Goal: Task Accomplishment & Management: Manage account settings

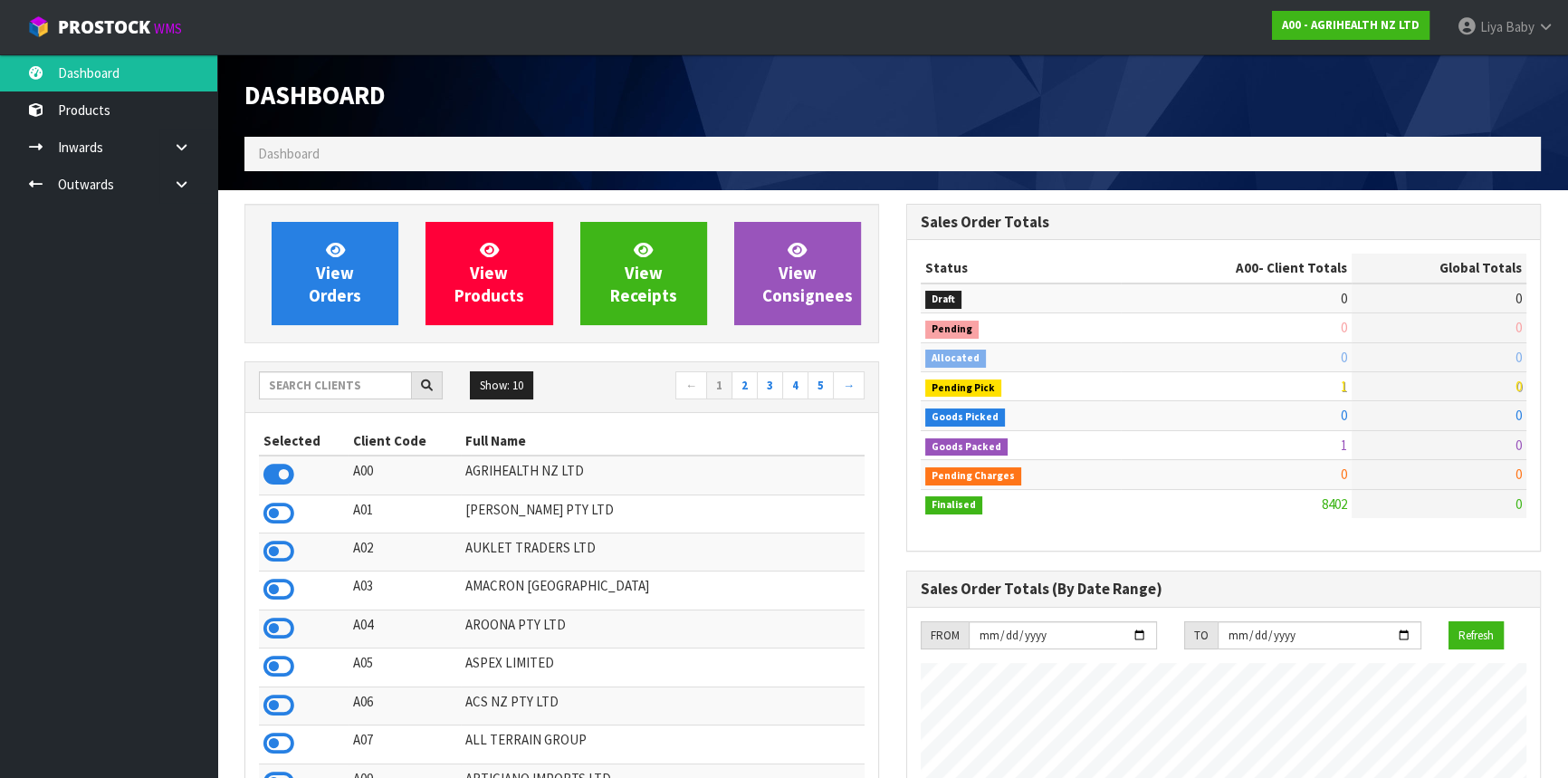
scroll to position [1369, 661]
click at [298, 376] on input "text" at bounding box center [335, 386] width 153 height 28
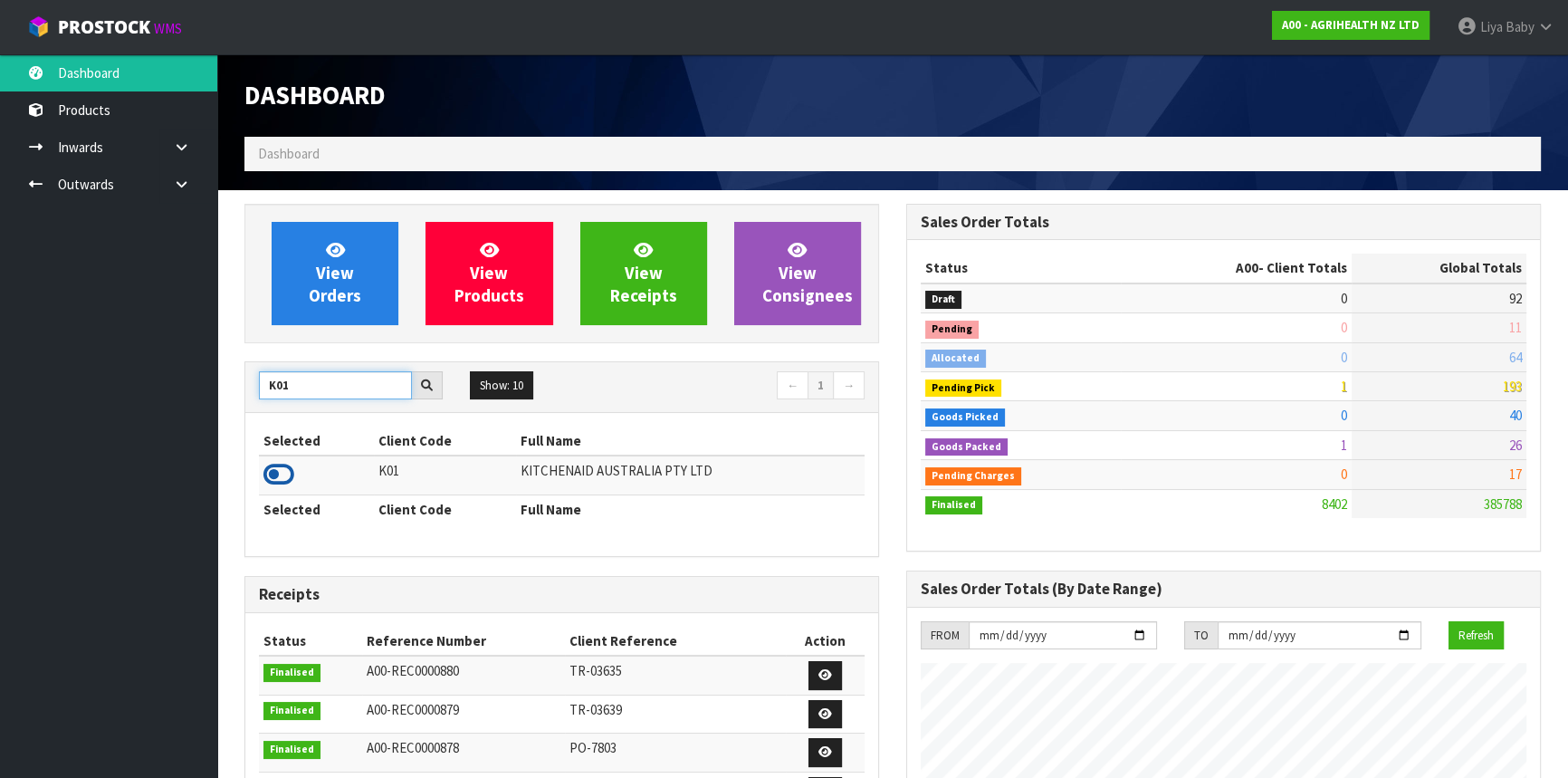
type input "K01"
click at [272, 473] on icon at bounding box center [279, 475] width 30 height 27
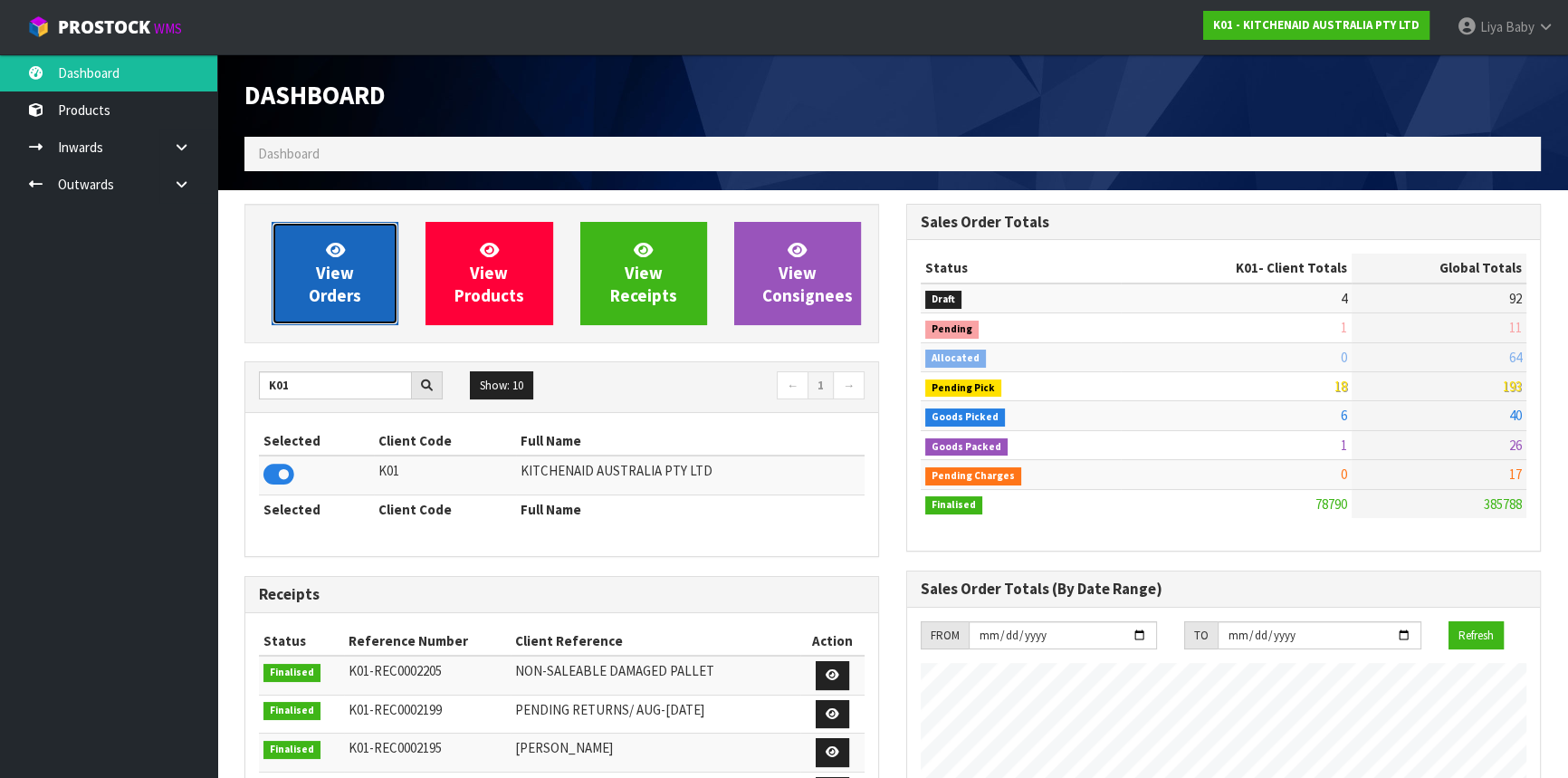
click at [354, 281] on link "View Orders" at bounding box center [335, 273] width 127 height 103
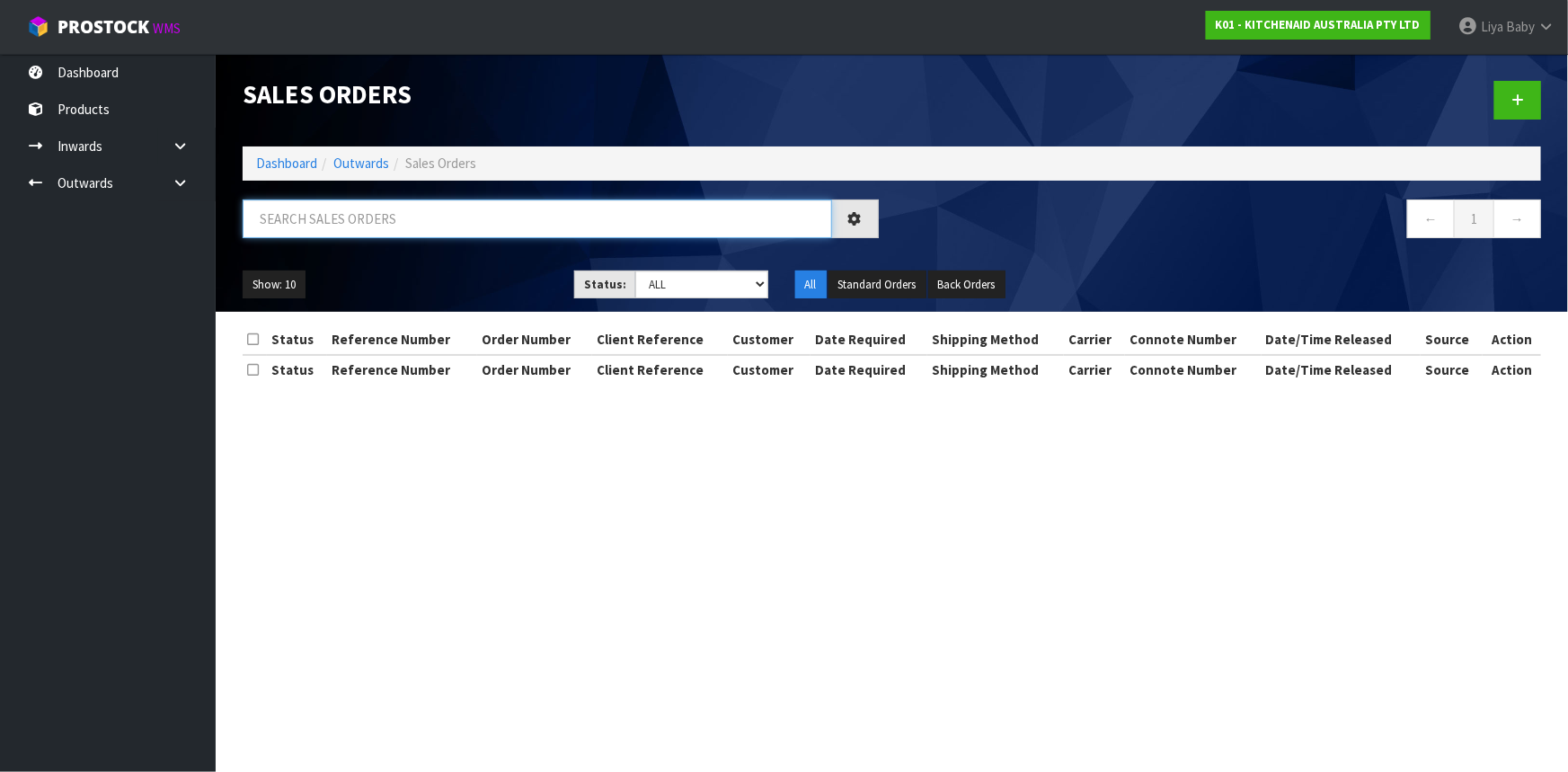
click at [318, 214] on input "text" at bounding box center [537, 218] width 589 height 39
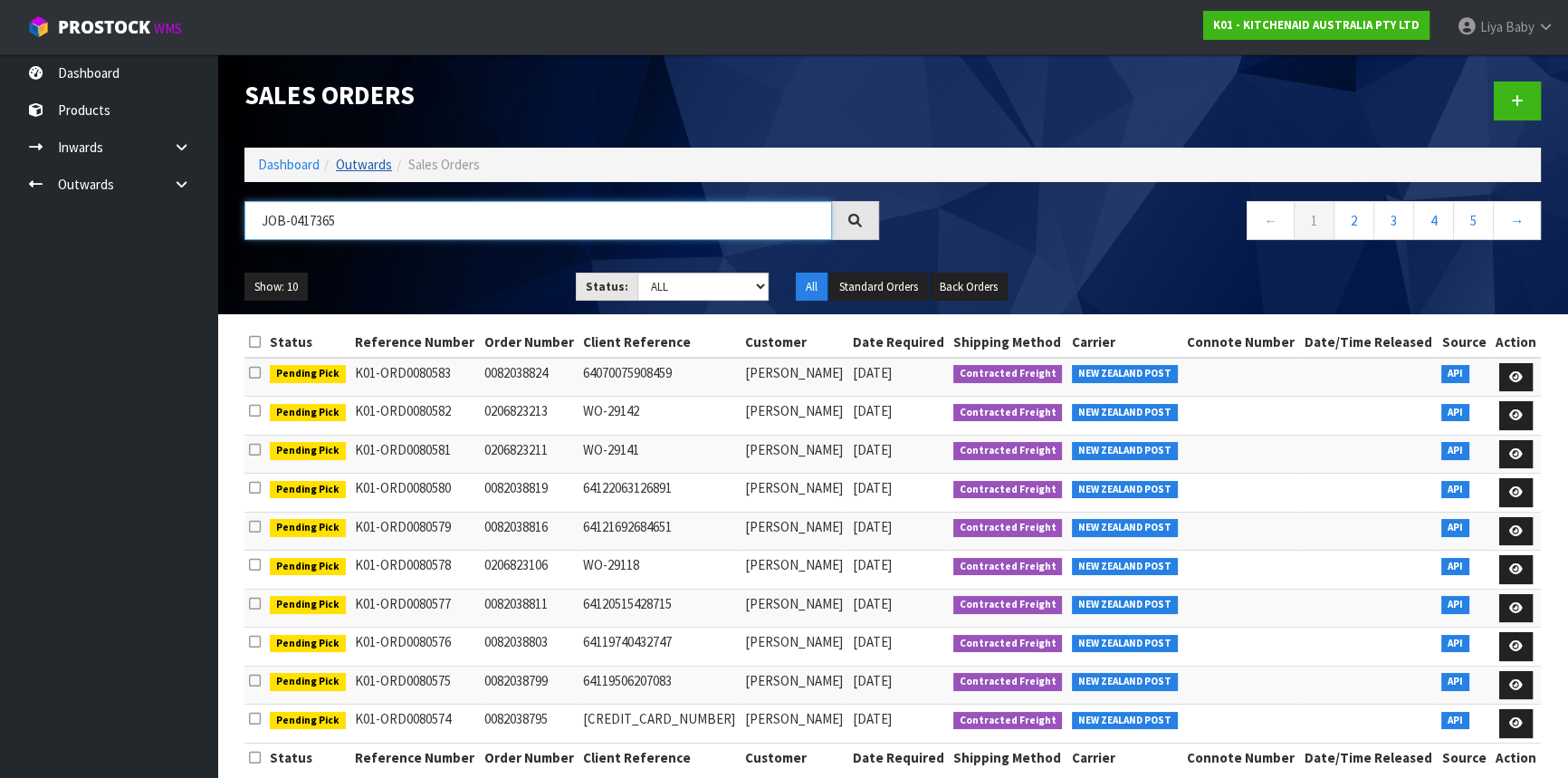
type input "JOB-0417365"
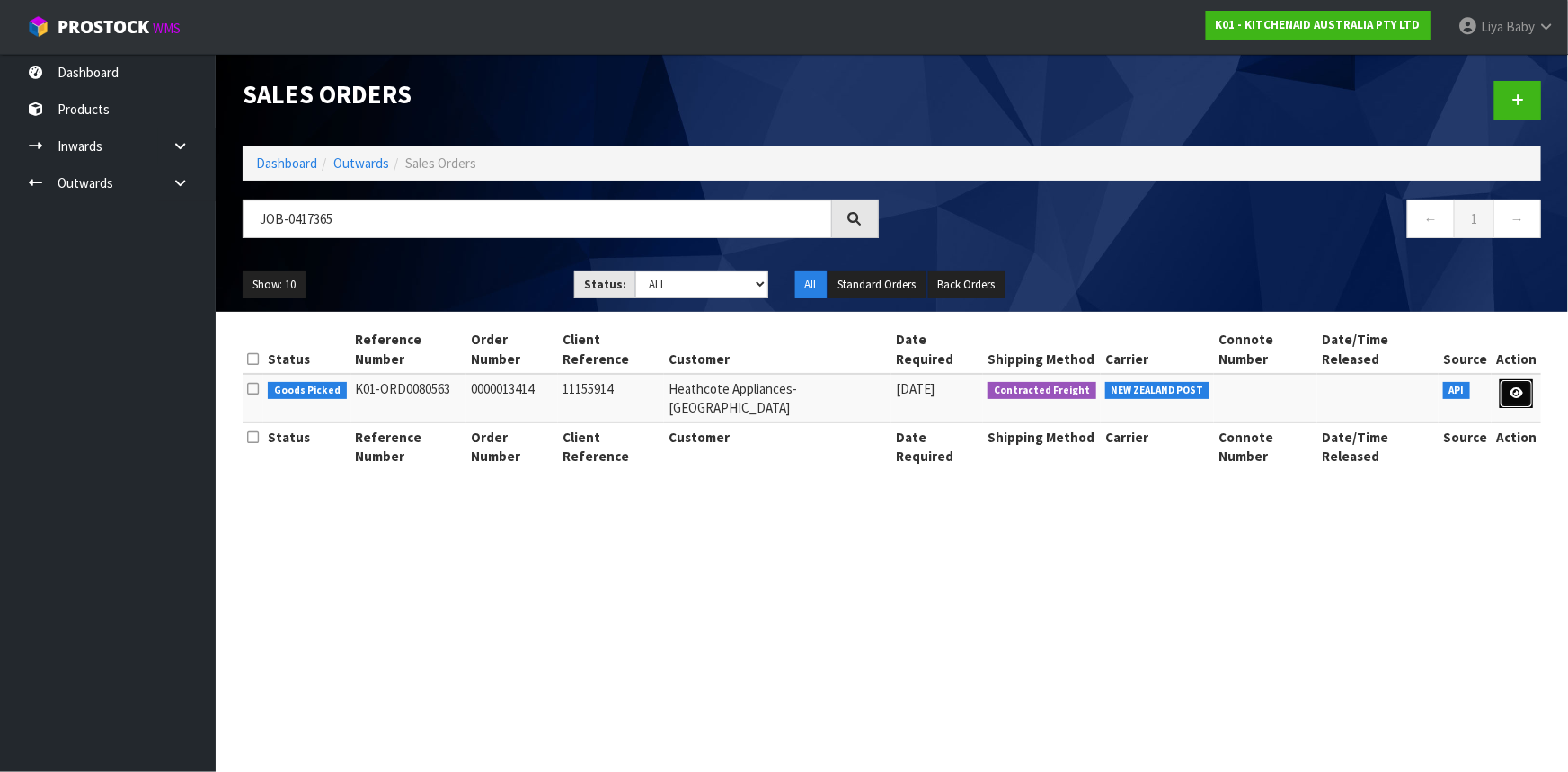
click at [1518, 387] on icon at bounding box center [1516, 393] width 13 height 11
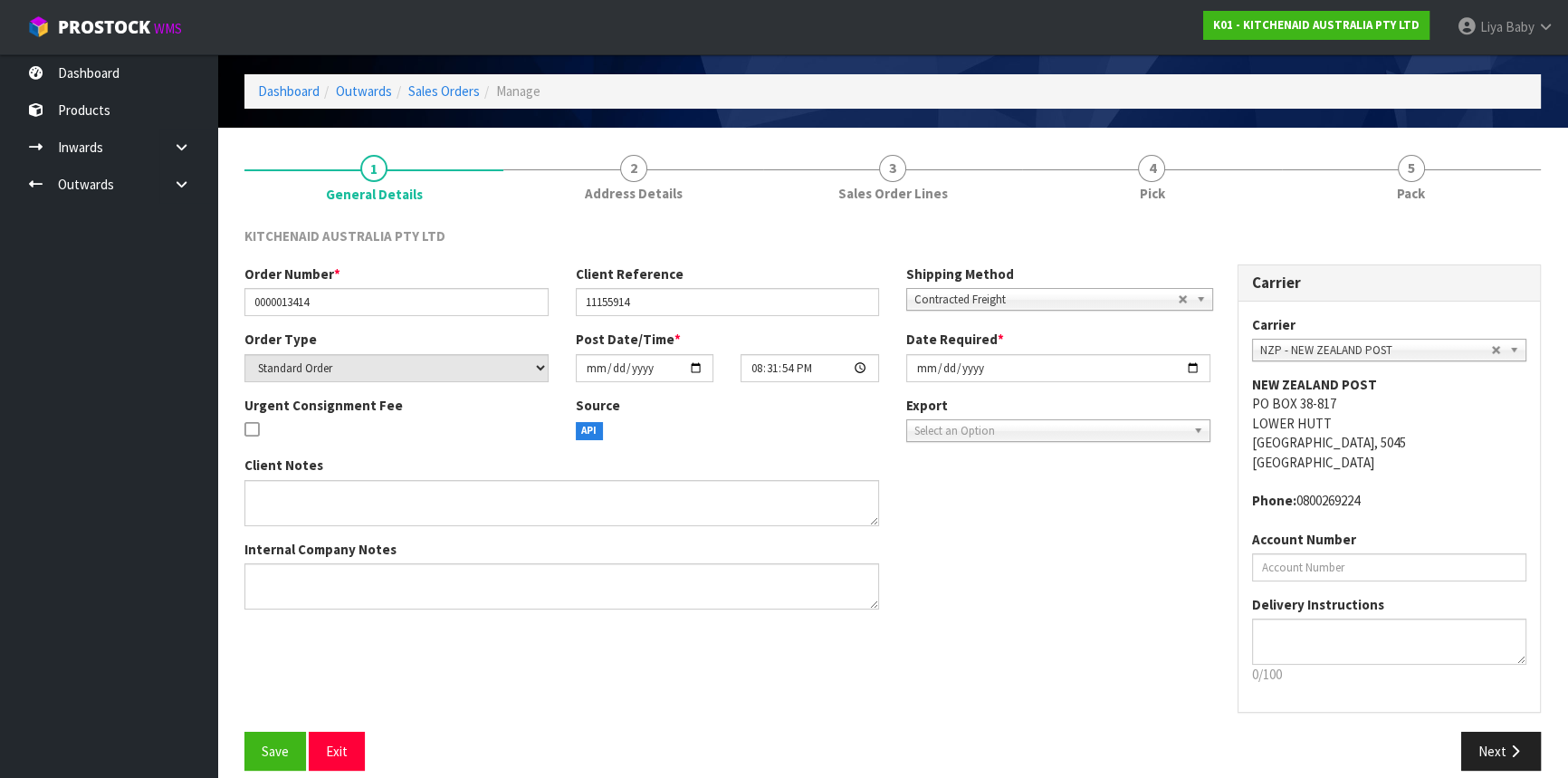
scroll to position [81, 0]
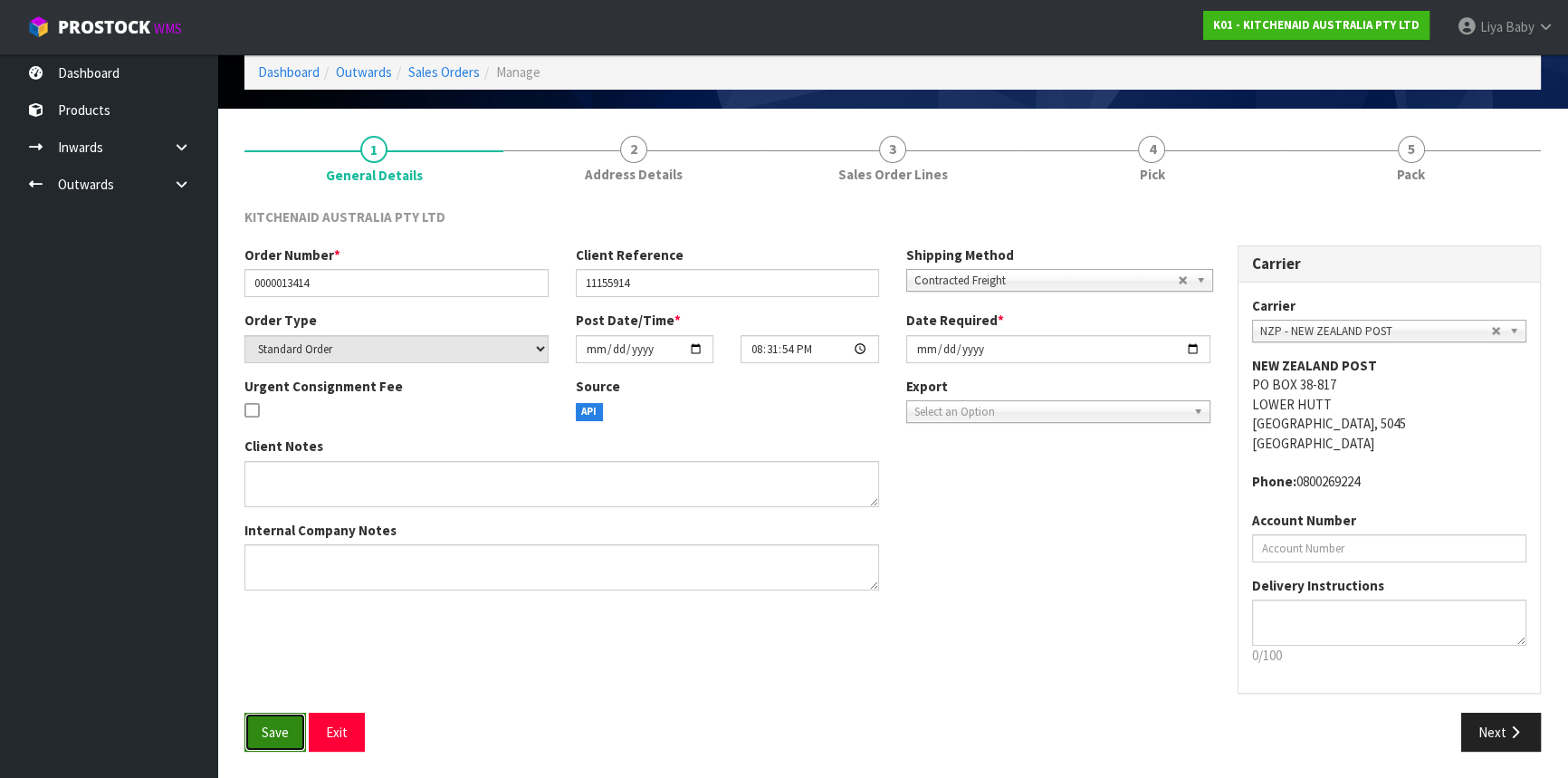
click at [276, 734] on span "Save" at bounding box center [275, 733] width 27 height 17
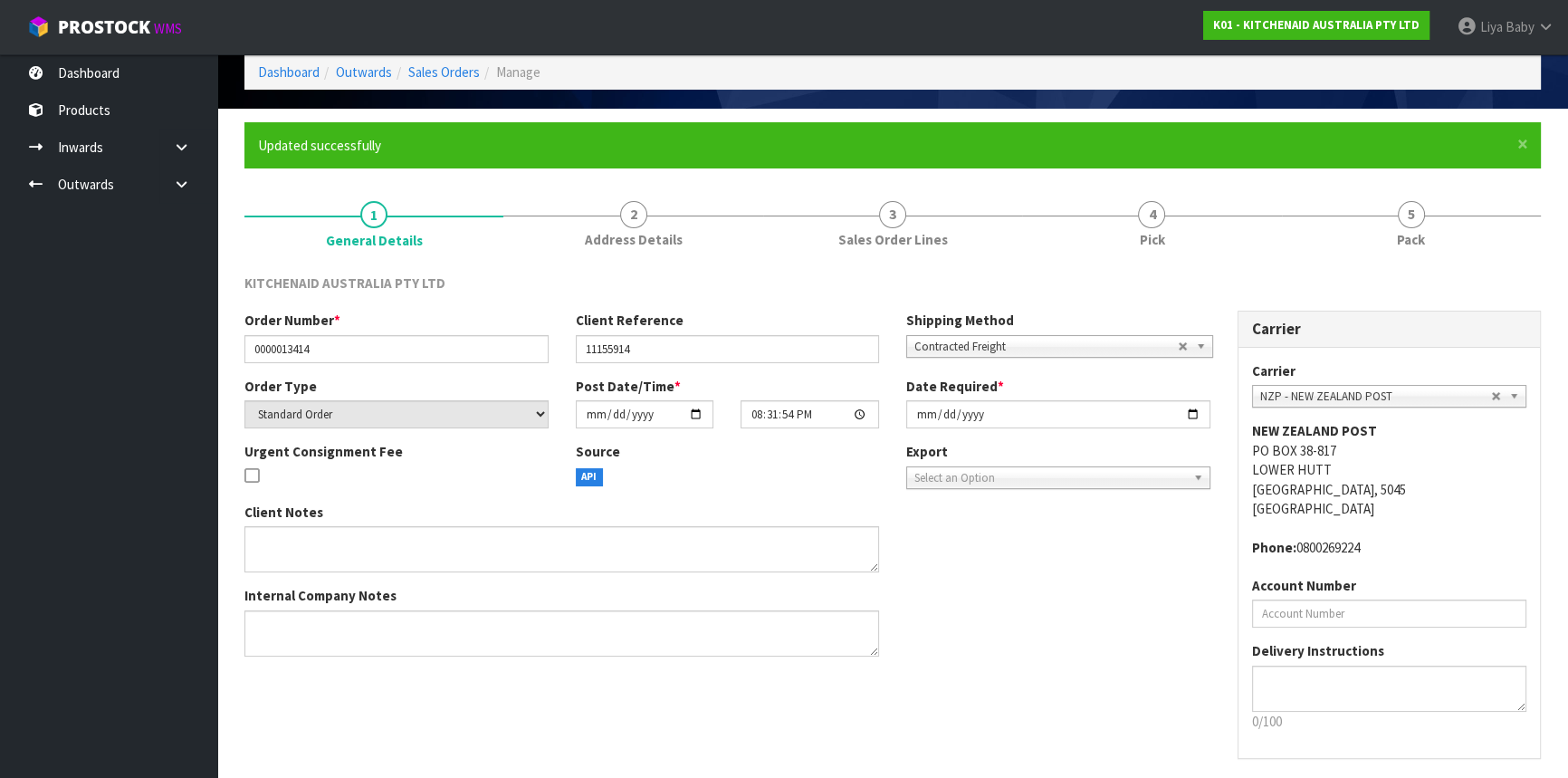
scroll to position [0, 0]
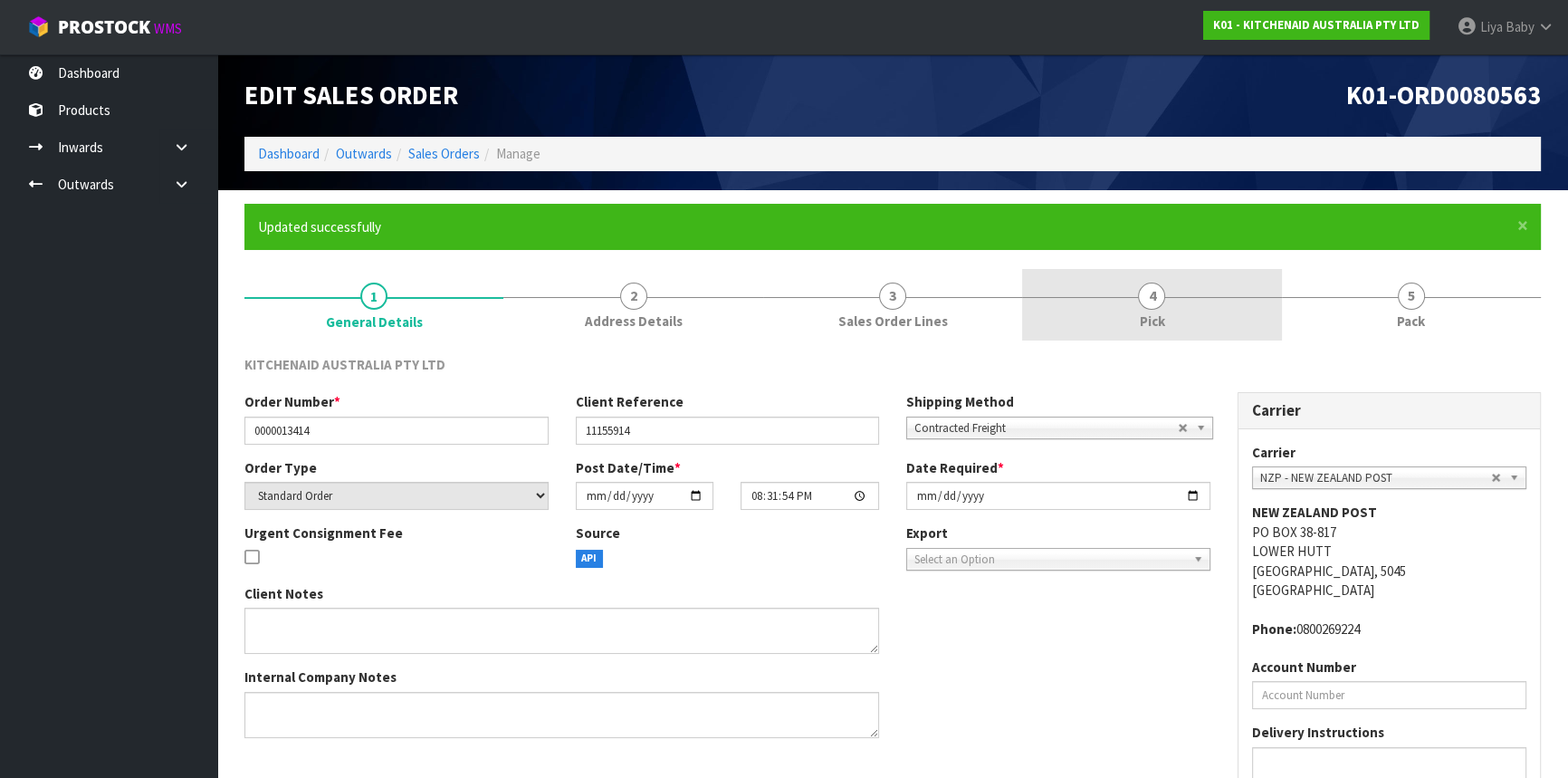
click at [1168, 320] on link "4 Pick" at bounding box center [1151, 305] width 259 height 72
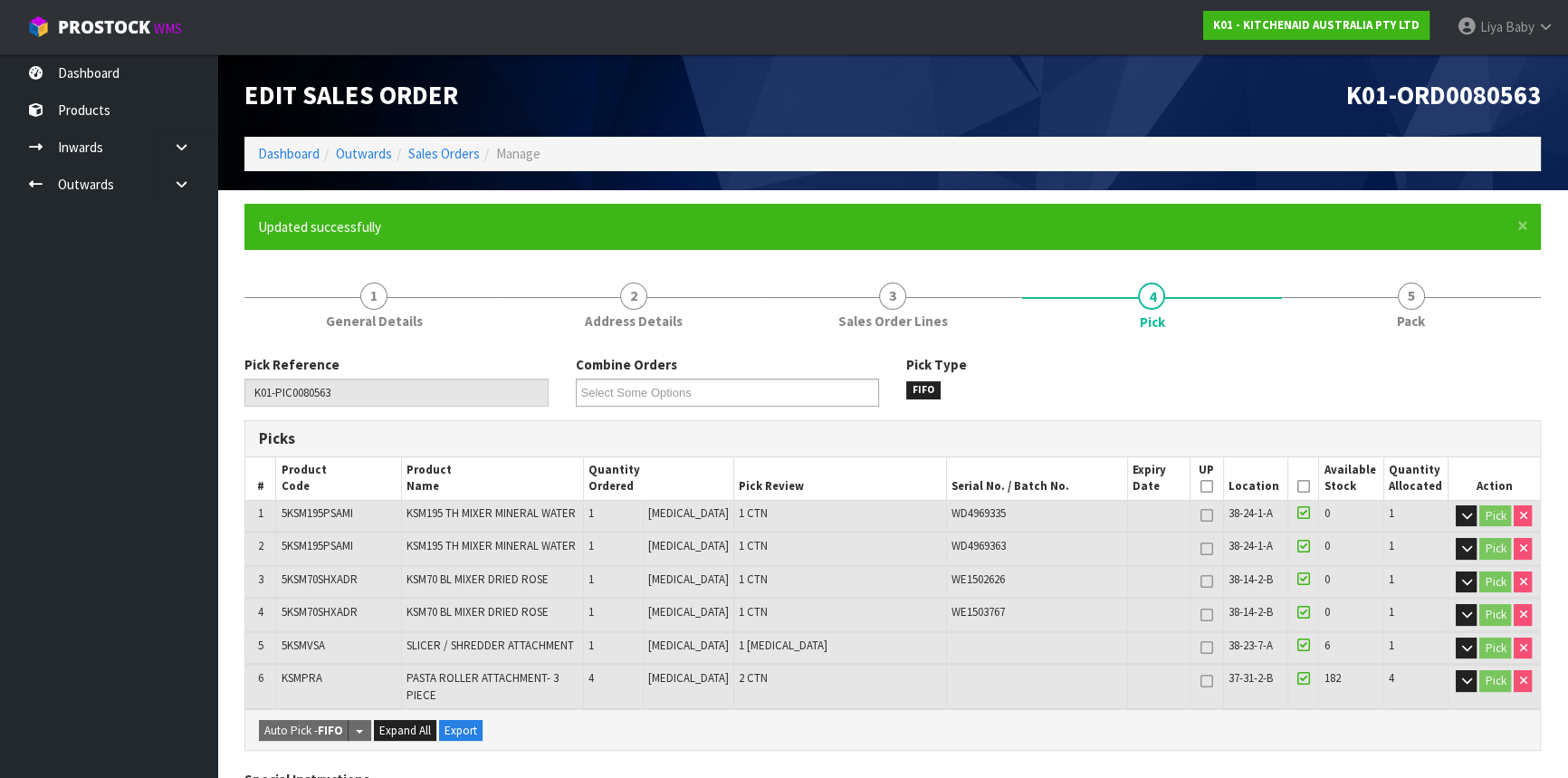
click at [1302, 486] on icon at bounding box center [1304, 486] width 12 height 1
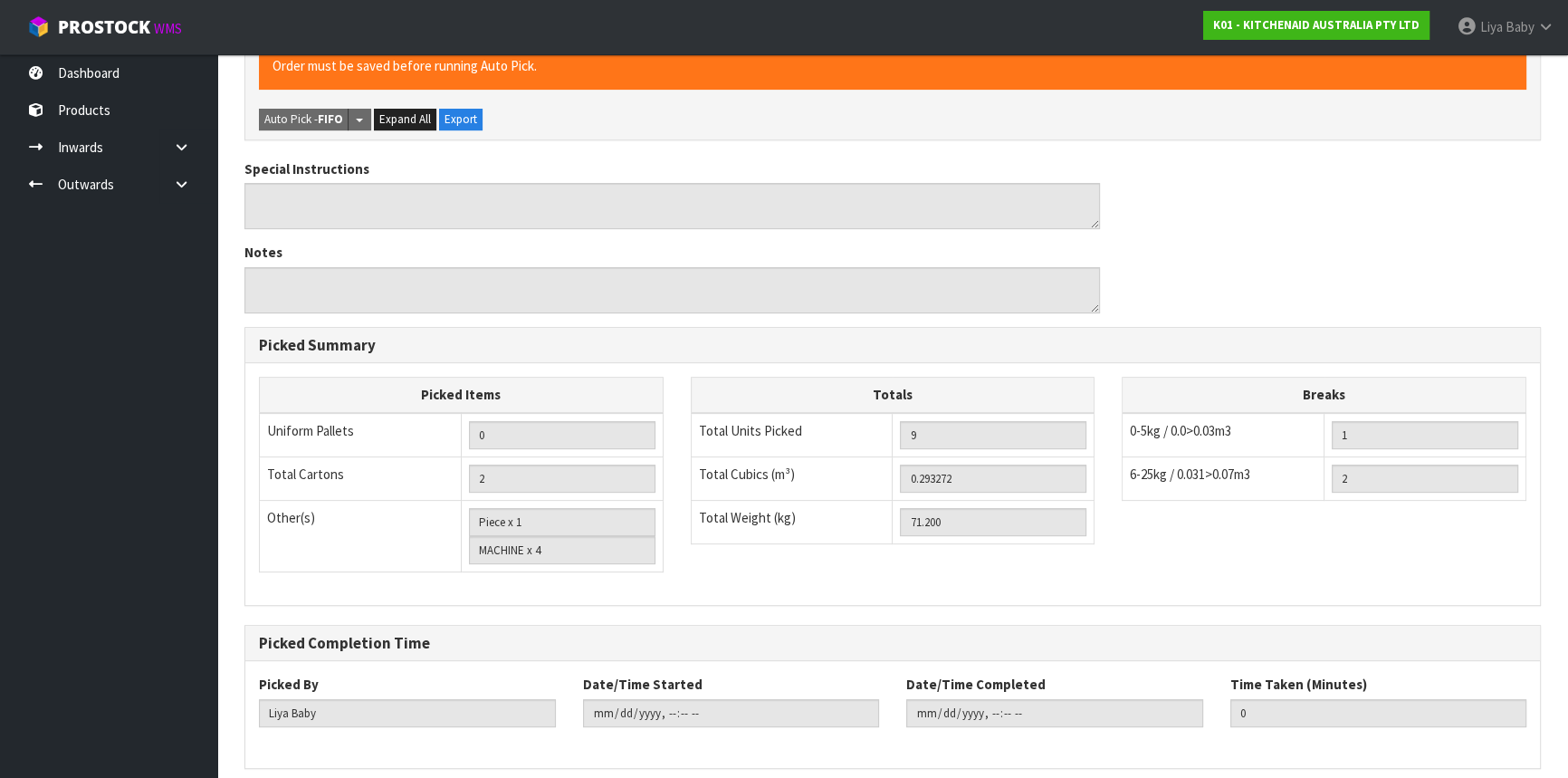
scroll to position [734, 0]
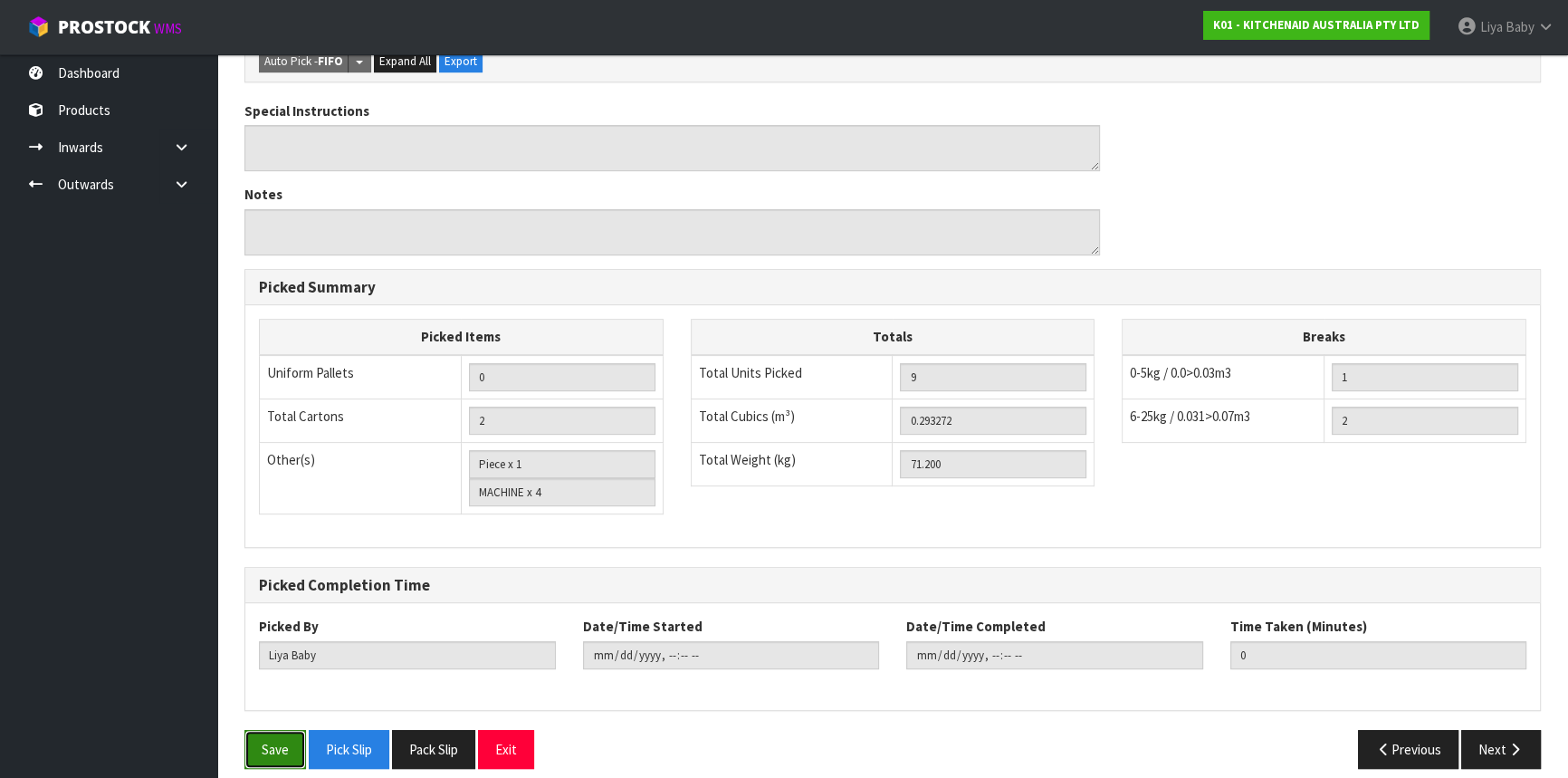
click at [290, 732] on button "Save" at bounding box center [275, 749] width 62 height 39
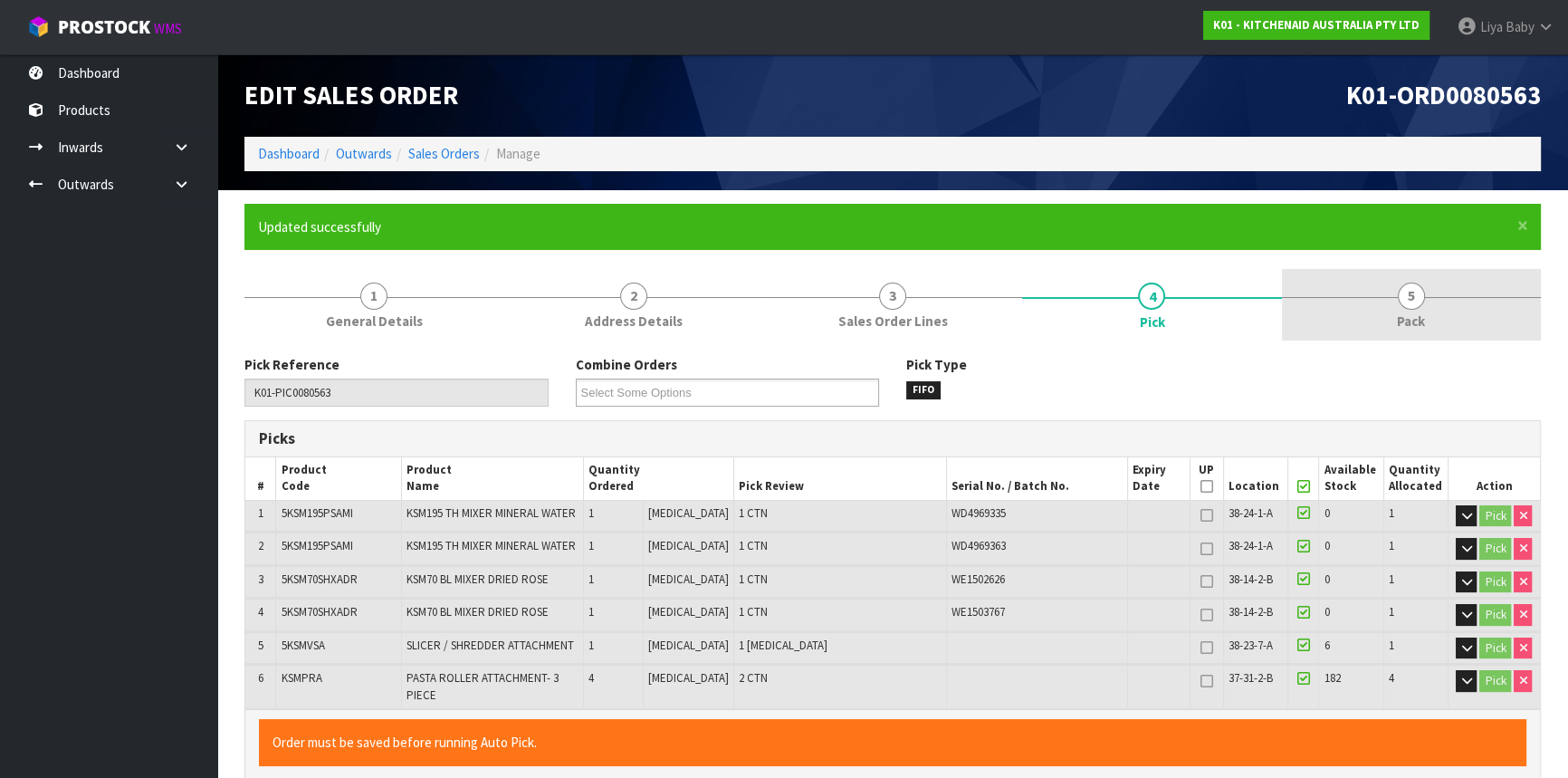
type input "2025-10-15T09:19:48"
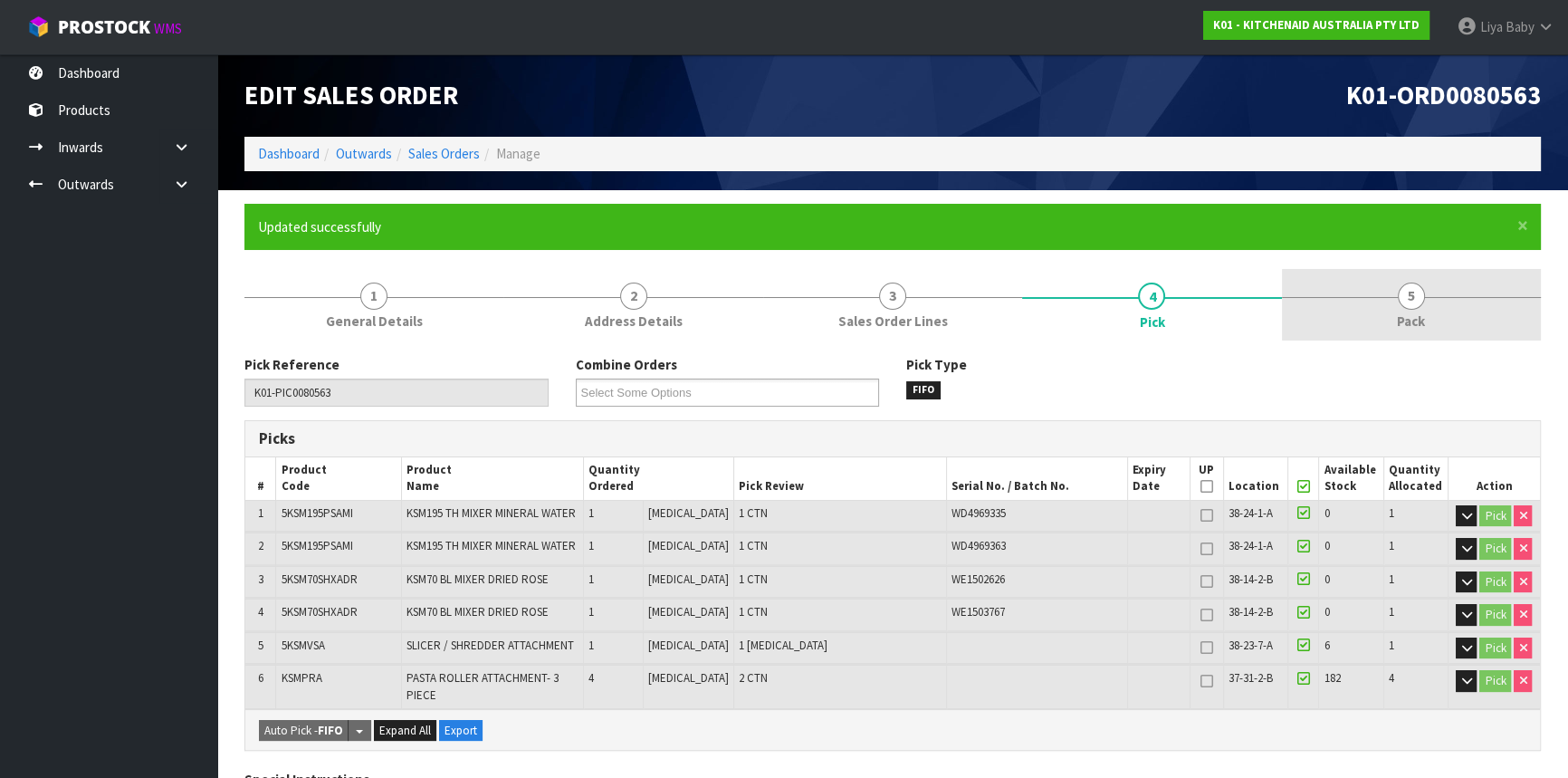
click at [1406, 326] on span "Pack" at bounding box center [1412, 321] width 28 height 19
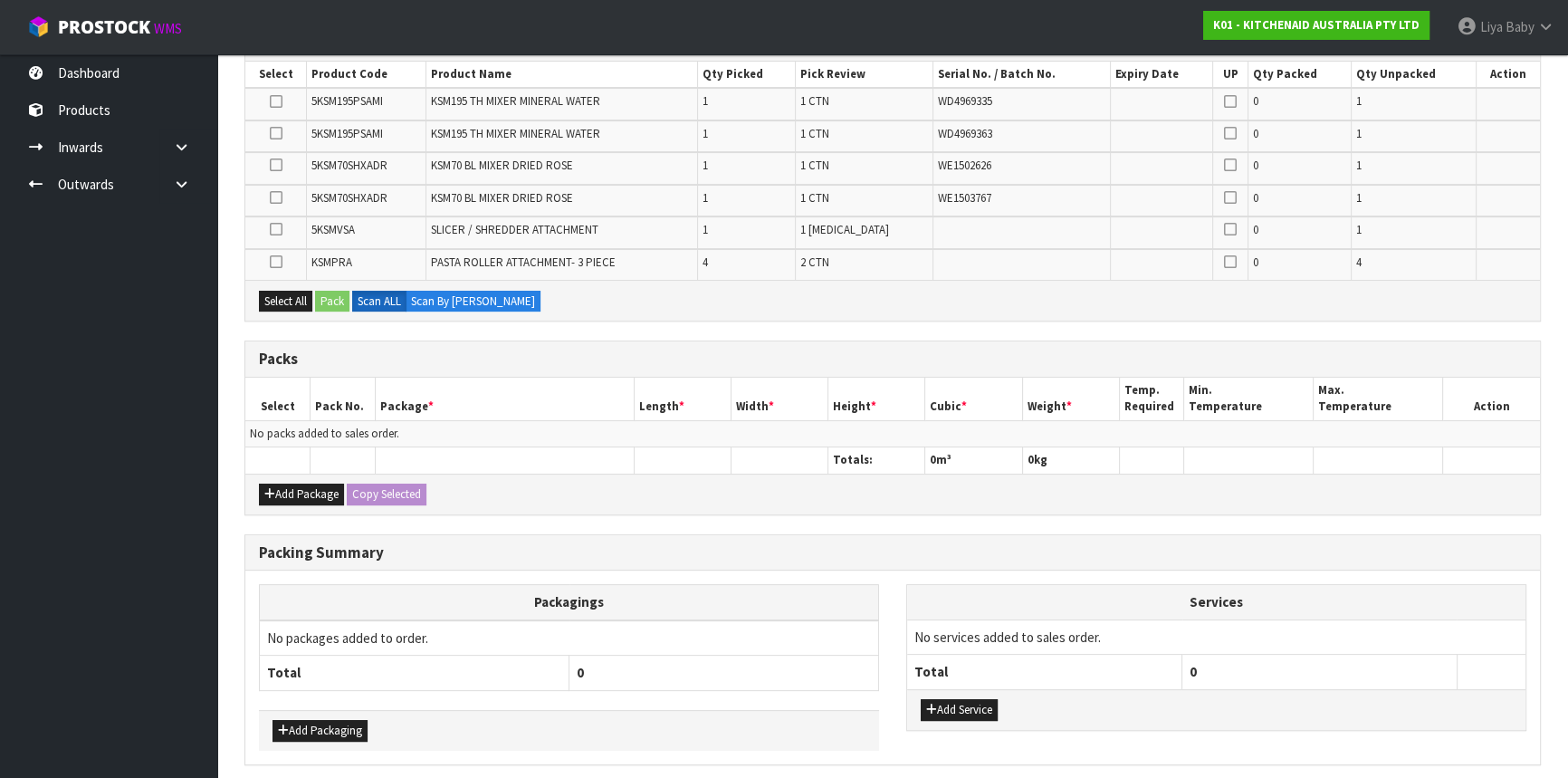
scroll to position [462, 0]
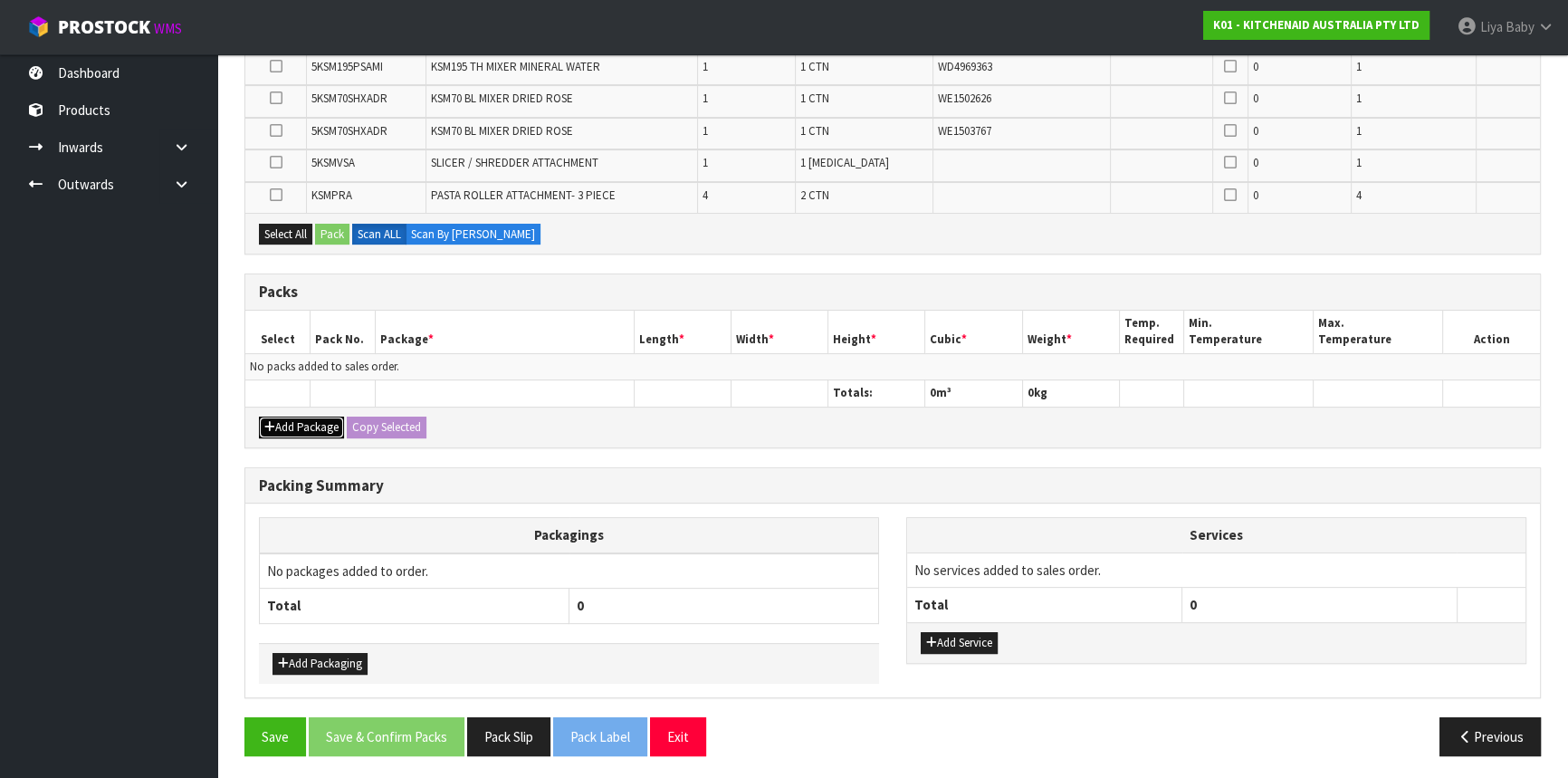
click at [339, 420] on button "Add Package" at bounding box center [301, 427] width 85 height 22
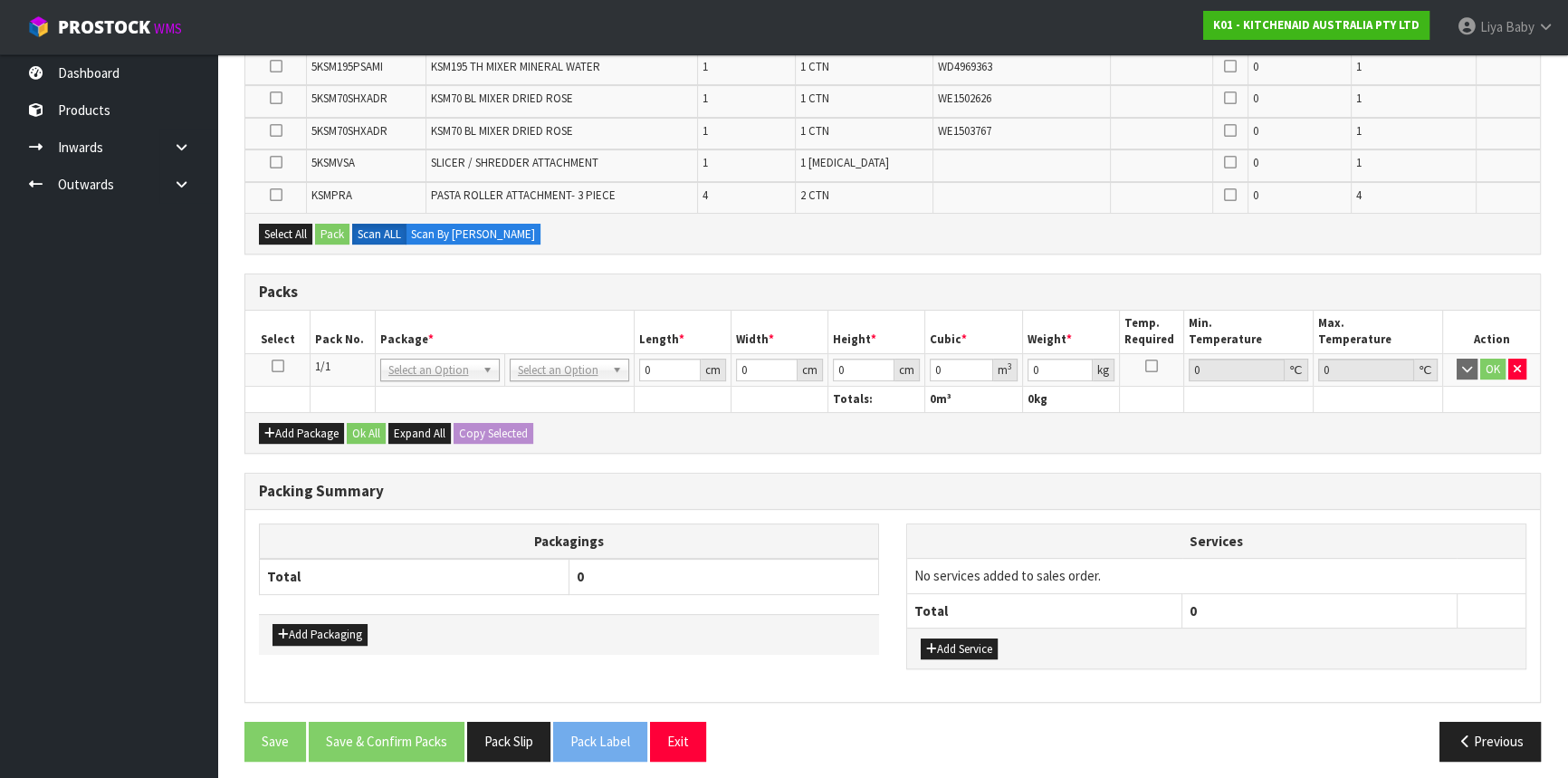
click at [279, 366] on icon at bounding box center [278, 366] width 12 height 1
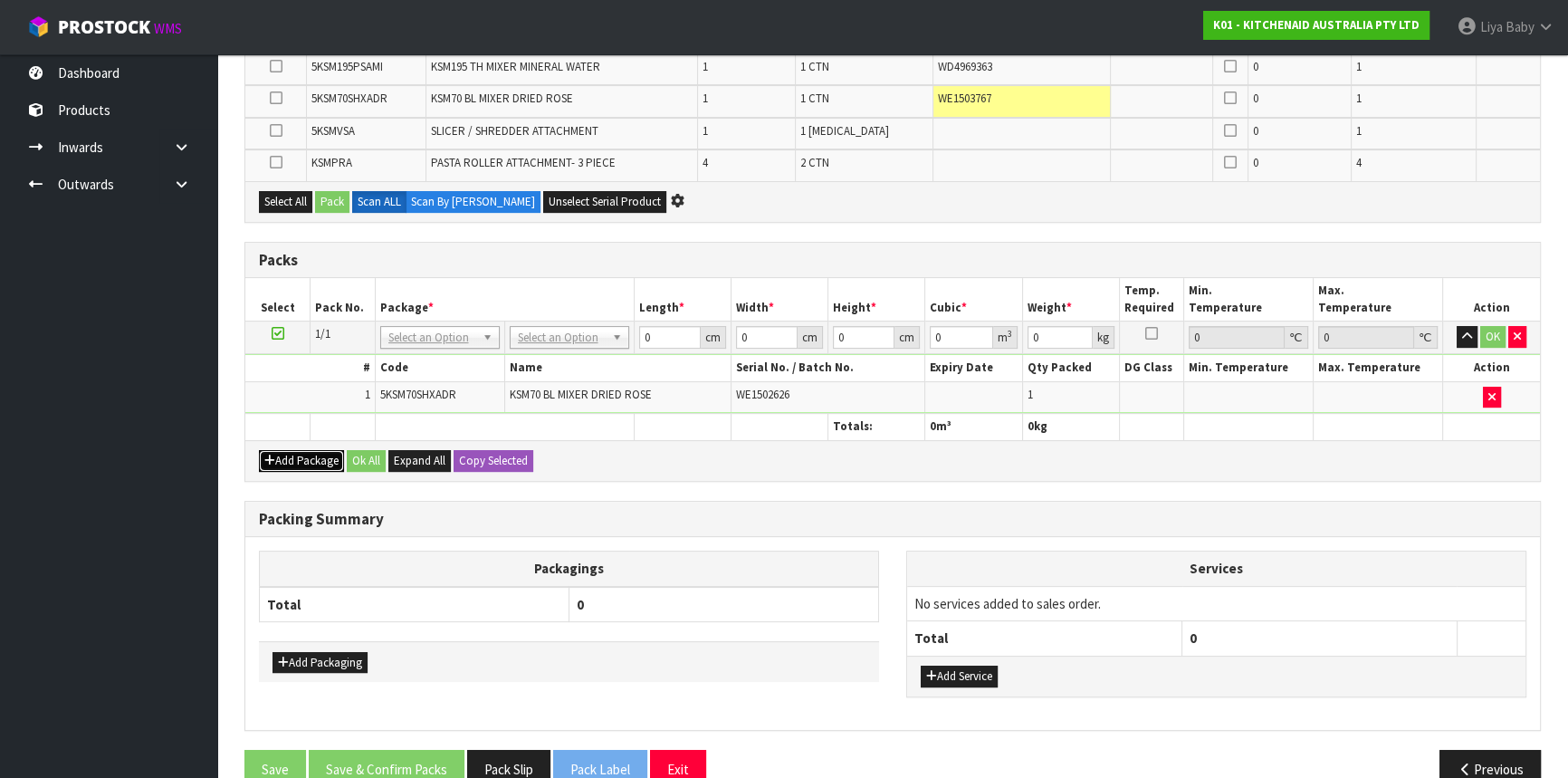
click at [318, 450] on button "Add Package" at bounding box center [301, 461] width 85 height 22
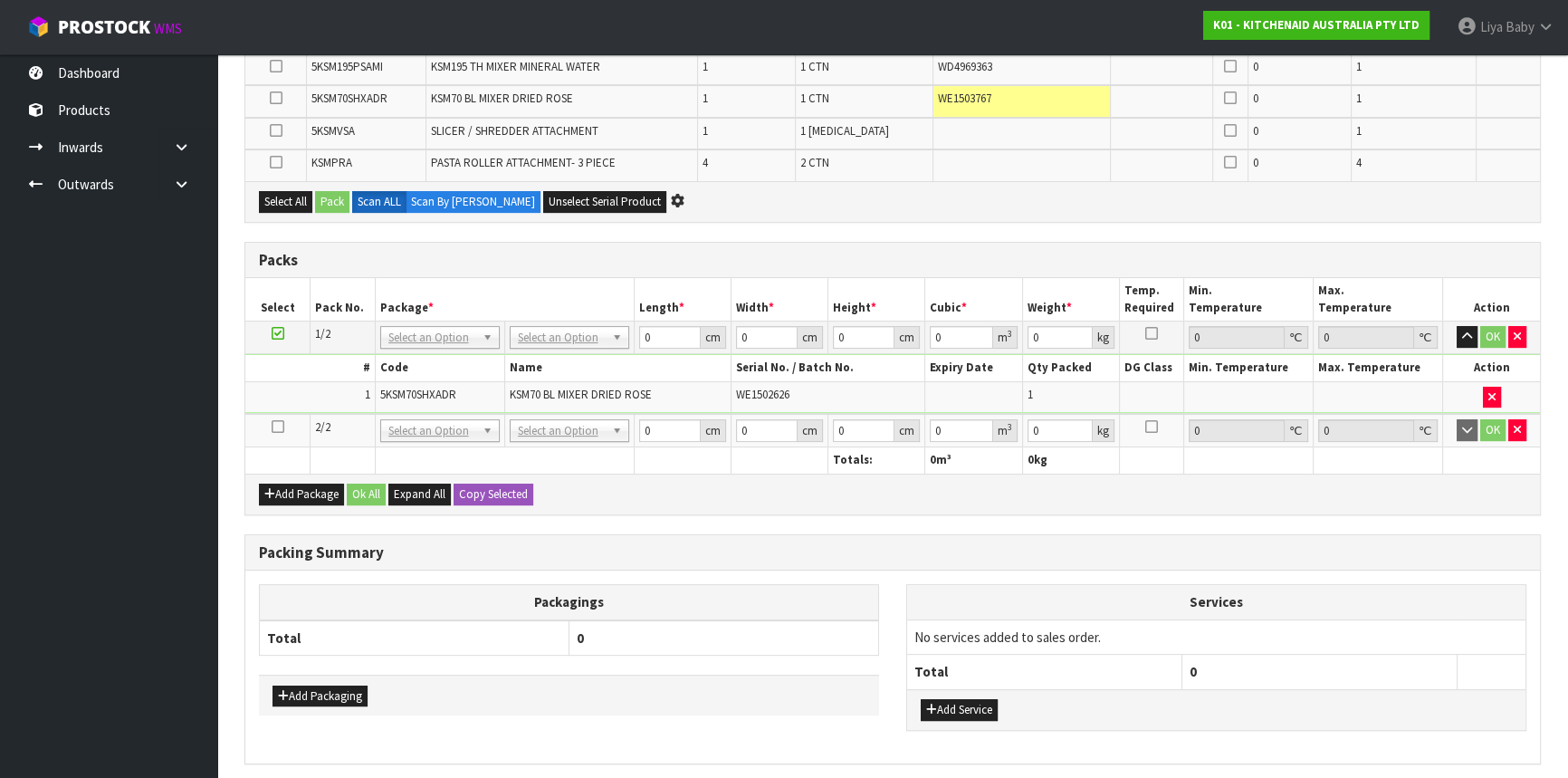
click at [278, 426] on icon at bounding box center [278, 426] width 12 height 1
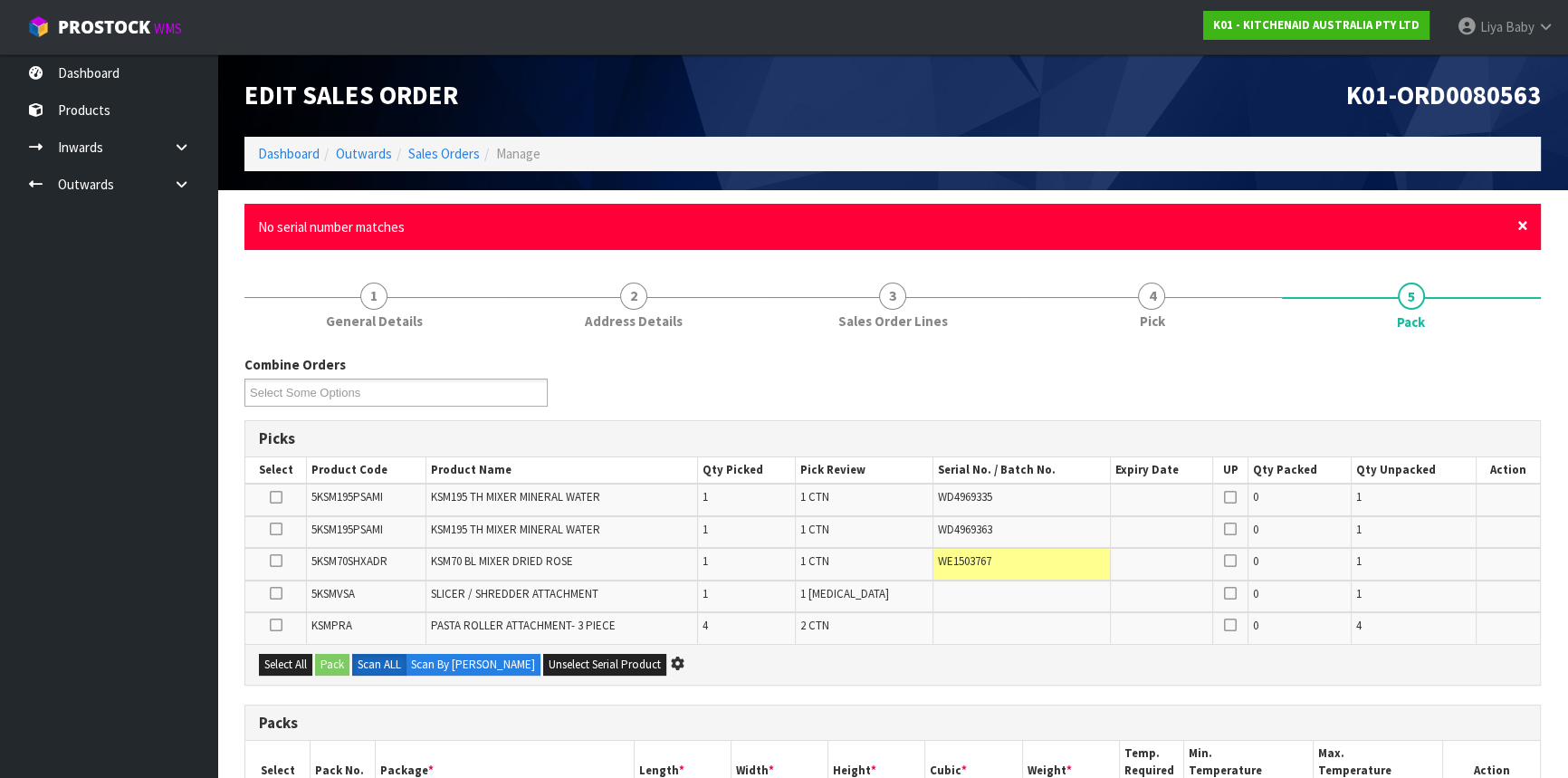
click at [1523, 224] on span "×" at bounding box center [1523, 226] width 10 height 26
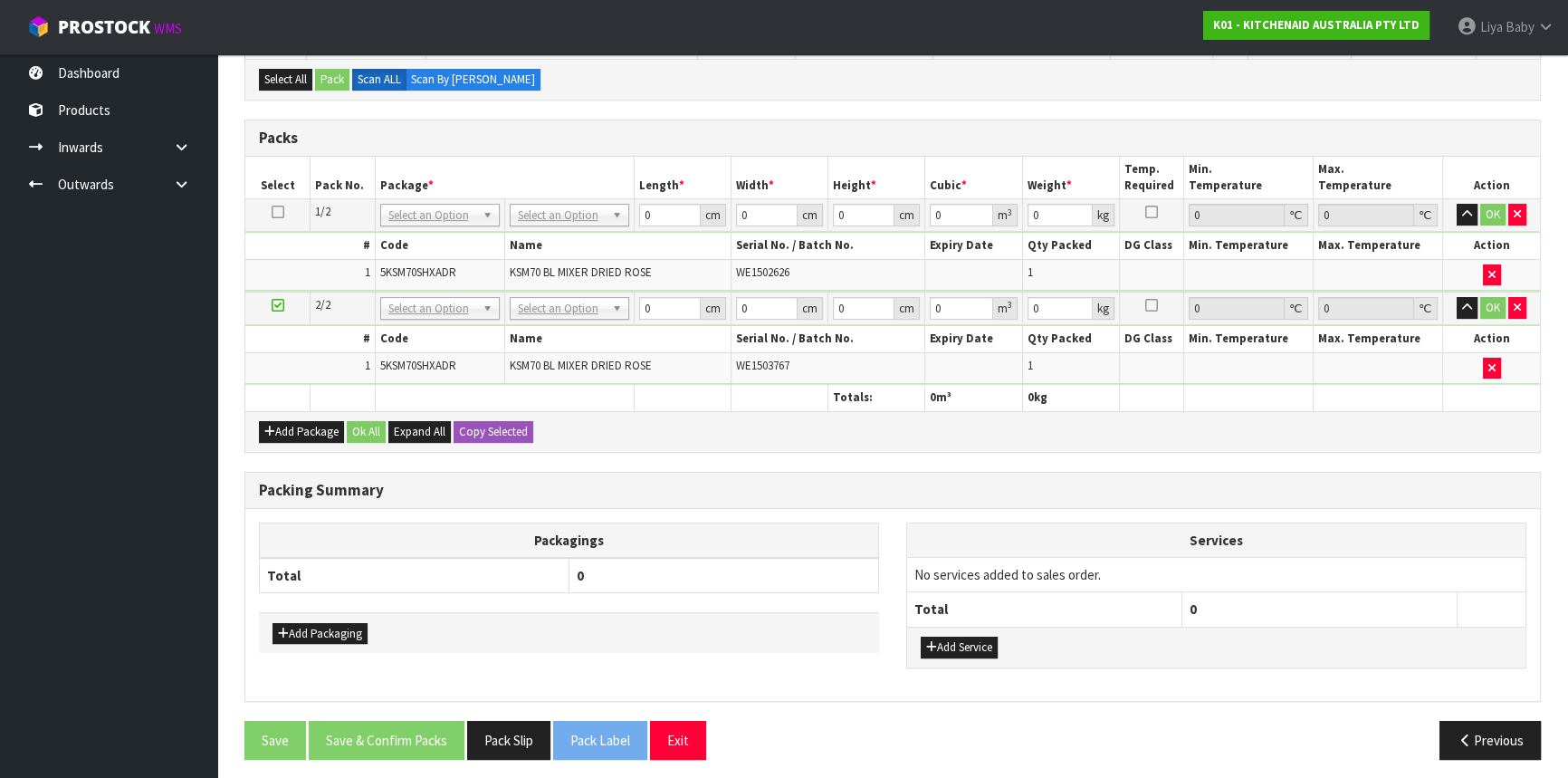
scroll to position [490, 0]
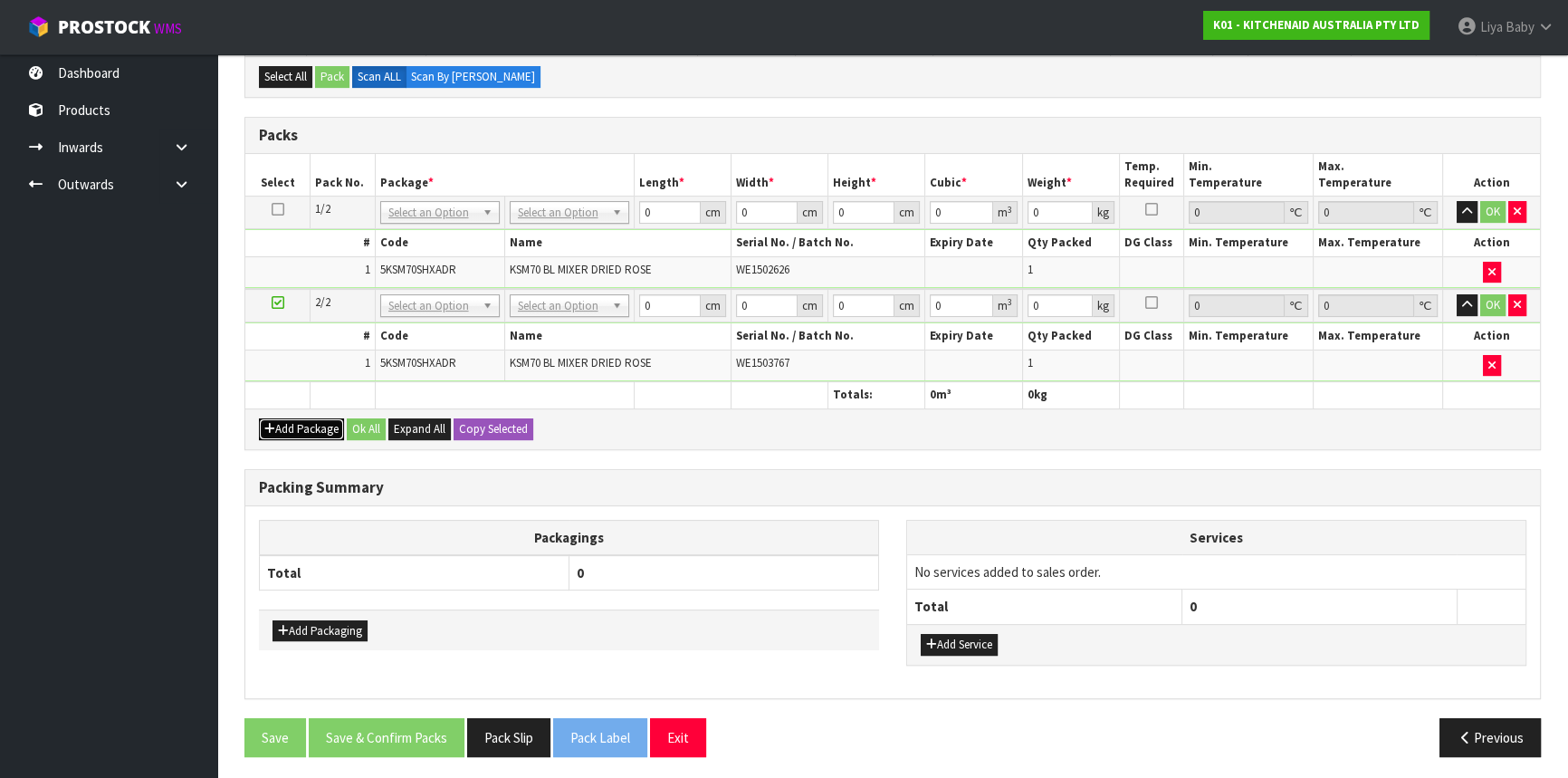
click at [285, 420] on button "Add Package" at bounding box center [301, 429] width 85 height 22
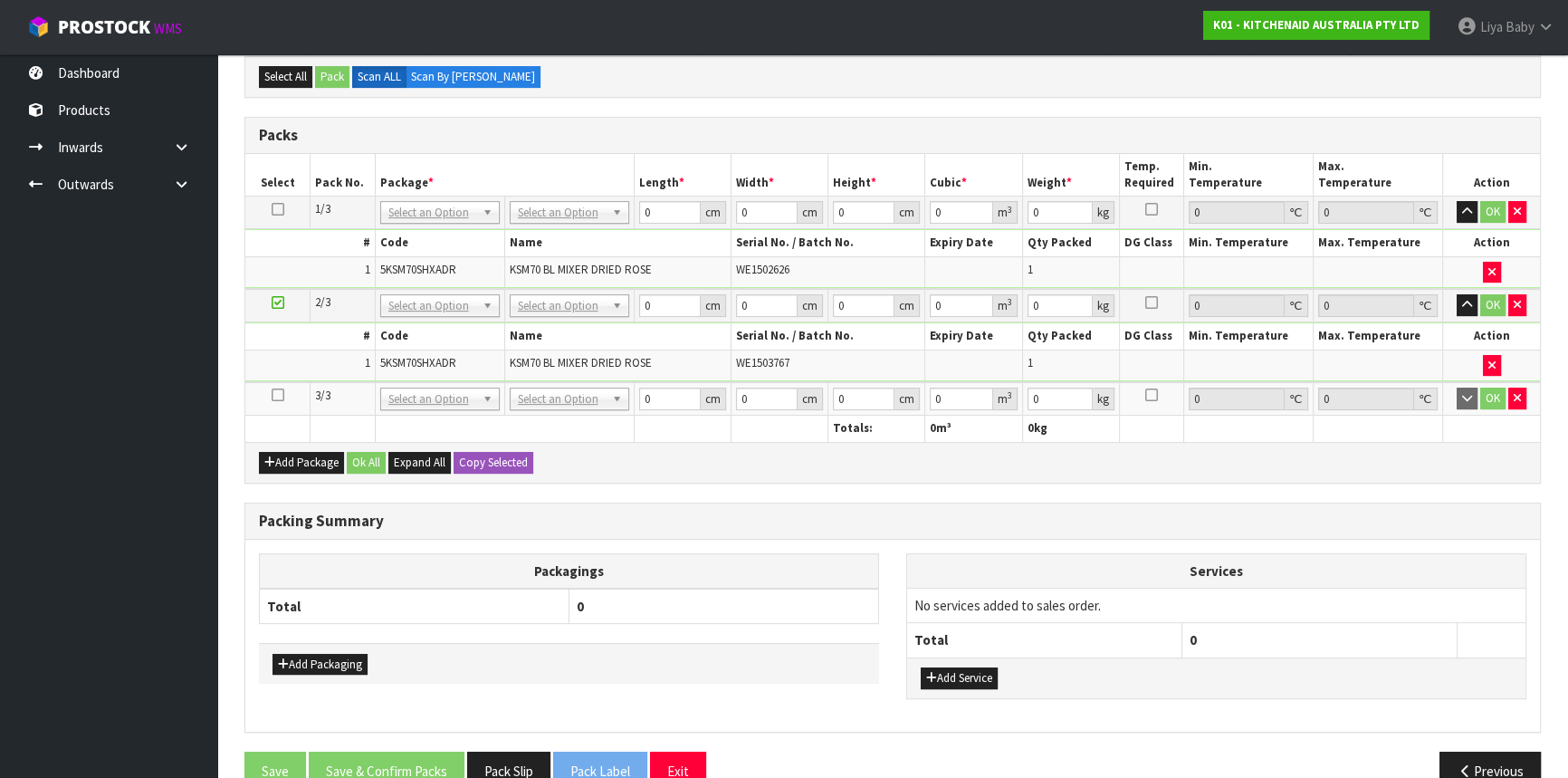
click at [273, 395] on icon at bounding box center [278, 395] width 12 height 1
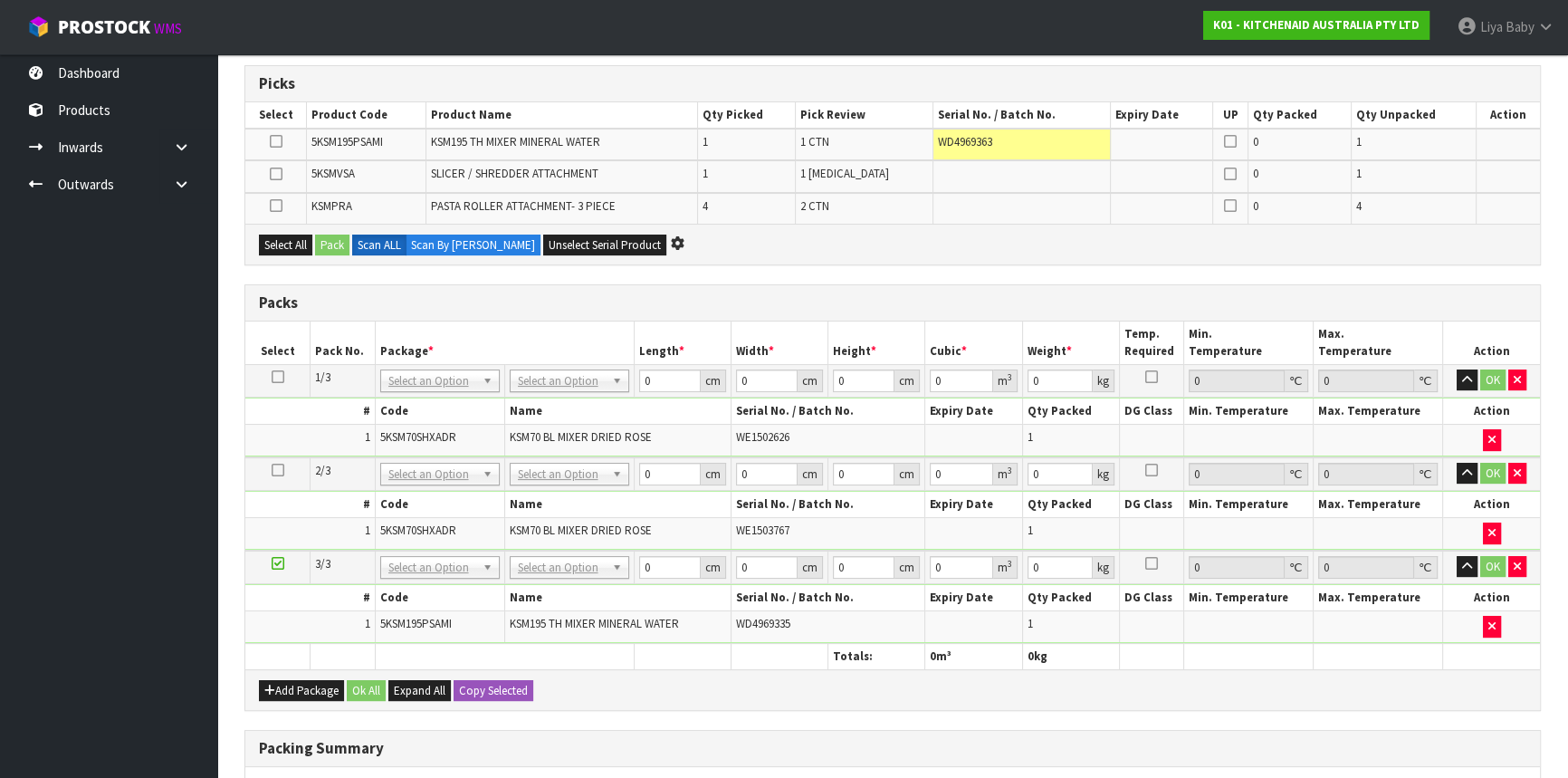
scroll to position [294, 0]
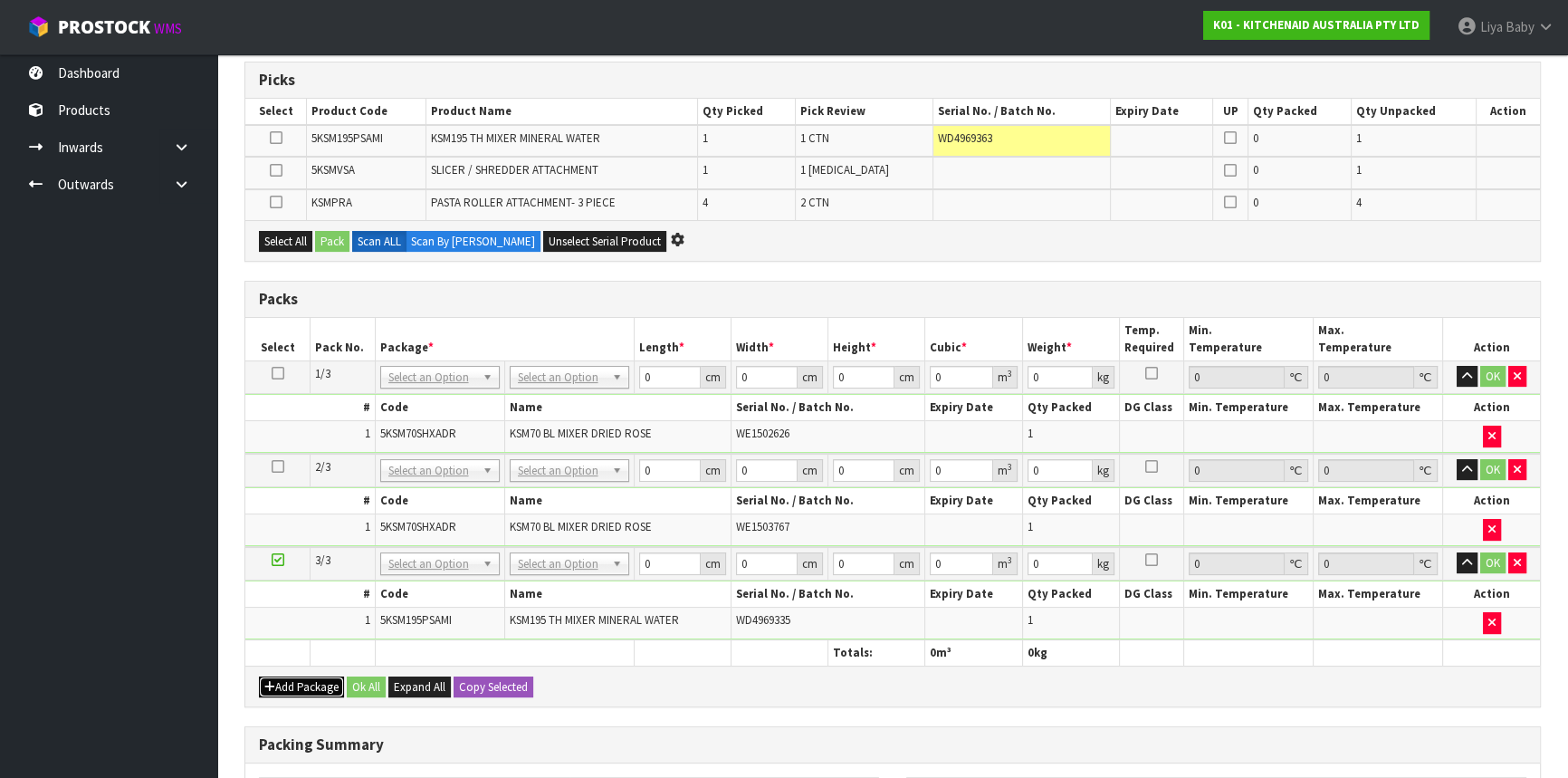
click at [314, 688] on button "Add Package" at bounding box center [301, 687] width 85 height 22
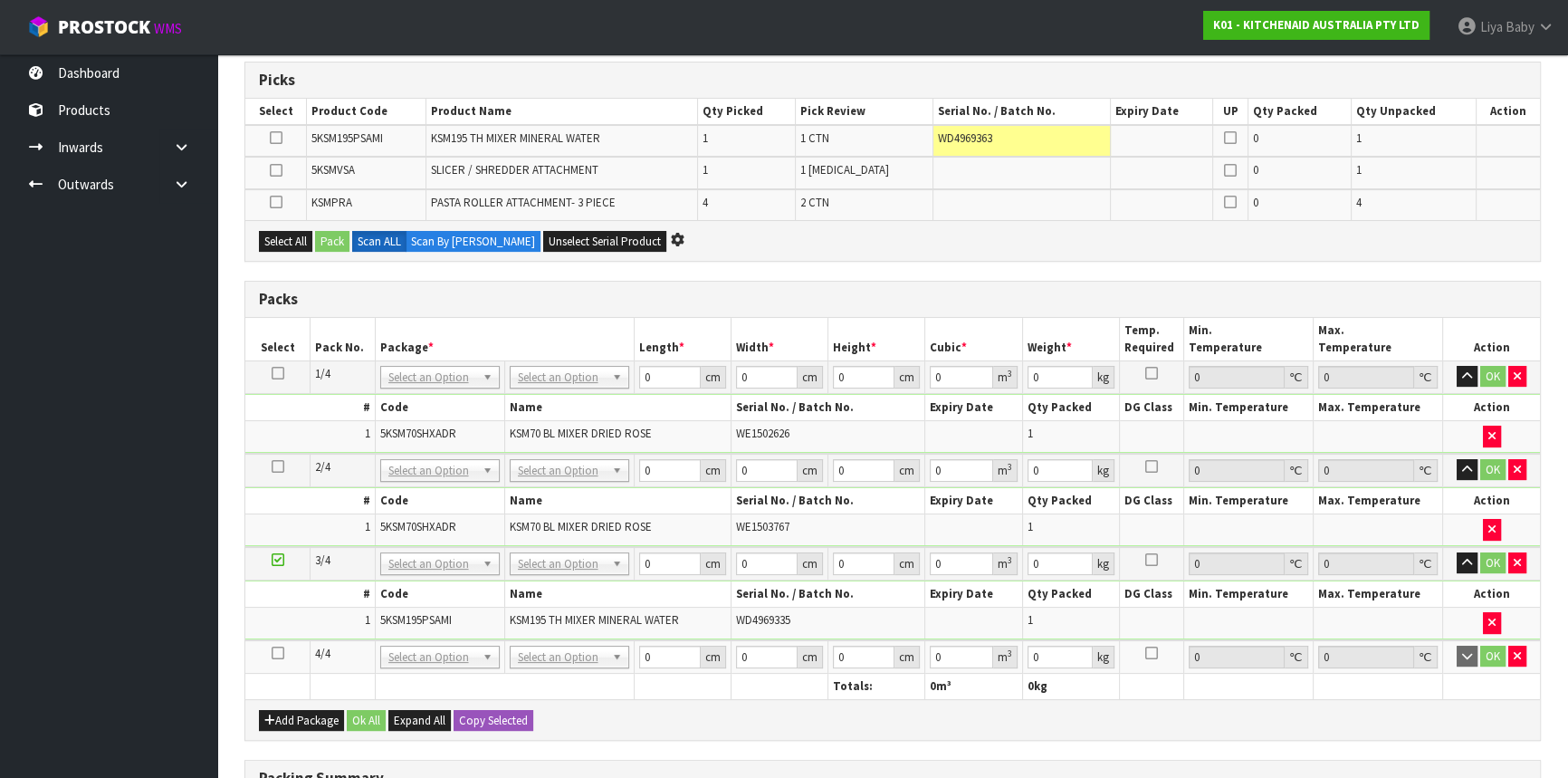
click at [280, 653] on icon at bounding box center [278, 653] width 12 height 1
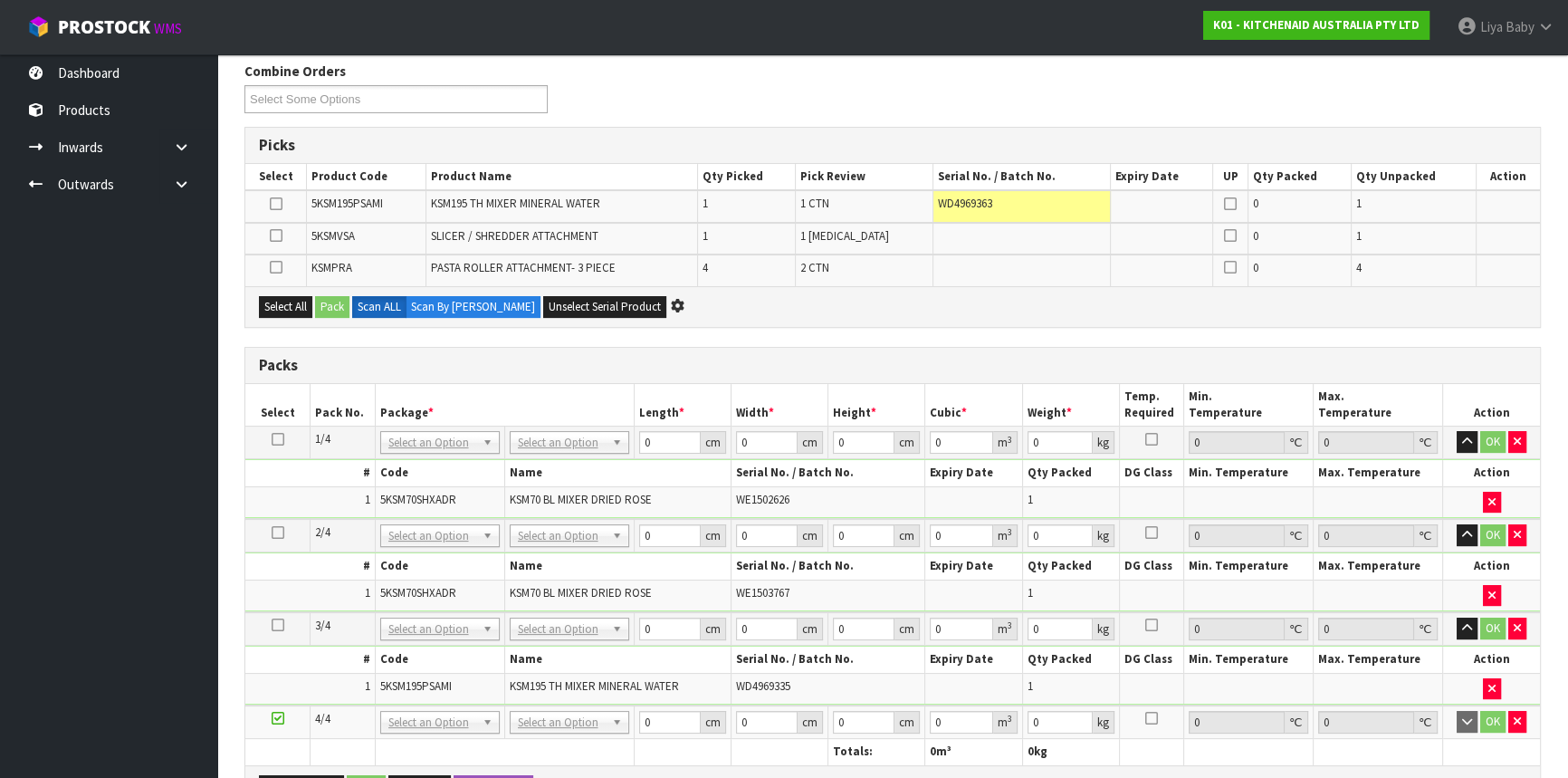
scroll to position [0, 0]
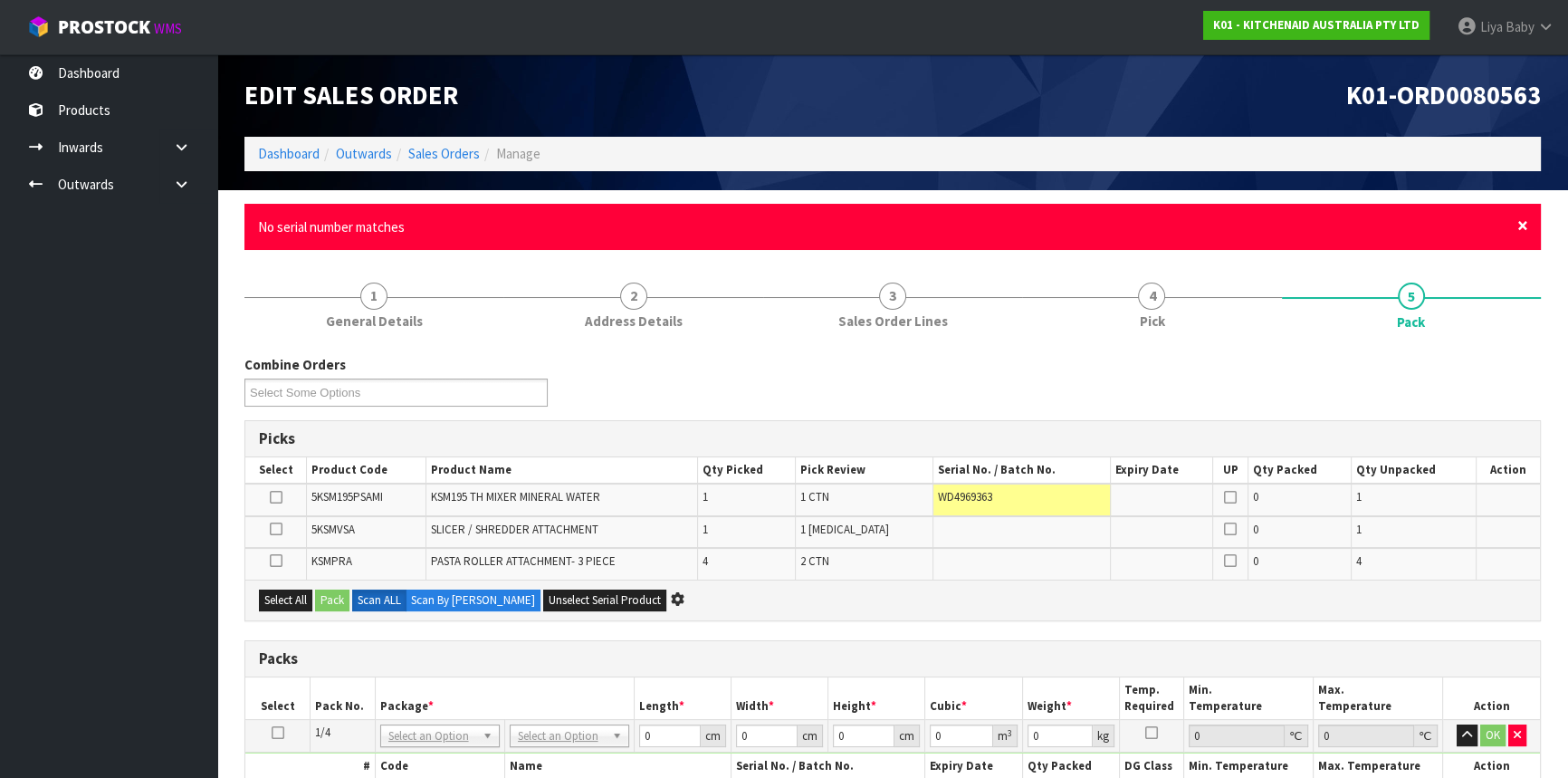
click at [1526, 225] on span "×" at bounding box center [1523, 226] width 10 height 26
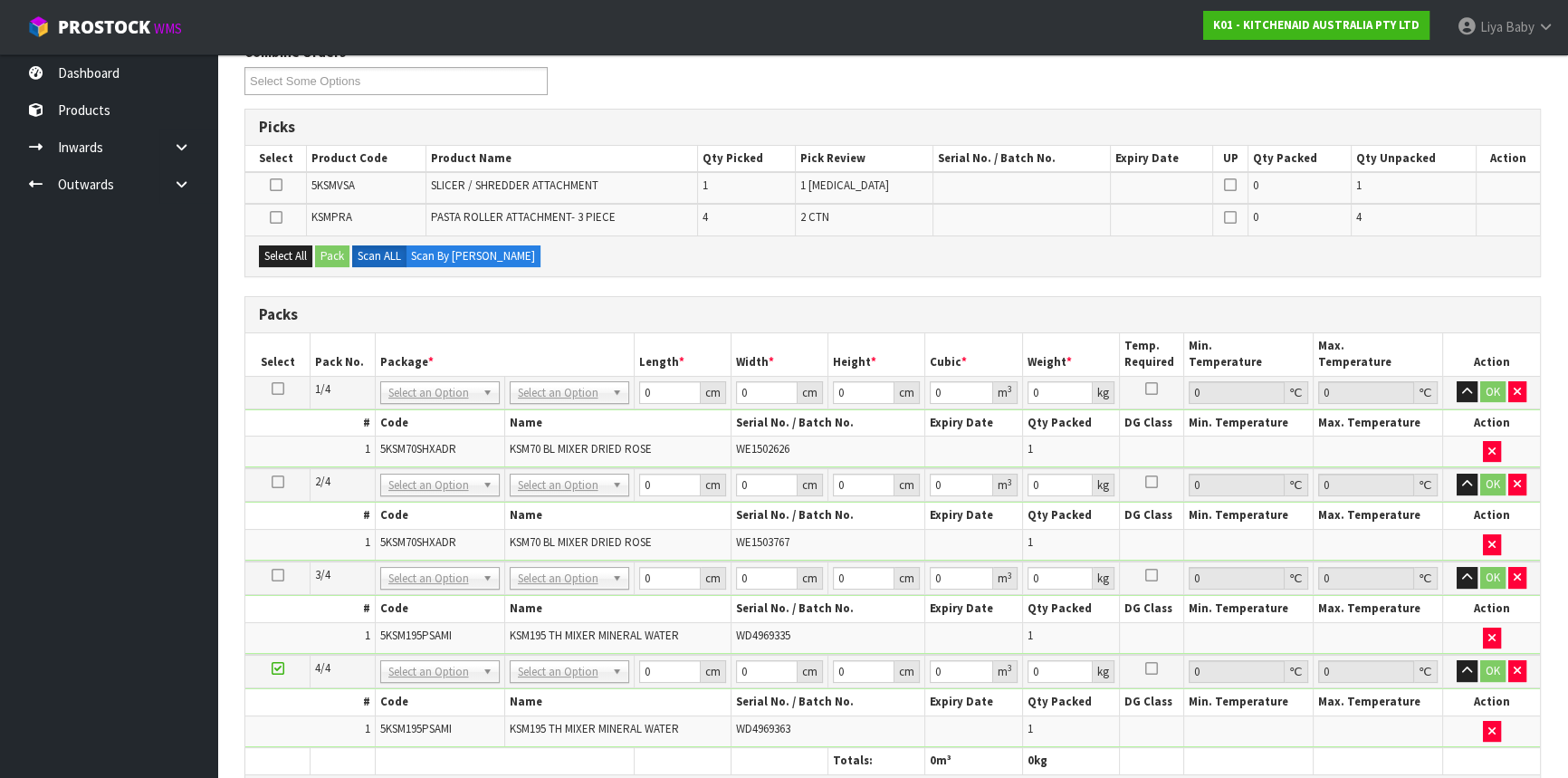
scroll to position [329, 0]
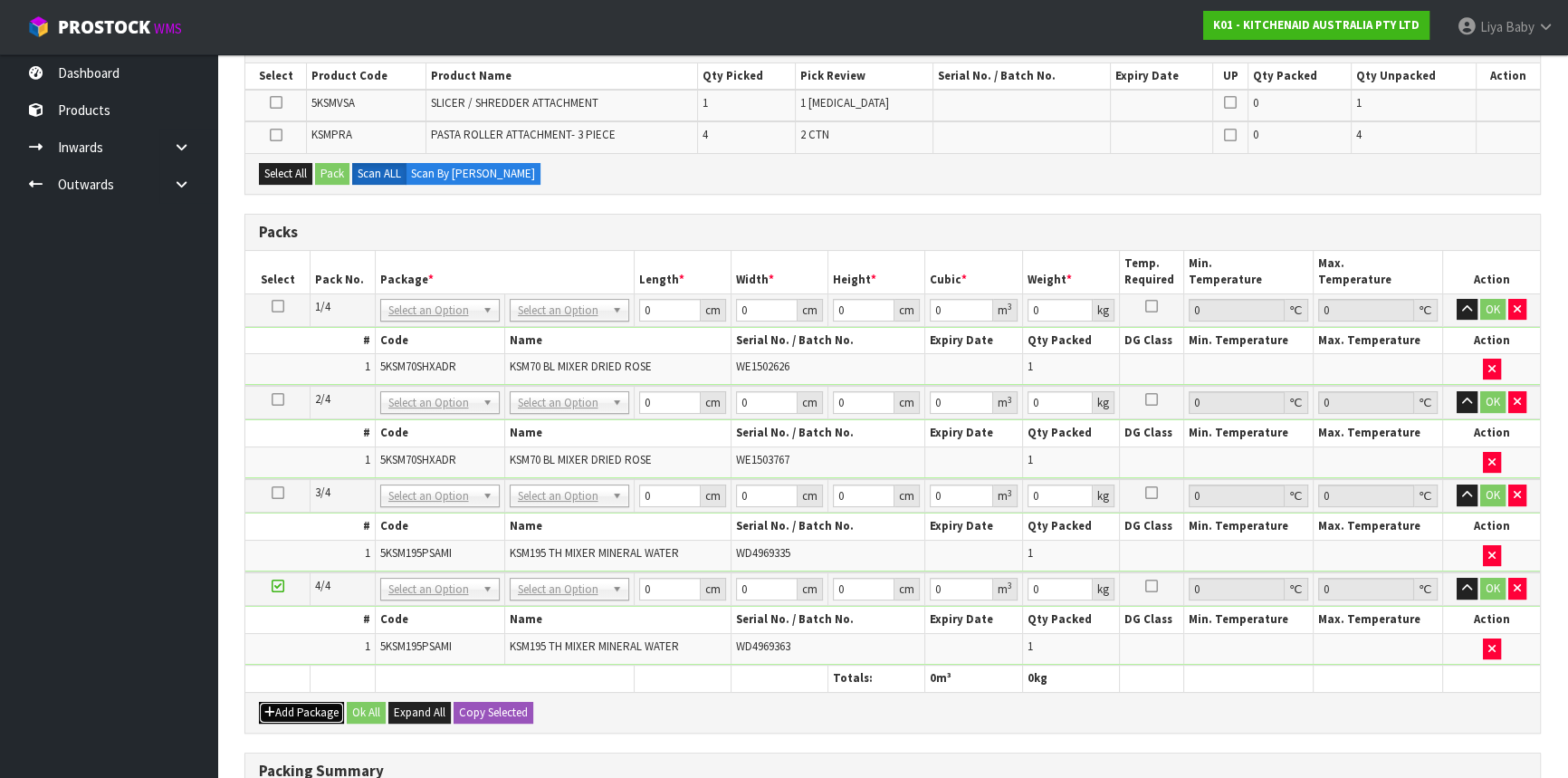
click at [310, 705] on button "Add Package" at bounding box center [301, 713] width 85 height 22
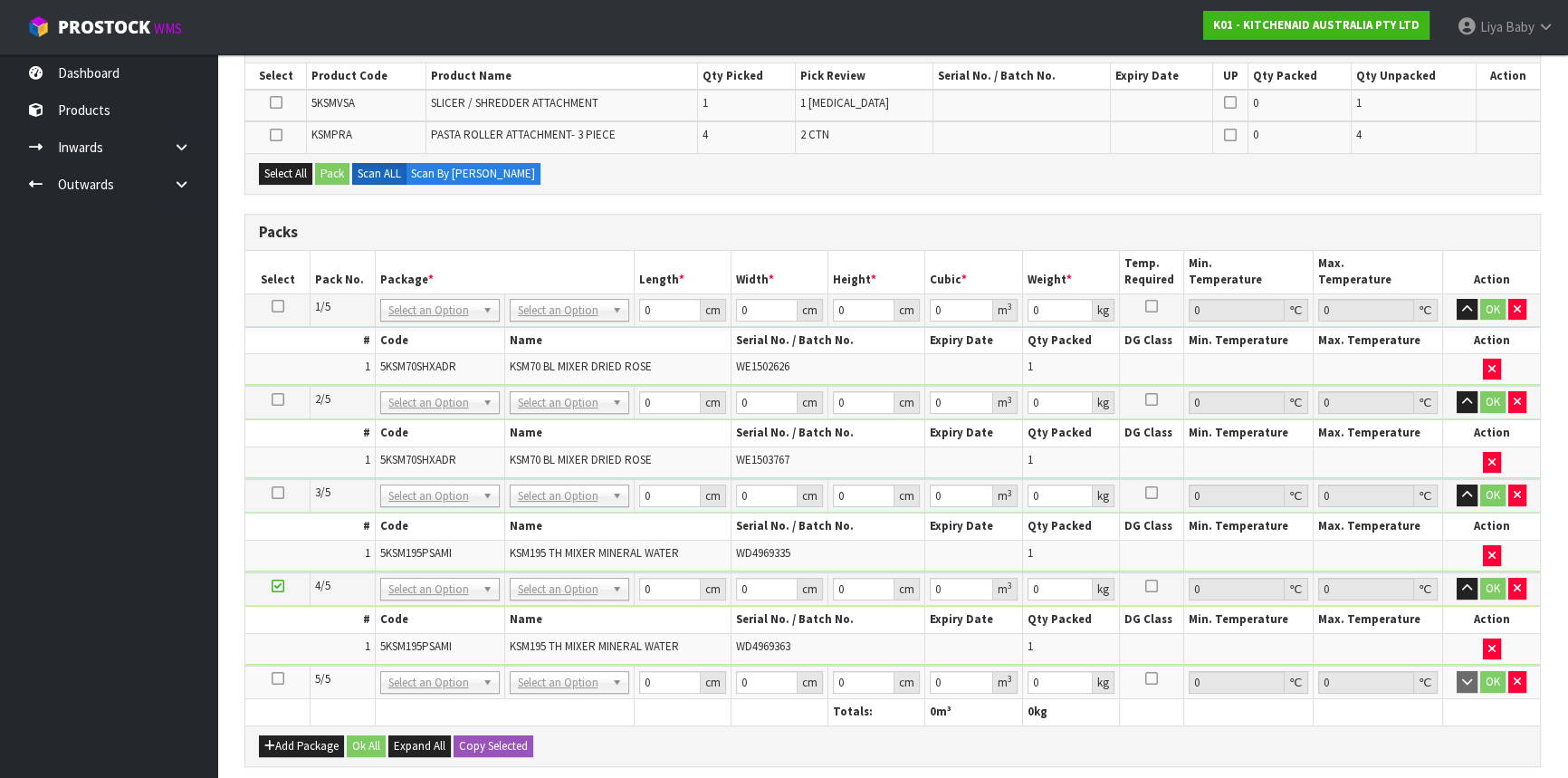
click at [280, 678] on icon at bounding box center [278, 678] width 12 height 1
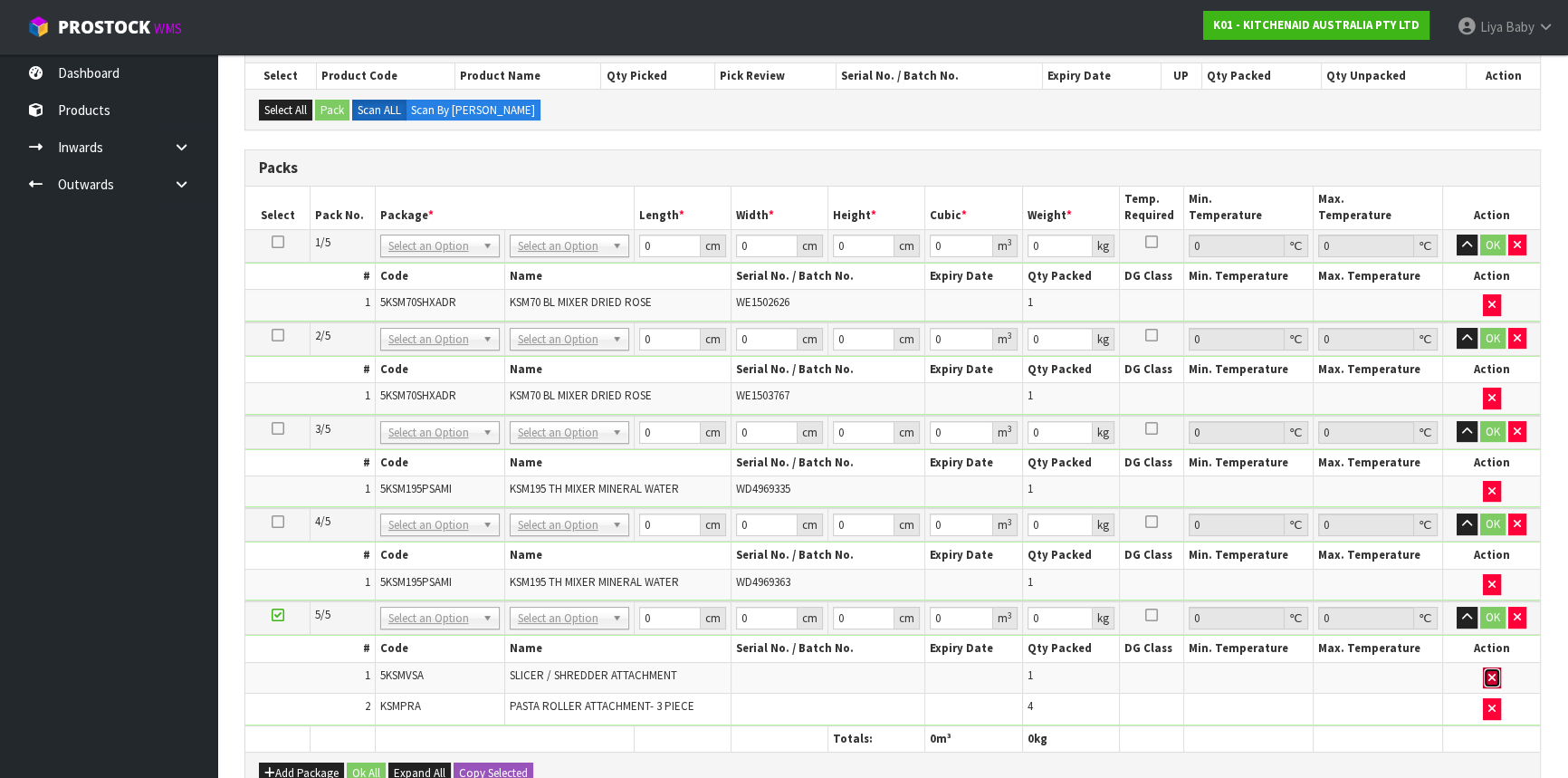
click at [1494, 672] on icon "button" at bounding box center [1492, 678] width 8 height 11
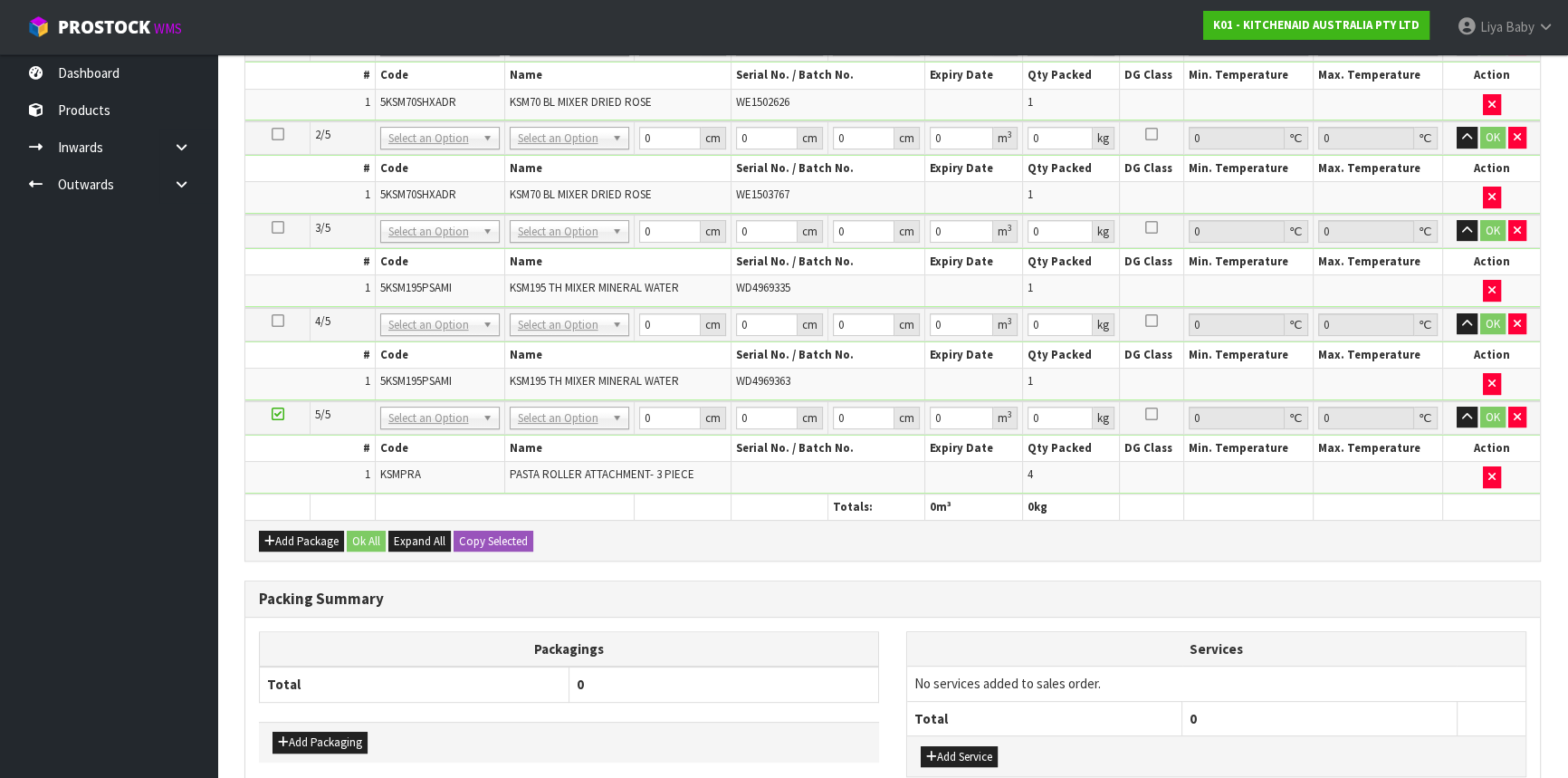
scroll to position [576, 0]
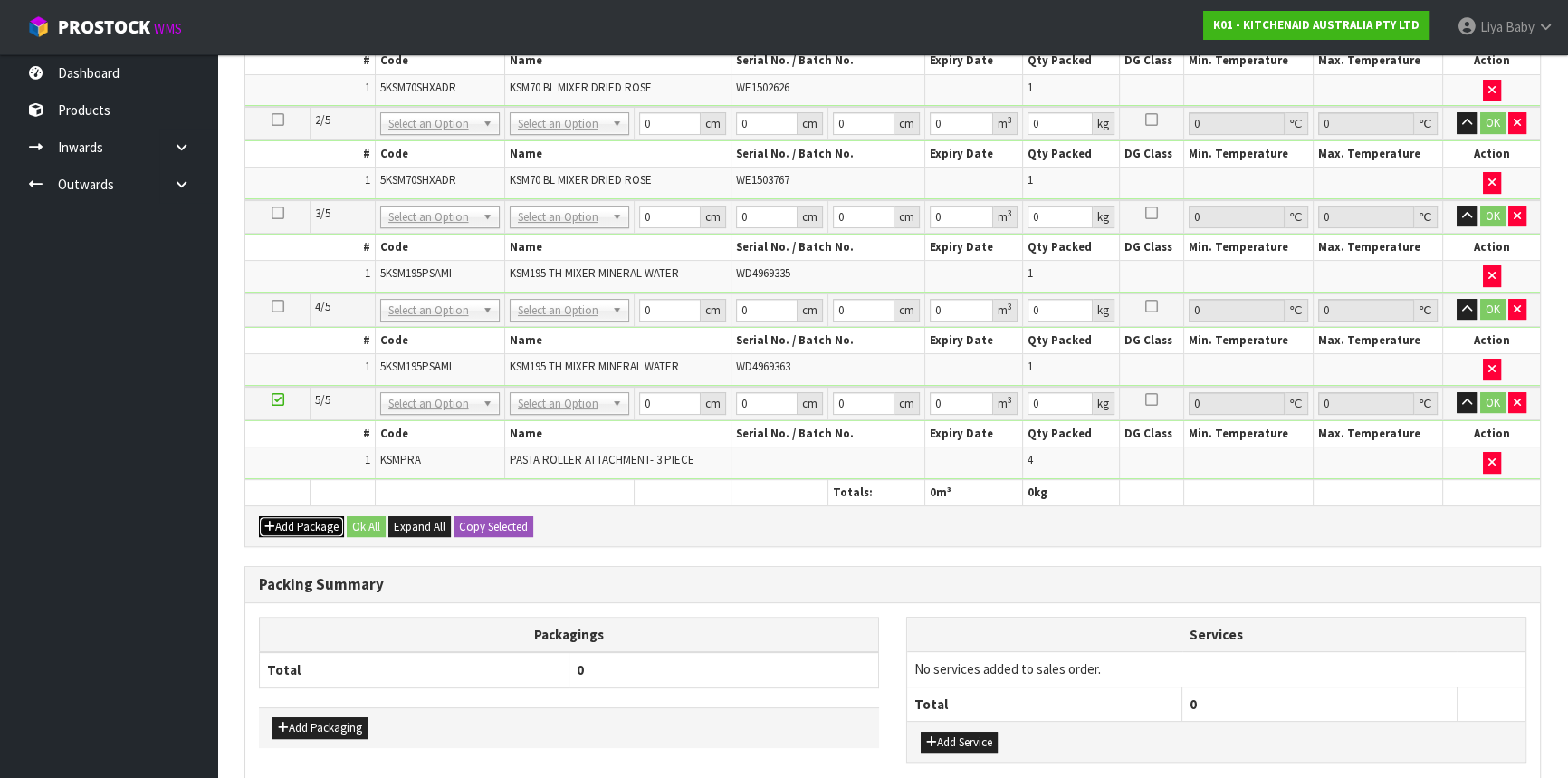
click at [316, 525] on button "Add Package" at bounding box center [301, 527] width 85 height 22
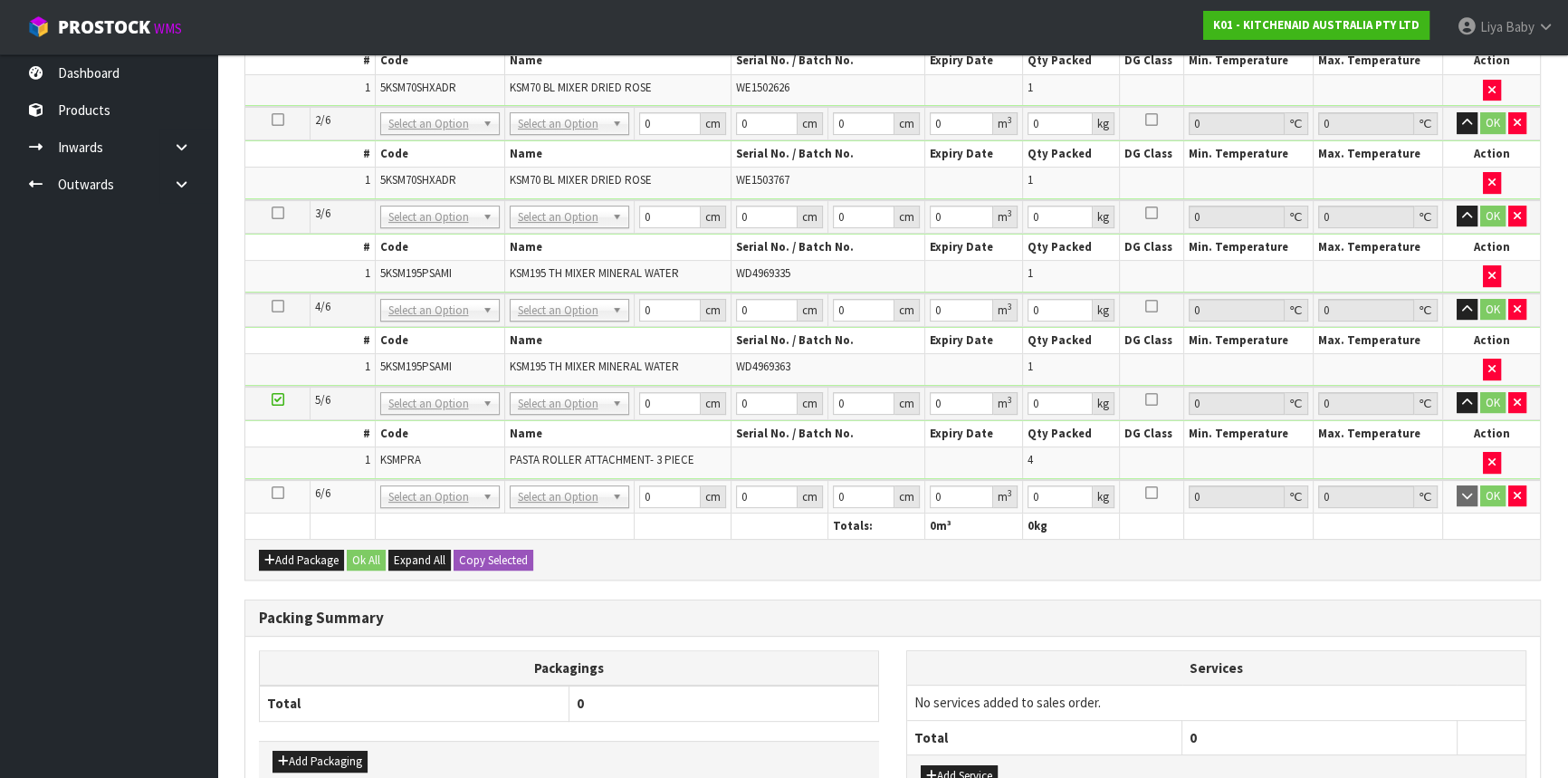
click at [277, 493] on icon at bounding box center [278, 493] width 12 height 1
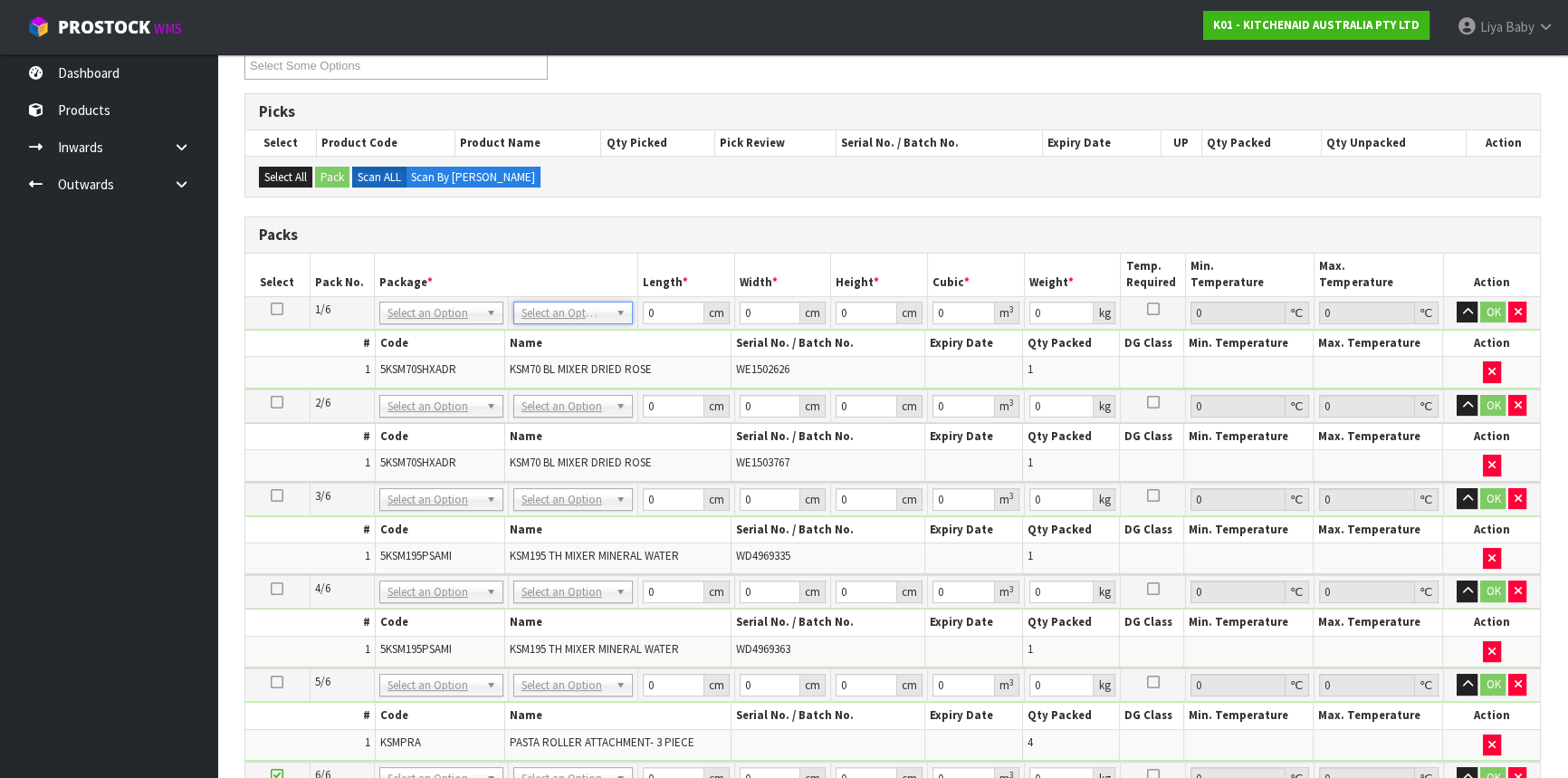
scroll to position [298, 0]
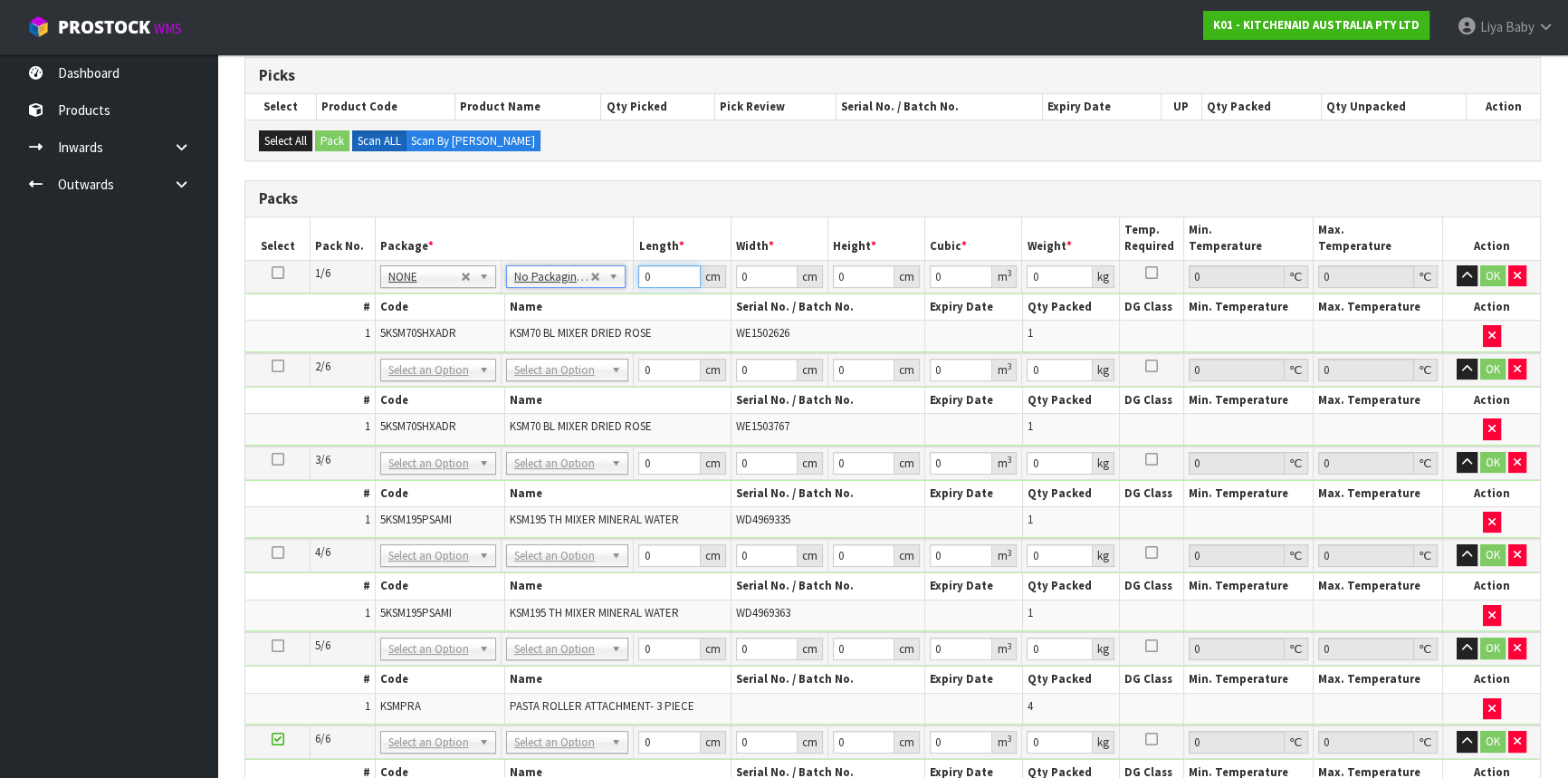
click at [658, 277] on input "0" at bounding box center [669, 277] width 62 height 23
type input "35"
type input "45"
type input "5"
type input "0.007875"
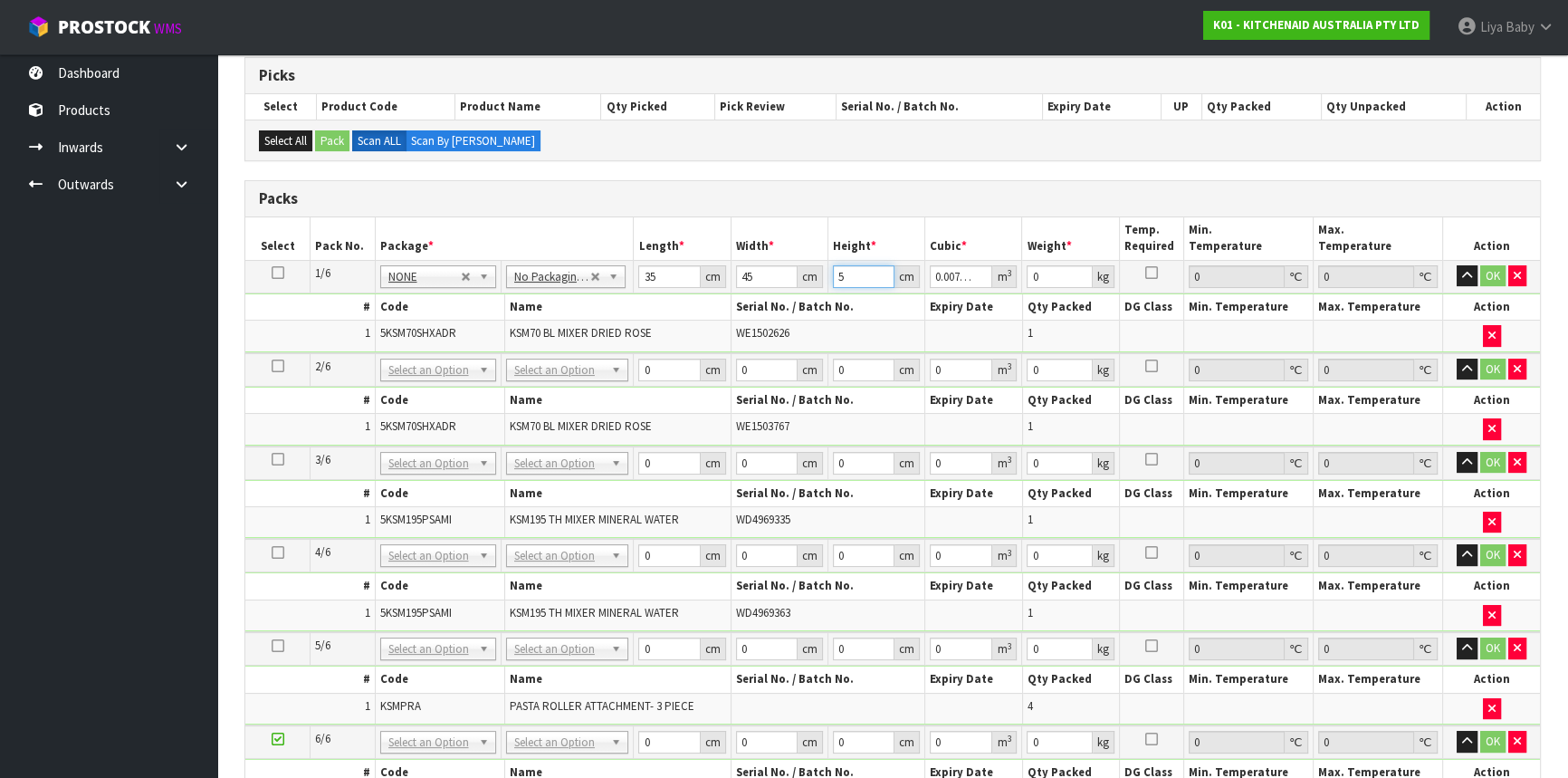
type input "51"
type input "0.080325"
type input "51"
type input "16"
click at [1493, 274] on button "OK" at bounding box center [1493, 276] width 26 height 22
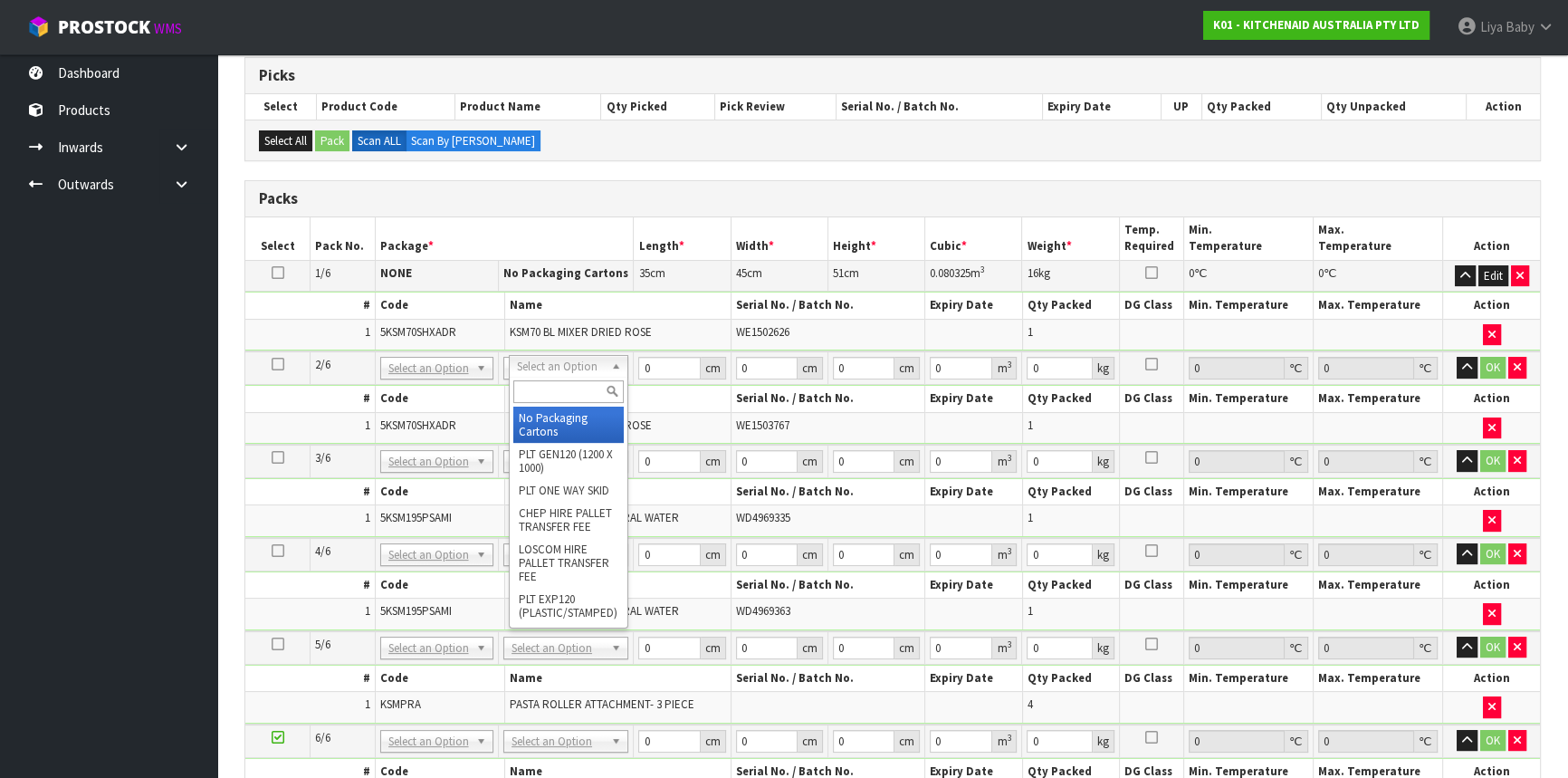
type input "2"
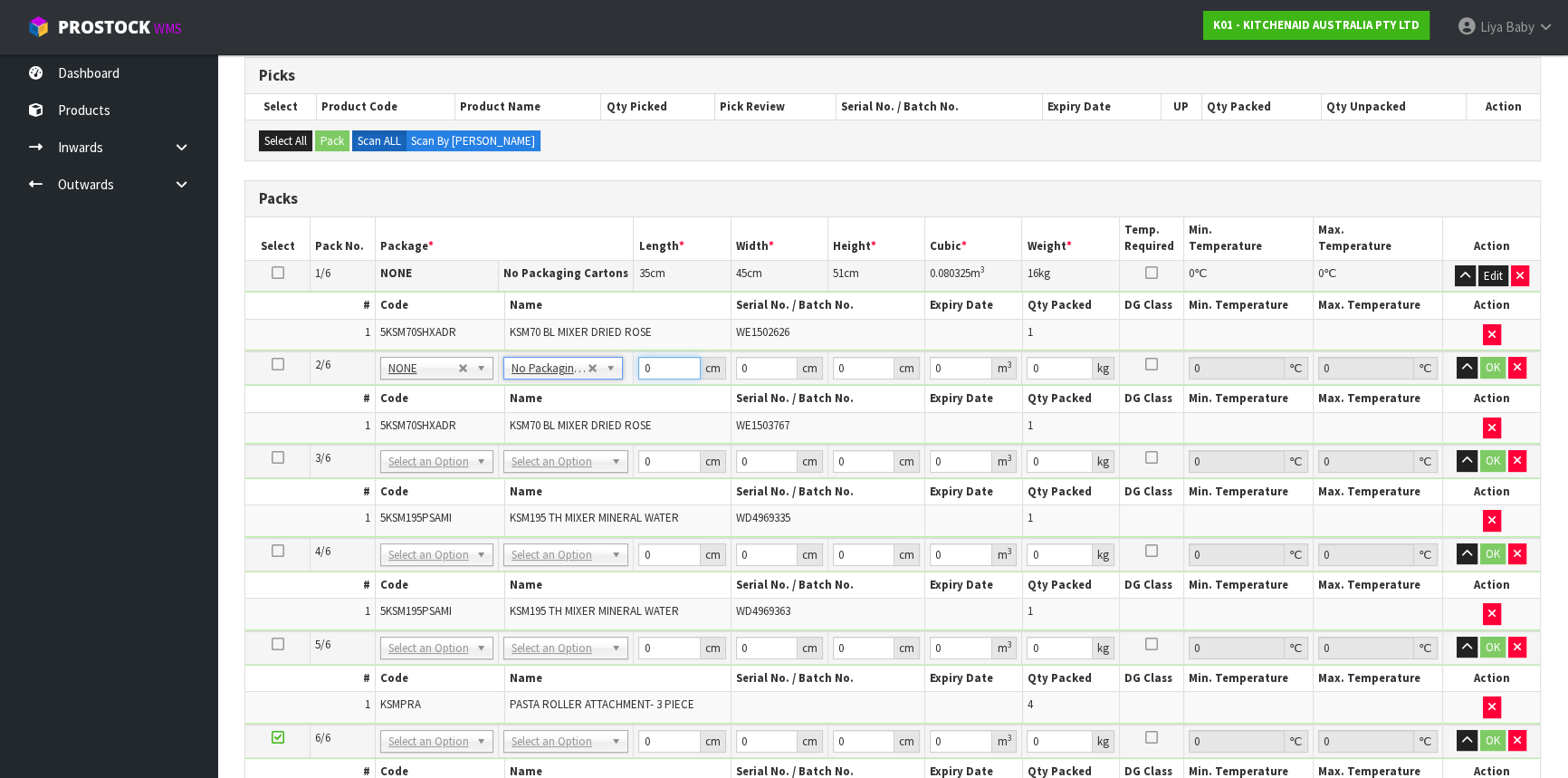
click at [665, 357] on input "0" at bounding box center [669, 369] width 62 height 23
type input "35"
type input "45"
type input "5"
type input "0.007875"
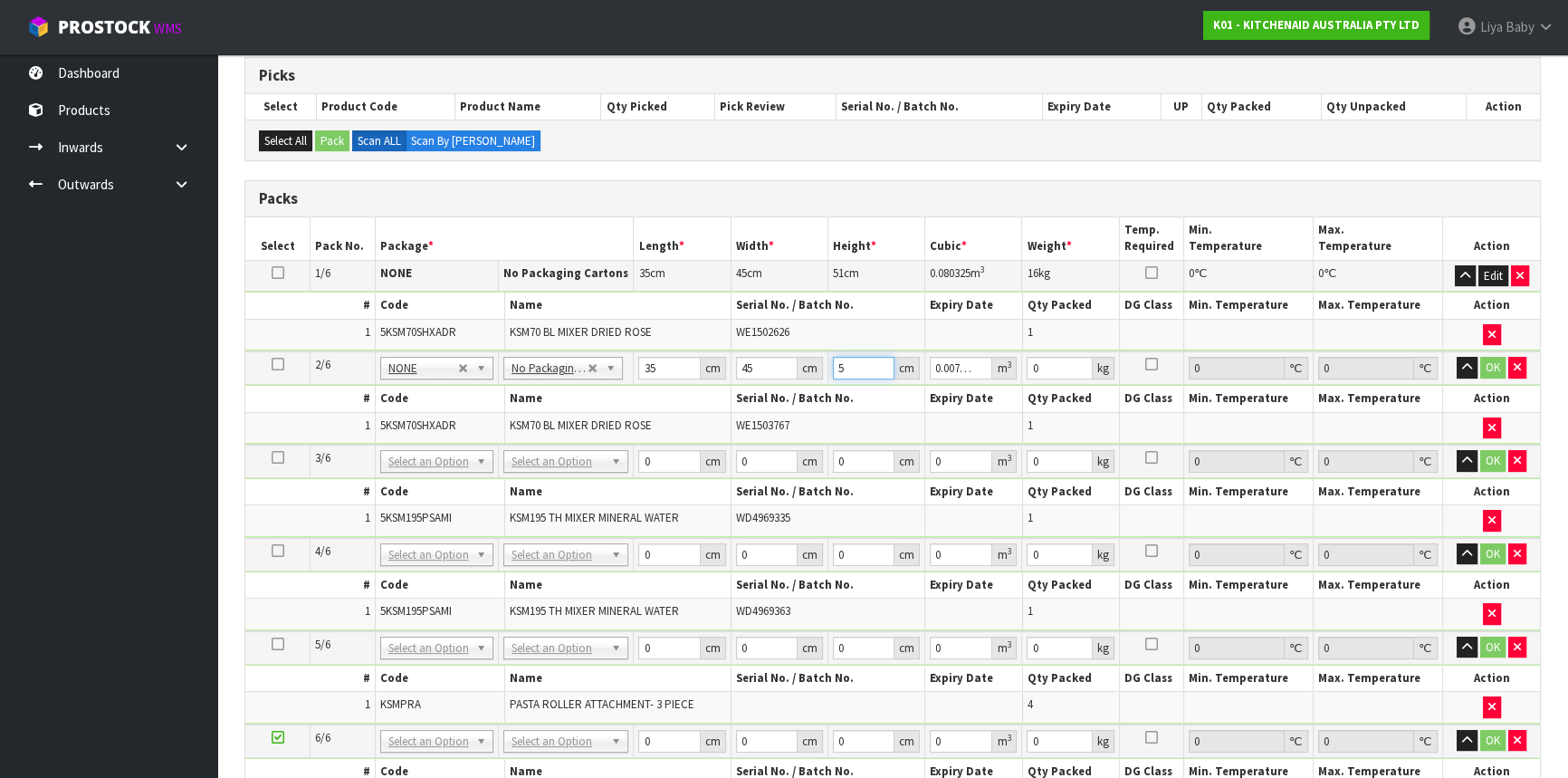
type input "51"
type input "0.080325"
type input "51"
type input "16"
click at [1496, 370] on button "OK" at bounding box center [1493, 368] width 26 height 22
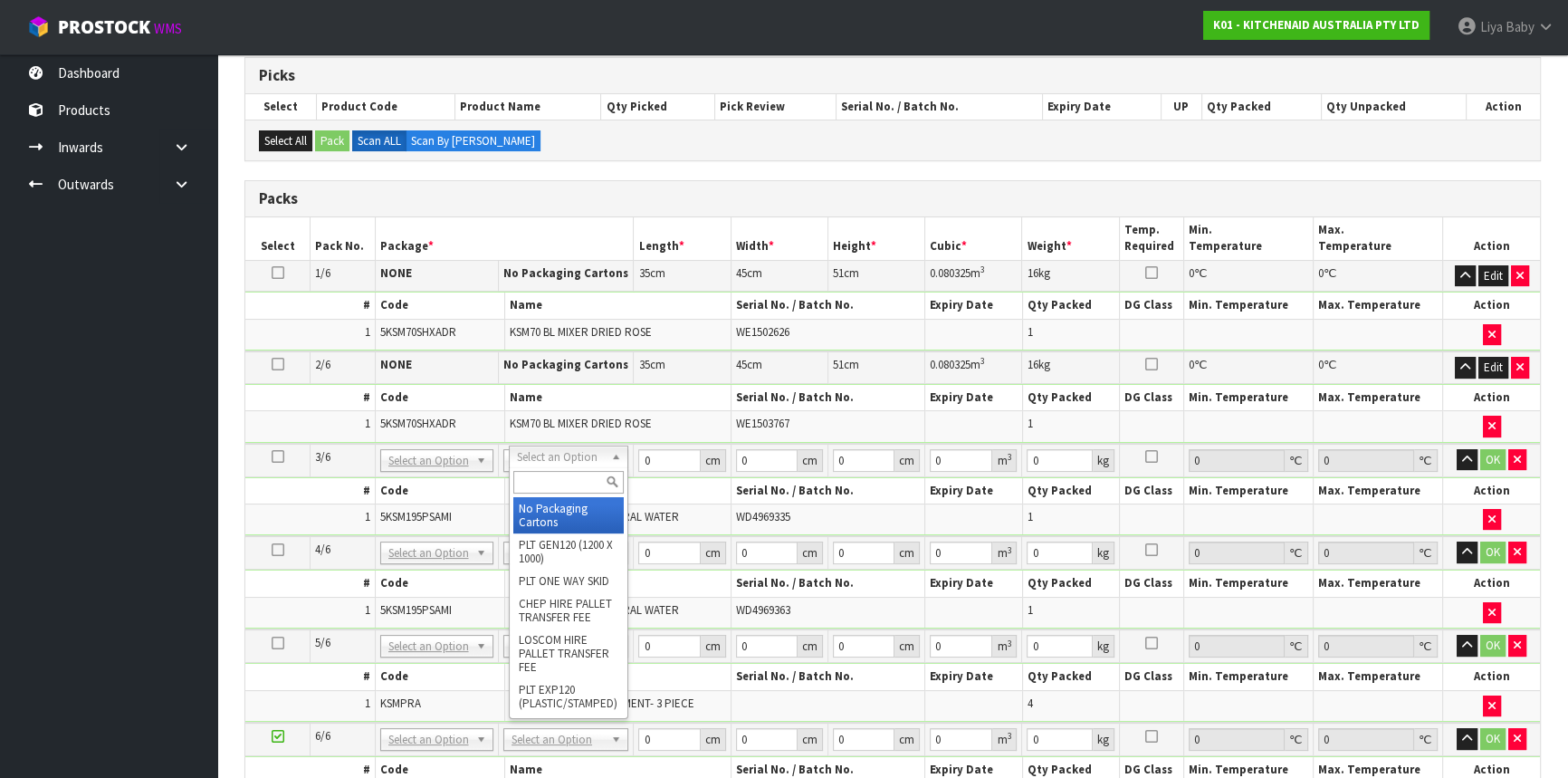
type input "3"
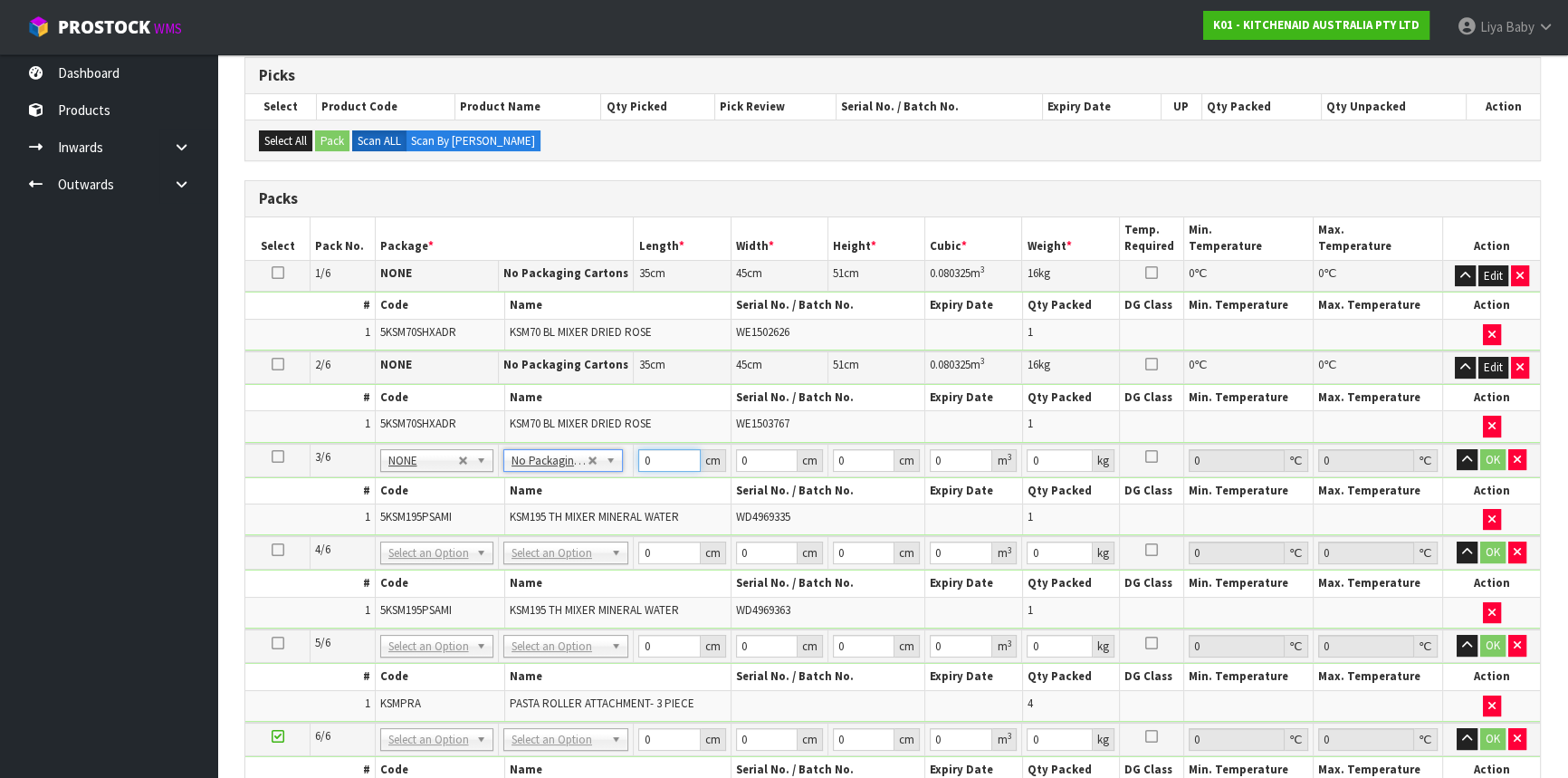
click at [674, 454] on input "0" at bounding box center [669, 461] width 62 height 23
type input "29"
type input "42"
type input "4"
type input "0.004872"
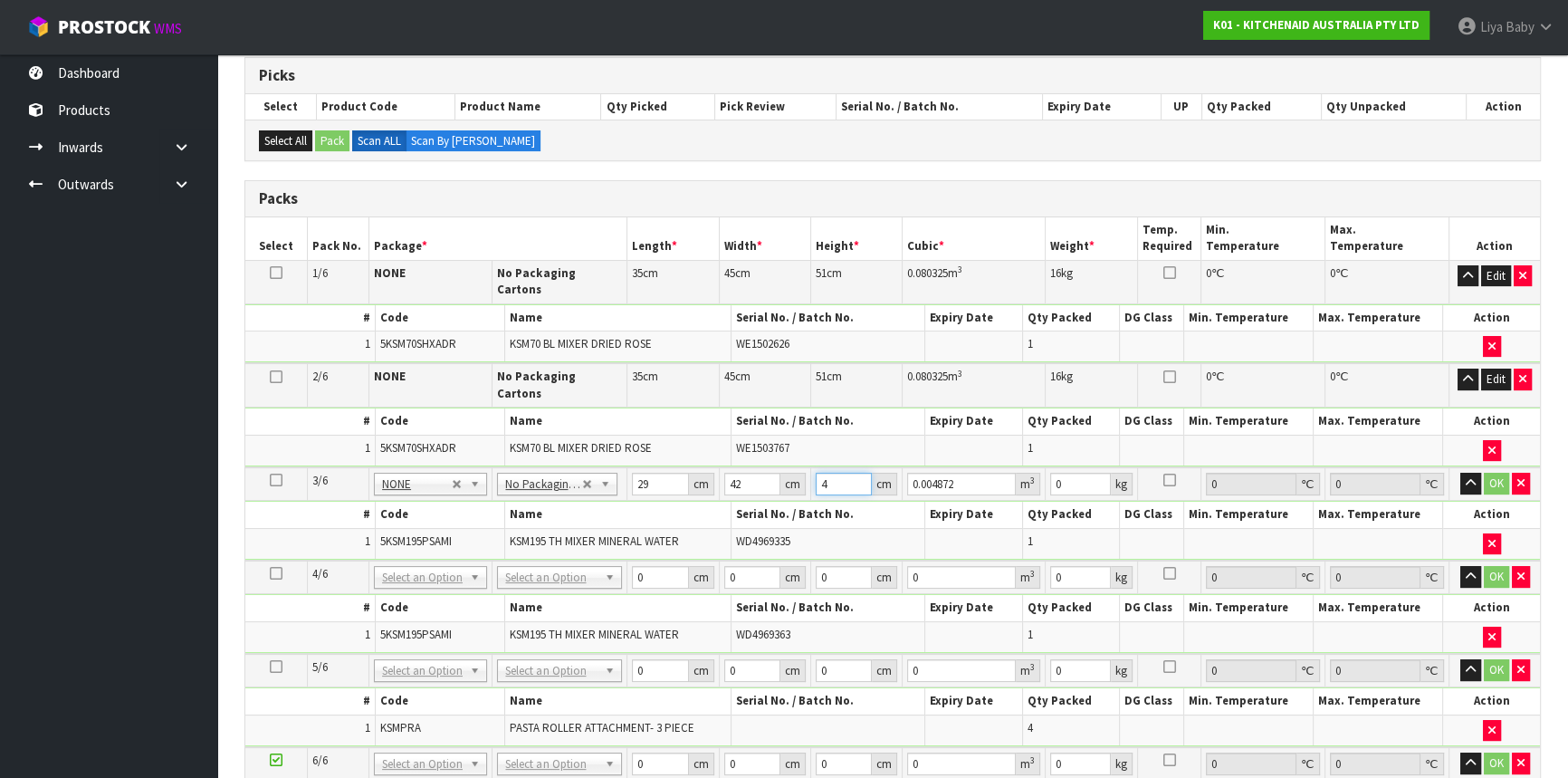
type input "43"
type input "0.052374"
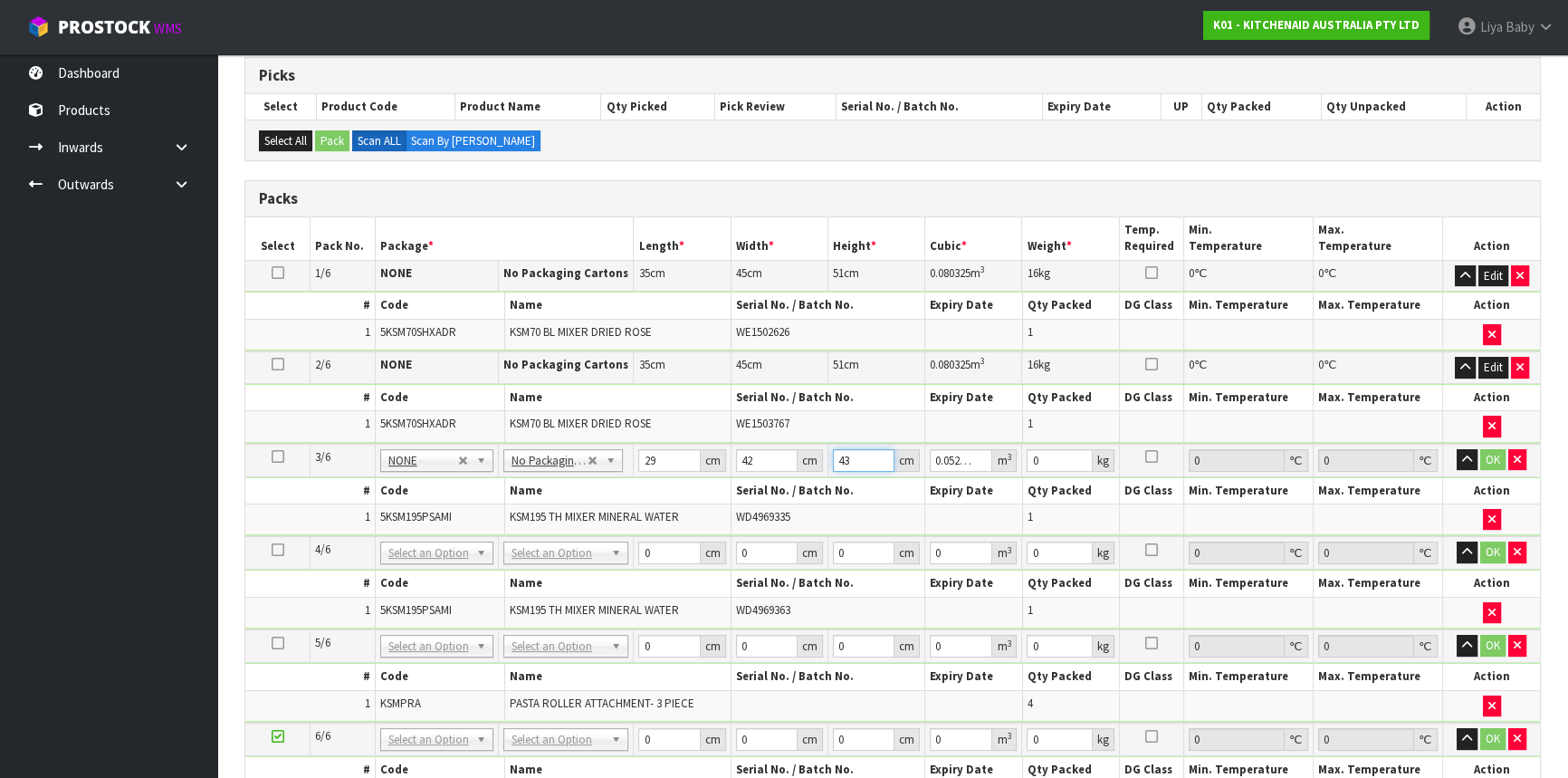
type input "43"
type input "13"
click at [1498, 449] on button "OK" at bounding box center [1493, 460] width 26 height 22
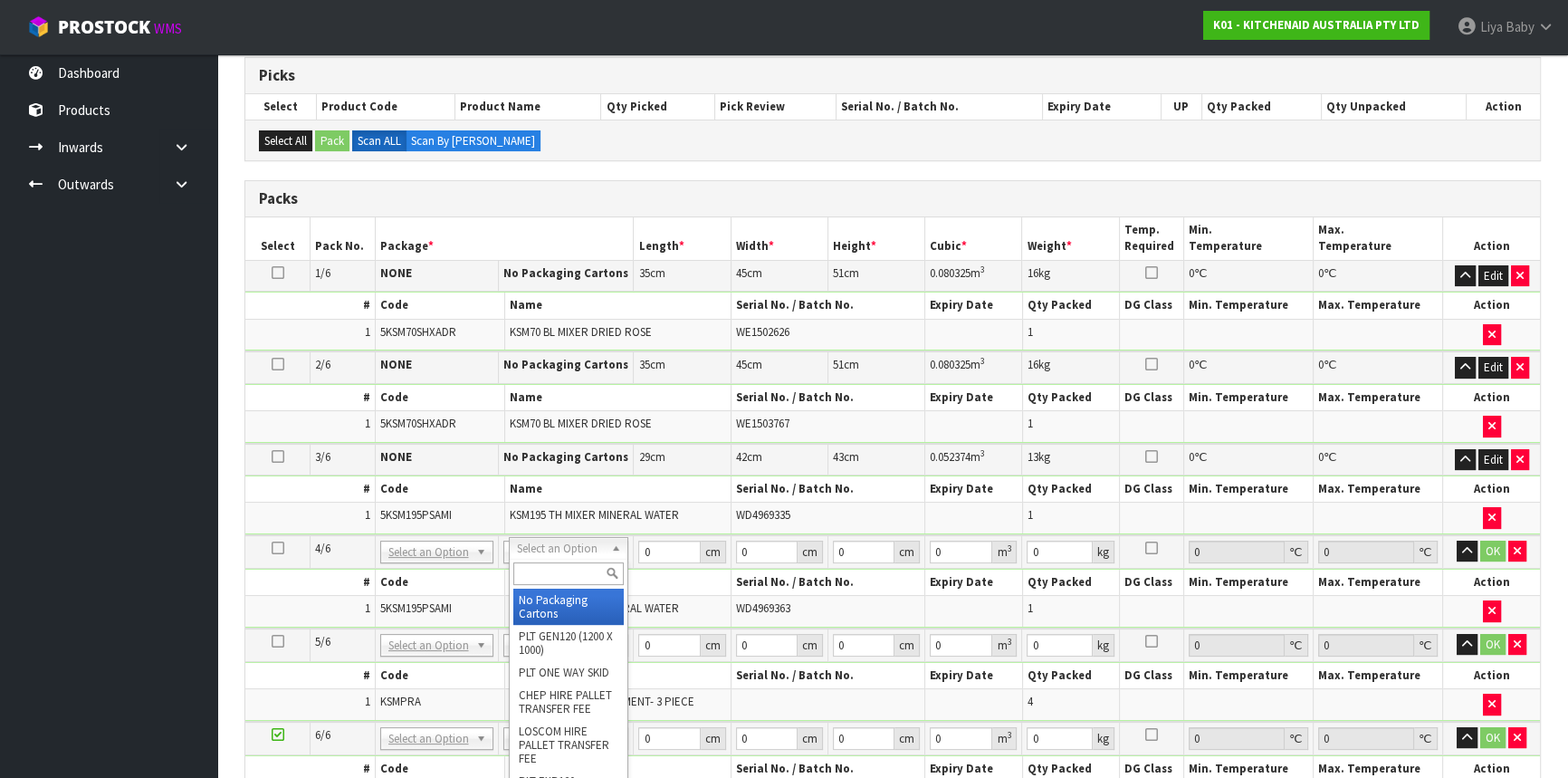
type input "4"
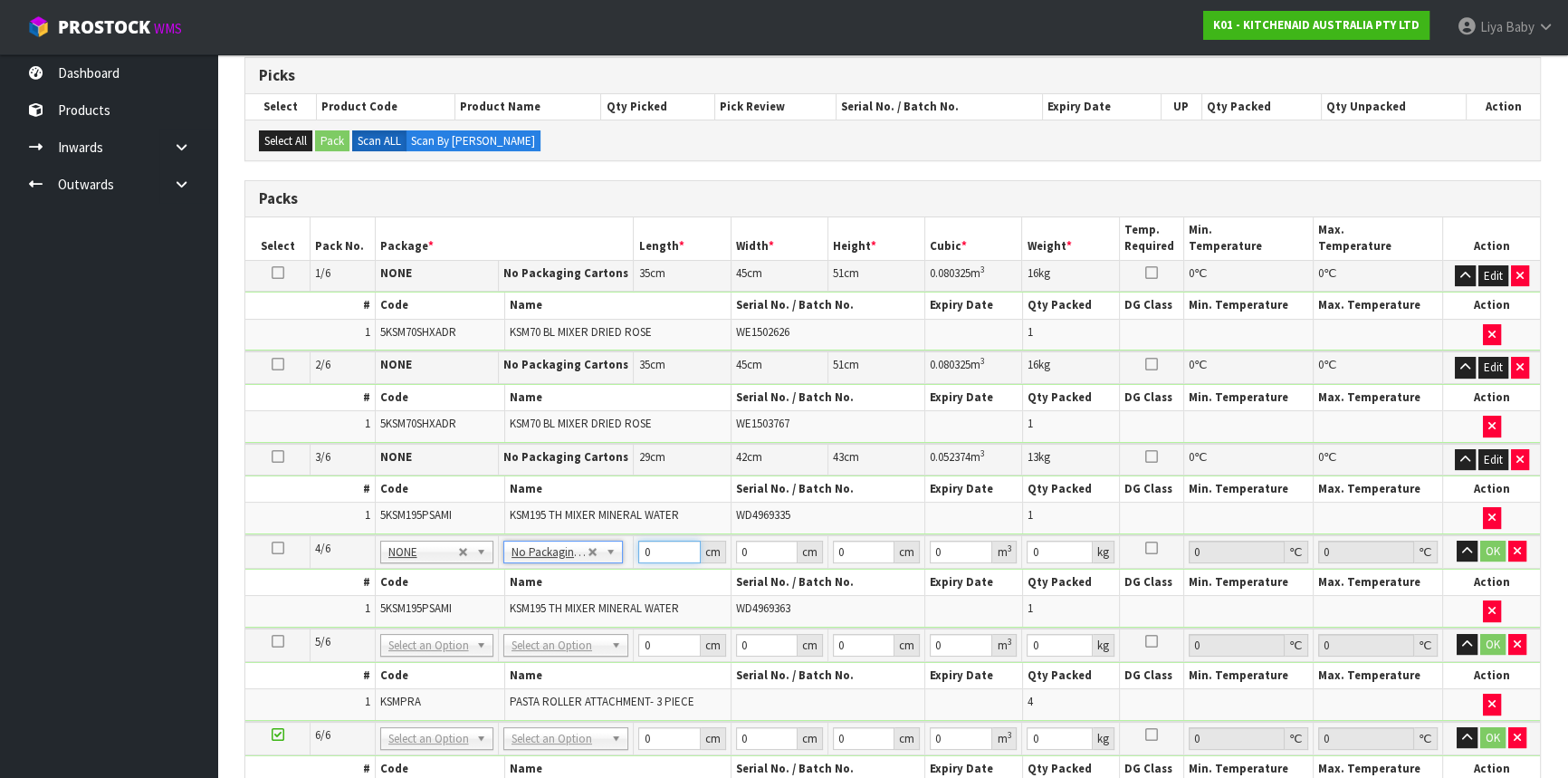
click at [666, 547] on input "0" at bounding box center [669, 552] width 62 height 23
type input "29"
type input "42"
type input "4"
type input "0.004872"
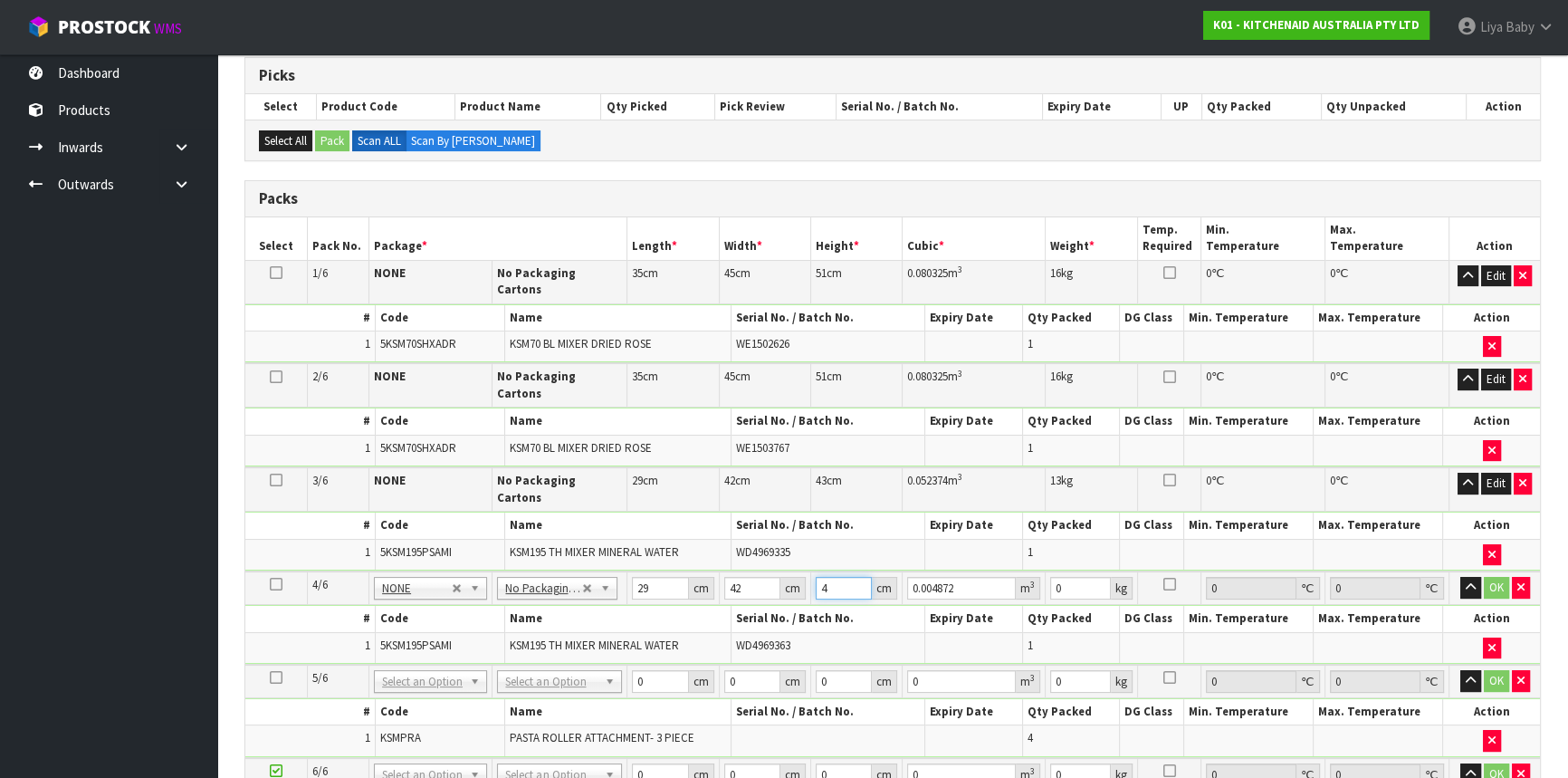
type input "43"
type input "0.052374"
type input "43"
type input "13"
click at [1494, 577] on button "OK" at bounding box center [1497, 588] width 26 height 22
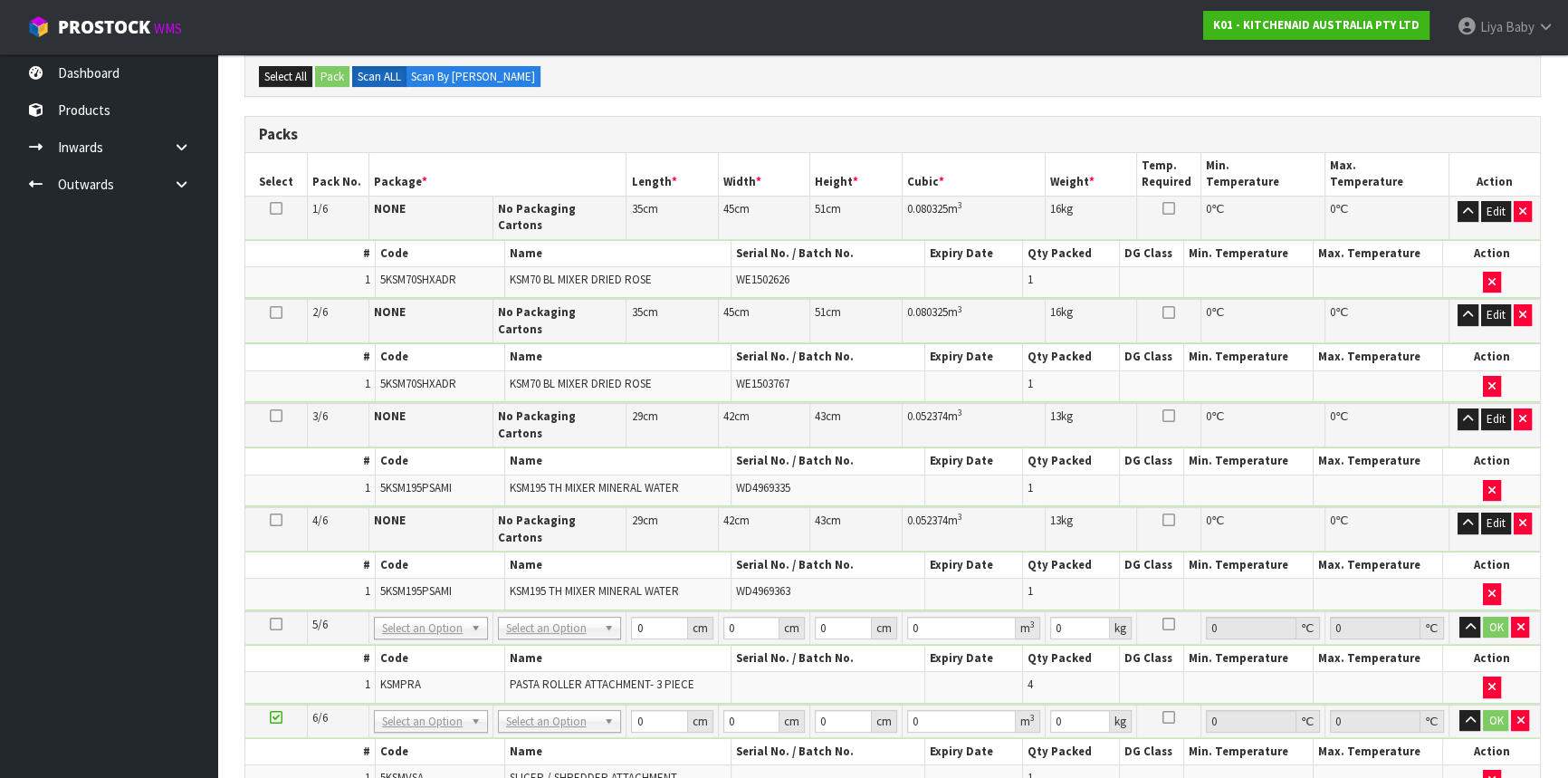
scroll to position [544, 0]
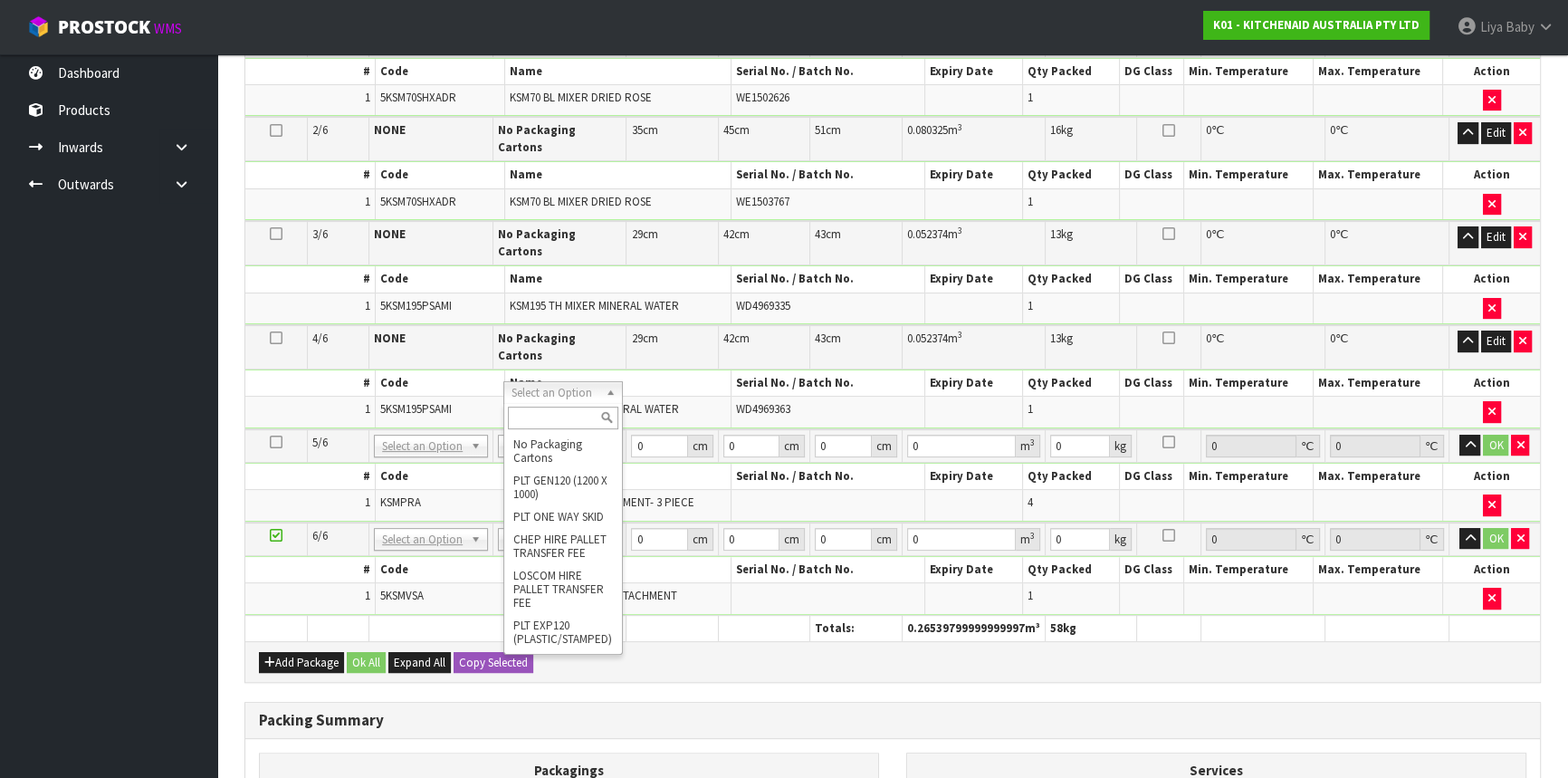
click at [545, 421] on input "text" at bounding box center [563, 418] width 110 height 23
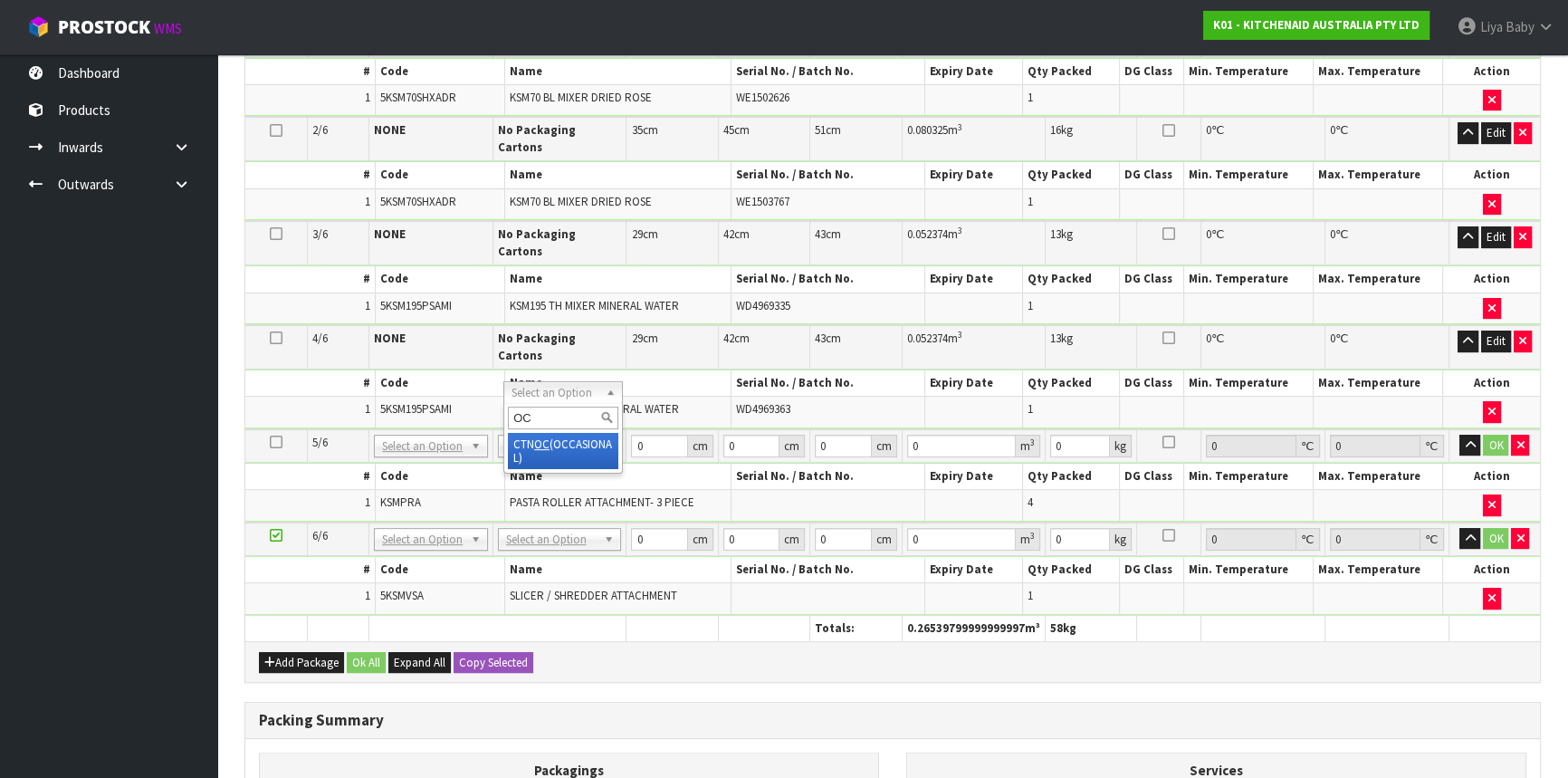
type input "OC"
type input "14.7"
click at [651, 435] on input "0" at bounding box center [660, 446] width 57 height 23
click at [651, 435] on input "number" at bounding box center [660, 446] width 57 height 23
type input "24"
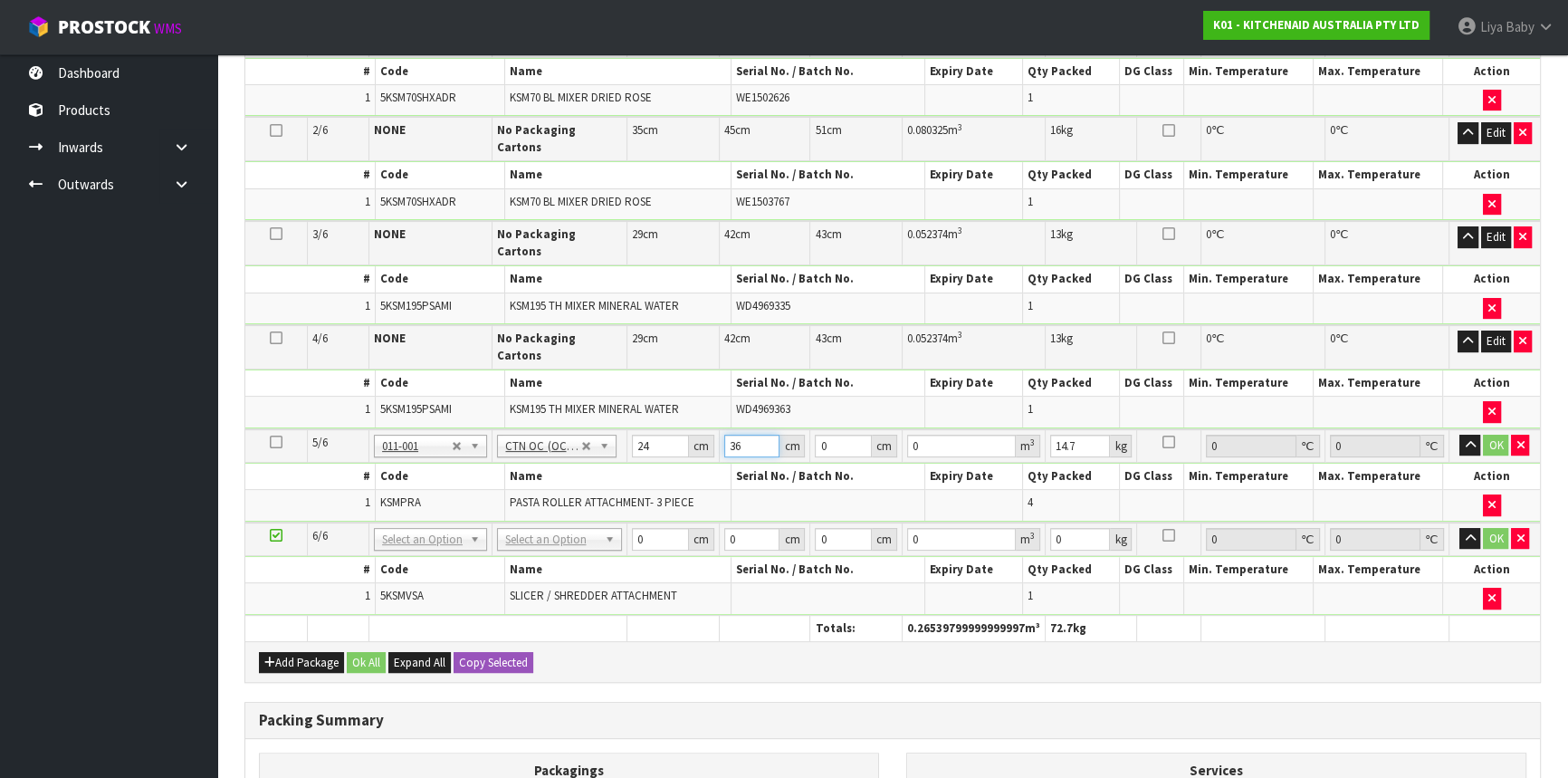
type input "36"
type input "2"
type input "0.001728"
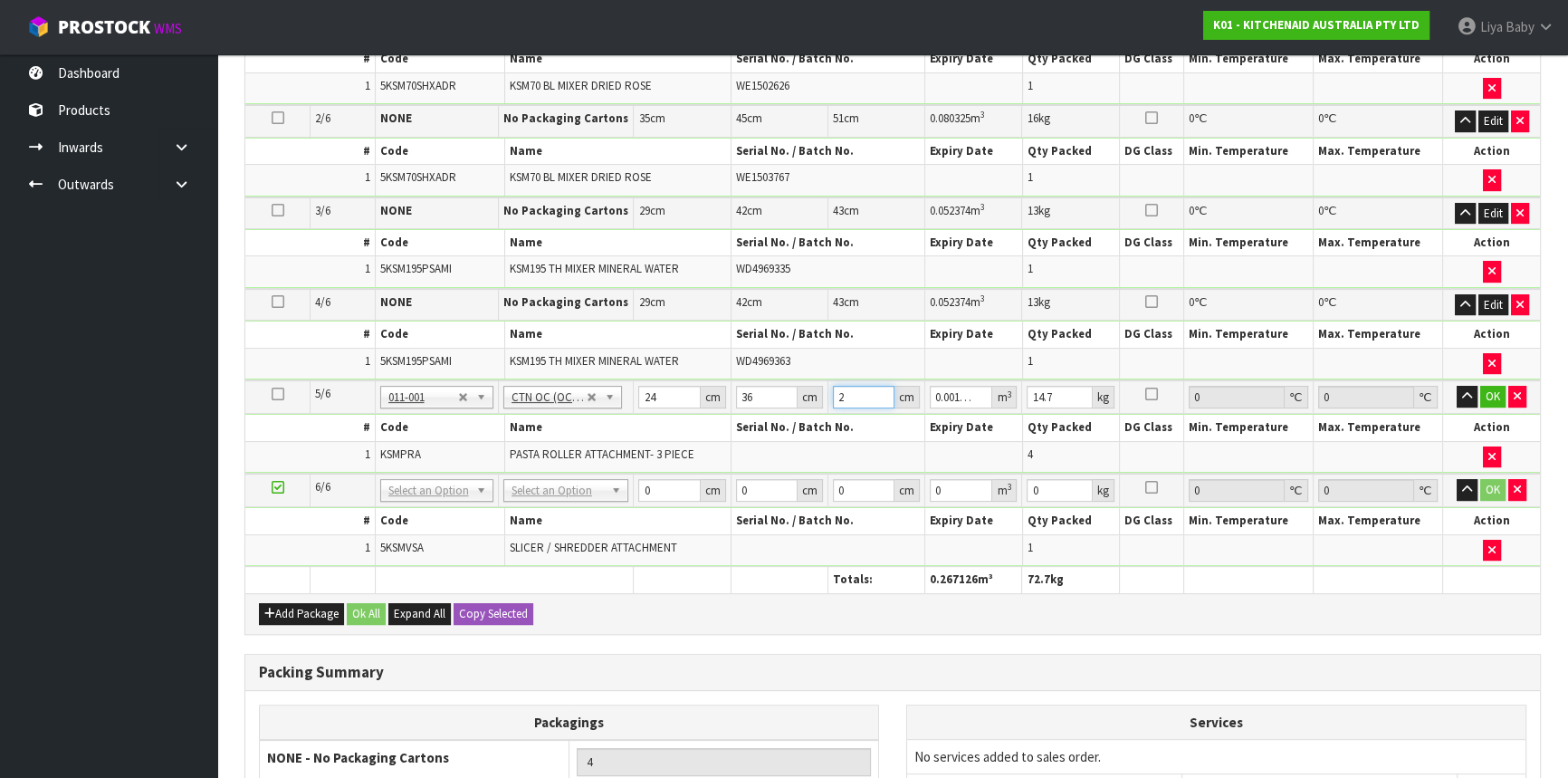
type input "29"
type input "0.025056"
type input "29"
type input "2"
click at [1498, 386] on button "OK" at bounding box center [1493, 396] width 26 height 22
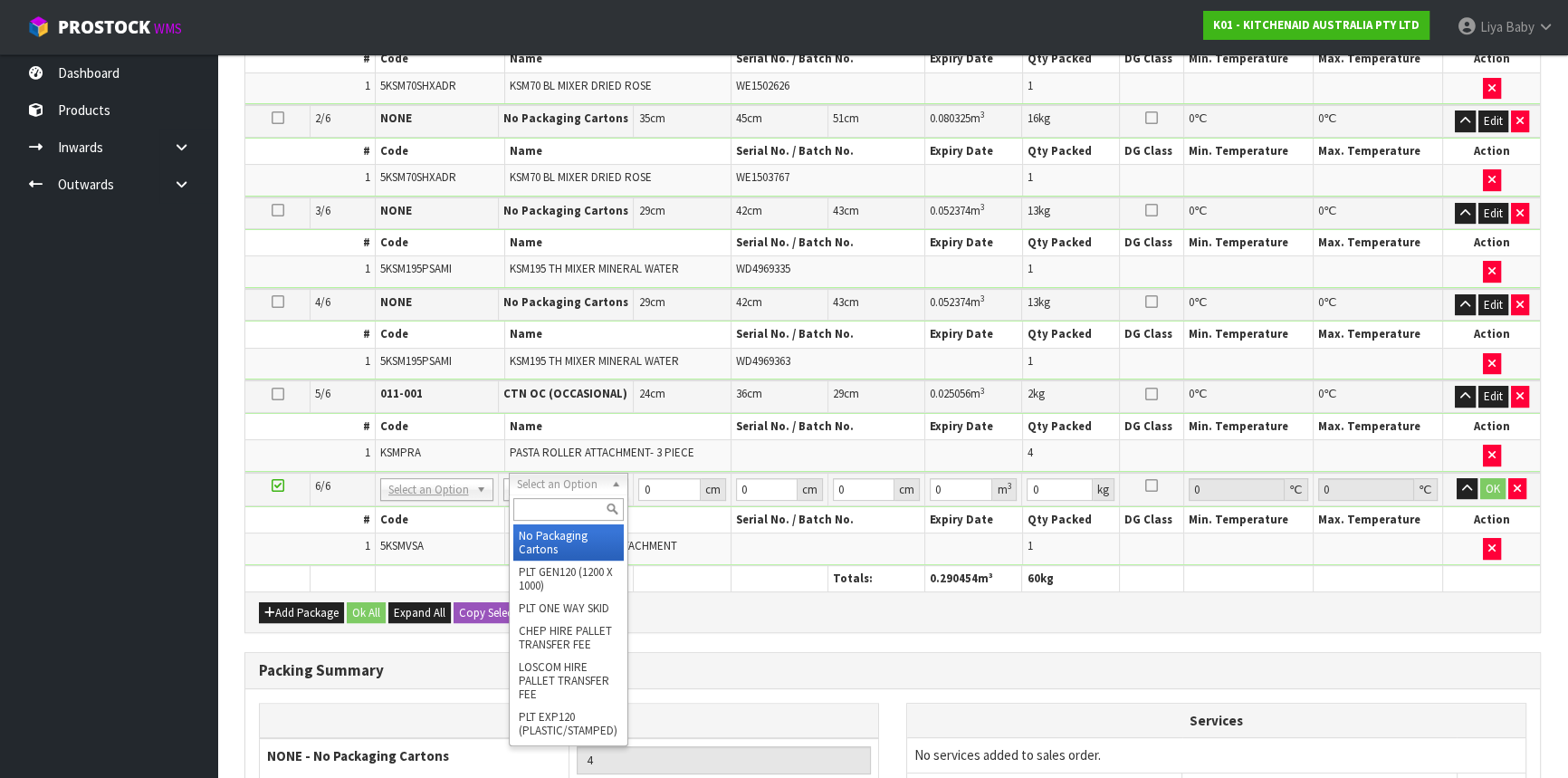
click at [577, 512] on input "text" at bounding box center [569, 510] width 112 height 23
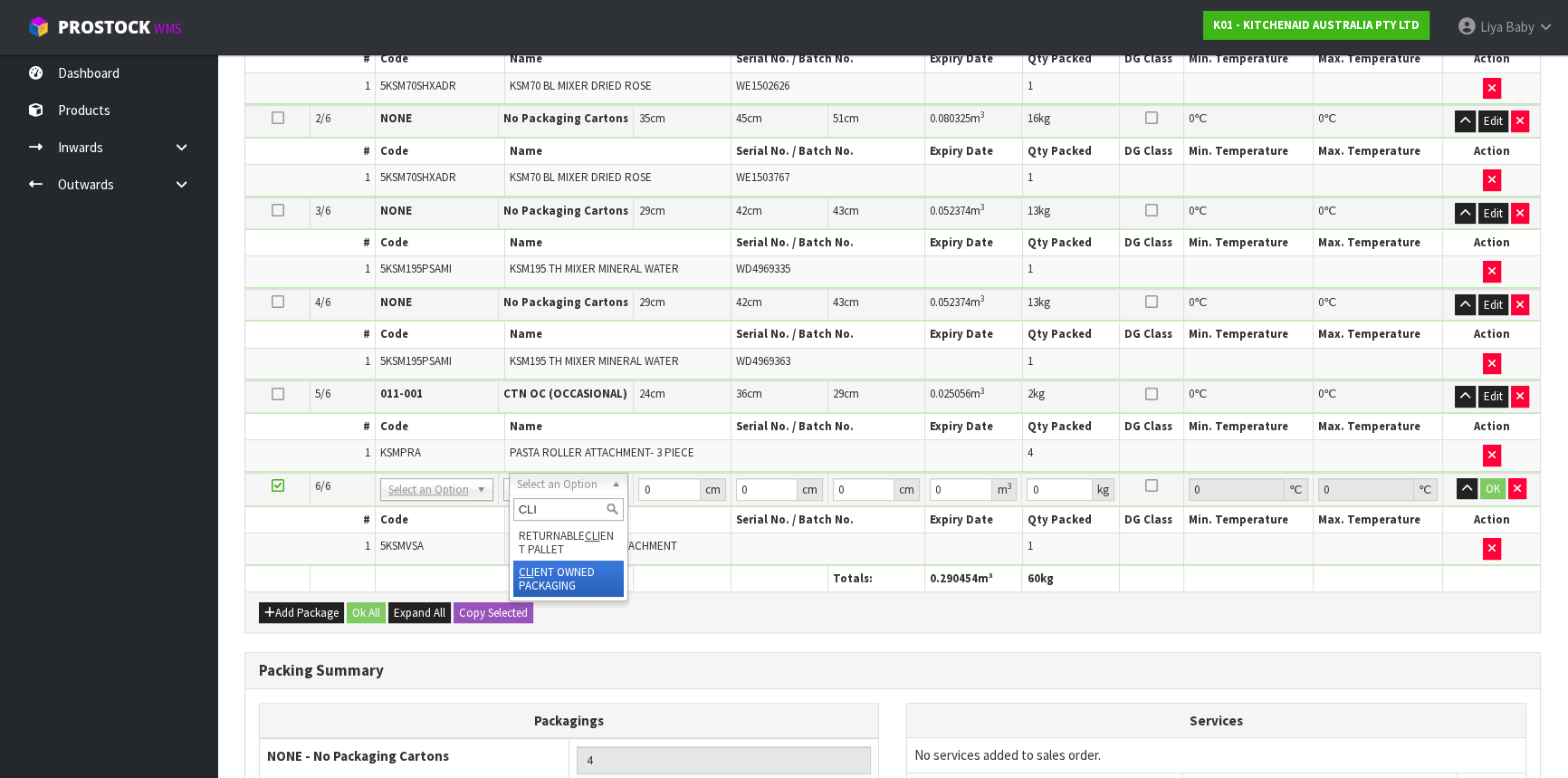
type input "CLI"
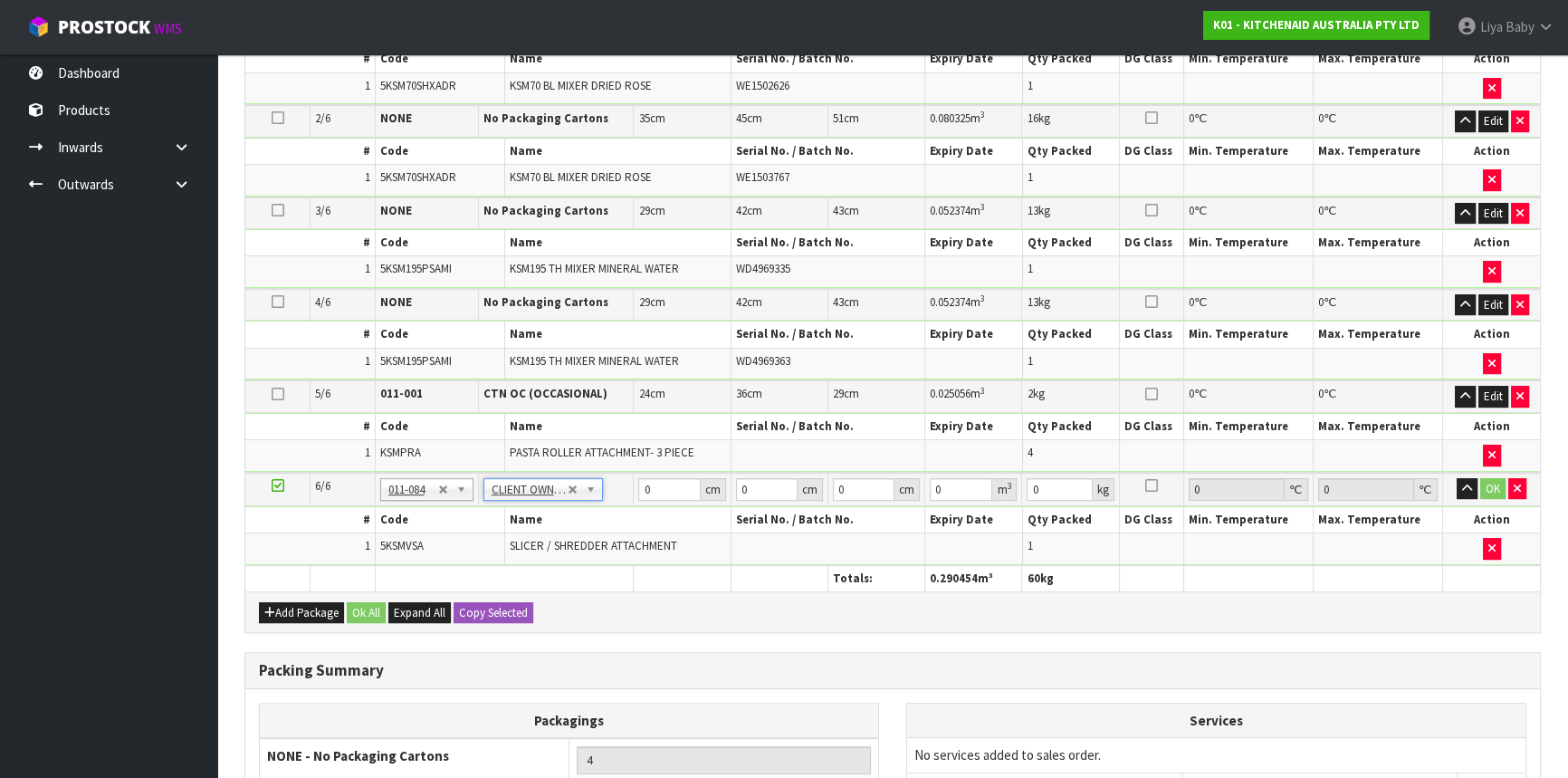
type input "1.6"
click at [658, 493] on input "0" at bounding box center [669, 490] width 62 height 23
type input "38"
type input "56"
type input "2"
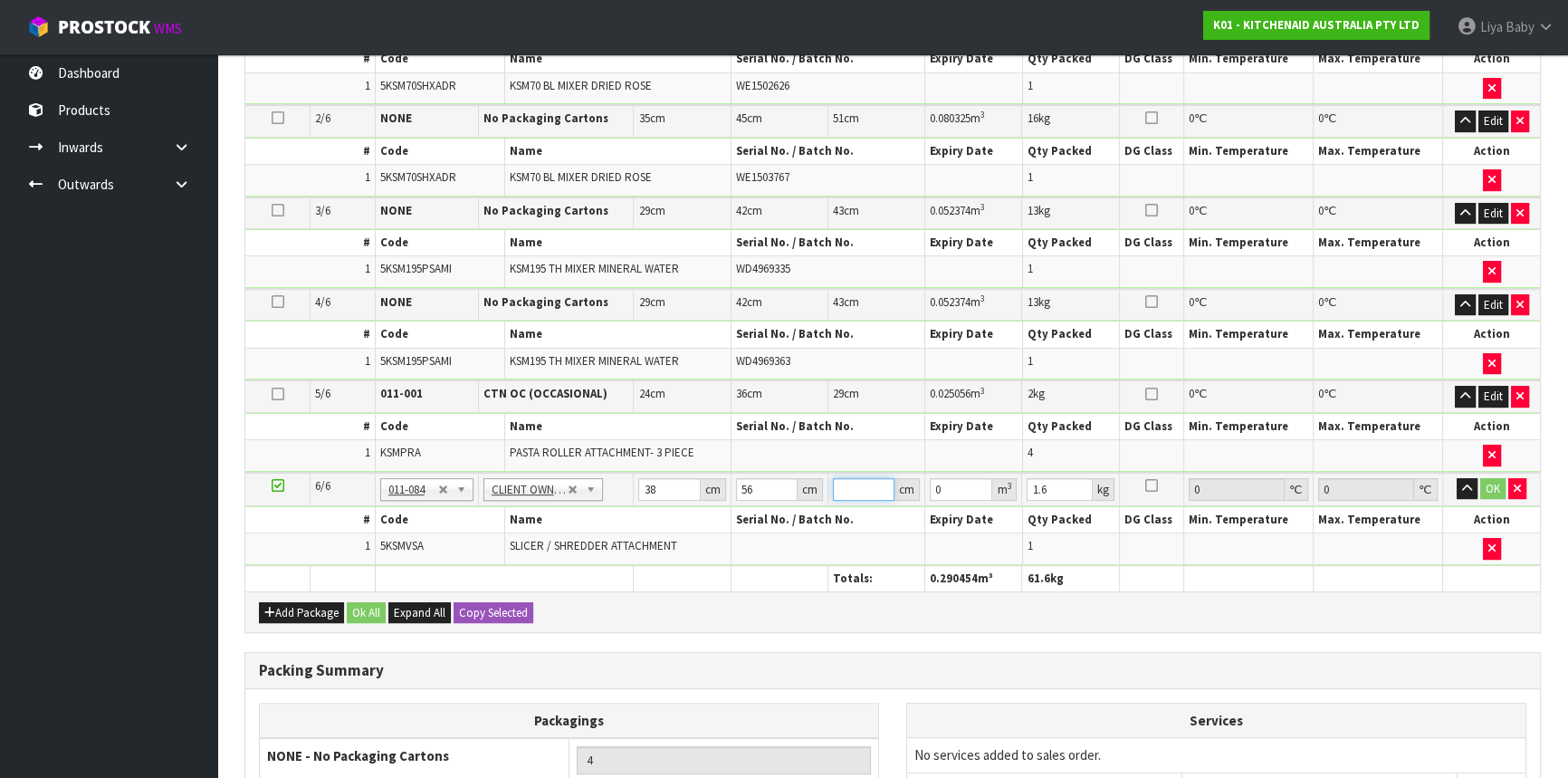
type input "0.004256"
type input "22"
type input "0.046816"
type input "22"
type input "15"
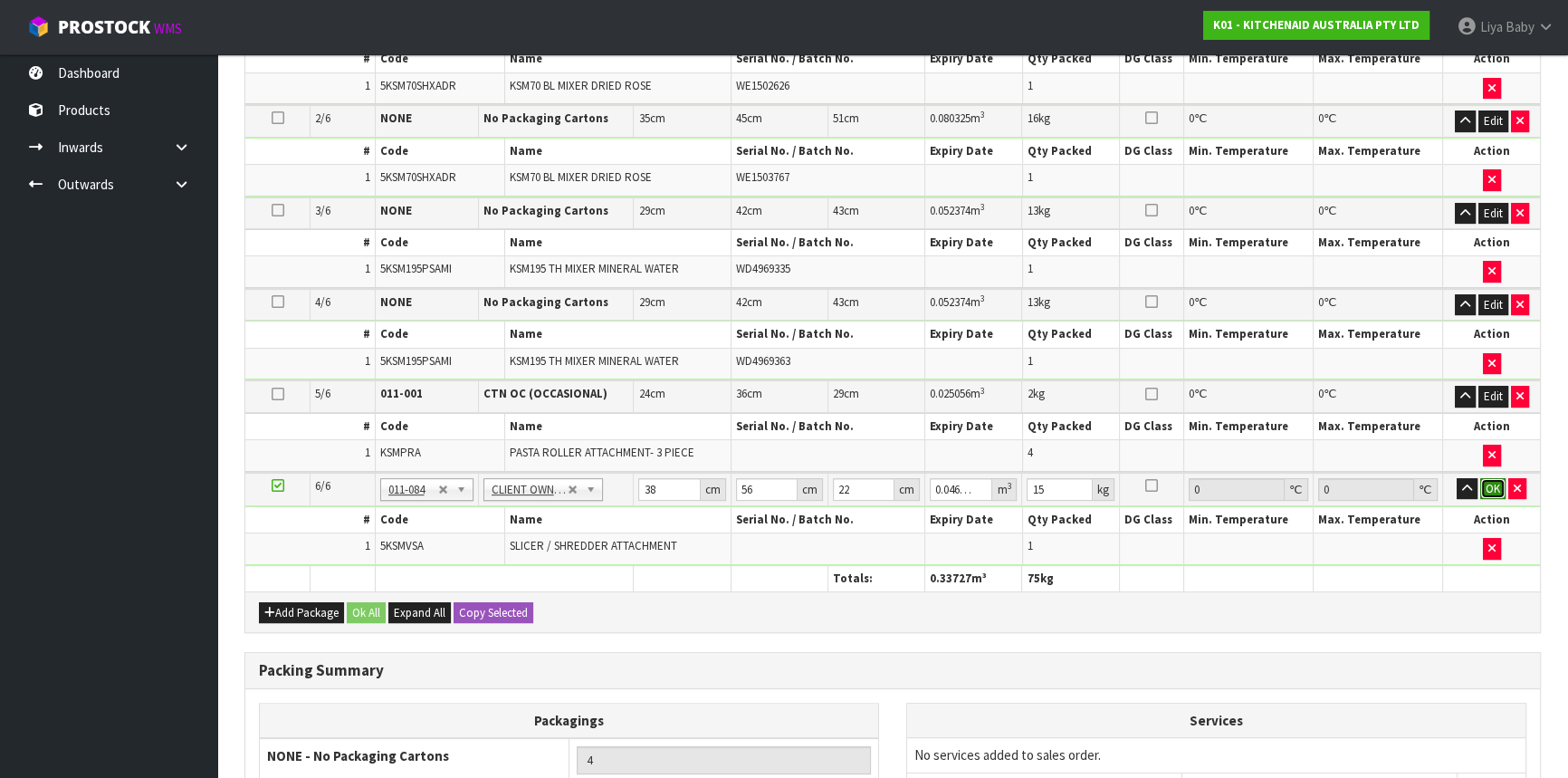
click at [1494, 485] on button "OK" at bounding box center [1493, 489] width 26 height 22
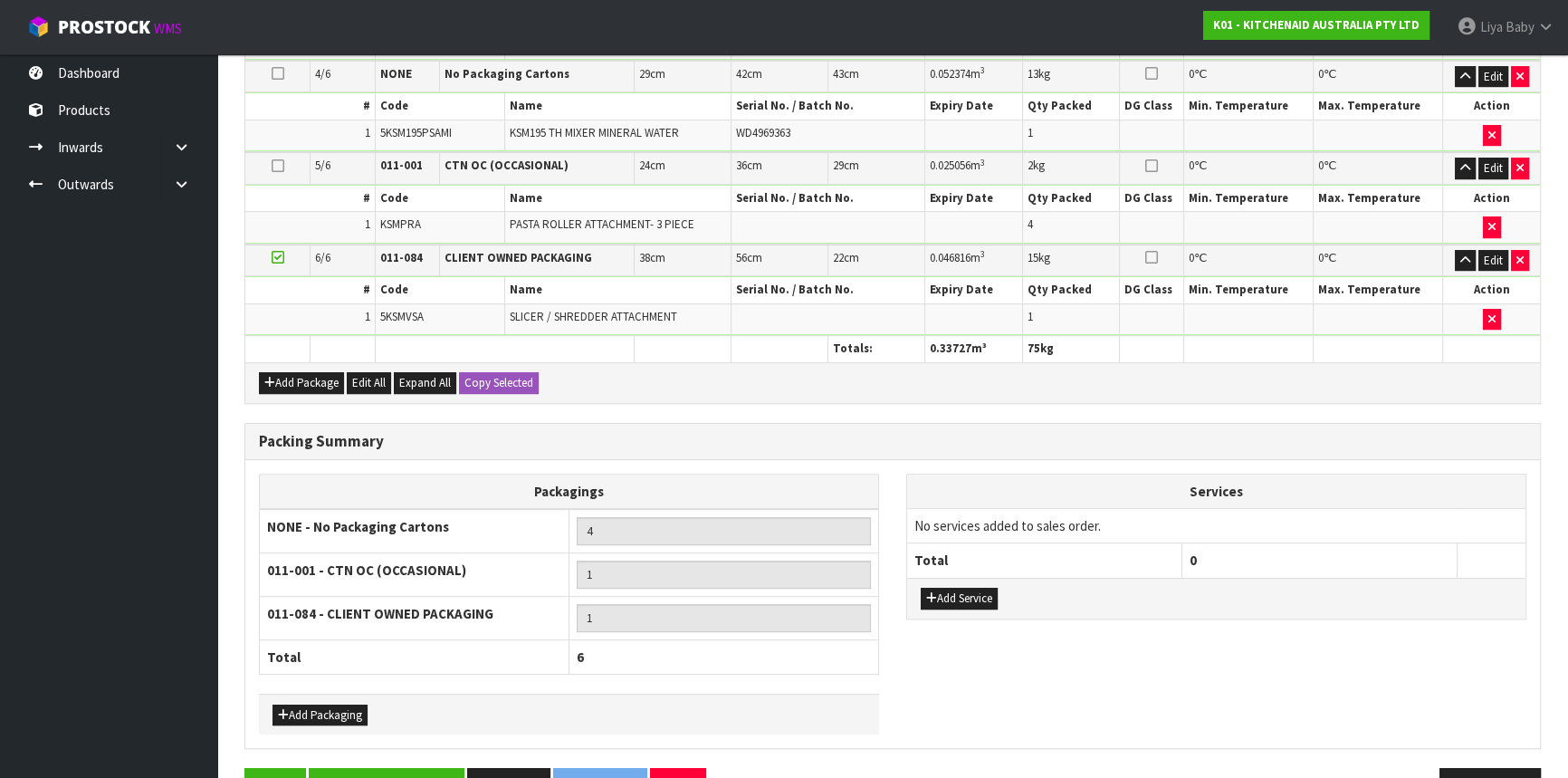
scroll to position [821, 0]
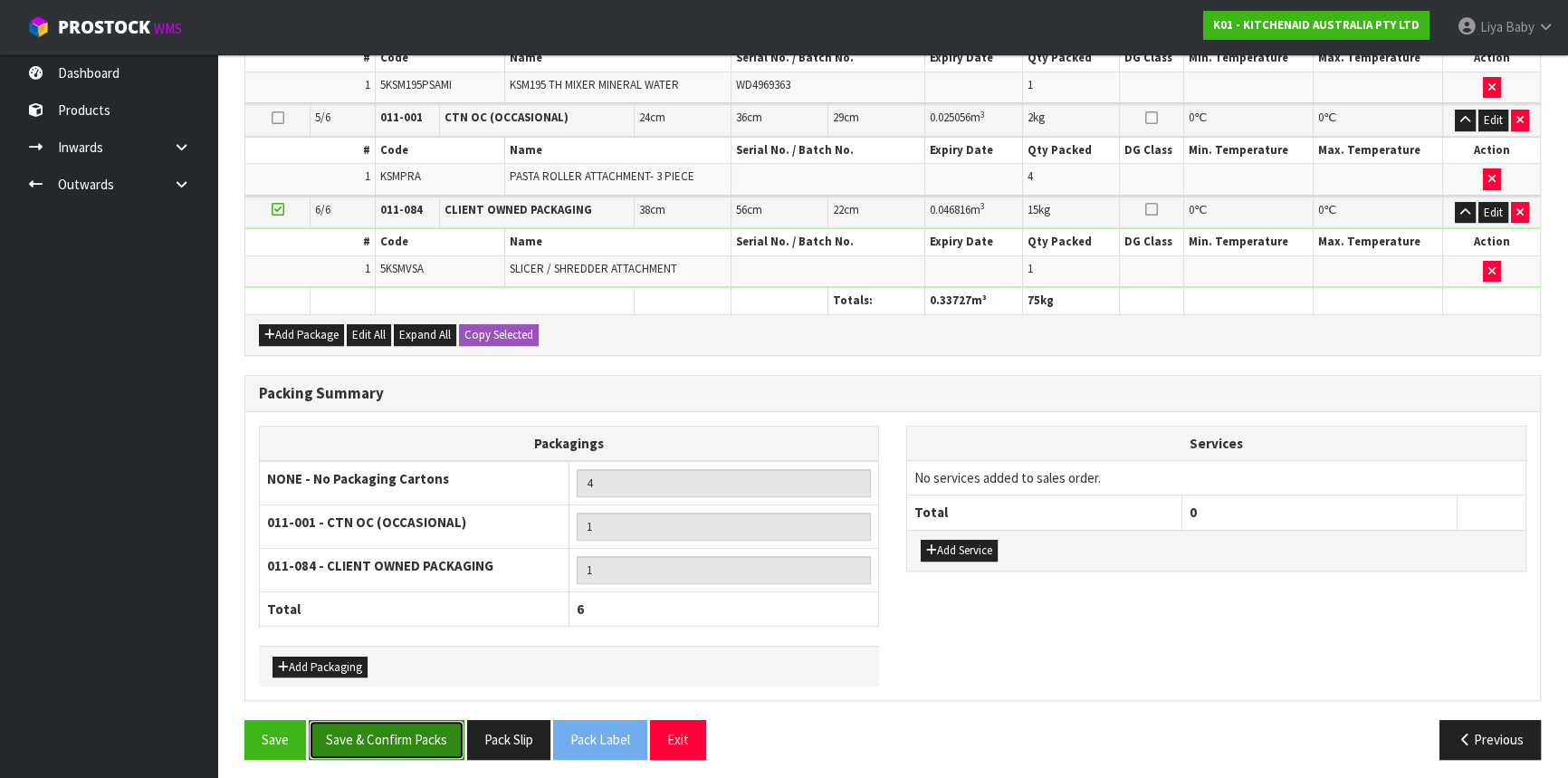
click at [377, 744] on button "Save & Confirm Packs" at bounding box center [387, 739] width 155 height 39
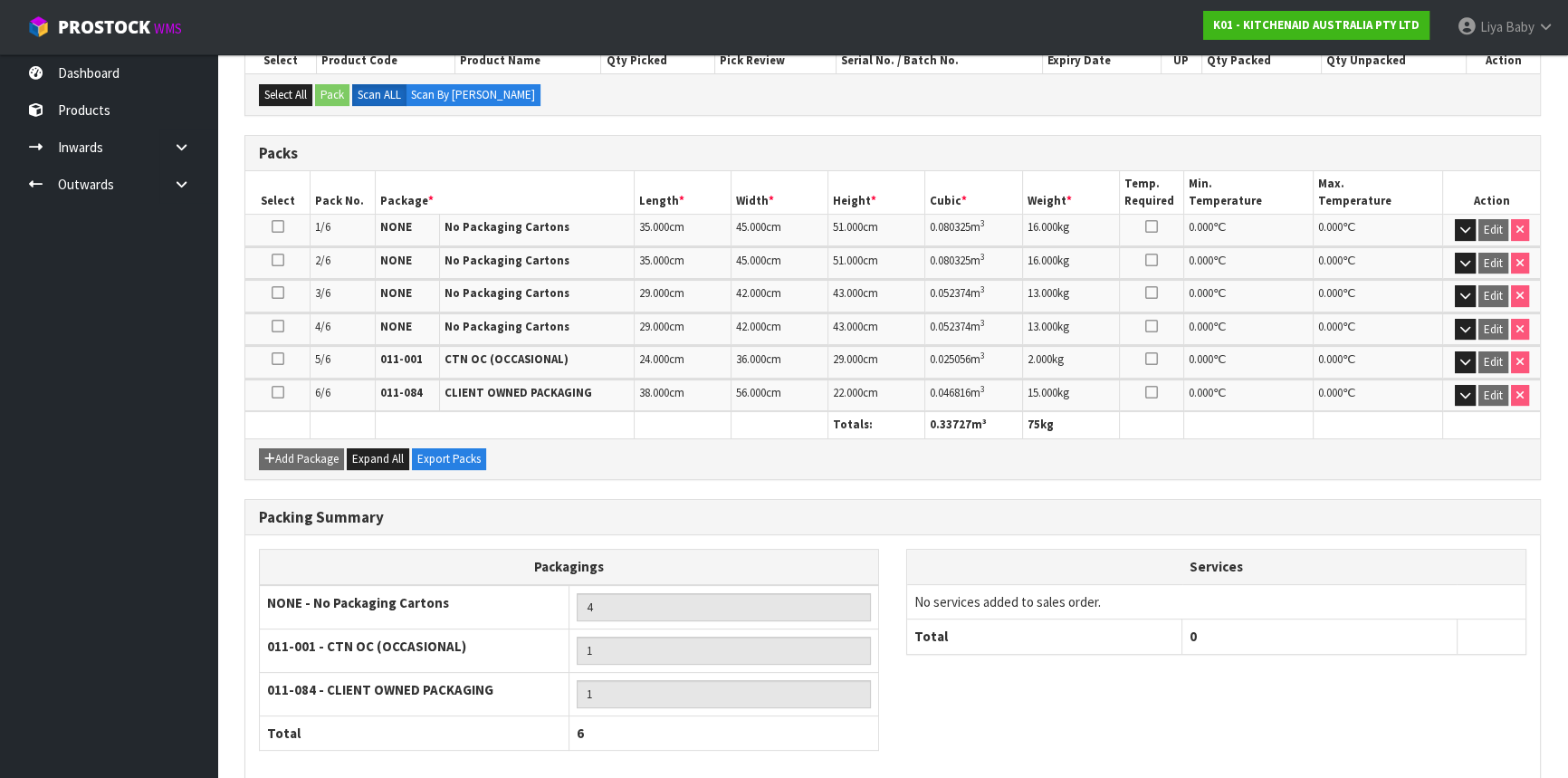
scroll to position [497, 0]
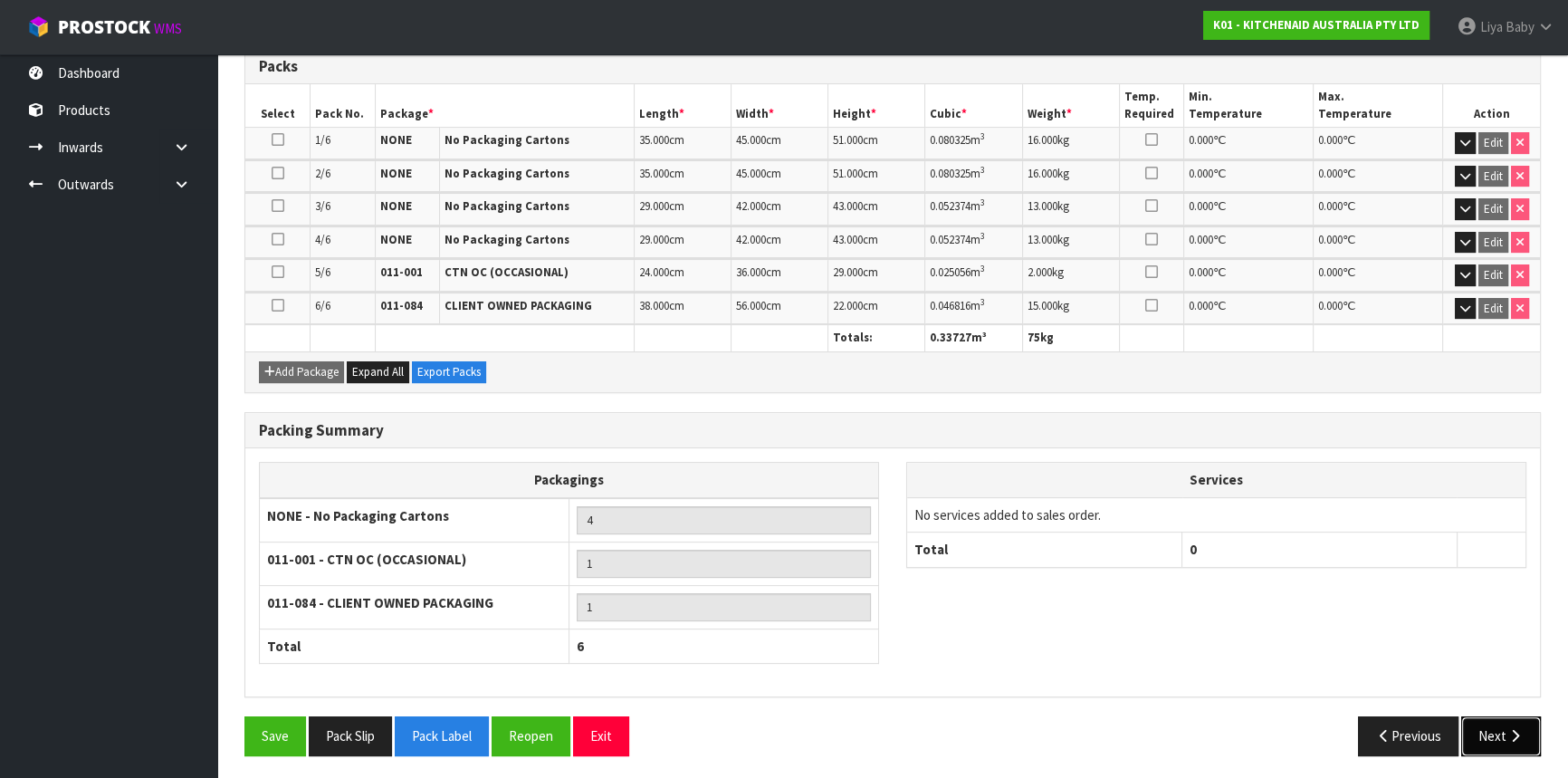
click at [1494, 738] on button "Next" at bounding box center [1502, 735] width 80 height 39
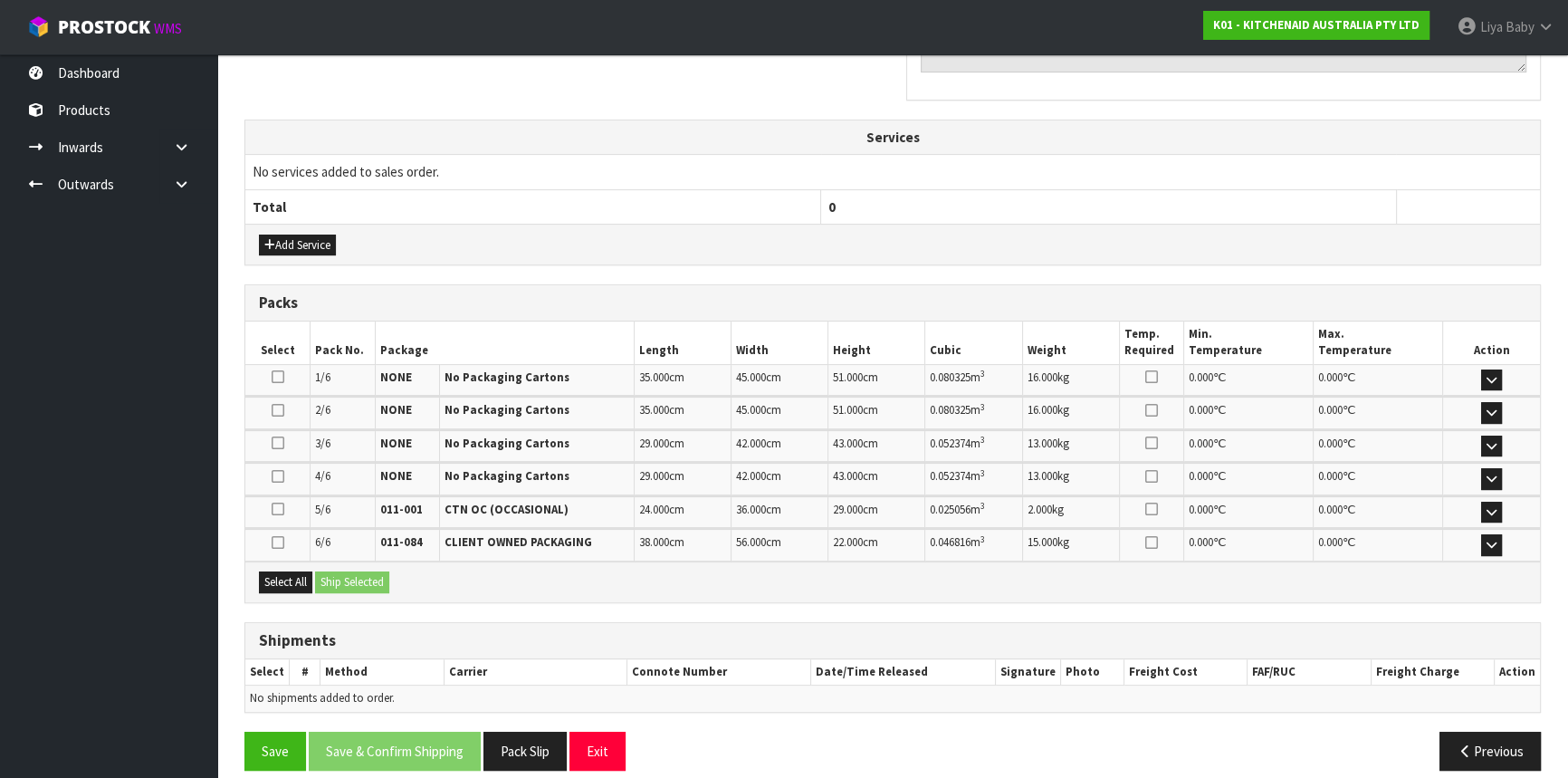
scroll to position [619, 0]
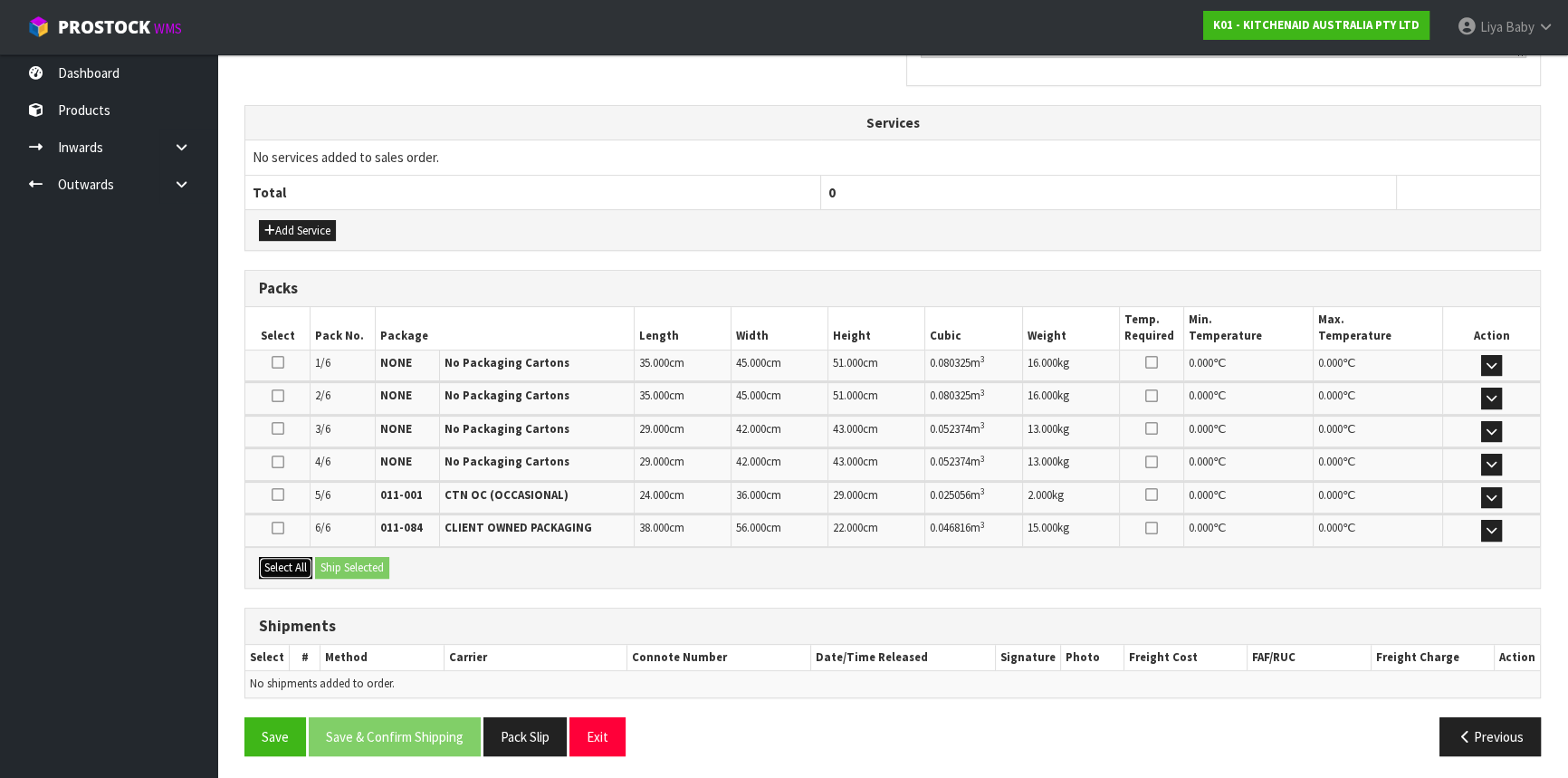
click at [287, 566] on button "Select All" at bounding box center [285, 568] width 53 height 22
click at [385, 561] on button "Ship Selected" at bounding box center [352, 568] width 74 height 22
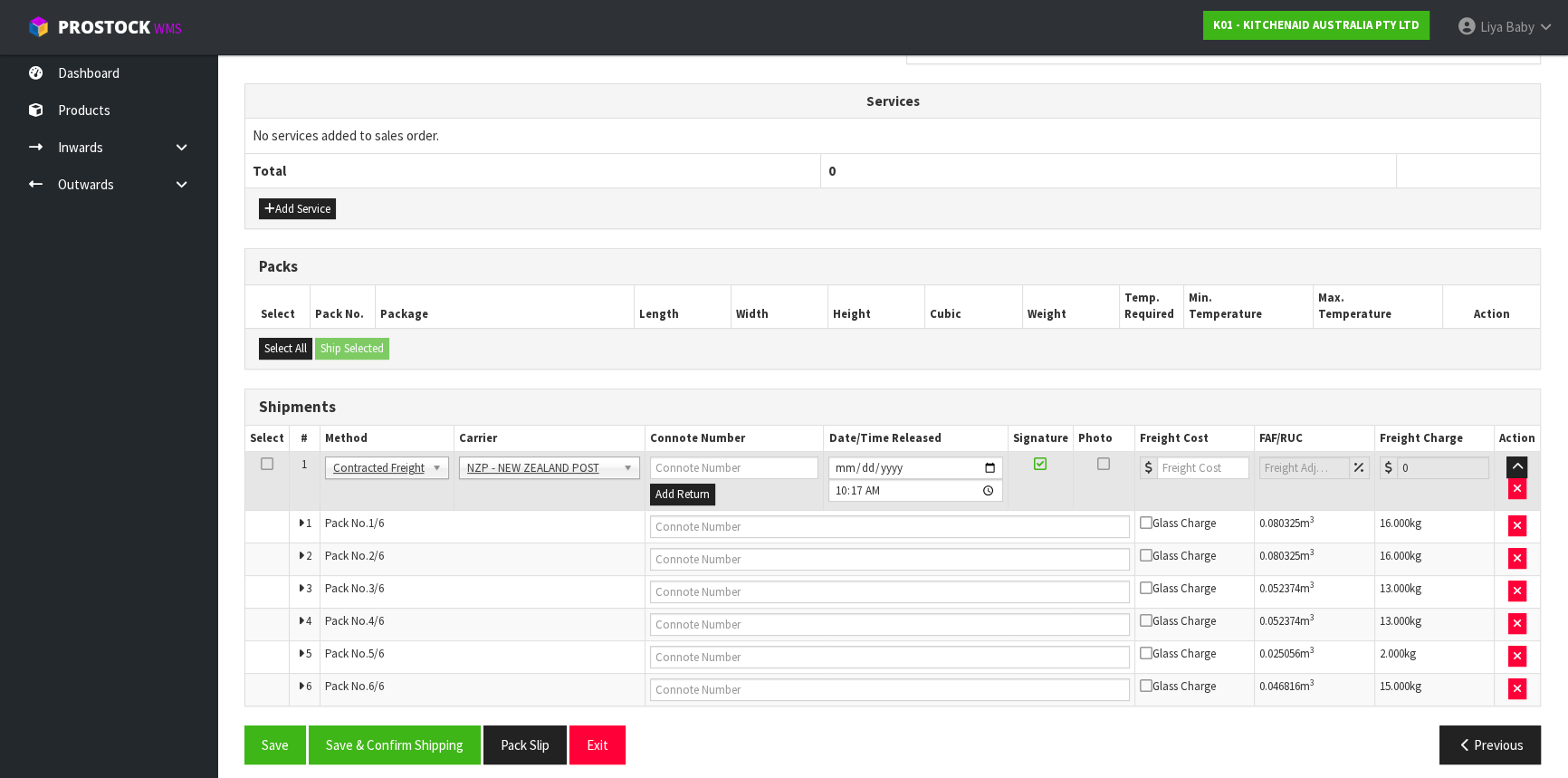
scroll to position [650, 0]
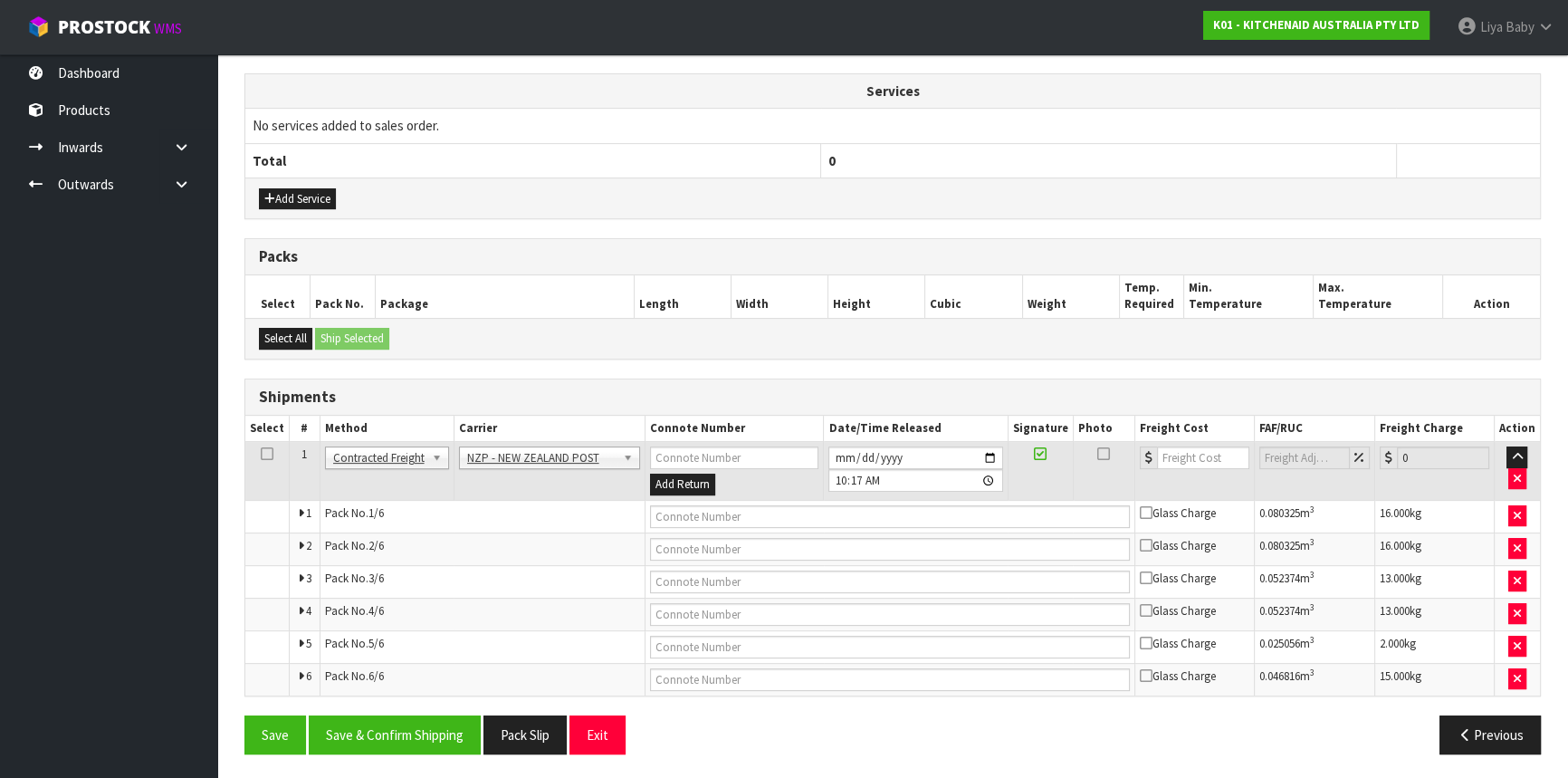
click at [271, 454] on icon at bounding box center [266, 454] width 12 height 1
click at [436, 722] on button "Save & Confirm Shipping" at bounding box center [395, 734] width 172 height 39
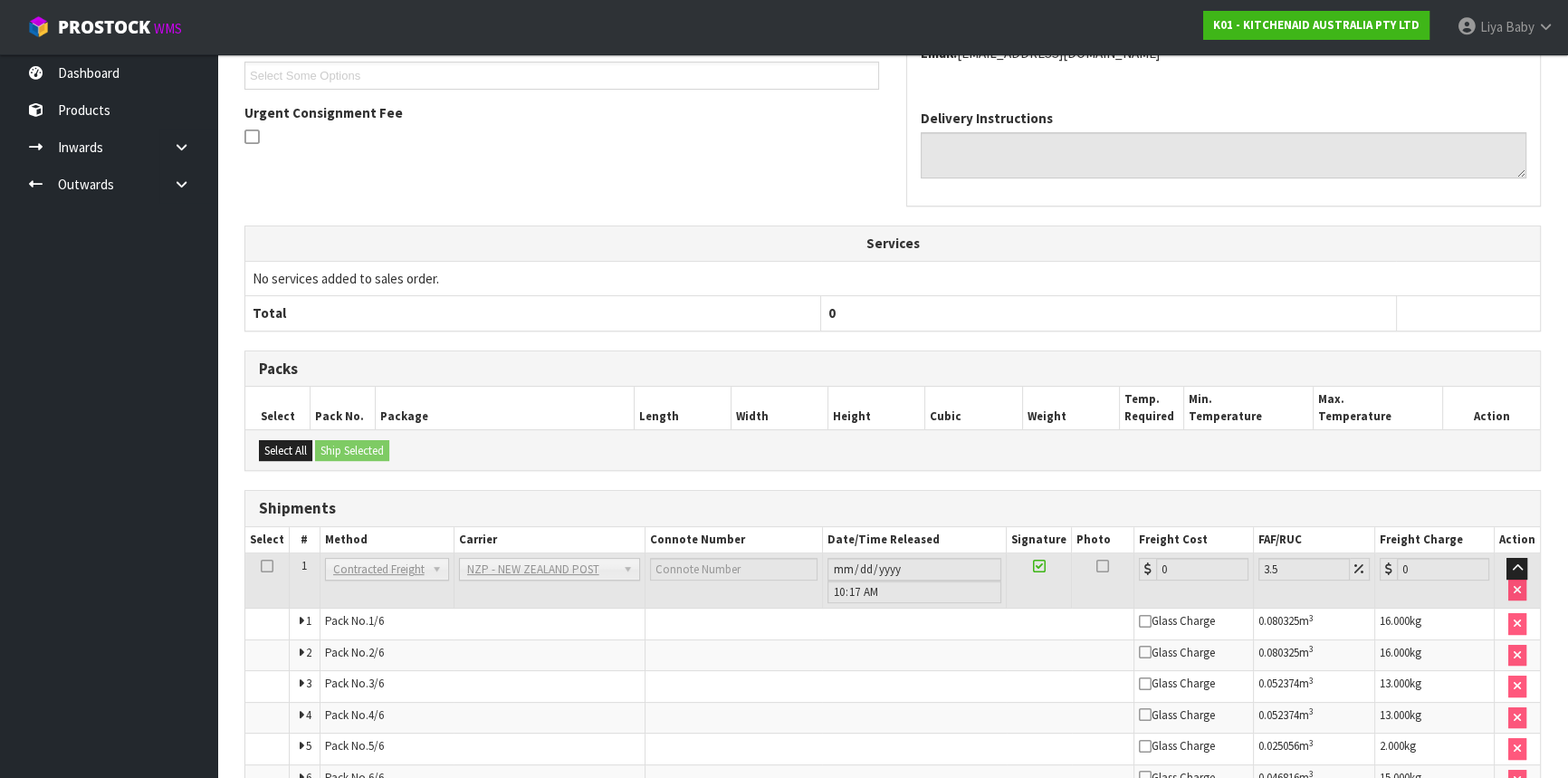
scroll to position [616, 0]
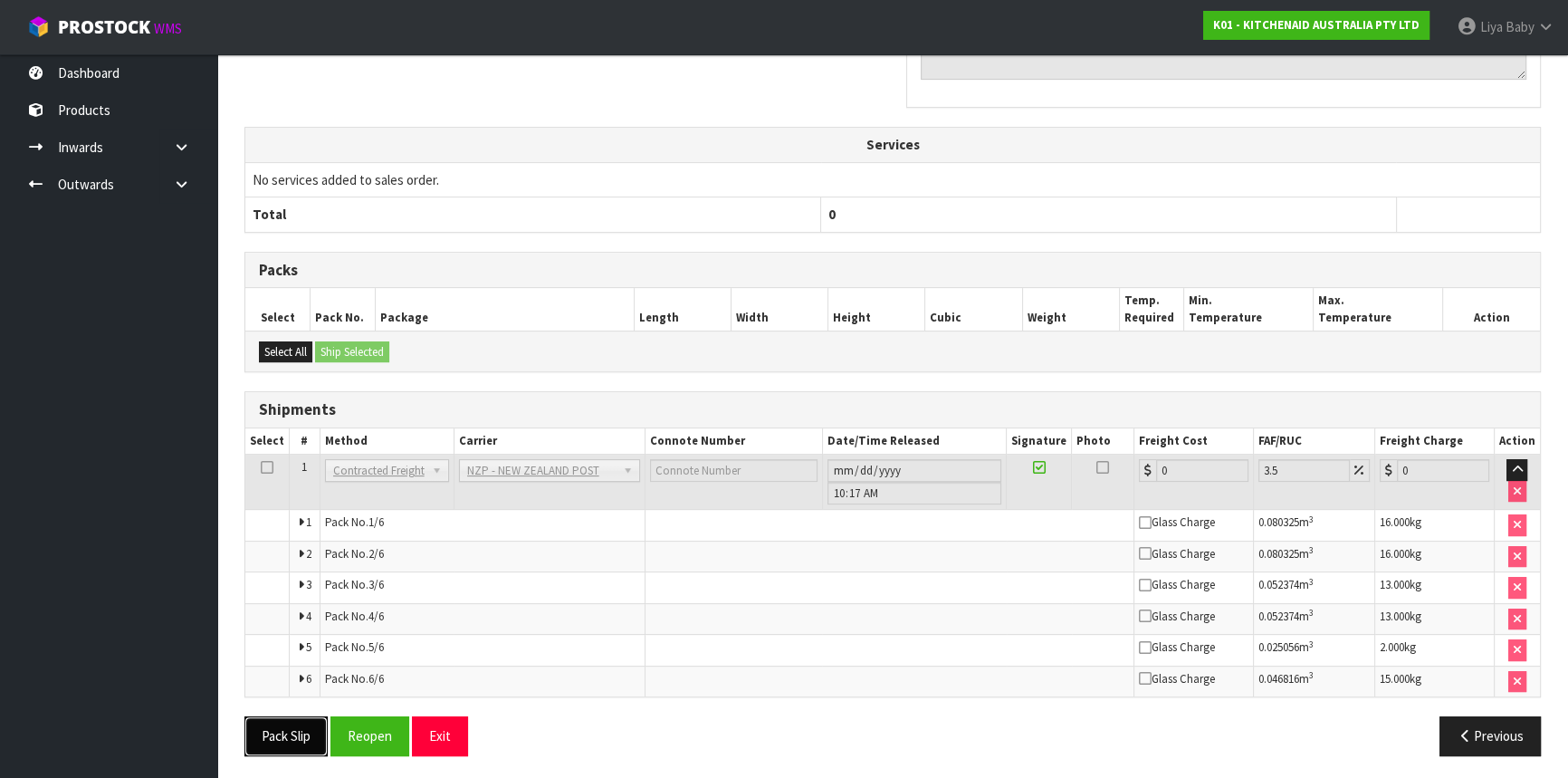
click at [305, 732] on button "Pack Slip" at bounding box center [286, 735] width 83 height 39
click at [280, 743] on button "Pack Slip" at bounding box center [286, 735] width 83 height 39
click at [399, 736] on button "Reopen" at bounding box center [369, 735] width 79 height 39
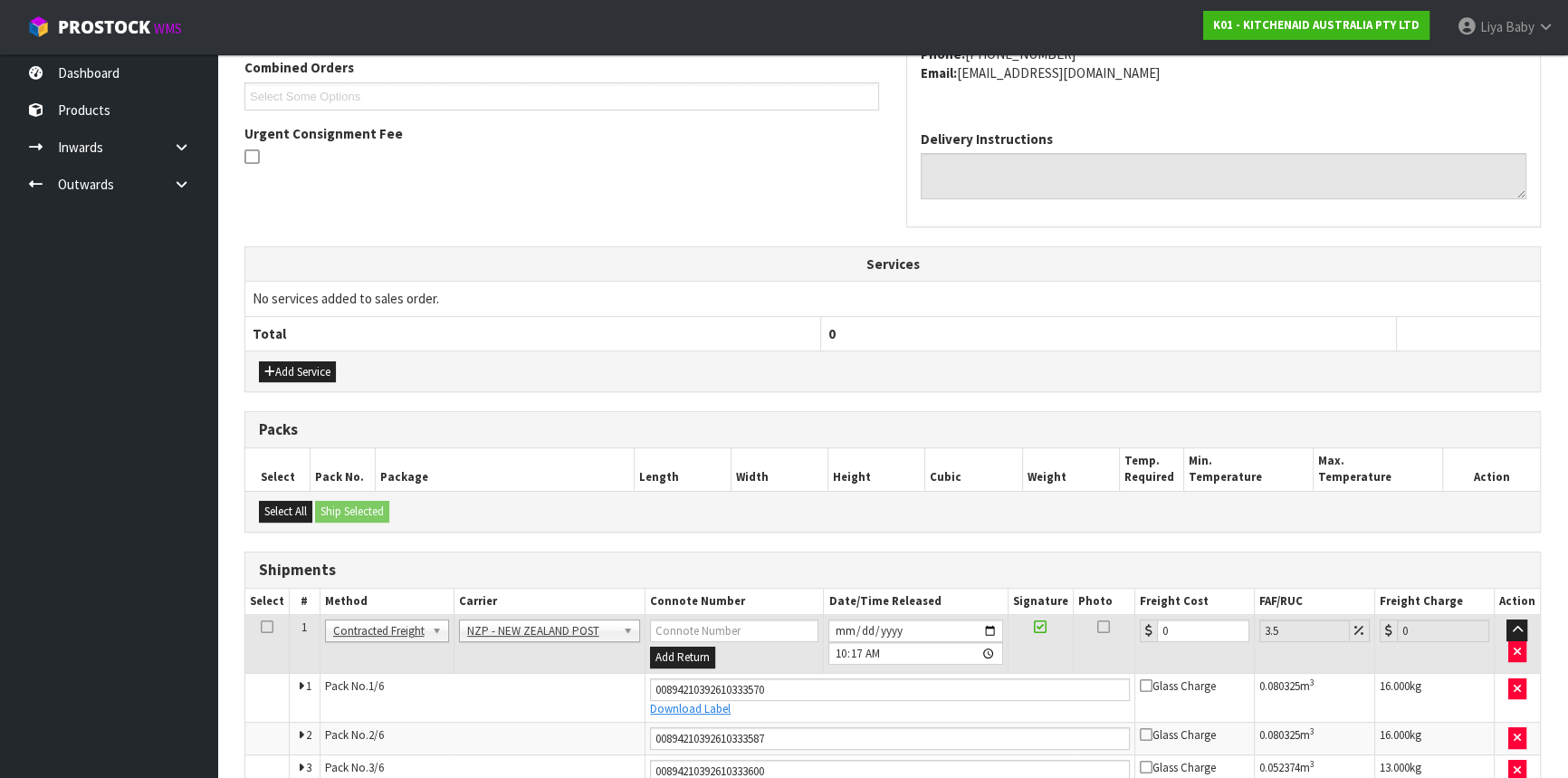
scroll to position [666, 0]
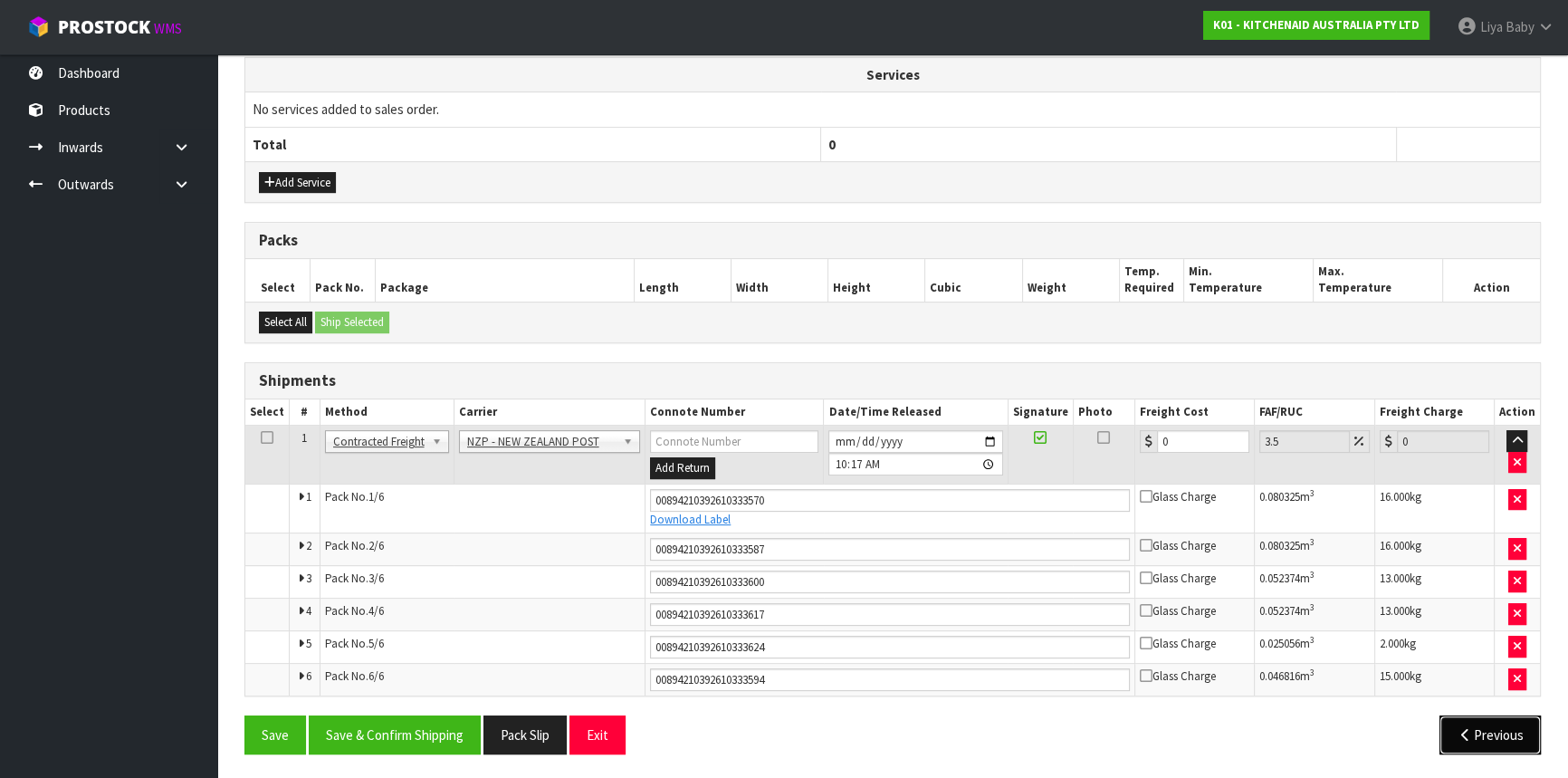
click at [1487, 728] on button "Previous" at bounding box center [1490, 734] width 101 height 39
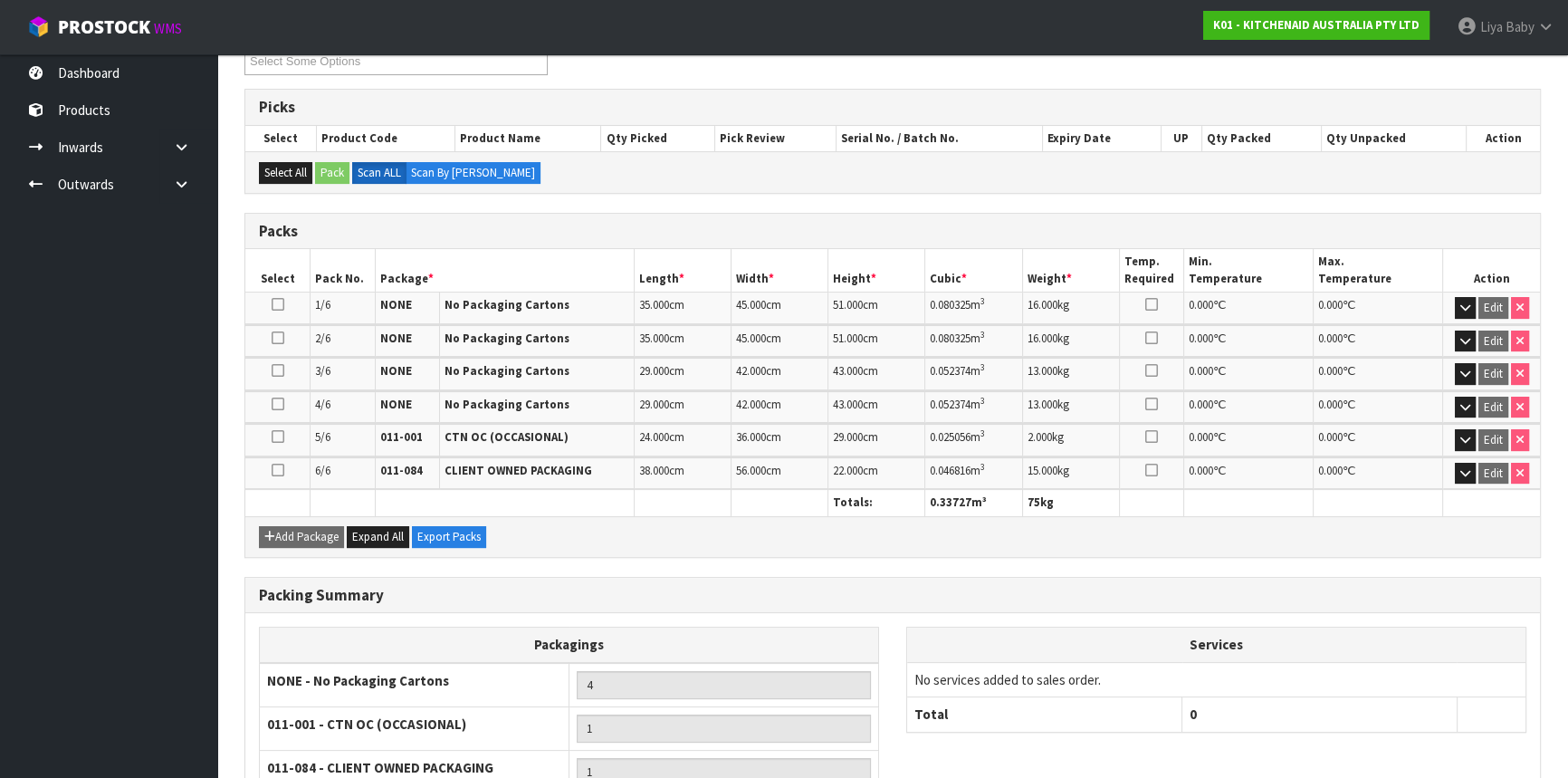
scroll to position [497, 0]
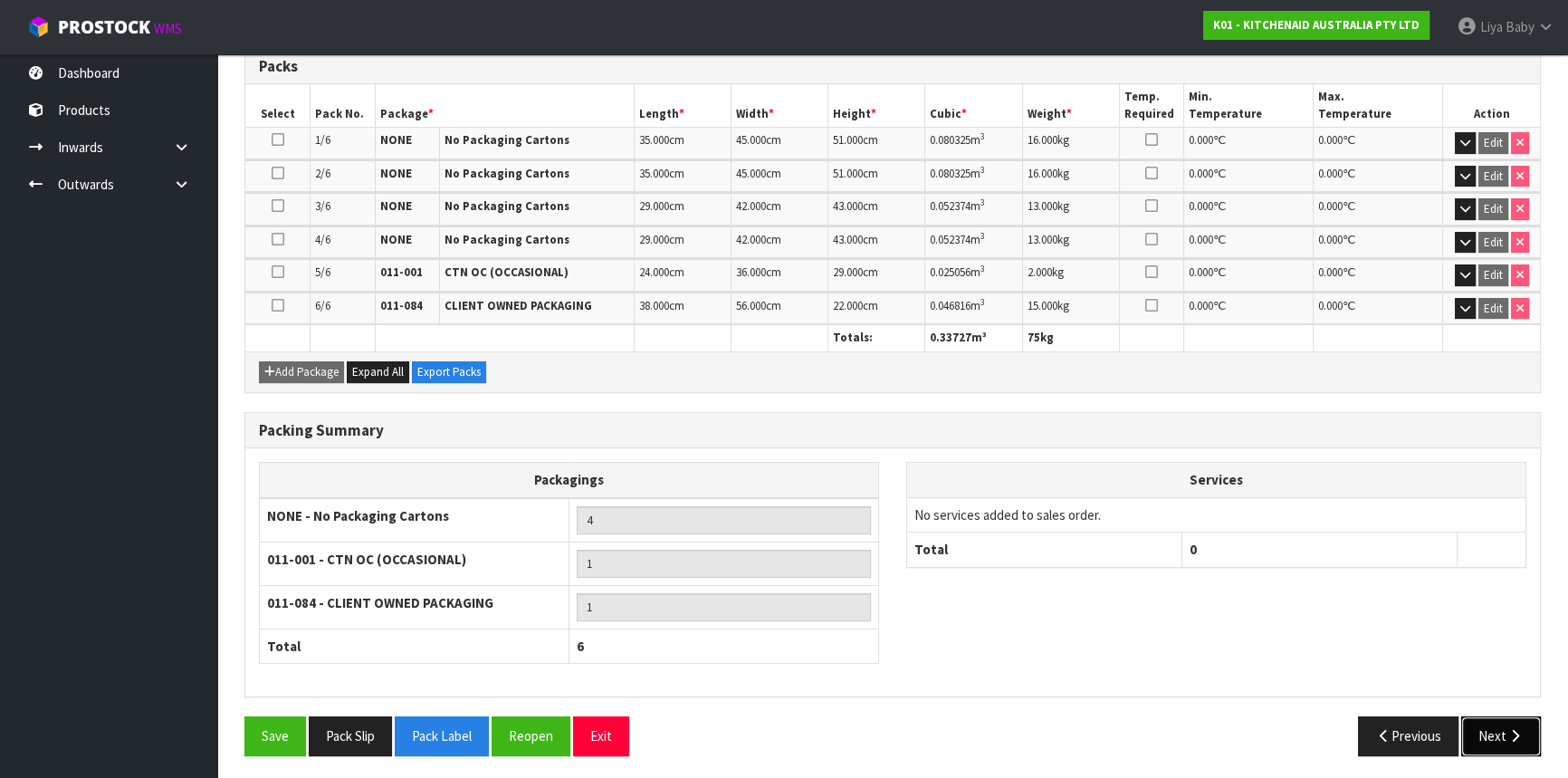
click at [1523, 733] on icon "button" at bounding box center [1515, 735] width 17 height 13
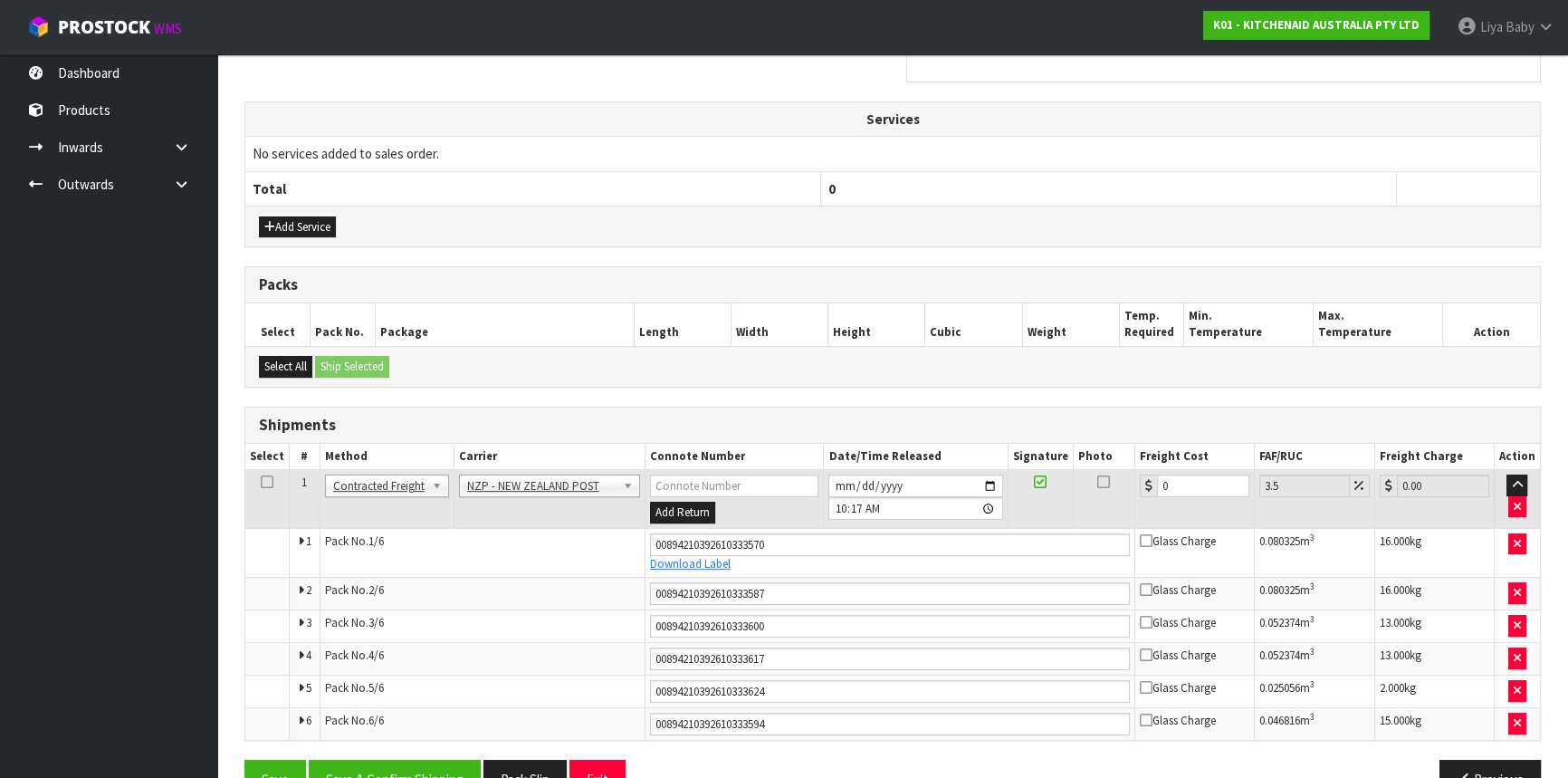
scroll to position [666, 0]
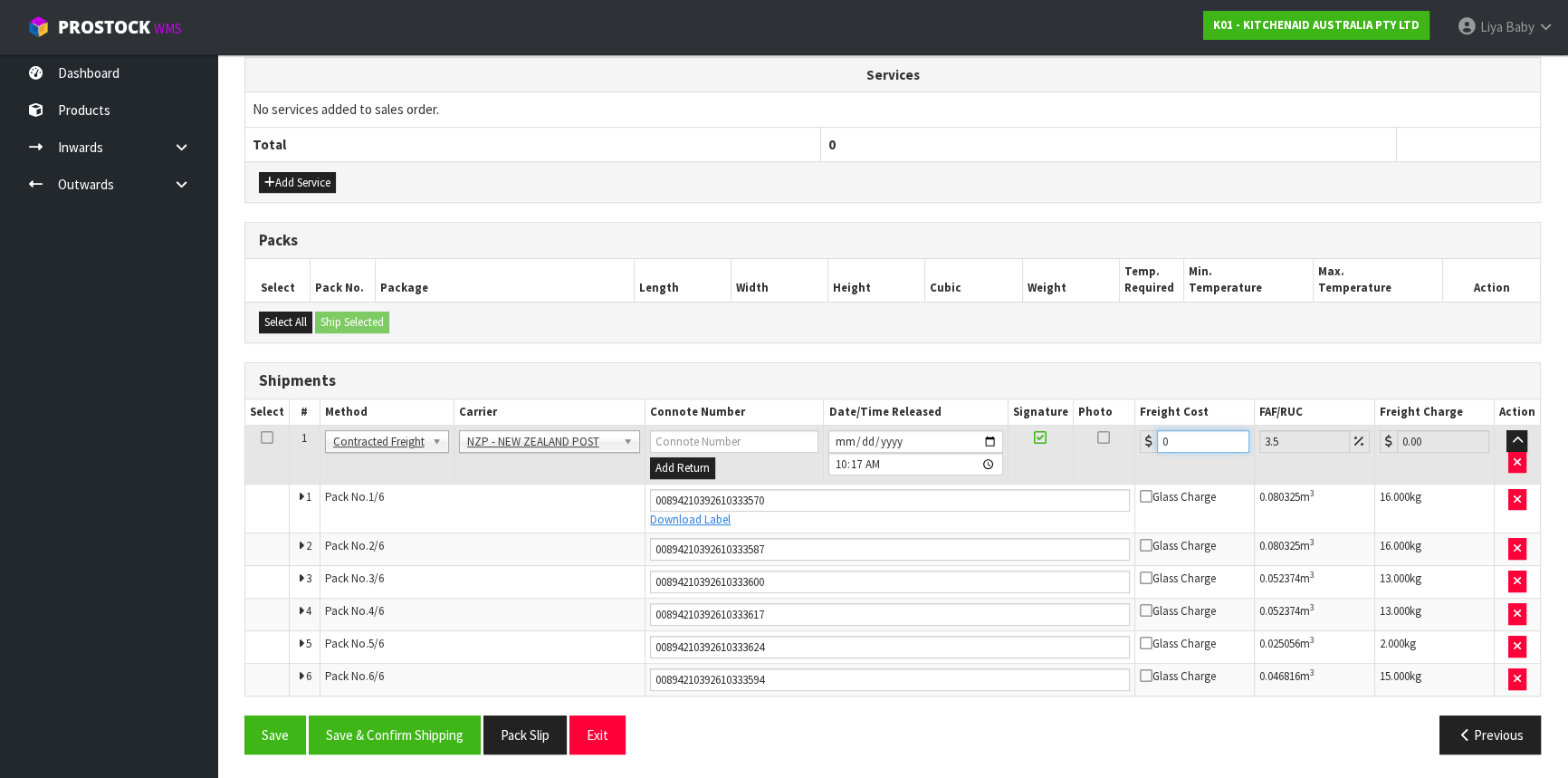
click at [1199, 435] on input "0" at bounding box center [1203, 442] width 92 height 23
type input "0"
type input "4"
type input "4.14"
type input "44"
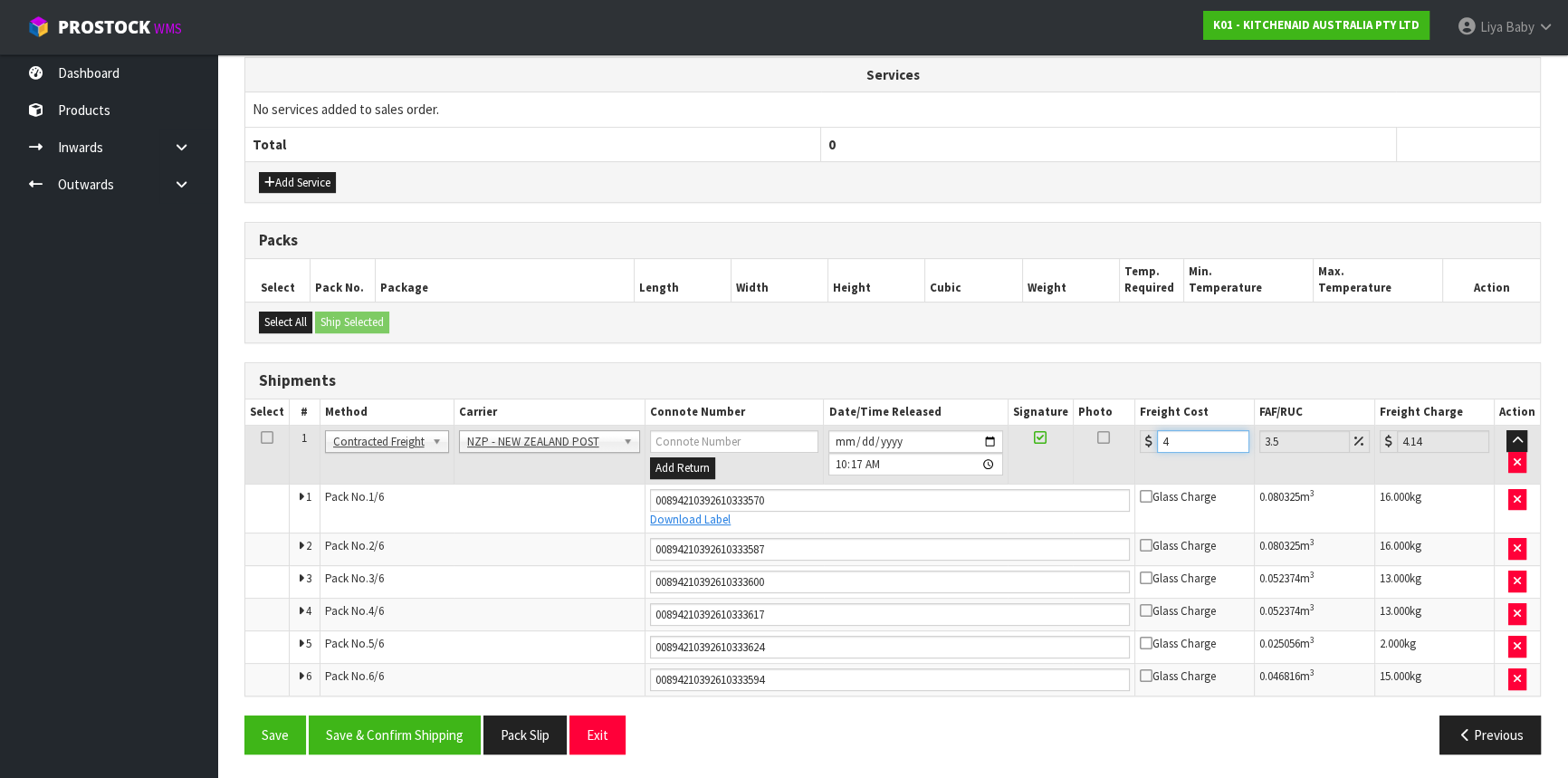
type input "45.54"
type input "44.6"
type input "46.16"
type input "44.66"
type input "46.22"
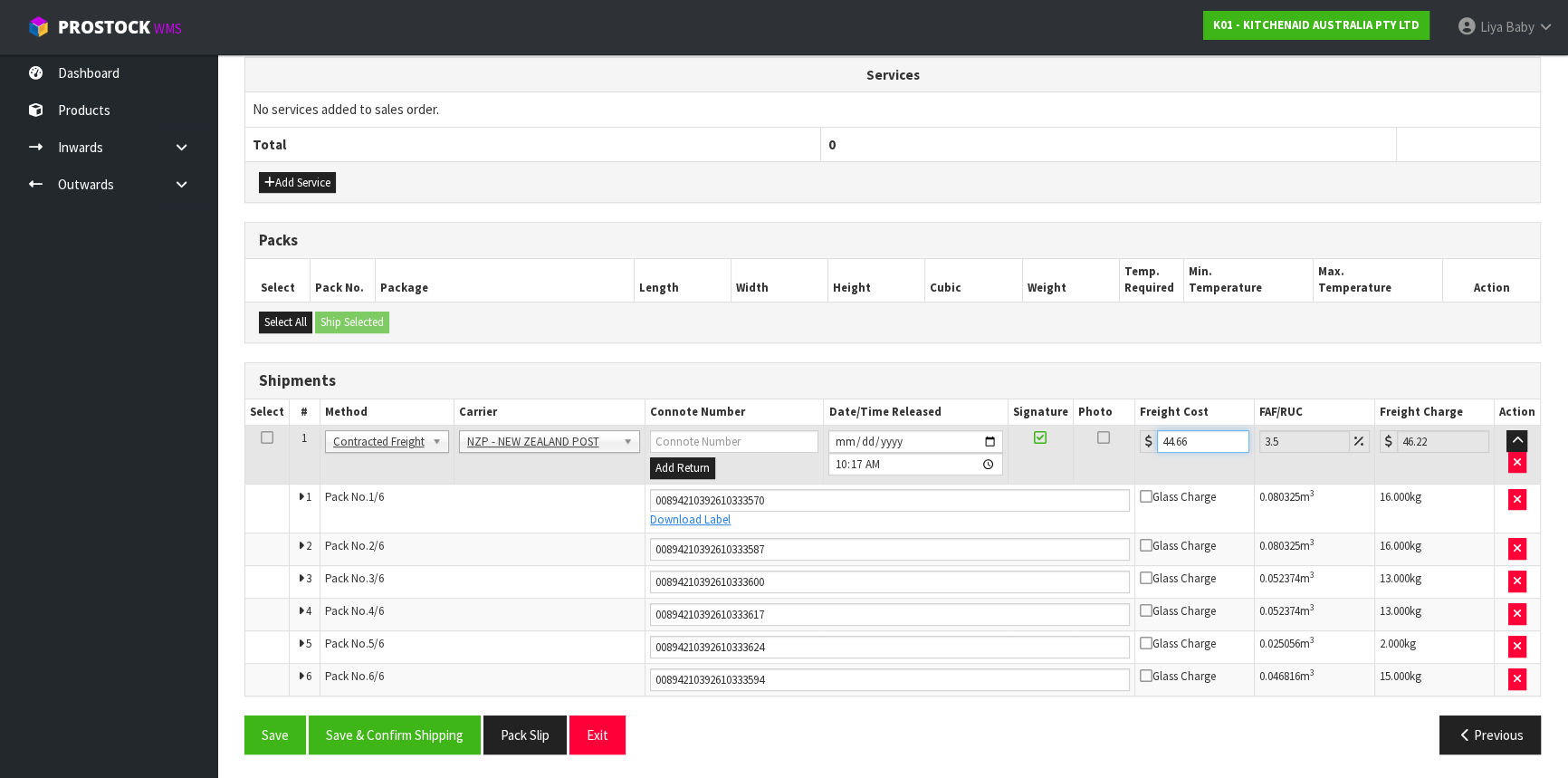
type input "44.66"
click at [264, 438] on icon at bounding box center [266, 438] width 12 height 1
click at [406, 736] on button "Save & Confirm Shipping" at bounding box center [395, 734] width 172 height 39
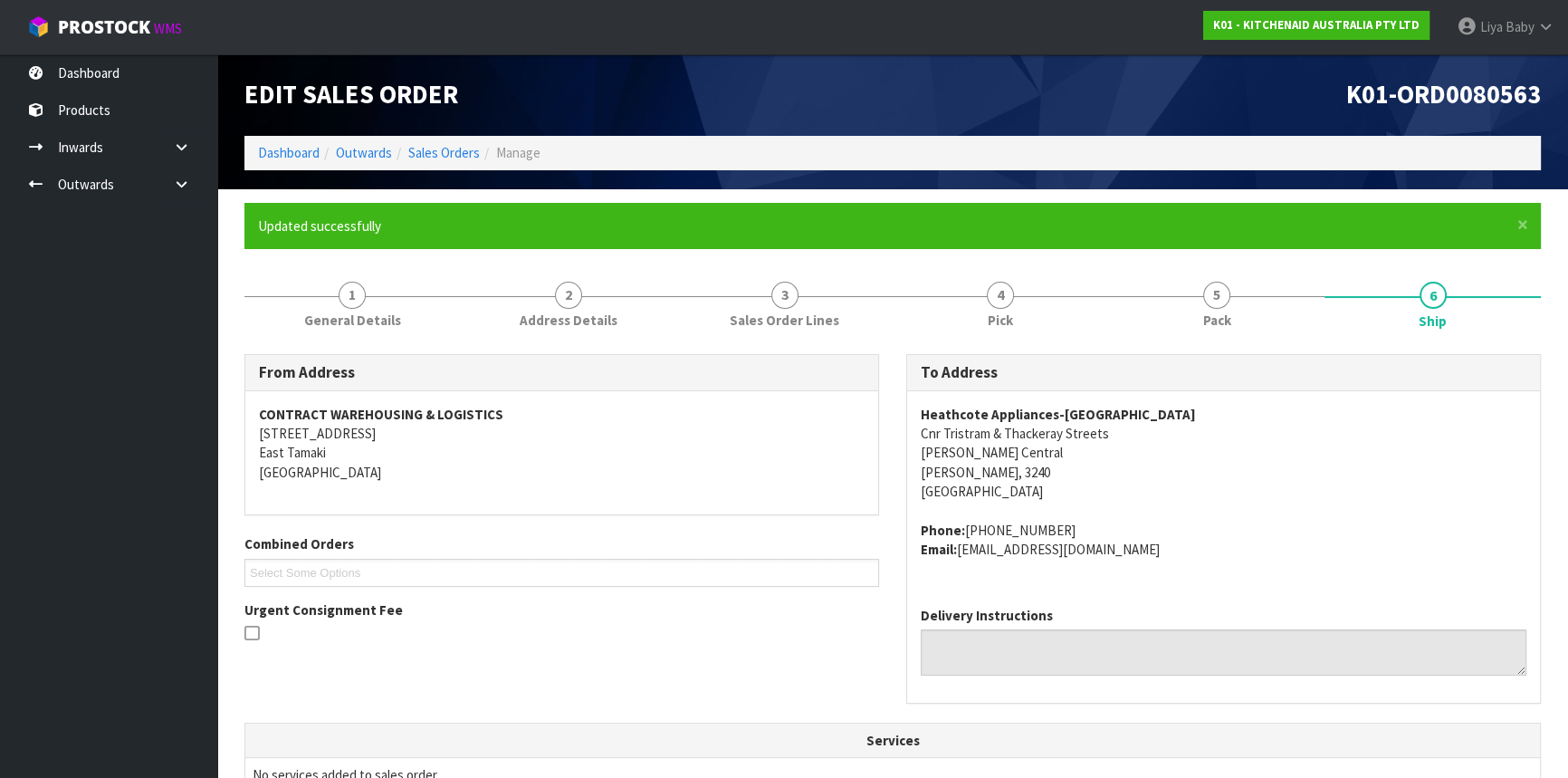
scroll to position [0, 0]
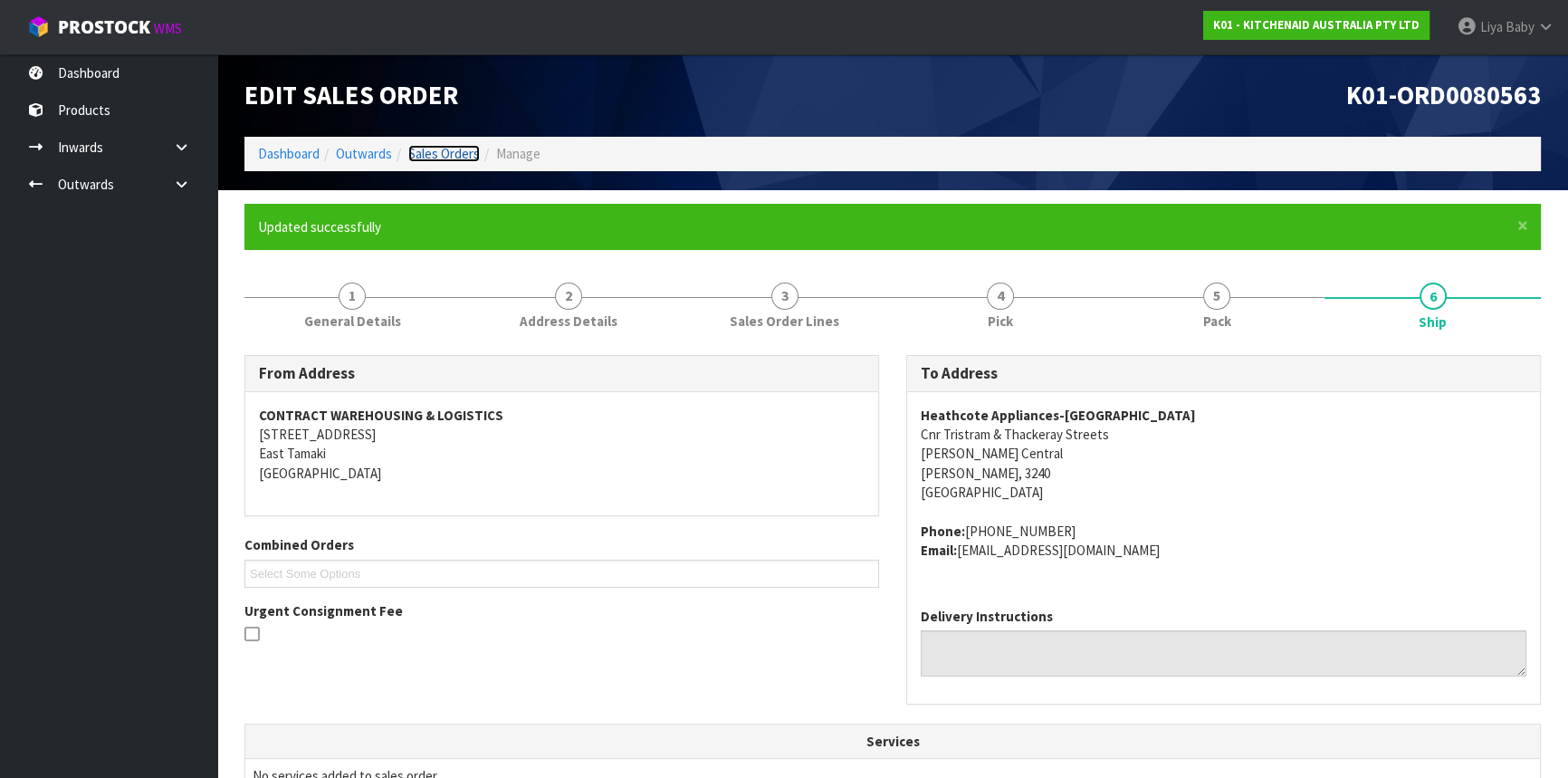
click at [447, 150] on link "Sales Orders" at bounding box center [444, 154] width 72 height 17
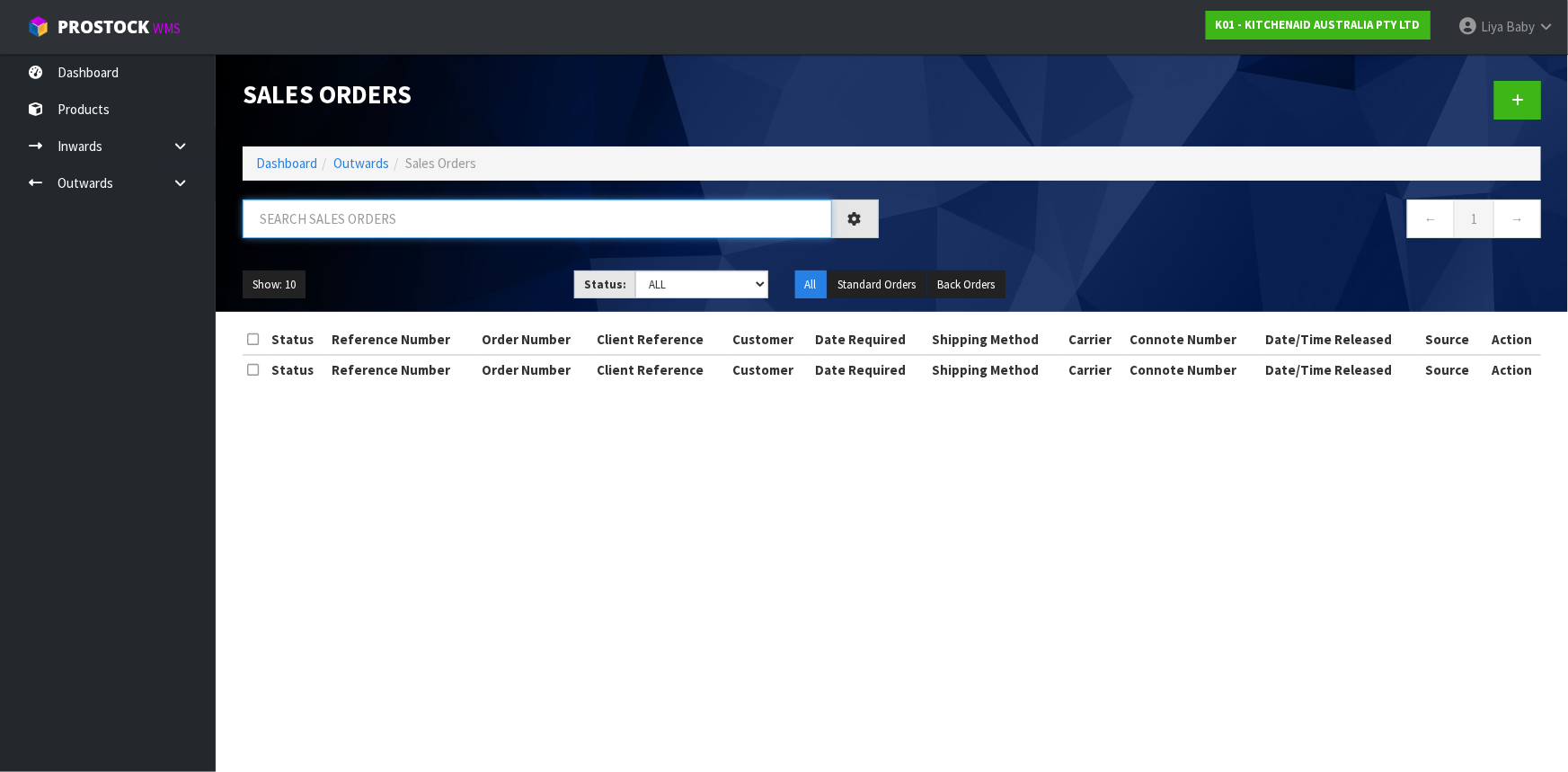
click at [350, 225] on input "text" at bounding box center [537, 218] width 589 height 39
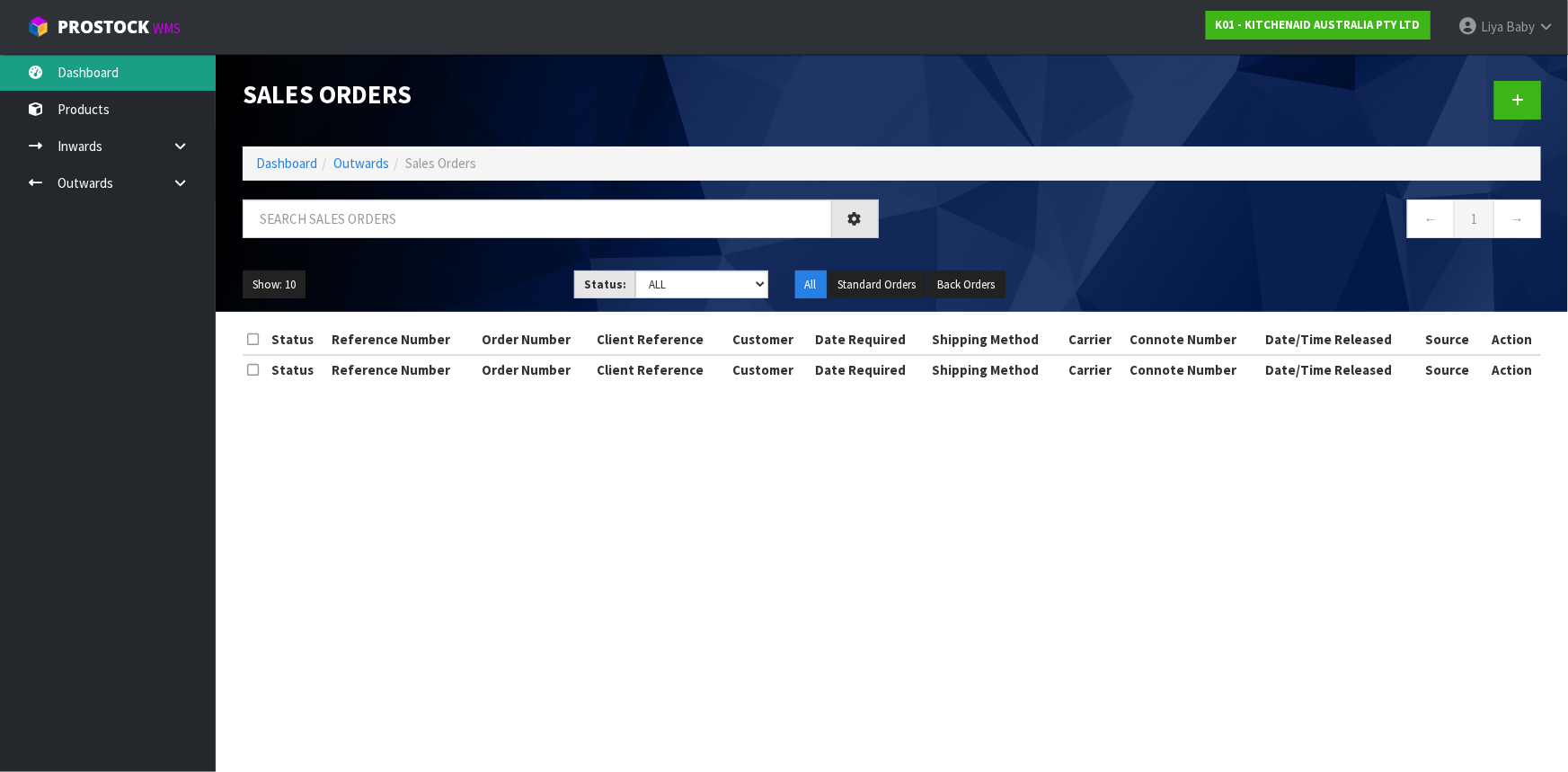
click at [174, 79] on link "Dashboard" at bounding box center [107, 71] width 215 height 37
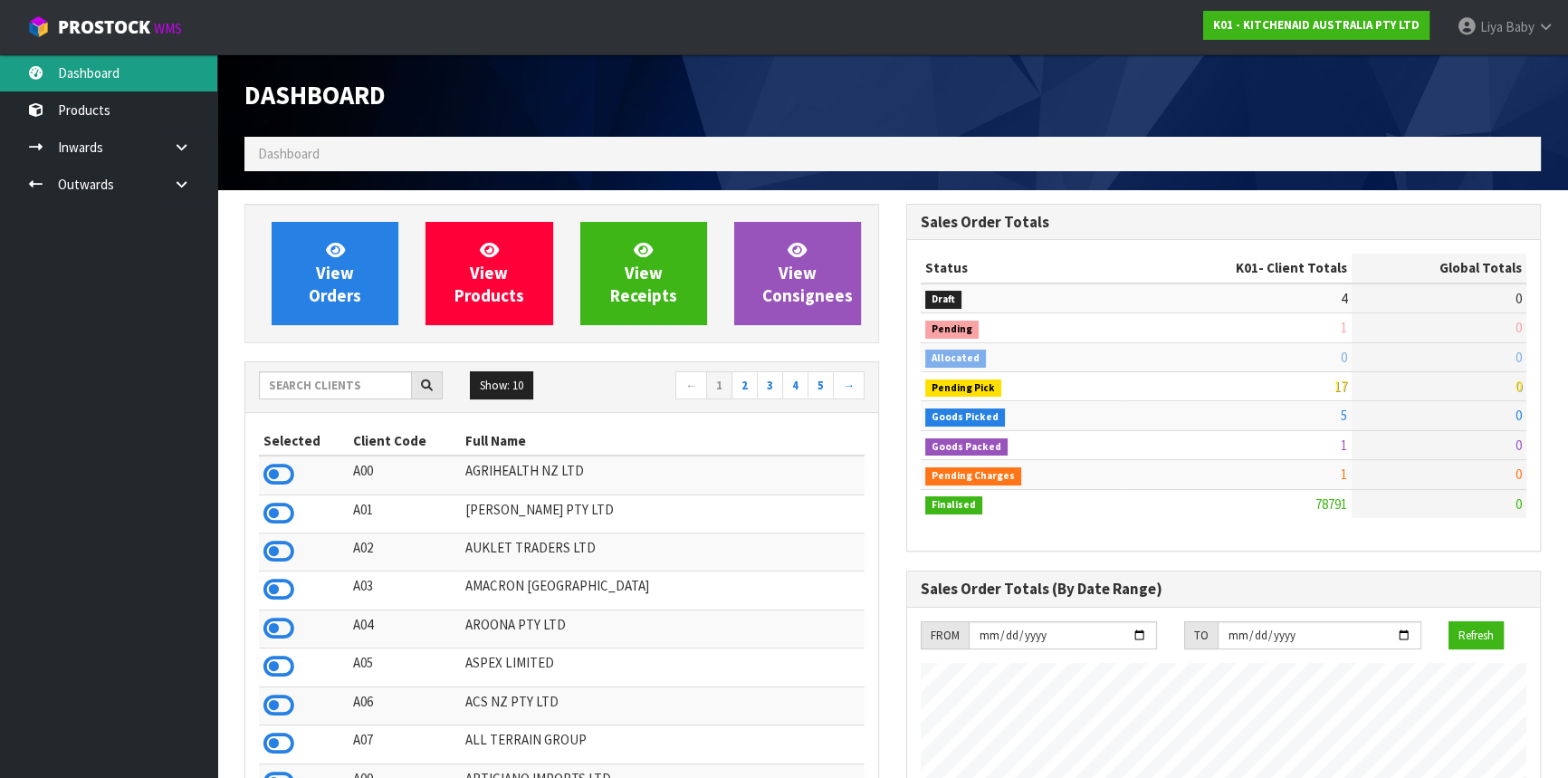
scroll to position [1369, 661]
click at [317, 377] on input "text" at bounding box center [335, 386] width 153 height 28
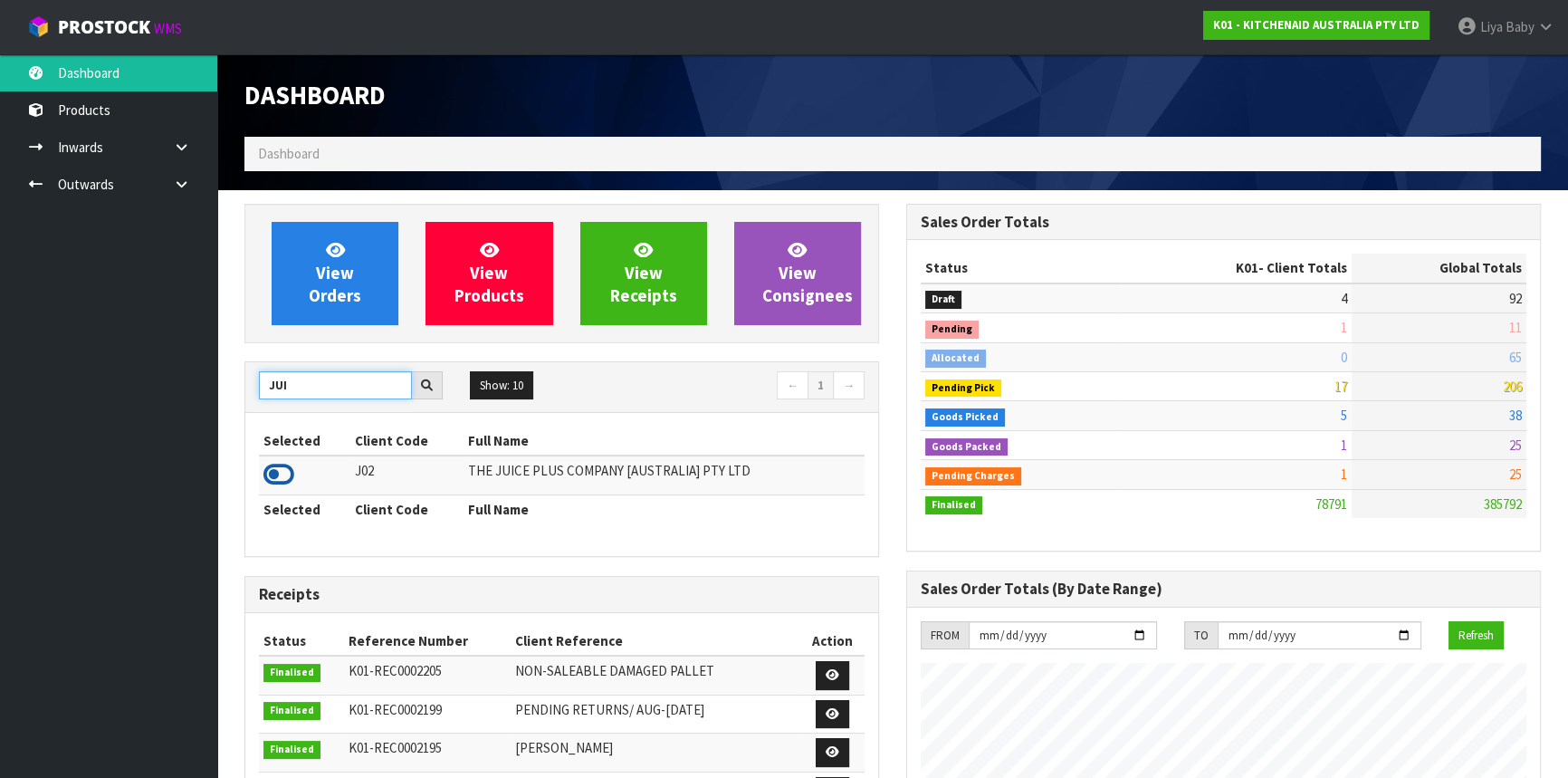
type input "JUI"
click at [279, 471] on icon at bounding box center [279, 475] width 30 height 27
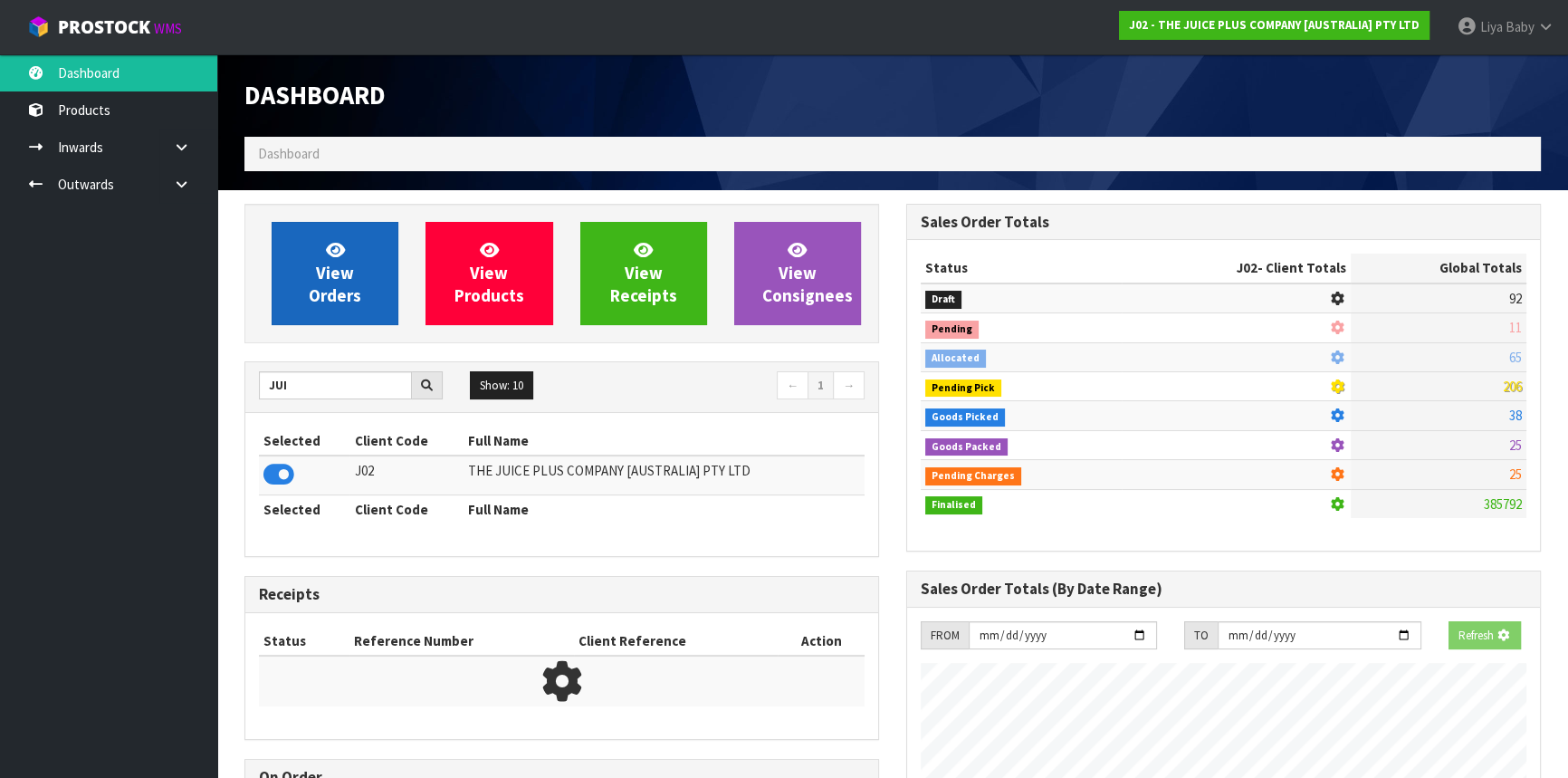
scroll to position [904626, 904907]
click at [324, 282] on span "View Orders" at bounding box center [334, 273] width 52 height 68
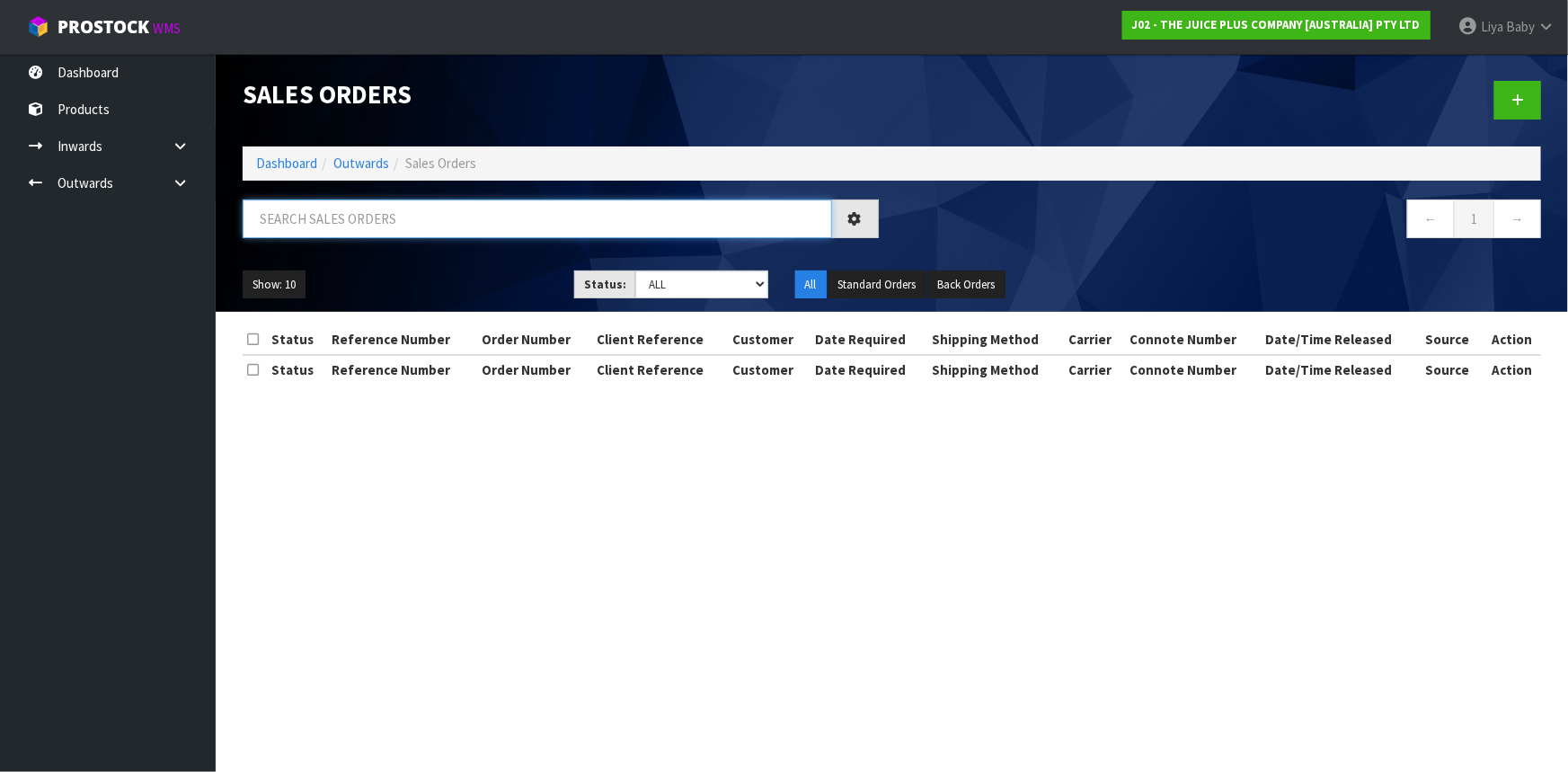
click at [321, 213] on input "text" at bounding box center [537, 218] width 589 height 39
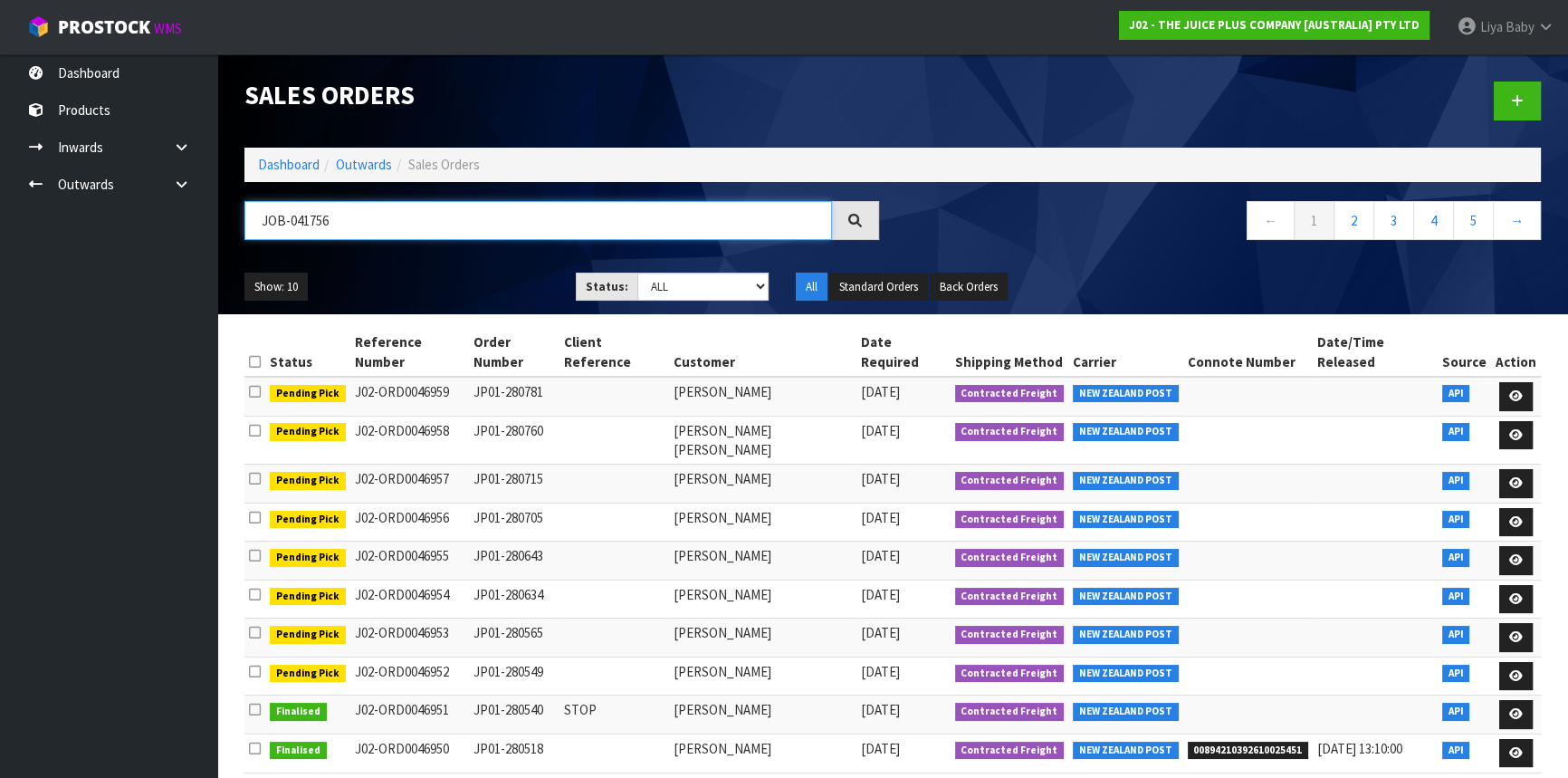
type input "JOB-0417568"
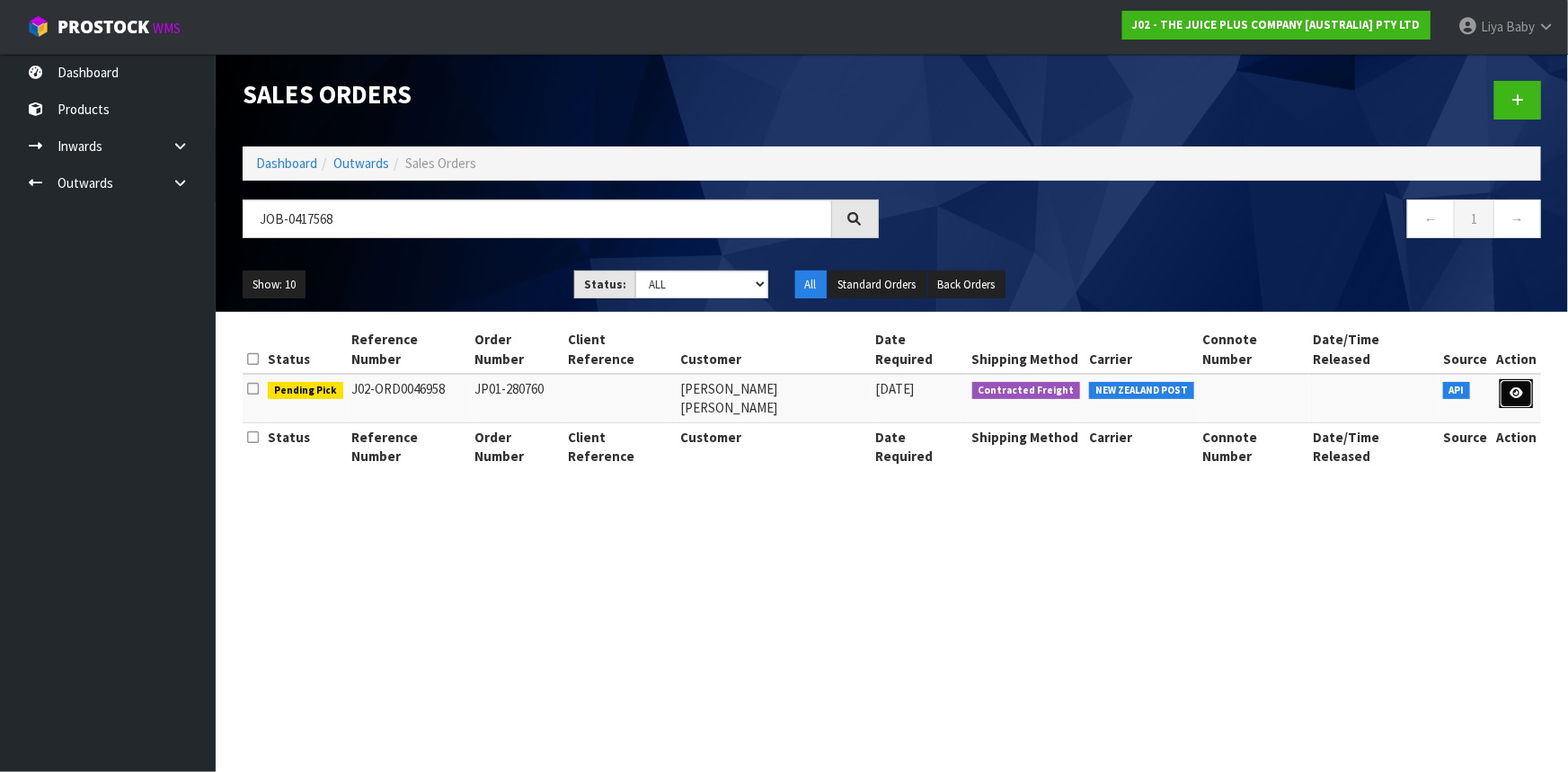
click at [1531, 399] on link at bounding box center [1515, 393] width 33 height 29
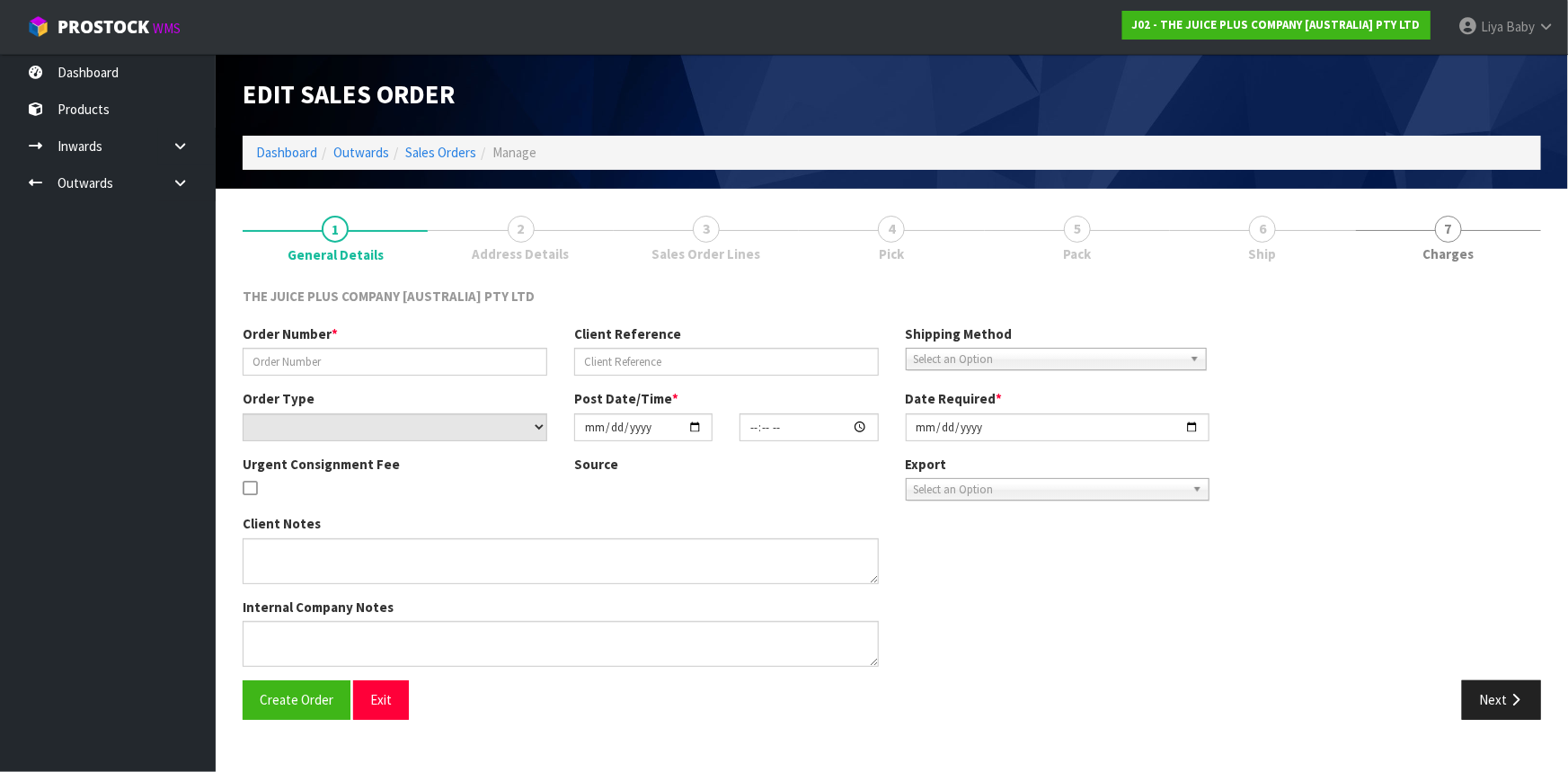
type input "JP01-280760"
select select "number:0"
type input "[DATE]"
type input "04:20:48.000"
type input "[DATE]"
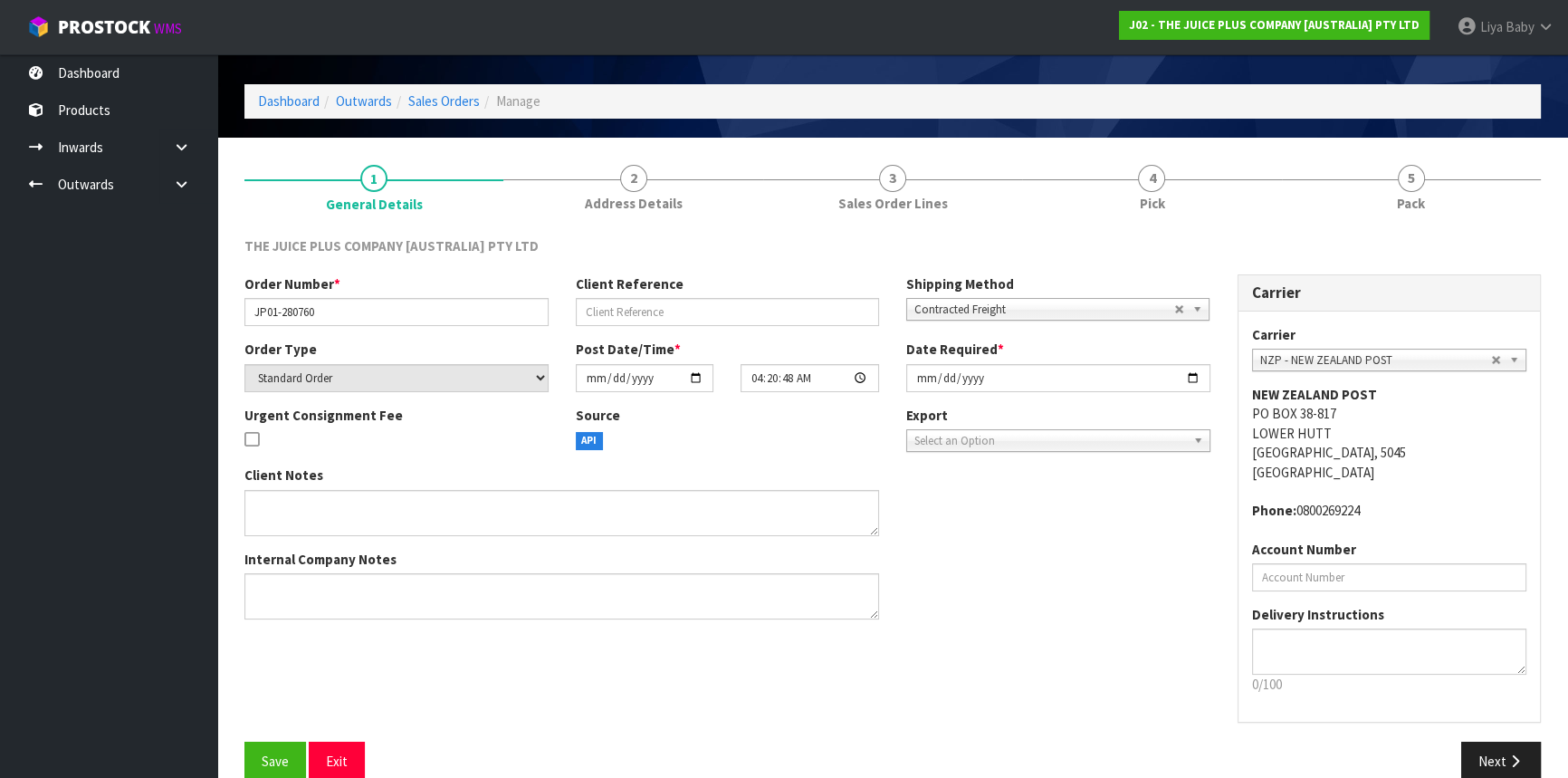
scroll to position [81, 0]
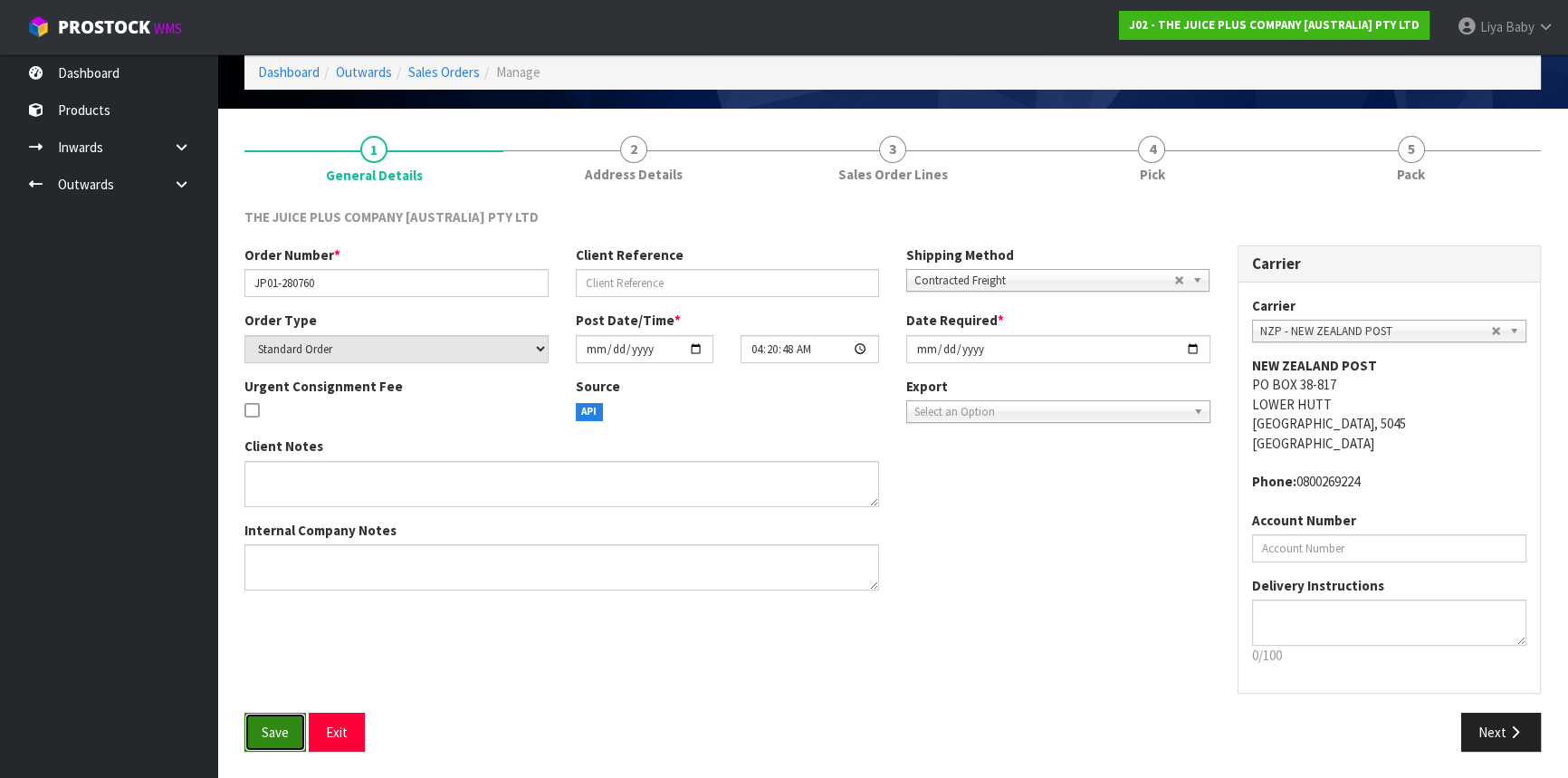
click at [270, 733] on span "Save" at bounding box center [275, 733] width 27 height 17
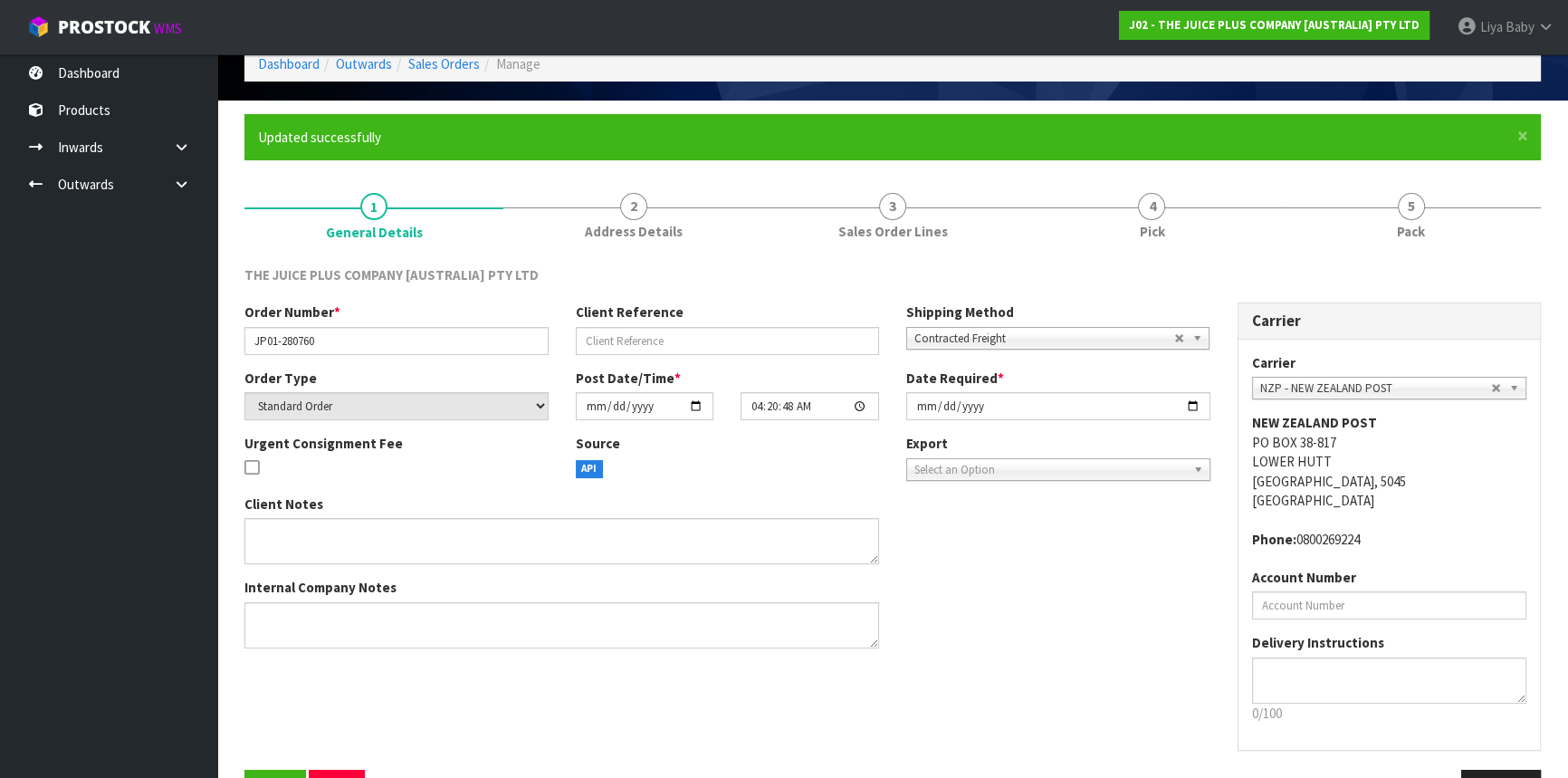
scroll to position [147, 0]
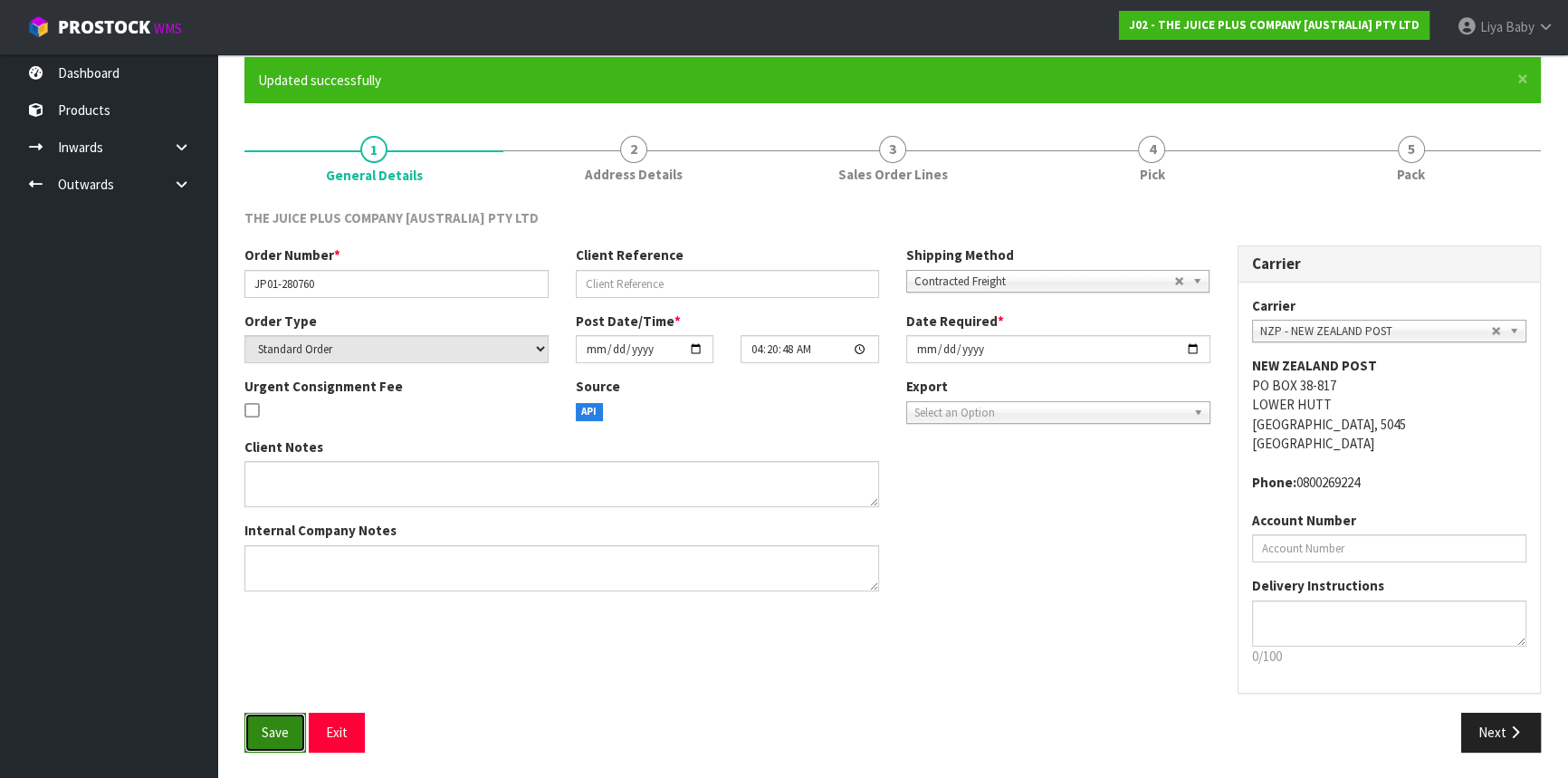
click at [280, 730] on span "Save" at bounding box center [275, 733] width 27 height 17
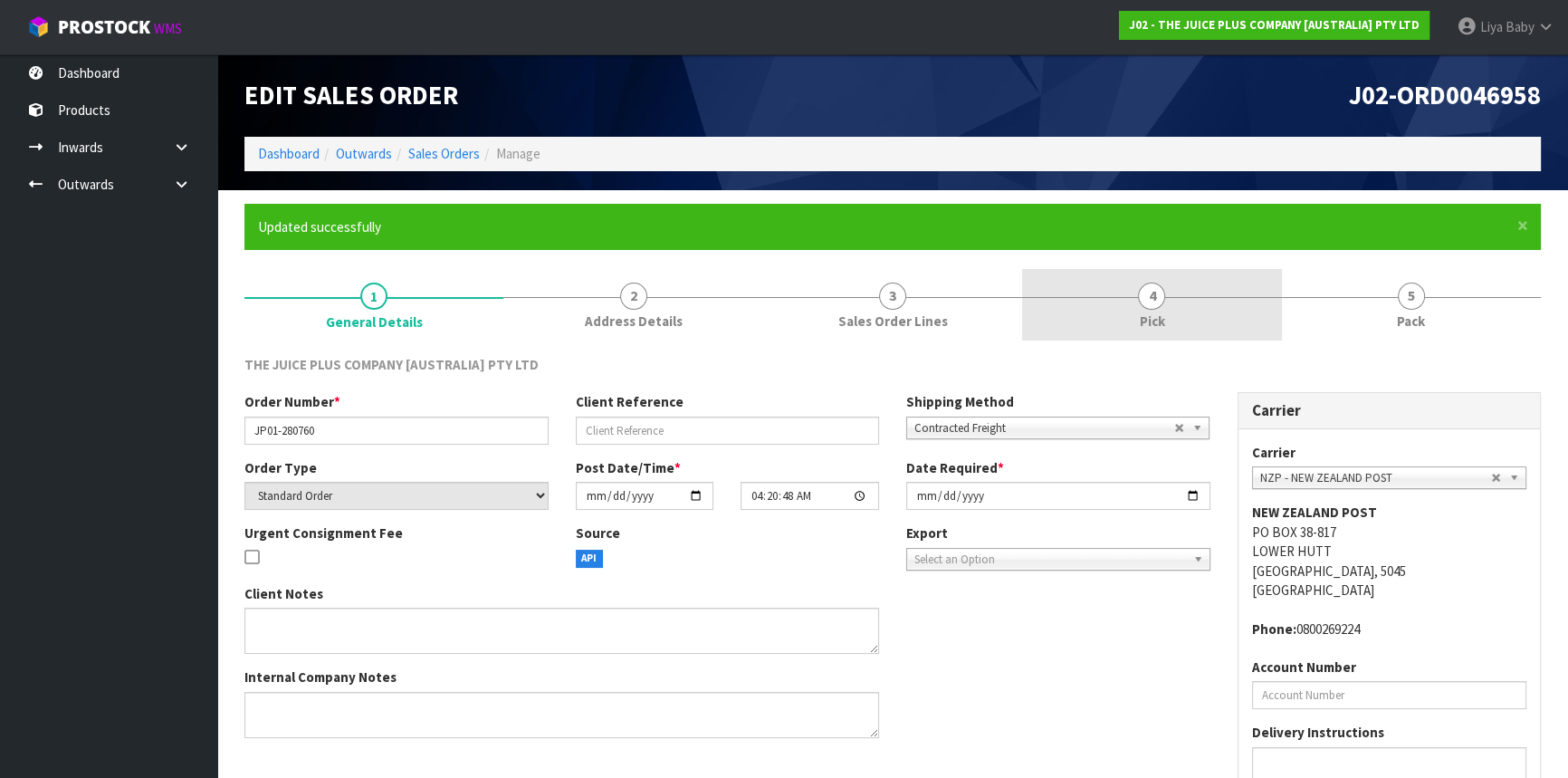
drag, startPoint x: 1185, startPoint y: 317, endPoint x: 1162, endPoint y: 317, distance: 23.0
click at [1186, 317] on link "4 Pick" at bounding box center [1151, 305] width 259 height 72
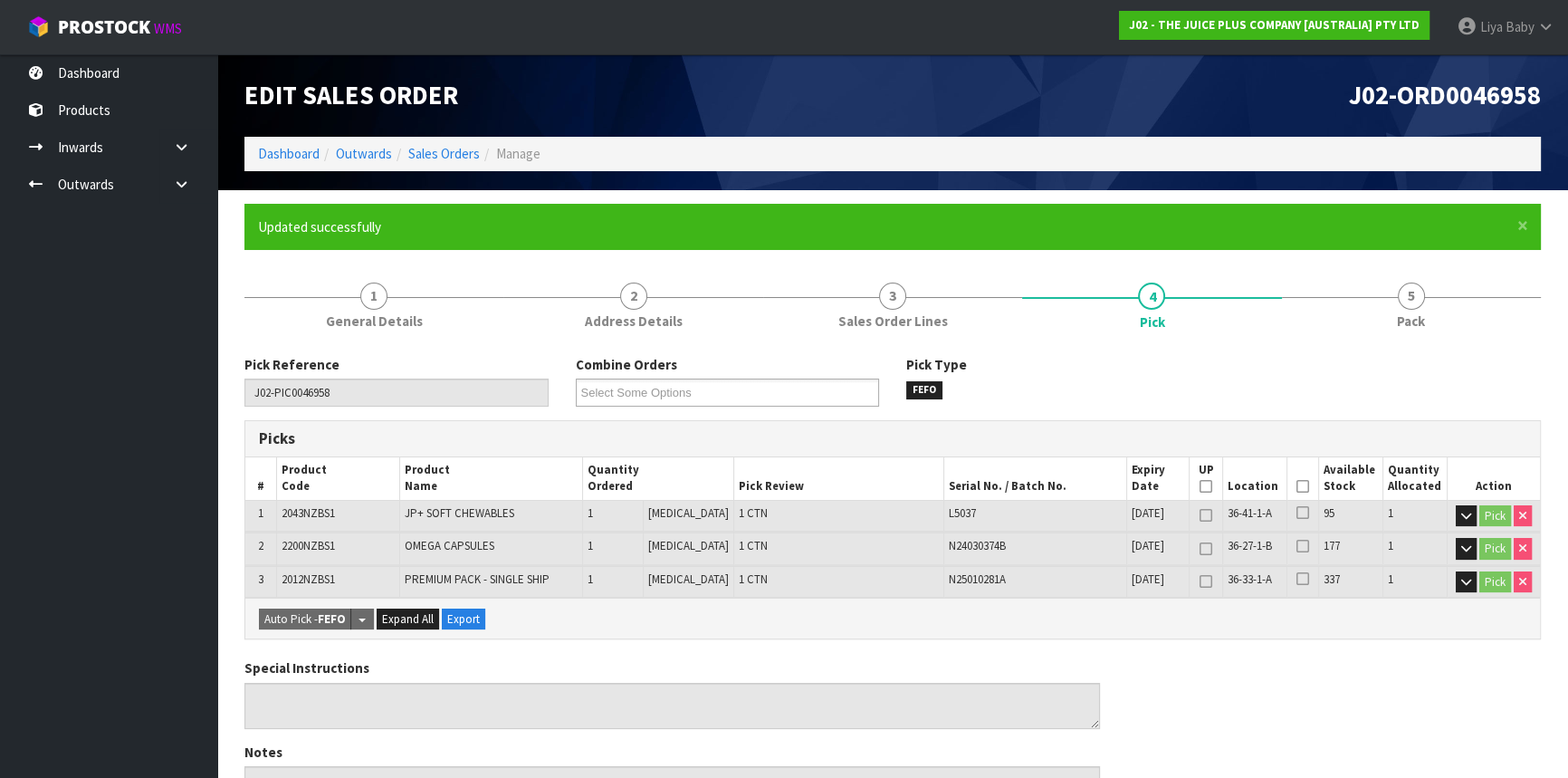
click at [1299, 486] on icon at bounding box center [1303, 486] width 12 height 1
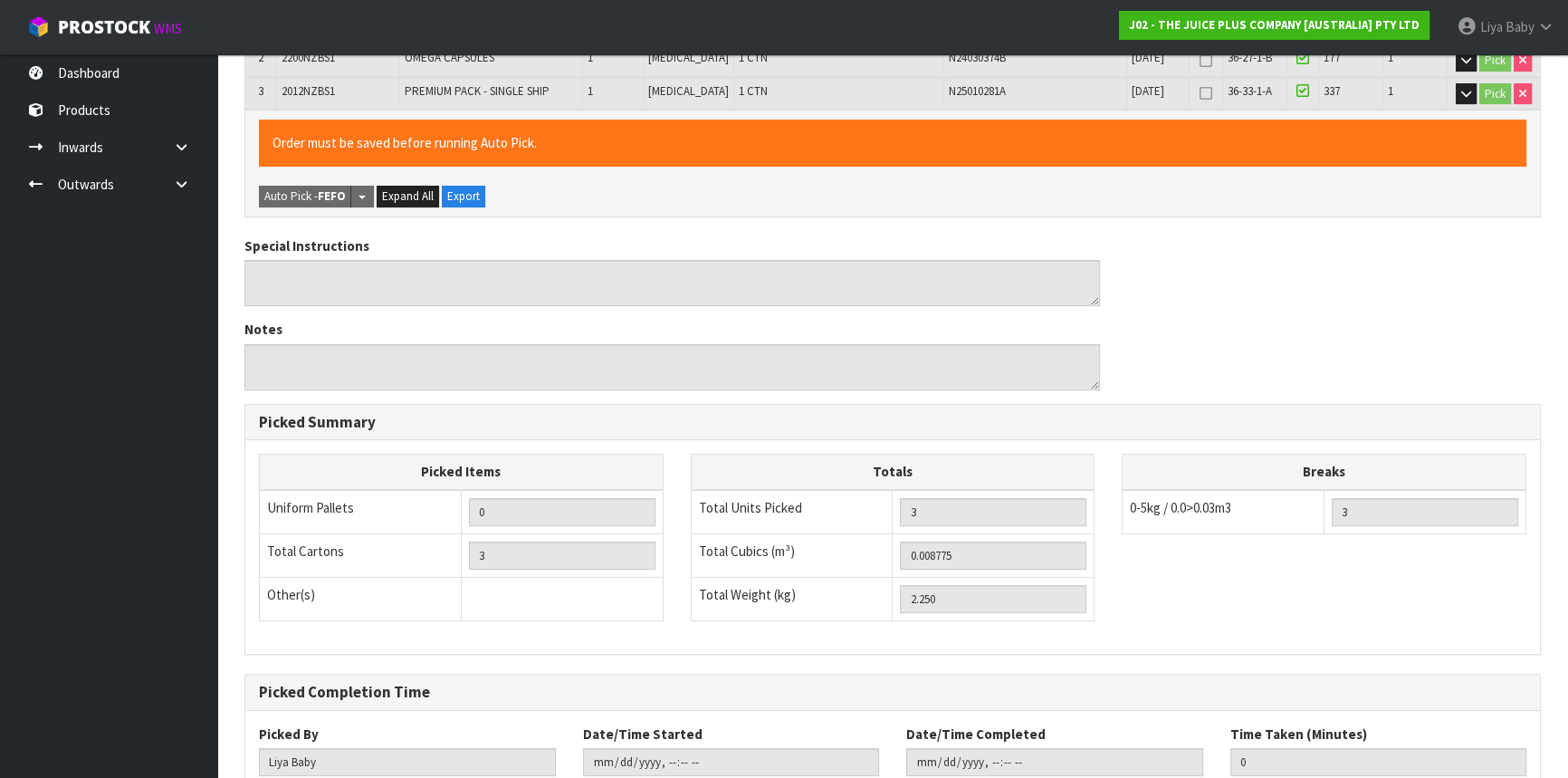
scroll to position [608, 0]
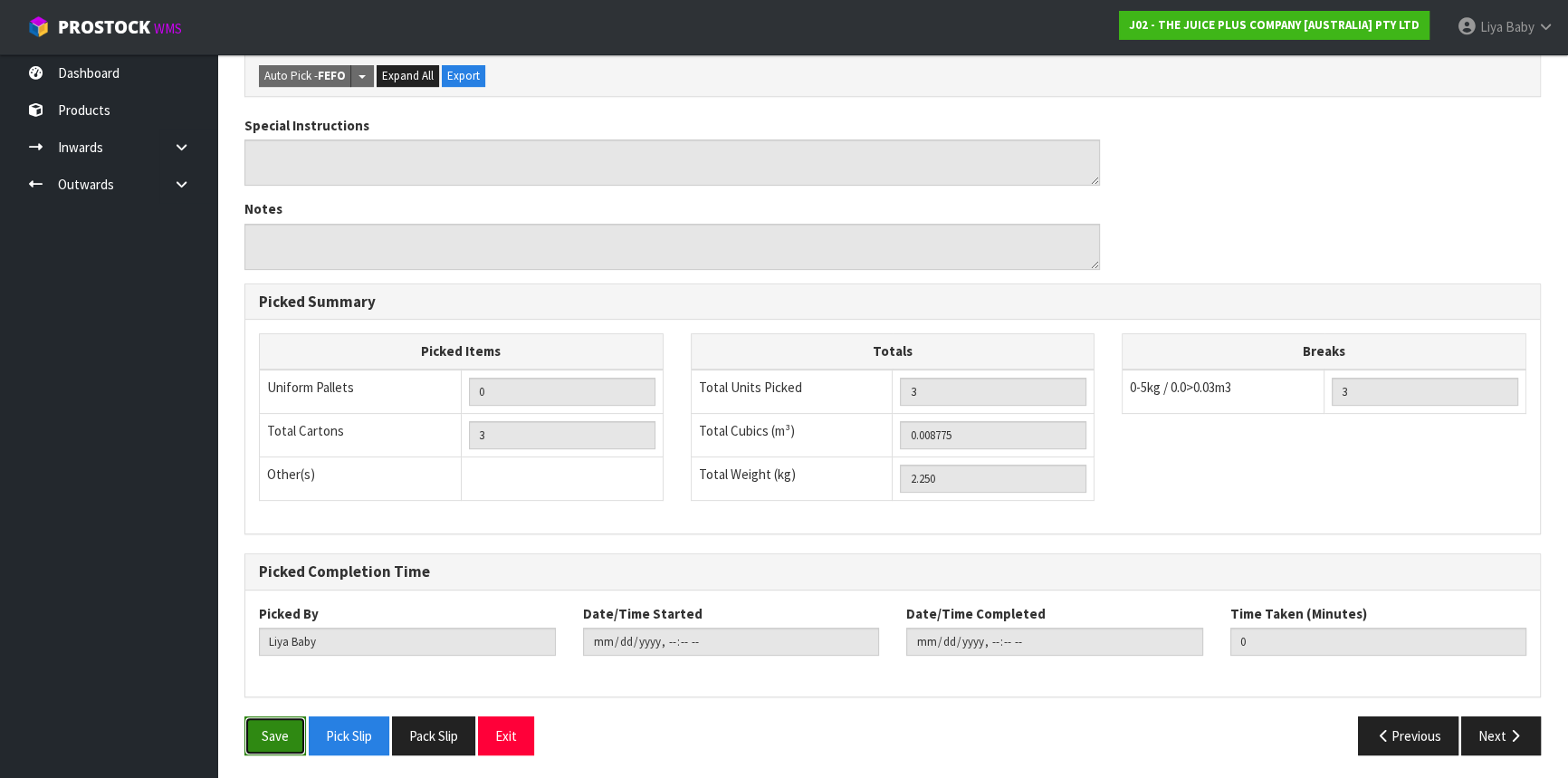
click at [254, 731] on button "Save" at bounding box center [275, 735] width 62 height 39
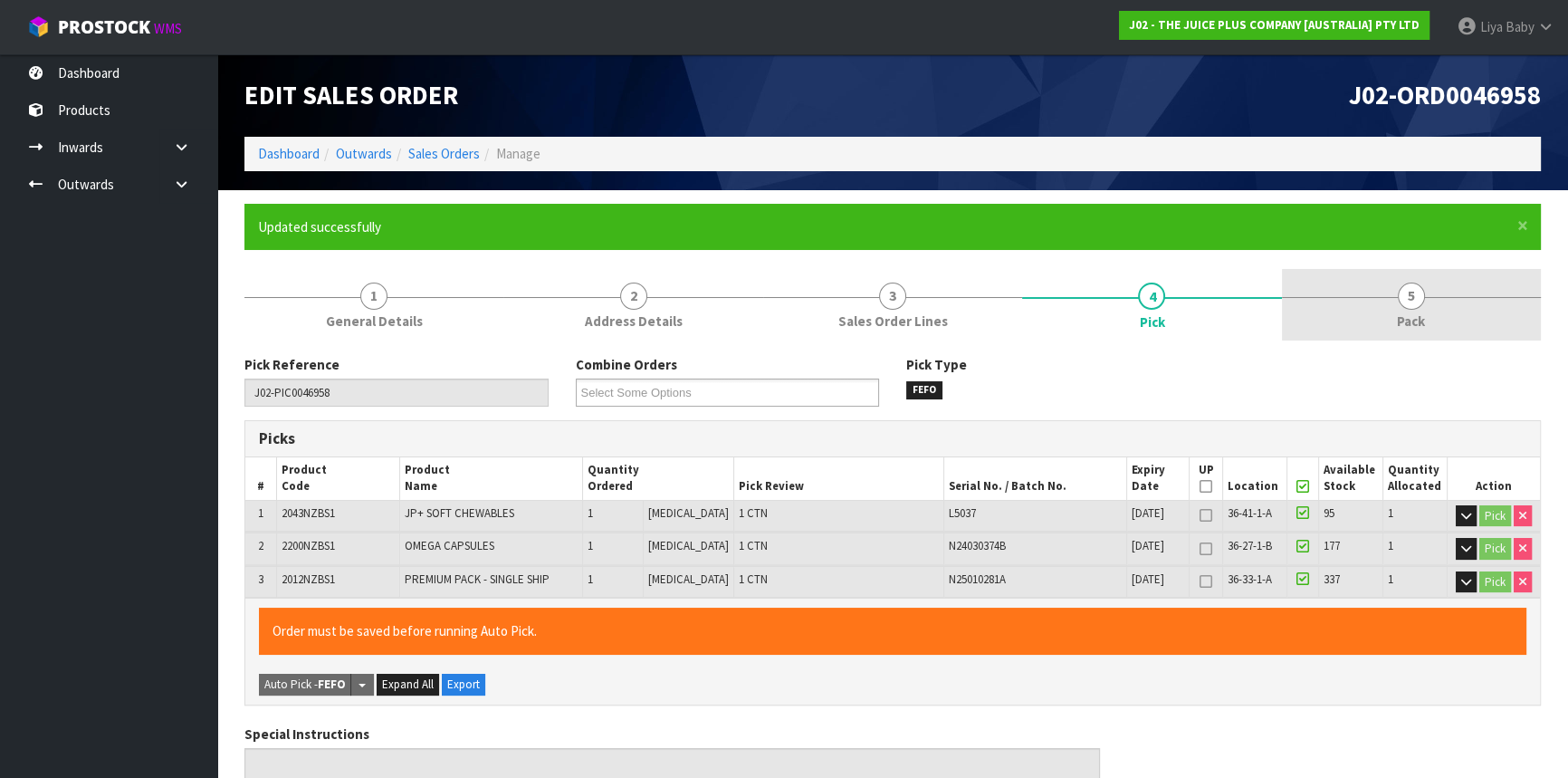
type input "2025-10-15T10:33:18"
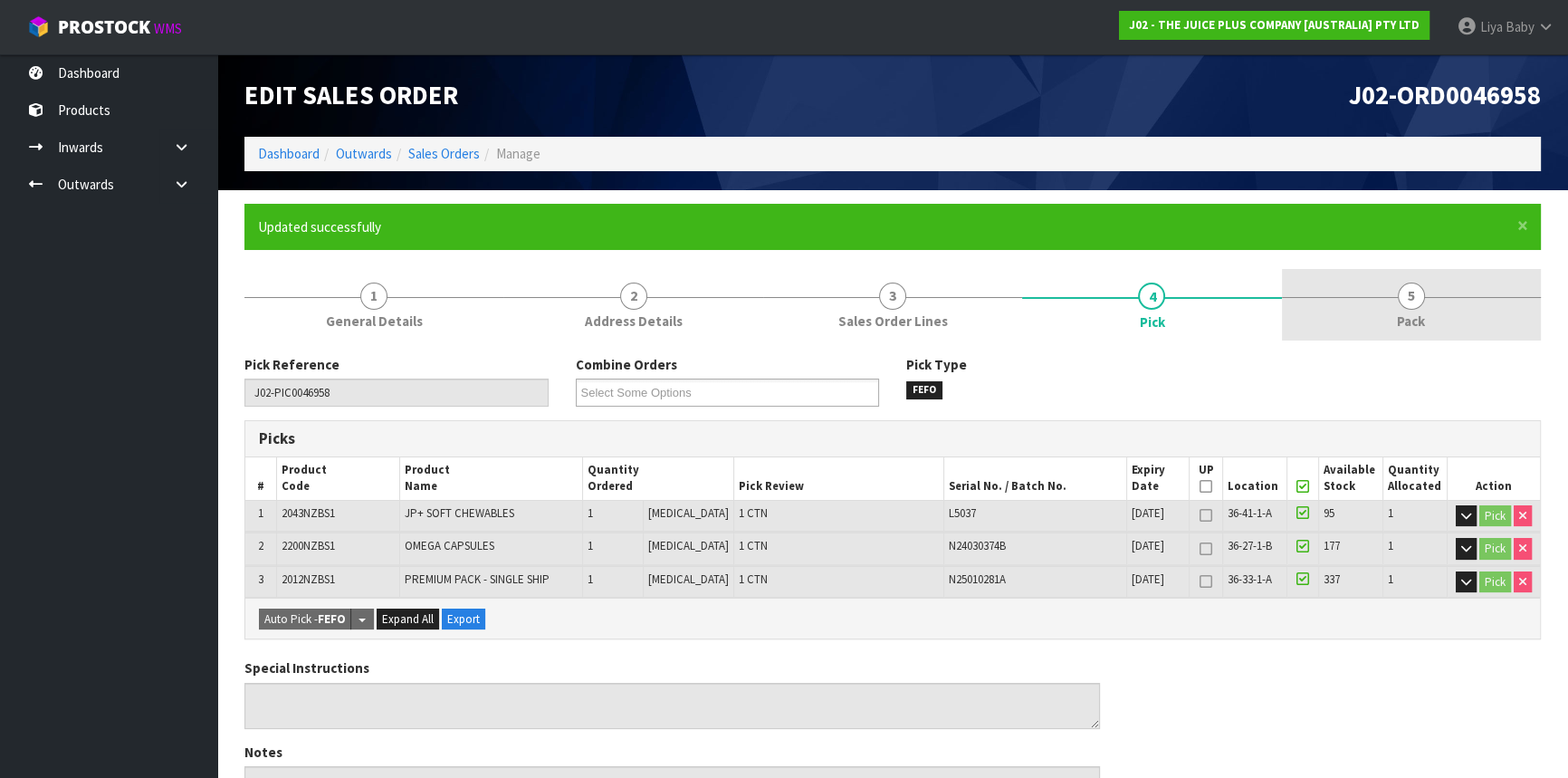
click at [1424, 296] on link "5 Pack" at bounding box center [1411, 305] width 259 height 72
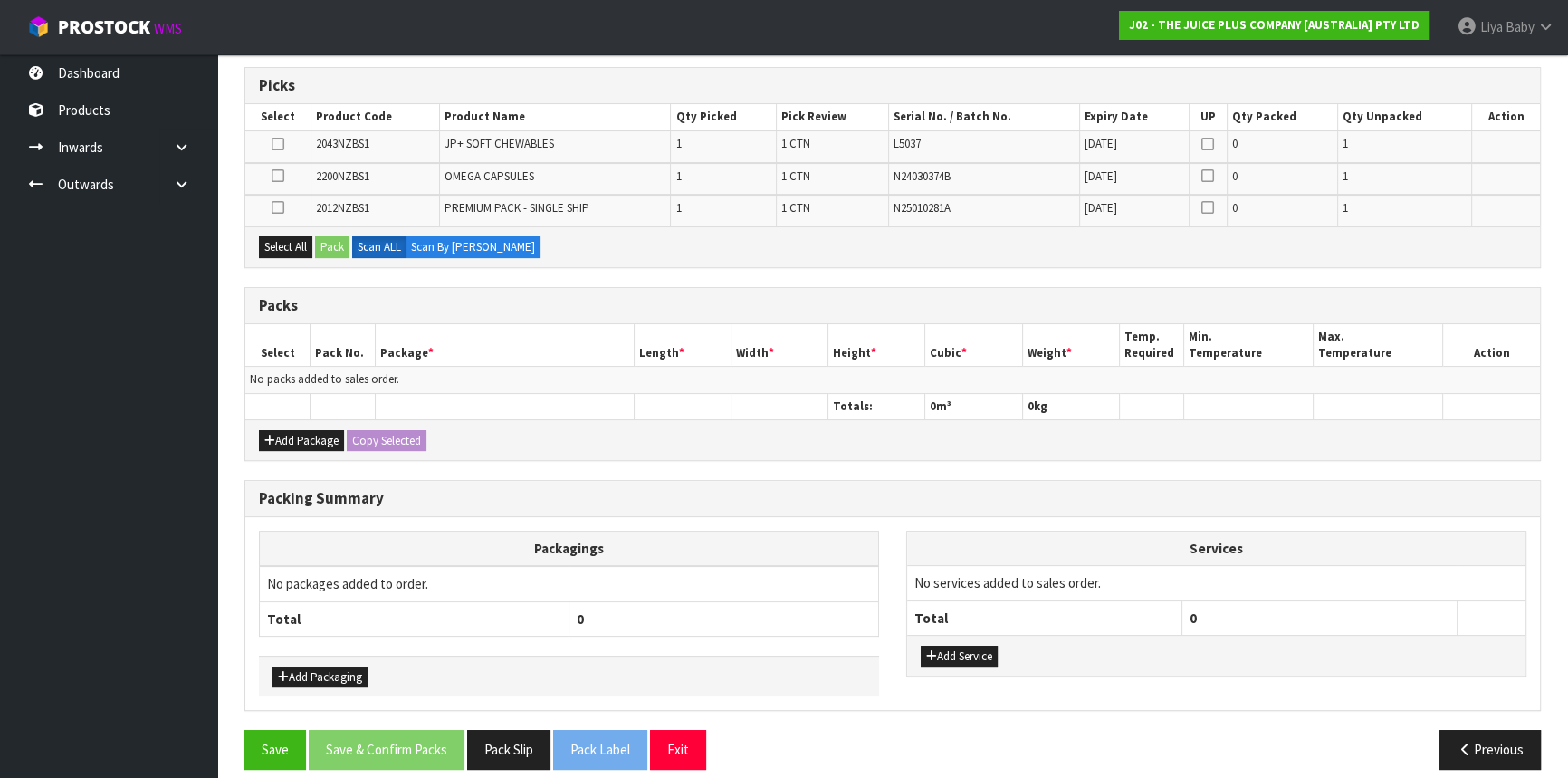
scroll to position [367, 0]
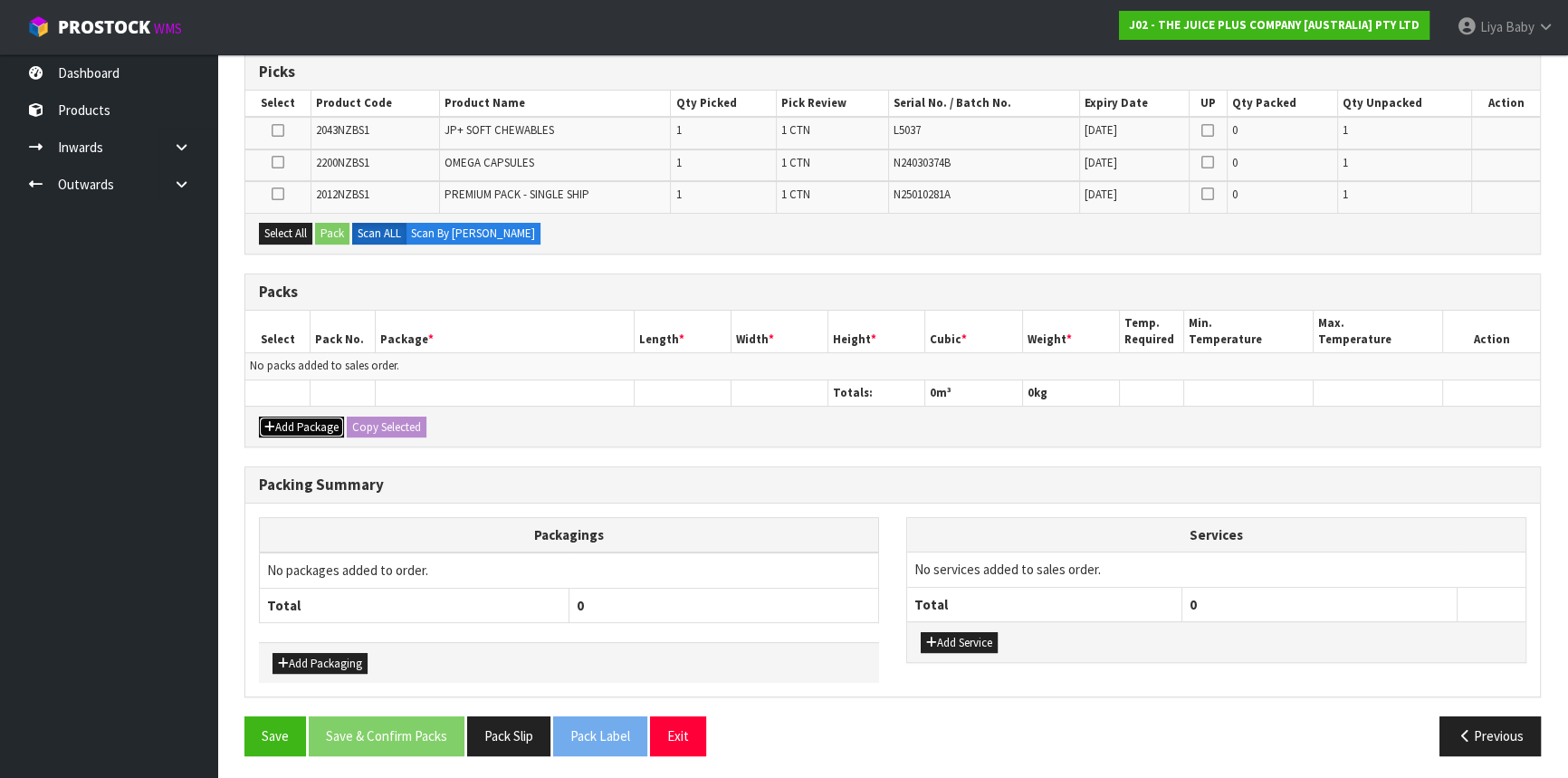
click at [289, 425] on button "Add Package" at bounding box center [301, 427] width 85 height 22
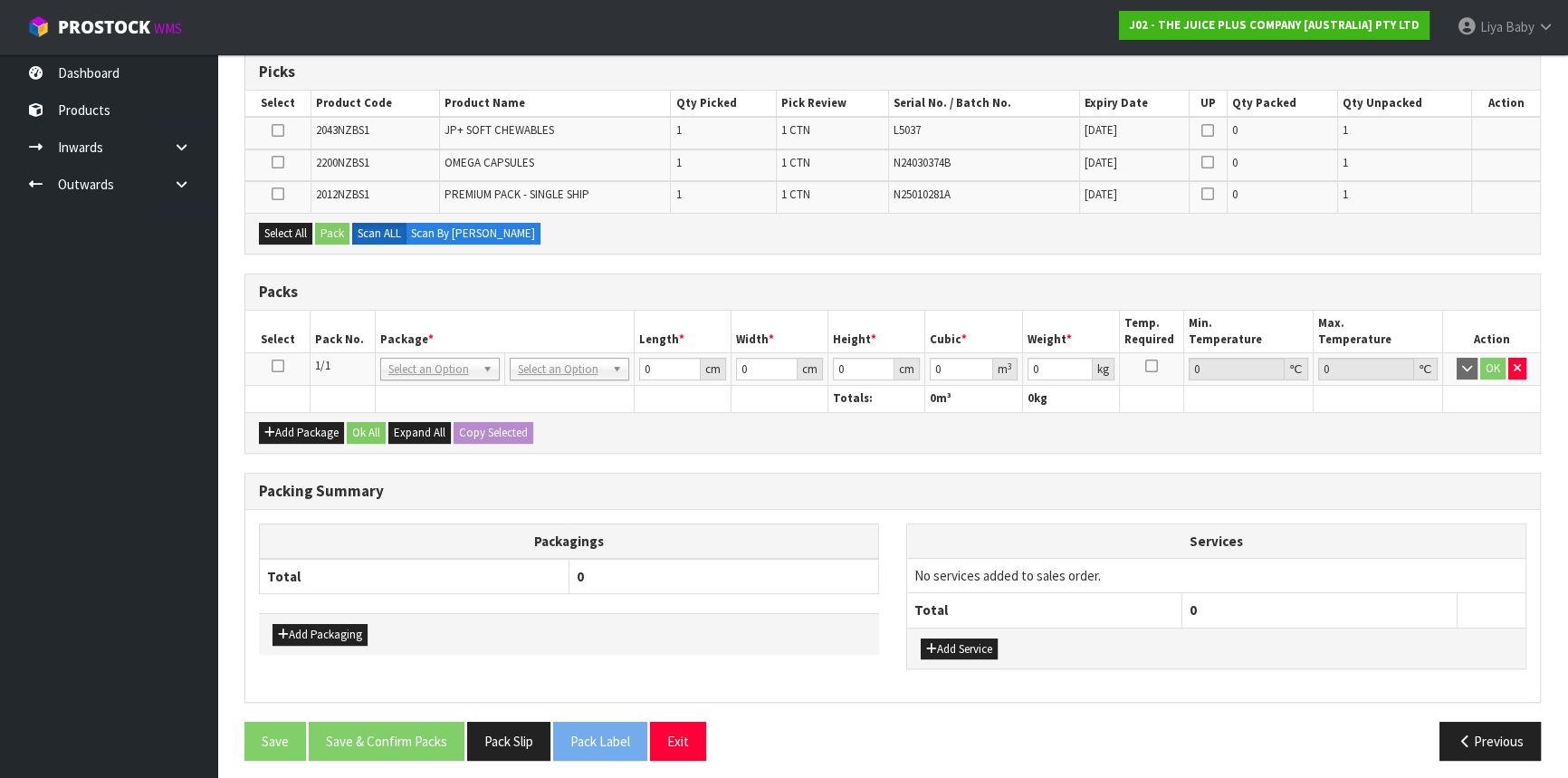
click at [279, 366] on icon at bounding box center [278, 366] width 12 height 1
click at [308, 227] on button "Select All" at bounding box center [285, 233] width 53 height 22
click at [326, 223] on button "Pack" at bounding box center [333, 233] width 34 height 22
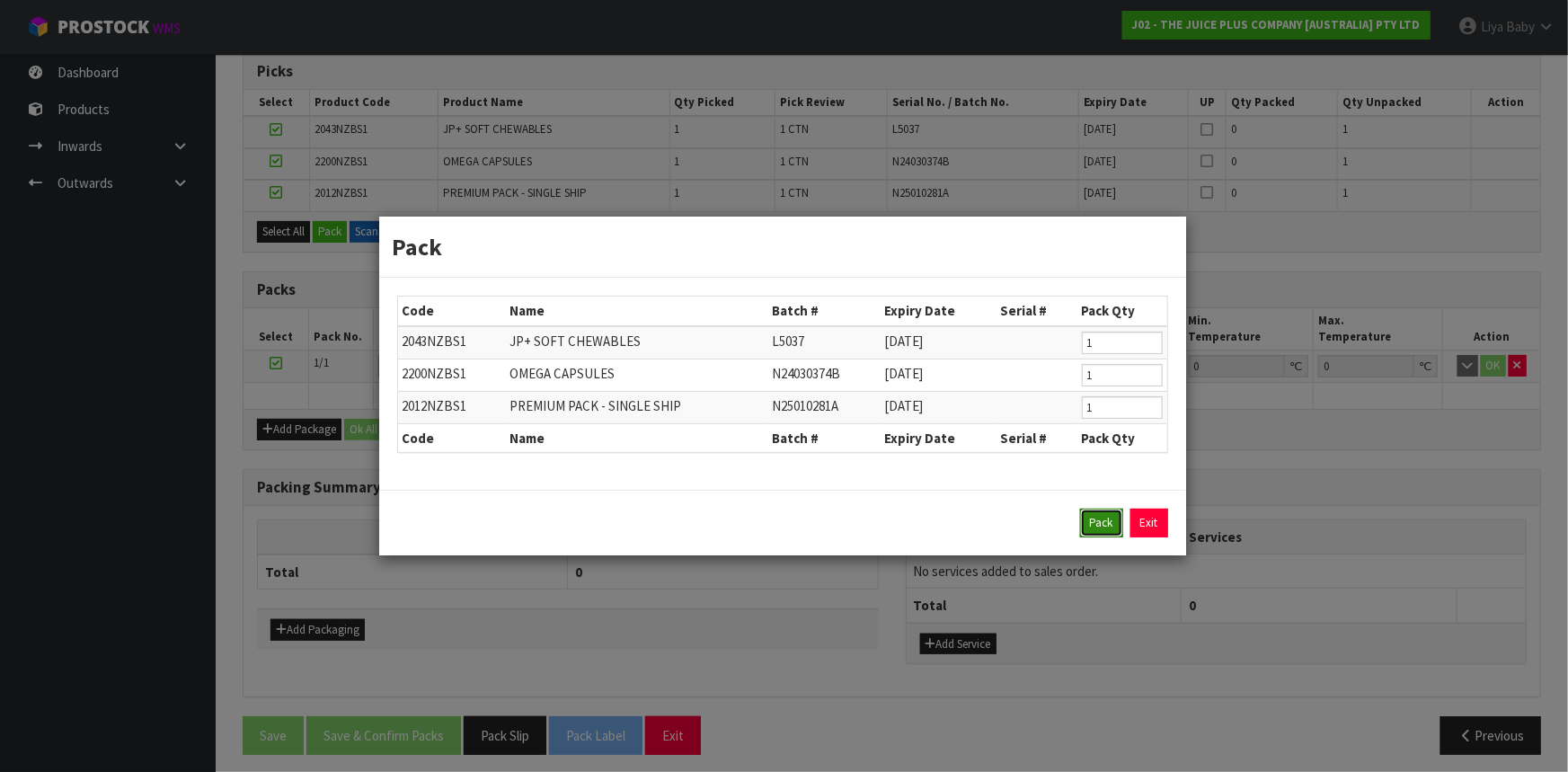
click at [1120, 516] on button "Pack" at bounding box center [1102, 523] width 43 height 29
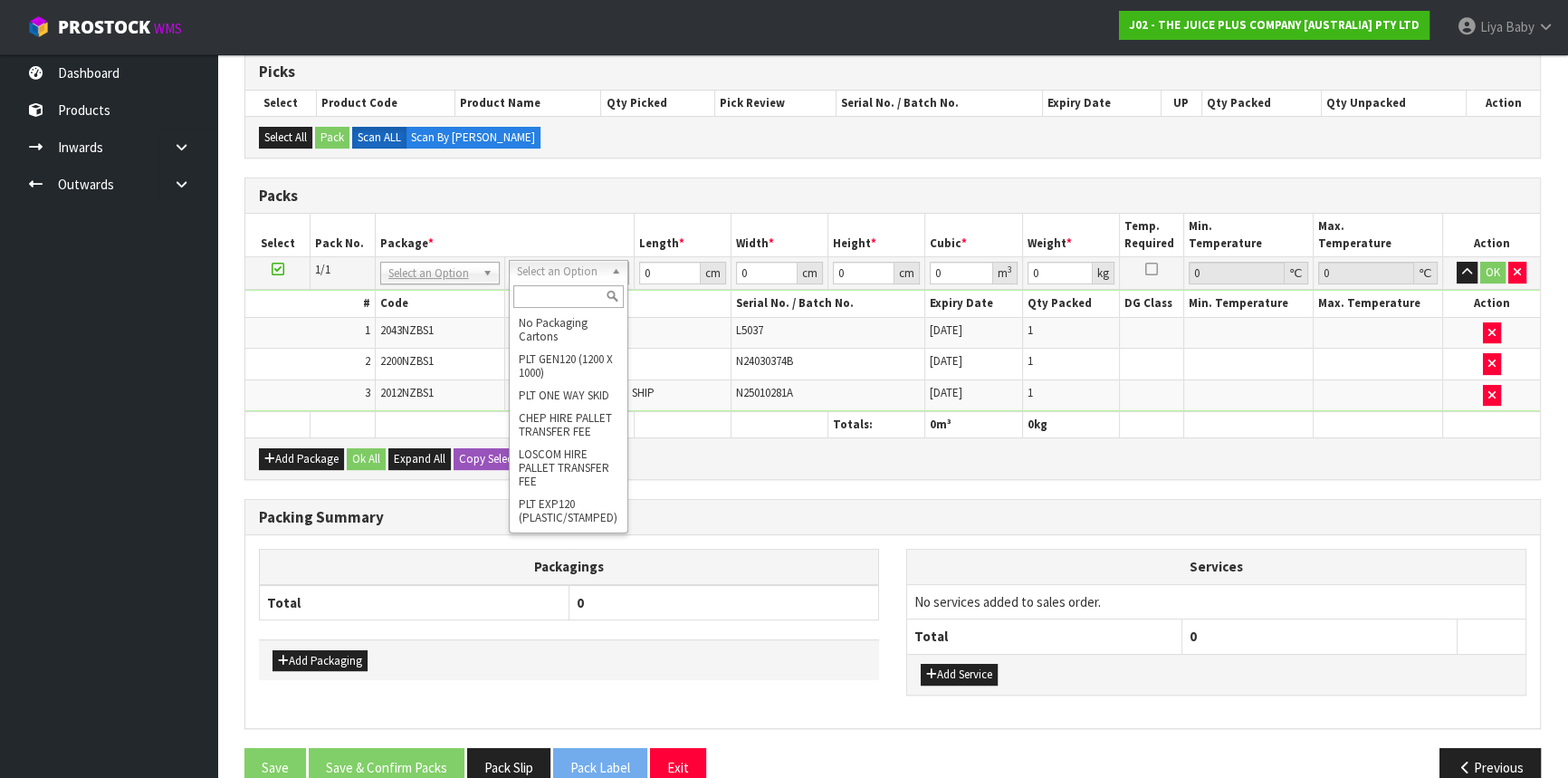
click at [576, 289] on input "text" at bounding box center [568, 297] width 111 height 23
type input "ctna4"
type input "31"
type input "22.5"
type input "25"
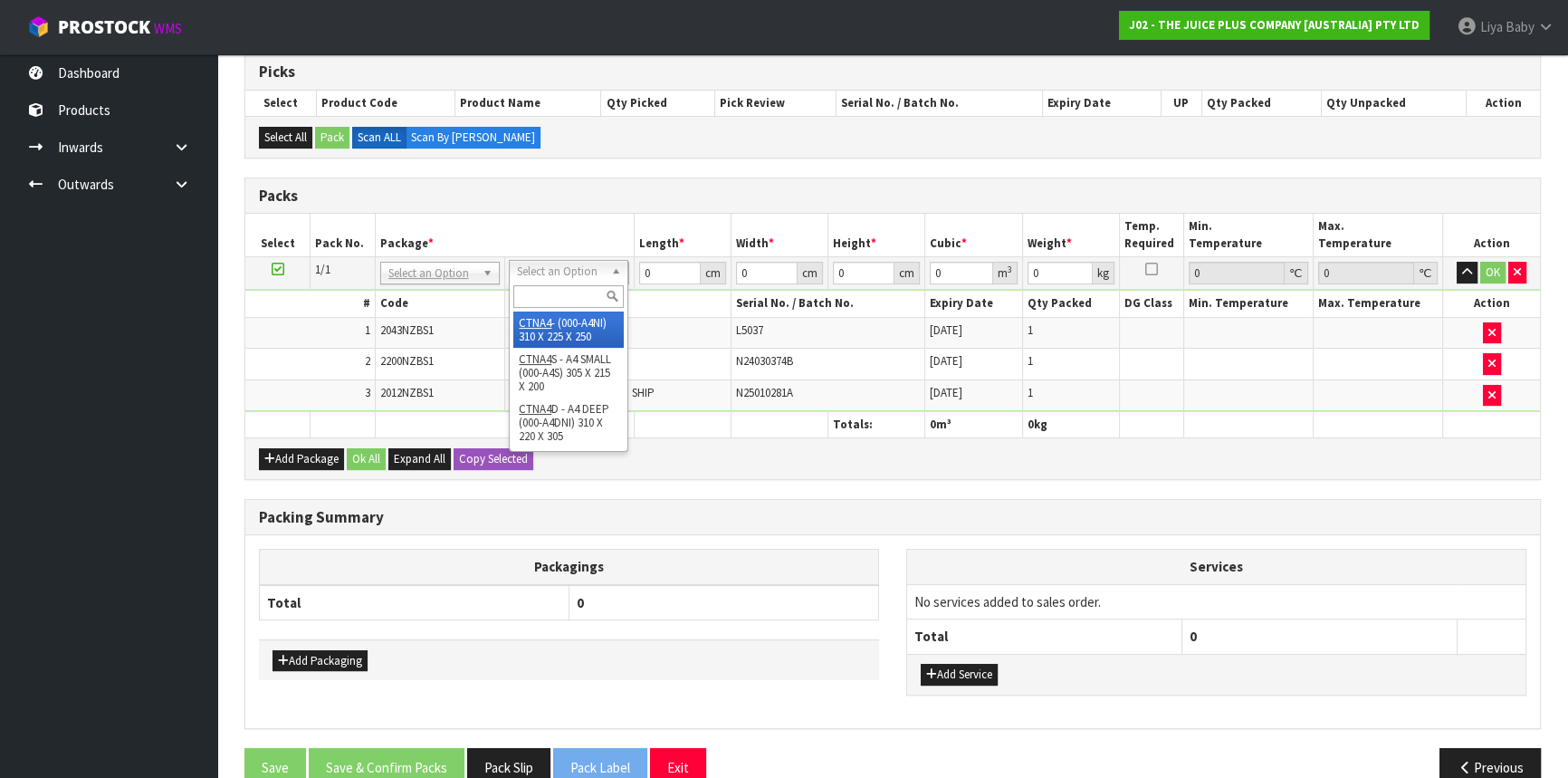
type input "0.017438"
type input "2.45"
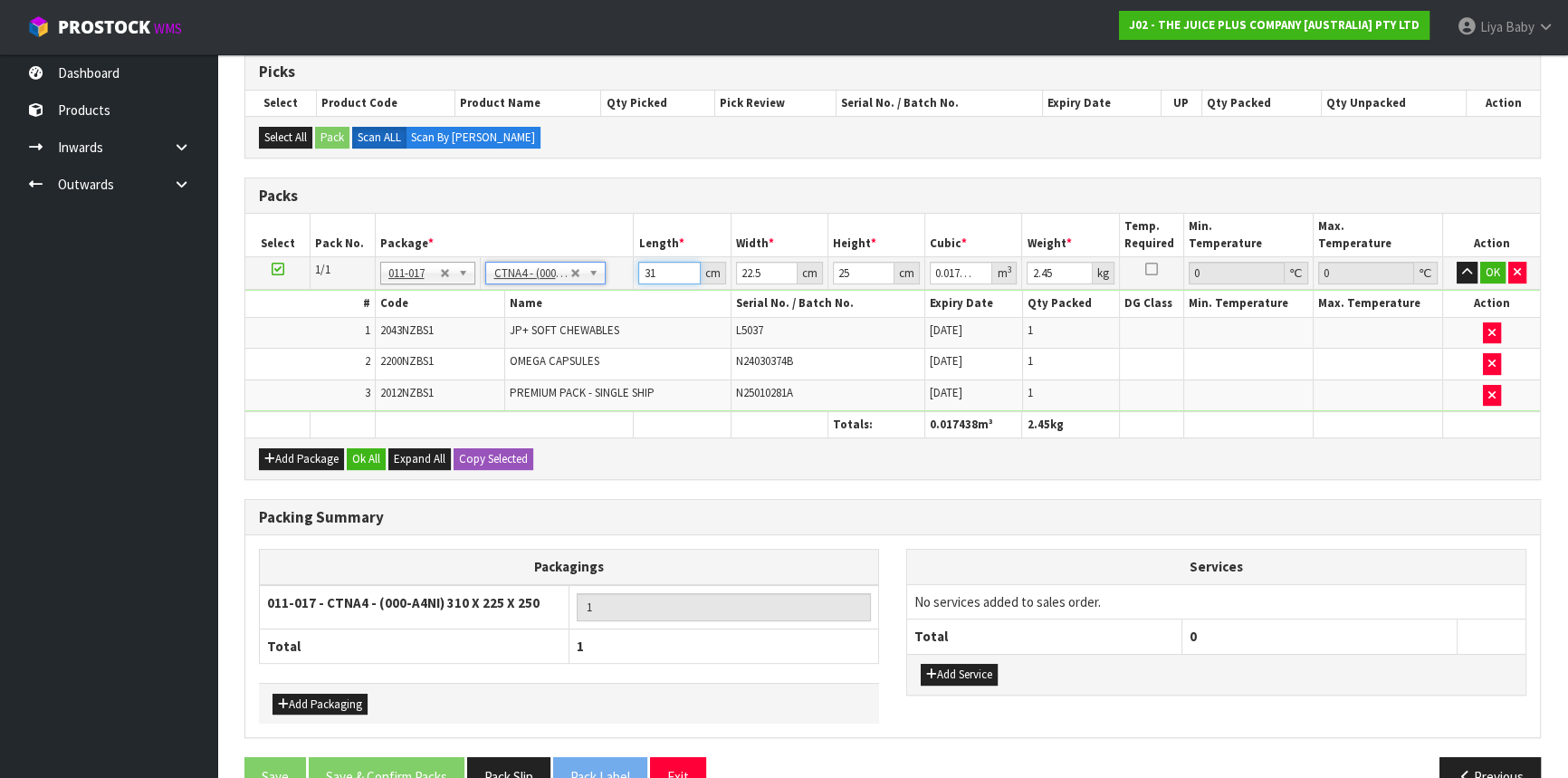
click at [658, 269] on input "31" at bounding box center [669, 273] width 62 height 23
type input "3"
type input "0.001687"
type input "0"
type input "2"
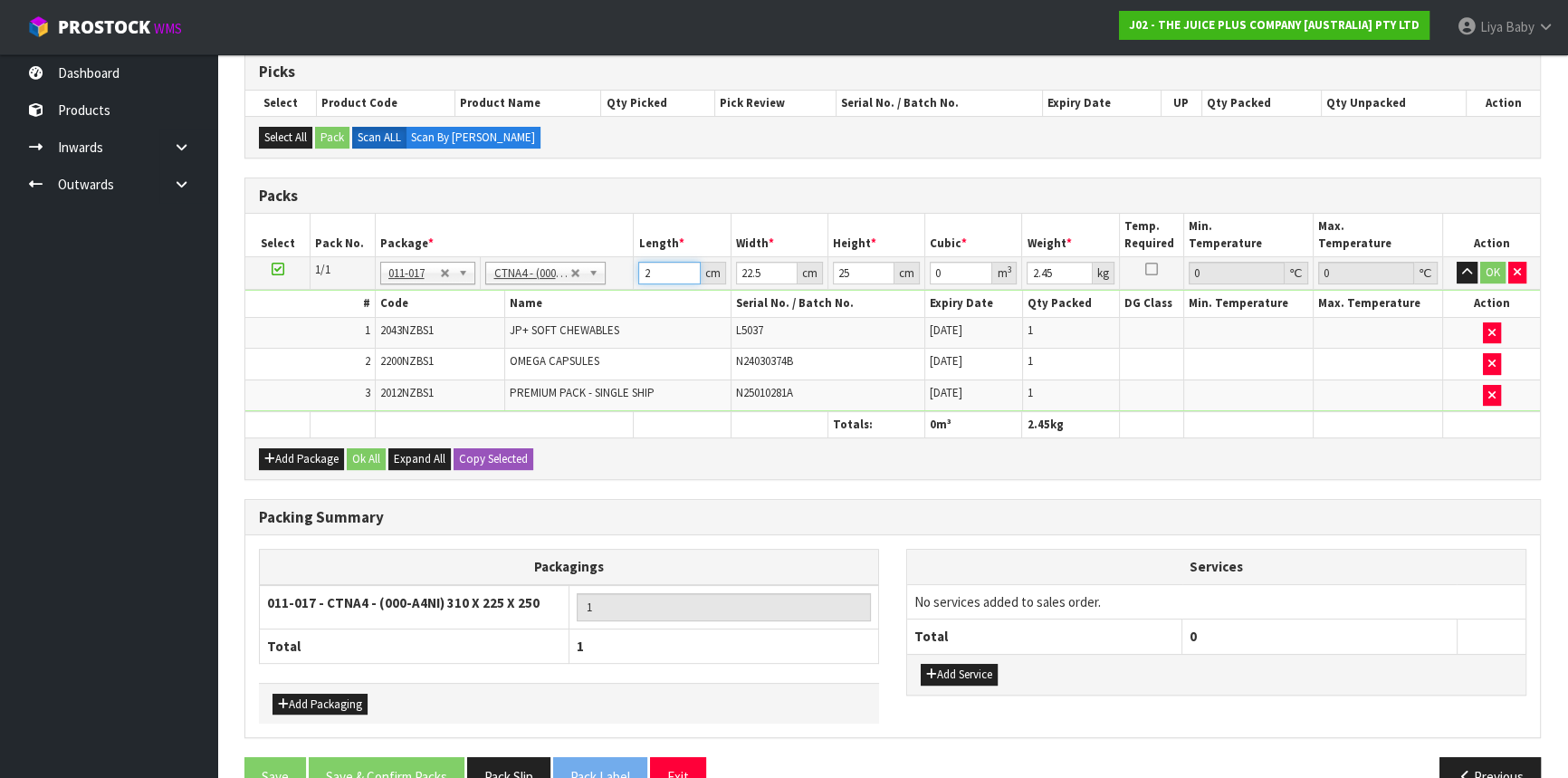
type input "0.001125"
type input "24"
type input "0.0135"
type input "24"
type input "0"
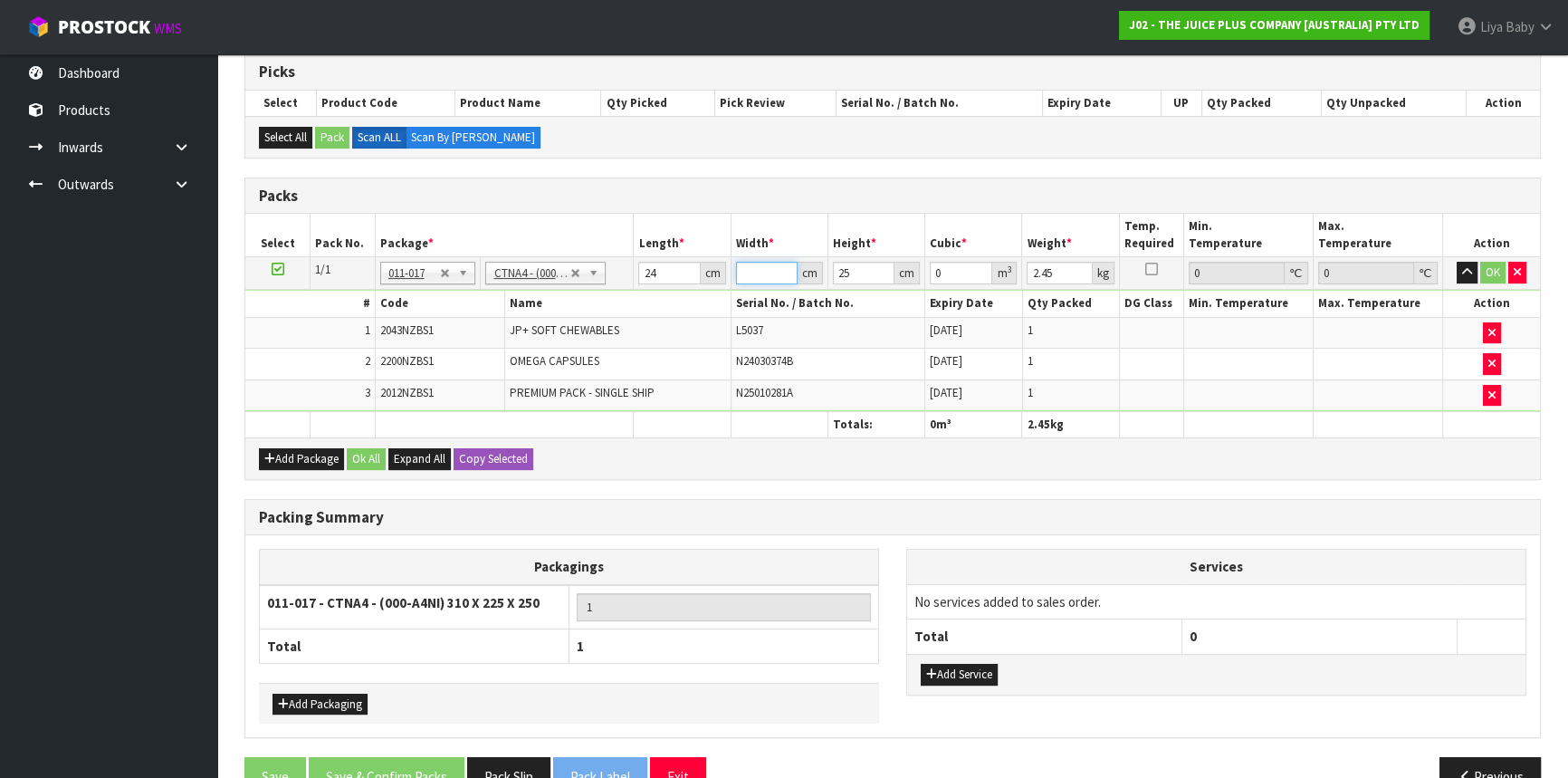
type input "3"
type input "0.0018"
type input "32"
type input "0.0192"
type input "32"
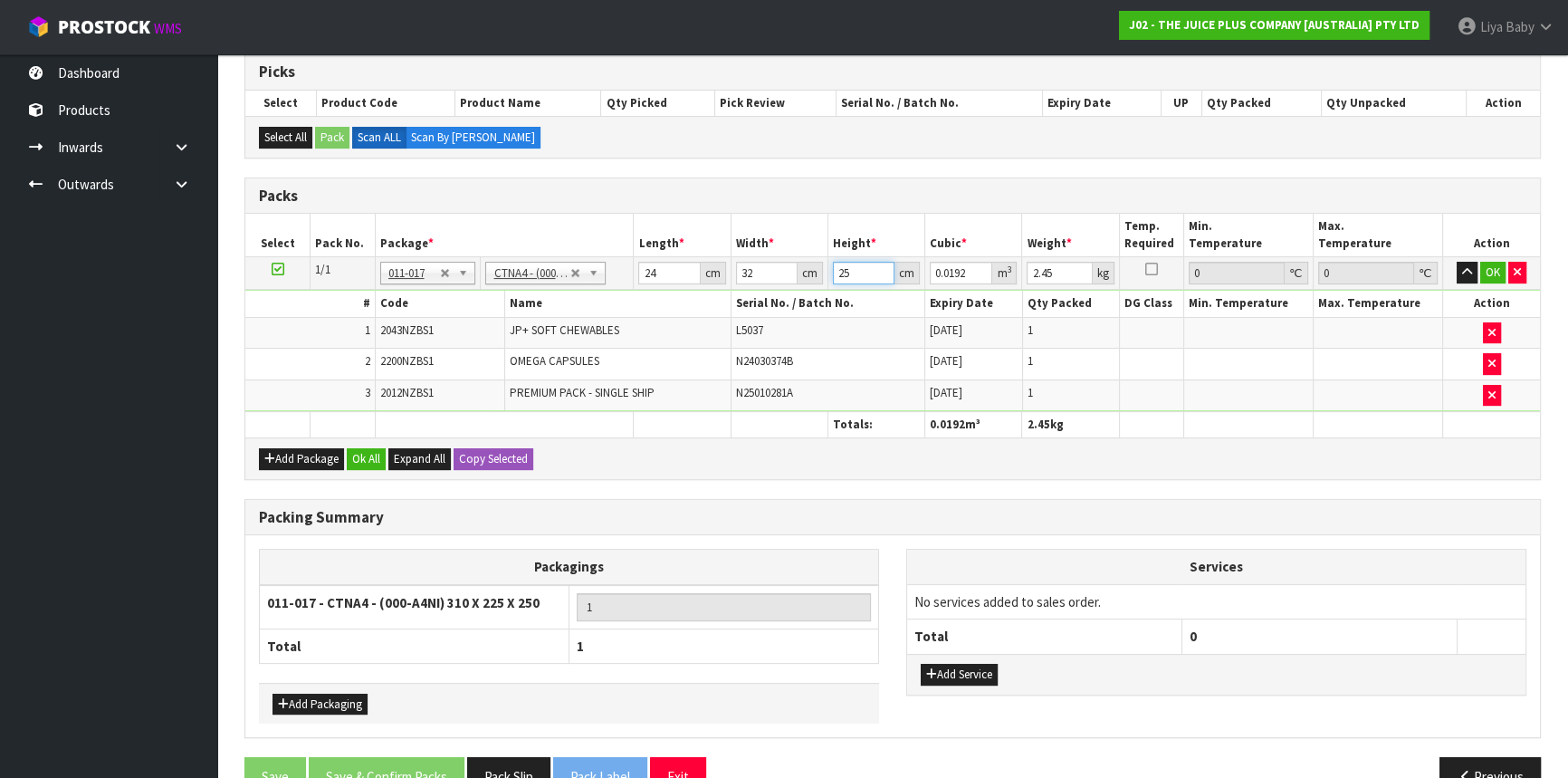
type input "0"
type input "2"
type input "0.001536"
type input "27"
type input "0.020736"
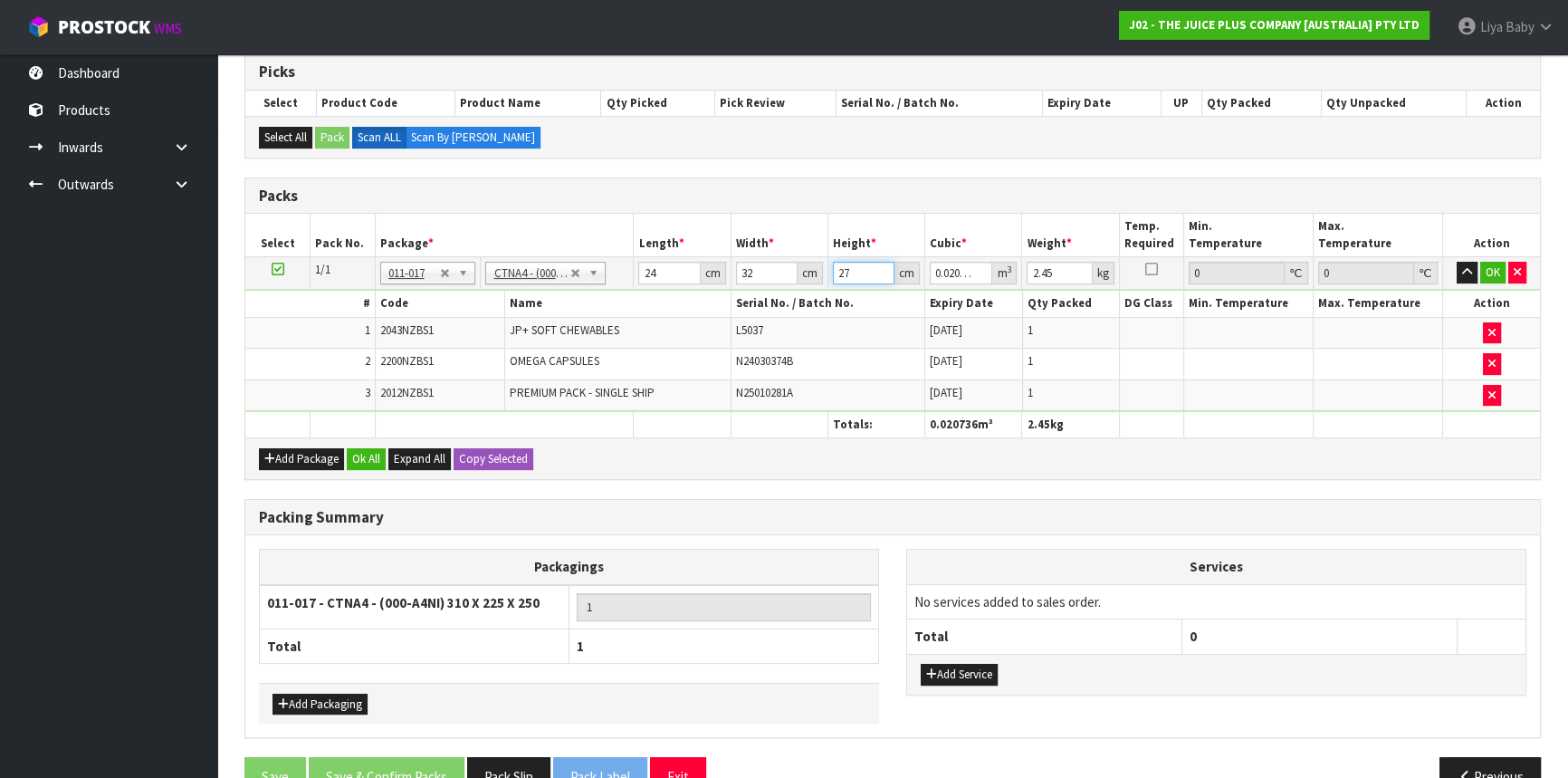
type input "27"
type input "3"
click at [377, 455] on button "Ok All" at bounding box center [366, 459] width 39 height 22
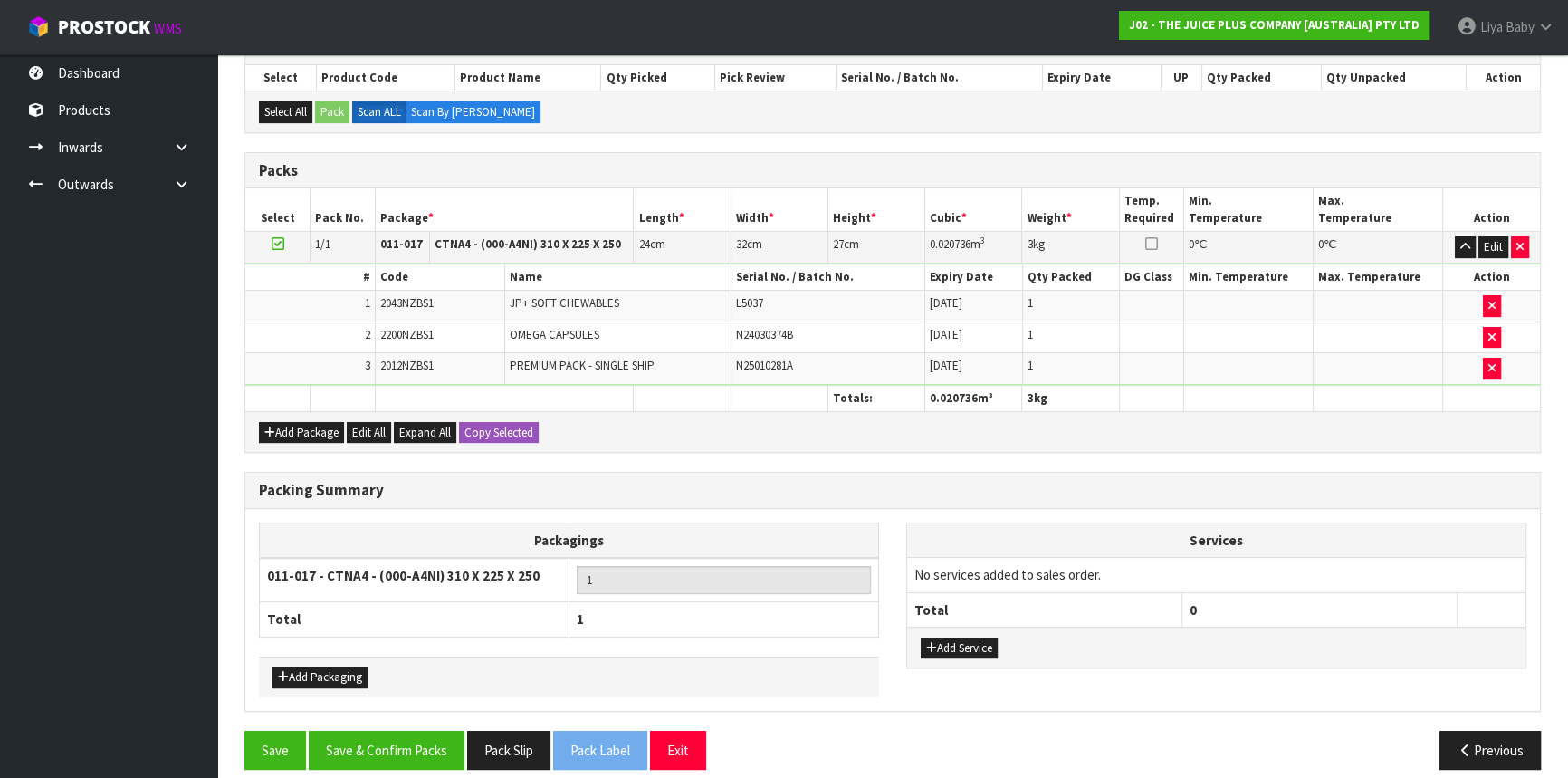
scroll to position [406, 0]
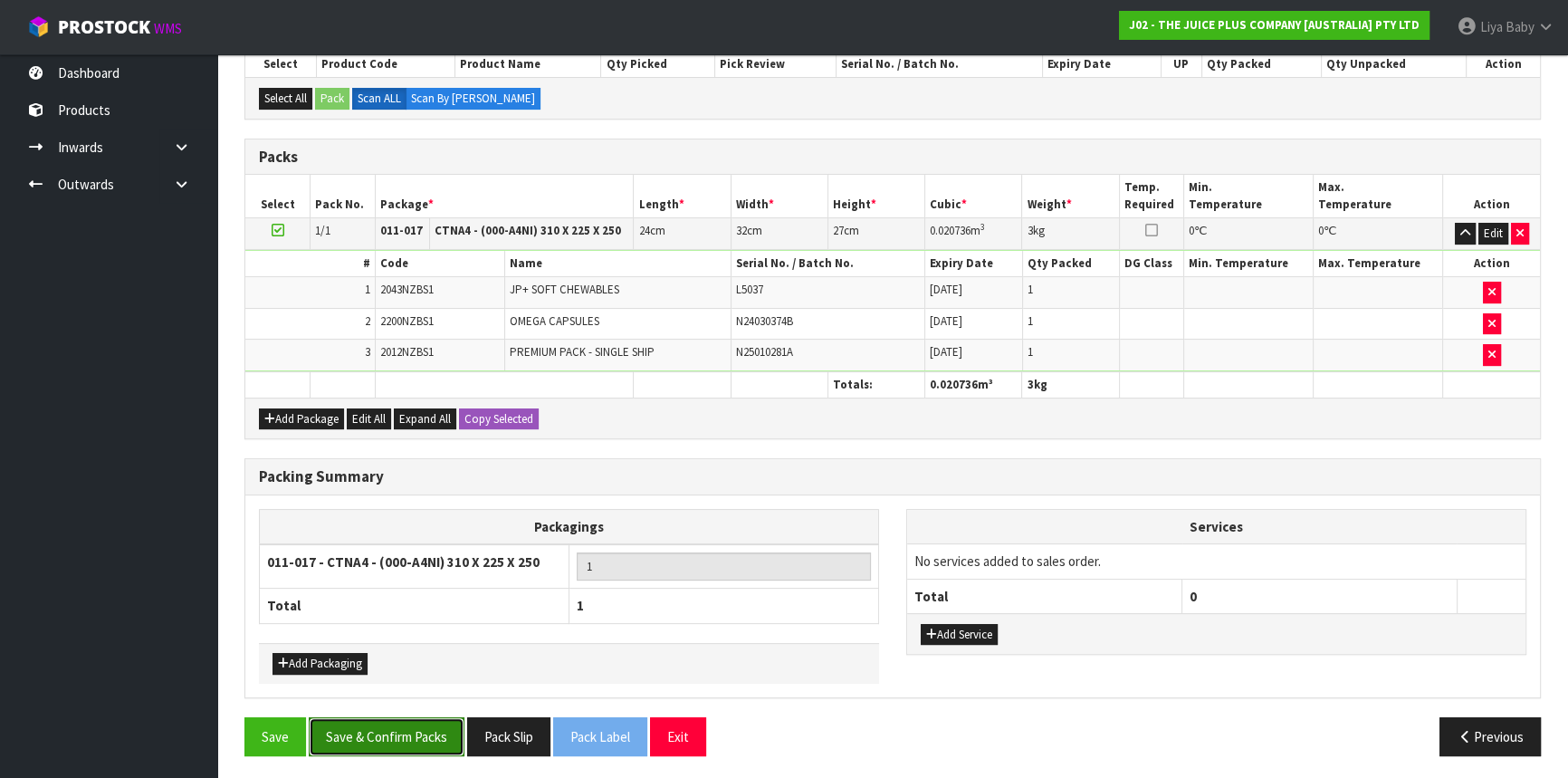
click at [438, 733] on button "Save & Confirm Packs" at bounding box center [387, 736] width 155 height 39
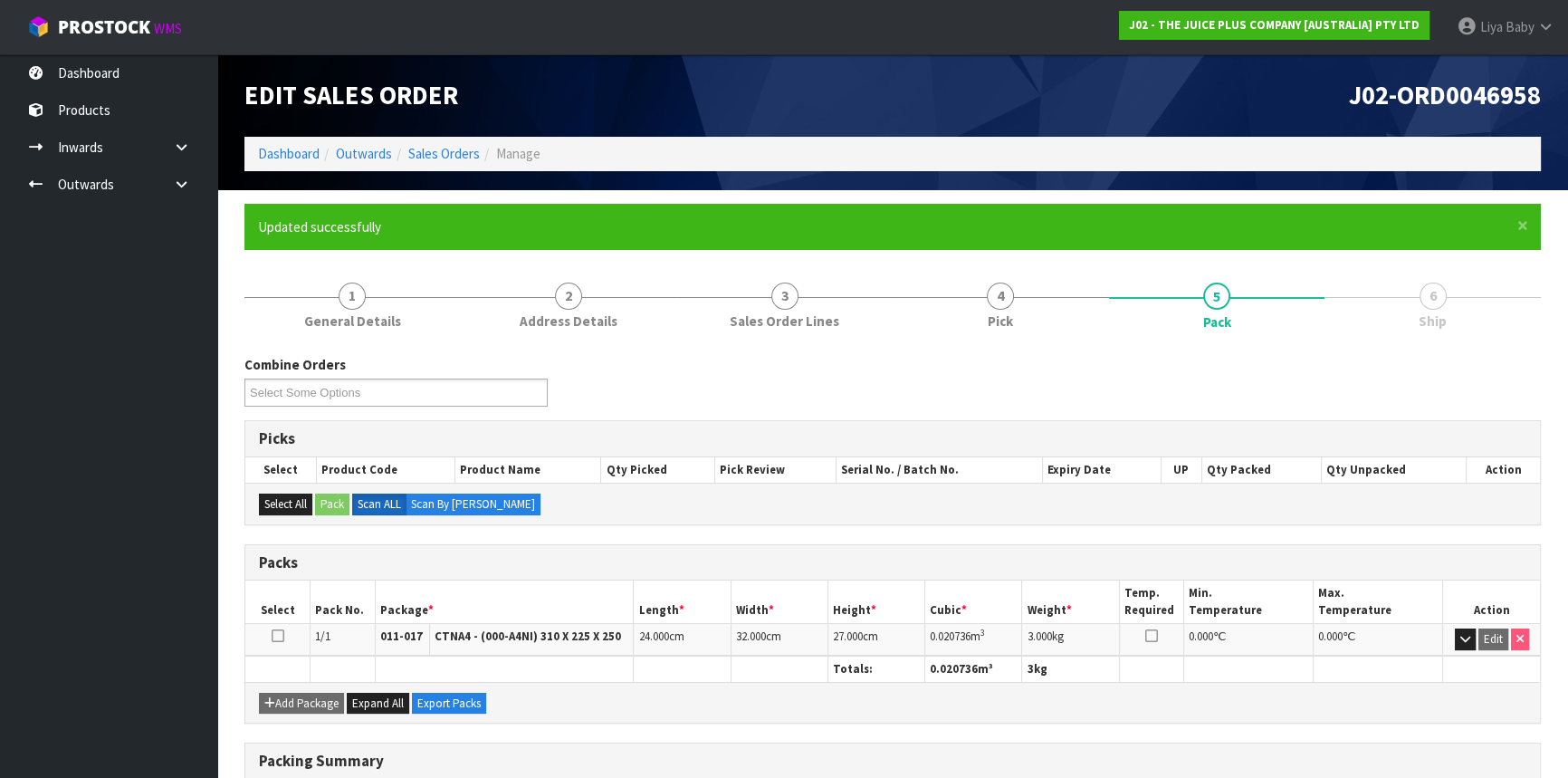
scroll to position [244, 0]
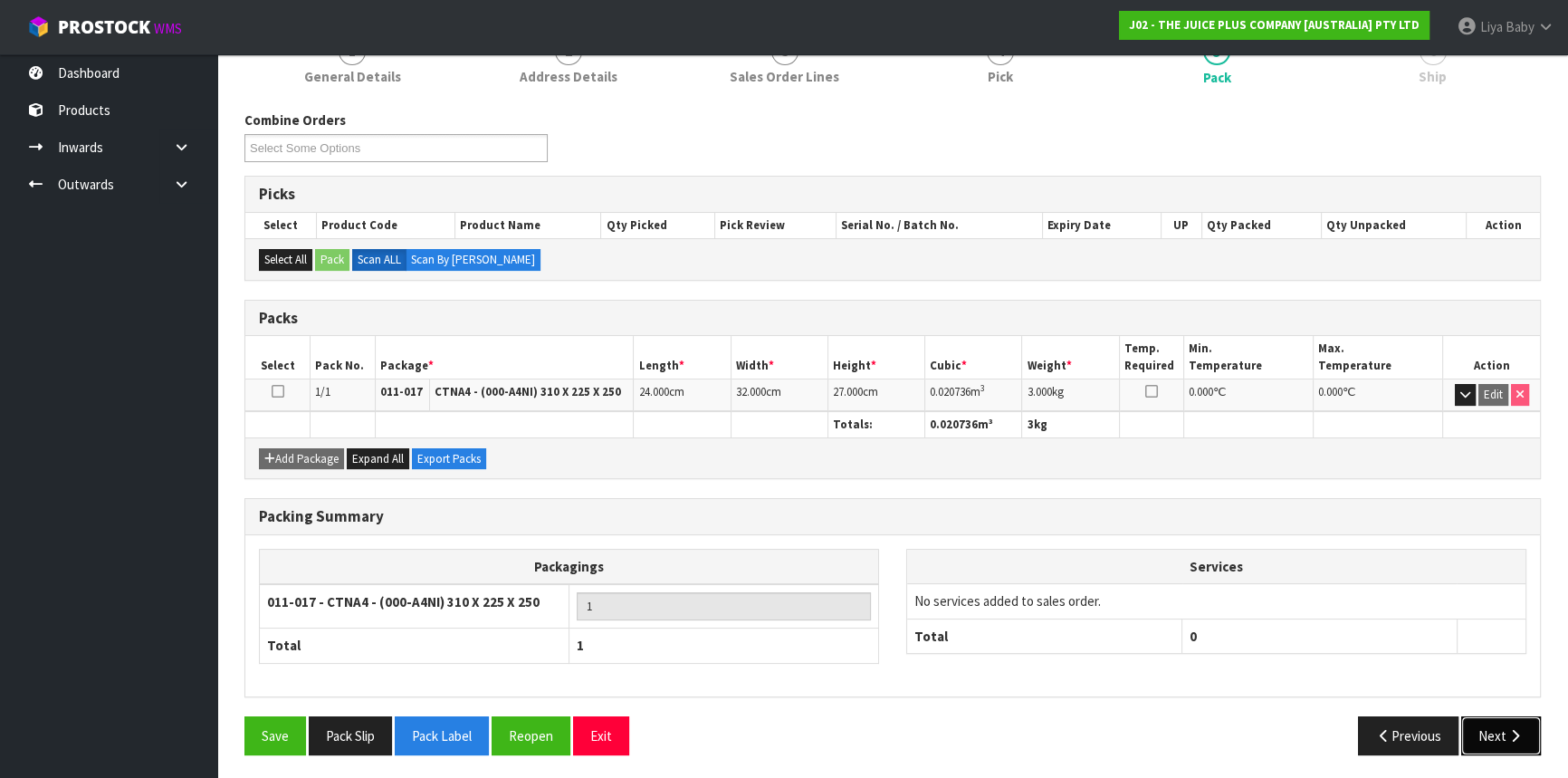
click at [1499, 732] on button "Next" at bounding box center [1502, 735] width 80 height 39
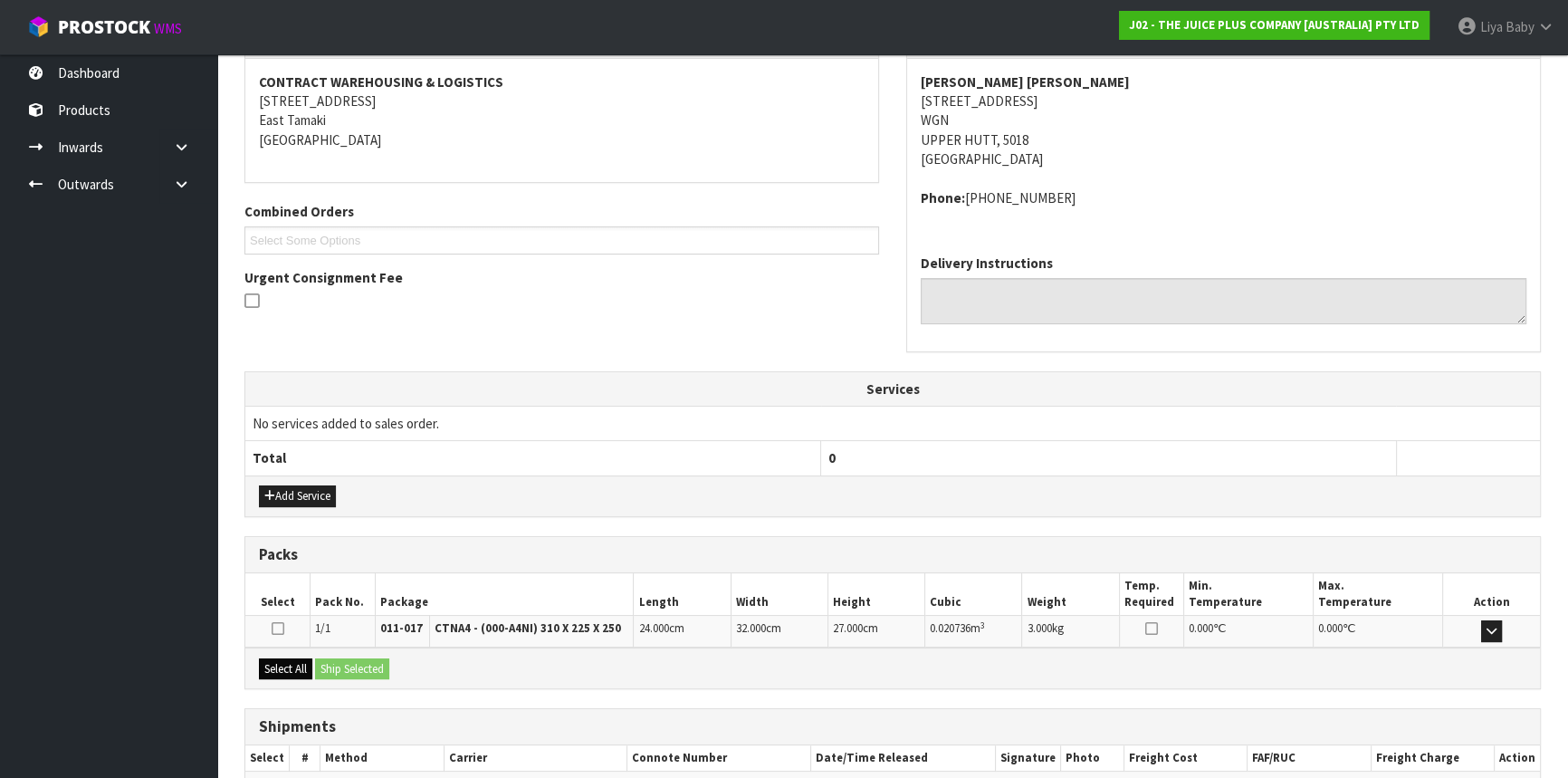
scroll to position [435, 0]
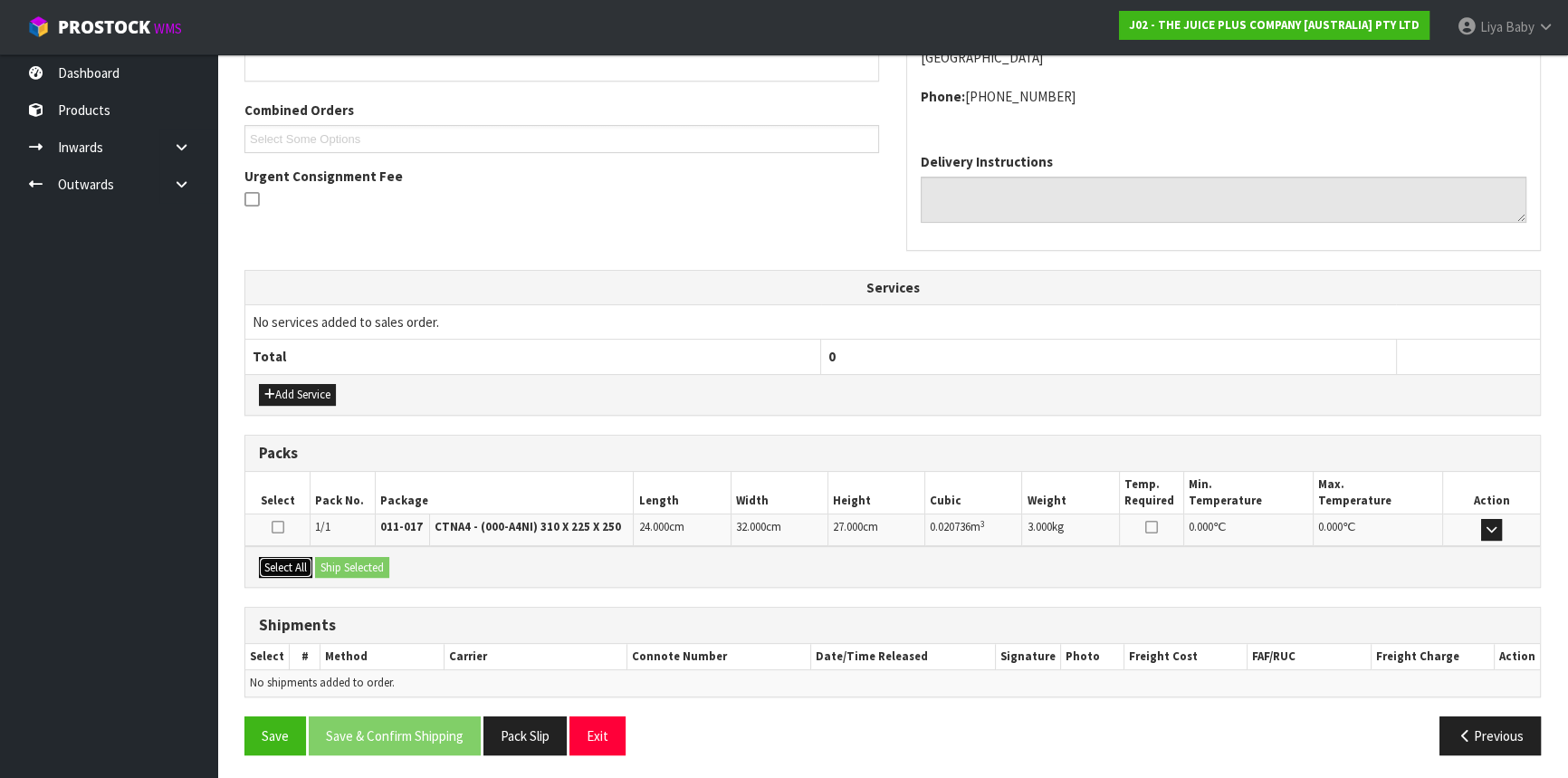
click at [295, 564] on button "Select All" at bounding box center [285, 568] width 53 height 22
click at [328, 564] on button "Ship Selected" at bounding box center [352, 568] width 74 height 22
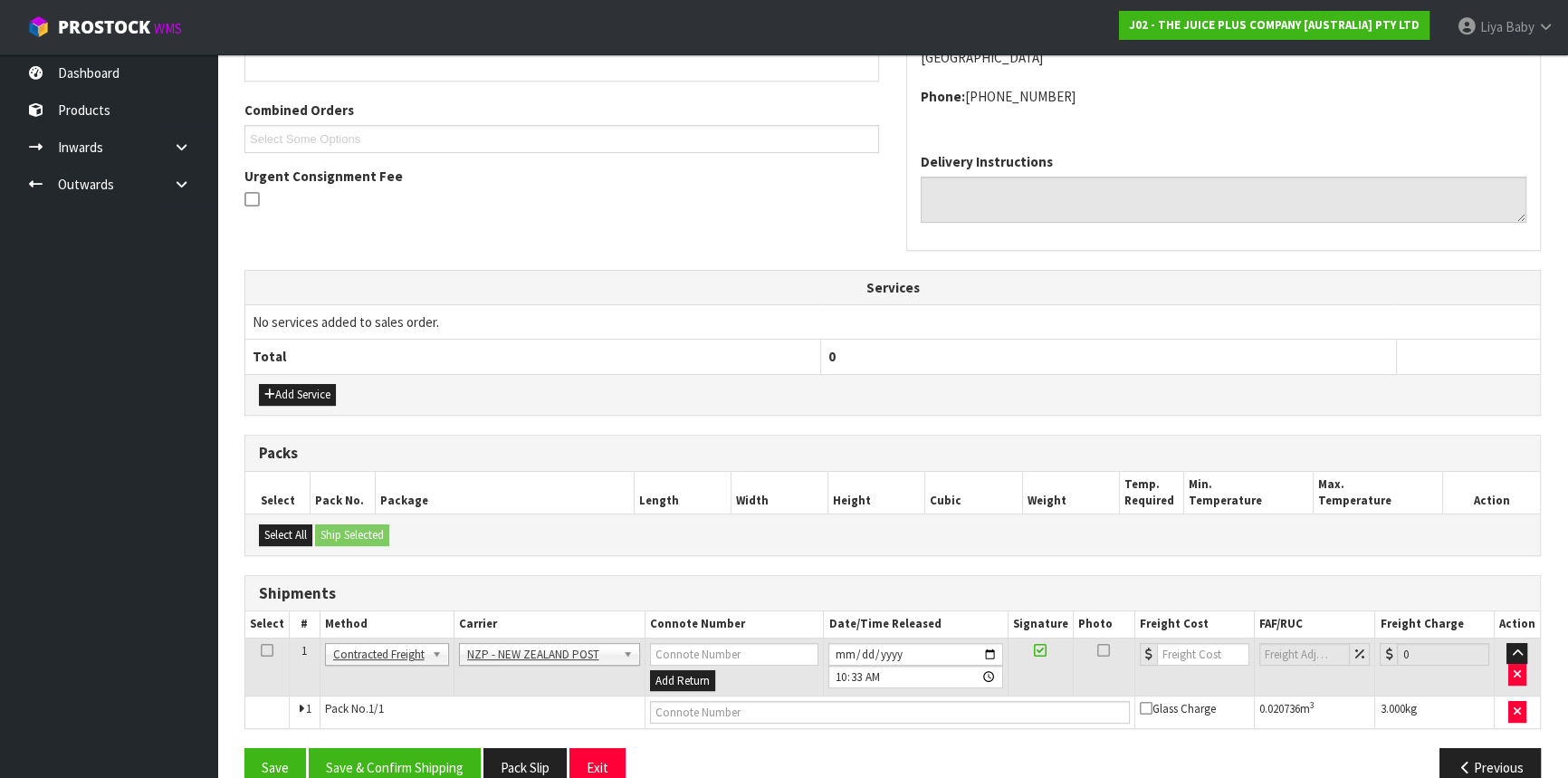
click at [271, 650] on icon at bounding box center [266, 650] width 12 height 1
click at [412, 751] on button "Save & Confirm Shipping" at bounding box center [395, 768] width 172 height 39
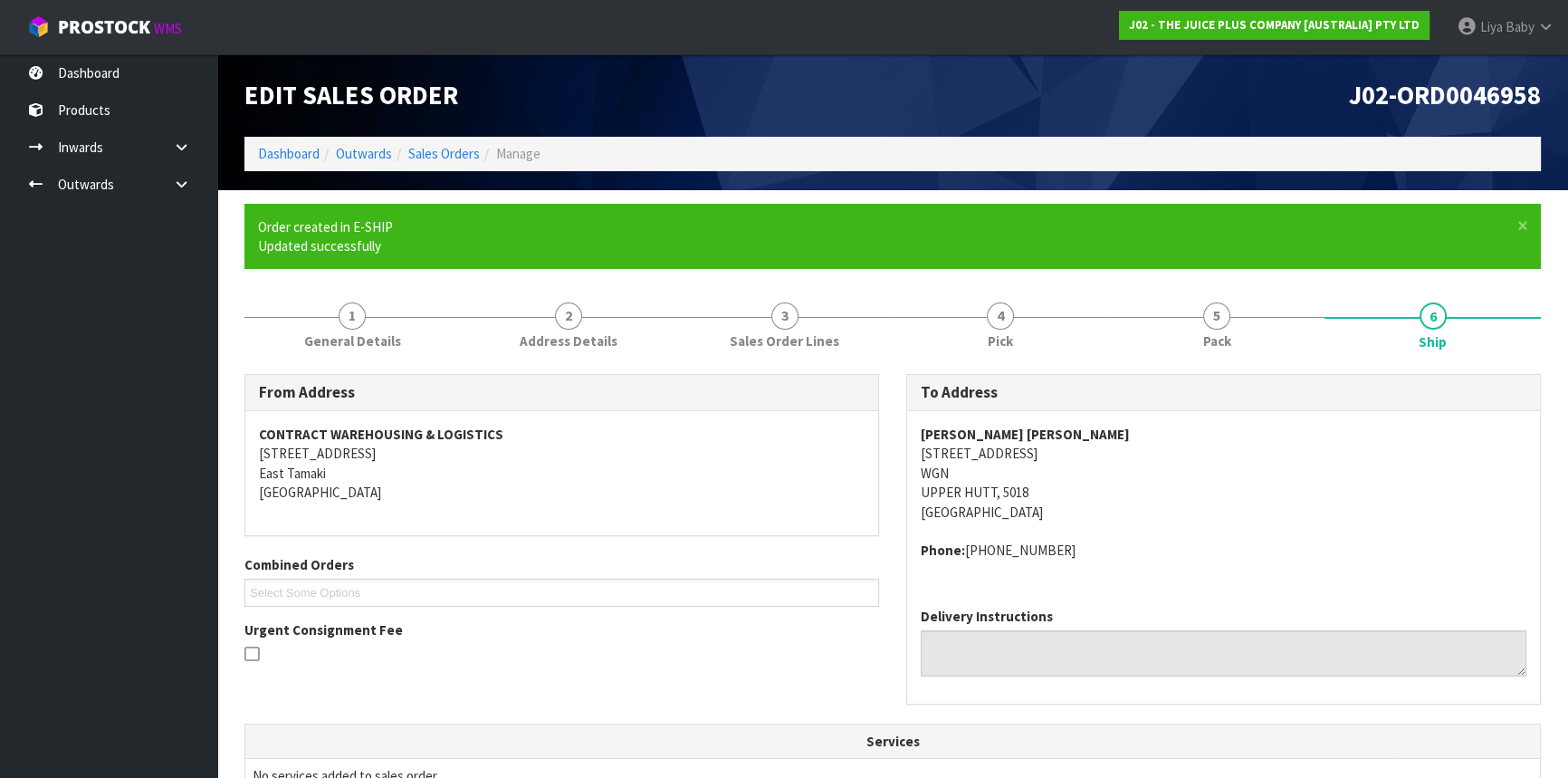
scroll to position [443, 0]
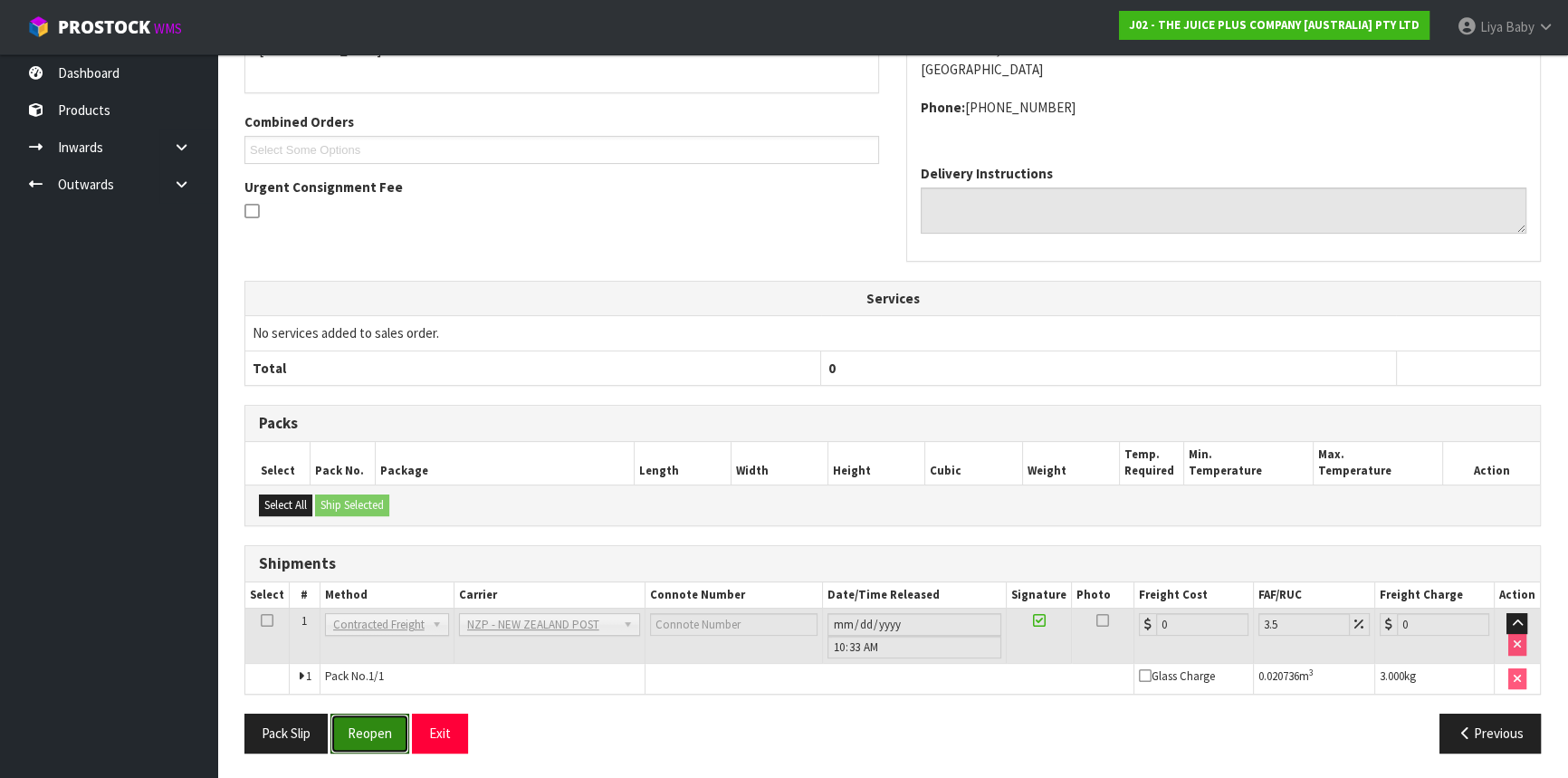
drag, startPoint x: 379, startPoint y: 717, endPoint x: 367, endPoint y: 691, distance: 28.6
click at [379, 718] on button "Reopen" at bounding box center [369, 733] width 79 height 39
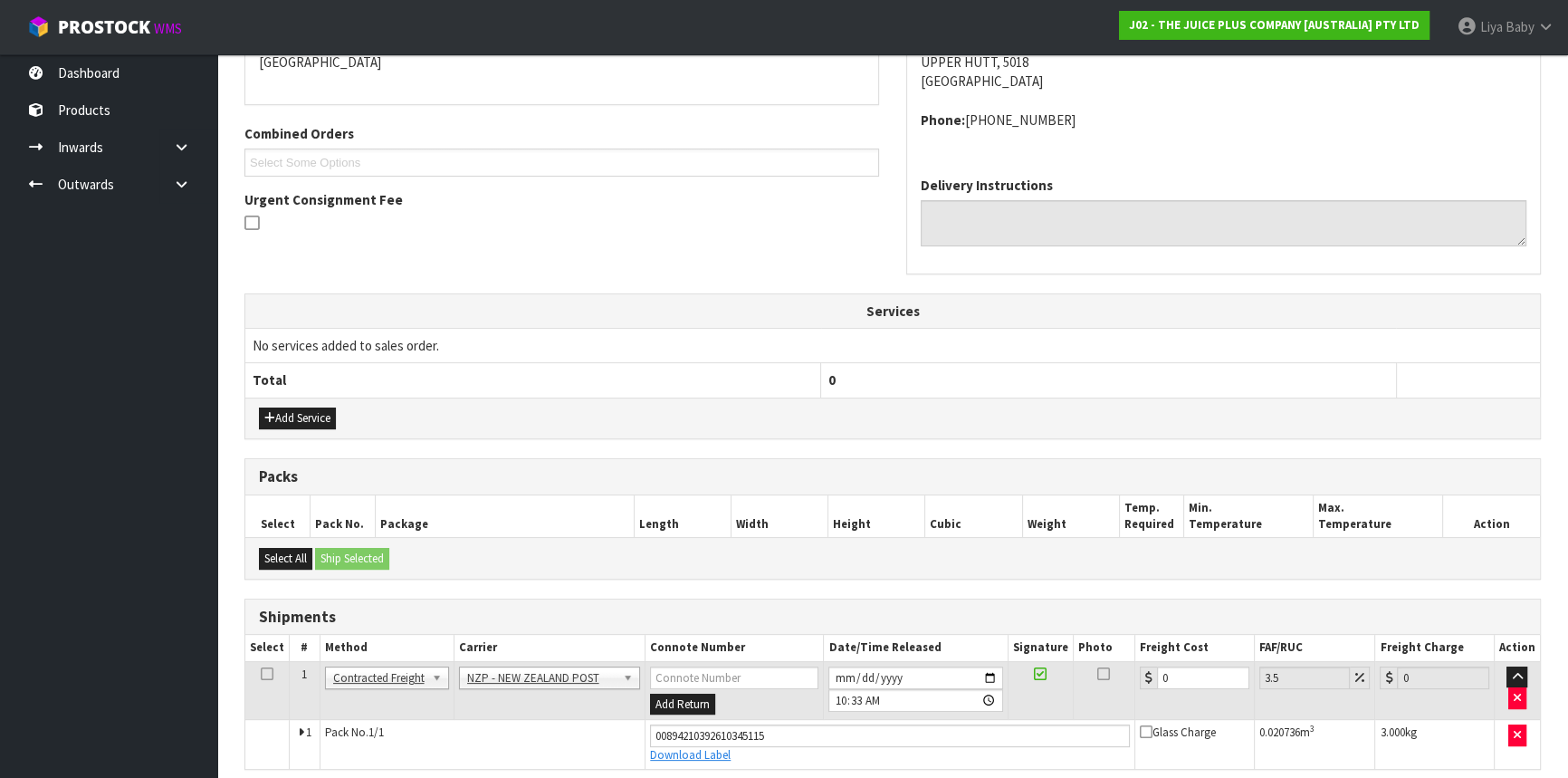
scroll to position [484, 0]
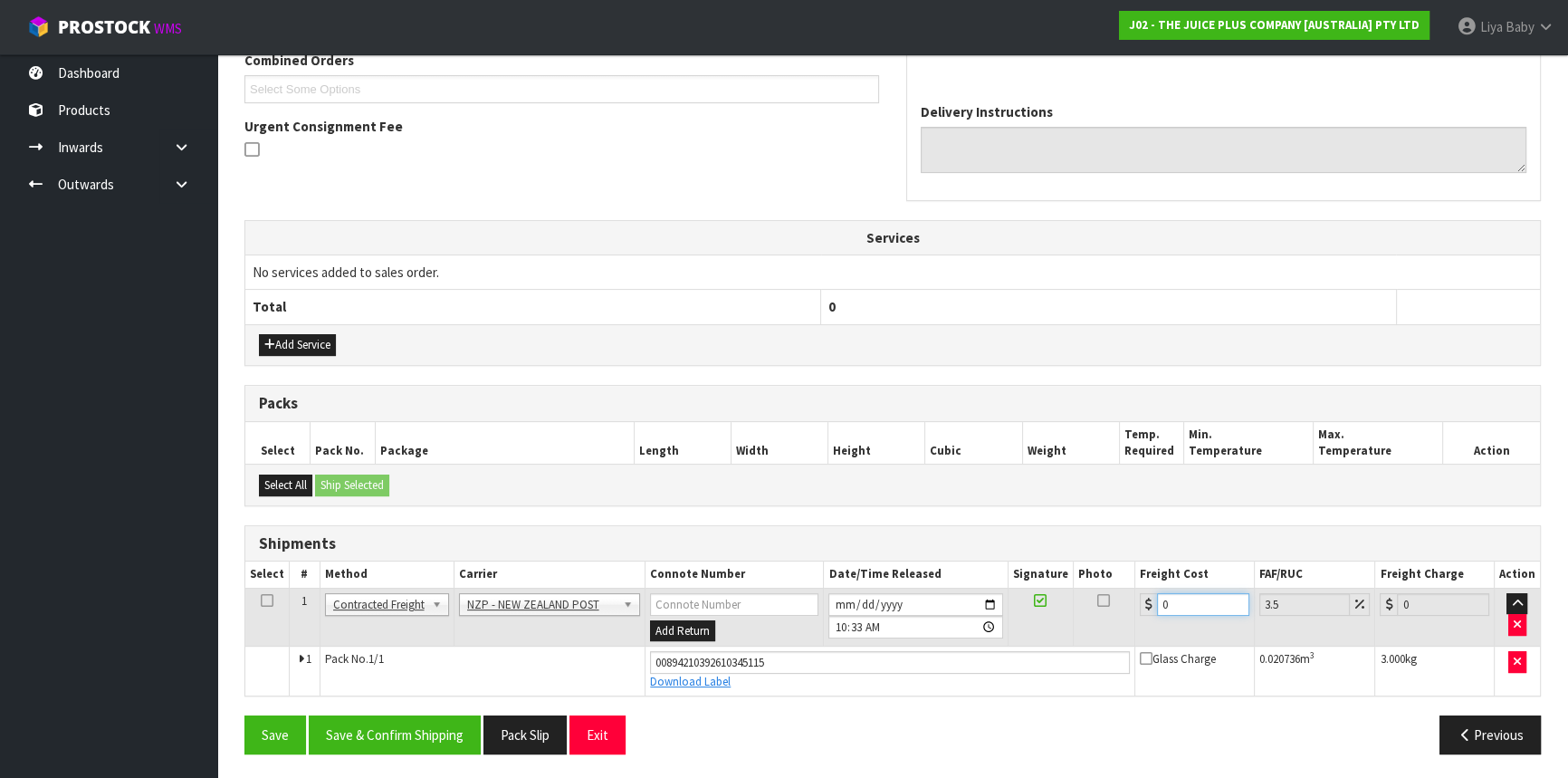
click at [1199, 593] on input "0" at bounding box center [1203, 605] width 92 height 23
type input "8"
type input "8.28"
type input "8.4"
type input "8.69"
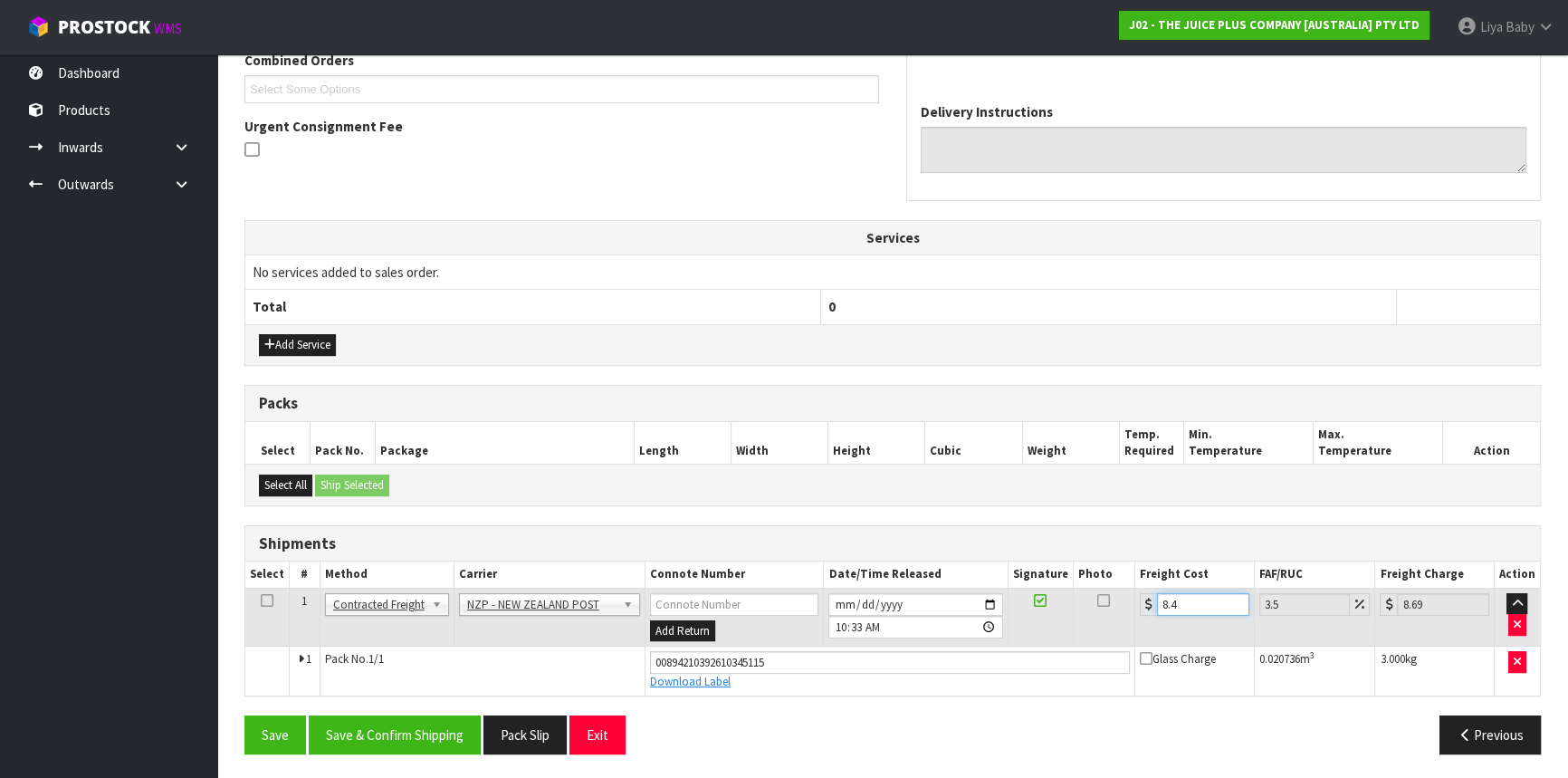
type input "8.45"
type input "8.75"
type input "8.45"
click at [265, 601] on icon at bounding box center [266, 601] width 12 height 1
click at [350, 728] on button "Save & Confirm Shipping" at bounding box center [395, 734] width 172 height 39
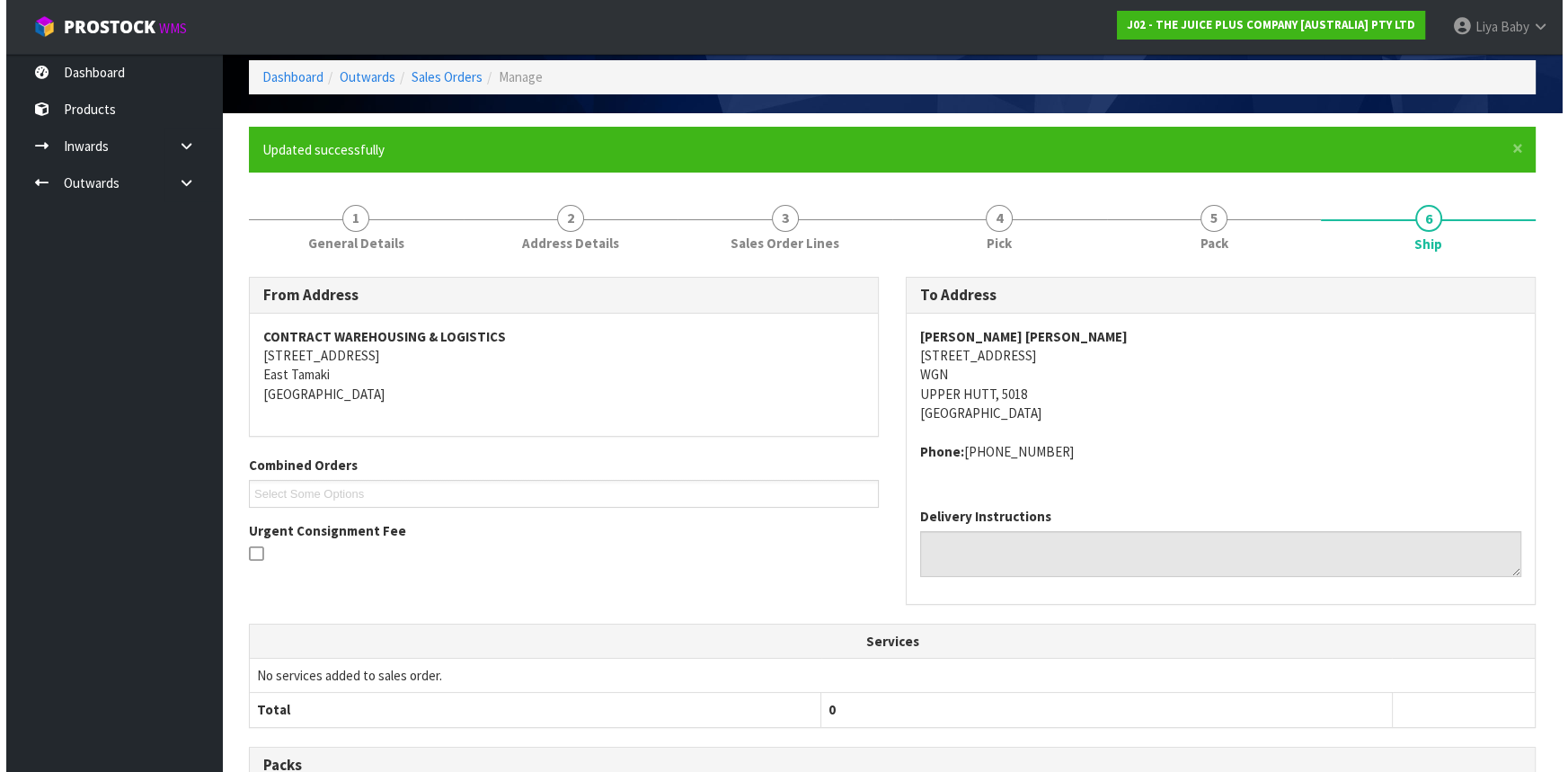
scroll to position [0, 0]
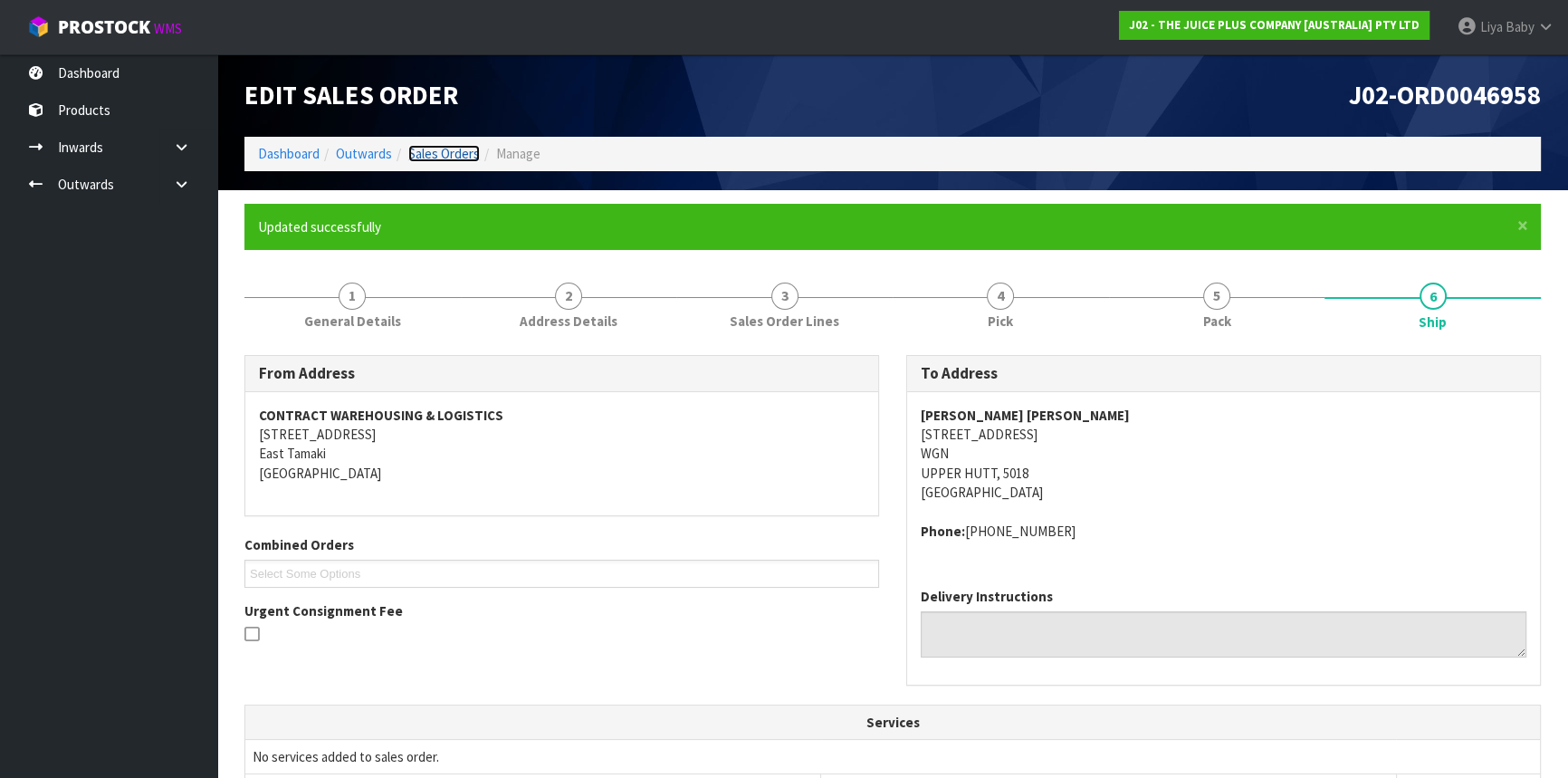
click at [430, 151] on link "Sales Orders" at bounding box center [444, 154] width 72 height 17
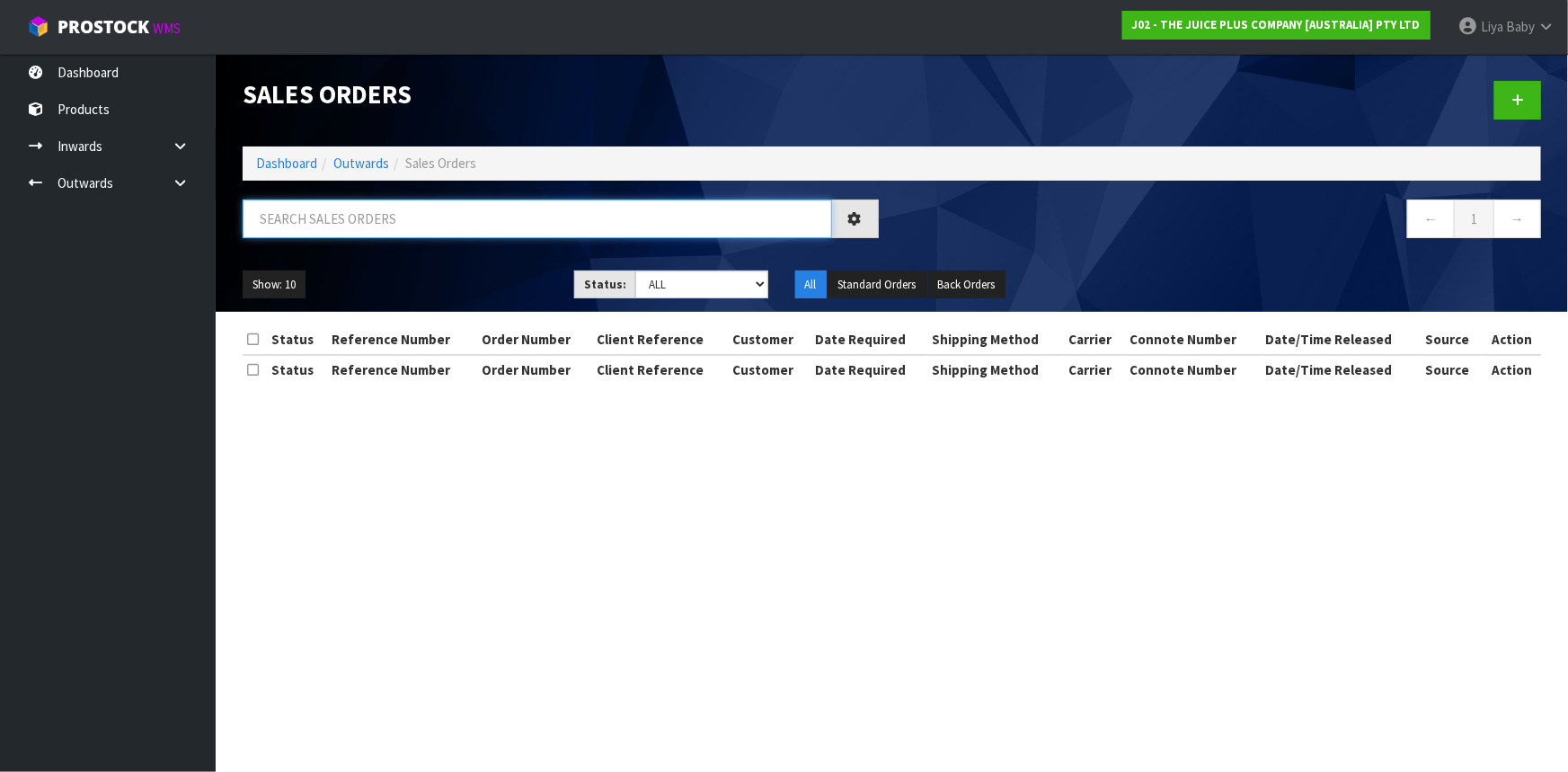
click at [372, 224] on input "text" at bounding box center [537, 218] width 589 height 39
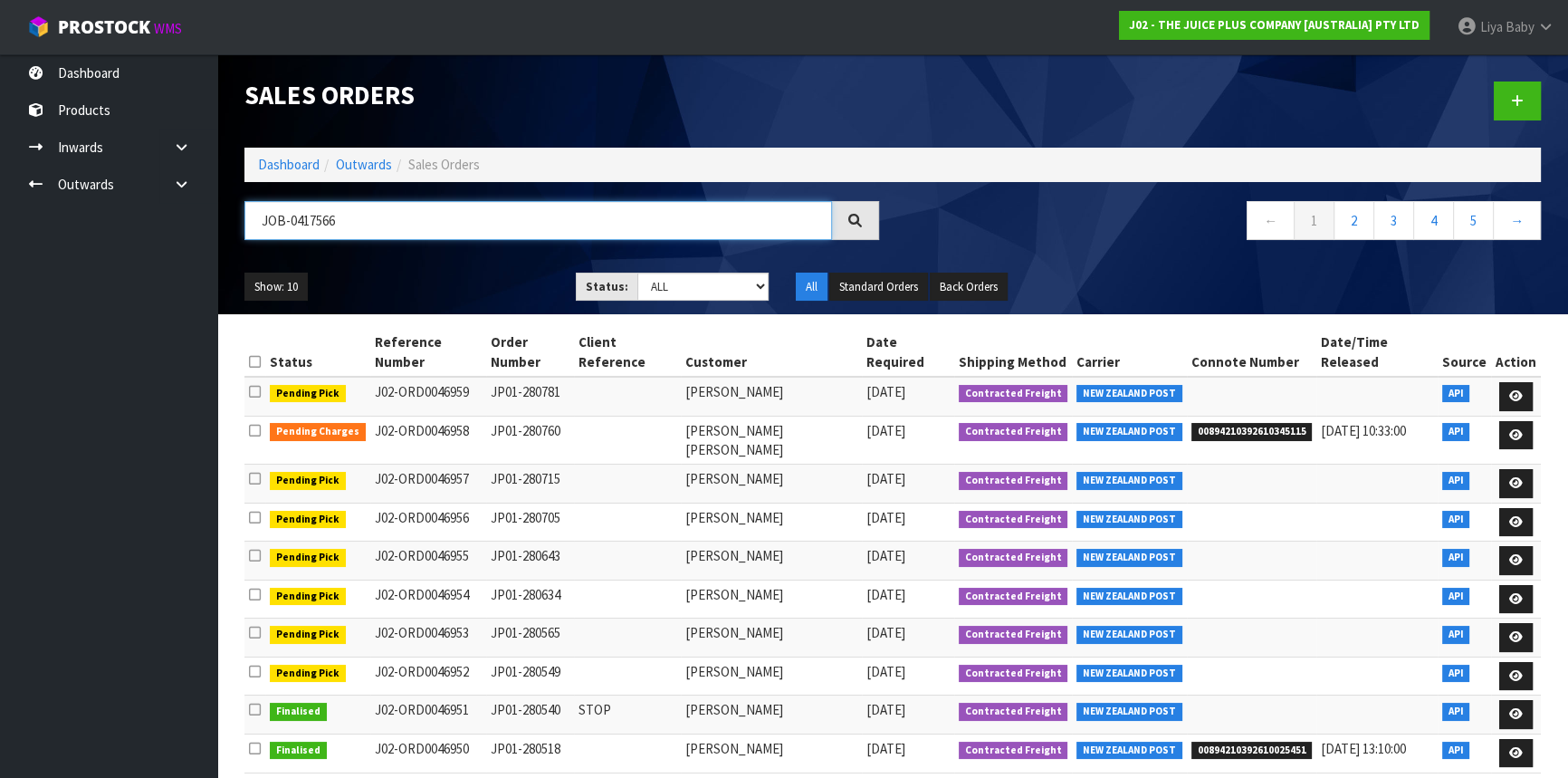
type input "JOB-0417566"
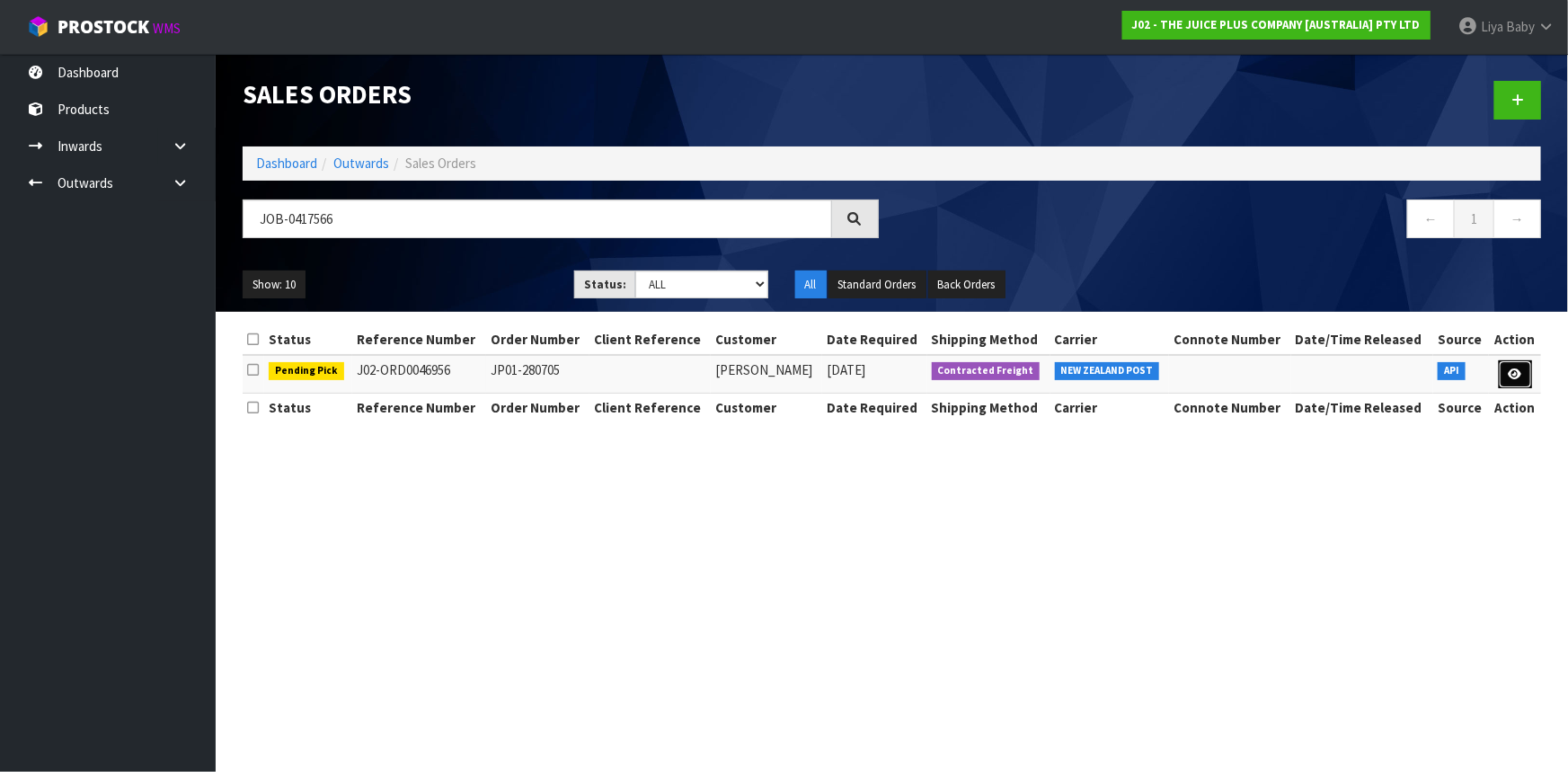
click at [1514, 375] on icon at bounding box center [1515, 374] width 13 height 11
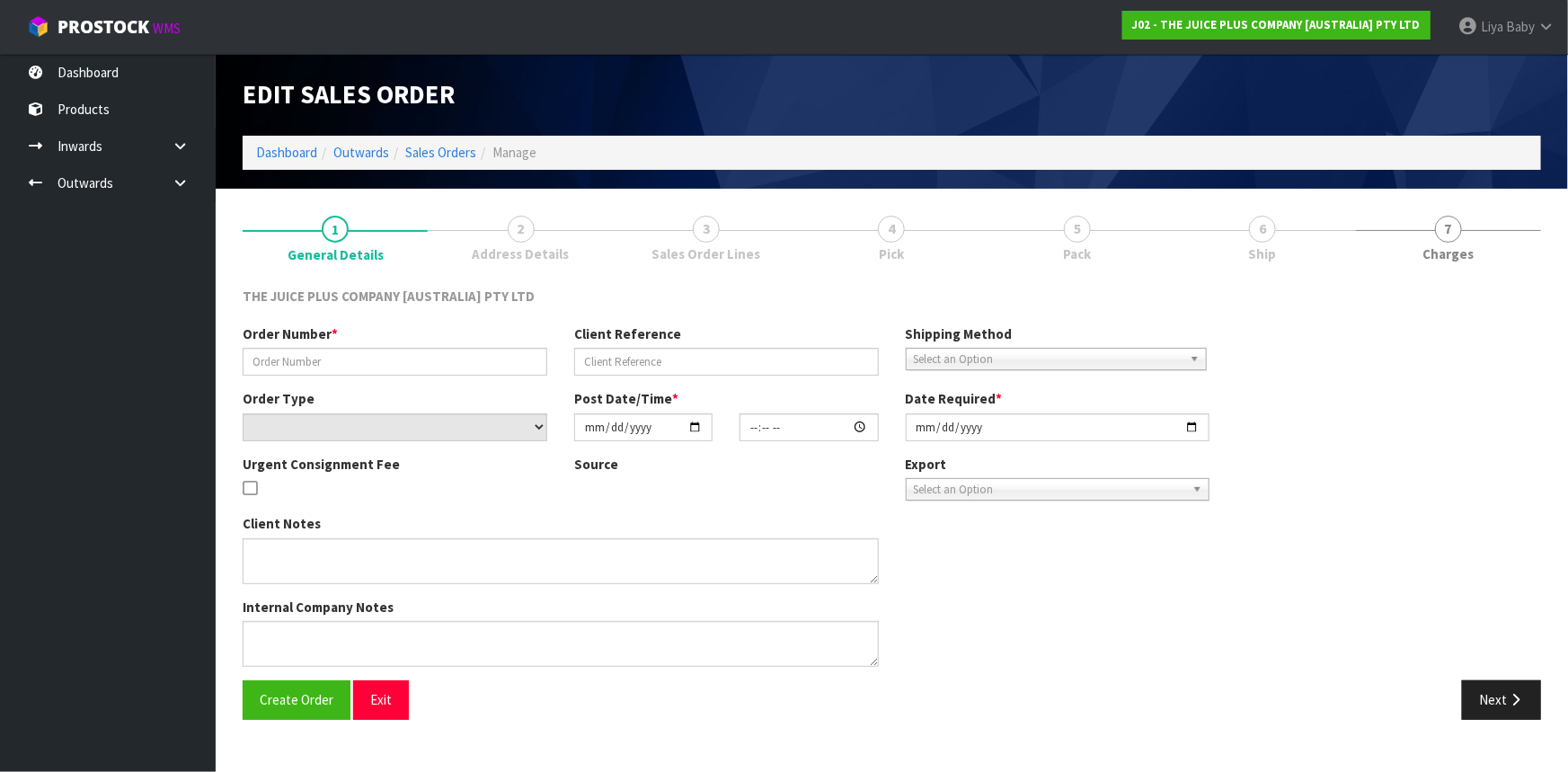
type input "JP01-280705"
select select "number:0"
type input "[DATE]"
type input "04:03:45.000"
type input "[DATE]"
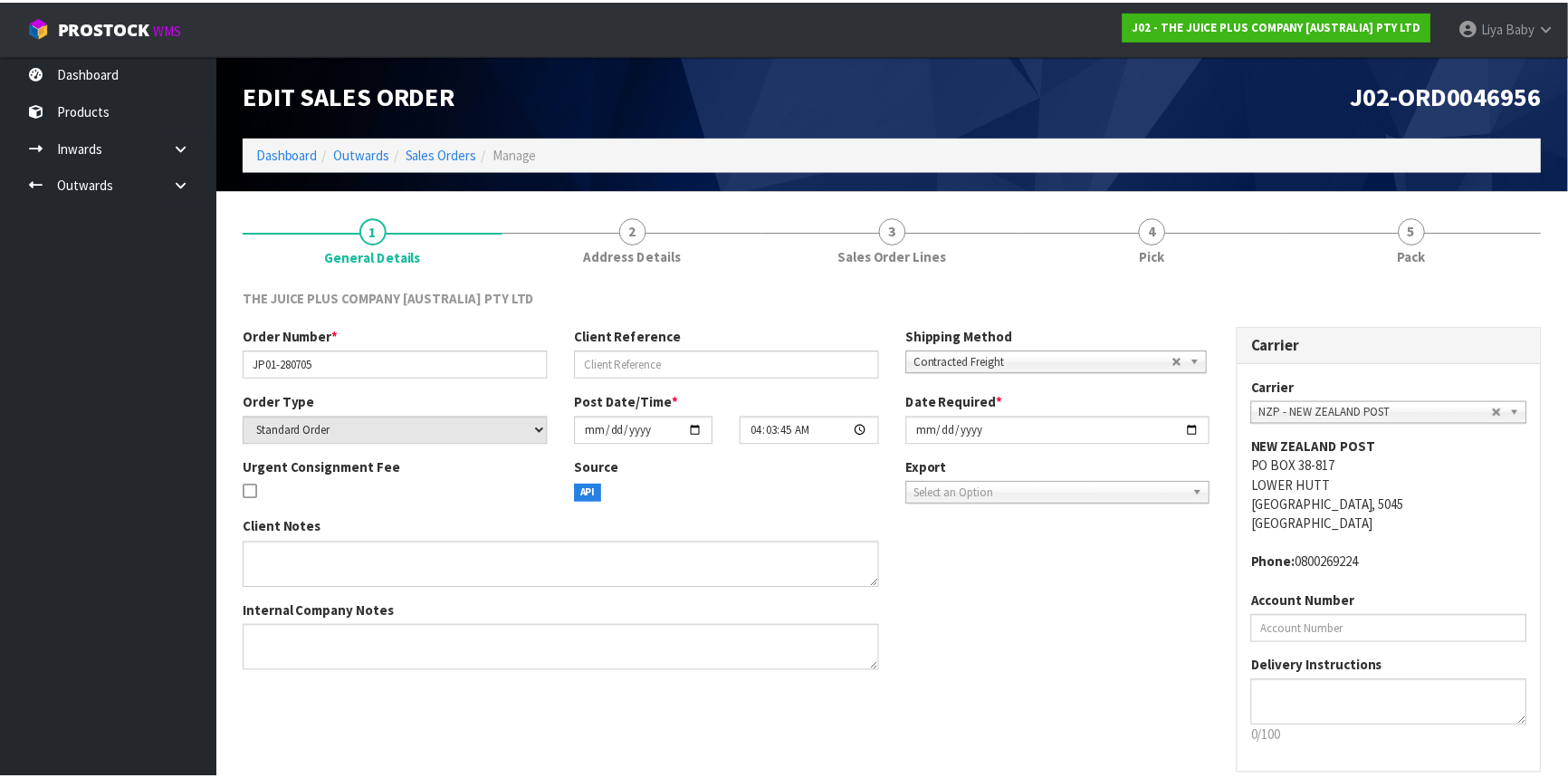
scroll to position [81, 0]
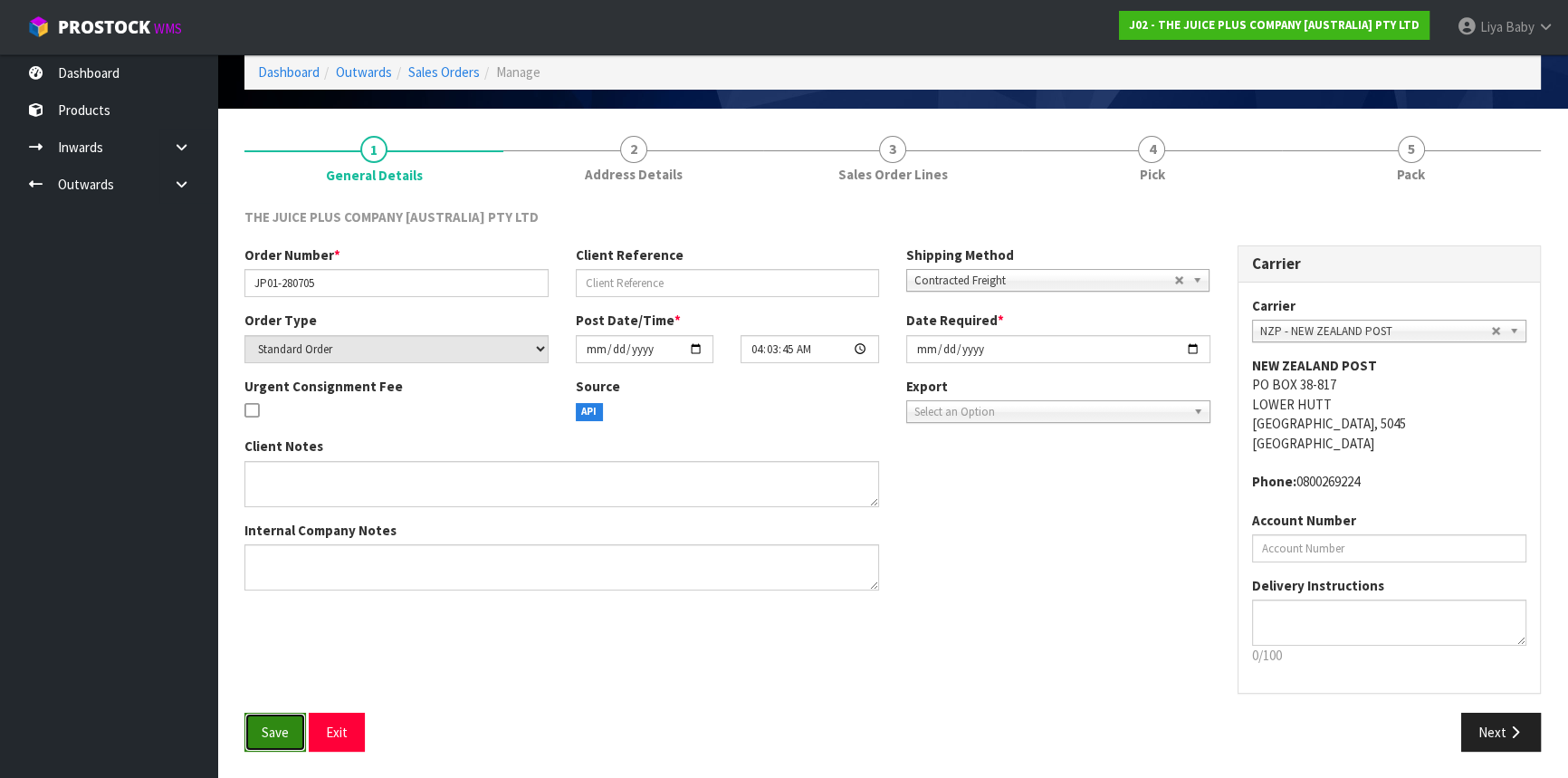
click at [295, 736] on button "Save" at bounding box center [275, 732] width 62 height 39
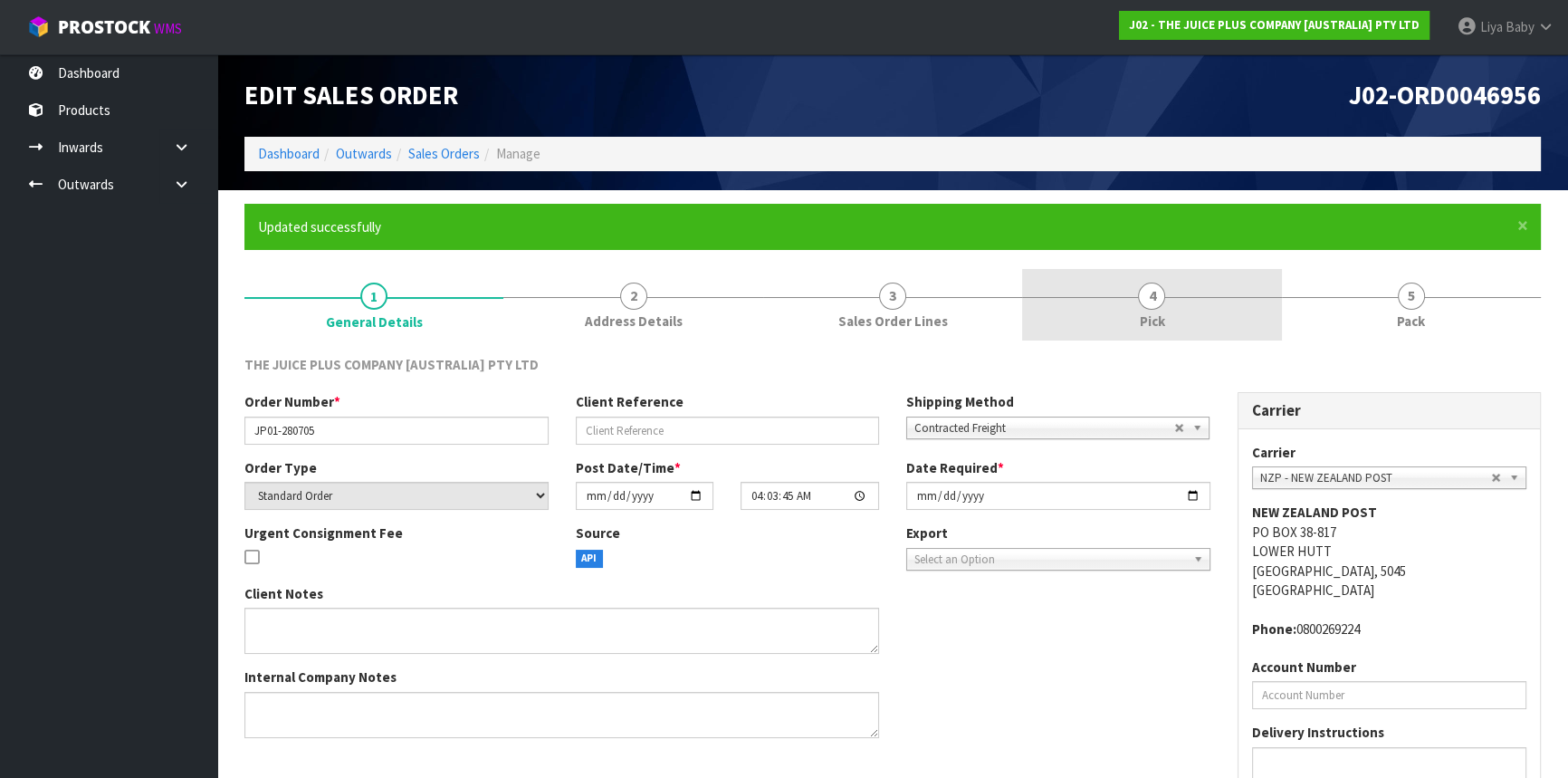
click at [1143, 319] on span "Pick" at bounding box center [1151, 321] width 26 height 19
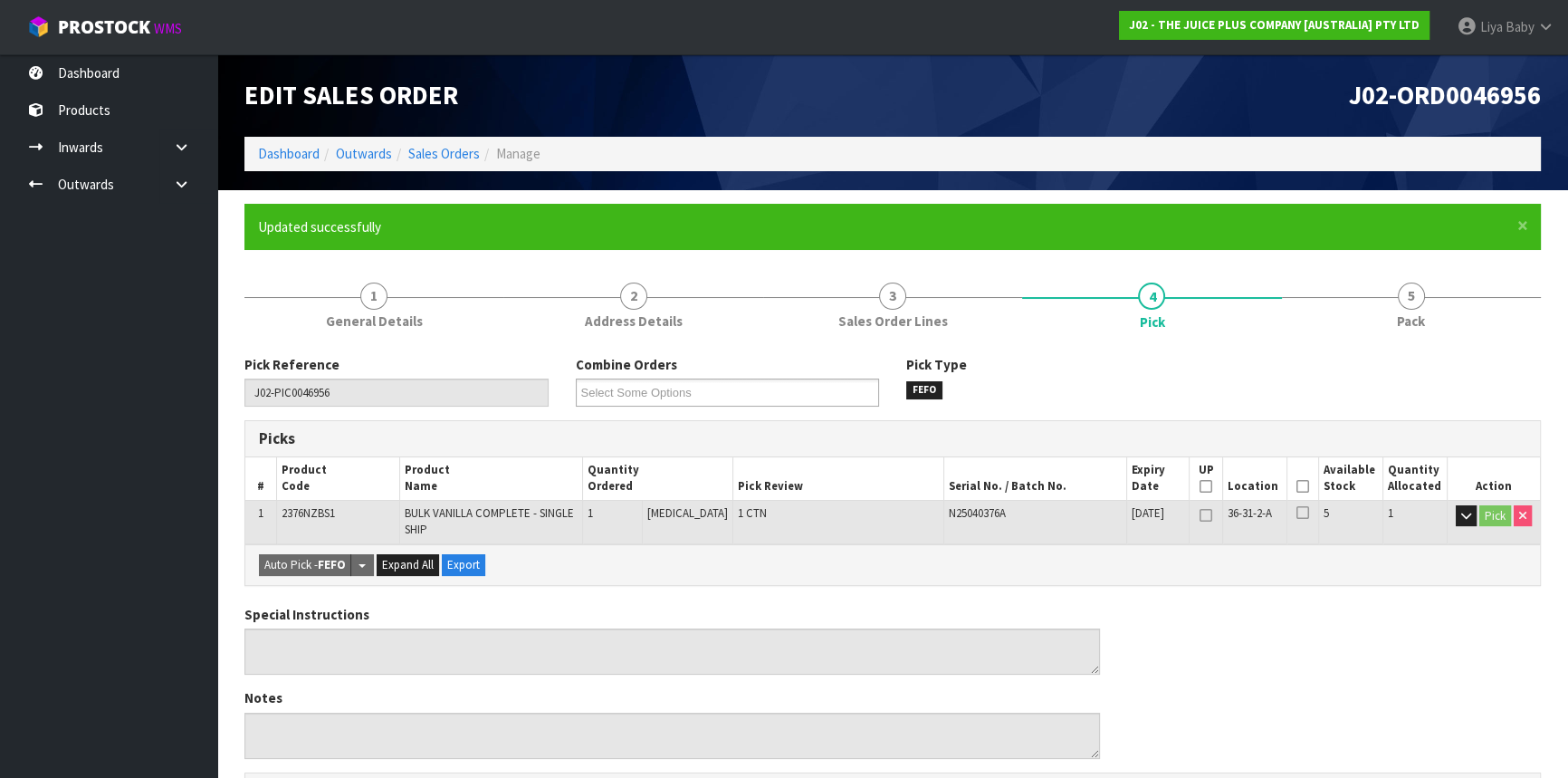
click at [1297, 486] on icon at bounding box center [1303, 486] width 12 height 1
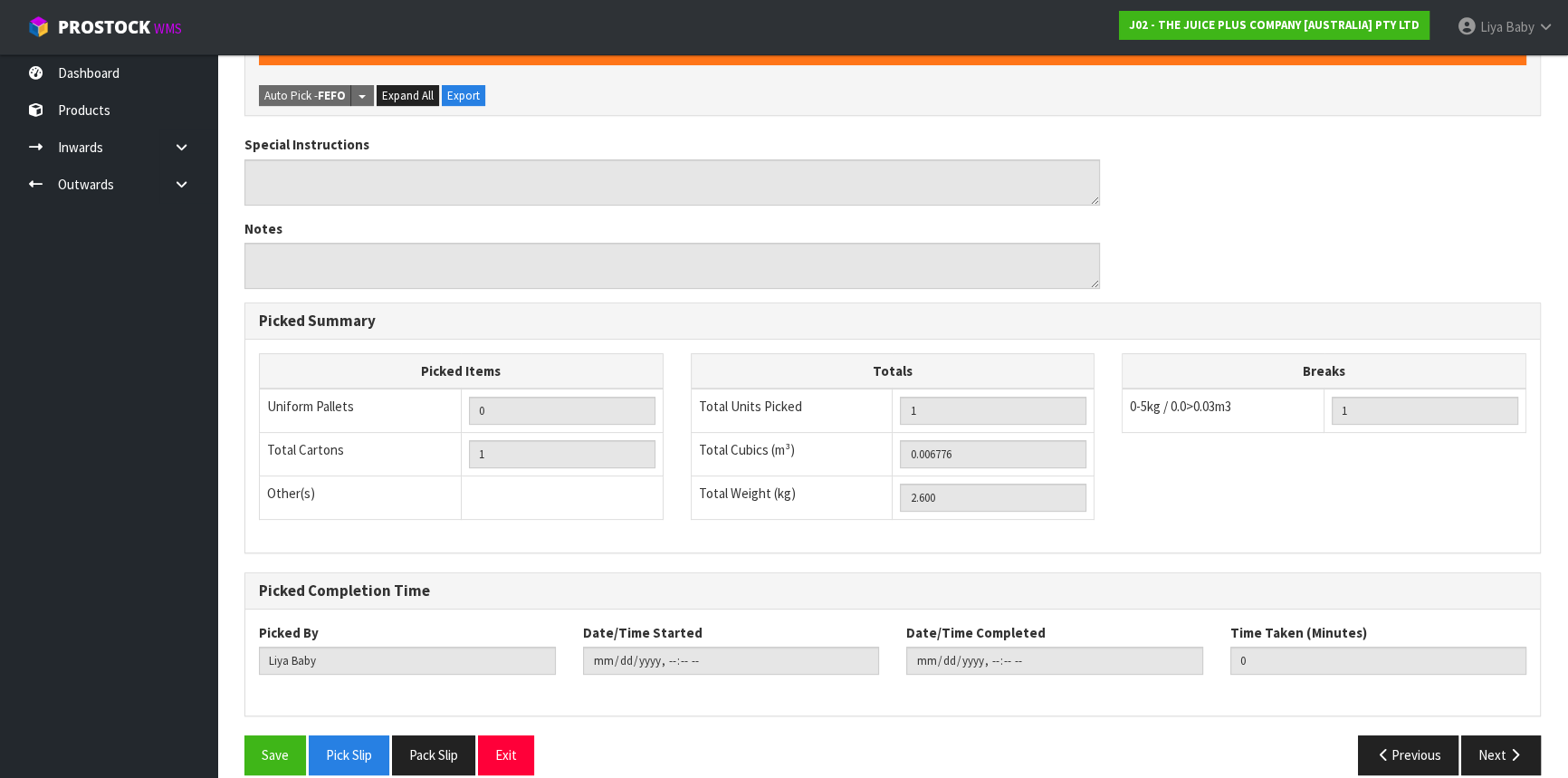
scroll to position [556, 0]
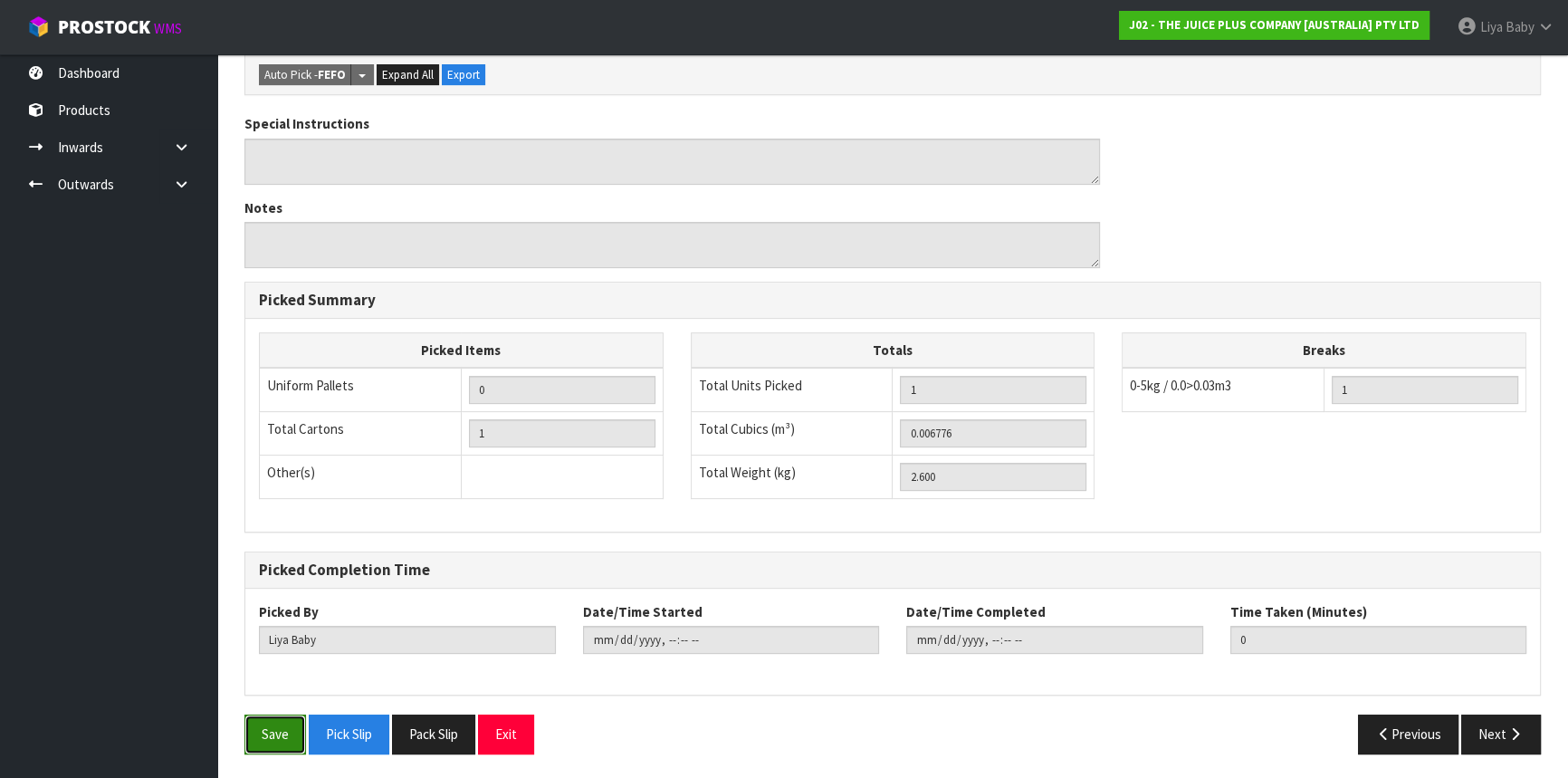
click at [275, 729] on button "Save" at bounding box center [275, 733] width 62 height 39
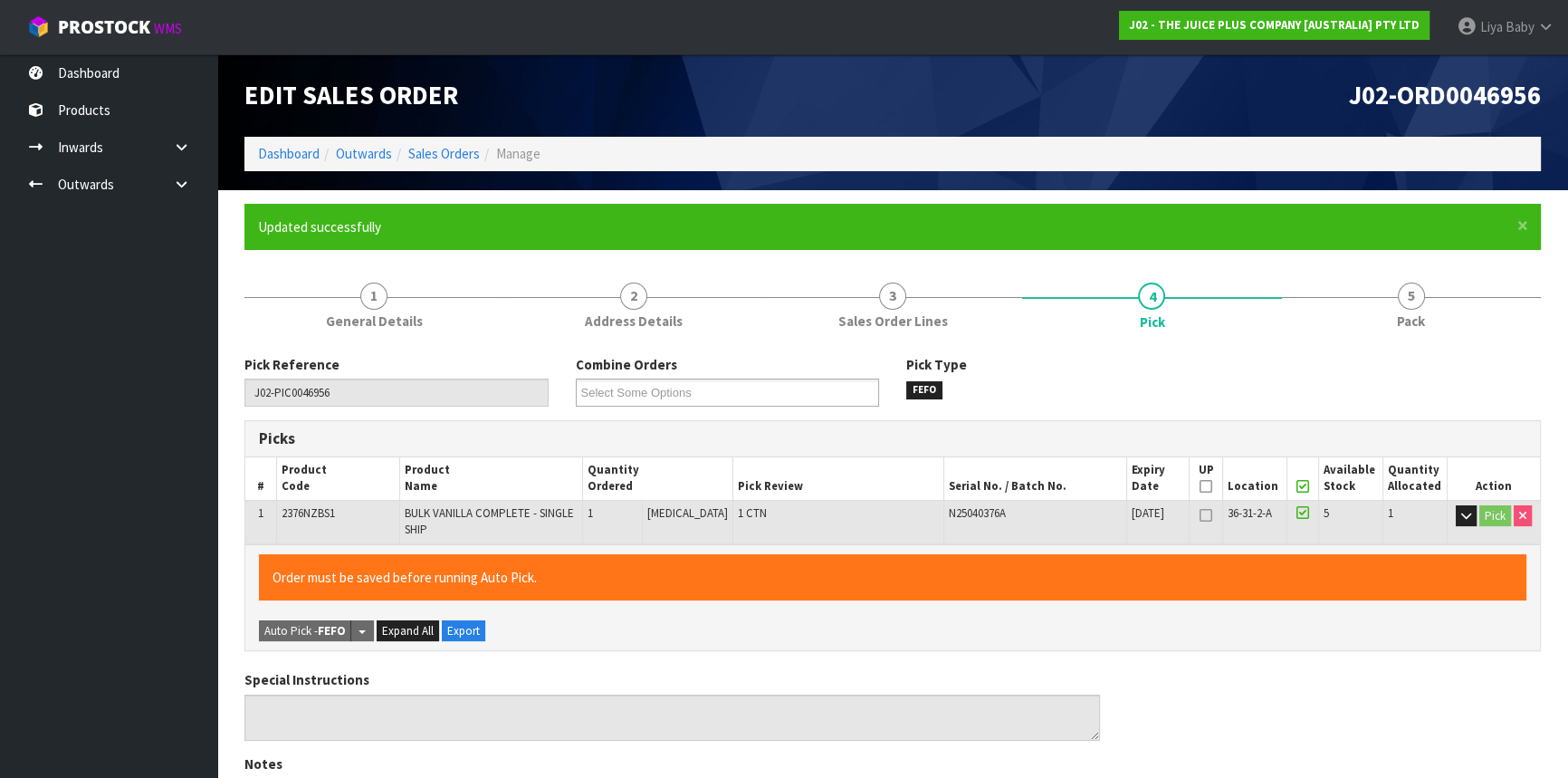
type input "2025-10-15T10:41:21"
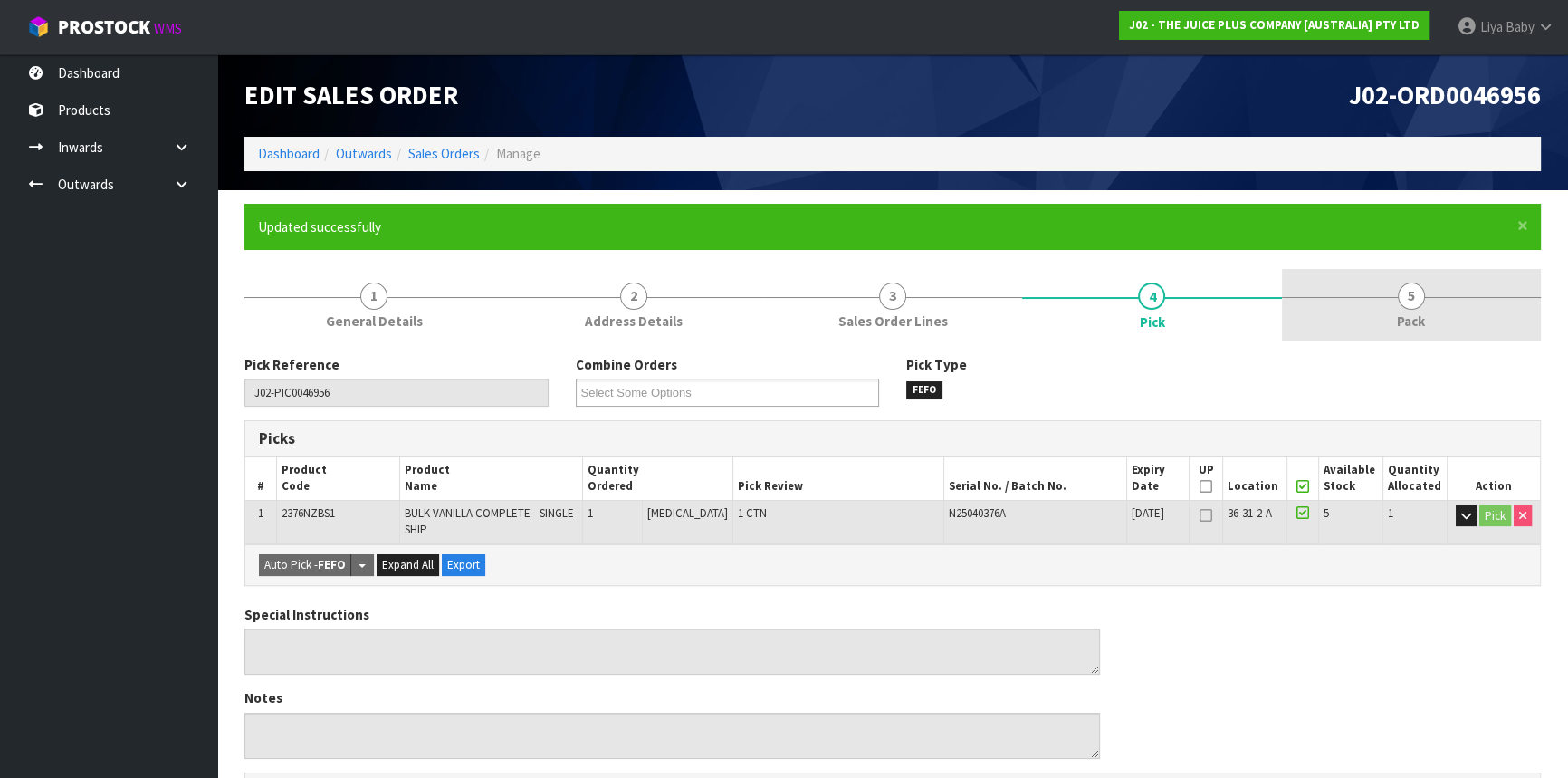
click at [1372, 283] on link "5 Pack" at bounding box center [1411, 305] width 259 height 72
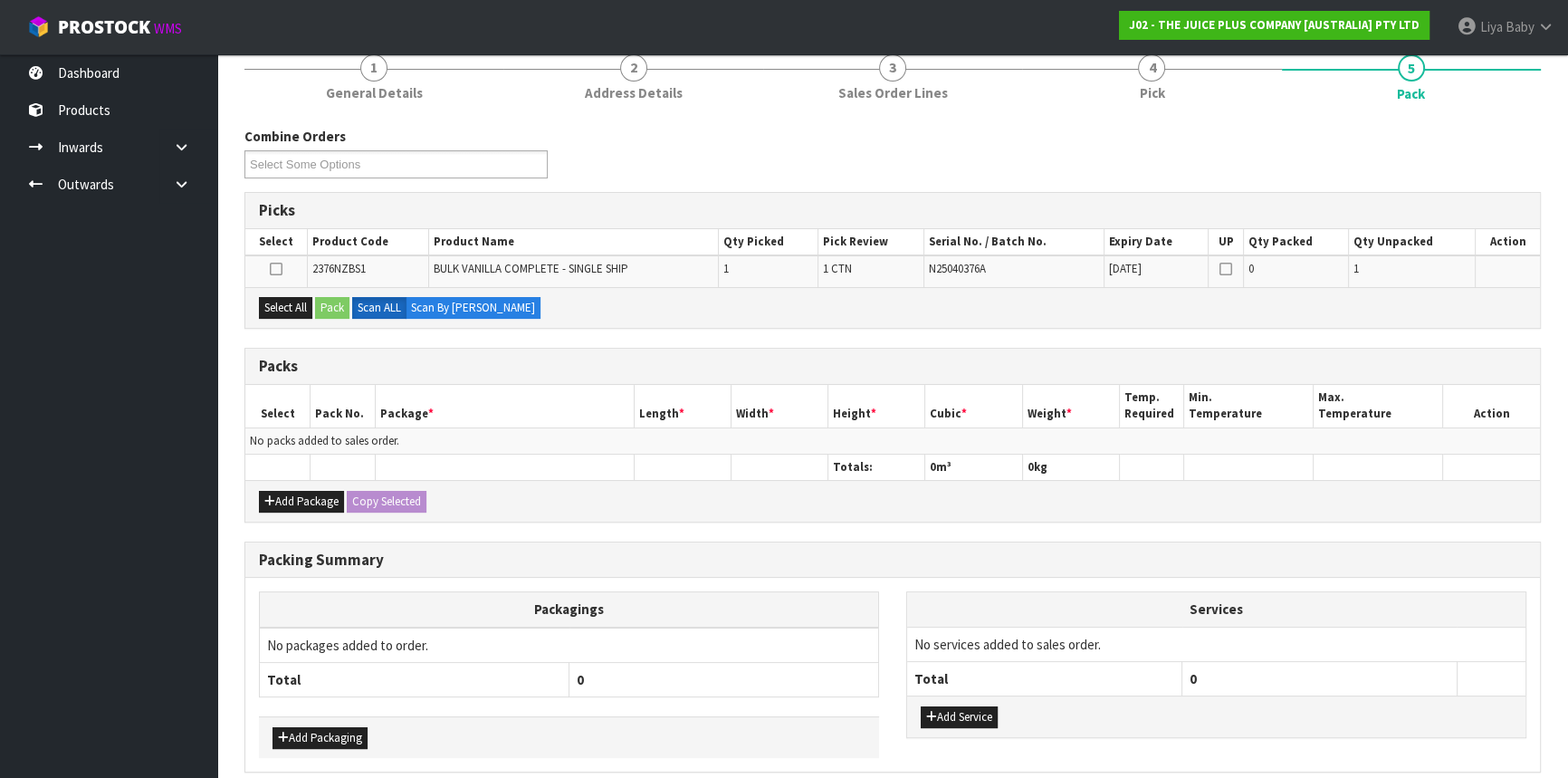
scroll to position [246, 0]
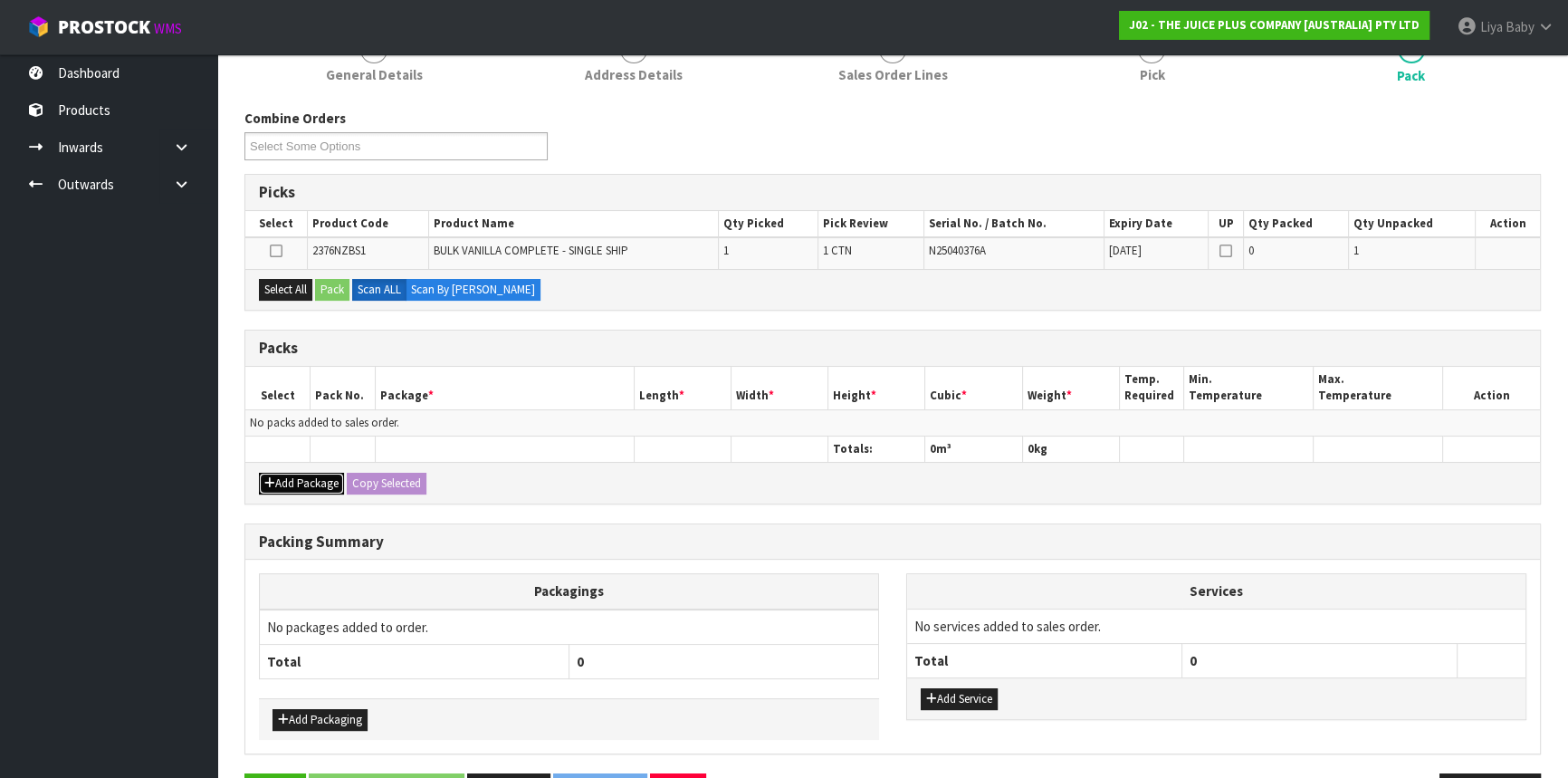
click at [271, 485] on button "Add Package" at bounding box center [301, 483] width 85 height 22
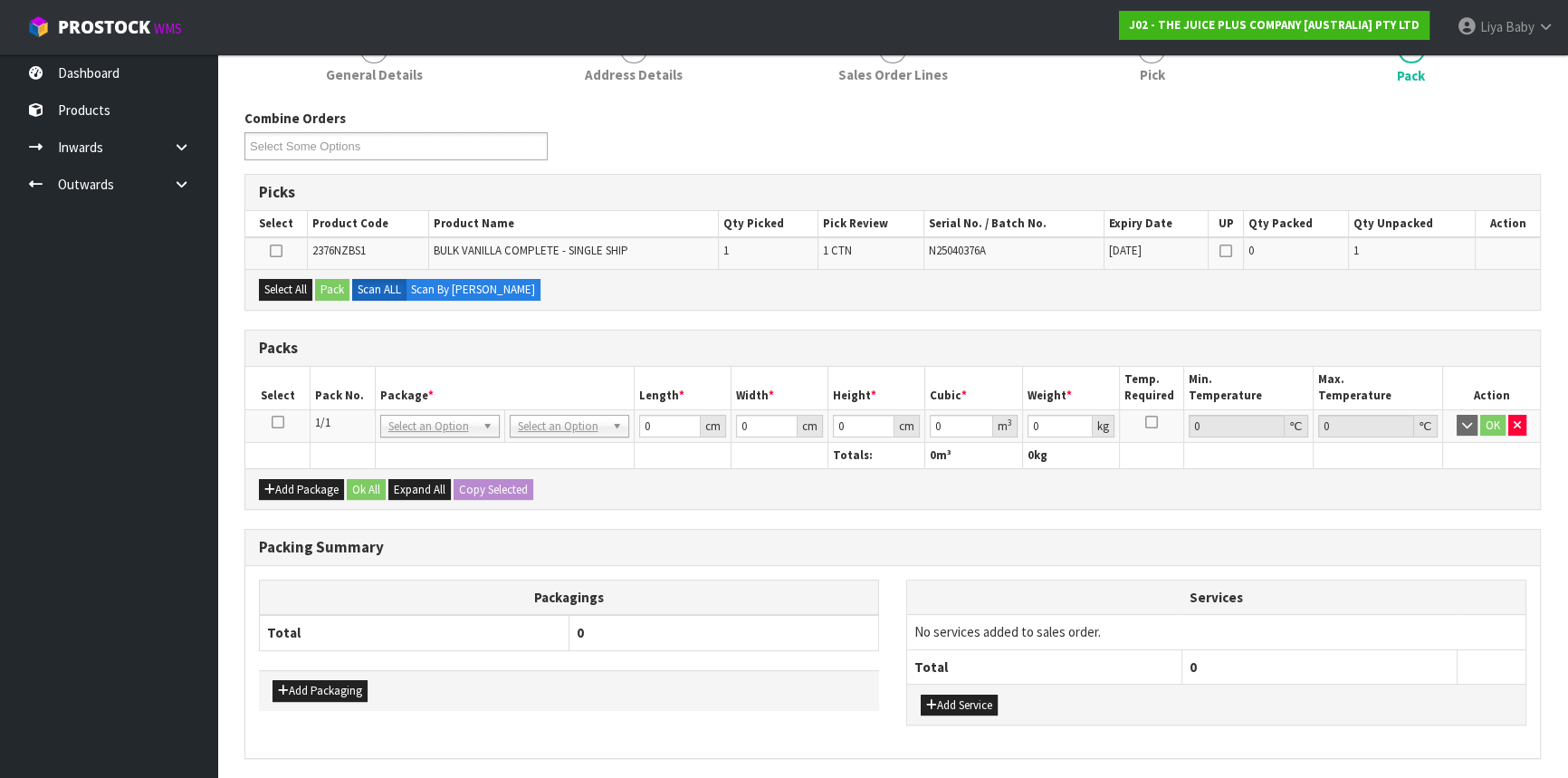
click at [276, 422] on icon at bounding box center [278, 422] width 12 height 1
click at [293, 291] on button "Select All" at bounding box center [285, 289] width 53 height 22
click at [338, 290] on button "Pack" at bounding box center [333, 289] width 34 height 22
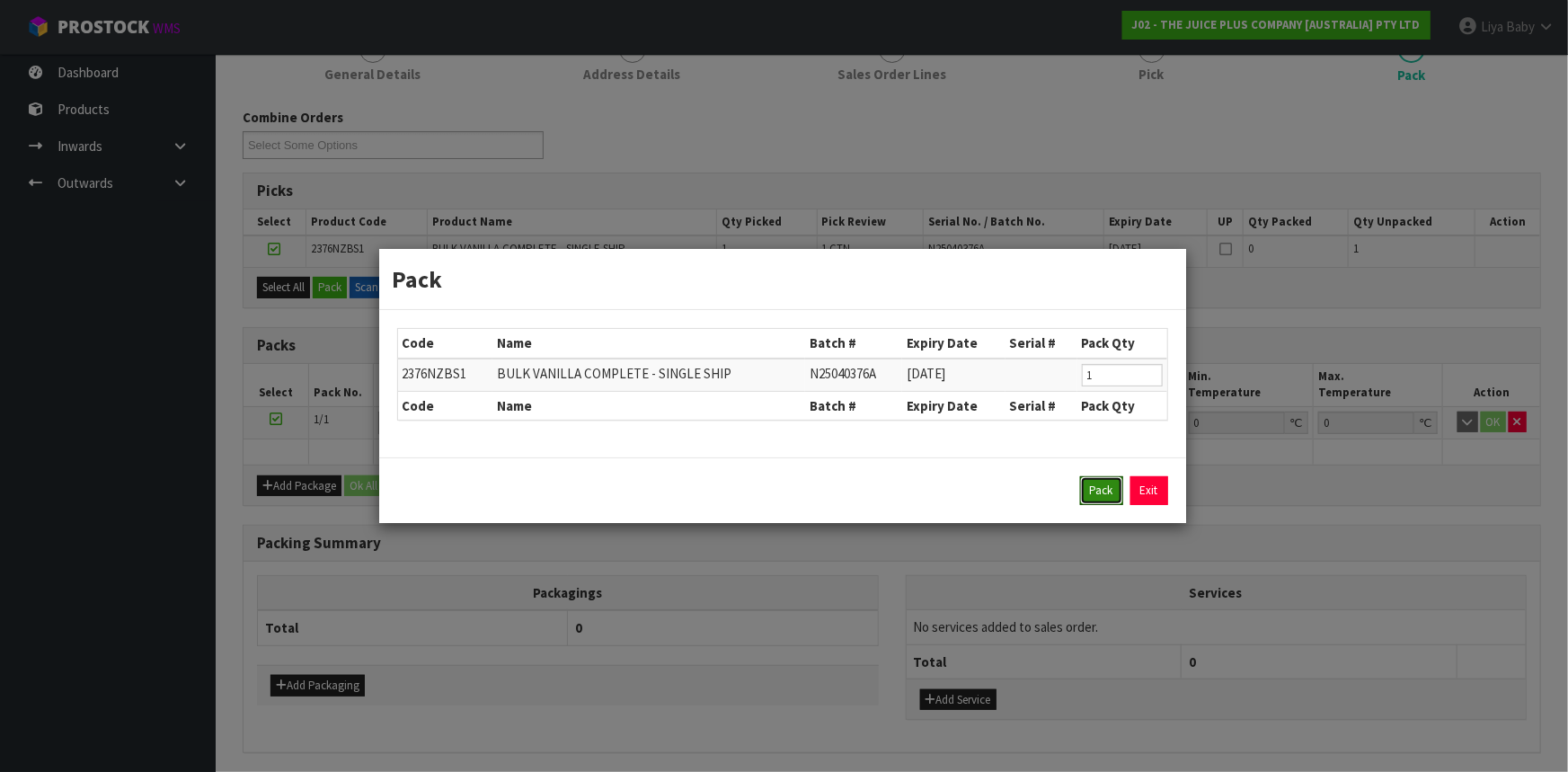
drag, startPoint x: 1092, startPoint y: 485, endPoint x: 950, endPoint y: 515, distance: 145.1
click at [1092, 485] on button "Pack" at bounding box center [1102, 491] width 43 height 29
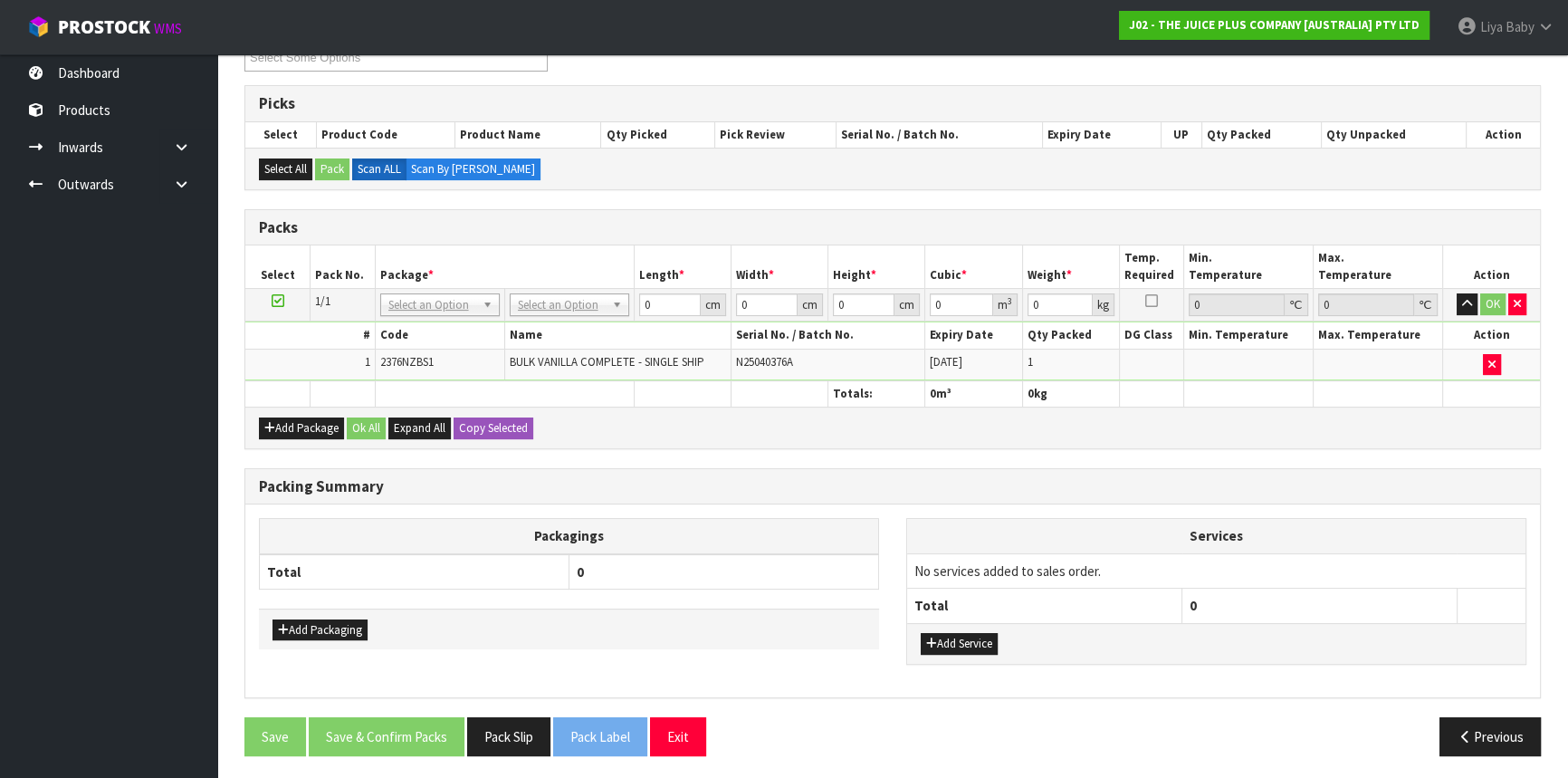
scroll to position [335, 0]
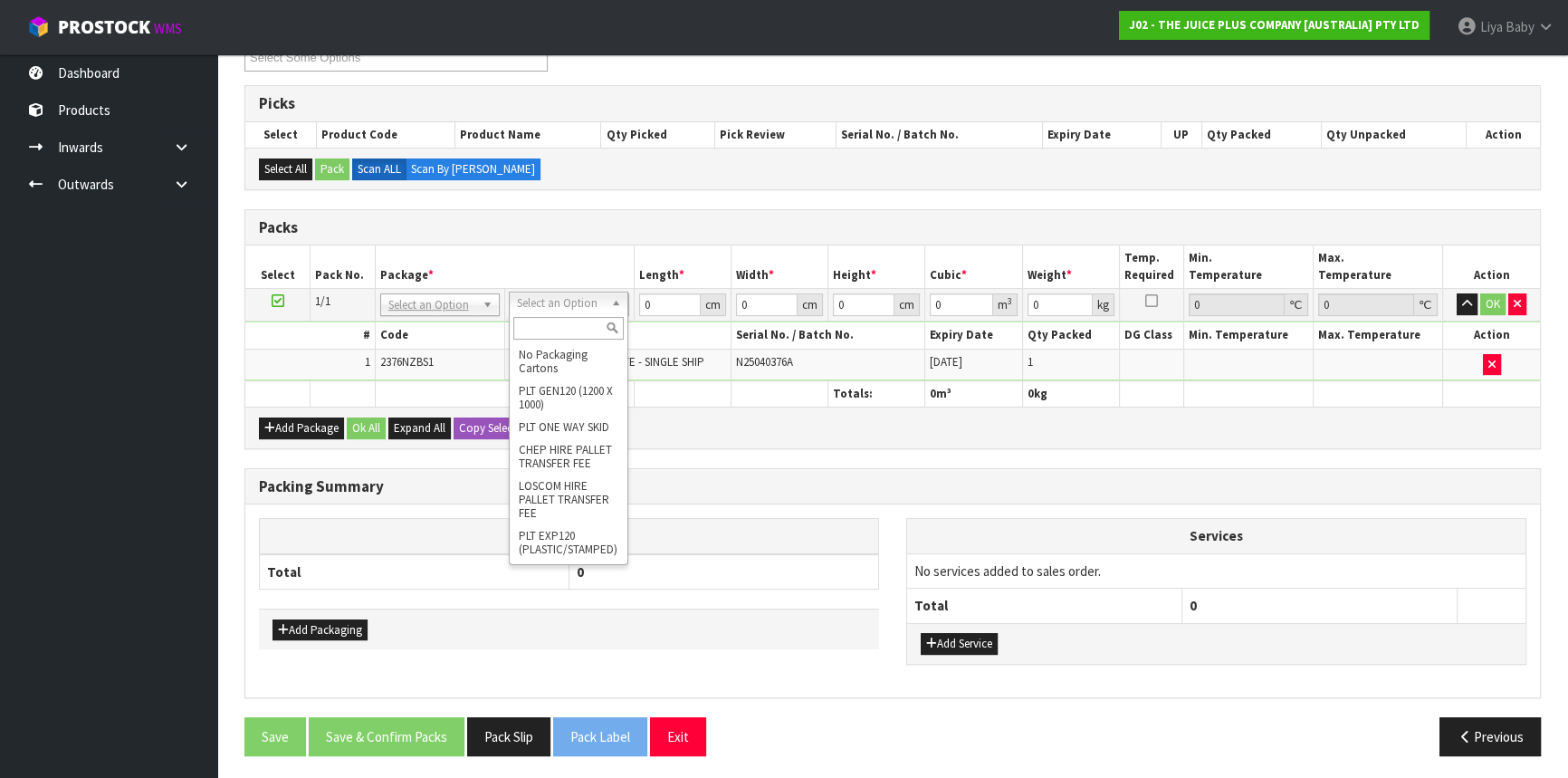
click at [570, 324] on input "text" at bounding box center [568, 329] width 111 height 23
type input "ctna4"
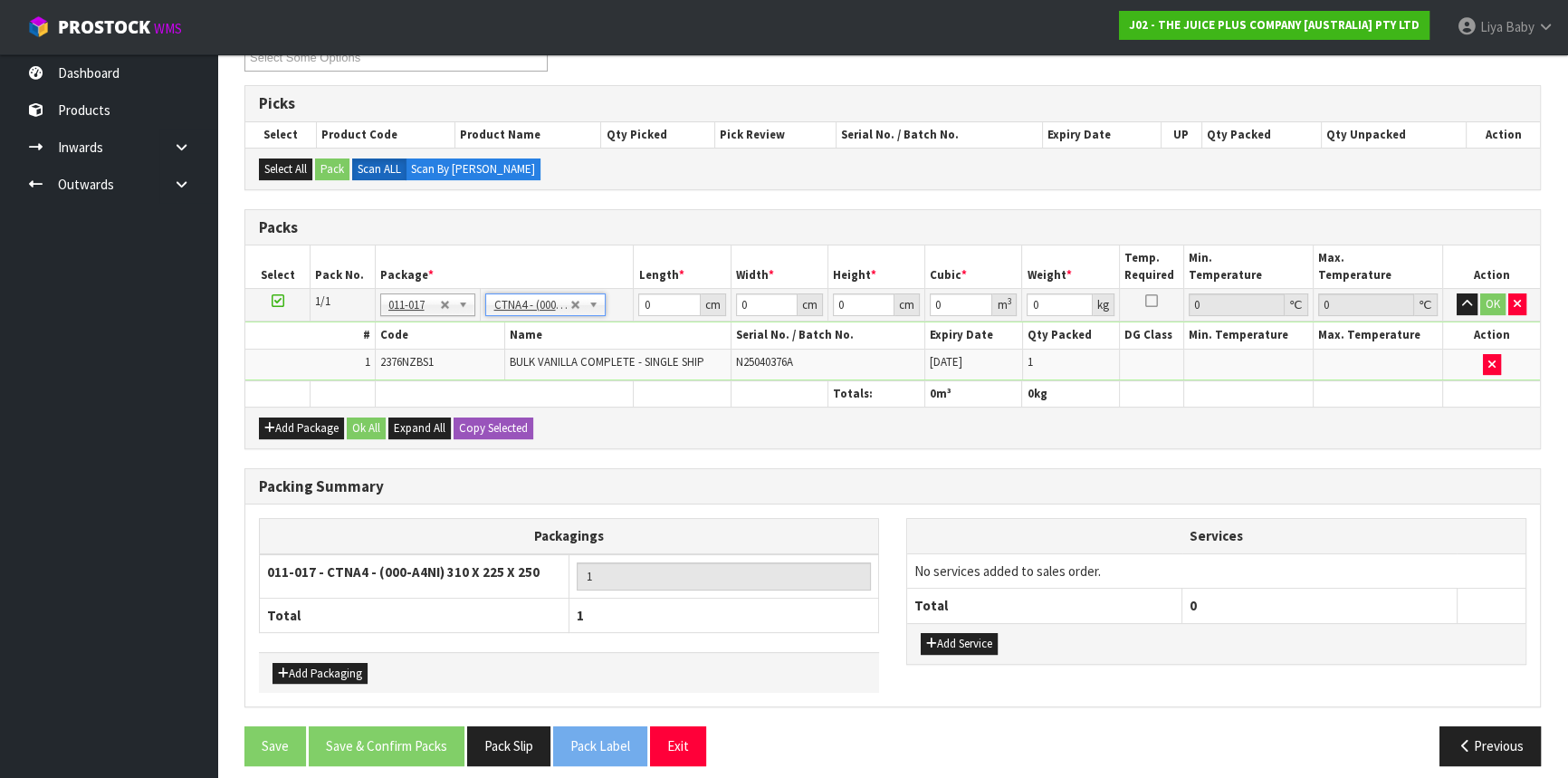
type input "31"
type input "22.5"
type input "25"
type input "0.017438"
type input "2.8"
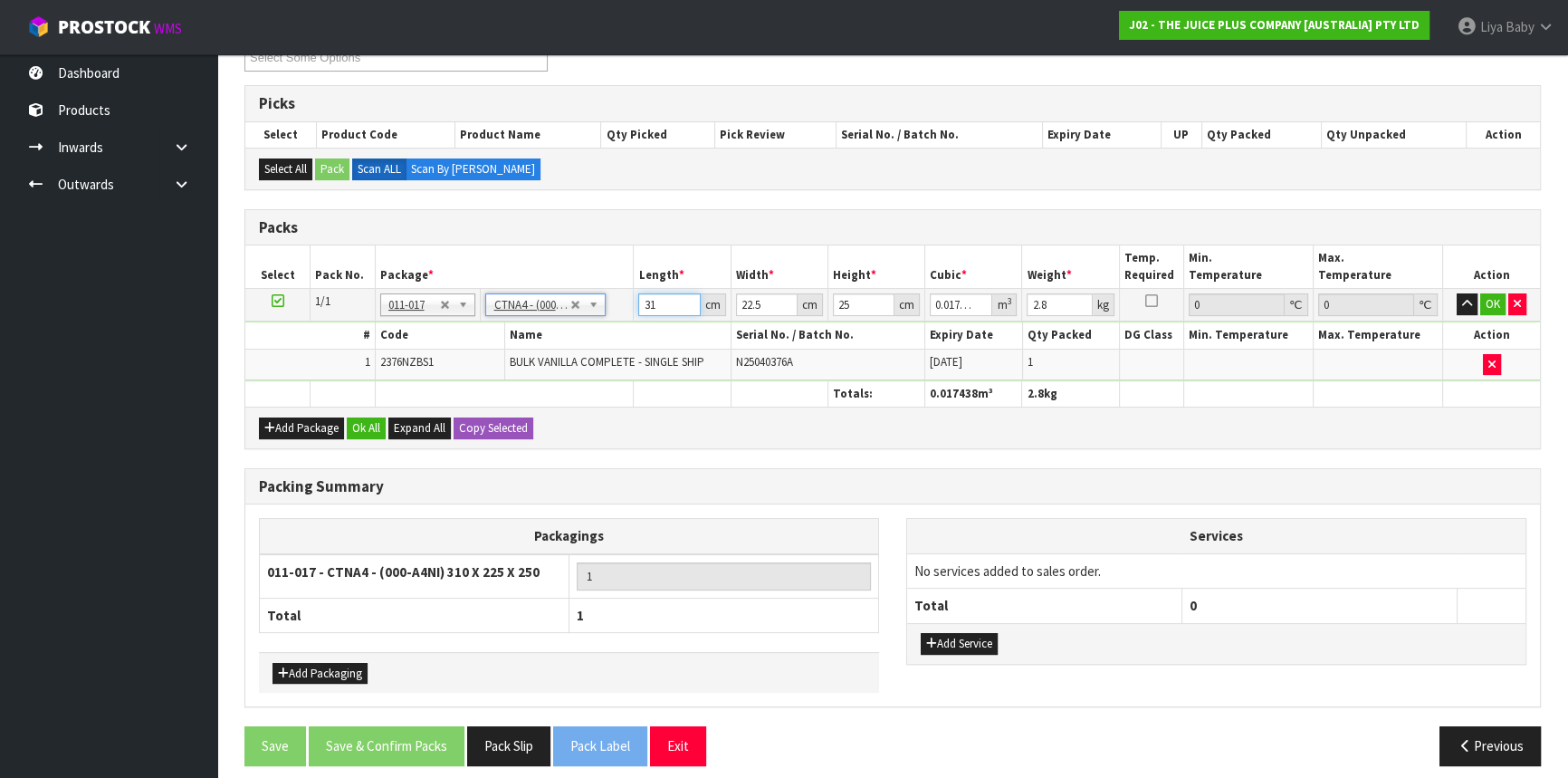
click at [676, 301] on input "31" at bounding box center [669, 305] width 62 height 23
type input "3"
type input "0.001687"
type input "0"
type input "2"
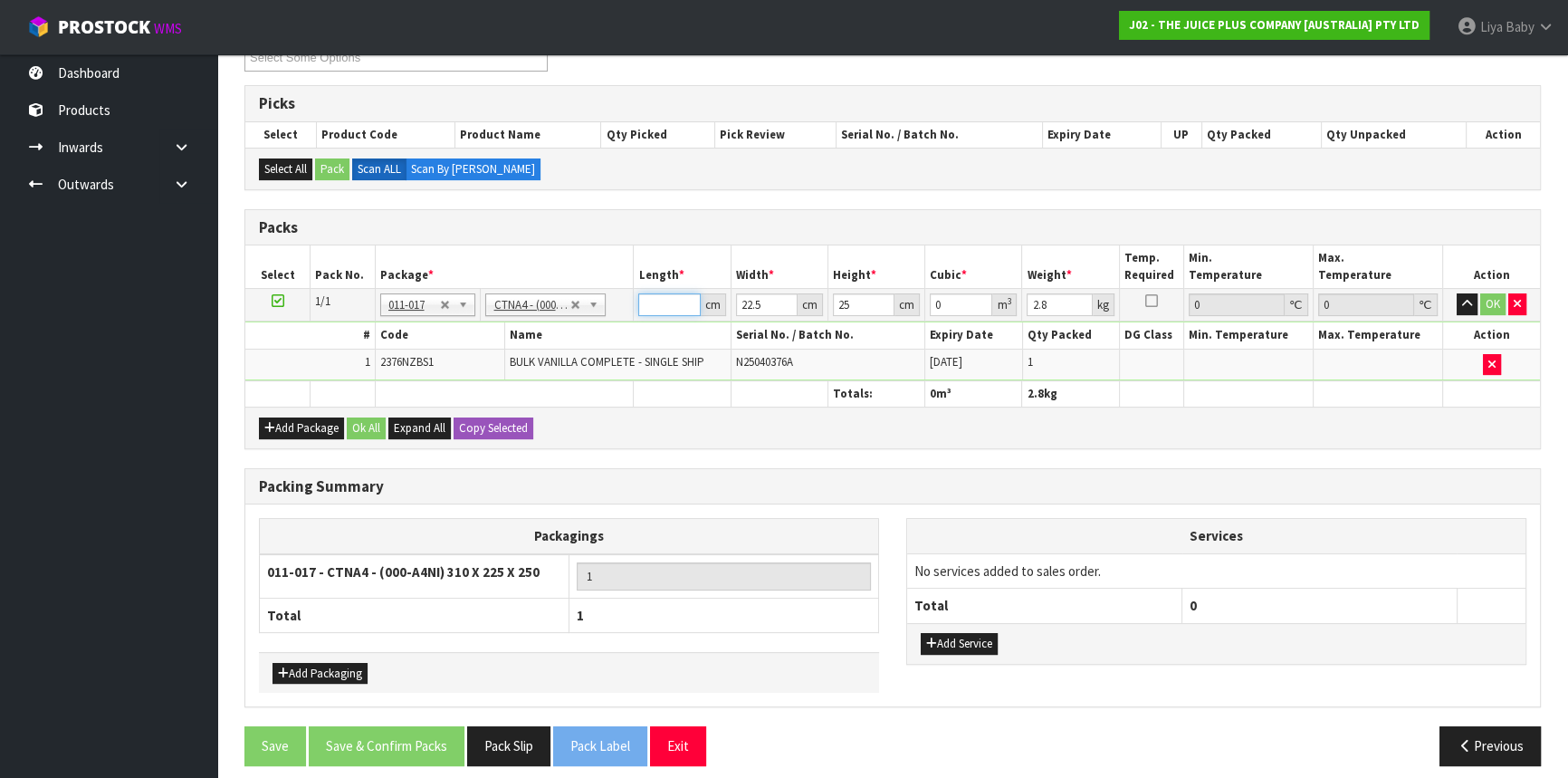
type input "0.001125"
type input "25"
type input "0.014063"
type input "25"
type input "0"
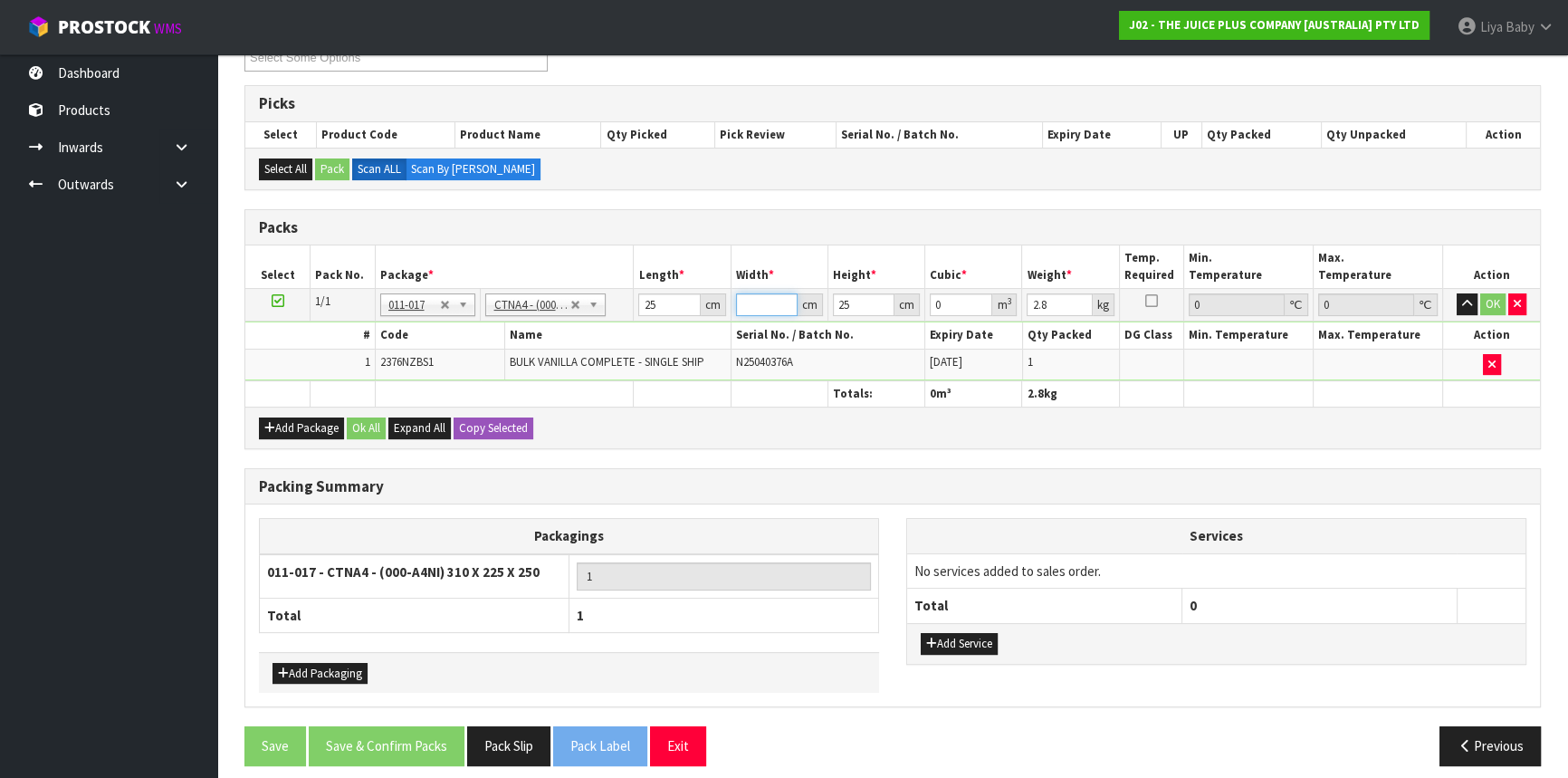
type input "3"
type input "0.001875"
type input "32"
type input "0.02"
type input "32"
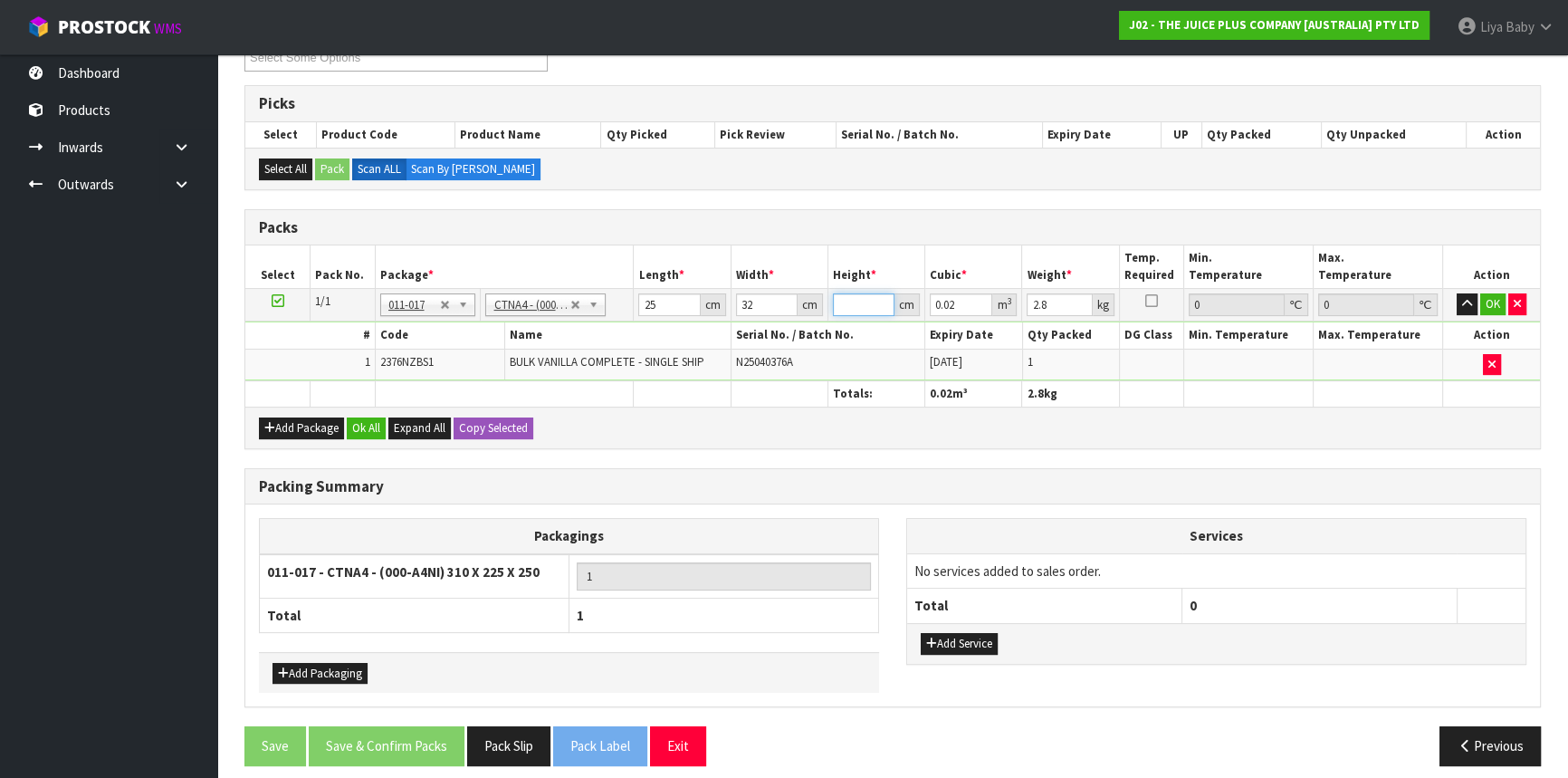
type input "0"
type input "1"
type input "0.0008"
type input "17"
type input "0.0136"
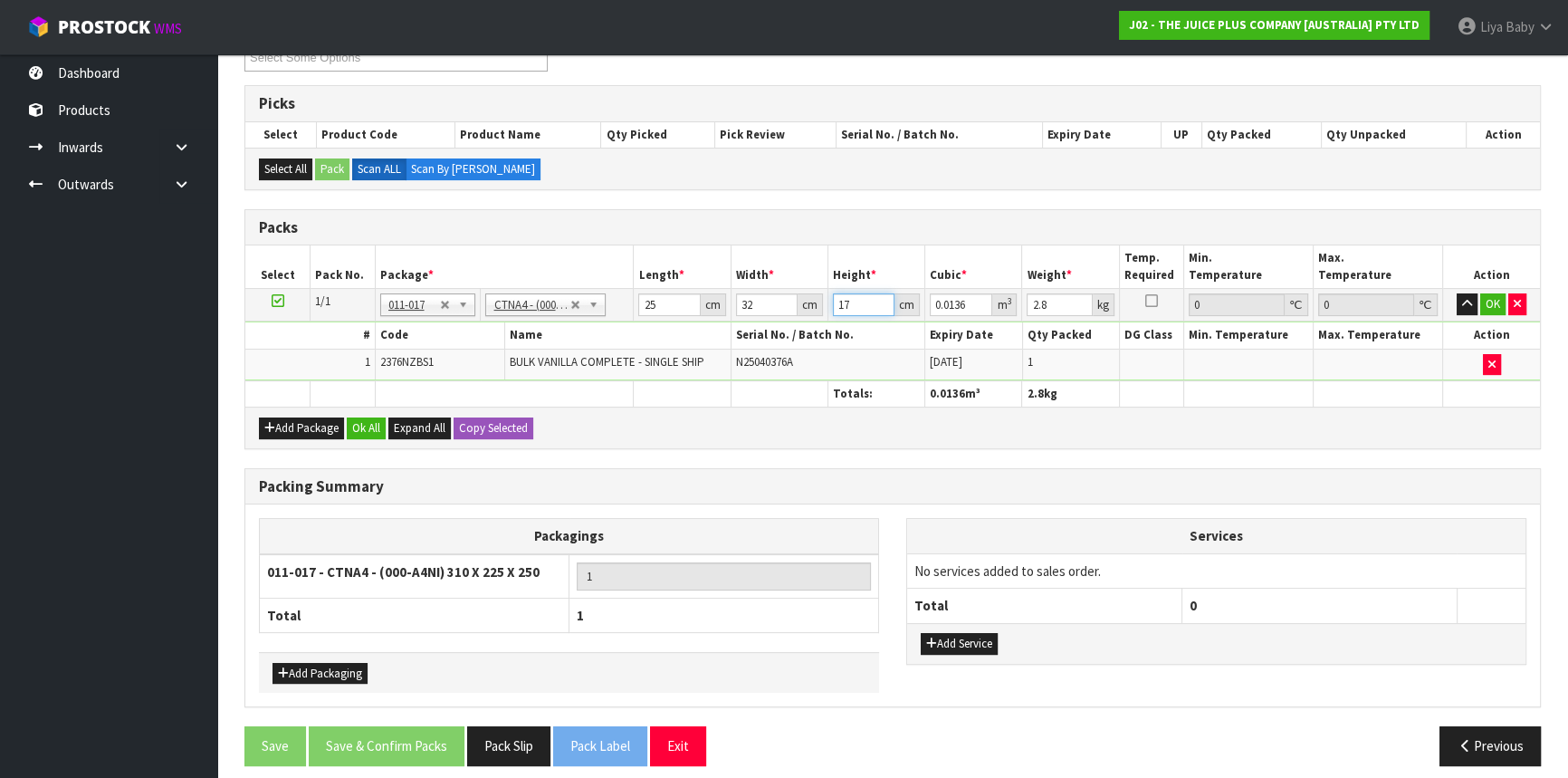
type input "17"
type input "3"
click at [384, 423] on button "Ok All" at bounding box center [366, 428] width 39 height 22
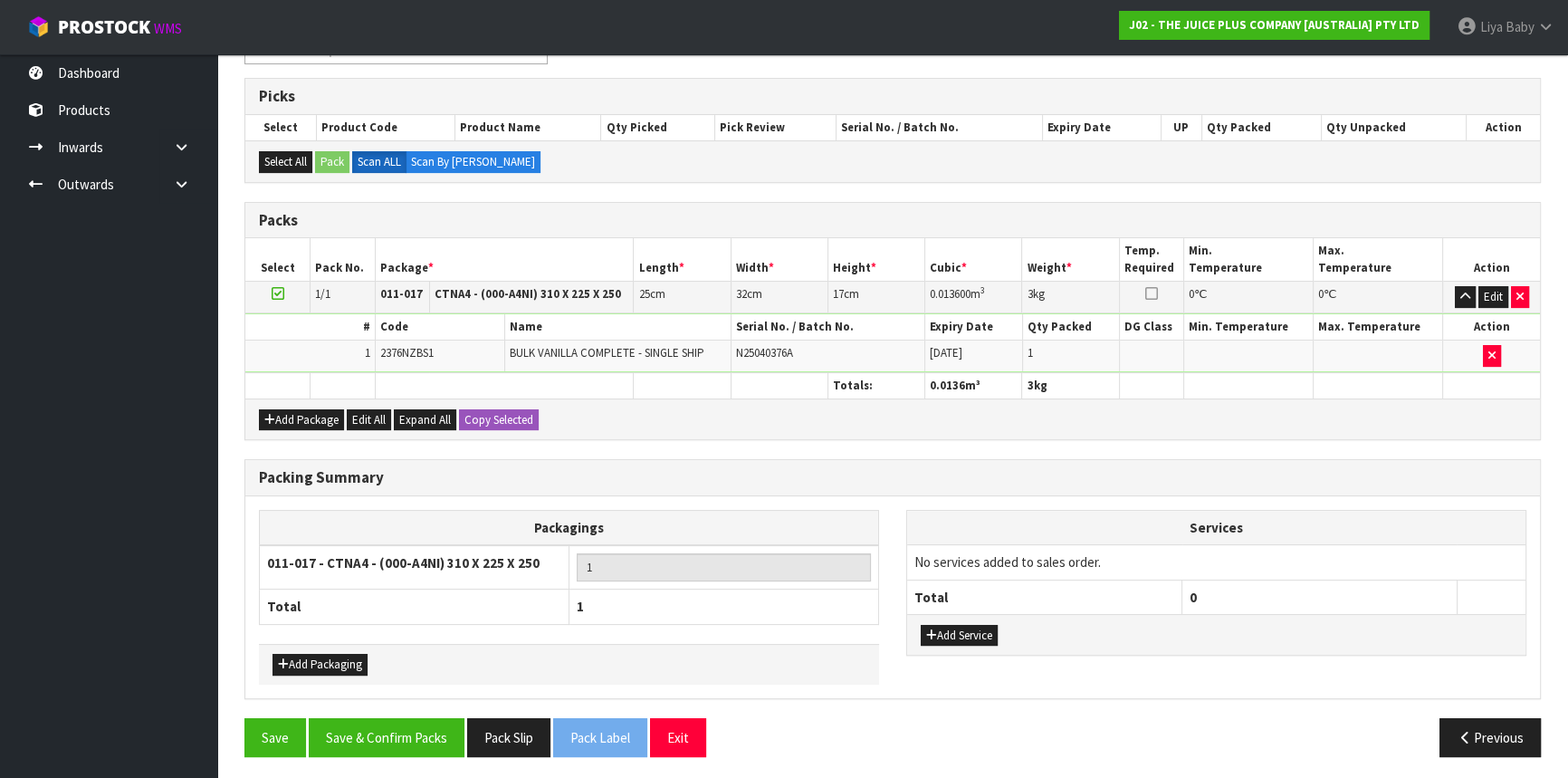
scroll to position [344, 0]
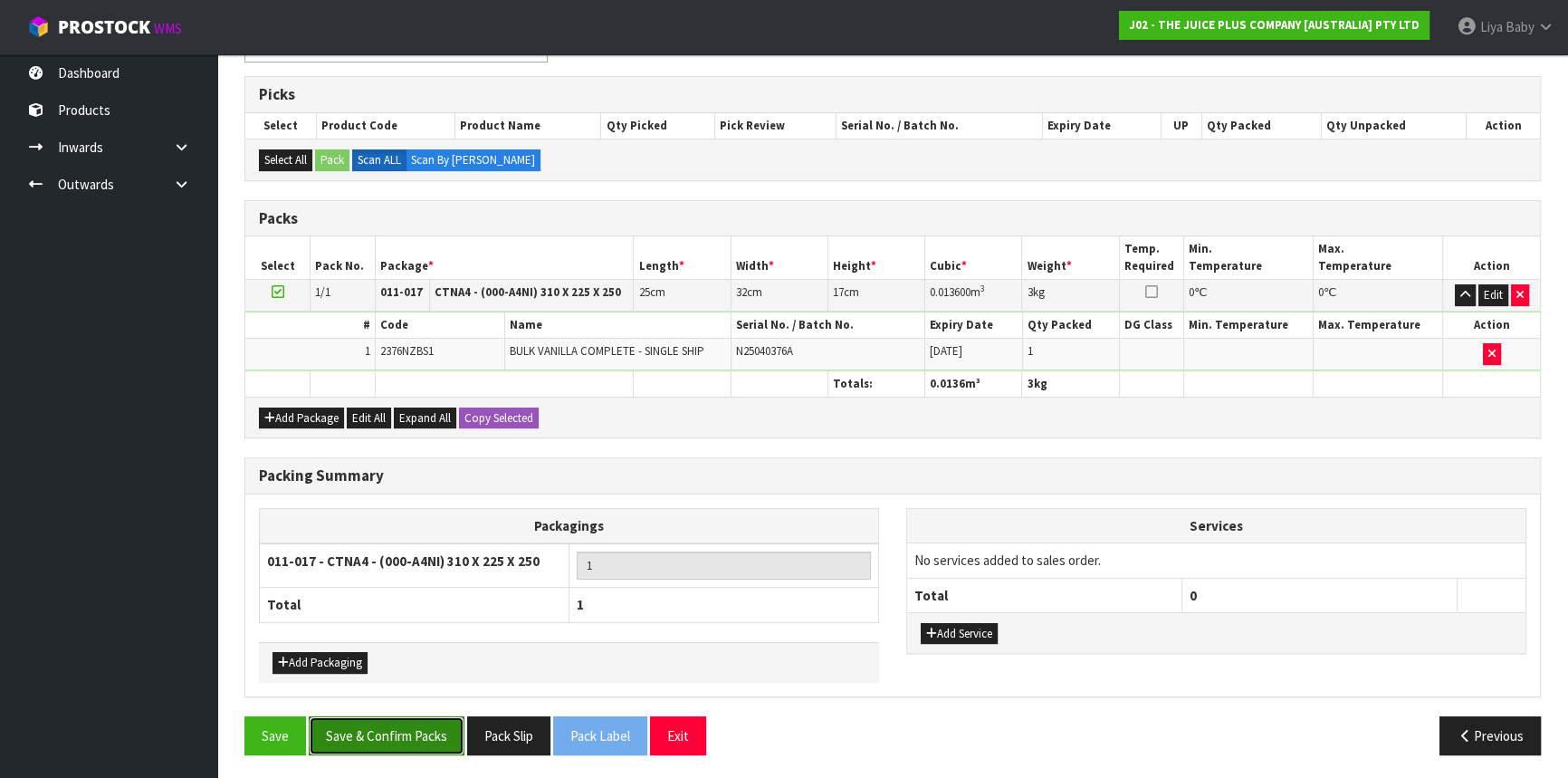
click at [442, 733] on button "Save & Confirm Packs" at bounding box center [387, 735] width 155 height 39
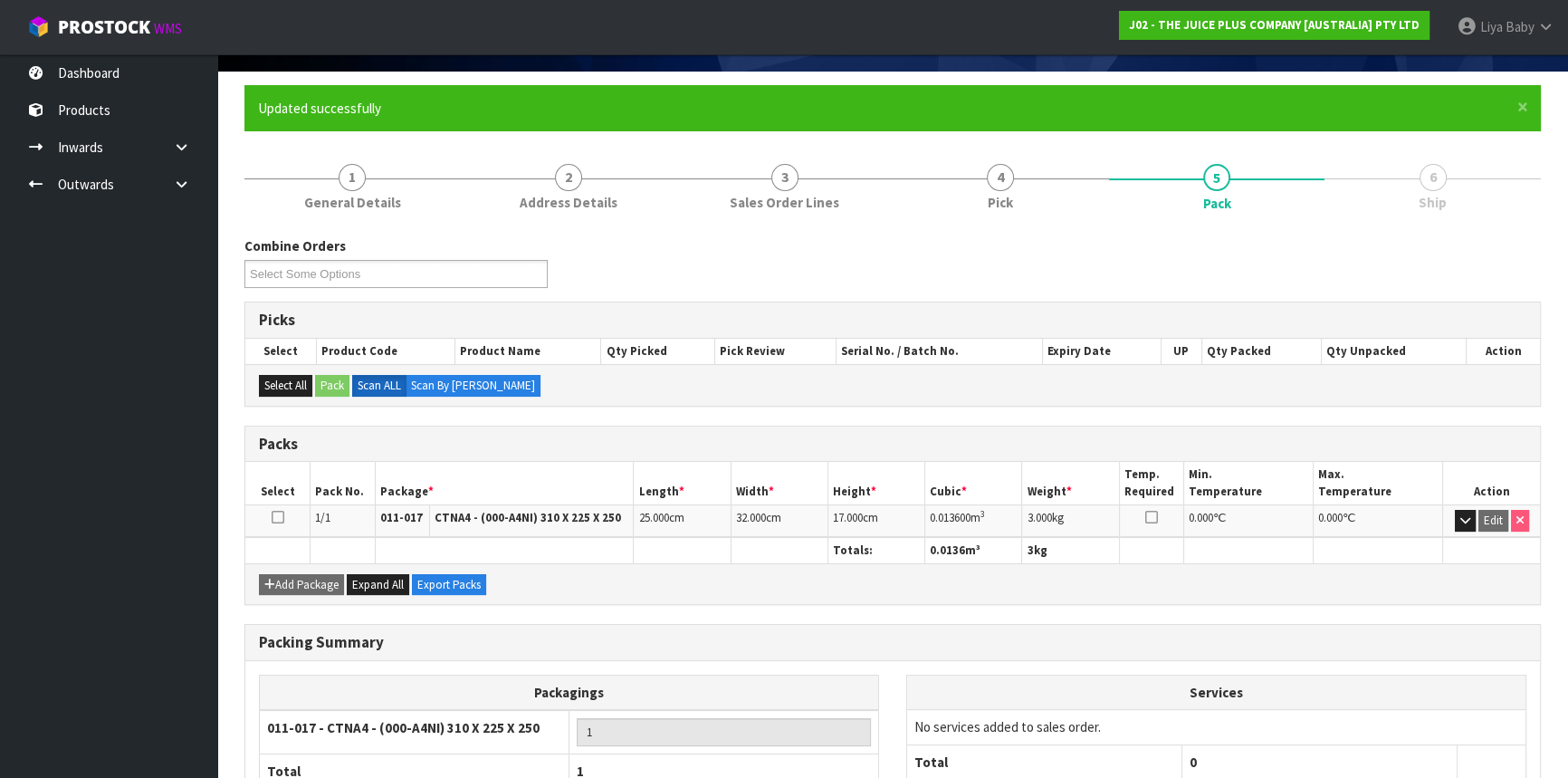
scroll to position [244, 0]
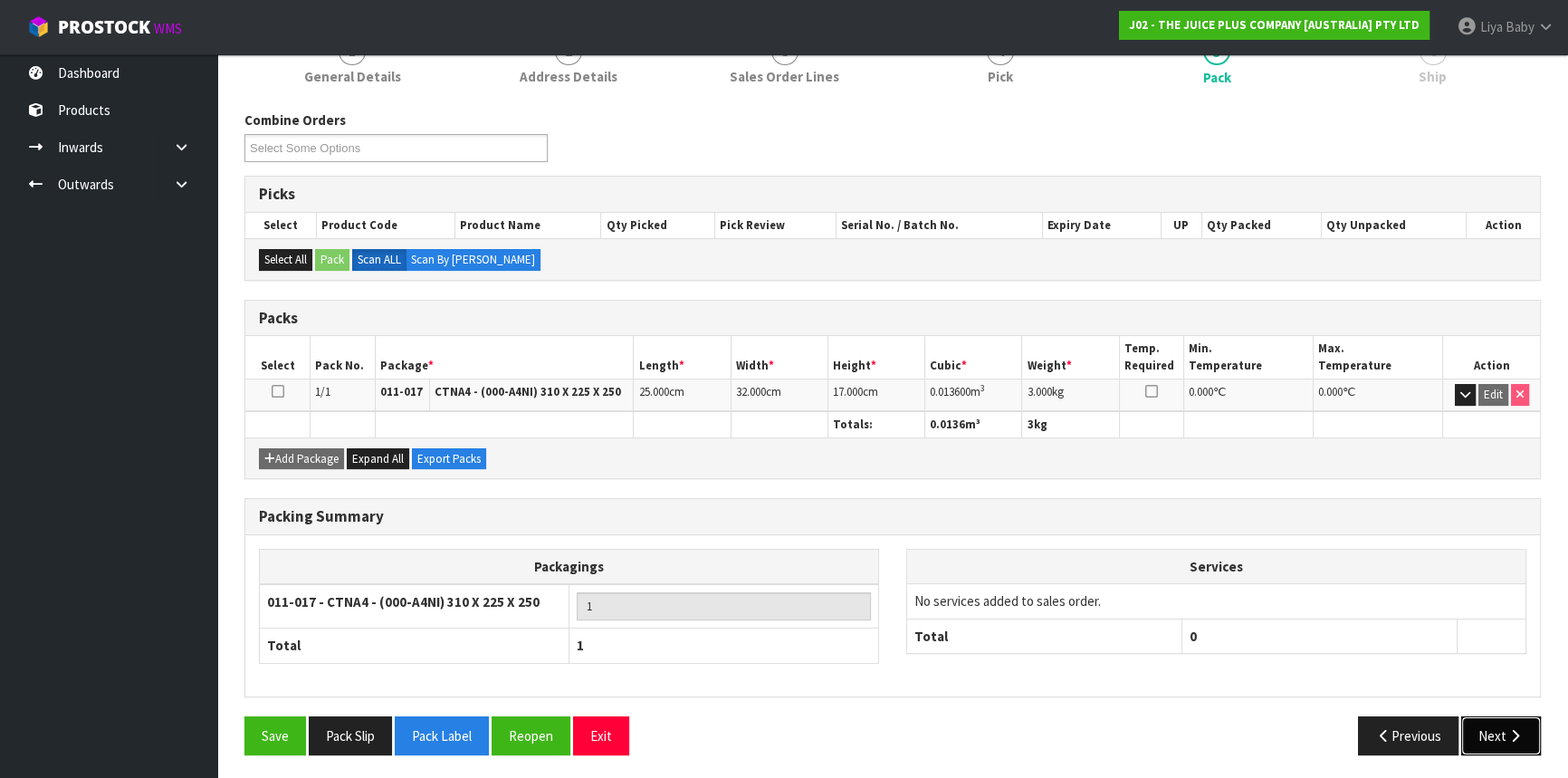
click at [1517, 722] on button "Next" at bounding box center [1502, 735] width 80 height 39
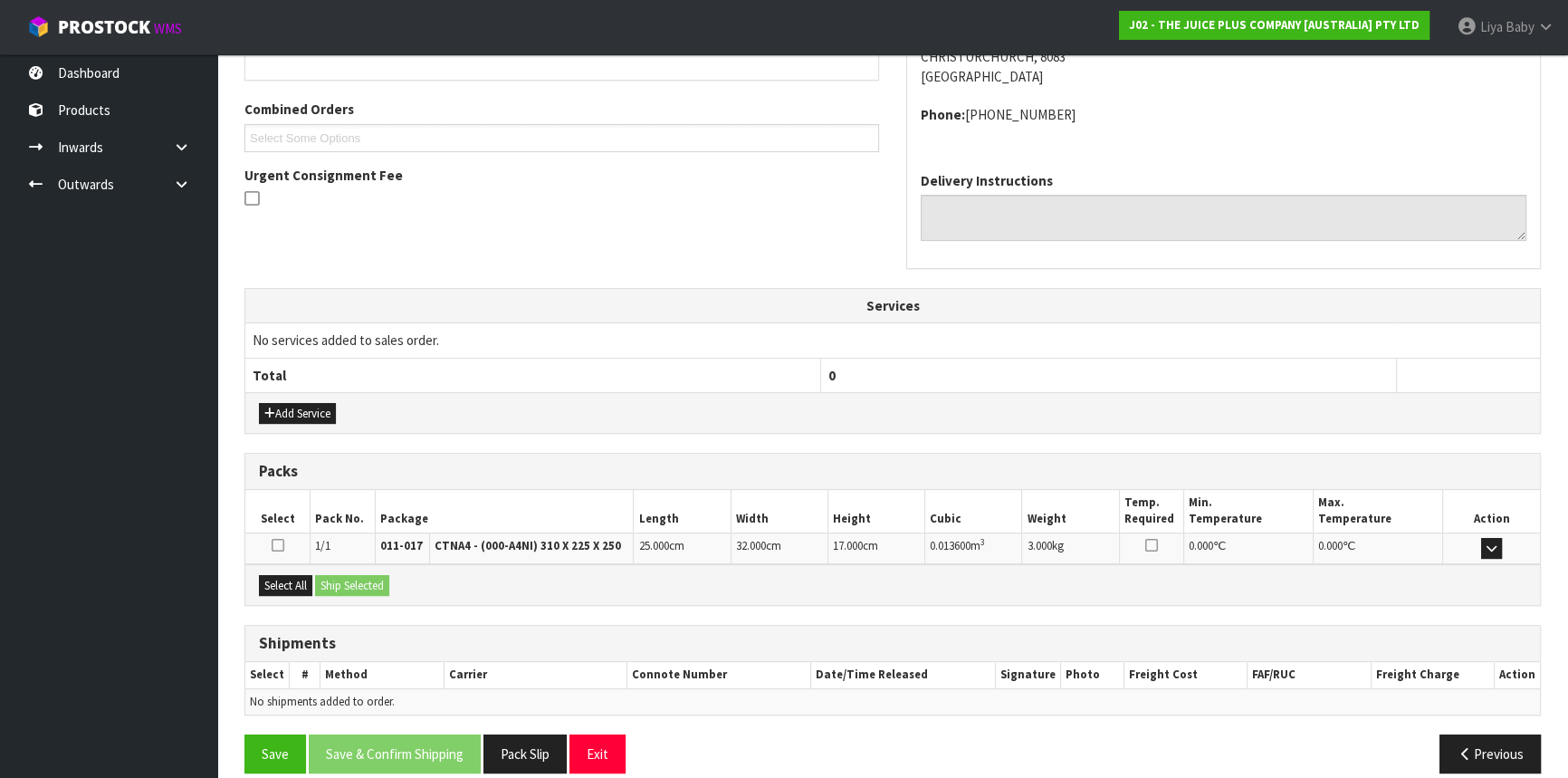
scroll to position [455, 0]
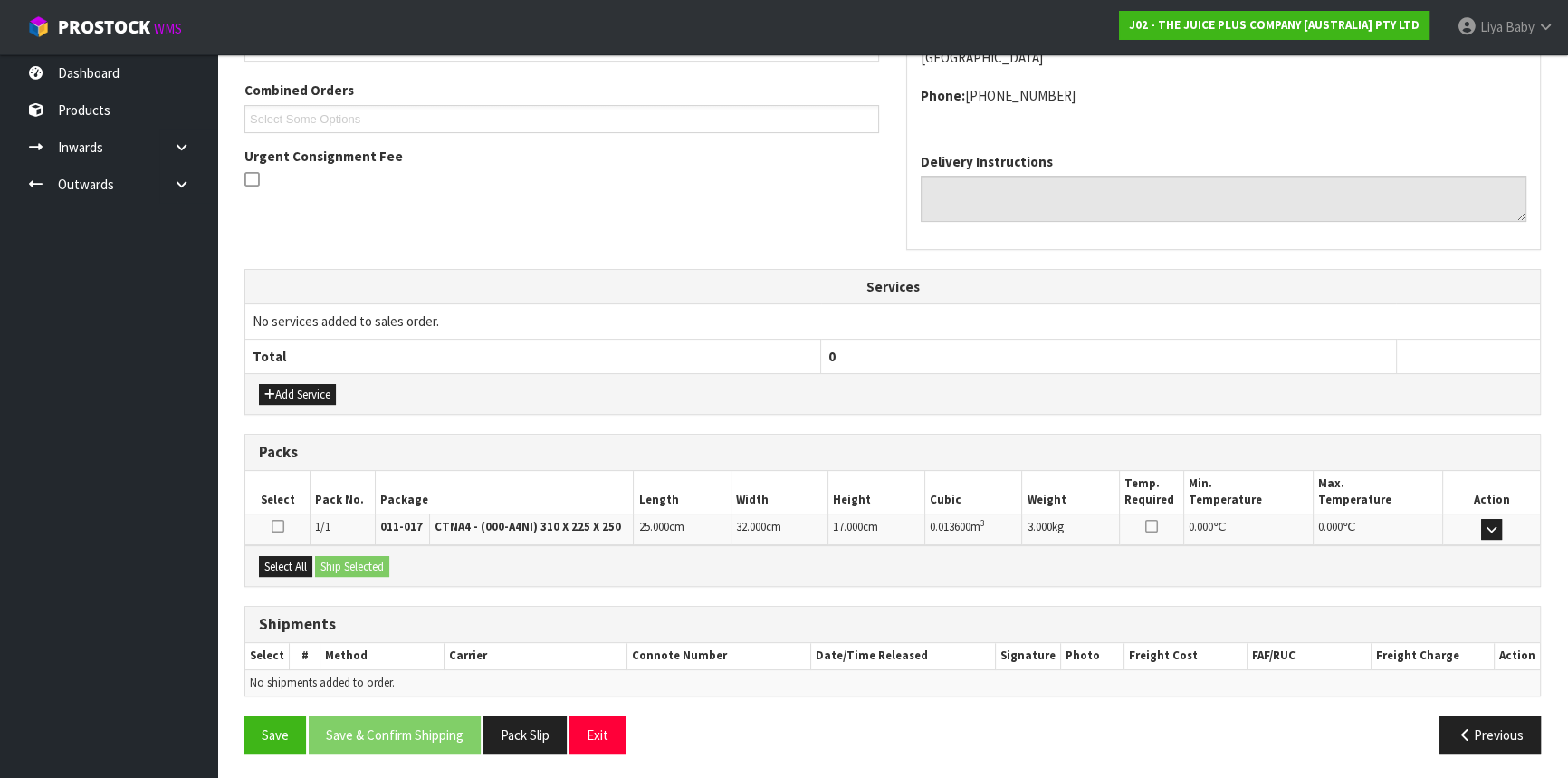
click at [275, 574] on div "Select All Ship Selected" at bounding box center [892, 565] width 1295 height 41
click at [275, 566] on button "Select All" at bounding box center [285, 567] width 53 height 22
click at [338, 565] on button "Ship Selected" at bounding box center [352, 567] width 74 height 22
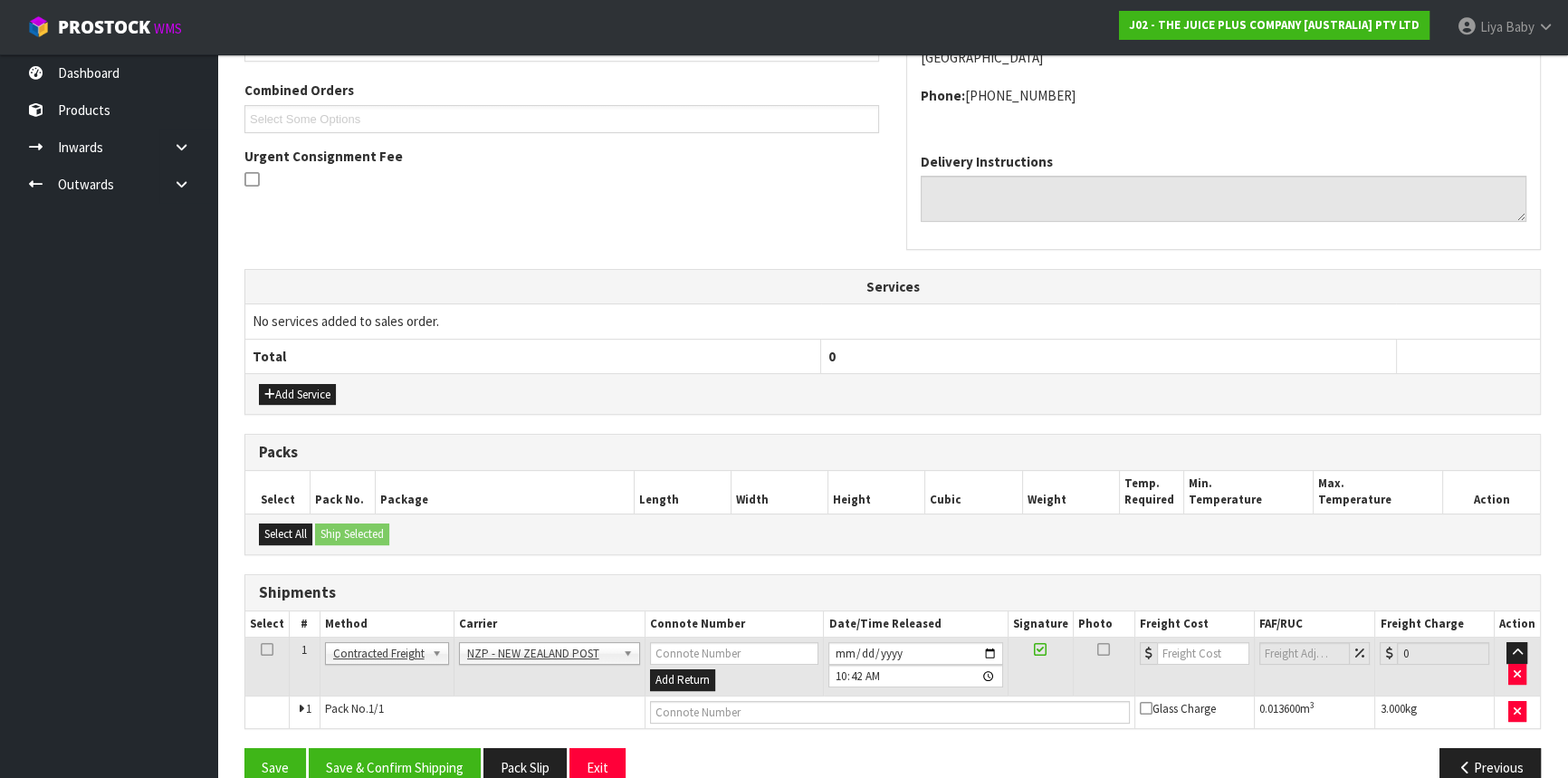
click at [261, 649] on icon at bounding box center [266, 649] width 12 height 1
click at [395, 769] on button "Save & Confirm Shipping" at bounding box center [395, 768] width 172 height 39
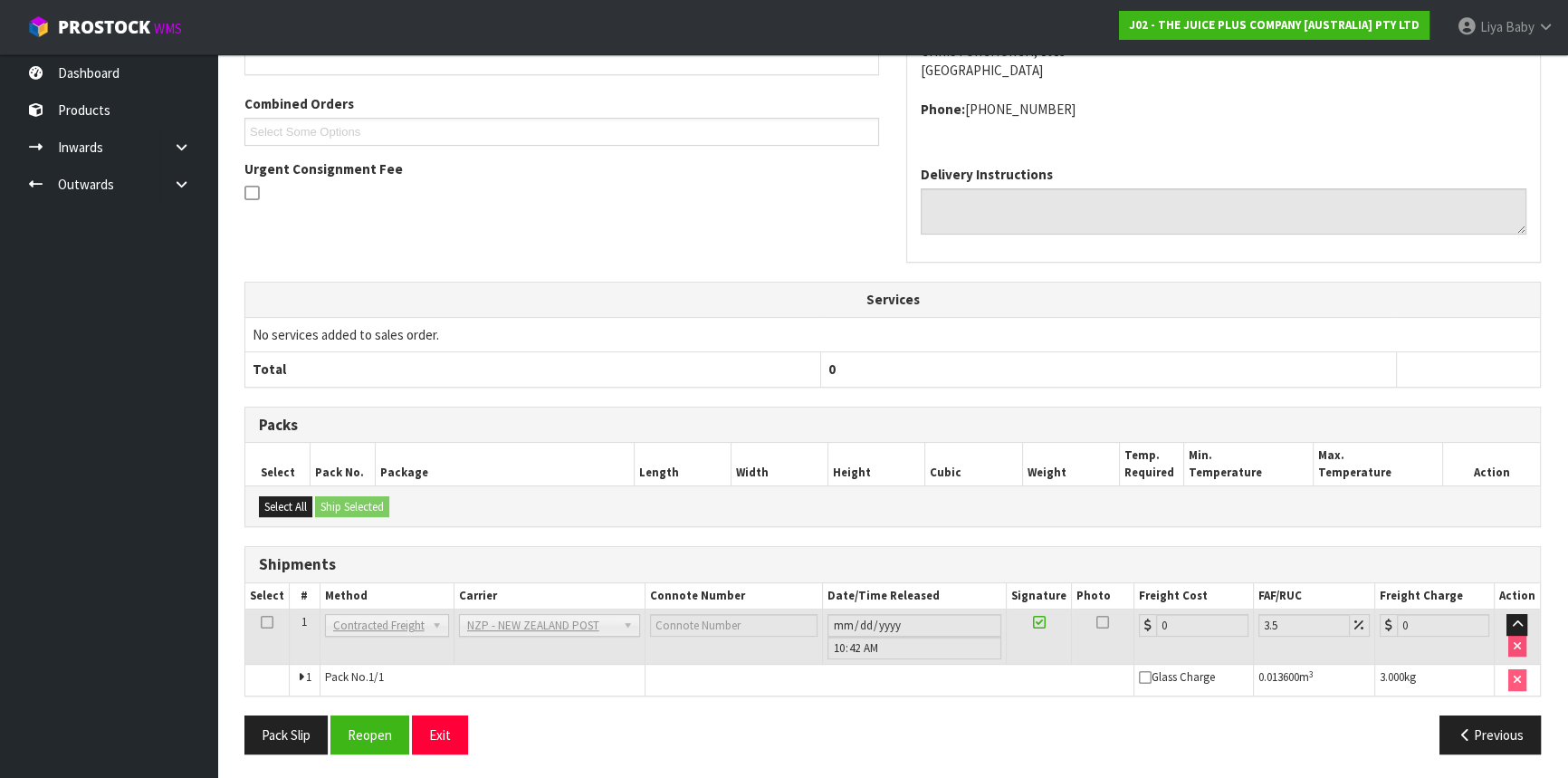
scroll to position [461, 0]
click at [367, 727] on button "Reopen" at bounding box center [369, 733] width 79 height 39
click at [1473, 720] on button "Previous" at bounding box center [1490, 733] width 101 height 39
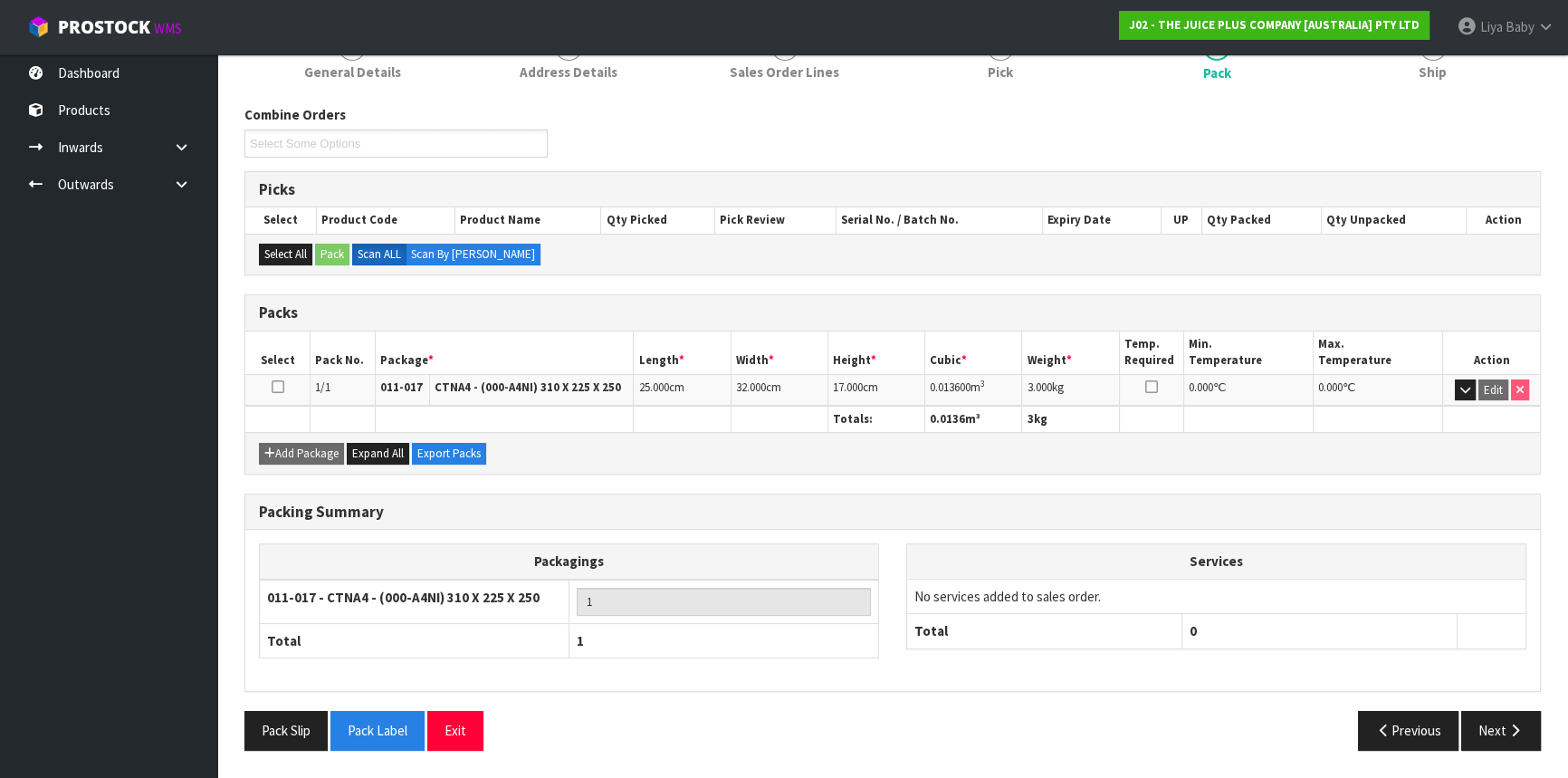
scroll to position [264, 0]
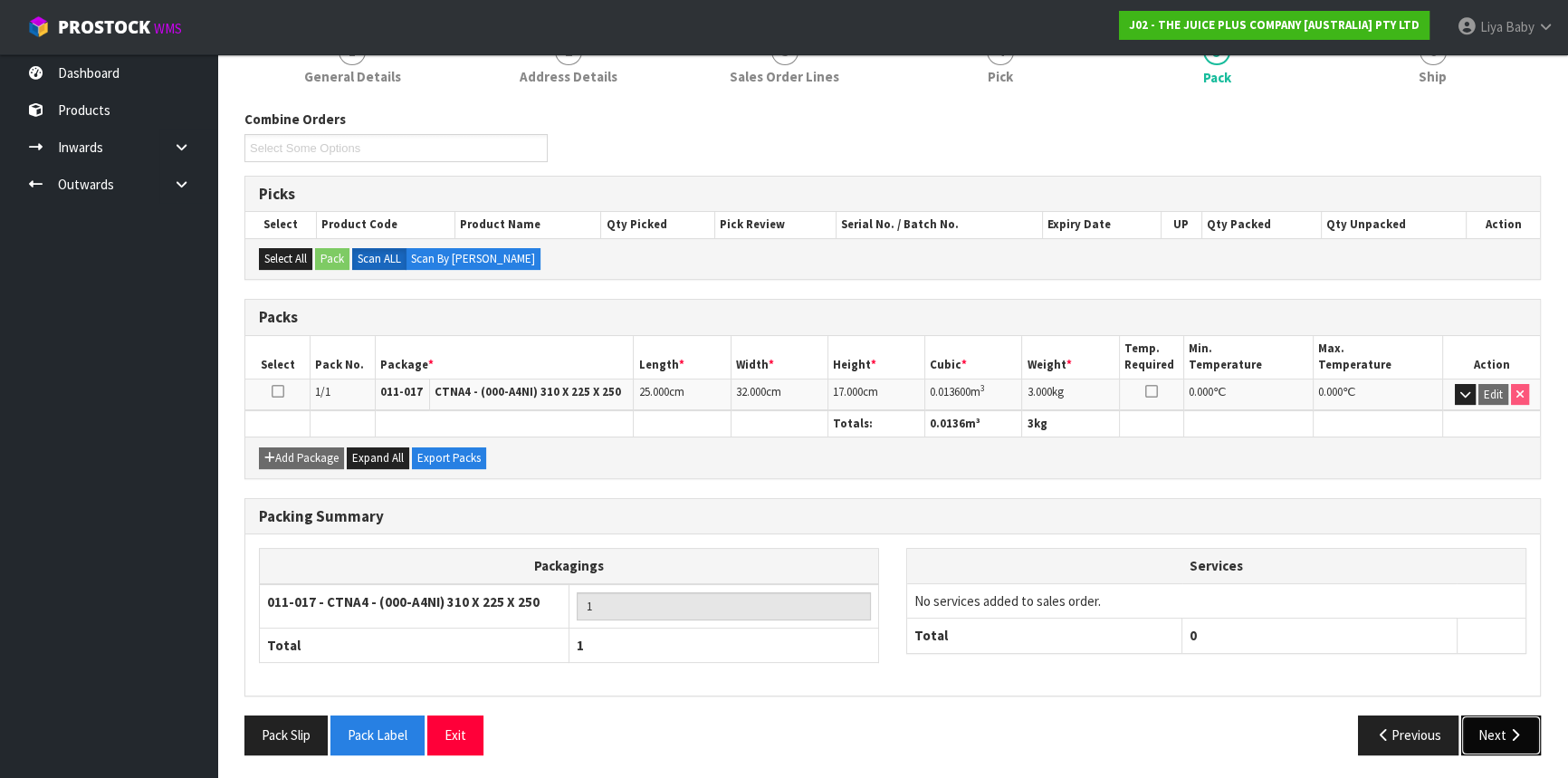
click at [1495, 718] on button "Next" at bounding box center [1502, 734] width 80 height 39
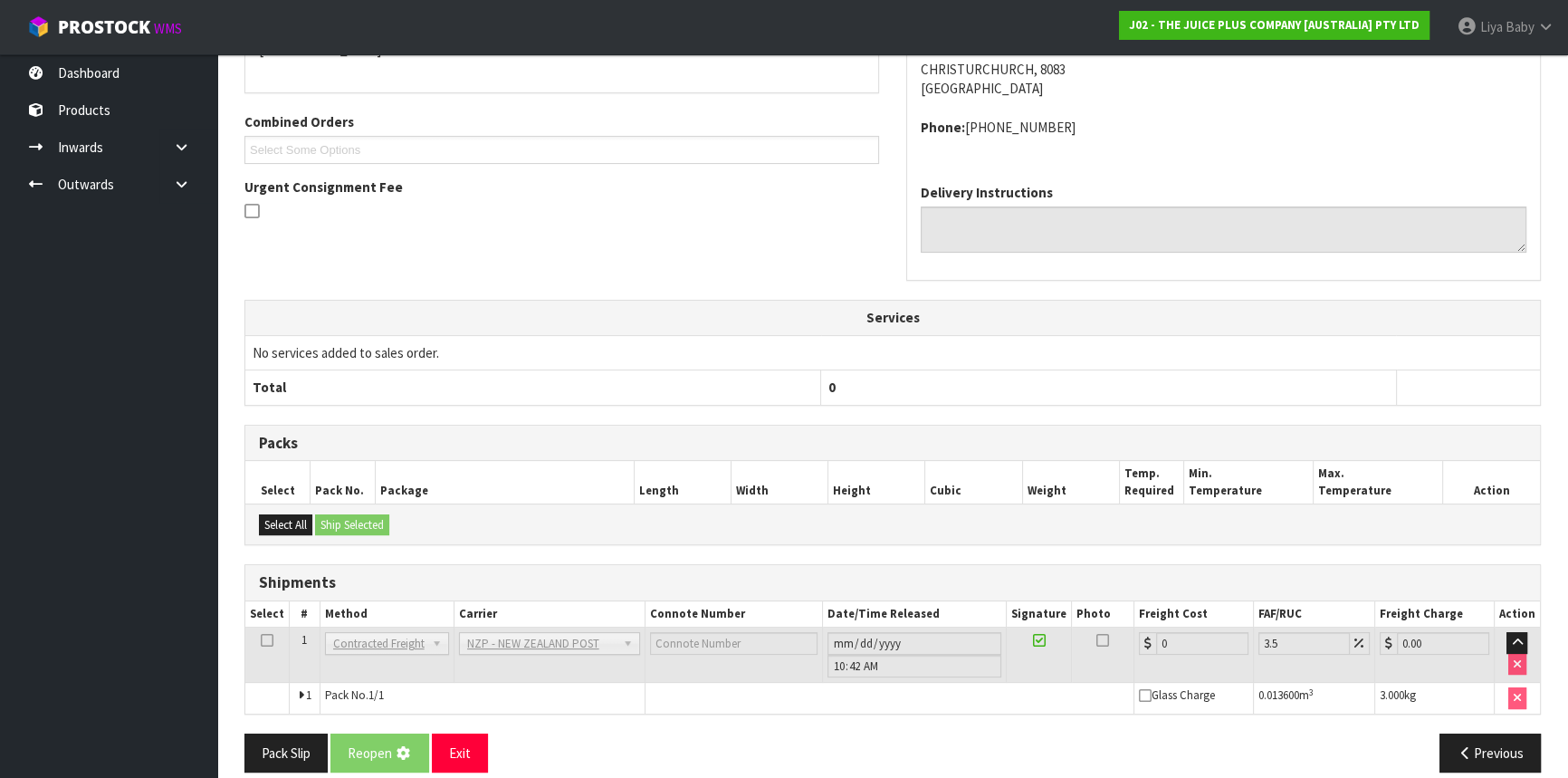
scroll to position [461, 0]
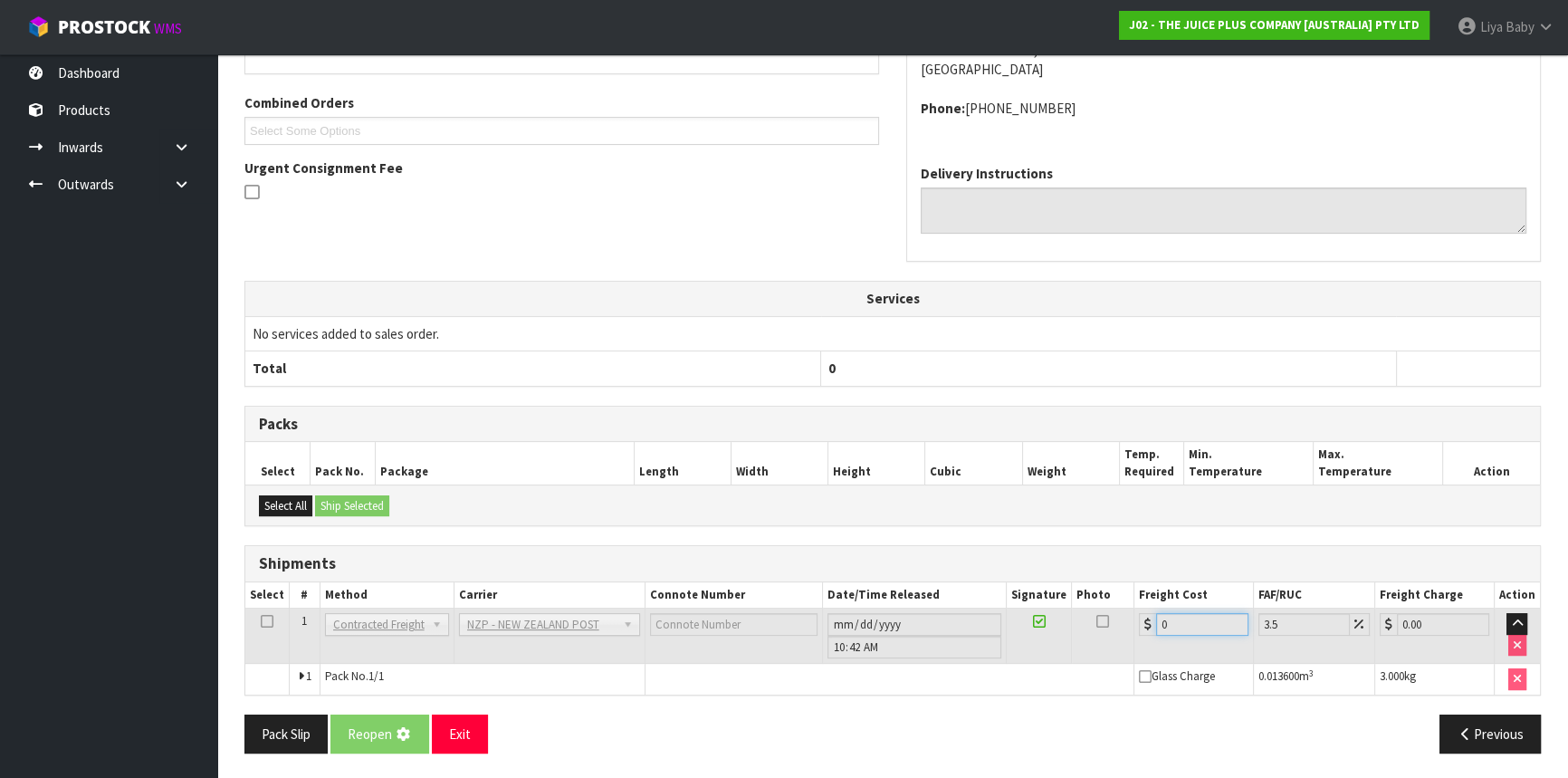
click at [1216, 624] on input "0" at bounding box center [1202, 624] width 92 height 23
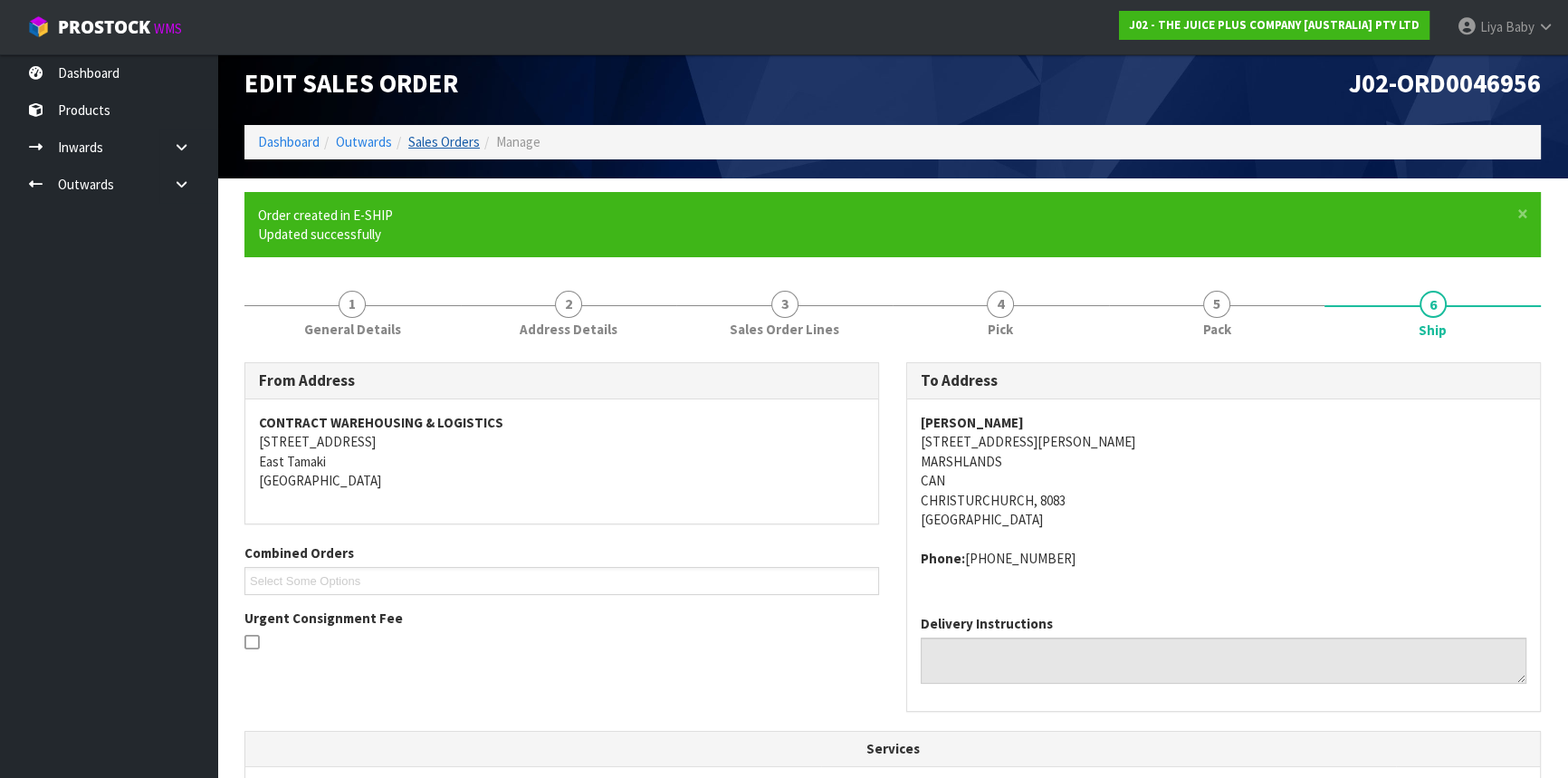
scroll to position [0, 0]
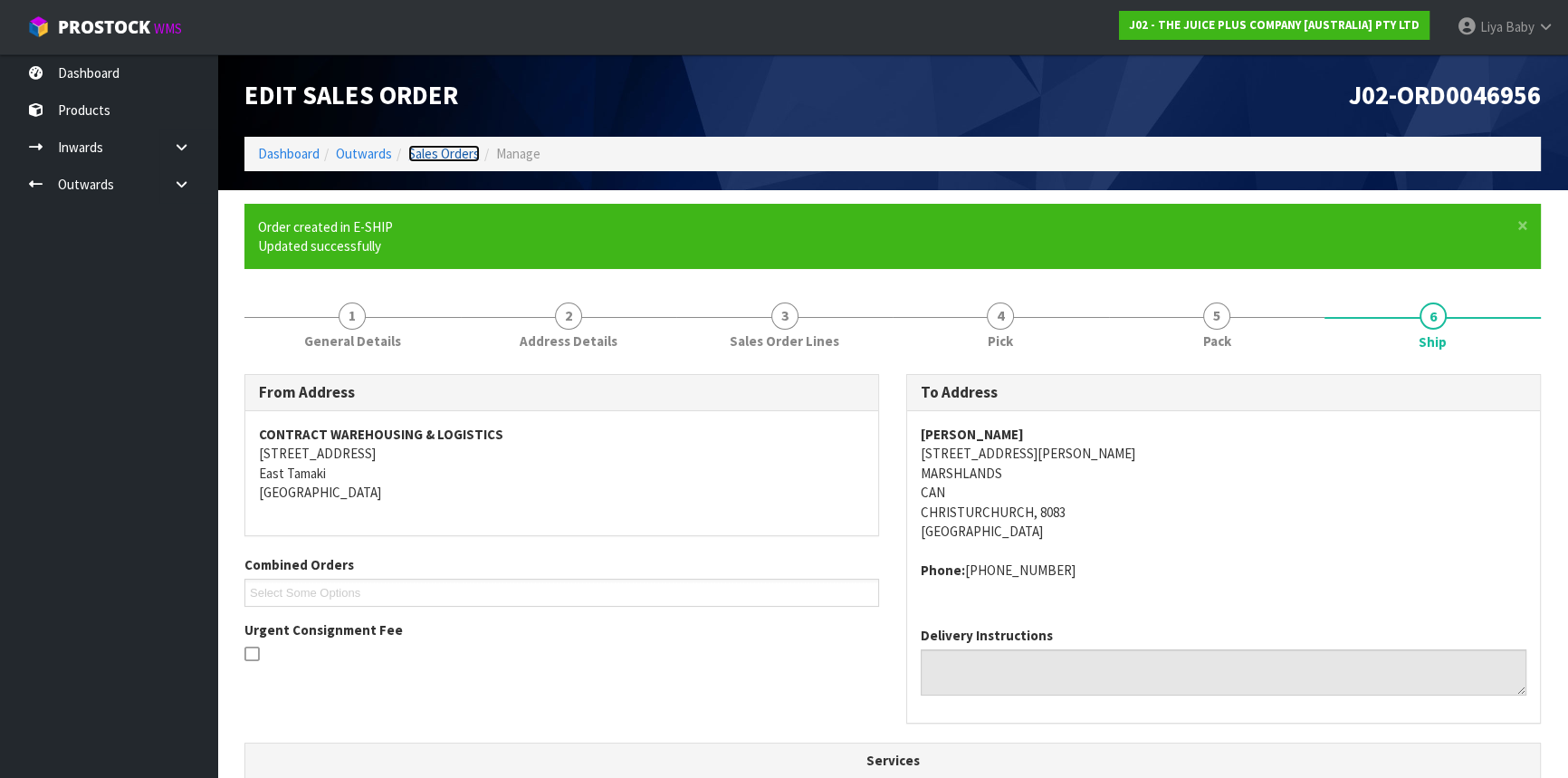
click at [475, 155] on link "Sales Orders" at bounding box center [444, 154] width 72 height 17
click at [464, 151] on link "Sales Orders" at bounding box center [444, 154] width 72 height 17
click at [442, 147] on link "Sales Orders" at bounding box center [444, 154] width 72 height 17
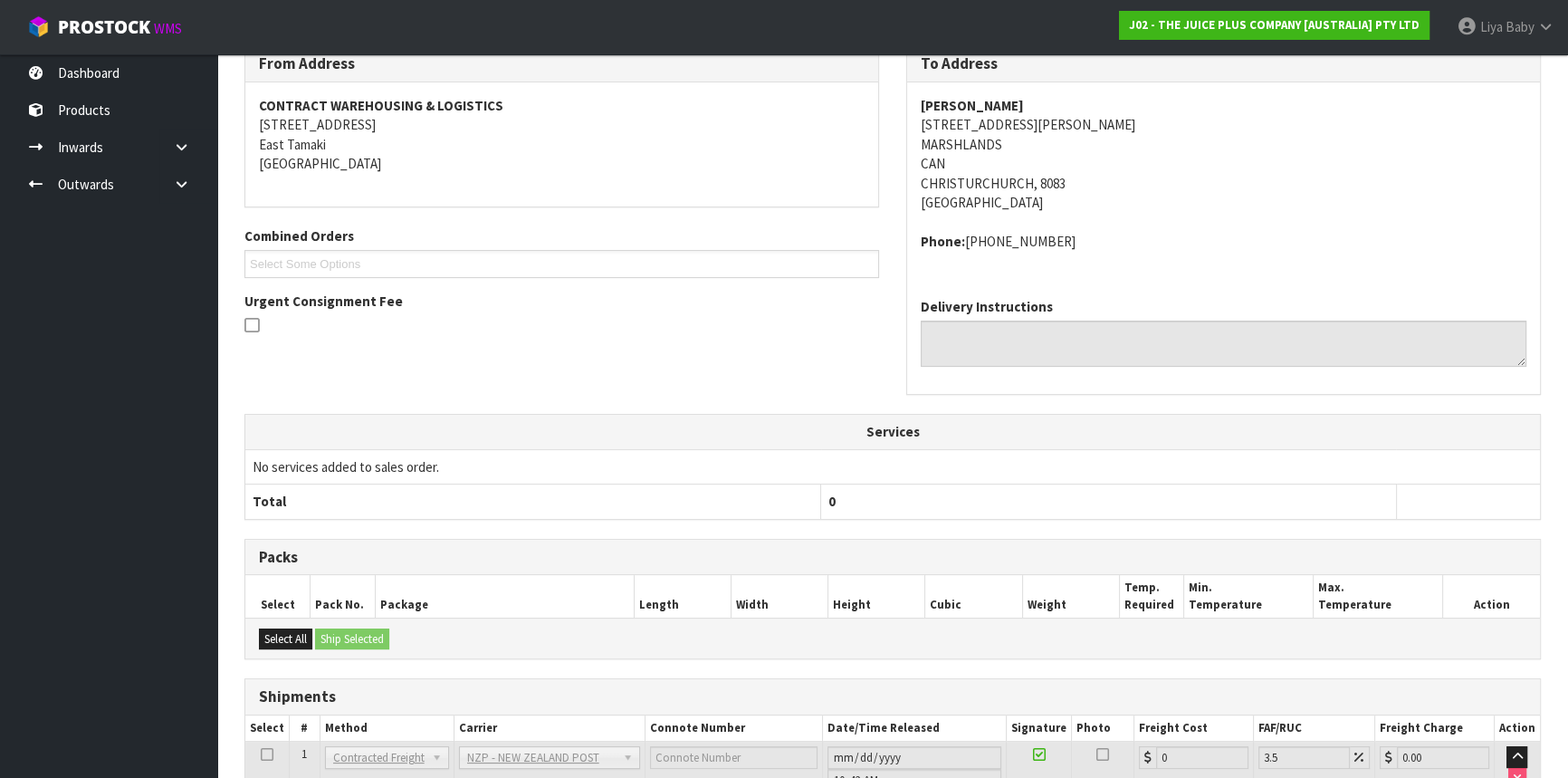
scroll to position [461, 0]
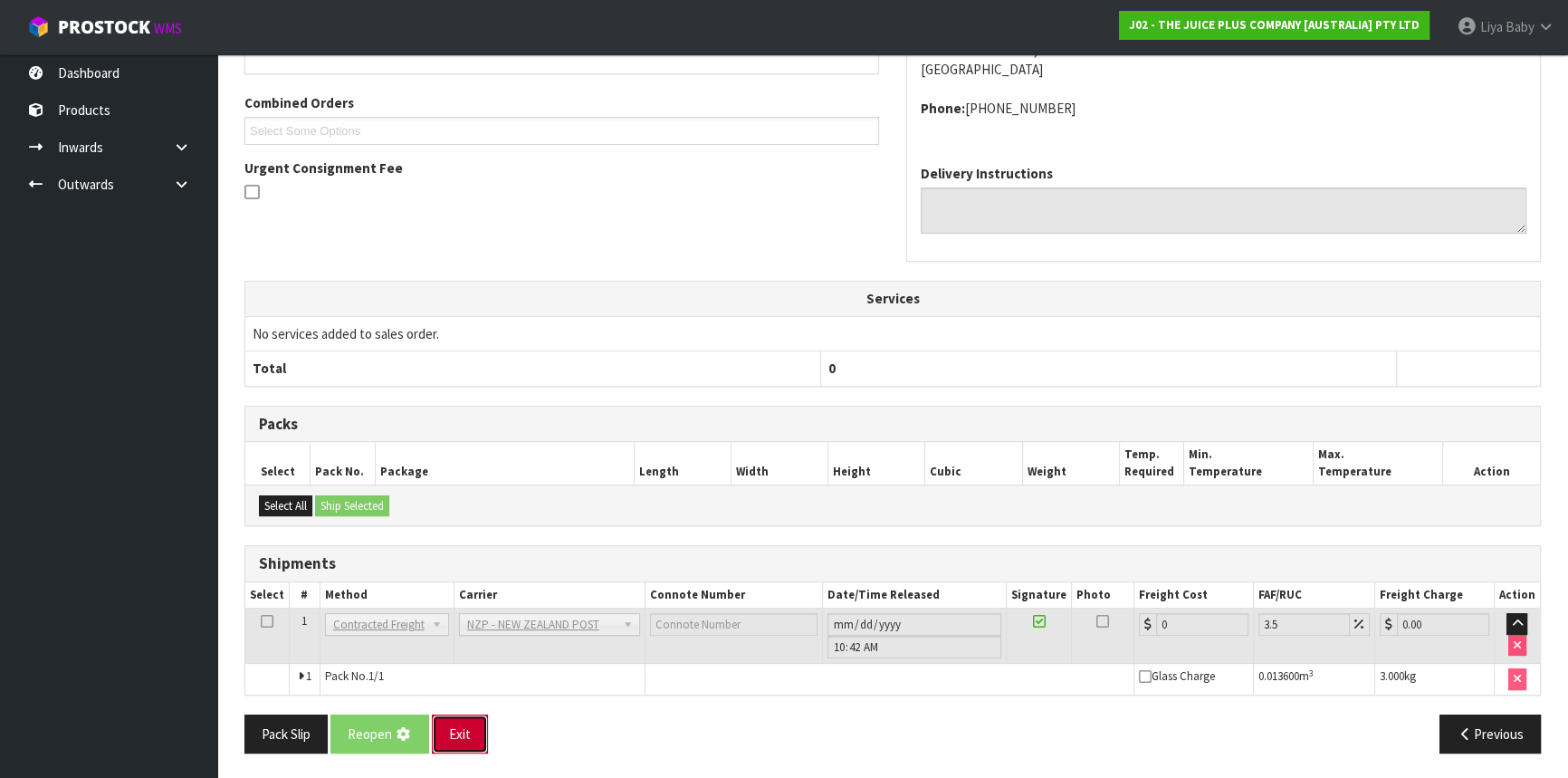
click at [471, 725] on button "Exit" at bounding box center [460, 733] width 56 height 39
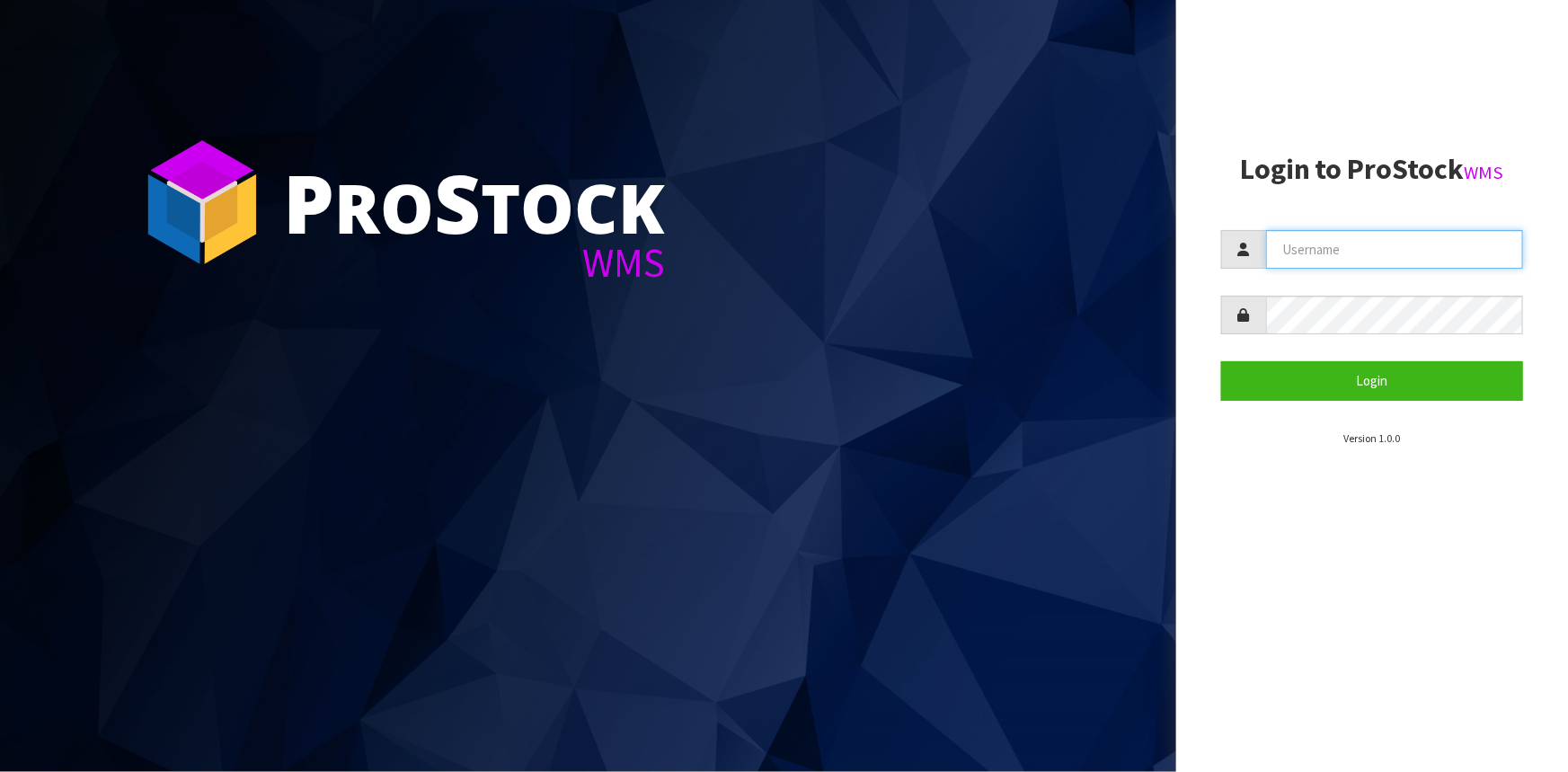
click at [1294, 258] on input "text" at bounding box center [1394, 249] width 257 height 39
type input "liya"
click at [1221, 361] on button "Login" at bounding box center [1372, 380] width 302 height 39
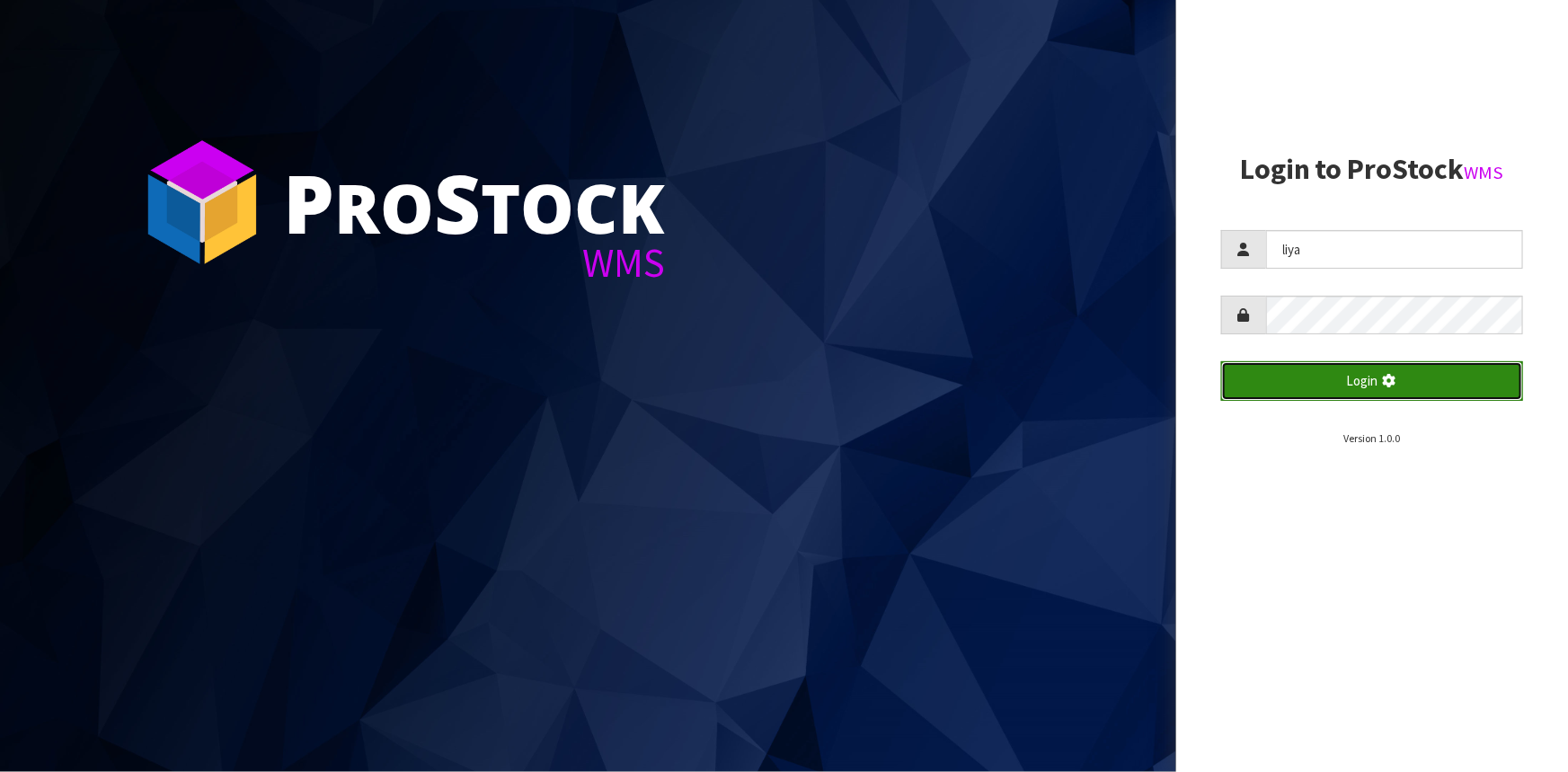
click at [1381, 376] on icon "submit" at bounding box center [1388, 381] width 20 height 17
click at [1220, 563] on aside "Login to ProStock WMS liya Login Version 1.0.0" at bounding box center [1372, 386] width 392 height 772
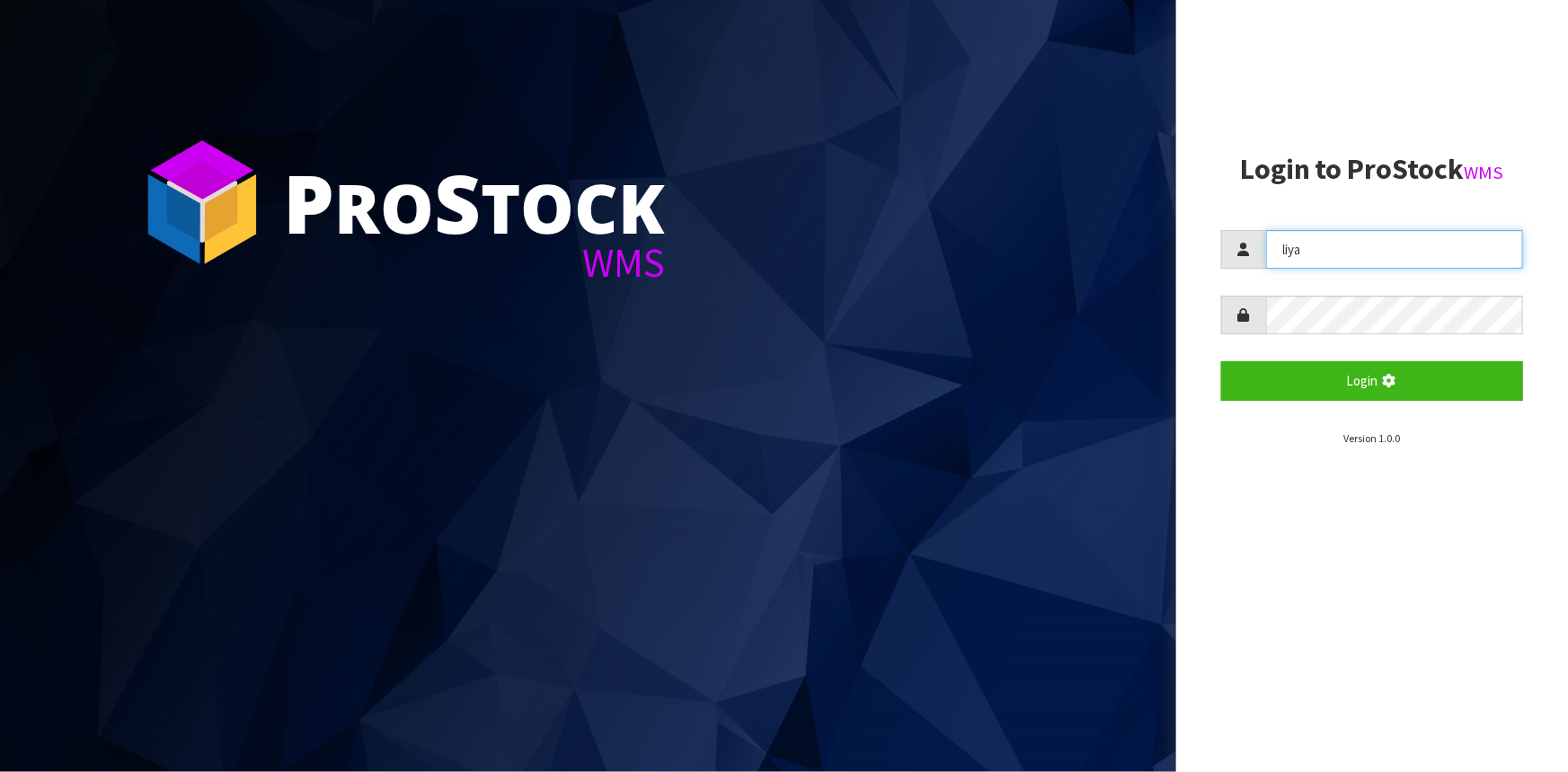
drag, startPoint x: 1314, startPoint y: 257, endPoint x: 1272, endPoint y: 252, distance: 42.3
click at [1272, 252] on input "liya" at bounding box center [1394, 249] width 257 height 39
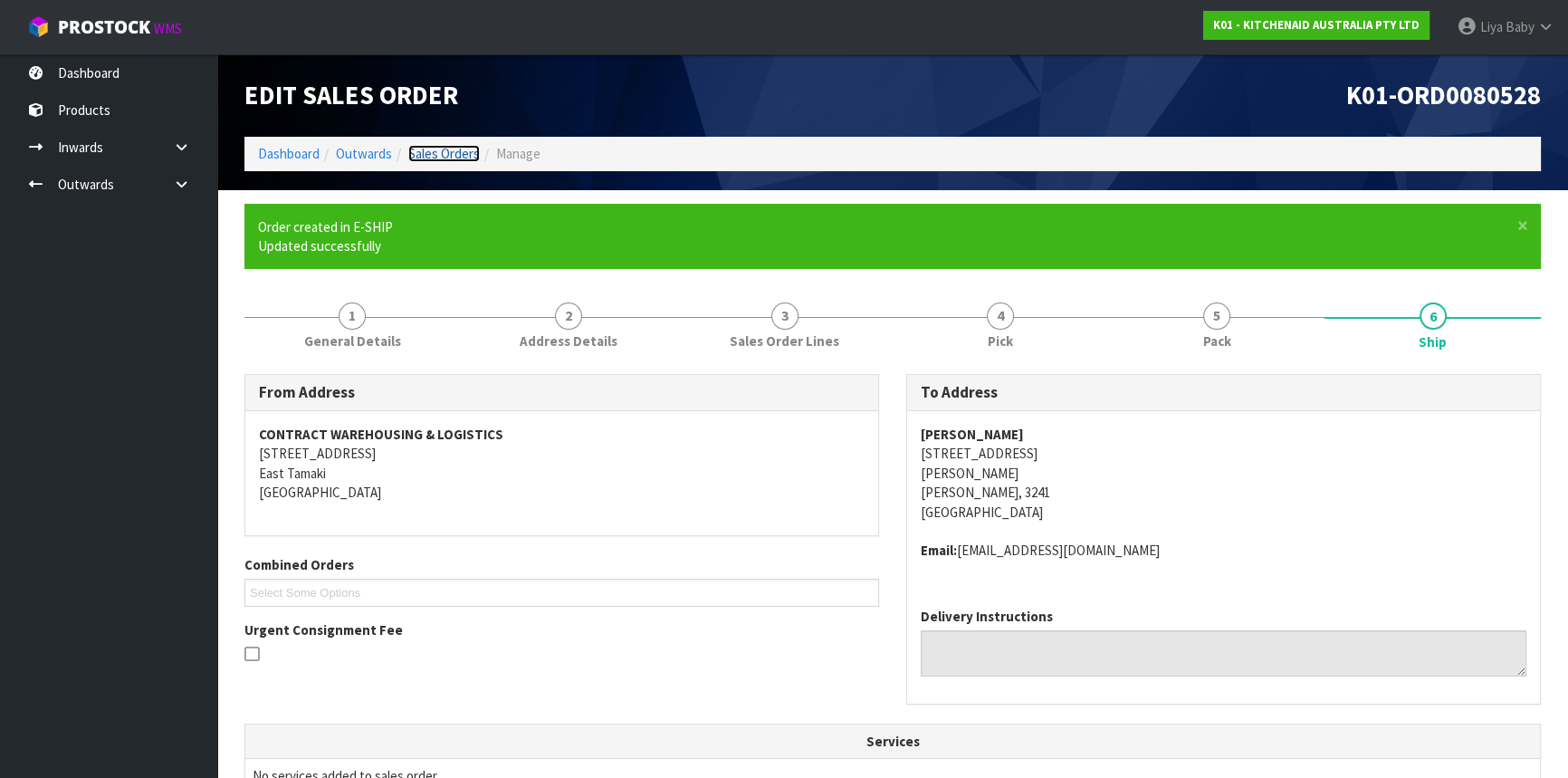
click at [452, 148] on link "Sales Orders" at bounding box center [444, 154] width 72 height 17
click at [448, 154] on link "Sales Orders" at bounding box center [444, 154] width 72 height 17
click at [447, 154] on link "Sales Orders" at bounding box center [444, 154] width 72 height 17
click at [433, 149] on link "Sales Orders" at bounding box center [444, 154] width 72 height 17
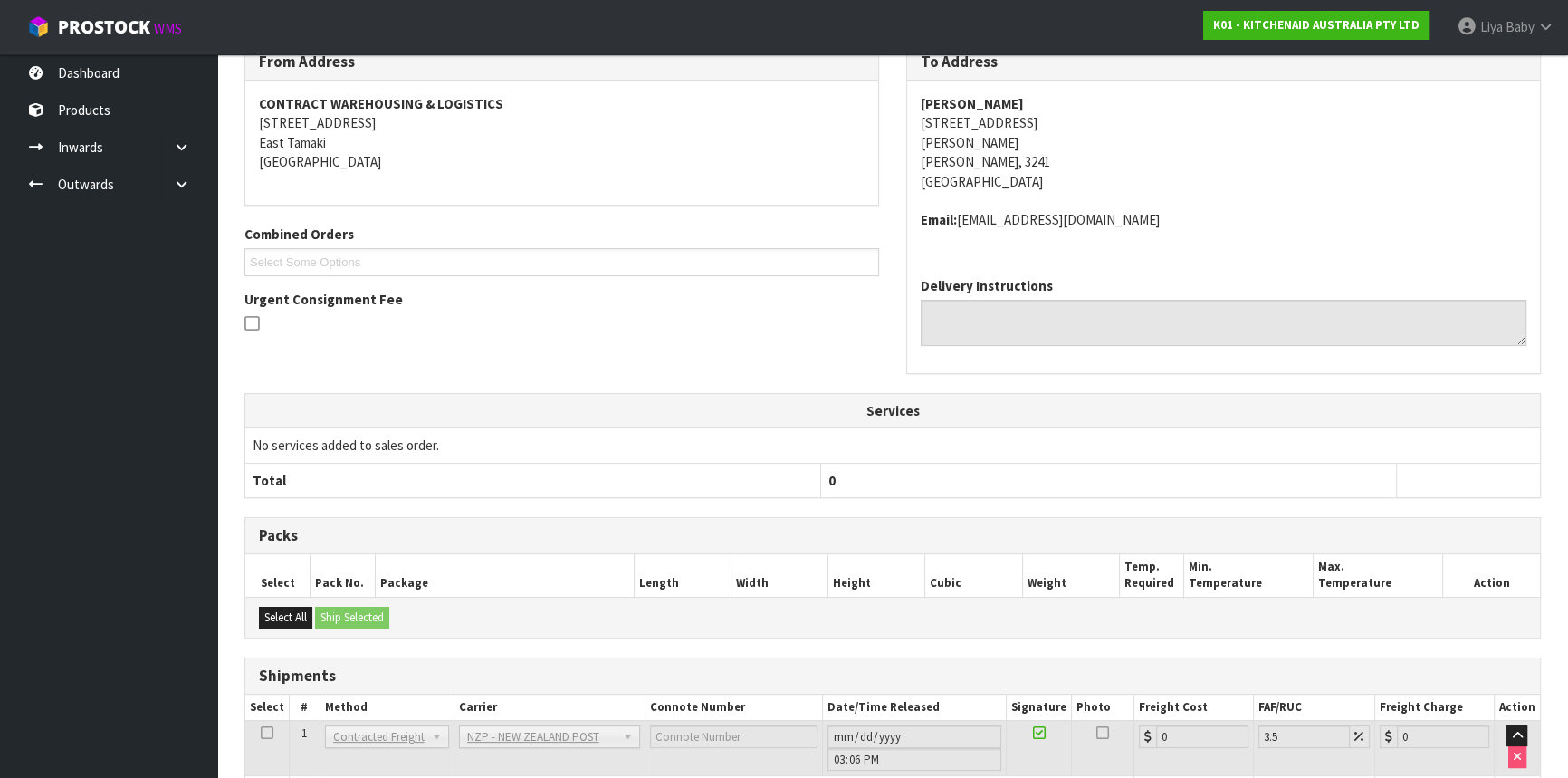
scroll to position [443, 0]
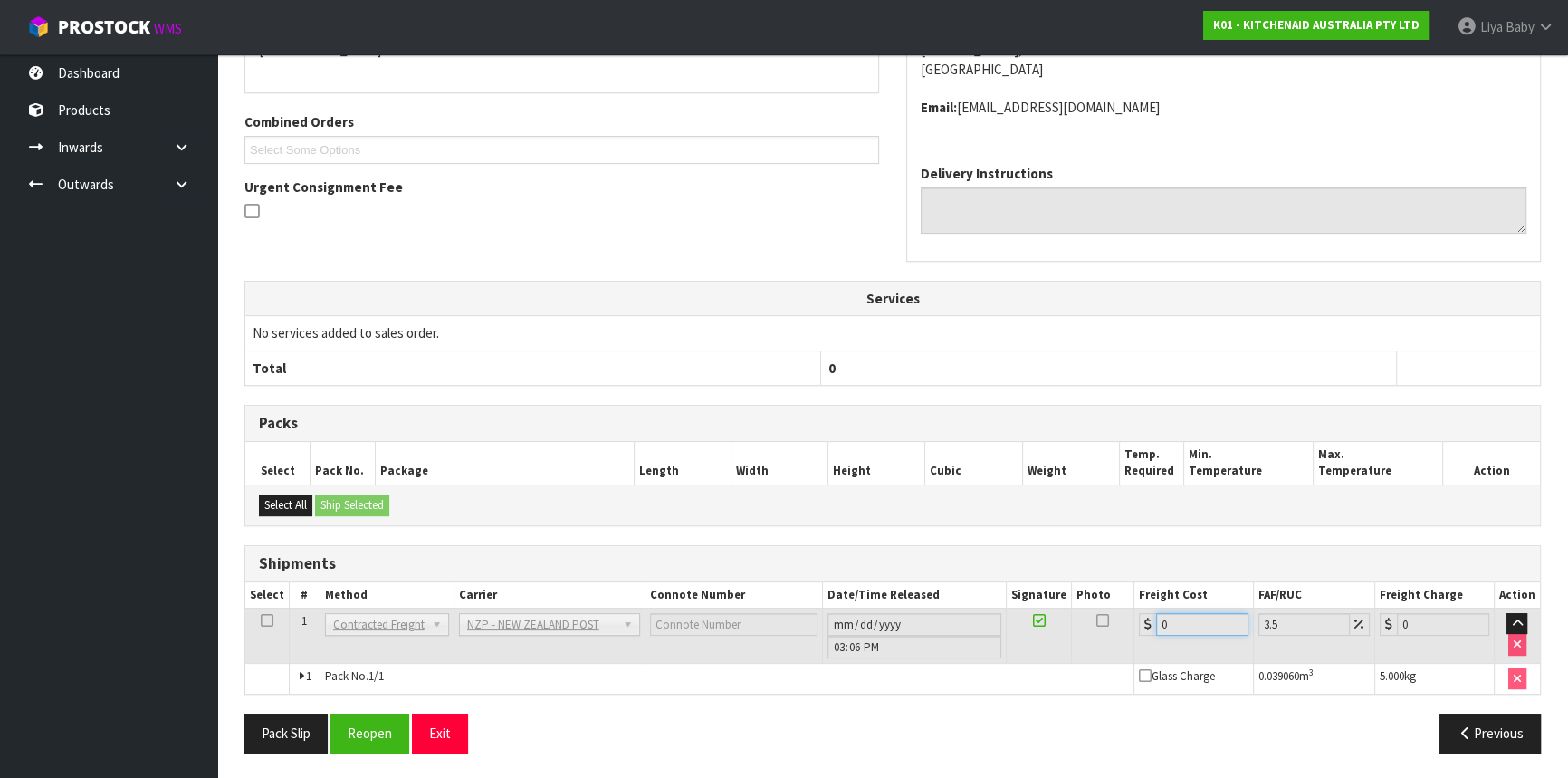
drag, startPoint x: 1181, startPoint y: 619, endPoint x: 1128, endPoint y: 625, distance: 53.3
click at [1128, 625] on tr "1 Client Local Pickup Customer Local Pickup Company Freight Contracted Freight …" at bounding box center [892, 635] width 1295 height 55
click at [1189, 622] on input "0" at bounding box center [1202, 624] width 92 height 23
drag, startPoint x: 1157, startPoint y: 625, endPoint x: 1144, endPoint y: 628, distance: 13.3
click at [1144, 628] on div "0" at bounding box center [1194, 624] width 110 height 23
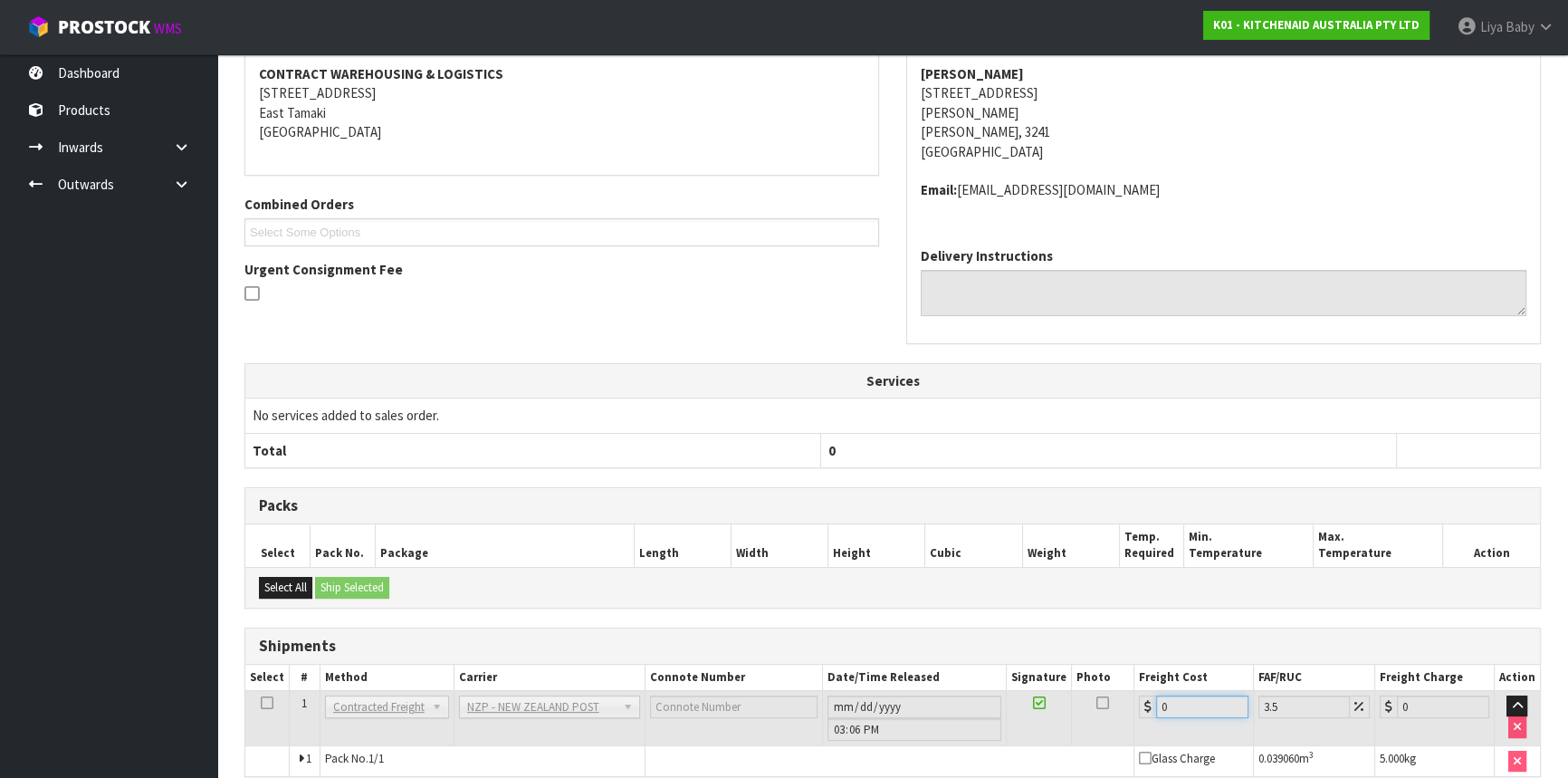
scroll to position [30, 0]
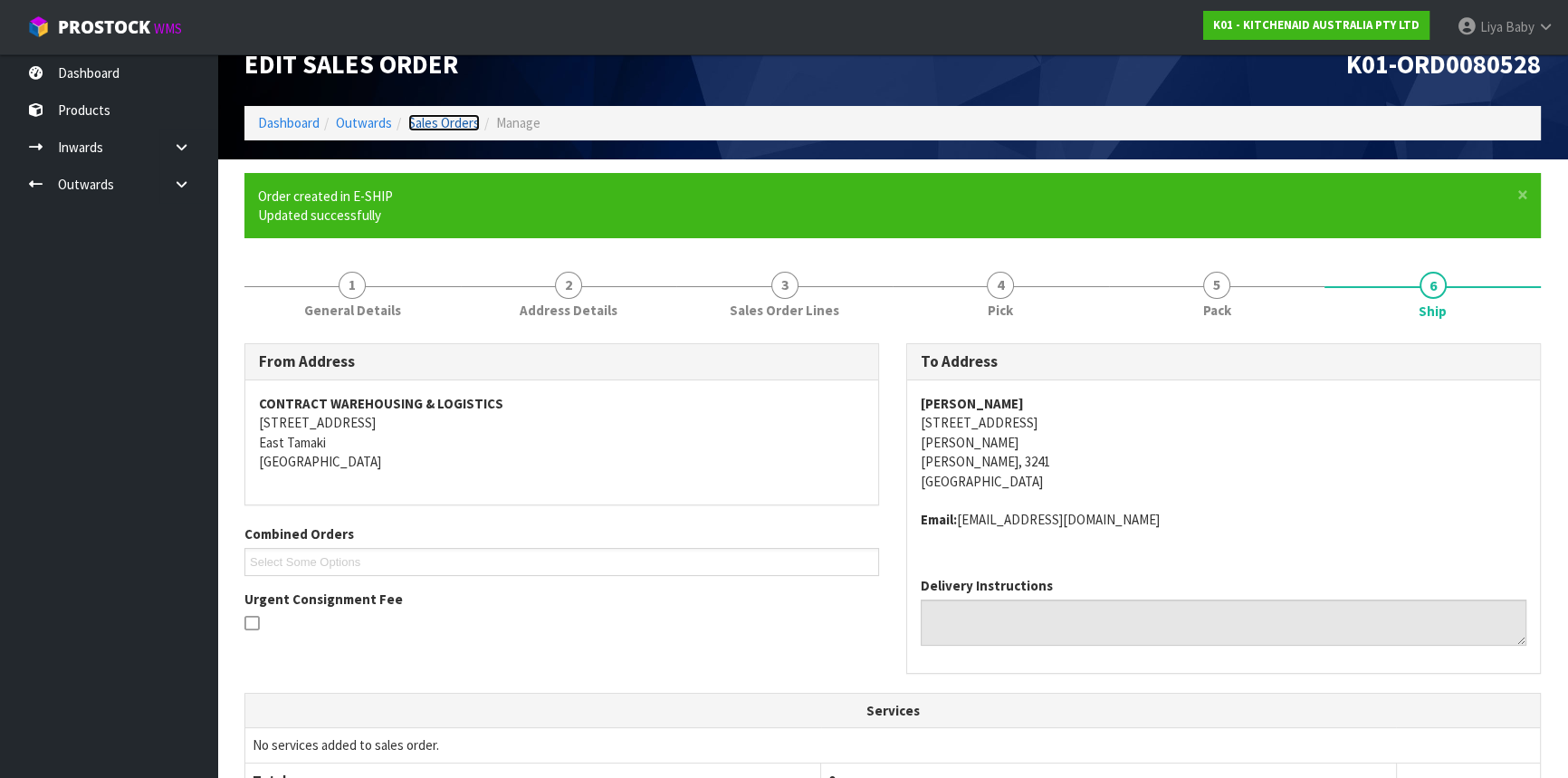
click at [468, 118] on link "Sales Orders" at bounding box center [444, 122] width 72 height 17
click at [461, 120] on link "Sales Orders" at bounding box center [444, 122] width 72 height 17
click at [160, 72] on link "Dashboard" at bounding box center [108, 72] width 217 height 37
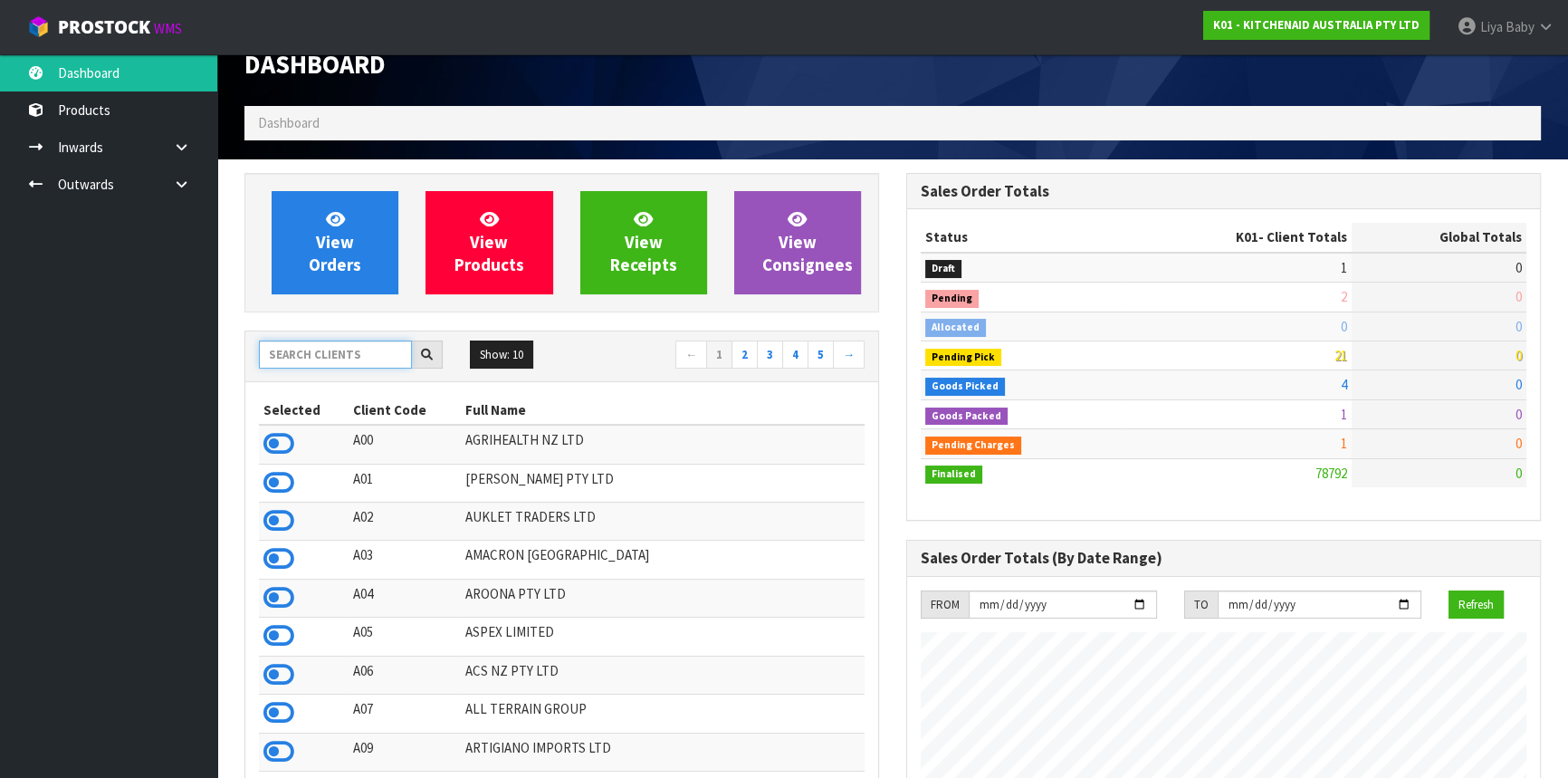
scroll to position [1369, 661]
click at [343, 357] on input "text" at bounding box center [335, 354] width 153 height 28
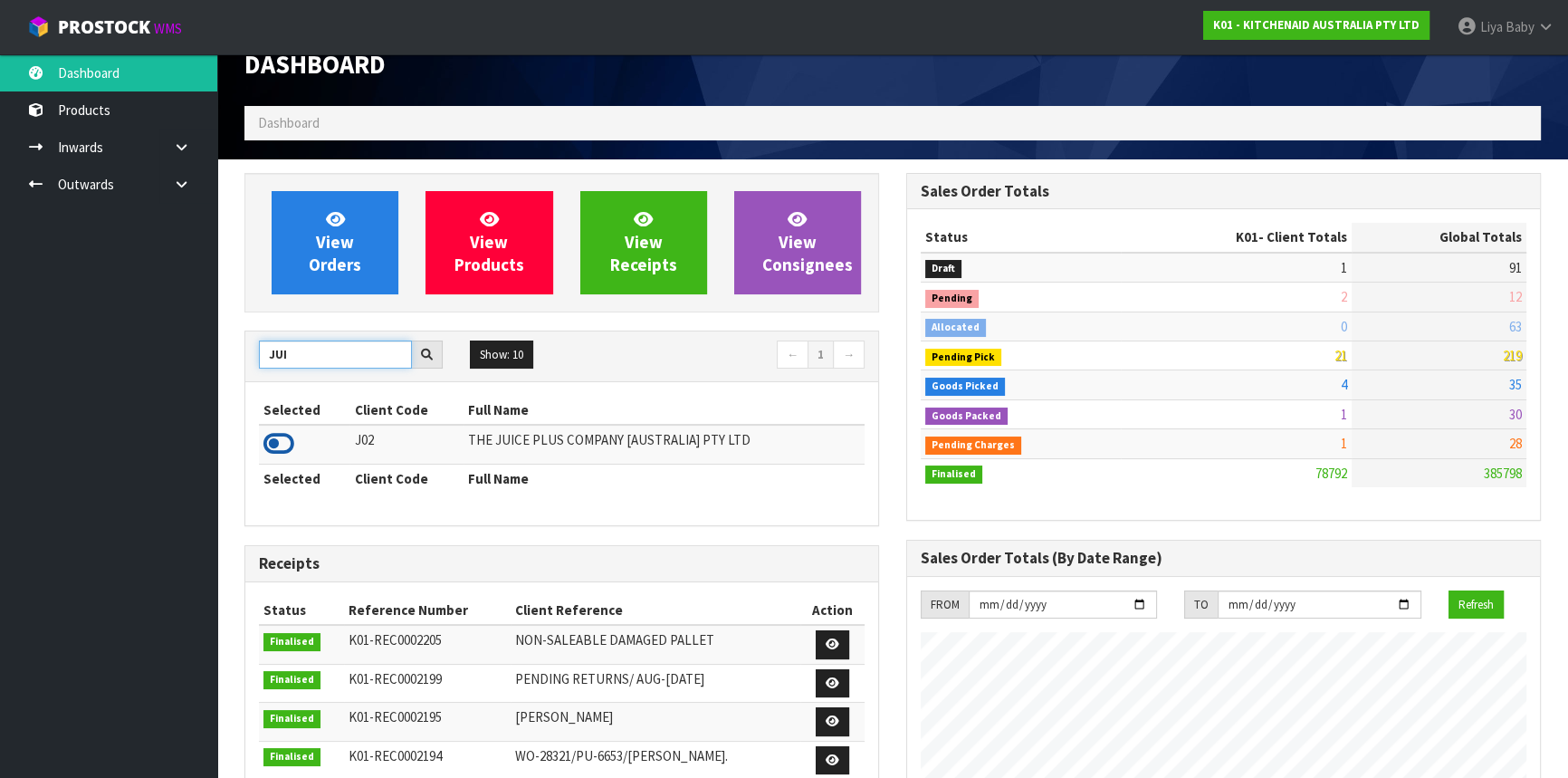
type input "JUI"
click at [280, 443] on icon at bounding box center [279, 443] width 30 height 27
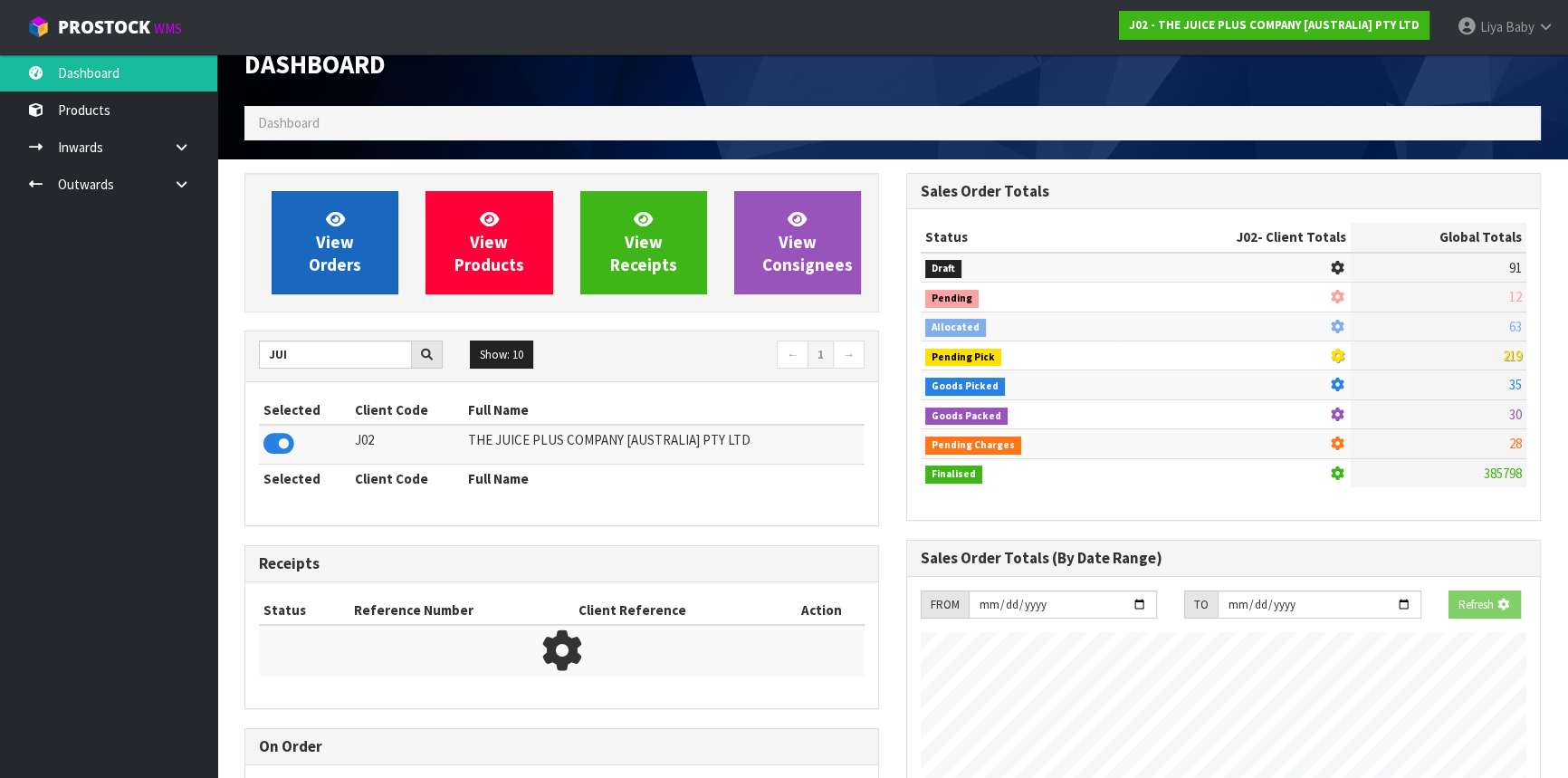
scroll to position [904626, 904907]
click at [347, 256] on span "View Orders" at bounding box center [334, 243] width 52 height 68
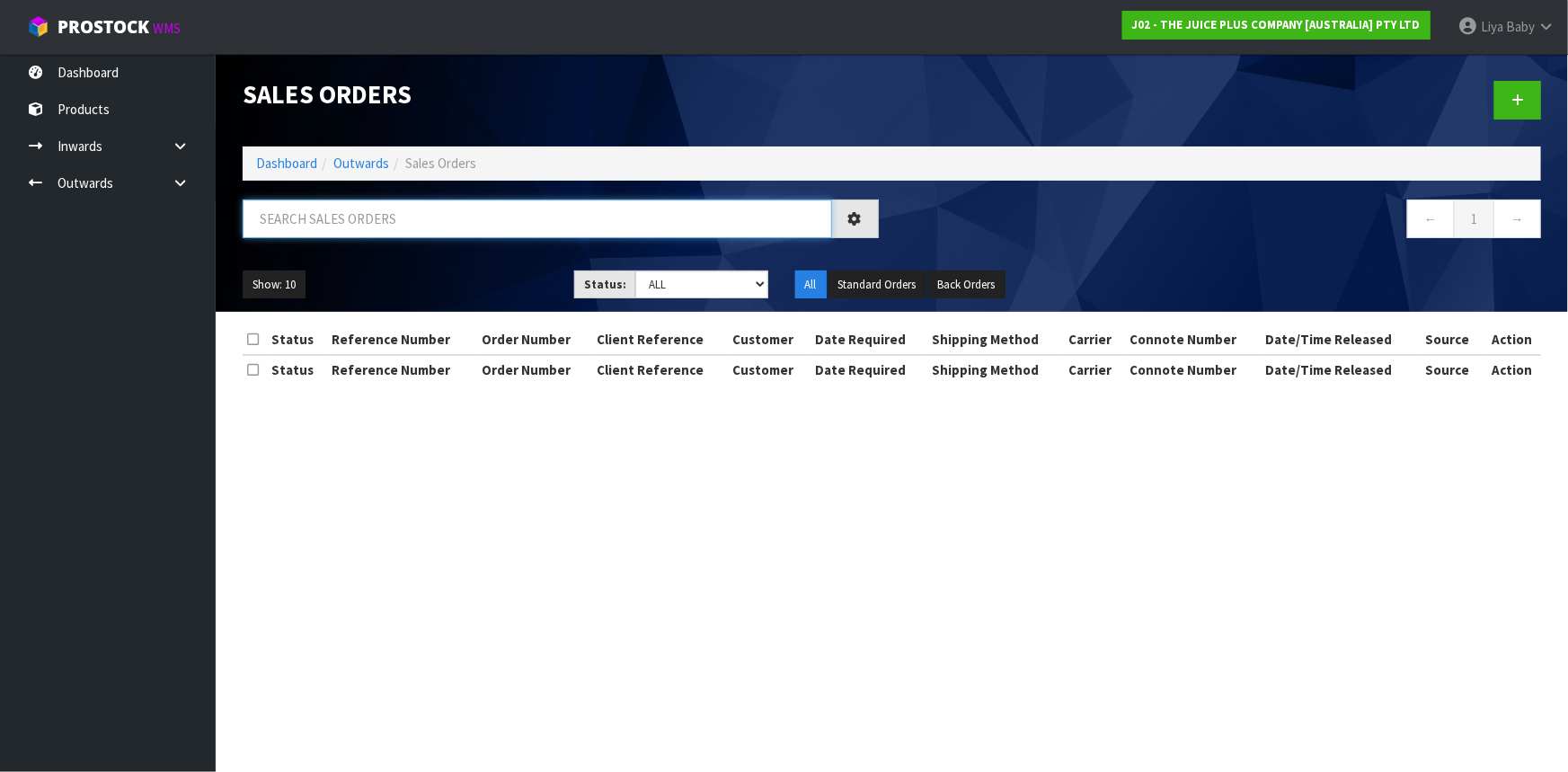
click at [344, 213] on input "text" at bounding box center [537, 218] width 589 height 39
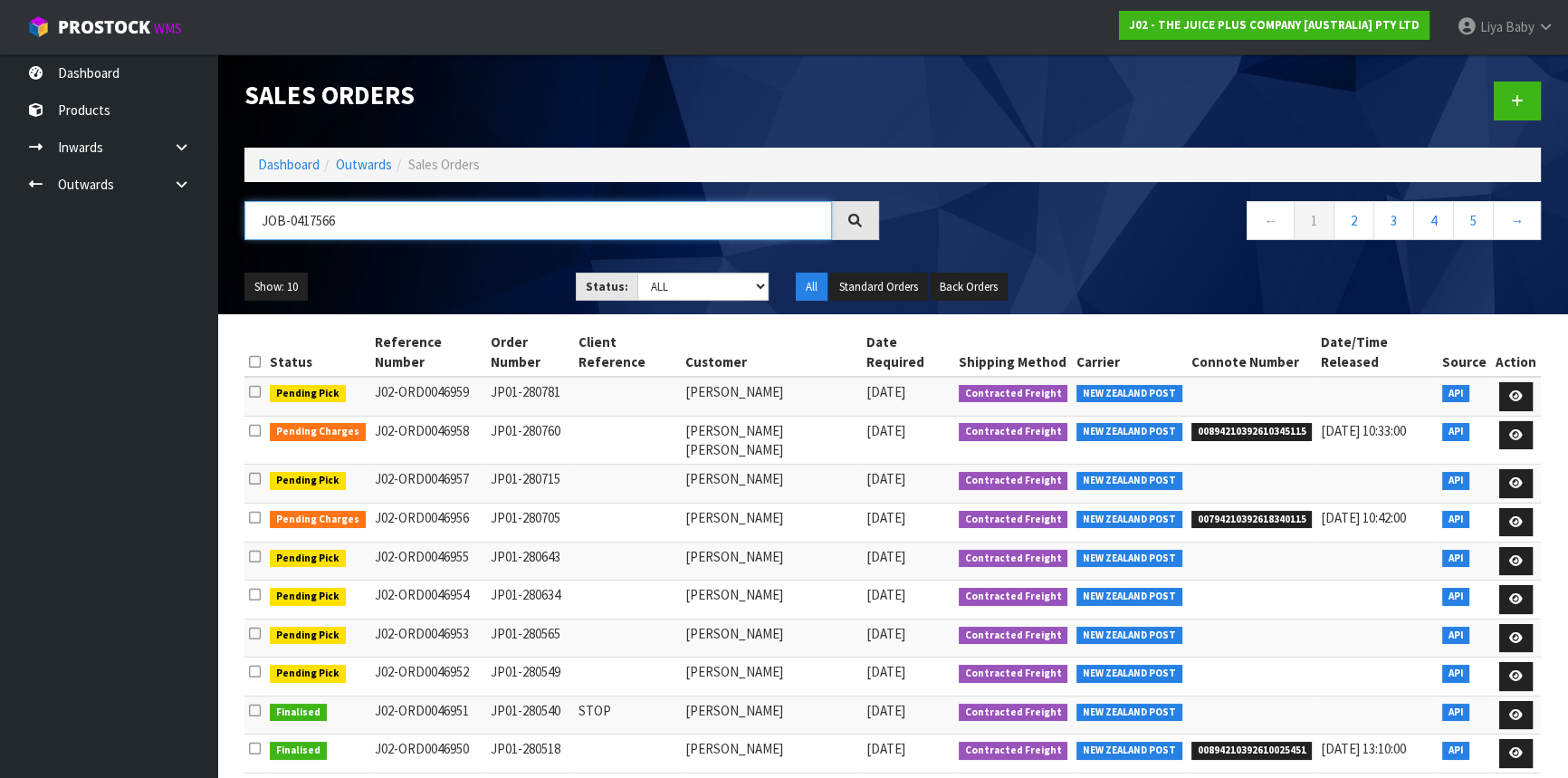
type input "JOB-0417566"
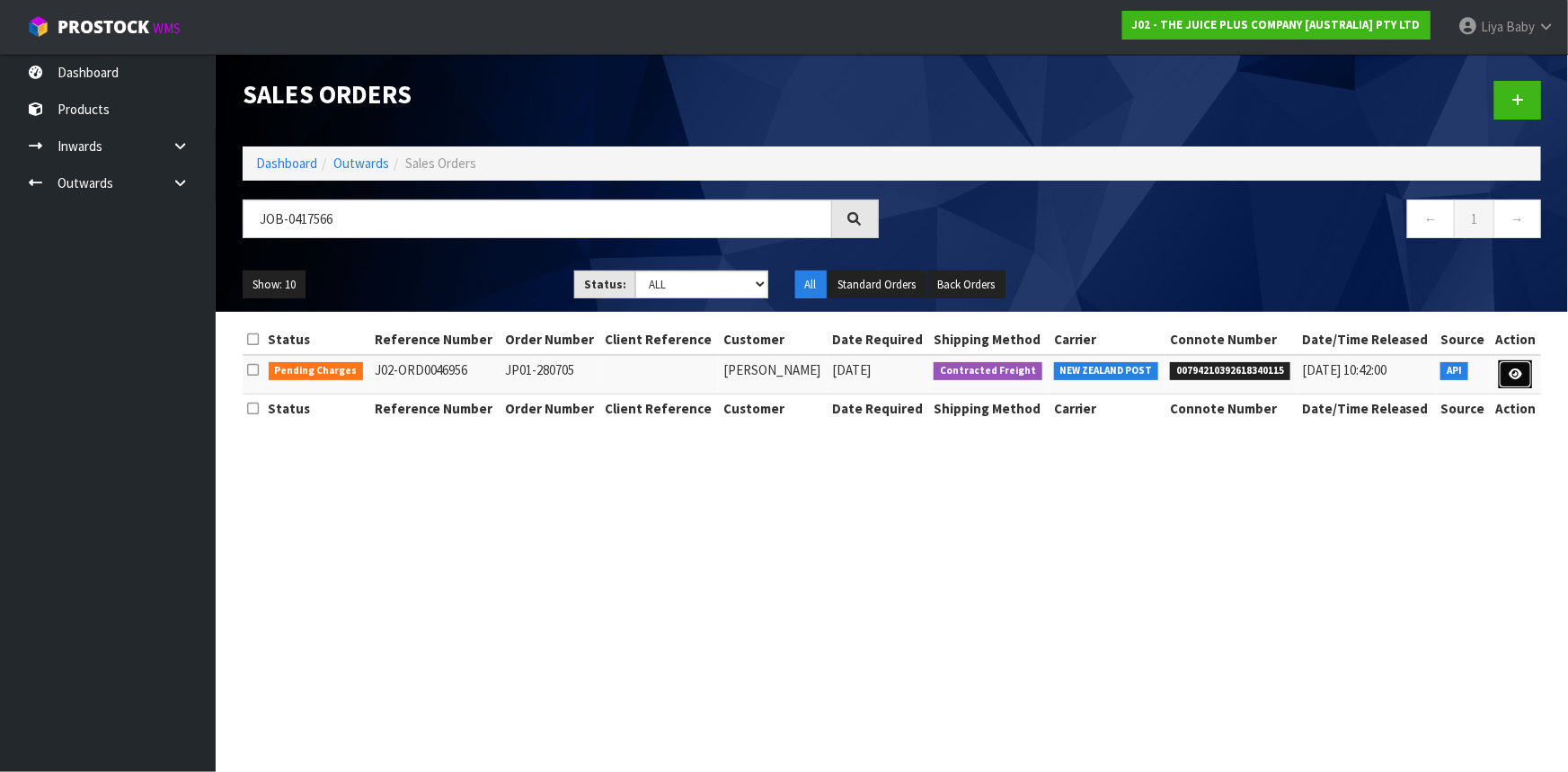
click at [1507, 373] on link at bounding box center [1514, 374] width 33 height 29
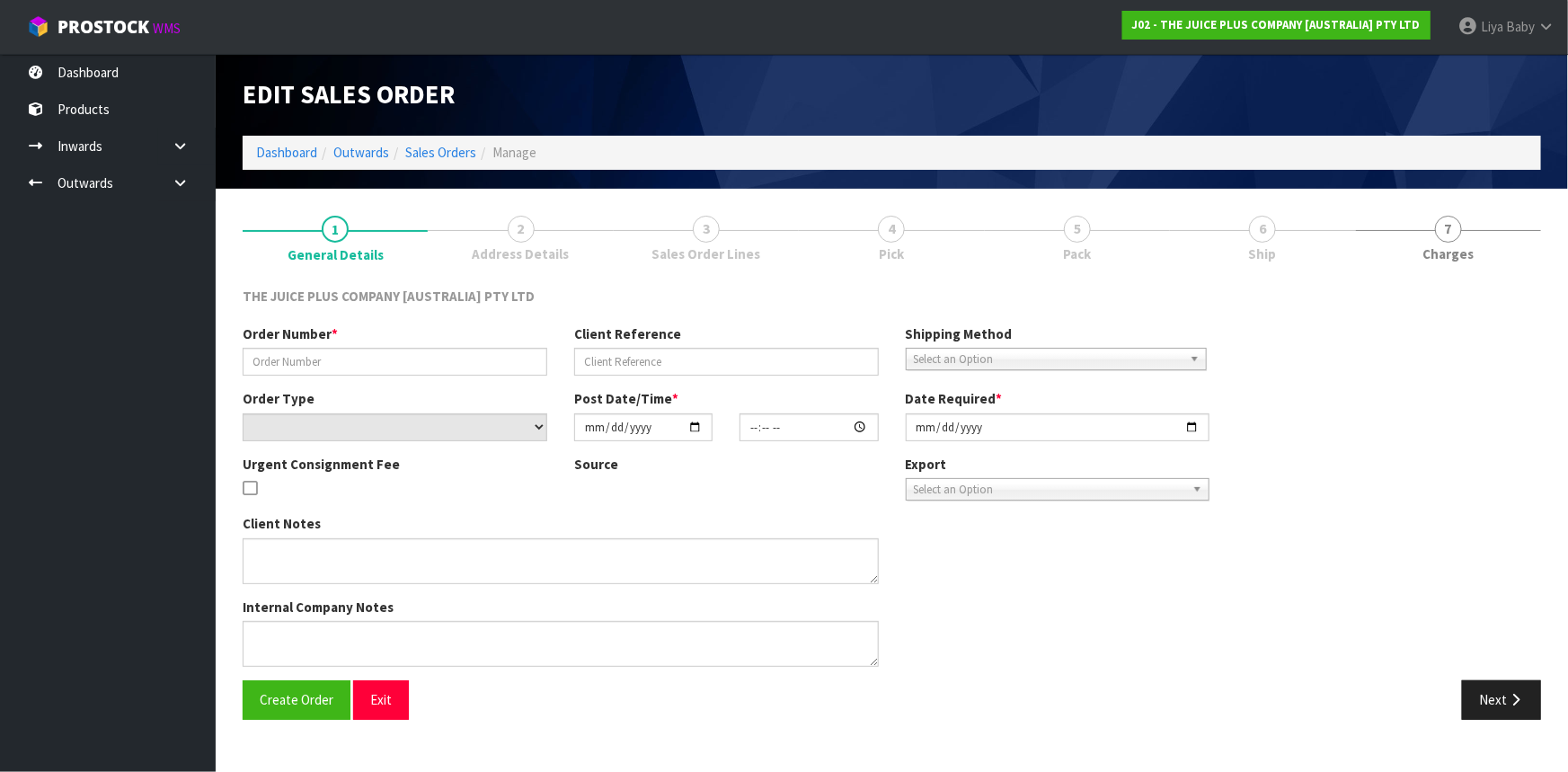
type input "JP01-280705"
select select "number:0"
type input "[DATE]"
type input "04:03:45.000"
type input "[DATE]"
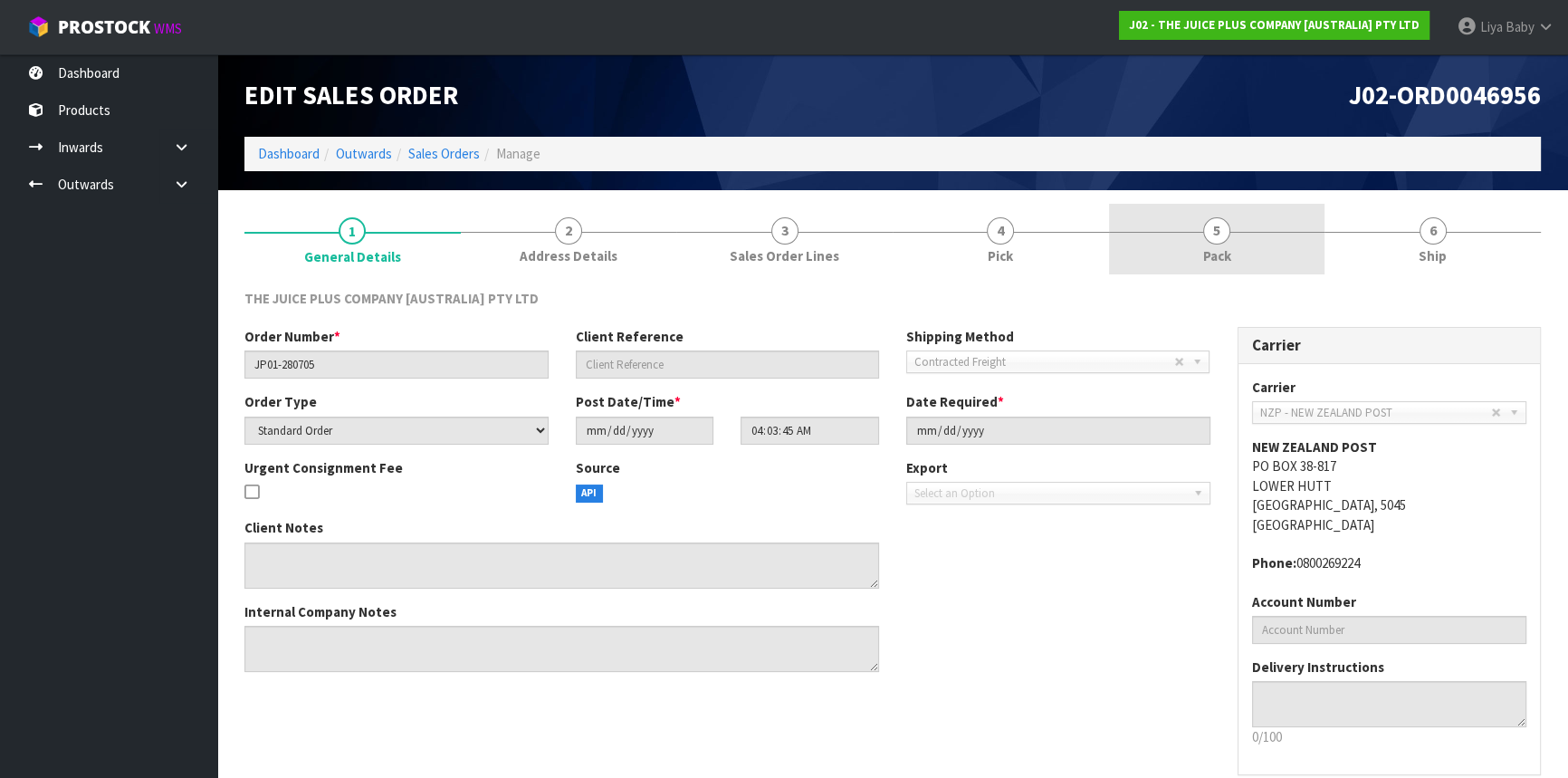
click at [1221, 235] on span "5" at bounding box center [1217, 230] width 27 height 27
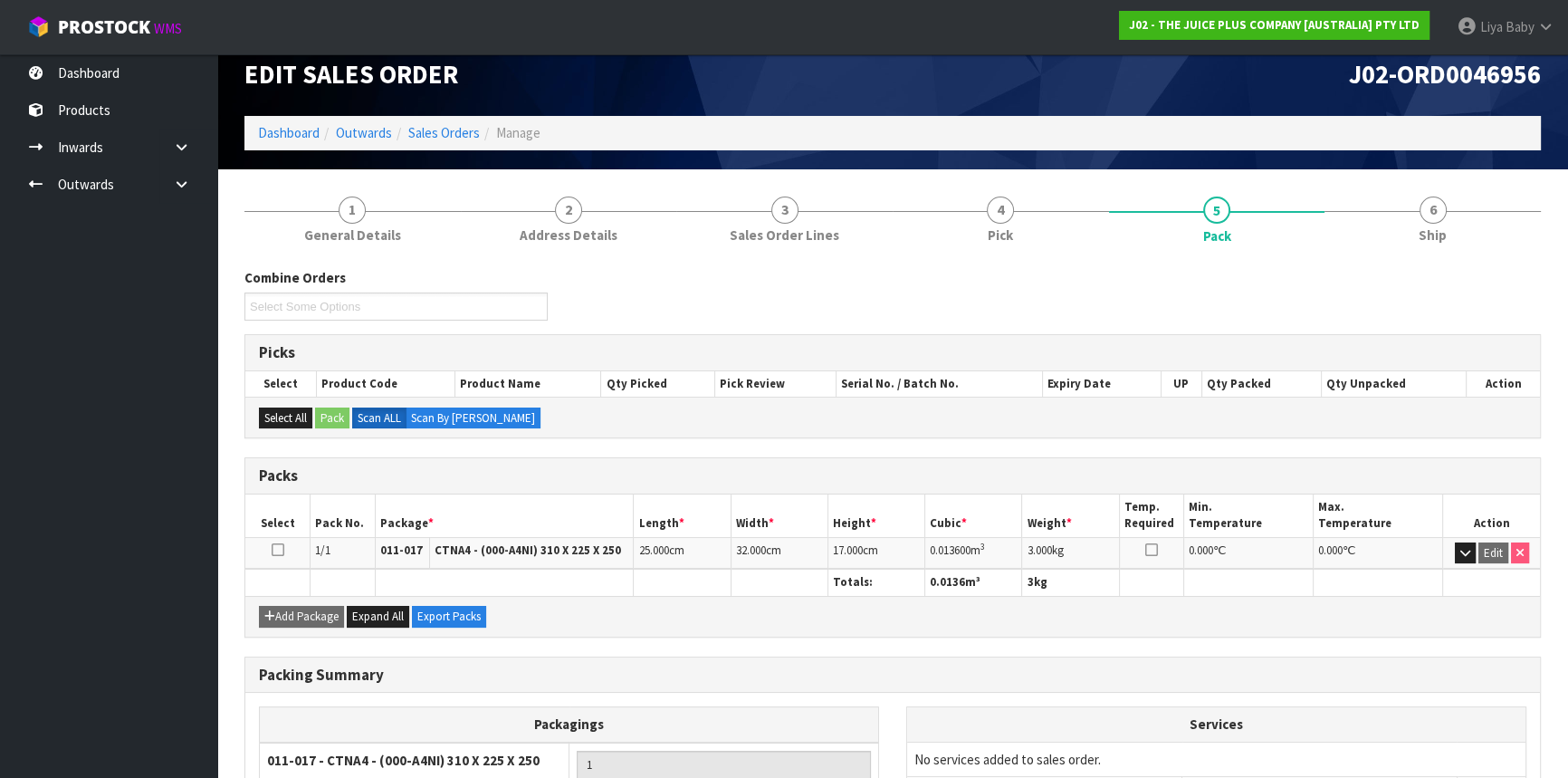
scroll to position [15, 0]
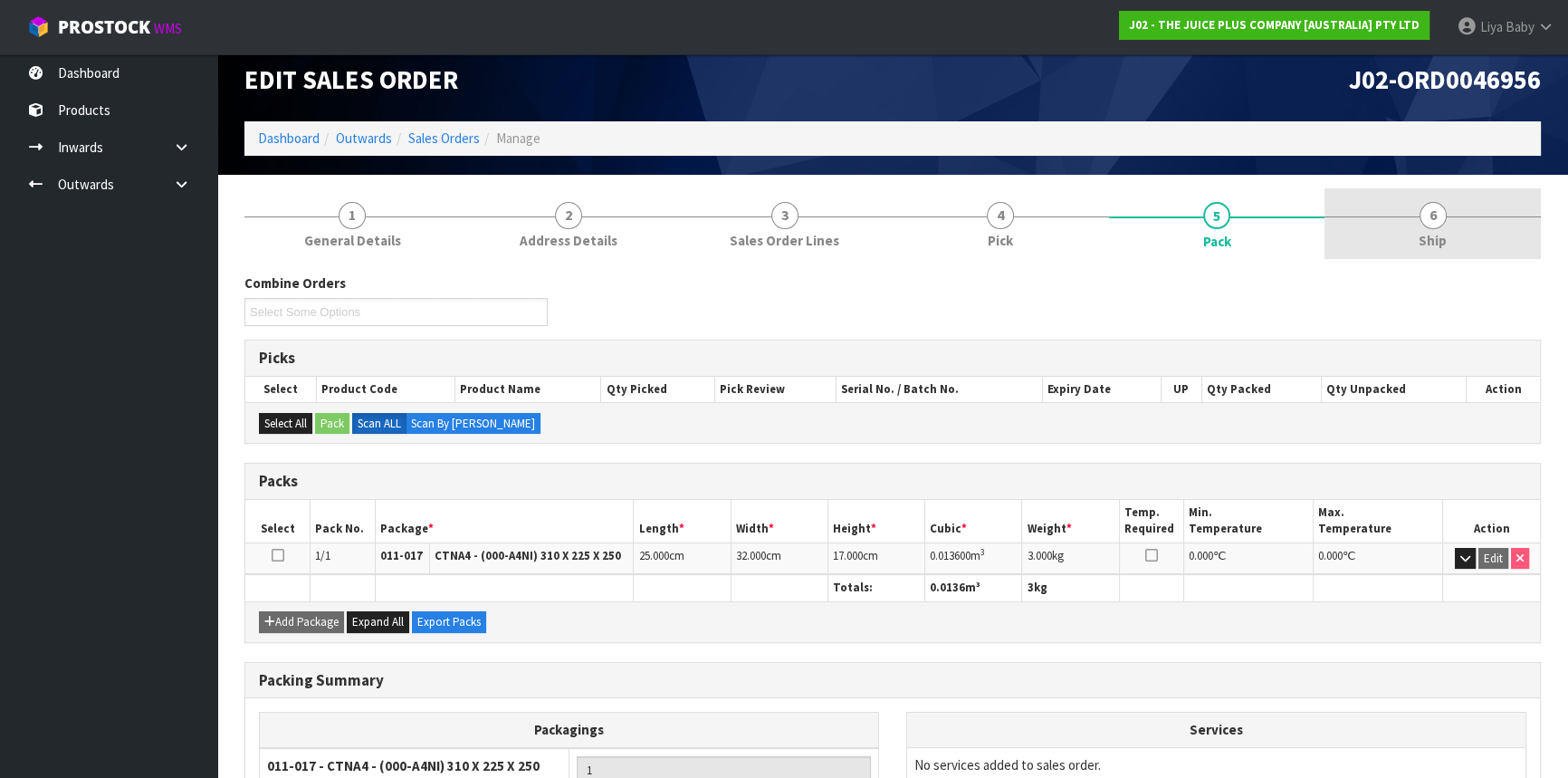
click at [1439, 232] on span "Ship" at bounding box center [1433, 241] width 28 height 19
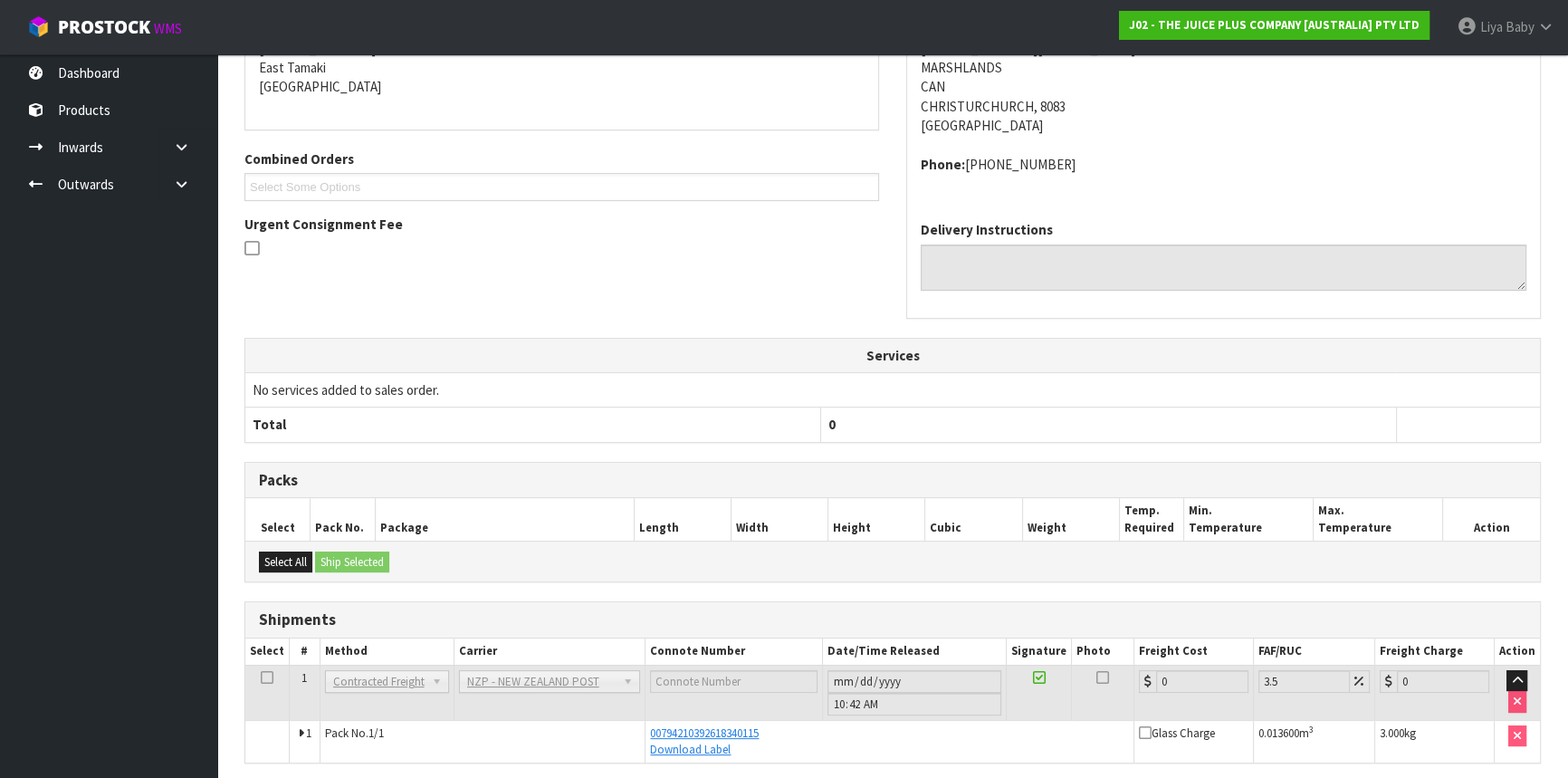
scroll to position [389, 0]
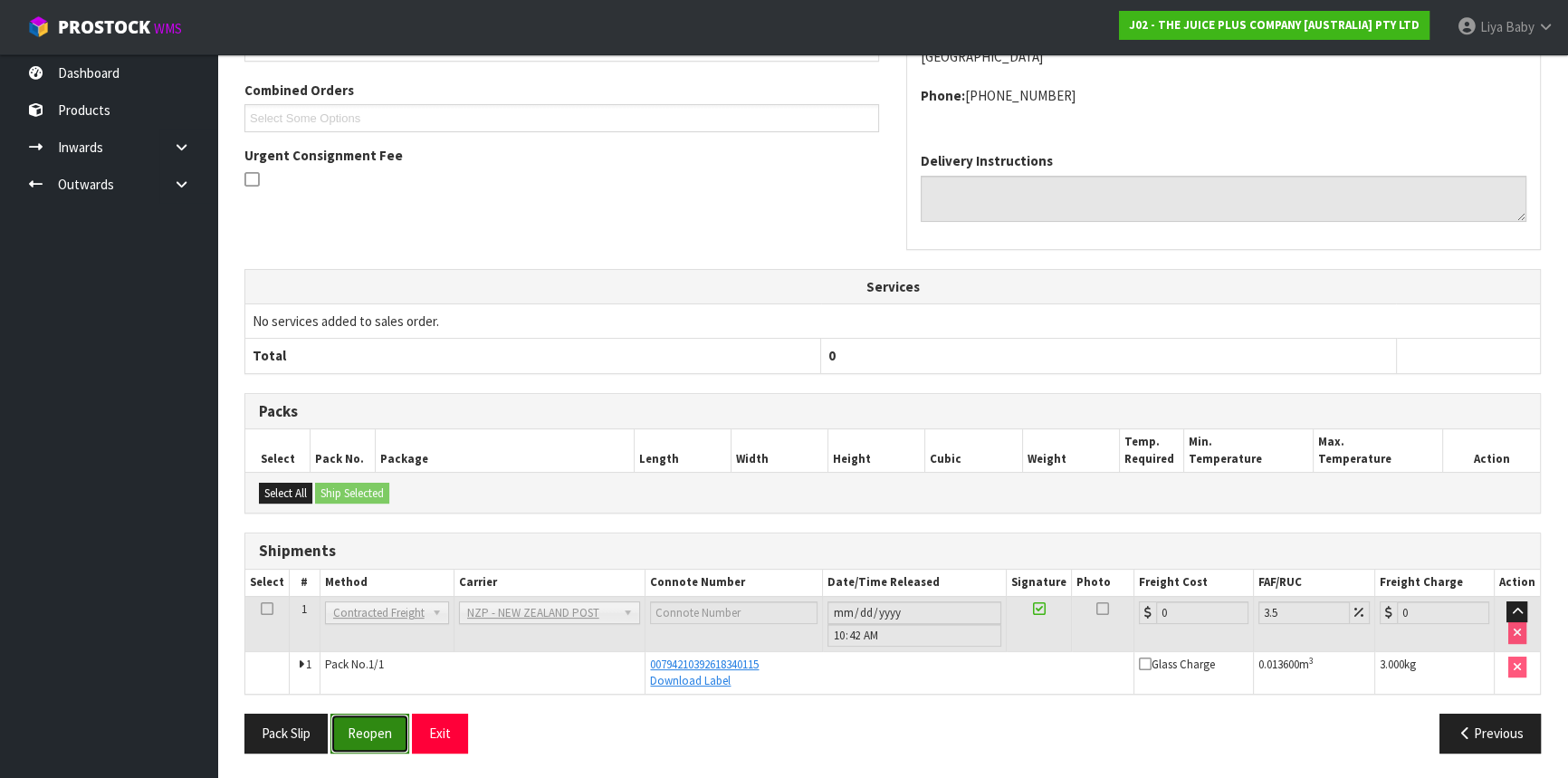
click at [395, 733] on button "Reopen" at bounding box center [369, 733] width 79 height 39
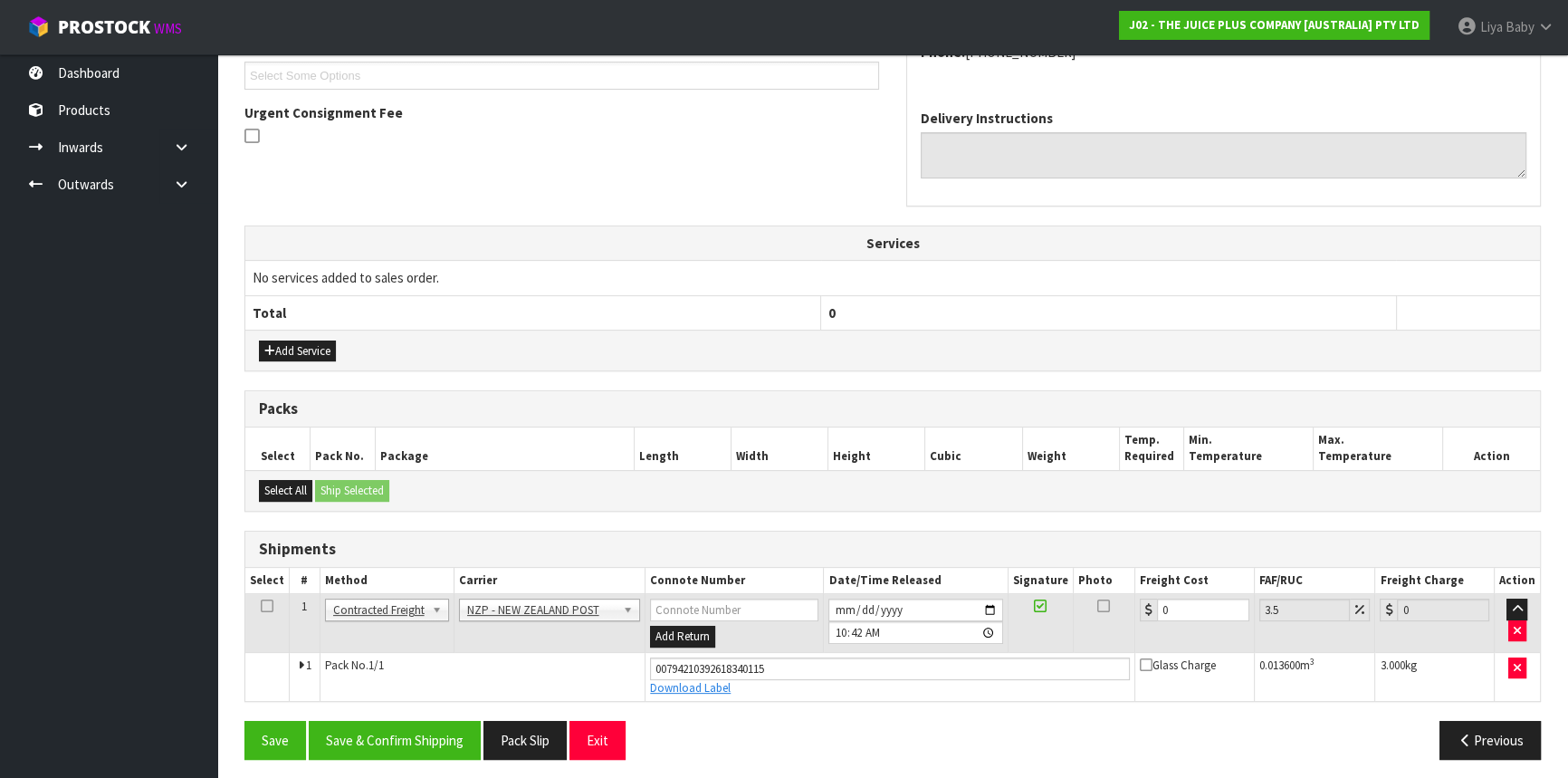
scroll to position [503, 0]
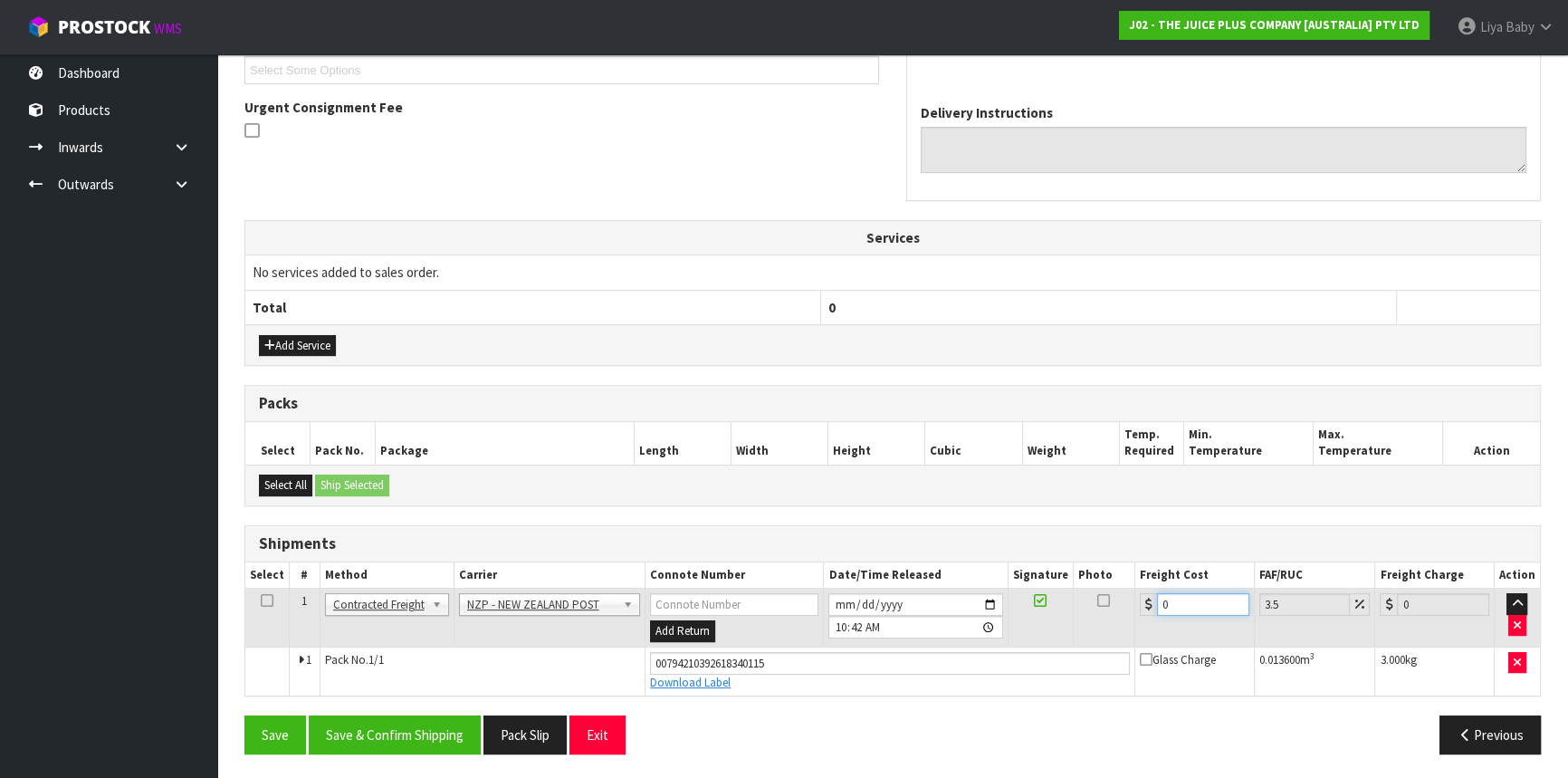
drag, startPoint x: 1217, startPoint y: 601, endPoint x: 1159, endPoint y: 596, distance: 58.2
click at [1159, 596] on input "0" at bounding box center [1203, 605] width 92 height 23
type input "1"
type input "1.03"
type input "11"
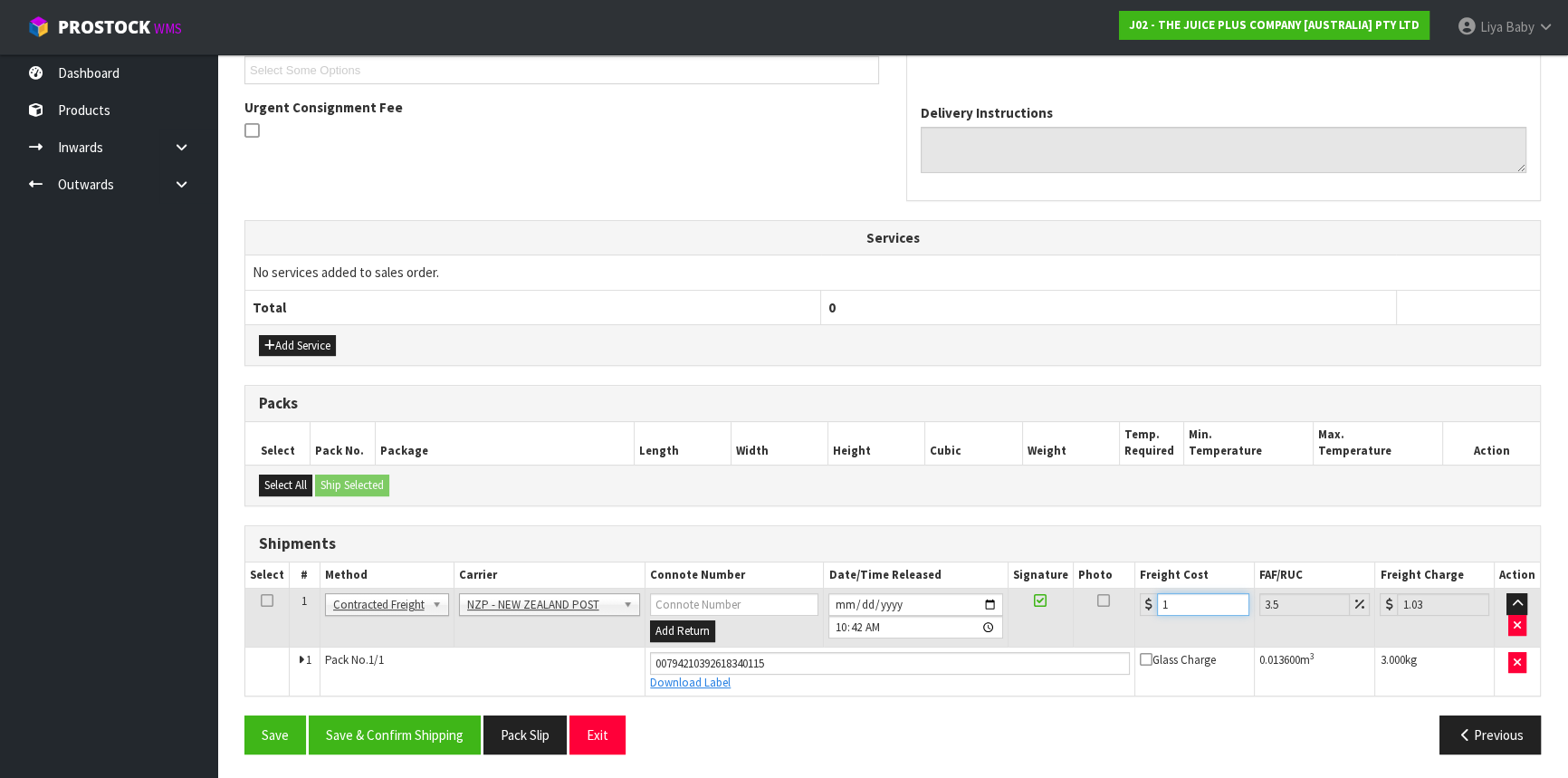
type input "11.38"
type input "11.6"
type input "12.01"
type input "11.61"
type input "12.02"
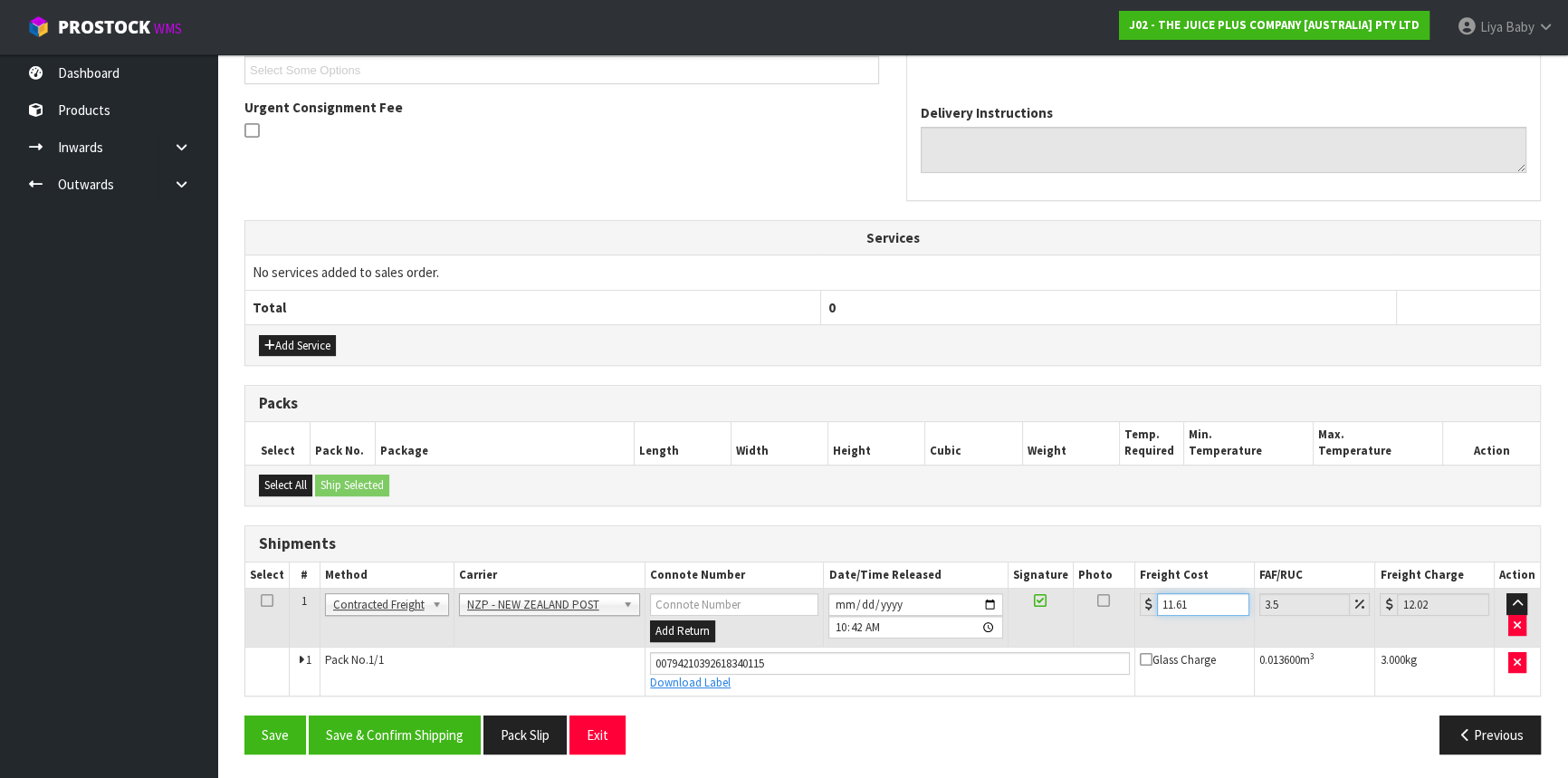
type input "11.61"
click at [264, 606] on td at bounding box center [267, 618] width 45 height 59
click at [266, 601] on icon at bounding box center [266, 601] width 12 height 1
click at [405, 737] on button "Save & Confirm Shipping" at bounding box center [395, 734] width 172 height 39
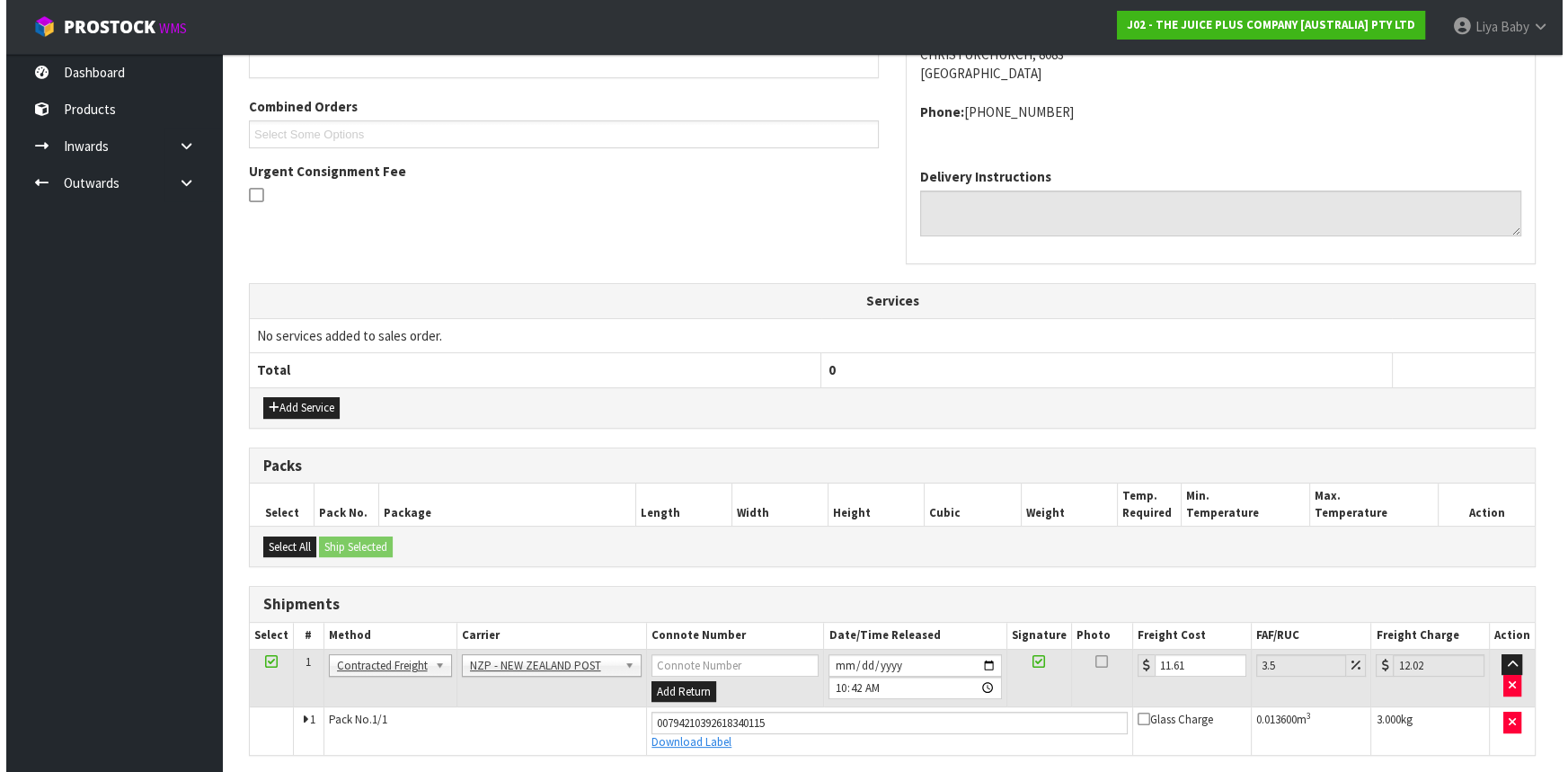
scroll to position [0, 0]
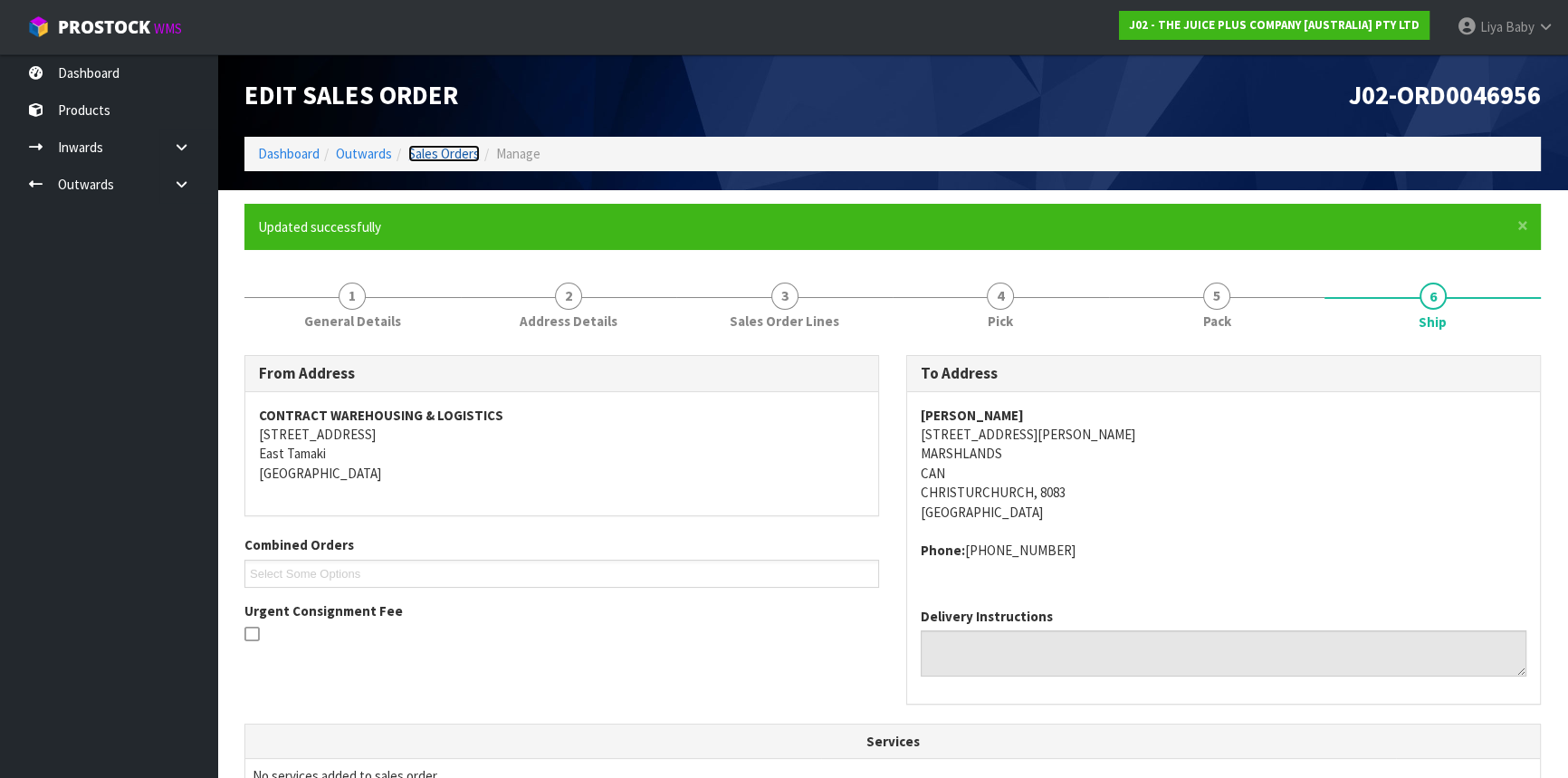
click at [433, 154] on link "Sales Orders" at bounding box center [444, 154] width 72 height 17
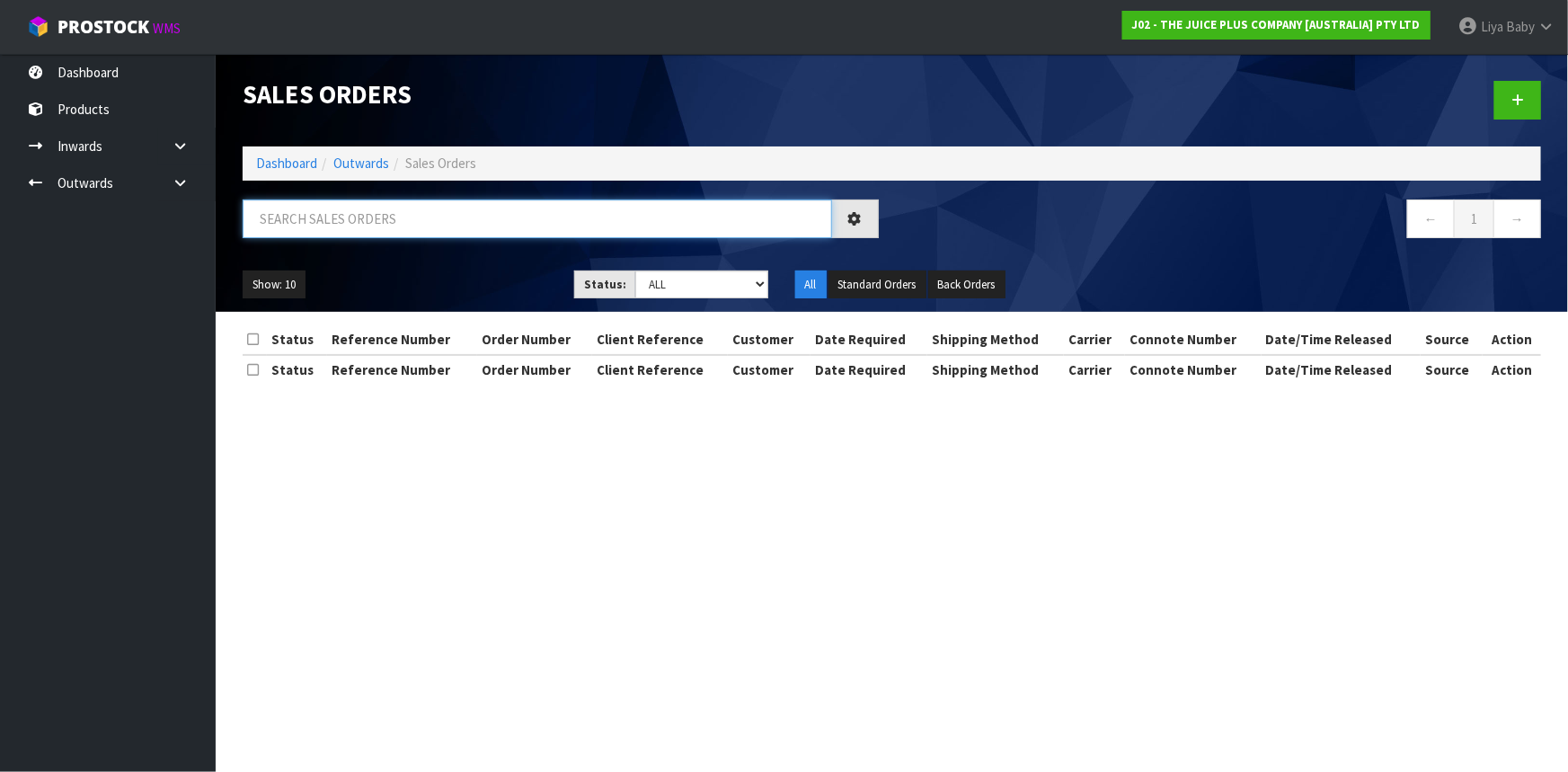
click at [368, 216] on input "text" at bounding box center [537, 218] width 589 height 39
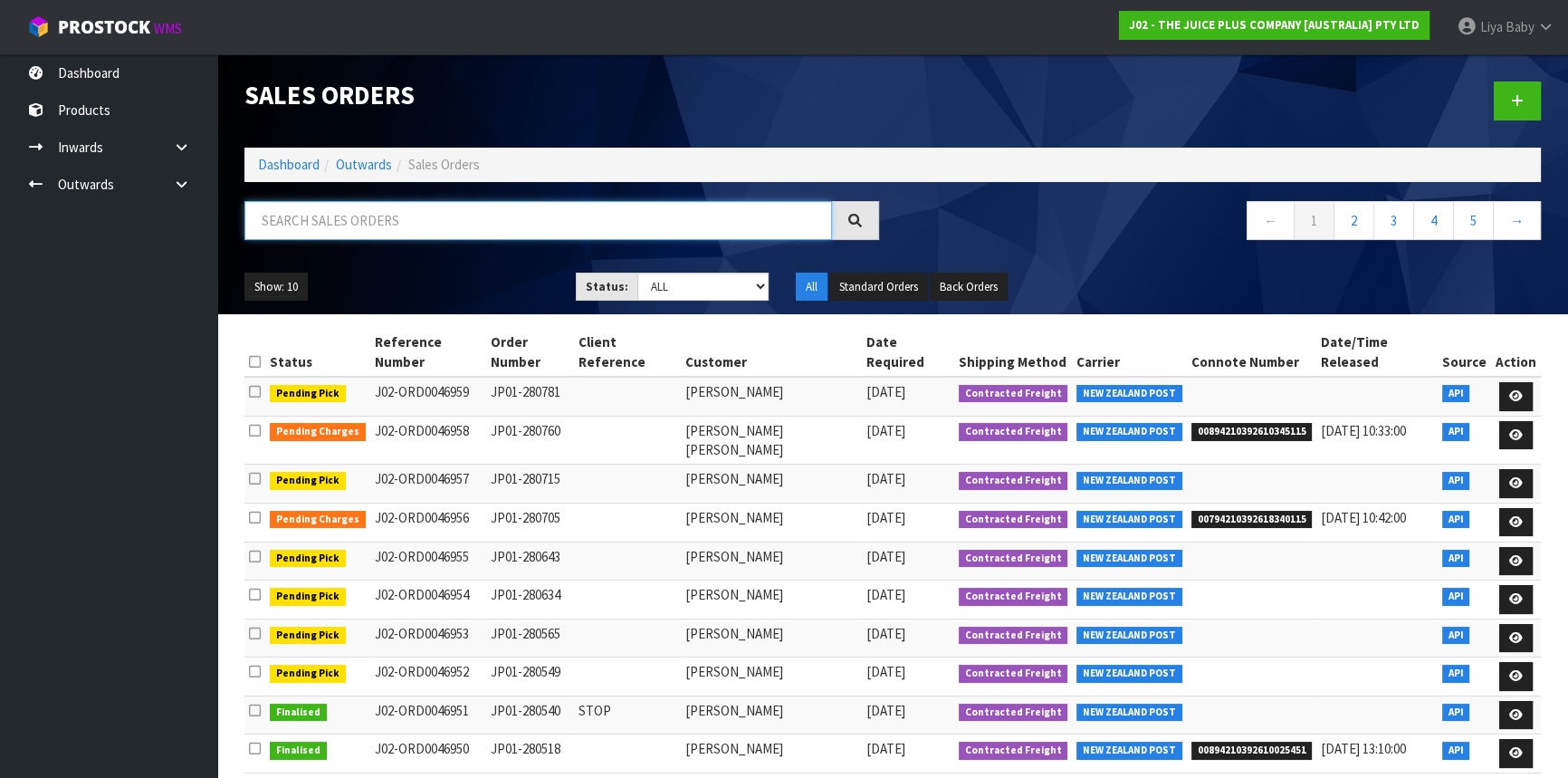
click at [424, 217] on input "text" at bounding box center [538, 220] width 587 height 39
type input "JOB-0417567"
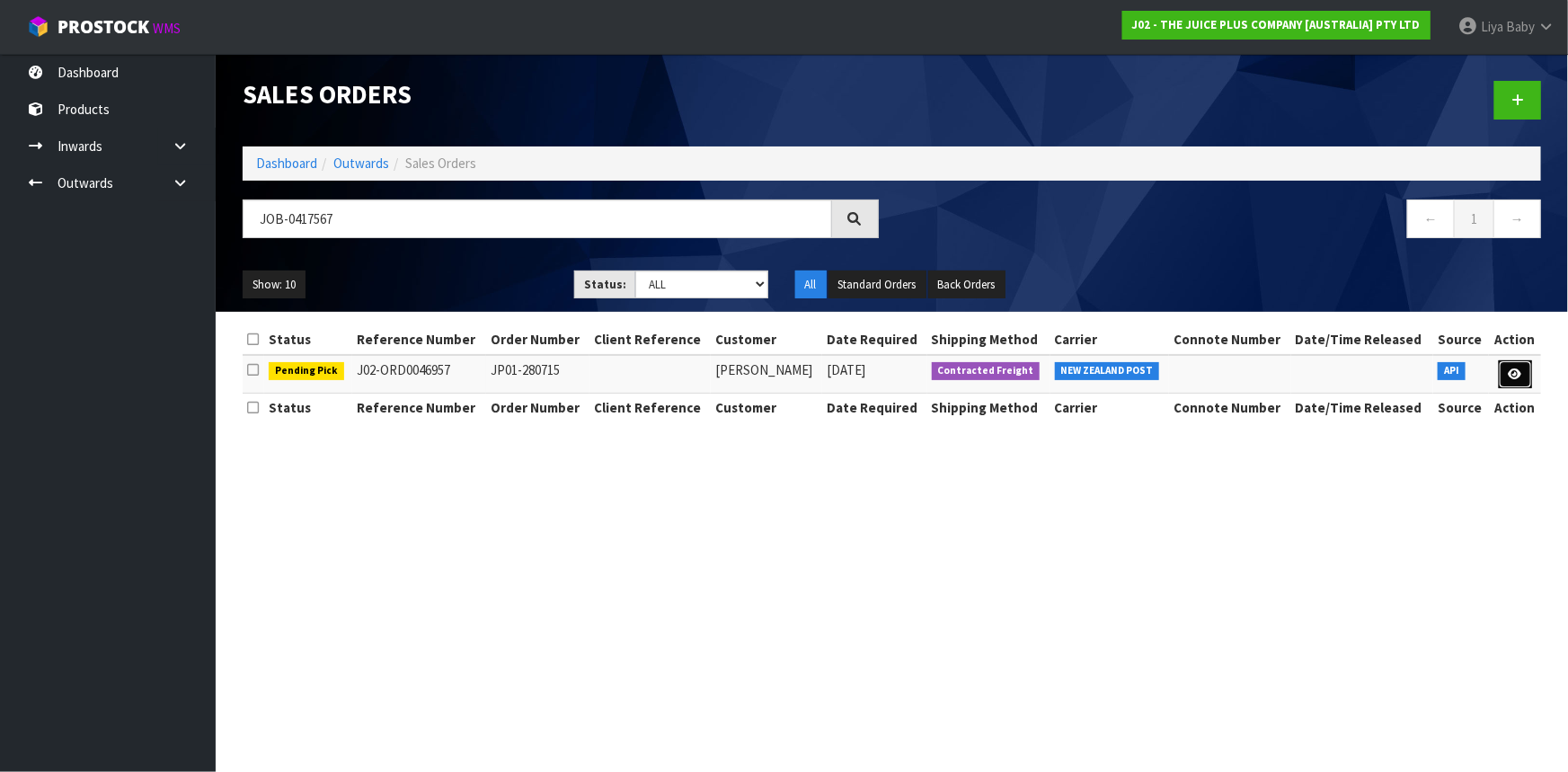
click at [1521, 378] on icon at bounding box center [1515, 374] width 13 height 11
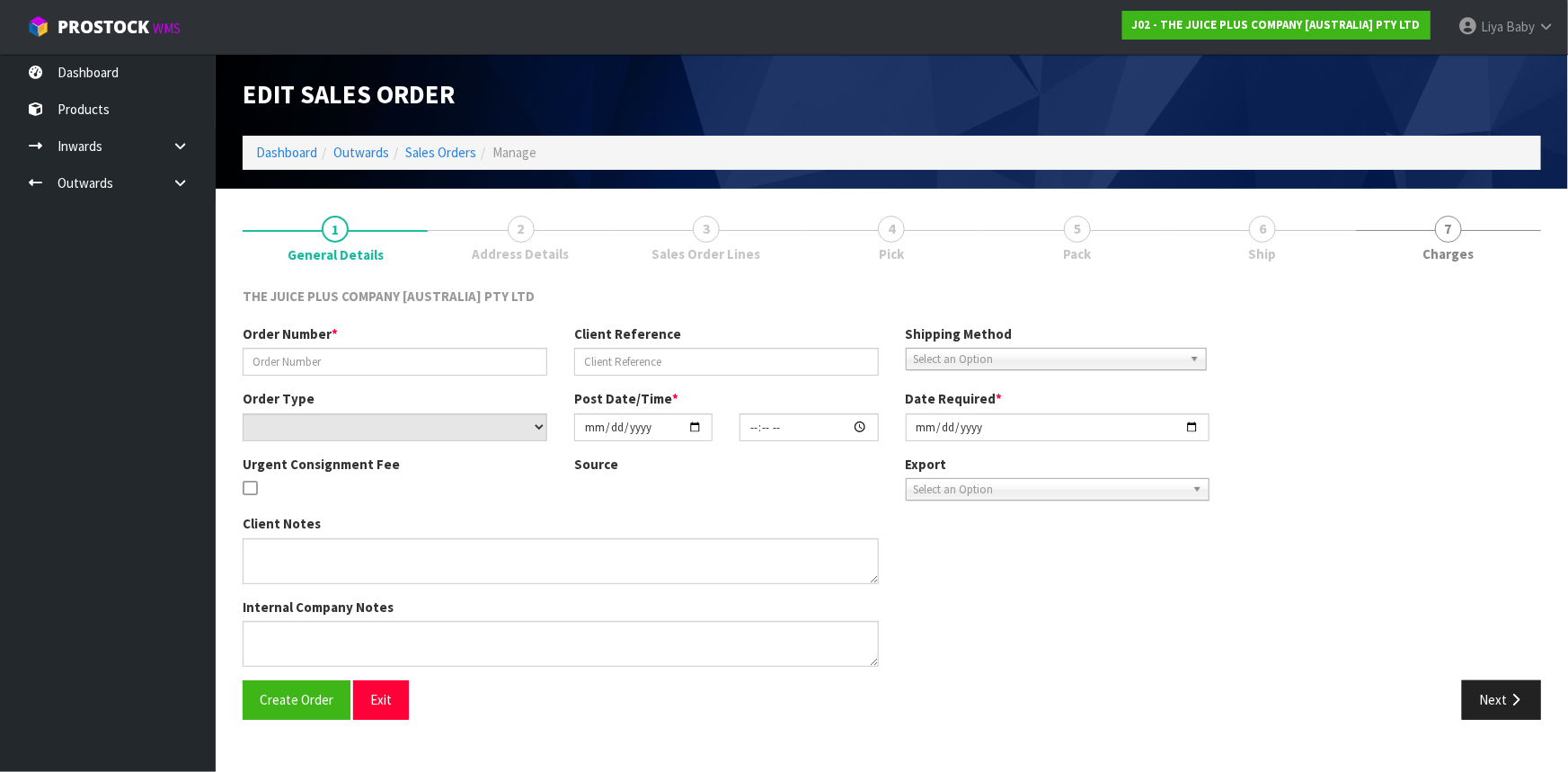
type input "JP01-280715"
select select "number:0"
type input "[DATE]"
type input "04:04:01.000"
type input "[DATE]"
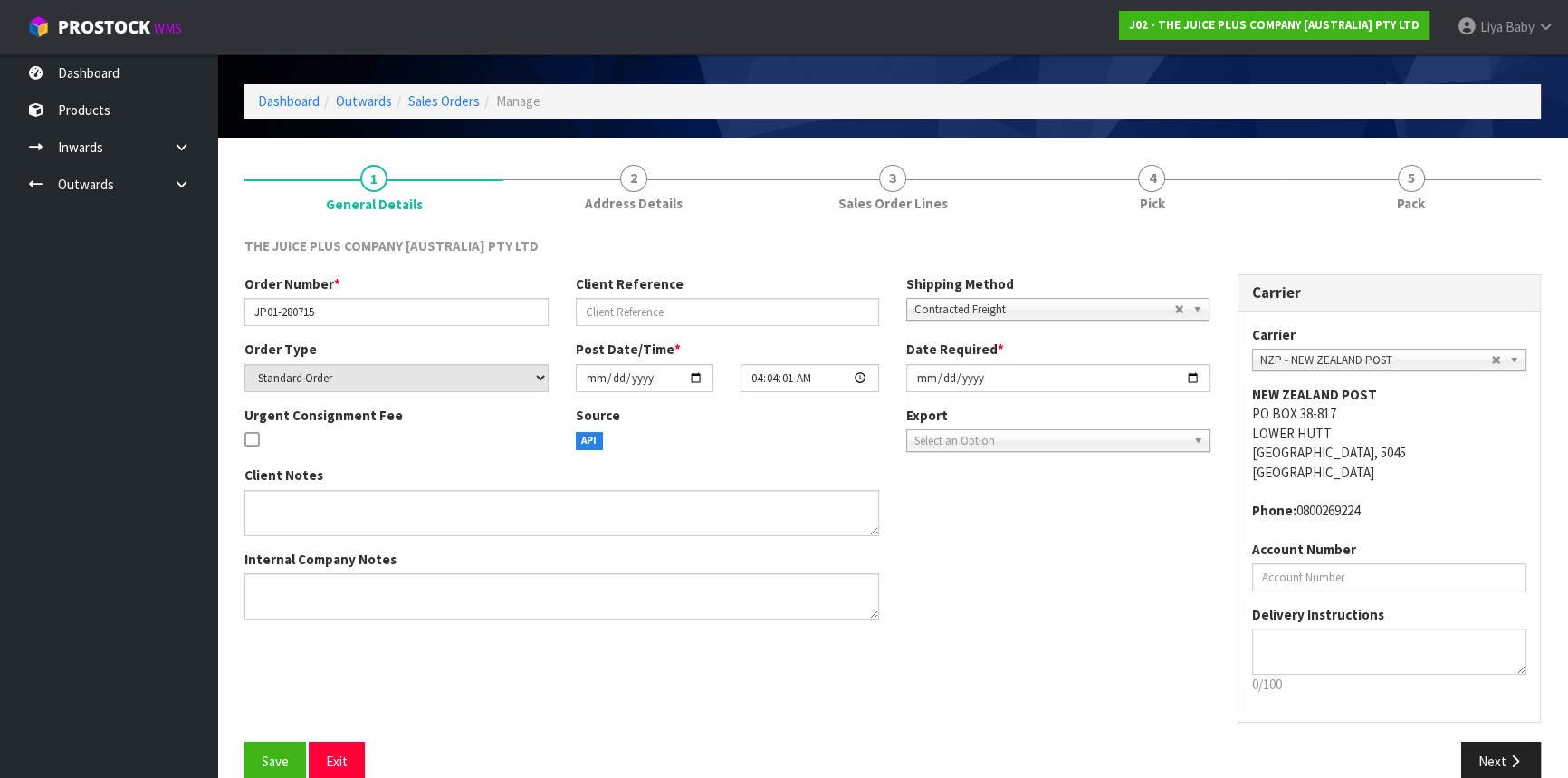
scroll to position [81, 0]
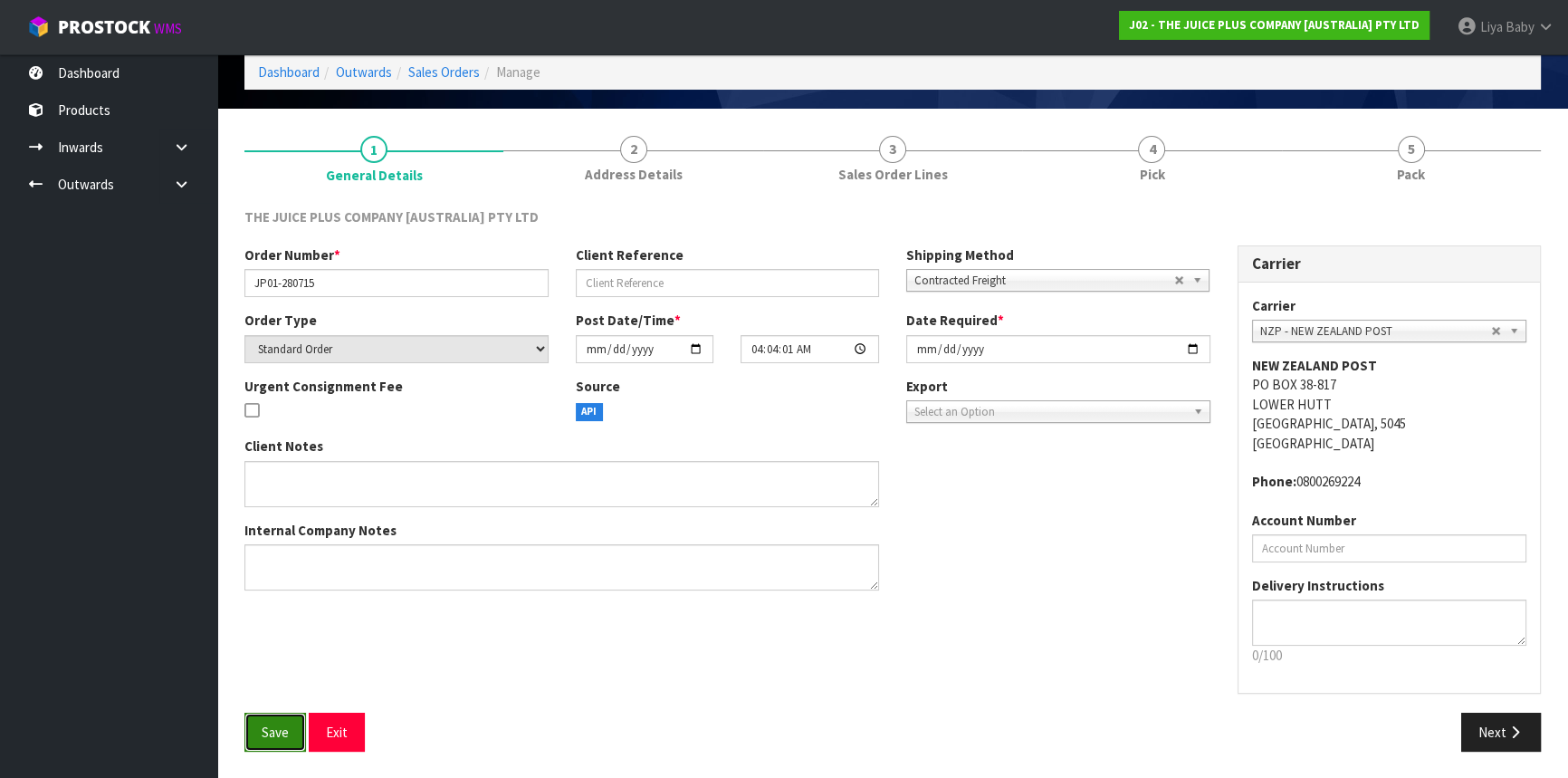
click at [284, 728] on span "Save" at bounding box center [275, 733] width 27 height 17
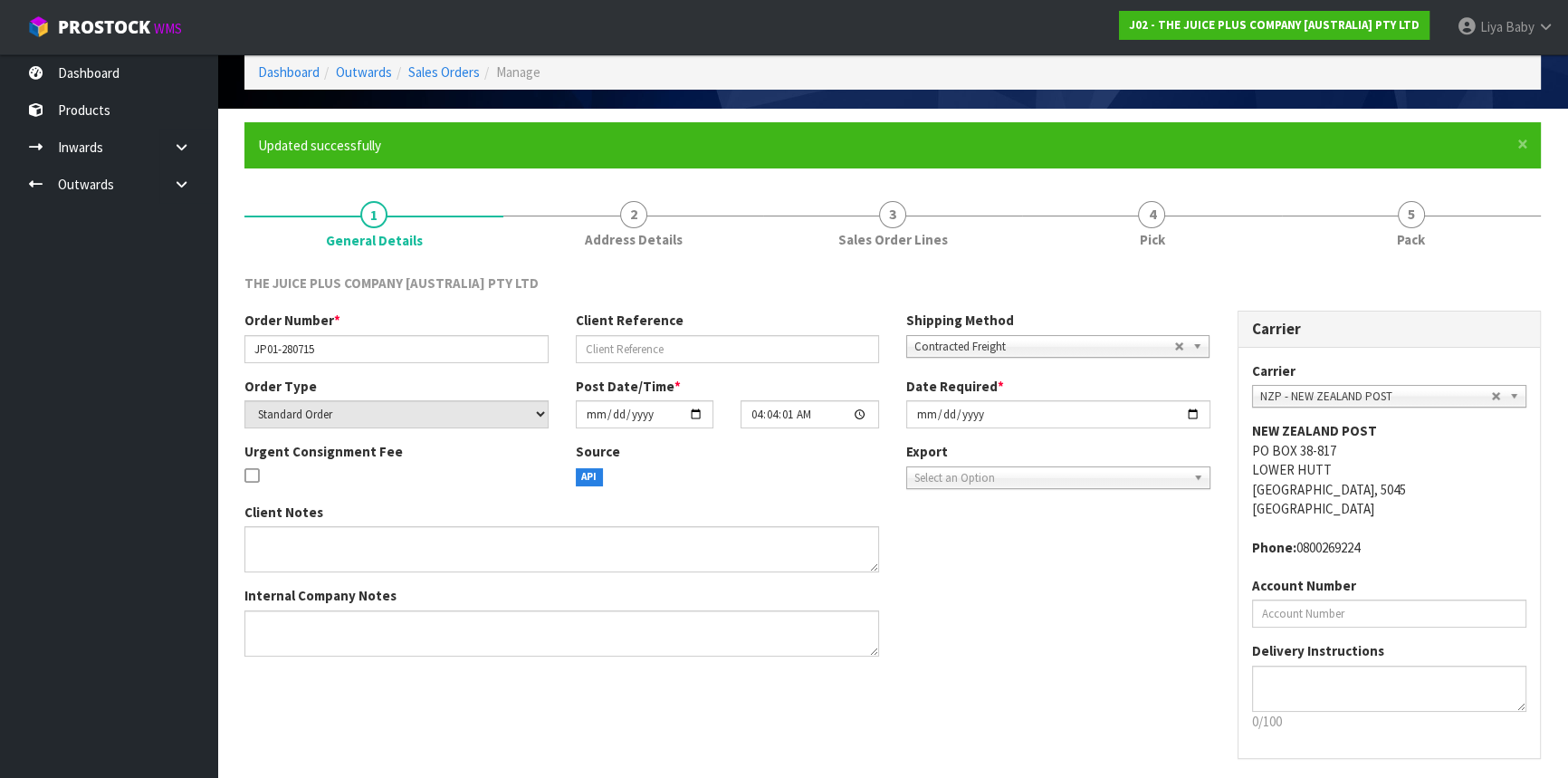
scroll to position [0, 0]
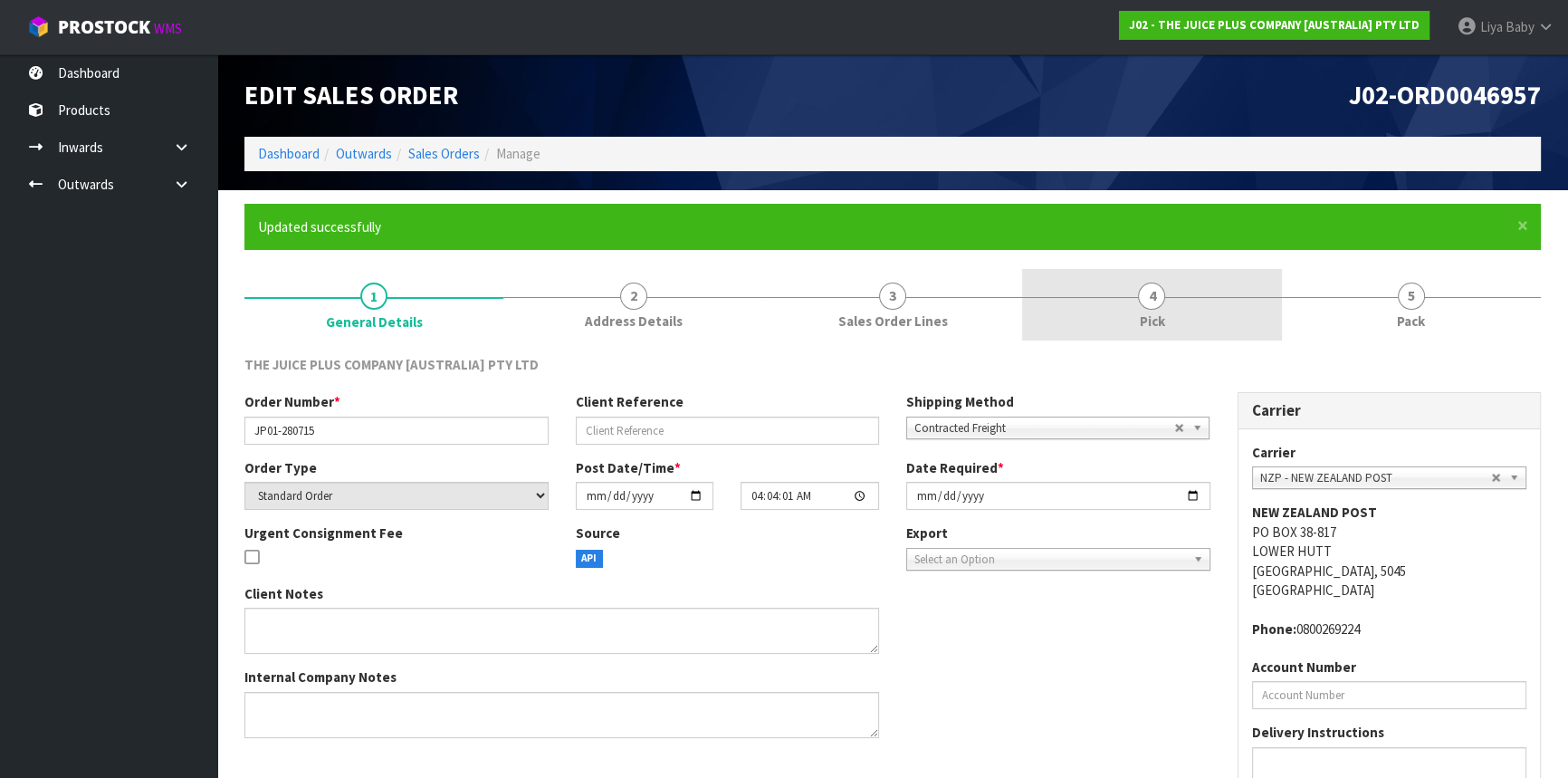
click at [1236, 311] on link "4 Pick" at bounding box center [1151, 305] width 259 height 72
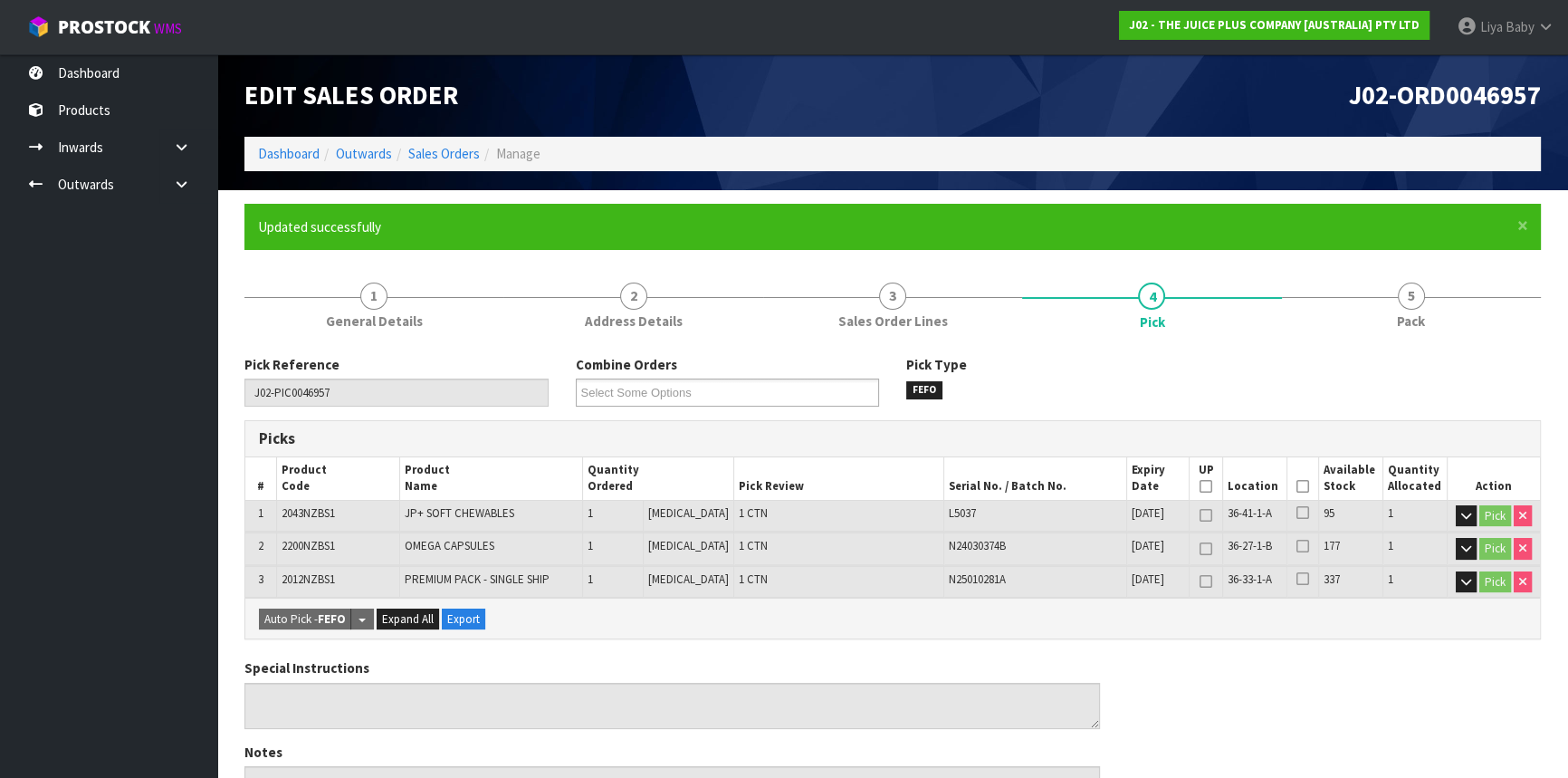
click at [1297, 486] on icon at bounding box center [1303, 486] width 12 height 1
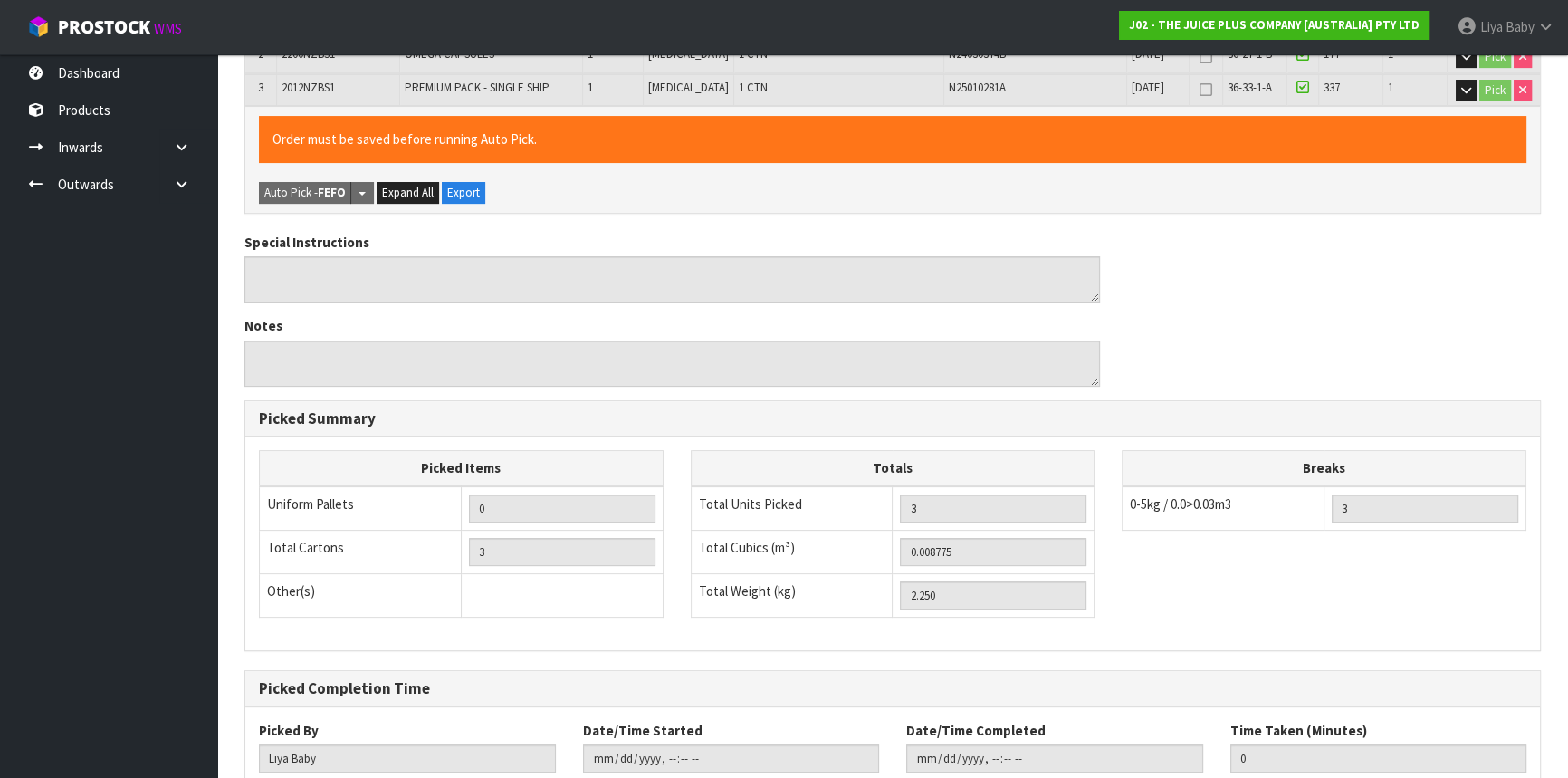
scroll to position [608, 0]
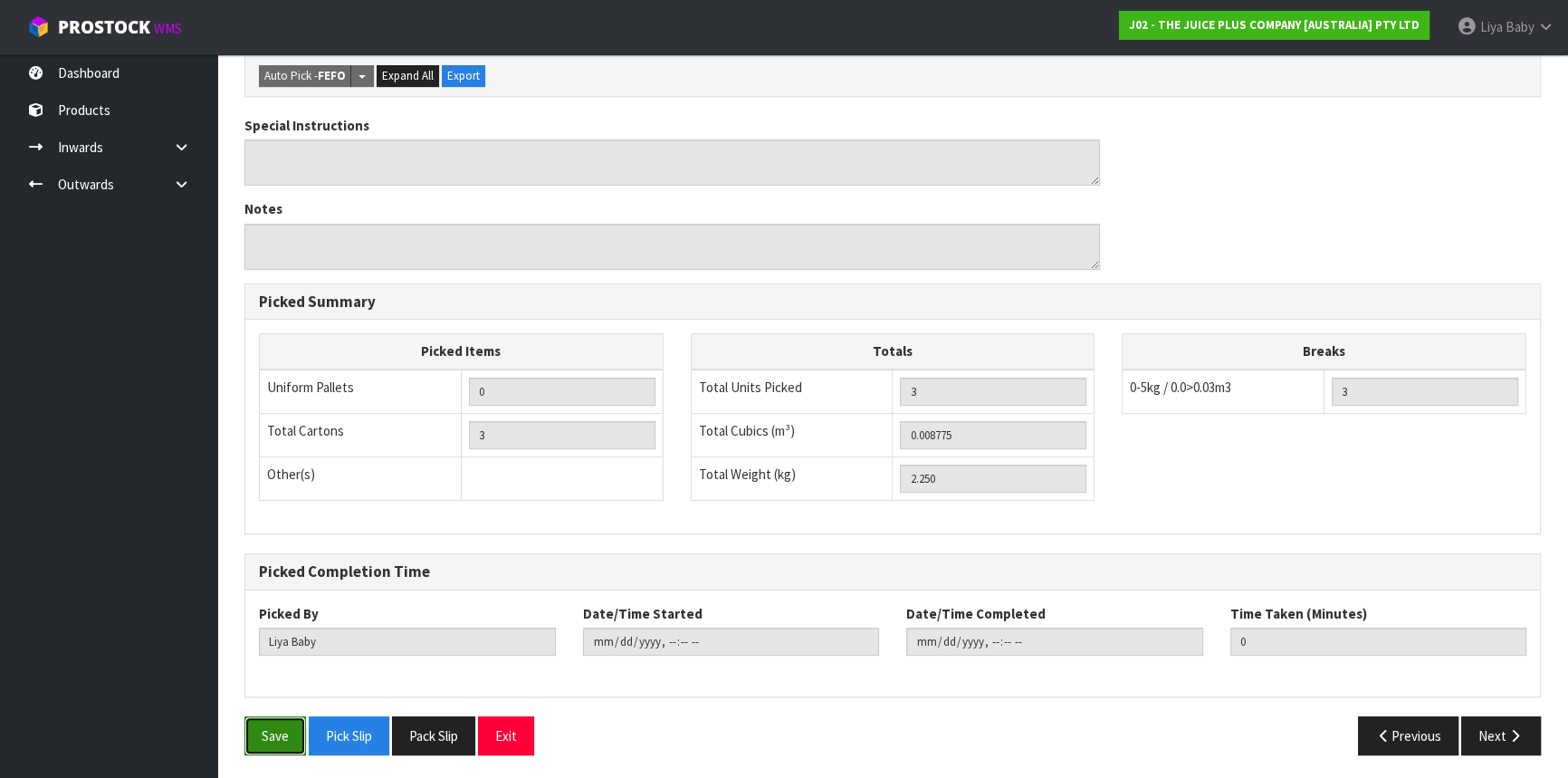
click at [269, 734] on button "Save" at bounding box center [275, 735] width 62 height 39
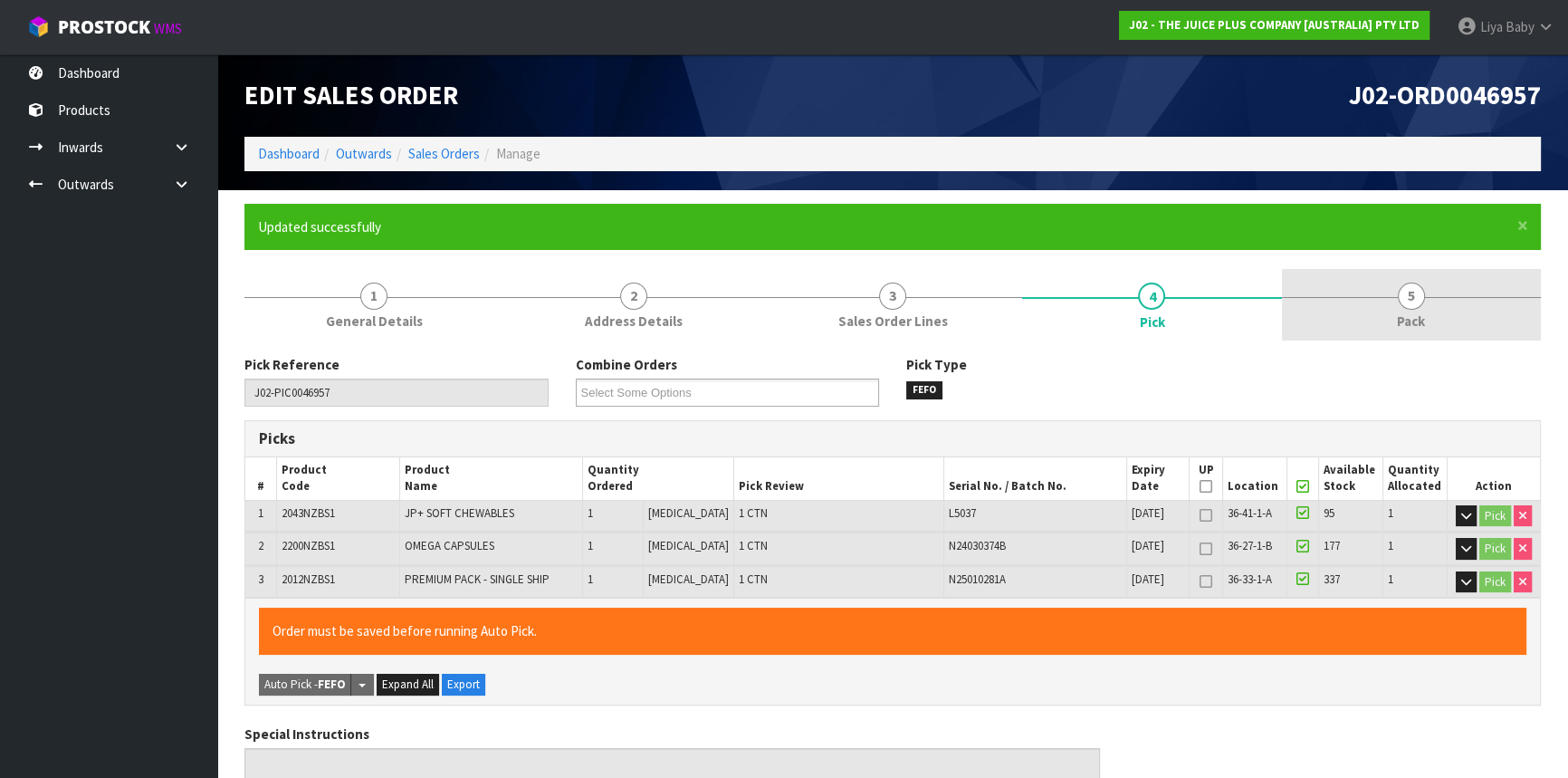
type input "[DATE]T11:09:39"
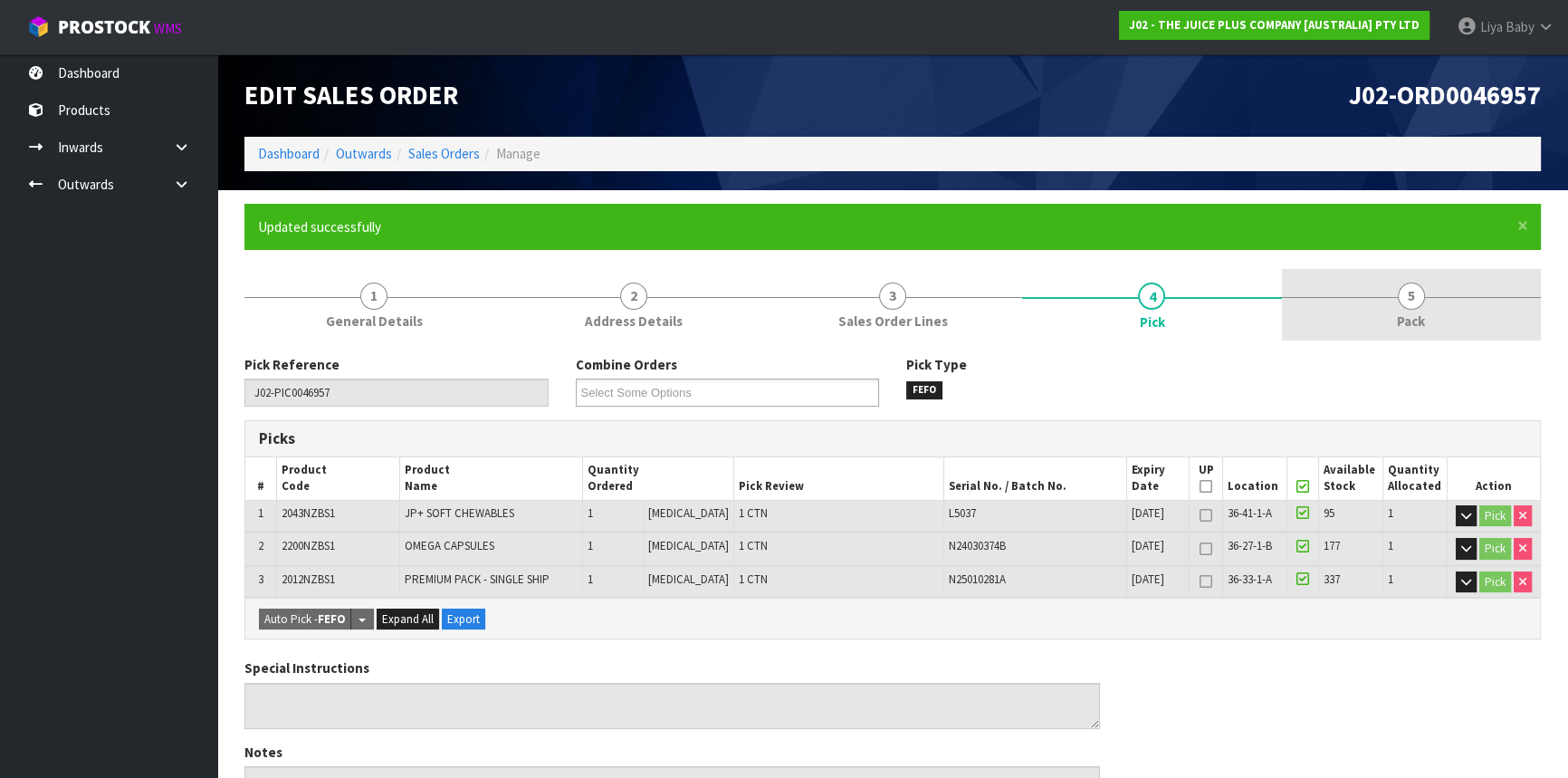
click at [1375, 297] on link "5 Pack" at bounding box center [1411, 305] width 259 height 72
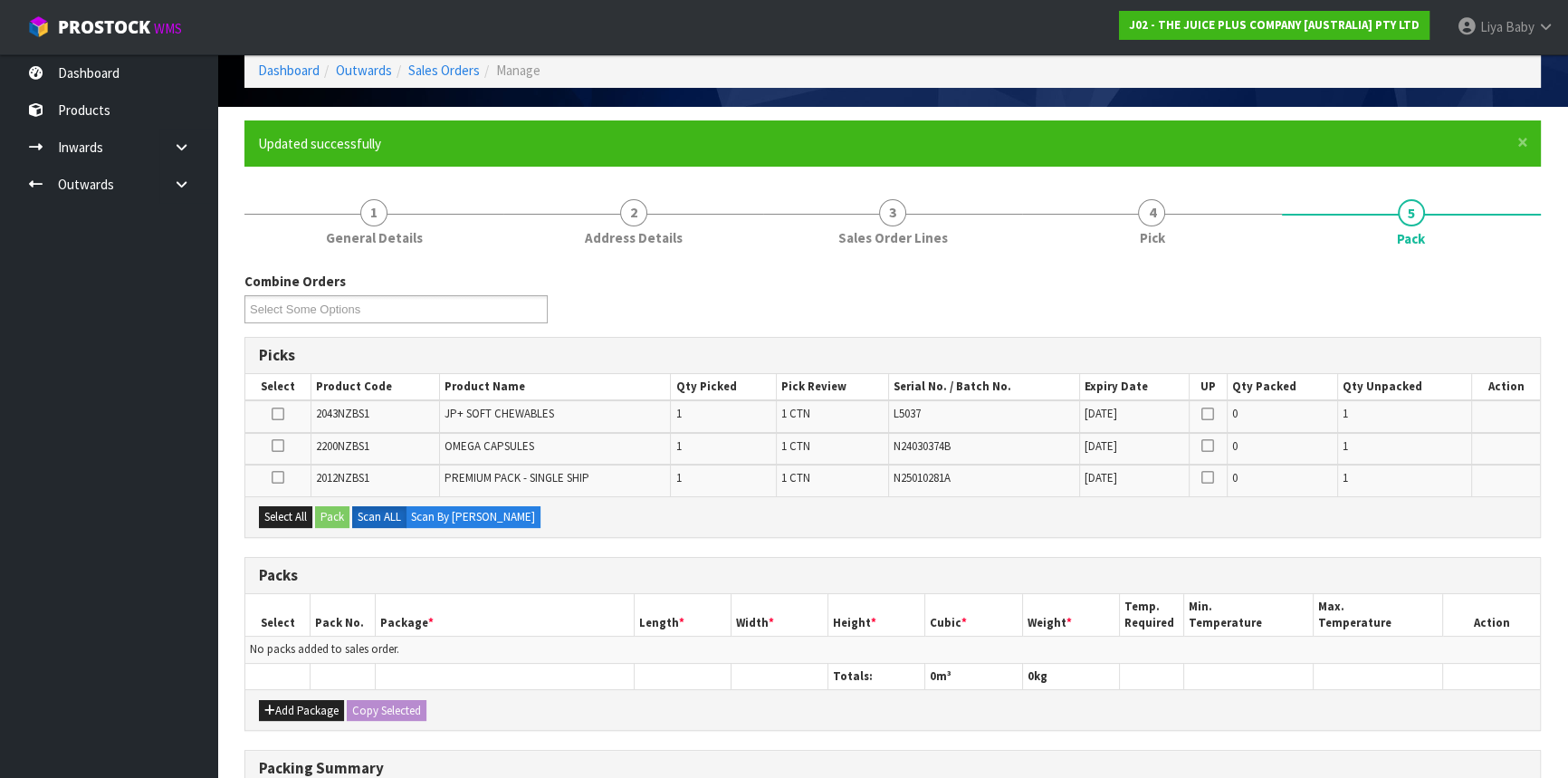
scroll to position [164, 0]
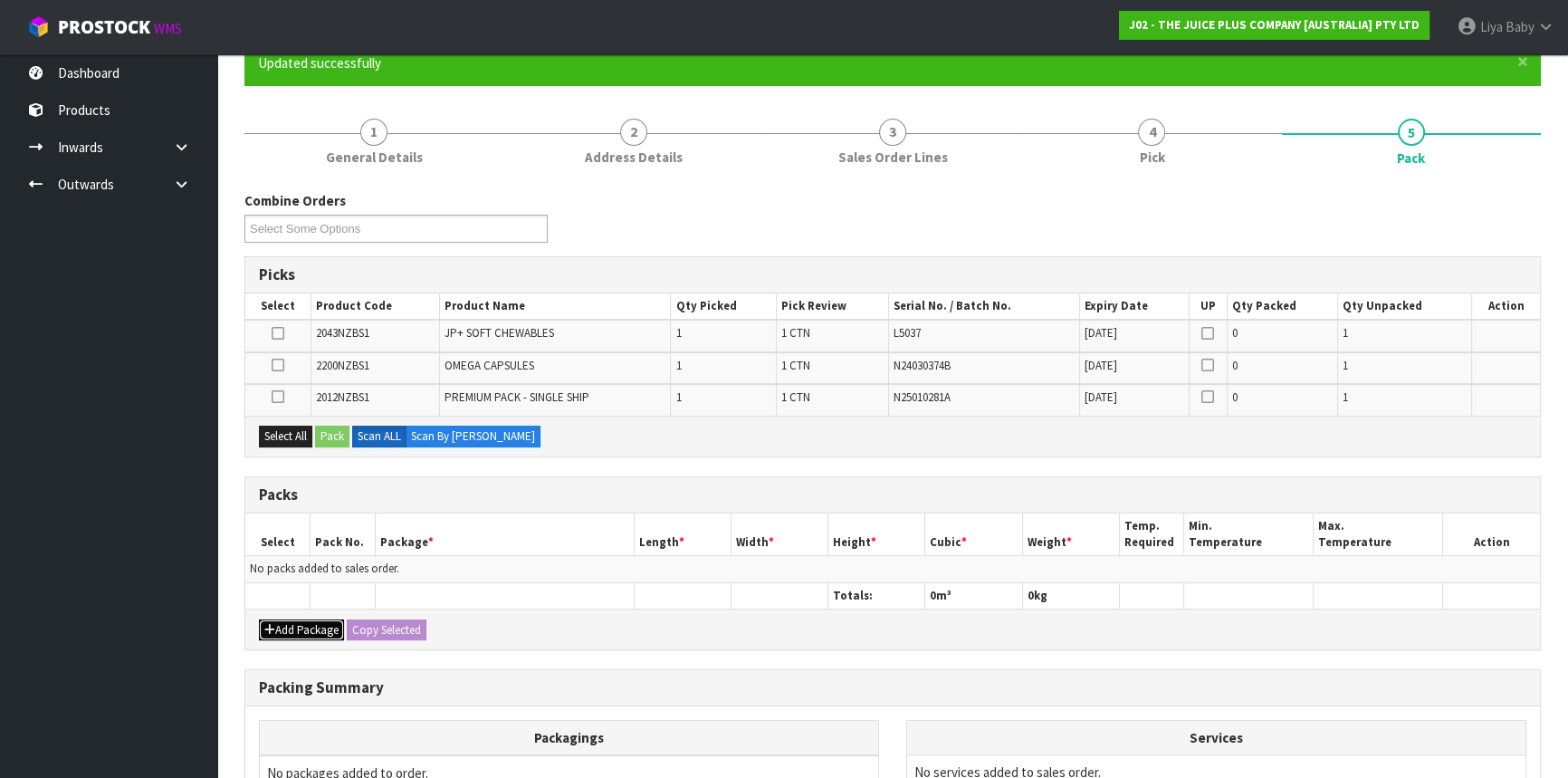
click at [329, 629] on button "Add Package" at bounding box center [301, 630] width 85 height 22
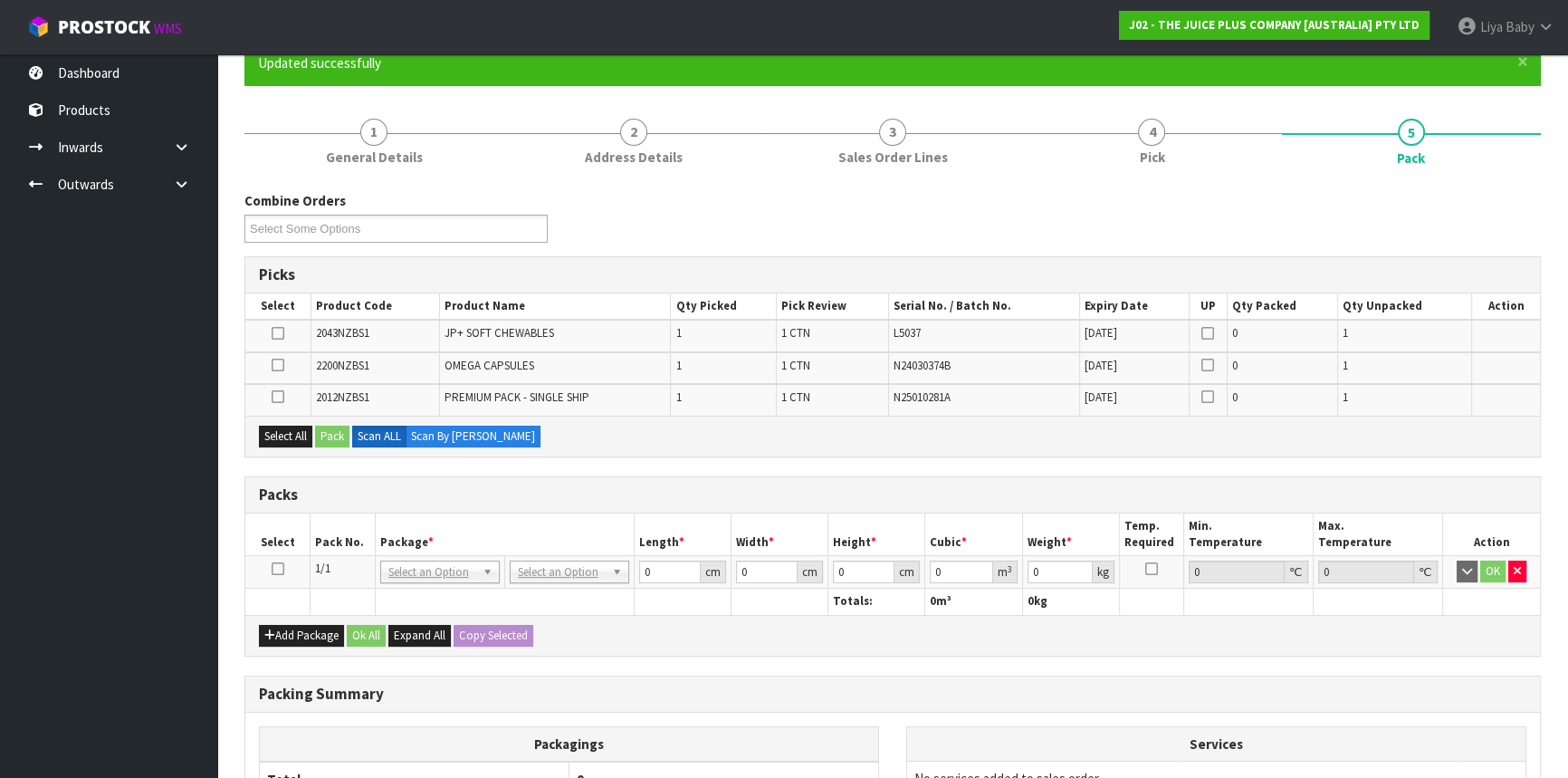
click at [281, 569] on icon at bounding box center [278, 569] width 12 height 1
click at [283, 430] on button "Select All" at bounding box center [285, 436] width 53 height 22
click at [339, 430] on button "Pack" at bounding box center [333, 436] width 34 height 22
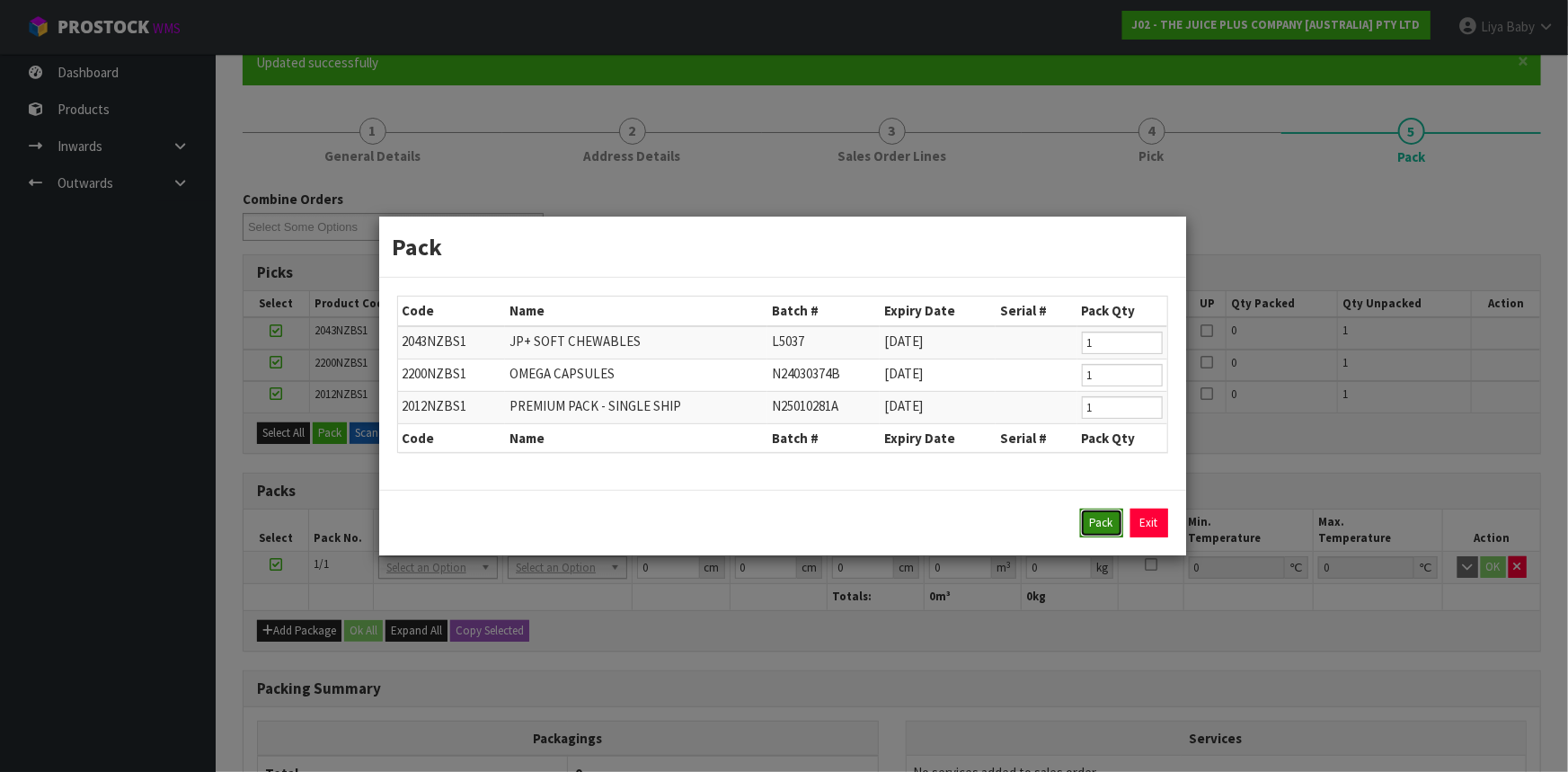
click at [1107, 516] on button "Pack" at bounding box center [1102, 523] width 43 height 29
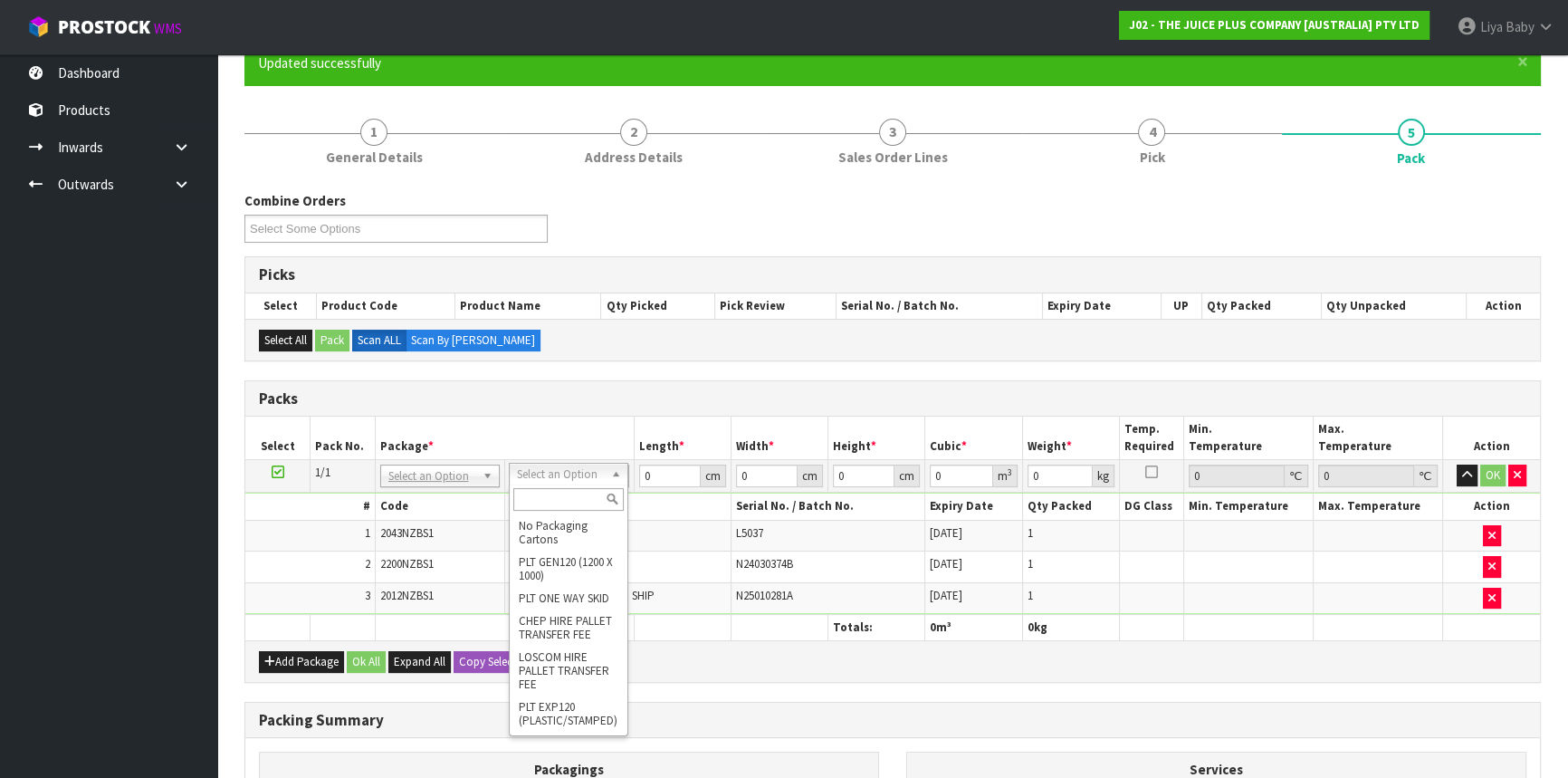
click at [578, 508] on input "text" at bounding box center [568, 499] width 111 height 23
type input "ctna4"
type input "31"
type input "22.5"
type input "25"
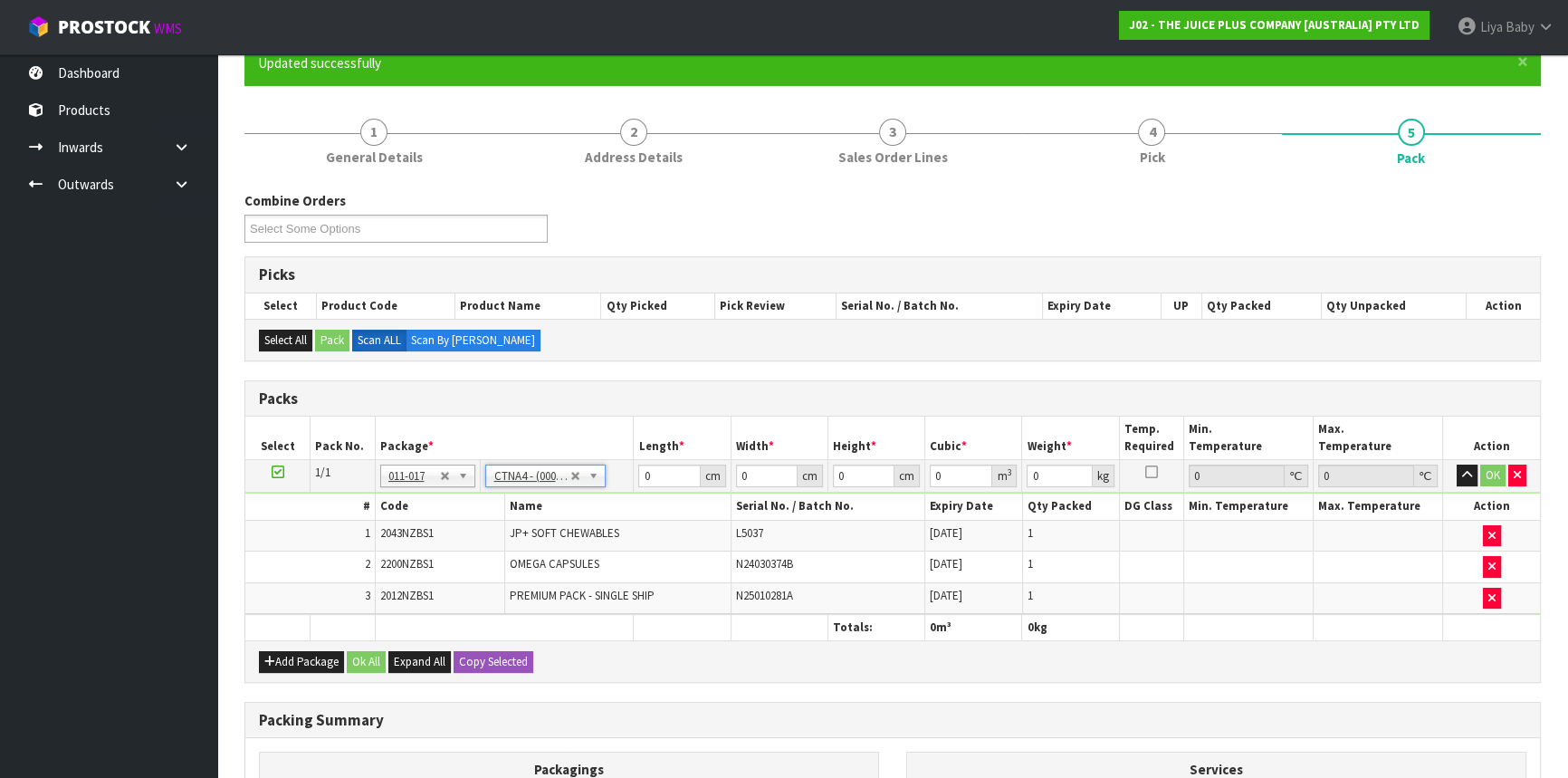
type input "0.017438"
type input "2.45"
click at [661, 469] on input "31" at bounding box center [669, 476] width 62 height 23
type input "3"
type input "0.001687"
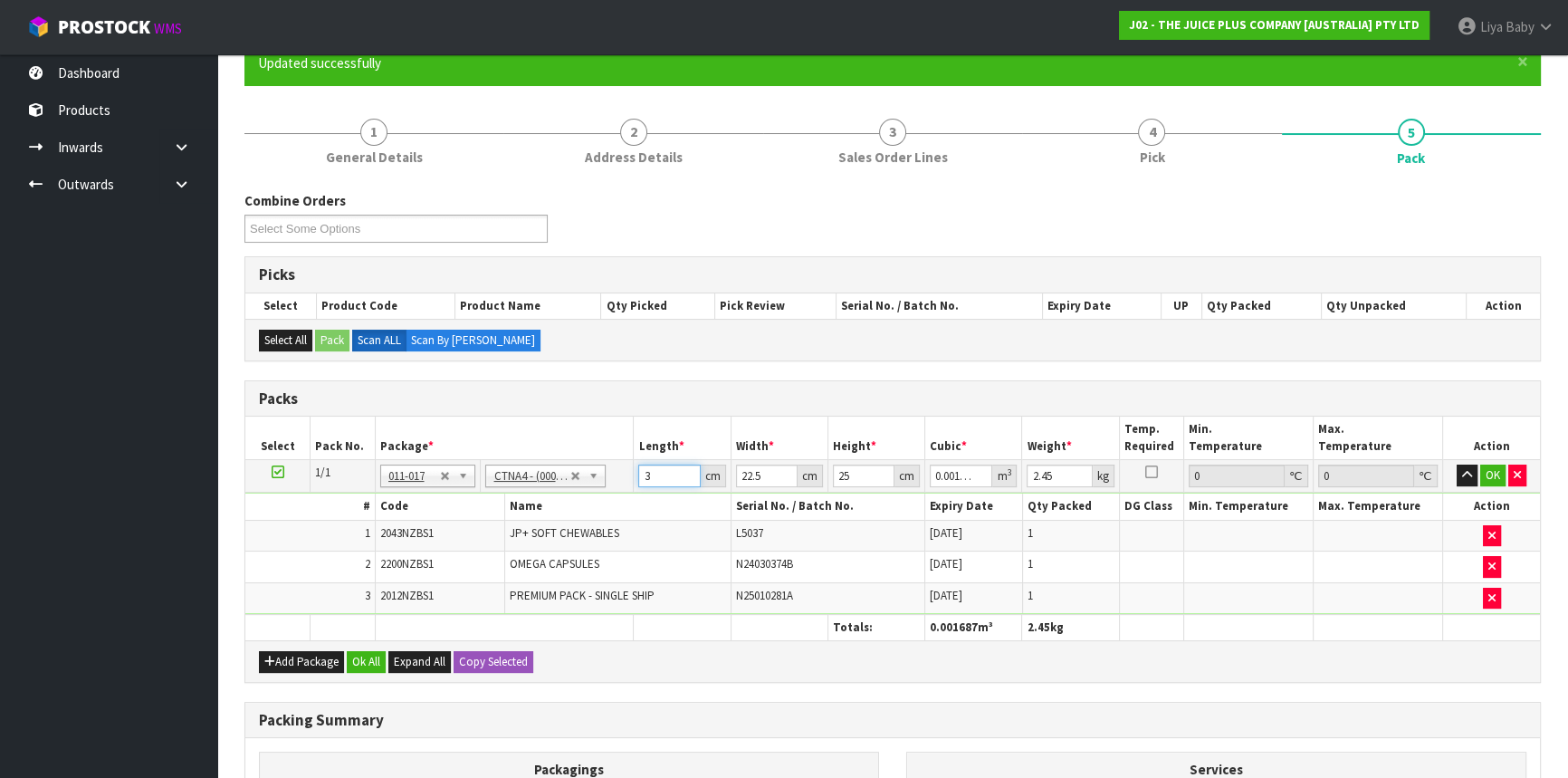
type input "0"
type input "2"
type input "0.001125"
type input "24"
type input "0.0135"
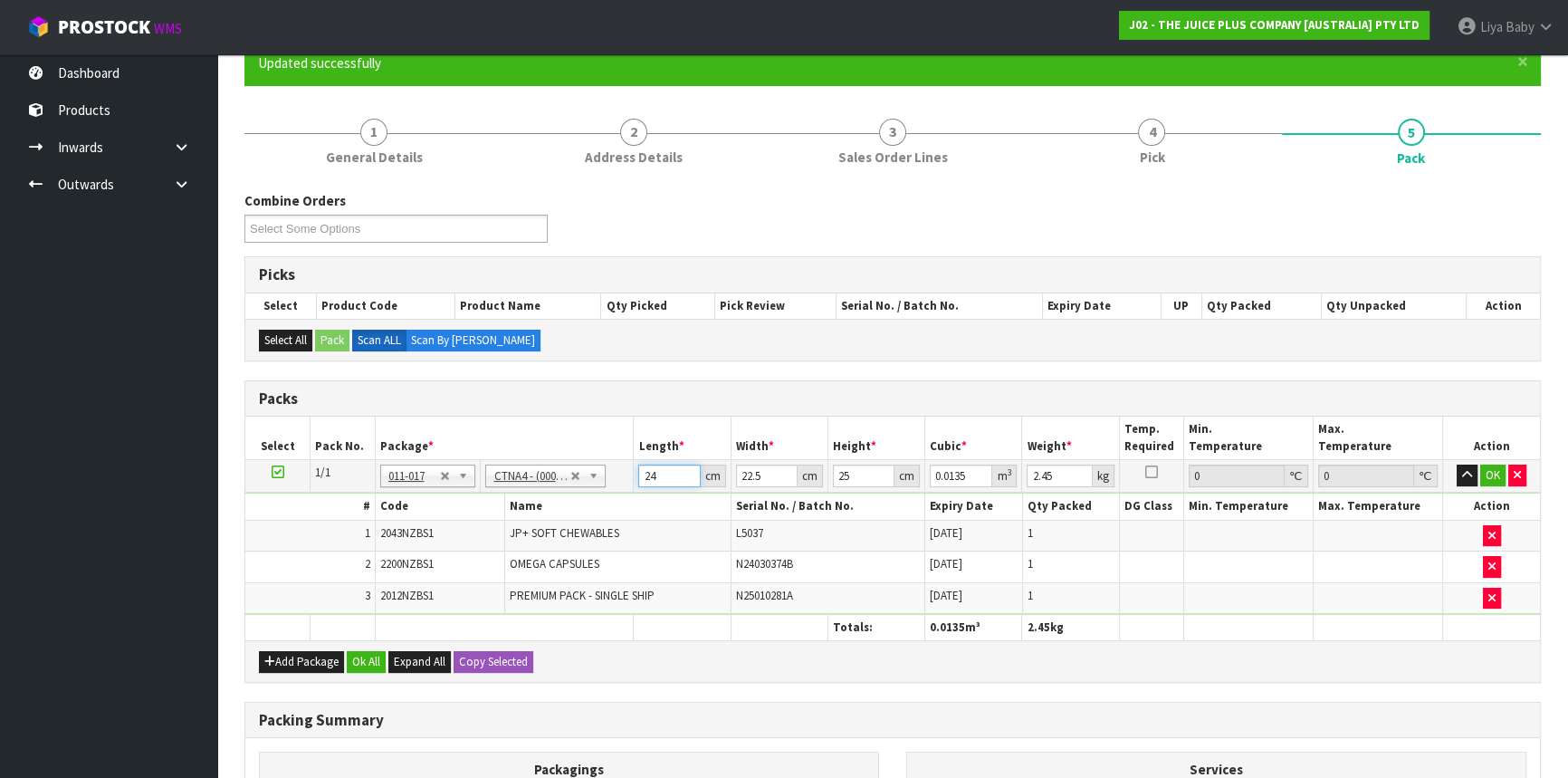
type input "24"
type input "0"
type input "3"
type input "0.0018"
type input "33"
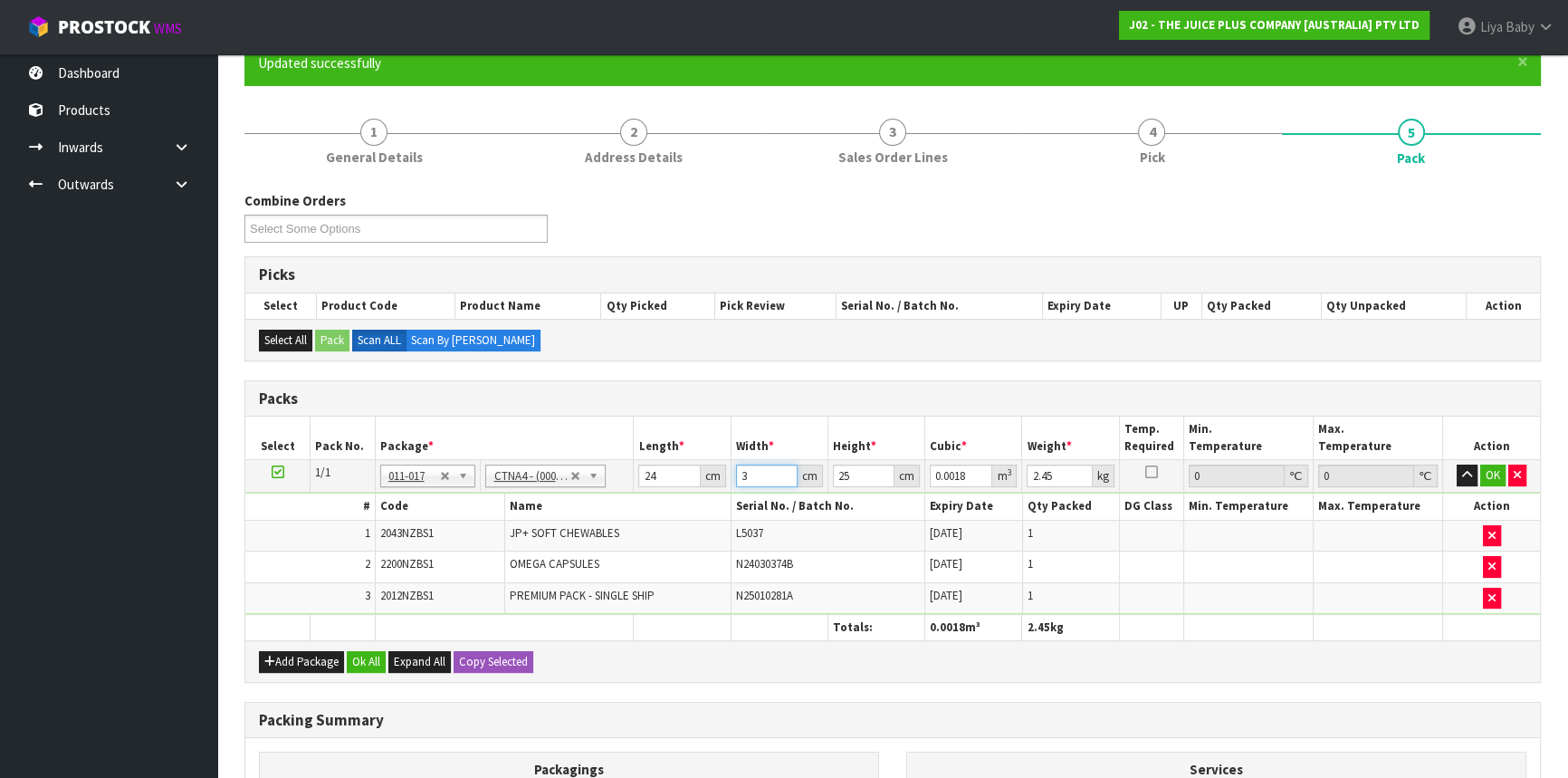
type input "0.0198"
type input "33"
type input "0"
type input "2"
type input "0.001584"
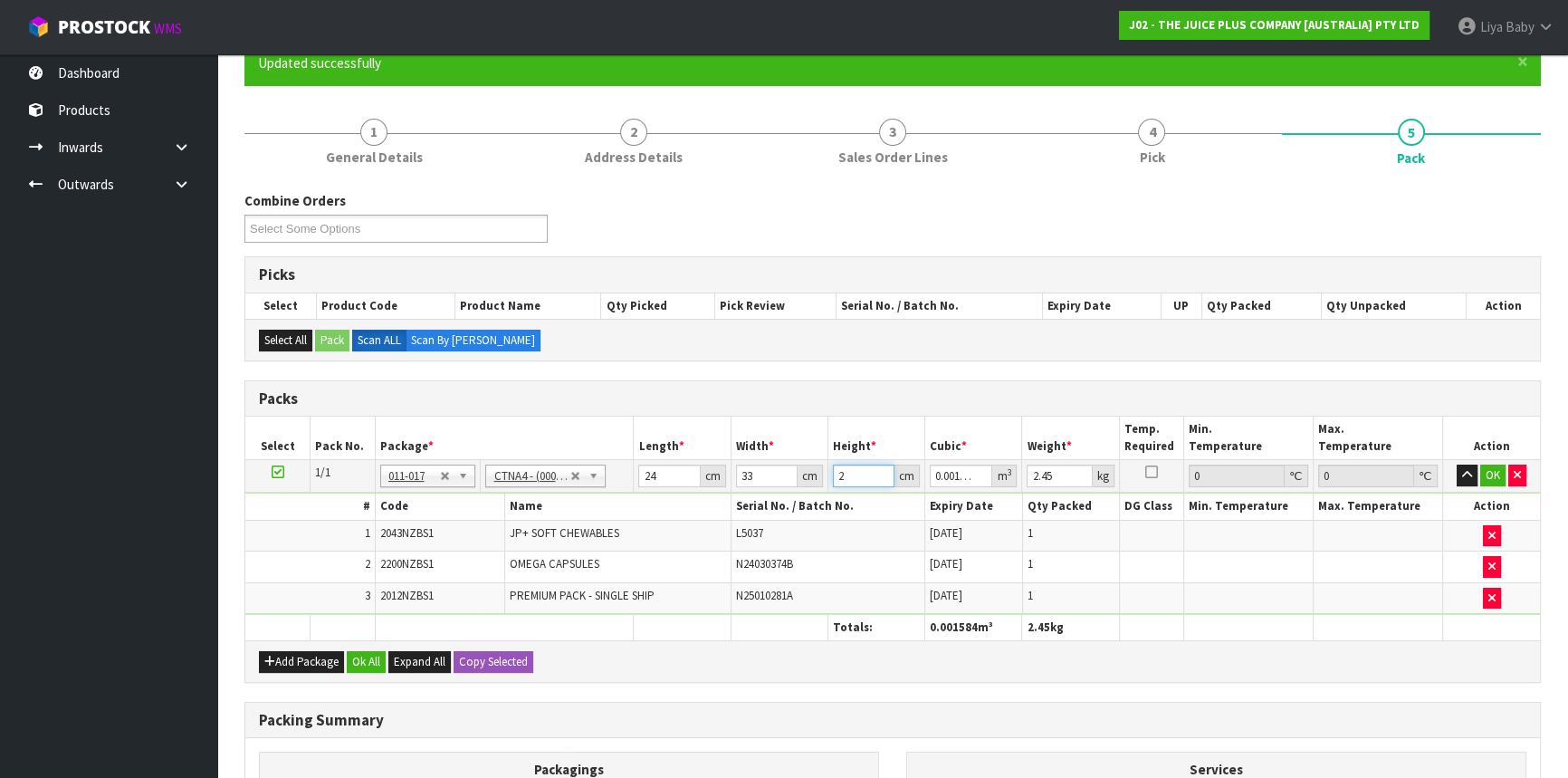
type input "22"
type input "0.017424"
type input "22"
type input "3"
click at [361, 652] on button "Ok All" at bounding box center [366, 661] width 39 height 22
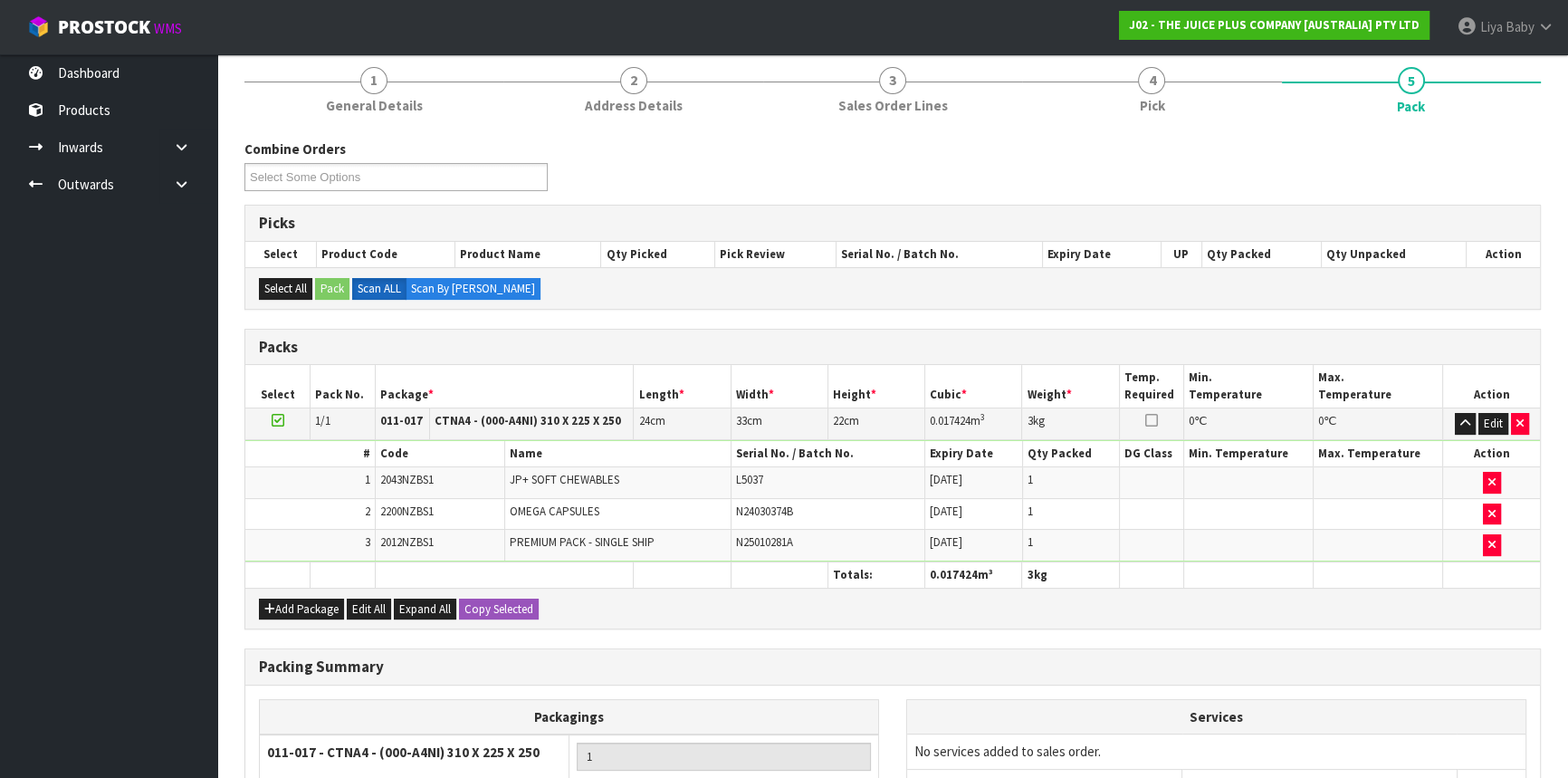
scroll to position [406, 0]
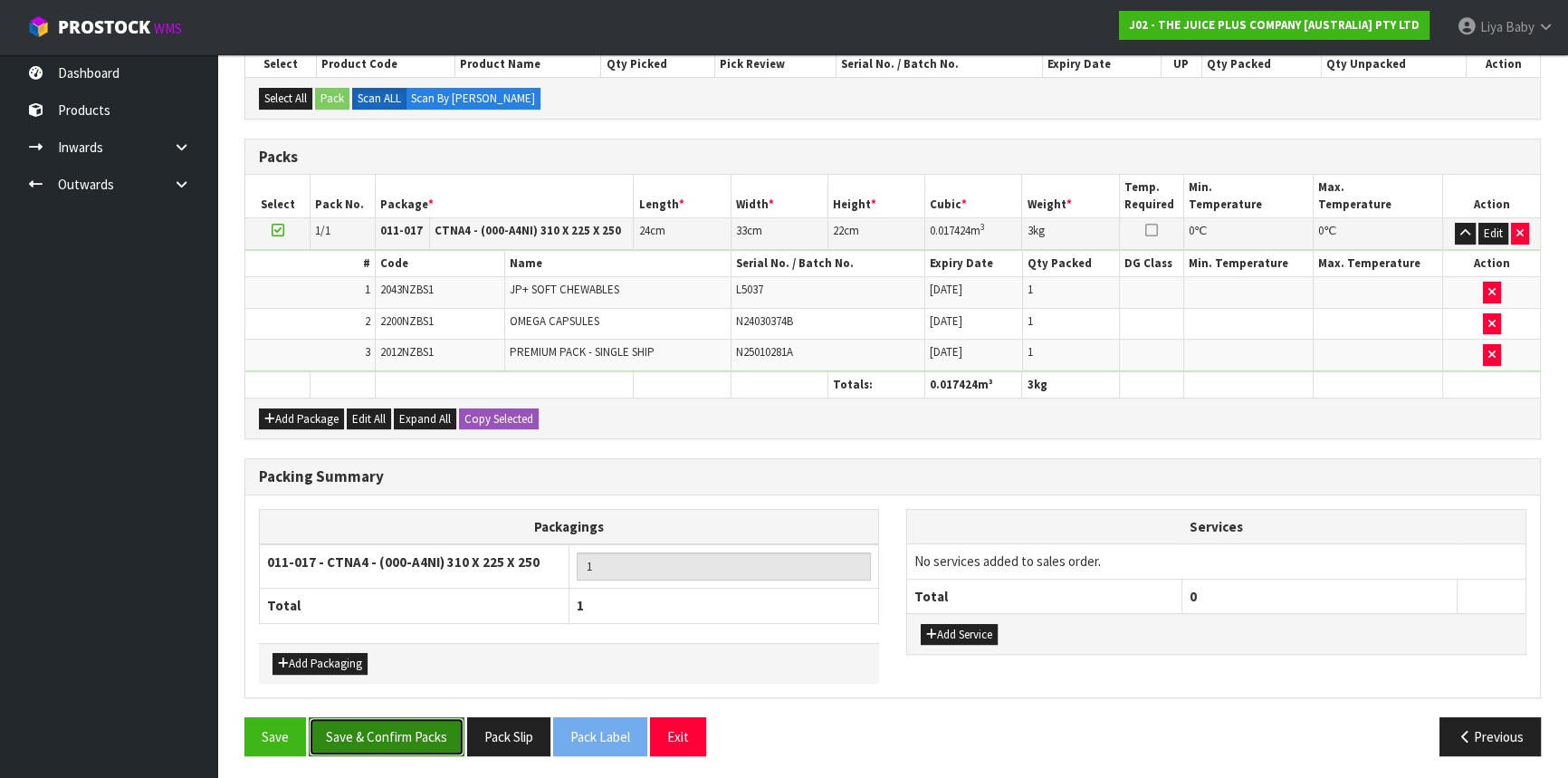
click at [427, 728] on button "Save & Confirm Packs" at bounding box center [387, 736] width 155 height 39
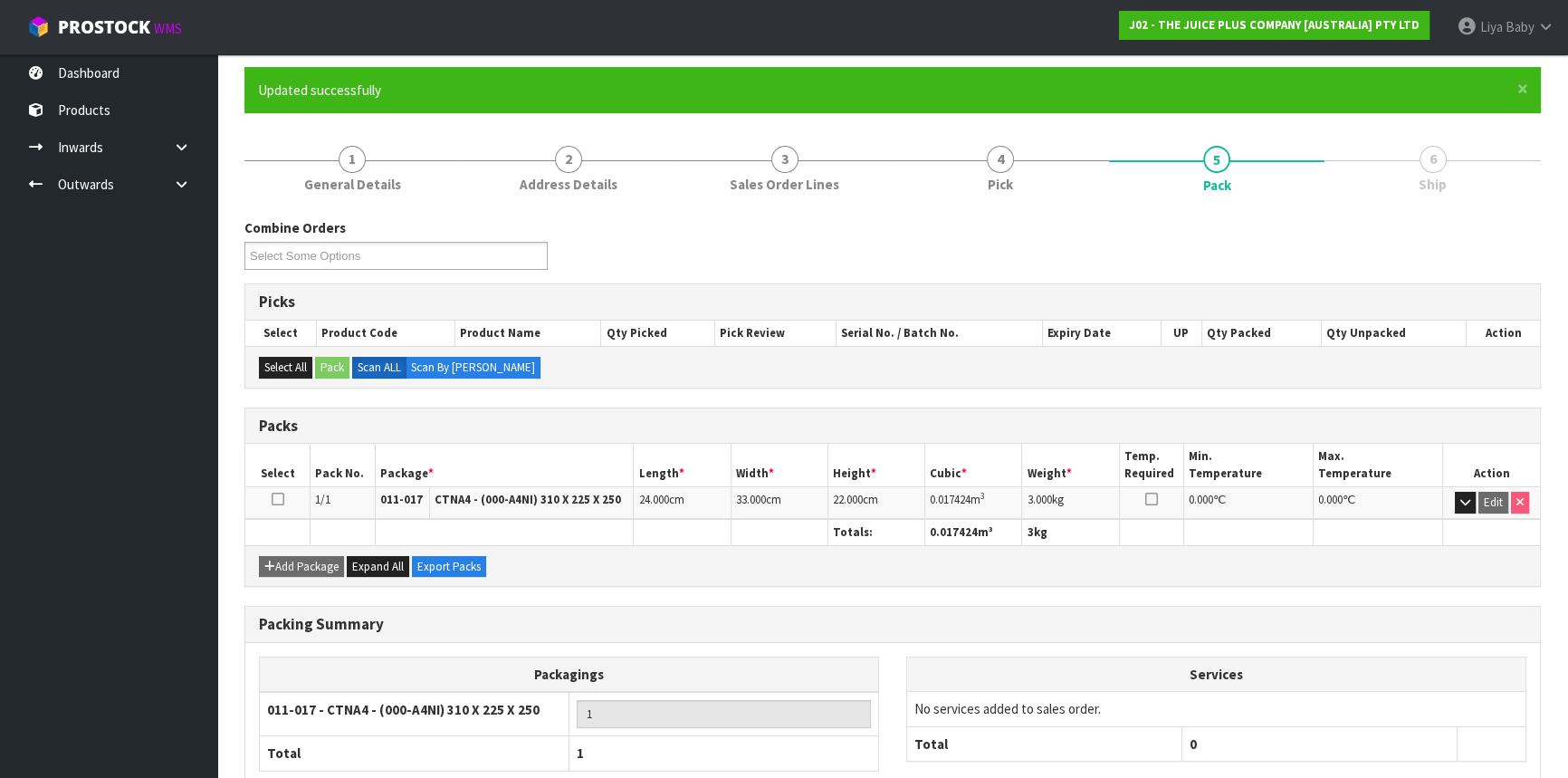
scroll to position [244, 0]
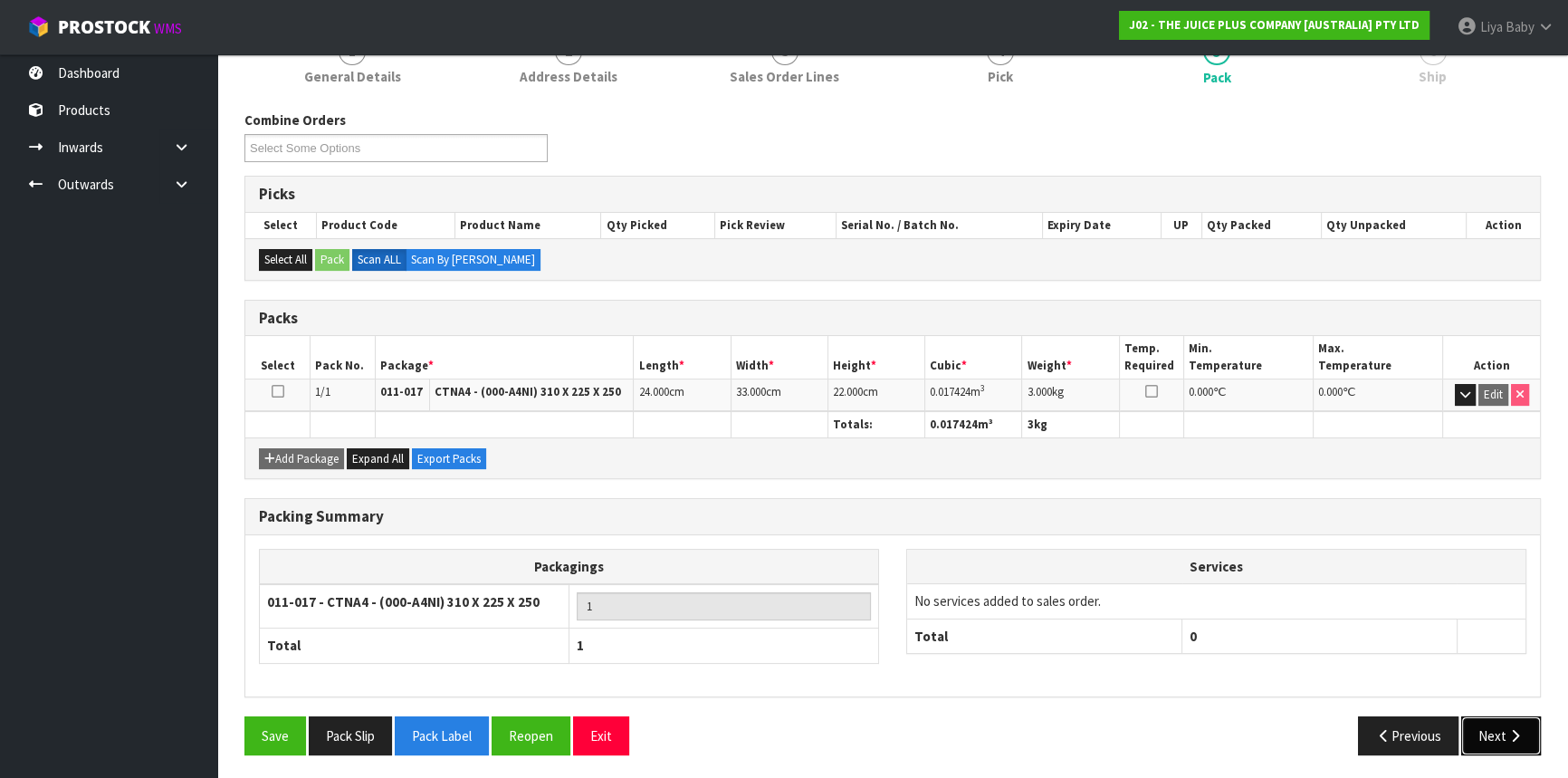
click at [1500, 718] on button "Next" at bounding box center [1502, 735] width 80 height 39
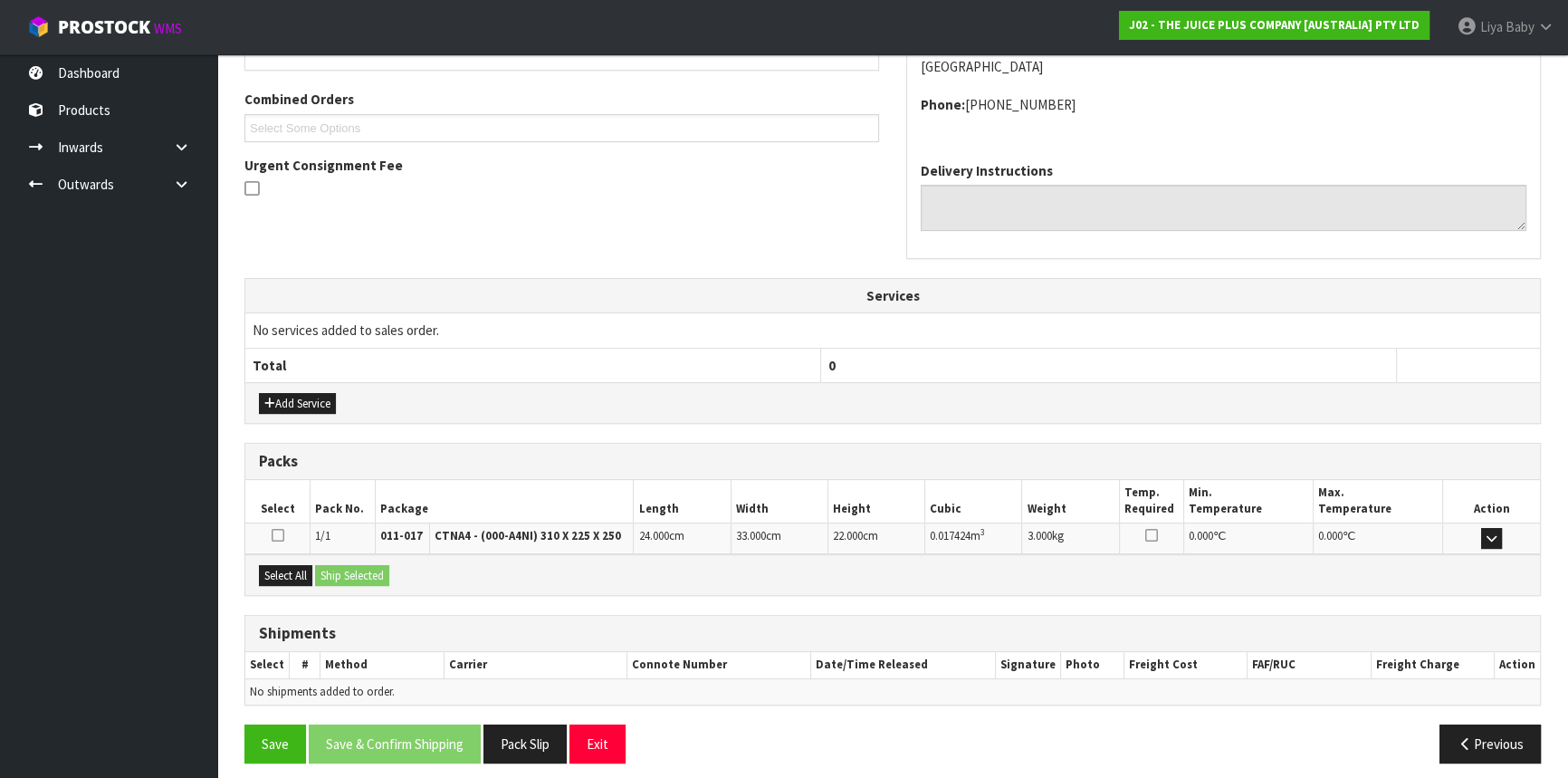
scroll to position [455, 0]
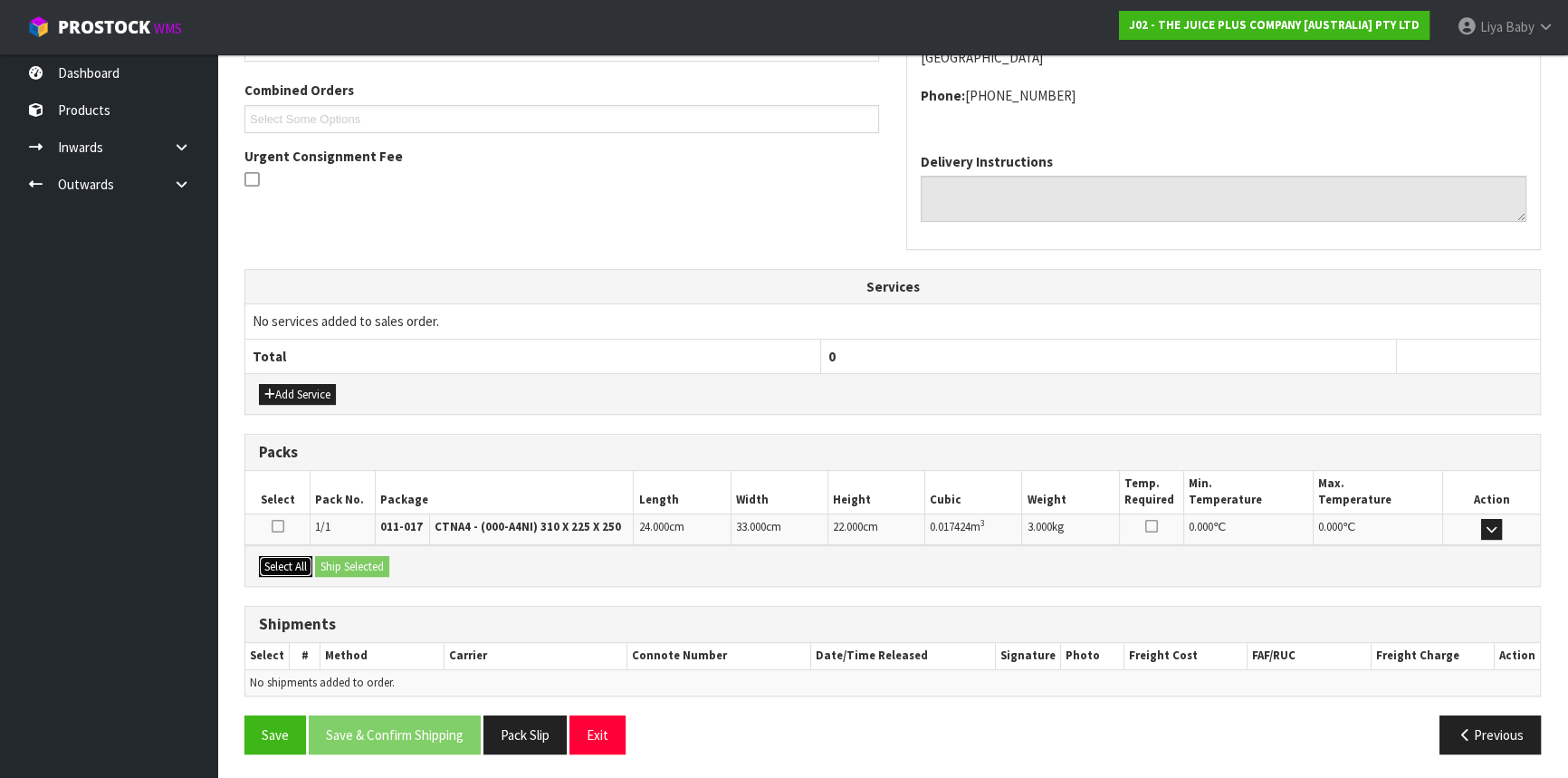
drag, startPoint x: 297, startPoint y: 562, endPoint x: 369, endPoint y: 562, distance: 72.0
click at [298, 564] on button "Select All" at bounding box center [285, 567] width 53 height 22
drag, startPoint x: 369, startPoint y: 562, endPoint x: 362, endPoint y: 571, distance: 11.4
click at [371, 562] on button "Ship Selected" at bounding box center [352, 567] width 74 height 22
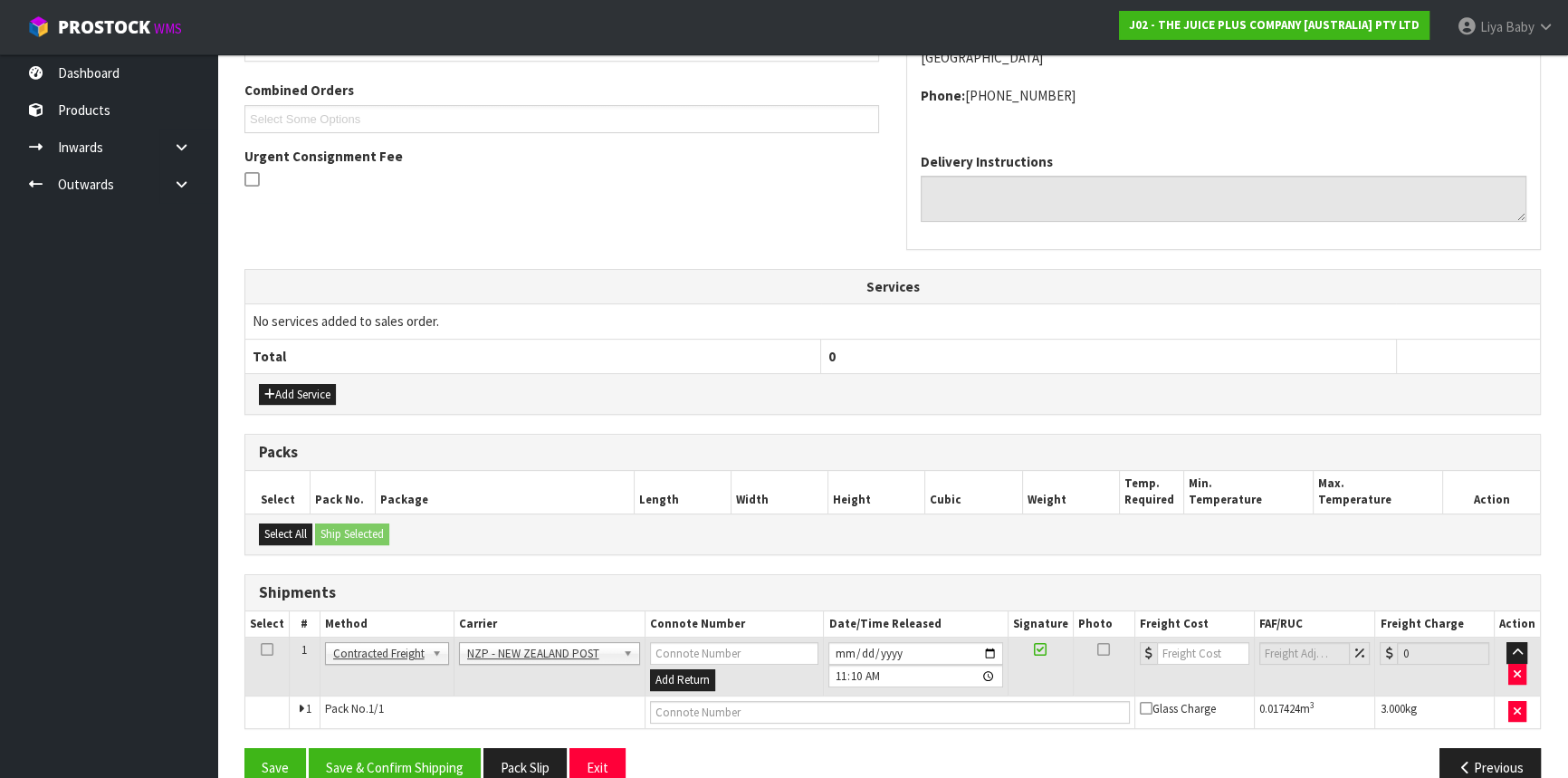
click at [261, 649] on icon at bounding box center [266, 649] width 12 height 1
click at [385, 759] on button "Save & Confirm Shipping" at bounding box center [395, 768] width 172 height 39
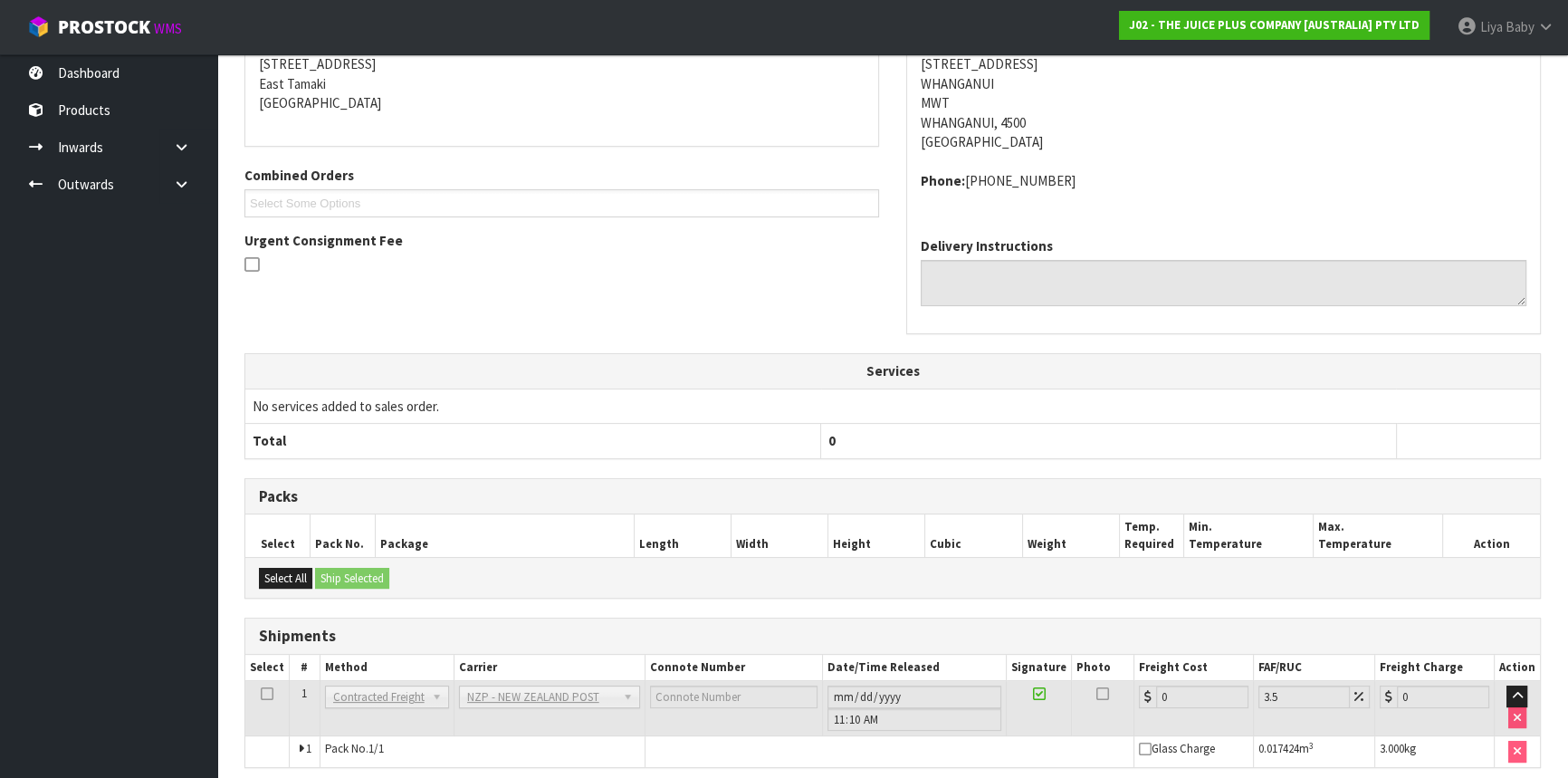
scroll to position [461, 0]
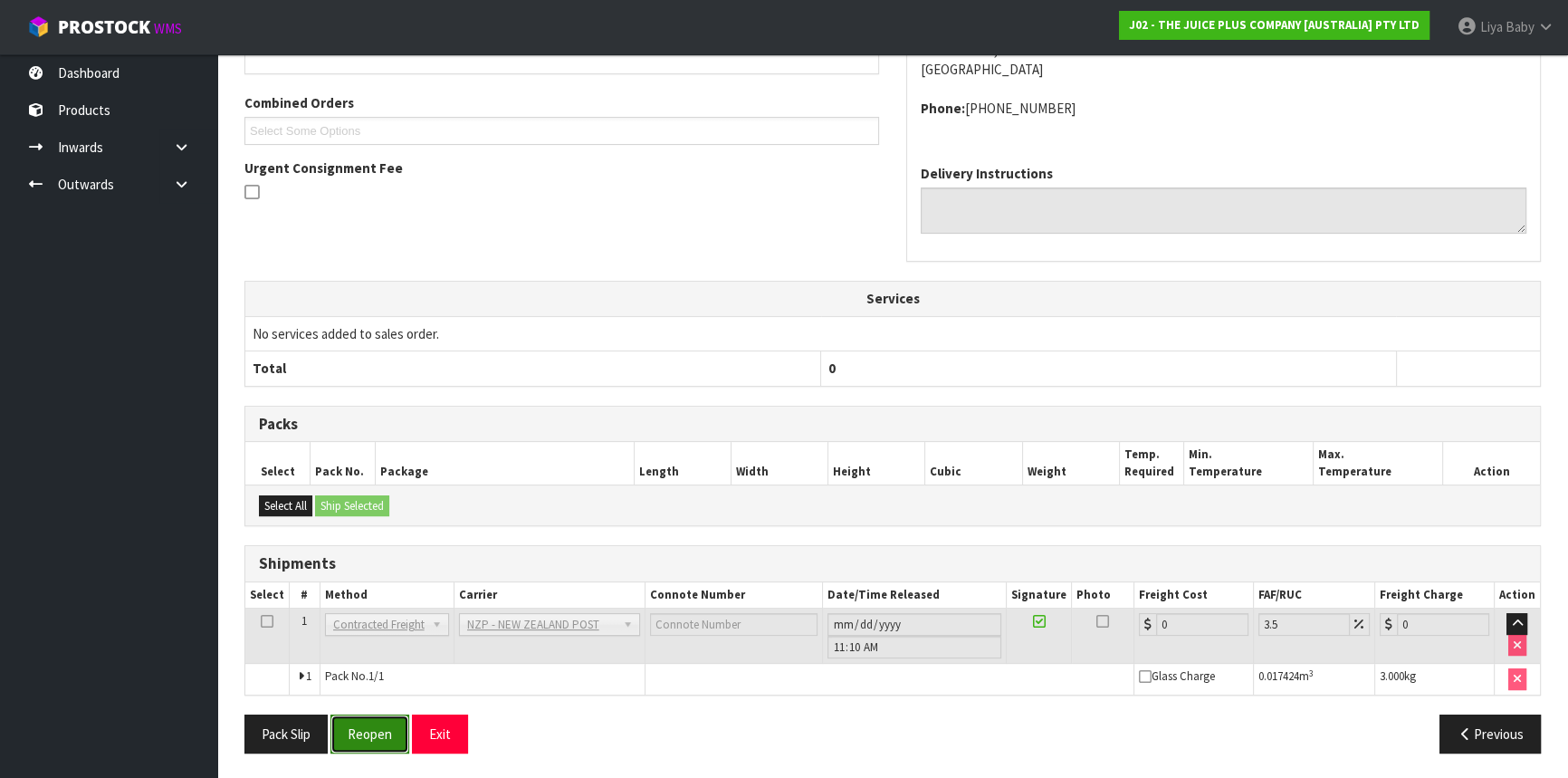
click at [375, 734] on button "Reopen" at bounding box center [369, 733] width 79 height 39
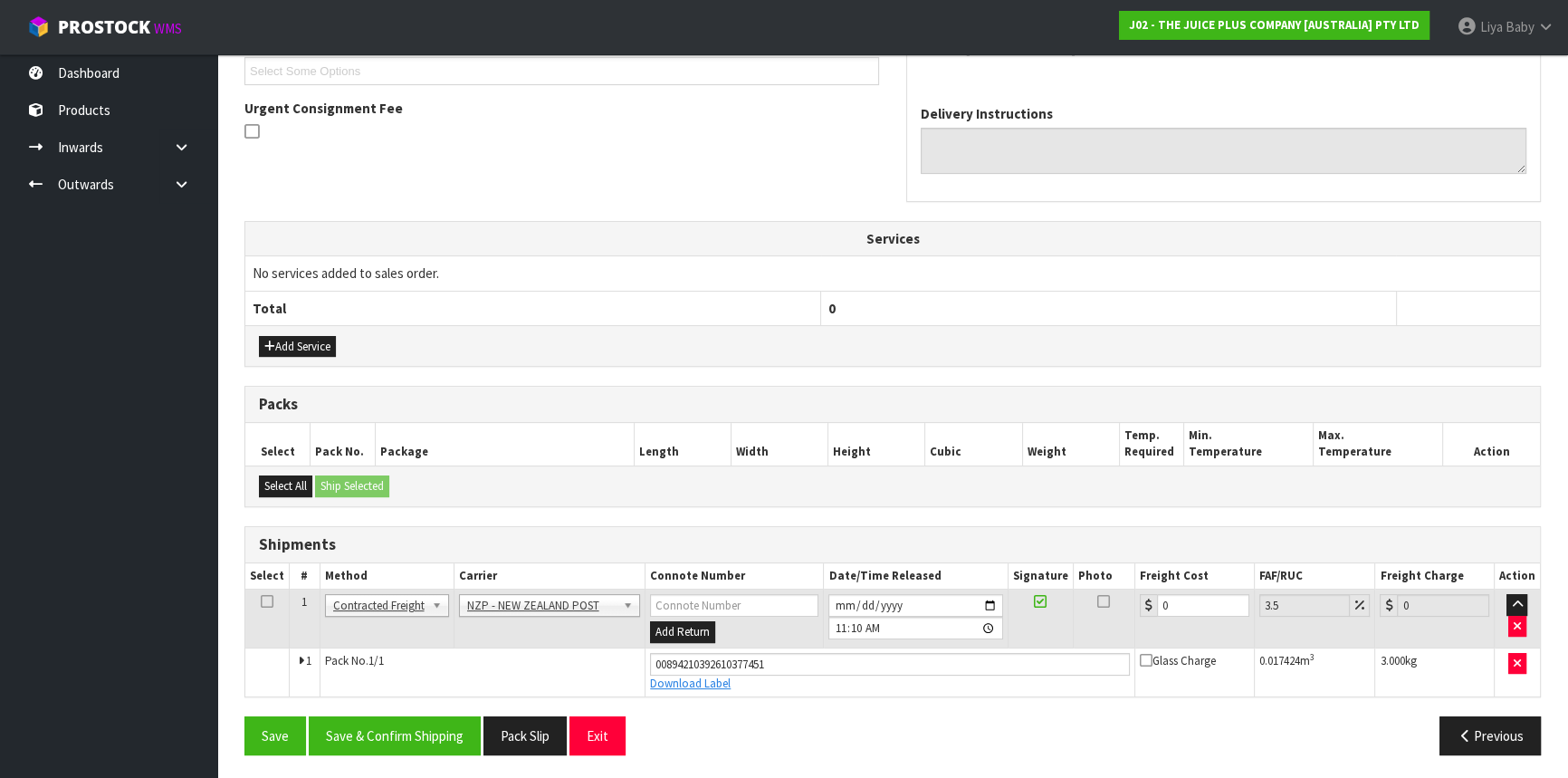
scroll to position [503, 0]
click at [1199, 610] on input "0" at bounding box center [1203, 605] width 92 height 23
type input "8"
type input "8.28"
type input "8.4"
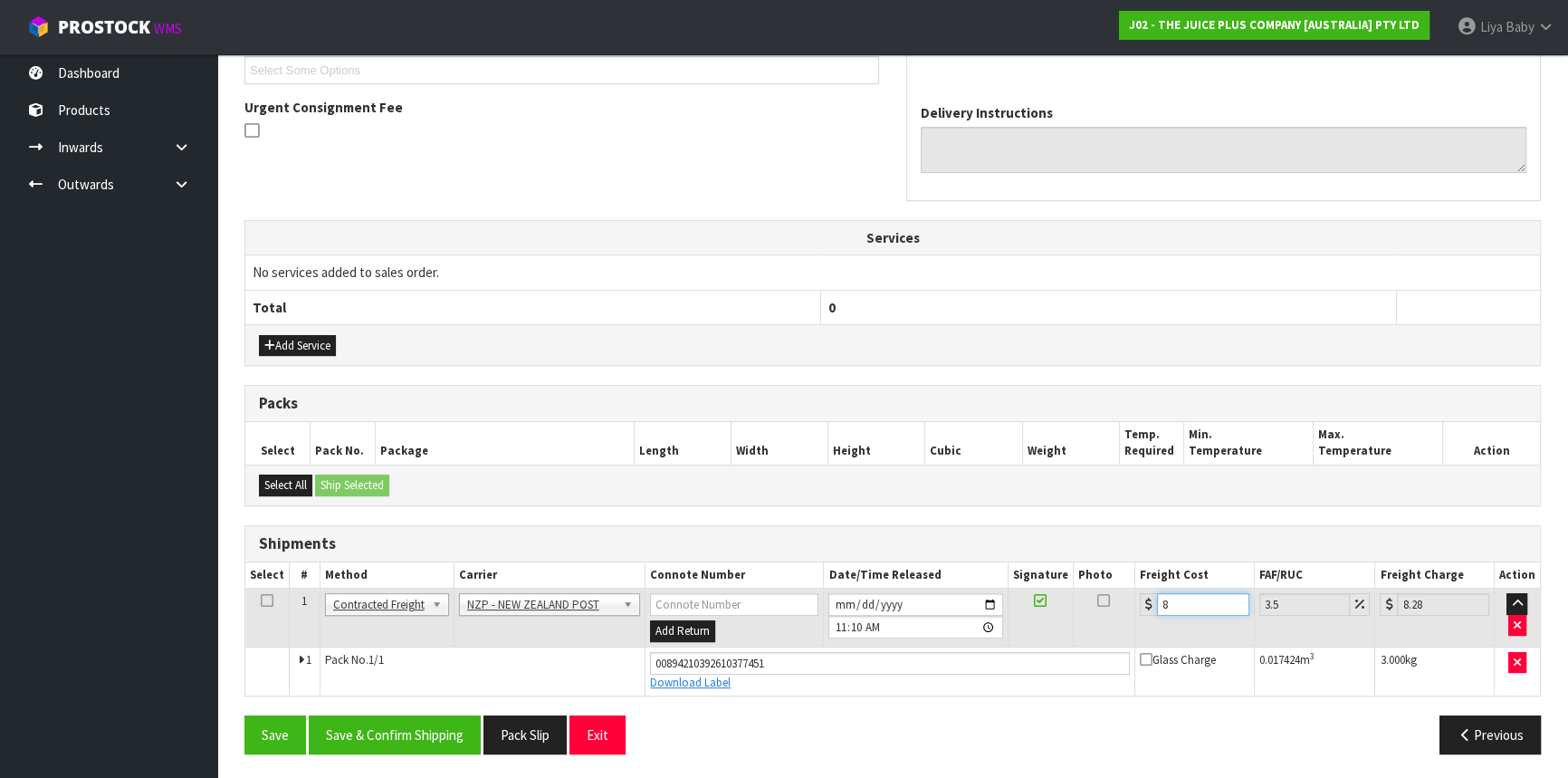
type input "8.69"
type input "8.45"
type input "8.75"
type input "8.45"
click at [268, 601] on icon at bounding box center [266, 601] width 12 height 1
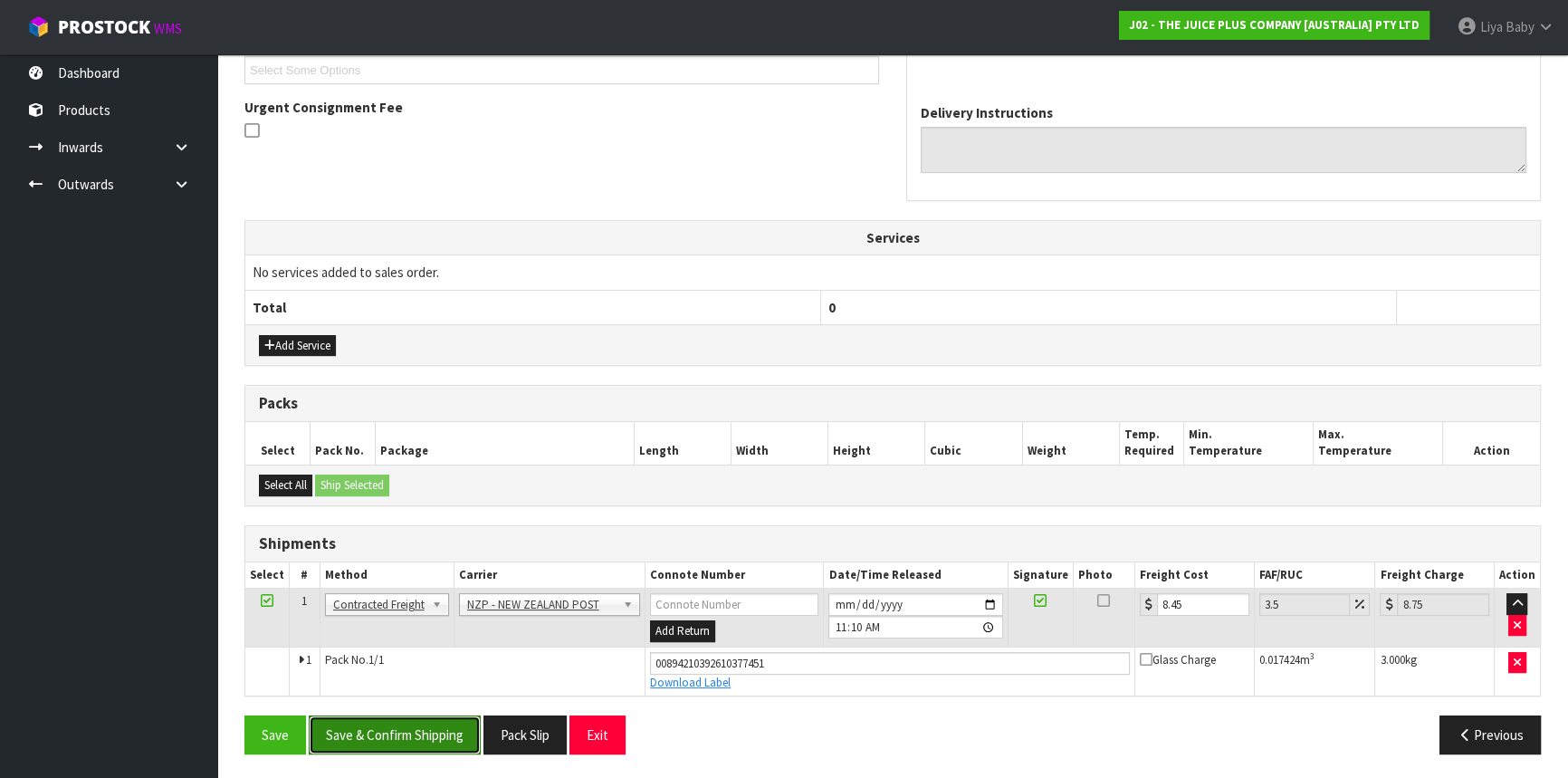
click at [400, 724] on button "Save & Confirm Shipping" at bounding box center [395, 734] width 172 height 39
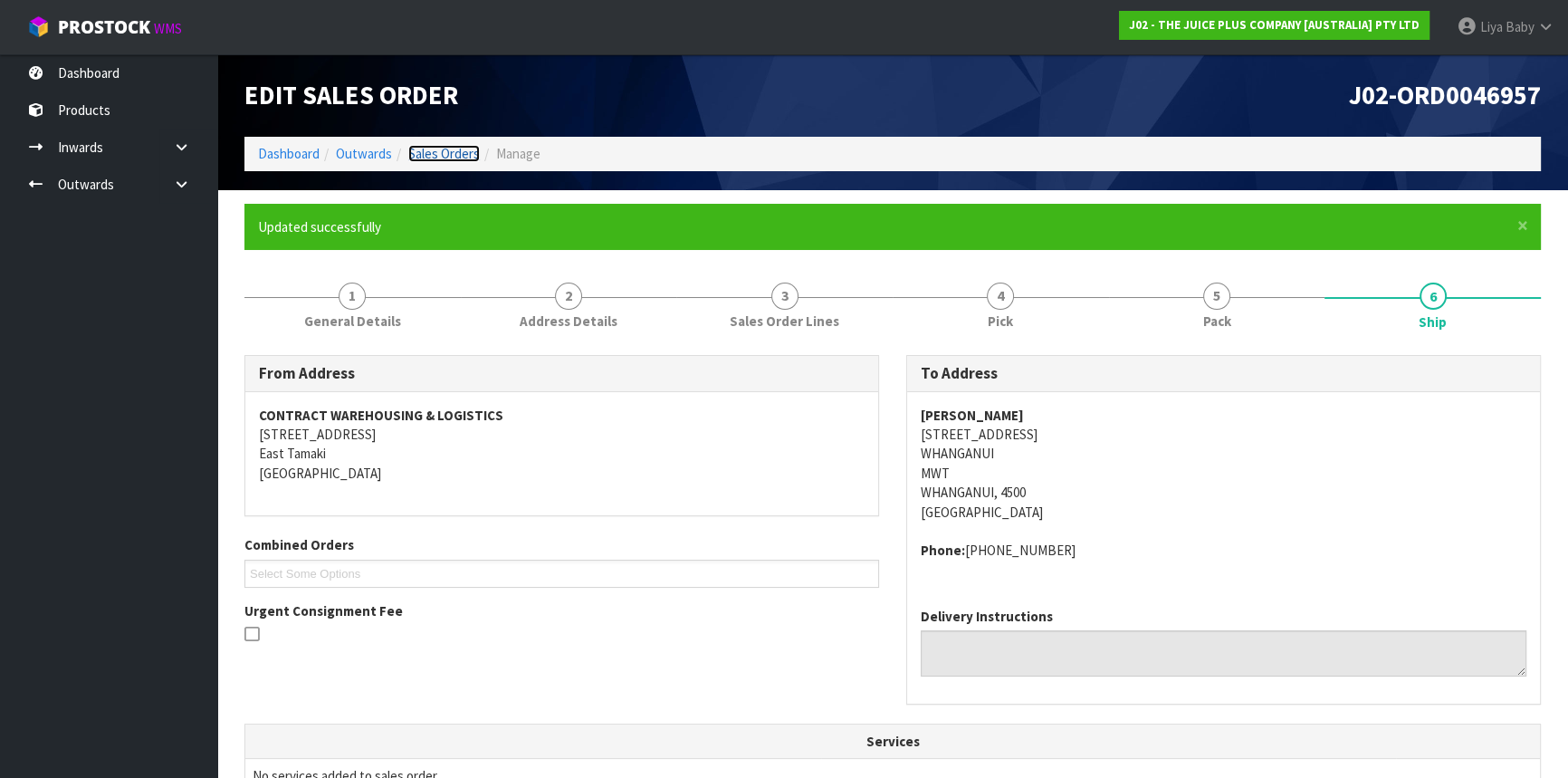
click at [441, 155] on link "Sales Orders" at bounding box center [444, 154] width 72 height 17
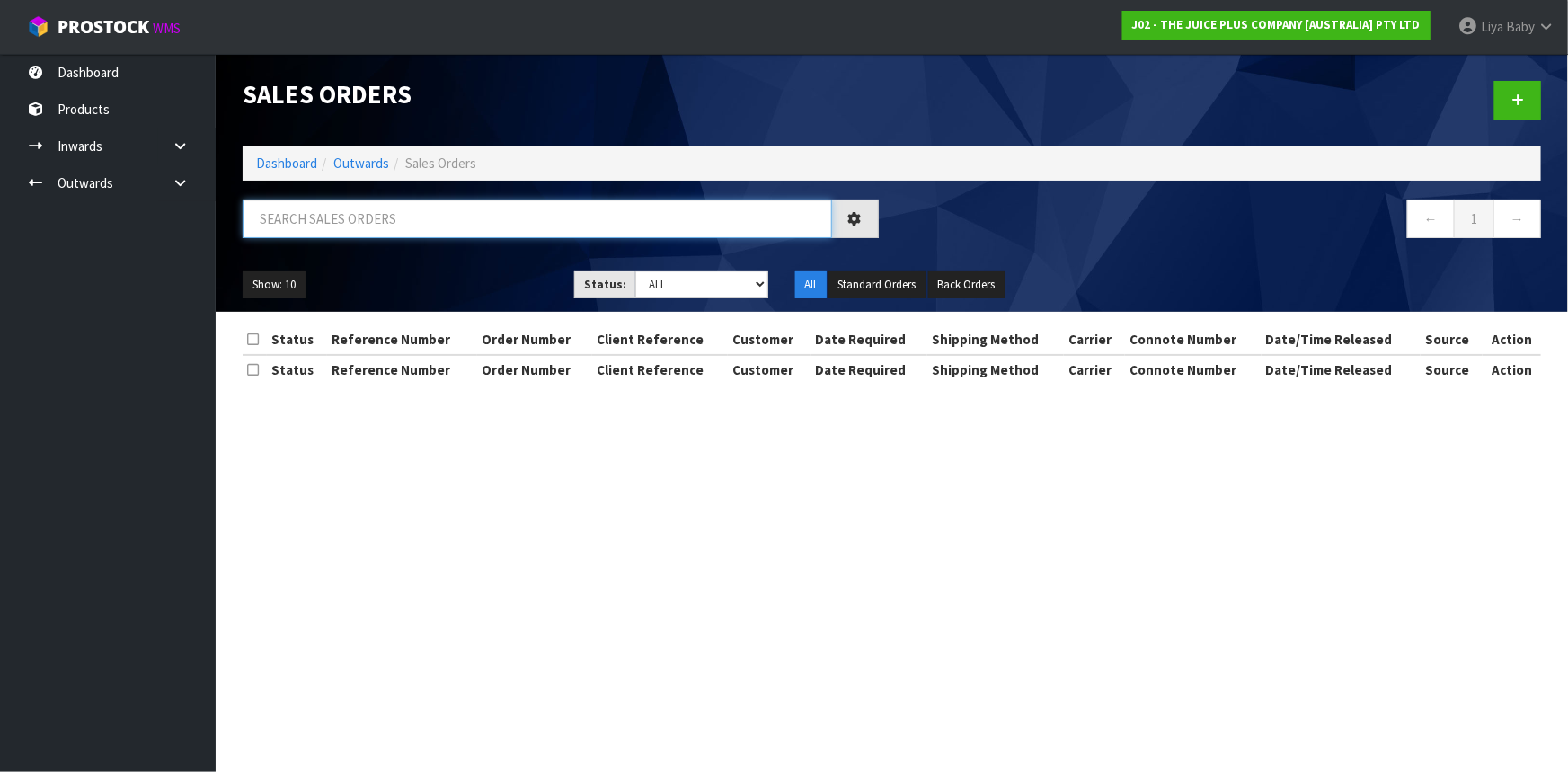
click at [384, 220] on input "text" at bounding box center [537, 218] width 589 height 39
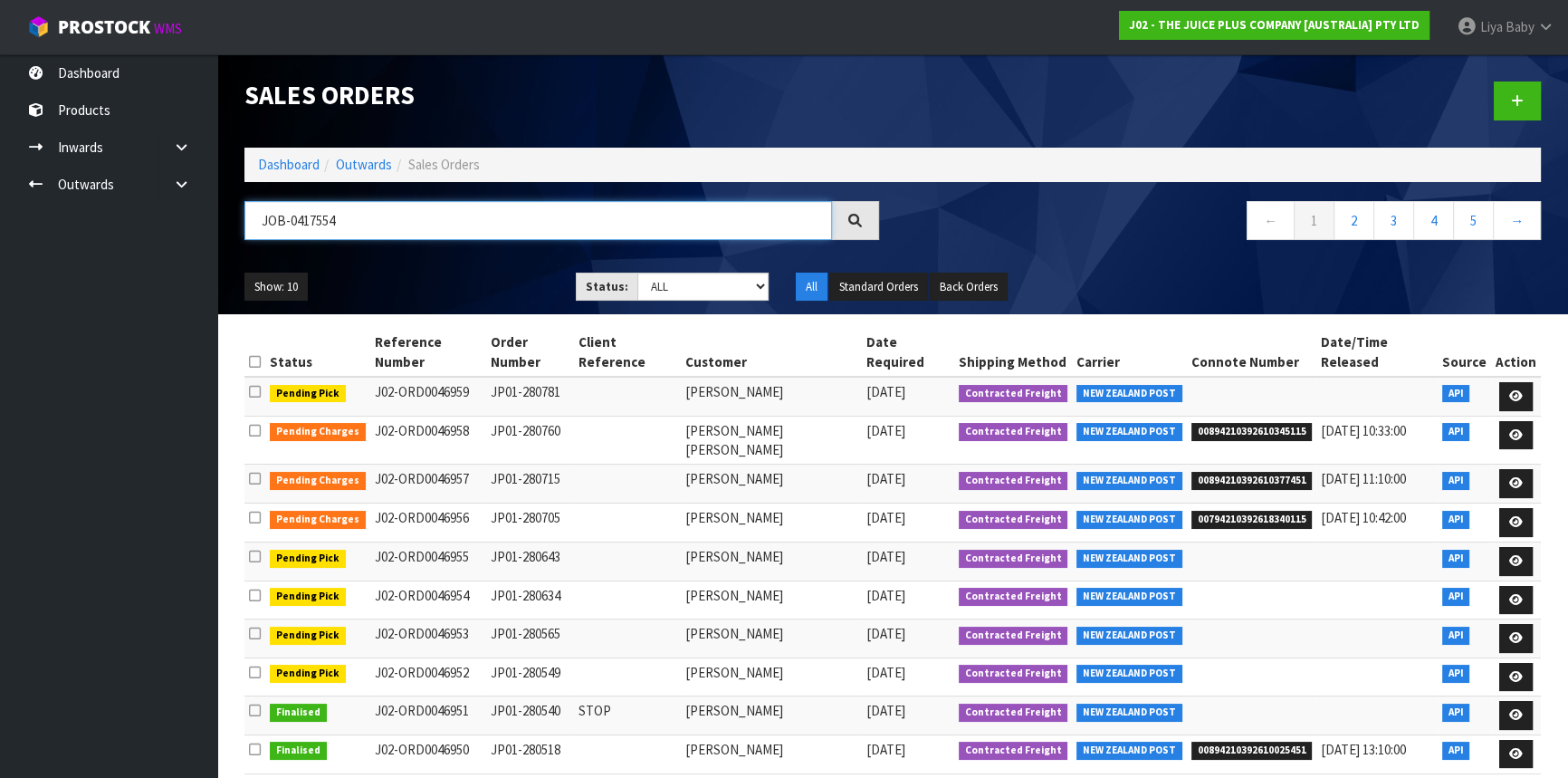
type input "JOB-0417554"
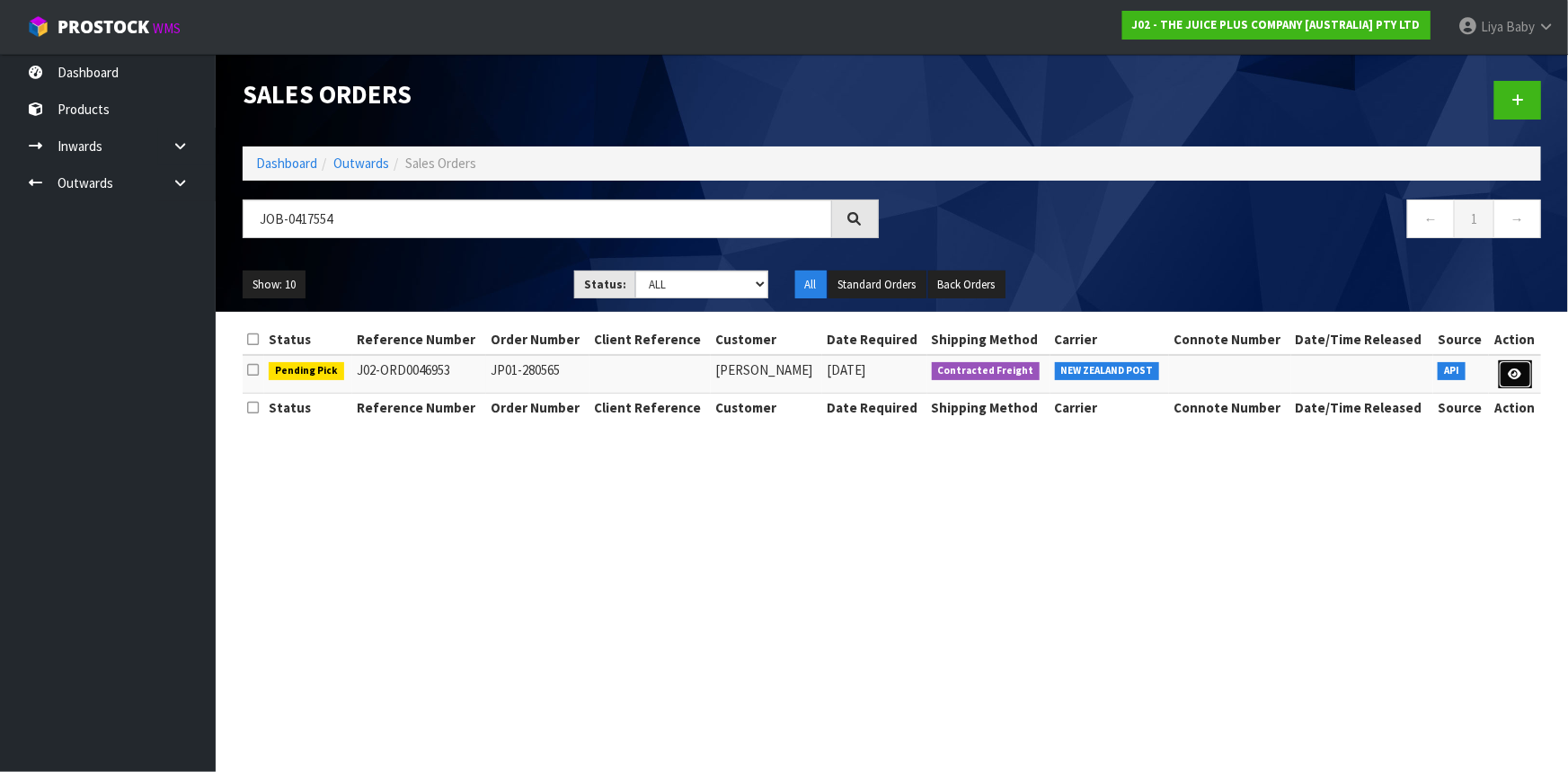
click at [1522, 380] on link at bounding box center [1514, 374] width 33 height 29
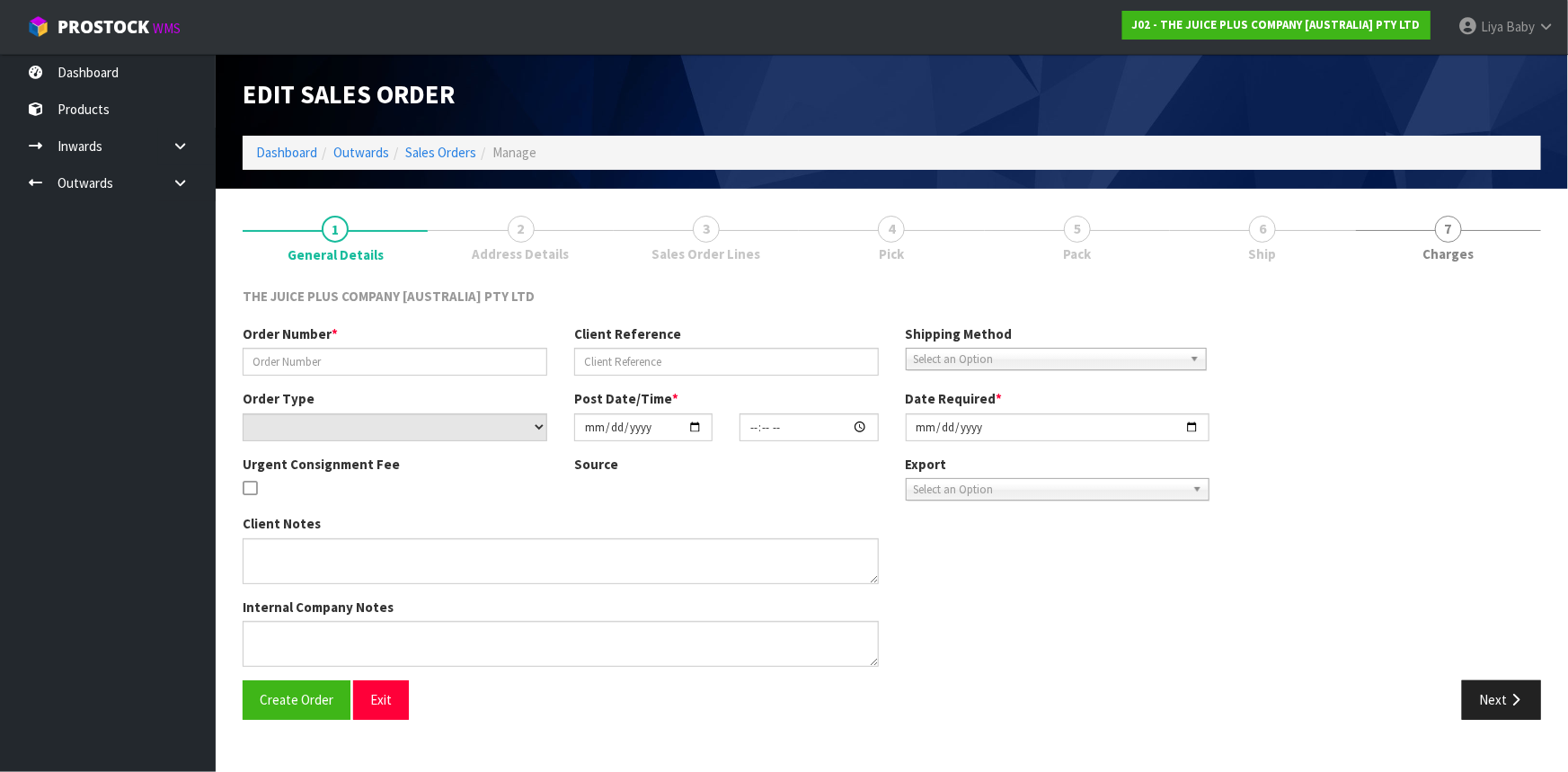
type input "JP01-280565"
select select "number:0"
type input "[DATE]"
type input "17:12:37.000"
type input "[DATE]"
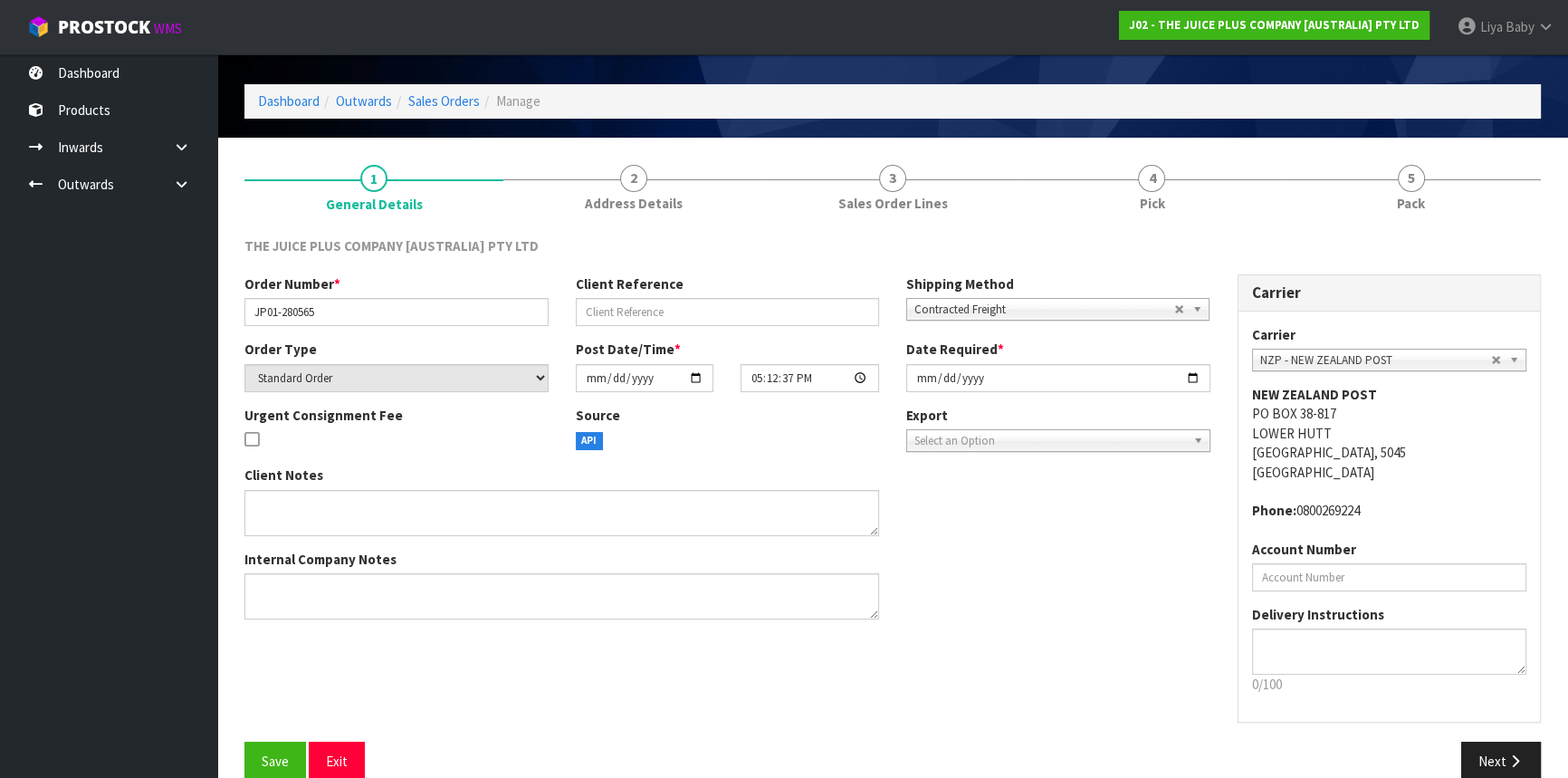
scroll to position [81, 0]
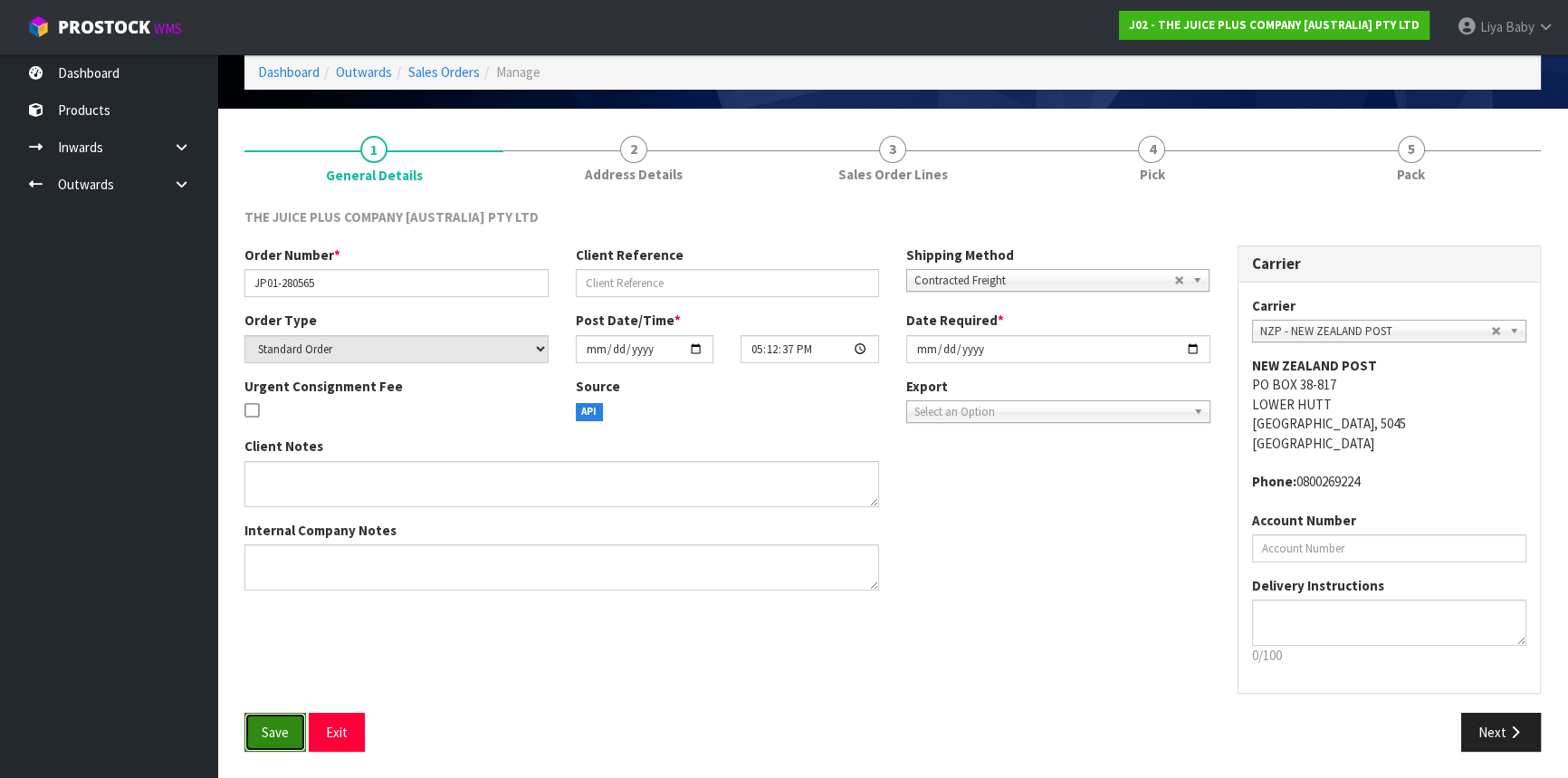
click at [278, 724] on span "Save" at bounding box center [275, 733] width 27 height 17
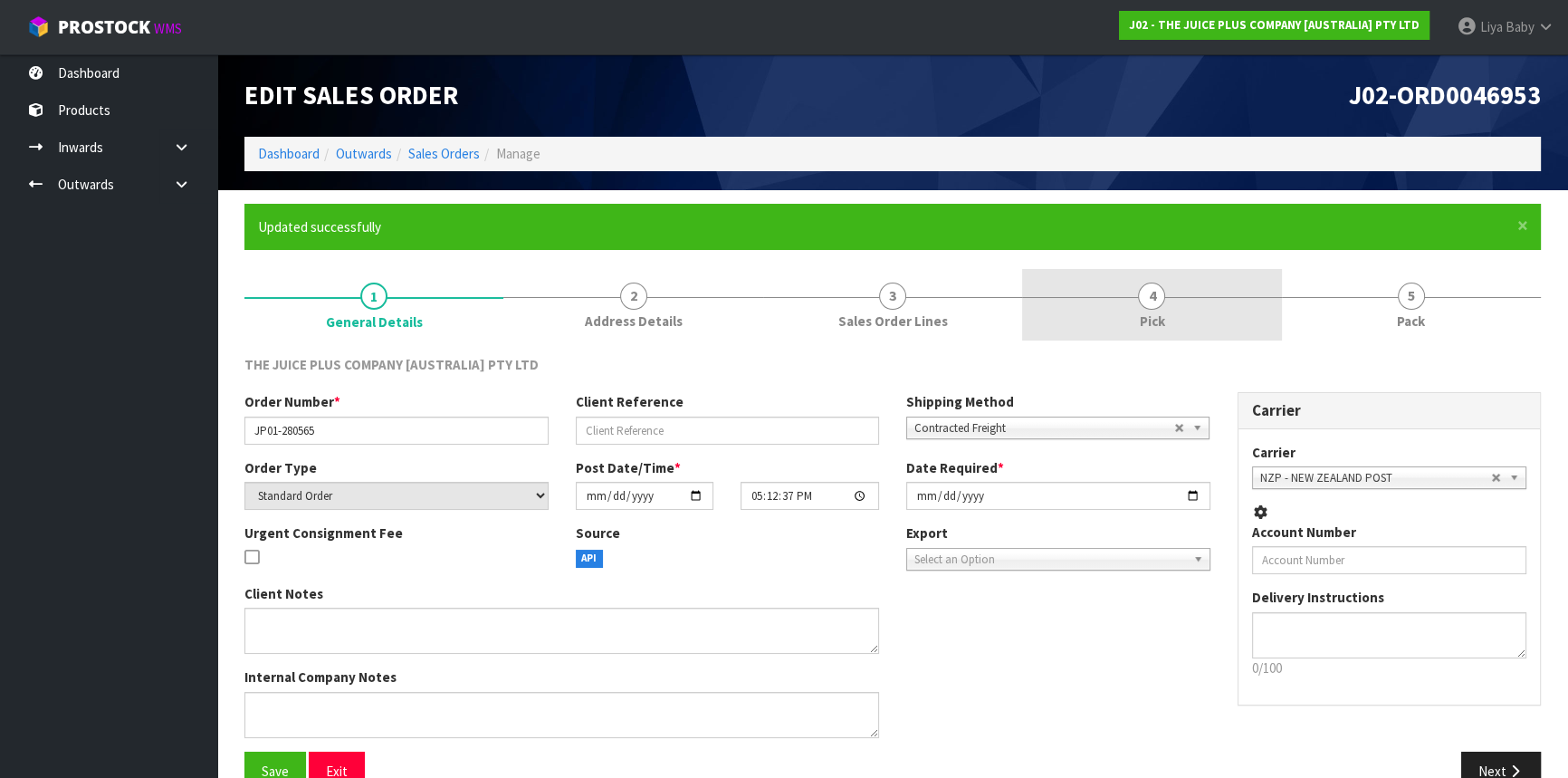
click at [1185, 315] on link "4 Pick" at bounding box center [1151, 305] width 259 height 72
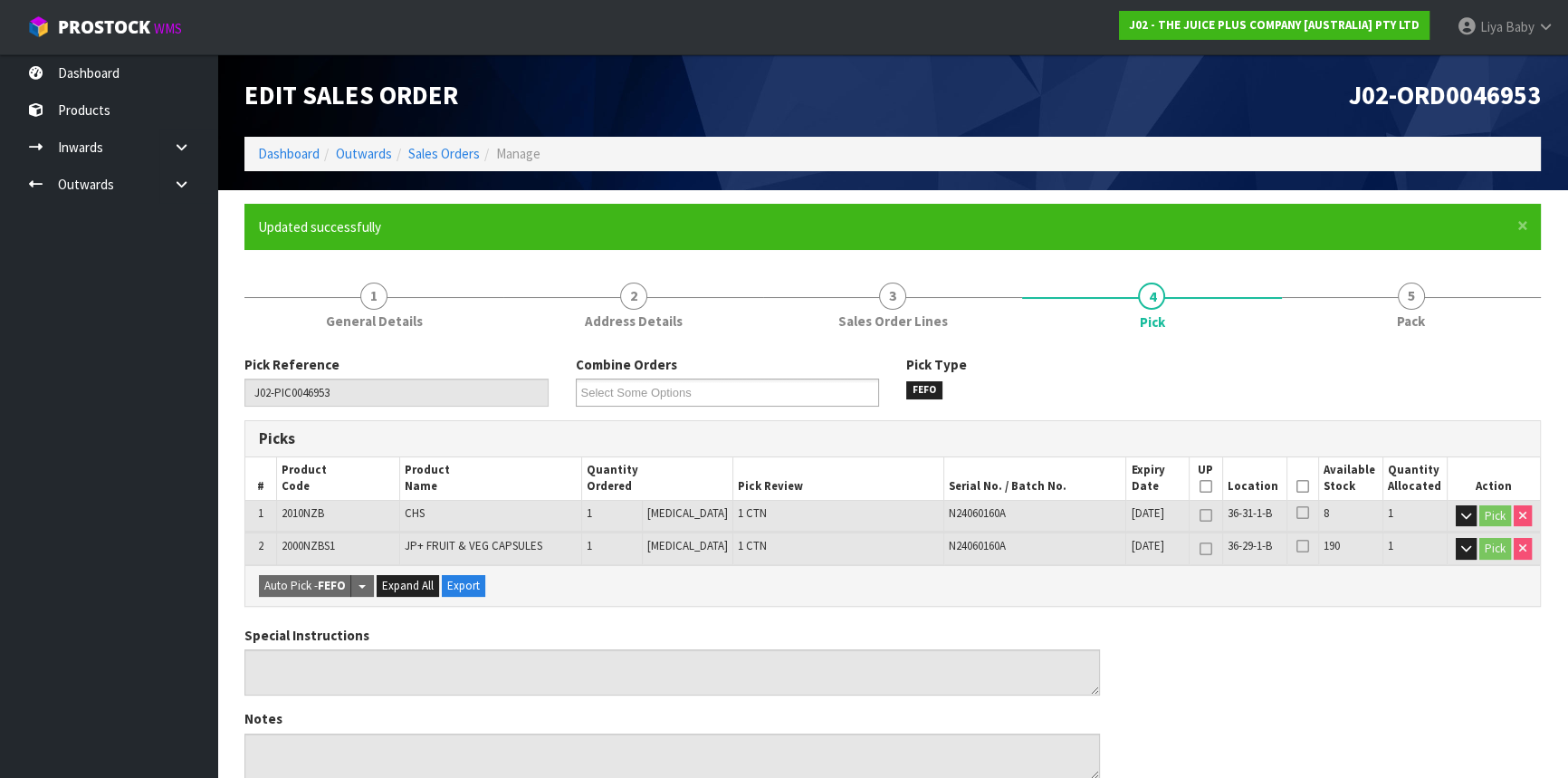
click at [1301, 487] on icon at bounding box center [1303, 486] width 12 height 1
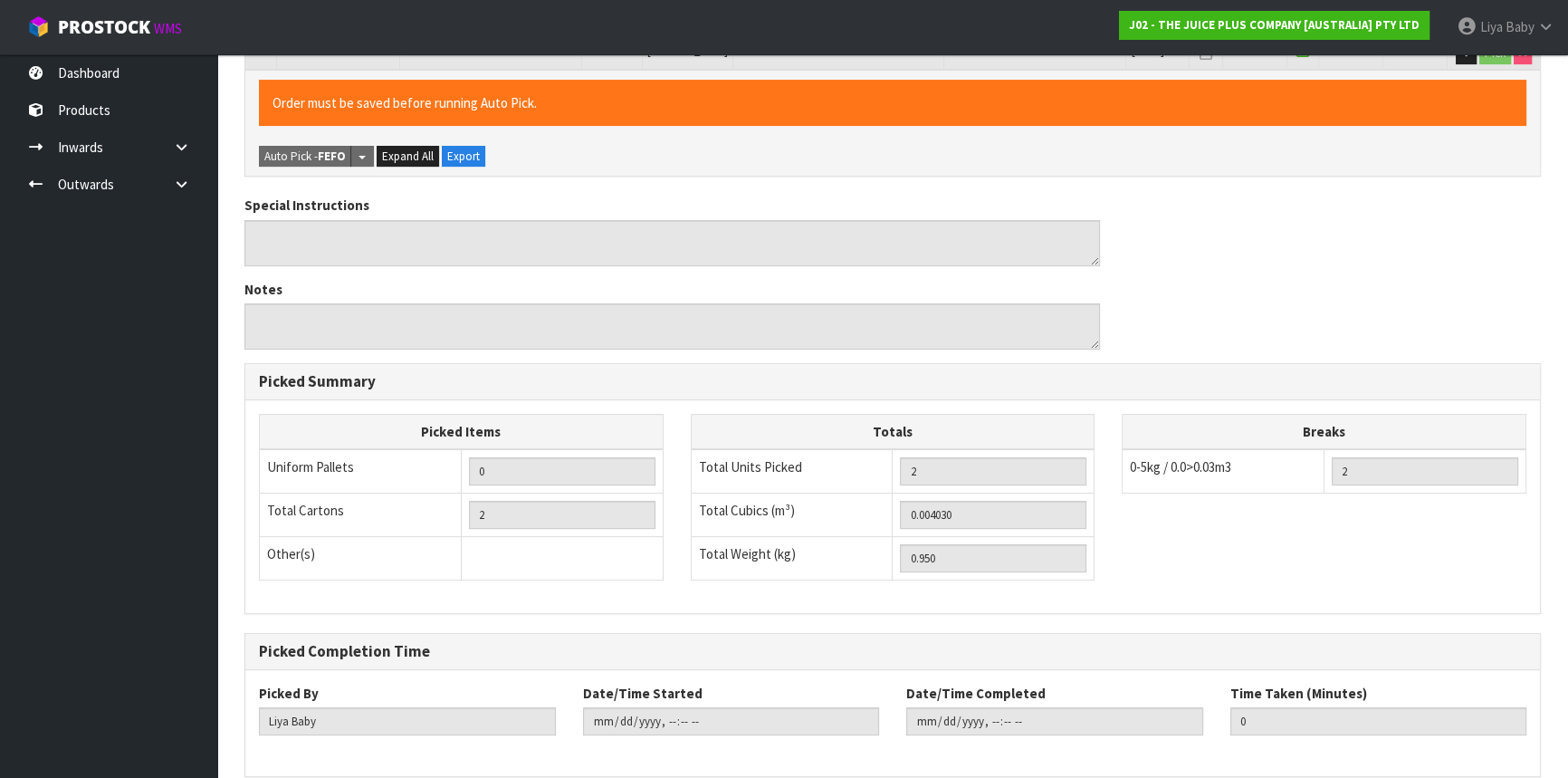
scroll to position [577, 0]
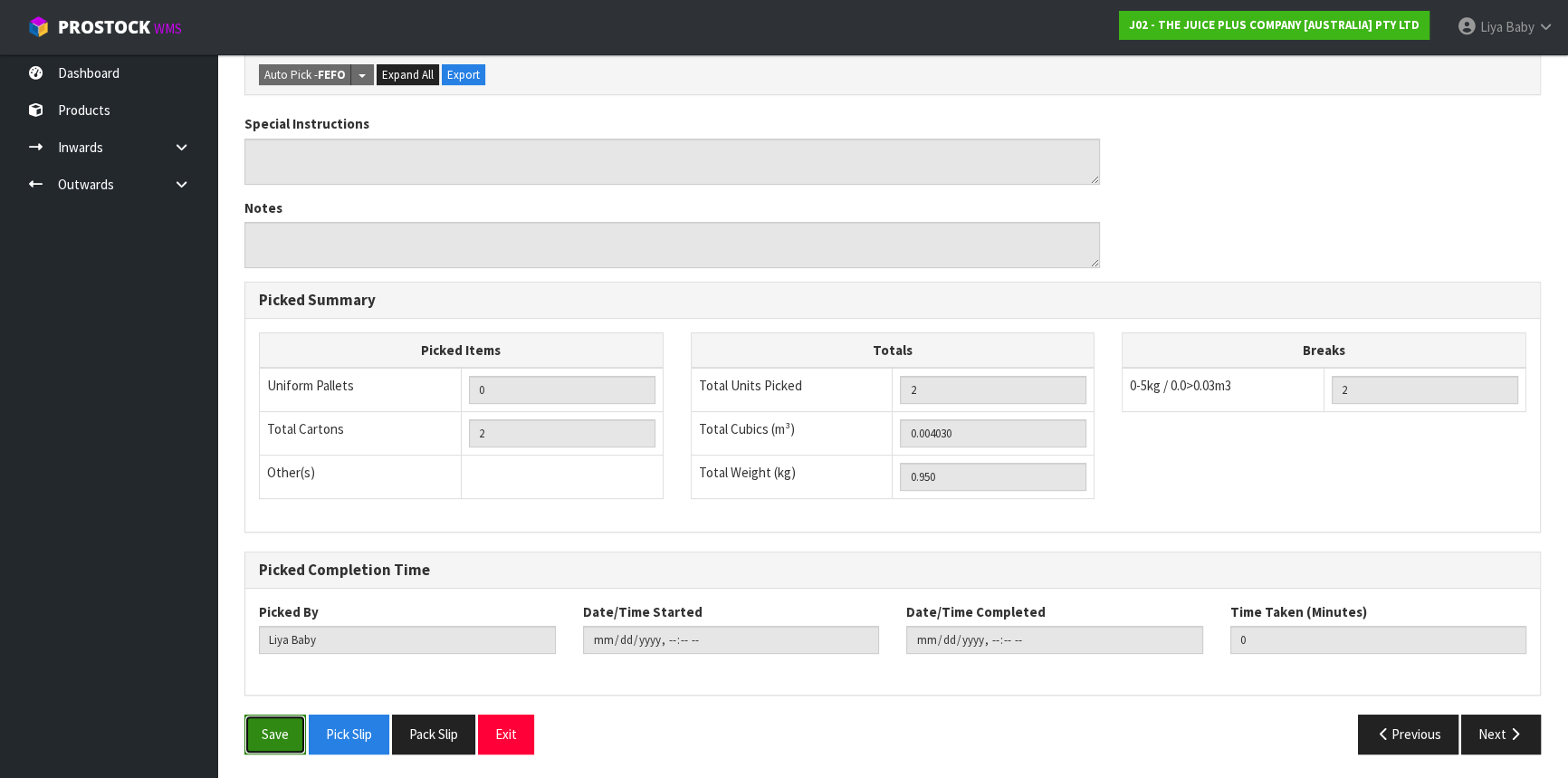
click at [276, 733] on button "Save" at bounding box center [275, 733] width 62 height 39
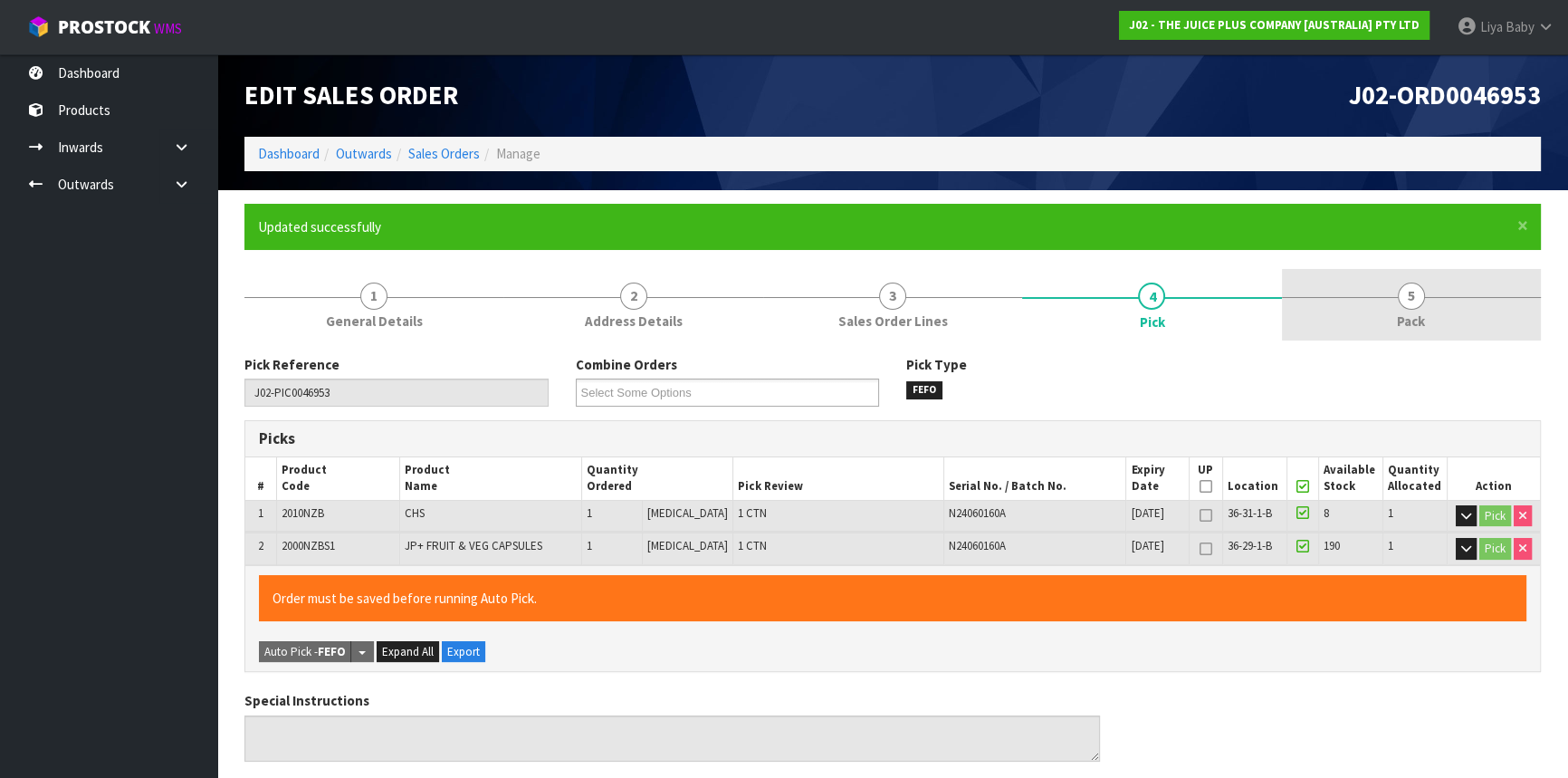
type input "[DATE]T11:12:06"
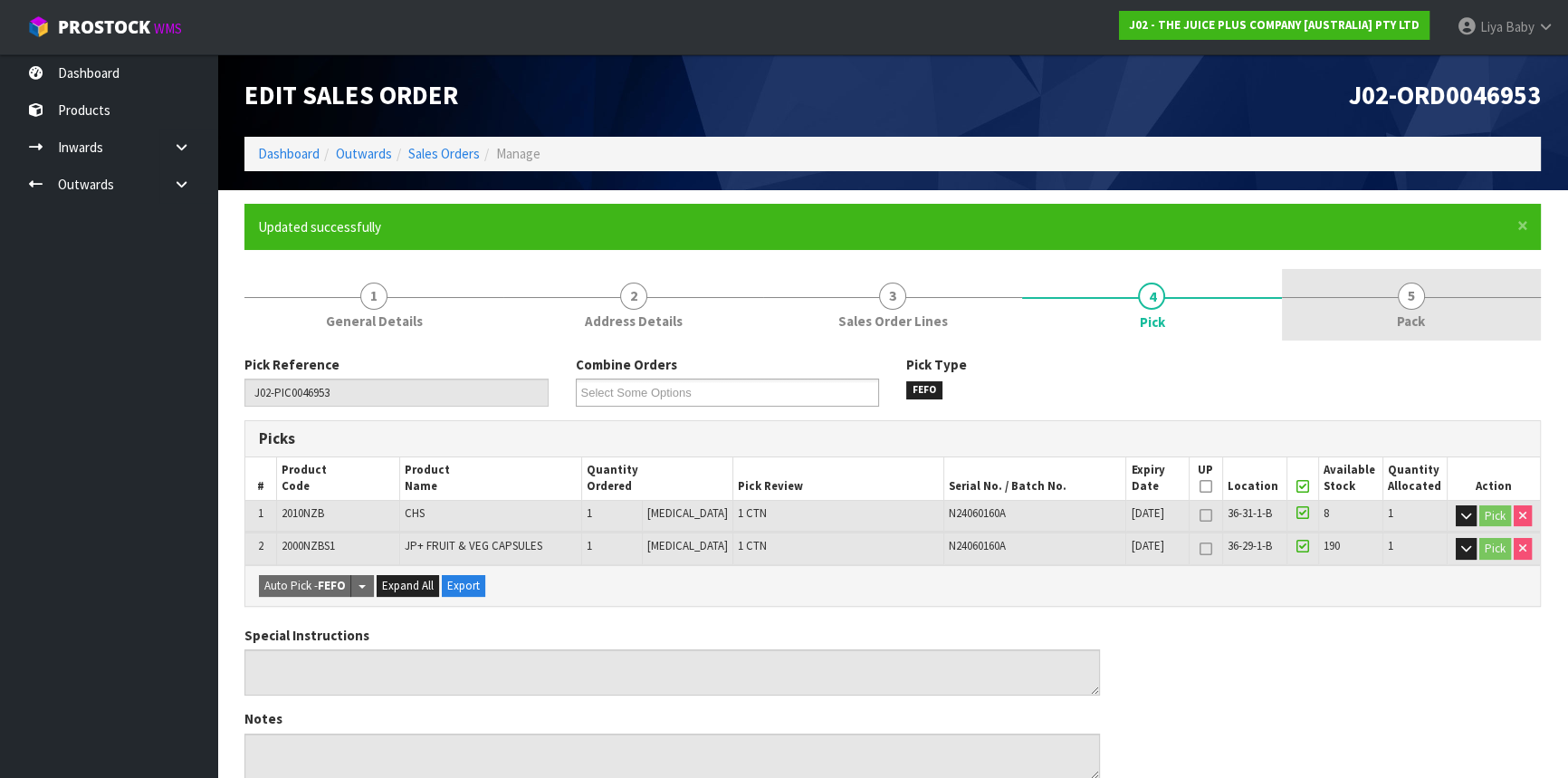
click at [1387, 312] on link "5 Pack" at bounding box center [1411, 305] width 259 height 72
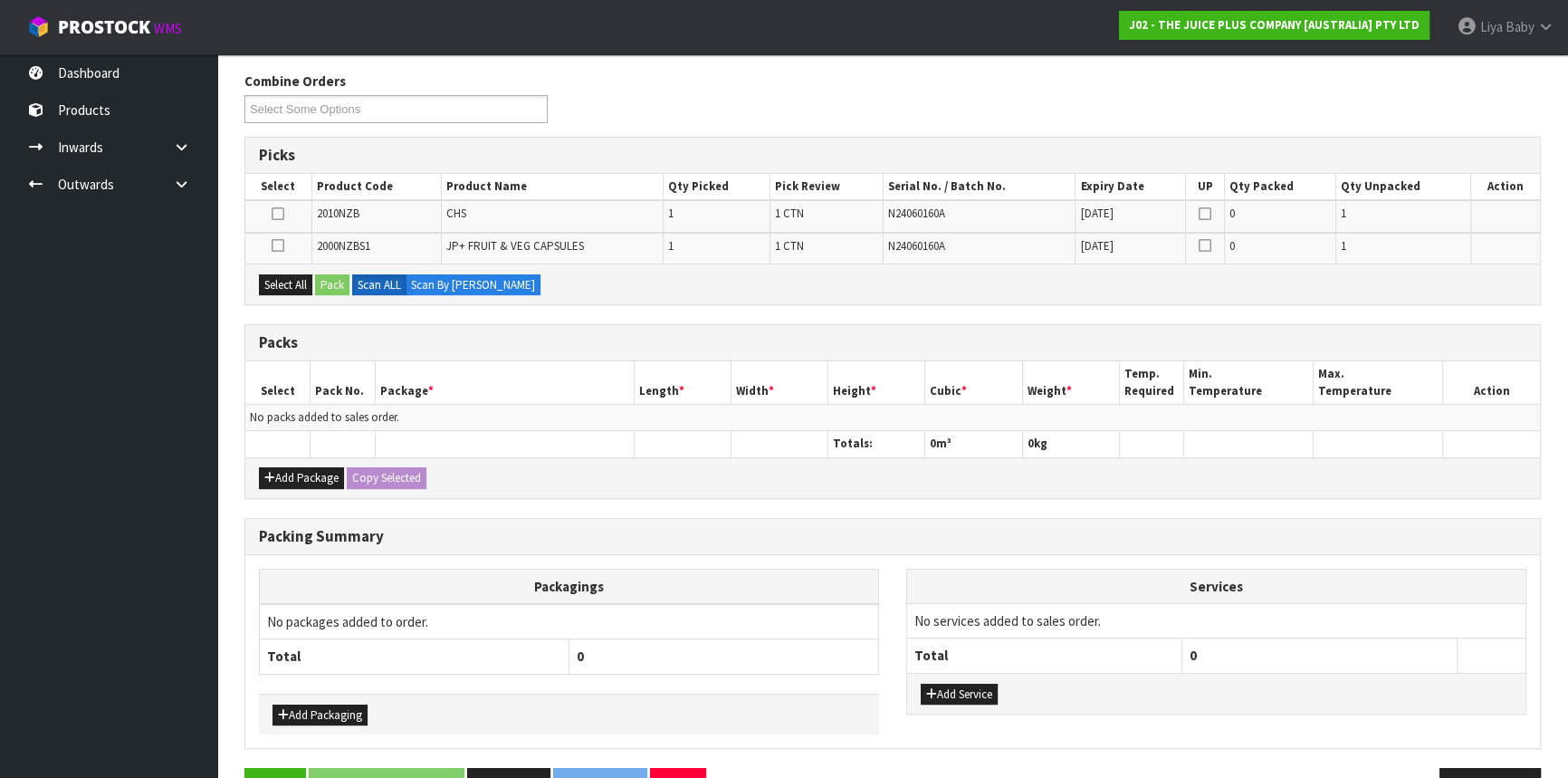
scroll to position [335, 0]
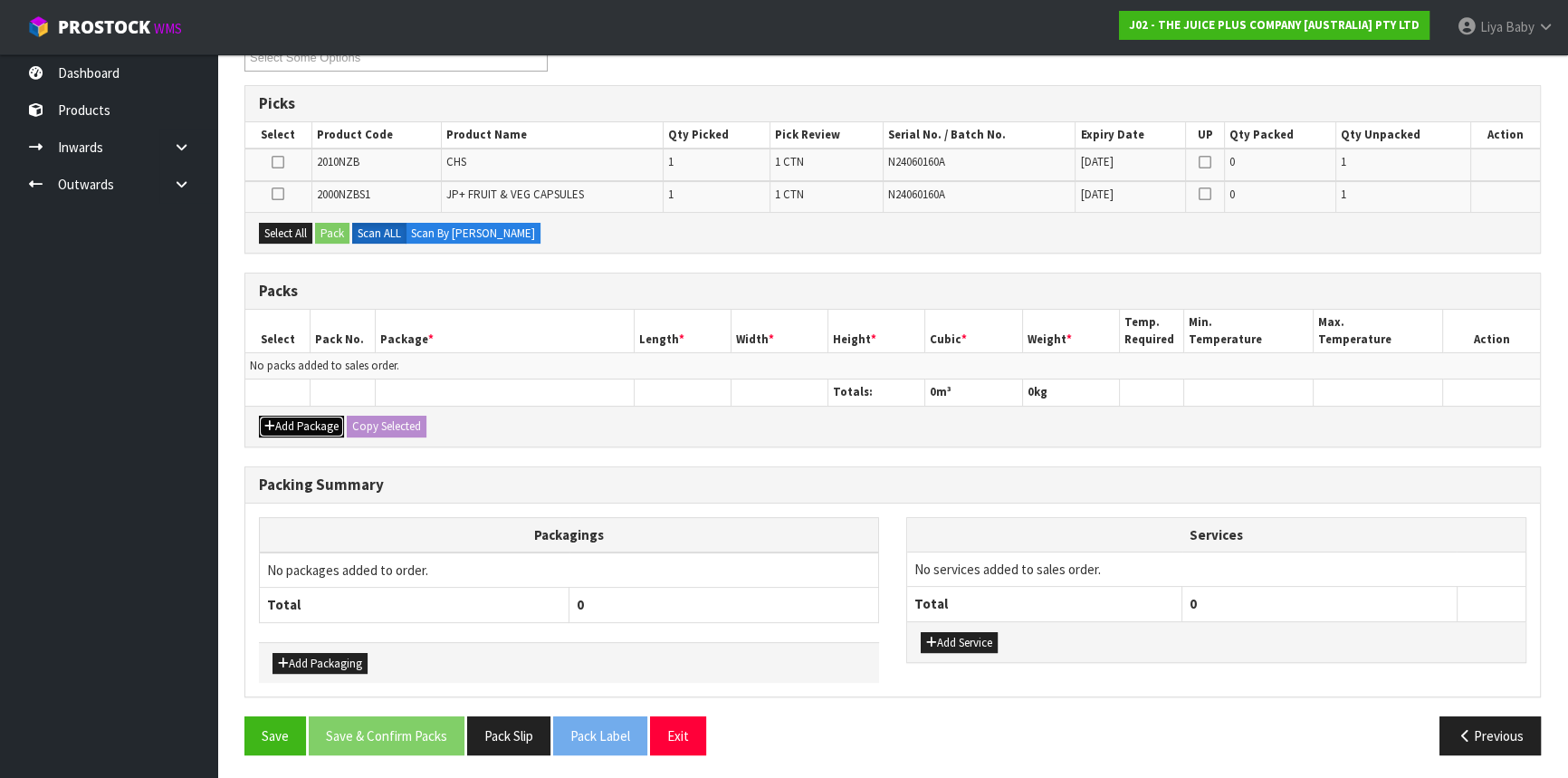
click at [317, 420] on button "Add Package" at bounding box center [301, 426] width 85 height 22
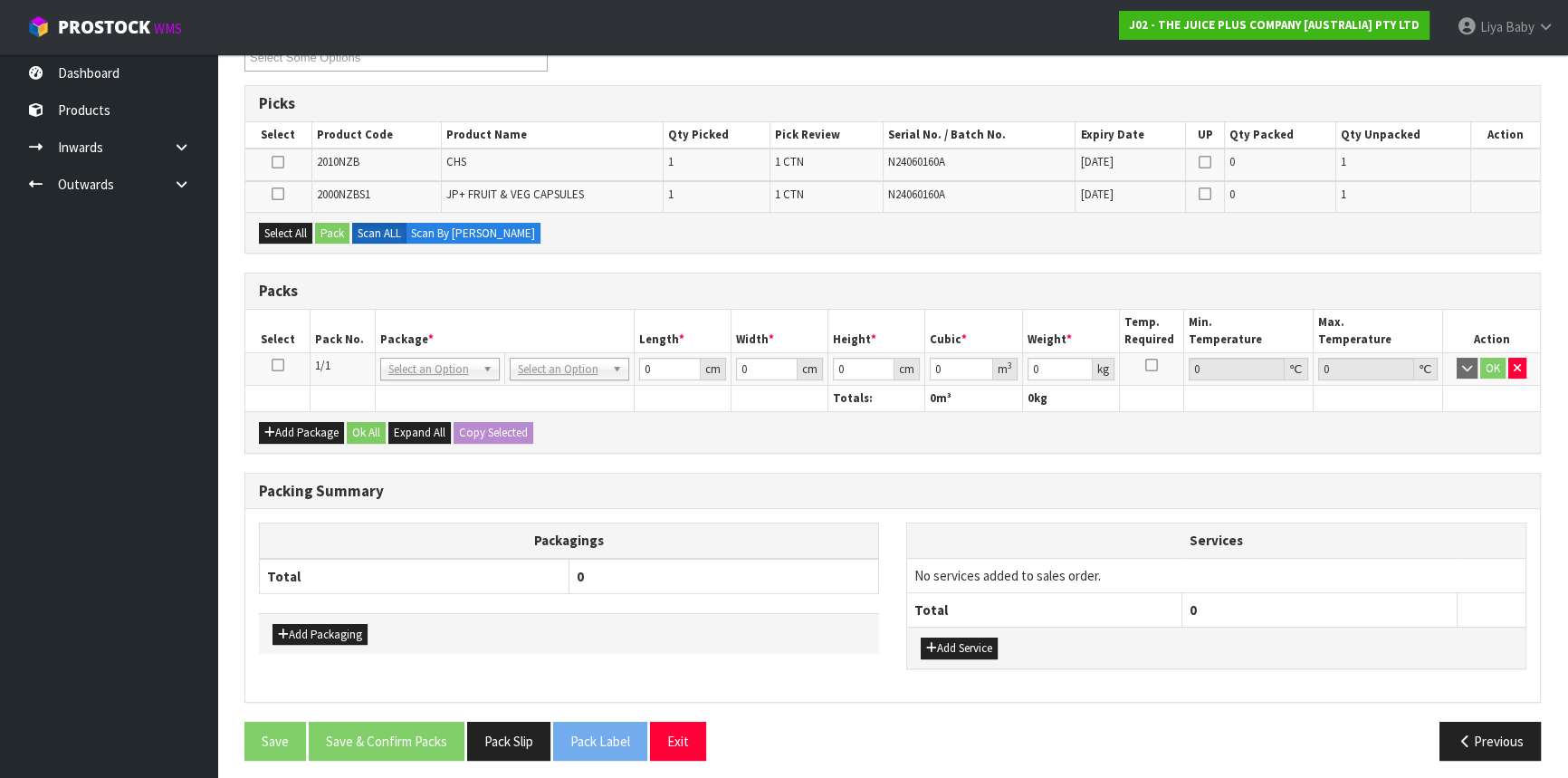
click at [271, 353] on td at bounding box center [278, 369] width 65 height 32
click at [280, 353] on td at bounding box center [278, 369] width 65 height 32
click at [279, 365] on icon at bounding box center [278, 365] width 12 height 1
click at [256, 224] on div "Select All Pack Scan ALL Scan By [PERSON_NAME]" at bounding box center [892, 232] width 1295 height 41
click at [276, 224] on button "Select All" at bounding box center [285, 233] width 53 height 22
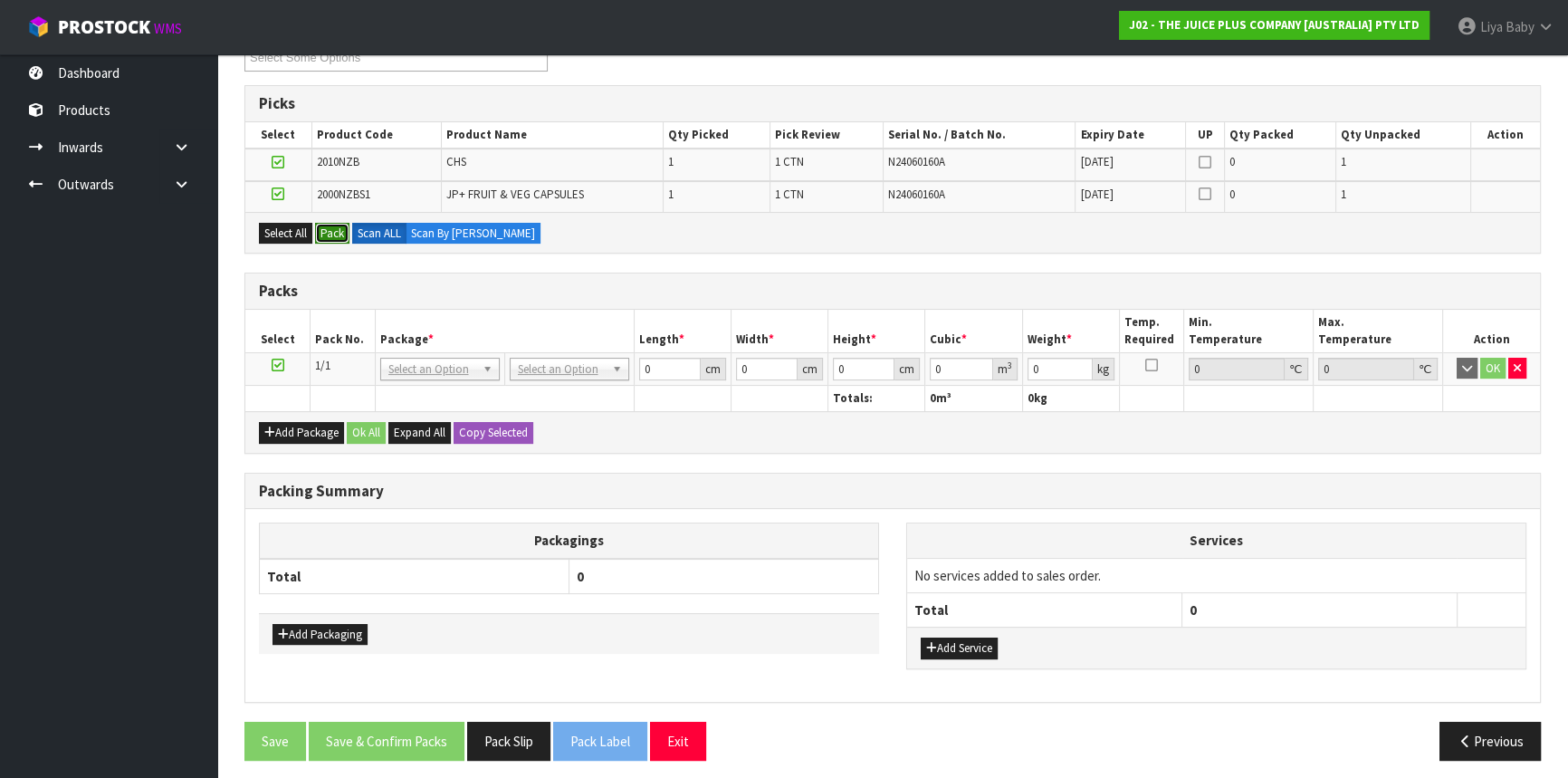
click at [328, 230] on button "Pack" at bounding box center [333, 233] width 34 height 22
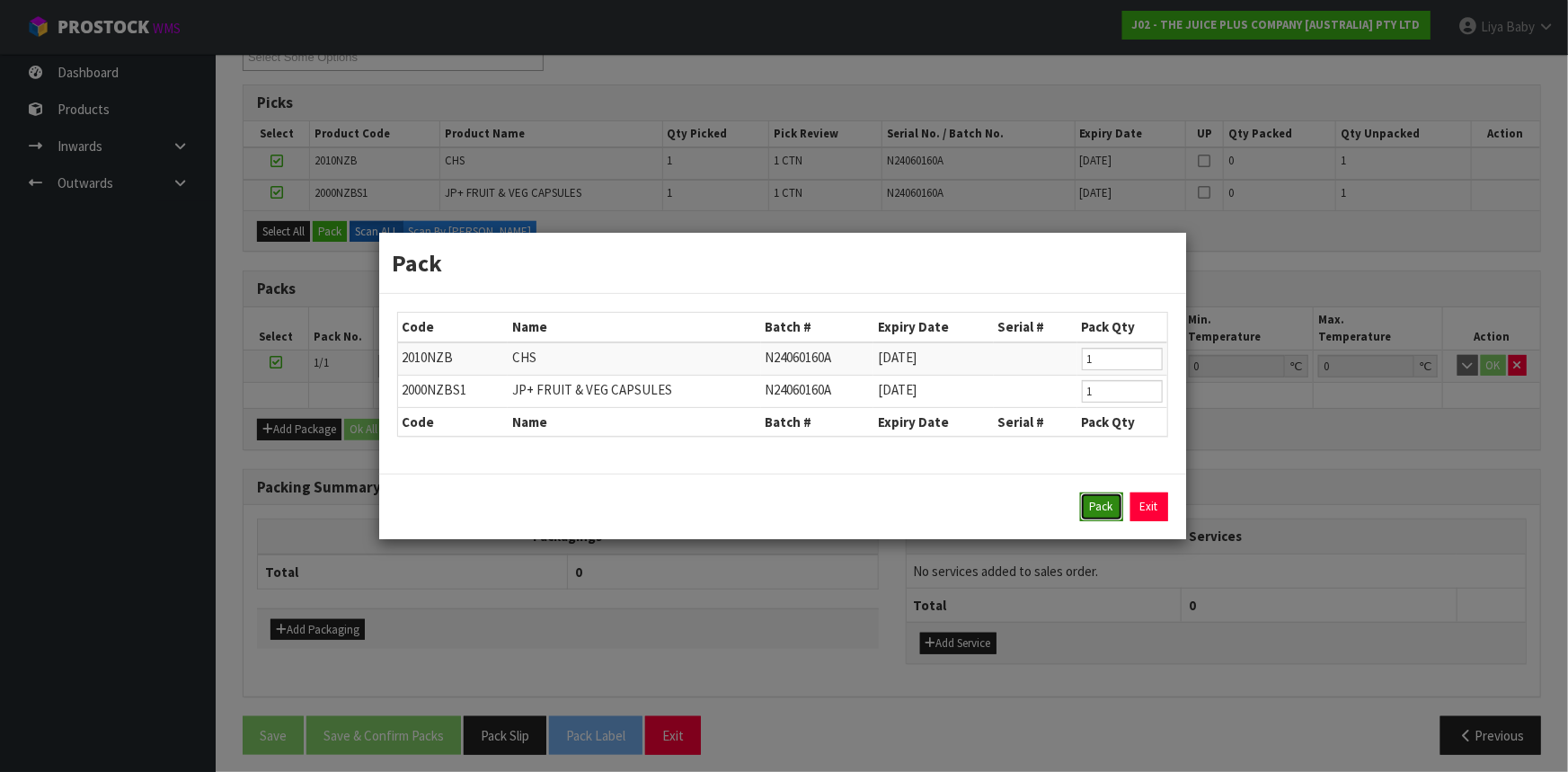
click at [1096, 510] on button "Pack" at bounding box center [1102, 507] width 43 height 29
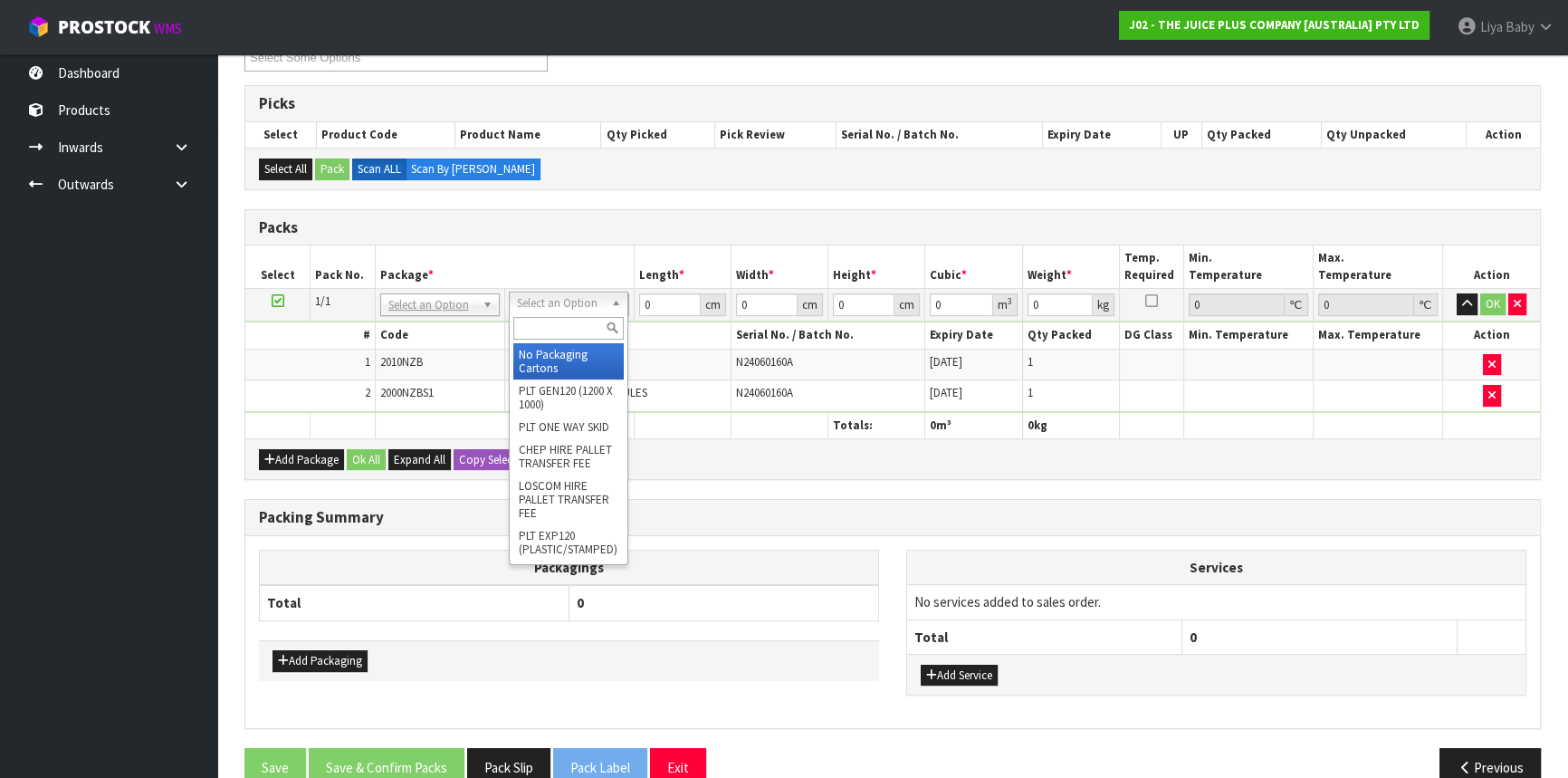
click at [583, 331] on input "text" at bounding box center [568, 329] width 111 height 23
type input "115"
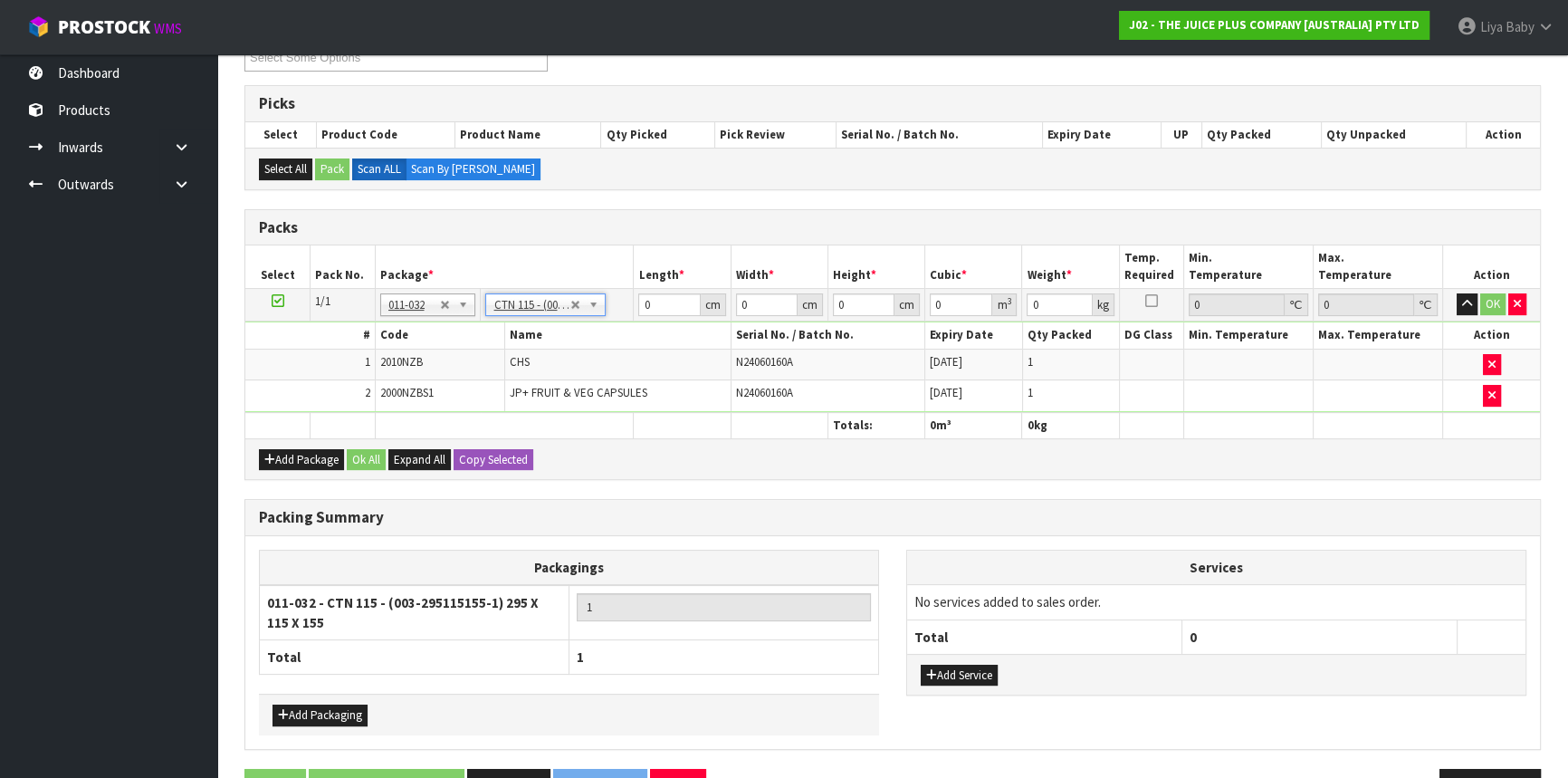
type input "29.5"
type input "11.5"
type input "15.5"
type input "0.005258"
type input "1.15"
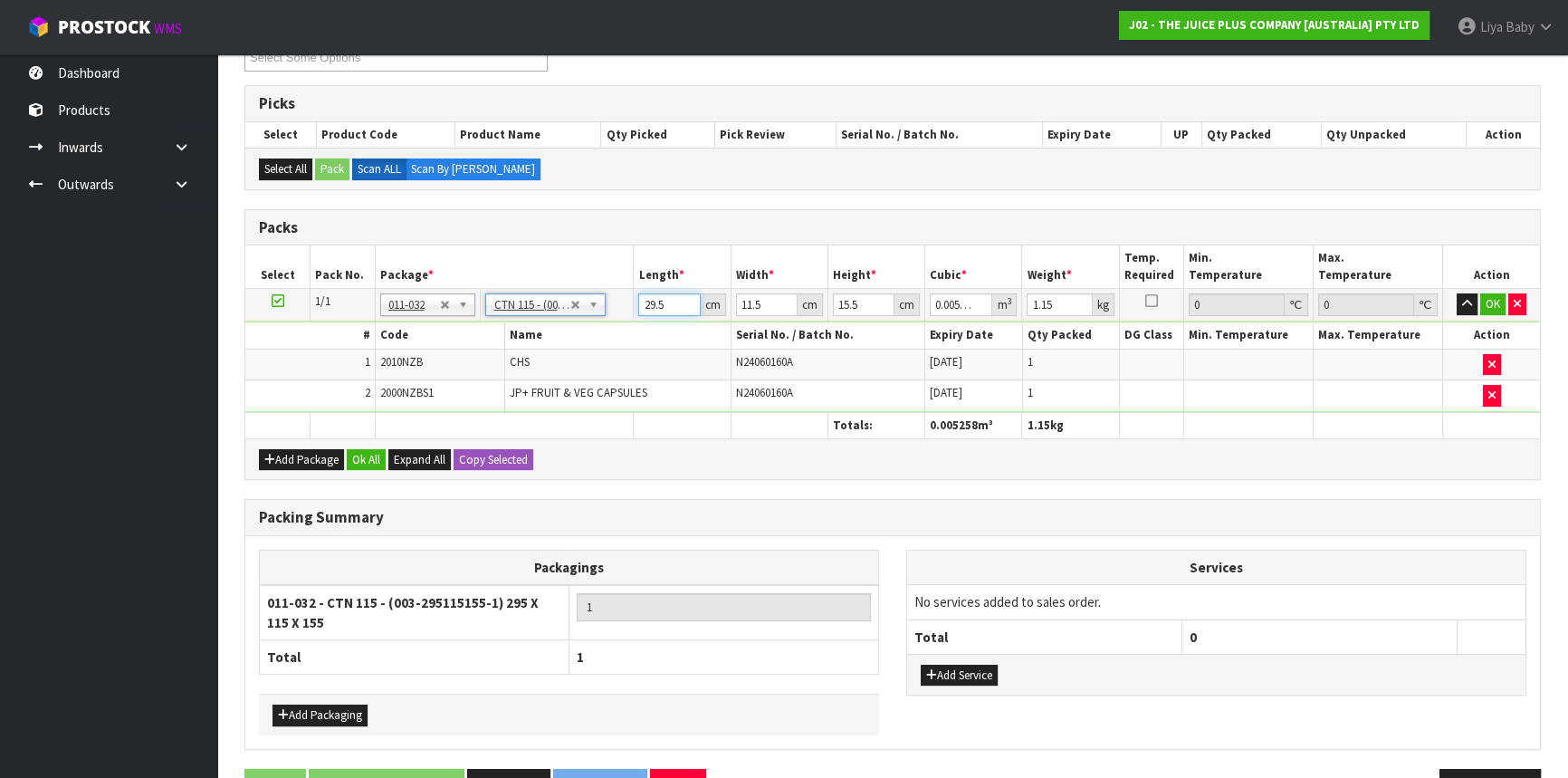
click at [670, 299] on input "29.5" at bounding box center [669, 305] width 62 height 23
type input "29"
type input "0.005169"
type input "2"
type input "0.000356"
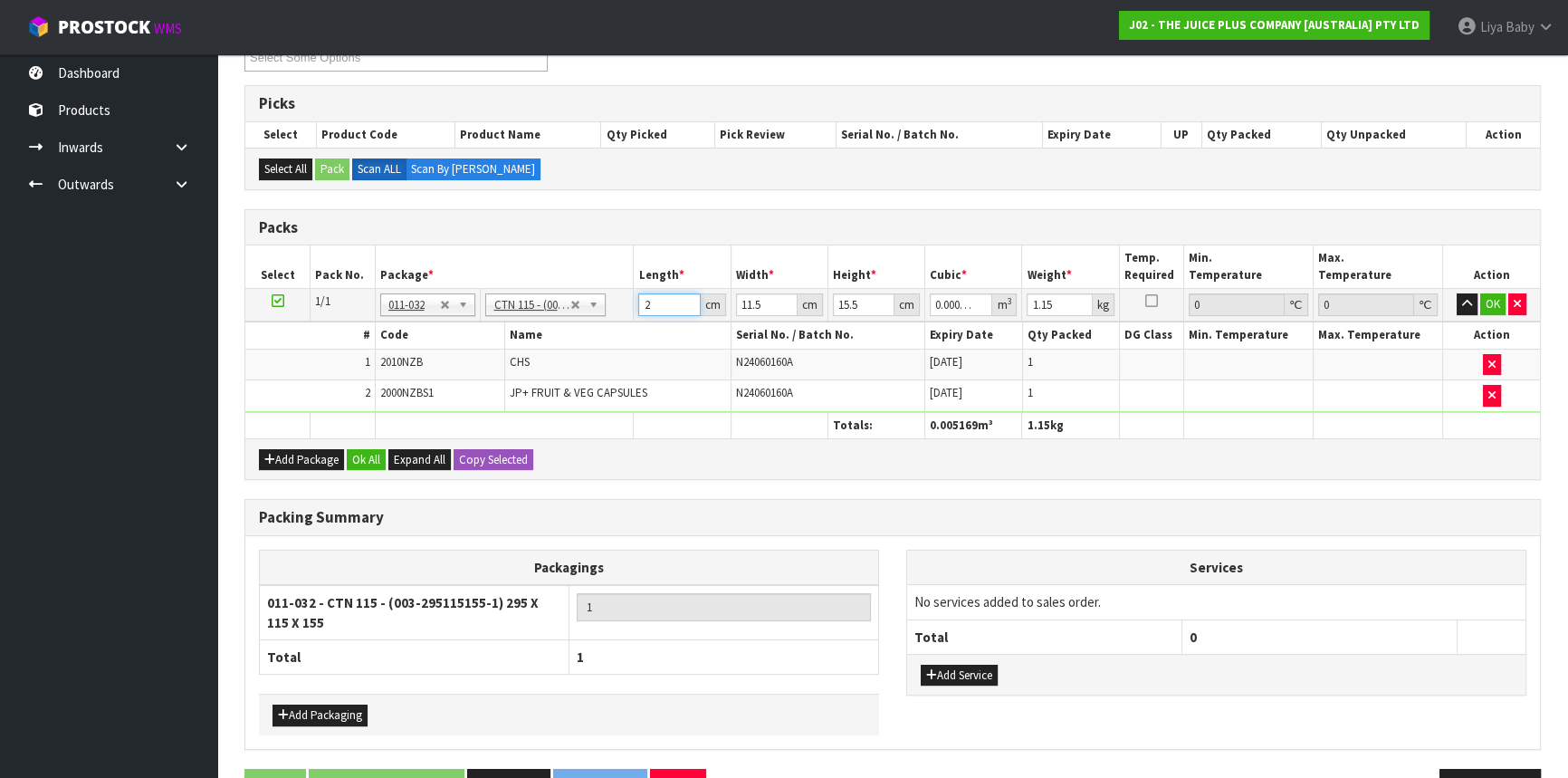
type input "0"
type input "2"
type input "0.000356"
type input "22"
type input "0.003921"
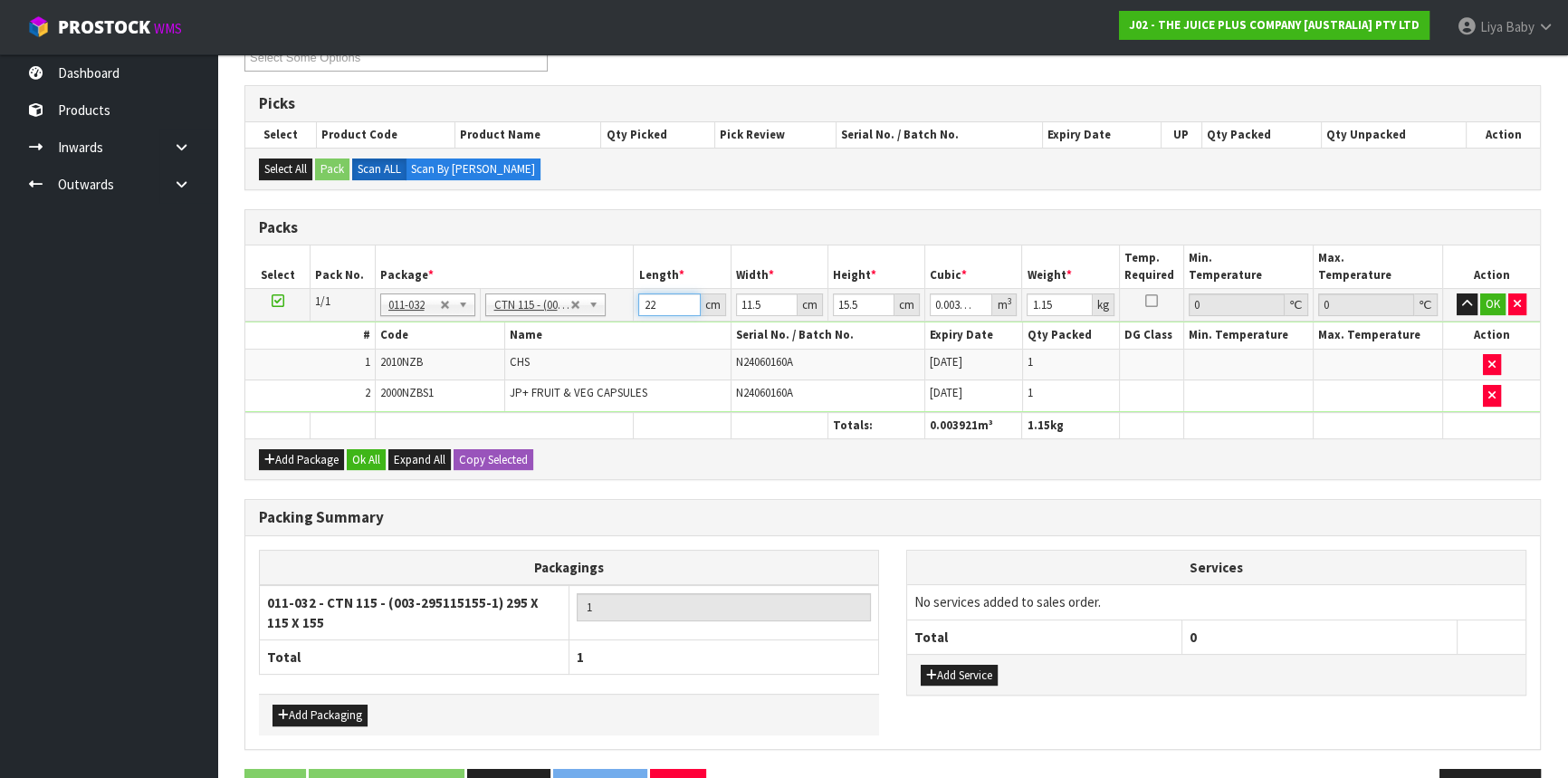
type input "22"
type input "0"
type input "3"
type input "0.001023"
type input "32"
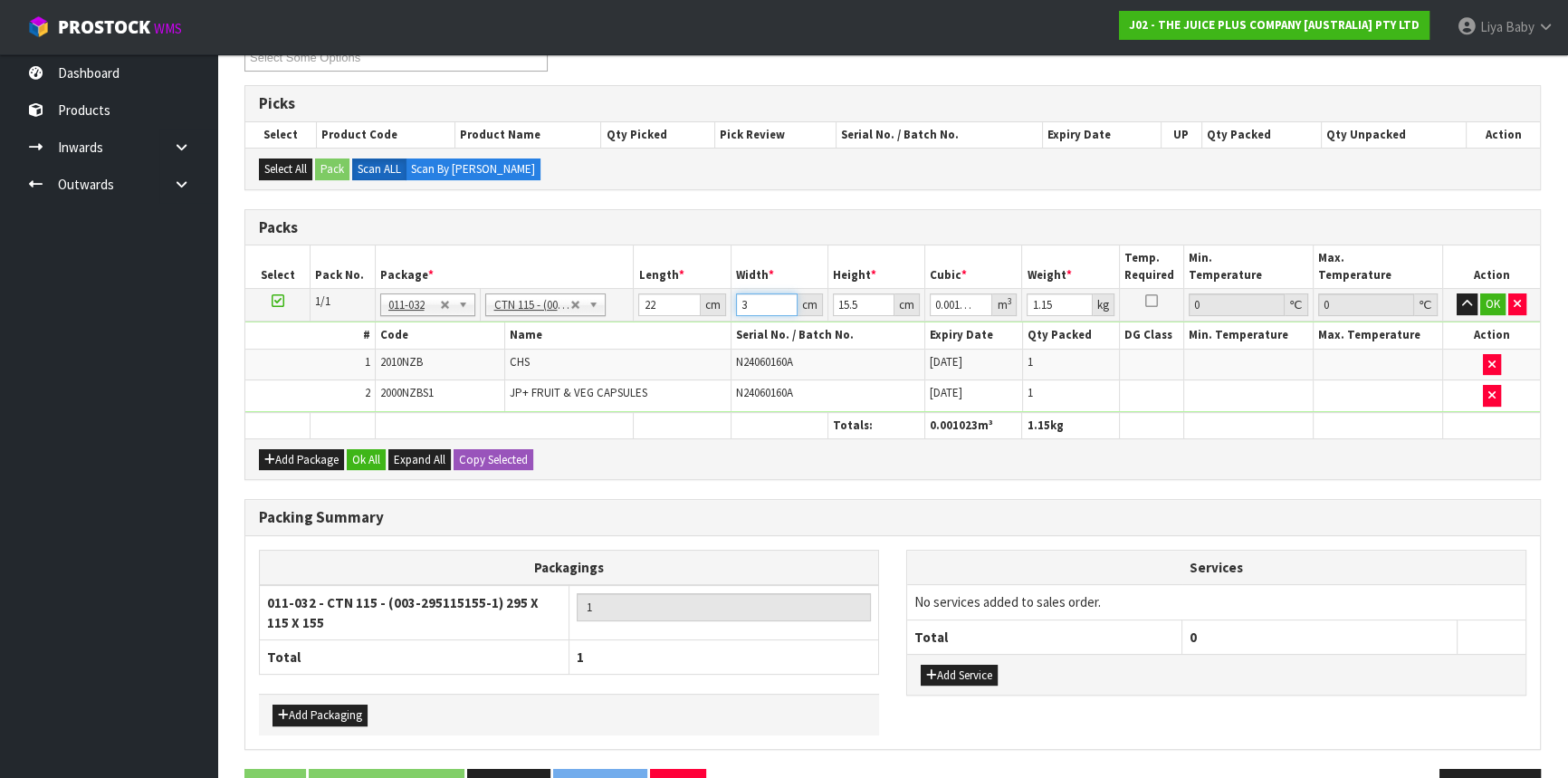
type input "0.010912"
type input "32"
type input "0"
type input "1"
type input "0.000704"
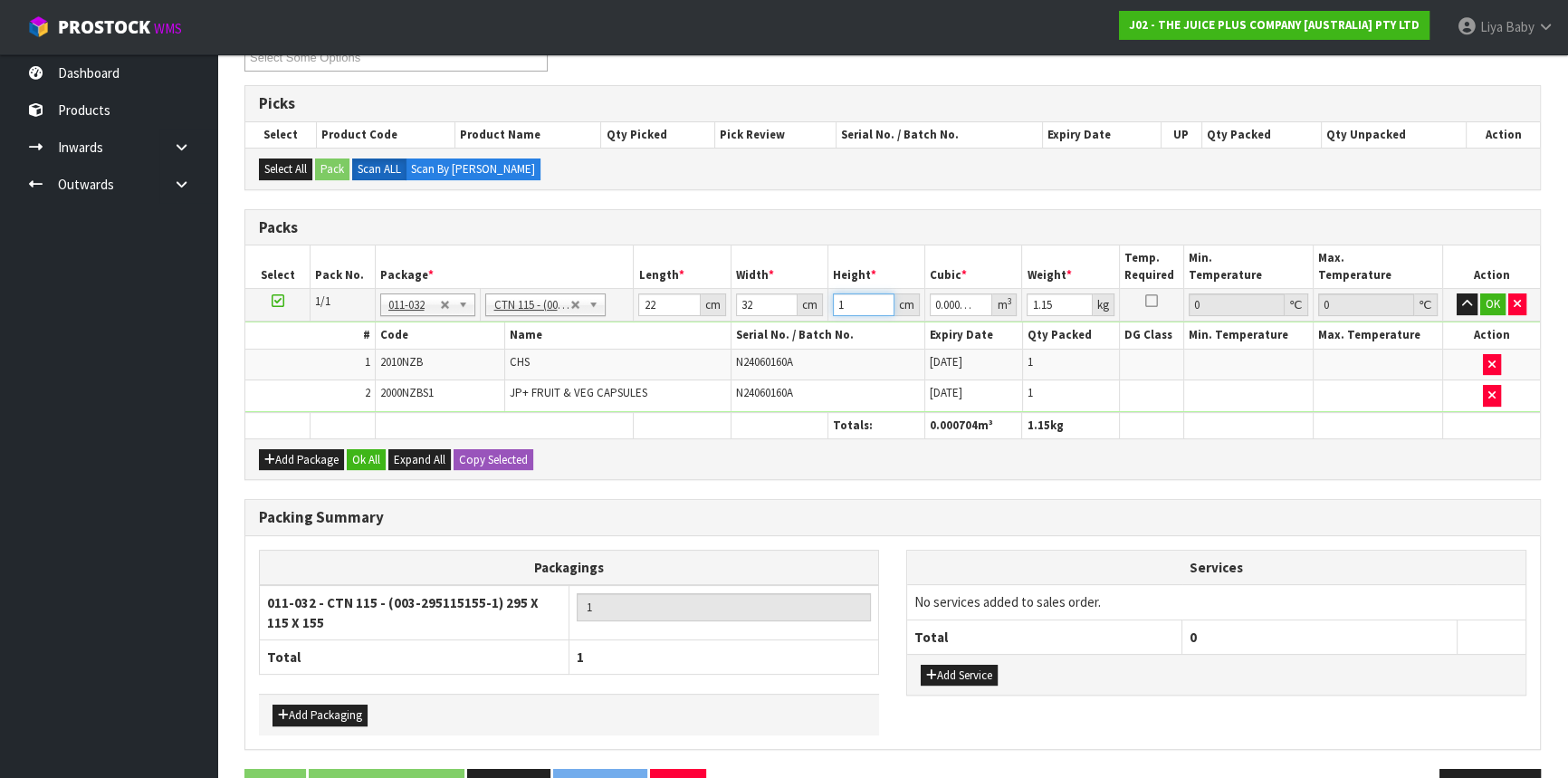
type input "15"
type input "0.01056"
type input "15"
type input "2"
click at [369, 461] on button "Ok All" at bounding box center [366, 460] width 39 height 22
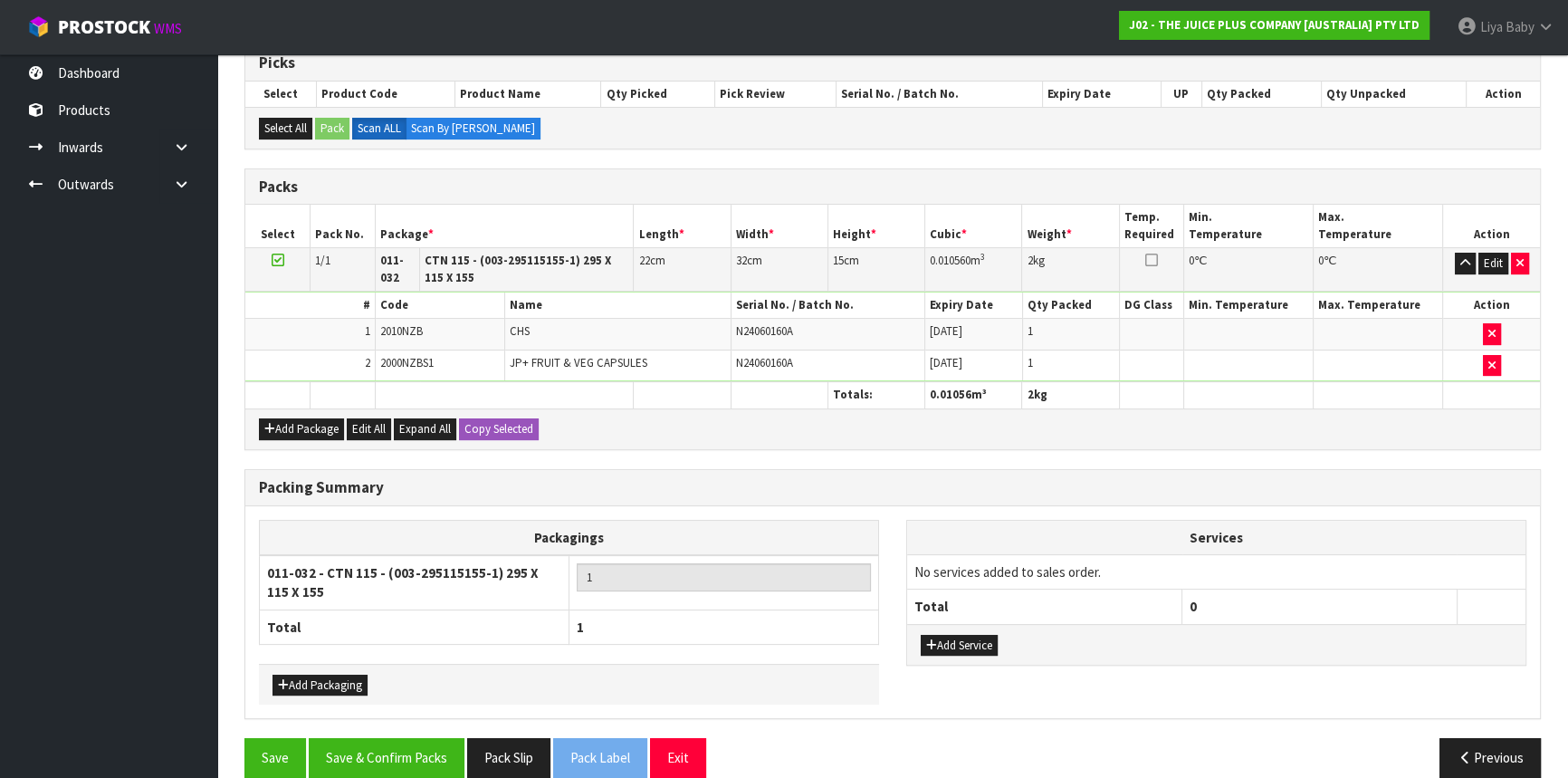
scroll to position [398, 0]
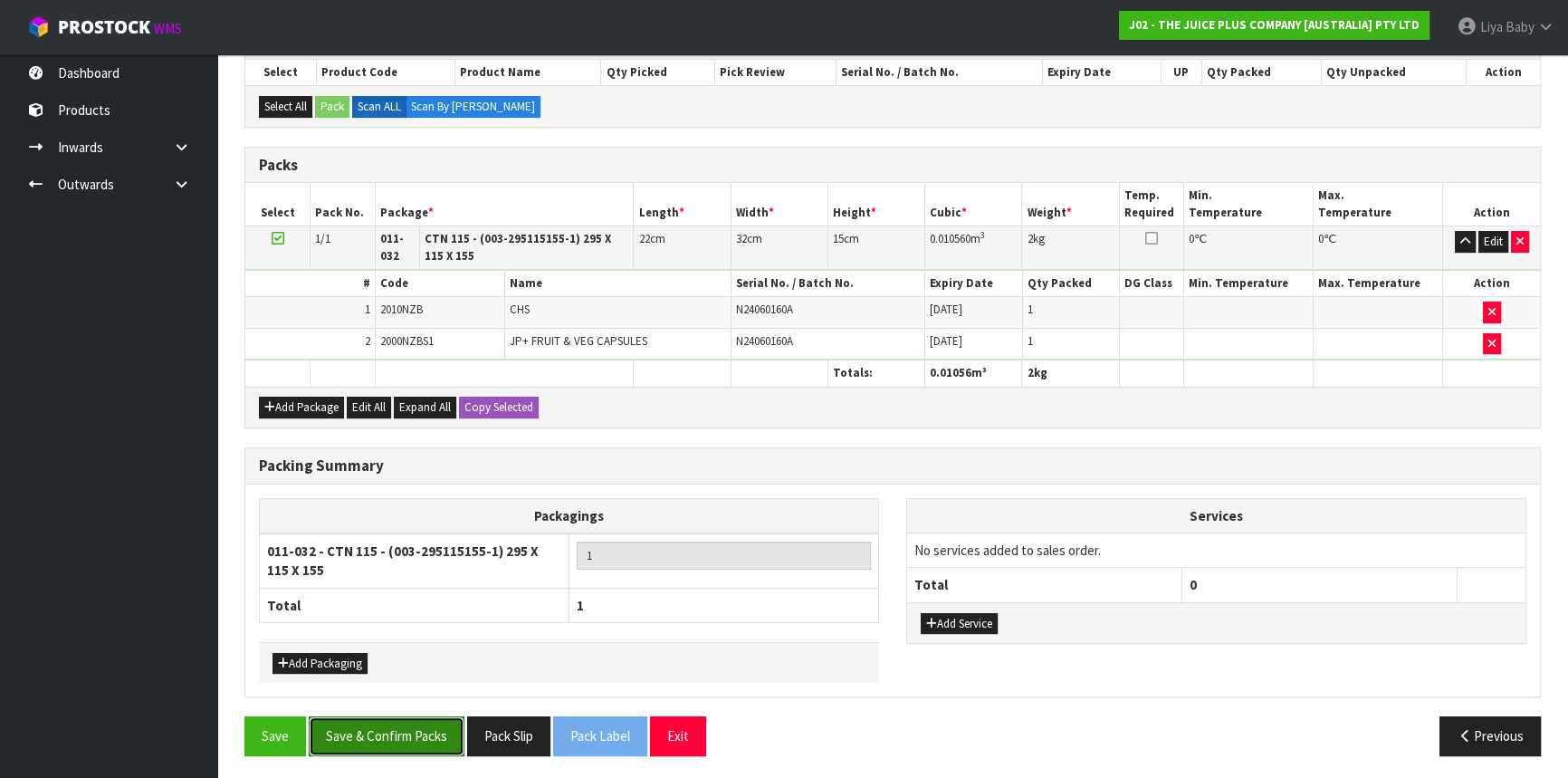
click at [388, 730] on button "Save & Confirm Packs" at bounding box center [387, 735] width 155 height 39
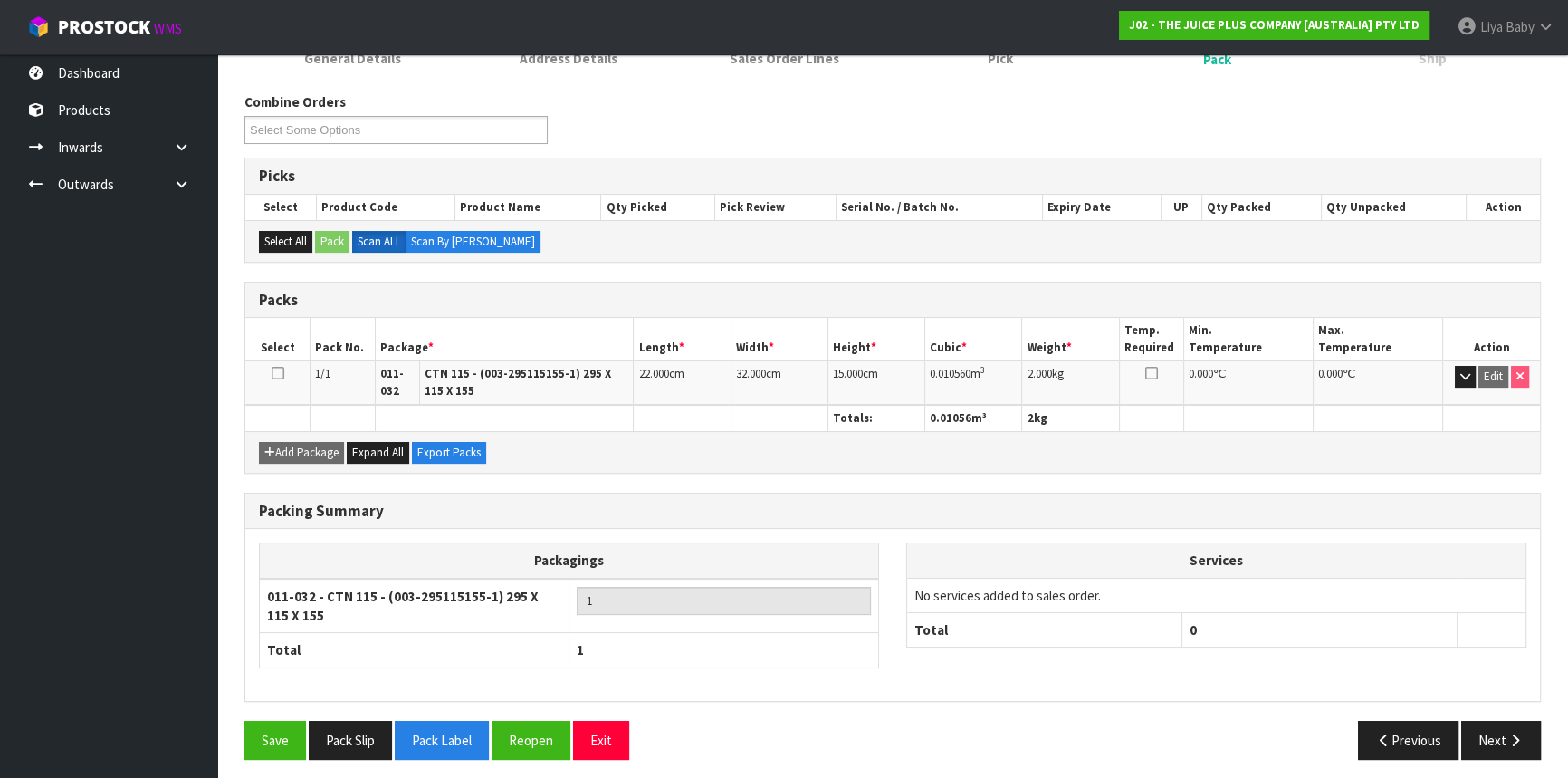
scroll to position [268, 0]
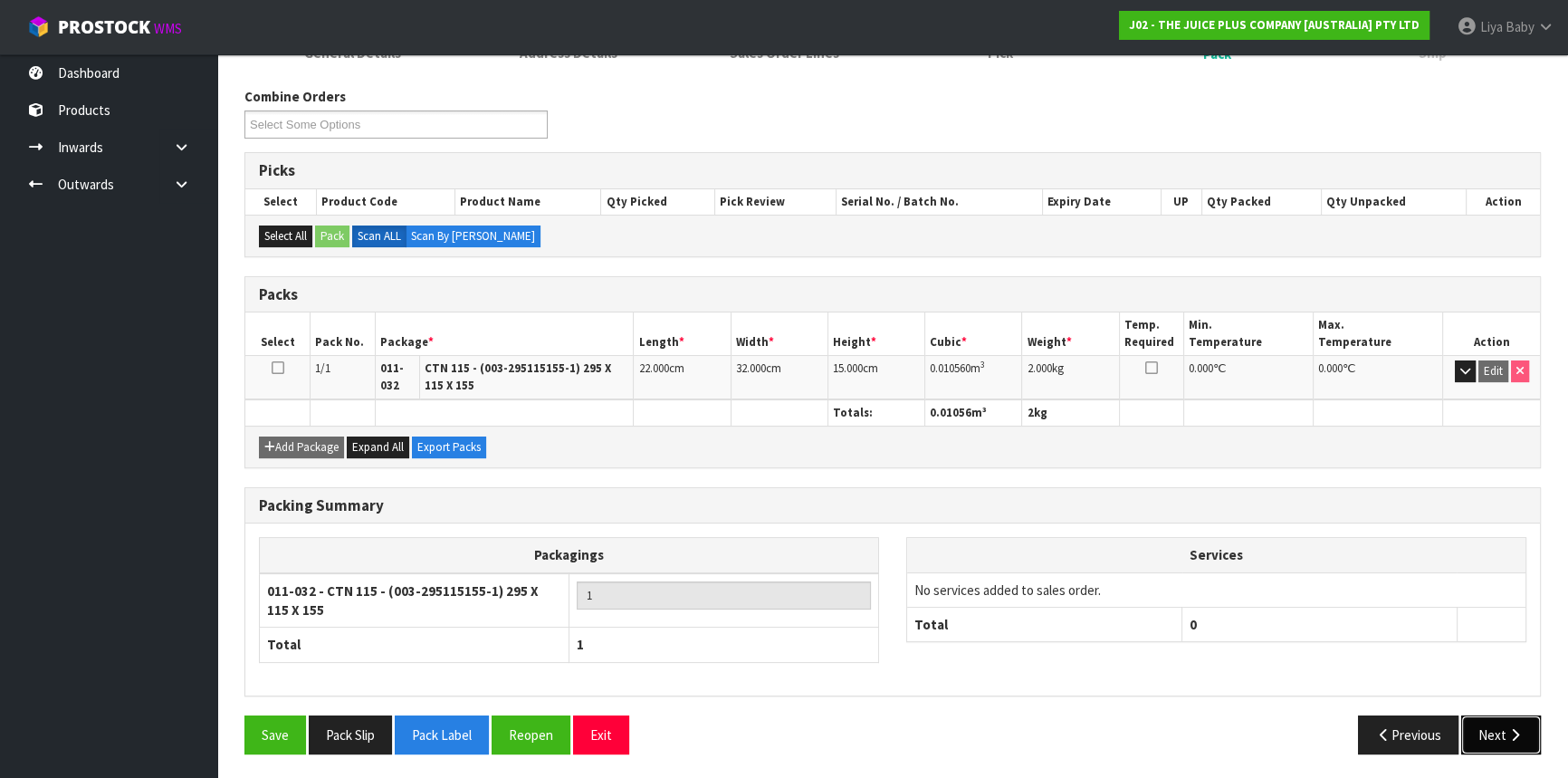
click at [1527, 716] on button "Next" at bounding box center [1502, 734] width 80 height 39
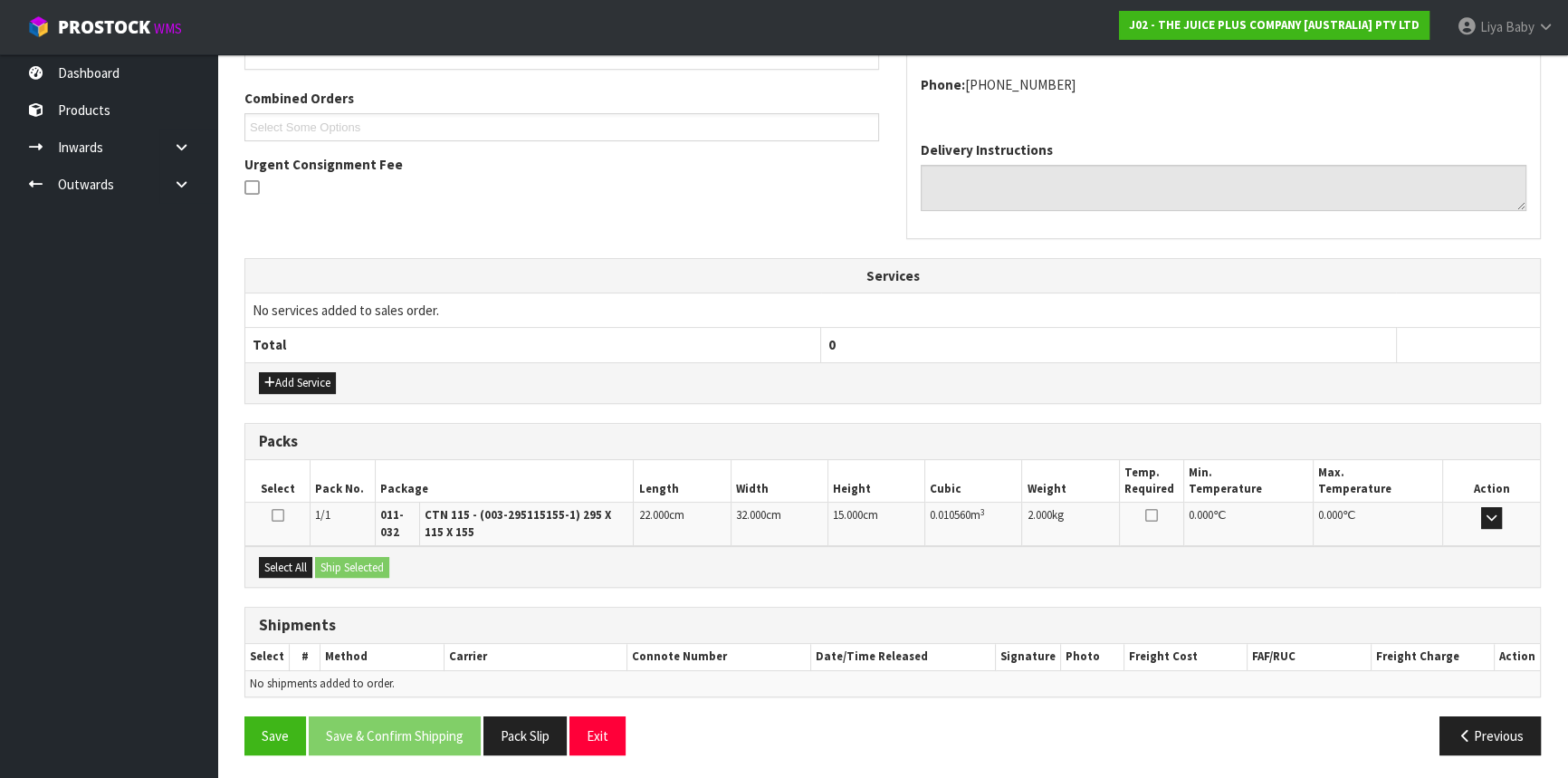
scroll to position [447, 0]
click at [298, 561] on button "Select All" at bounding box center [285, 567] width 53 height 22
click at [363, 561] on button "Ship Selected" at bounding box center [352, 567] width 74 height 22
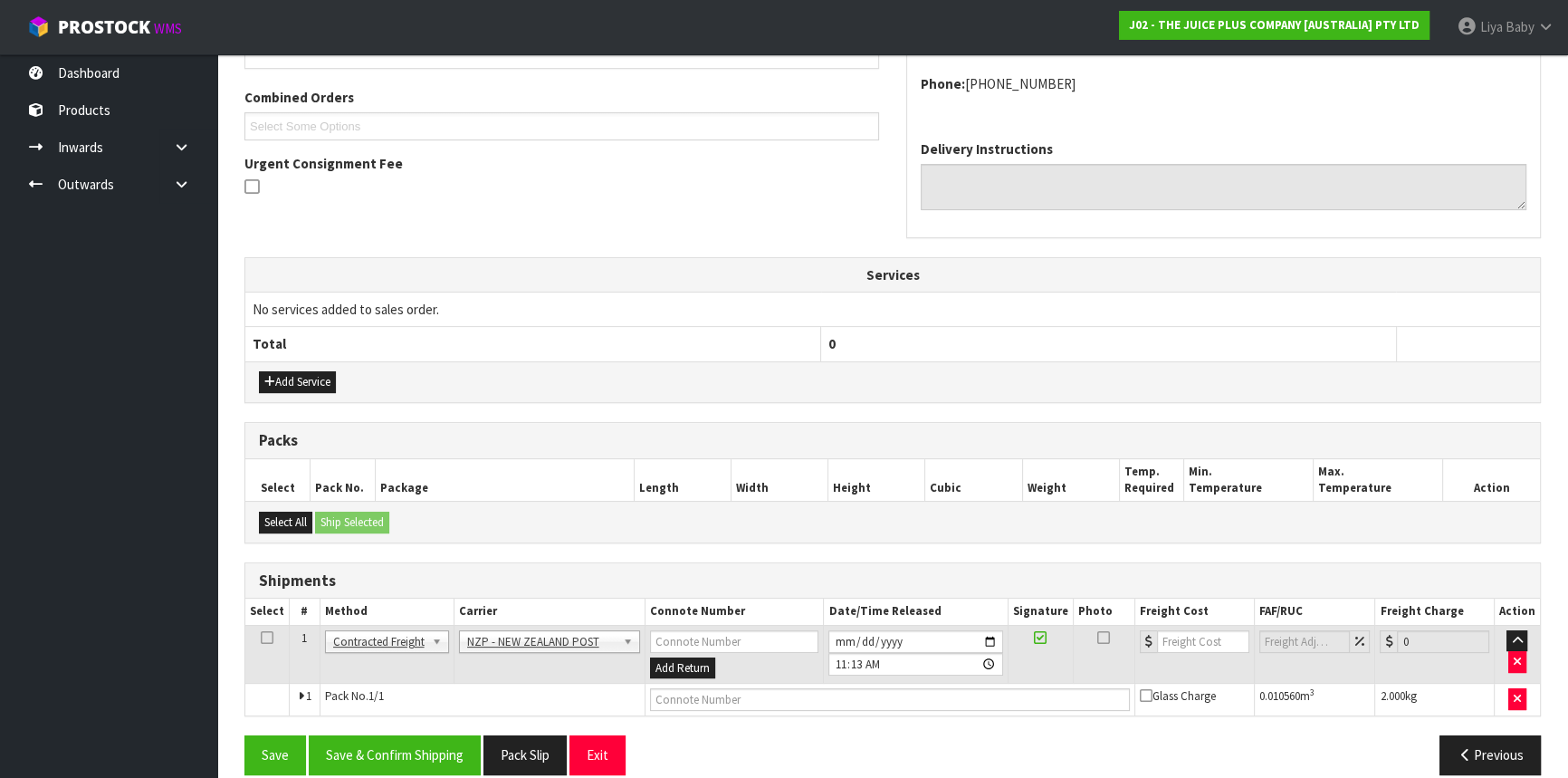
click at [270, 638] on icon at bounding box center [266, 638] width 12 height 1
click at [420, 748] on button "Save & Confirm Shipping" at bounding box center [395, 754] width 172 height 39
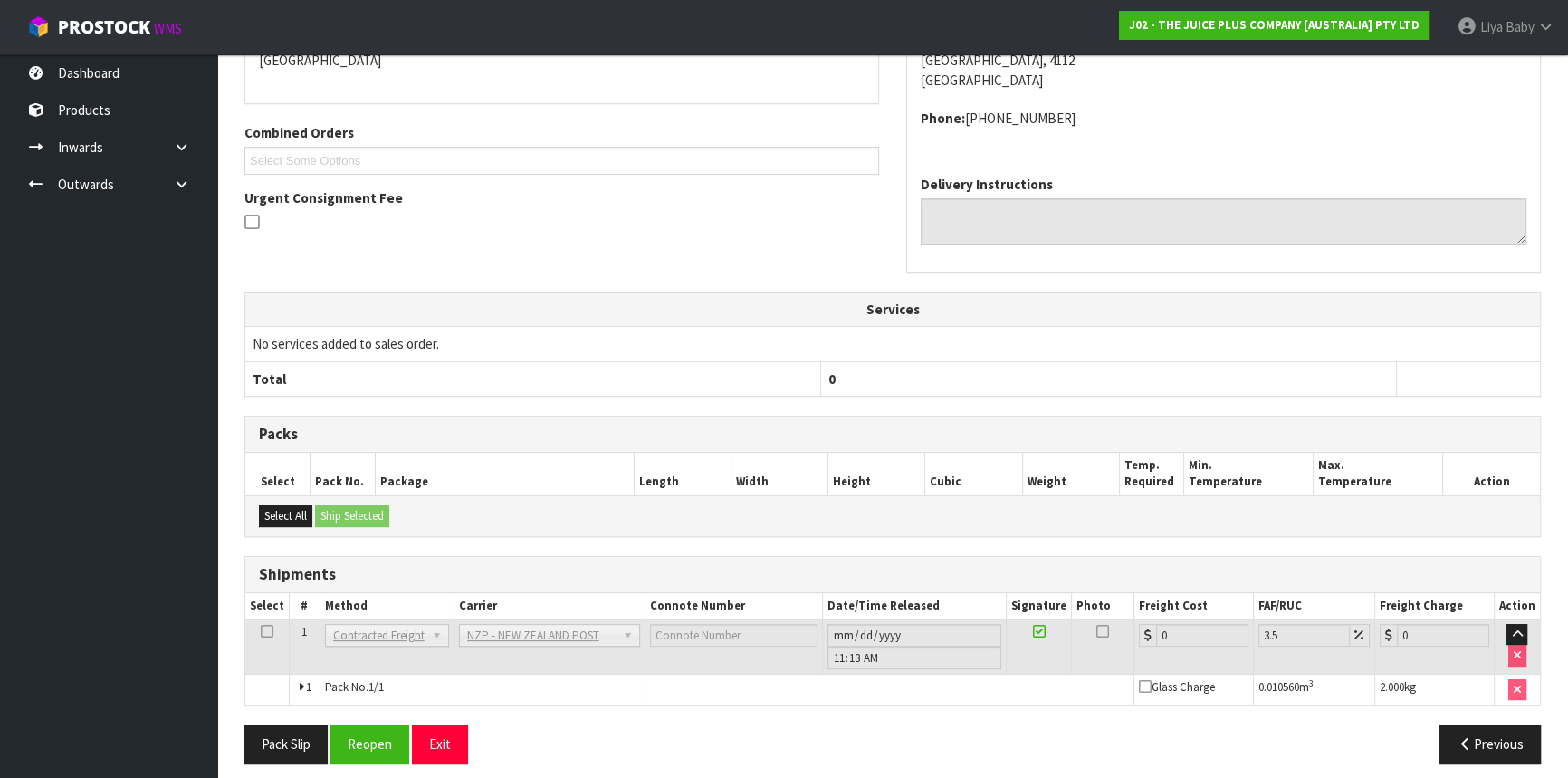
scroll to position [443, 0]
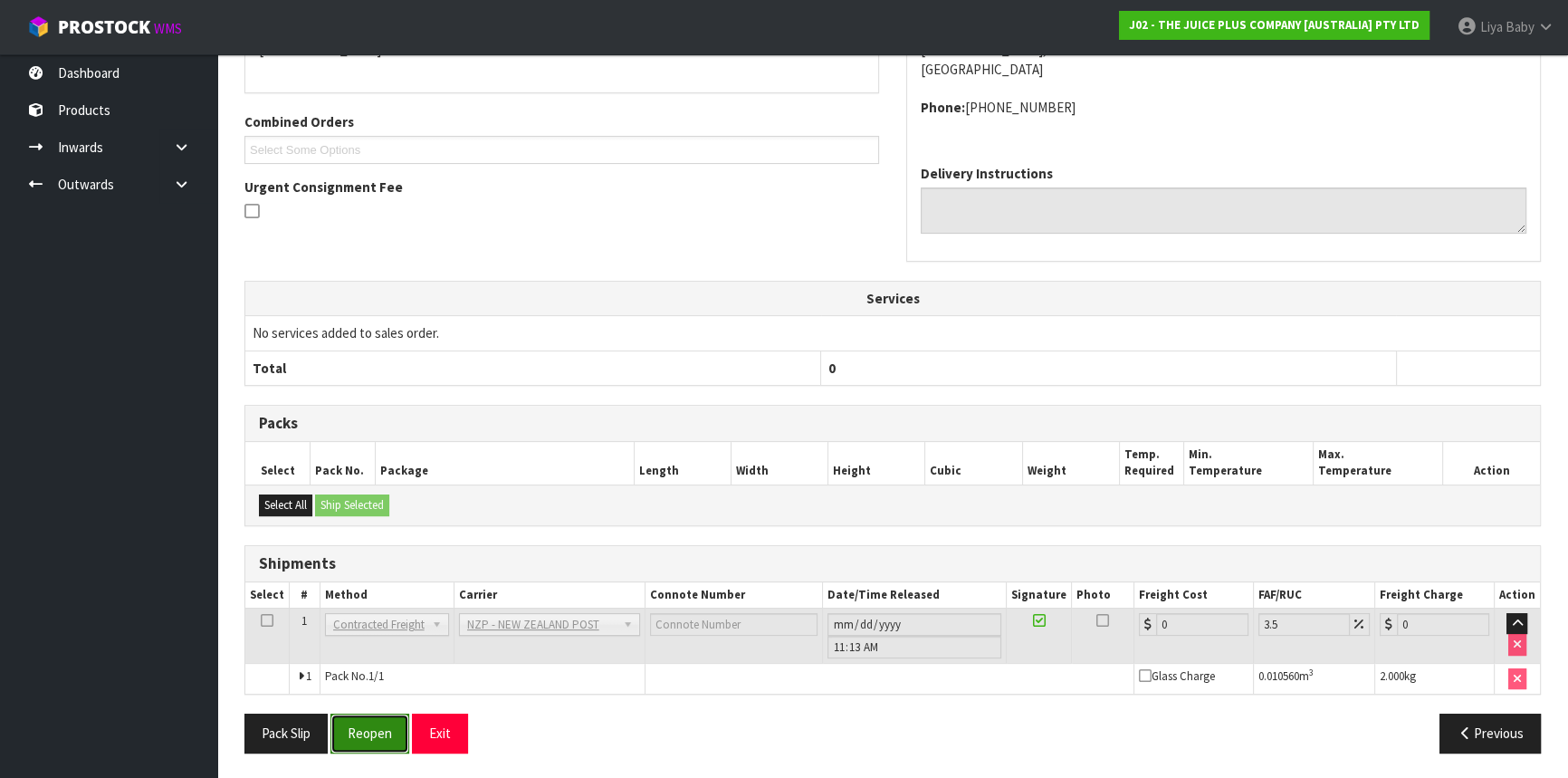
click at [362, 724] on button "Reopen" at bounding box center [369, 733] width 79 height 39
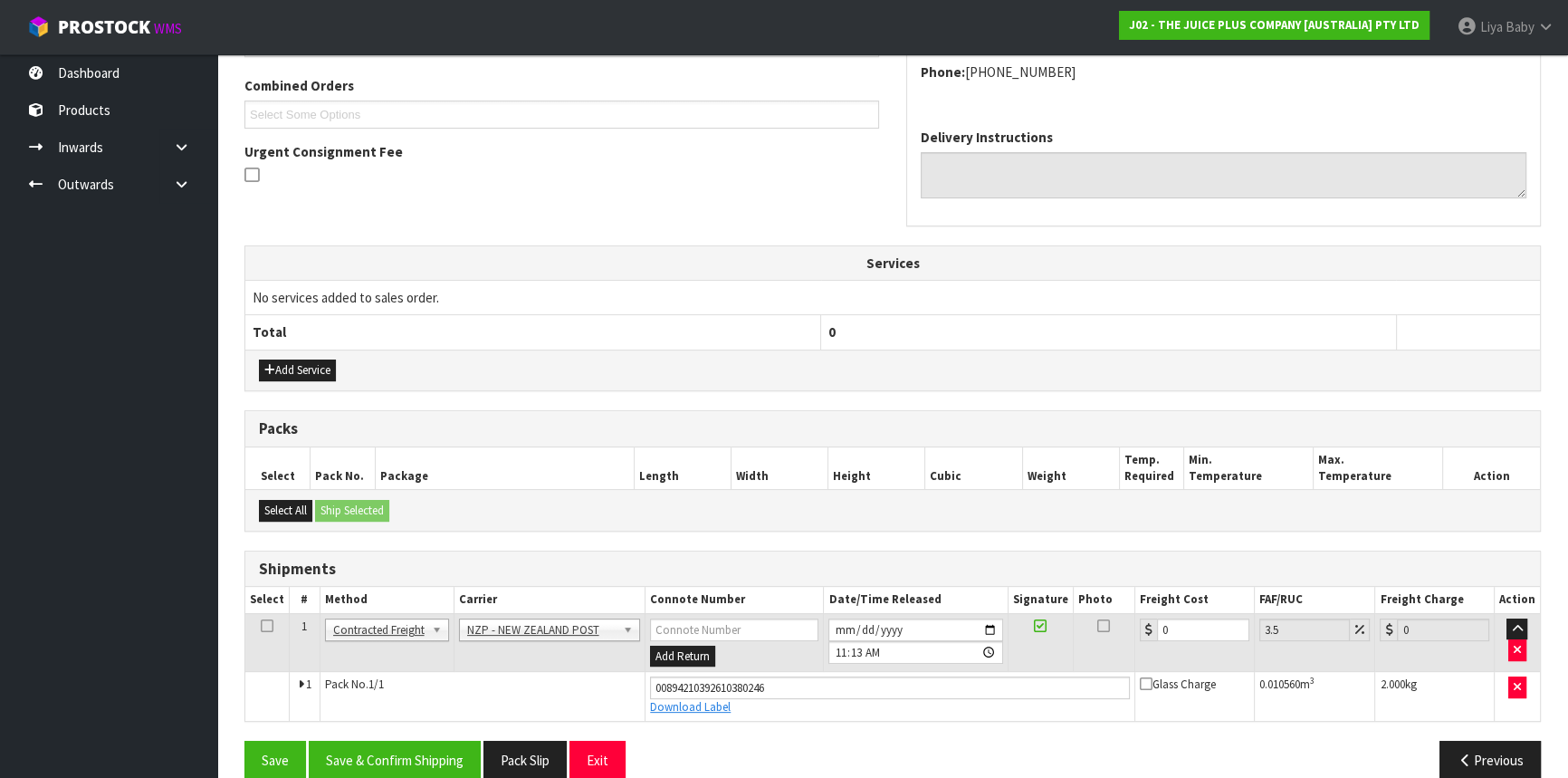
scroll to position [484, 0]
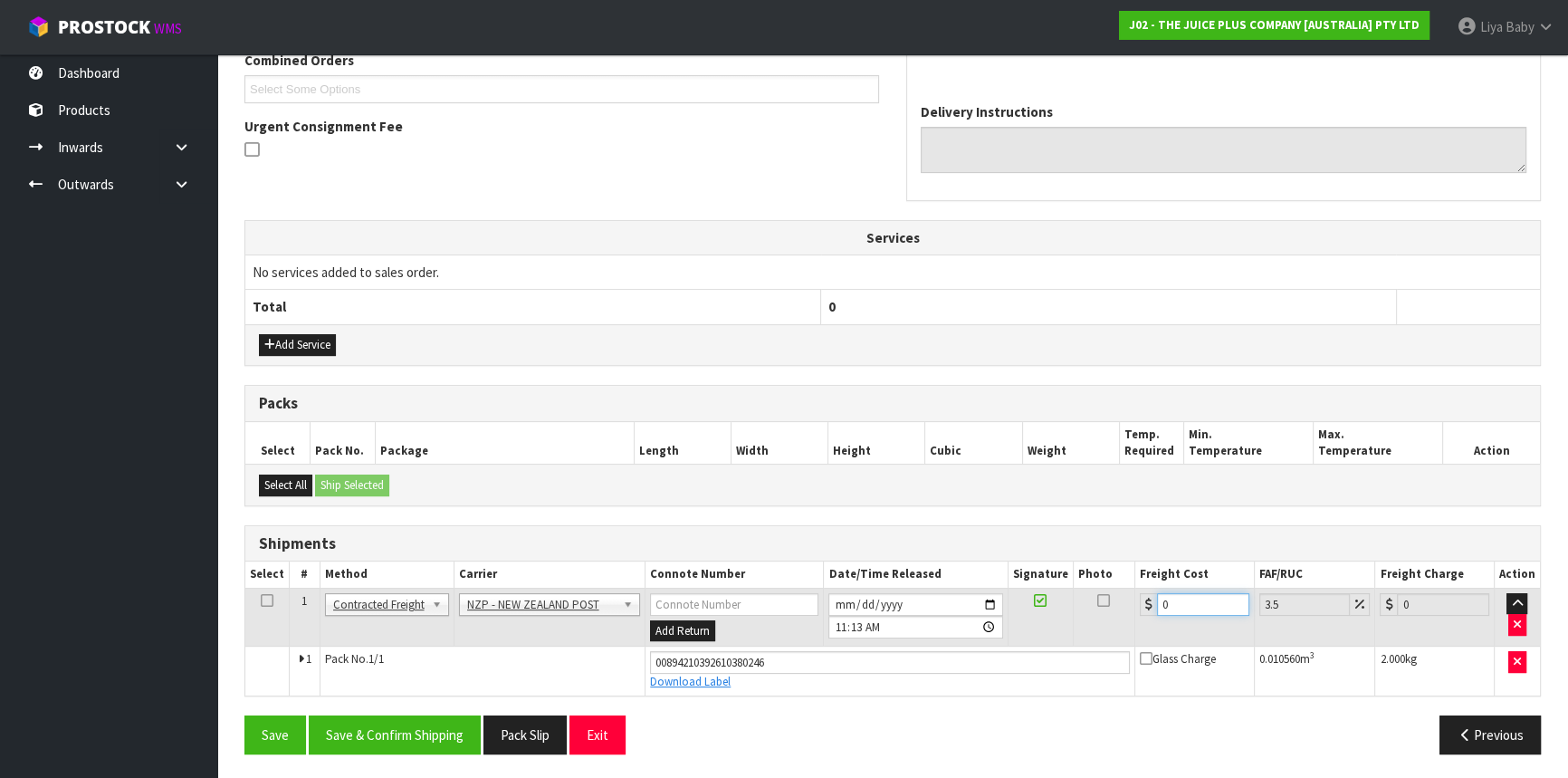
click at [1197, 606] on input "0" at bounding box center [1203, 605] width 92 height 23
type input "8"
type input "8.28"
type input "8.4"
type input "8.69"
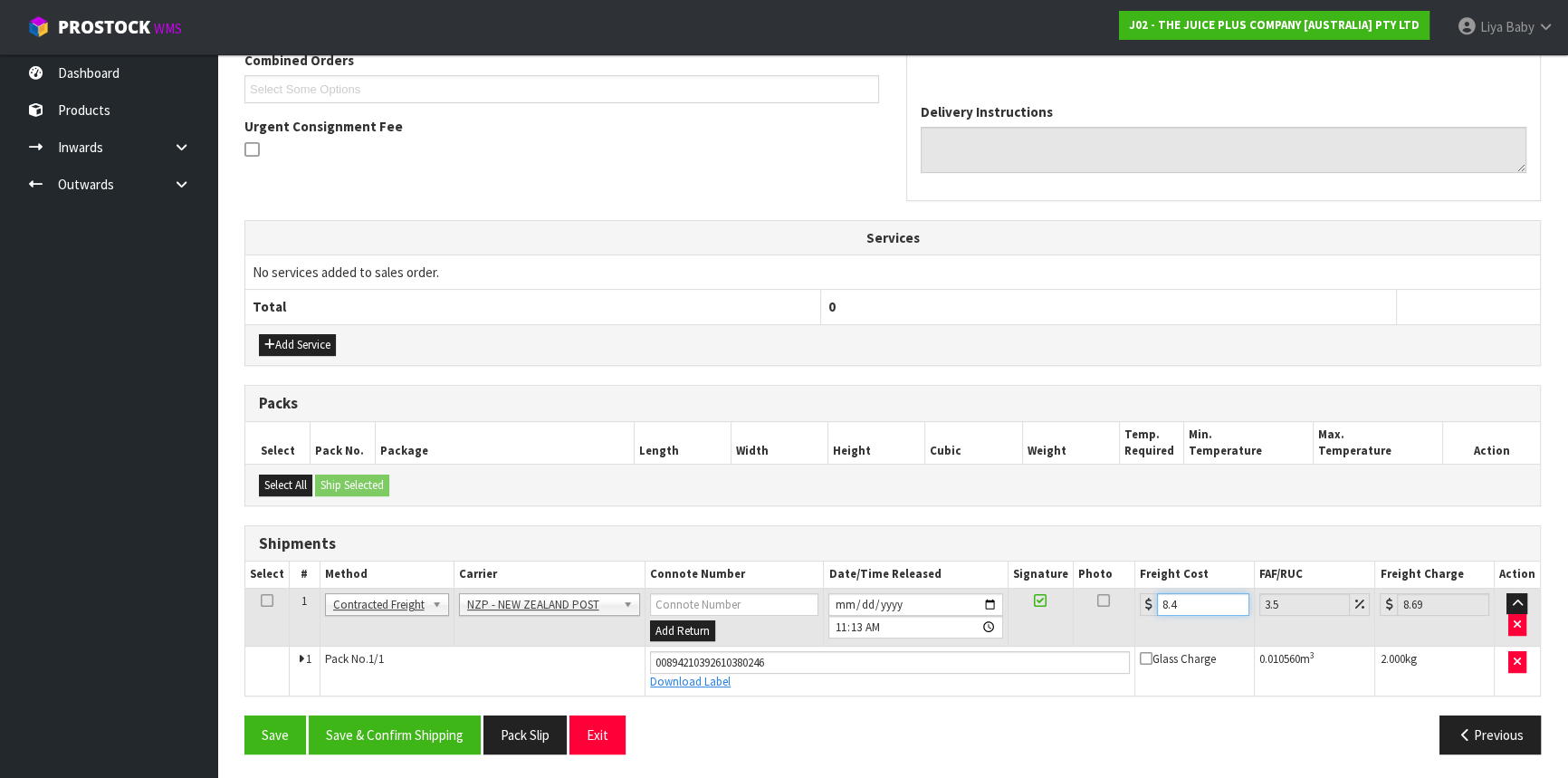
type input "8.45"
type input "8.75"
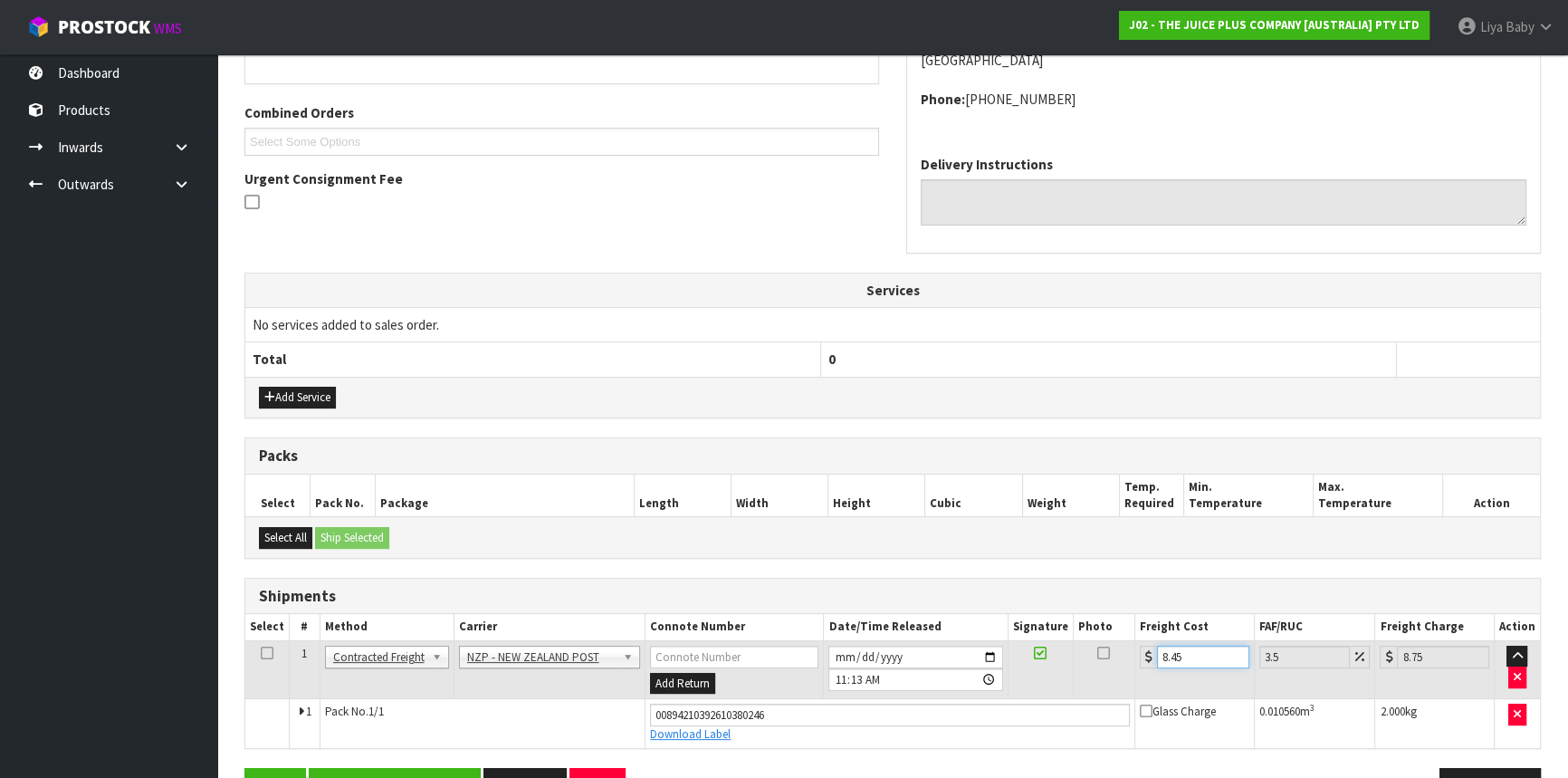
scroll to position [402, 0]
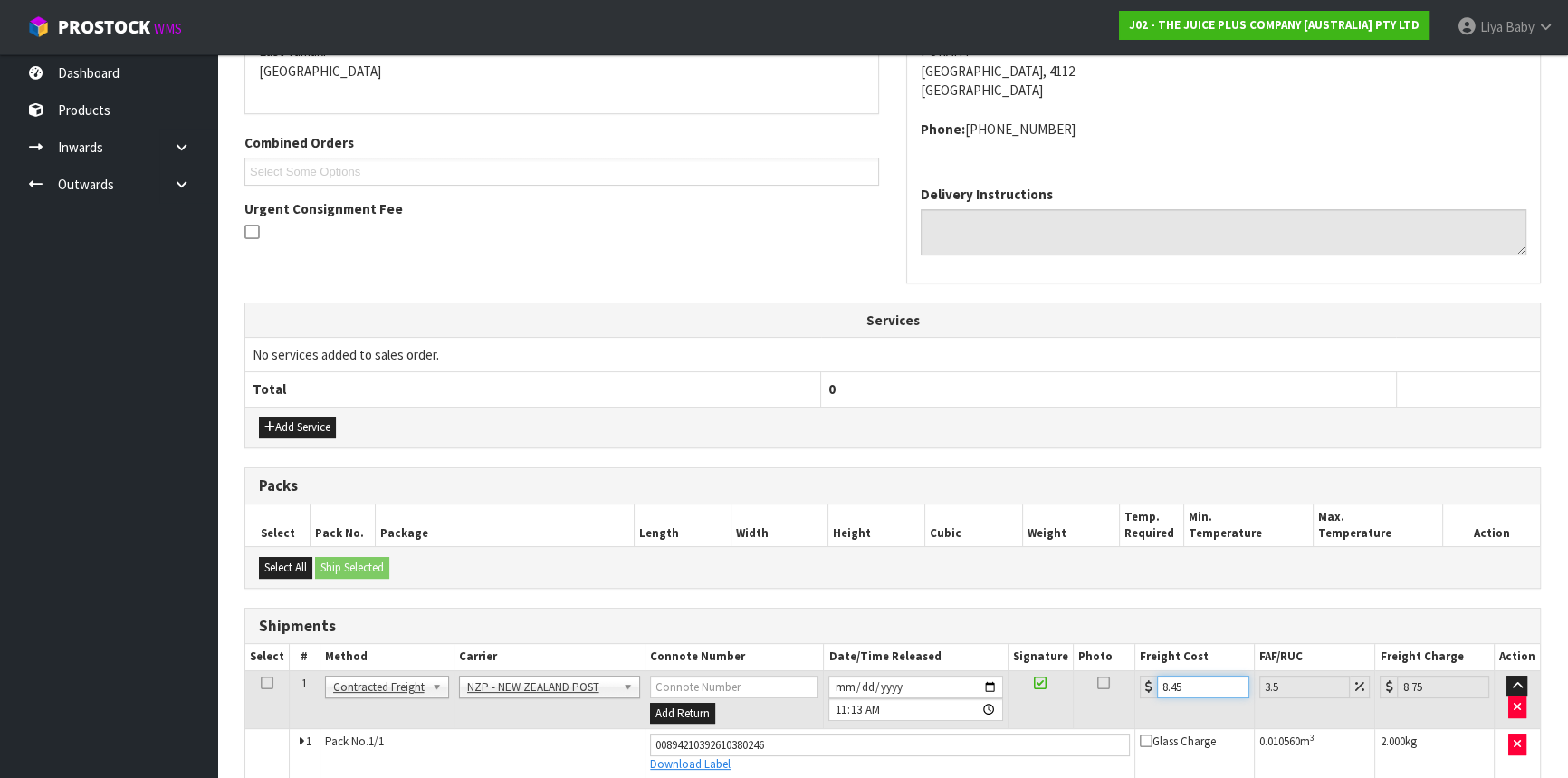
type input "8.45"
click at [266, 683] on icon at bounding box center [266, 683] width 12 height 1
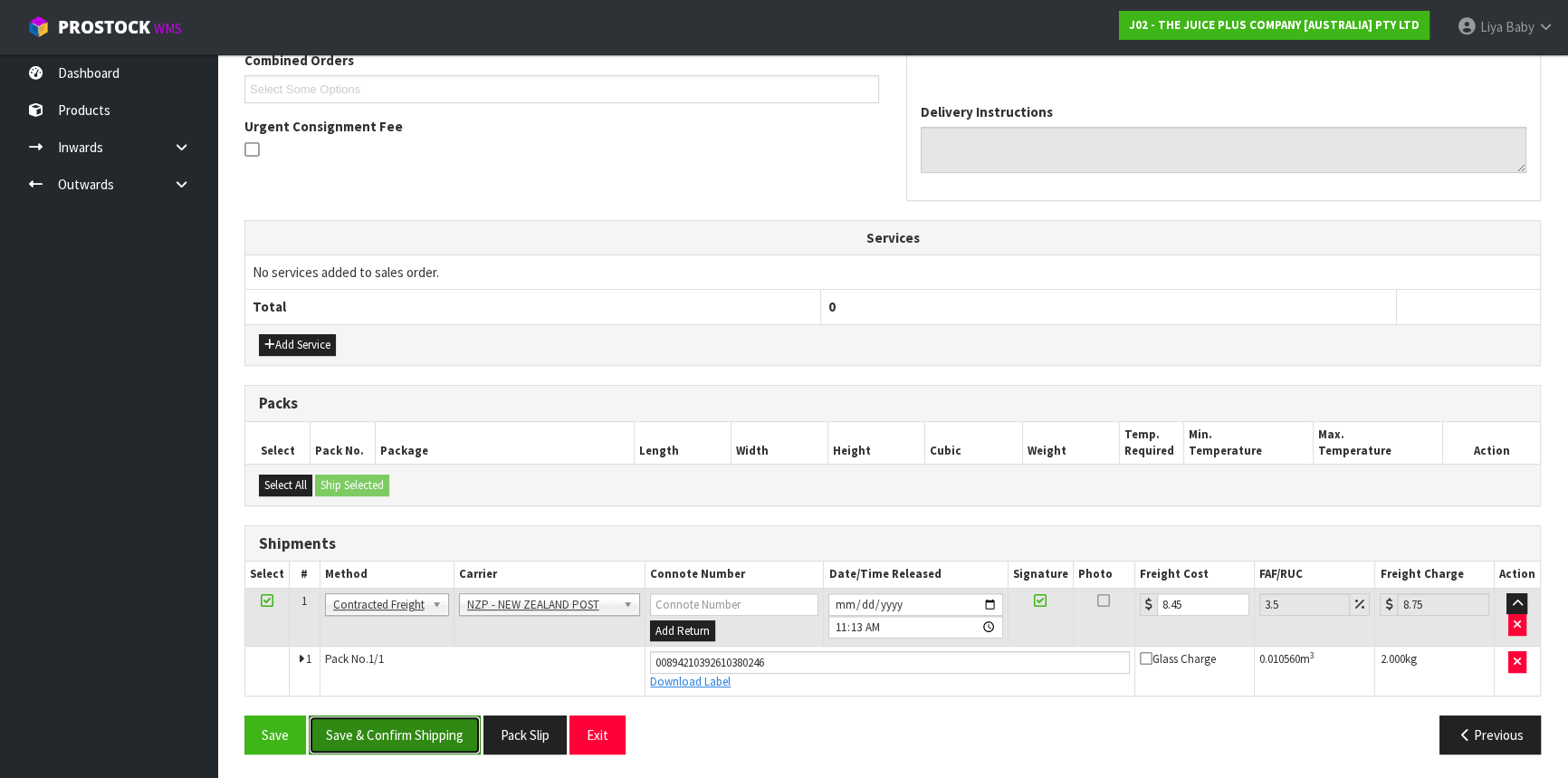
click at [421, 719] on button "Save & Confirm Shipping" at bounding box center [395, 734] width 172 height 39
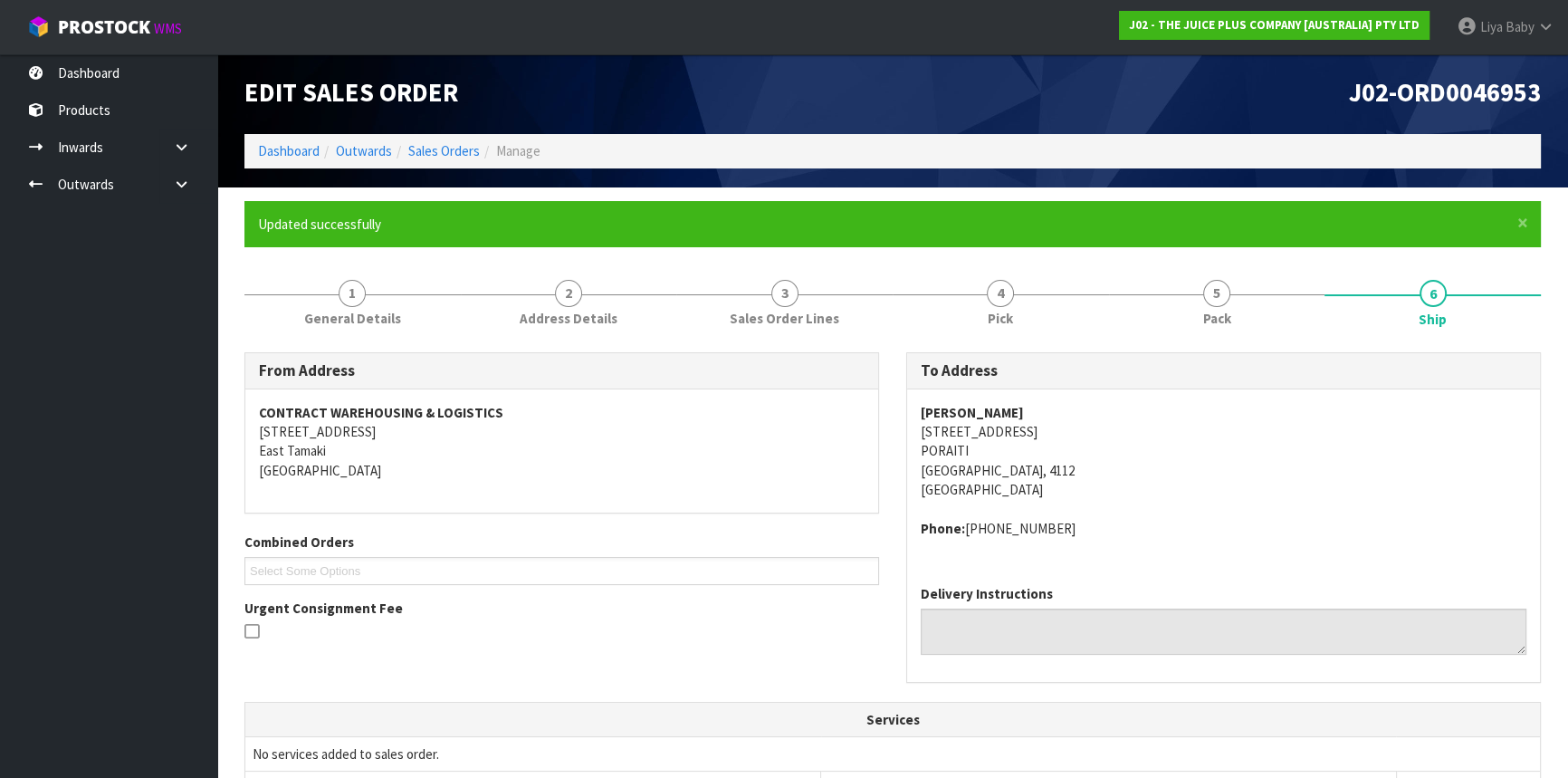
scroll to position [0, 0]
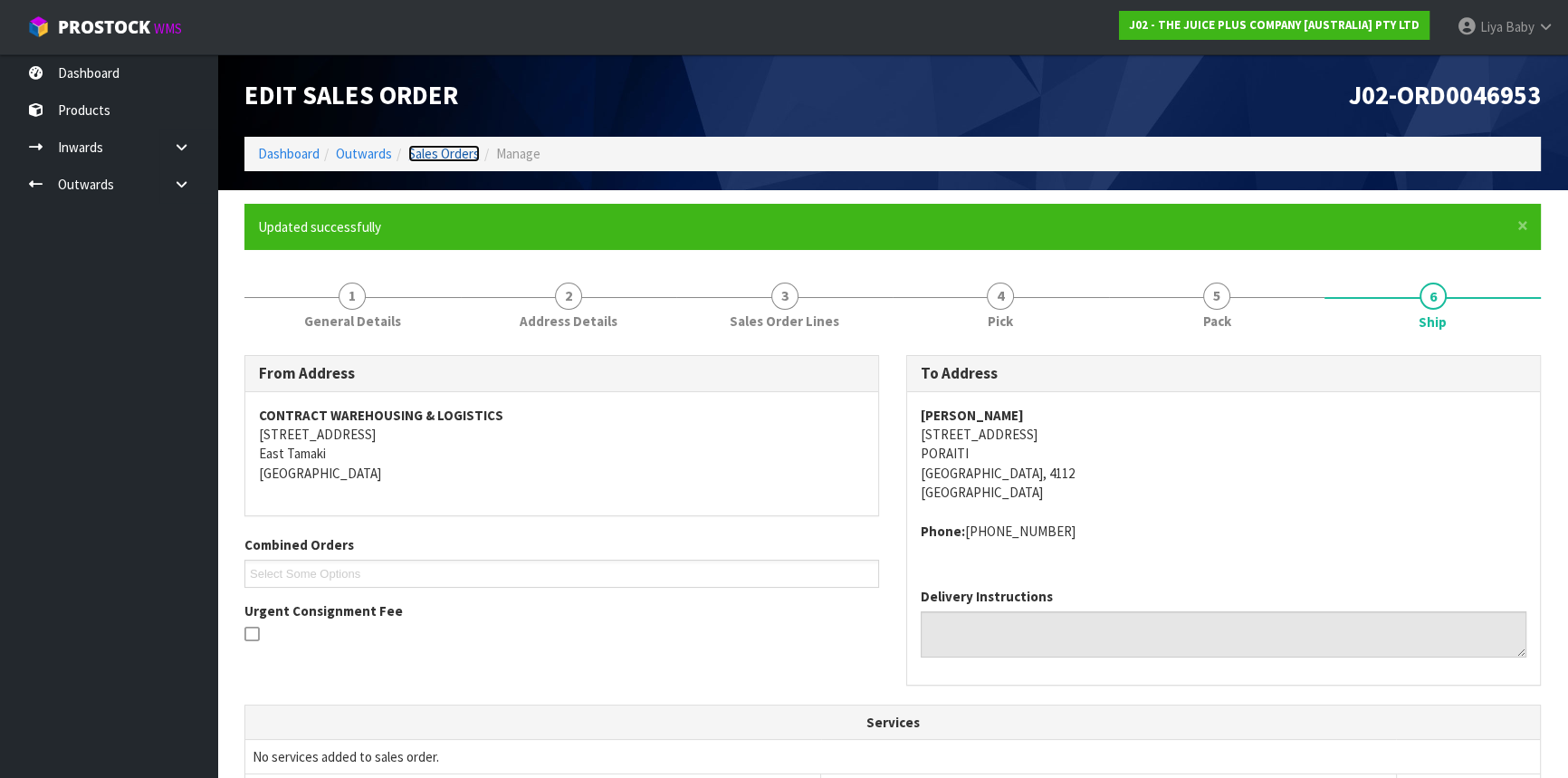
click at [458, 151] on link "Sales Orders" at bounding box center [444, 154] width 72 height 17
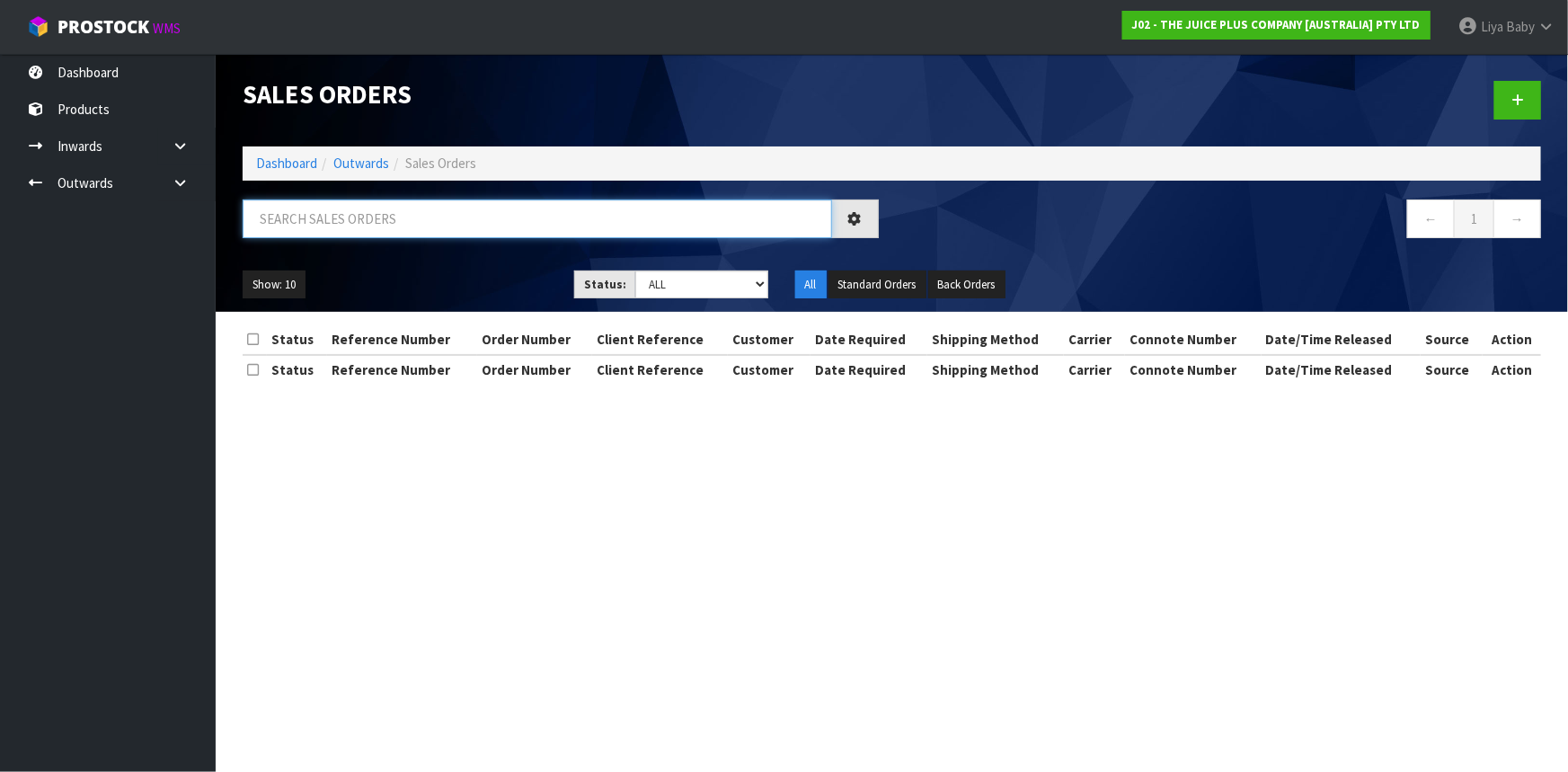
click at [344, 219] on input "text" at bounding box center [537, 218] width 589 height 39
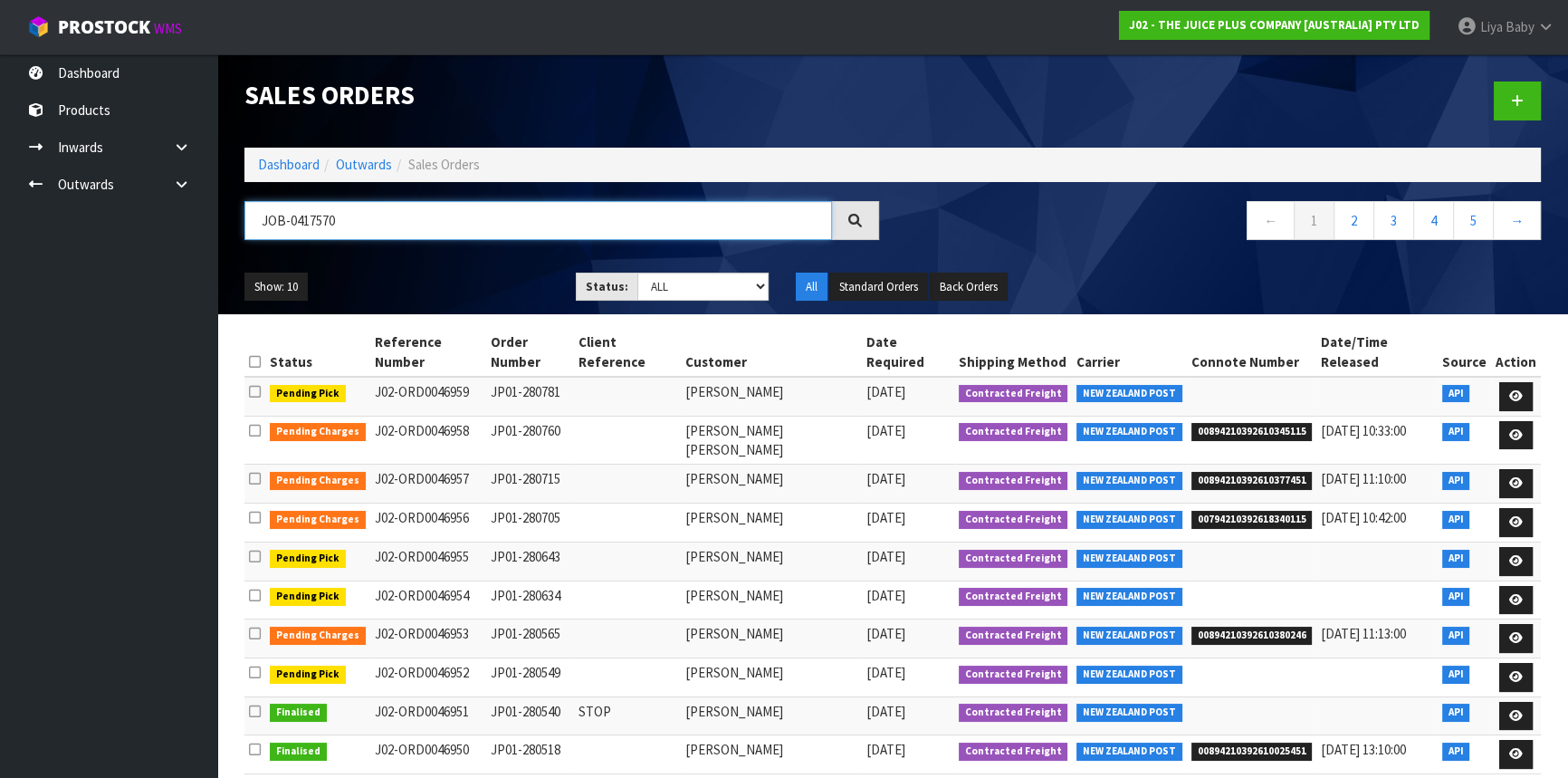
type input "JOB-0417570"
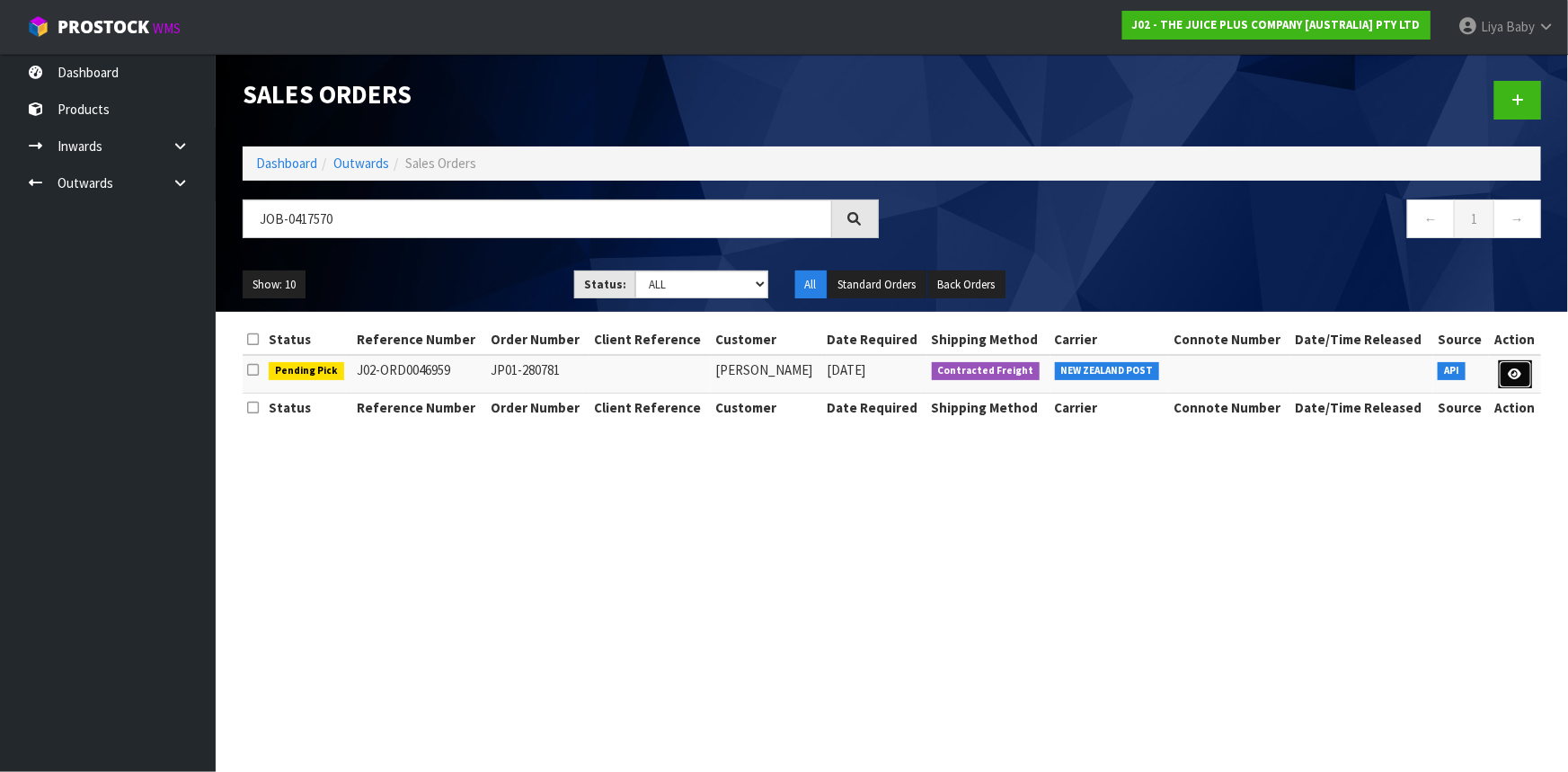
click at [1510, 379] on link at bounding box center [1514, 374] width 33 height 29
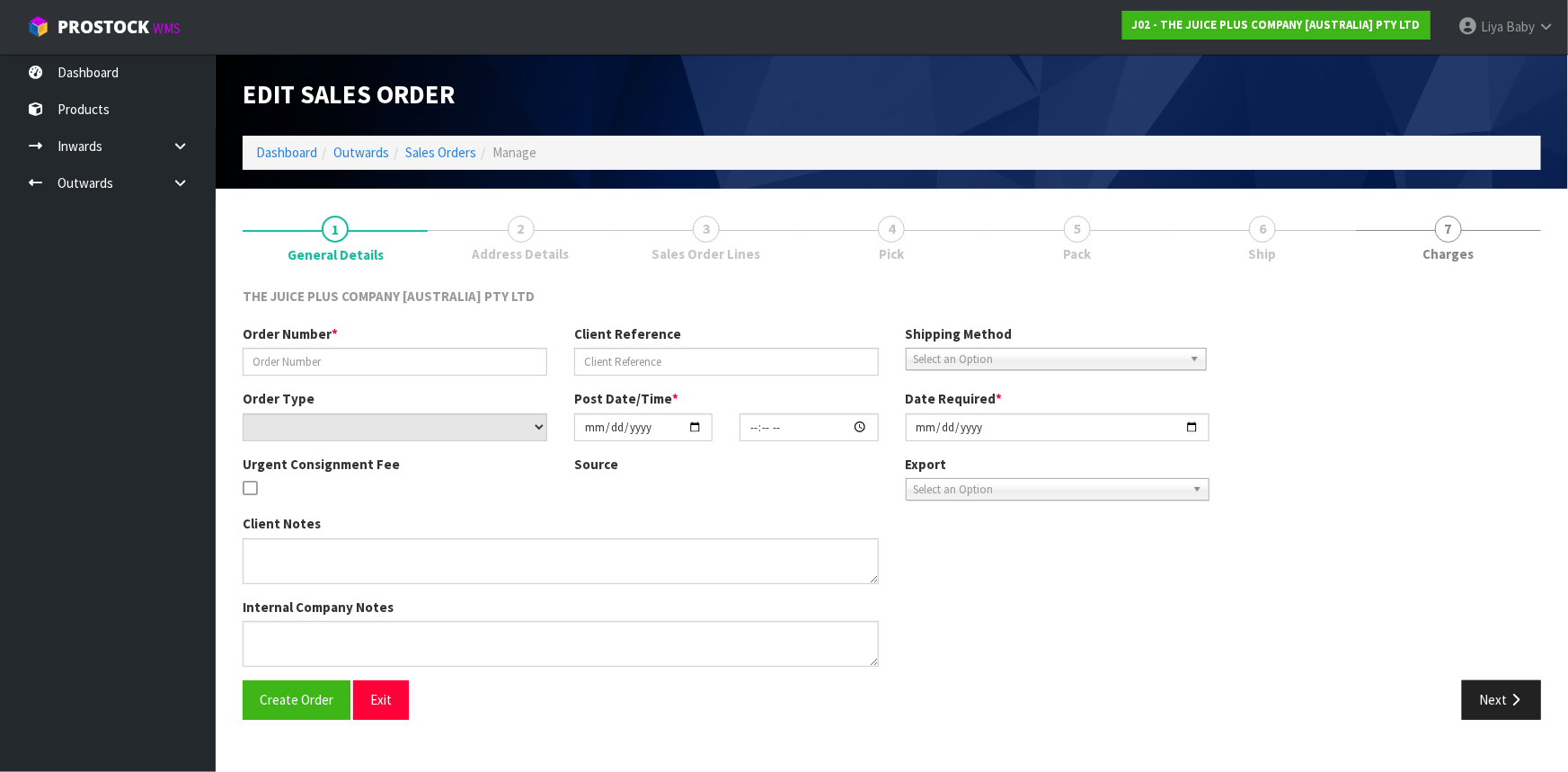
type input "JP01-280781"
select select "number:0"
type input "[DATE]"
type input "08:14:51.000"
type input "[DATE]"
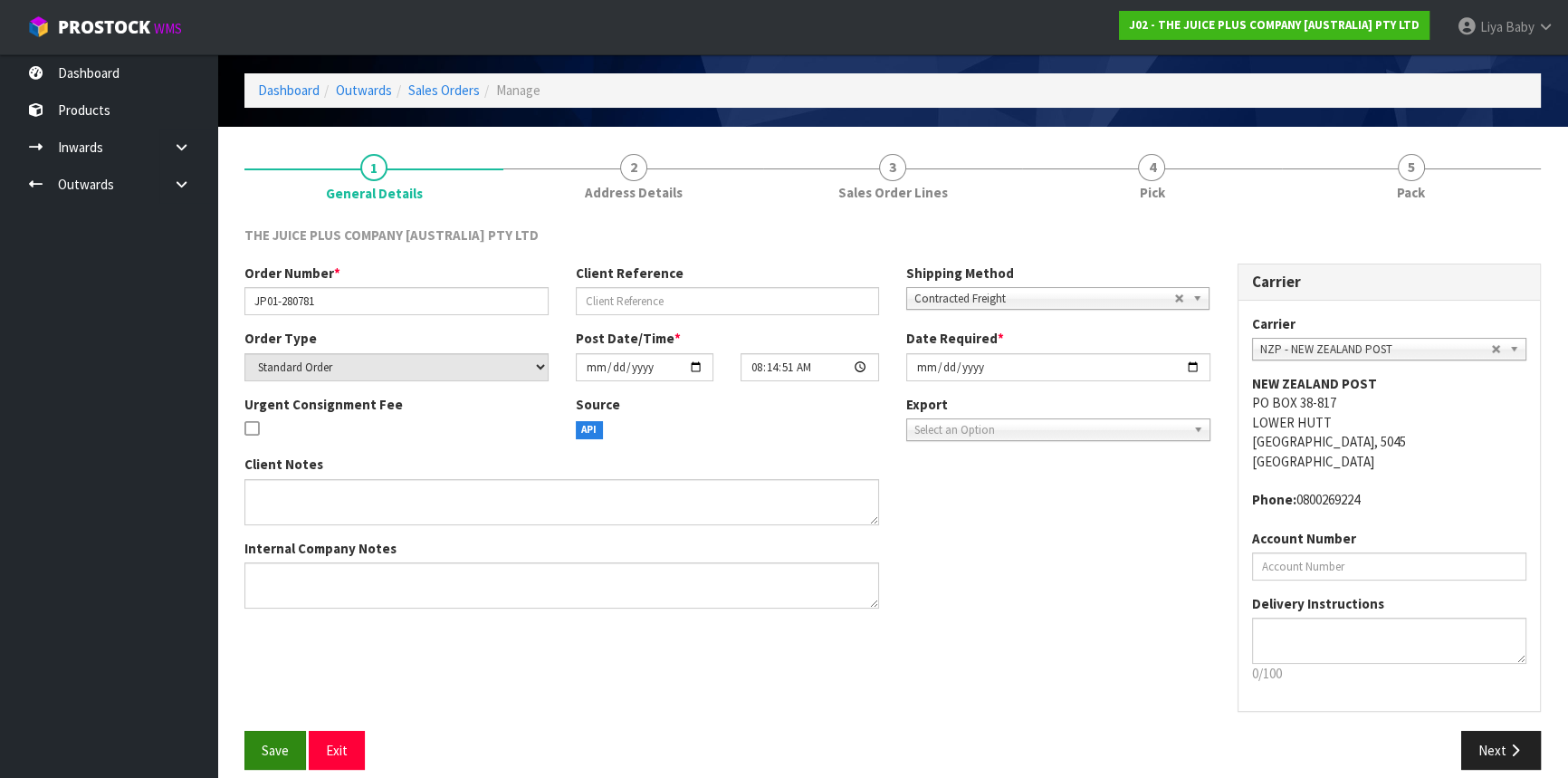
scroll to position [81, 0]
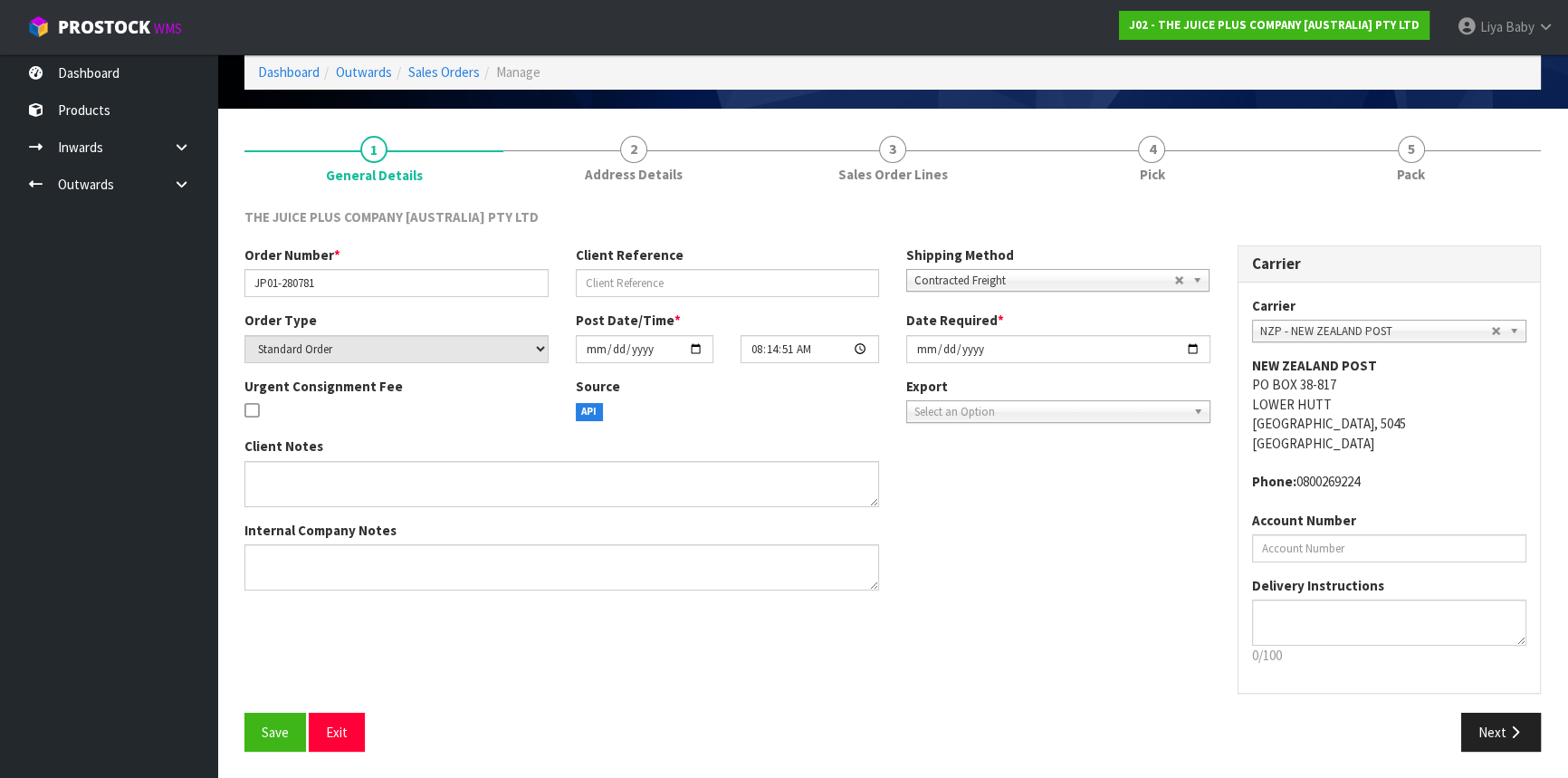
click at [243, 728] on div "Save Exit" at bounding box center [562, 732] width 662 height 39
click at [253, 727] on button "Save" at bounding box center [275, 732] width 62 height 39
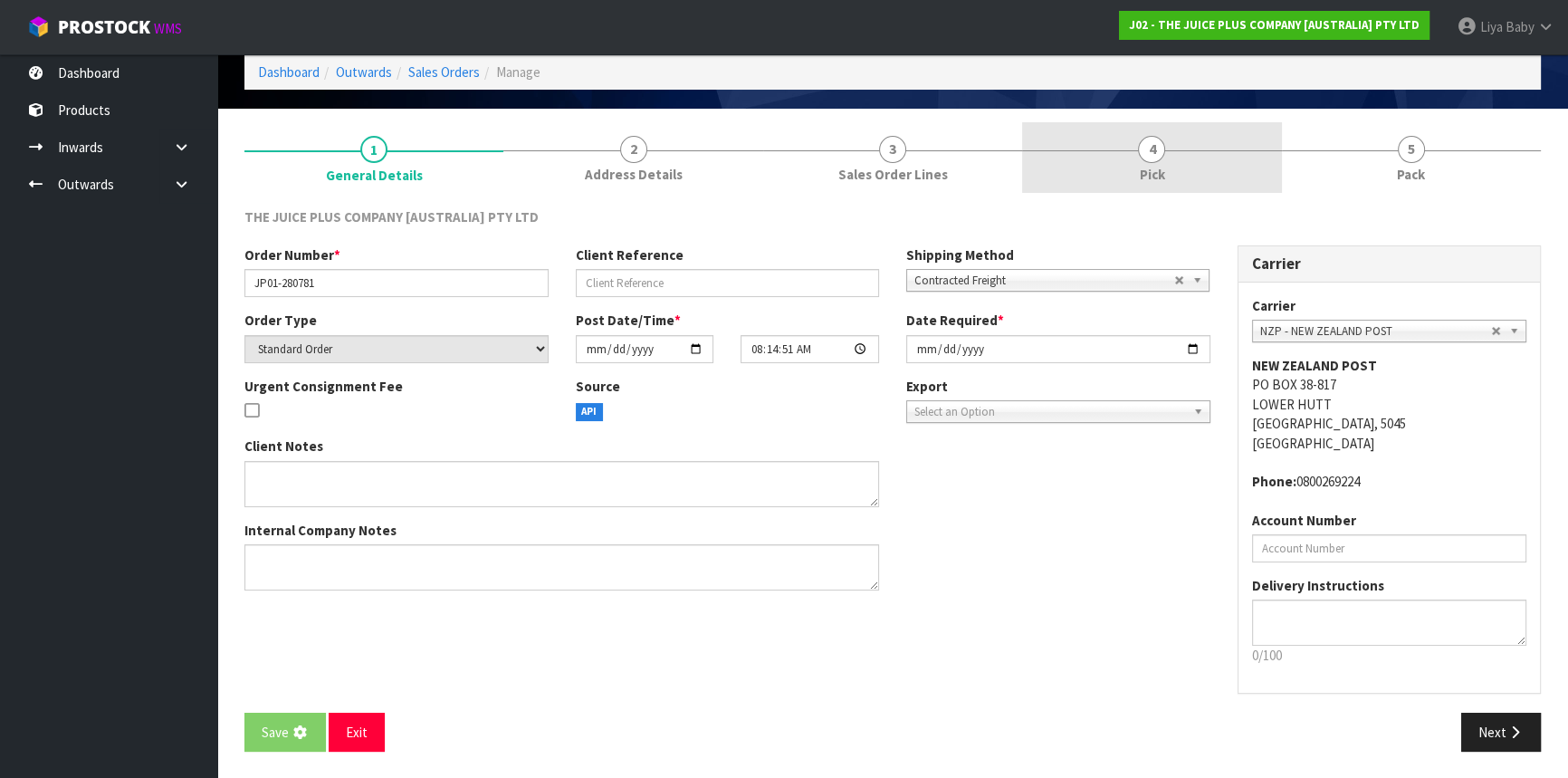
scroll to position [0, 0]
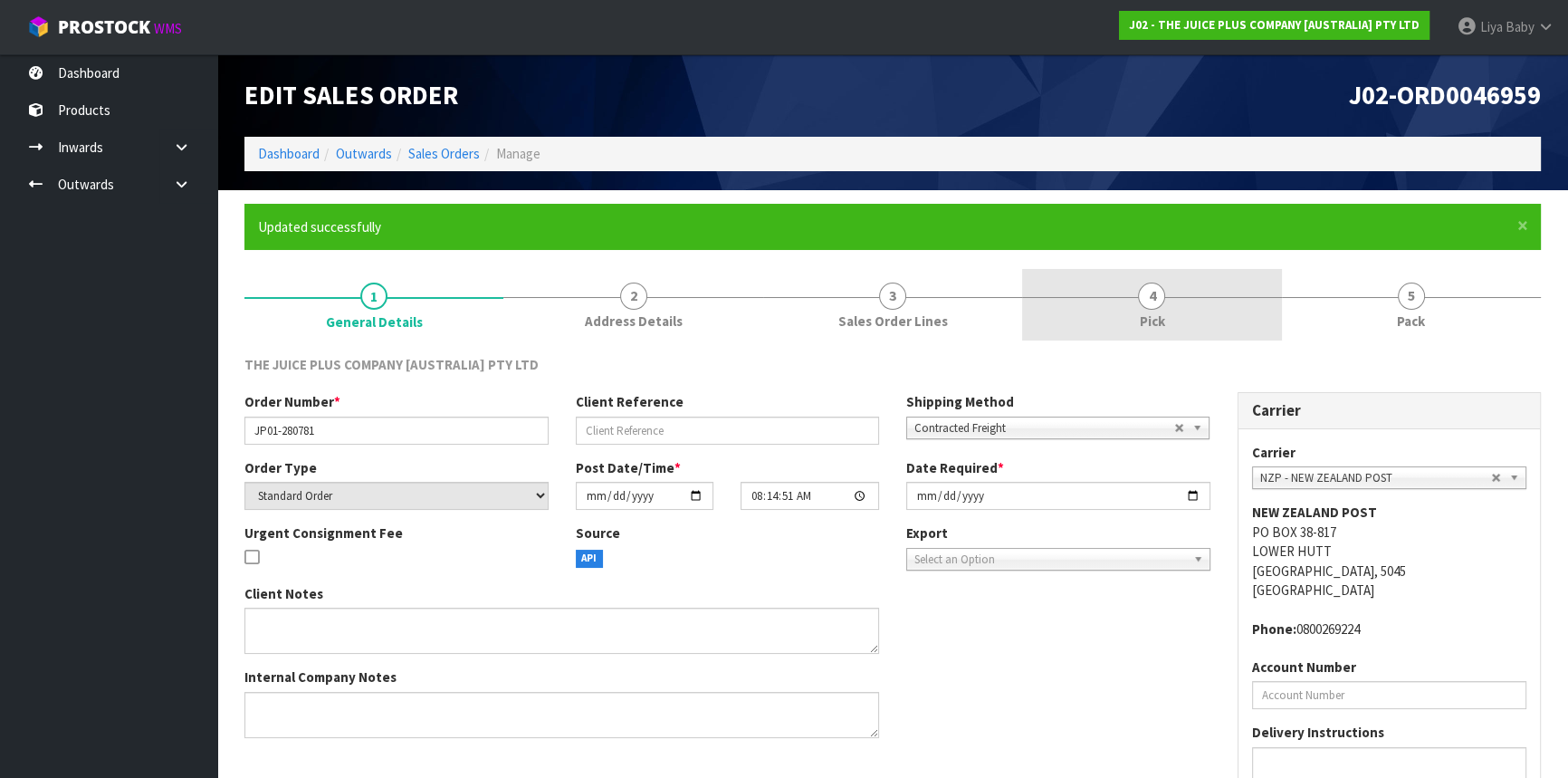
click at [1132, 293] on link "4 Pick" at bounding box center [1151, 305] width 259 height 72
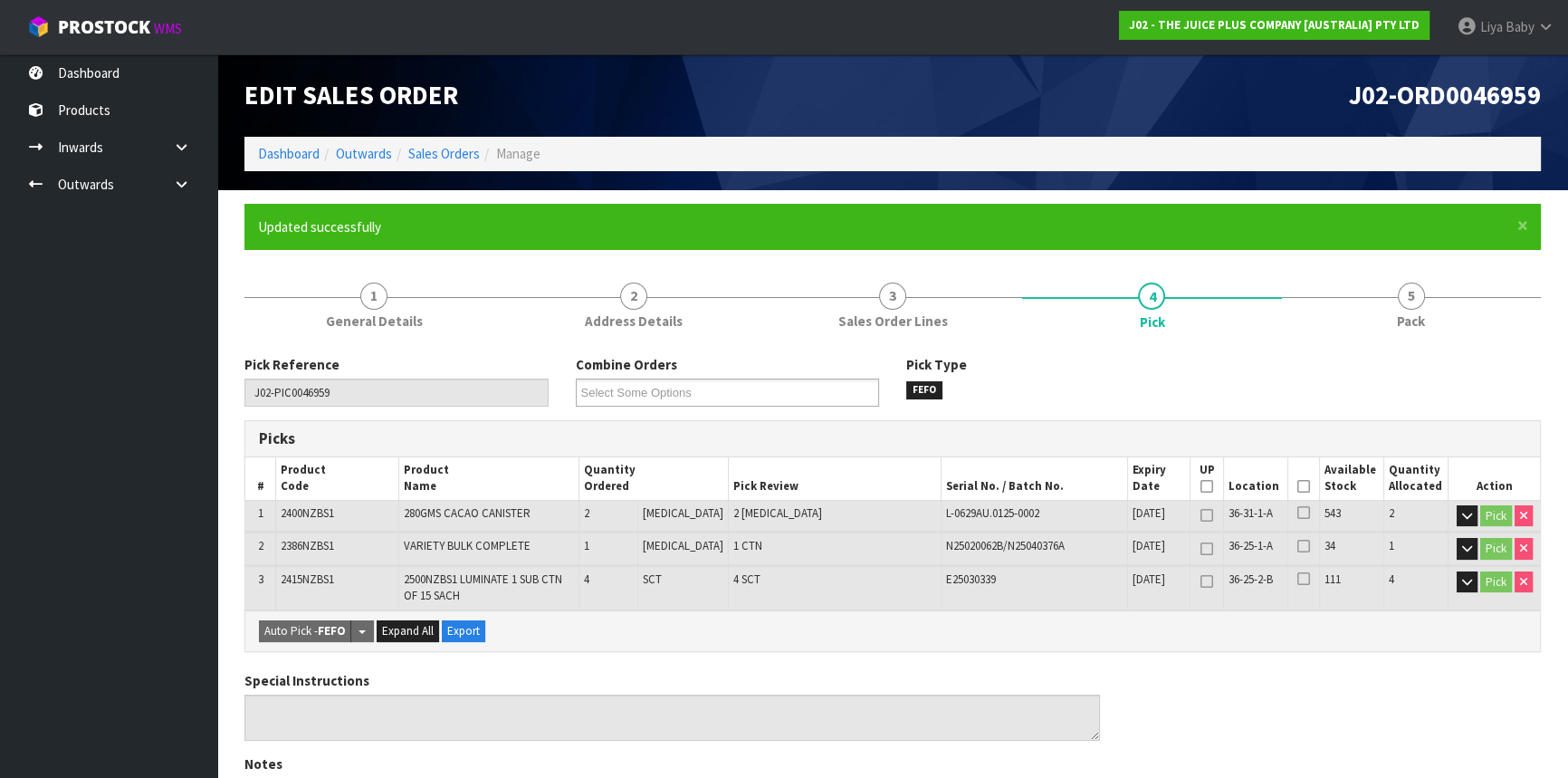
click at [1298, 486] on icon at bounding box center [1304, 486] width 12 height 1
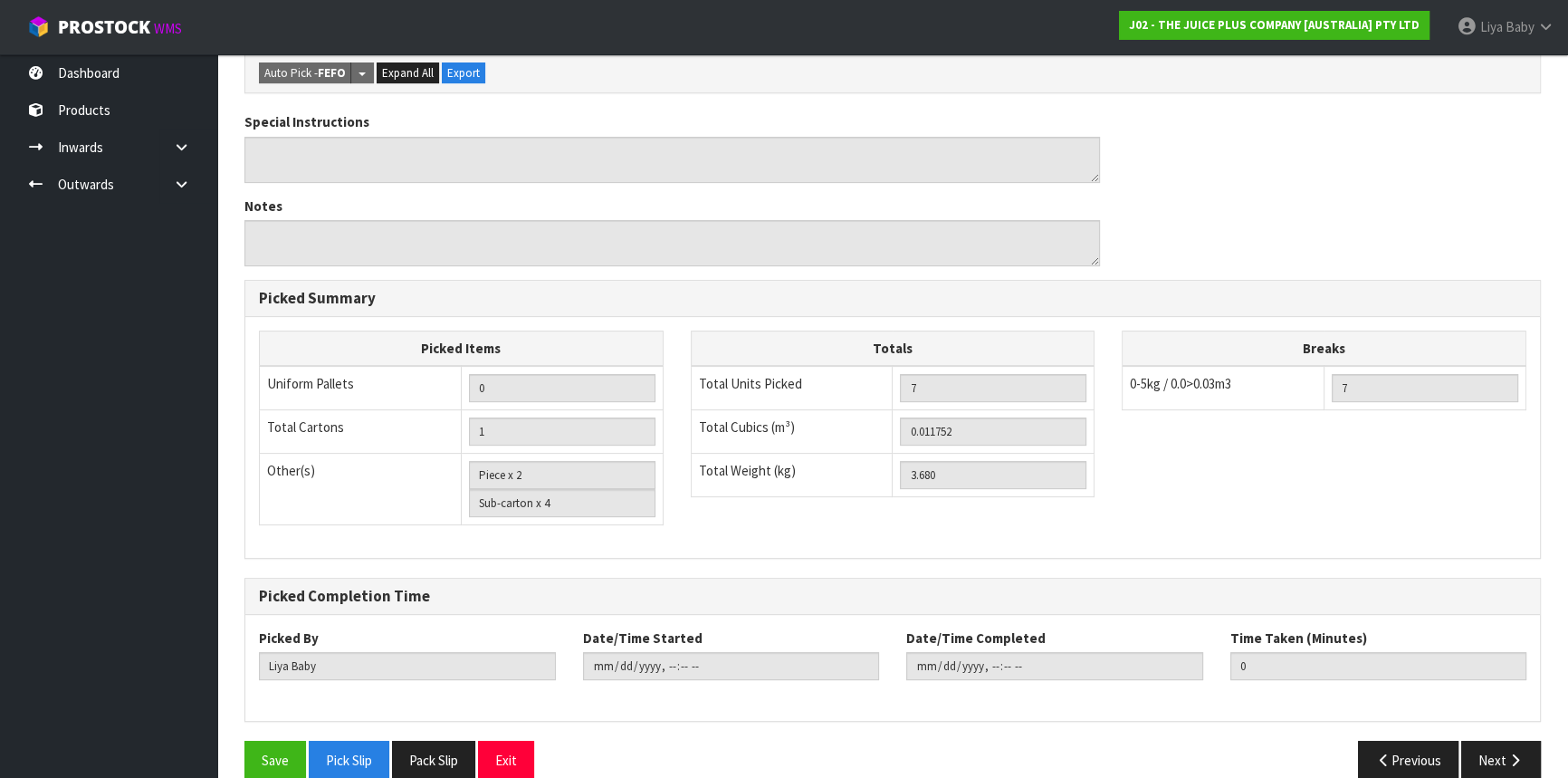
scroll to position [649, 0]
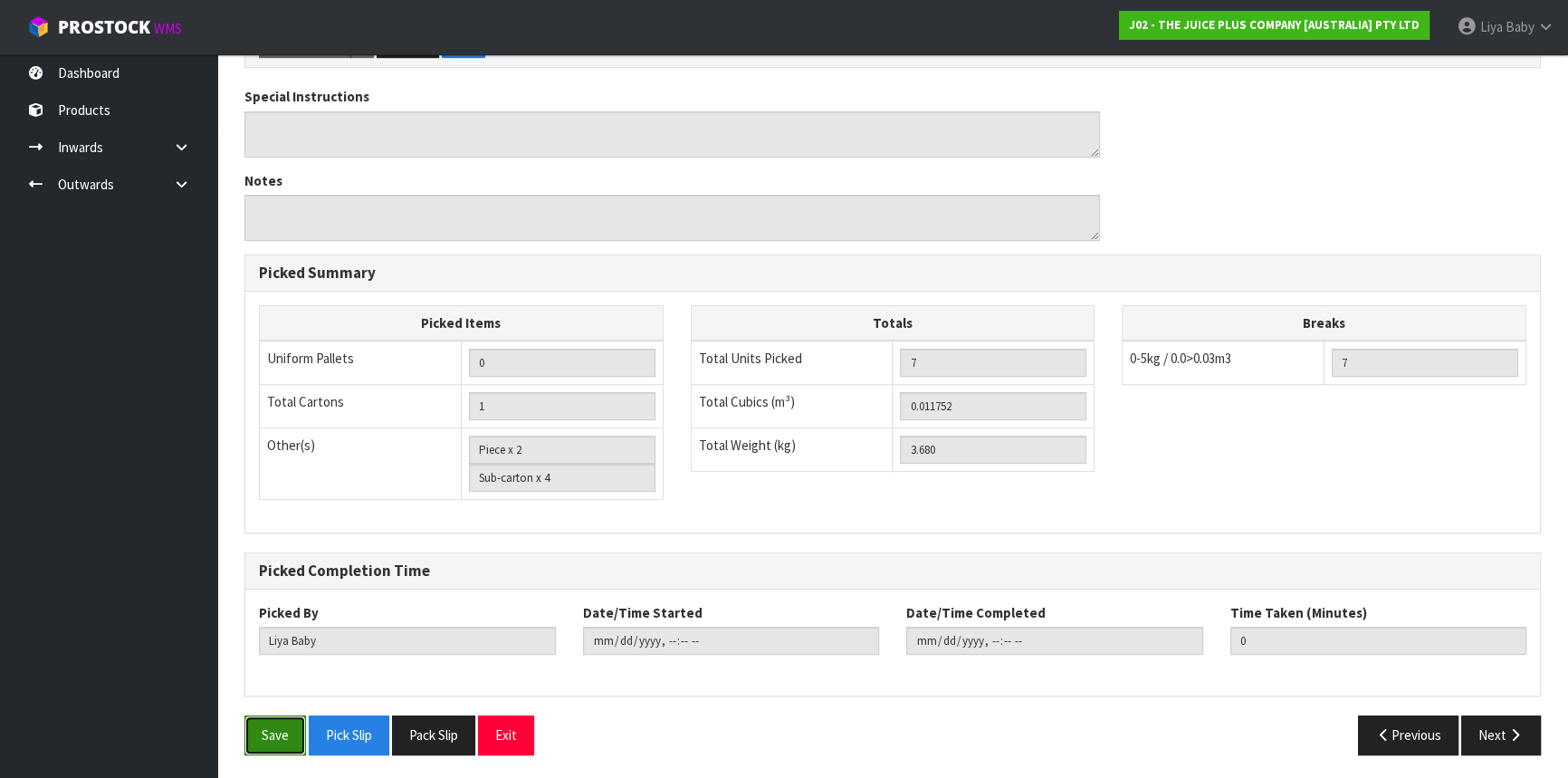
click at [279, 727] on button "Save" at bounding box center [275, 734] width 62 height 39
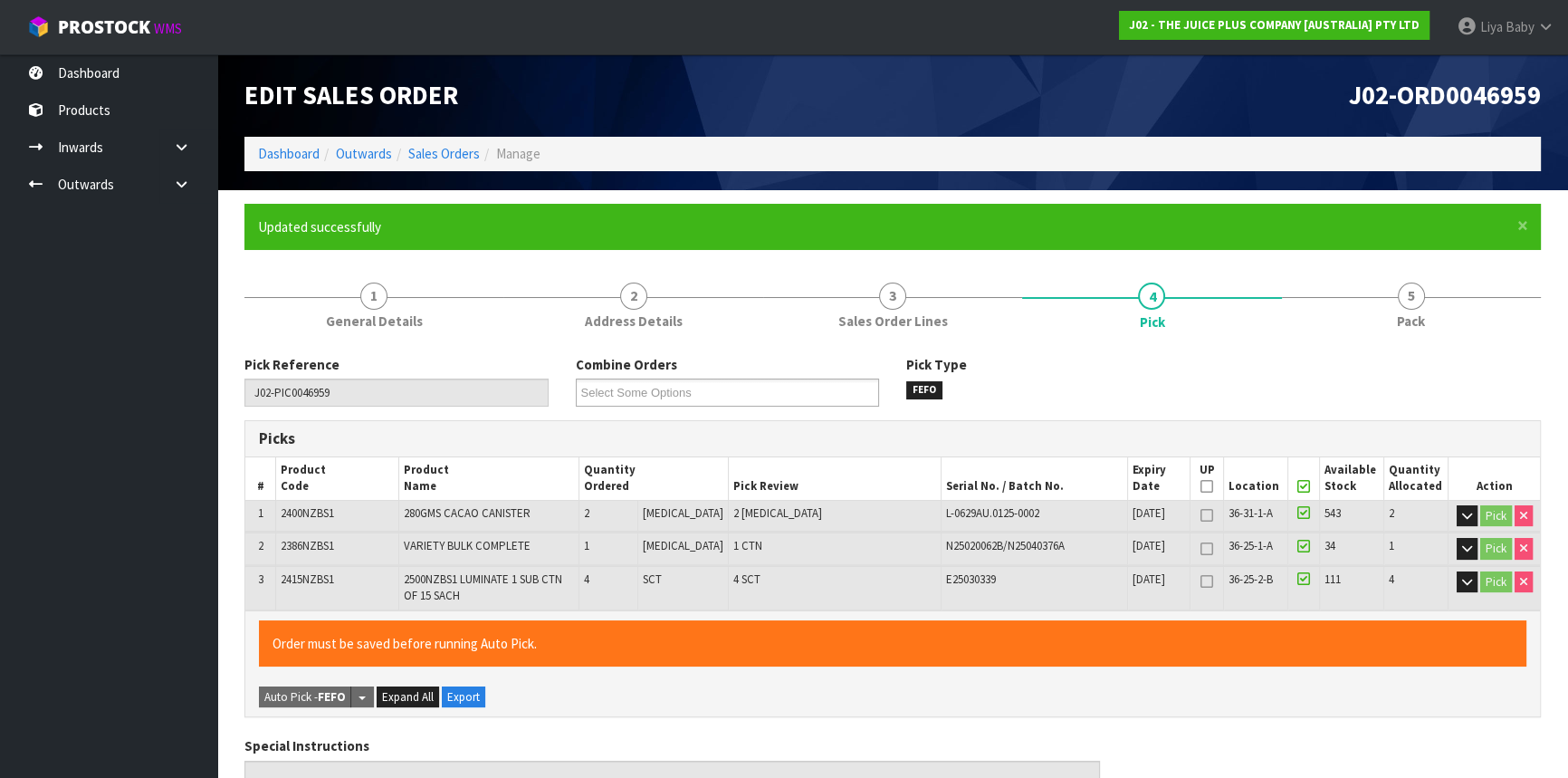
type input "[DATE]T11:14:58"
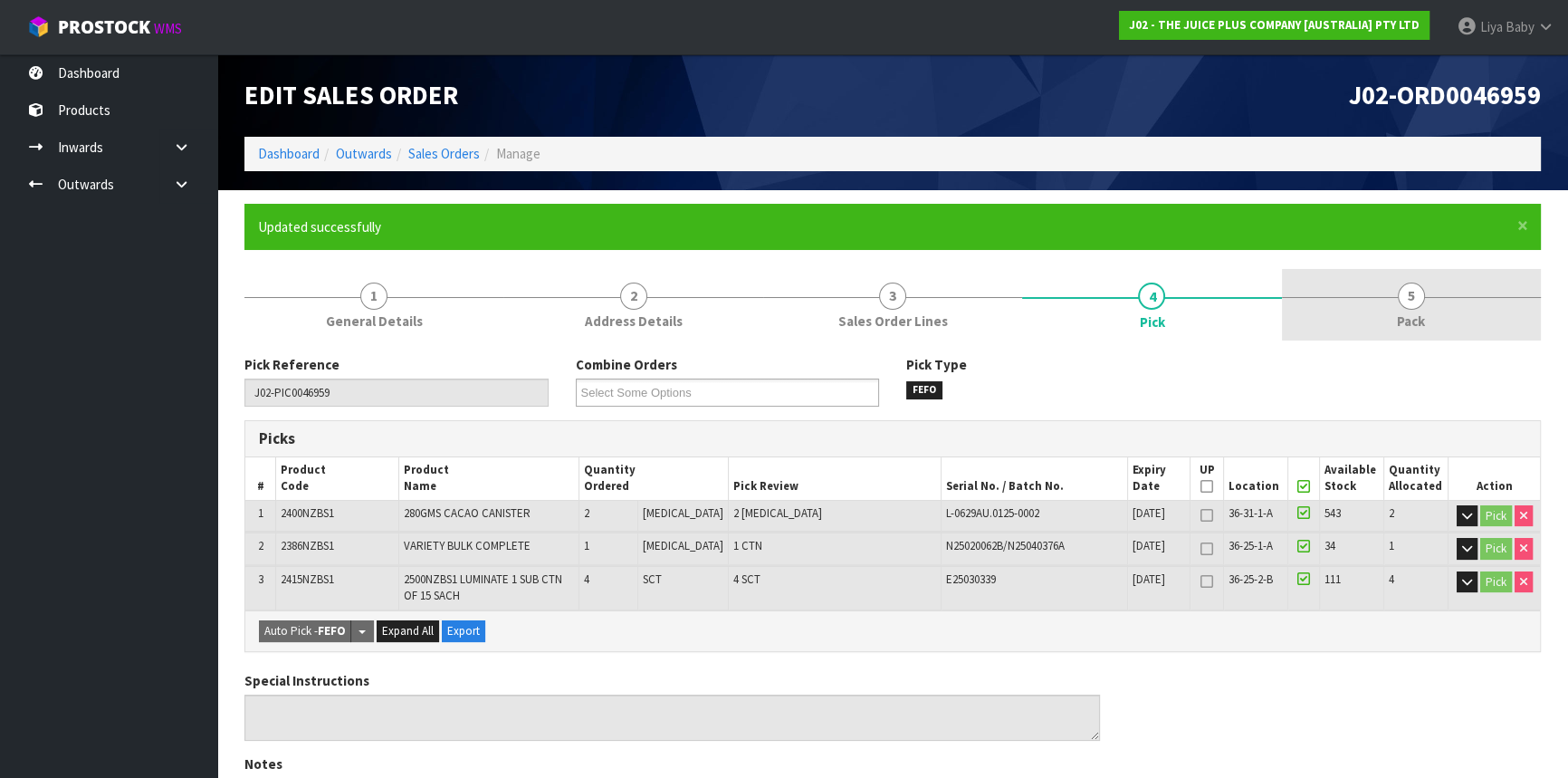
click at [1415, 329] on span "Pack" at bounding box center [1412, 321] width 28 height 19
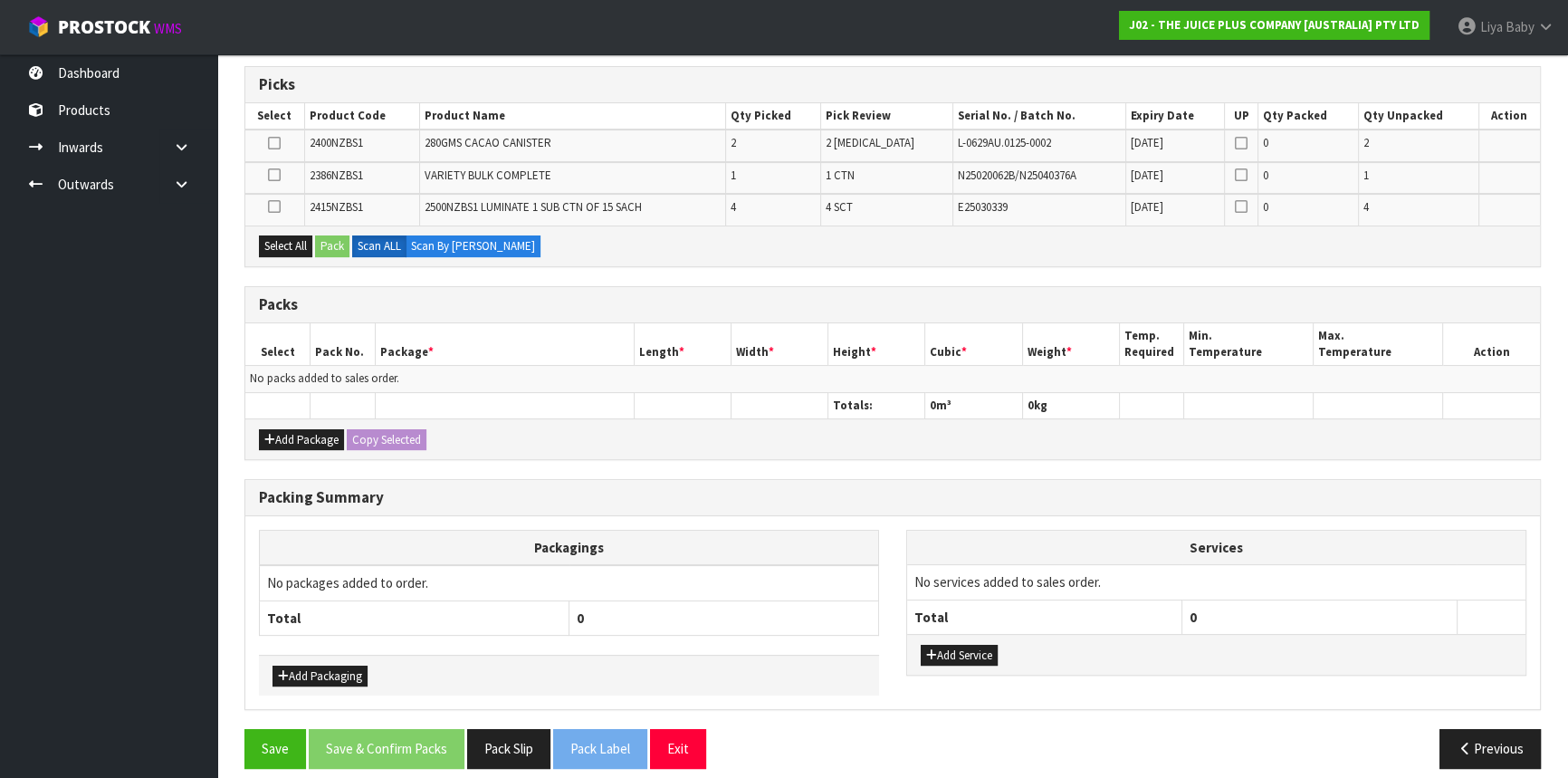
scroll to position [367, 0]
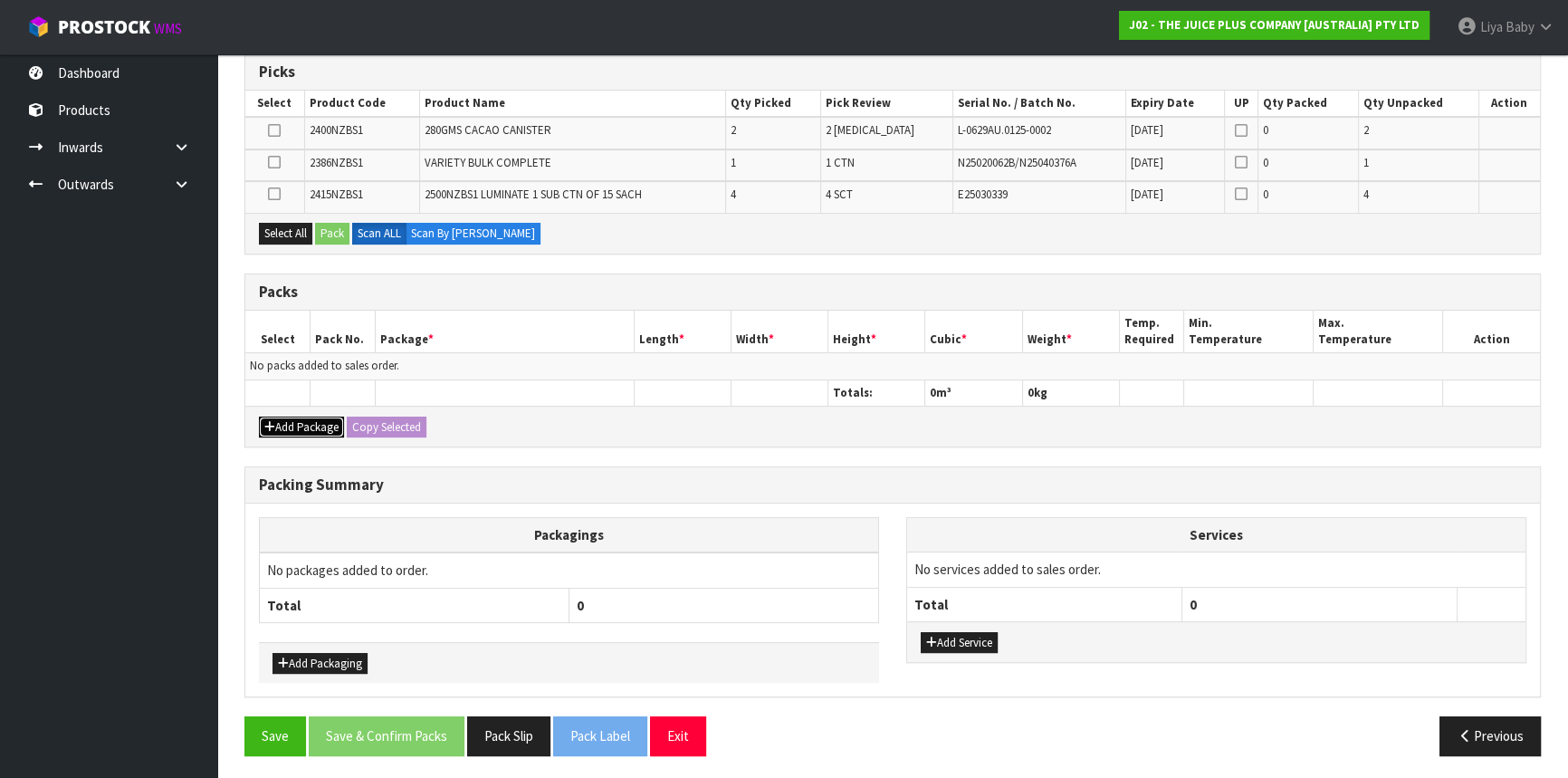
click at [291, 417] on button "Add Package" at bounding box center [301, 427] width 85 height 22
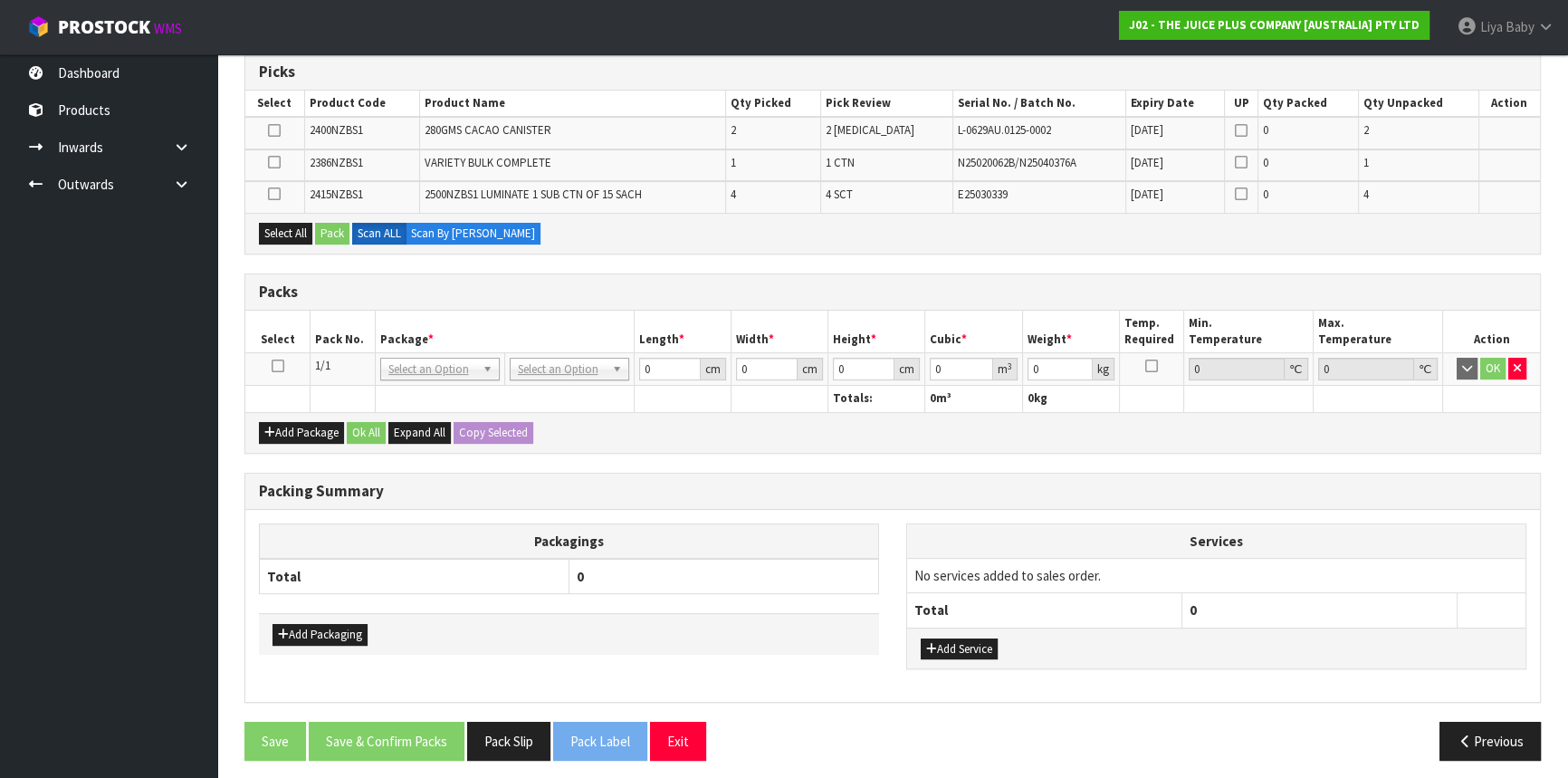
click at [277, 367] on icon at bounding box center [278, 366] width 12 height 1
click at [274, 233] on button "Select All" at bounding box center [285, 233] width 53 height 22
click at [344, 236] on button "Pack" at bounding box center [333, 233] width 34 height 22
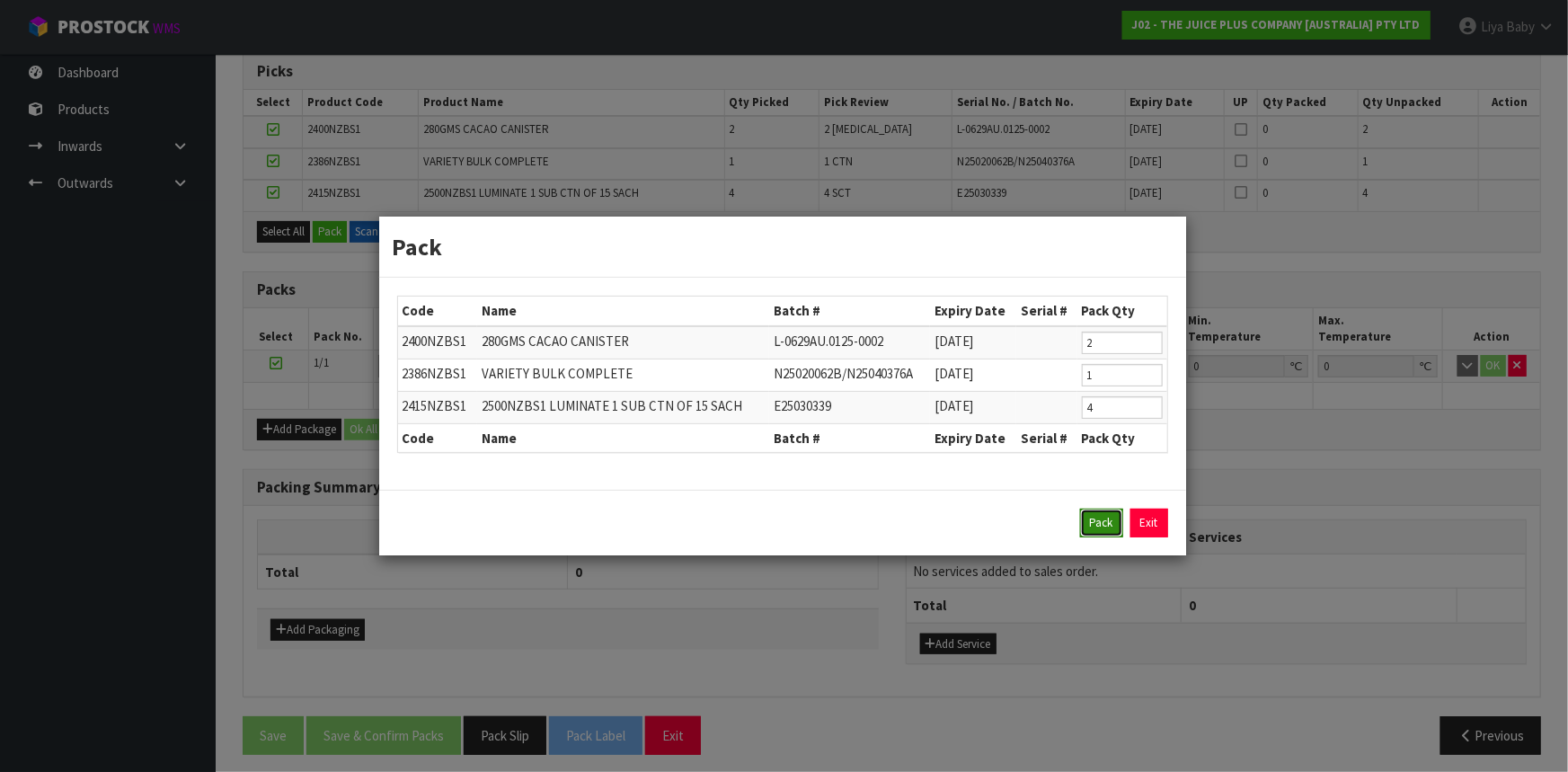
click at [1110, 528] on button "Pack" at bounding box center [1102, 523] width 43 height 29
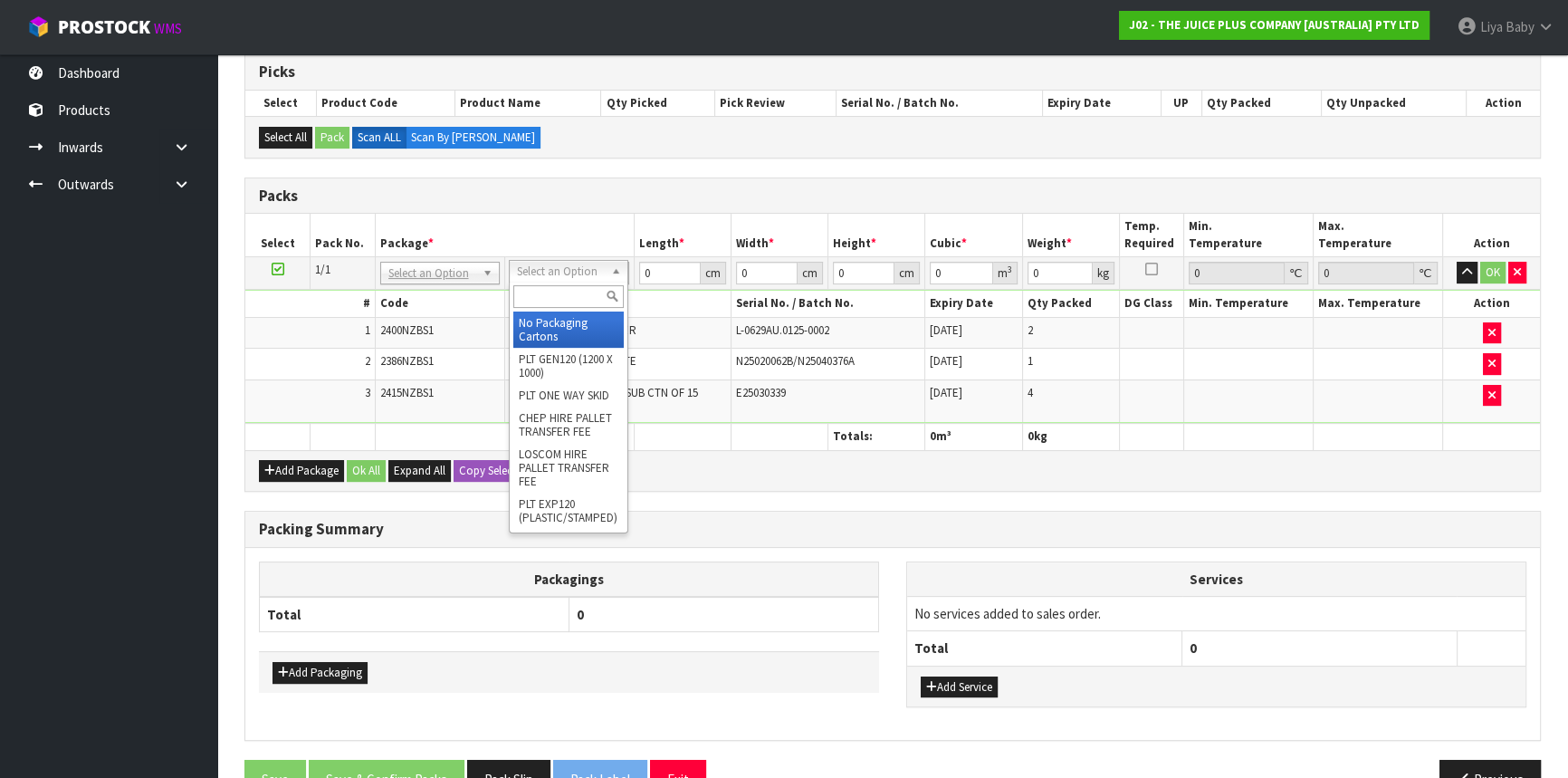
click at [586, 290] on input "text" at bounding box center [568, 297] width 111 height 23
type input "c"
type input "ctn5"
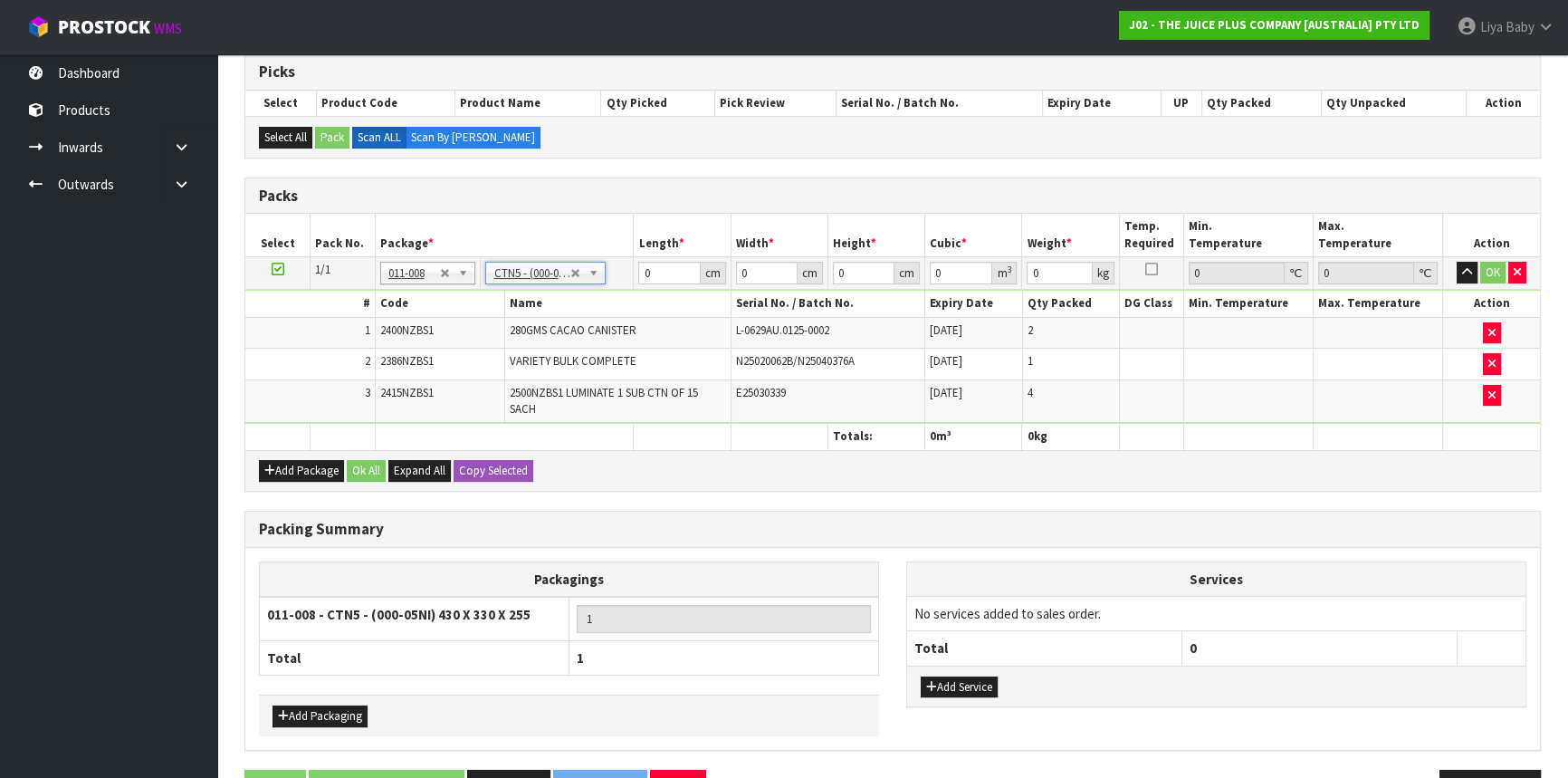
type input "43"
type input "33"
type input "25.5"
type input "0.036185"
type input "3.88"
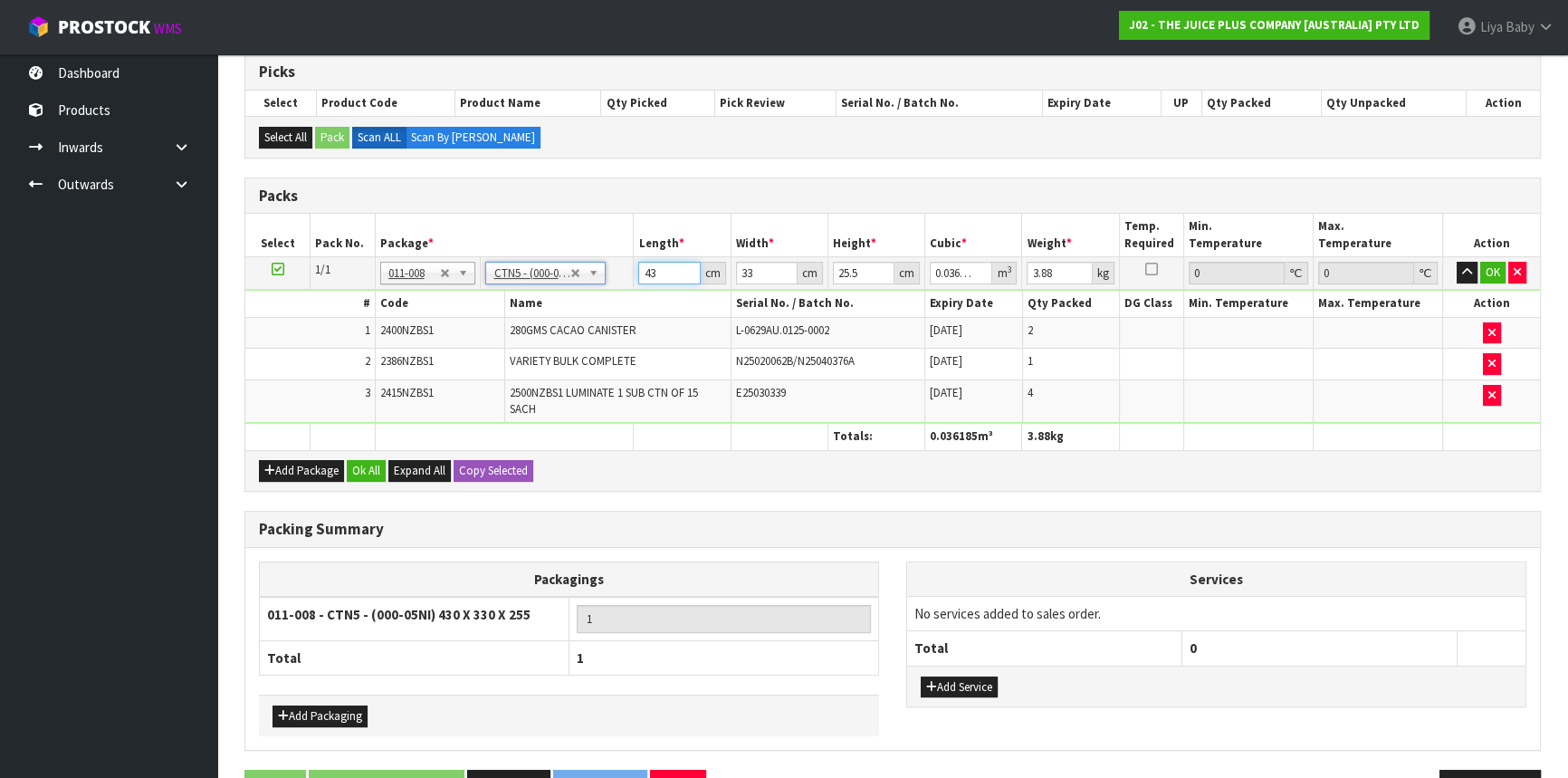
click at [667, 263] on input "43" at bounding box center [669, 273] width 62 height 23
type input "4"
type input "0.003366"
type input "0"
type input "3"
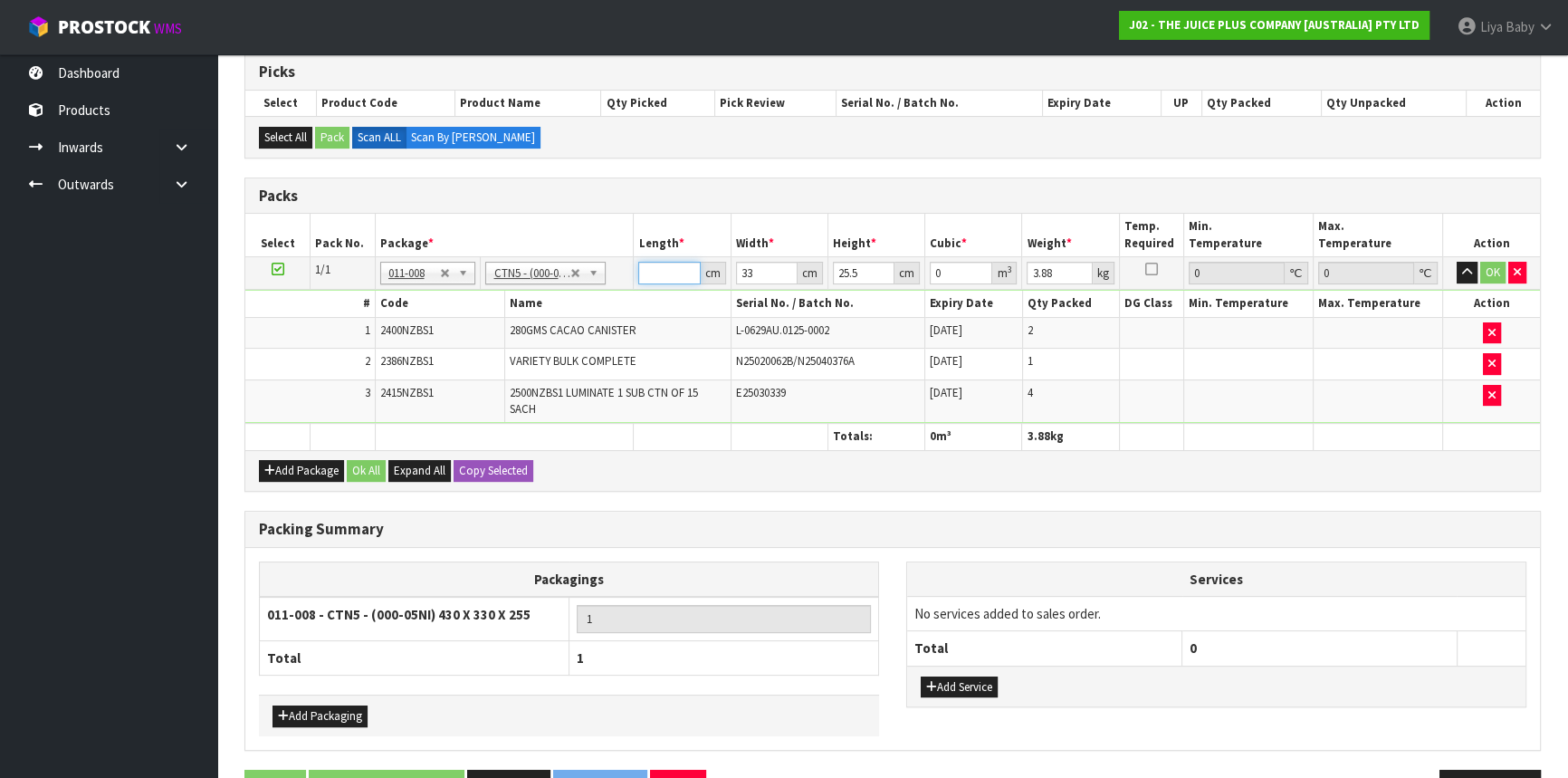
type input "0.002525"
type input "35"
type input "0.029452"
type input "35"
type input "0"
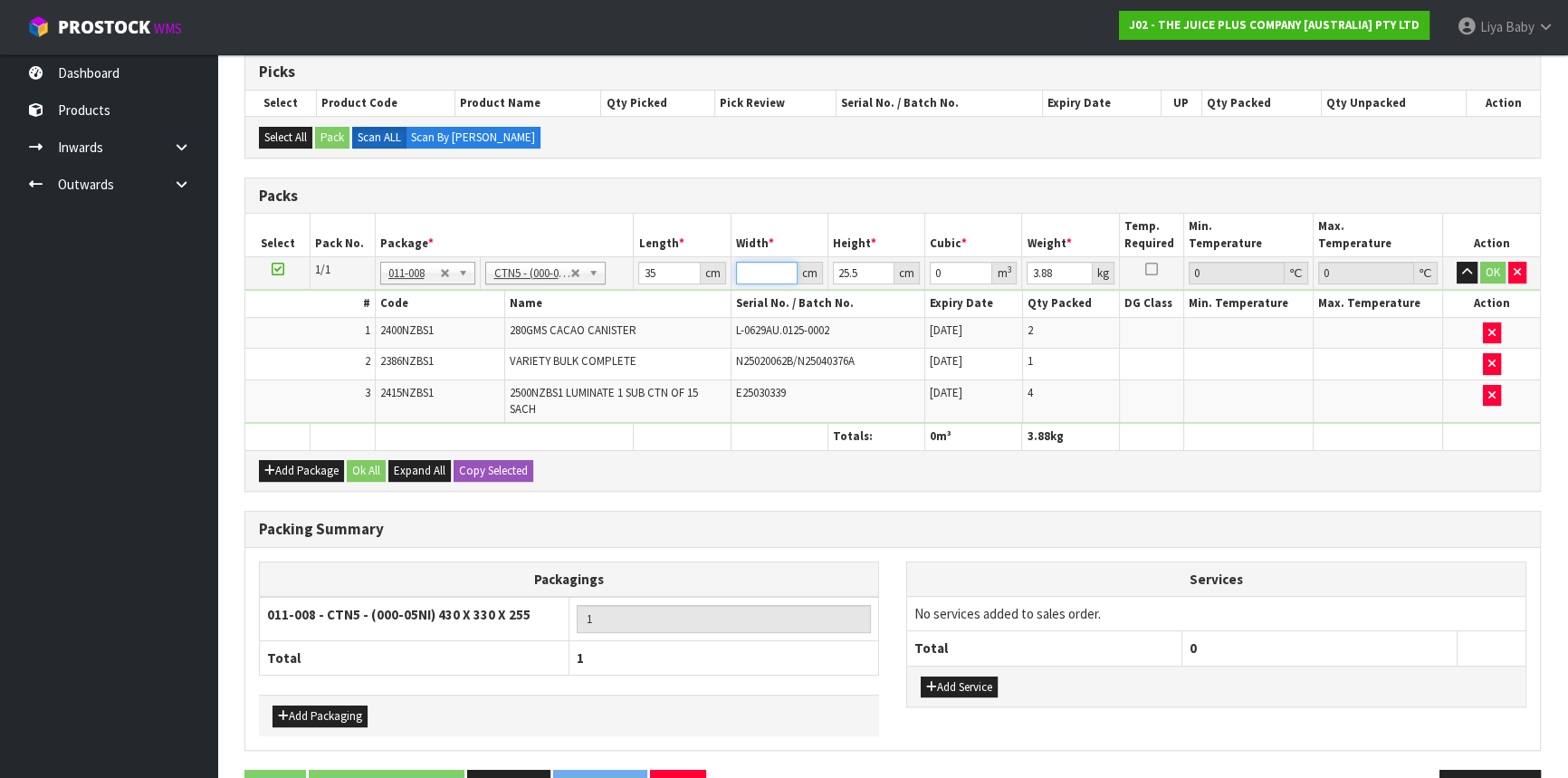
type input "4"
type input "0.00357"
type input "44"
type input "0.03927"
type input "44"
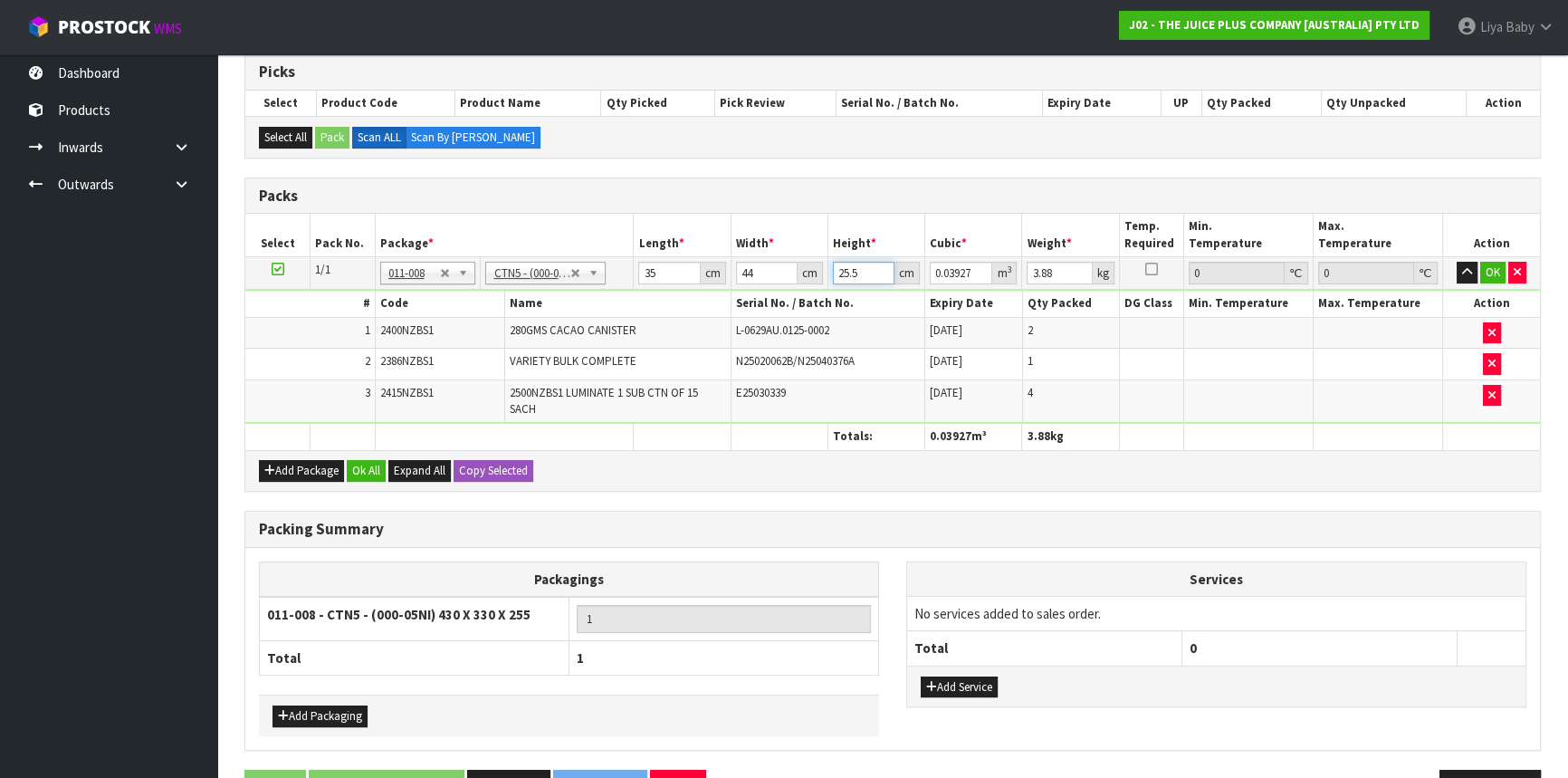
type input "0"
type input "1"
type input "0.00154"
type input "16"
type input "0.02464"
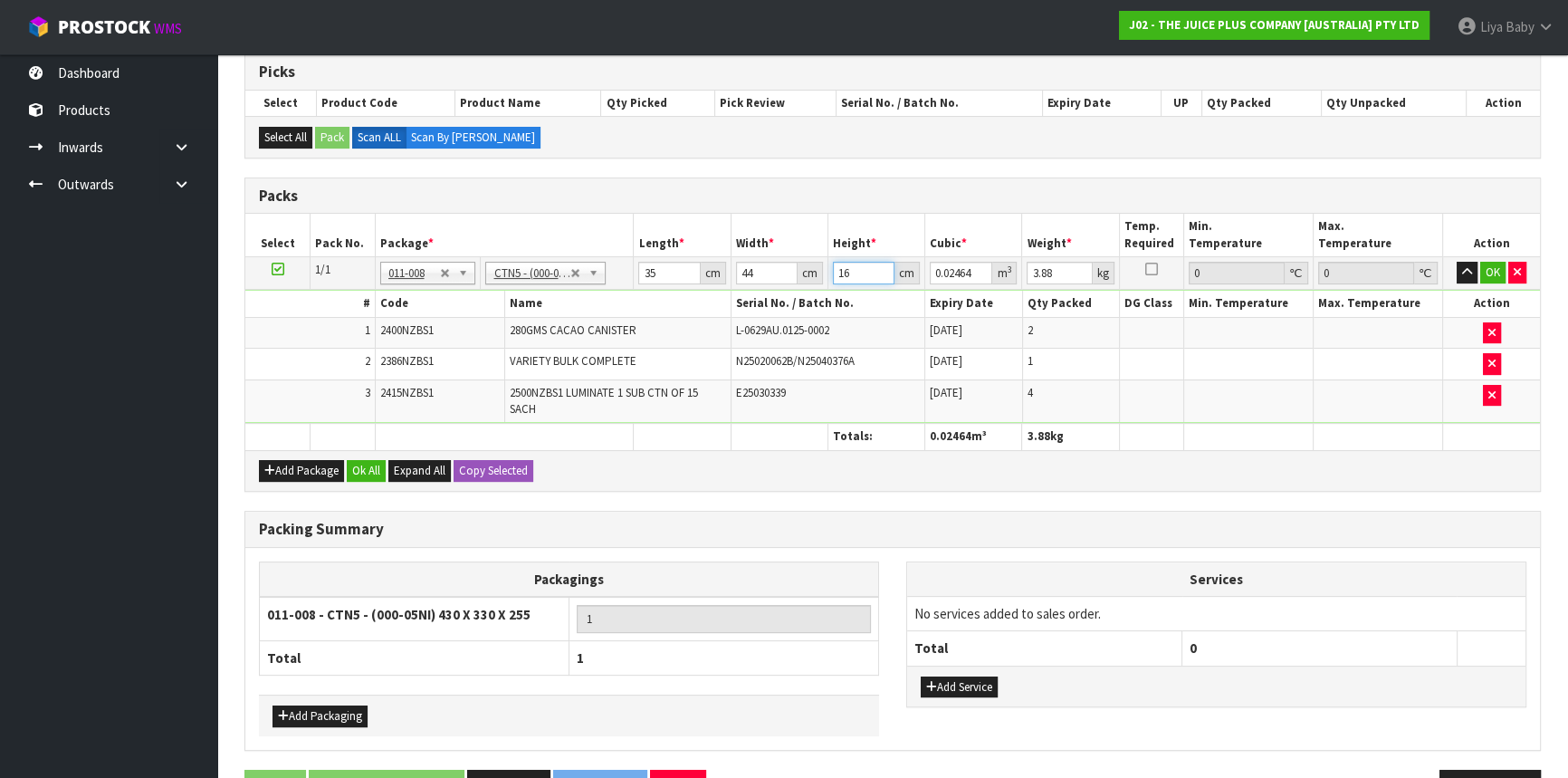
type input "16"
type input "5"
click at [365, 473] on button "Ok All" at bounding box center [366, 471] width 39 height 22
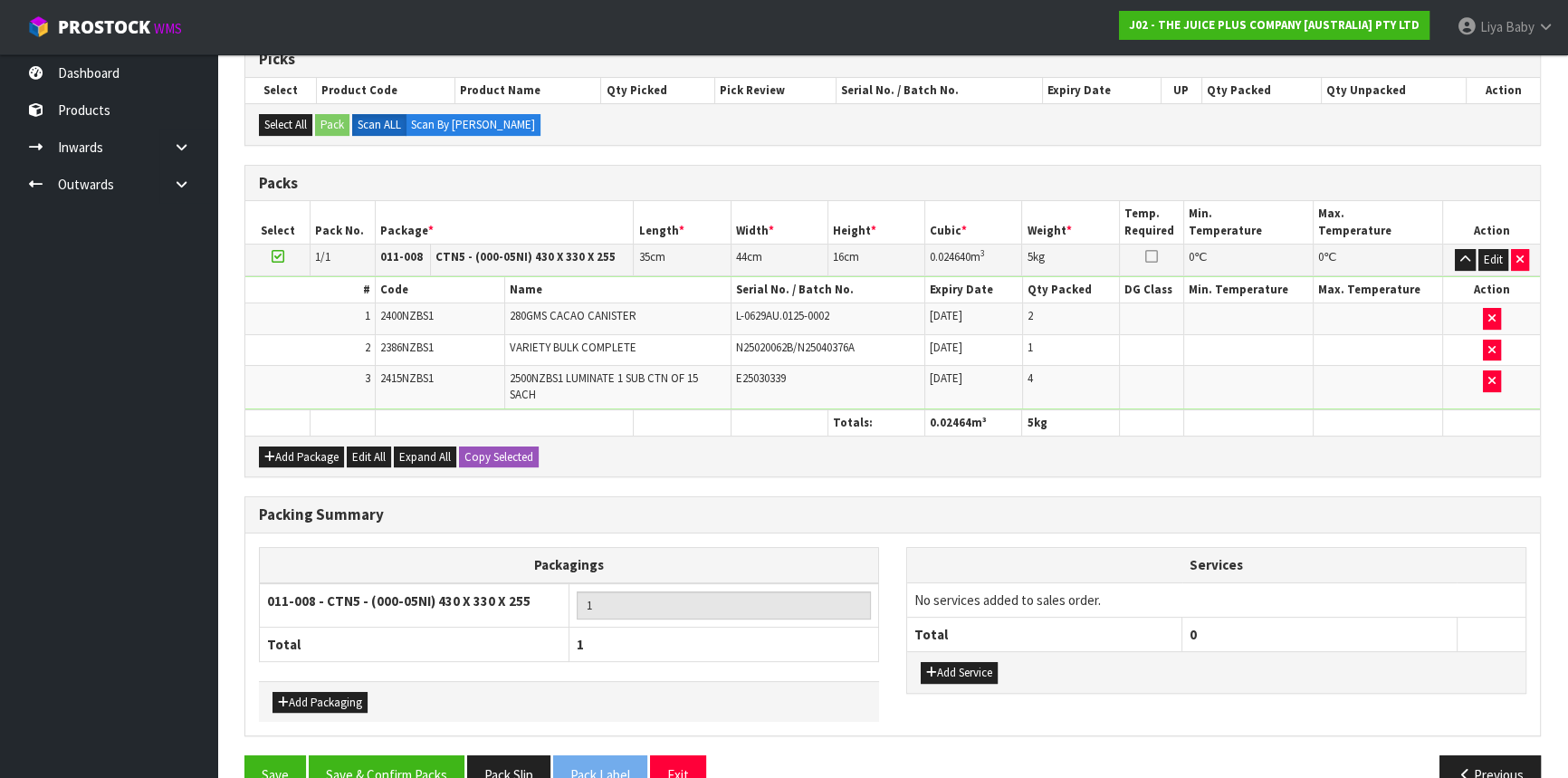
scroll to position [418, 0]
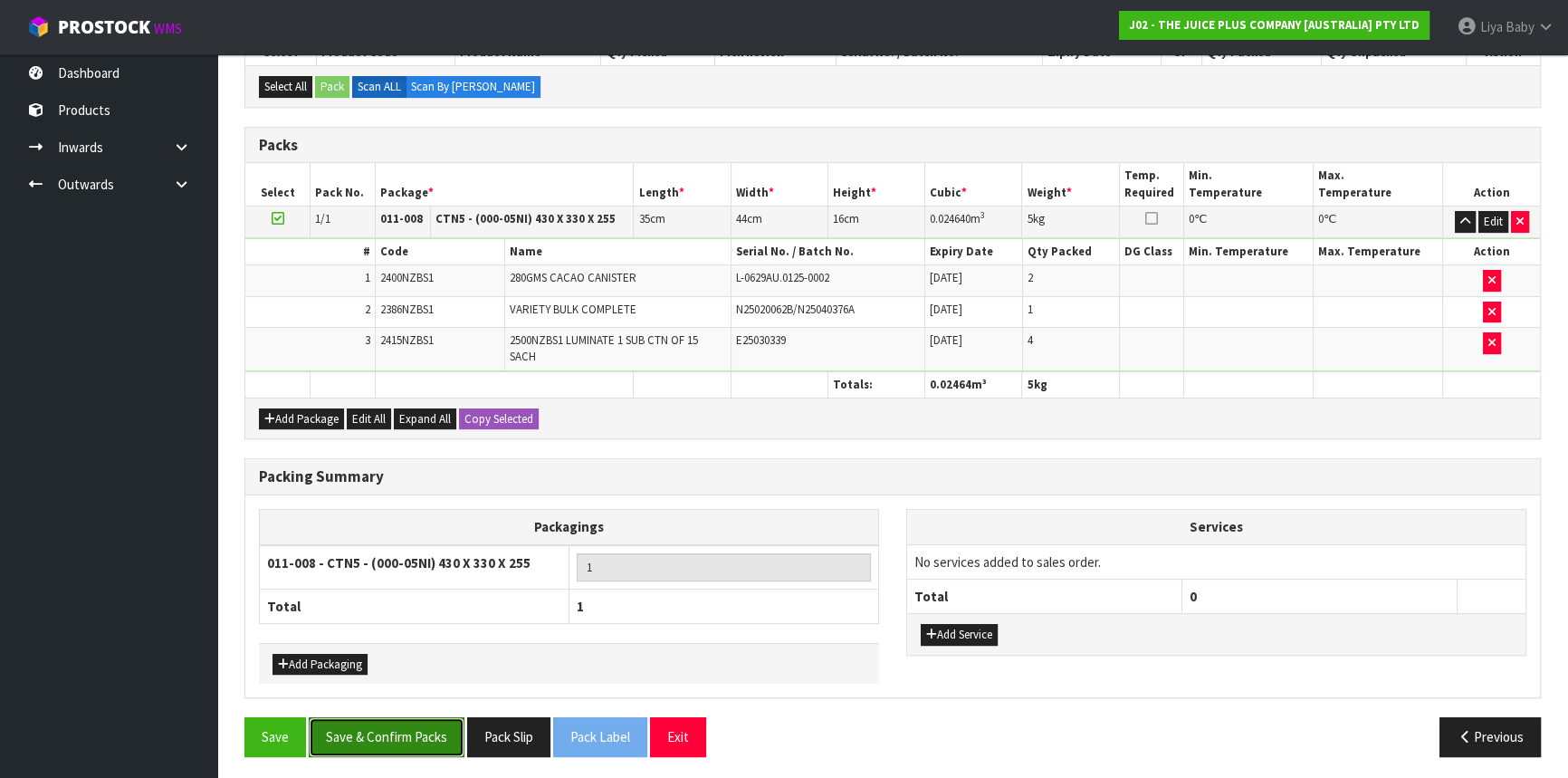
click at [393, 734] on button "Save & Confirm Packs" at bounding box center [387, 736] width 155 height 39
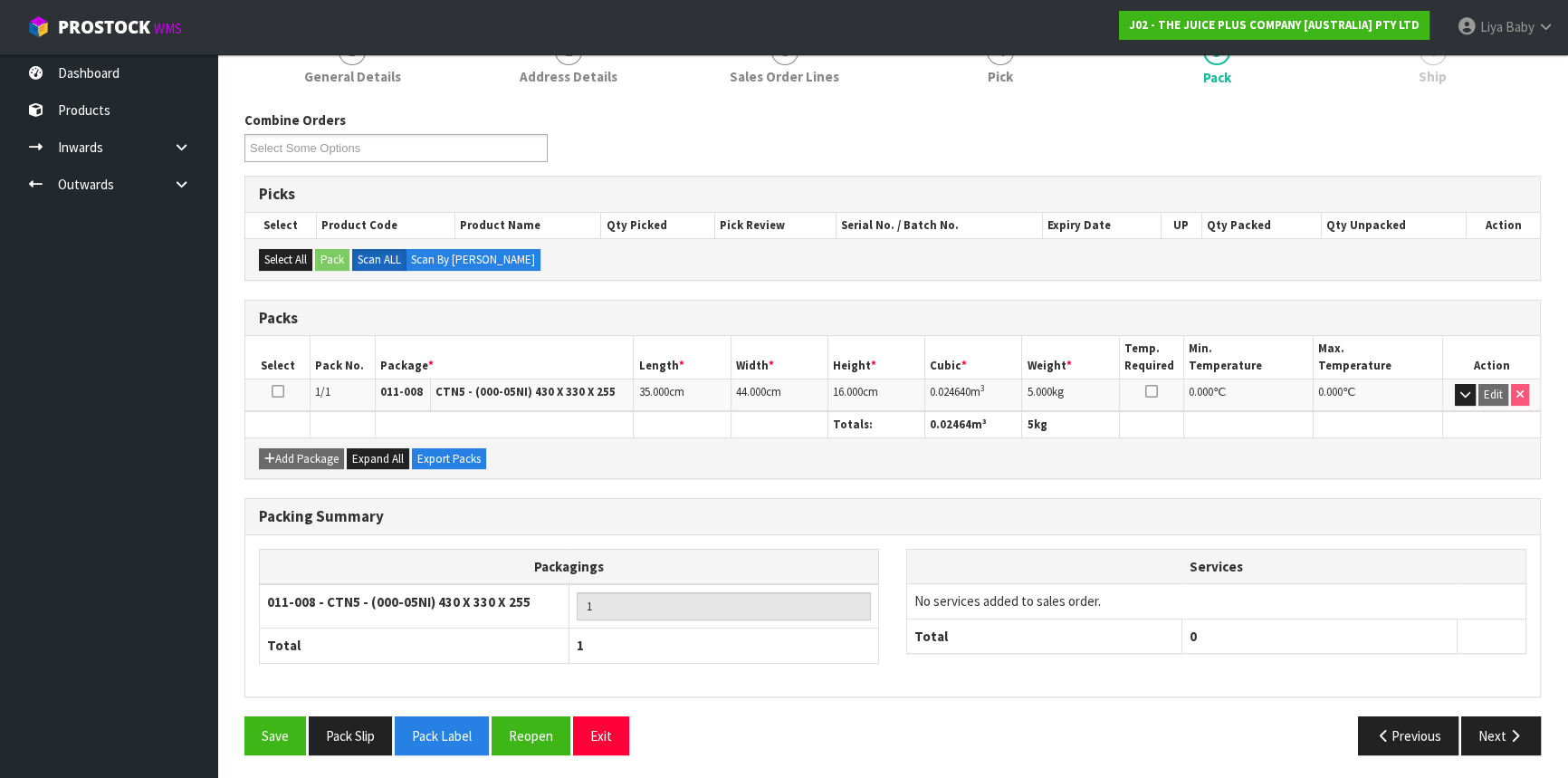
scroll to position [244, 0]
click at [1518, 731] on icon "button" at bounding box center [1515, 735] width 17 height 13
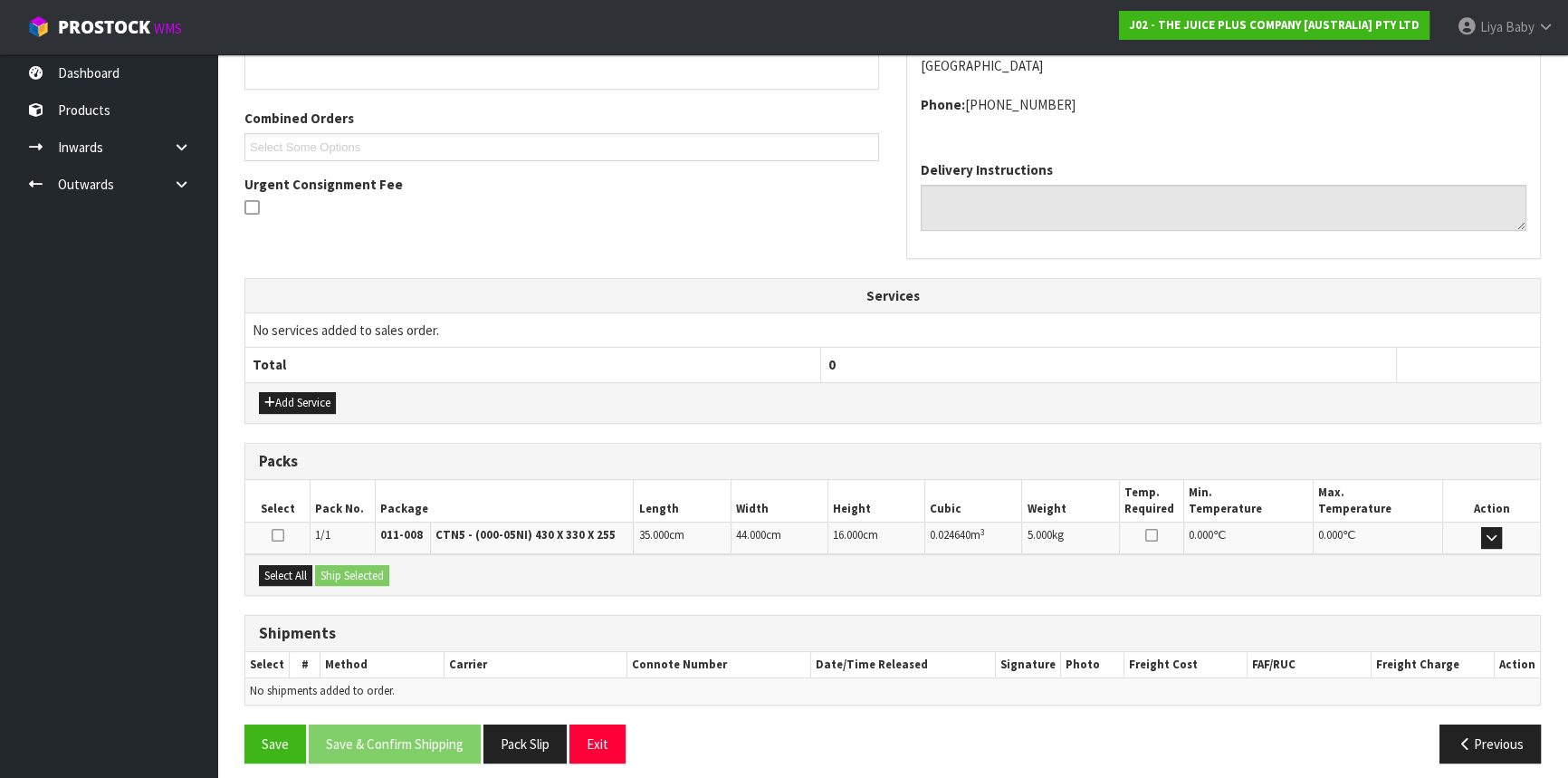
scroll to position [435, 0]
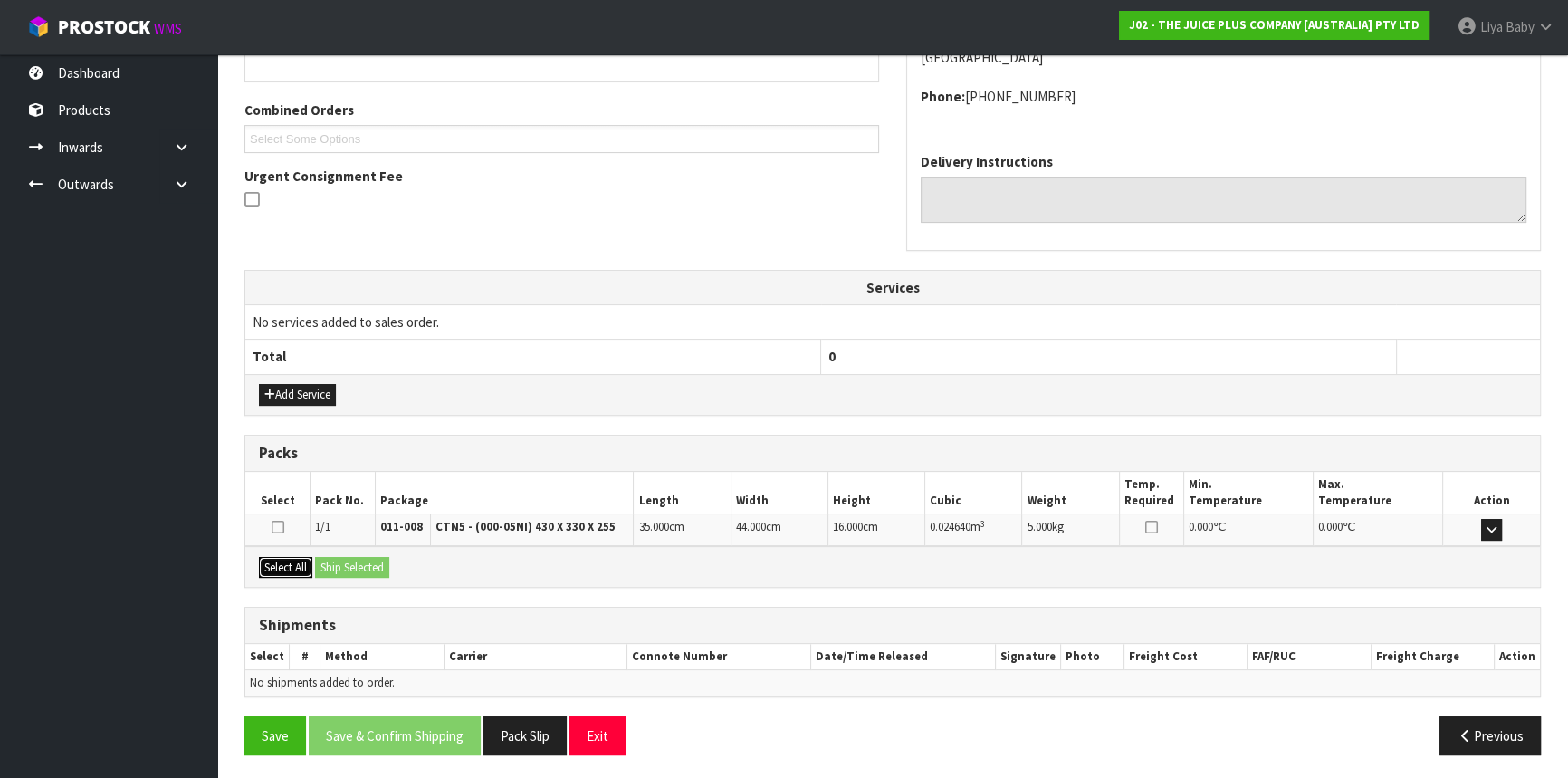
click at [271, 565] on button "Select All" at bounding box center [285, 568] width 53 height 22
click at [327, 564] on button "Ship Selected" at bounding box center [352, 568] width 74 height 22
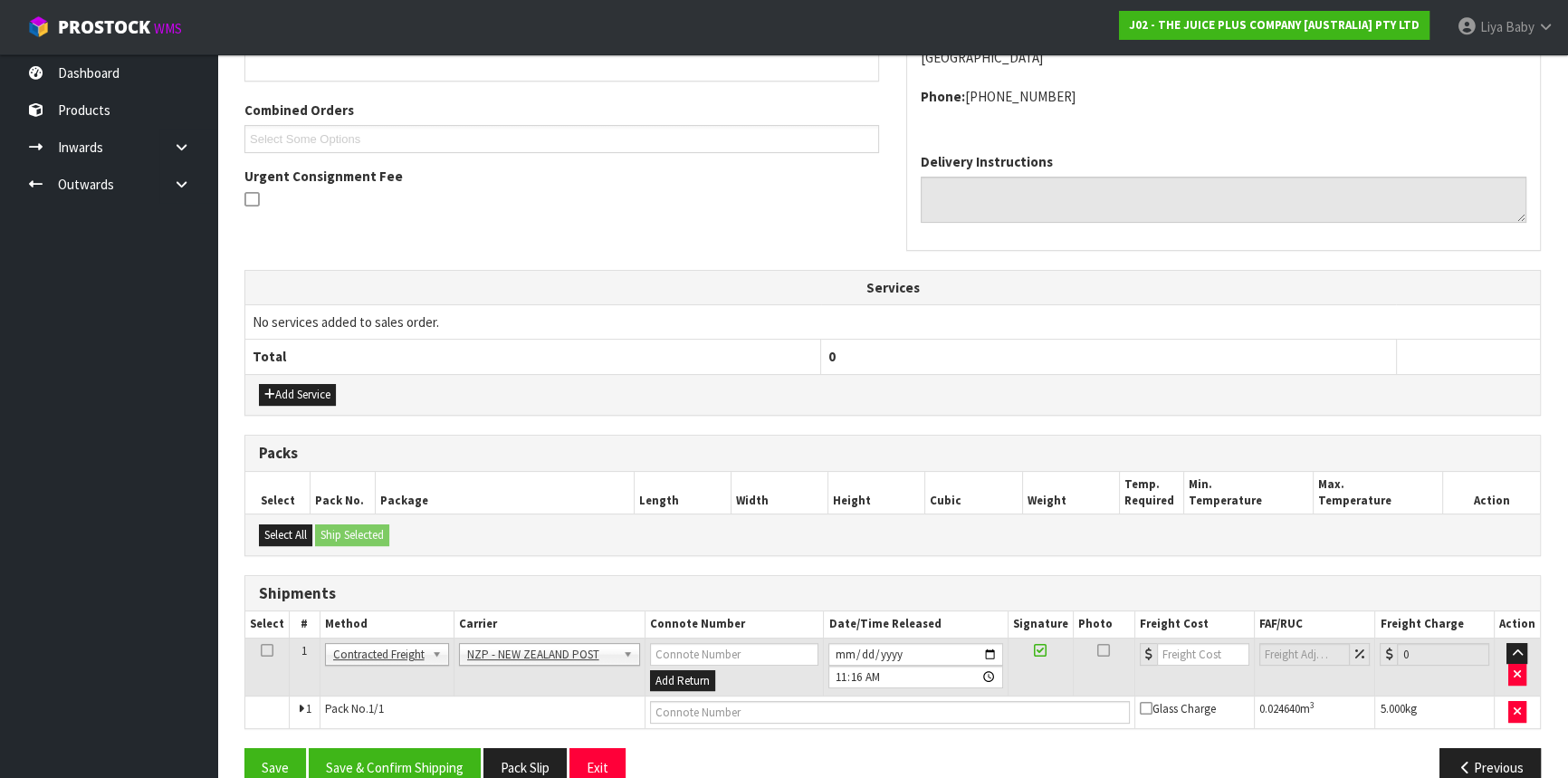
click at [261, 650] on icon at bounding box center [266, 650] width 12 height 1
click at [370, 764] on button "Save & Confirm Shipping" at bounding box center [395, 768] width 172 height 39
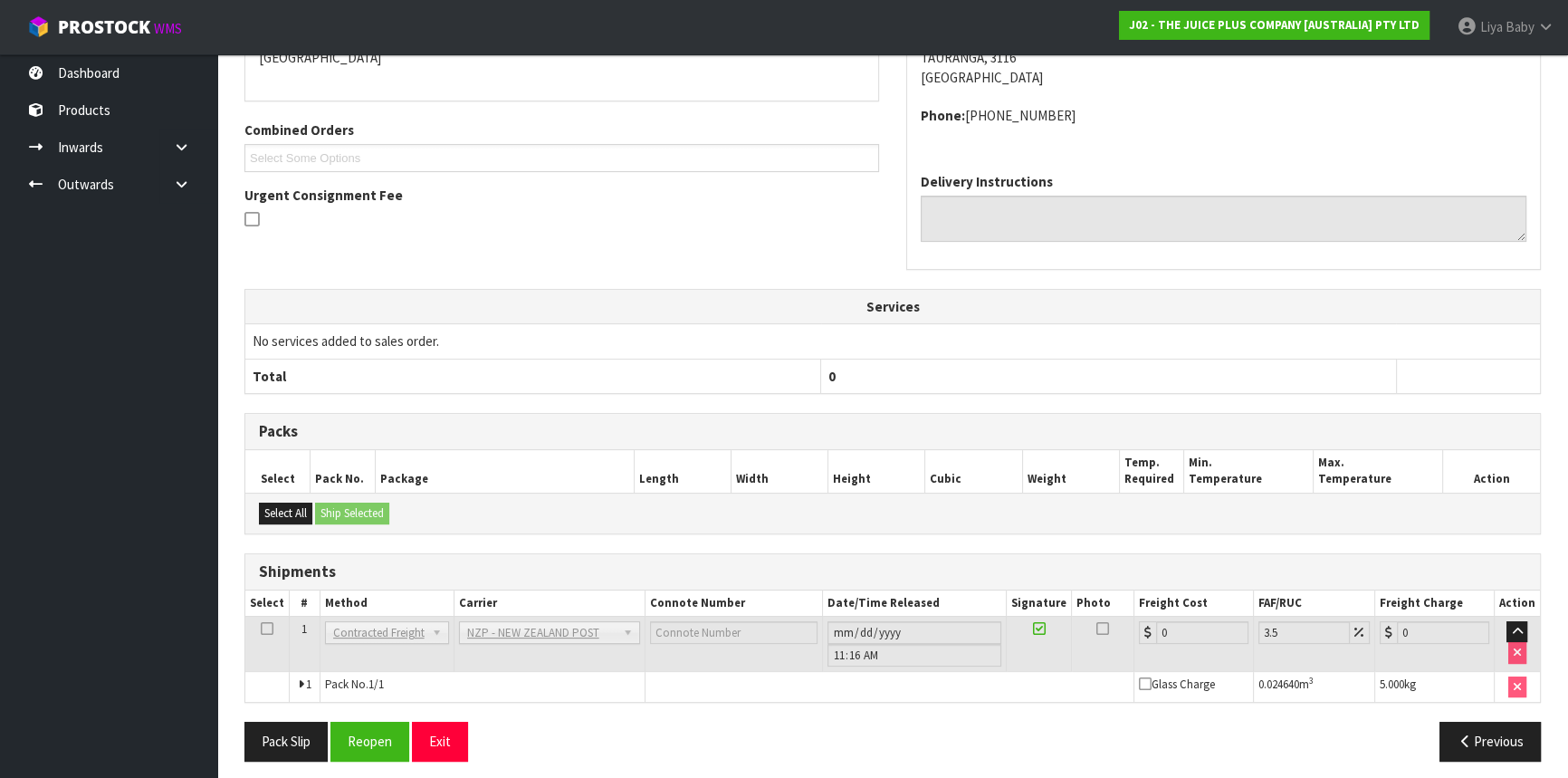
scroll to position [443, 0]
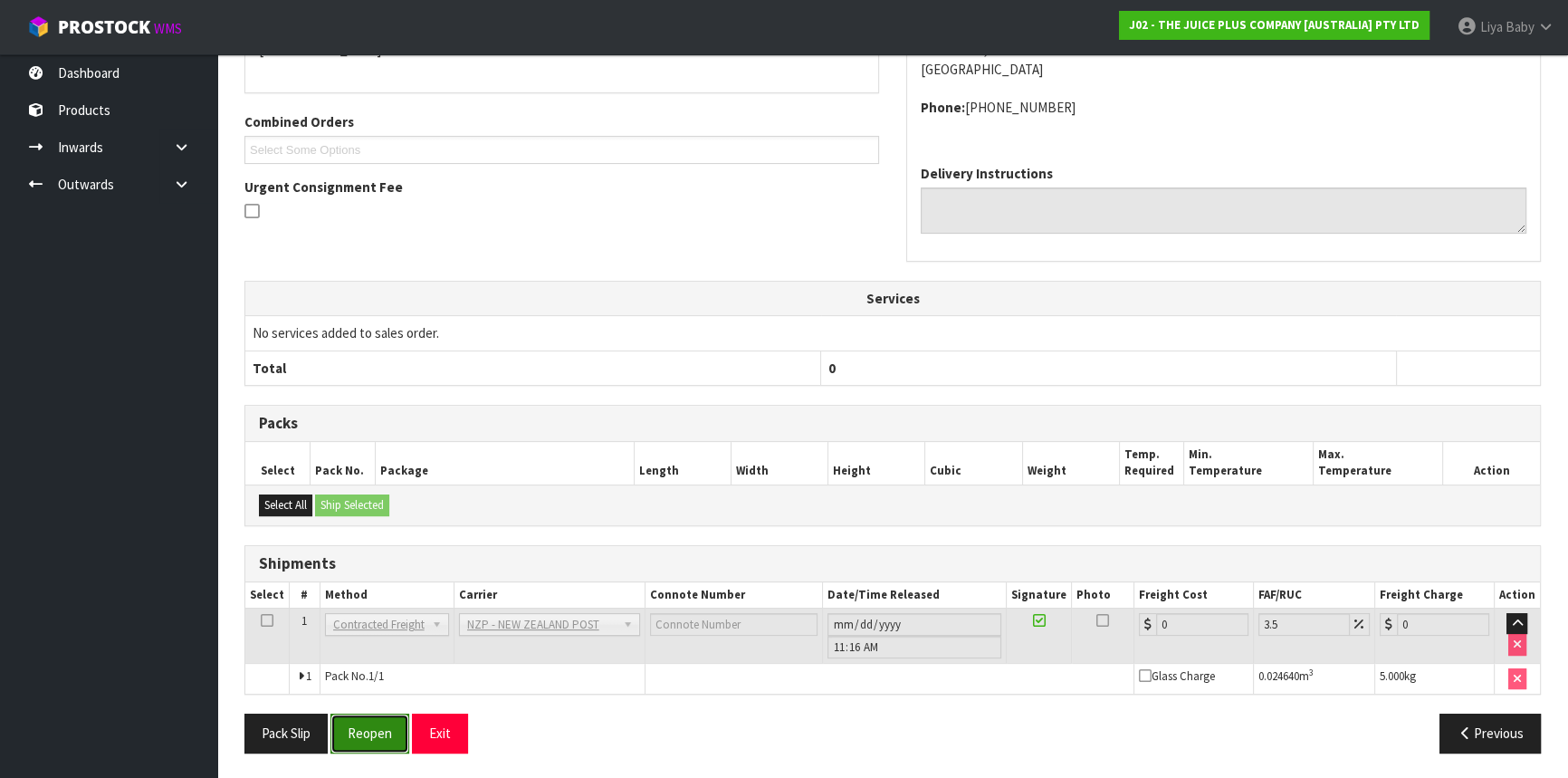
click at [373, 731] on button "Reopen" at bounding box center [369, 733] width 79 height 39
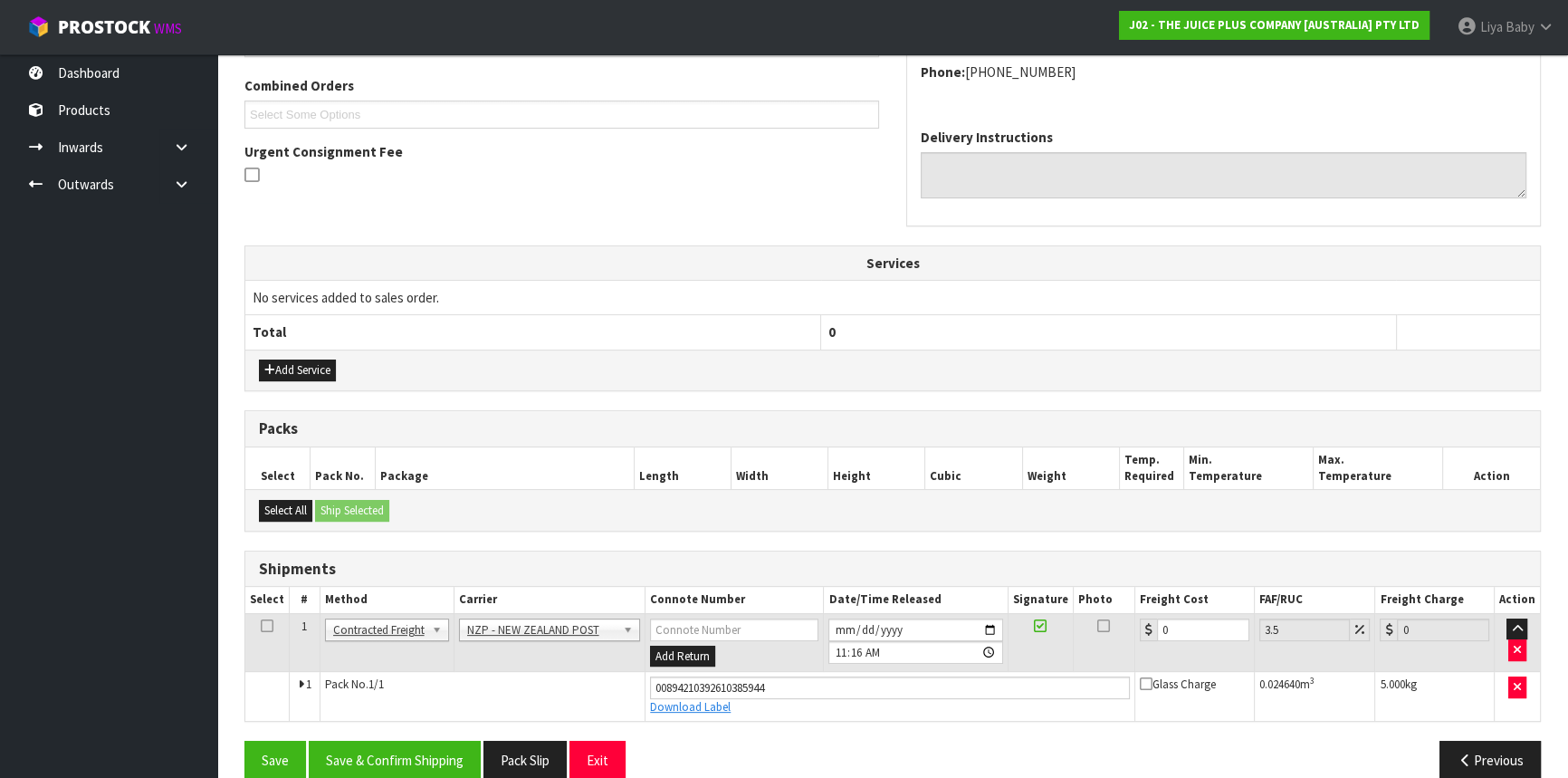
scroll to position [484, 0]
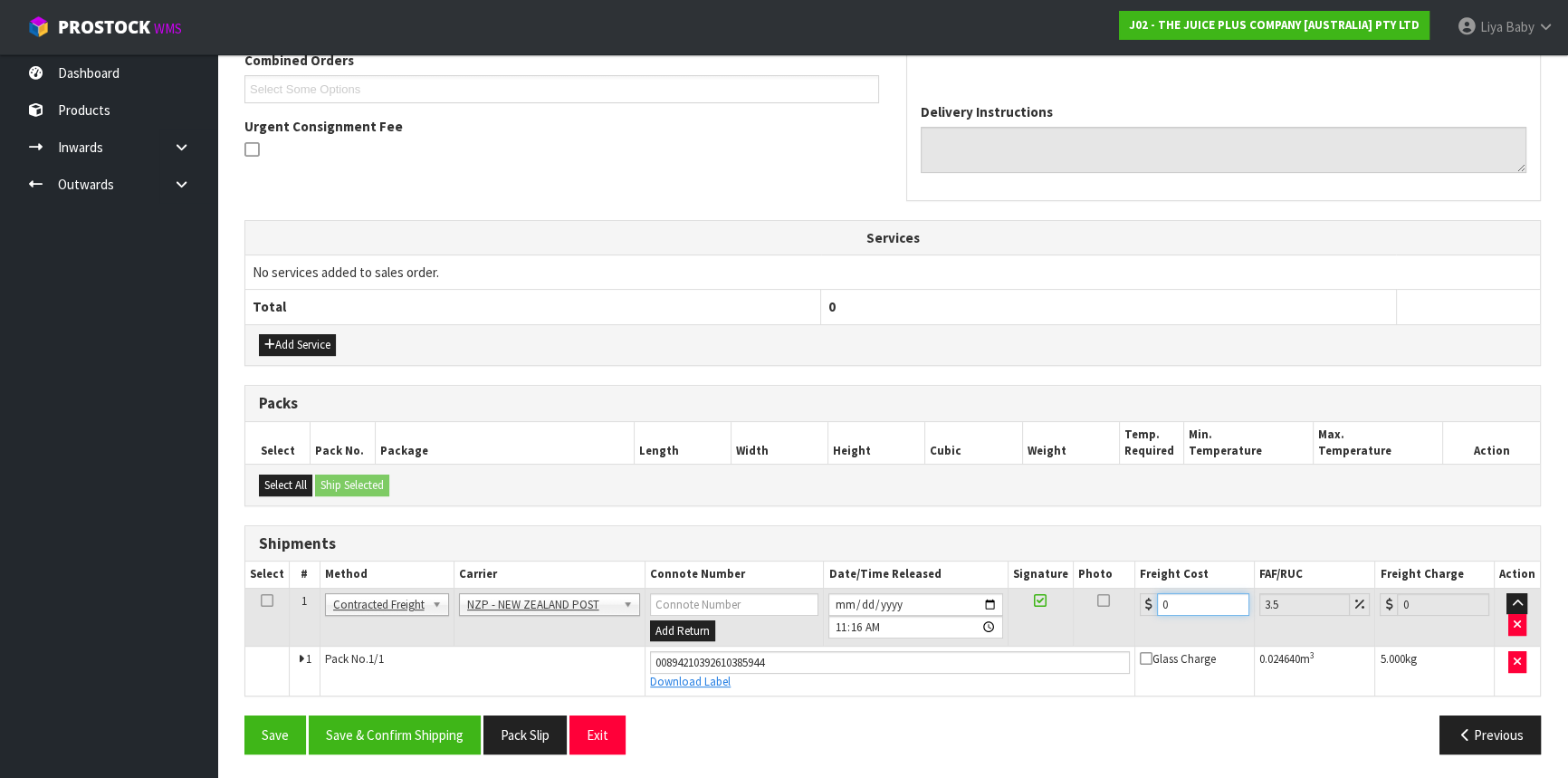
click at [1198, 611] on input "0" at bounding box center [1203, 605] width 92 height 23
type input "8"
type input "8.28"
type input "8.4"
type input "8.69"
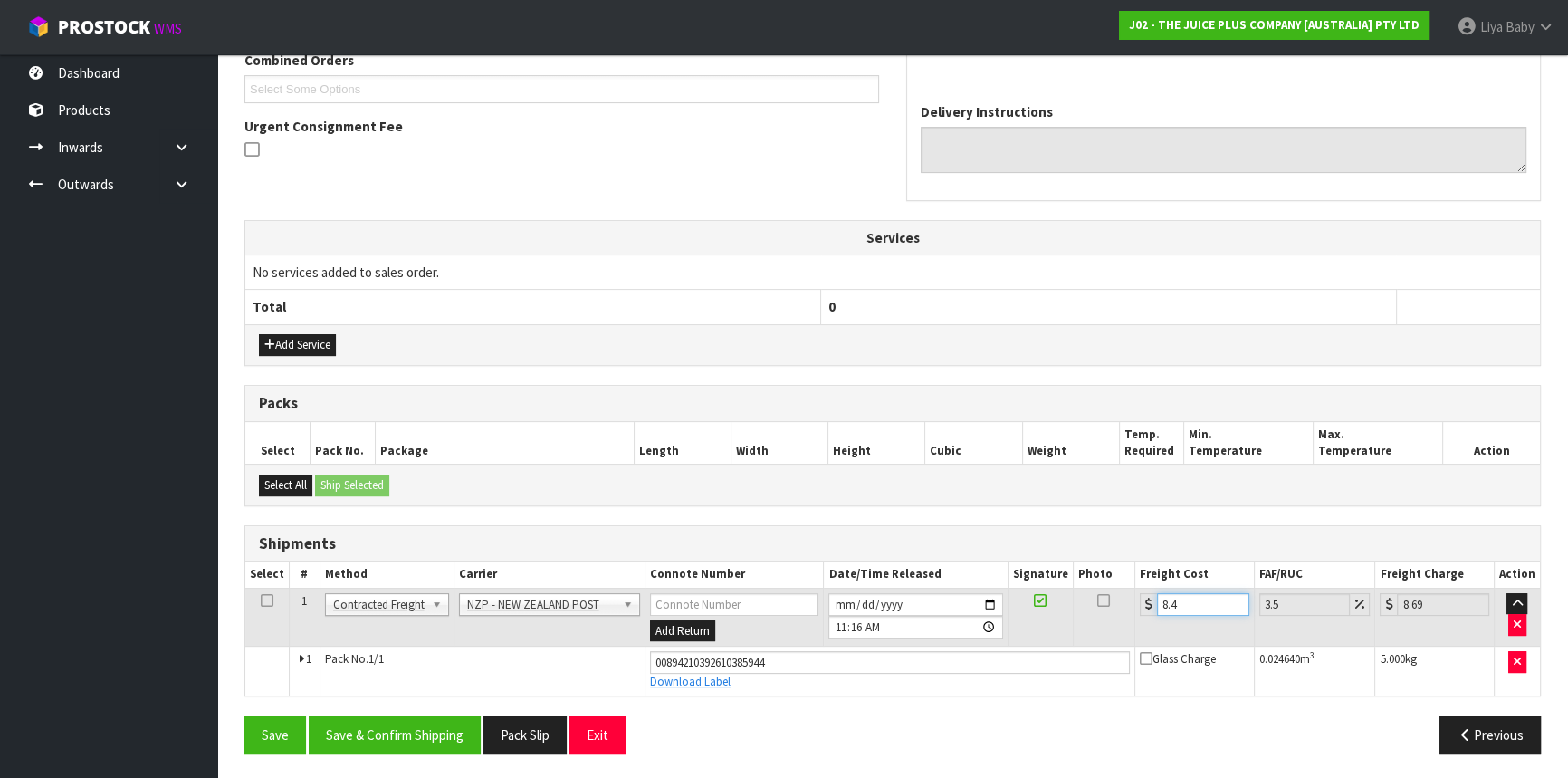
type input "8.45"
type input "8.75"
type input "8.45"
click at [262, 601] on icon at bounding box center [266, 601] width 12 height 1
click at [398, 724] on button "Save & Confirm Shipping" at bounding box center [395, 734] width 172 height 39
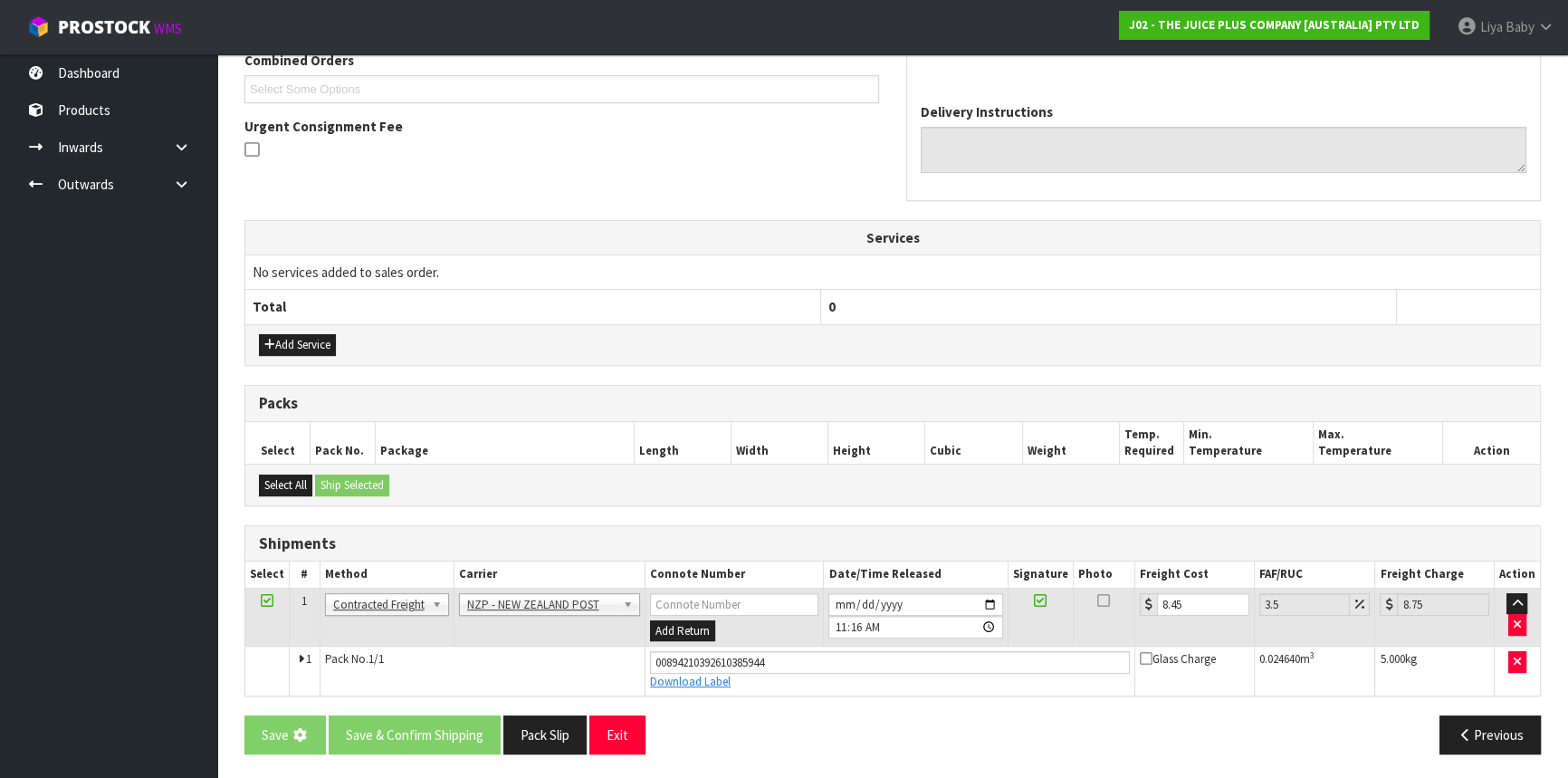
scroll to position [0, 0]
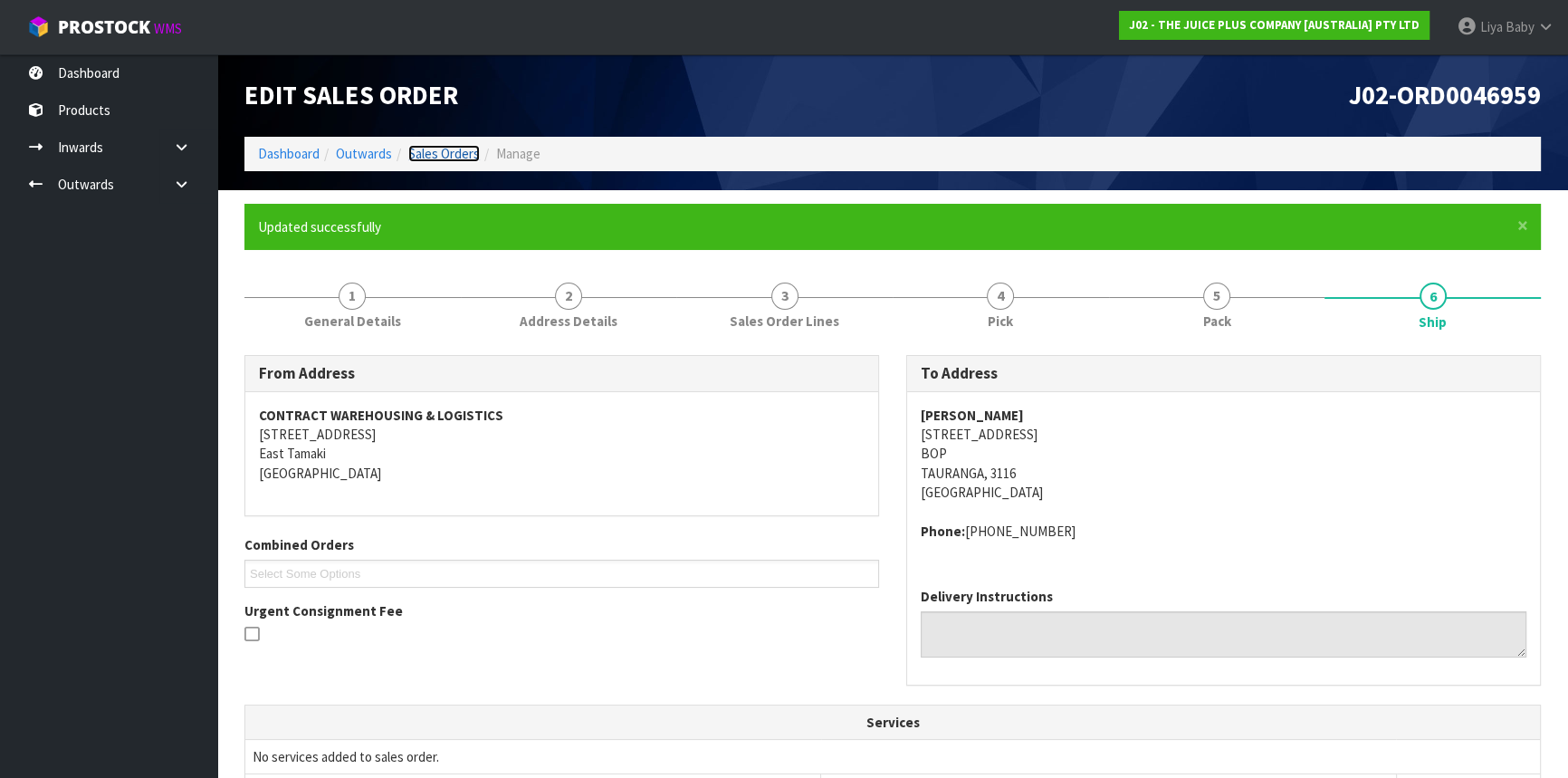
click at [458, 145] on link "Sales Orders" at bounding box center [444, 154] width 72 height 17
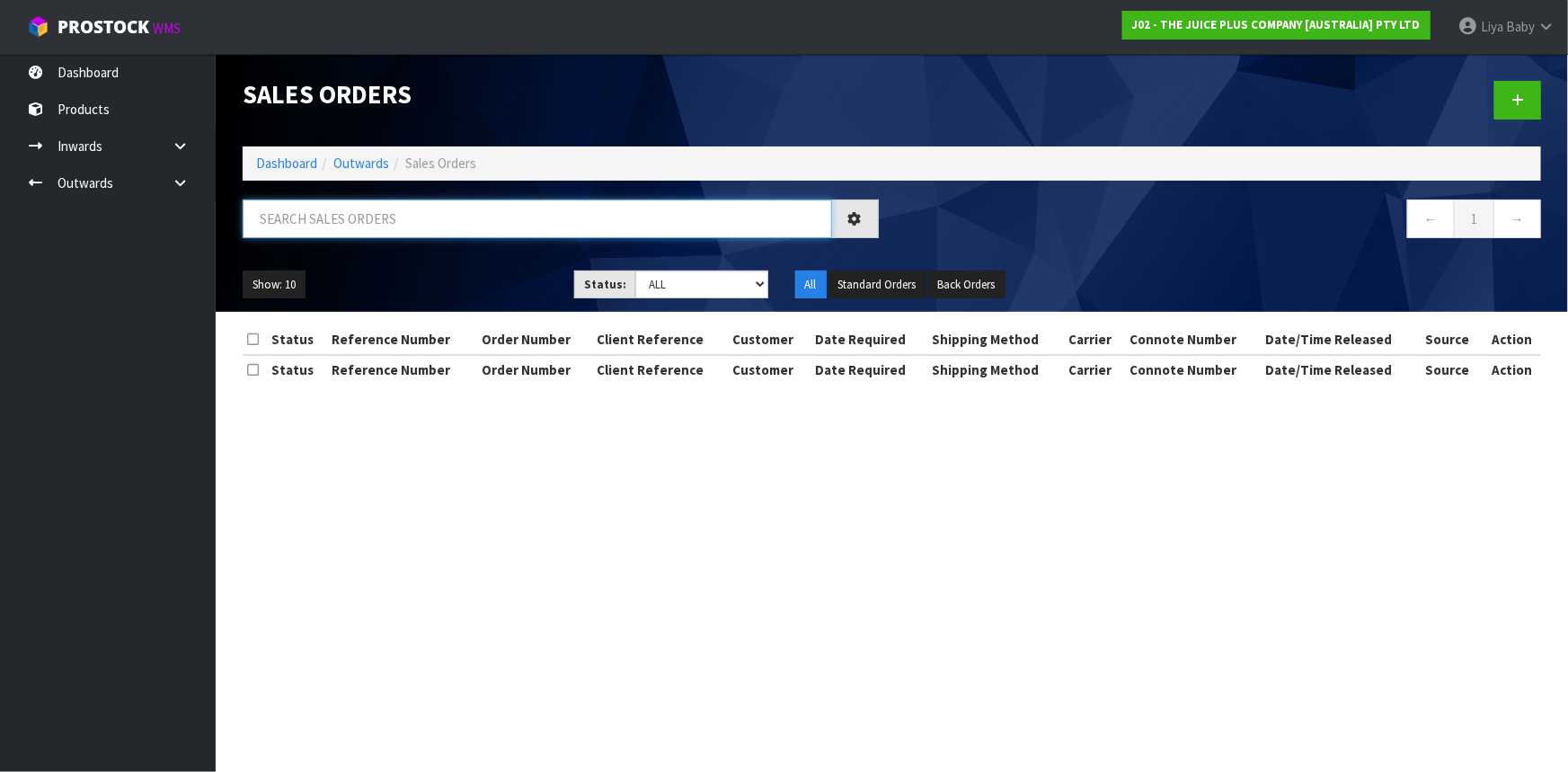
click at [368, 218] on input "text" at bounding box center [537, 218] width 589 height 39
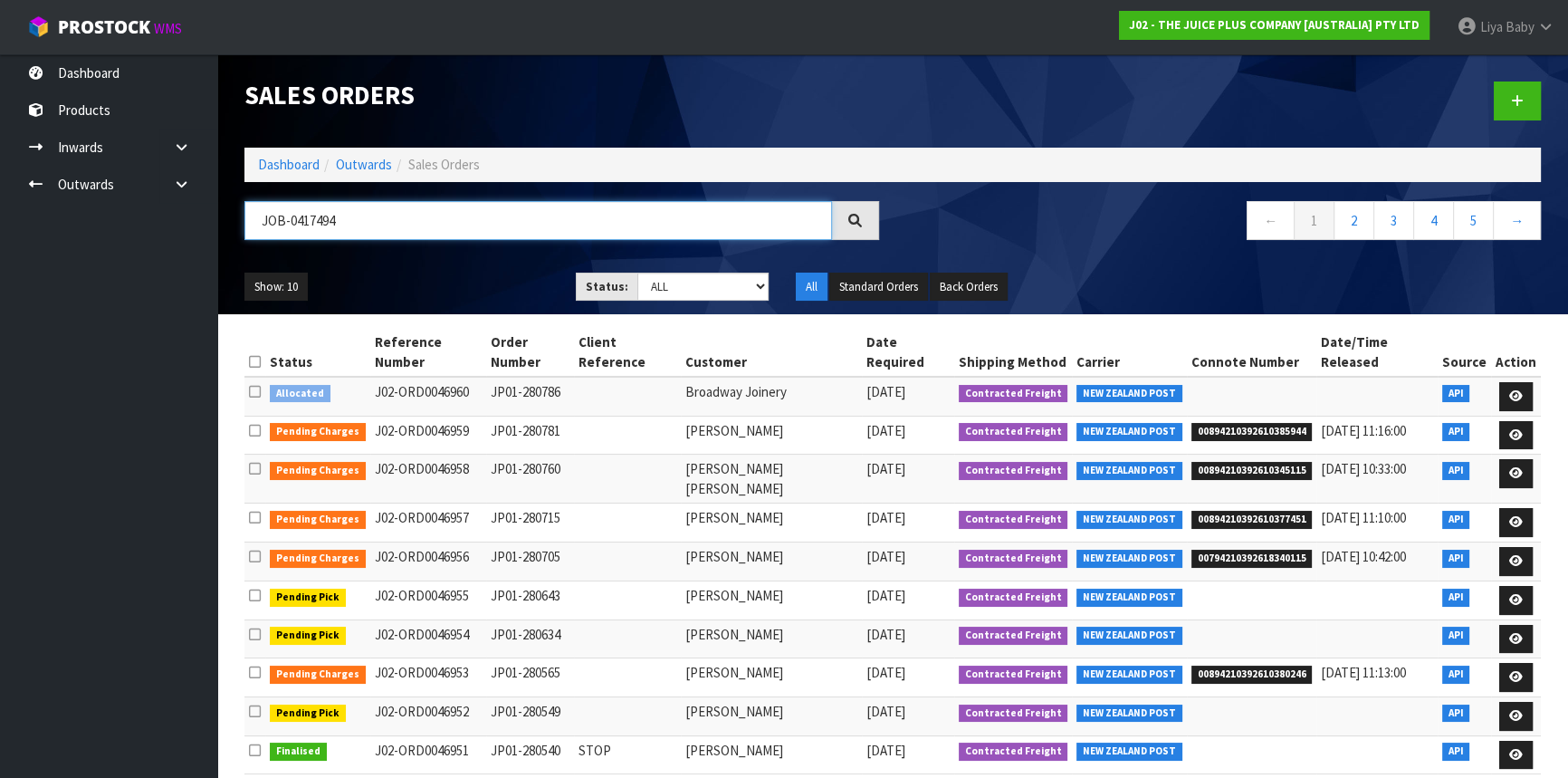
type input "JOB-0417494"
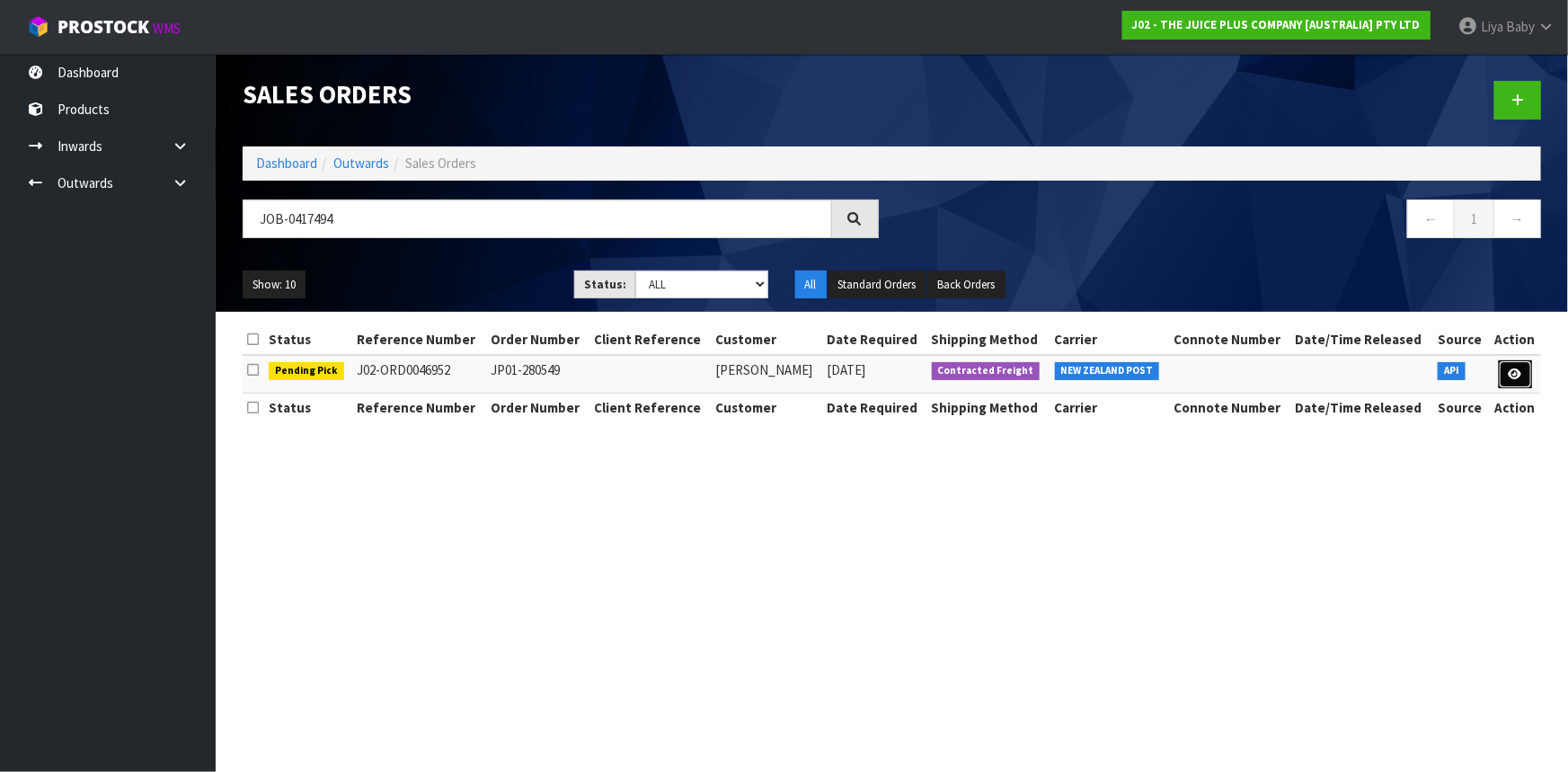
click at [1529, 368] on link at bounding box center [1514, 374] width 33 height 29
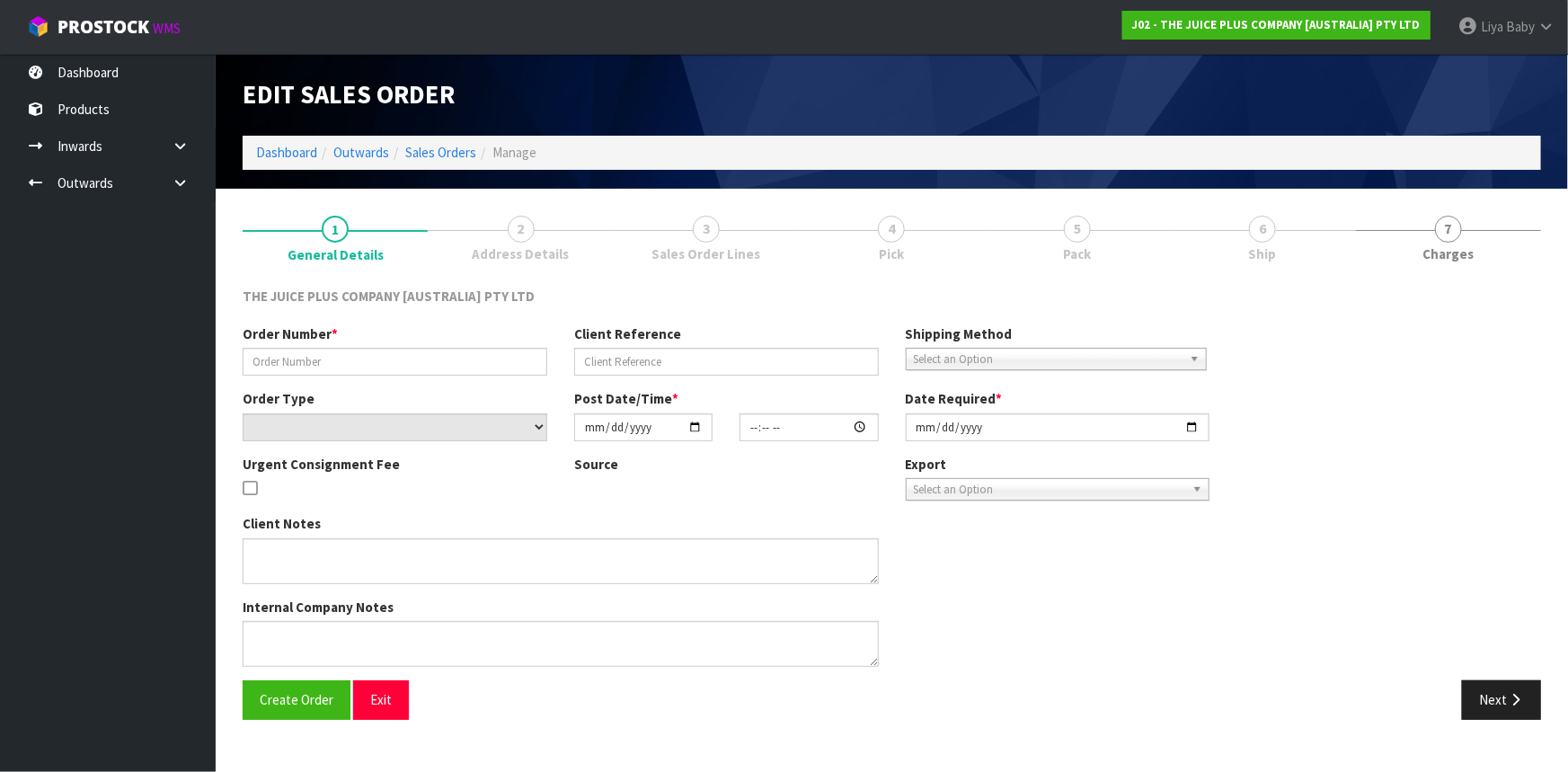
type input "JP01-280549"
select select "number:0"
type input "[DATE]"
type input "12:48:35.000"
type input "[DATE]"
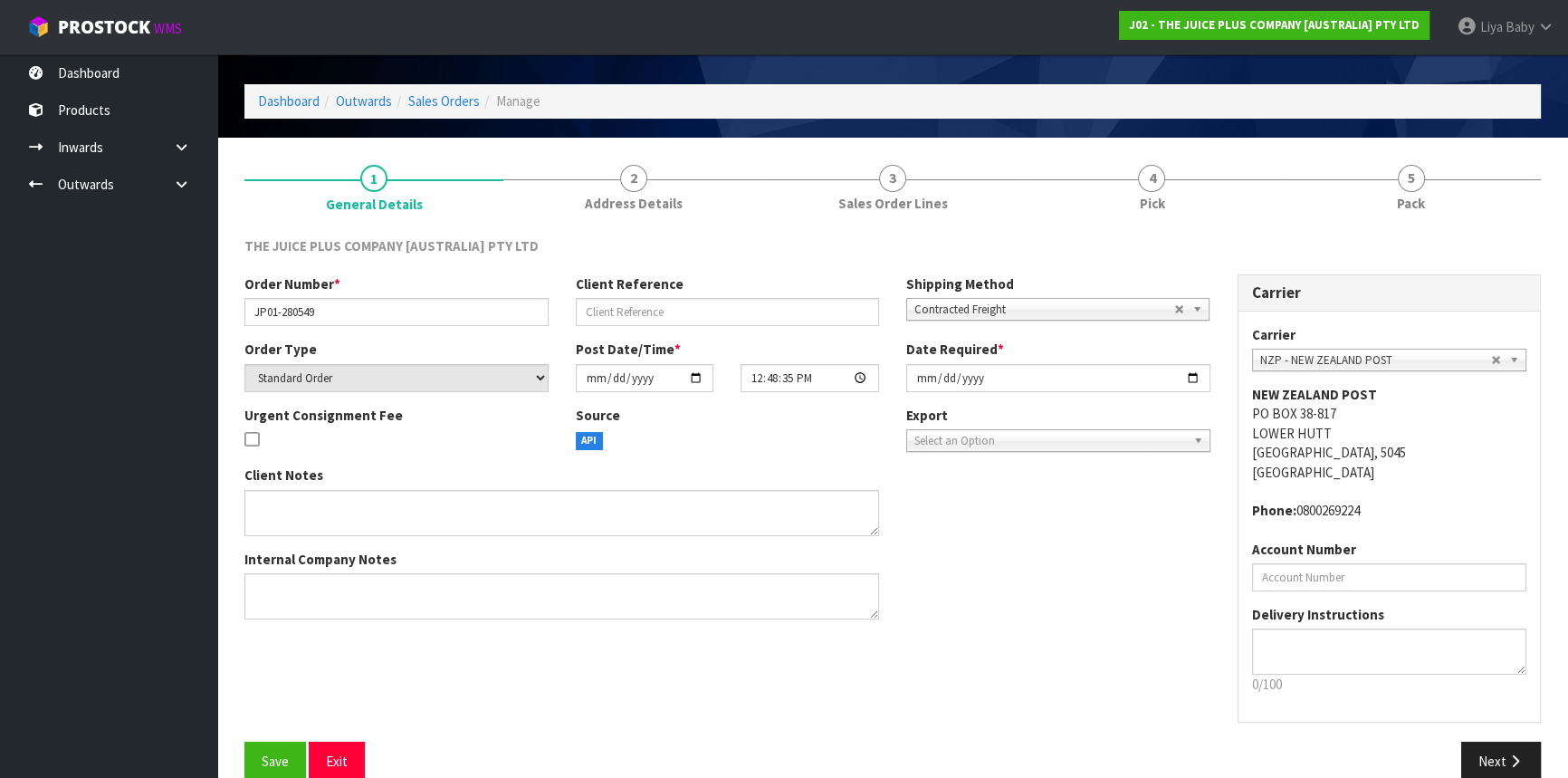
scroll to position [81, 0]
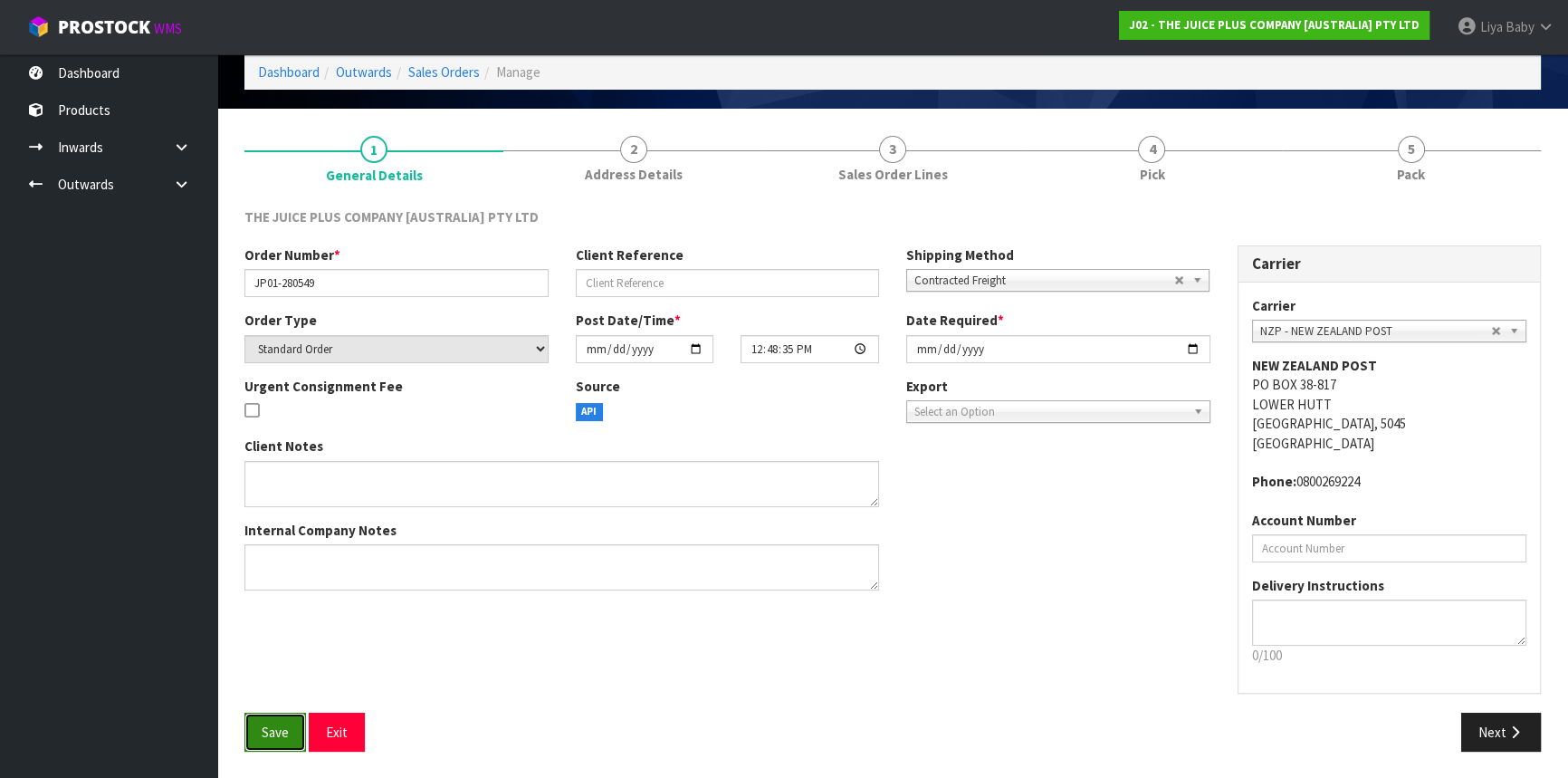
click at [267, 735] on span "Save" at bounding box center [275, 733] width 27 height 17
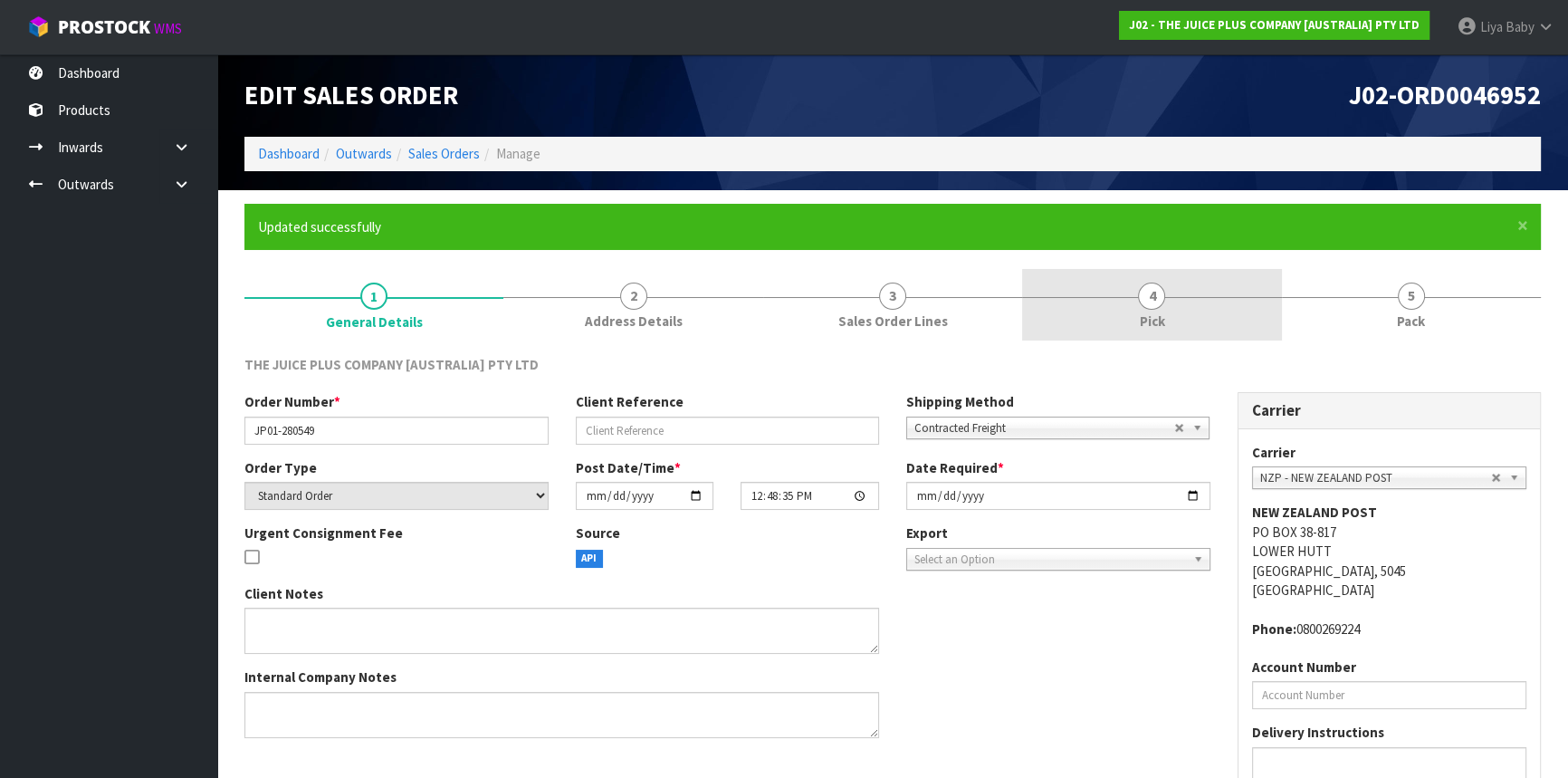
click at [1158, 289] on span "4" at bounding box center [1151, 296] width 27 height 27
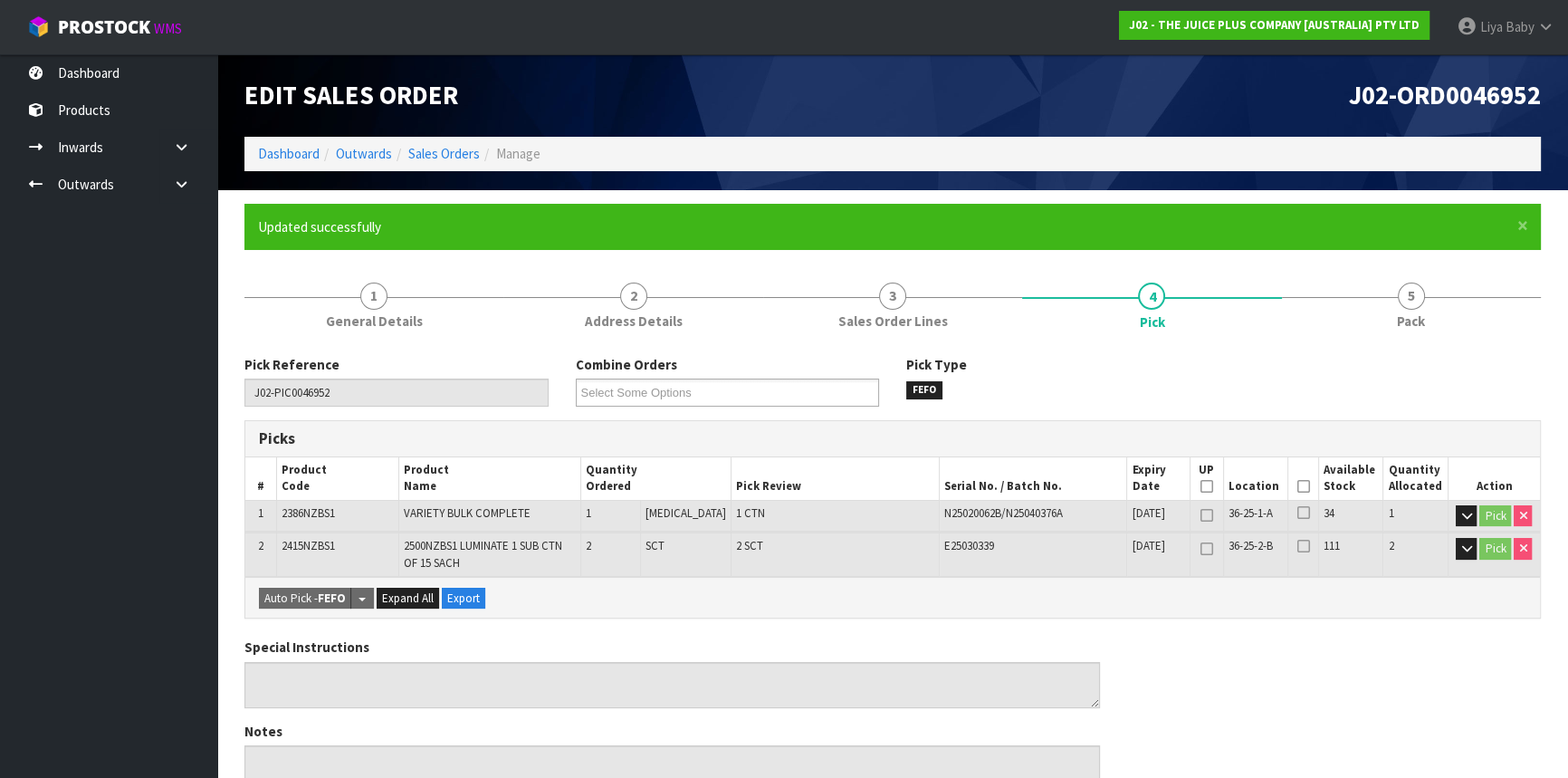
click at [1297, 487] on icon at bounding box center [1303, 486] width 12 height 1
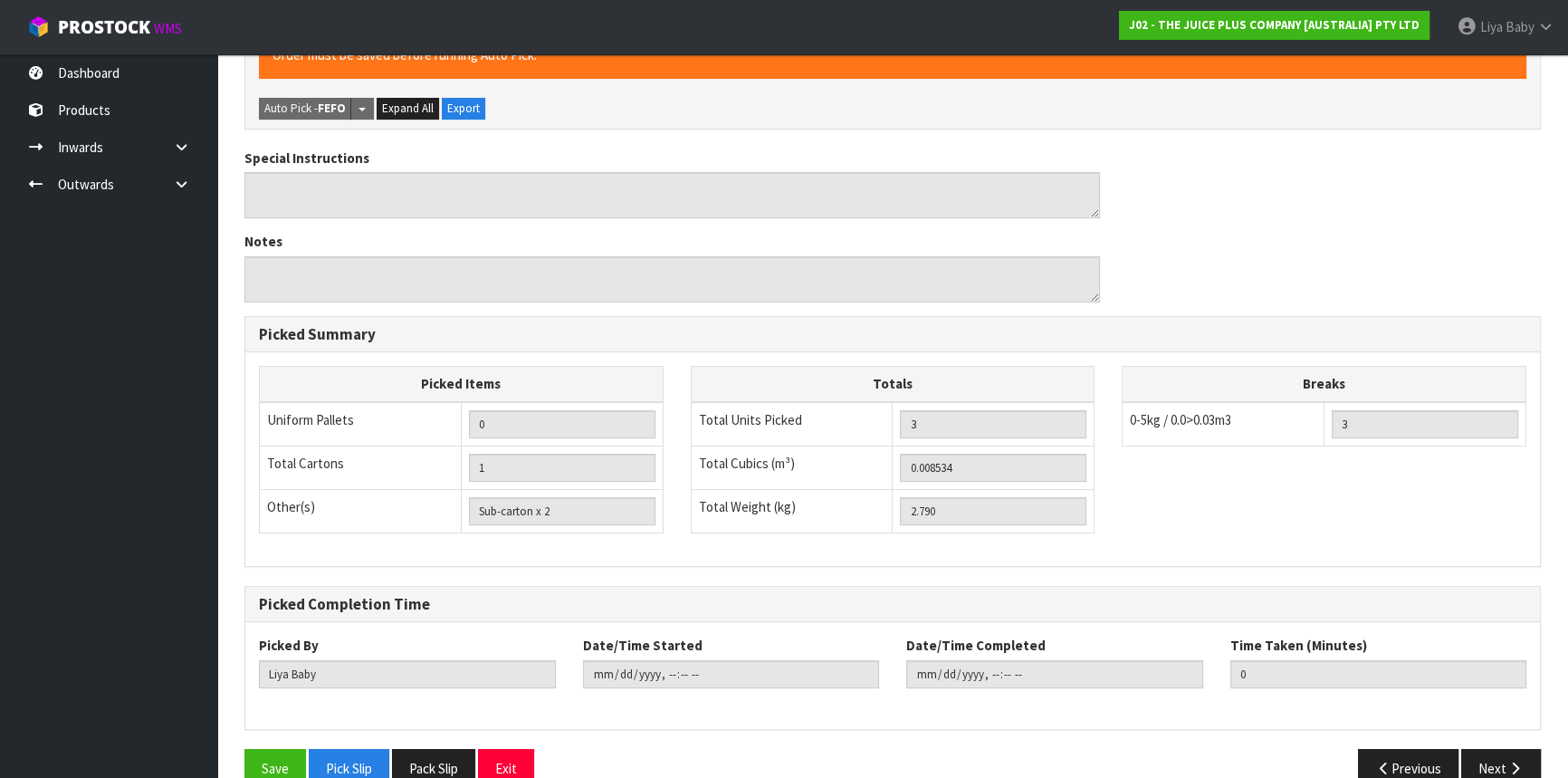
scroll to position [588, 0]
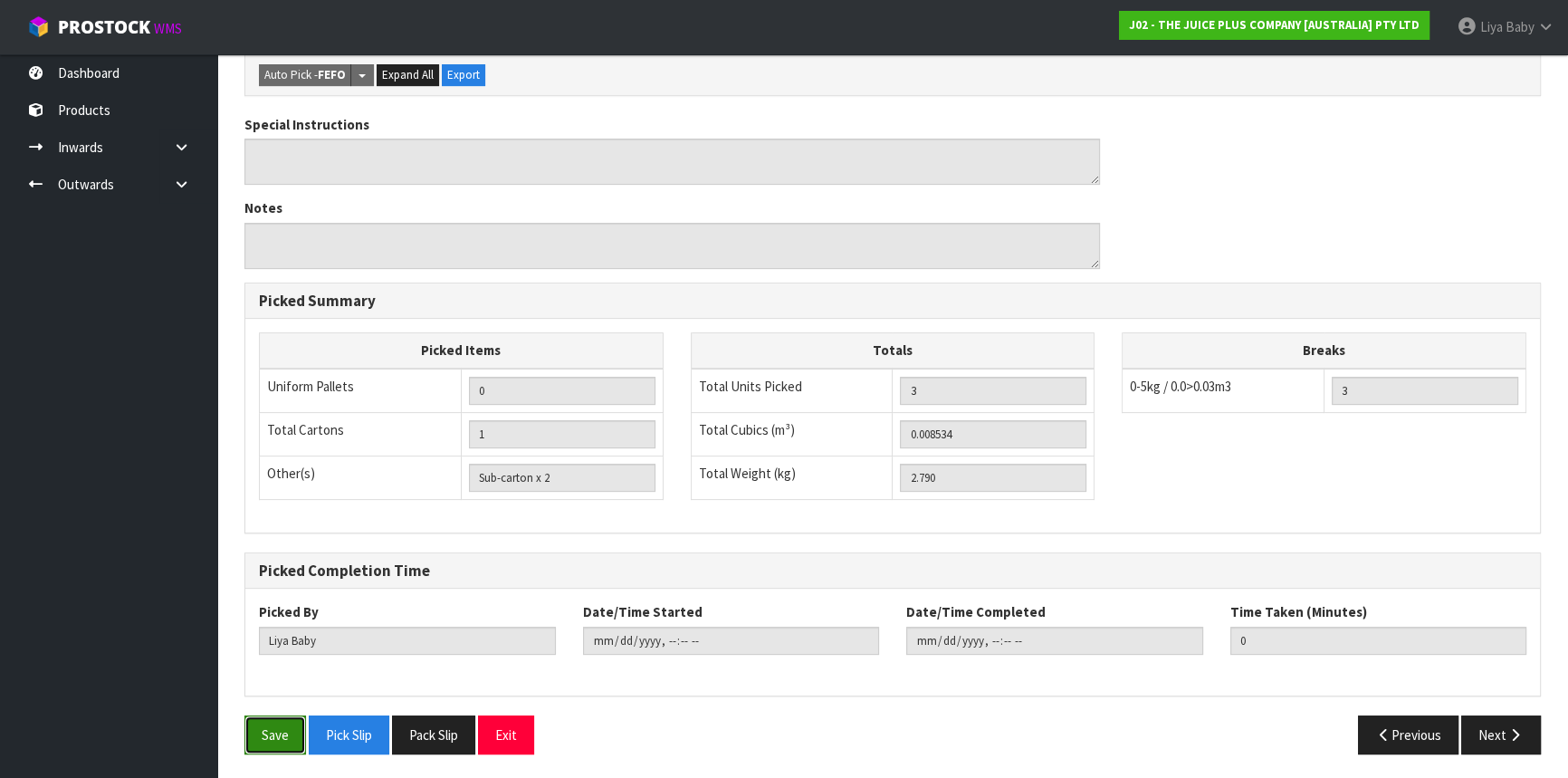
click at [277, 731] on button "Save" at bounding box center [275, 734] width 62 height 39
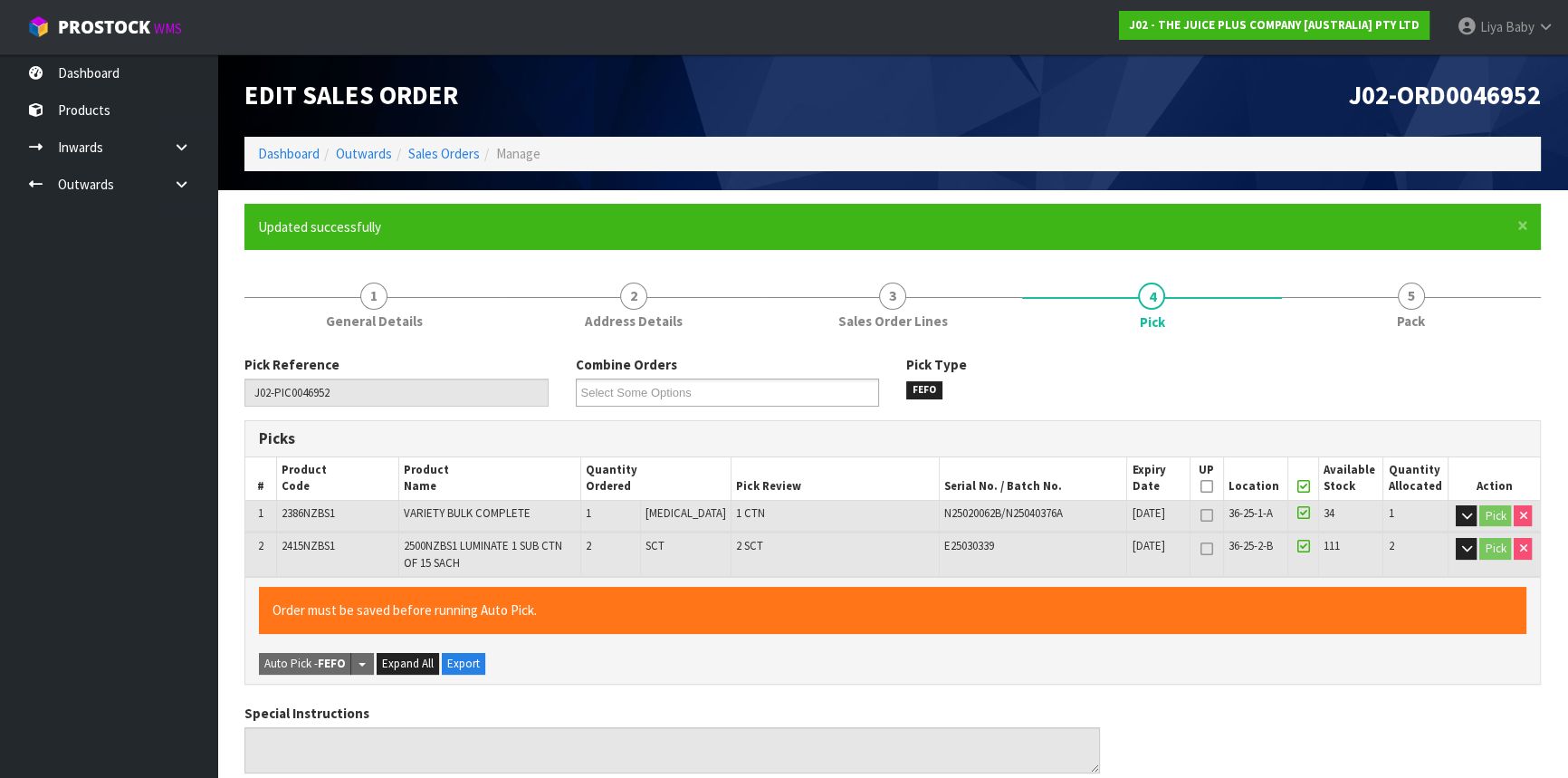
type input "[DATE]T11:27:14"
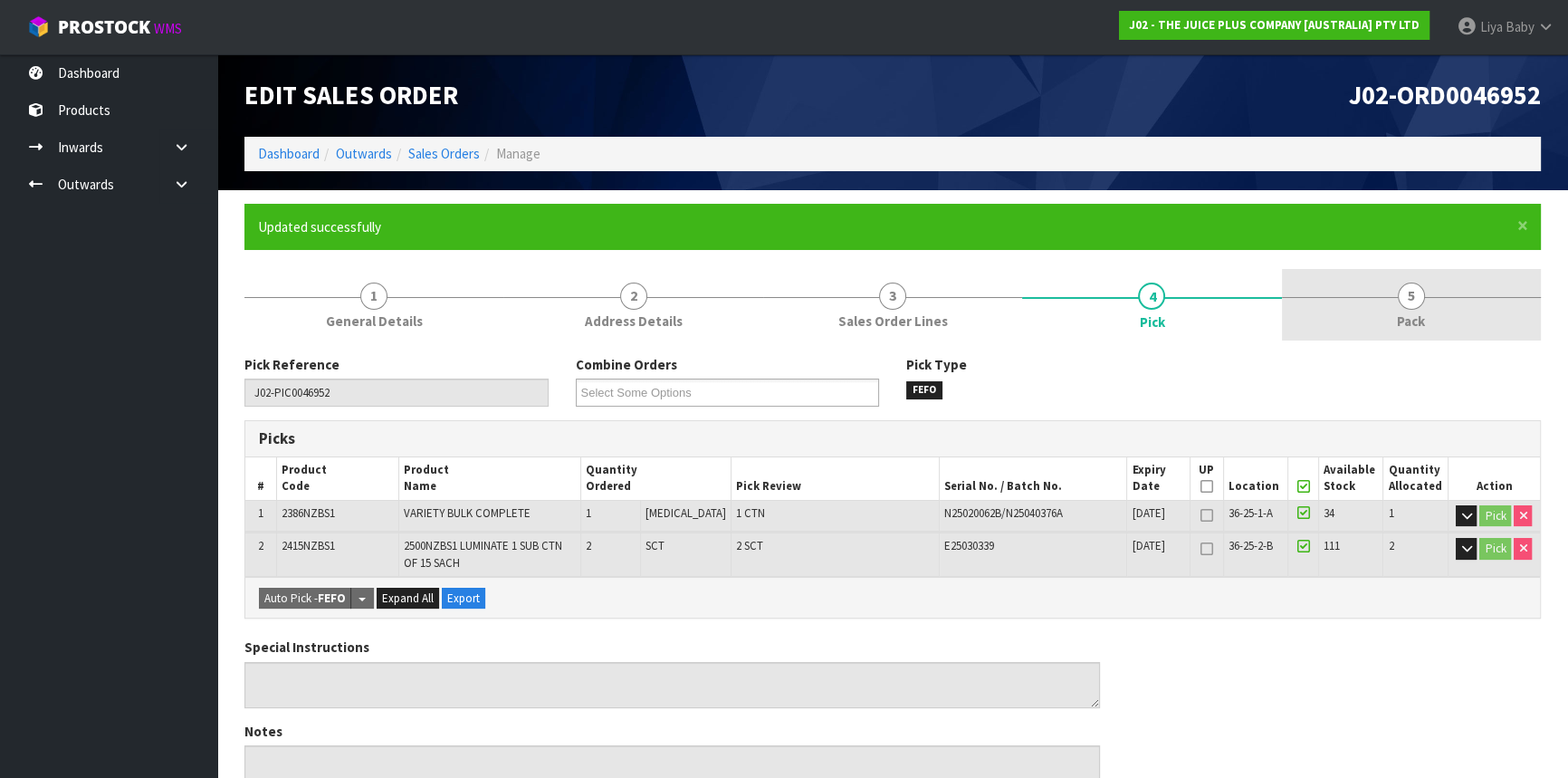
click at [1431, 301] on link "5 Pack" at bounding box center [1411, 305] width 259 height 72
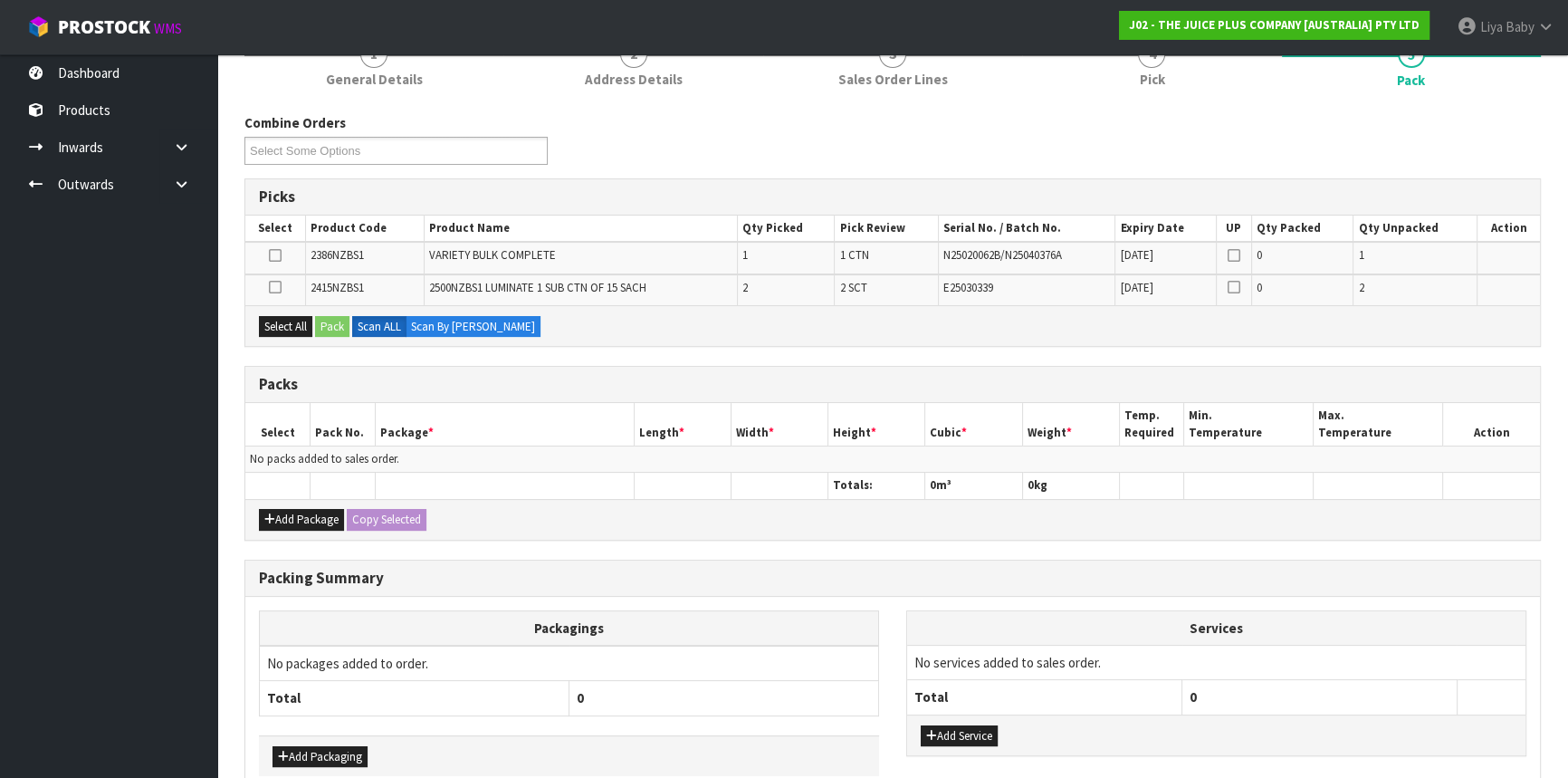
scroll to position [329, 0]
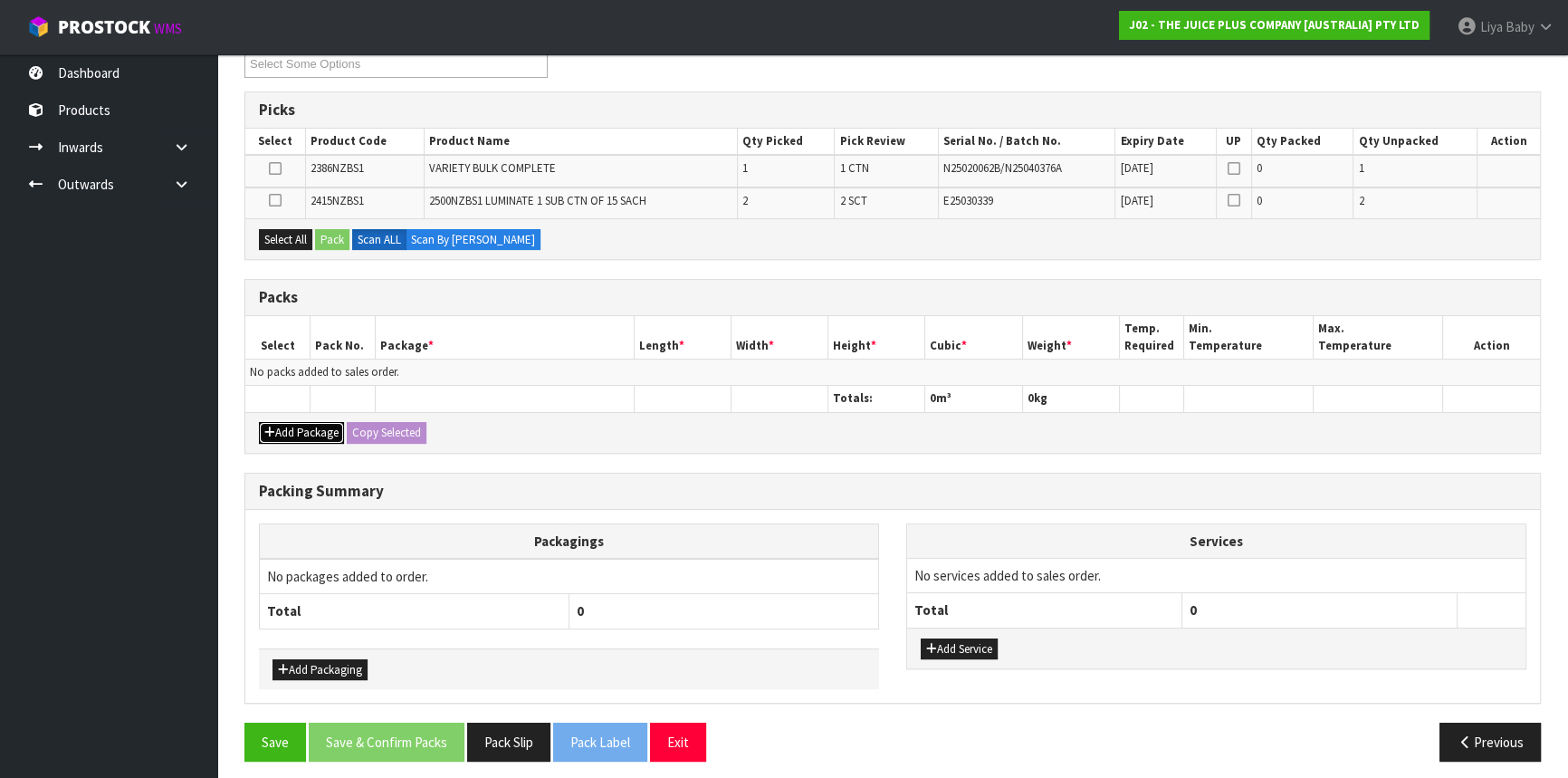
click at [319, 440] on button "Add Package" at bounding box center [301, 432] width 85 height 22
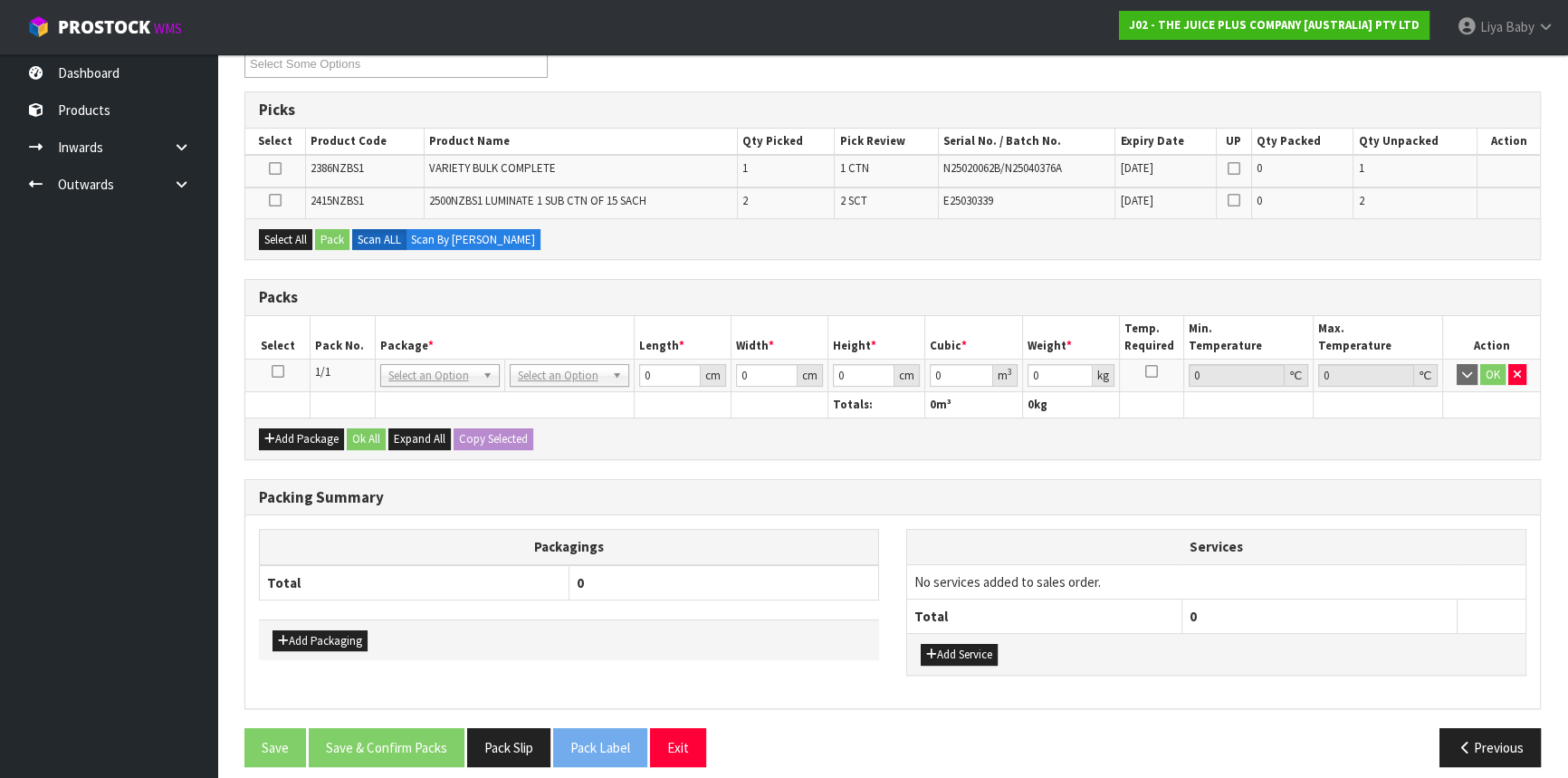
click at [282, 371] on icon at bounding box center [278, 371] width 12 height 1
click at [294, 236] on button "Select All" at bounding box center [285, 240] width 53 height 22
click at [326, 233] on button "Pack" at bounding box center [333, 240] width 34 height 22
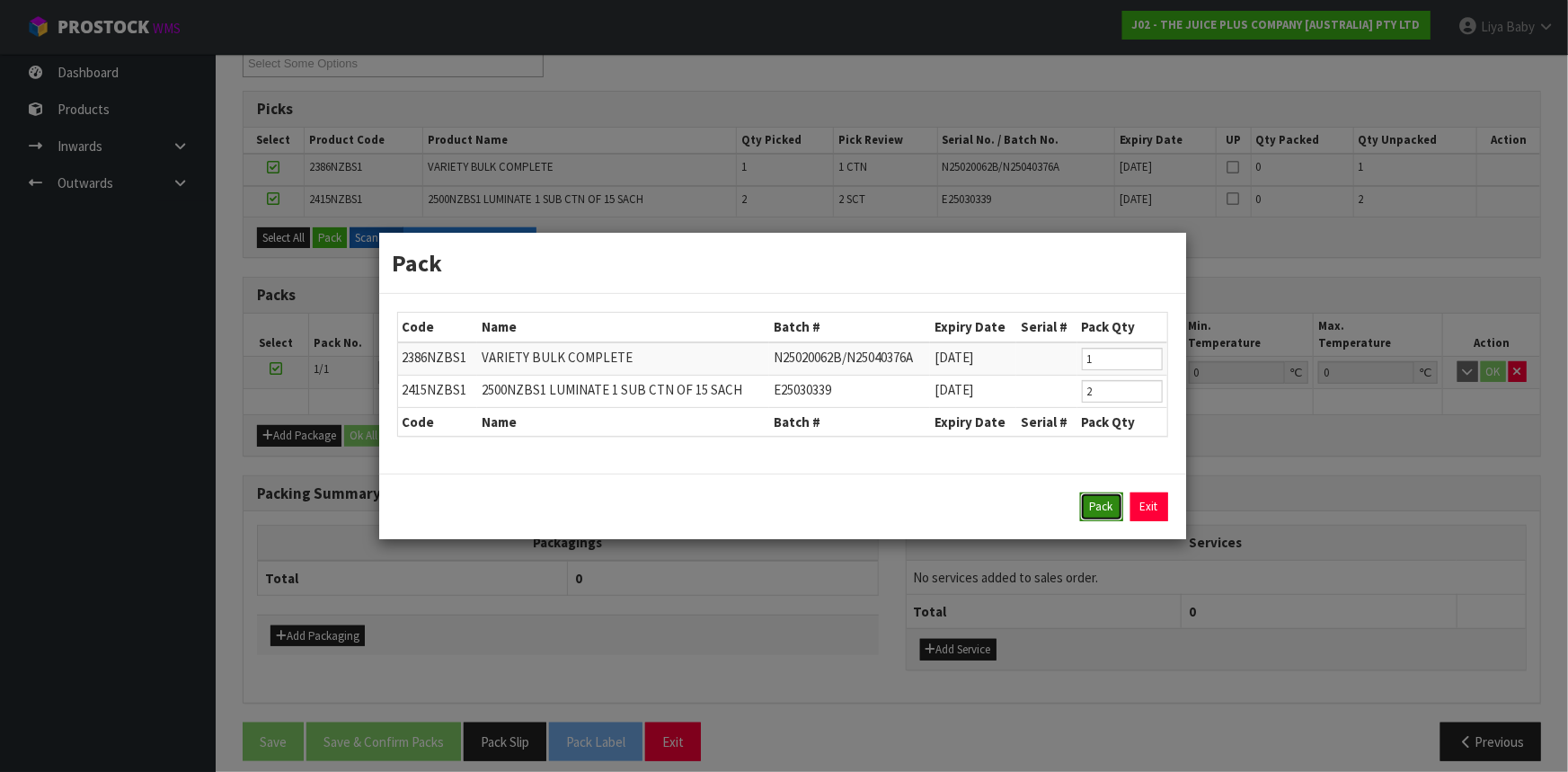
click at [1113, 495] on button "Pack" at bounding box center [1102, 507] width 43 height 29
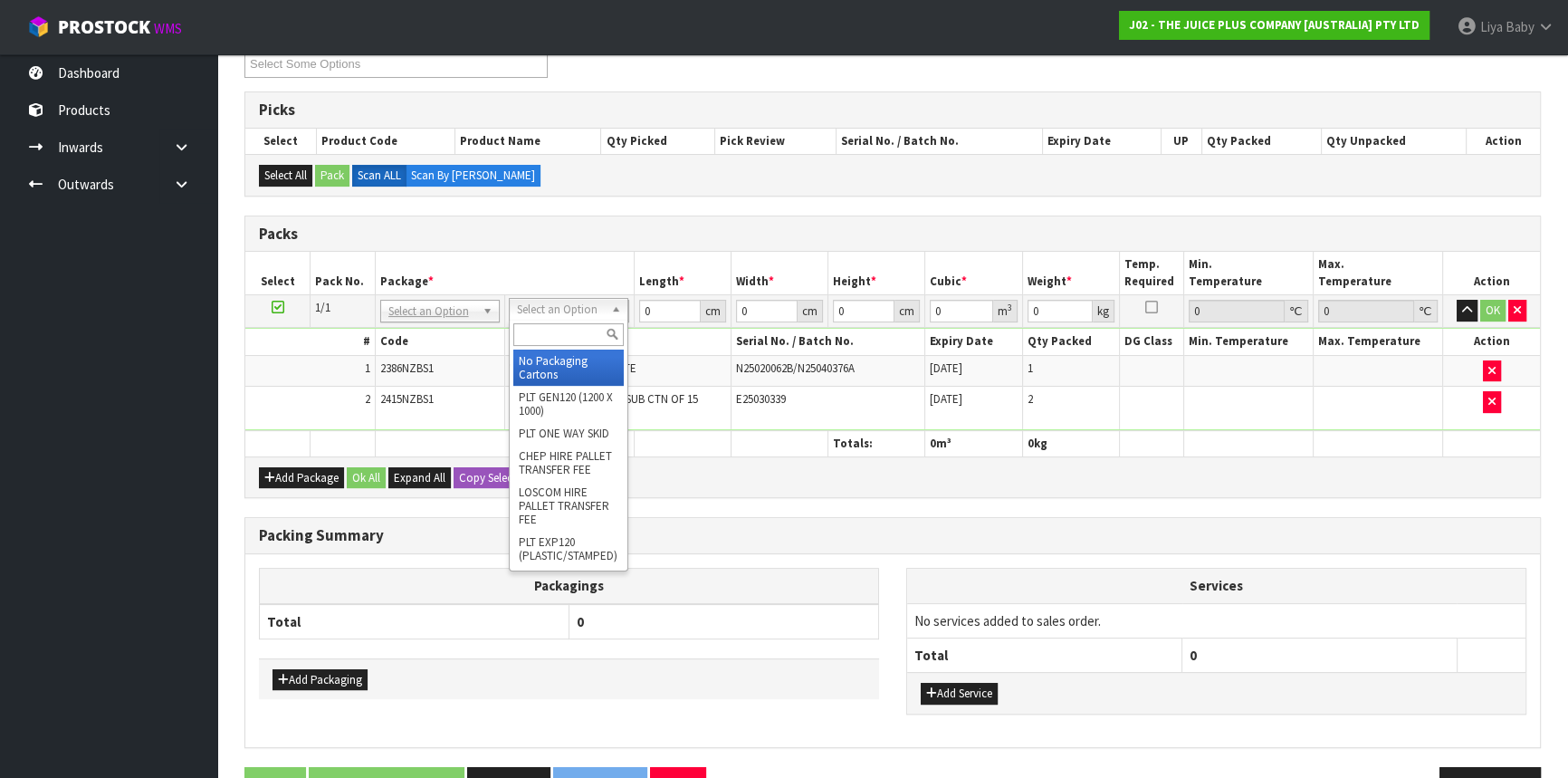
click at [559, 345] on div at bounding box center [568, 335] width 117 height 30
click at [531, 331] on input "text" at bounding box center [568, 335] width 111 height 23
type input "CTNA4"
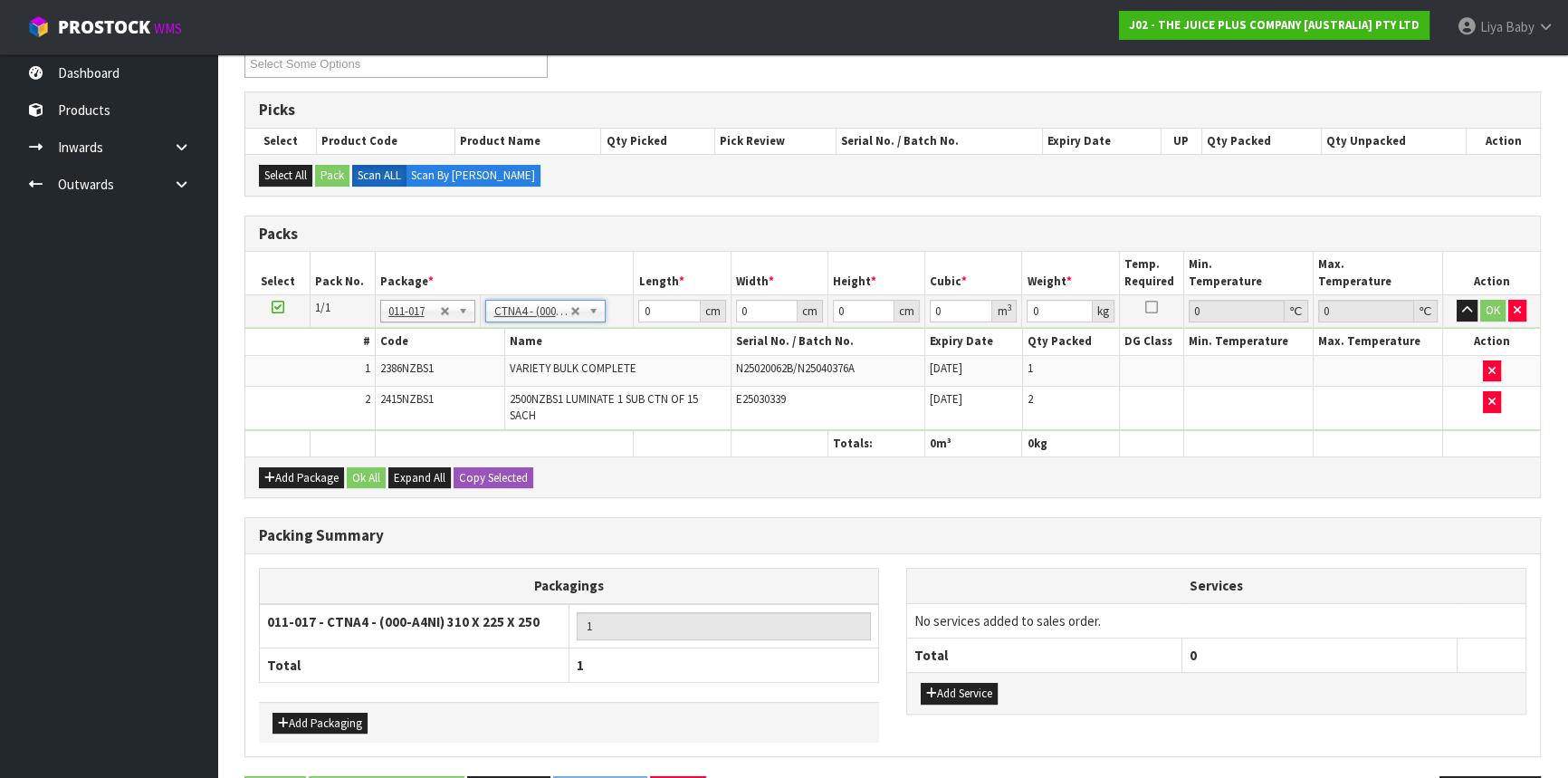
type input "31"
type input "22.5"
type input "25"
type input "0.017438"
type input "2.99"
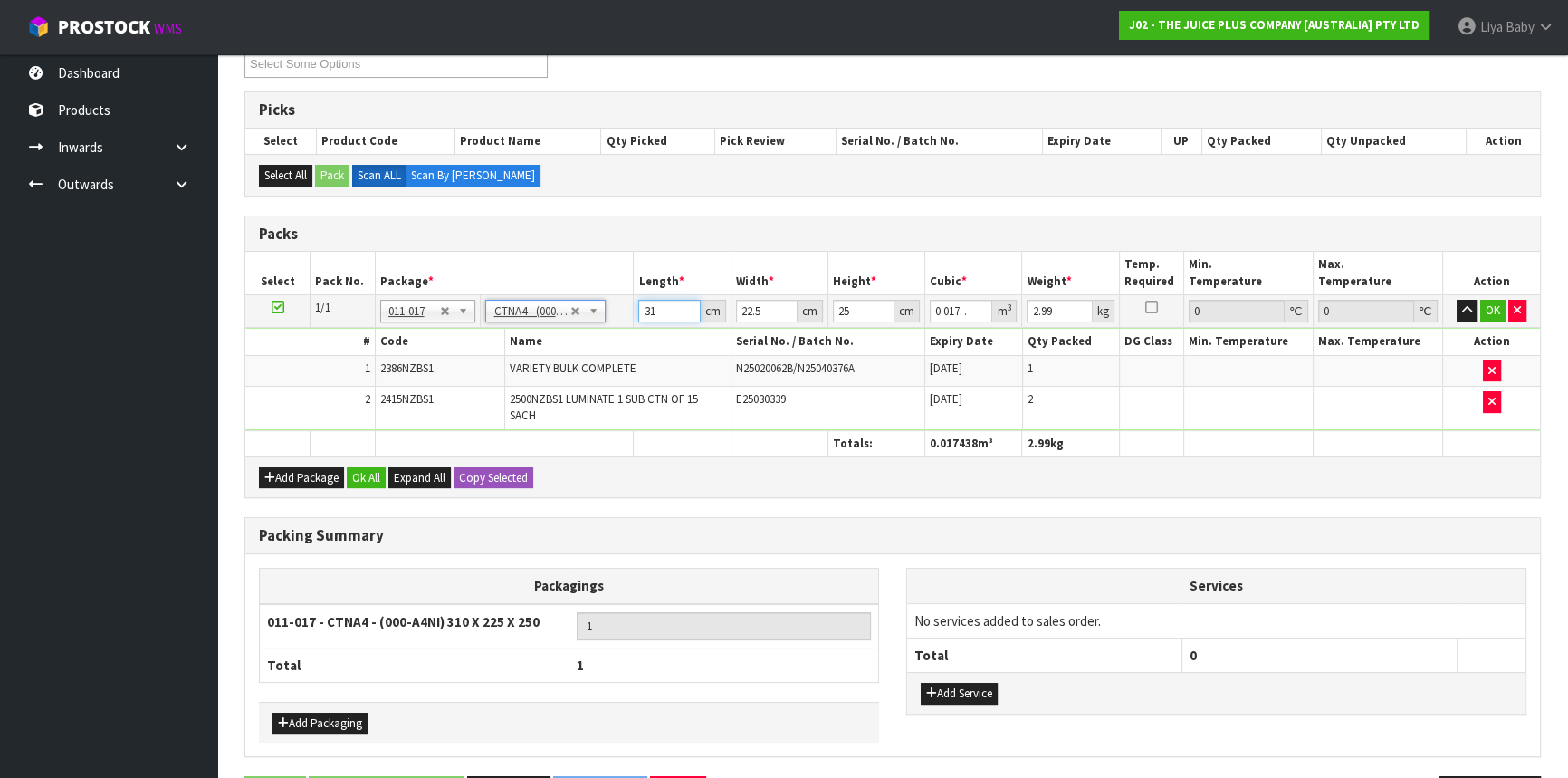
click at [670, 299] on input "31" at bounding box center [669, 311] width 62 height 23
type input "3"
type input "0.001687"
type input "0"
type input "2"
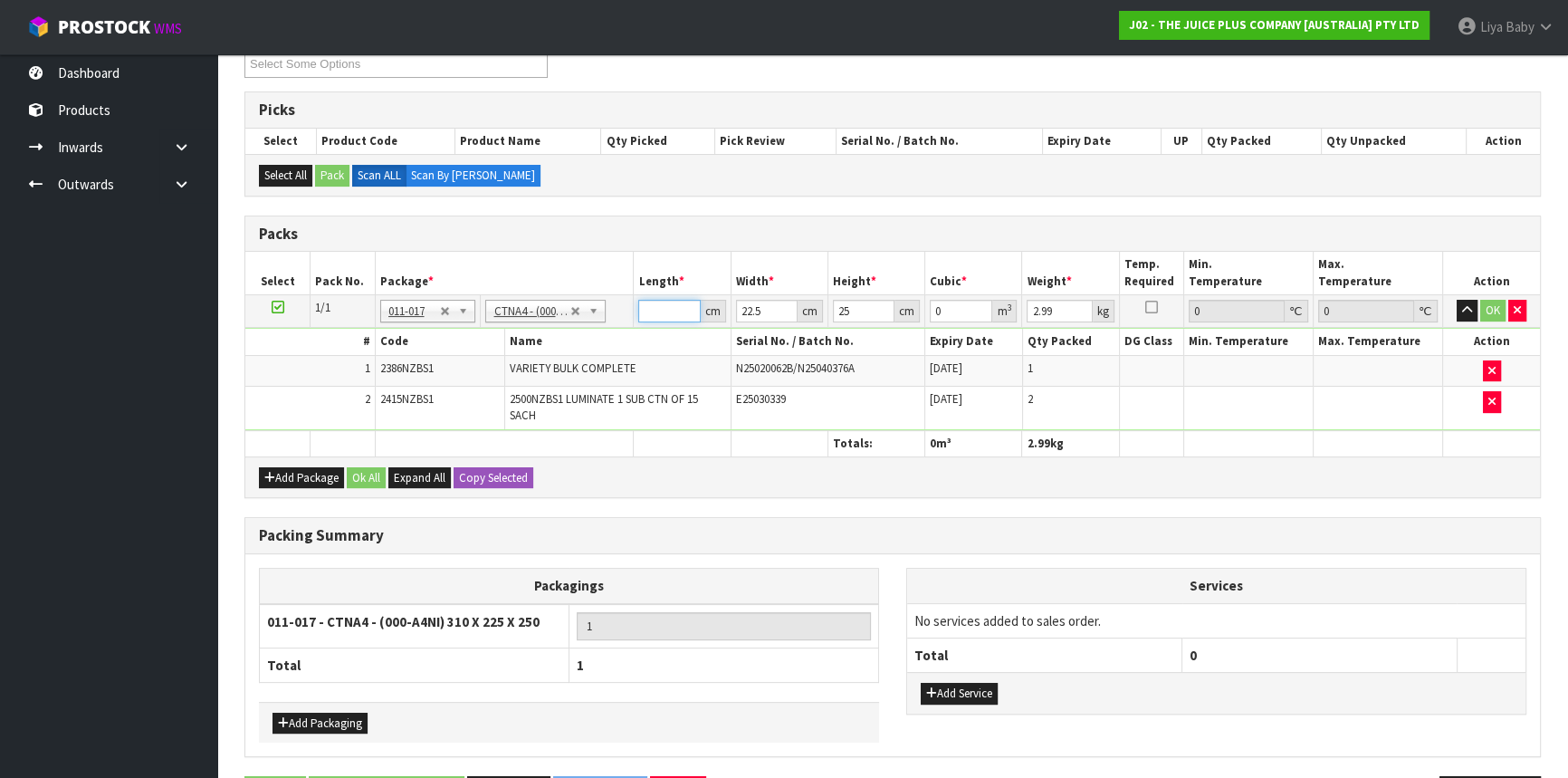
type input "0.001125"
type input "24"
type input "0.0135"
type input "24"
type input "0"
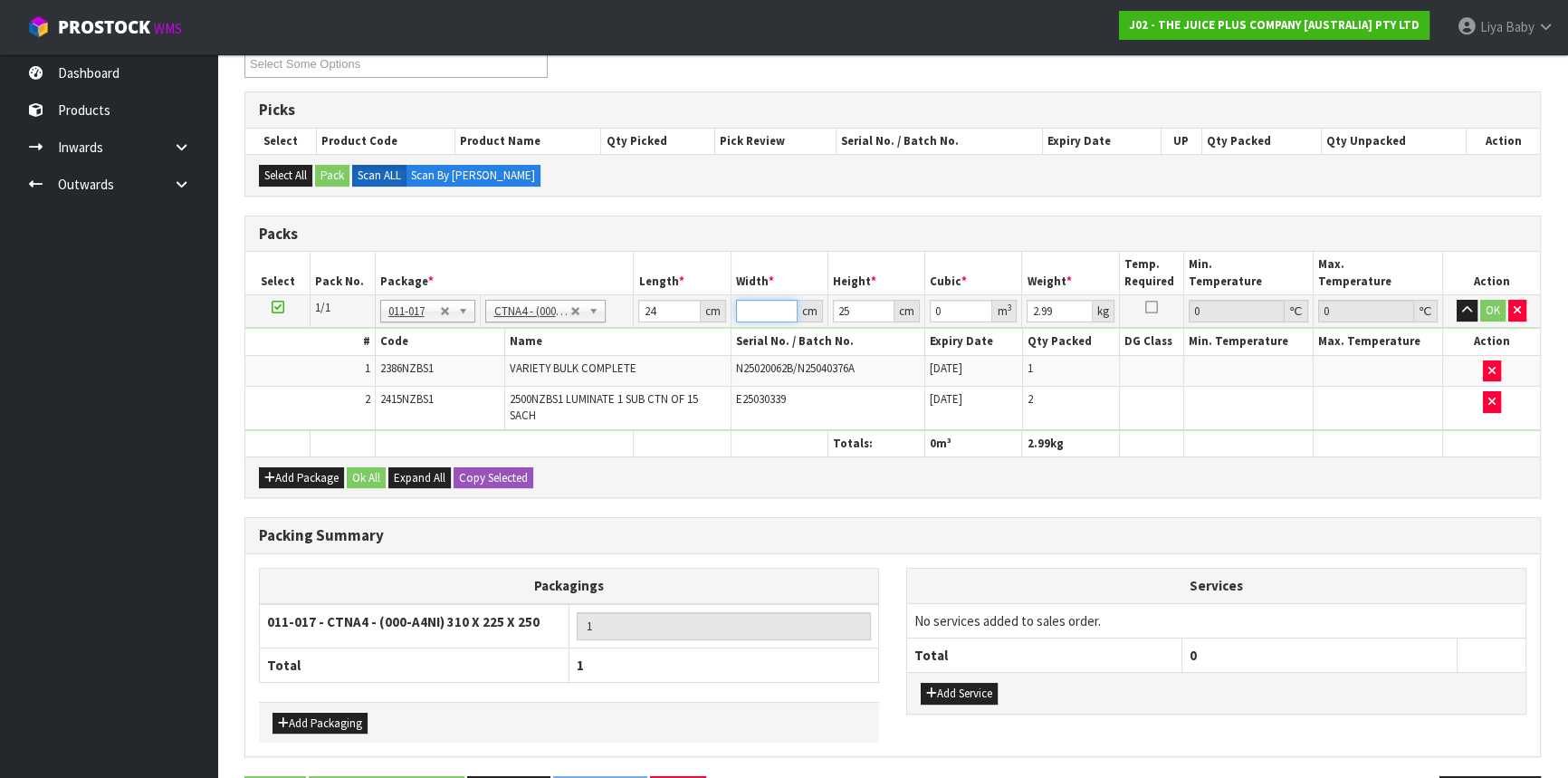
type input "3"
type input "0.0018"
type input "32"
type input "0.0192"
type input "32"
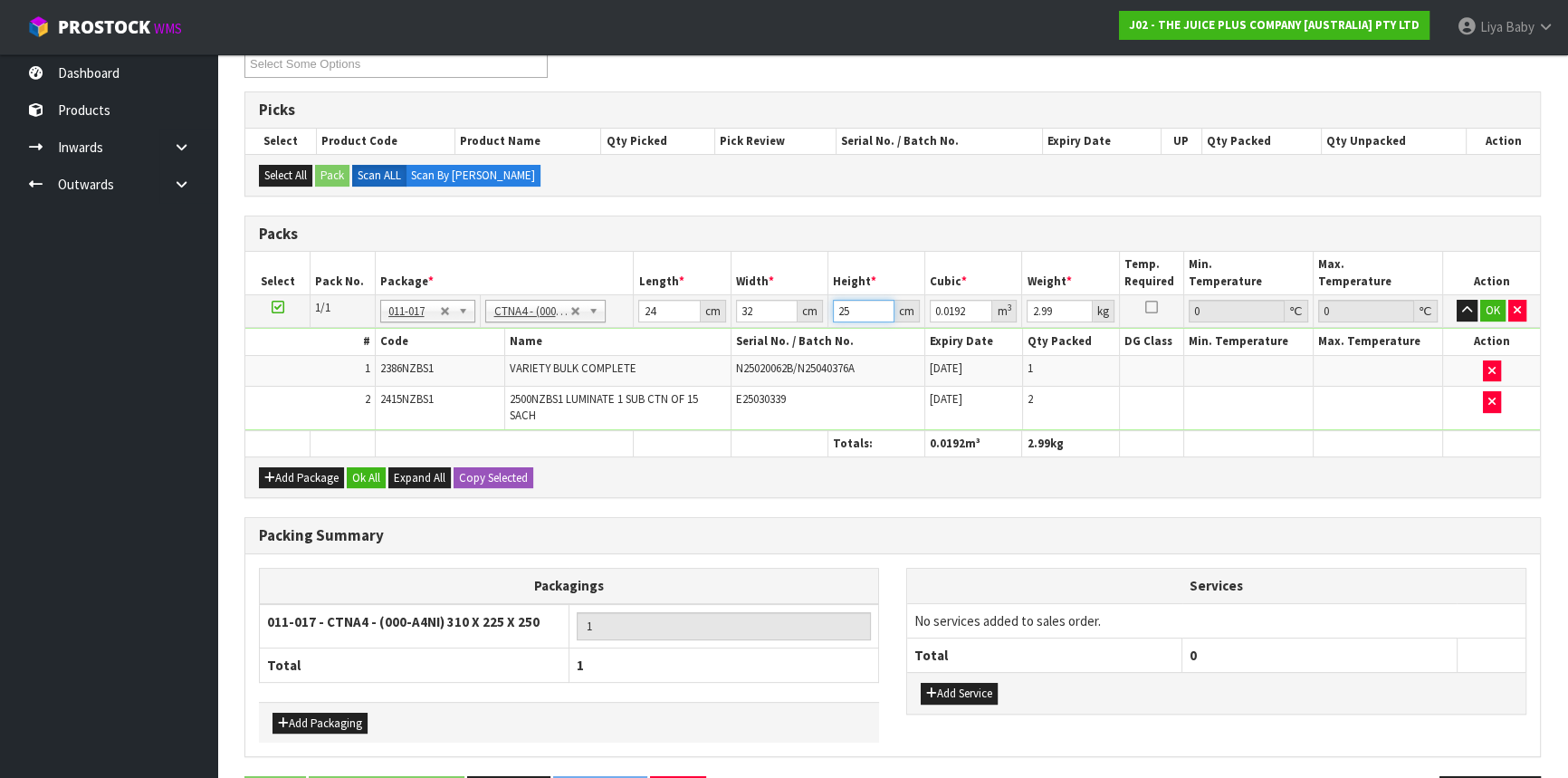
type input "0"
type input "1"
type input "0.000768"
type input "17"
type input "0.013056"
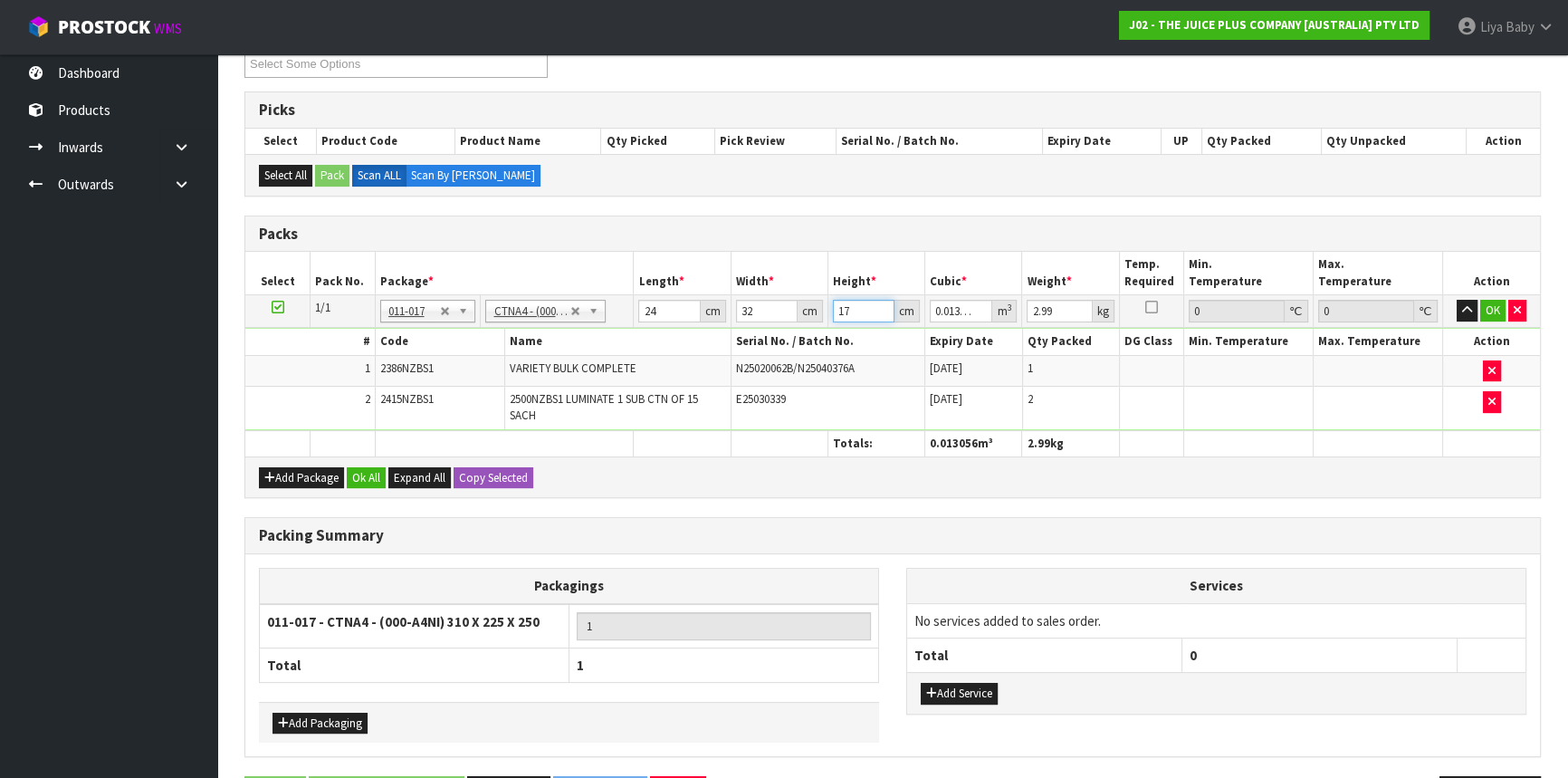
type input "17"
type input "3"
click at [371, 467] on button "Ok All" at bounding box center [366, 478] width 39 height 22
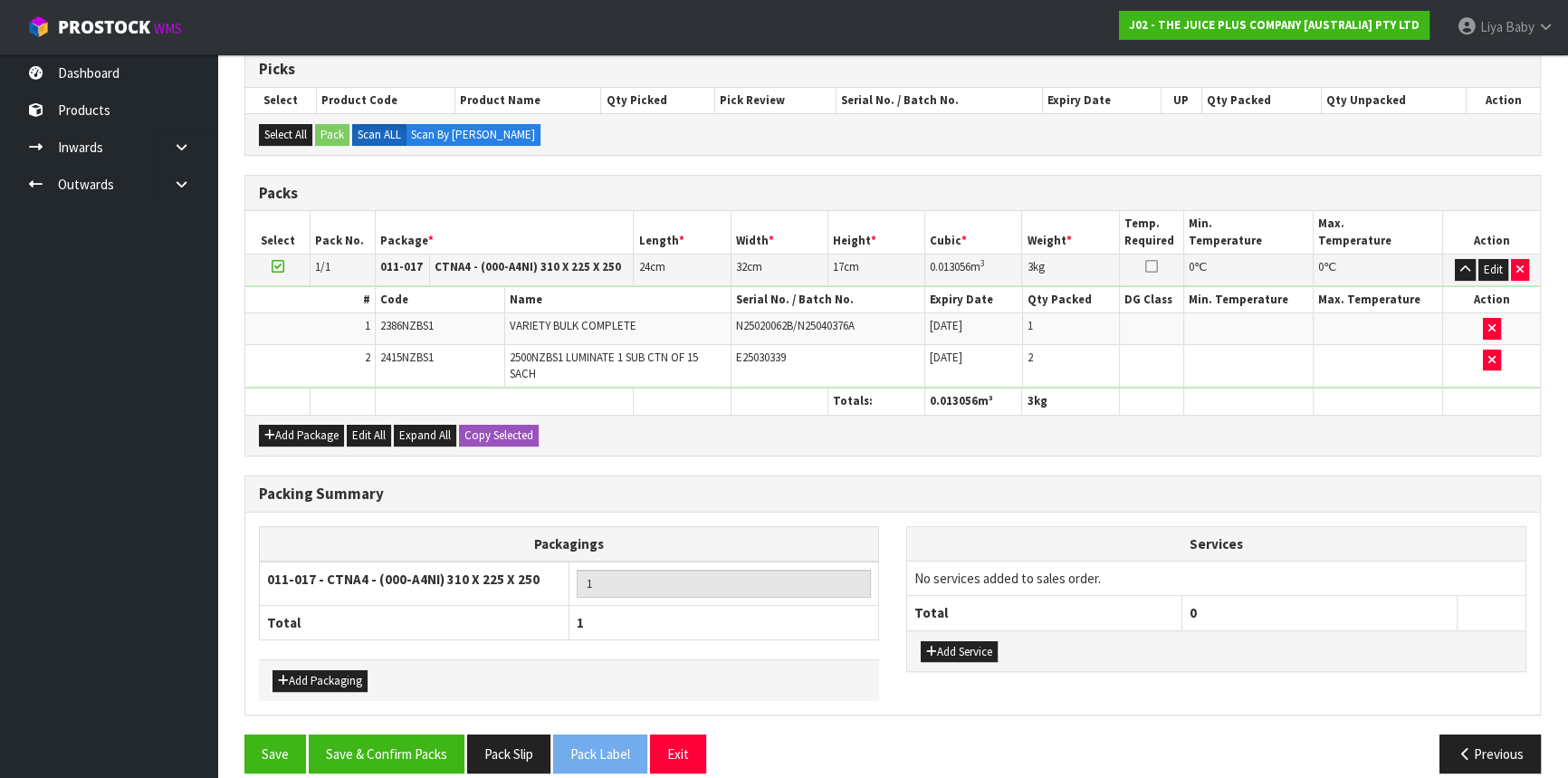
scroll to position [388, 0]
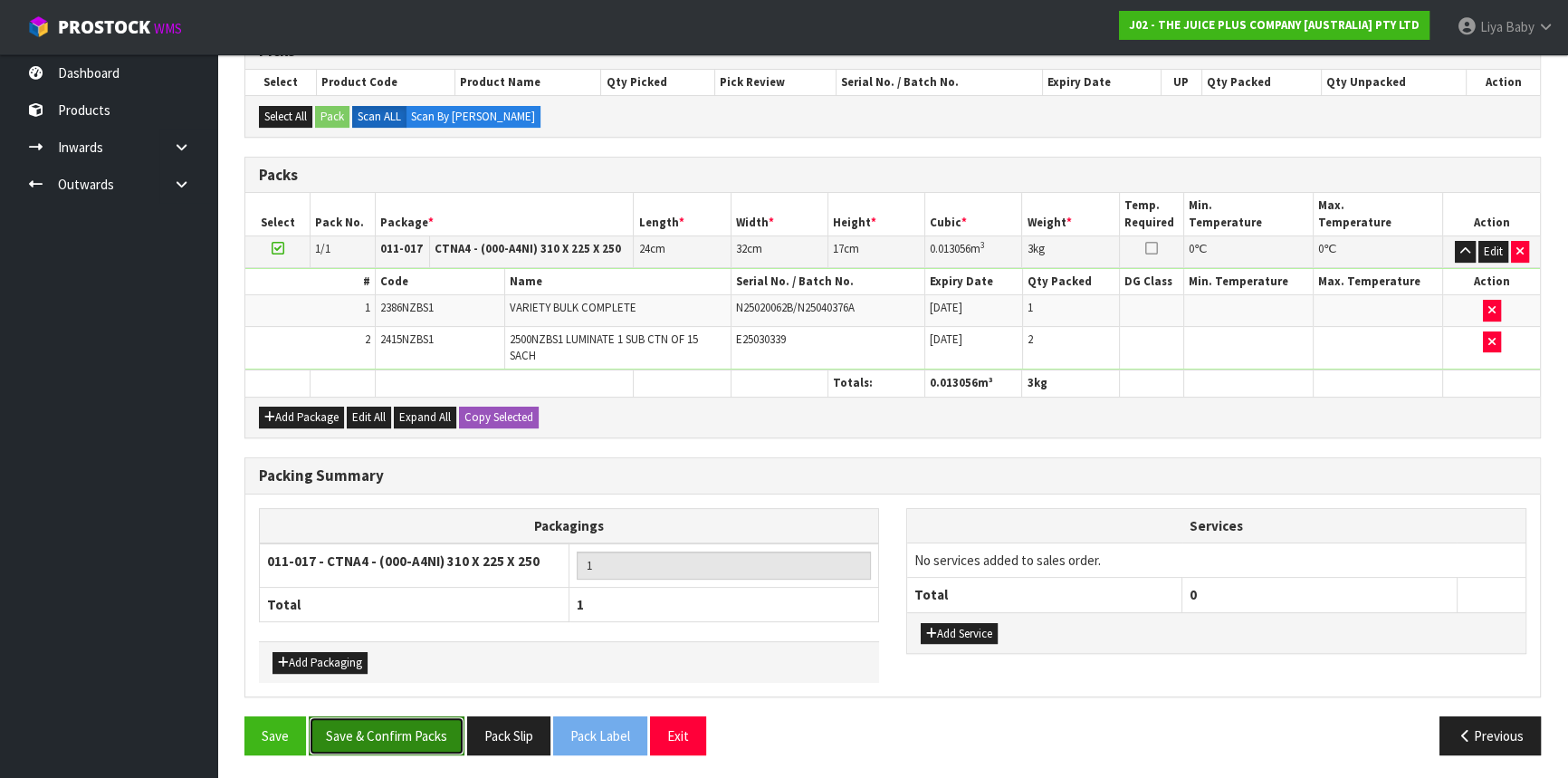
click at [419, 724] on button "Save & Confirm Packs" at bounding box center [387, 735] width 155 height 39
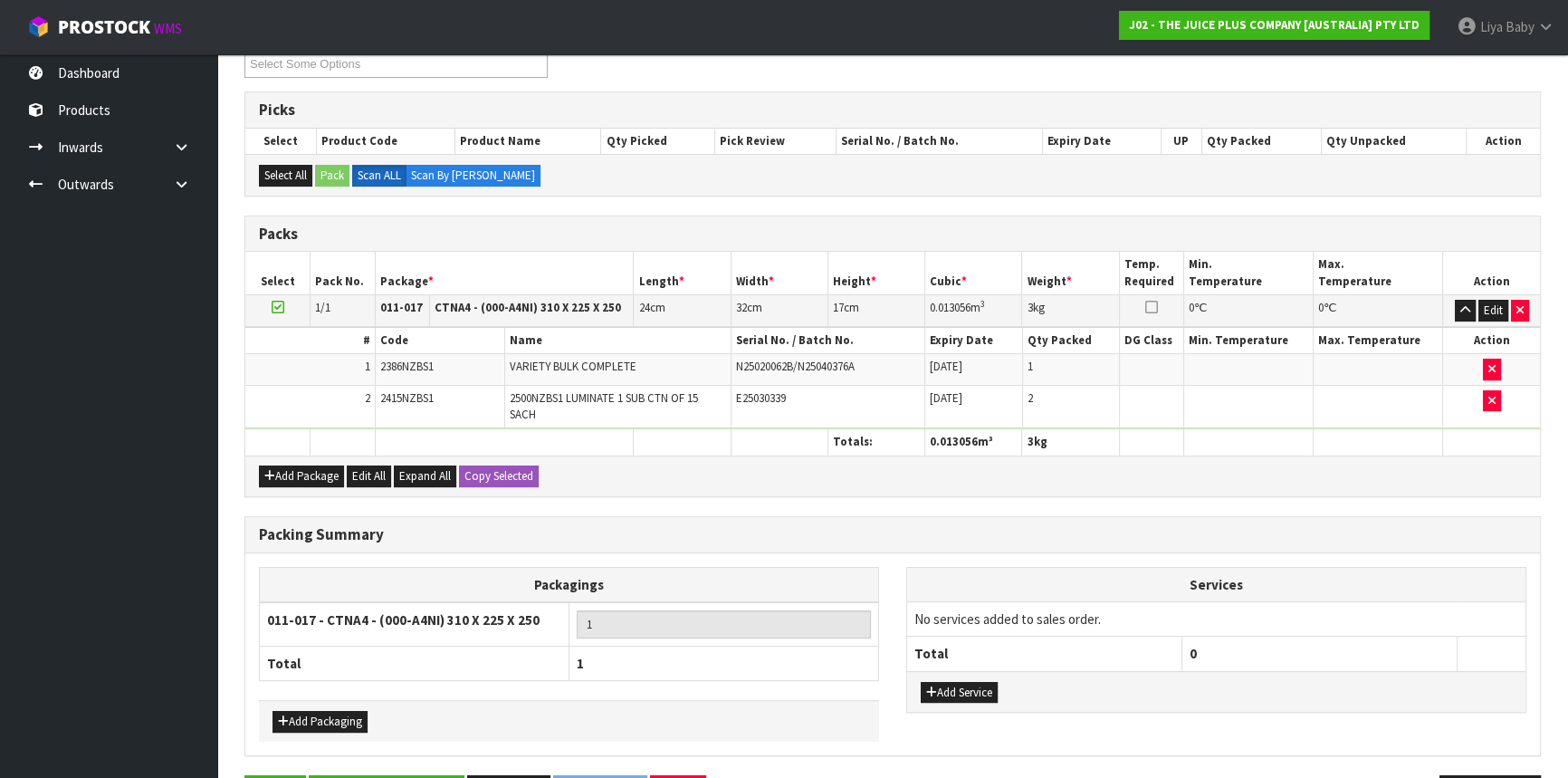
scroll to position [244, 0]
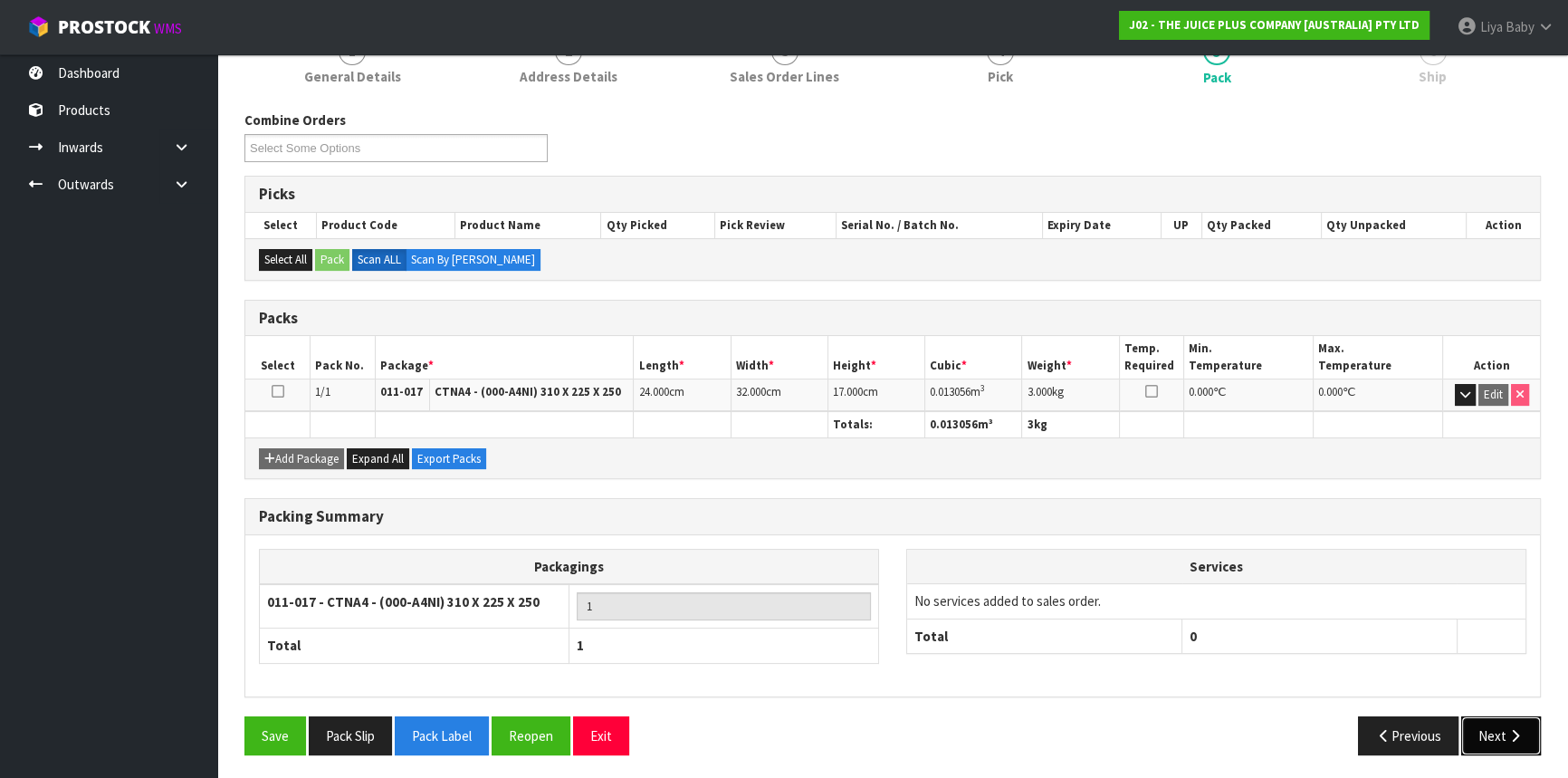
click at [1493, 743] on button "Next" at bounding box center [1502, 735] width 80 height 39
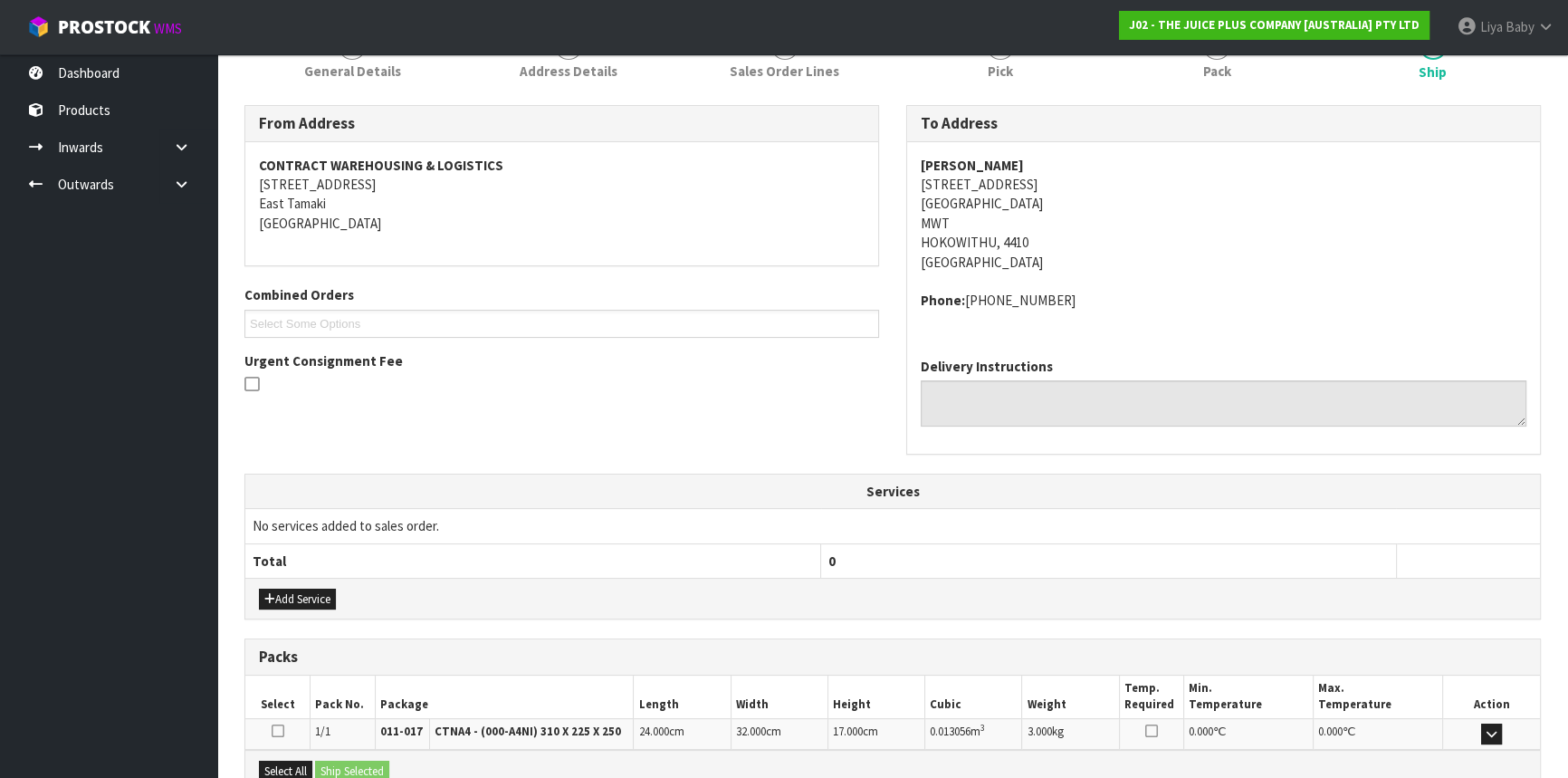
scroll to position [455, 0]
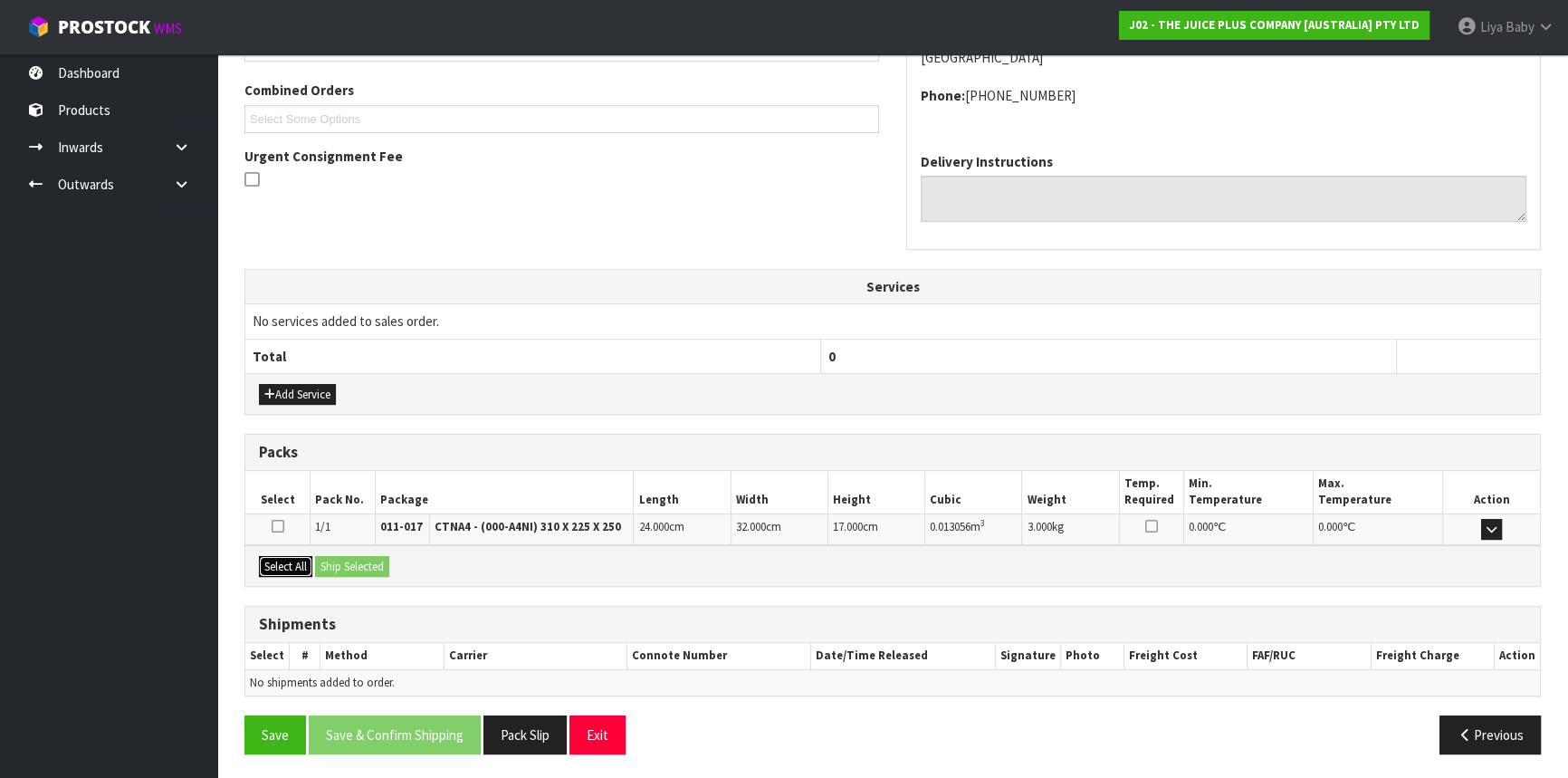
click at [279, 556] on button "Select All" at bounding box center [285, 567] width 53 height 22
click at [350, 557] on button "Ship Selected" at bounding box center [352, 567] width 74 height 22
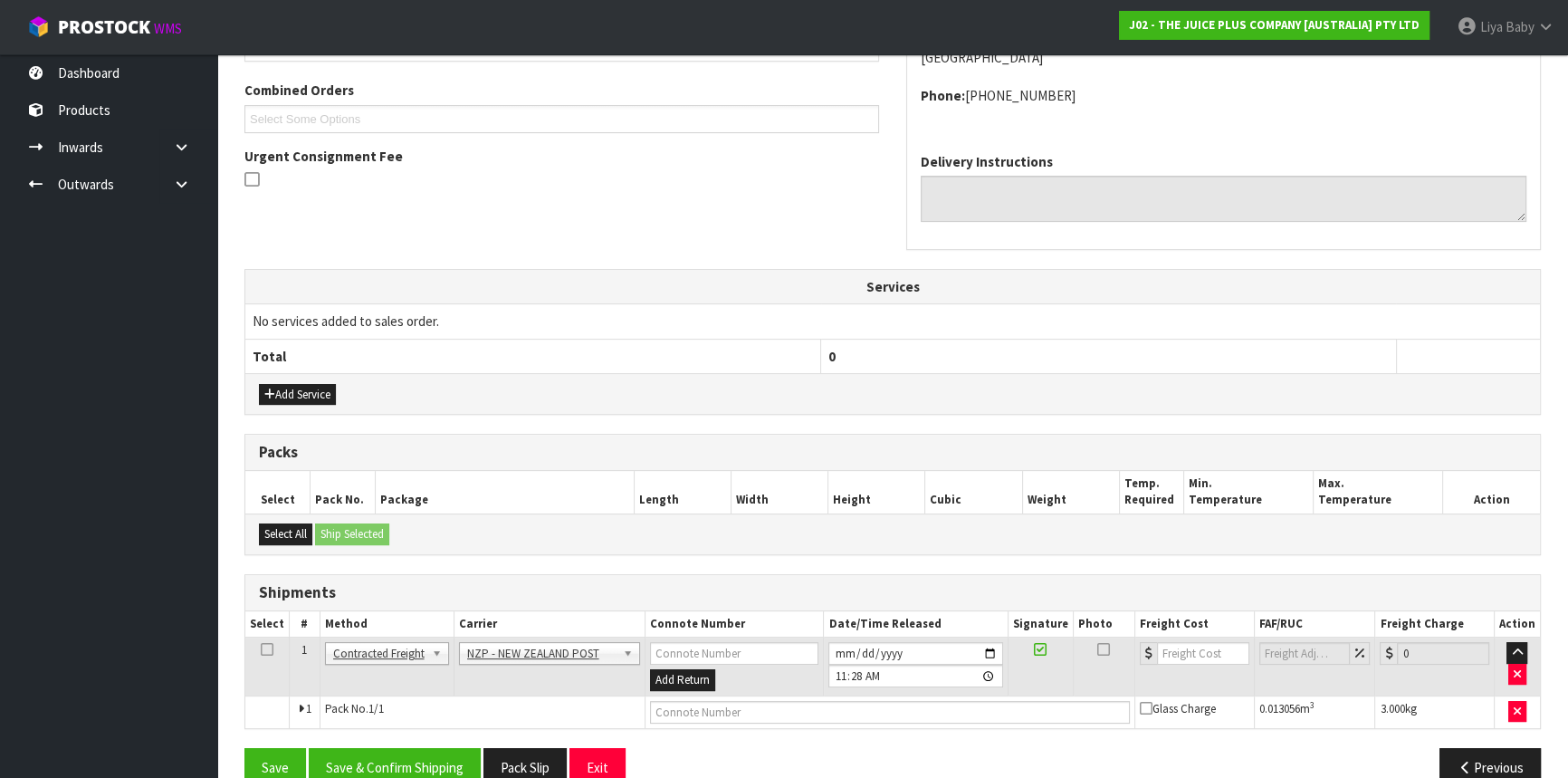
click at [270, 649] on icon at bounding box center [266, 649] width 12 height 1
click at [392, 766] on button "Save & Confirm Shipping" at bounding box center [395, 768] width 172 height 39
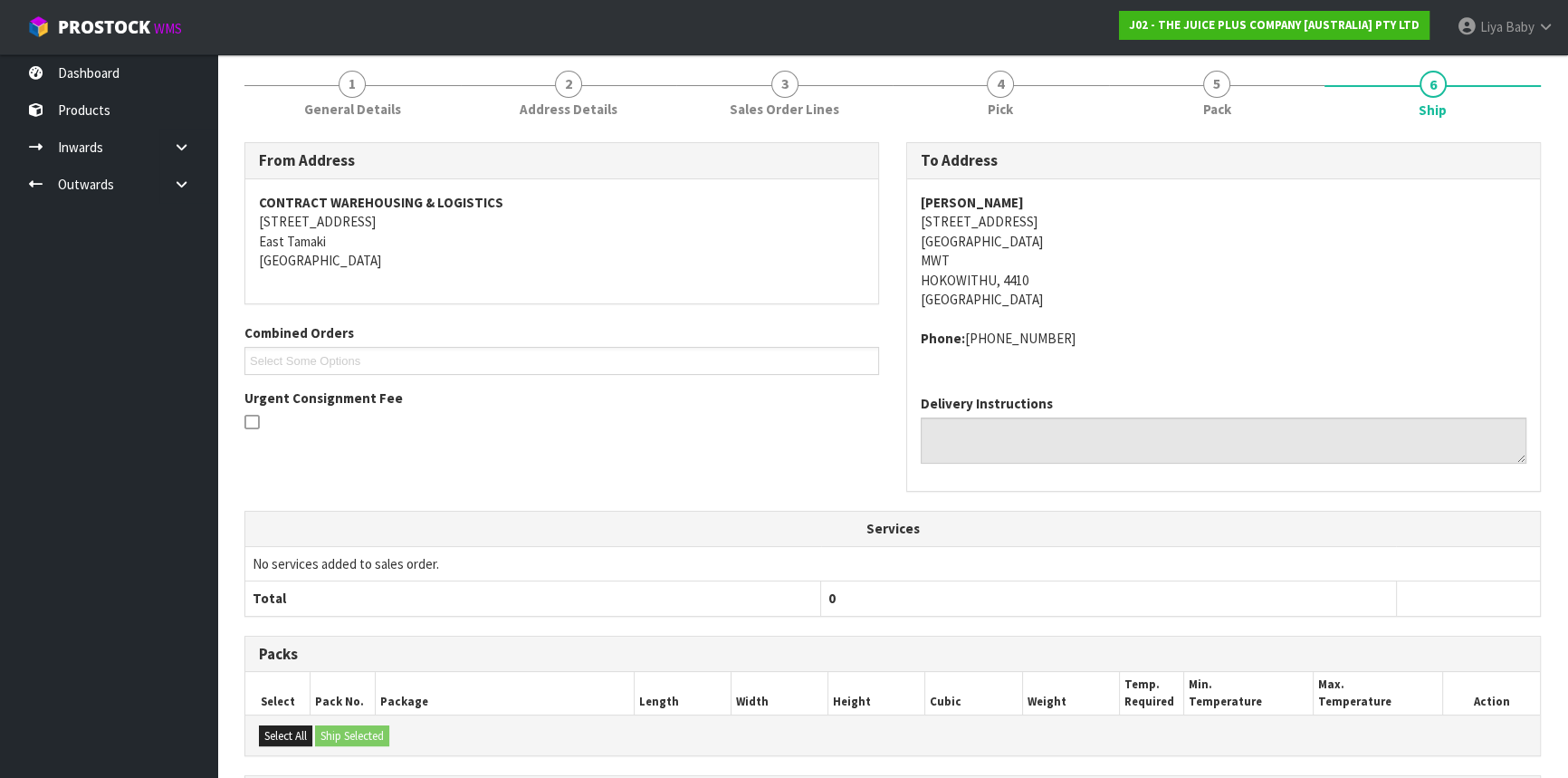
scroll to position [461, 0]
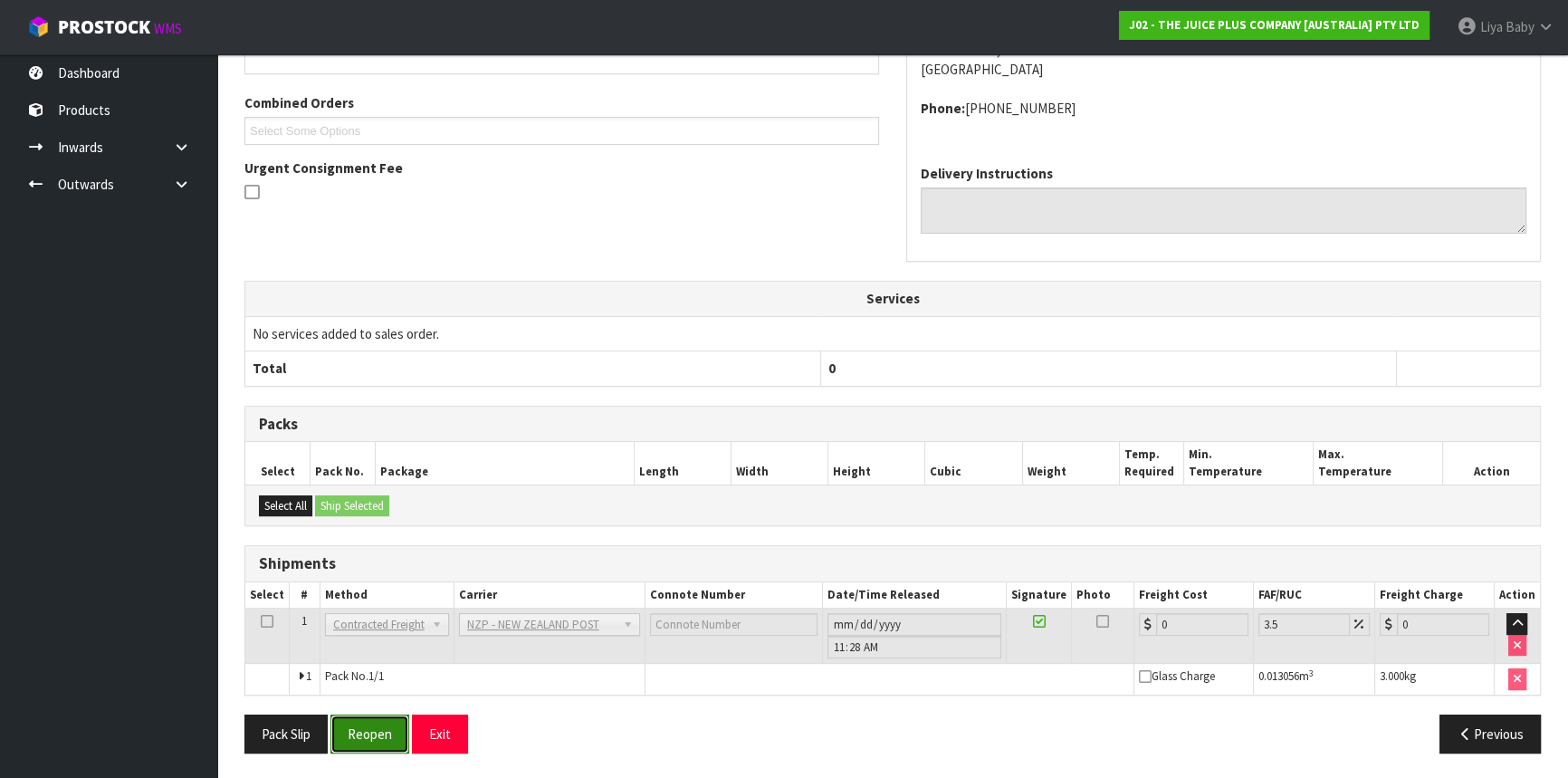
click at [375, 719] on button "Reopen" at bounding box center [369, 733] width 79 height 39
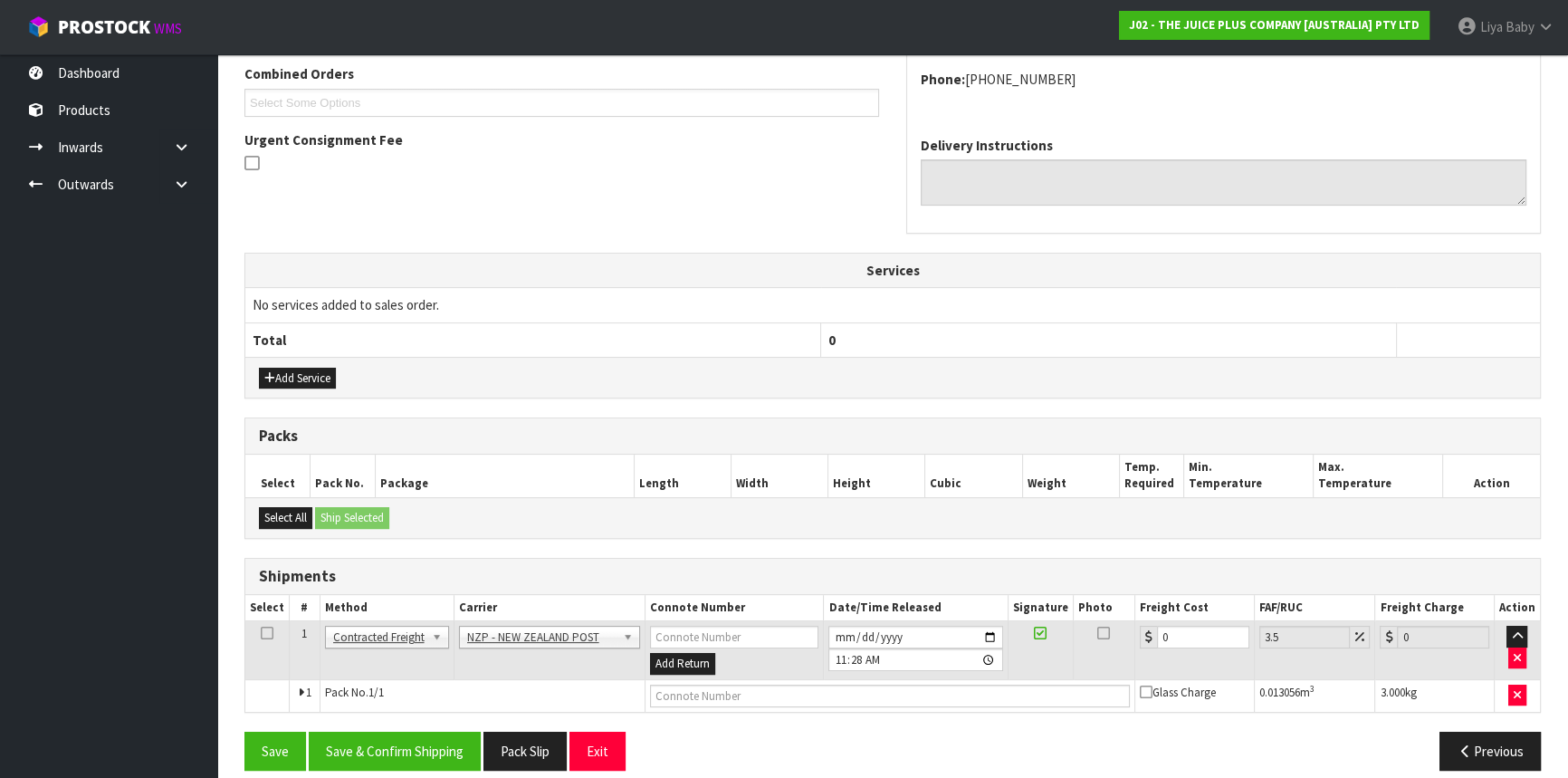
scroll to position [487, 0]
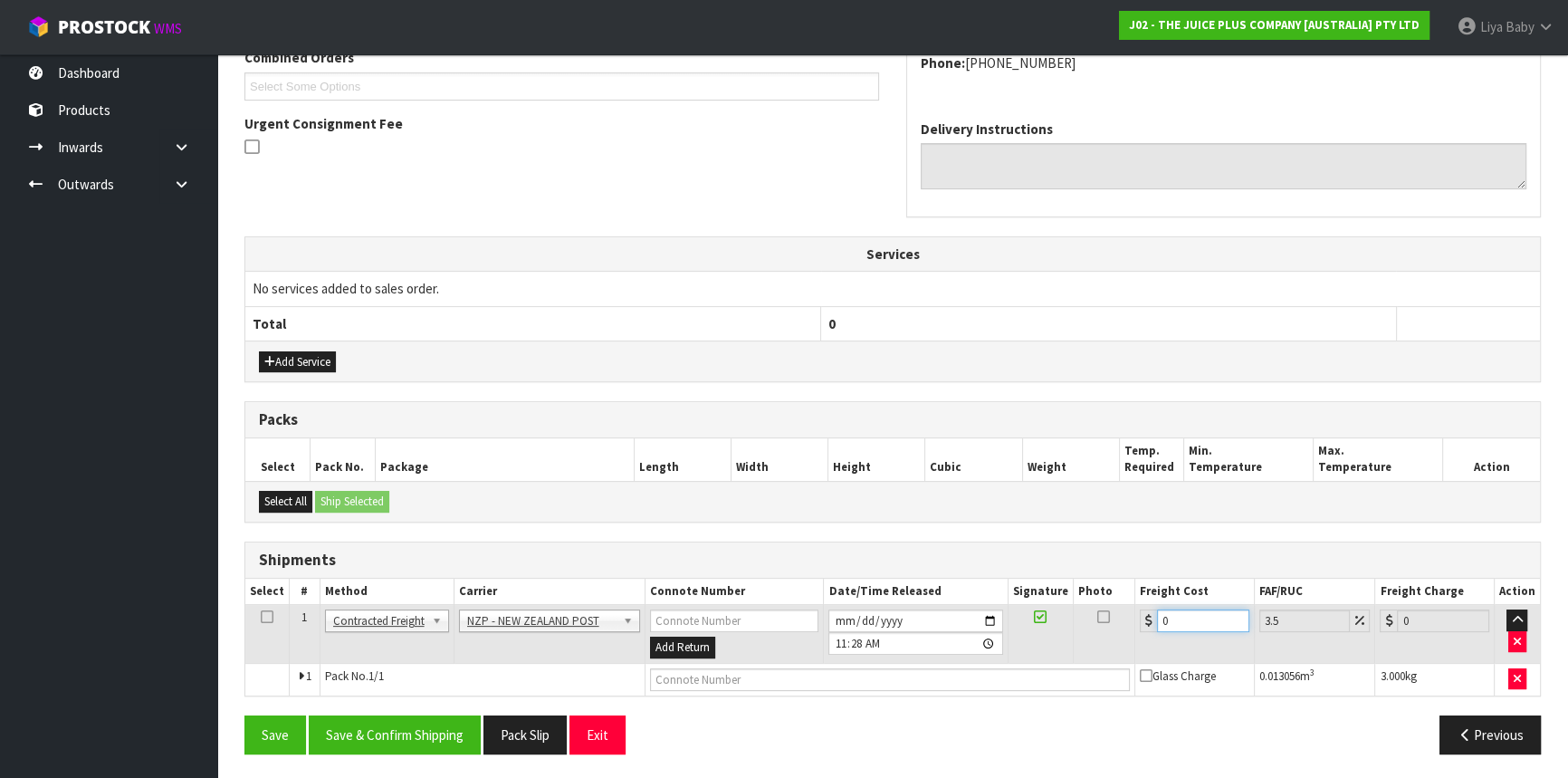
click at [1204, 613] on input "0" at bounding box center [1203, 621] width 92 height 23
type input "8"
type input "8.28"
type input "8.4"
type input "8.69"
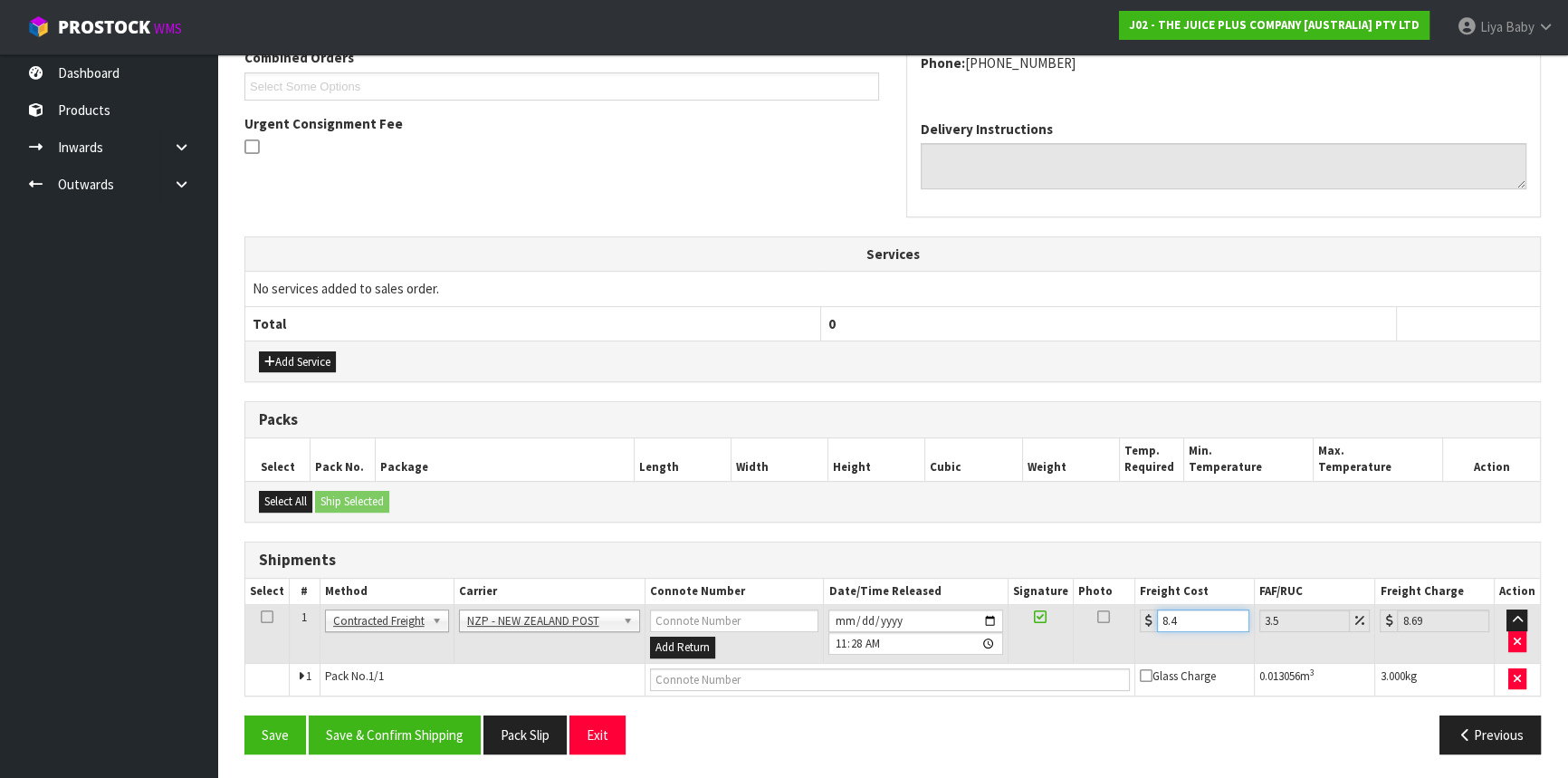
type input "8.45"
type input "8.75"
type input "8.45"
click at [272, 617] on icon at bounding box center [266, 617] width 12 height 1
click at [367, 715] on button "Save & Confirm Shipping" at bounding box center [395, 734] width 172 height 39
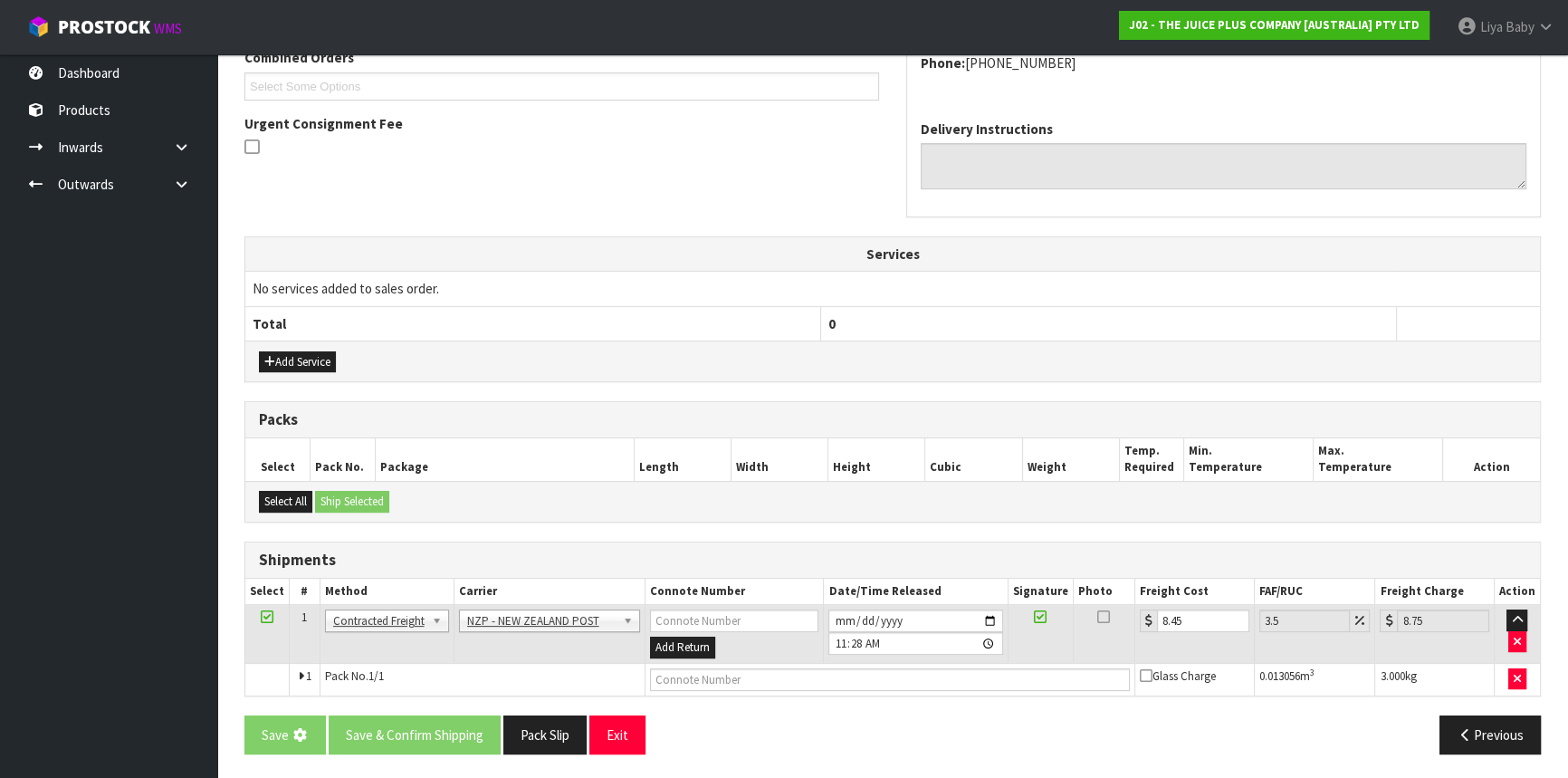
scroll to position [0, 0]
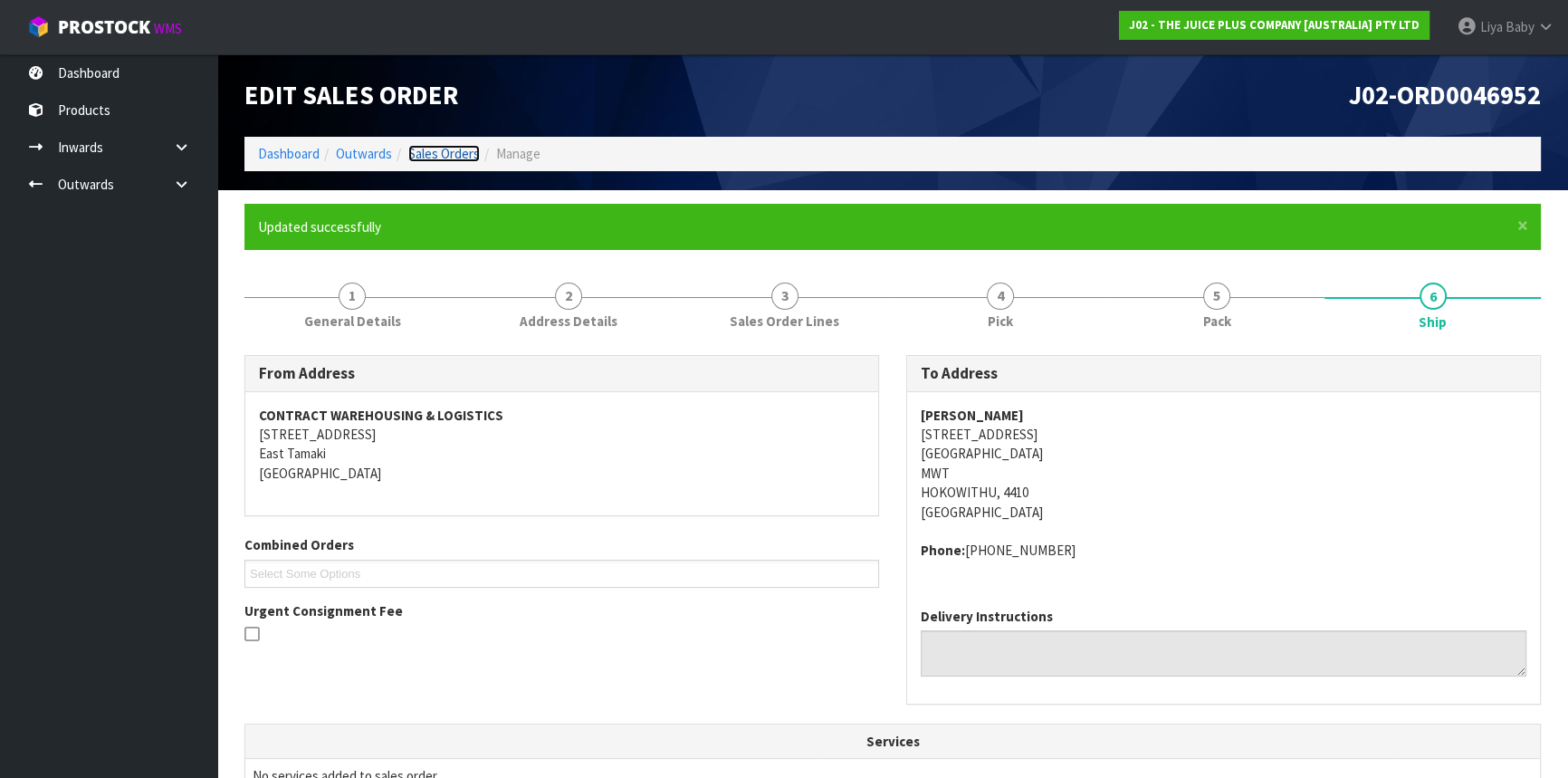
click at [434, 147] on link "Sales Orders" at bounding box center [444, 154] width 72 height 17
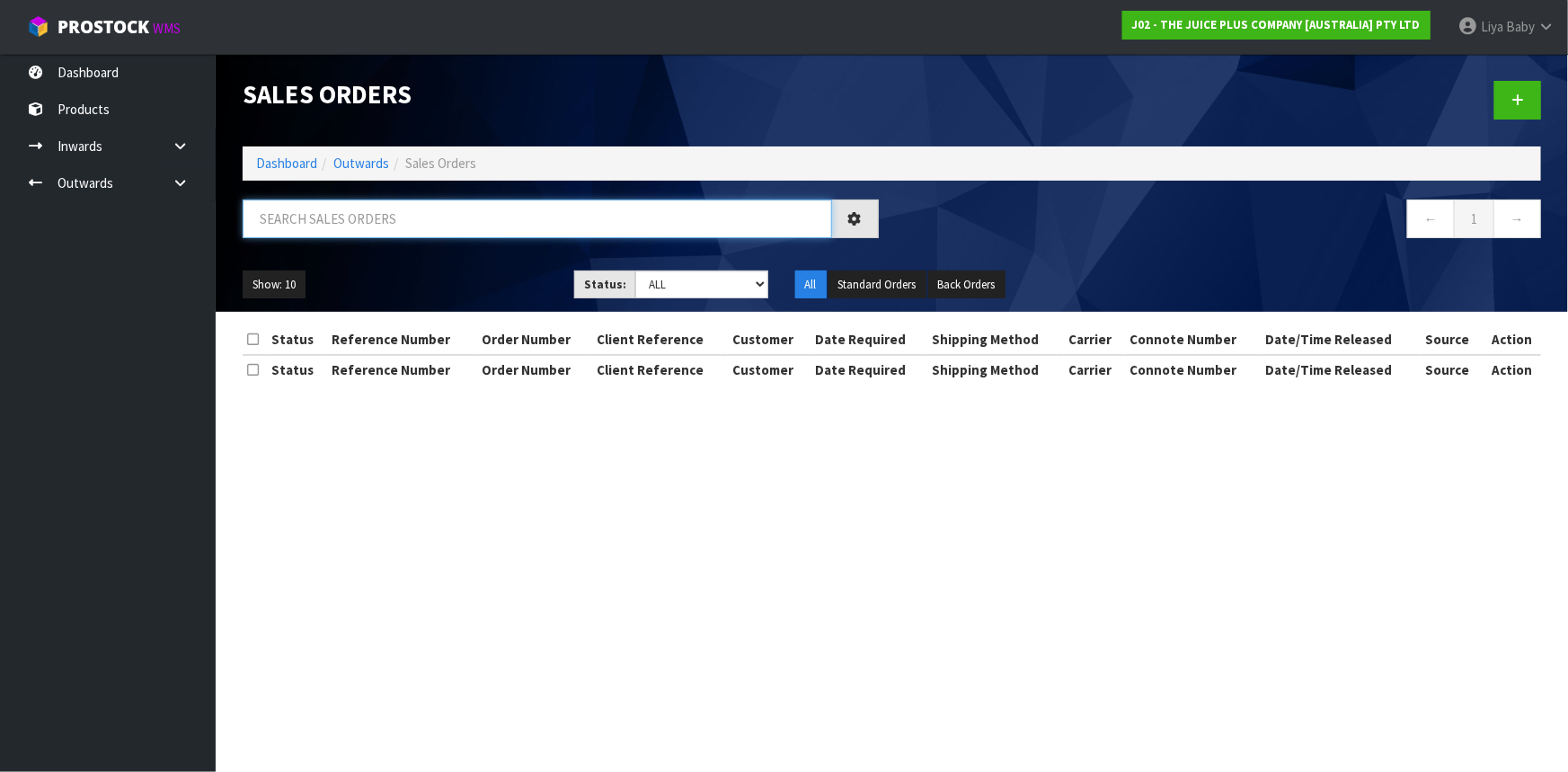
click at [453, 232] on input "text" at bounding box center [537, 218] width 589 height 39
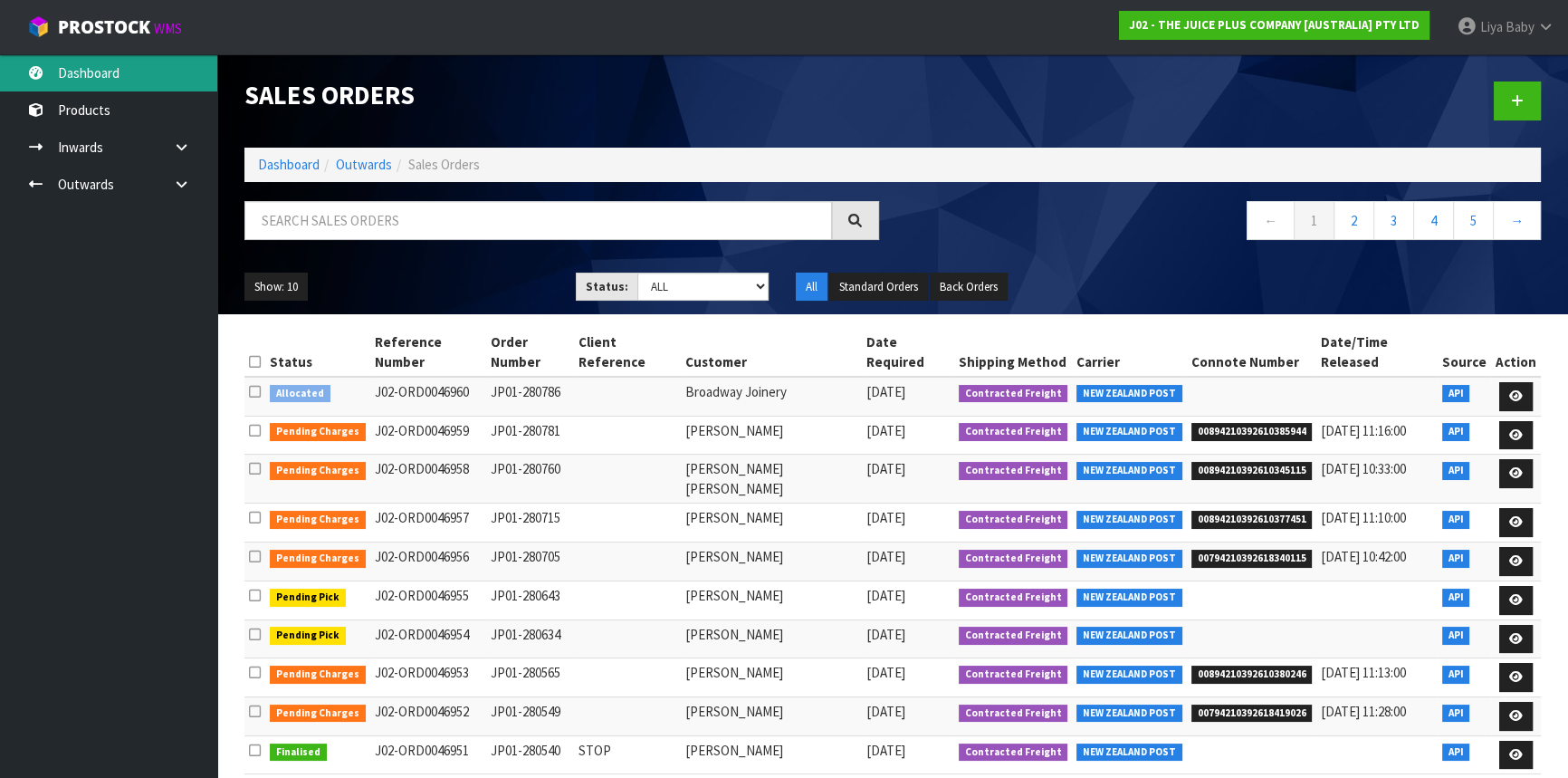
click at [78, 59] on link "Dashboard" at bounding box center [108, 72] width 217 height 37
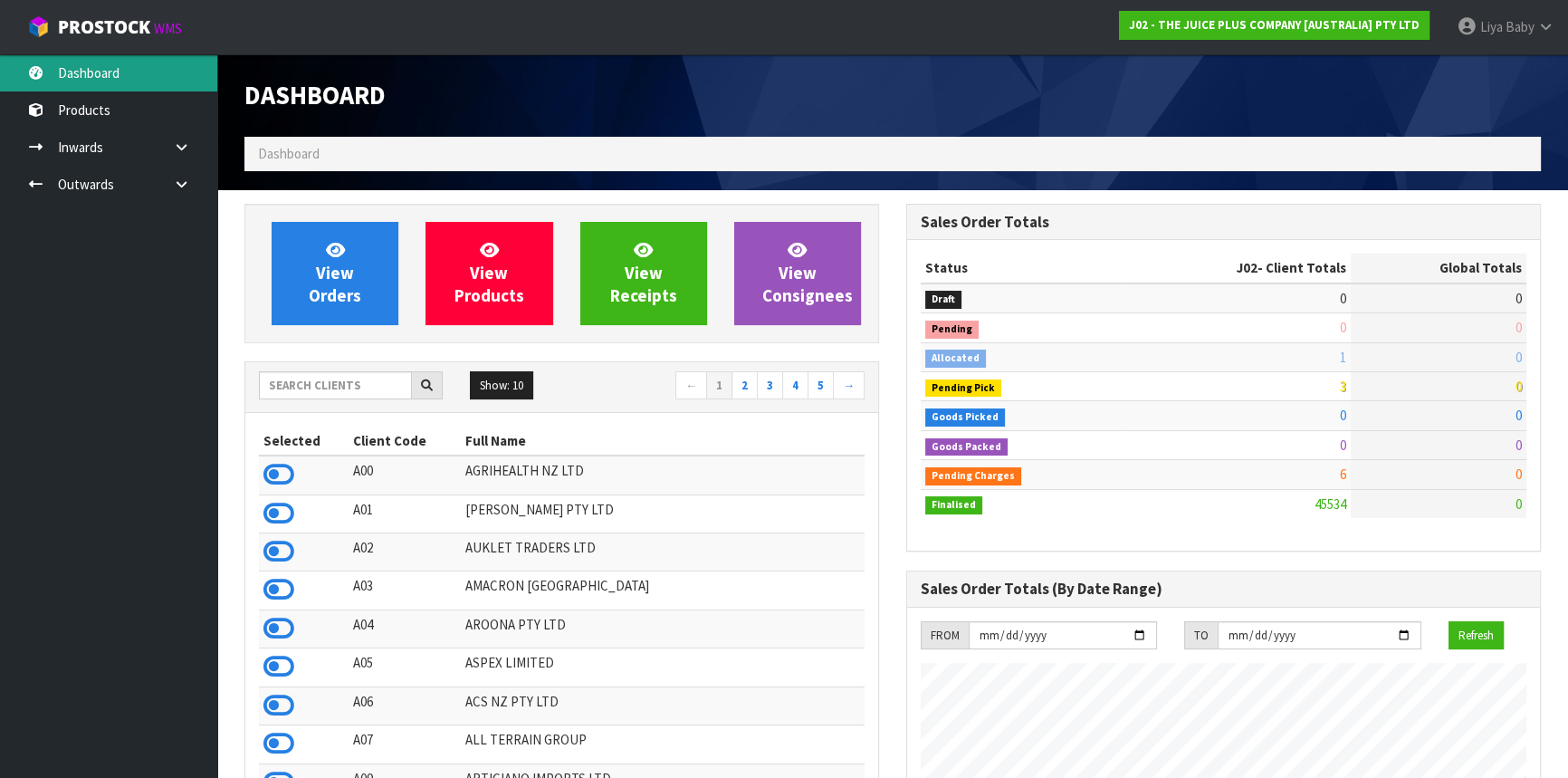
scroll to position [1369, 661]
click at [344, 391] on input "text" at bounding box center [335, 386] width 153 height 28
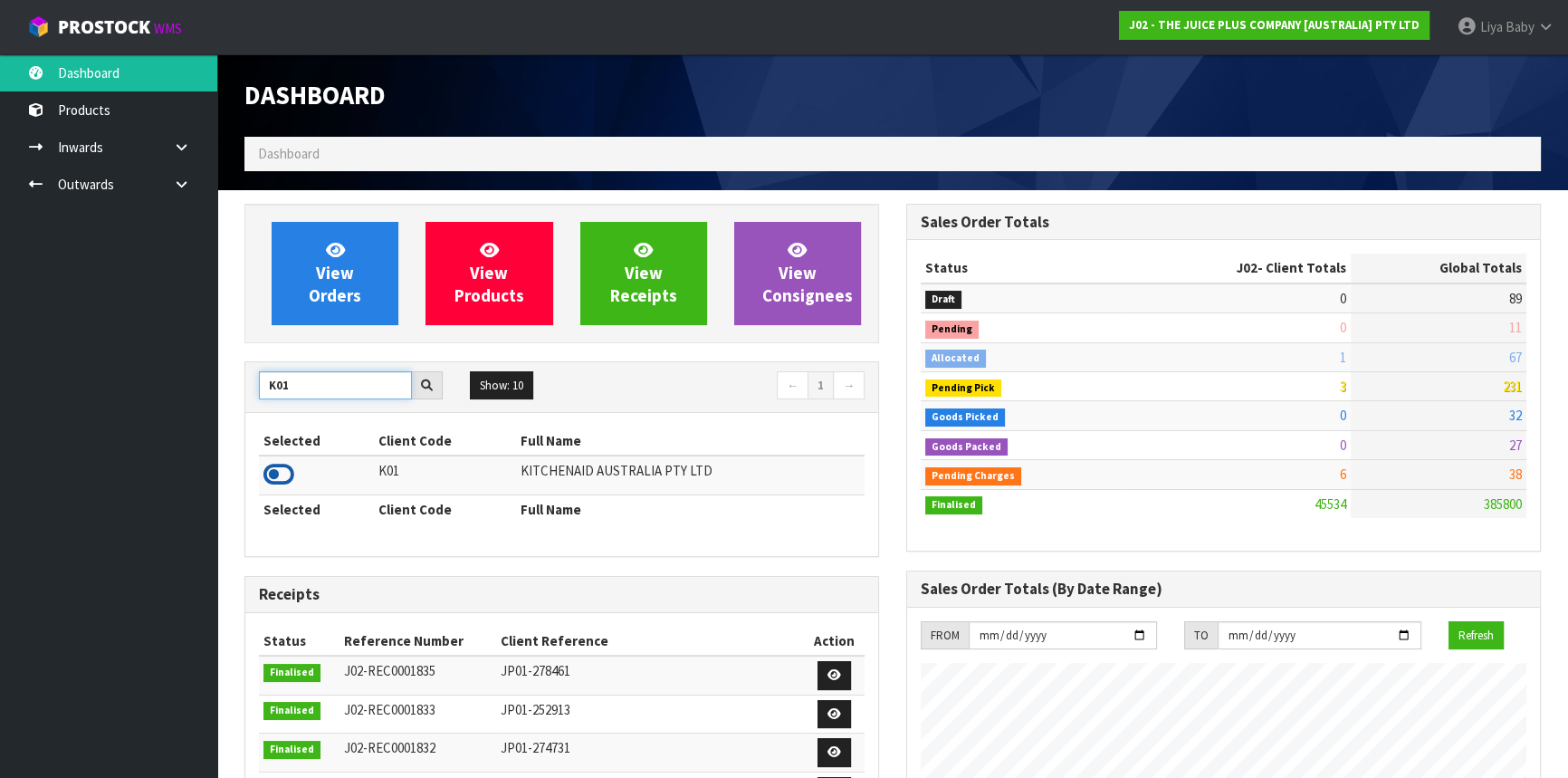
type input "K01"
click at [280, 485] on icon at bounding box center [279, 475] width 30 height 27
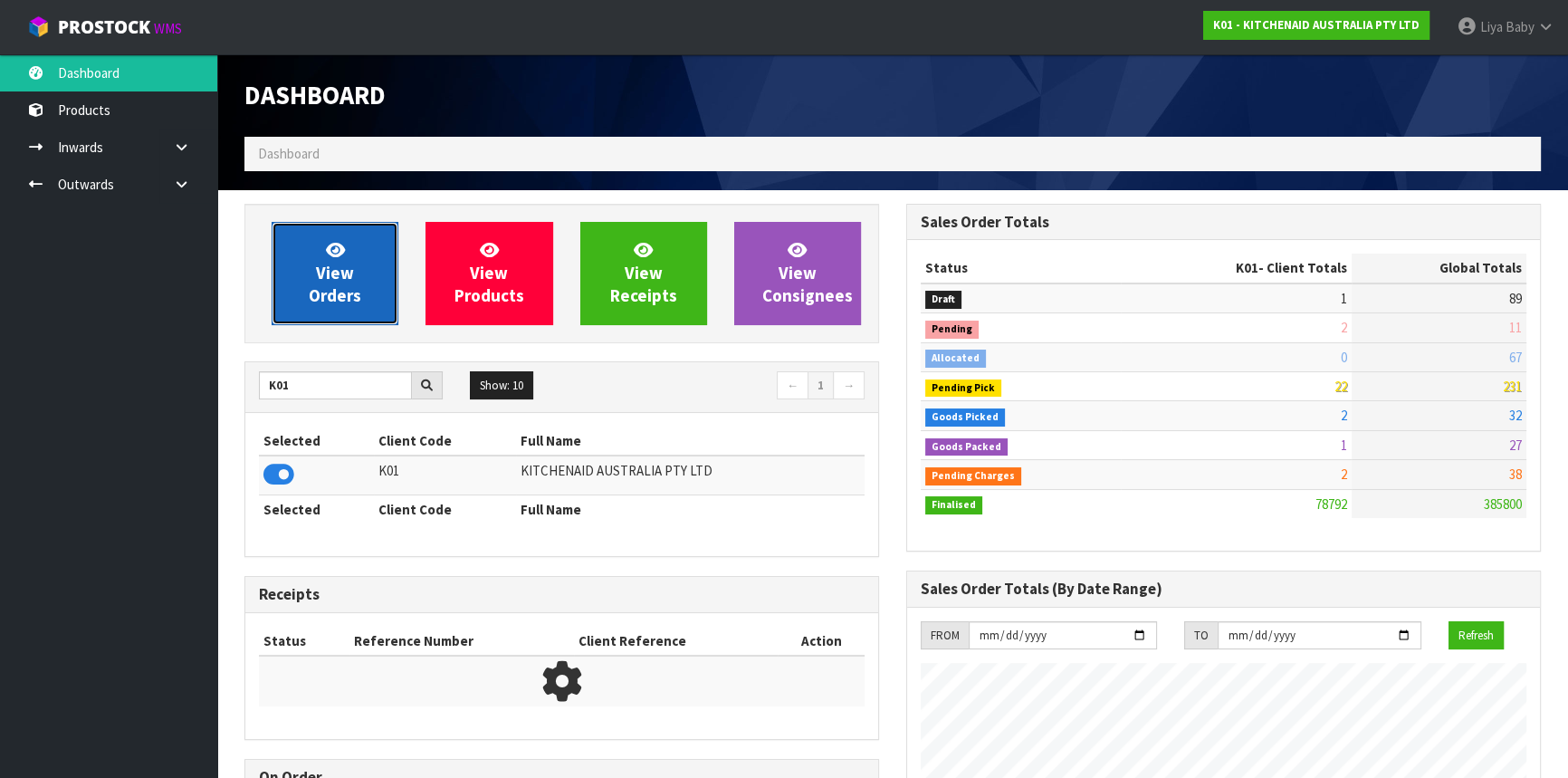
click at [355, 275] on link "View Orders" at bounding box center [335, 273] width 127 height 103
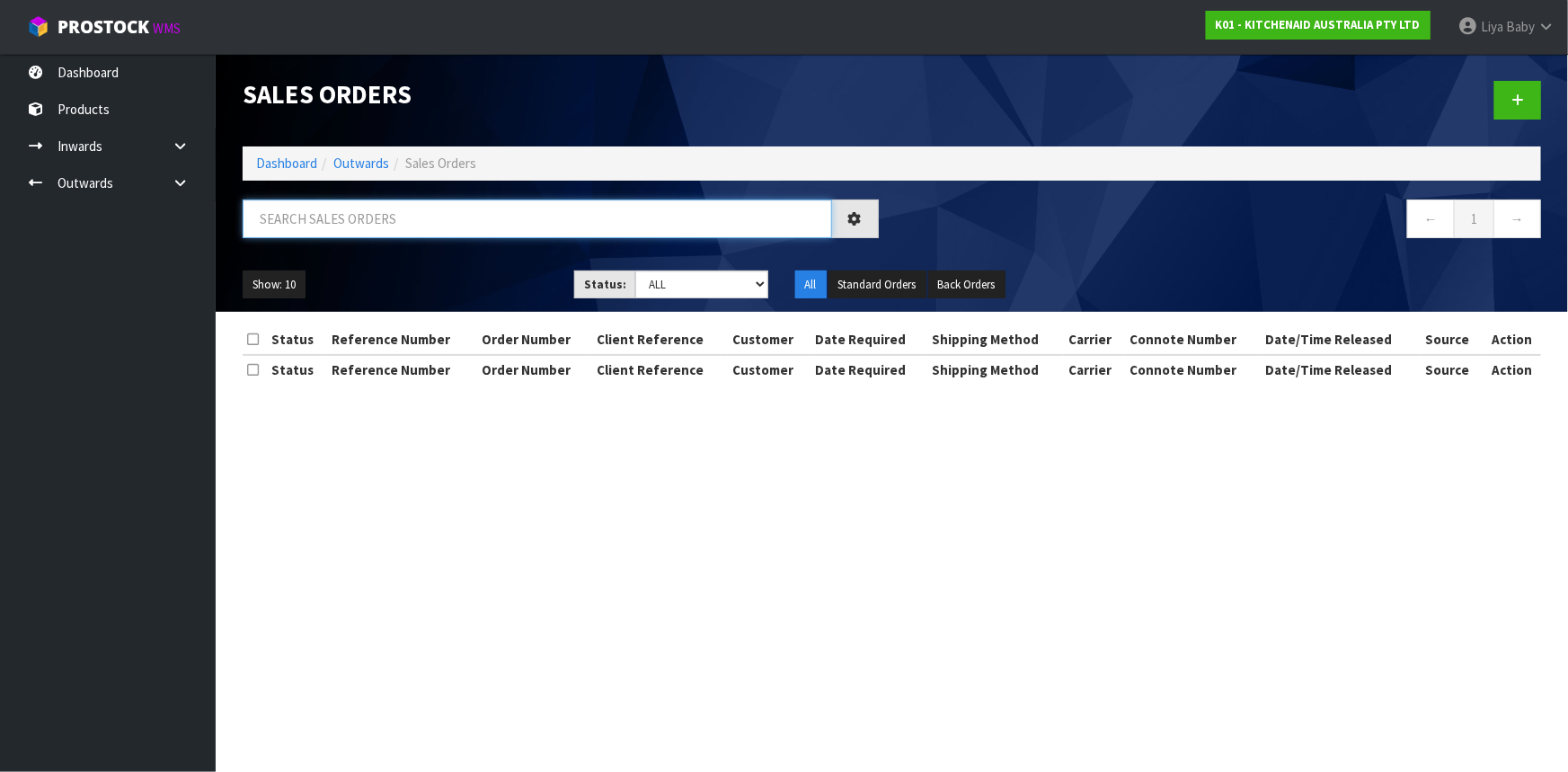
click at [350, 230] on input "text" at bounding box center [537, 218] width 589 height 39
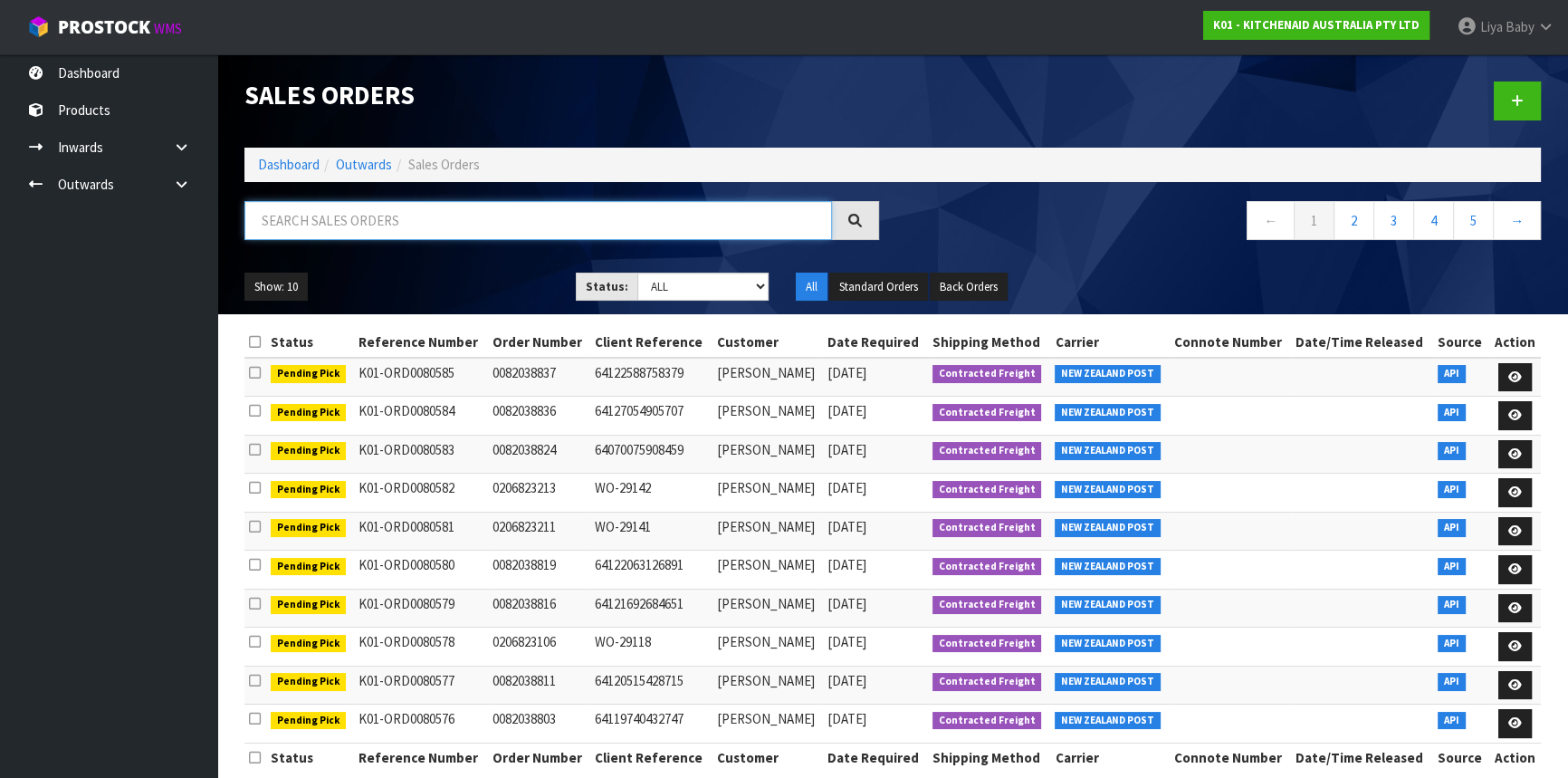
click at [361, 230] on input "text" at bounding box center [538, 220] width 587 height 39
type input "JOB-0417364"
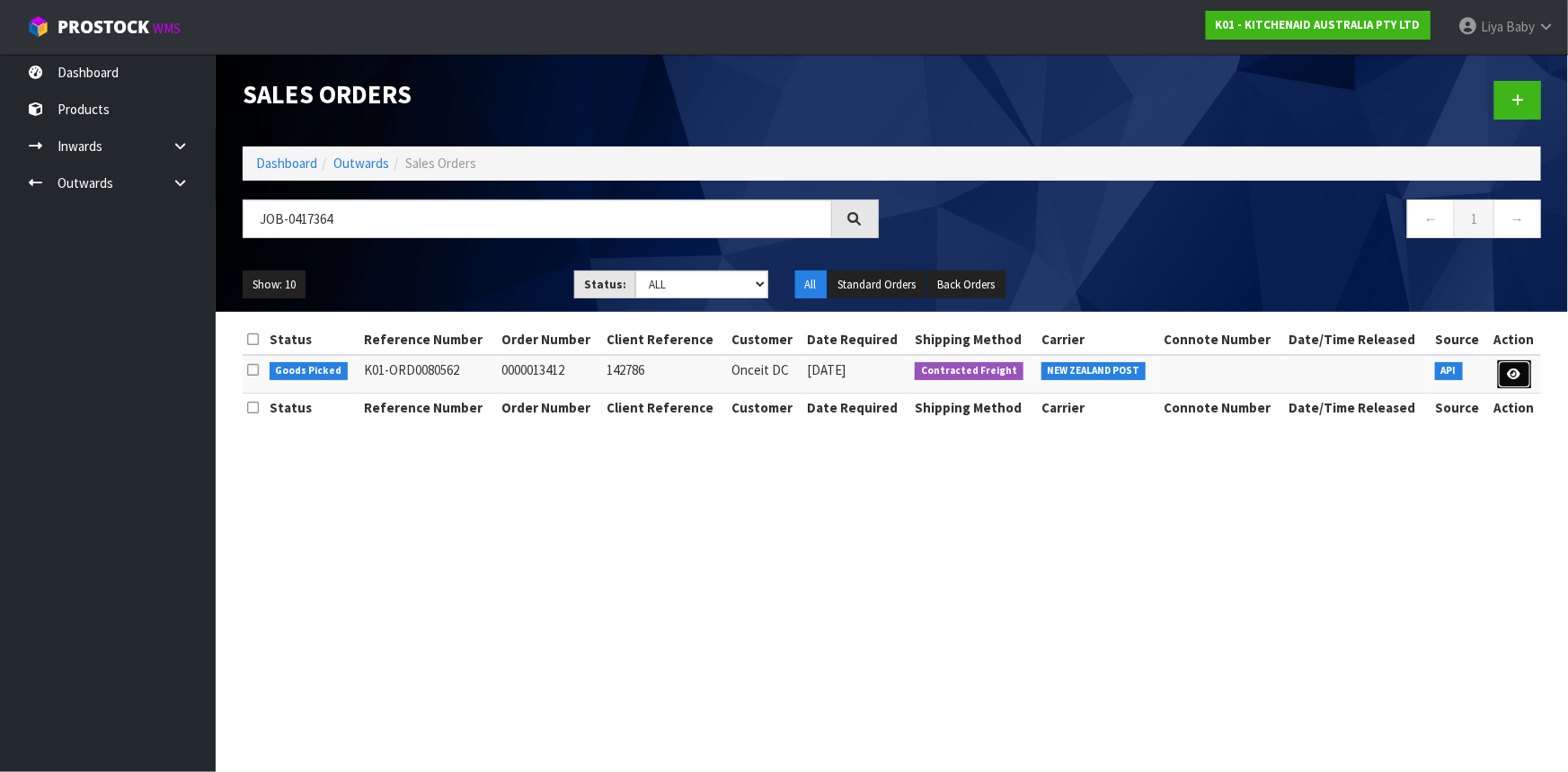
click at [1513, 372] on icon at bounding box center [1514, 374] width 13 height 11
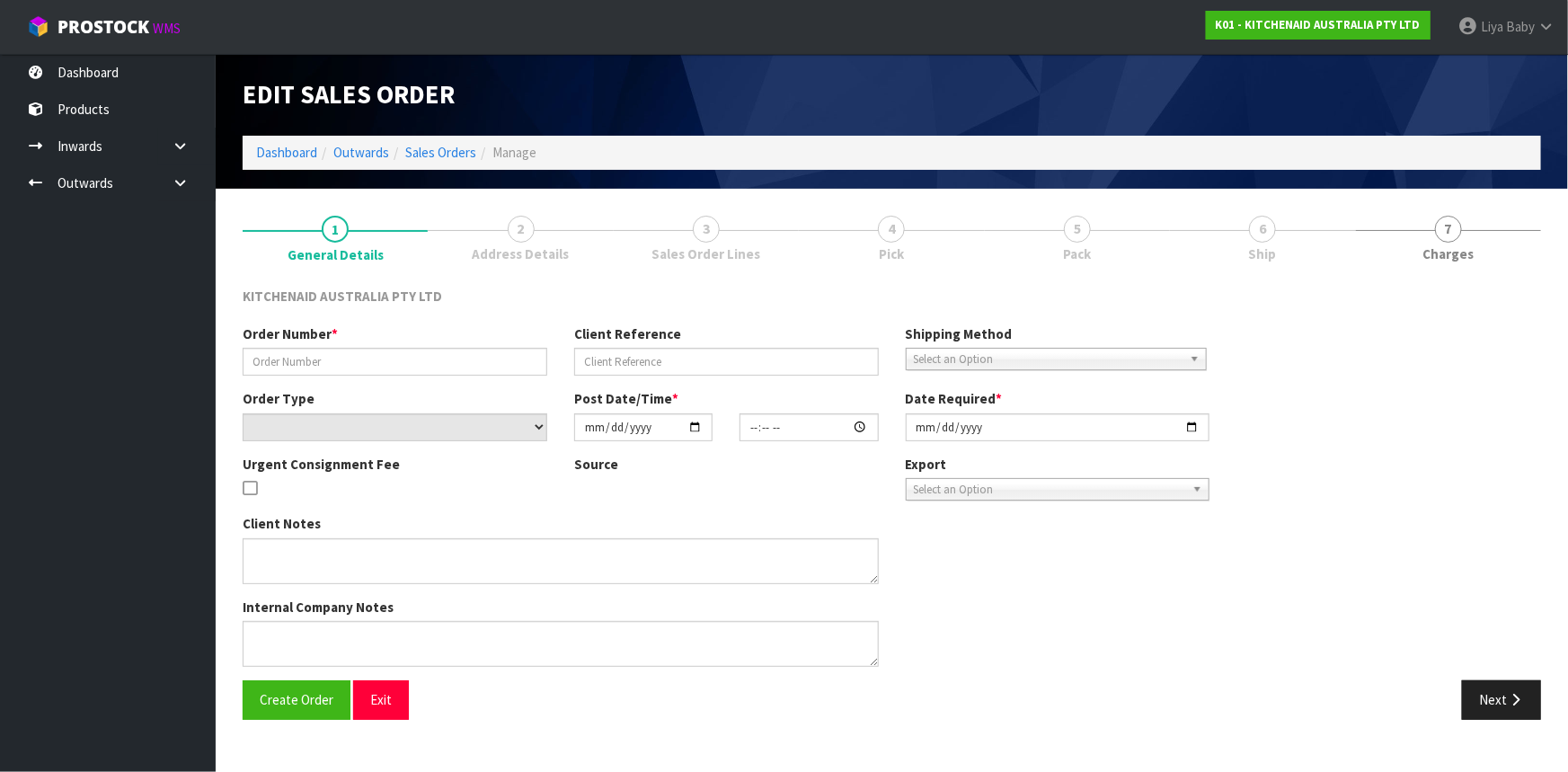
type input "0000013412"
type input "142786"
select select "number:0"
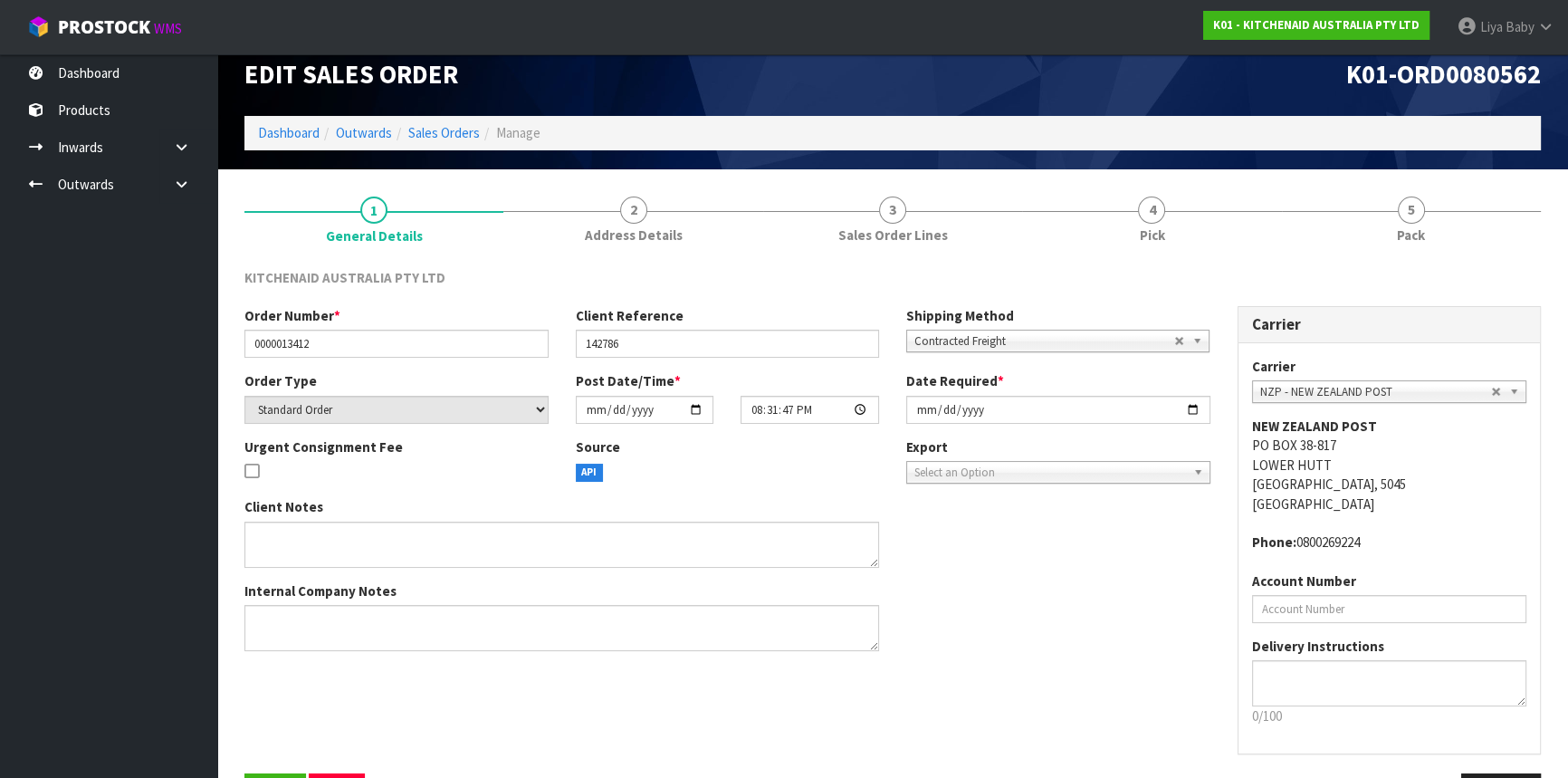
scroll to position [81, 0]
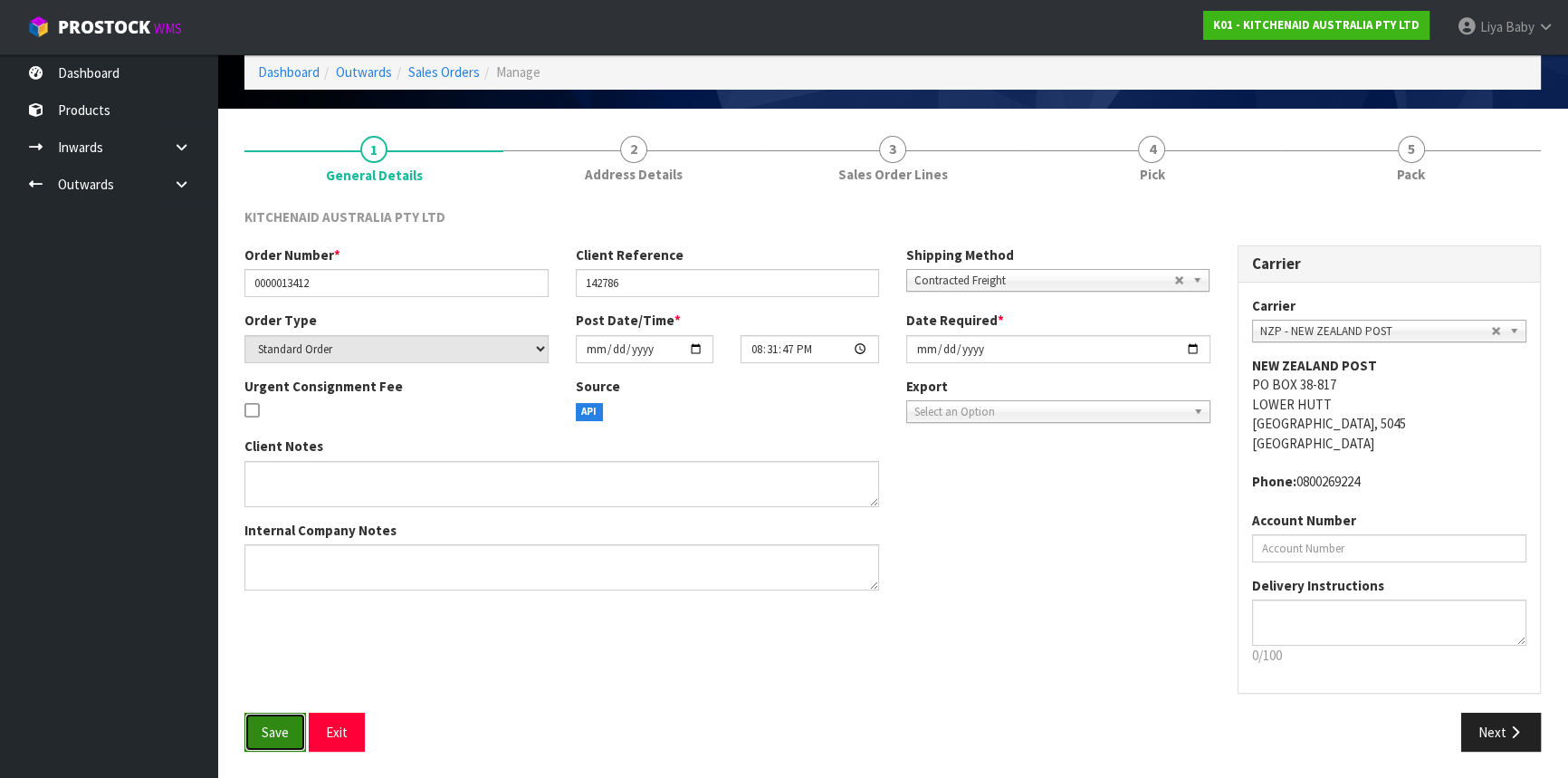
click at [276, 726] on span "Save" at bounding box center [275, 733] width 27 height 17
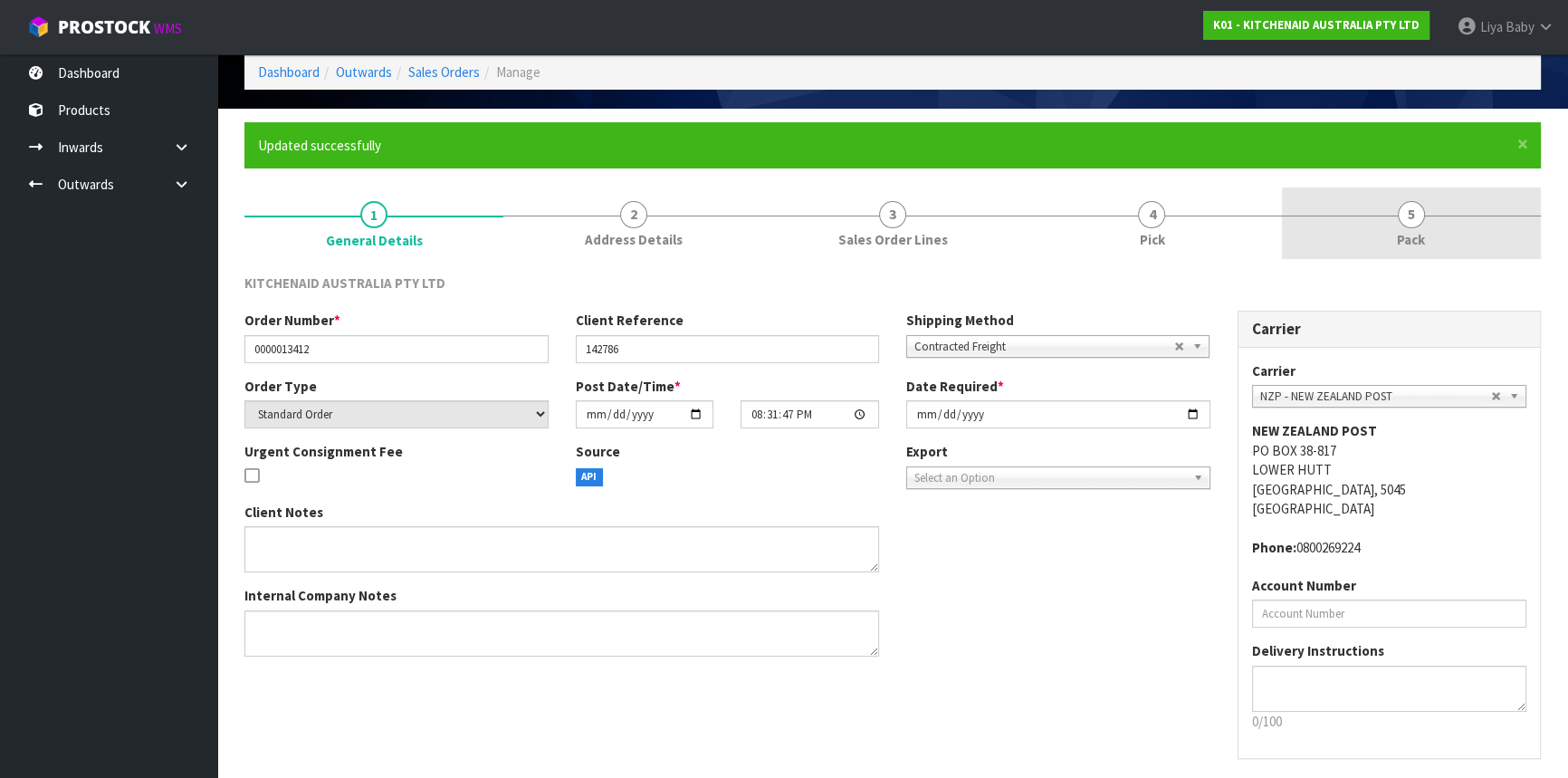
scroll to position [0, 0]
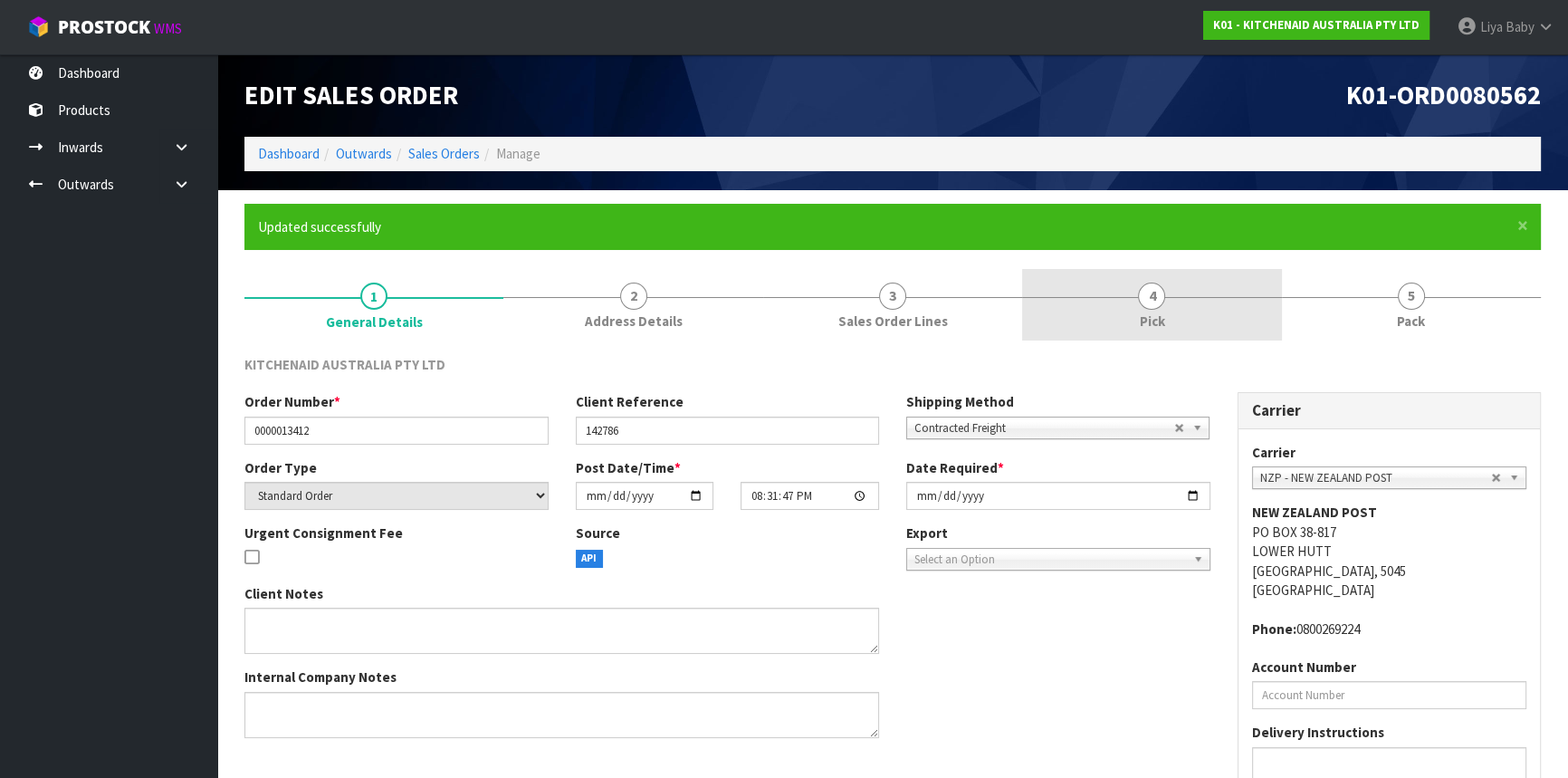
click at [1170, 306] on link "4 Pick" at bounding box center [1151, 305] width 259 height 72
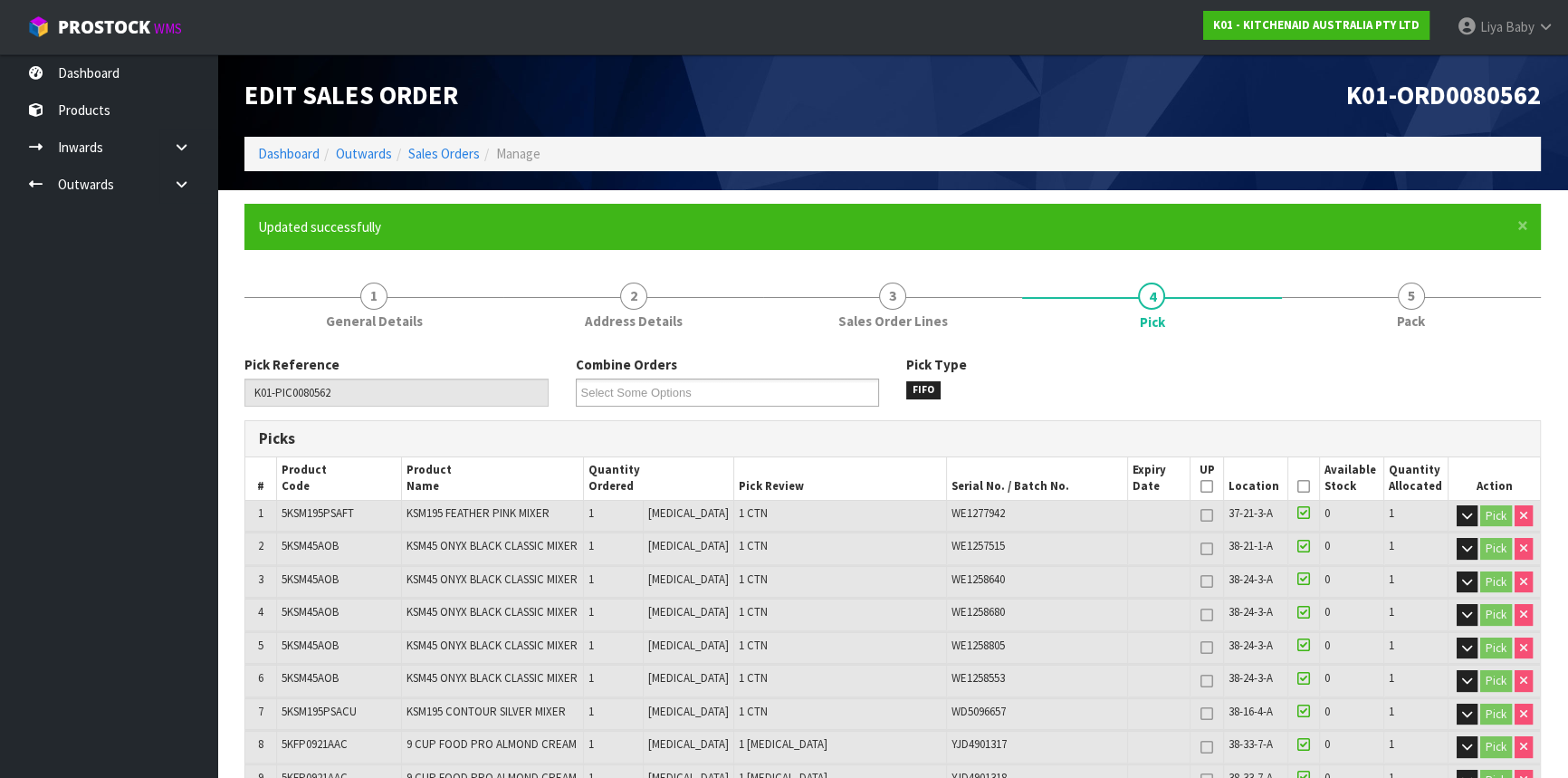
click at [1298, 486] on icon at bounding box center [1304, 486] width 12 height 1
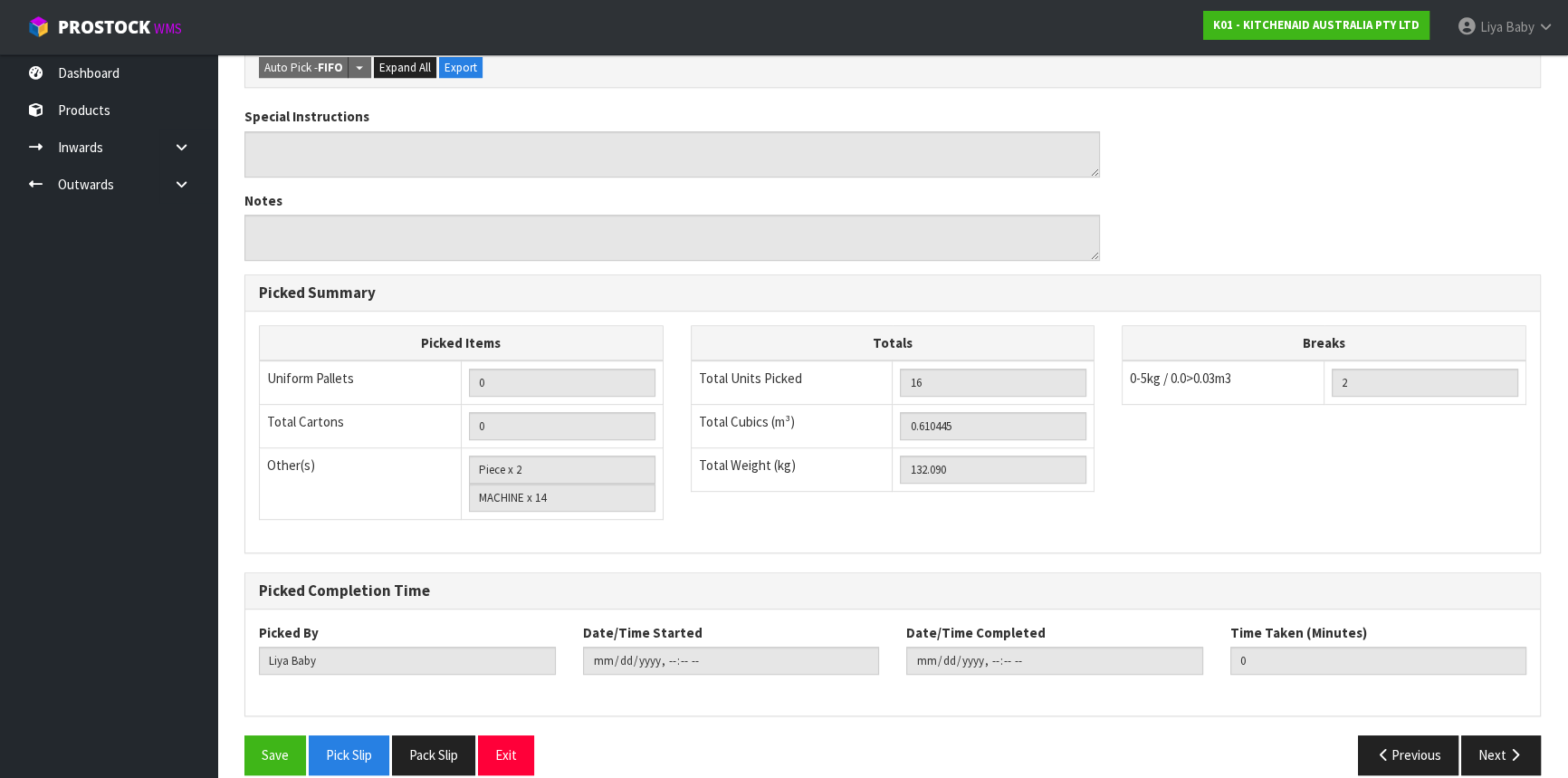
scroll to position [1074, 0]
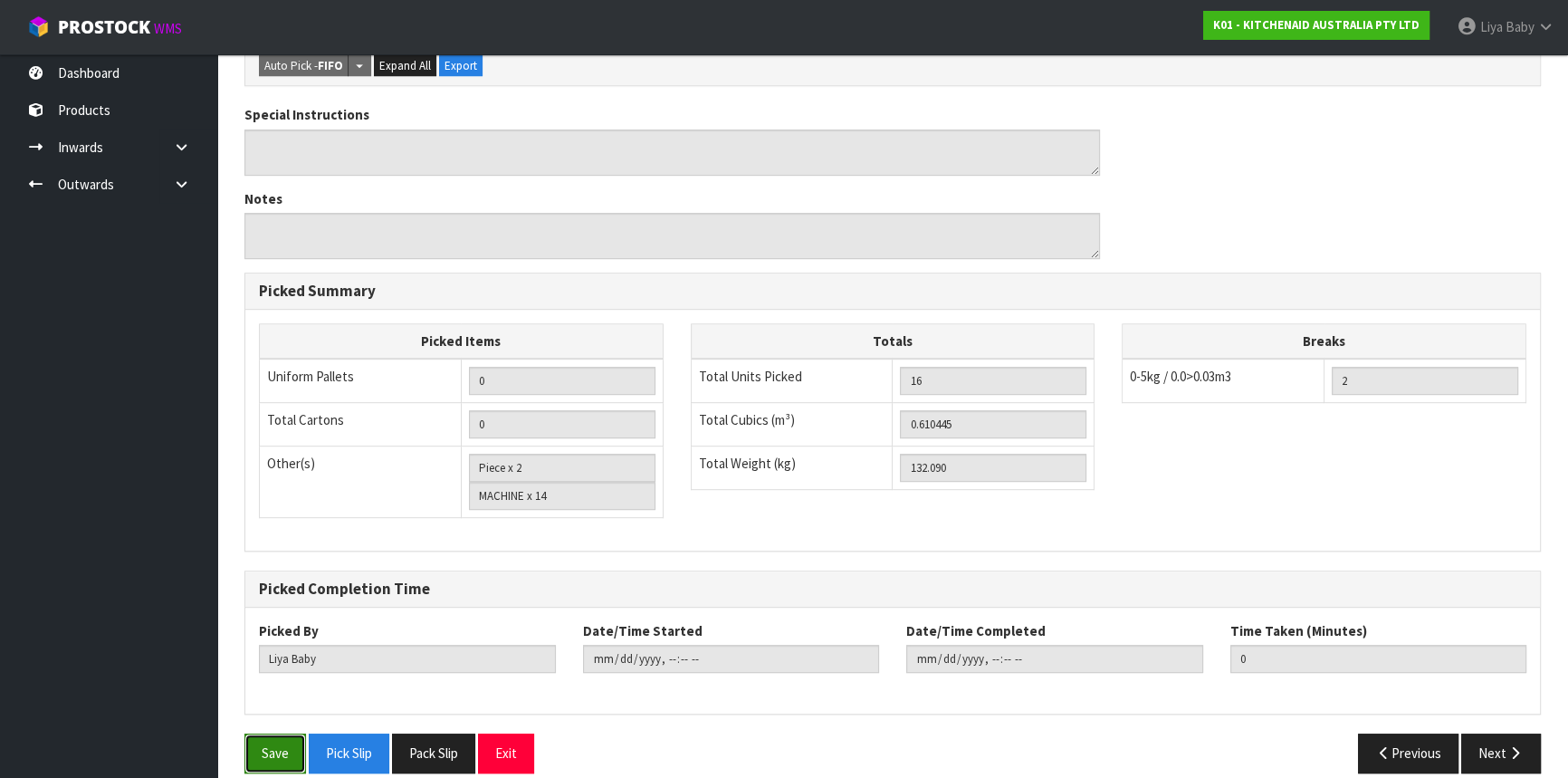
click at [256, 733] on button "Save" at bounding box center [275, 752] width 62 height 39
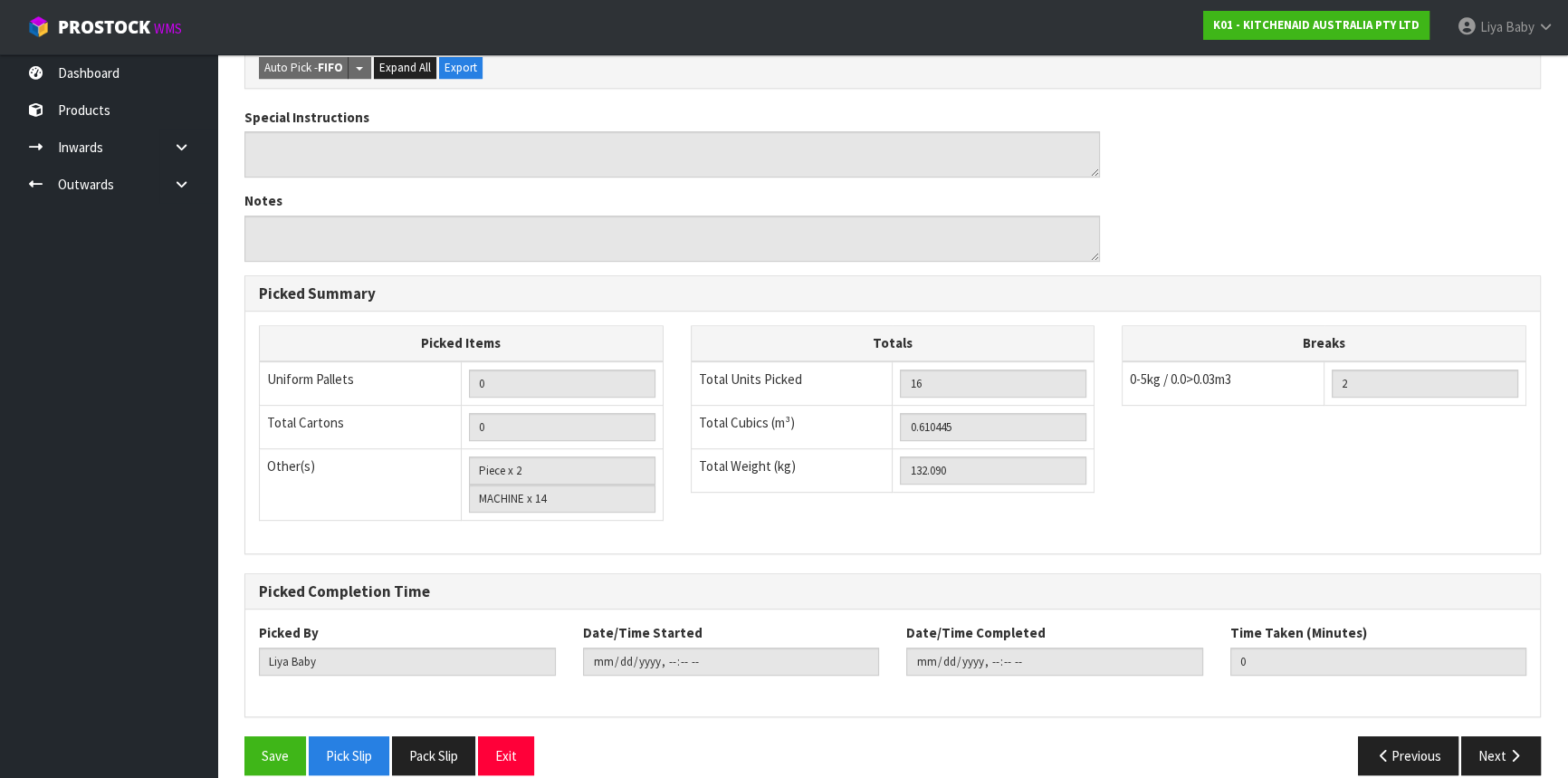
scroll to position [1008, 0]
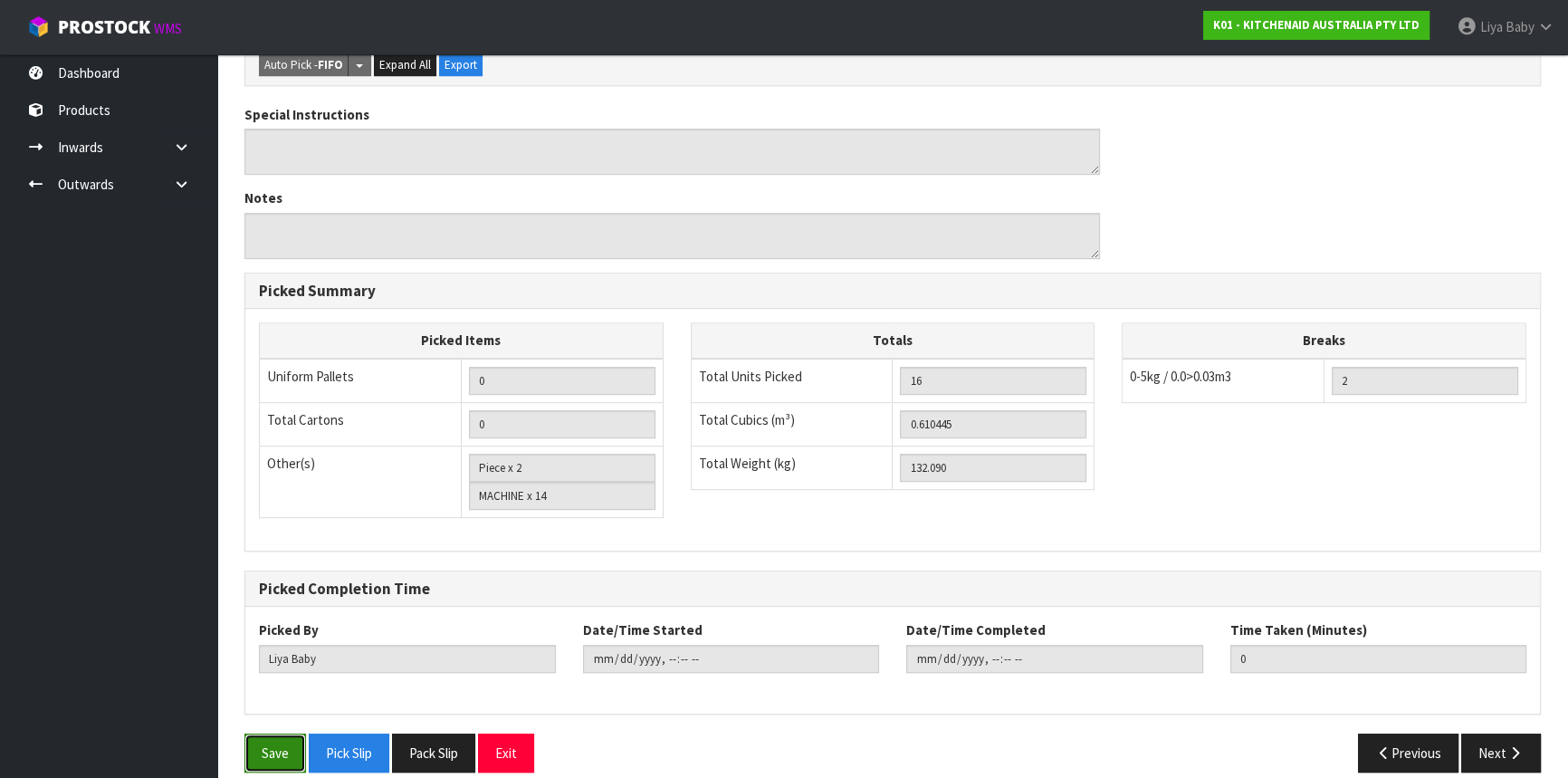
click at [294, 733] on button "Save" at bounding box center [275, 752] width 62 height 39
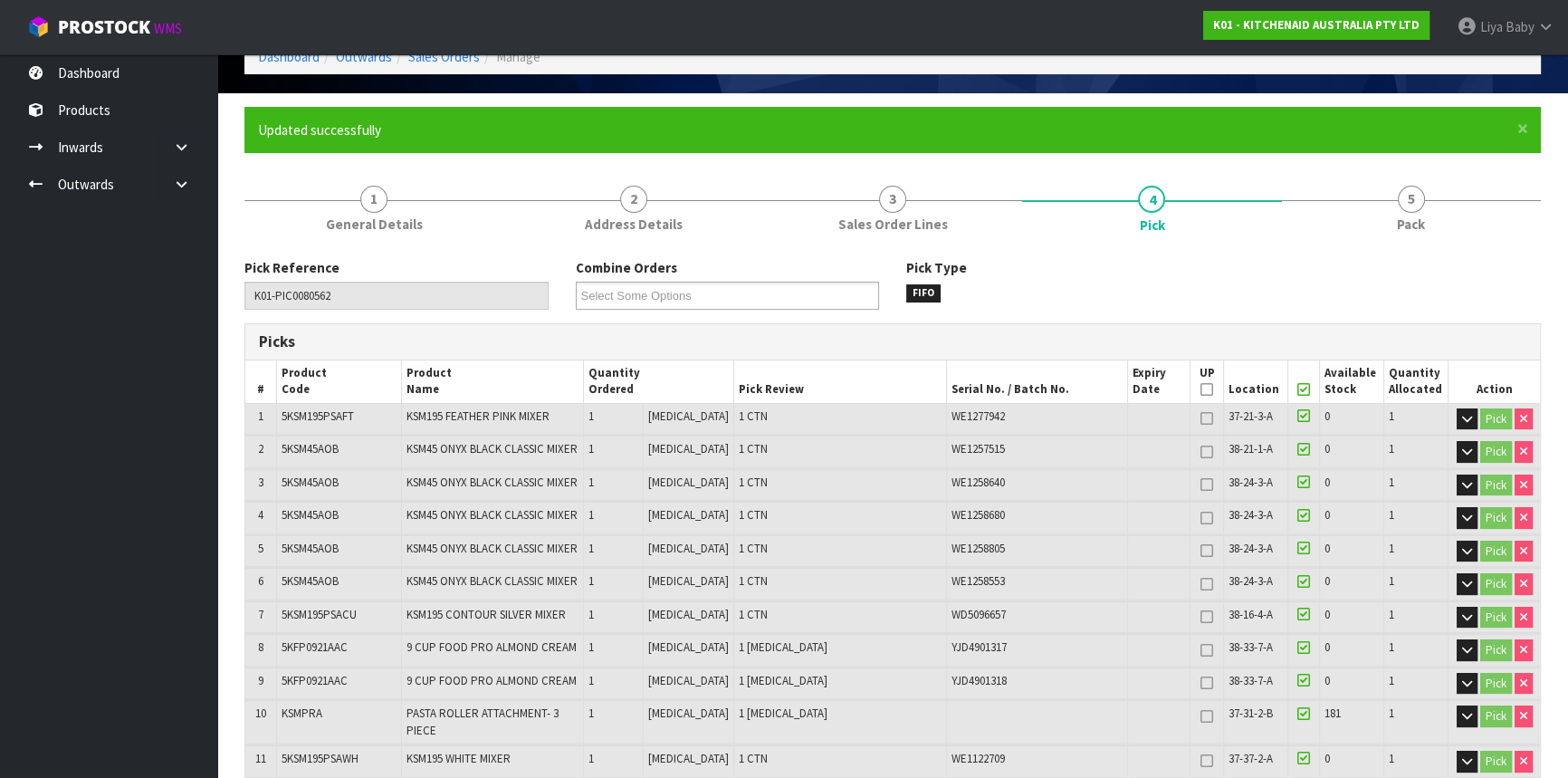
scroll to position [0, 0]
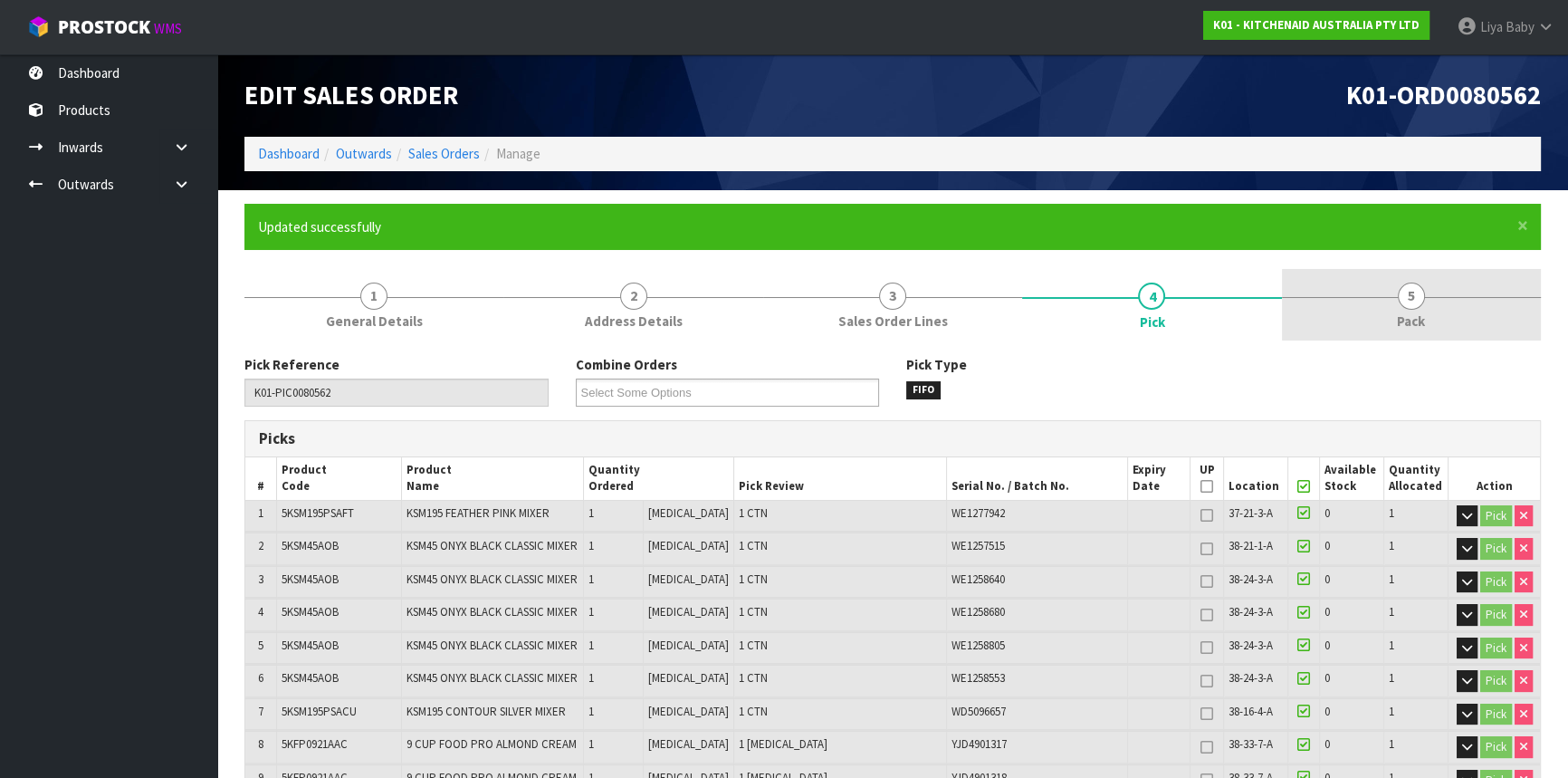
click at [1385, 317] on link "5 Pack" at bounding box center [1411, 305] width 259 height 72
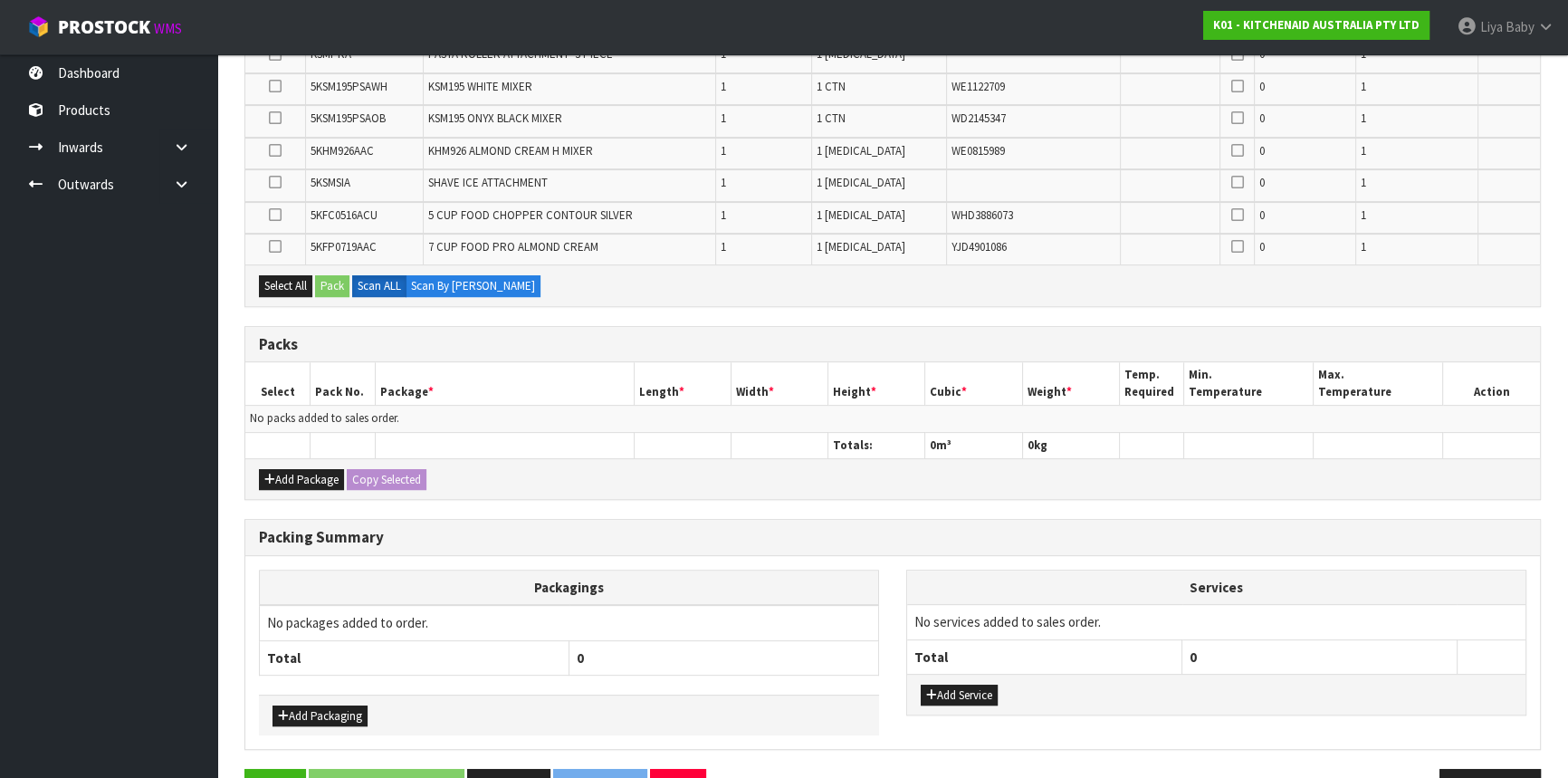
scroll to position [782, 0]
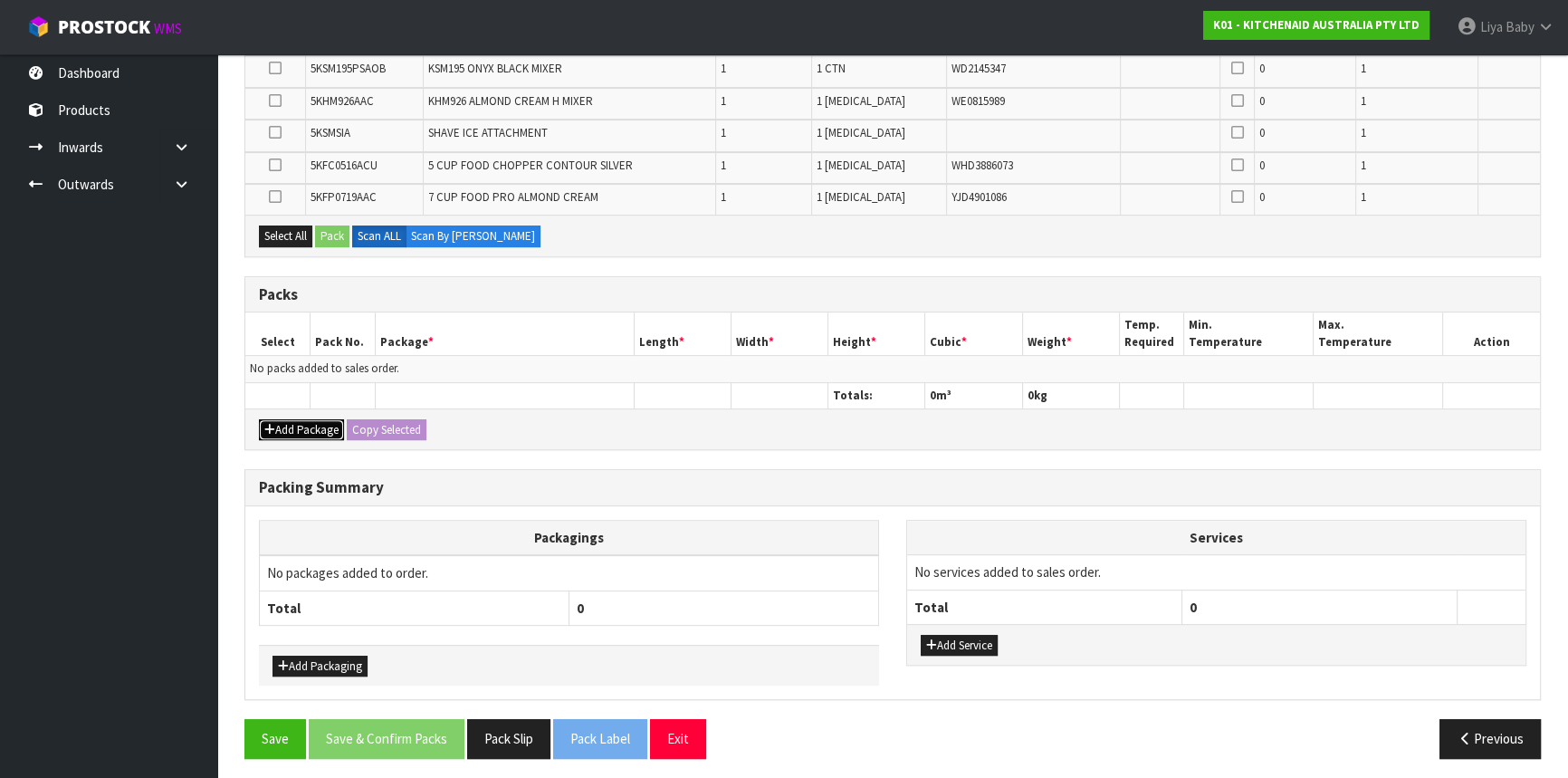
click at [321, 430] on button "Add Package" at bounding box center [301, 430] width 85 height 22
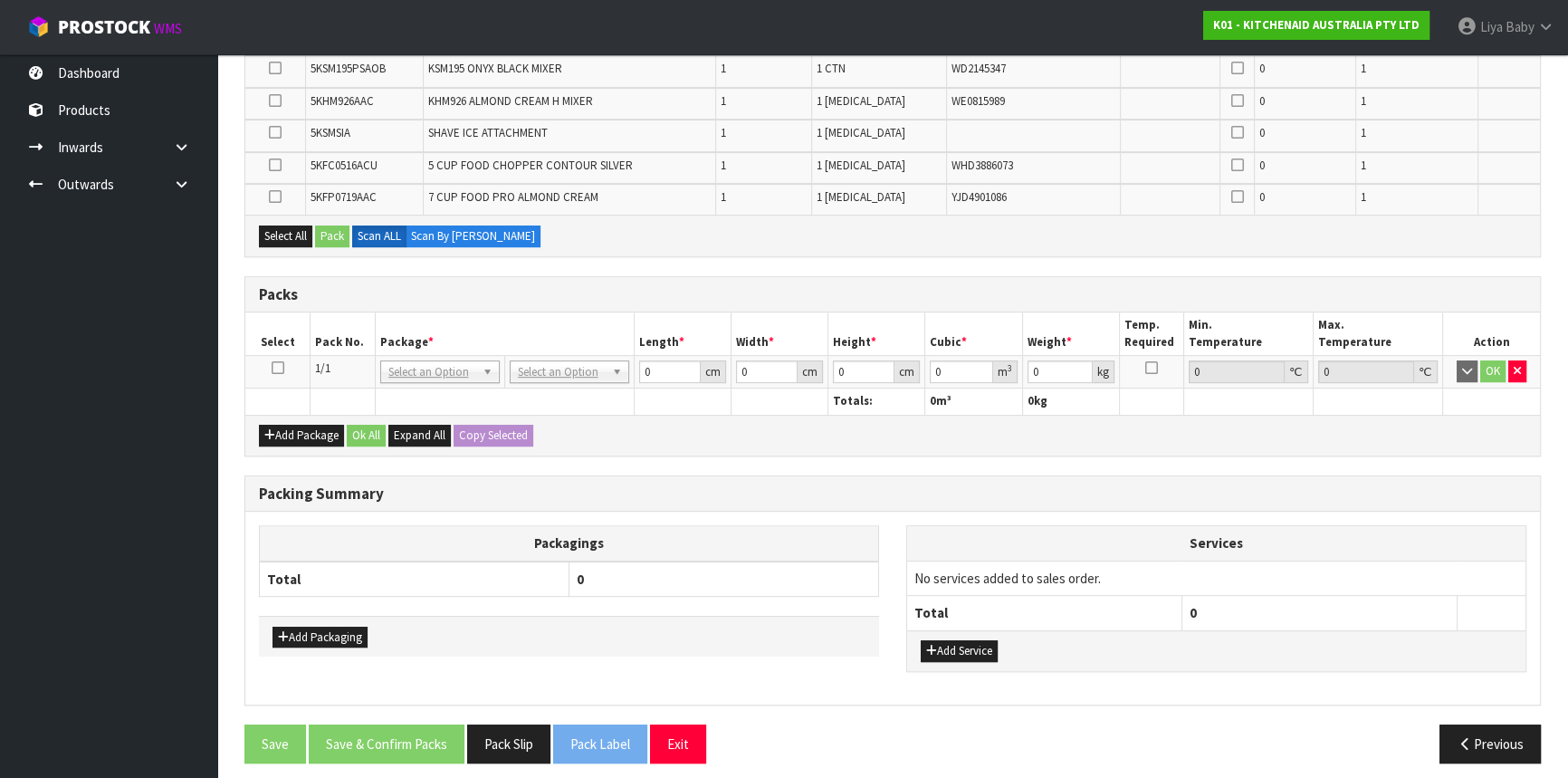
click at [281, 368] on icon at bounding box center [278, 368] width 12 height 1
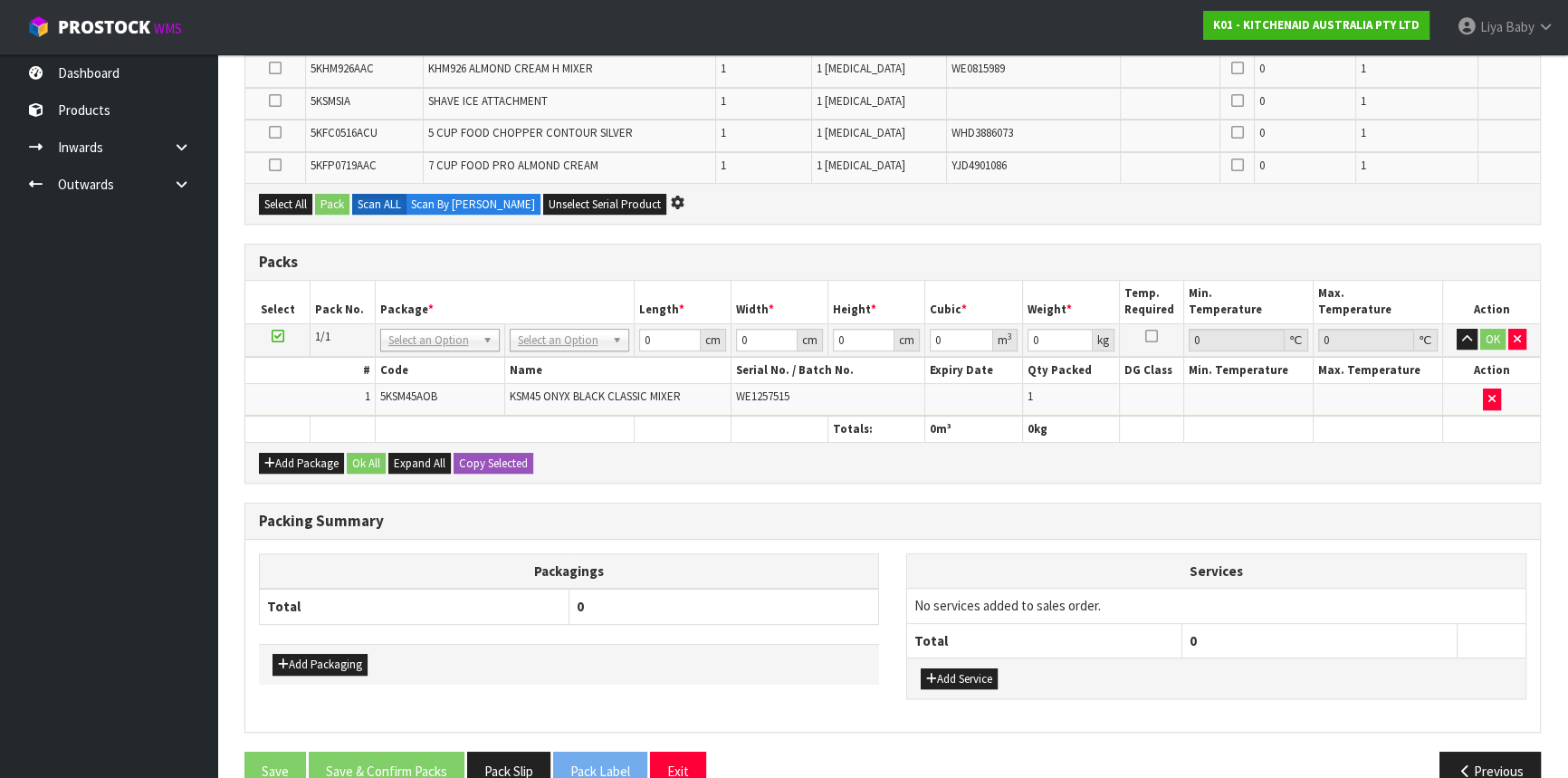
scroll to position [750, 0]
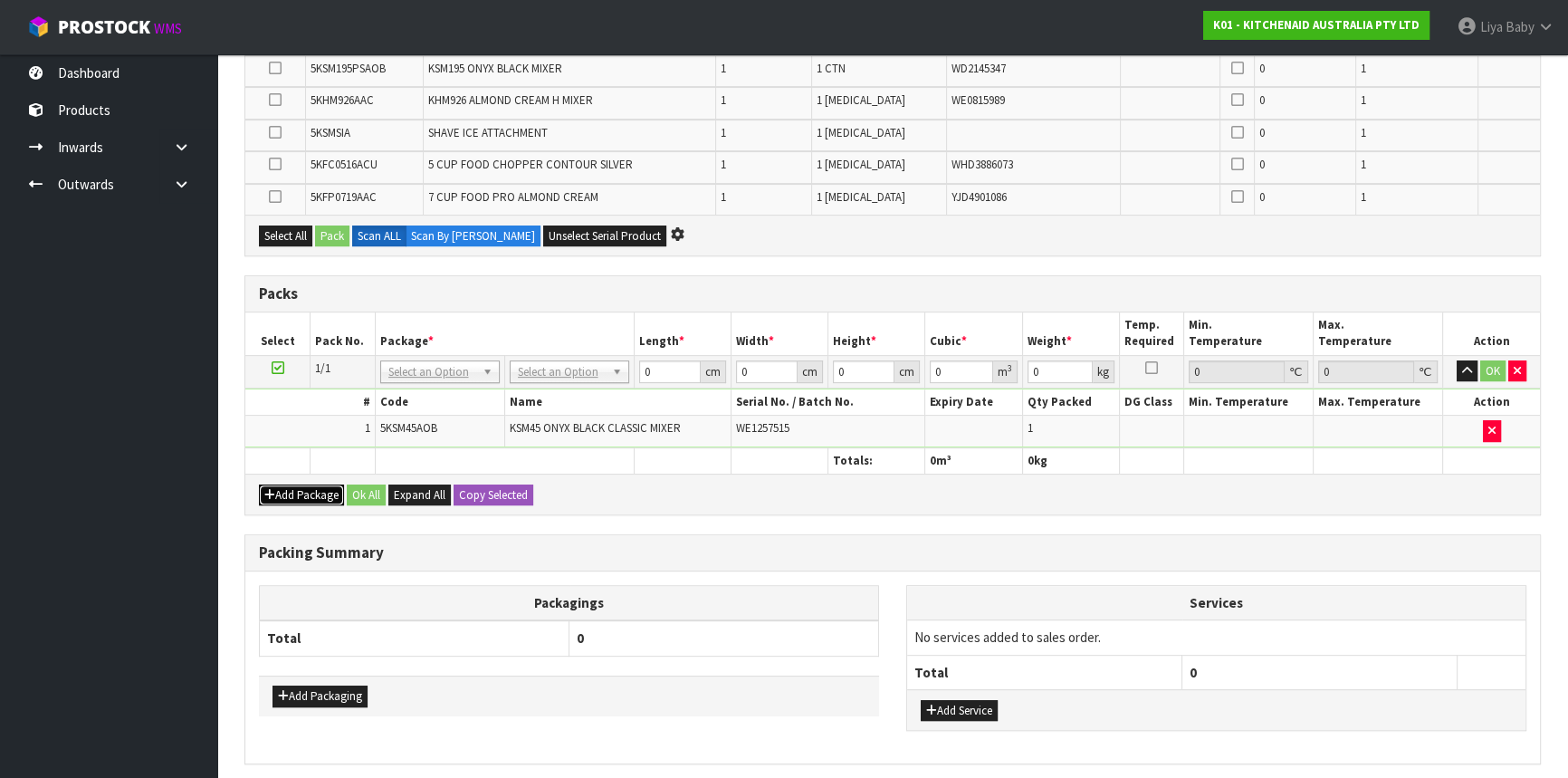
click at [314, 494] on button "Add Package" at bounding box center [301, 495] width 85 height 22
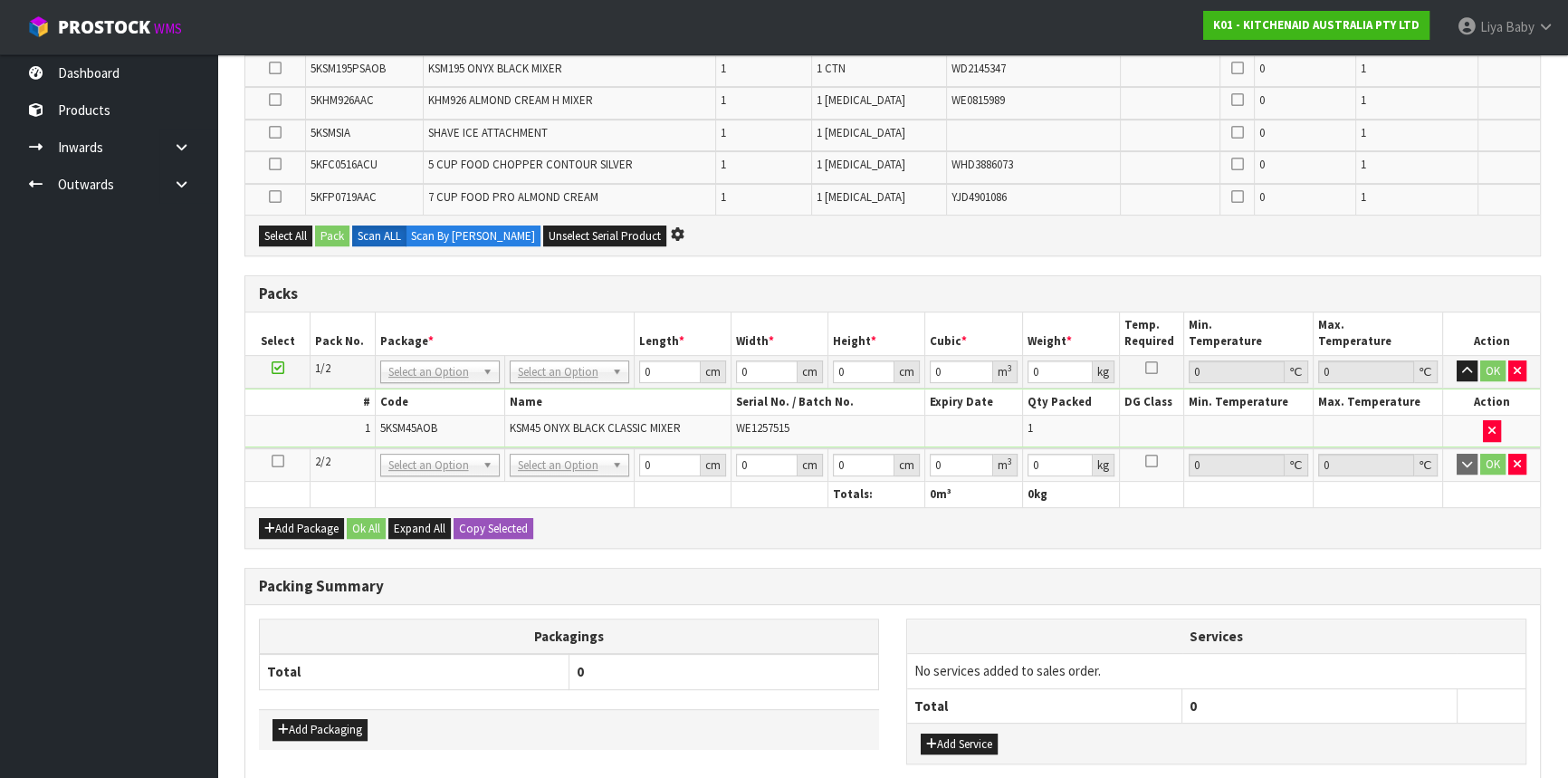
click at [279, 461] on icon at bounding box center [278, 461] width 12 height 1
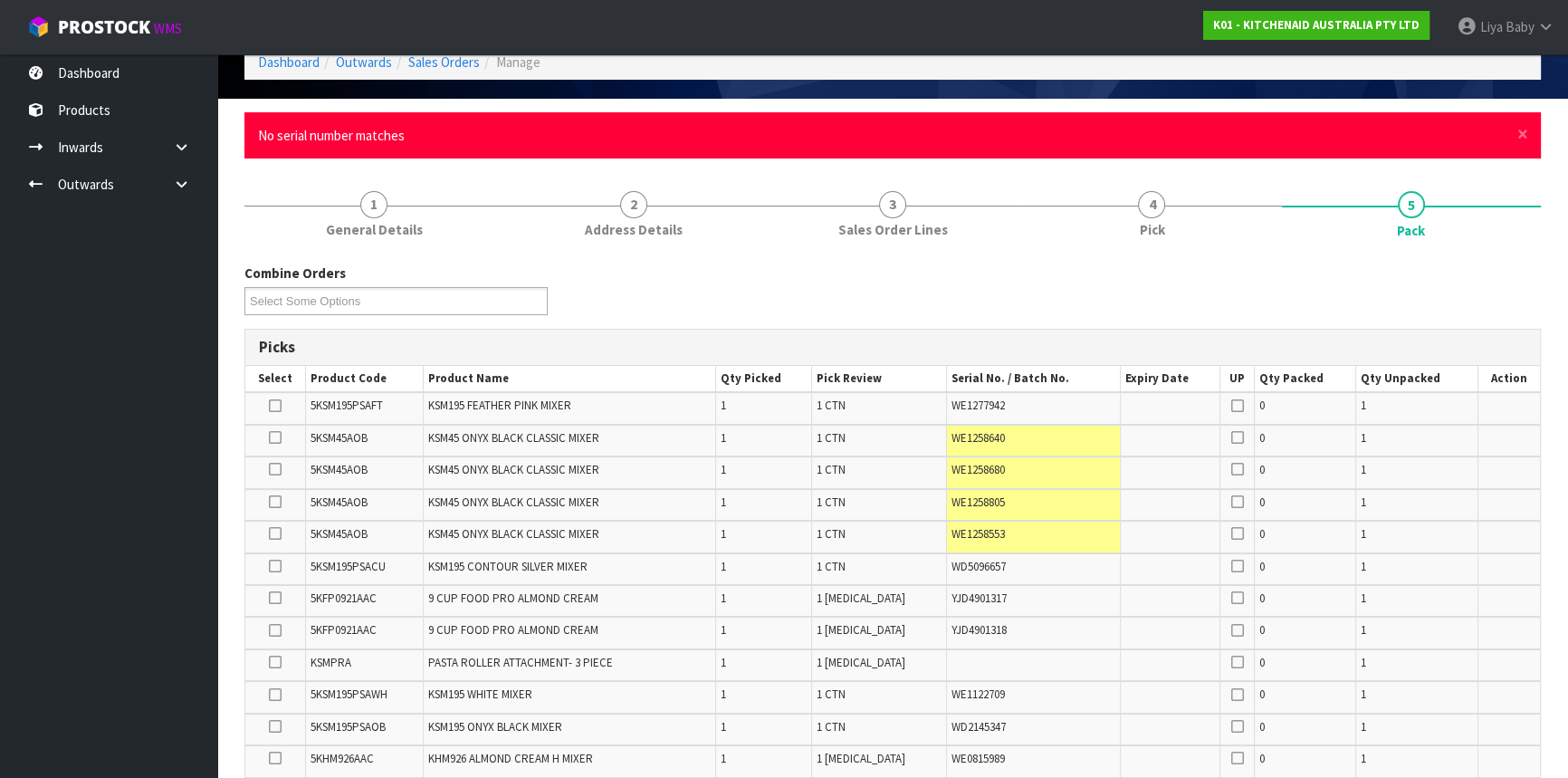
scroll to position [0, 0]
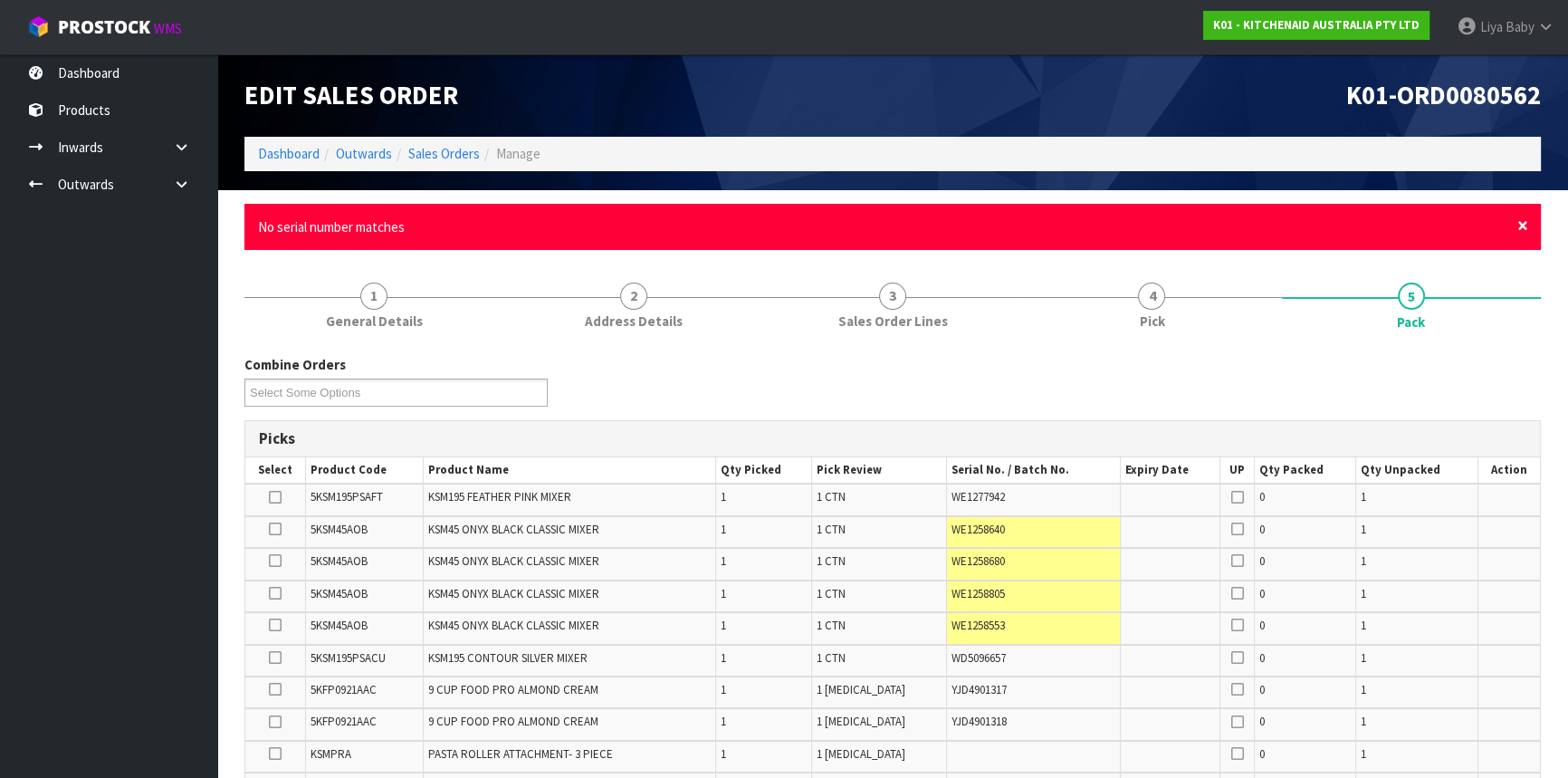
click at [1524, 226] on span "×" at bounding box center [1523, 226] width 10 height 26
click at [1522, 228] on span "×" at bounding box center [1523, 226] width 10 height 26
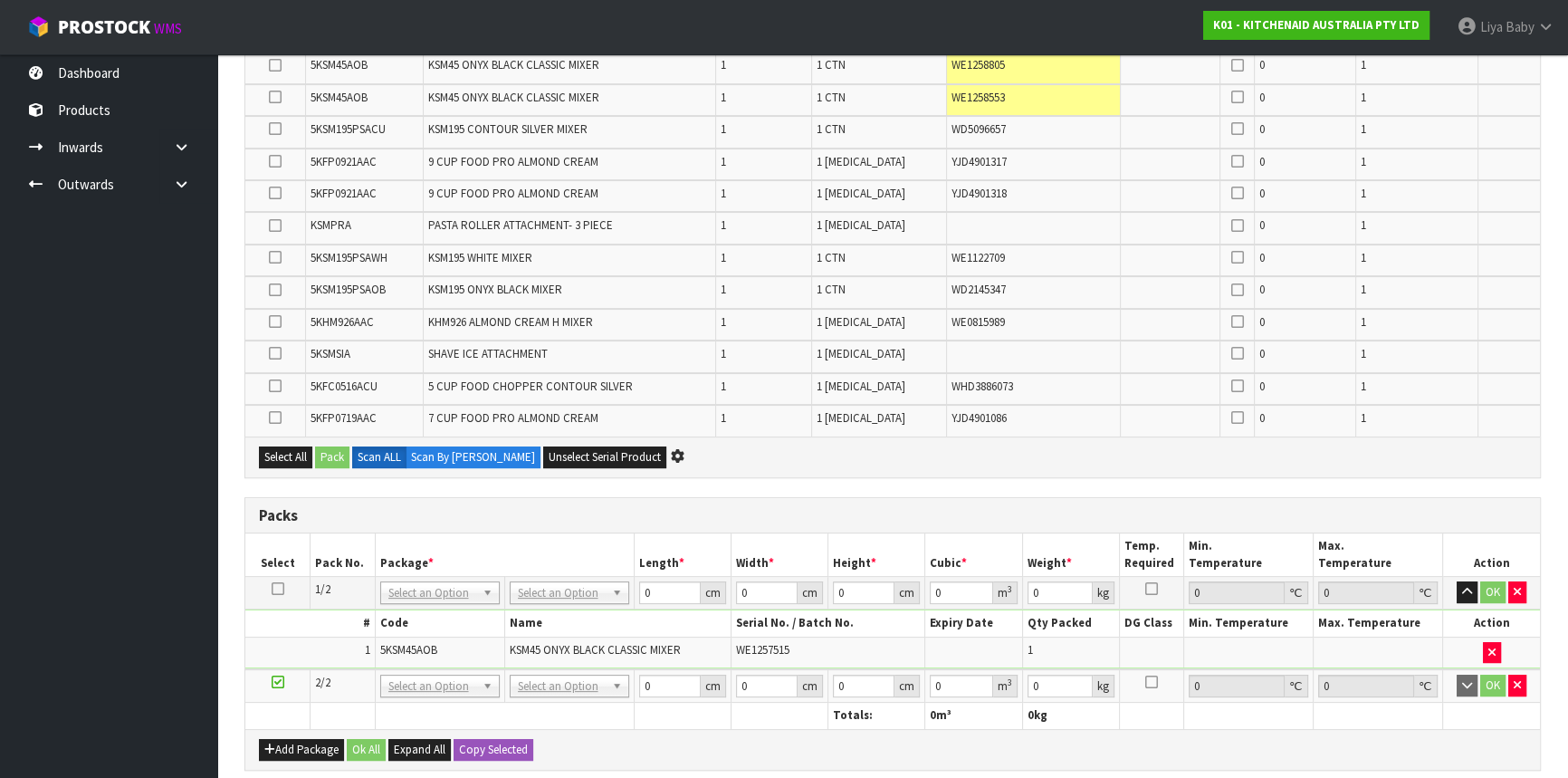
scroll to position [618, 0]
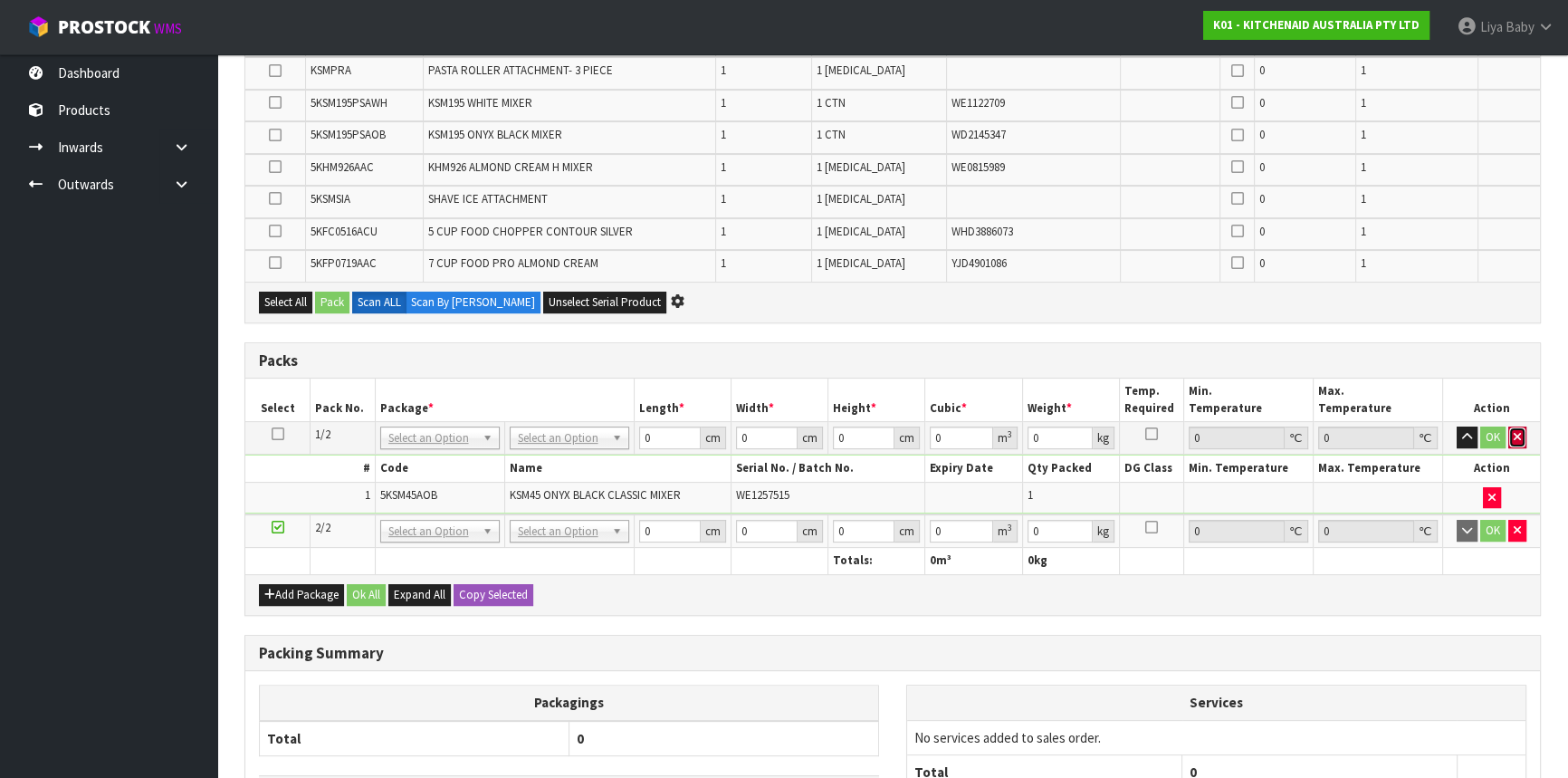
click at [1522, 433] on button "button" at bounding box center [1517, 437] width 18 height 22
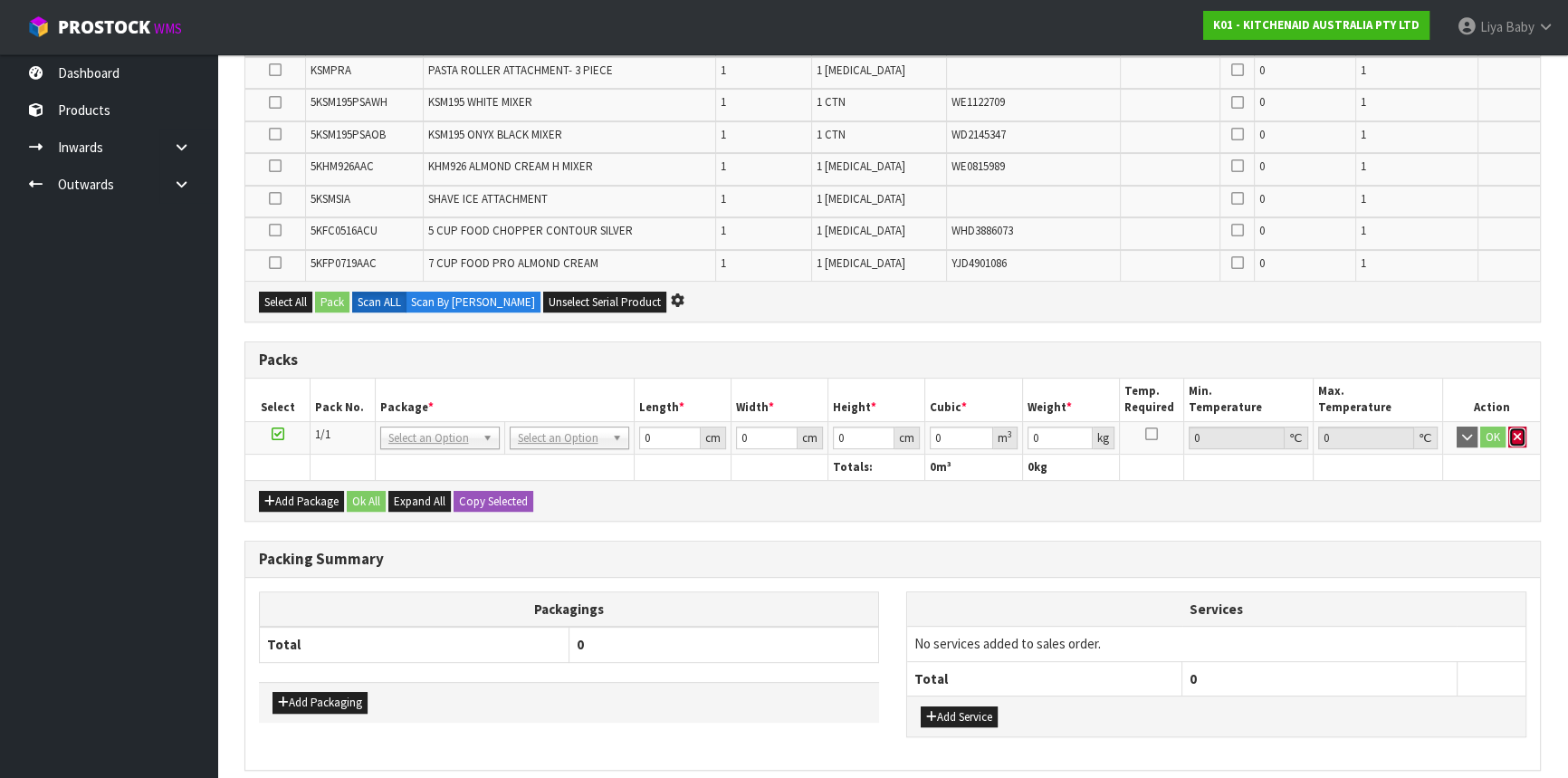
click at [1518, 431] on icon "button" at bounding box center [1518, 437] width 8 height 11
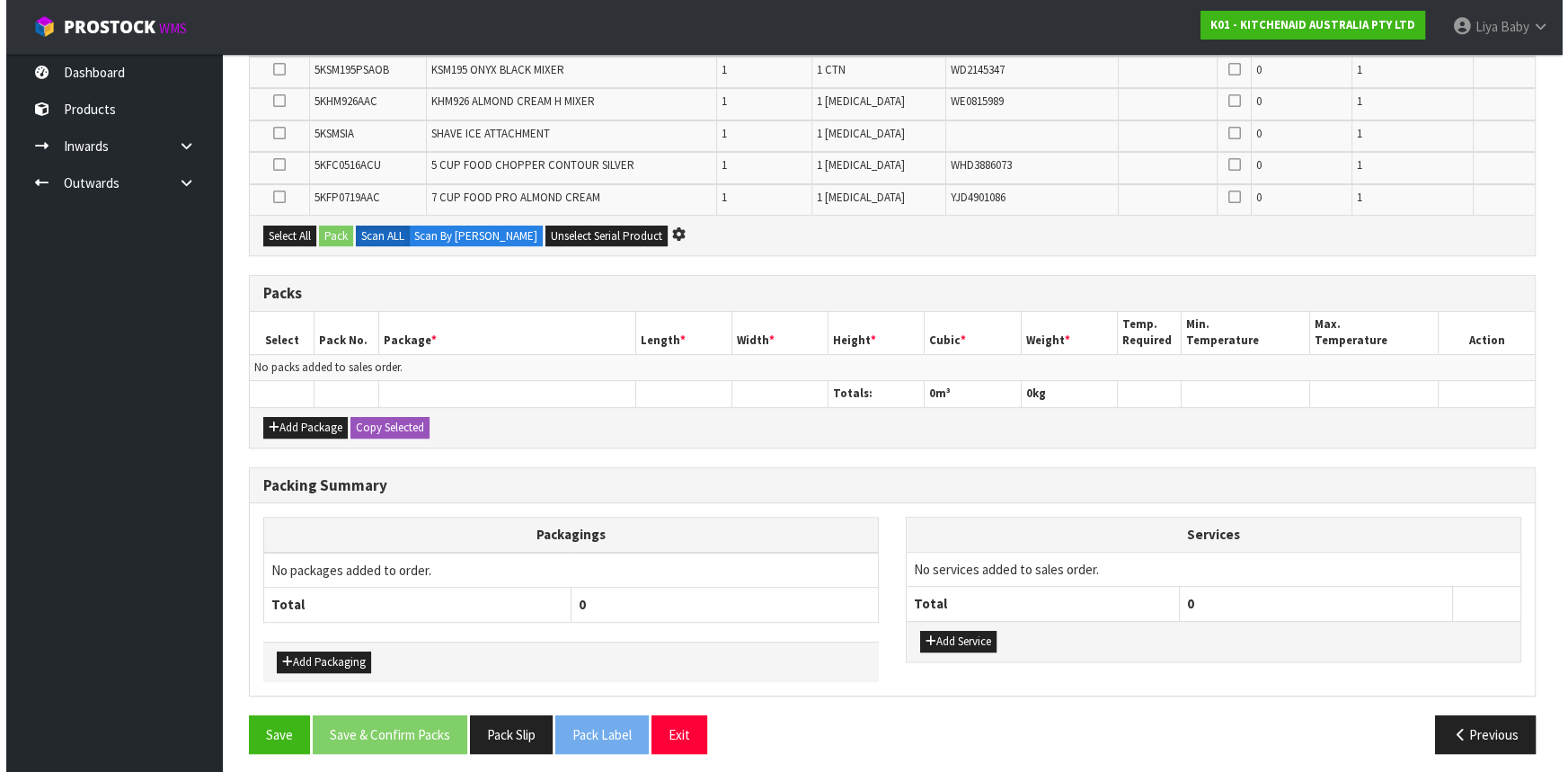
scroll to position [711, 0]
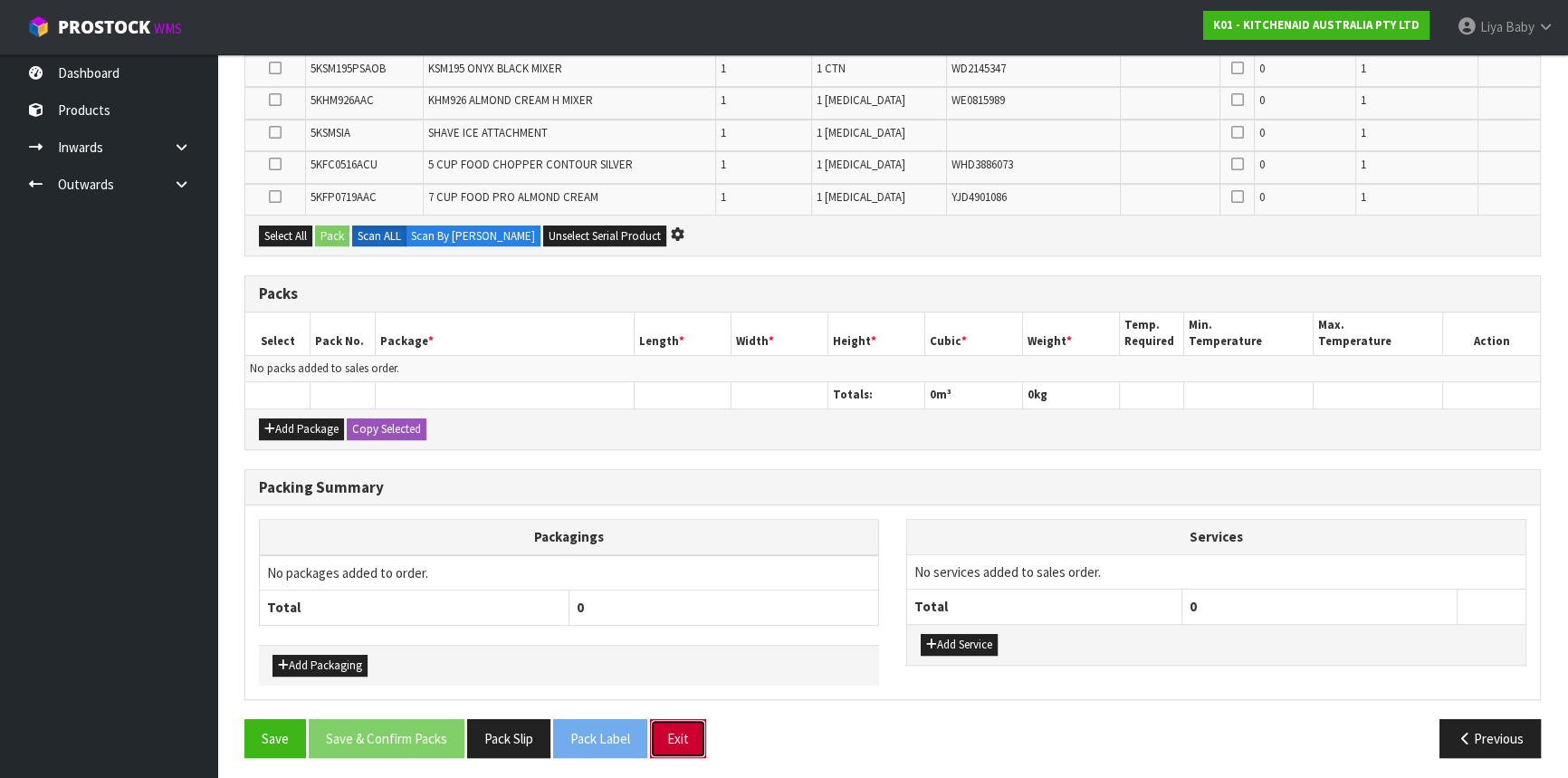
click at [688, 733] on button "Exit" at bounding box center [677, 738] width 56 height 39
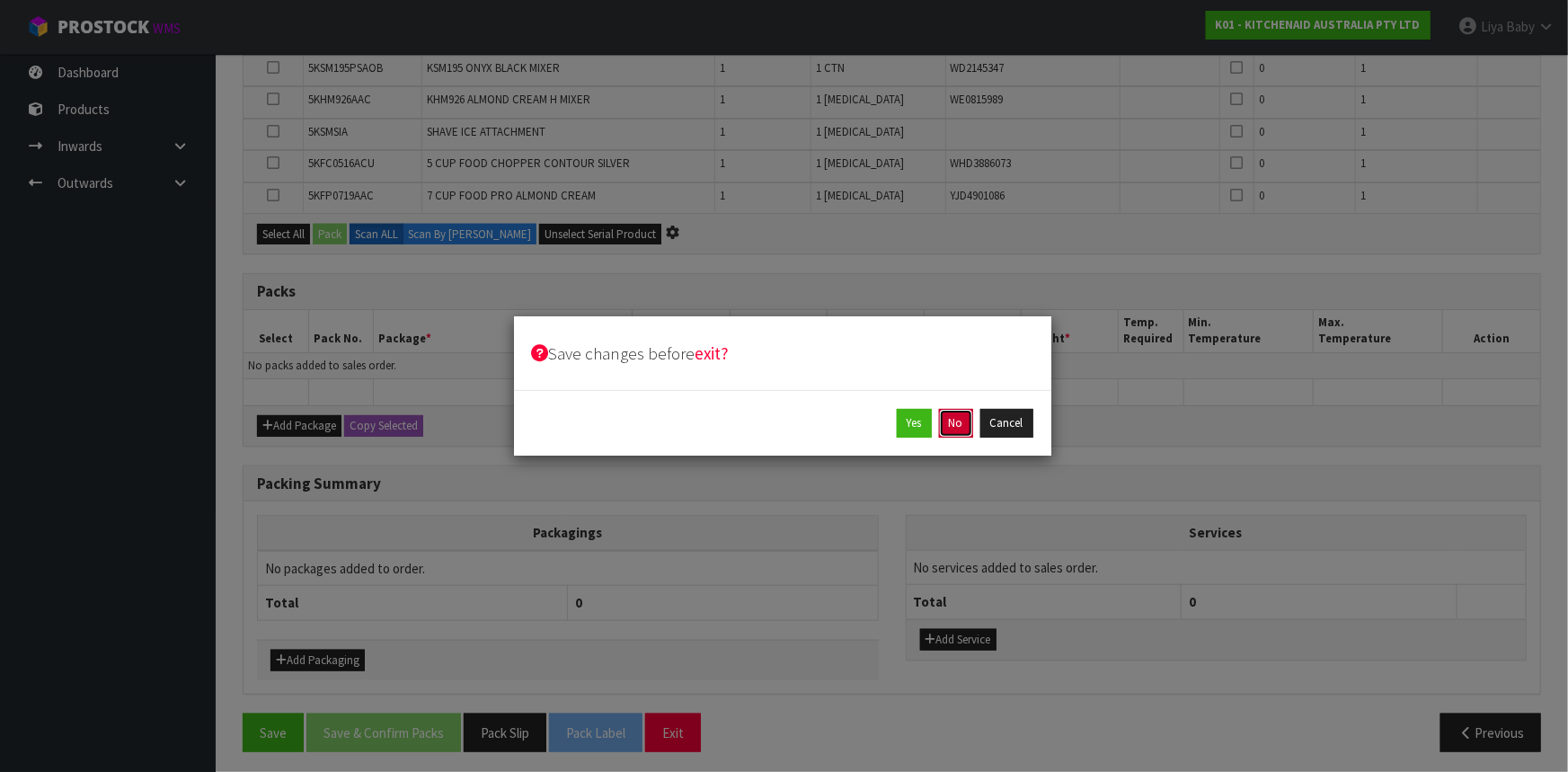
click at [956, 418] on button "No" at bounding box center [956, 423] width 34 height 29
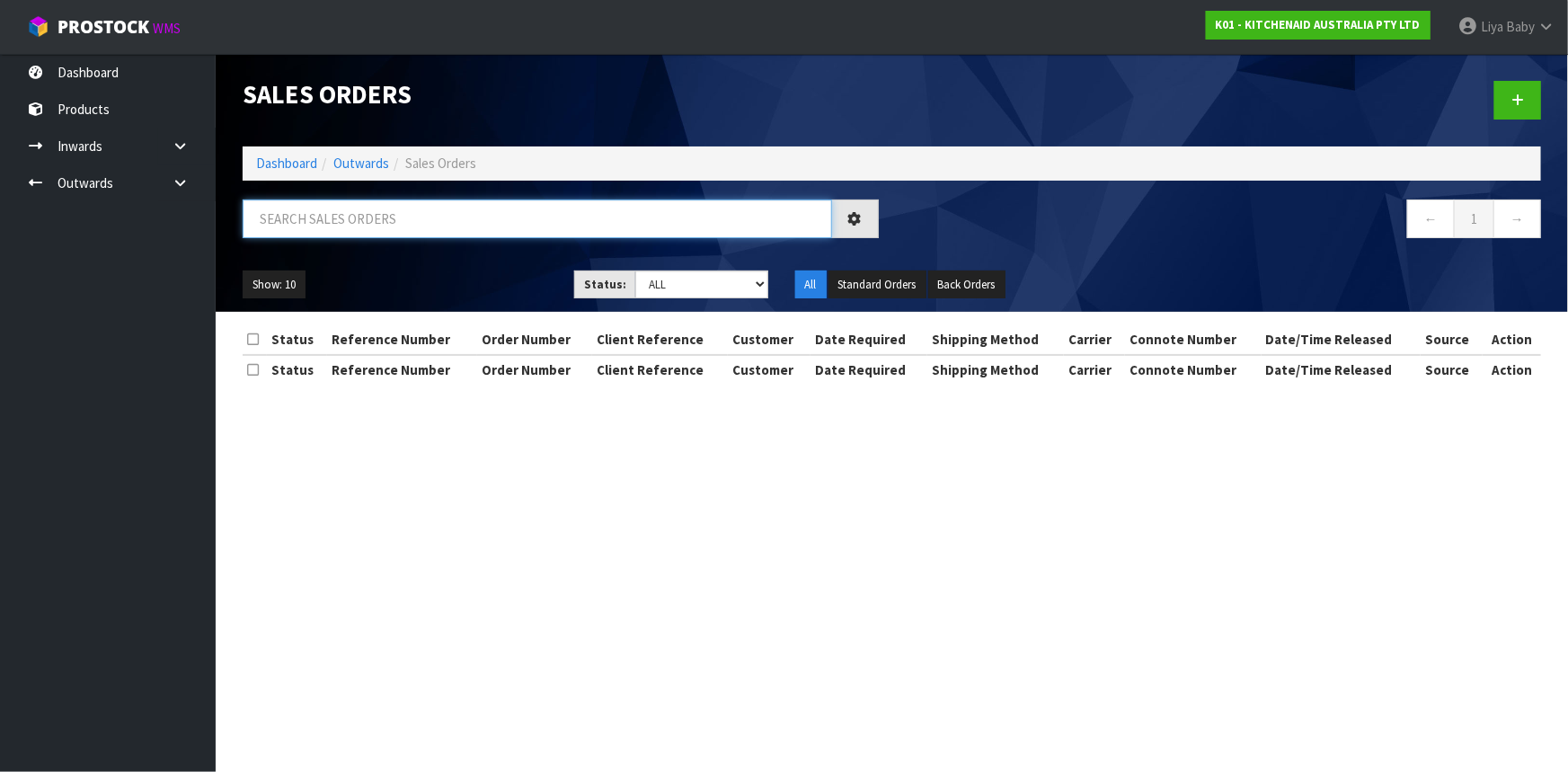
click at [417, 221] on input "text" at bounding box center [537, 218] width 589 height 39
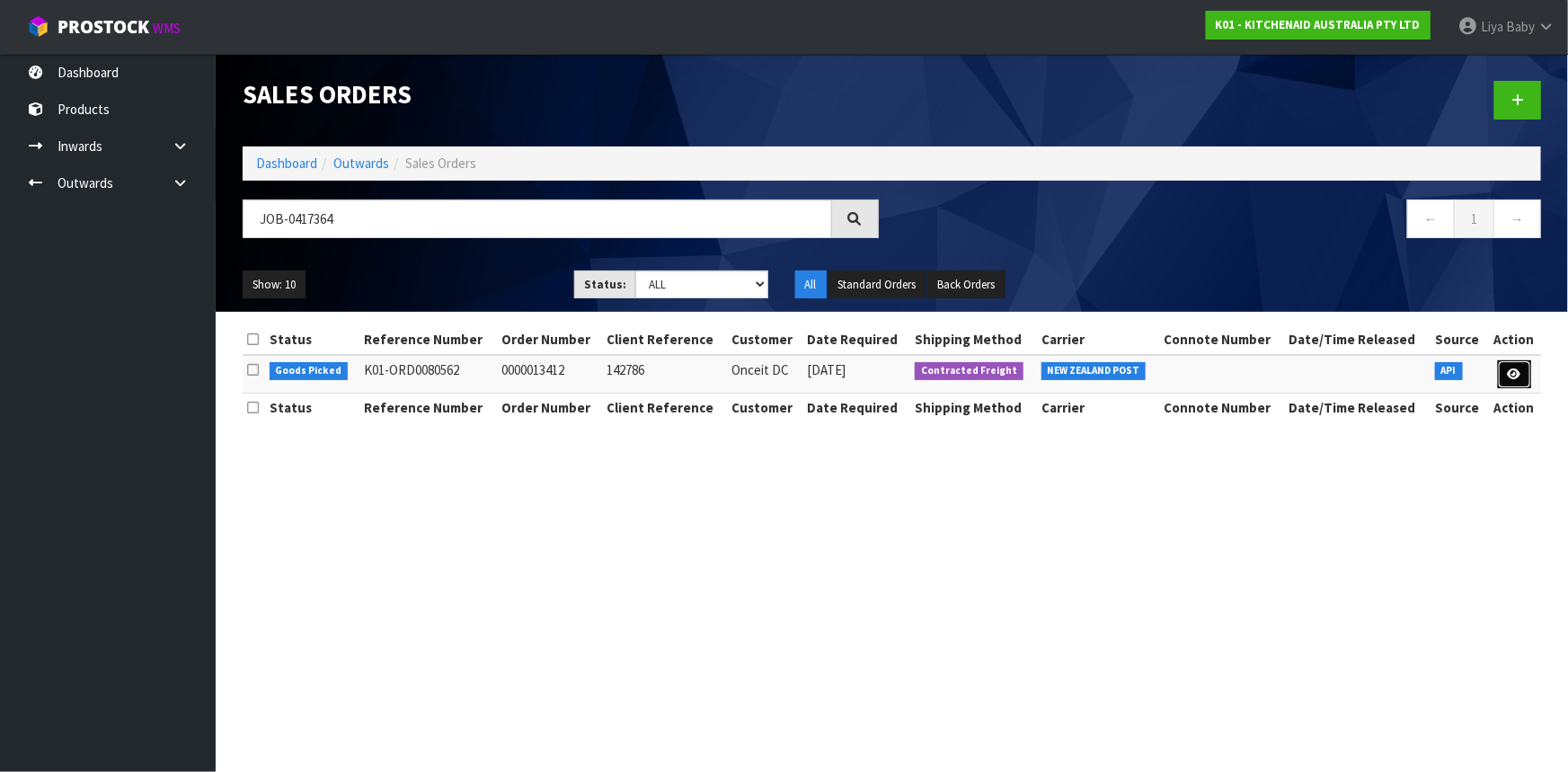
click at [1507, 369] on link at bounding box center [1513, 374] width 33 height 29
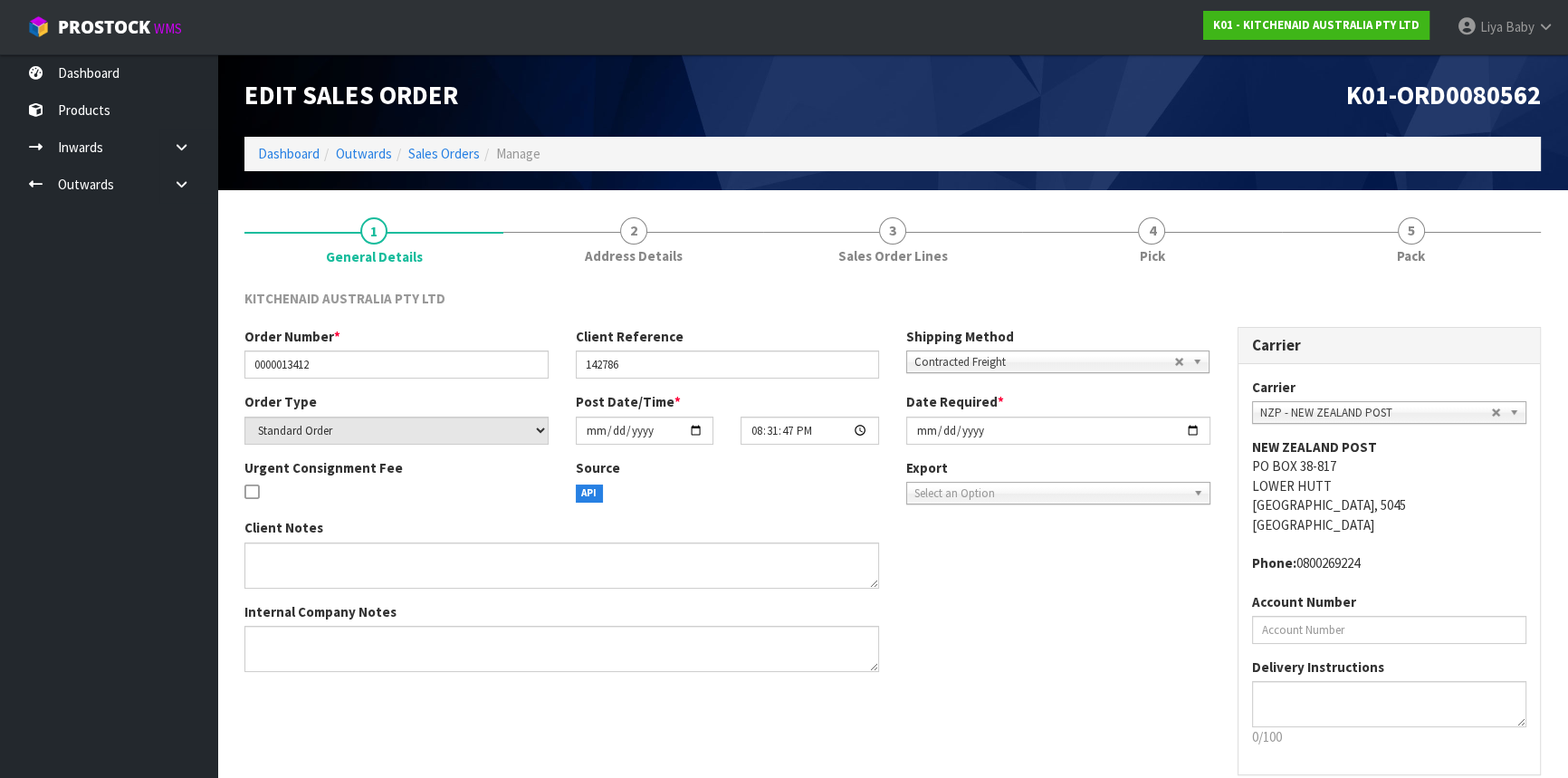
scroll to position [81, 0]
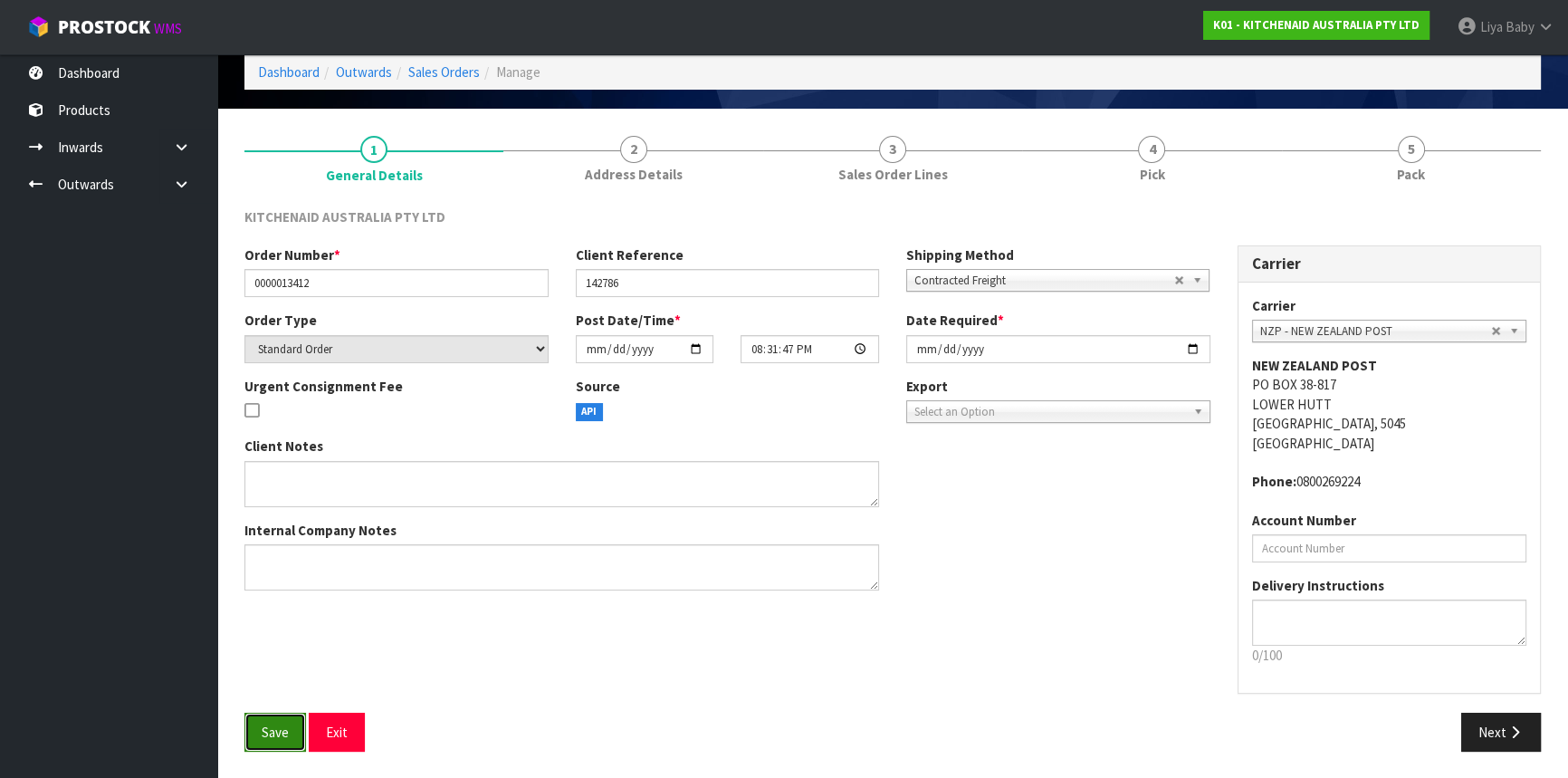
click at [295, 731] on button "Save" at bounding box center [275, 732] width 62 height 39
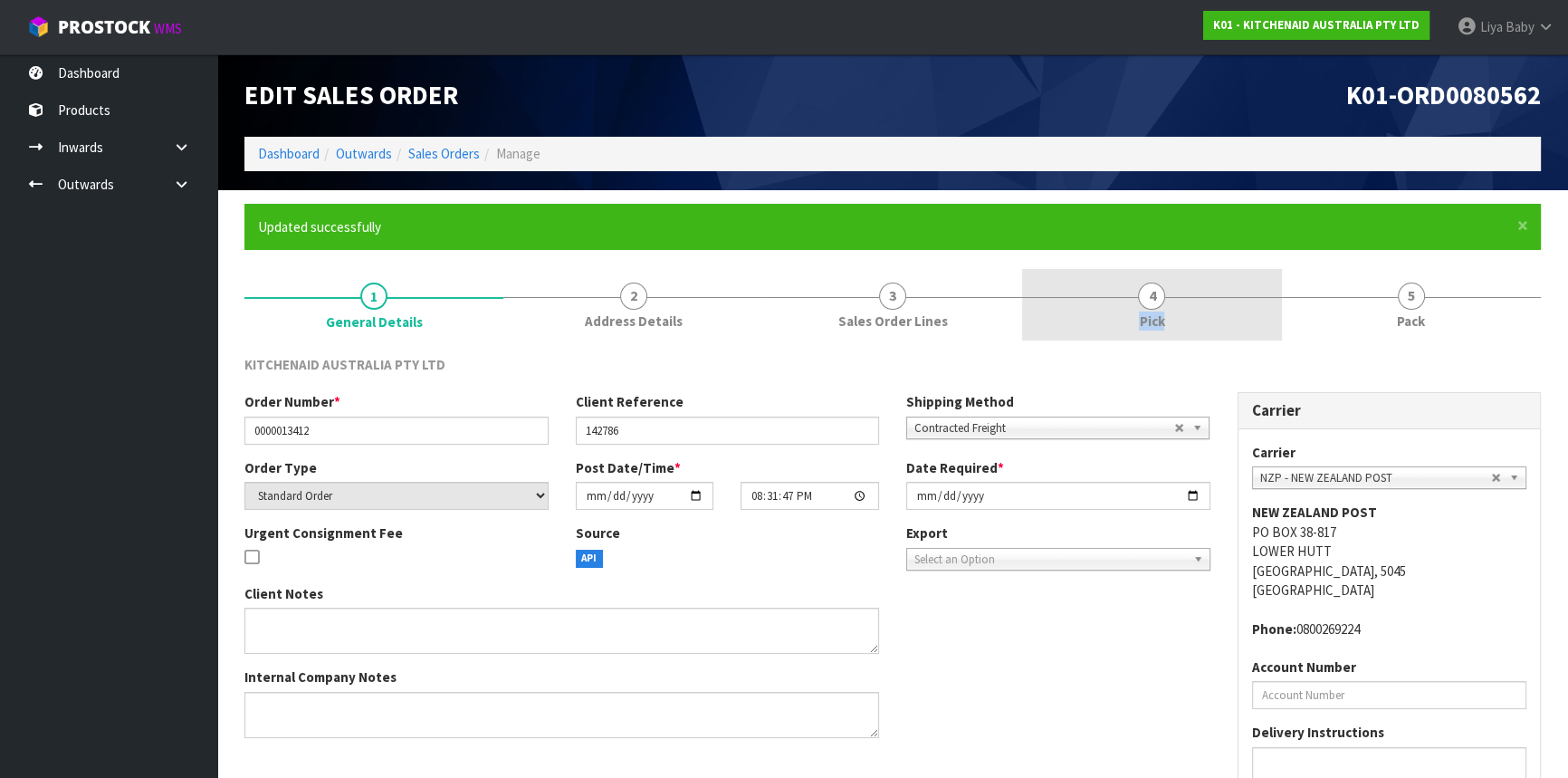
click at [1165, 300] on link "4 Pick" at bounding box center [1151, 305] width 259 height 72
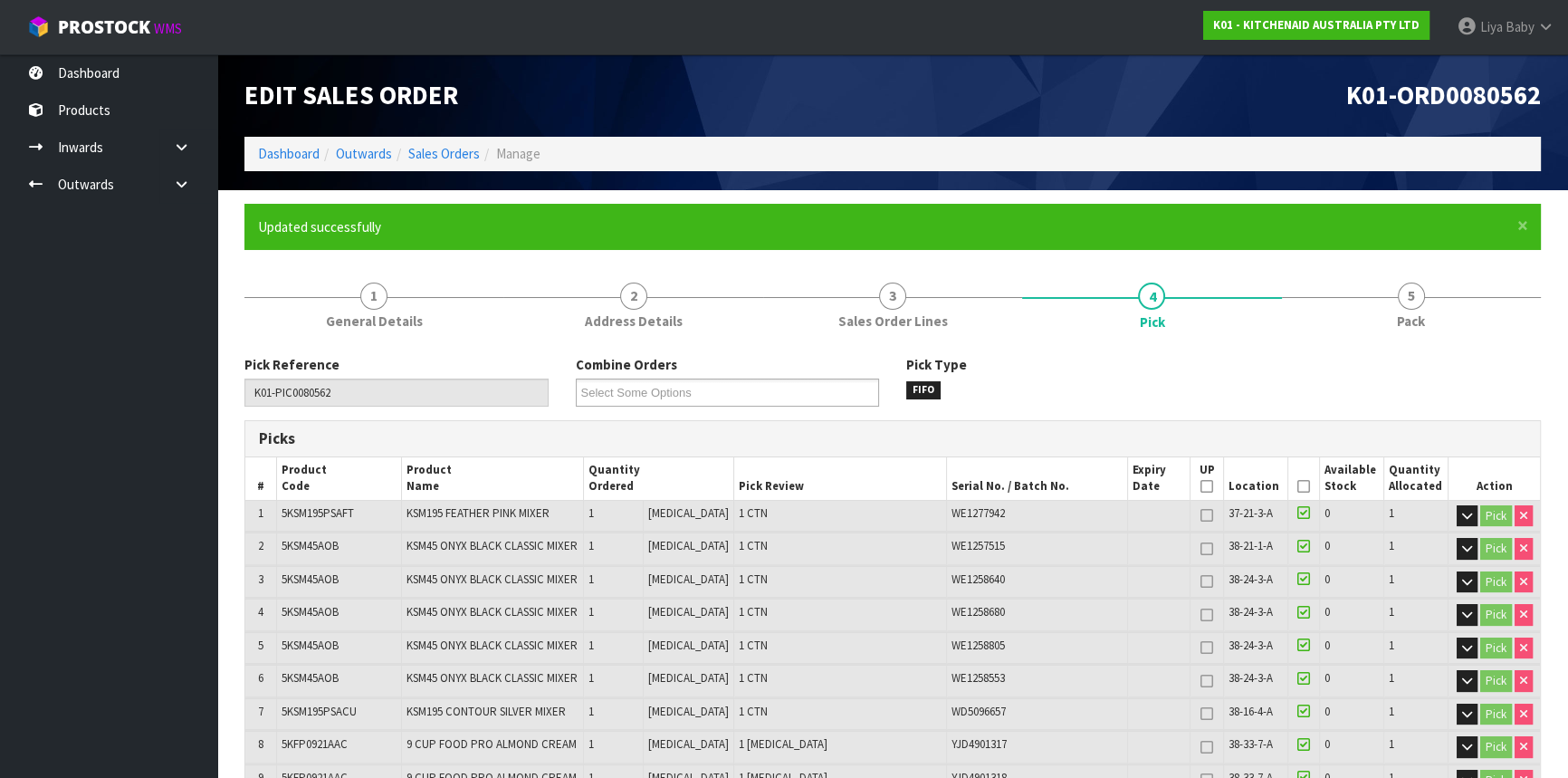
click at [1300, 486] on icon at bounding box center [1304, 486] width 12 height 1
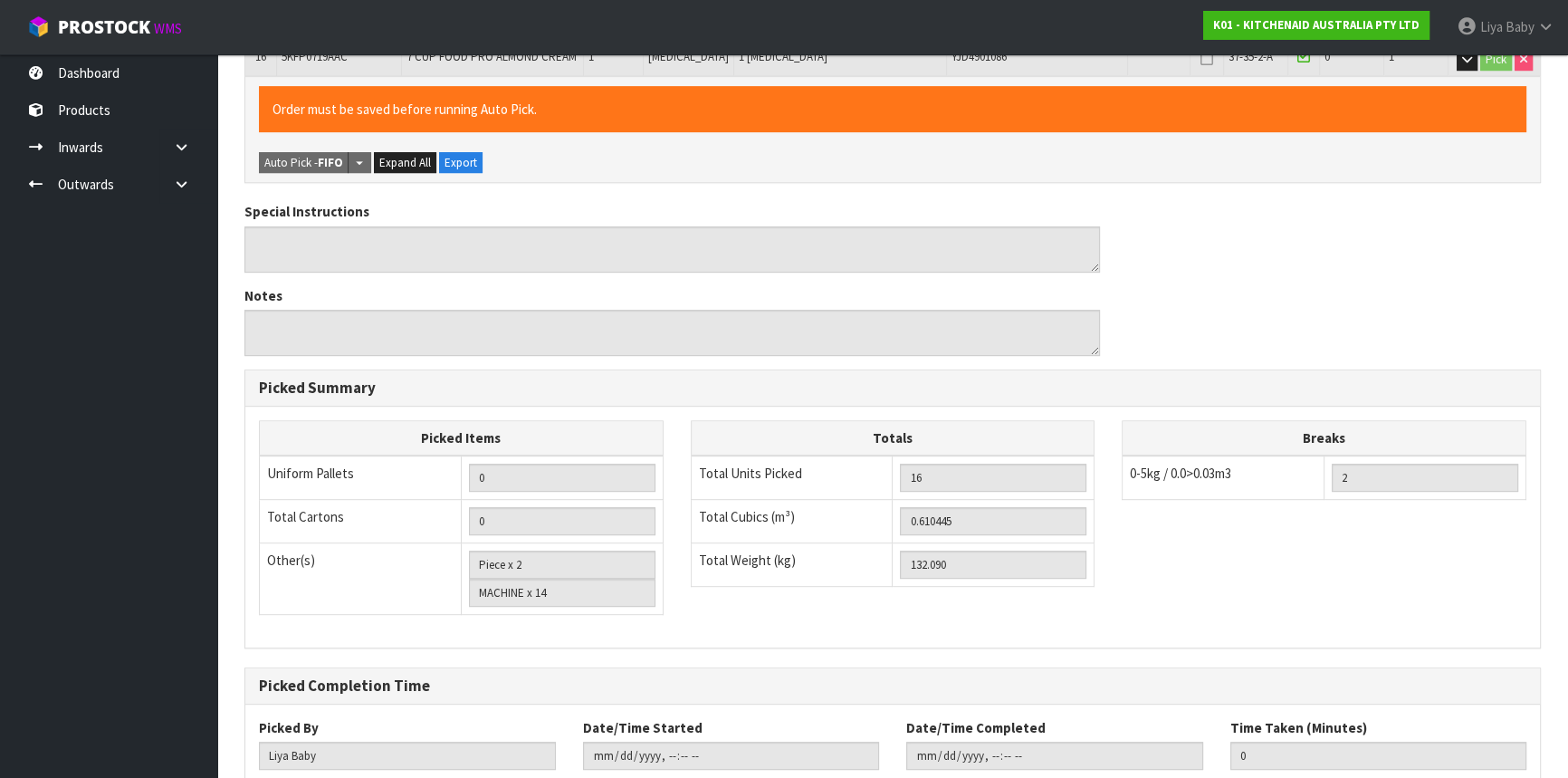
scroll to position [1074, 0]
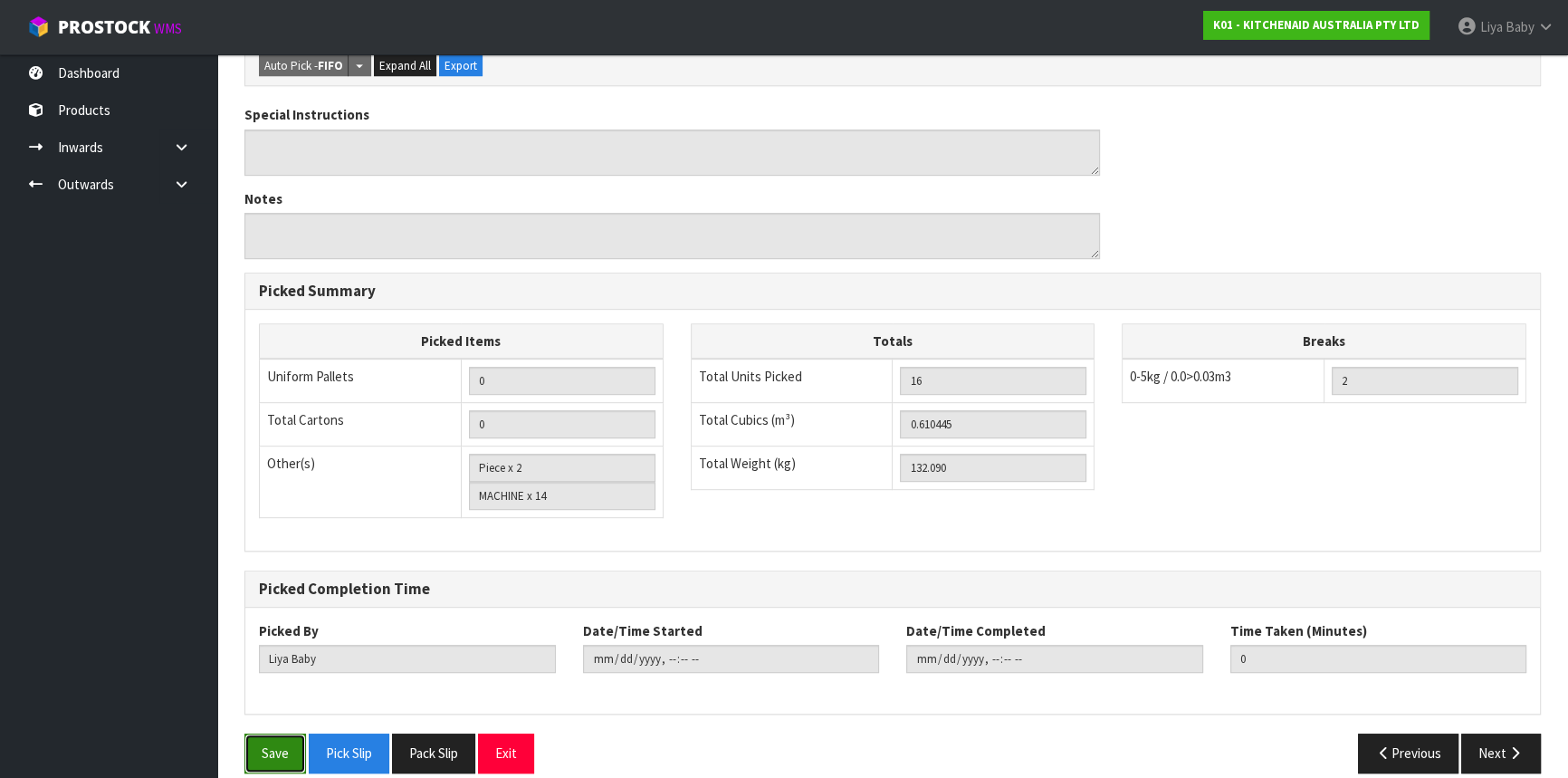
click at [293, 736] on button "Save" at bounding box center [275, 752] width 62 height 39
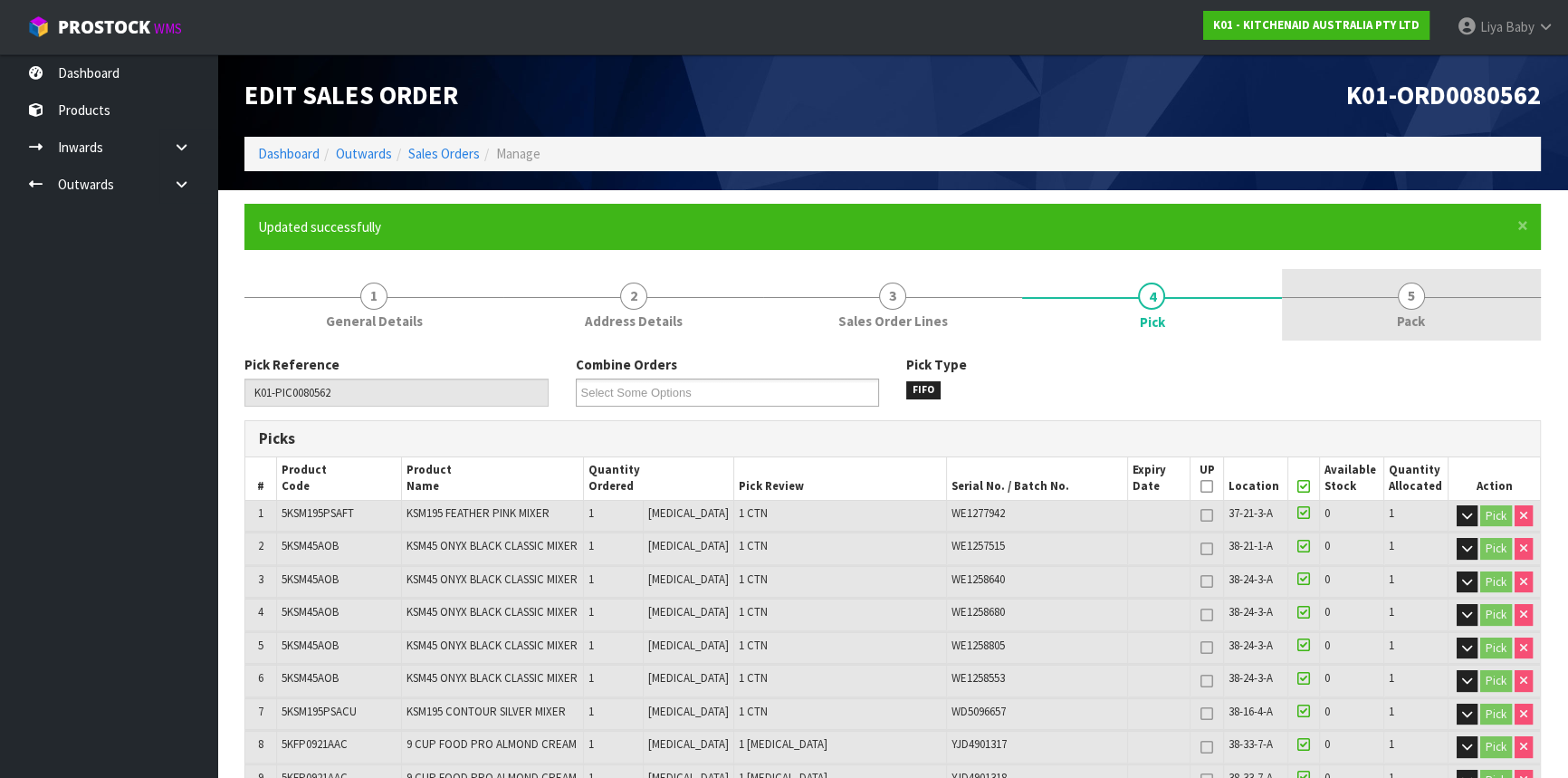
click at [1412, 307] on span "5" at bounding box center [1412, 296] width 27 height 27
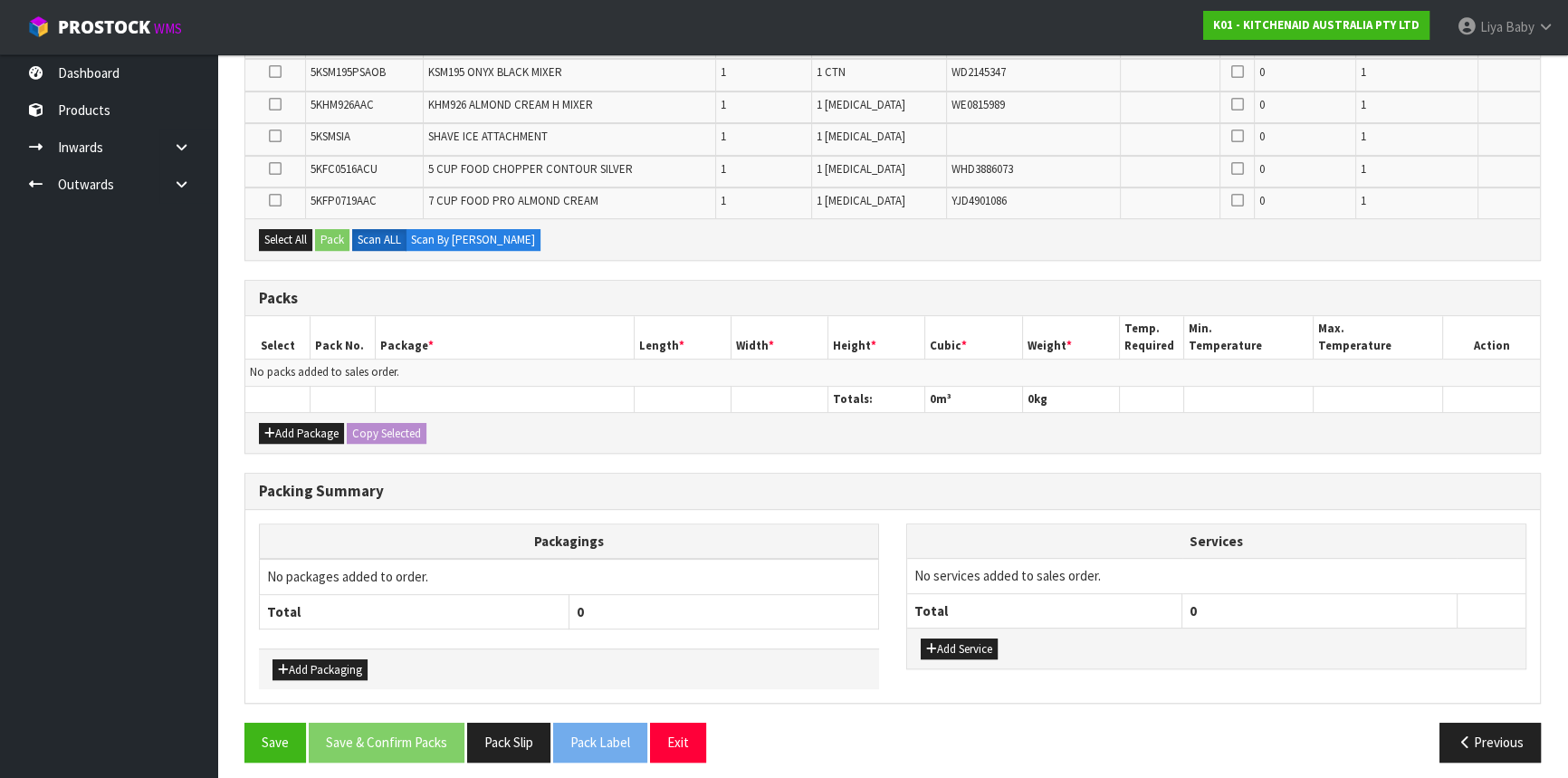
scroll to position [782, 0]
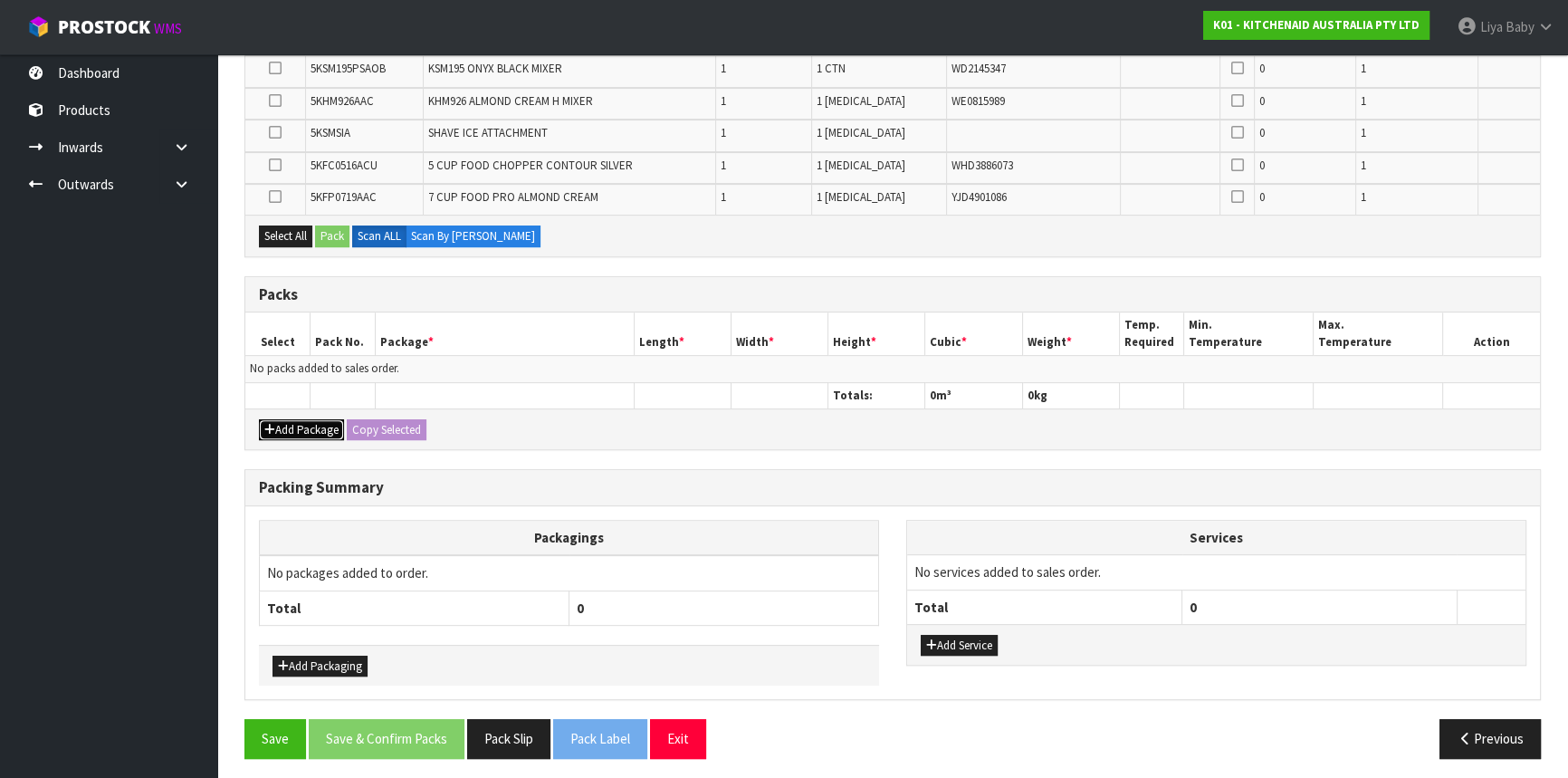
click at [313, 420] on button "Add Package" at bounding box center [301, 430] width 85 height 22
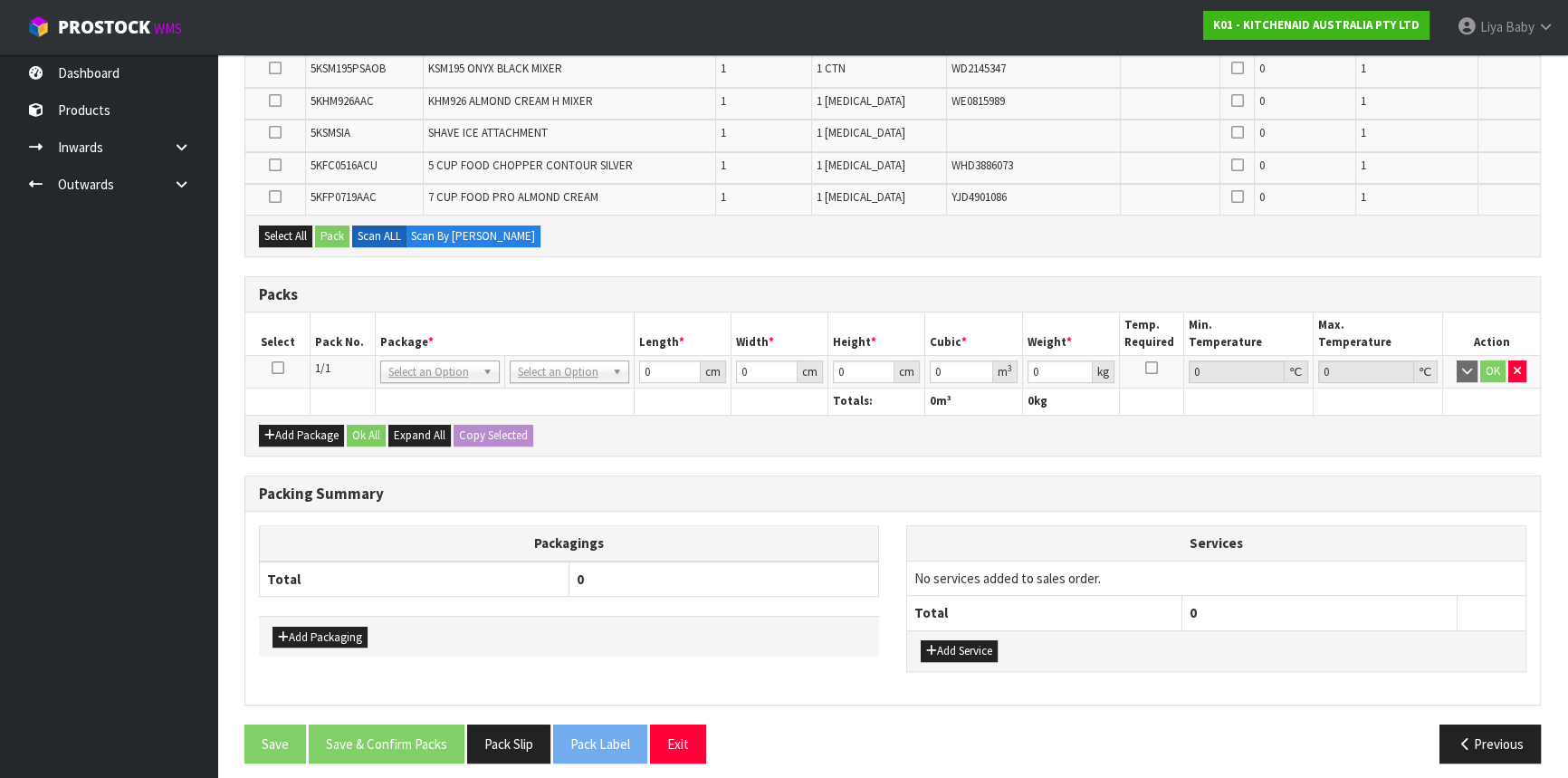
click at [275, 368] on icon at bounding box center [278, 368] width 12 height 1
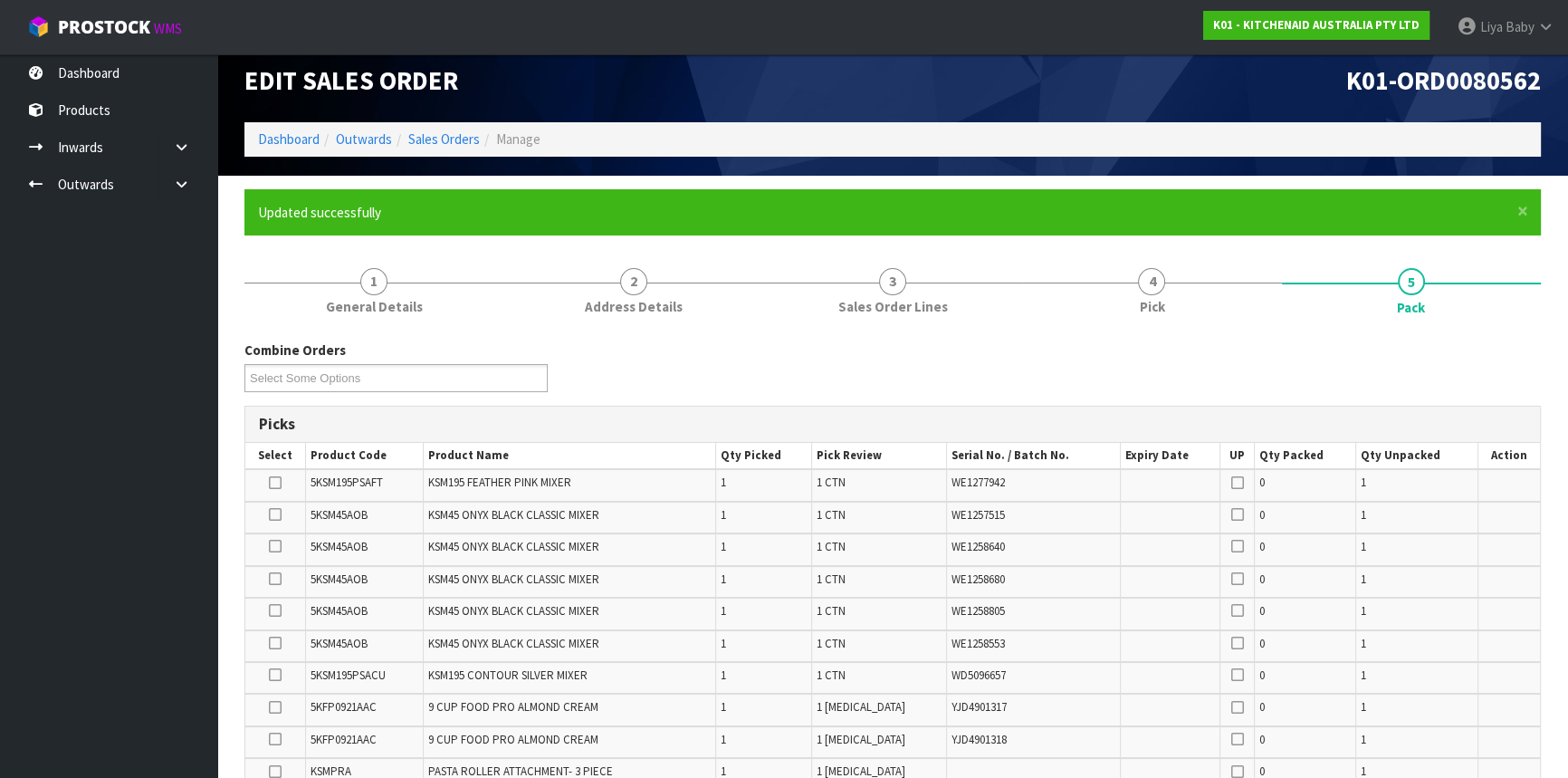
scroll to position [0, 0]
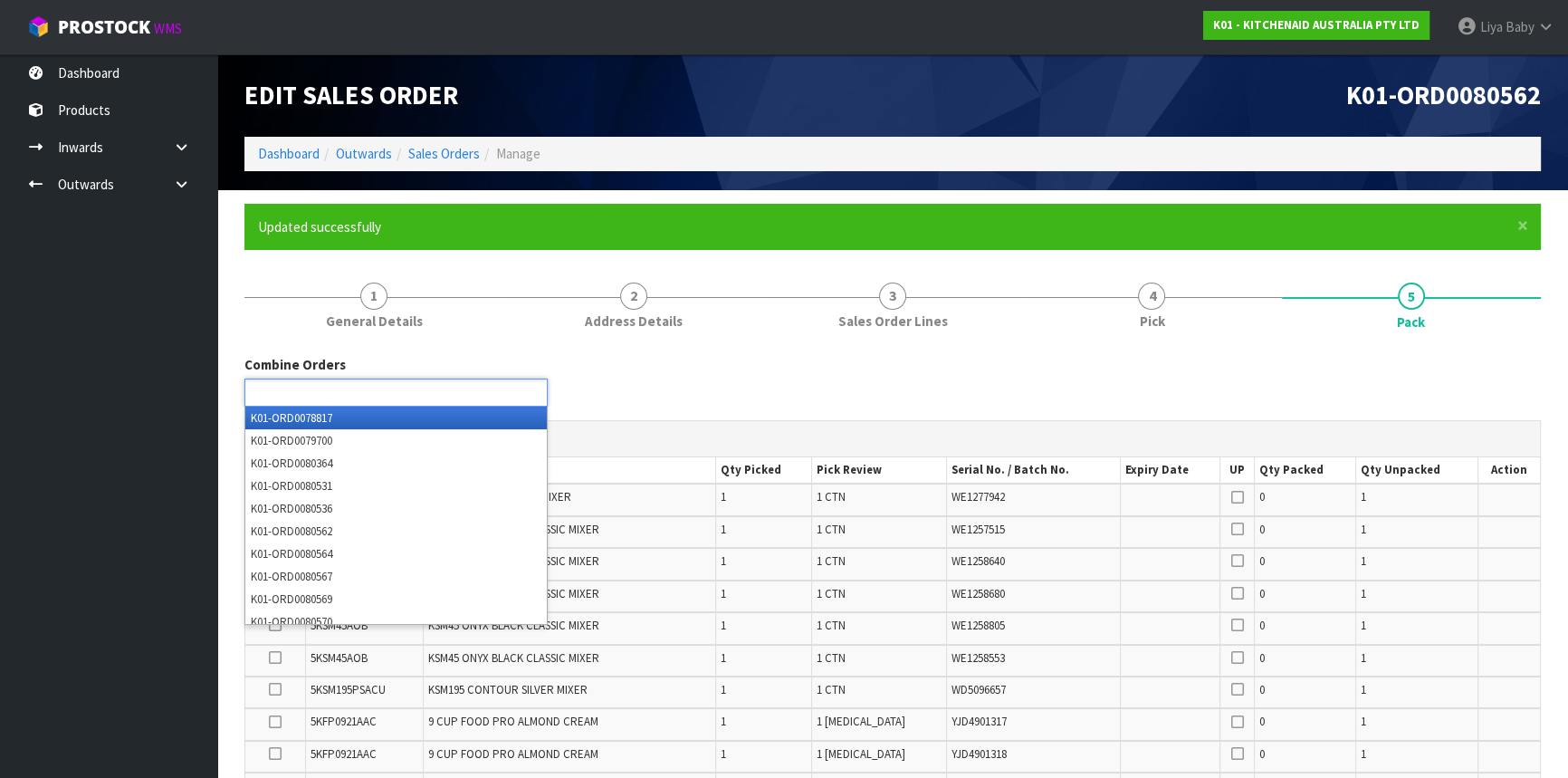
click at [439, 397] on ul at bounding box center [396, 393] width 303 height 28
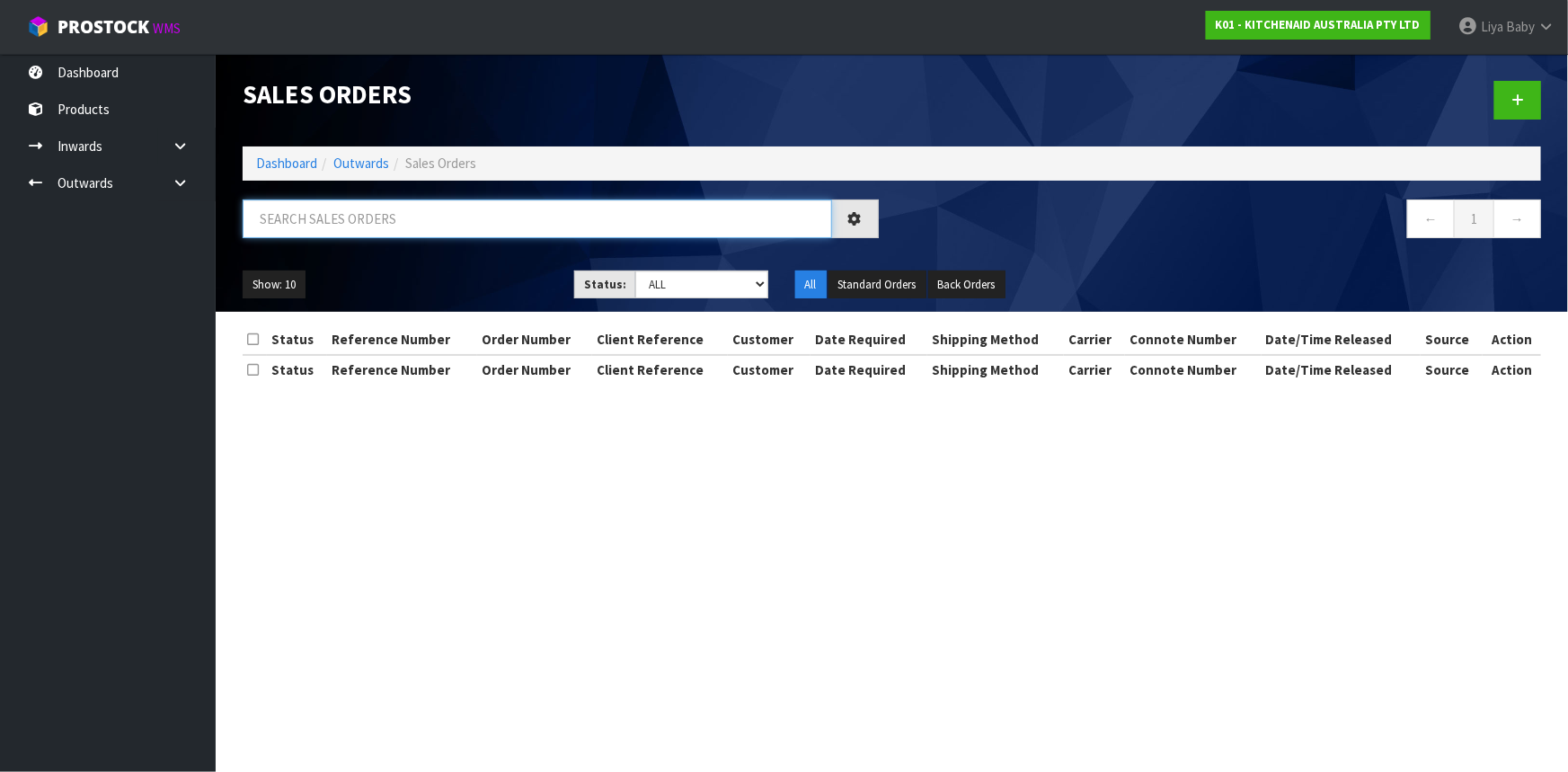
click at [416, 217] on input "text" at bounding box center [537, 218] width 589 height 39
click at [480, 228] on input "text" at bounding box center [537, 218] width 589 height 39
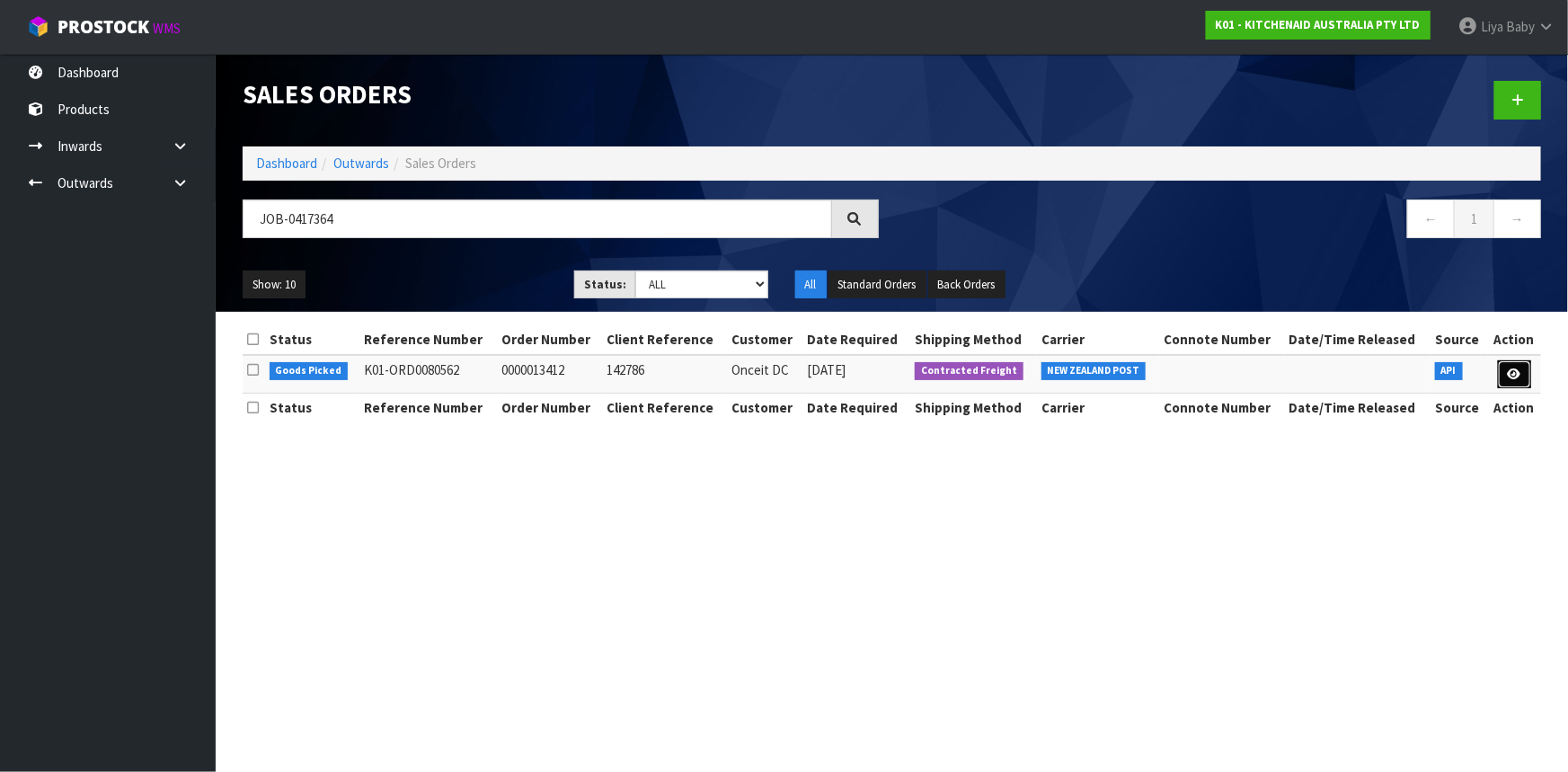
click at [1527, 369] on link at bounding box center [1513, 374] width 33 height 29
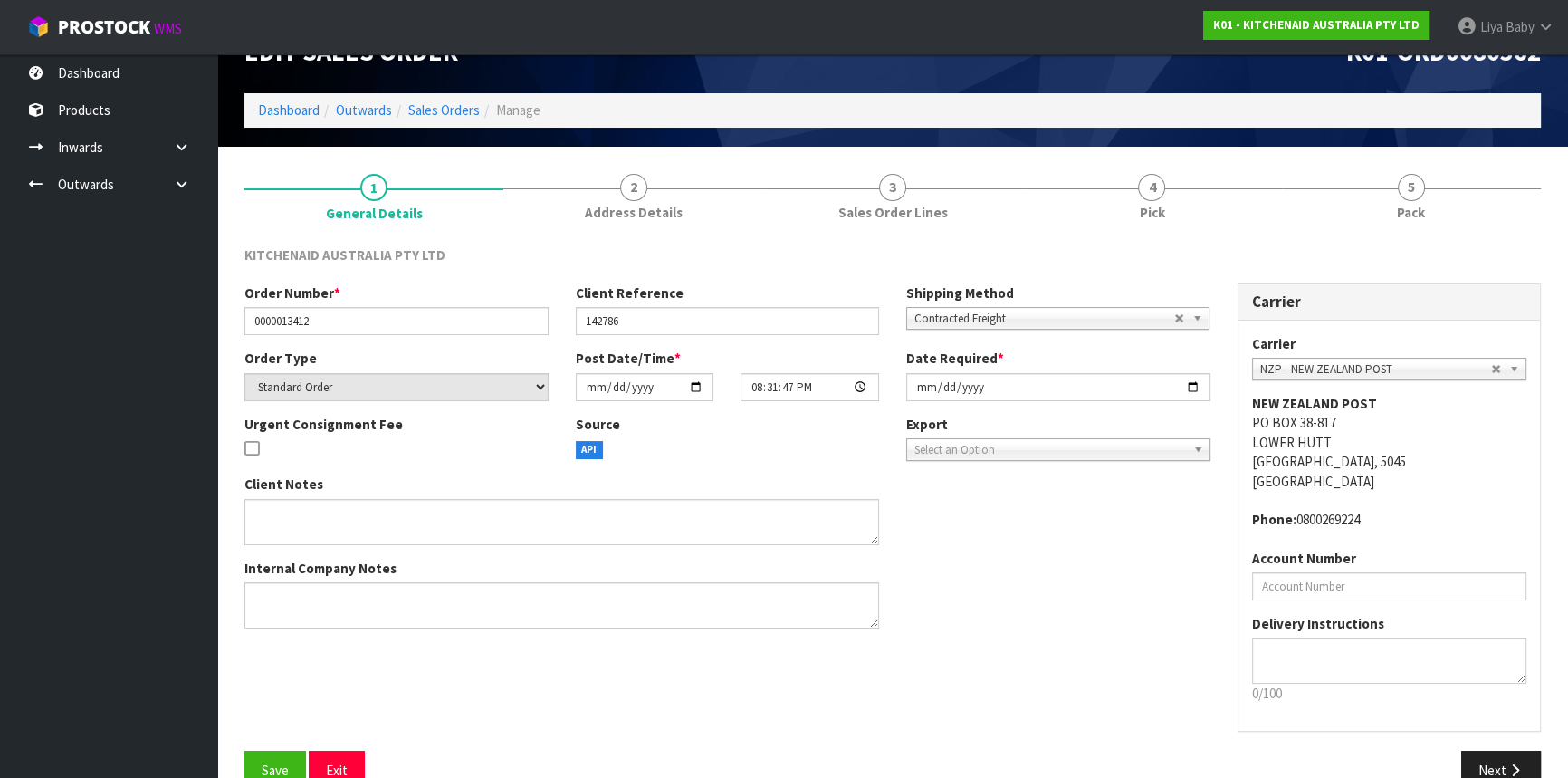
scroll to position [81, 0]
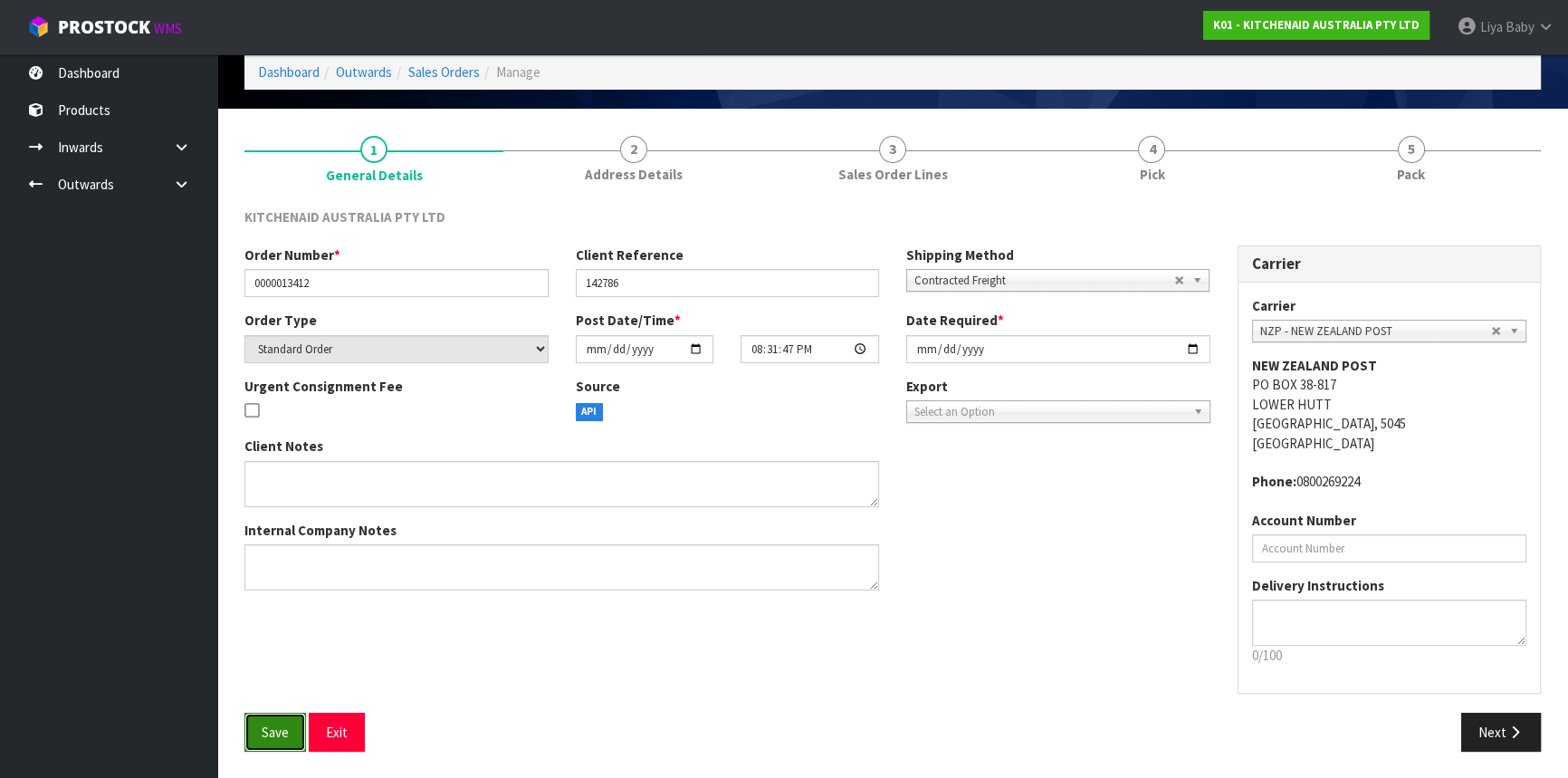
click at [267, 728] on span "Save" at bounding box center [275, 733] width 27 height 17
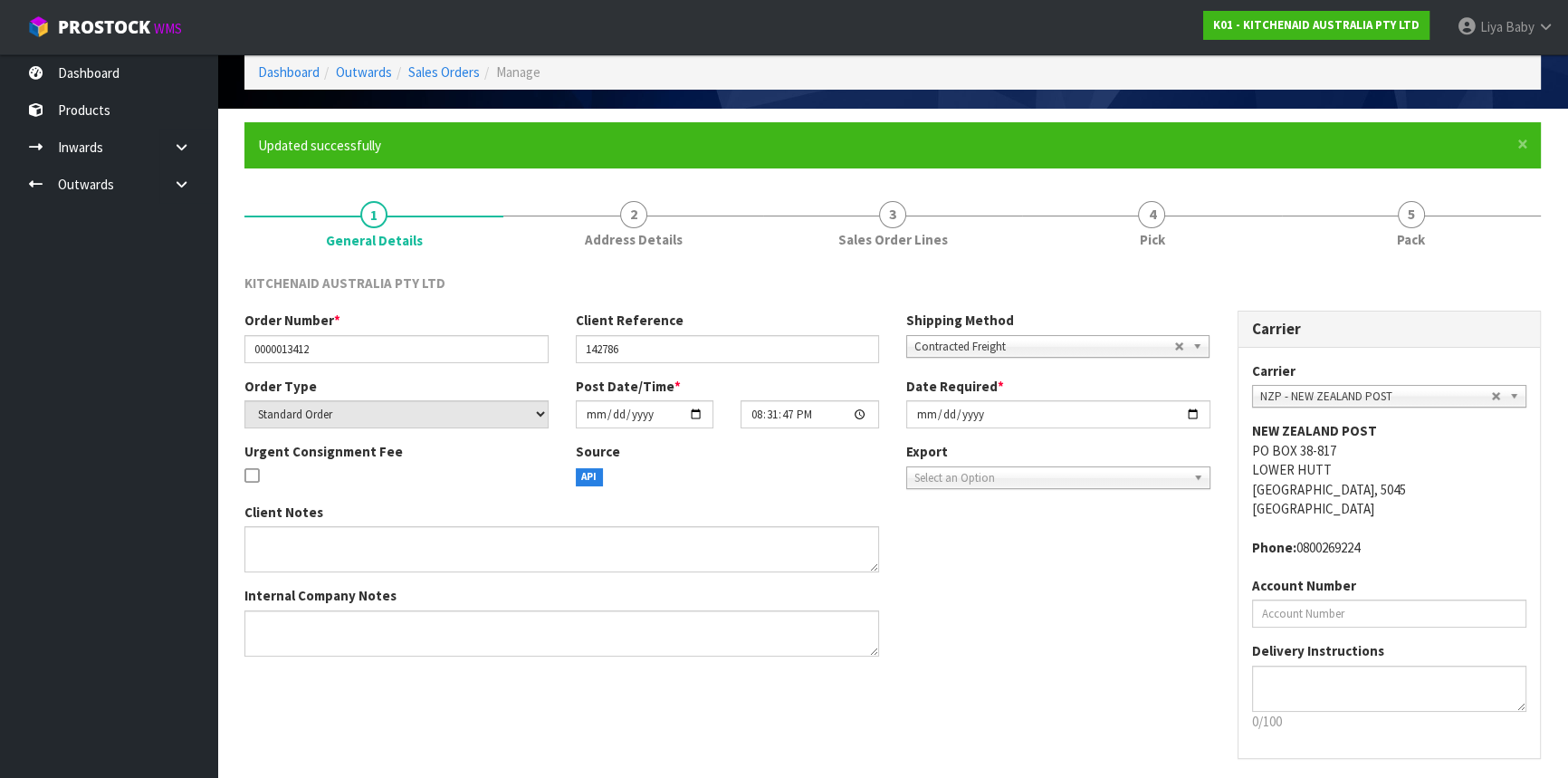
scroll to position [0, 0]
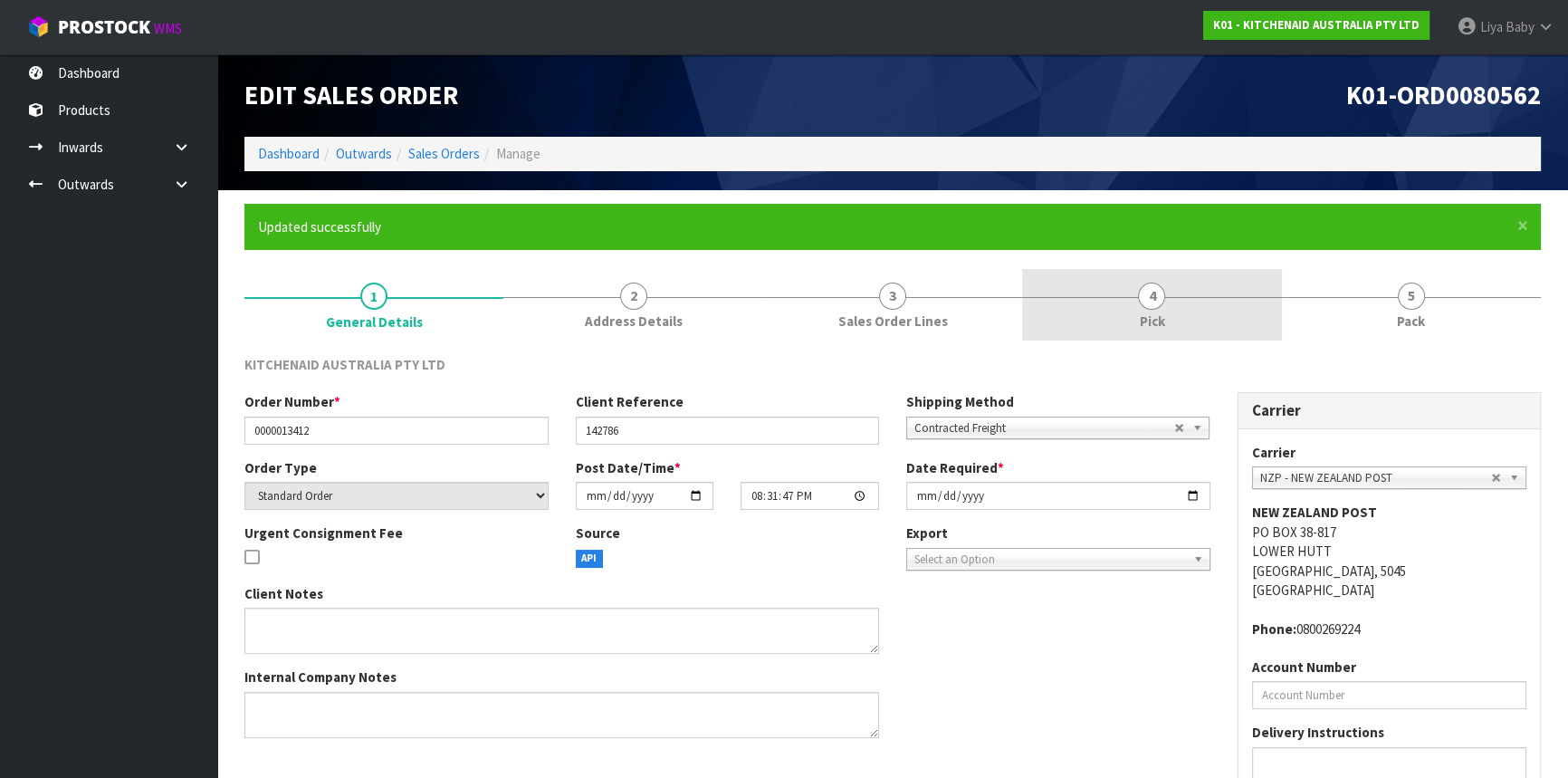
click at [1132, 315] on link "4 Pick" at bounding box center [1151, 305] width 259 height 72
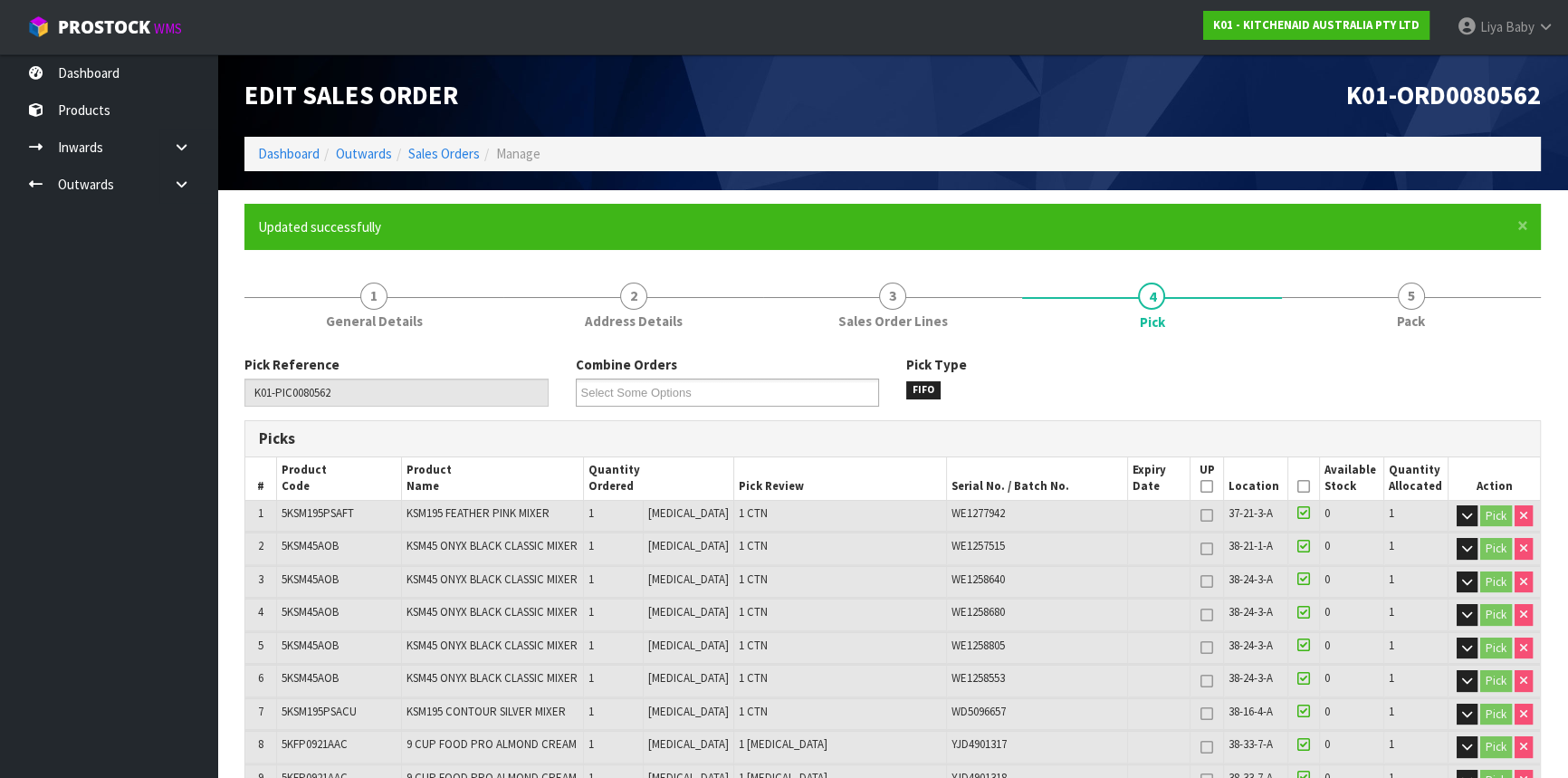
click at [1301, 486] on icon at bounding box center [1304, 486] width 12 height 1
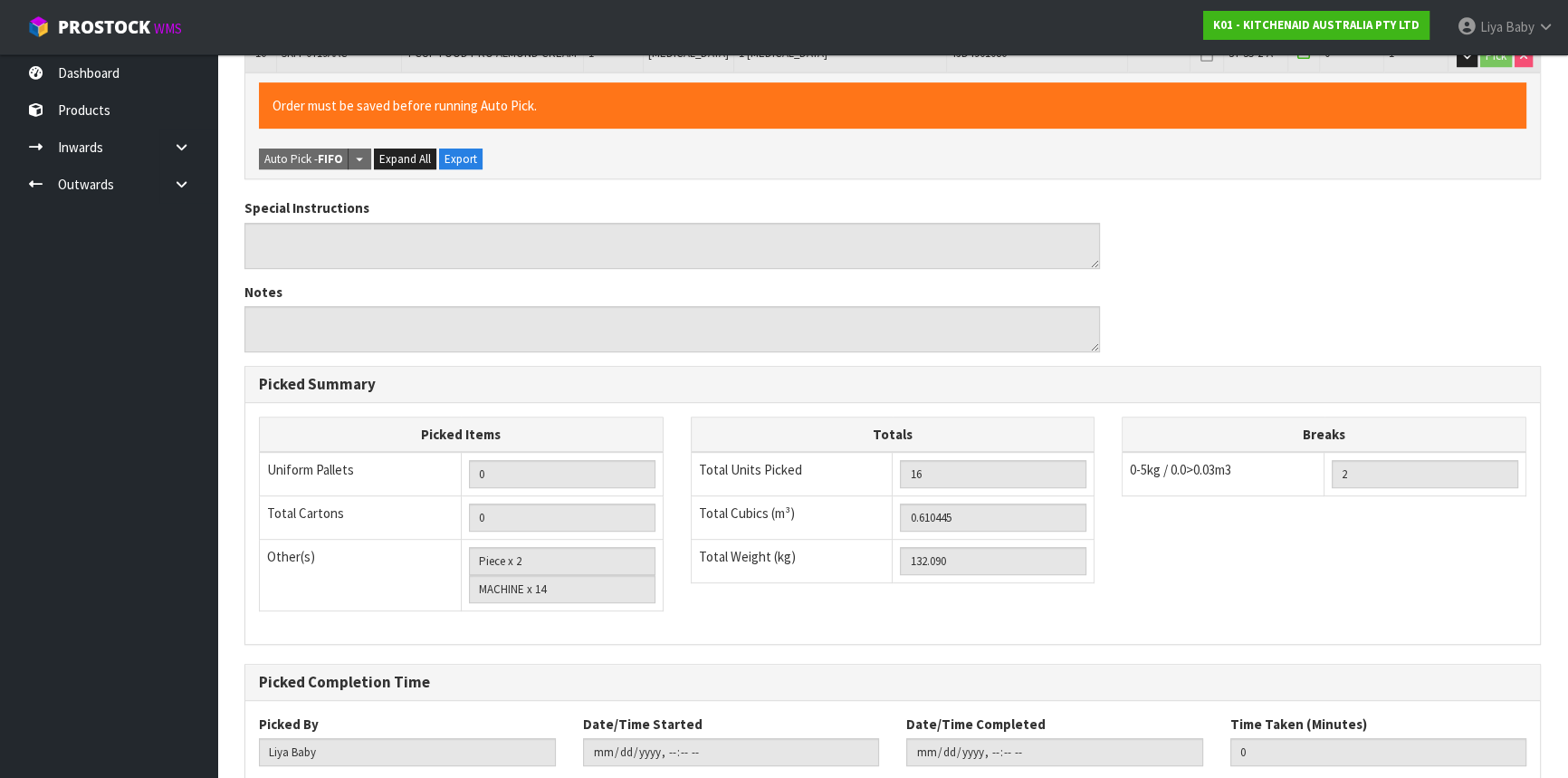
scroll to position [1074, 0]
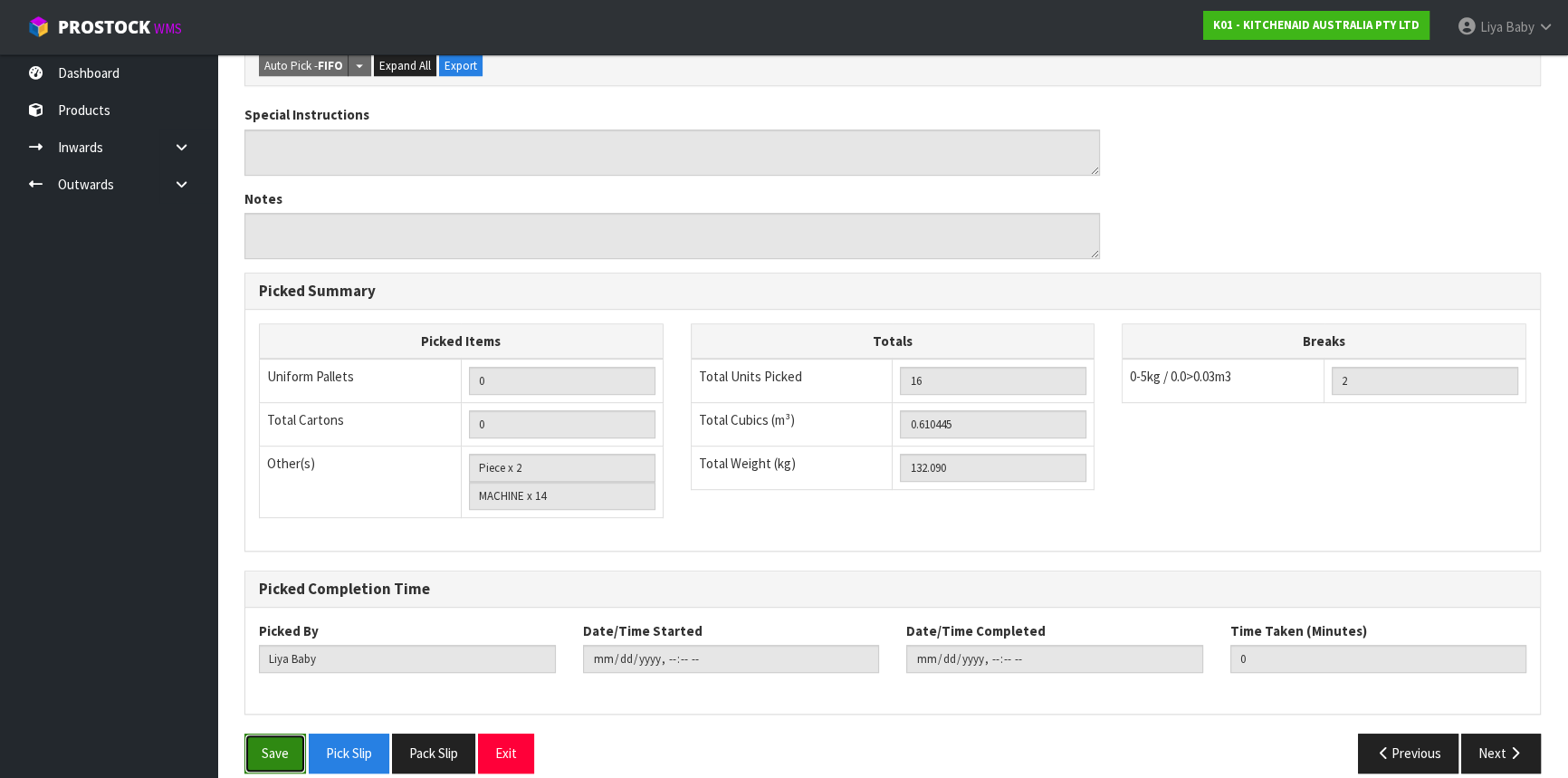
click at [267, 739] on button "Save" at bounding box center [275, 752] width 62 height 39
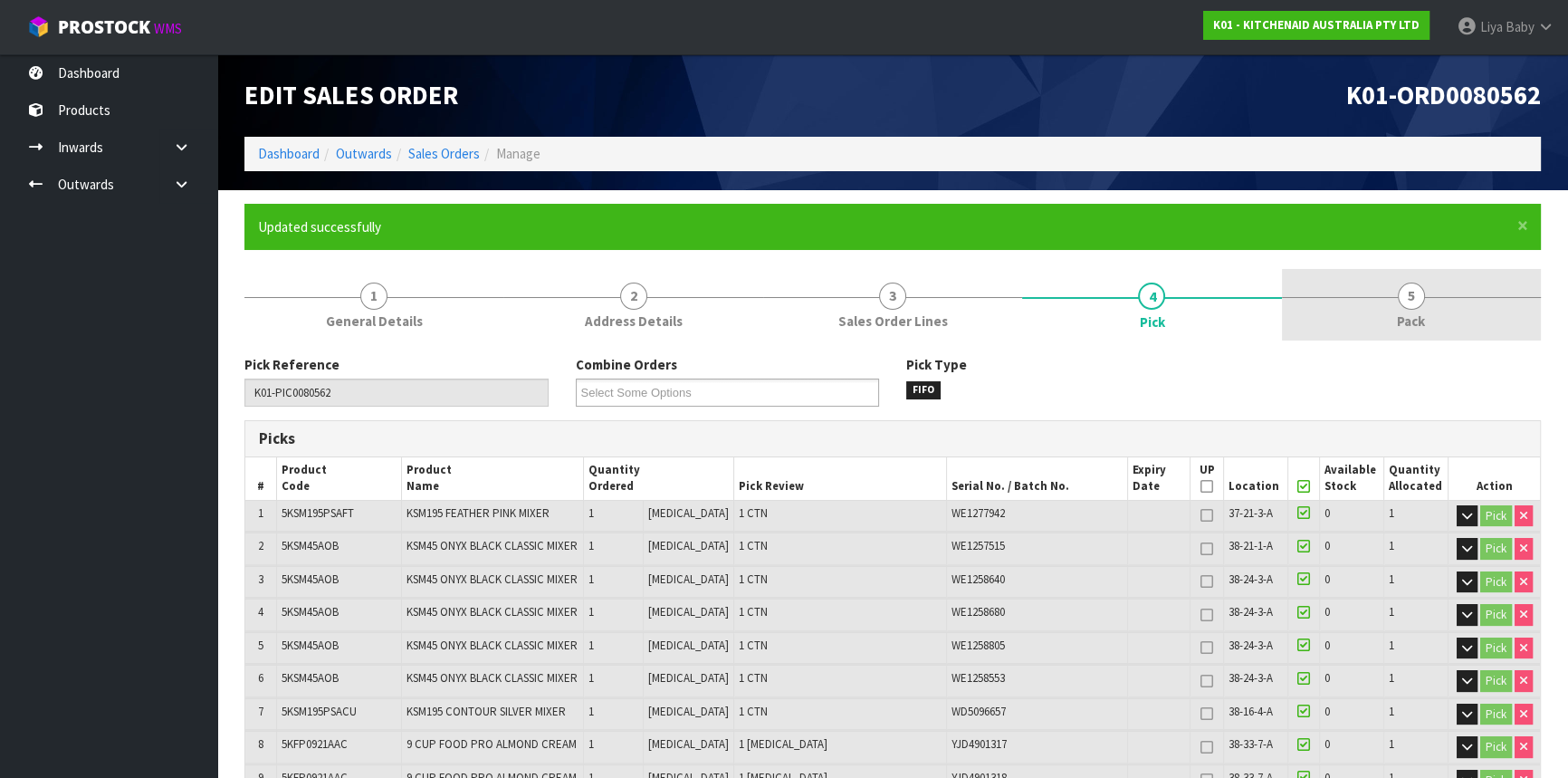
click at [1395, 301] on link "5 Pack" at bounding box center [1411, 305] width 259 height 72
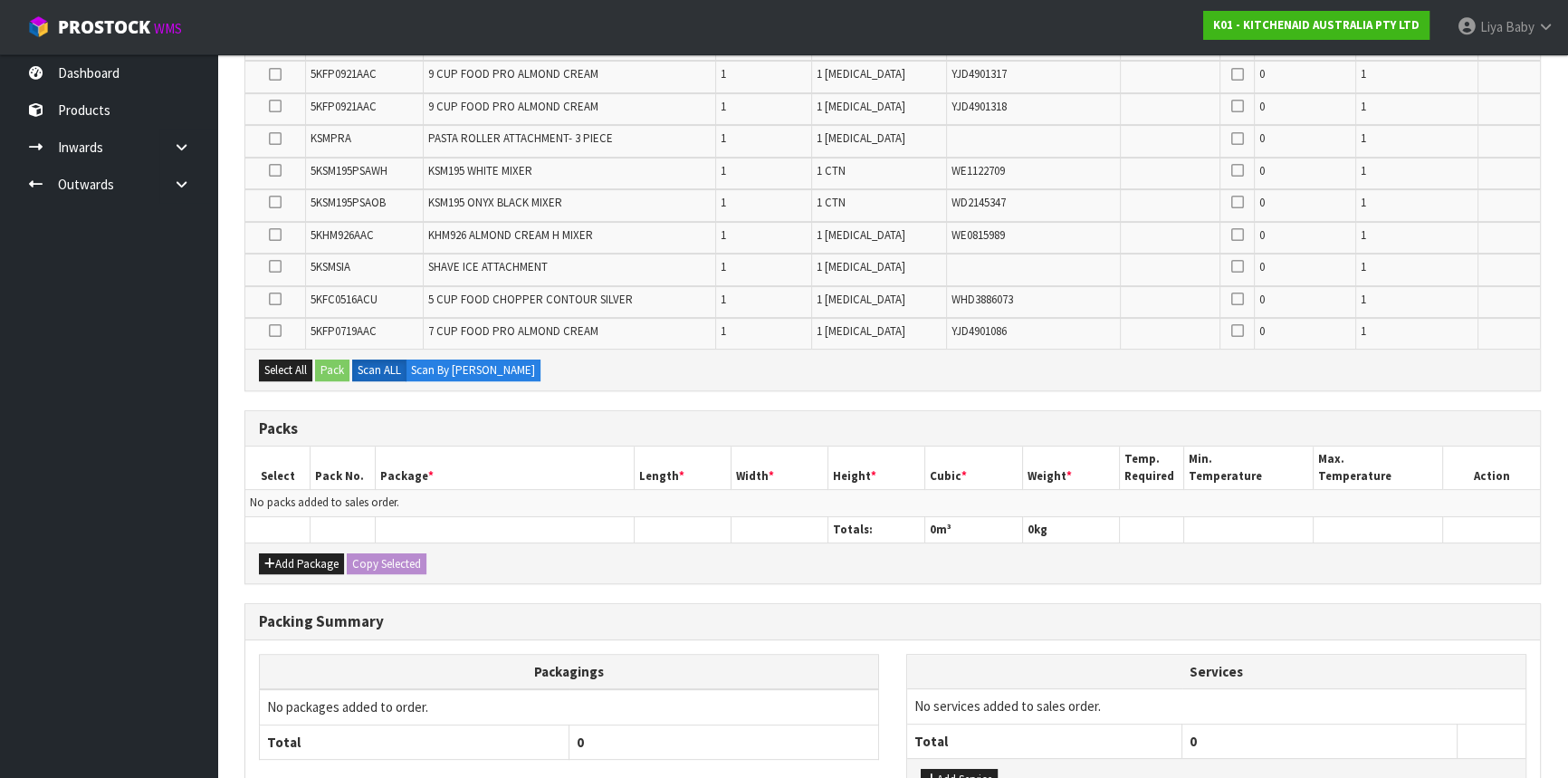
scroll to position [741, 0]
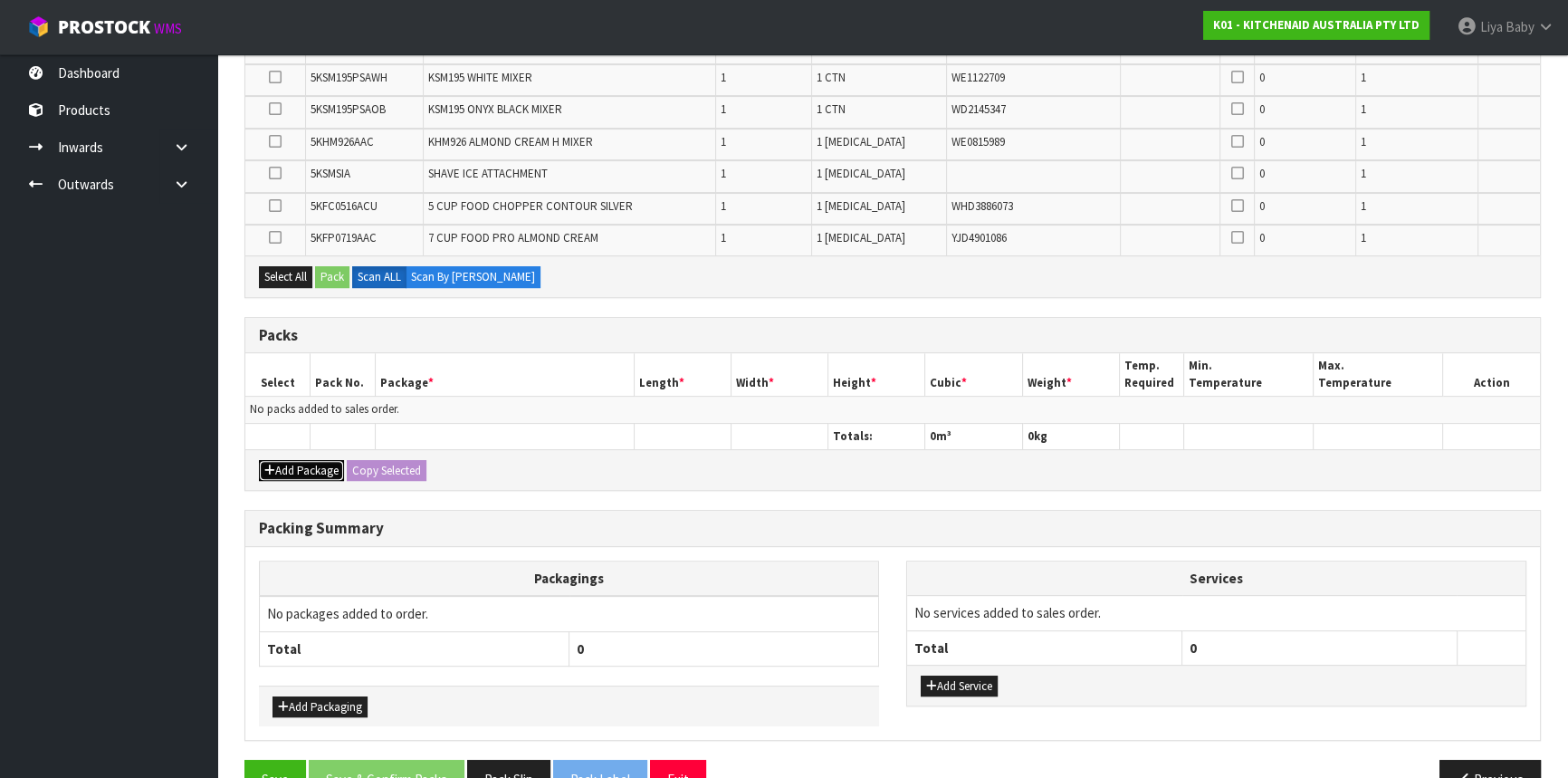
click at [306, 466] on button "Add Package" at bounding box center [301, 471] width 85 height 22
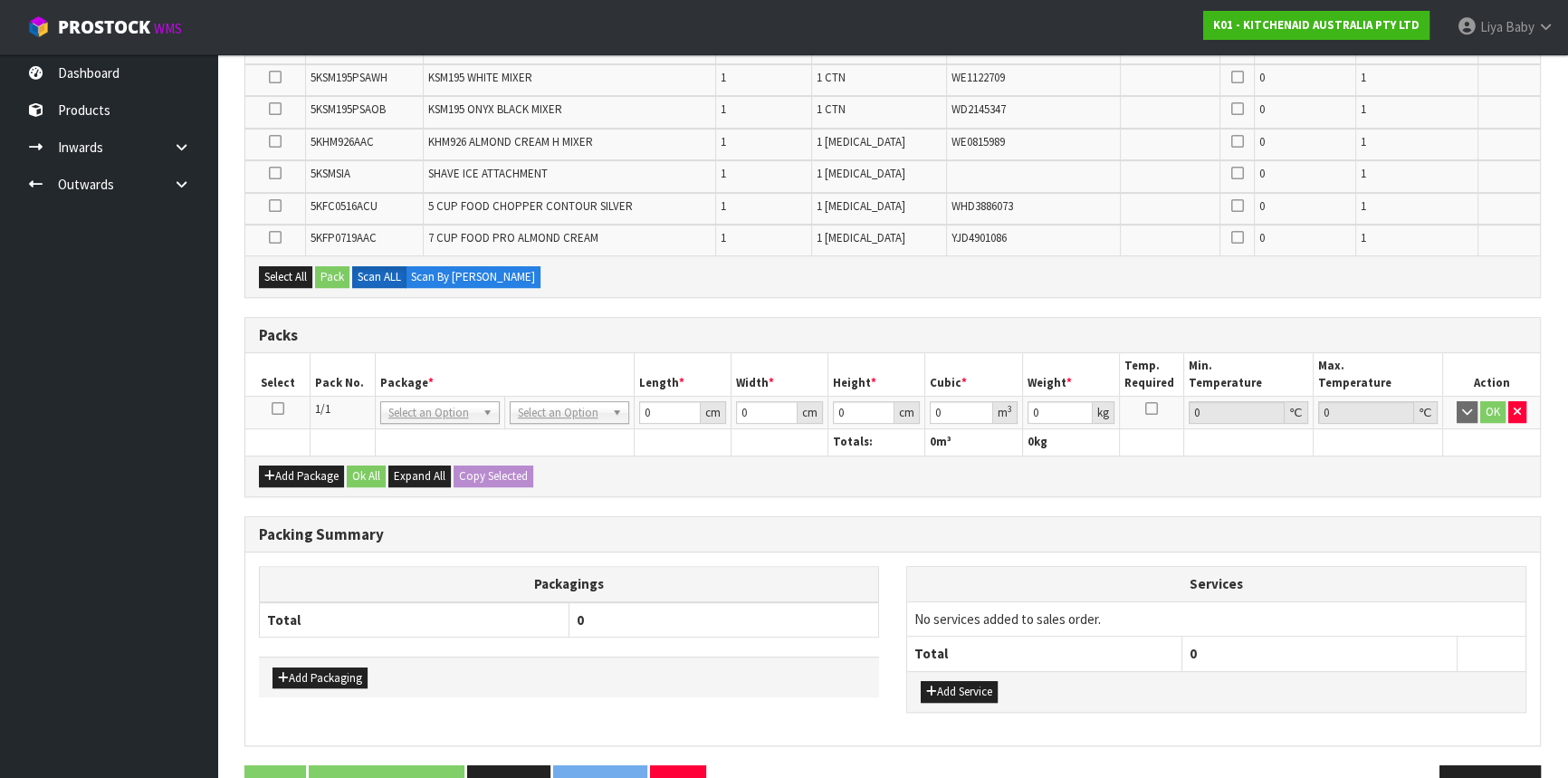
click at [276, 397] on td at bounding box center [278, 413] width 65 height 32
click at [277, 408] on icon at bounding box center [278, 408] width 12 height 1
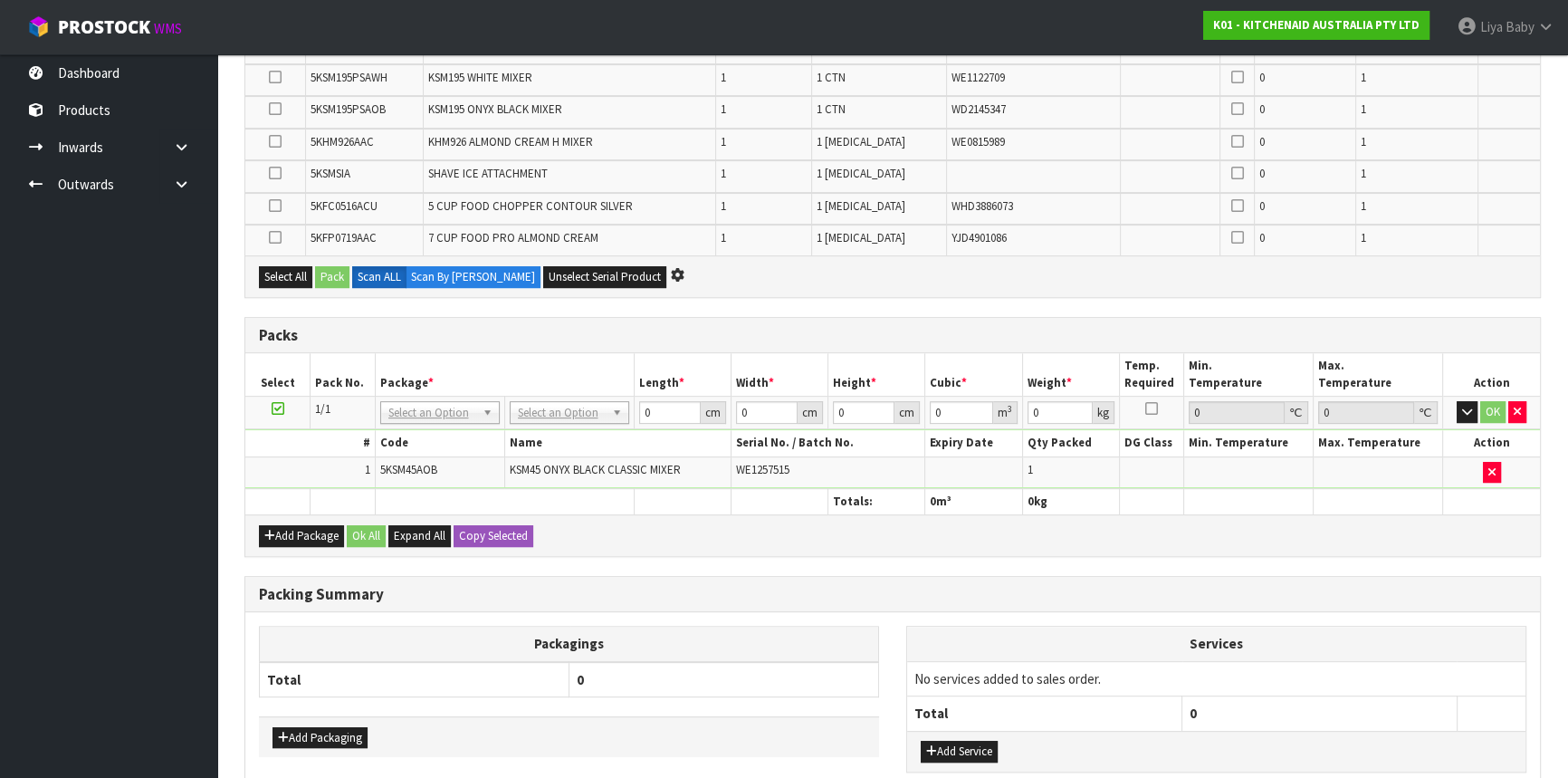
scroll to position [708, 0]
click at [272, 531] on icon "button" at bounding box center [269, 536] width 10 height 11
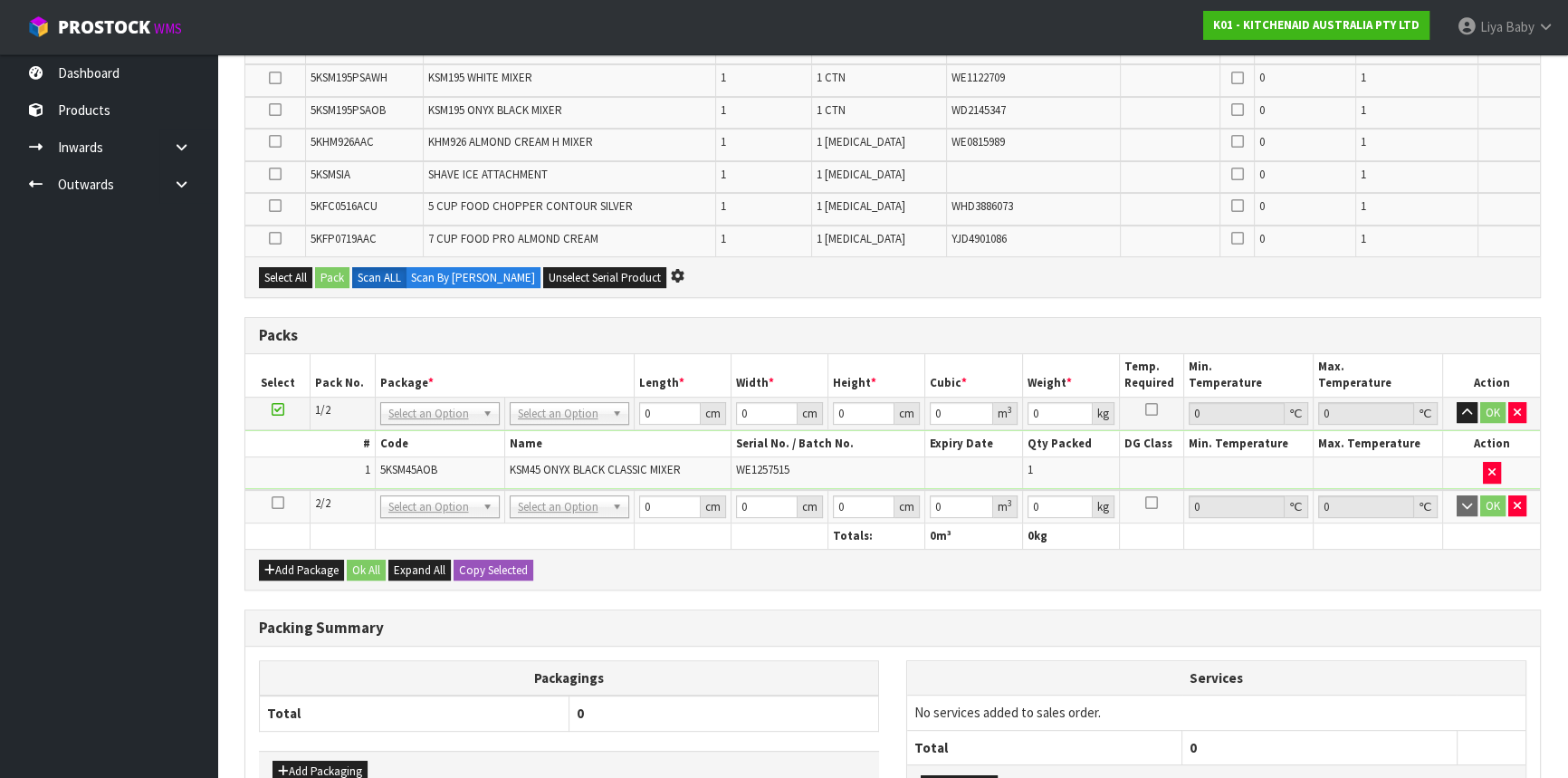
click at [279, 502] on icon at bounding box center [278, 502] width 12 height 1
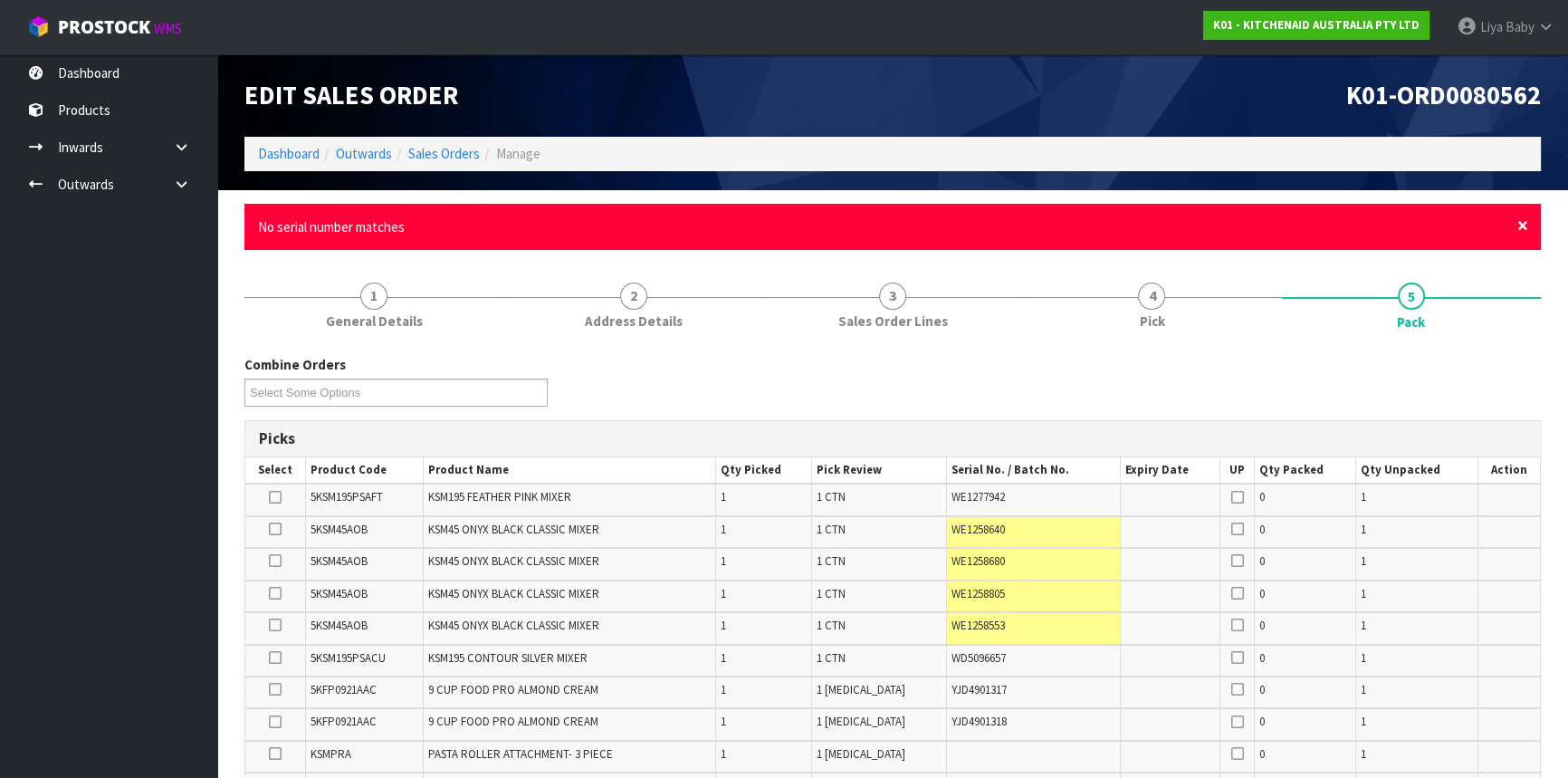
click at [1523, 222] on span "×" at bounding box center [1523, 226] width 10 height 26
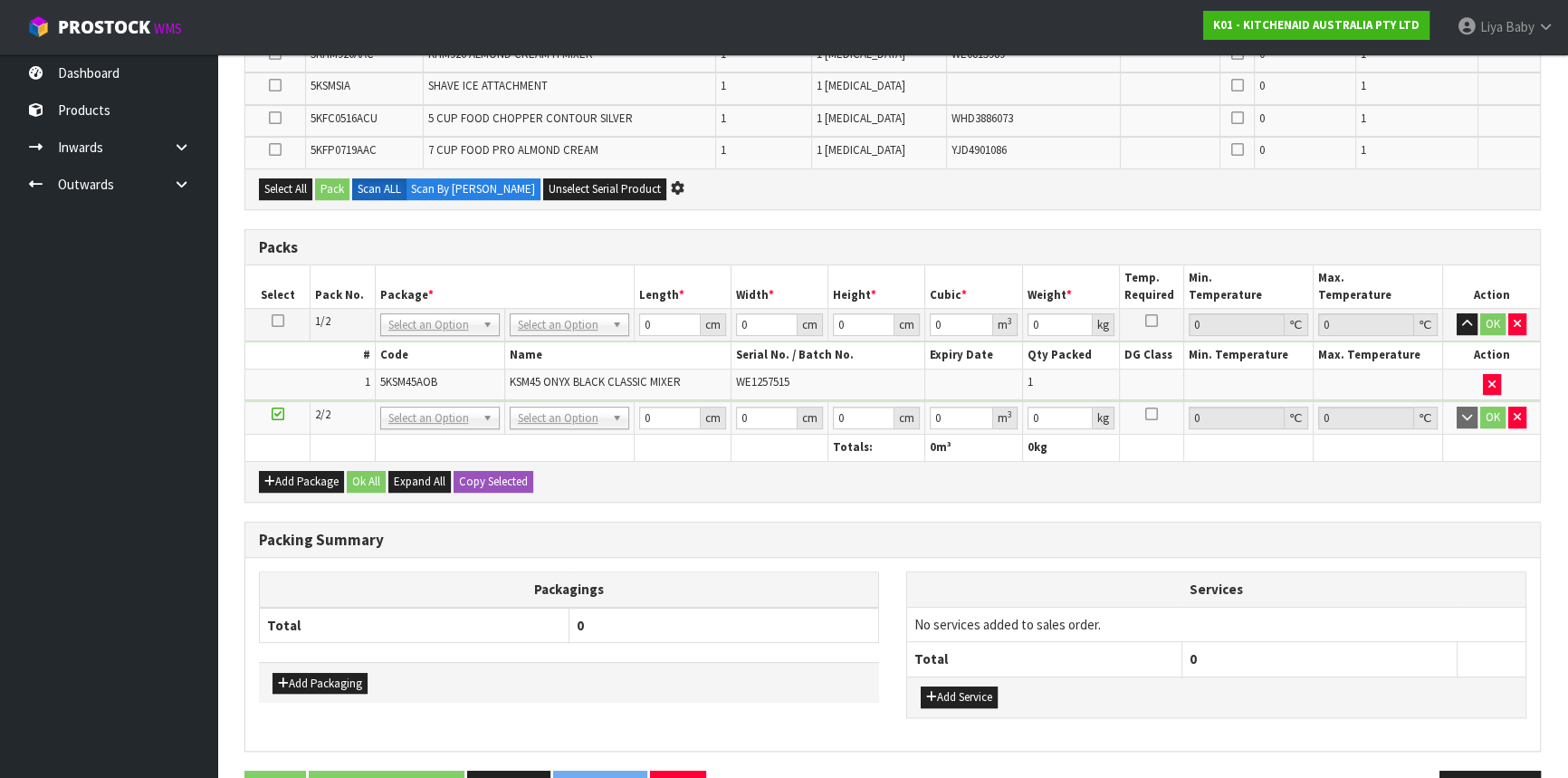
scroll to position [783, 0]
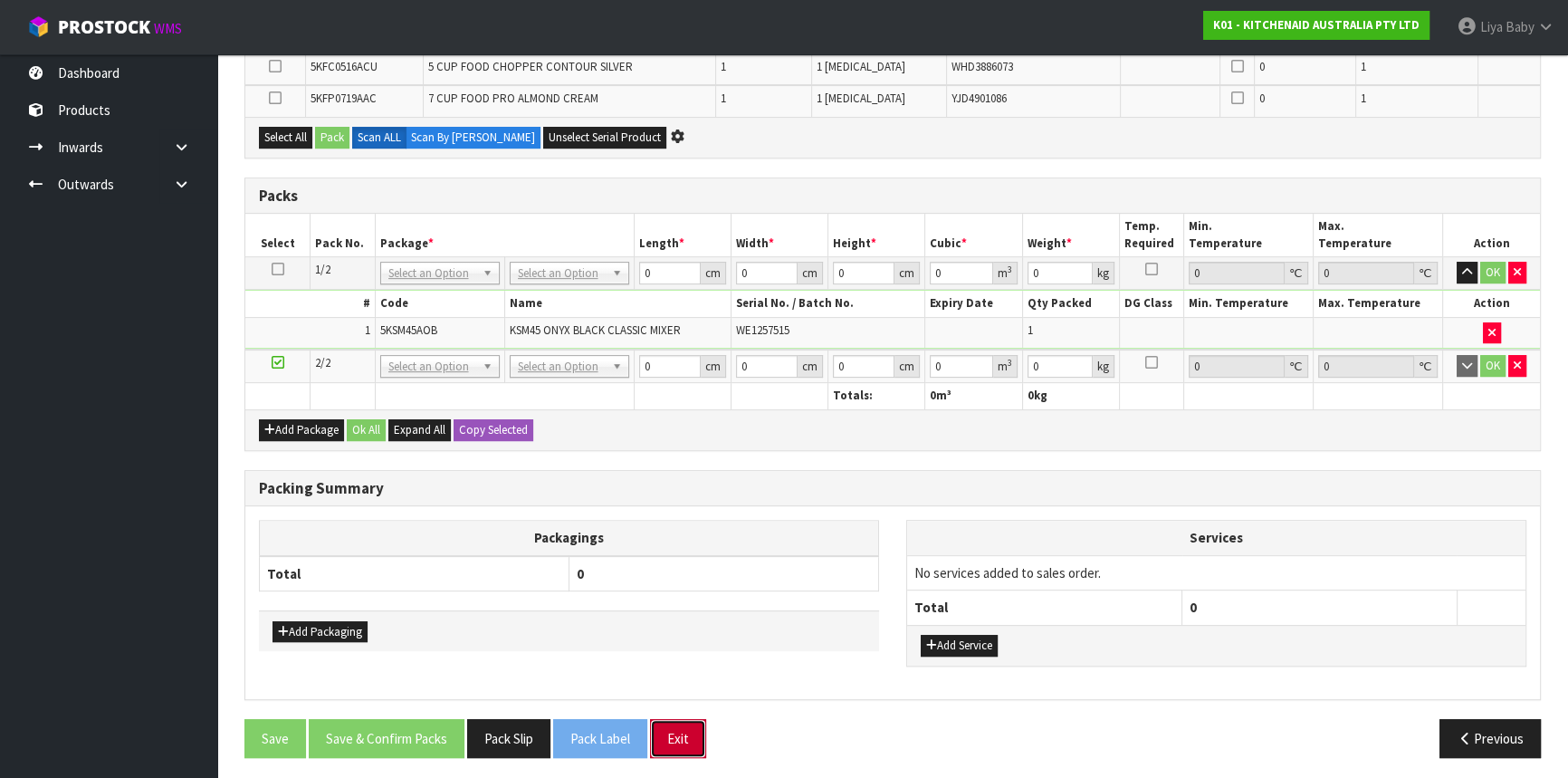
click at [679, 727] on button "Exit" at bounding box center [677, 738] width 56 height 39
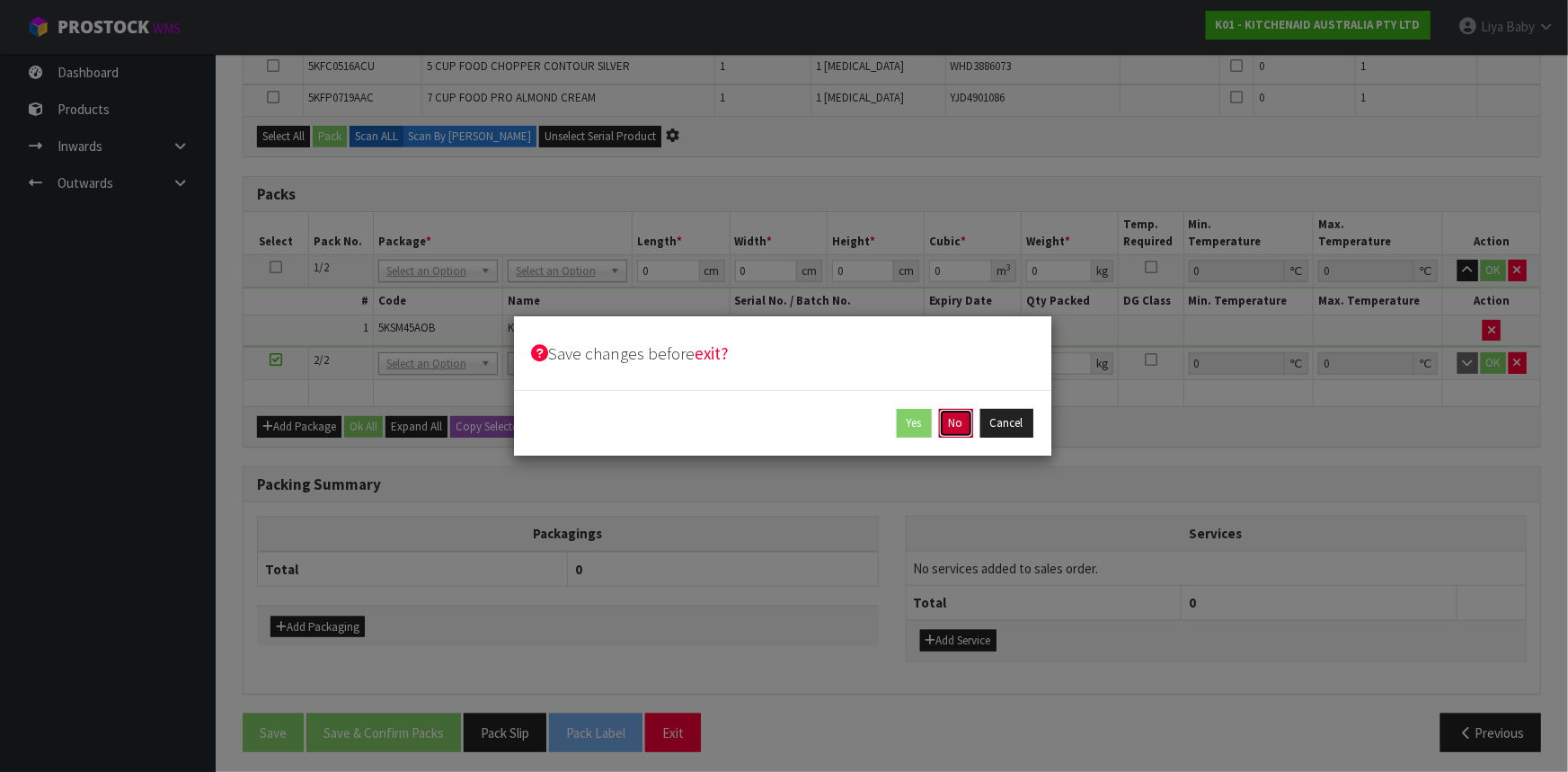
click at [960, 423] on button "No" at bounding box center [956, 423] width 34 height 29
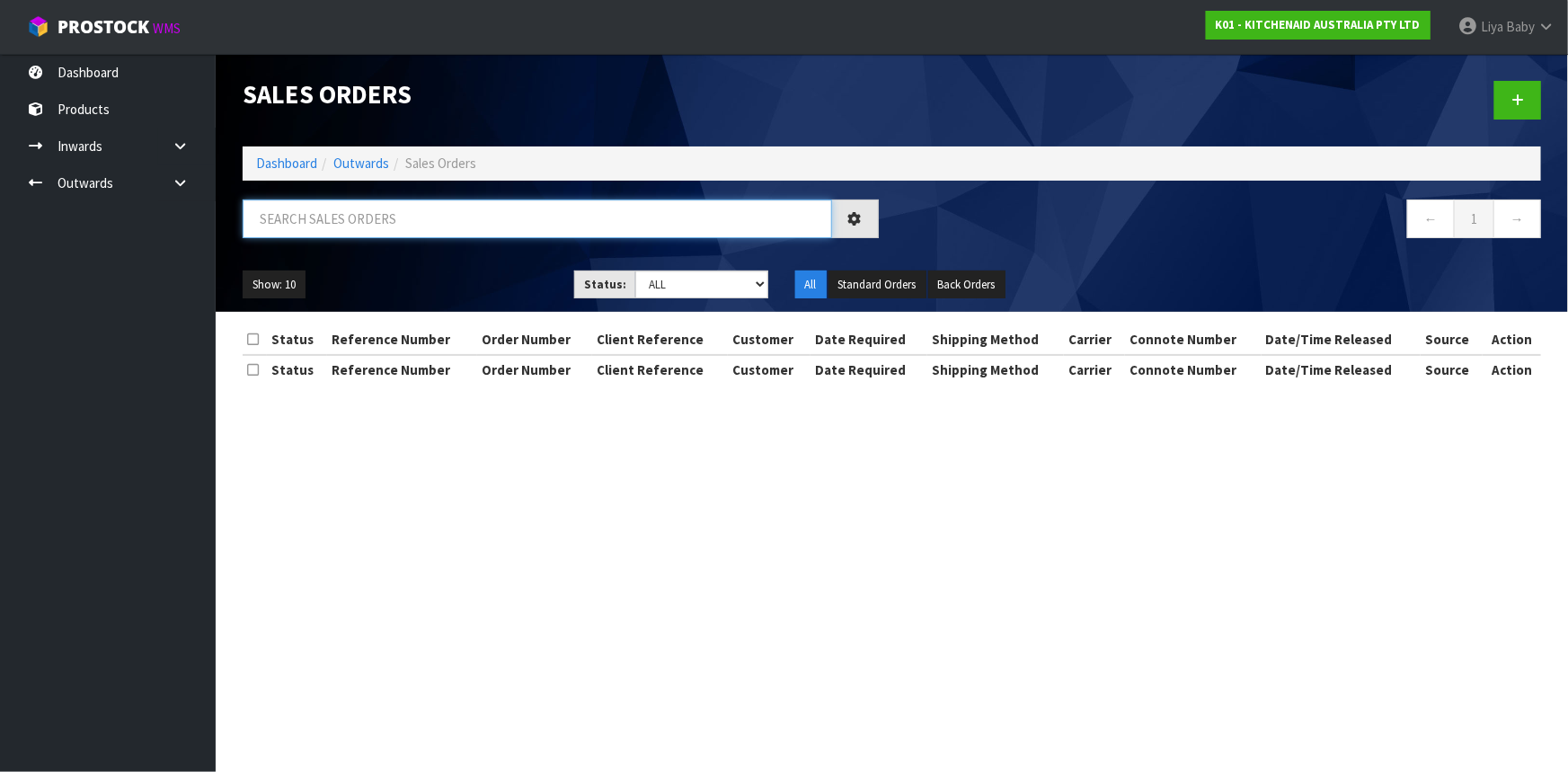
click at [477, 215] on input "text" at bounding box center [537, 218] width 589 height 39
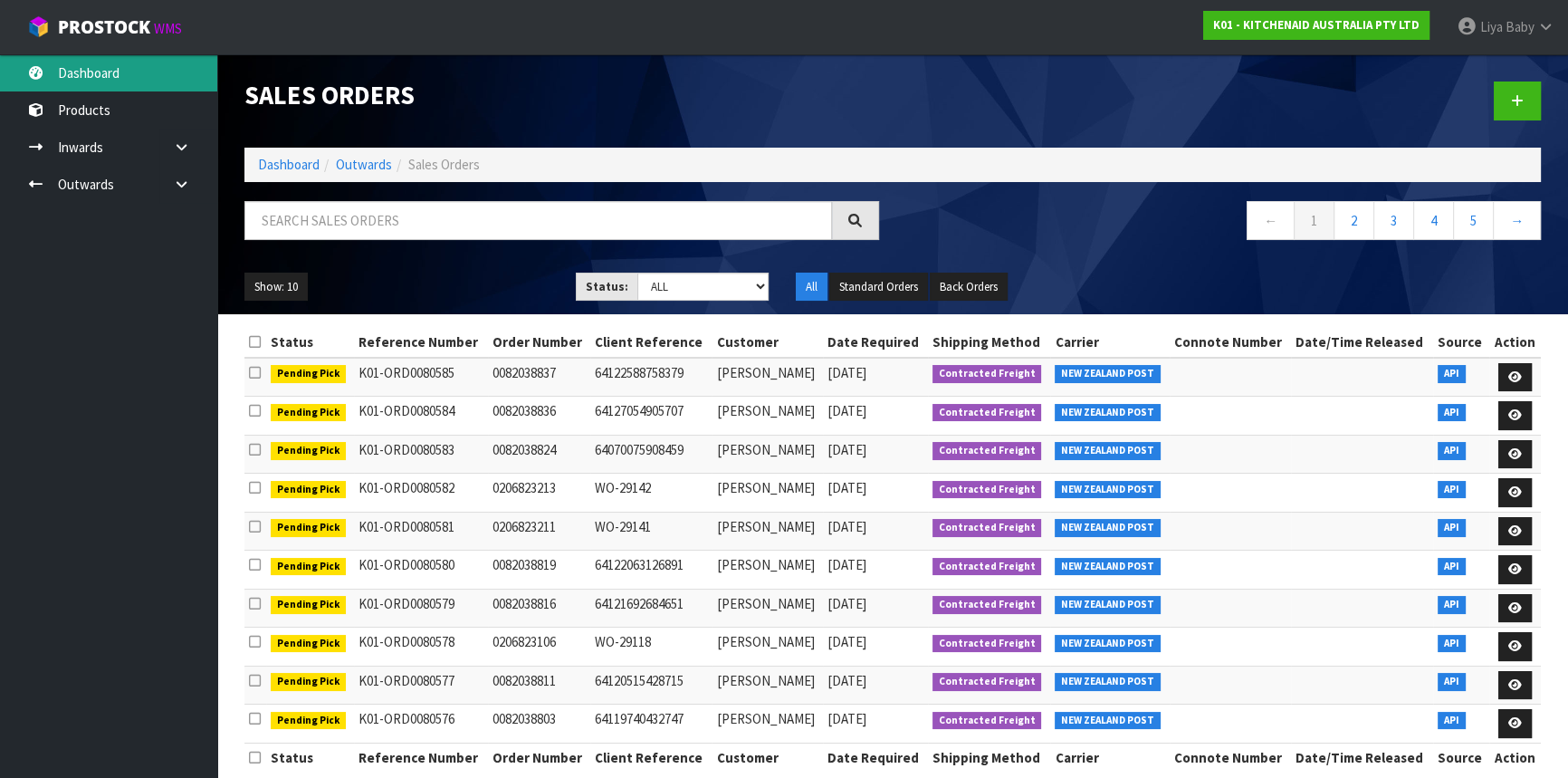
click at [133, 63] on link "Dashboard" at bounding box center [108, 72] width 217 height 37
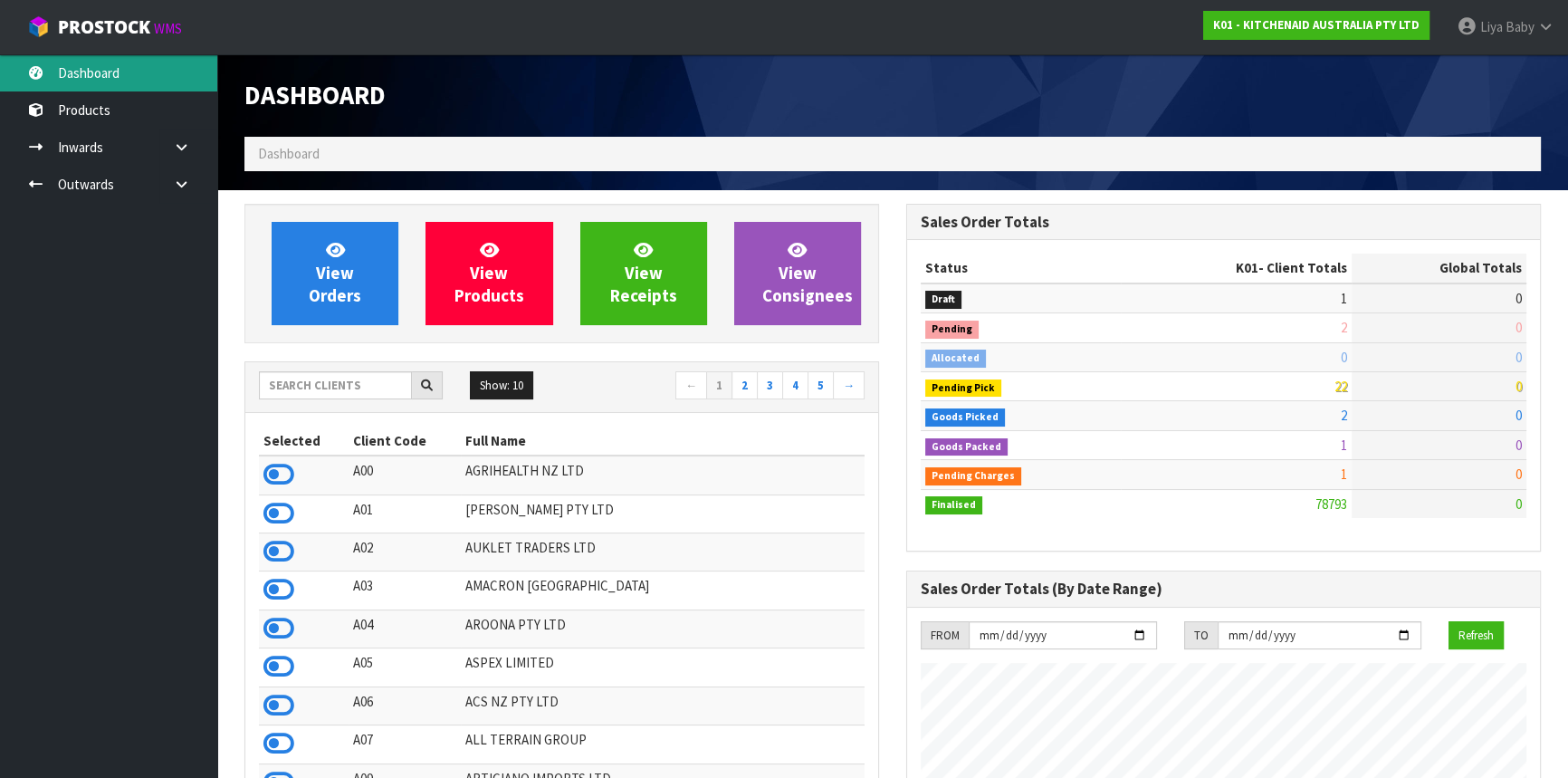
scroll to position [1369, 661]
click at [346, 384] on input "text" at bounding box center [335, 386] width 153 height 28
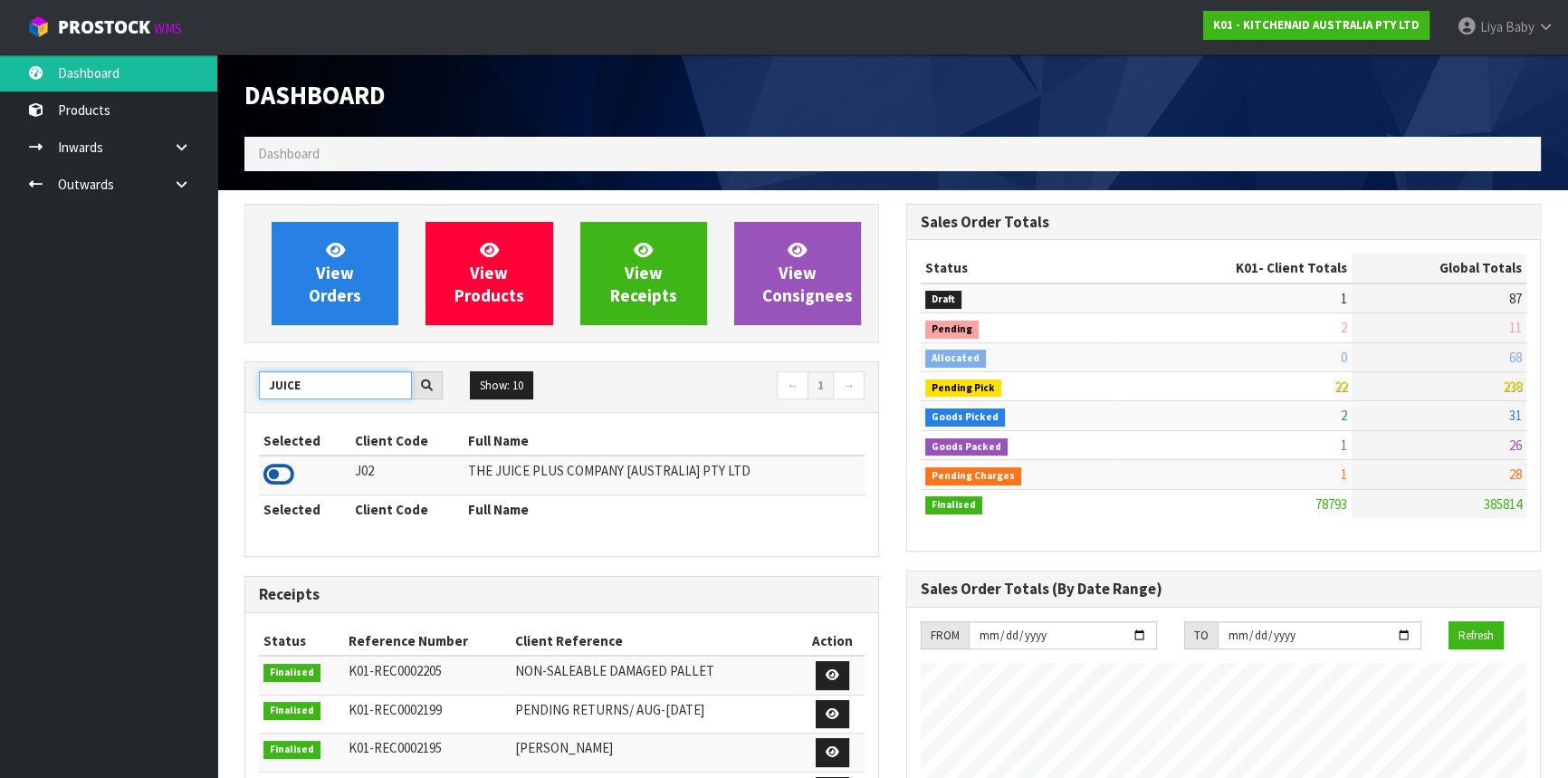
type input "JUICE"
click at [292, 477] on icon at bounding box center [279, 475] width 30 height 27
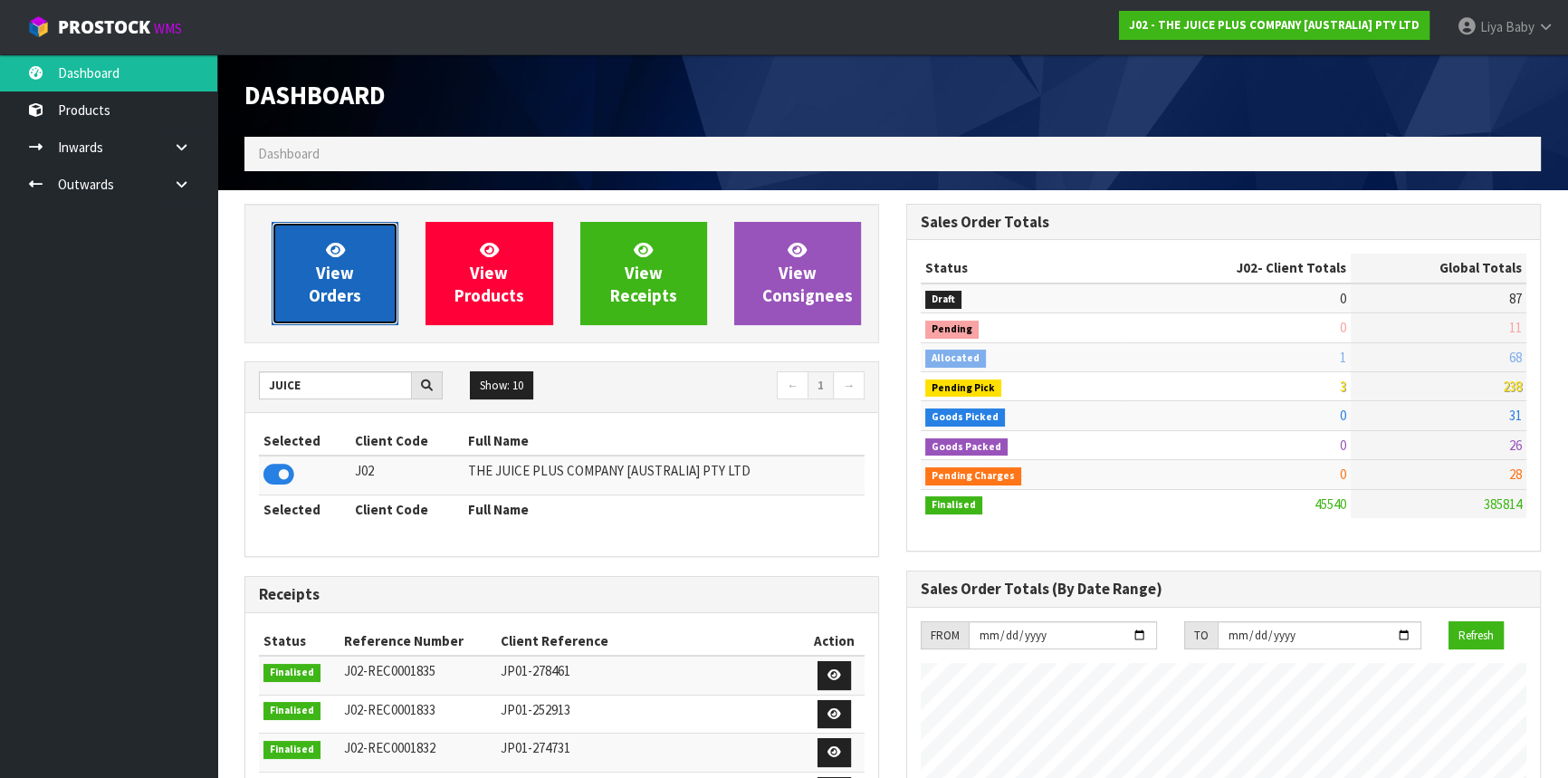
click at [344, 290] on span "View Orders" at bounding box center [334, 273] width 52 height 68
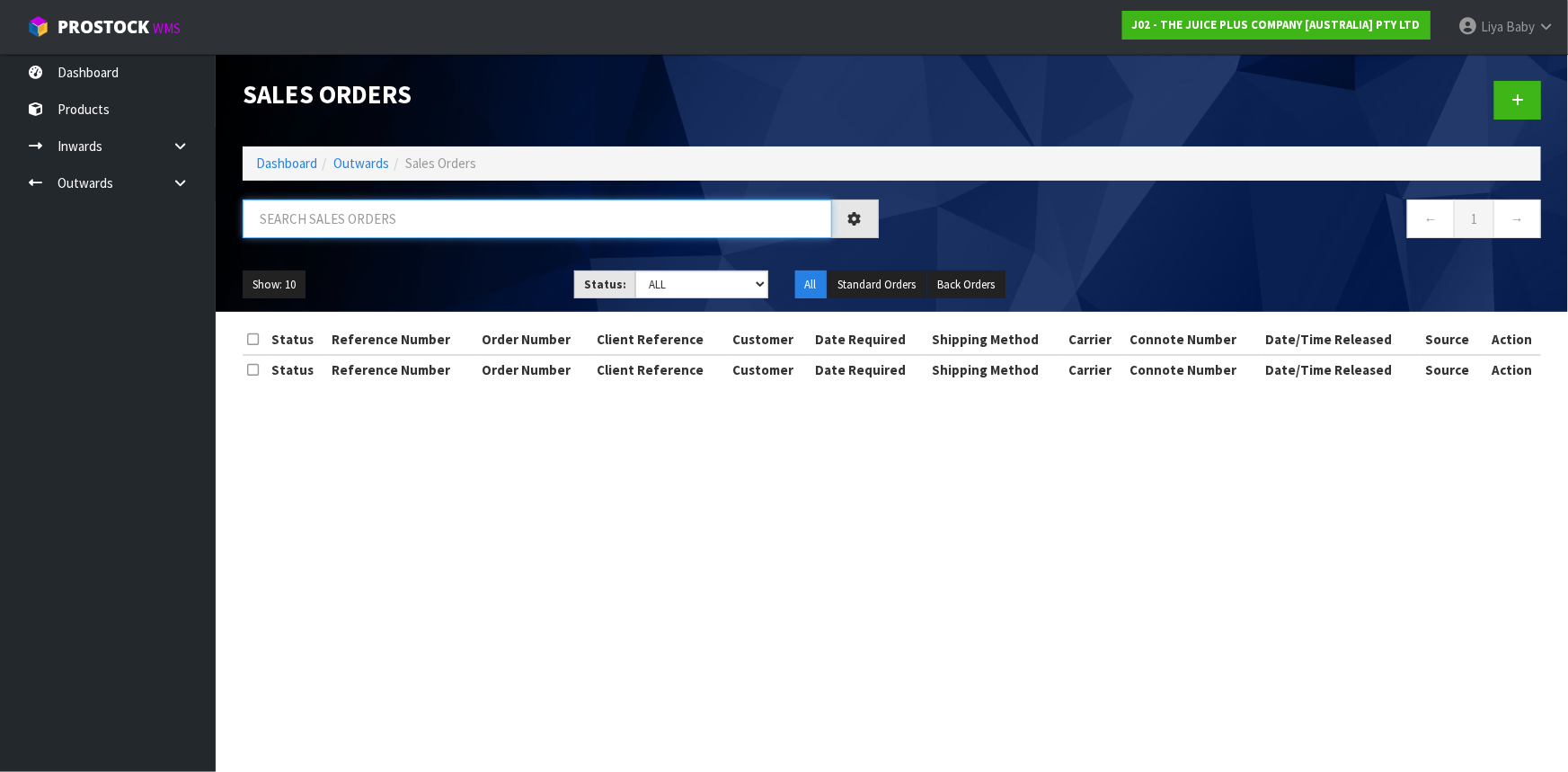
click at [341, 230] on input "text" at bounding box center [537, 218] width 589 height 39
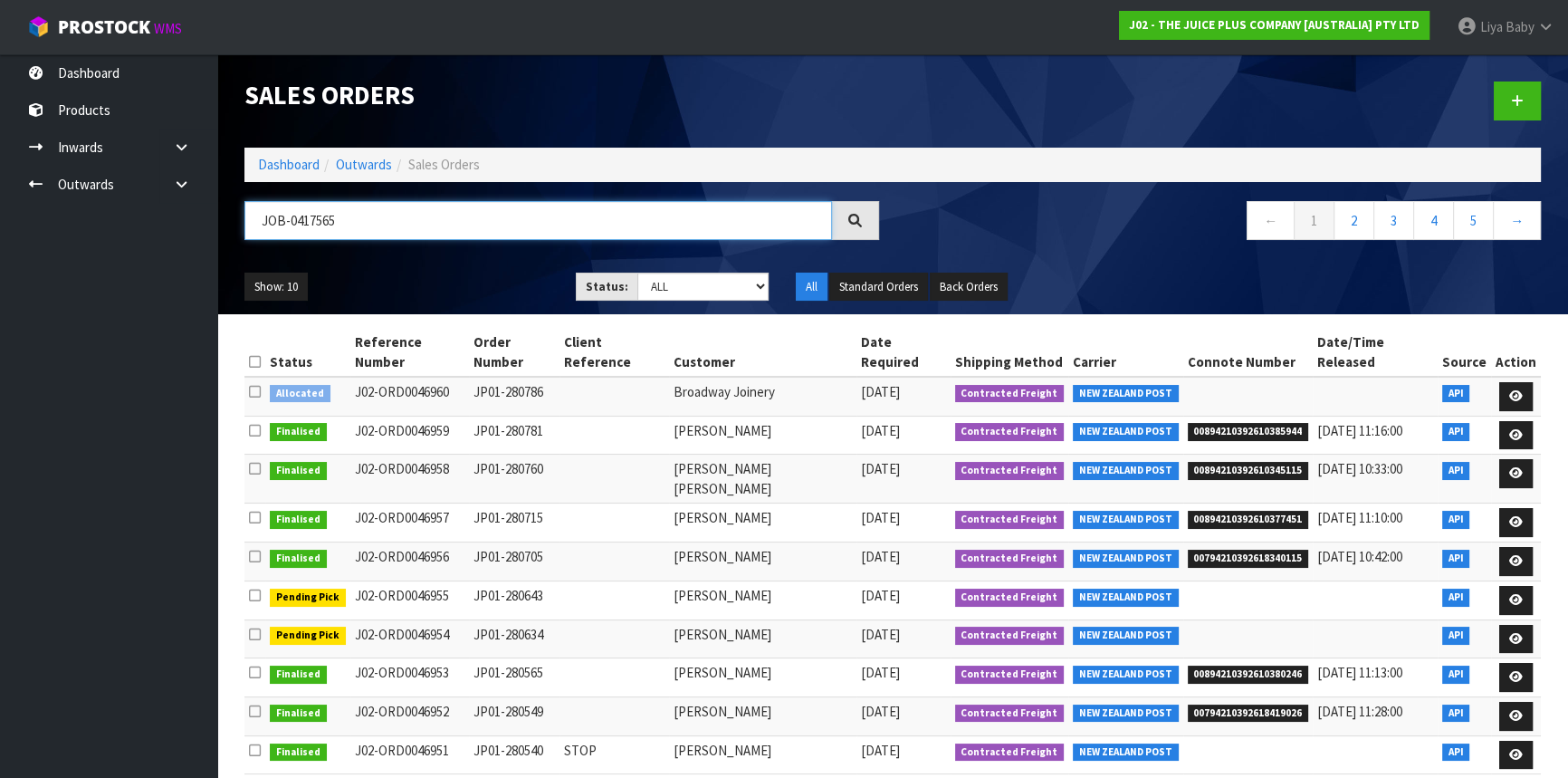
type input "JOB-0417565"
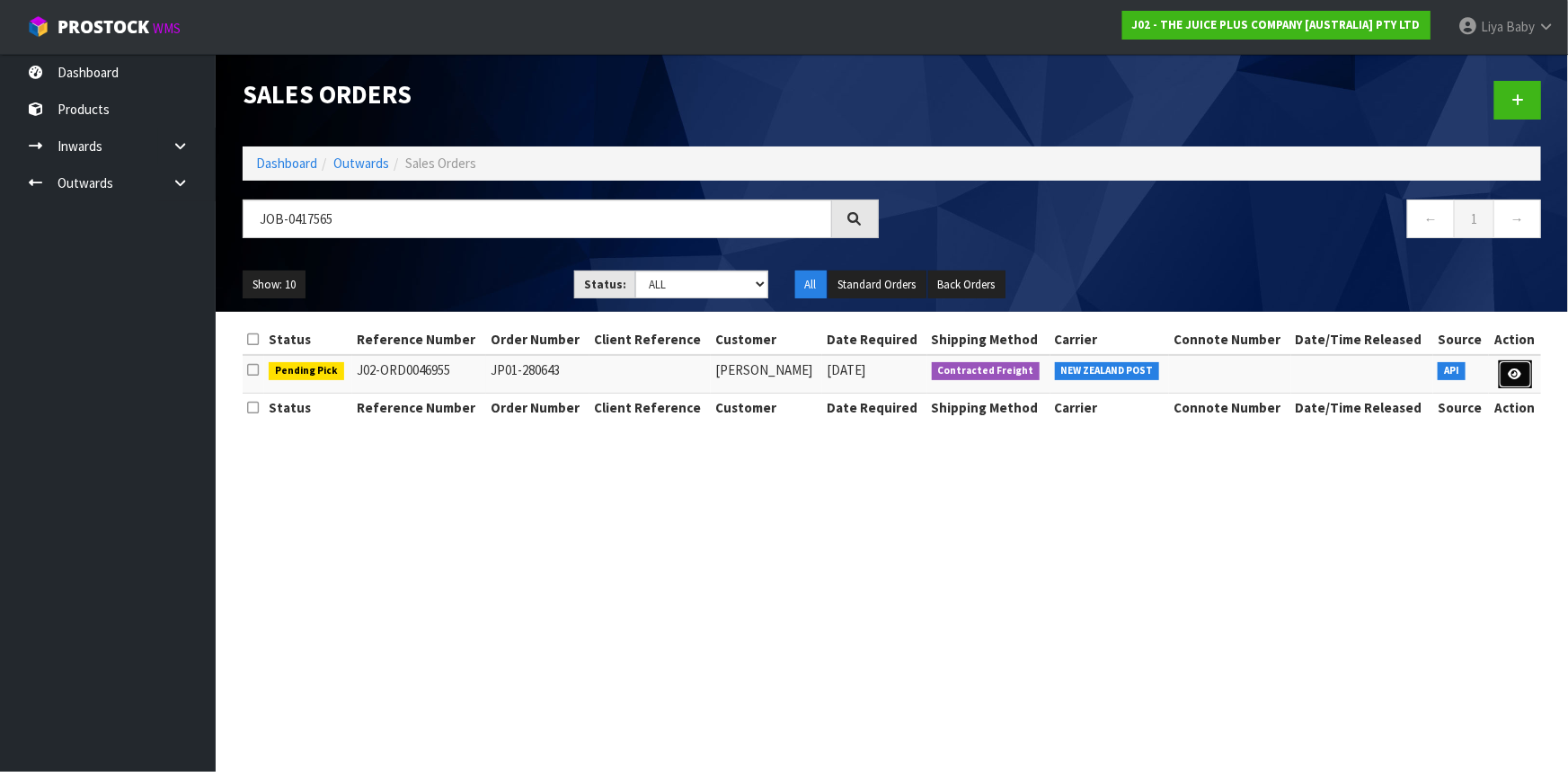
click at [1515, 365] on link at bounding box center [1514, 374] width 33 height 29
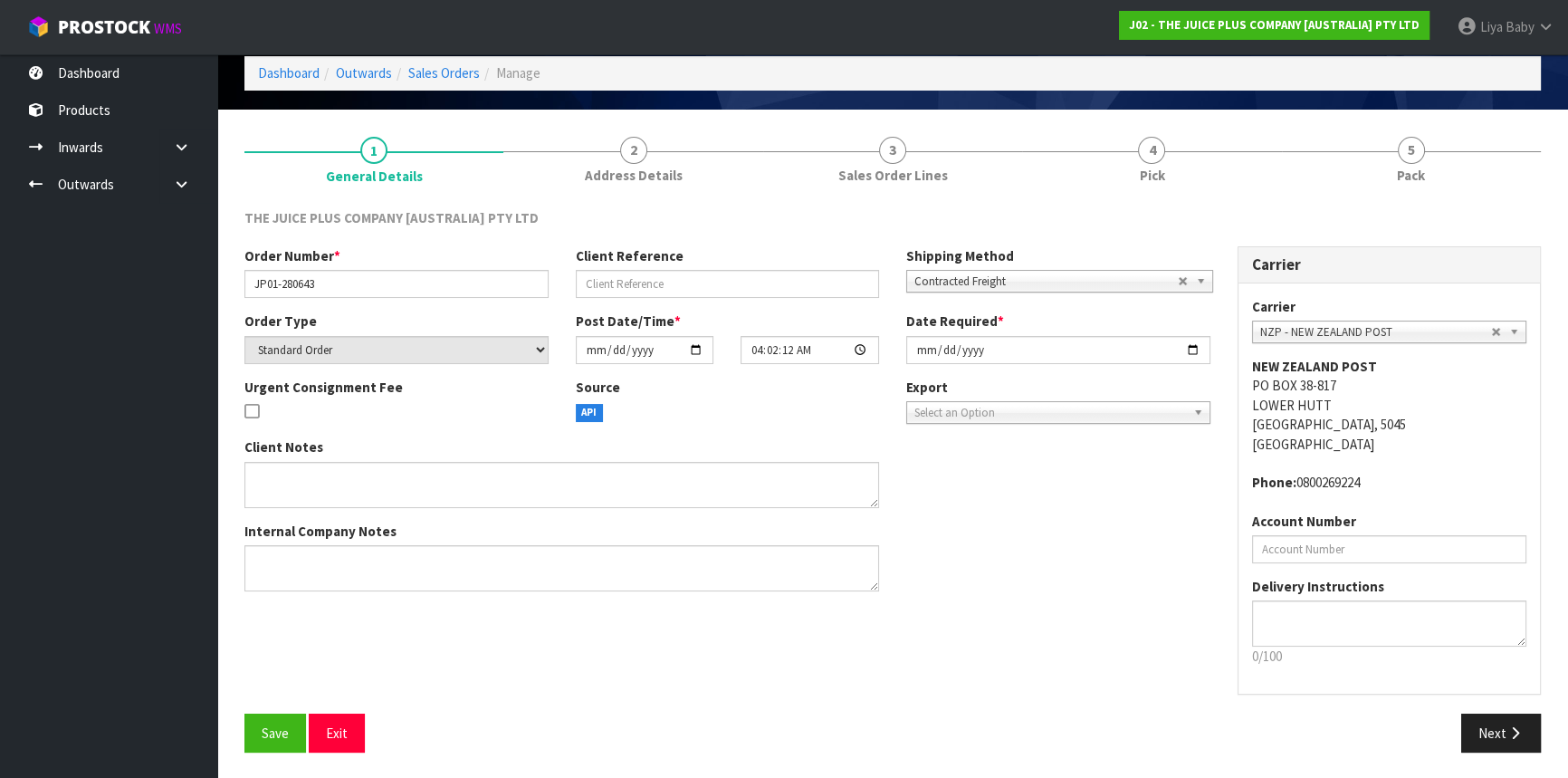
scroll to position [81, 0]
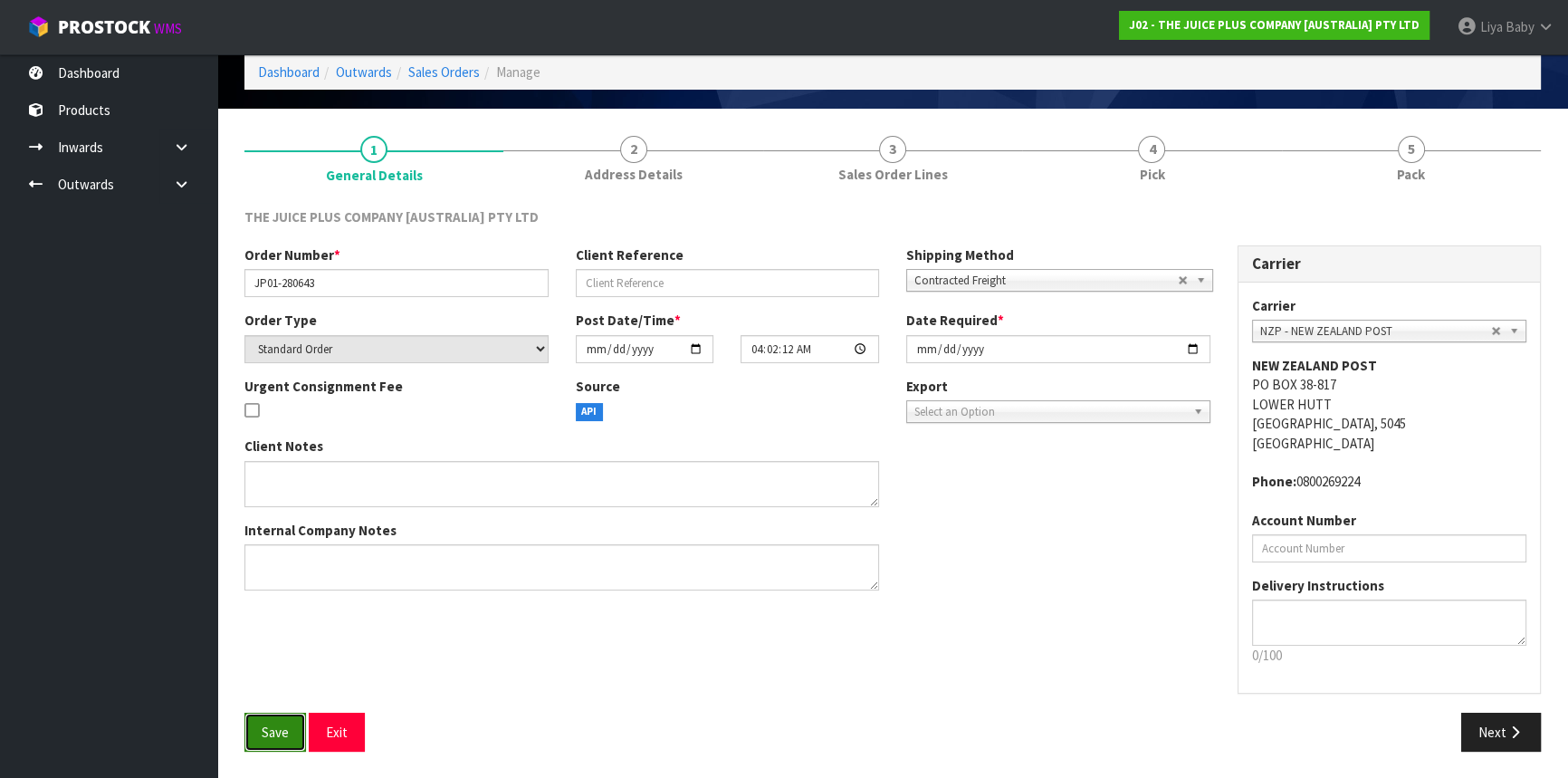
click at [297, 734] on button "Save" at bounding box center [275, 732] width 62 height 39
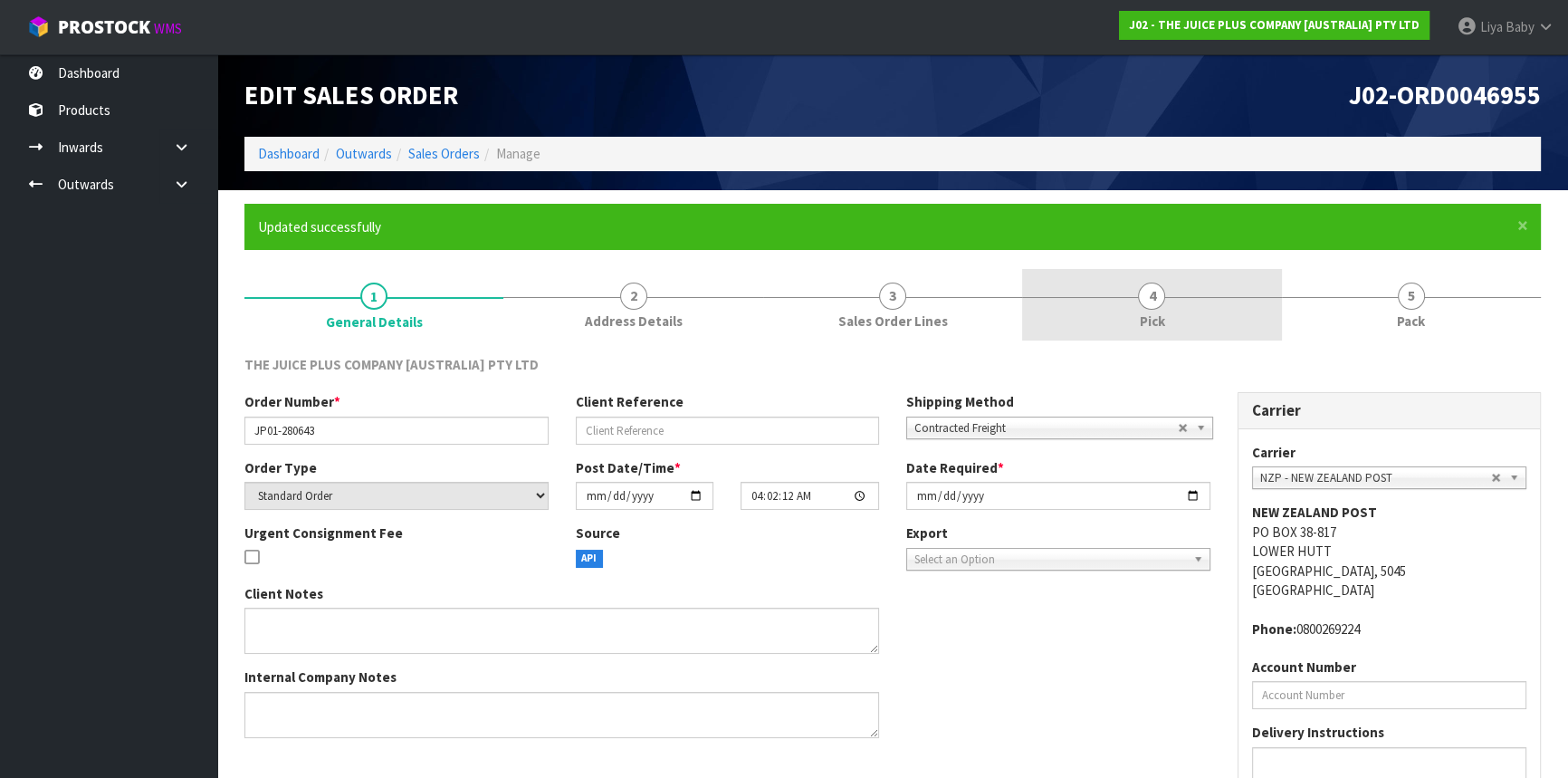
click at [1173, 295] on link "4 Pick" at bounding box center [1151, 305] width 259 height 72
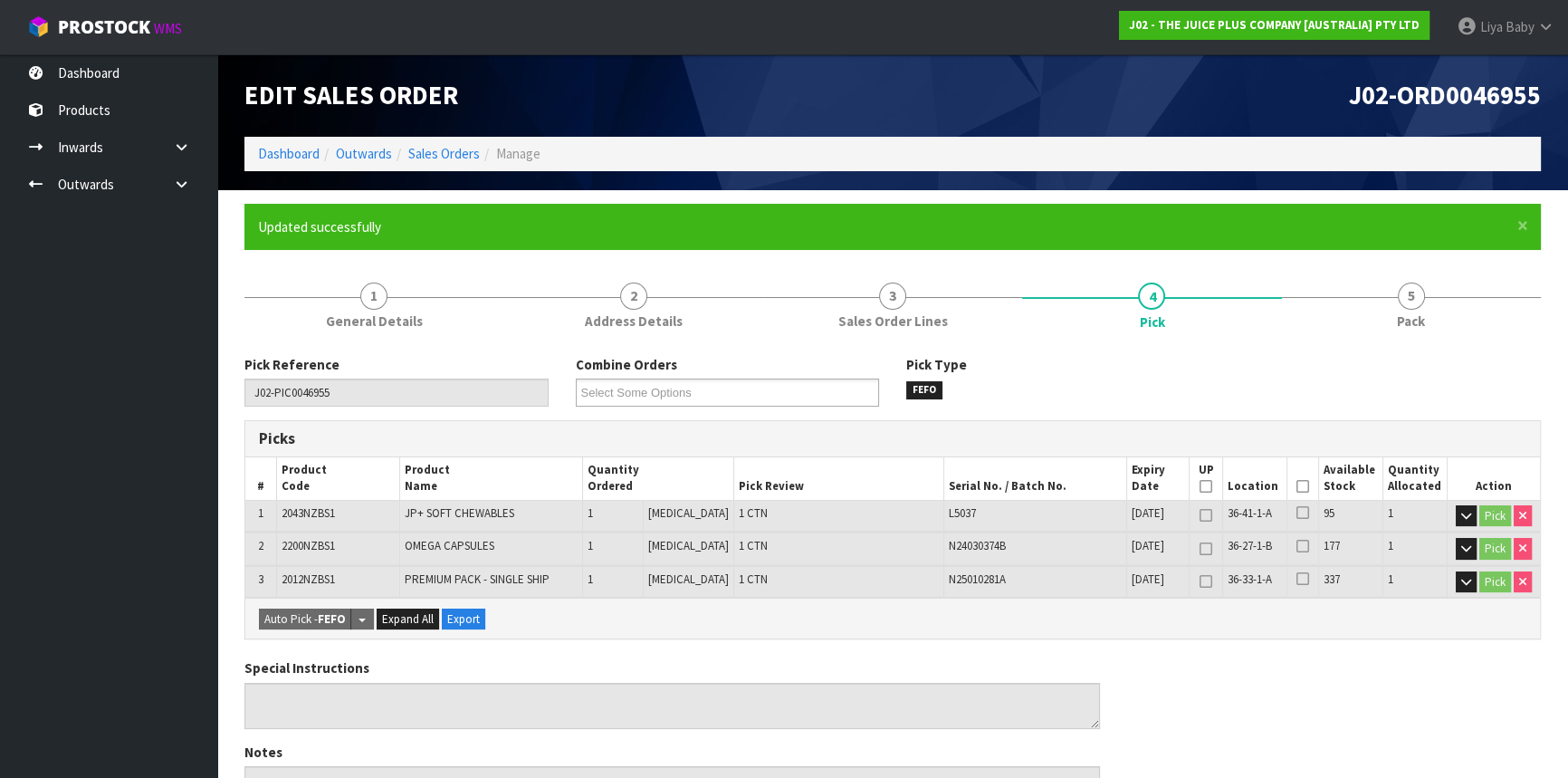
click at [1304, 490] on th "Picked" at bounding box center [1303, 479] width 31 height 43
click at [1297, 486] on icon at bounding box center [1303, 486] width 12 height 1
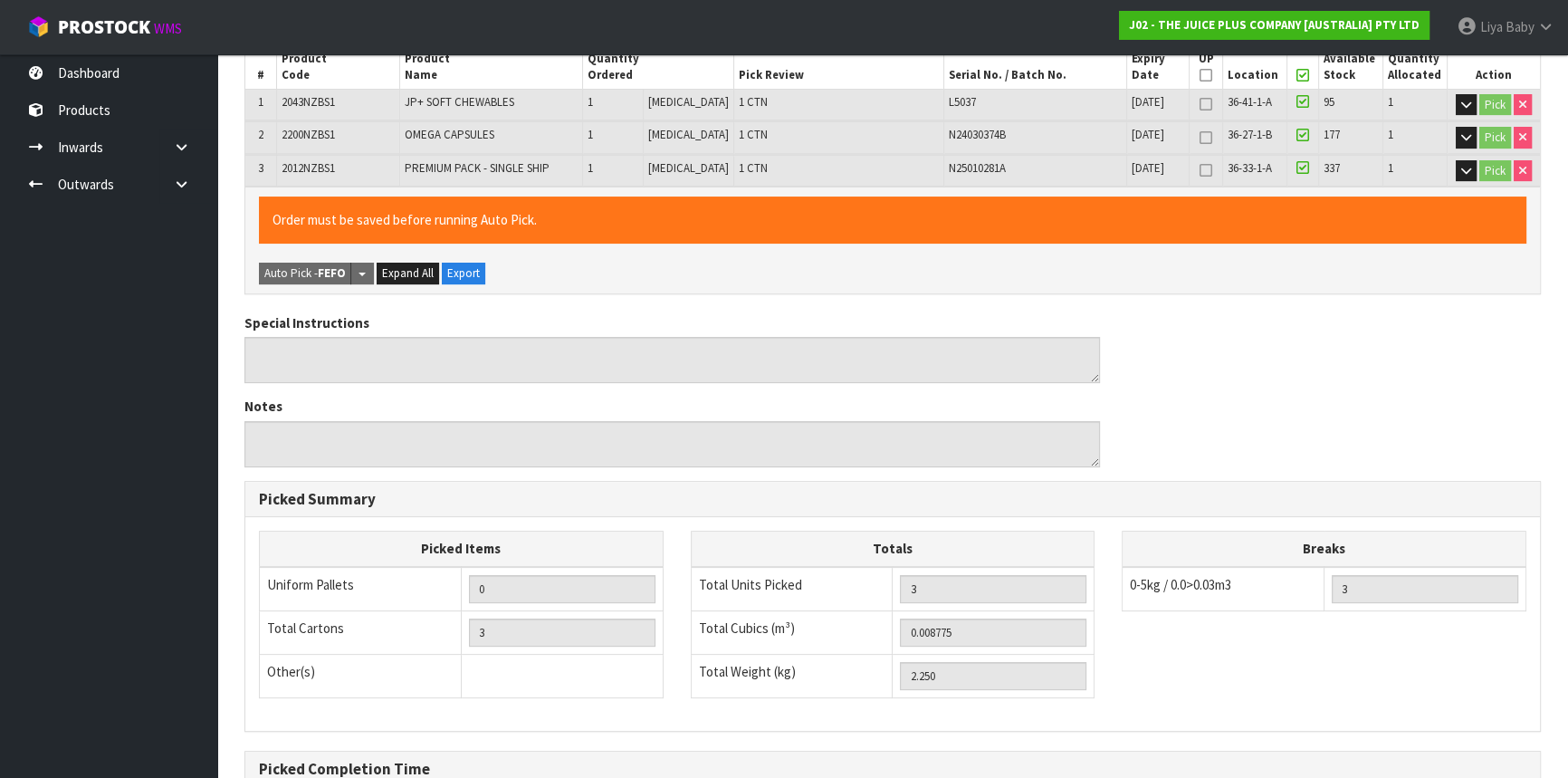
scroll to position [608, 0]
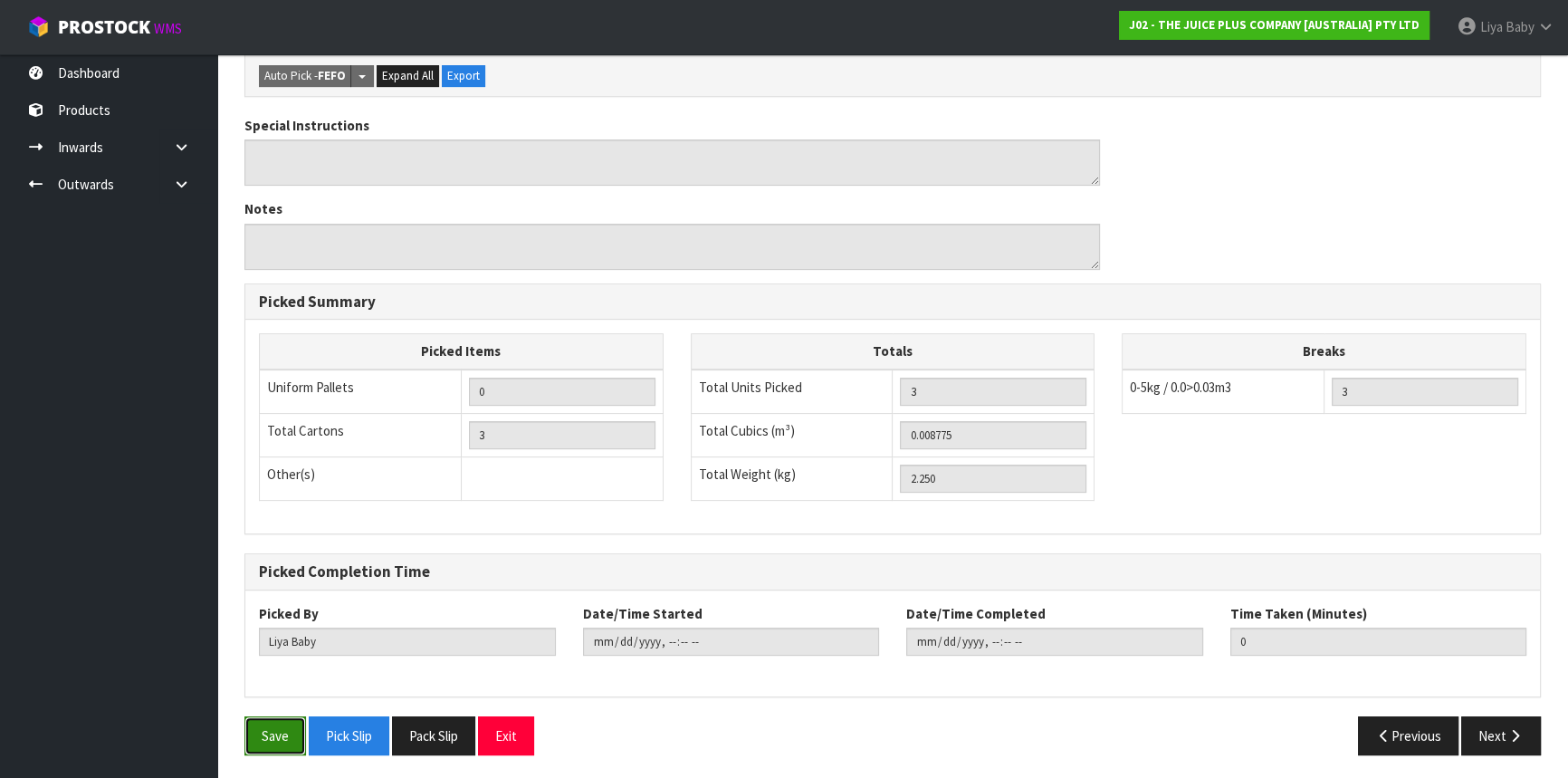
click at [249, 731] on button "Save" at bounding box center [275, 735] width 62 height 39
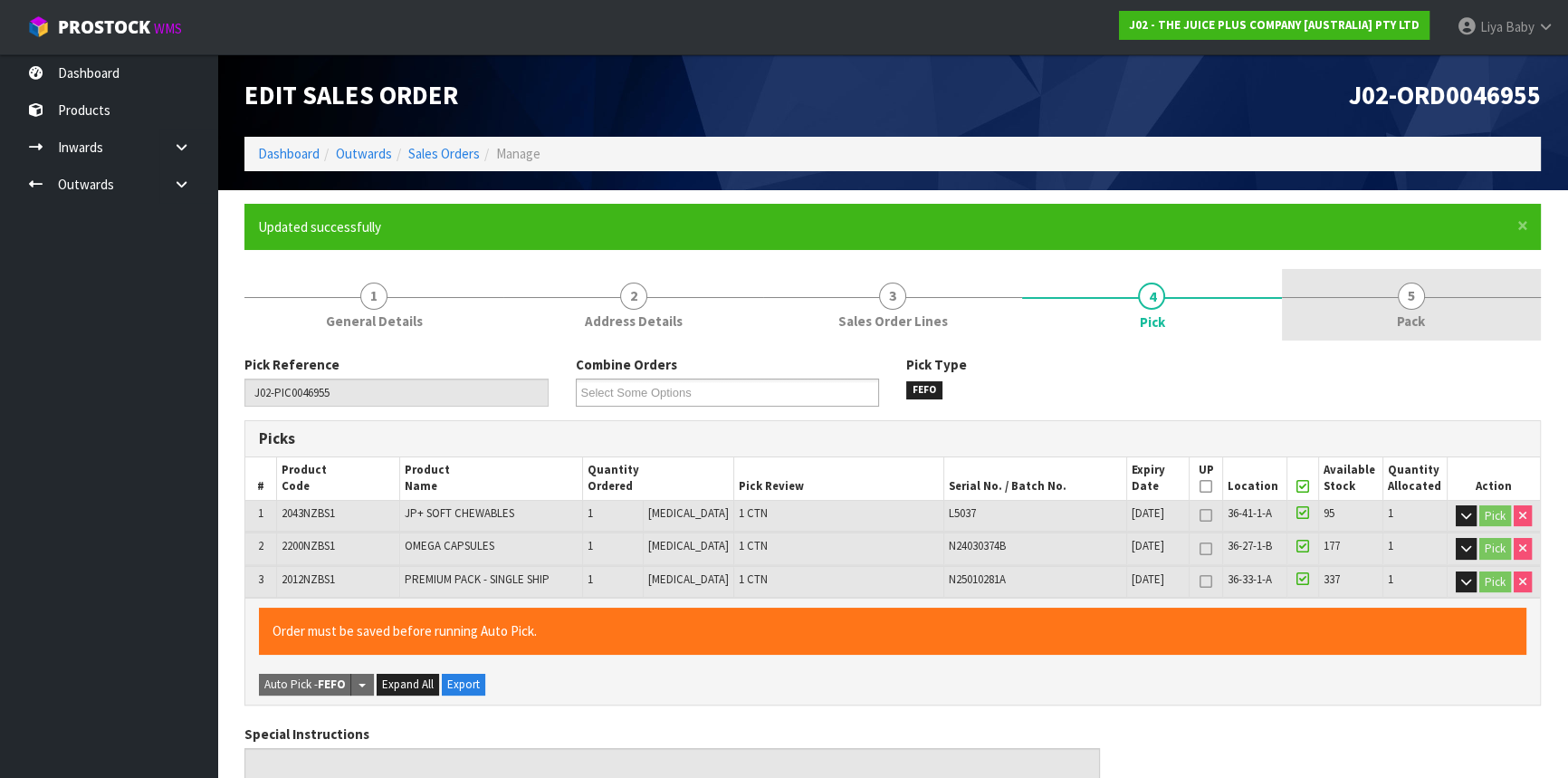
type input "2025-10-15T12:04:03"
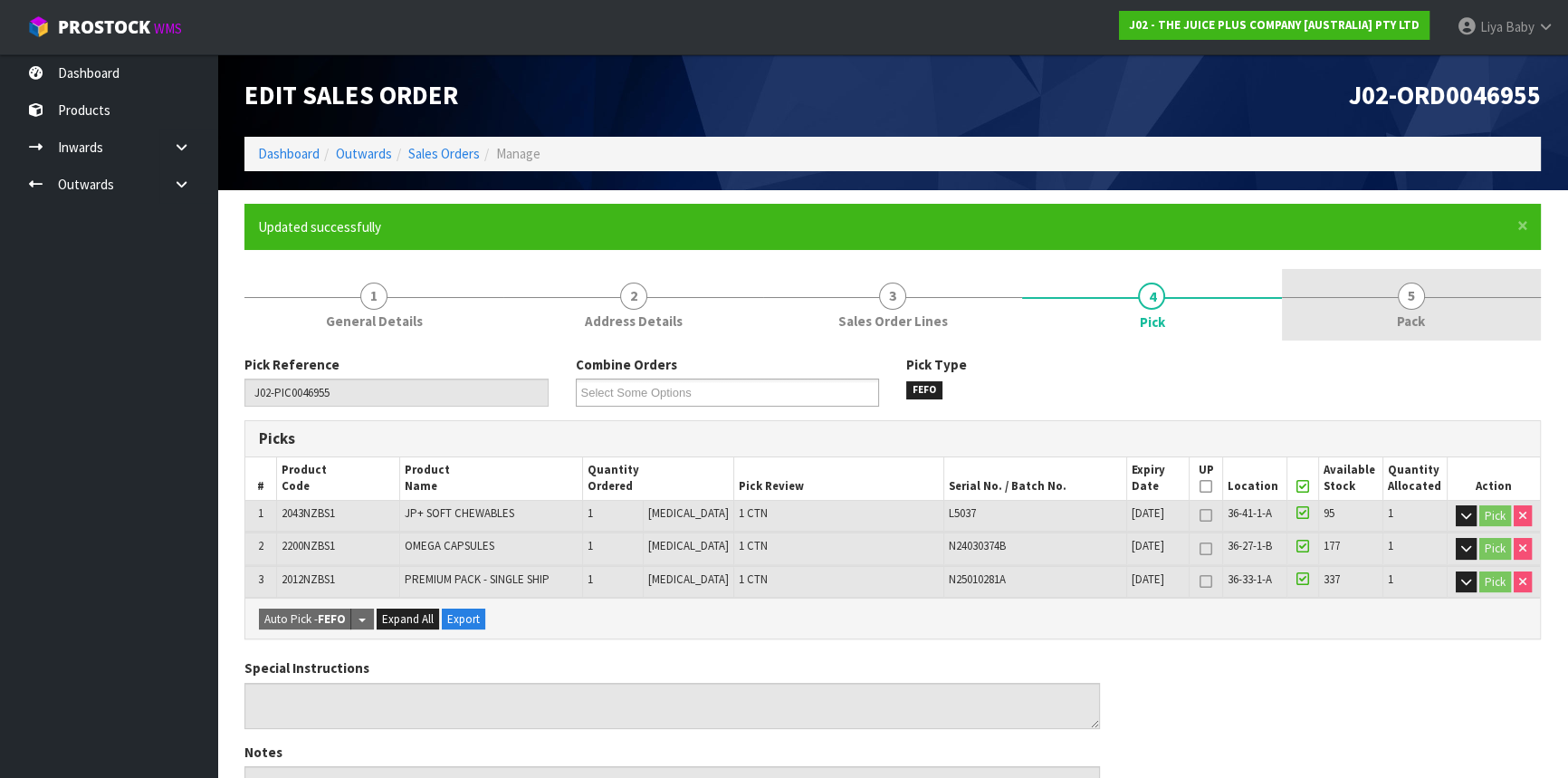
click at [1422, 310] on link "5 Pack" at bounding box center [1411, 305] width 259 height 72
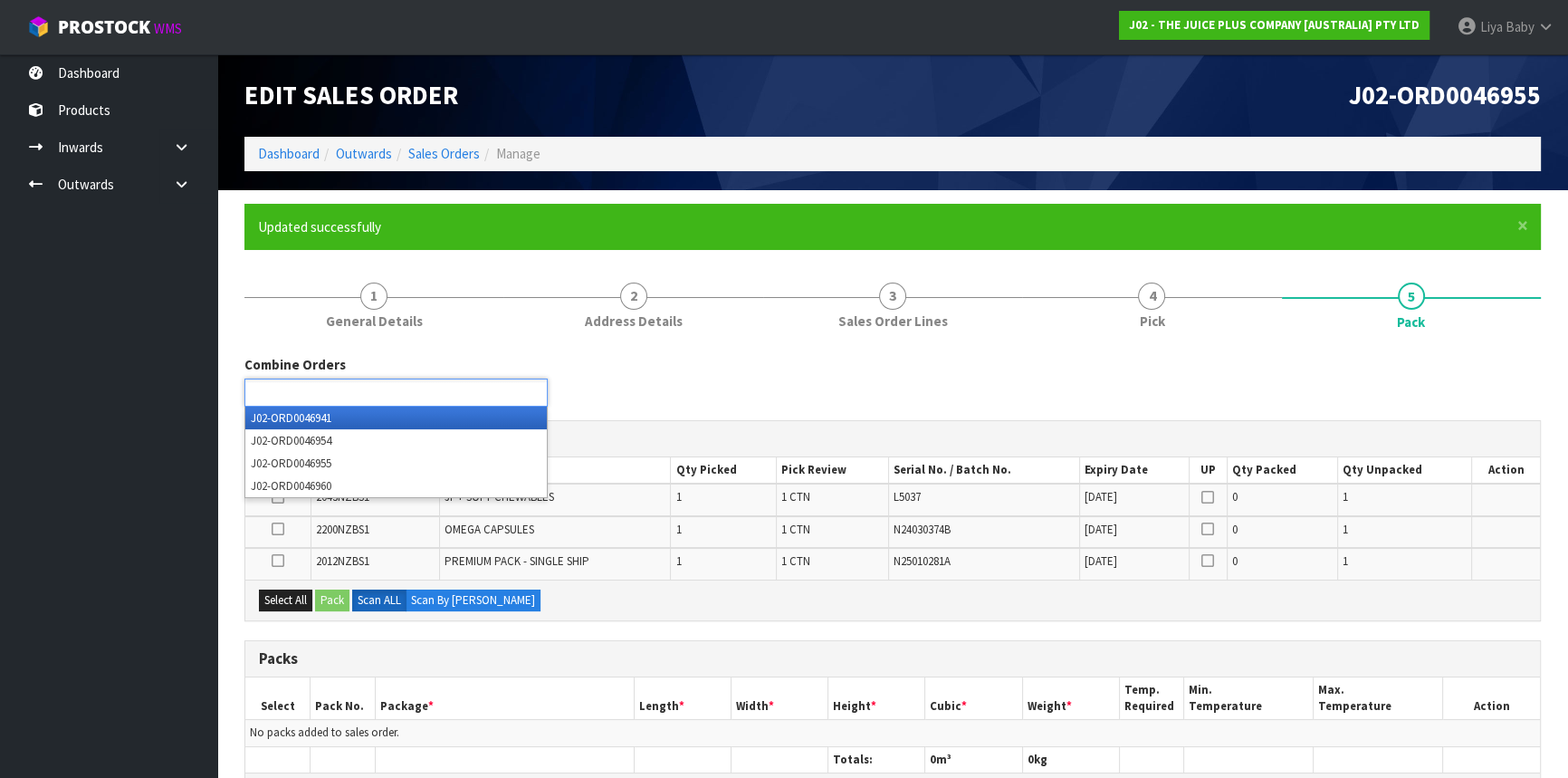
click at [388, 392] on ul at bounding box center [396, 393] width 303 height 28
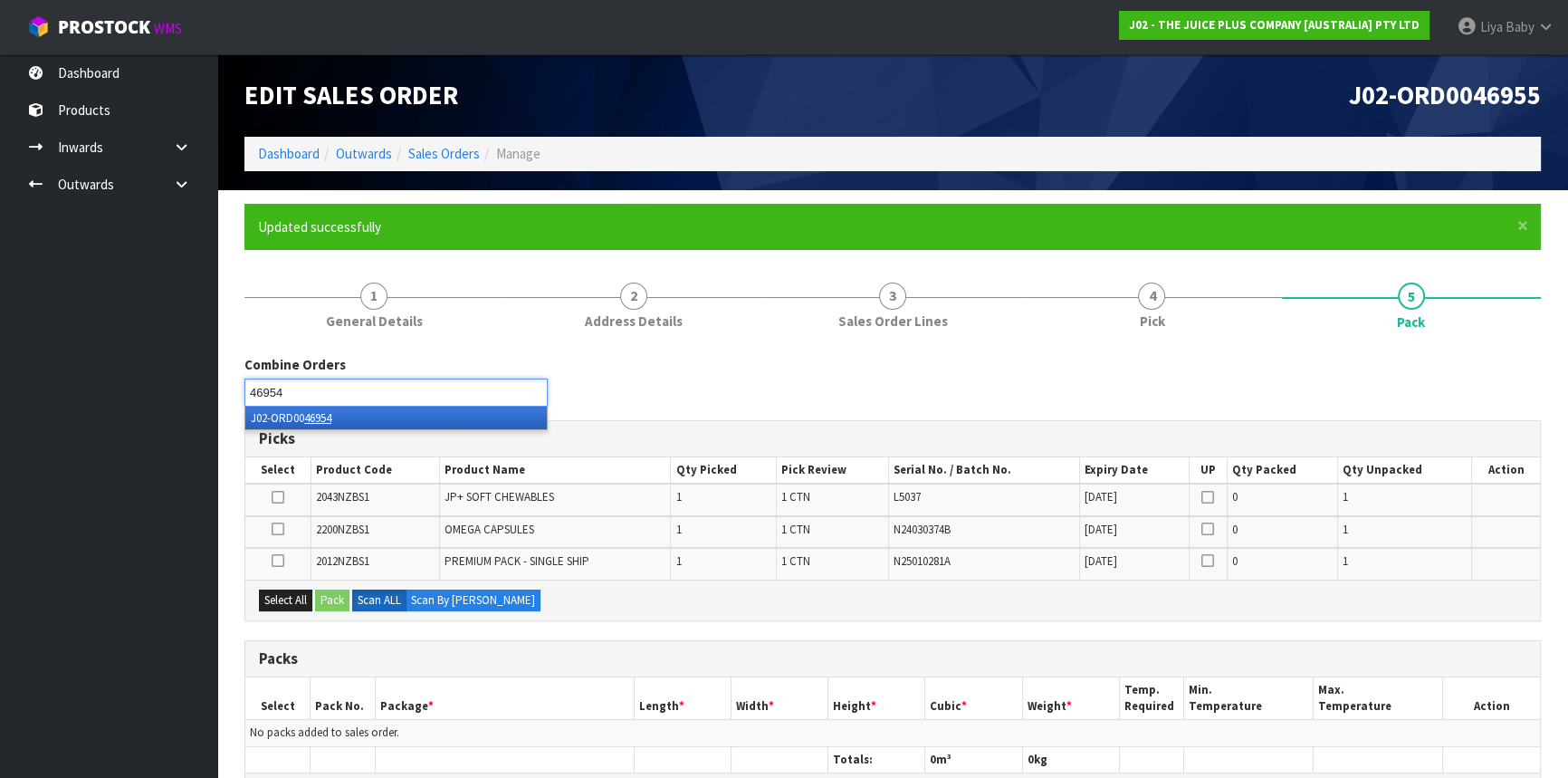
type input "46954"
click at [394, 416] on li "J02-ORD00 46954" at bounding box center [396, 418] width 301 height 23
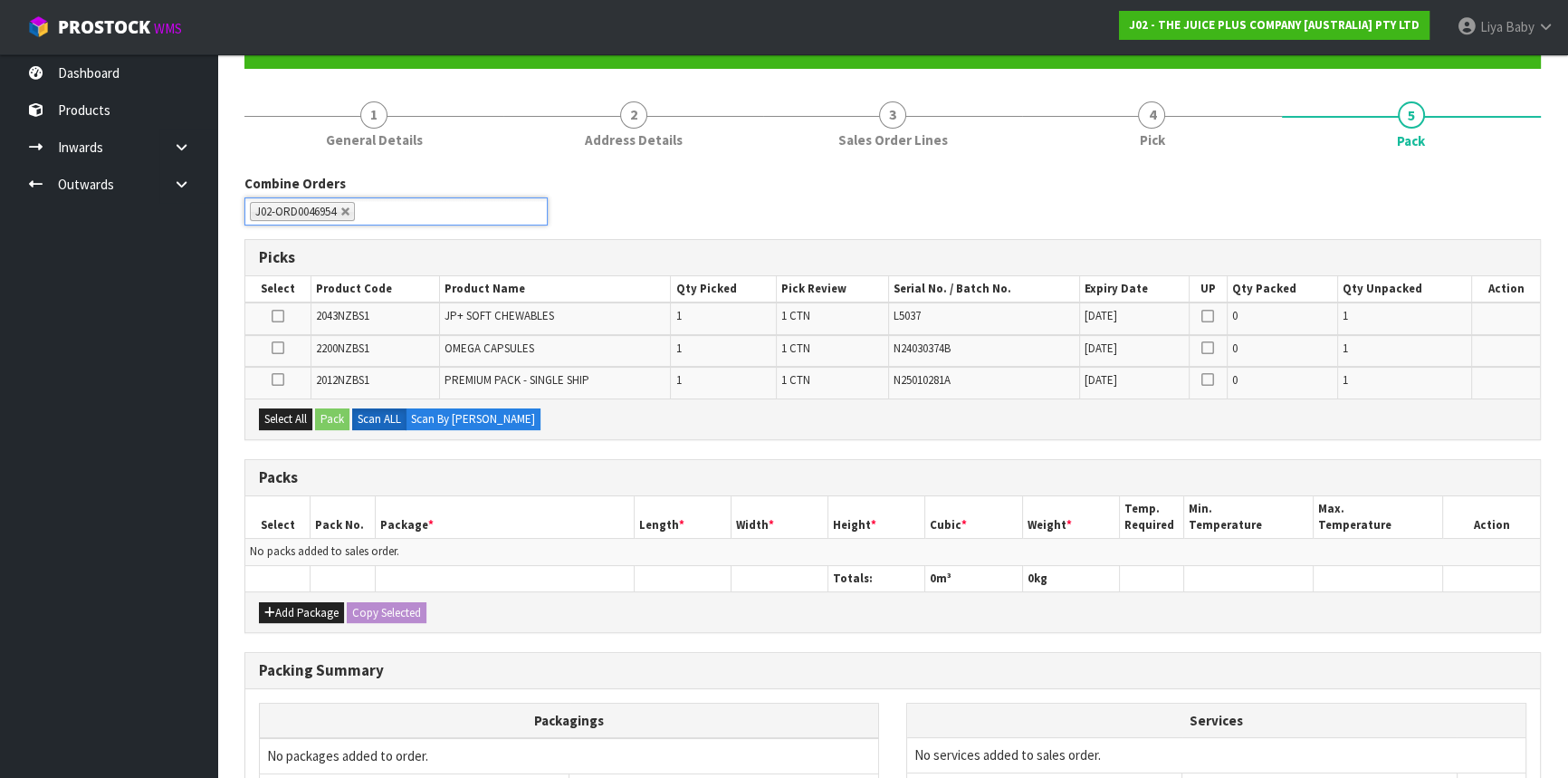
scroll to position [246, 0]
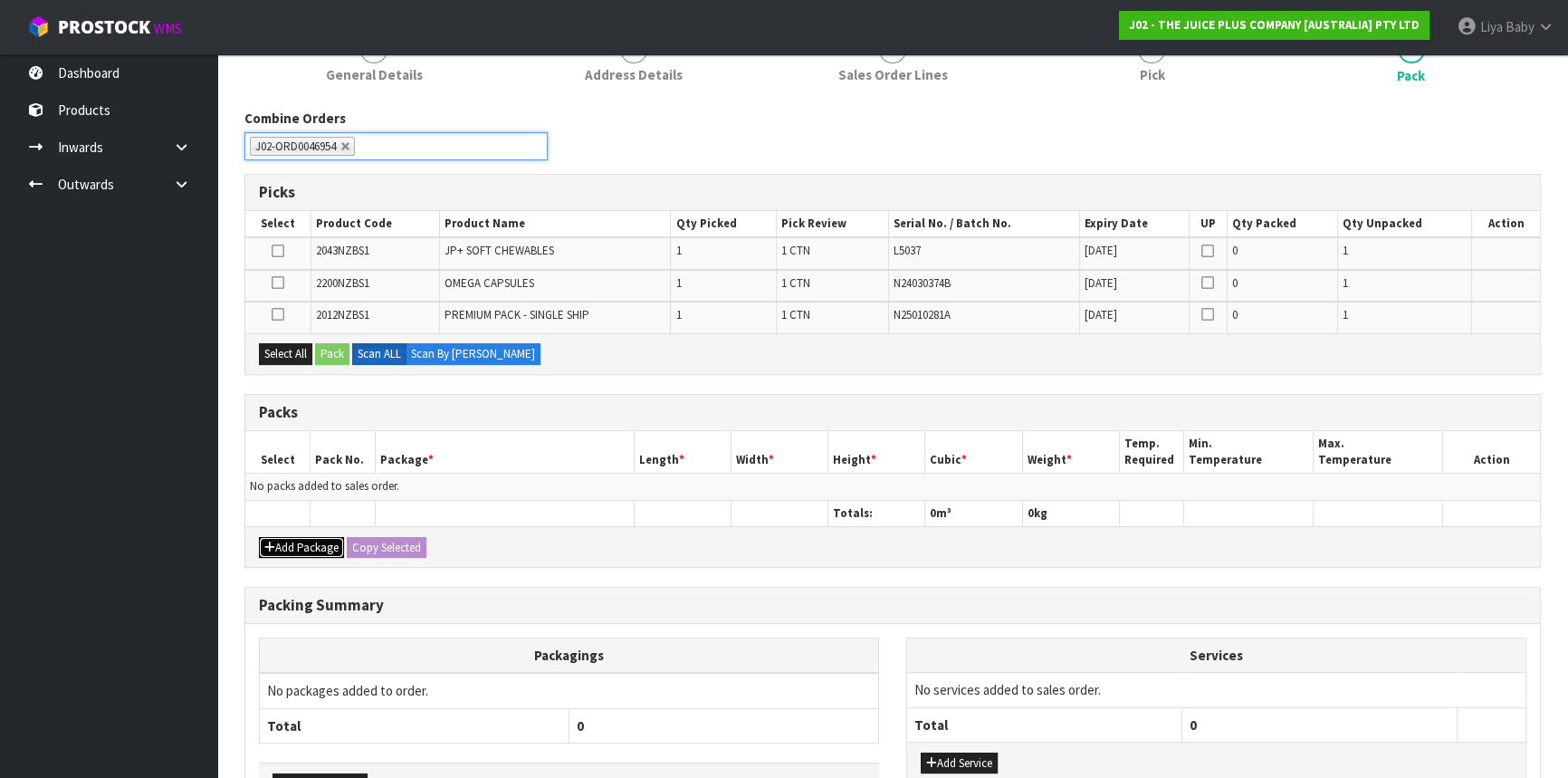
click at [291, 538] on button "Add Package" at bounding box center [301, 548] width 85 height 22
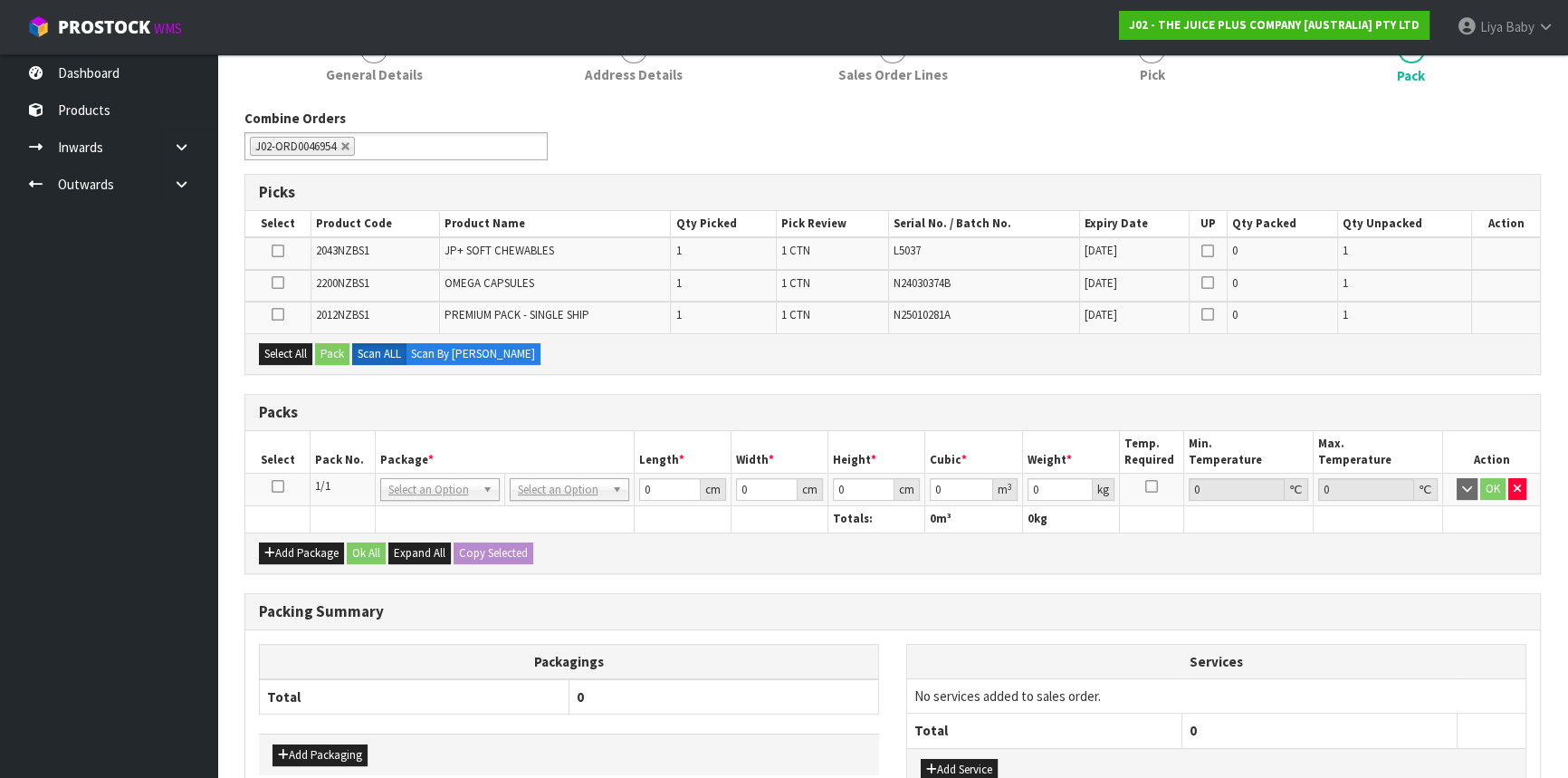
click at [274, 486] on icon at bounding box center [278, 486] width 12 height 1
click at [290, 348] on button "Select All" at bounding box center [285, 353] width 53 height 22
click at [321, 349] on button "Pack" at bounding box center [333, 353] width 34 height 22
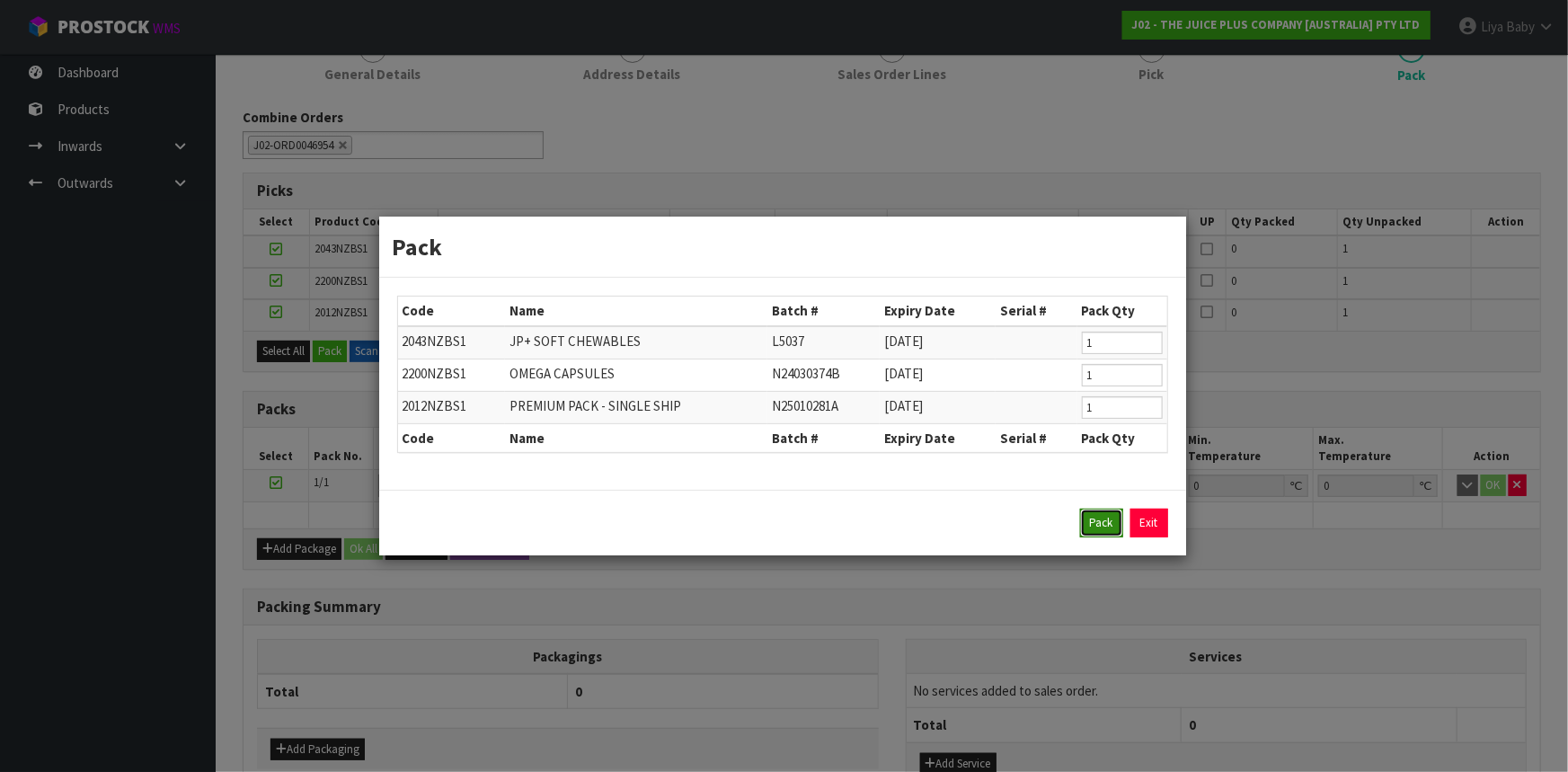
click at [1114, 522] on button "Pack" at bounding box center [1102, 523] width 43 height 29
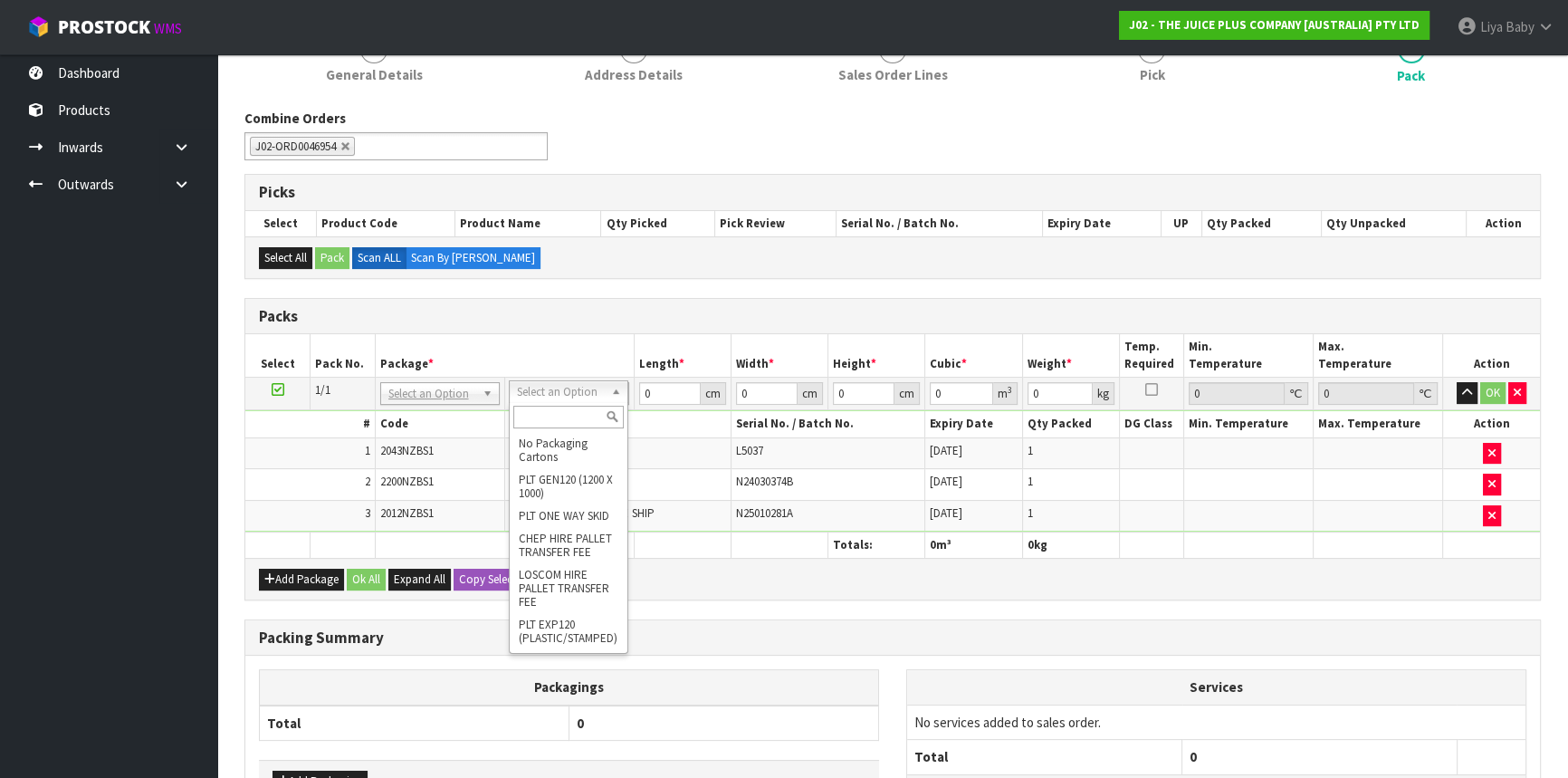
click at [568, 421] on input "text" at bounding box center [568, 417] width 111 height 23
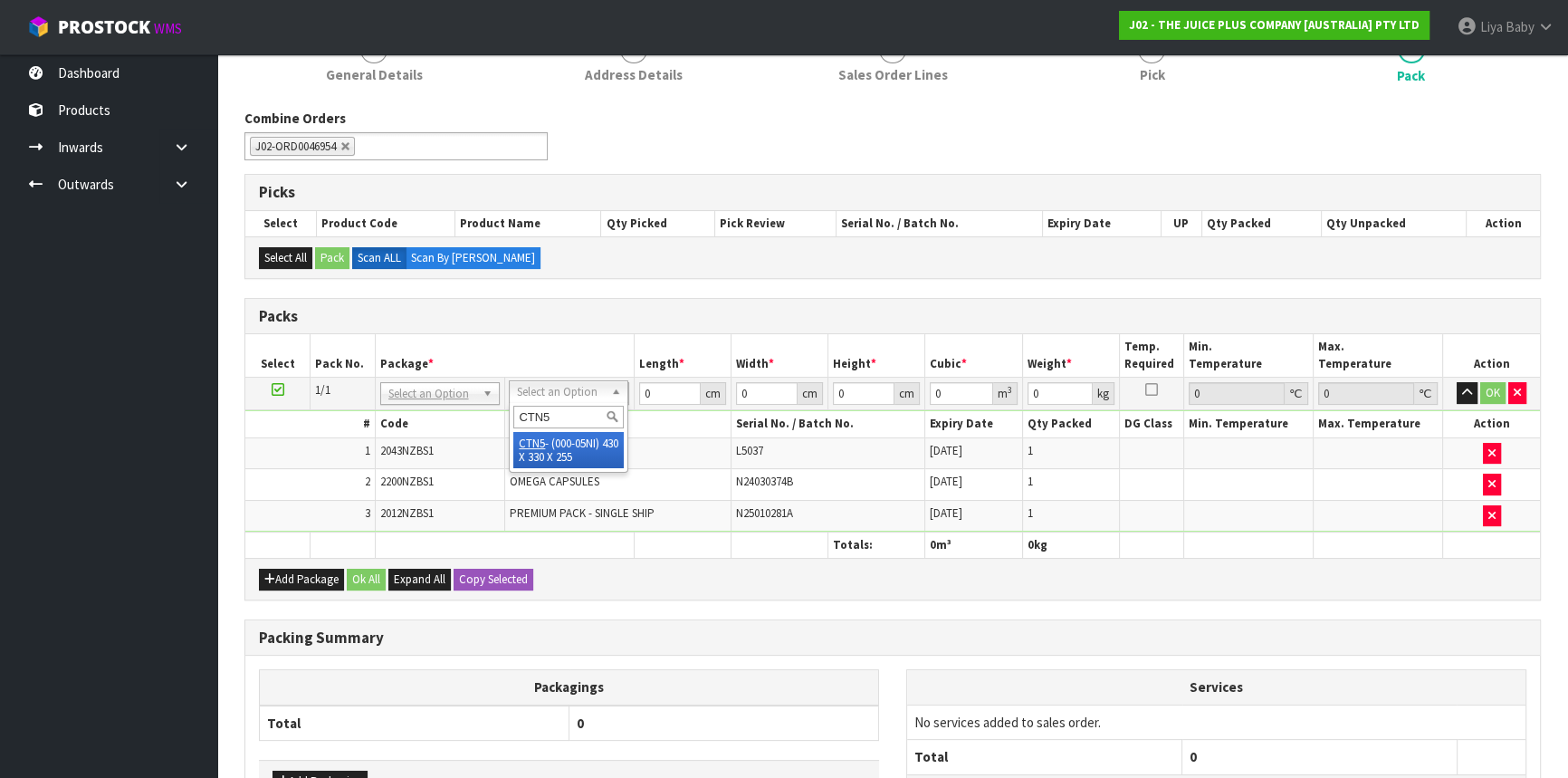
type input "CTN5"
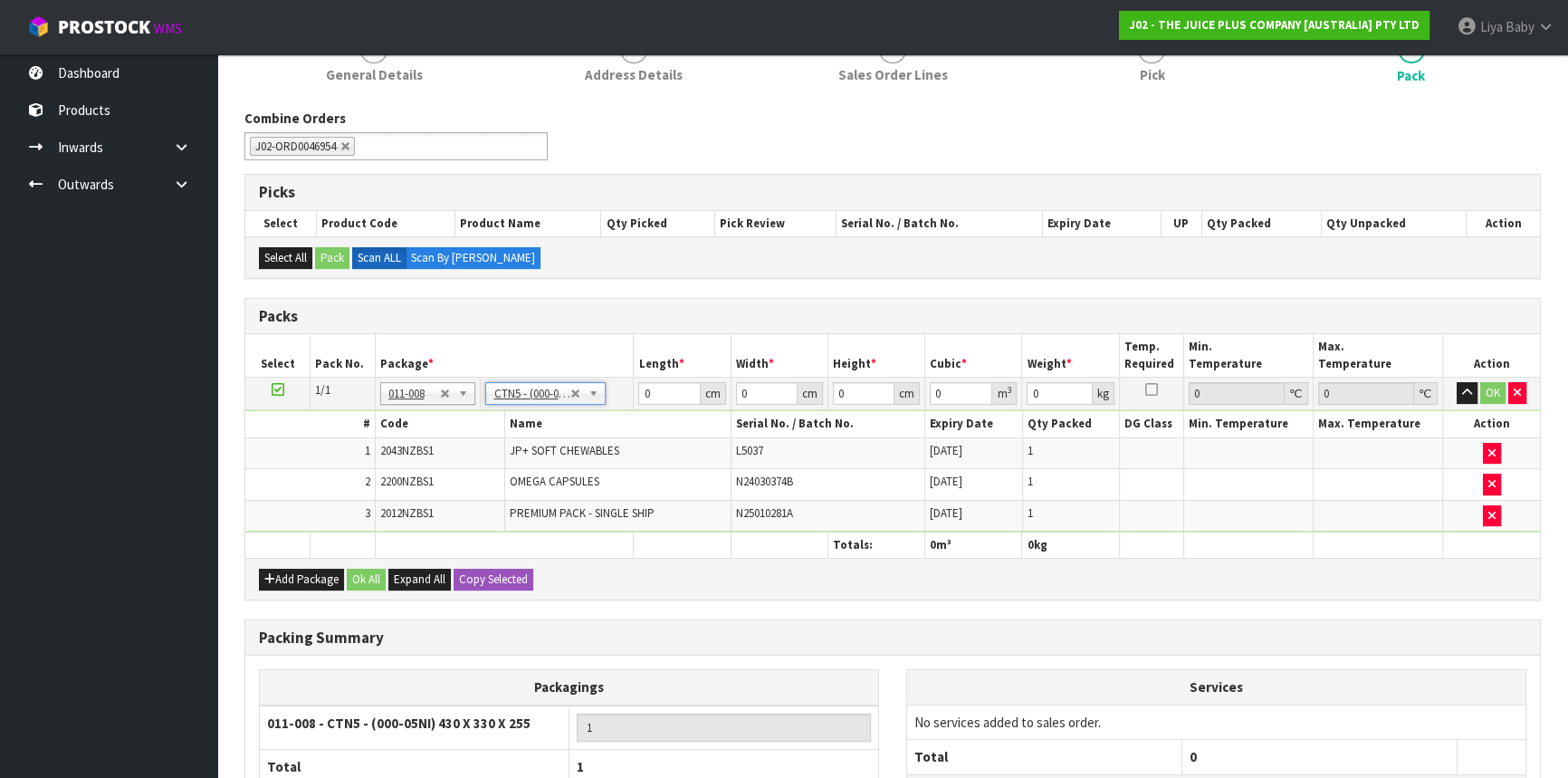
type input "43"
type input "33"
type input "25.5"
type input "0.036185"
type input "2.45"
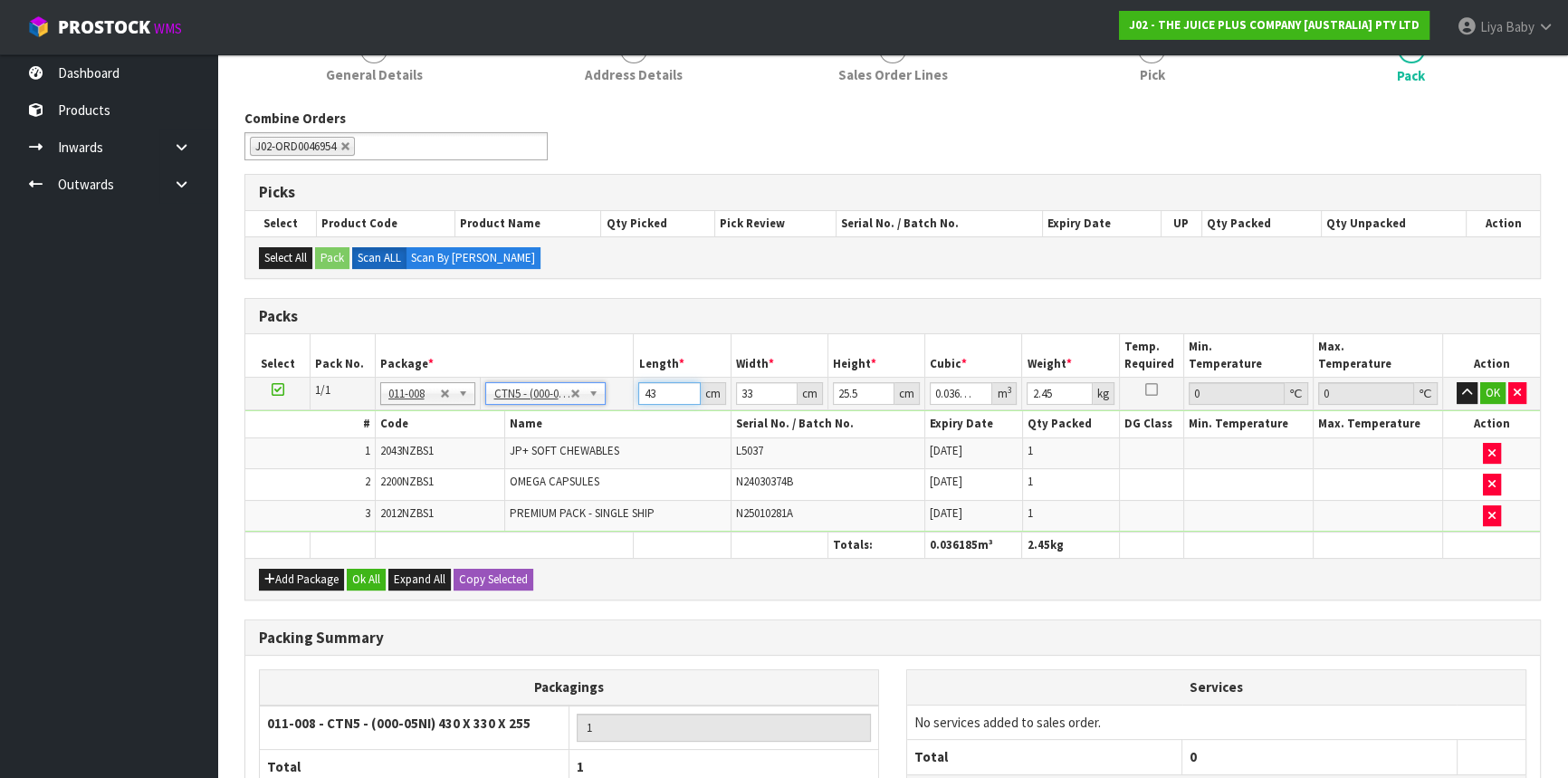
click at [668, 395] on input "43" at bounding box center [669, 393] width 62 height 23
type input "4"
type input "0.003366"
type input "0"
type input "3"
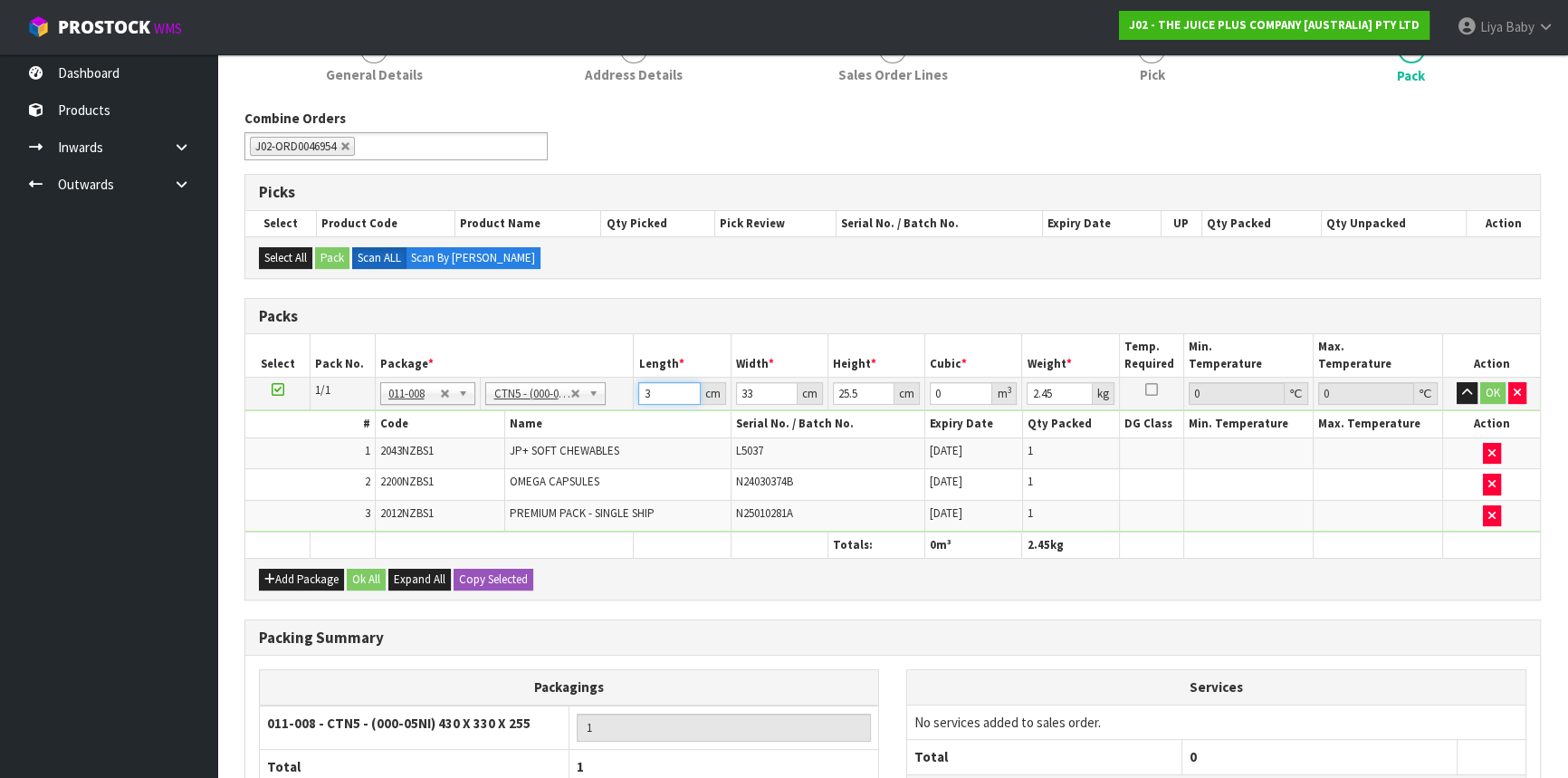
type input "0.002525"
type input "36"
type input "0.030294"
type input "36"
type input "0"
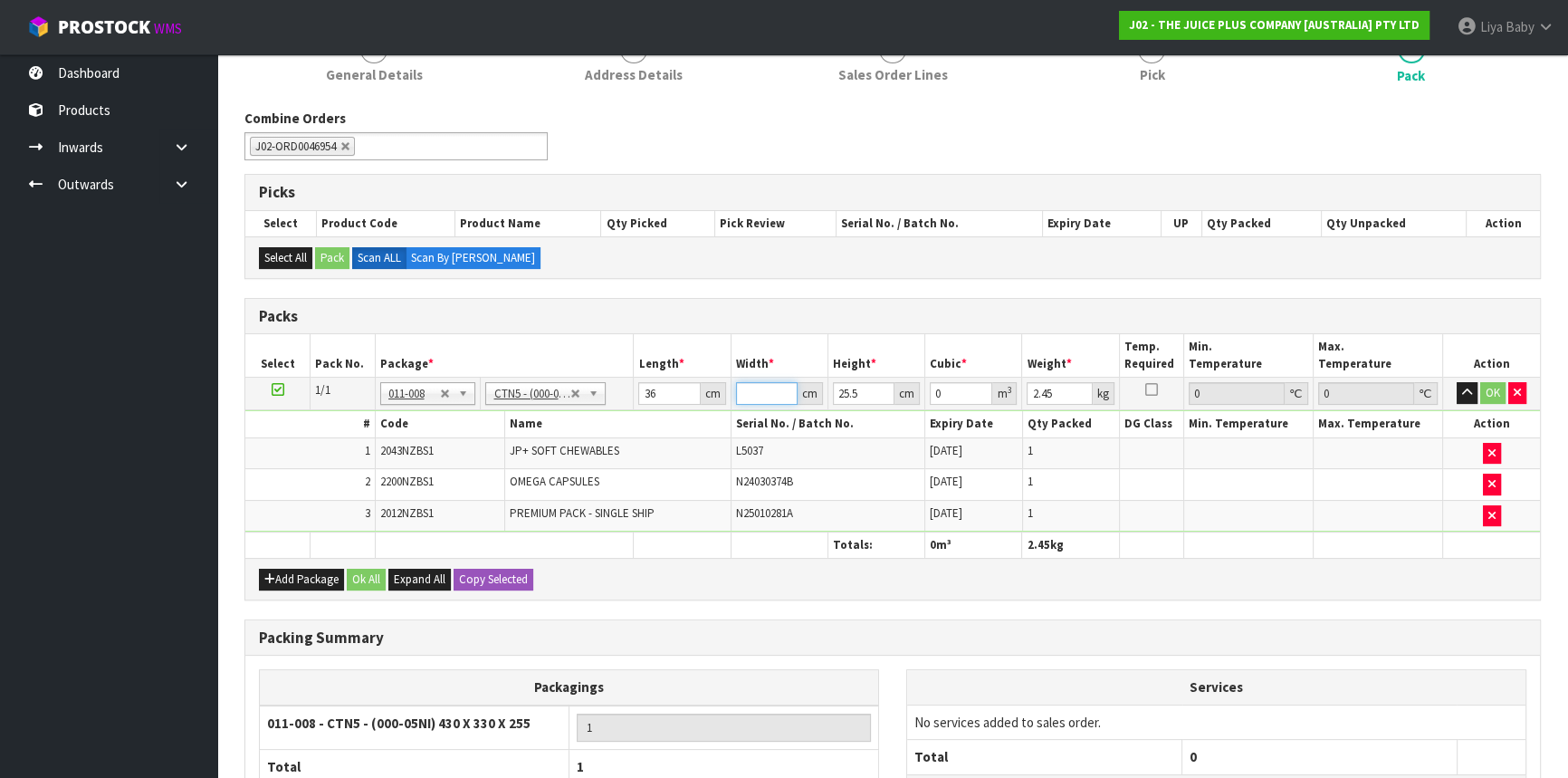
type input "4"
type input "0.003672"
type input "44"
type input "0.040392"
type input "44"
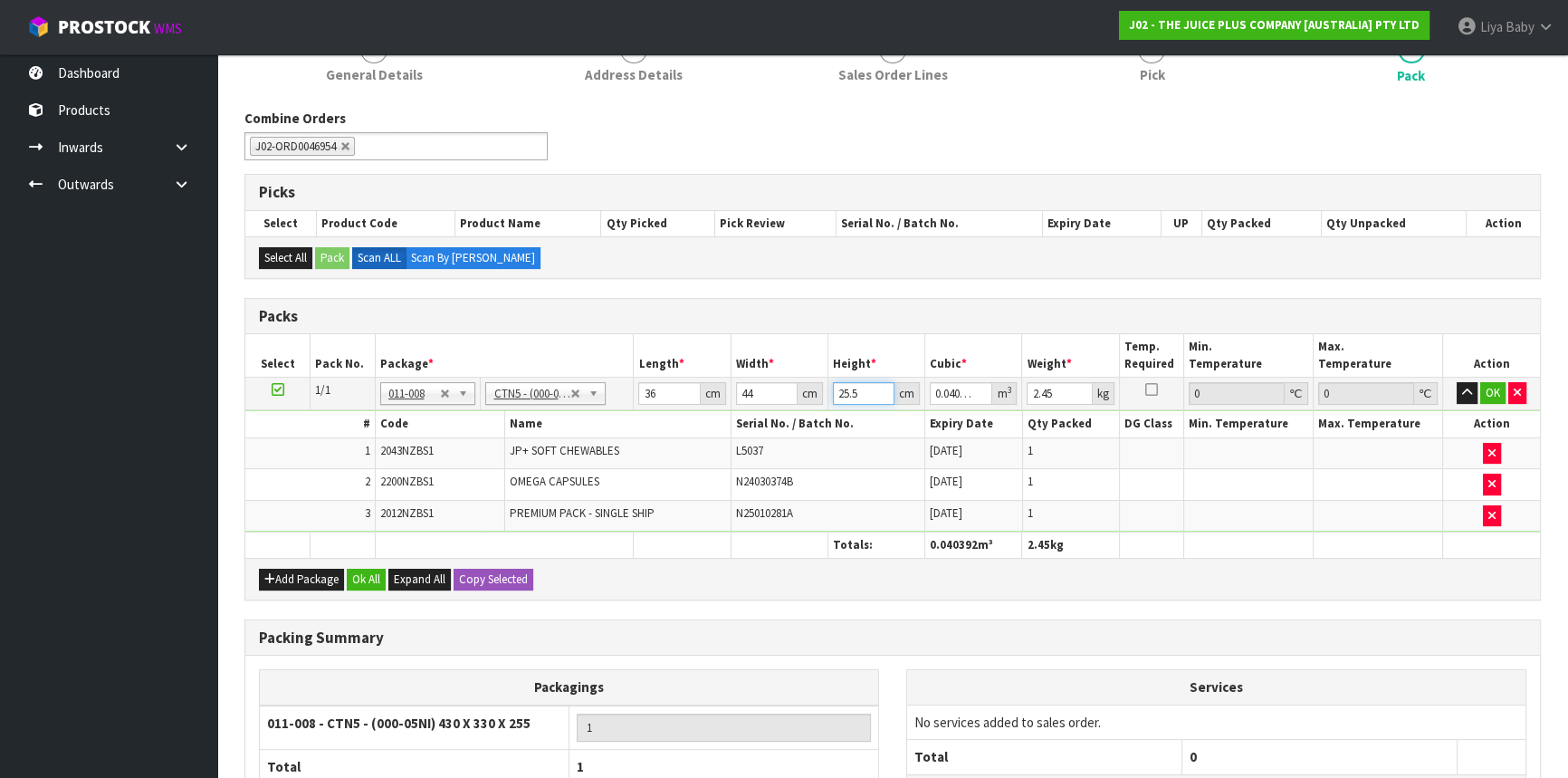
type input "0"
type input "1"
type input "0.001584"
type input "16"
type input "0.025344"
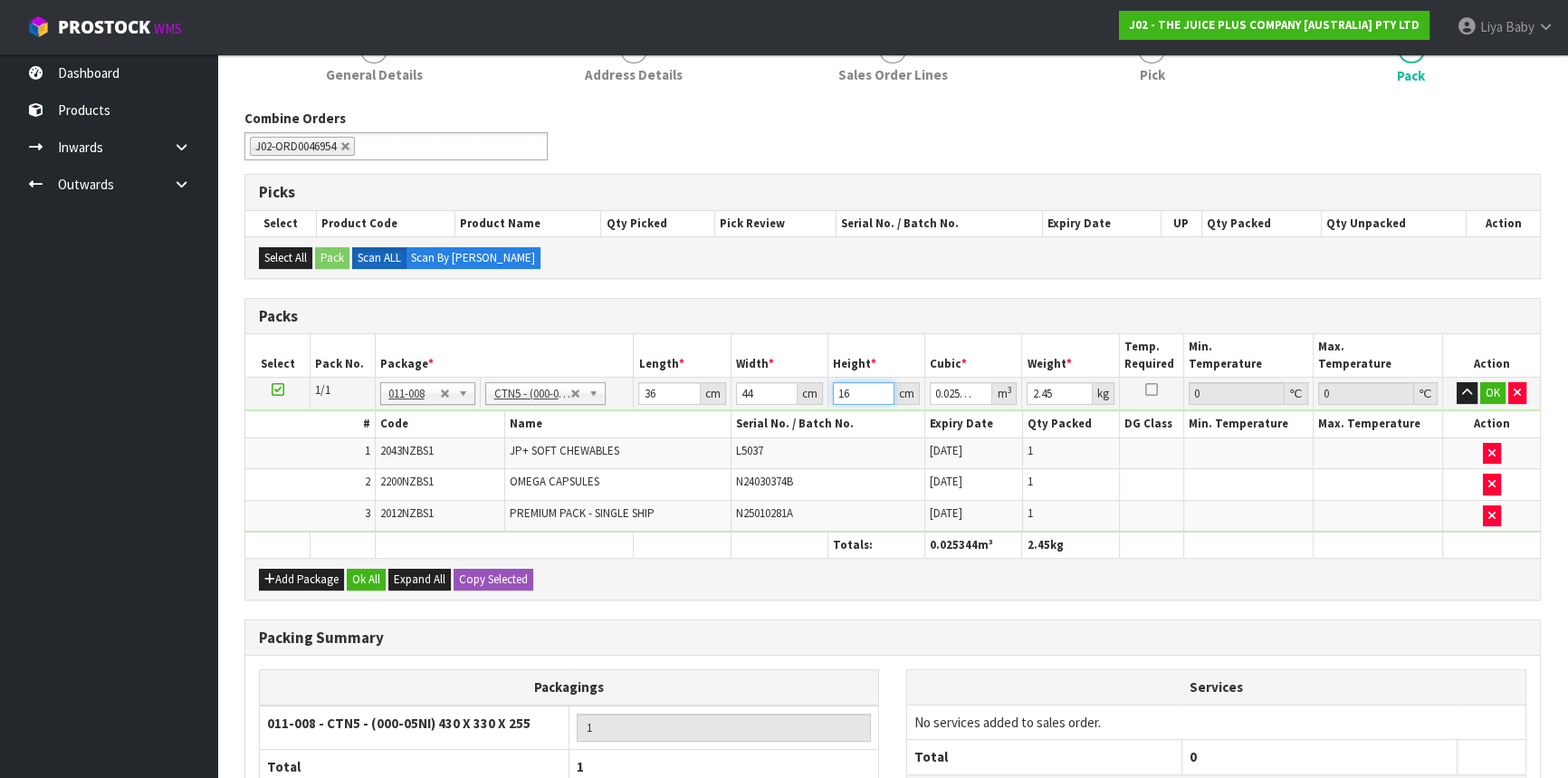
type input "16"
type input "6"
click at [368, 576] on button "Ok All" at bounding box center [366, 579] width 39 height 22
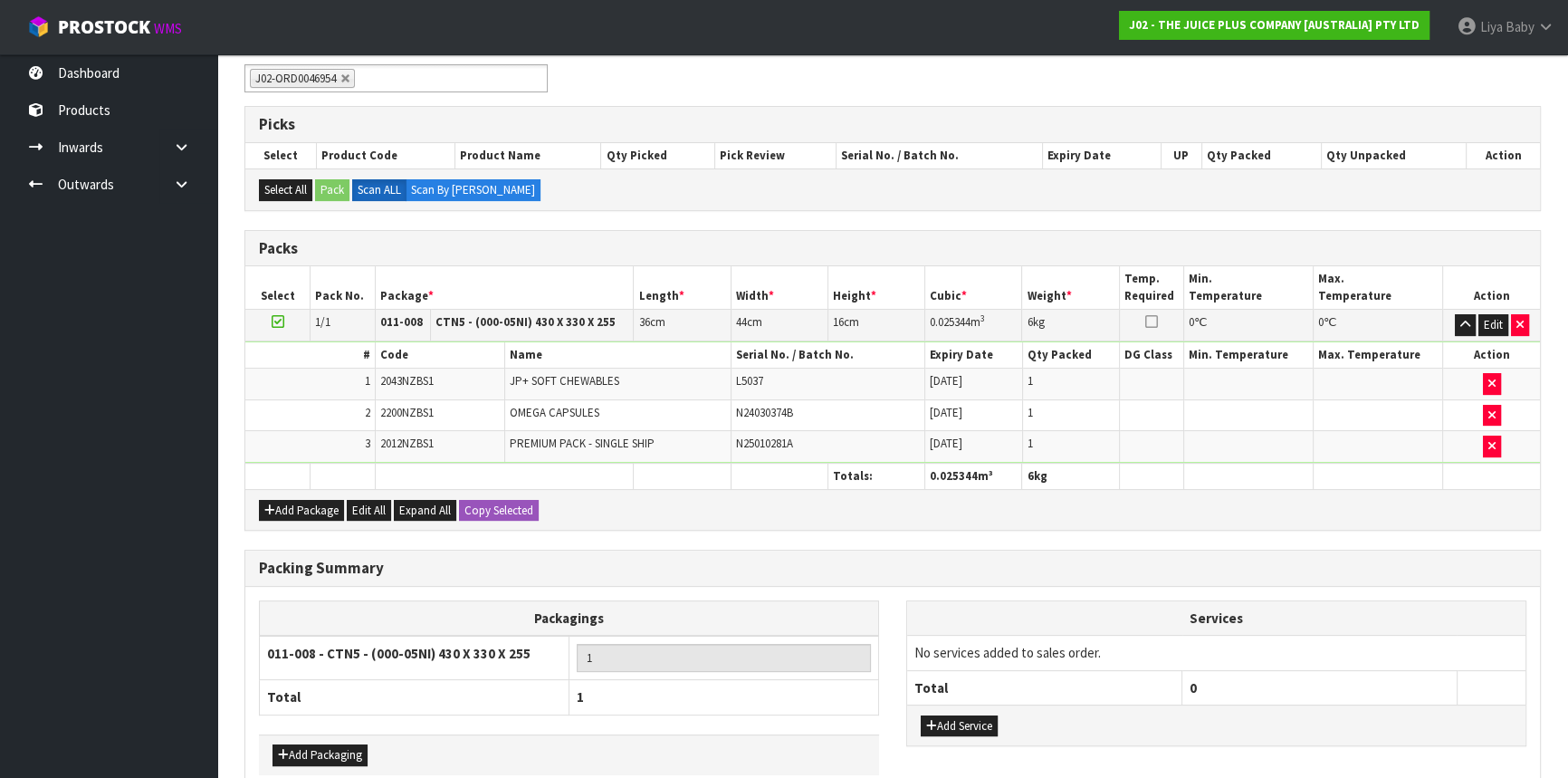
scroll to position [406, 0]
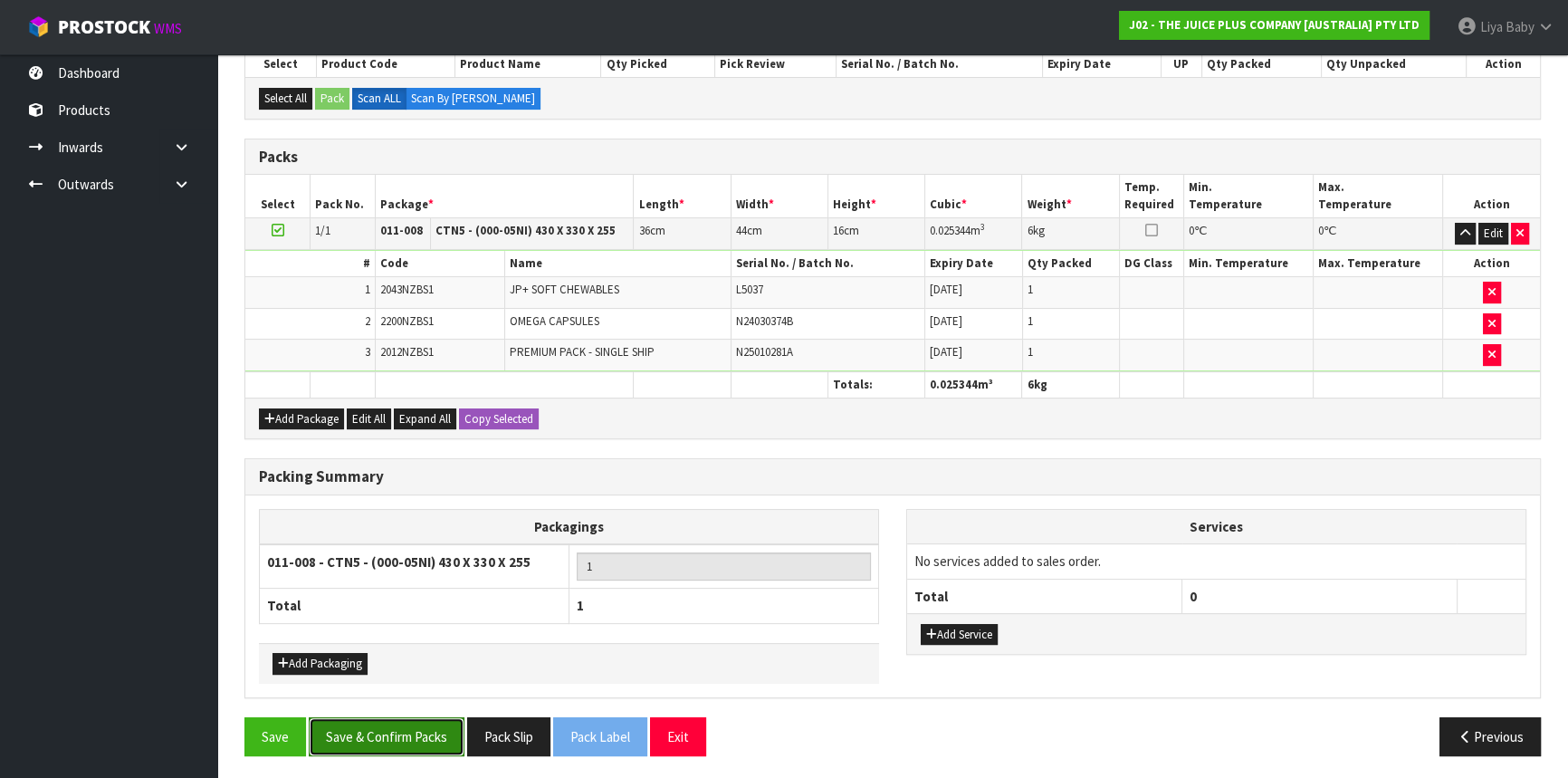
click at [376, 728] on button "Save & Confirm Packs" at bounding box center [387, 736] width 155 height 39
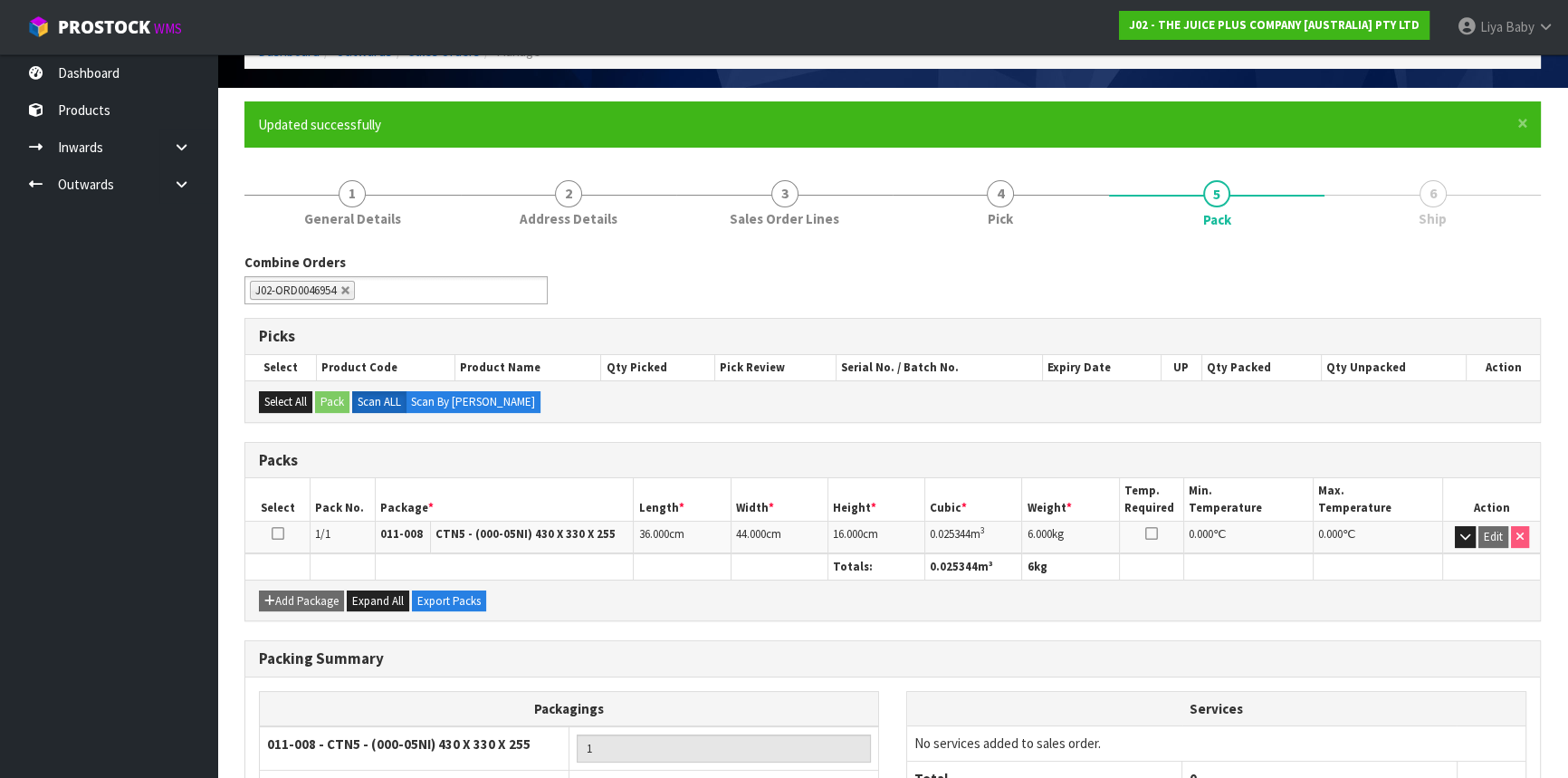
scroll to position [244, 0]
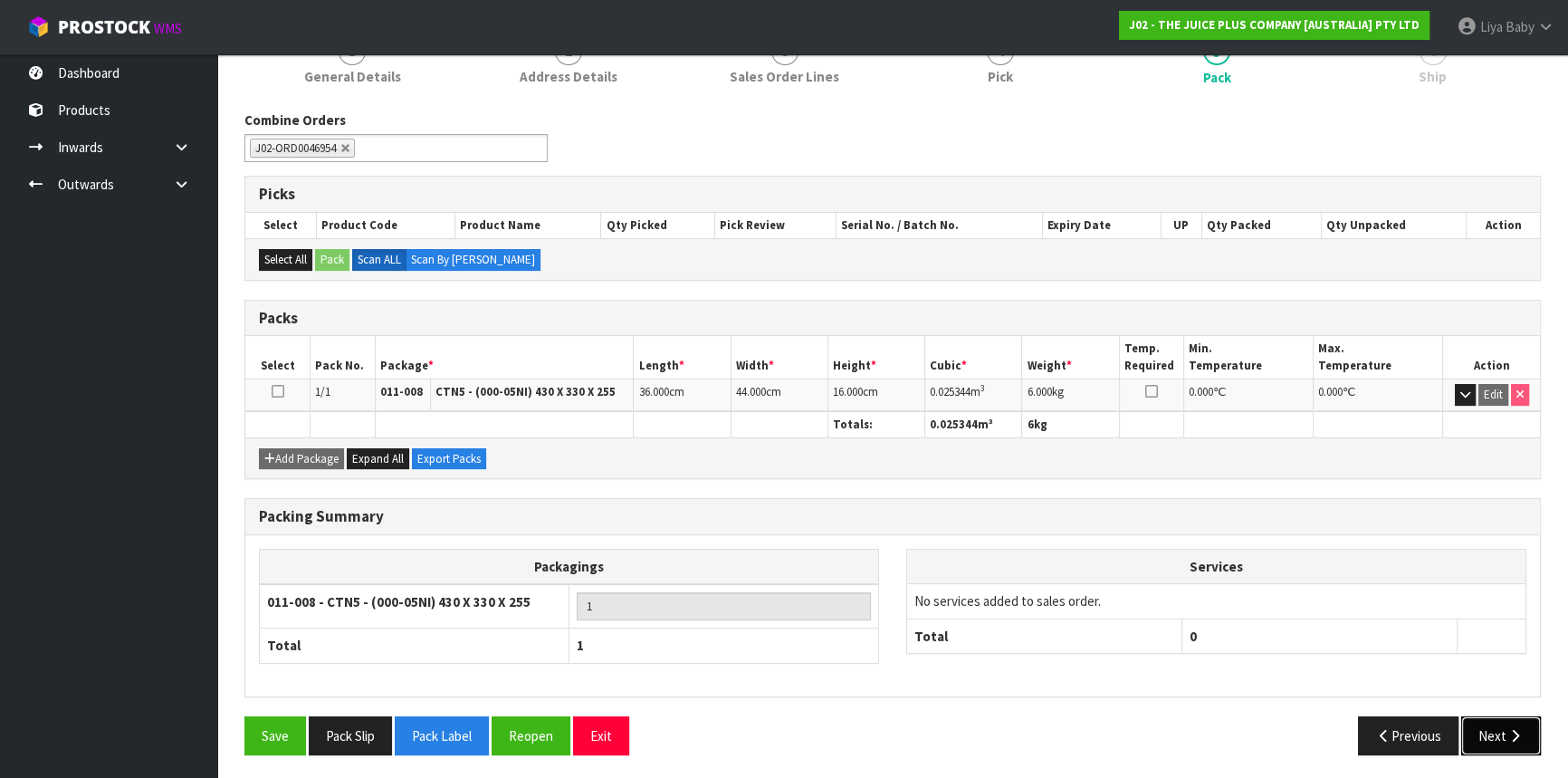
click at [1527, 729] on button "Next" at bounding box center [1502, 735] width 80 height 39
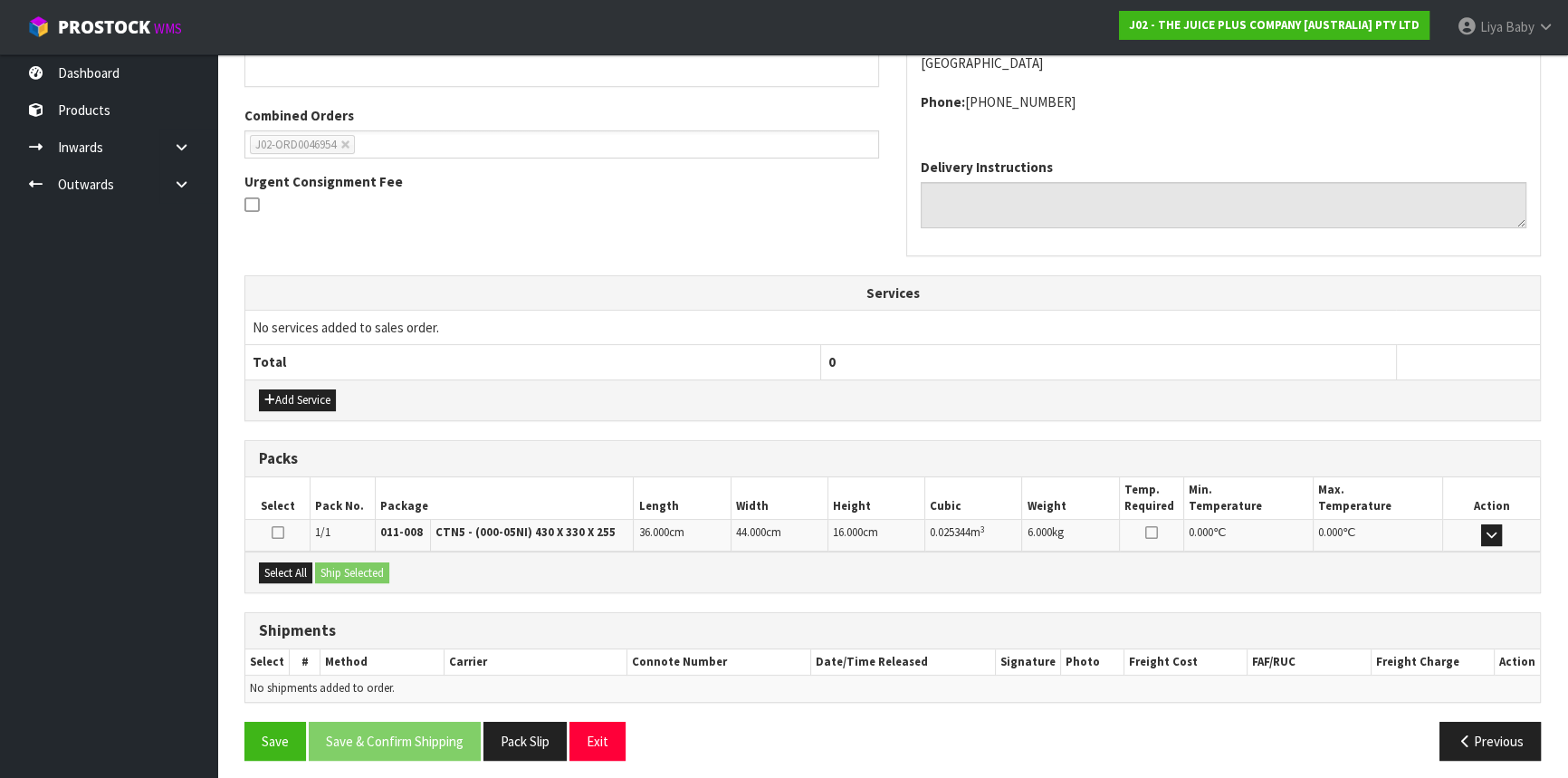
scroll to position [435, 0]
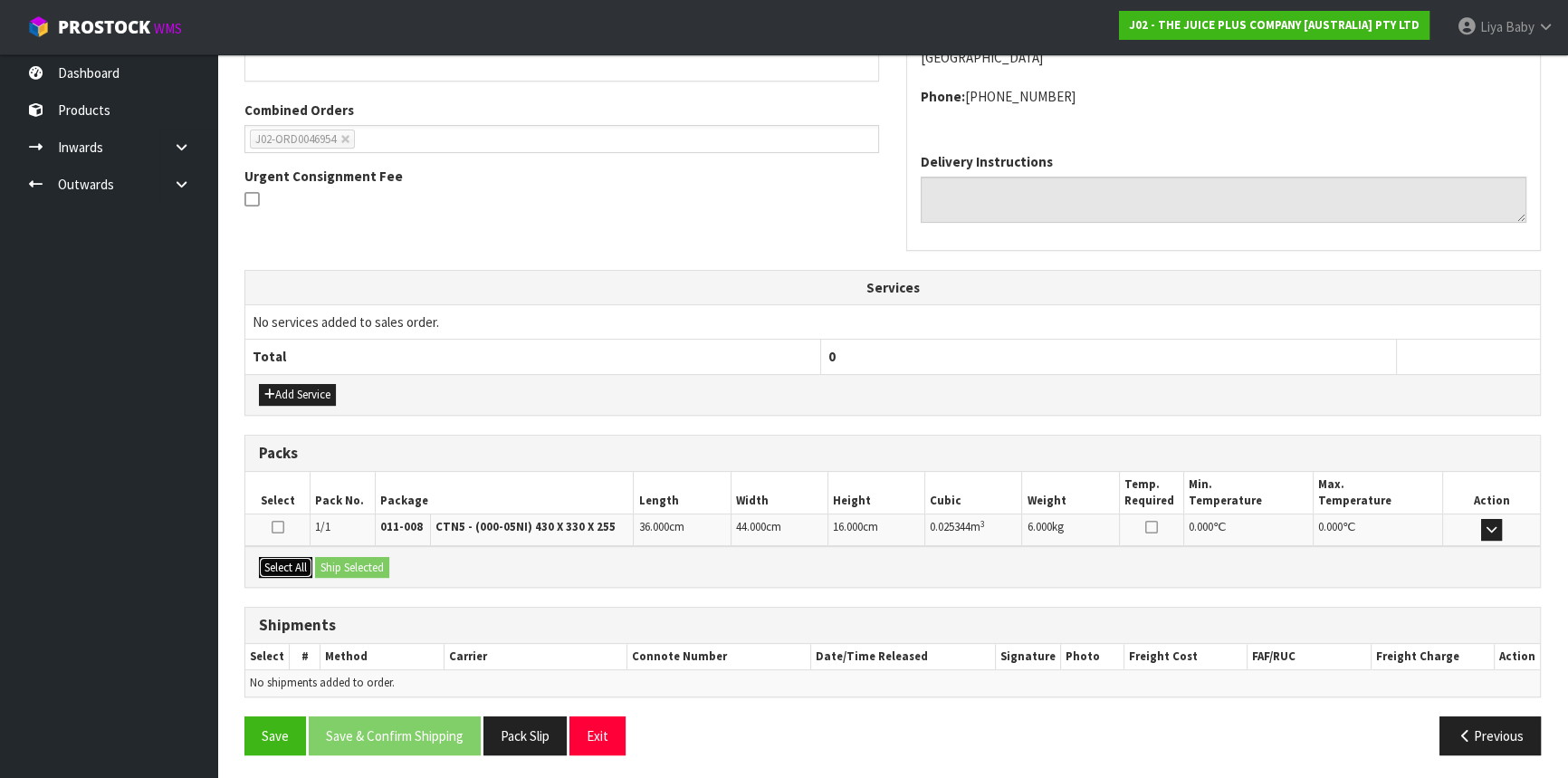
click at [300, 564] on button "Select All" at bounding box center [285, 568] width 53 height 22
click at [360, 562] on button "Ship Selected" at bounding box center [352, 568] width 74 height 22
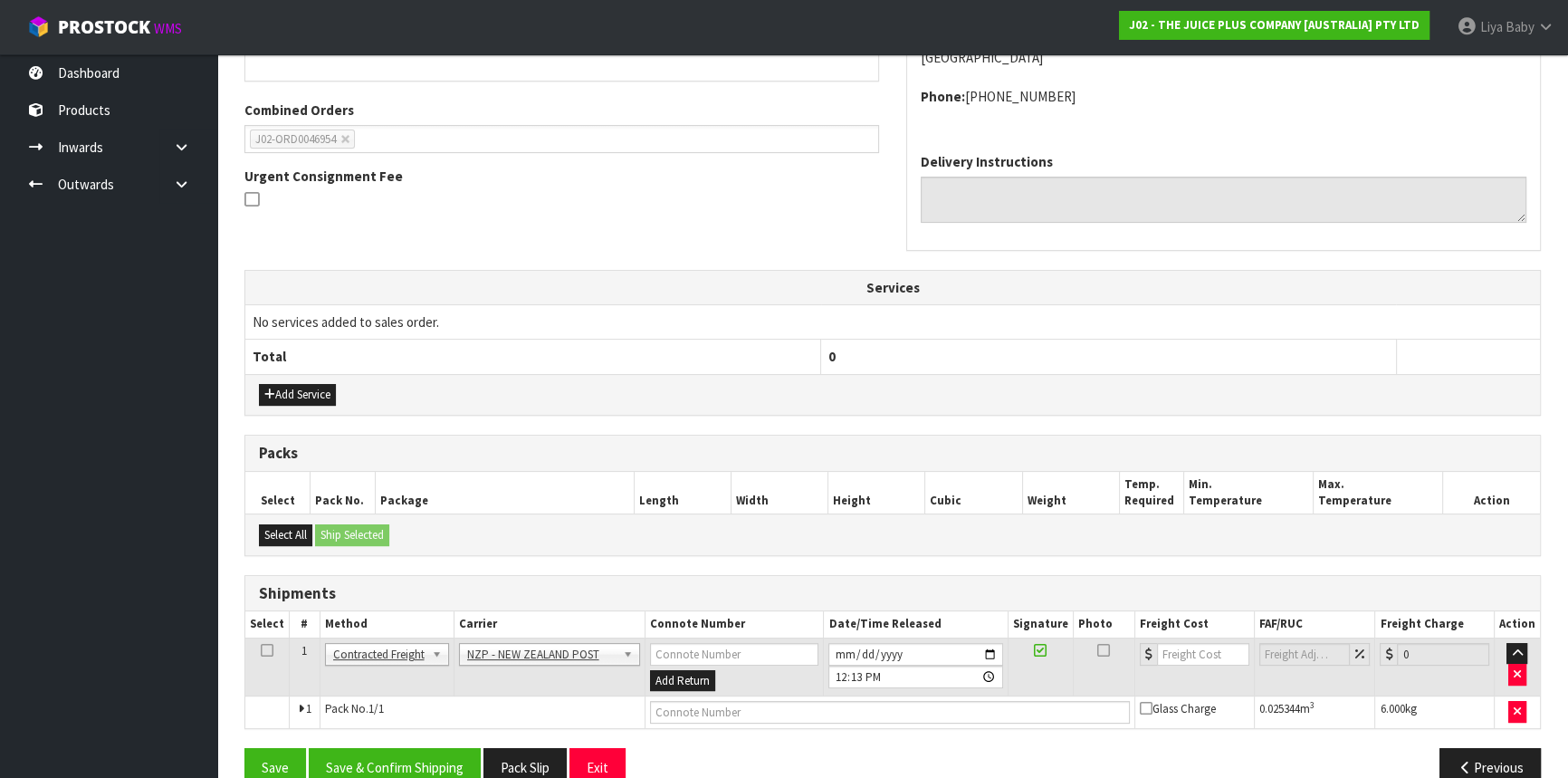
click at [261, 650] on icon at bounding box center [266, 650] width 12 height 1
click at [1196, 648] on input "number" at bounding box center [1203, 655] width 92 height 23
type input "4.33"
click at [406, 764] on button "Save & Confirm Shipping" at bounding box center [395, 768] width 172 height 39
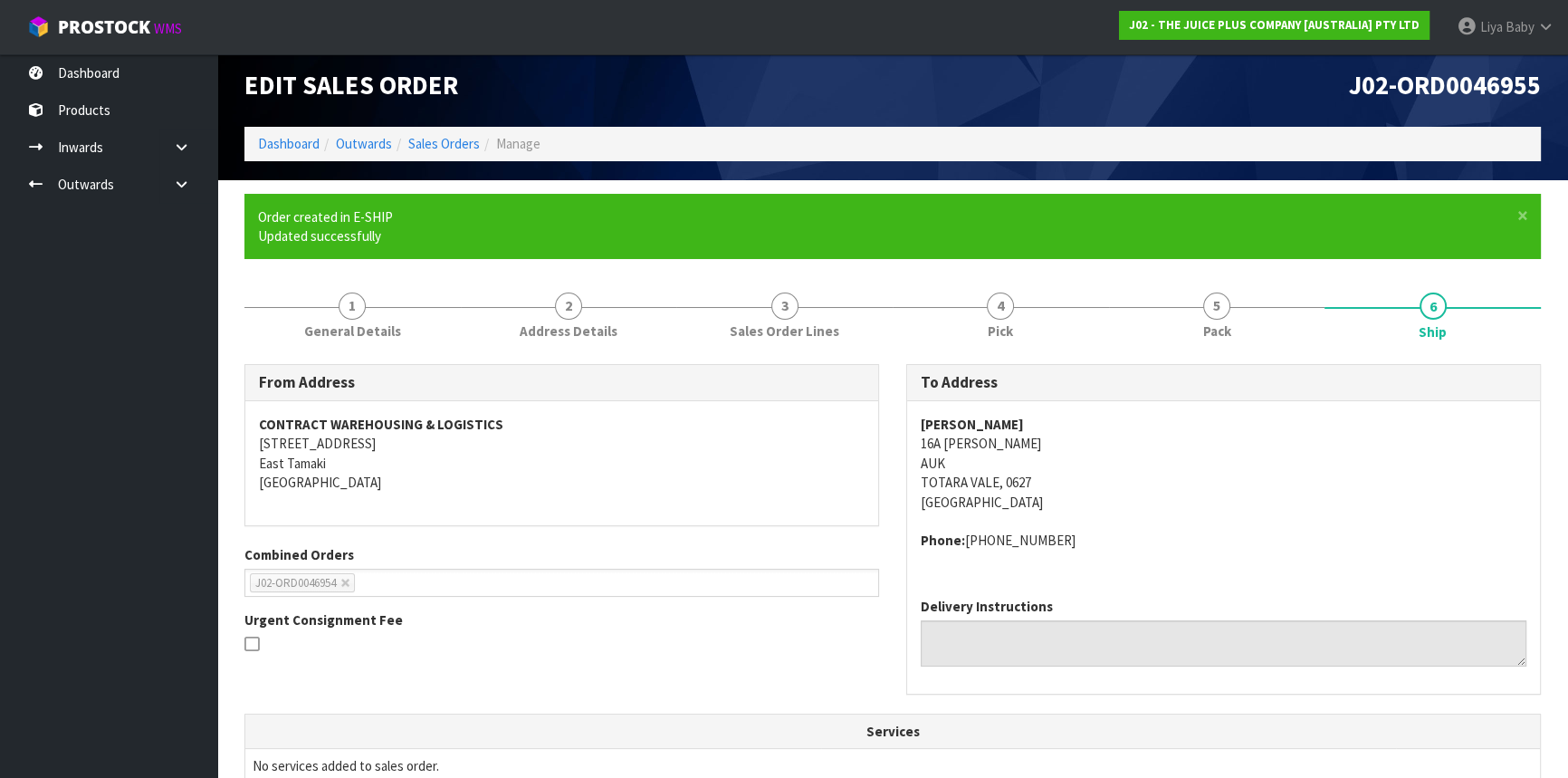
scroll to position [0, 0]
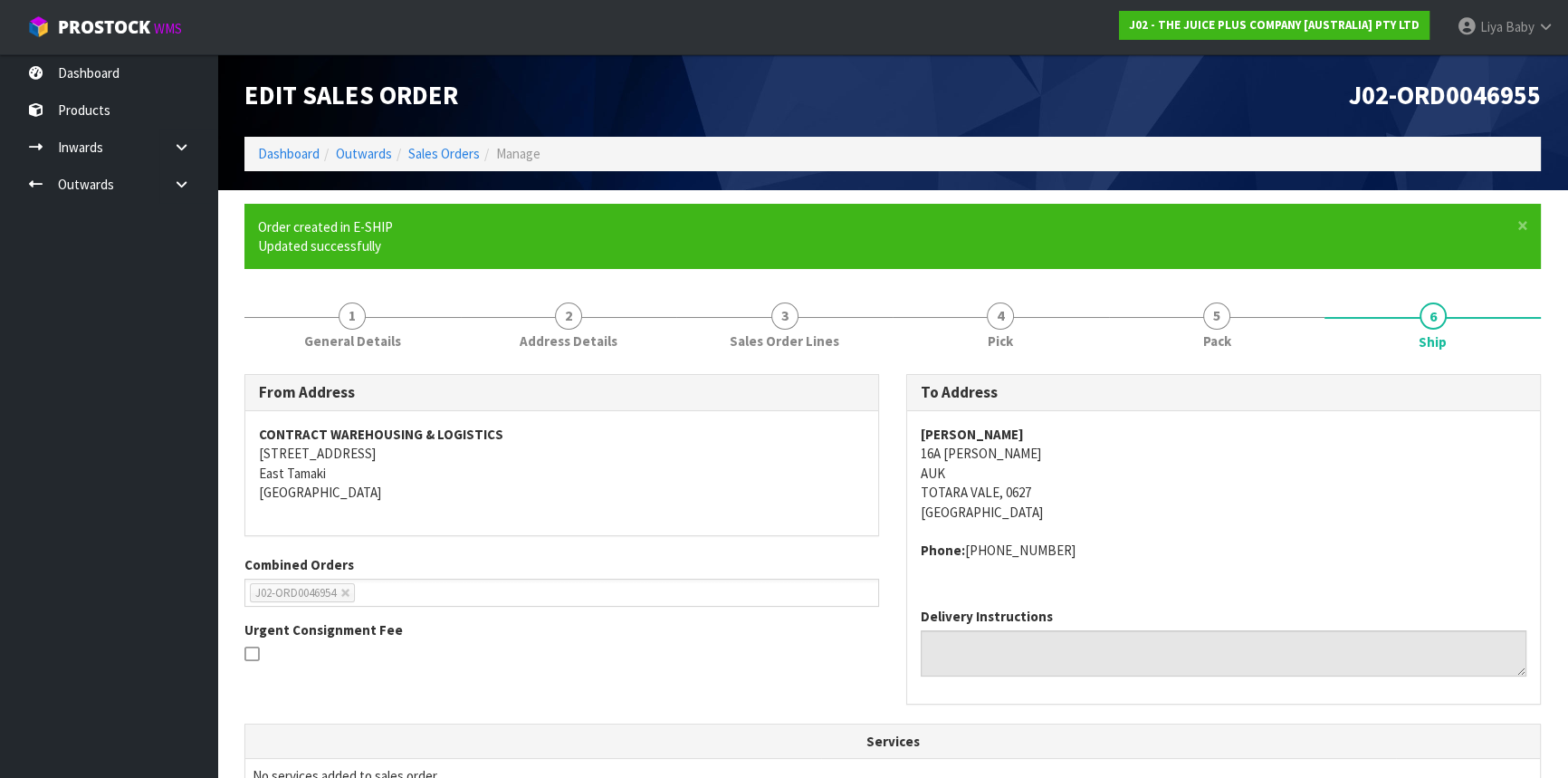
click at [439, 144] on li "Sales Orders" at bounding box center [436, 154] width 88 height 19
click at [435, 160] on link "Sales Orders" at bounding box center [444, 154] width 72 height 17
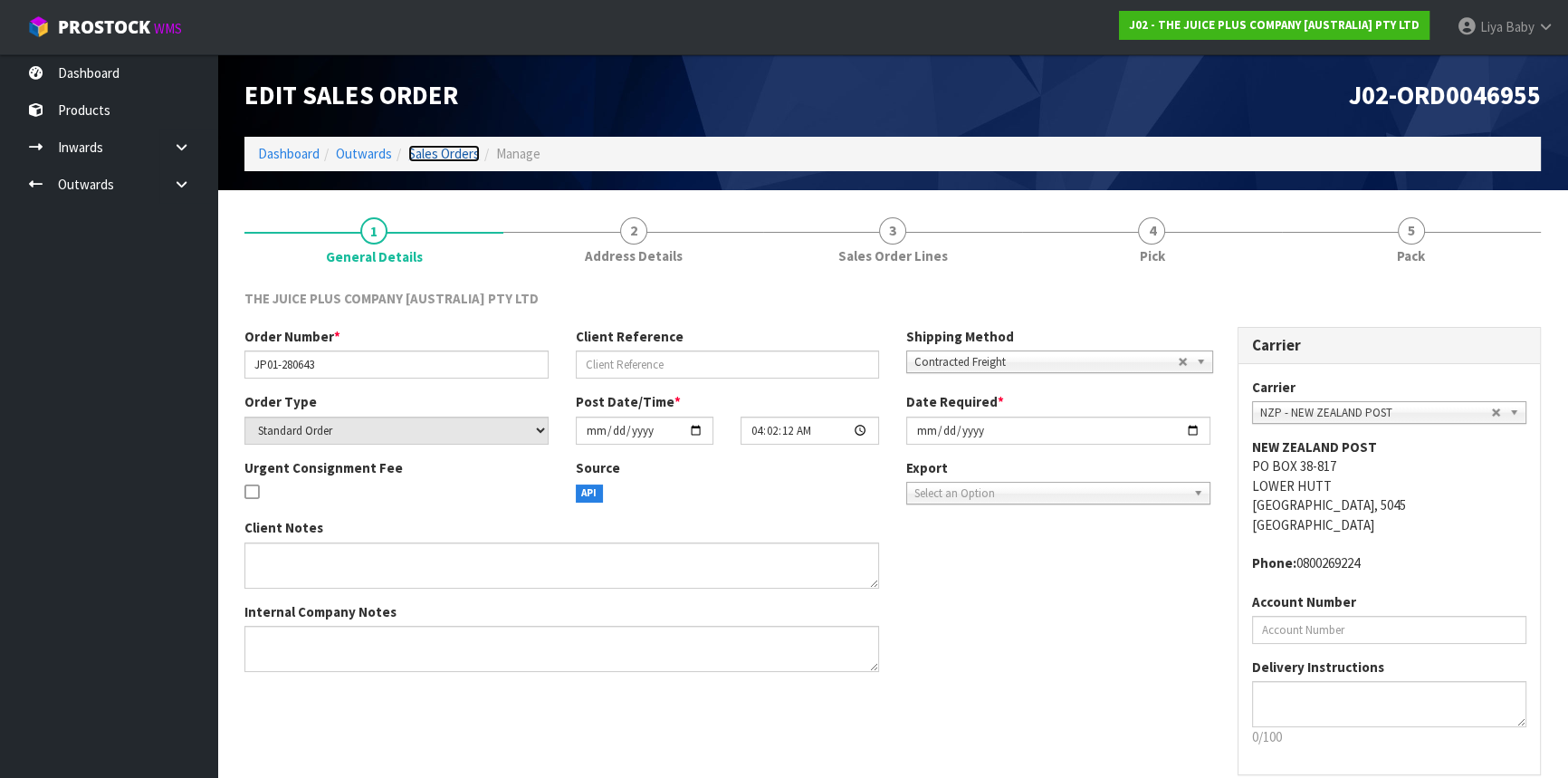
click at [423, 157] on link "Sales Orders" at bounding box center [444, 154] width 72 height 17
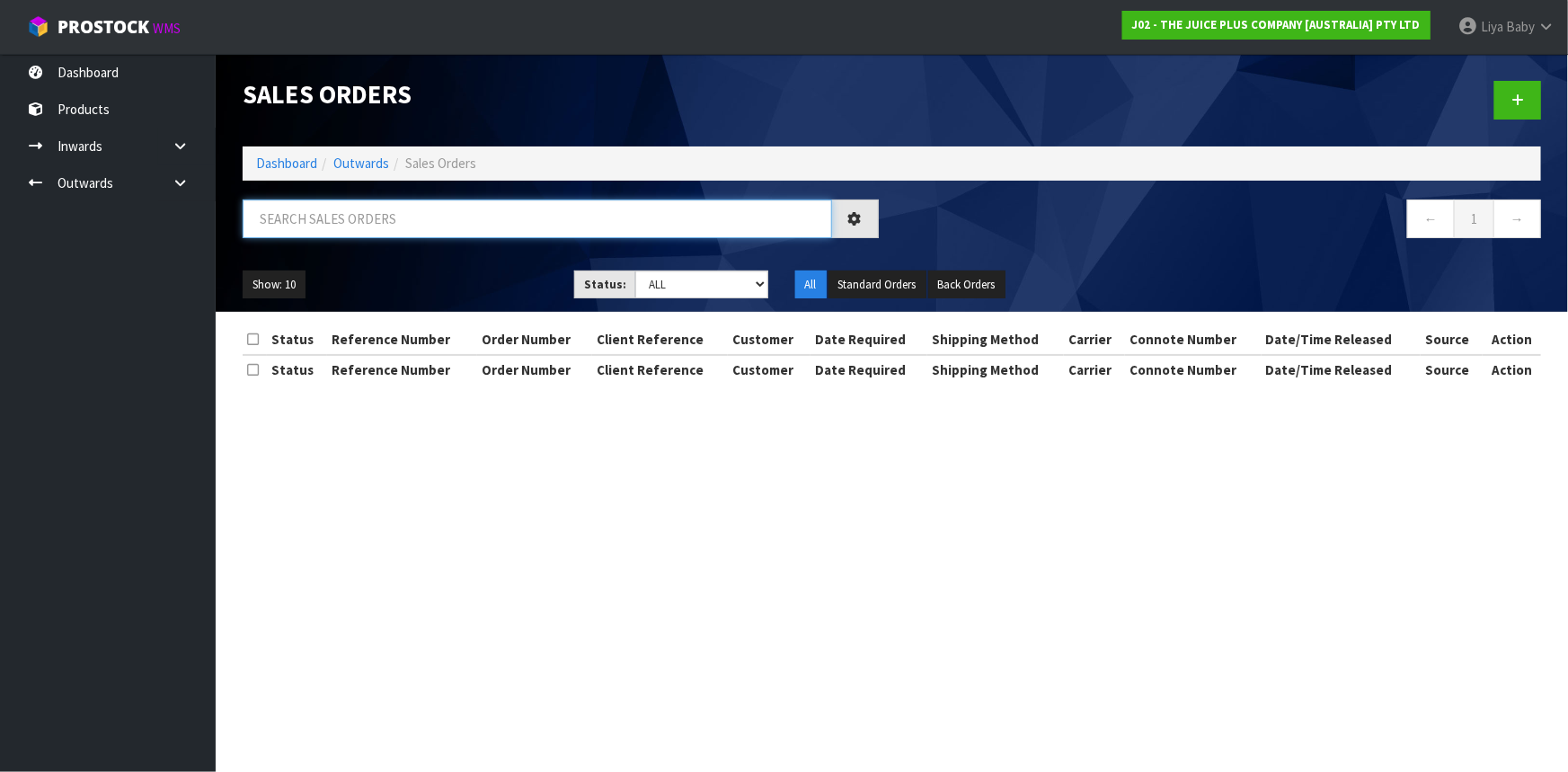
click at [423, 221] on input "text" at bounding box center [537, 218] width 589 height 39
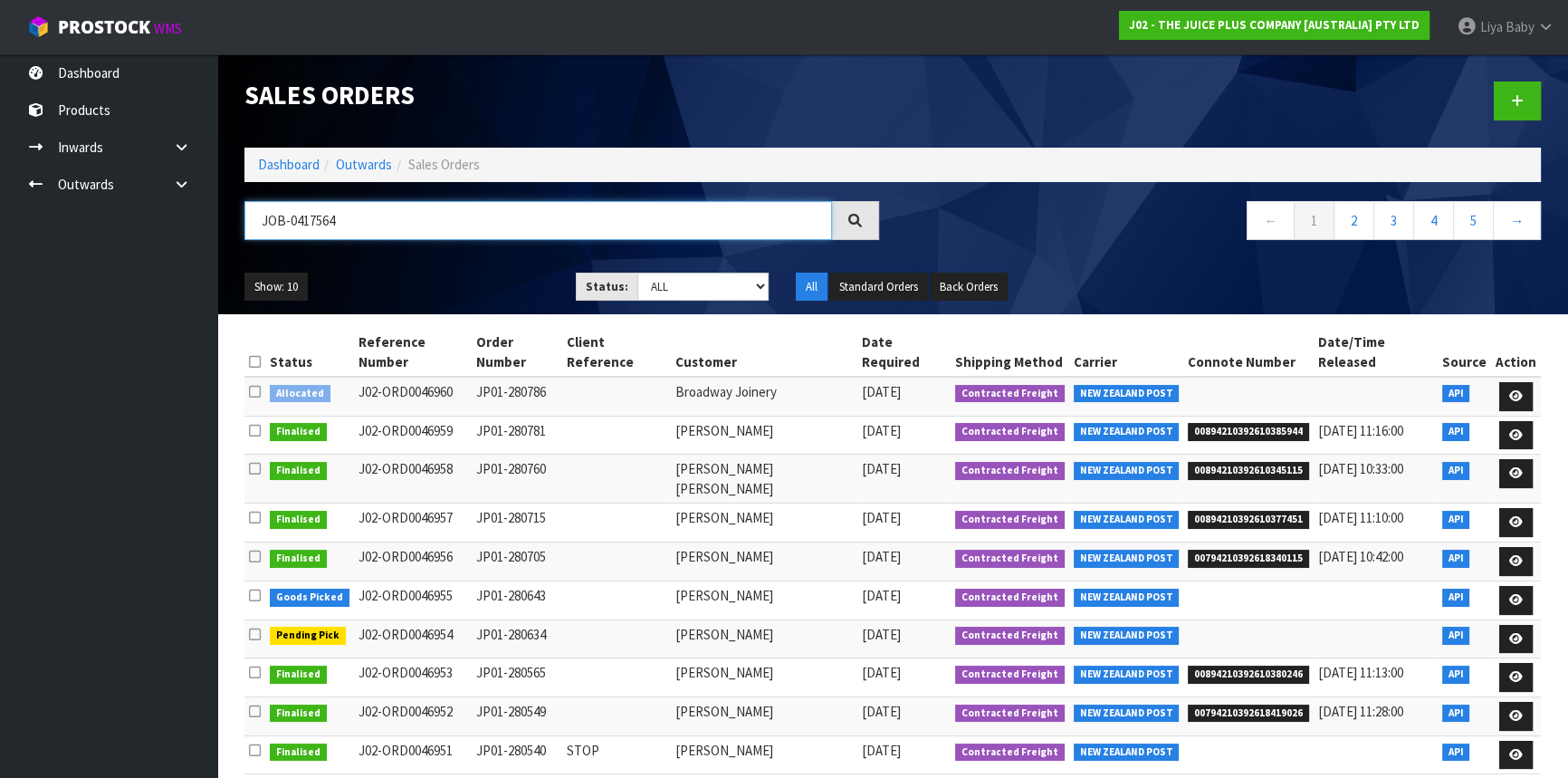
type input "JOB-0417564"
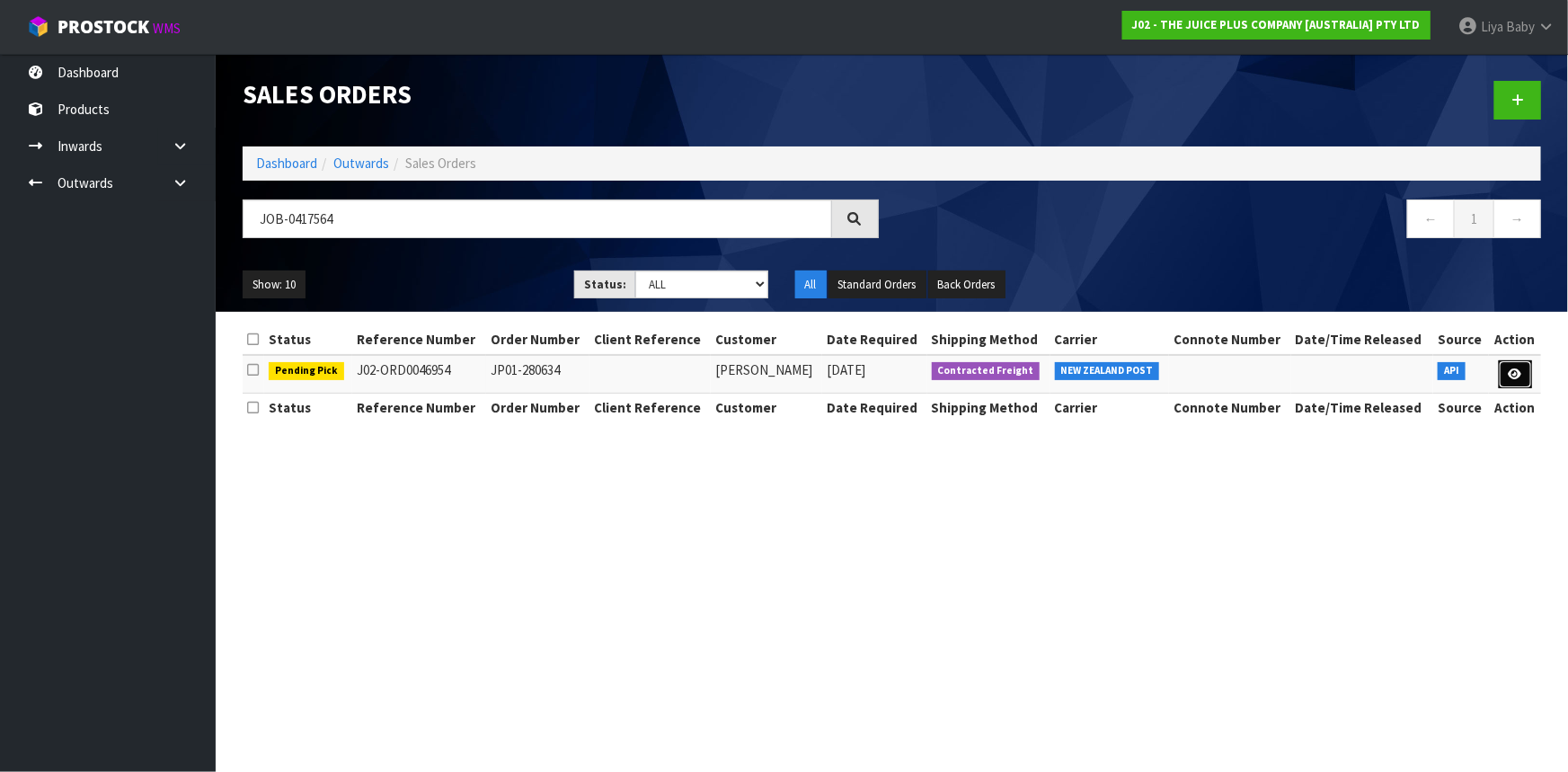
click at [1513, 373] on icon at bounding box center [1515, 374] width 13 height 11
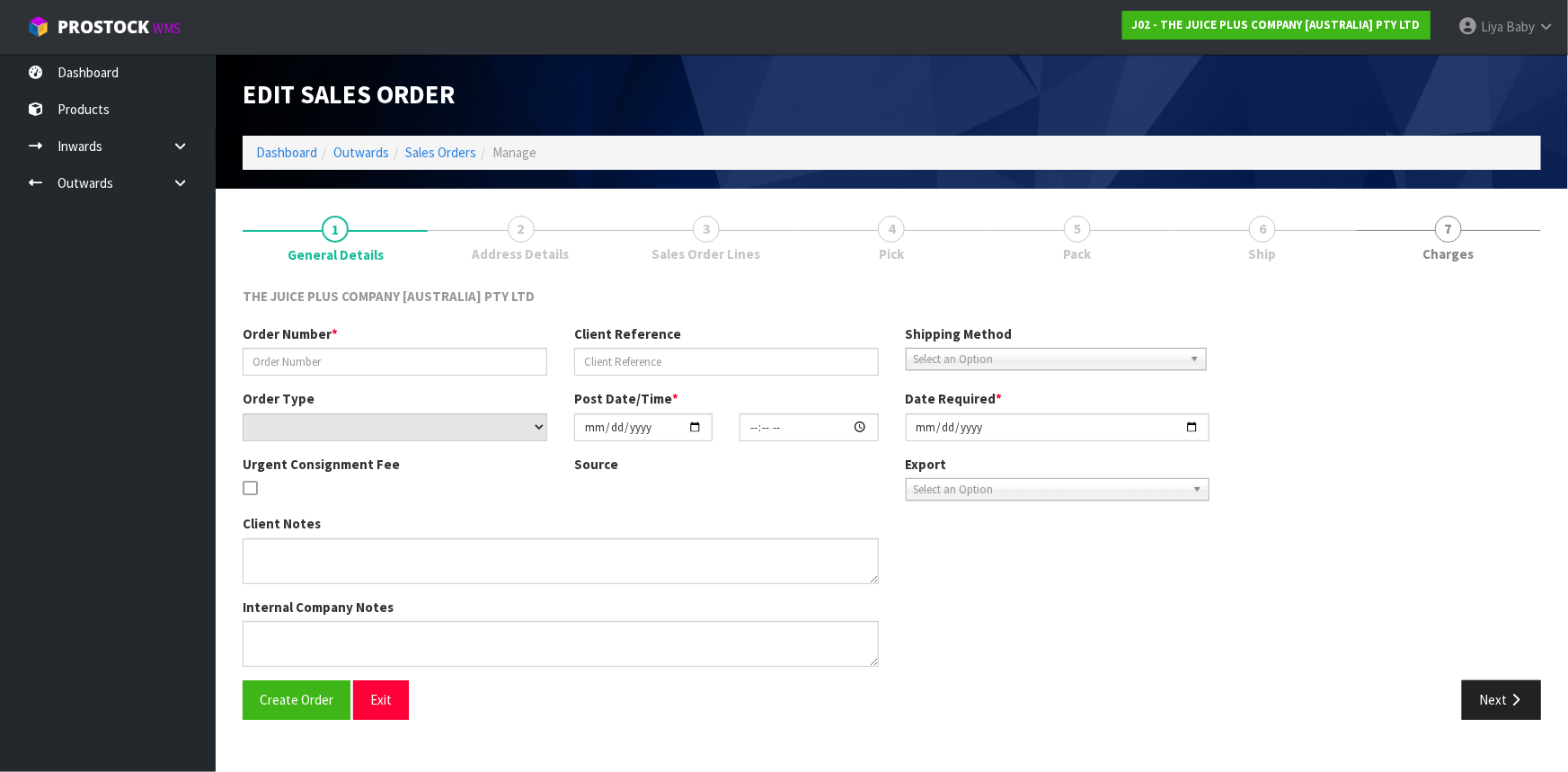
type input "JP01-280634"
select select "number:0"
type input "[DATE]"
type input "04:02:09.000"
type input "[DATE]"
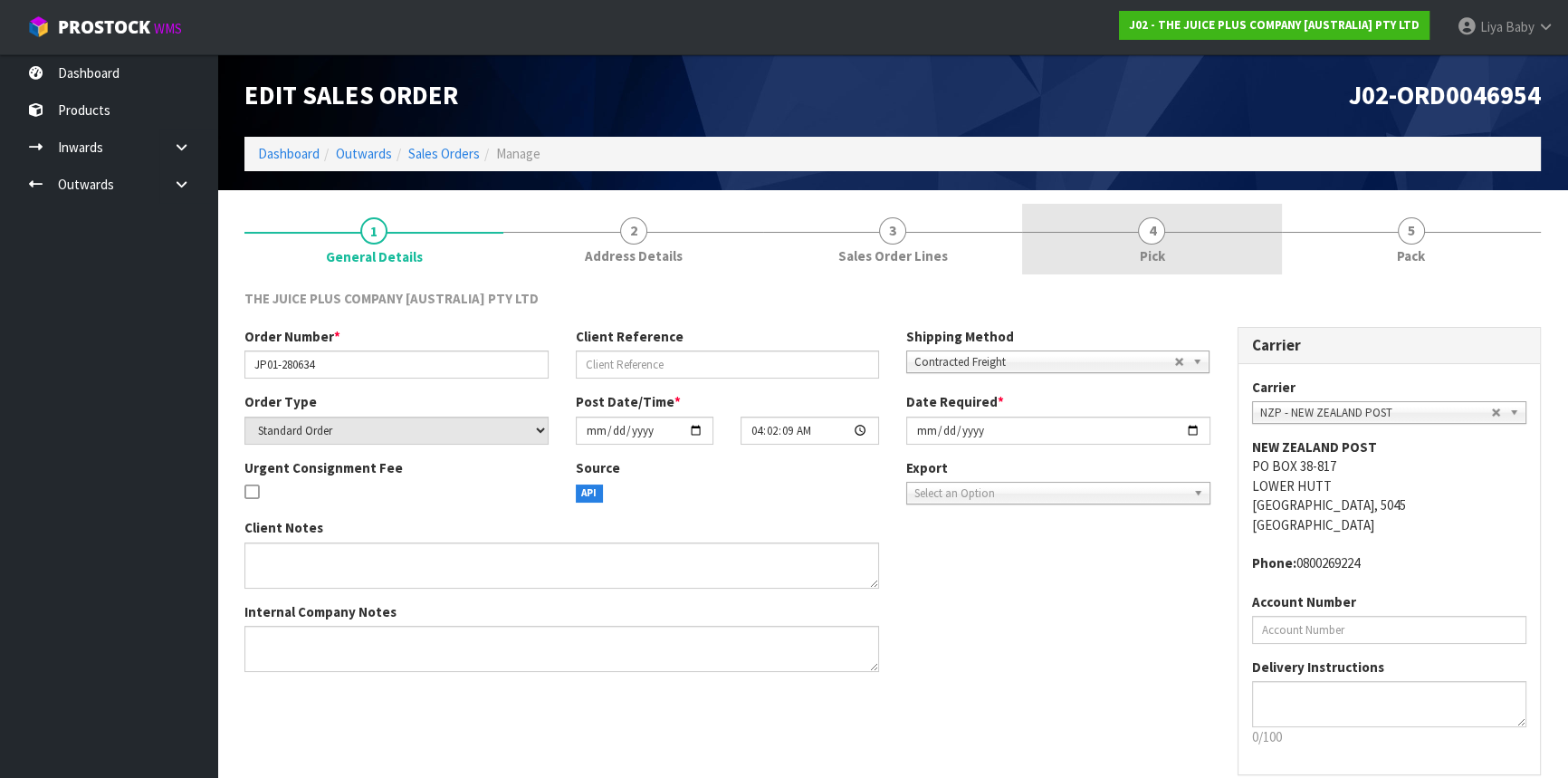
click at [1219, 236] on link "4 Pick" at bounding box center [1151, 240] width 259 height 72
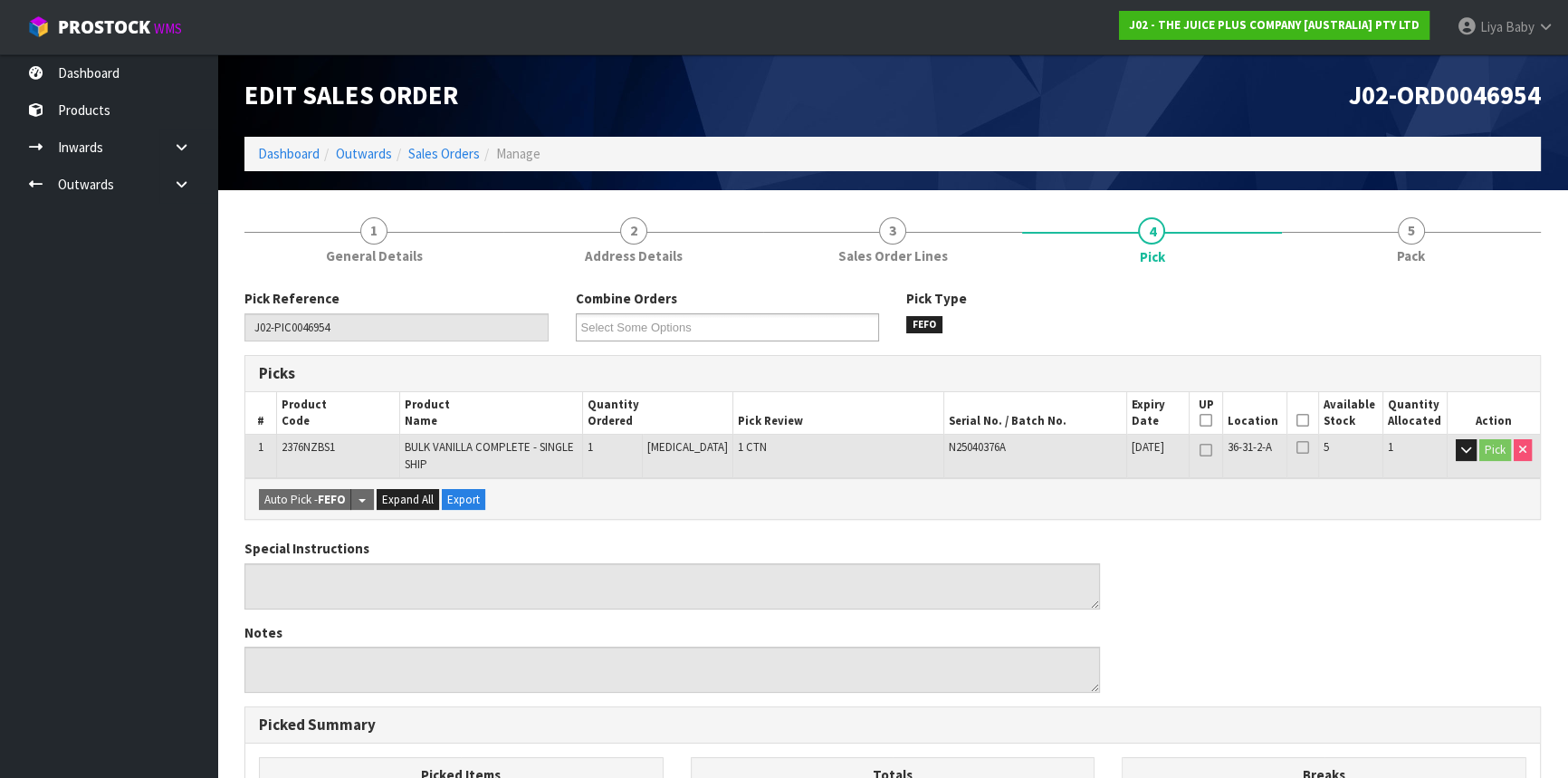
click at [1297, 421] on icon at bounding box center [1303, 420] width 12 height 1
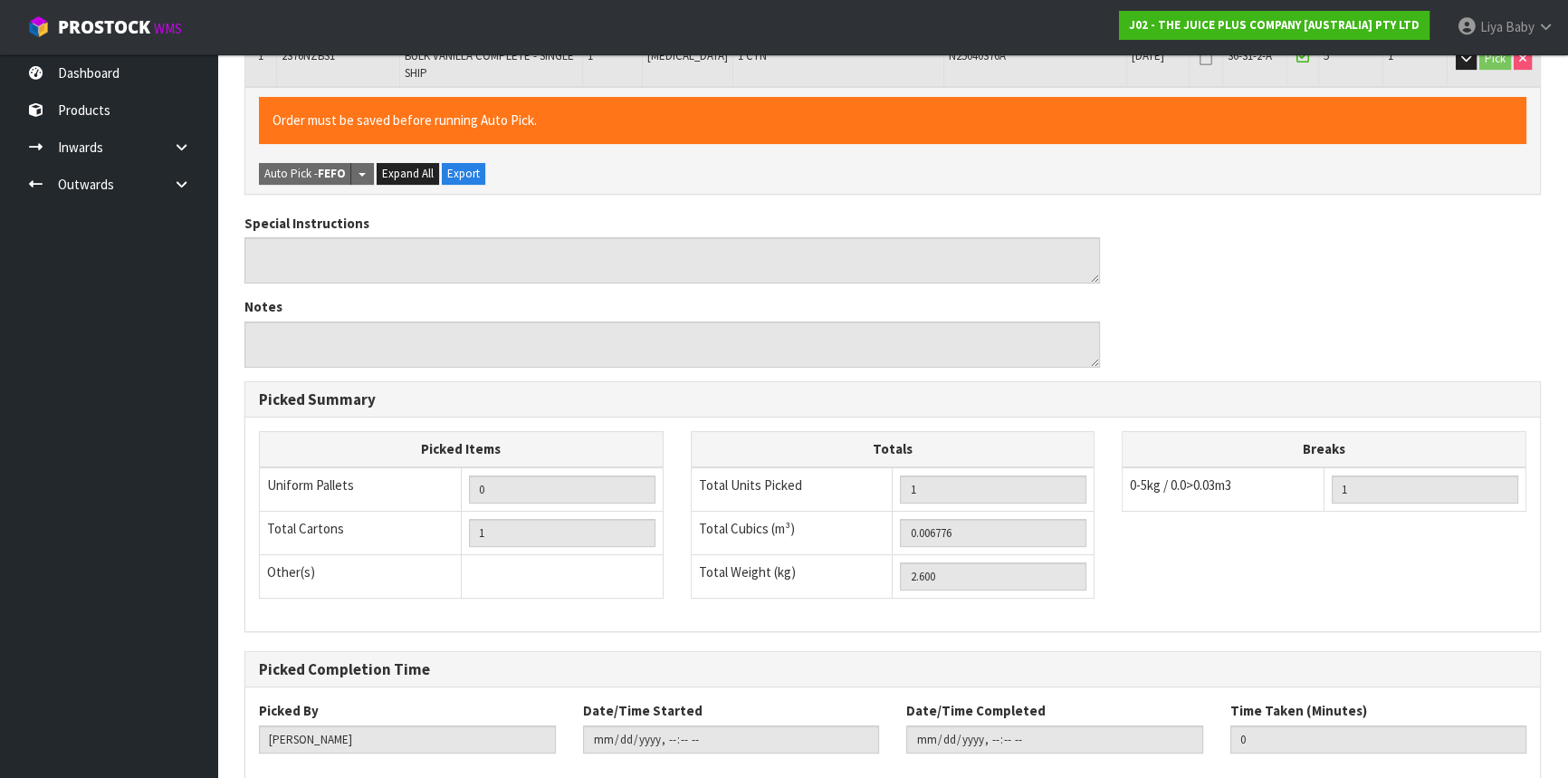
scroll to position [490, 0]
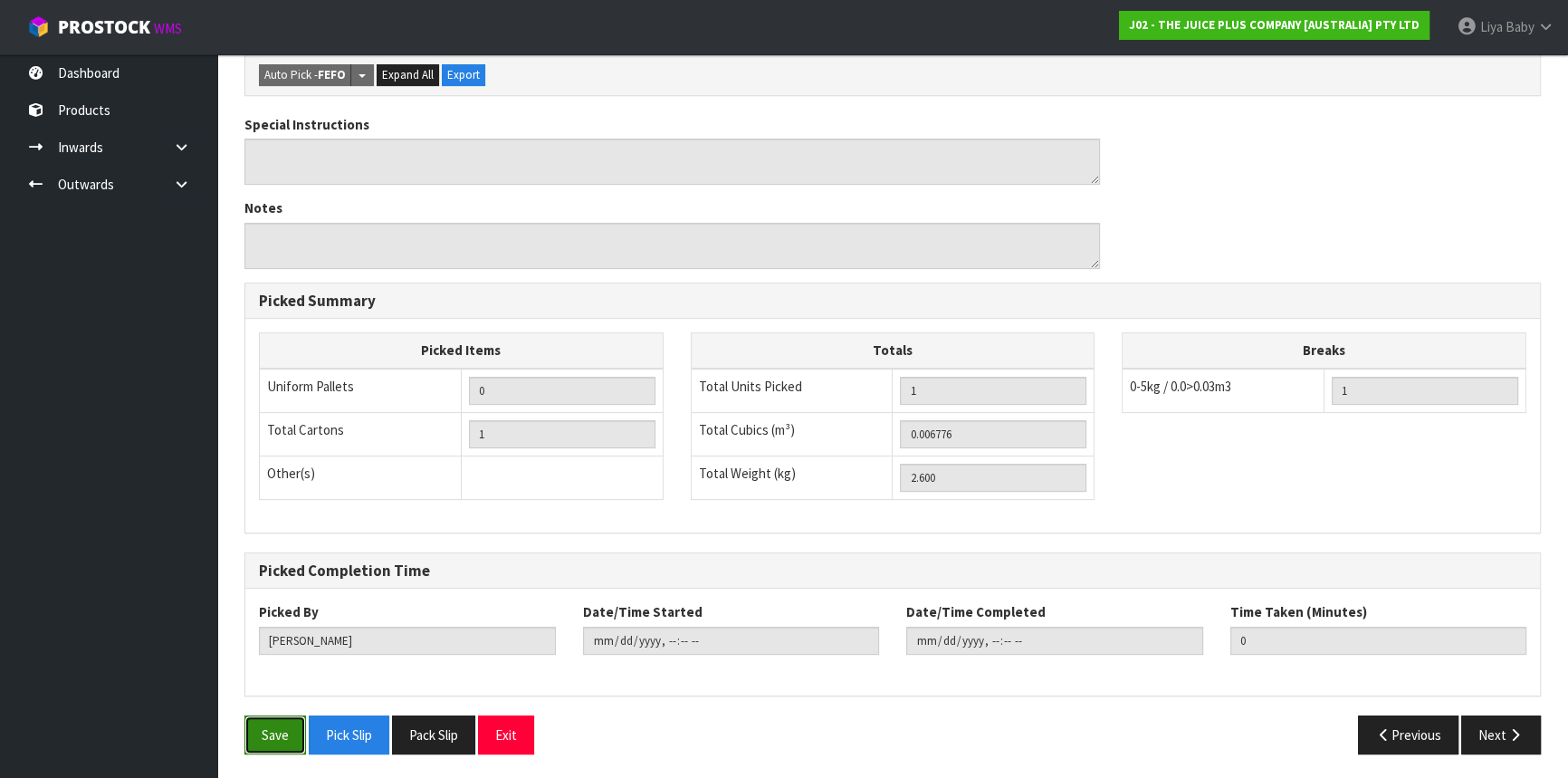
click at [274, 739] on button "Save" at bounding box center [275, 734] width 62 height 39
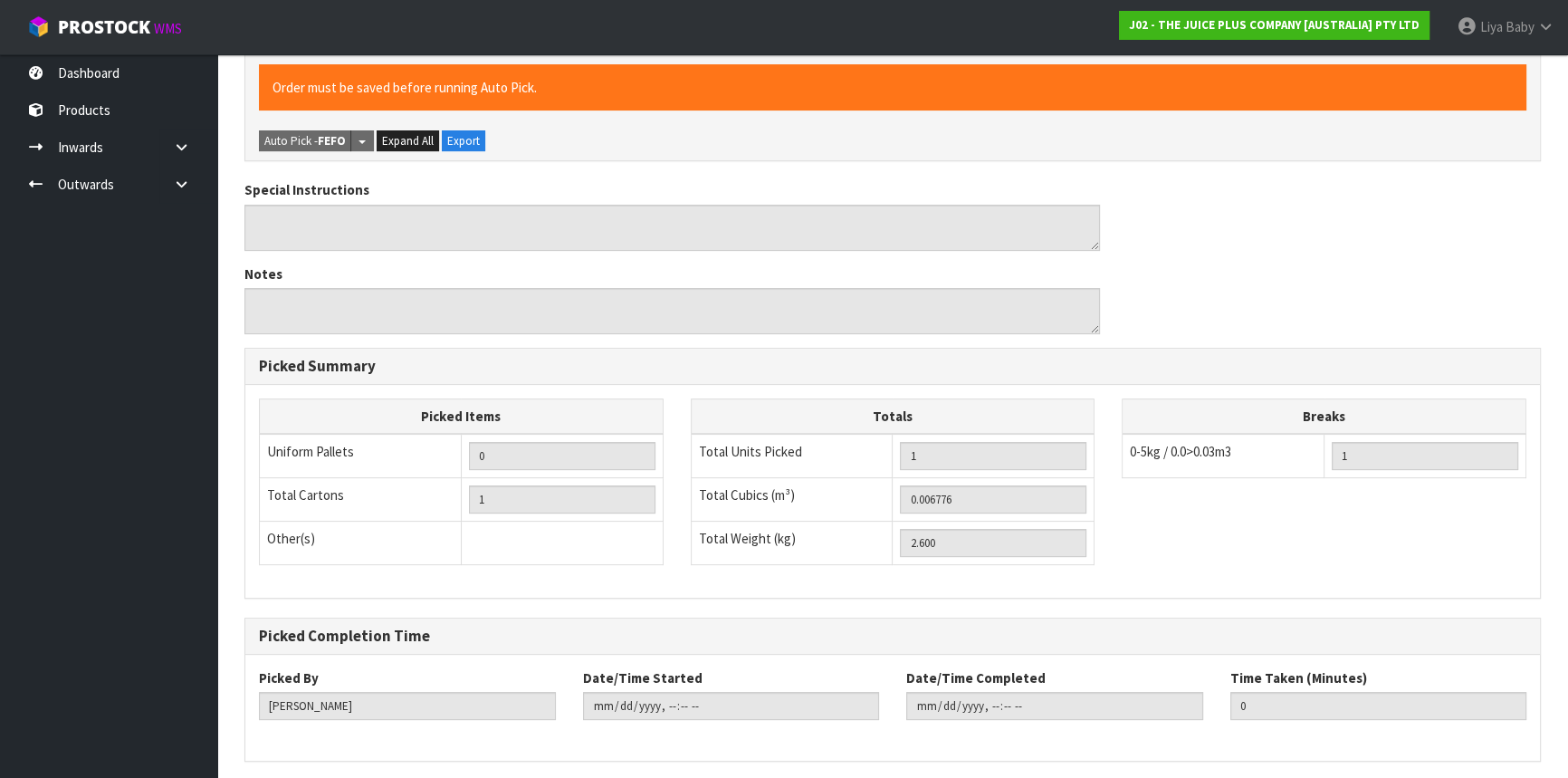
scroll to position [0, 0]
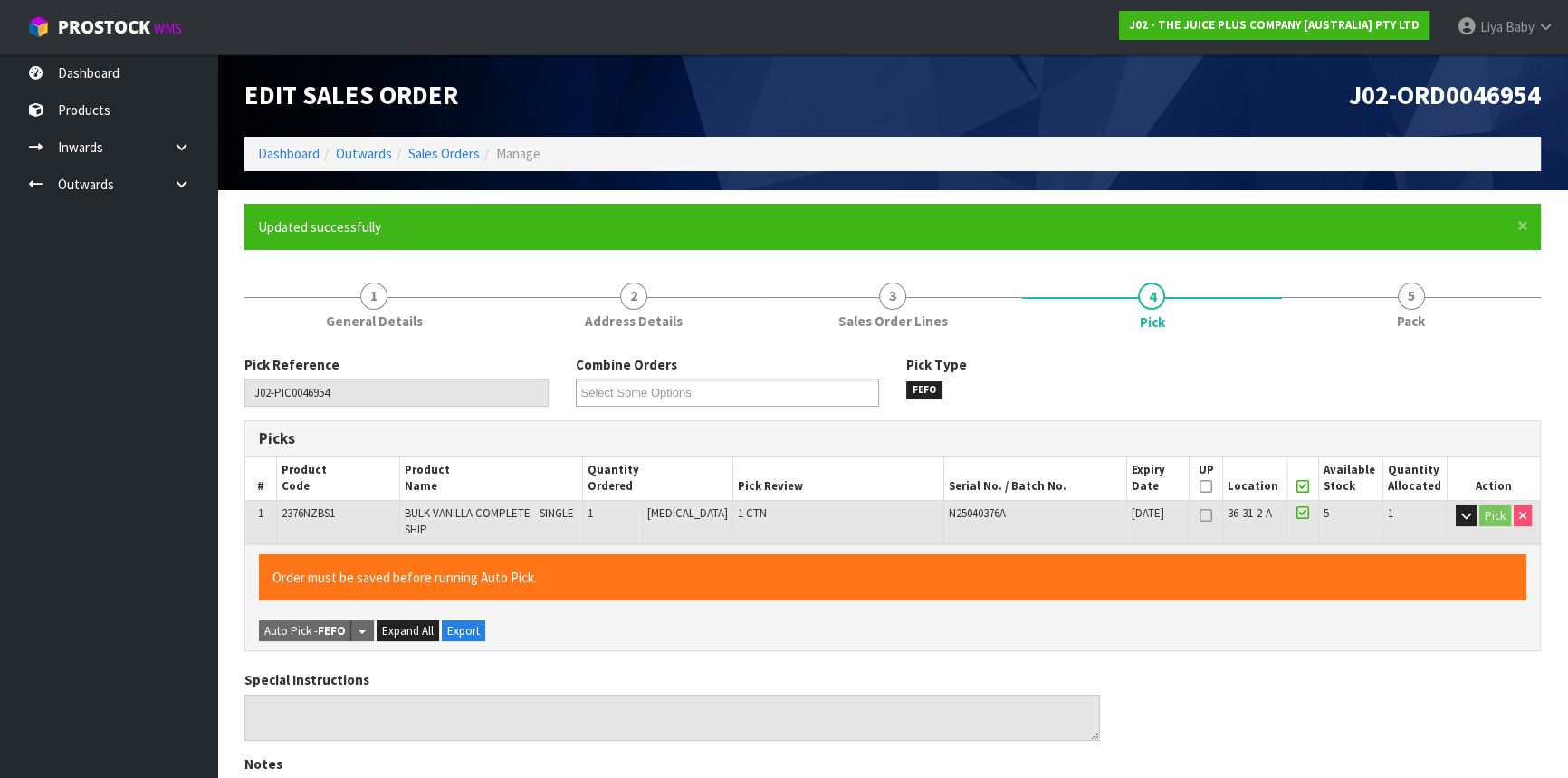
type input "Liya Baby"
type input "2025-10-15T12:04:54"
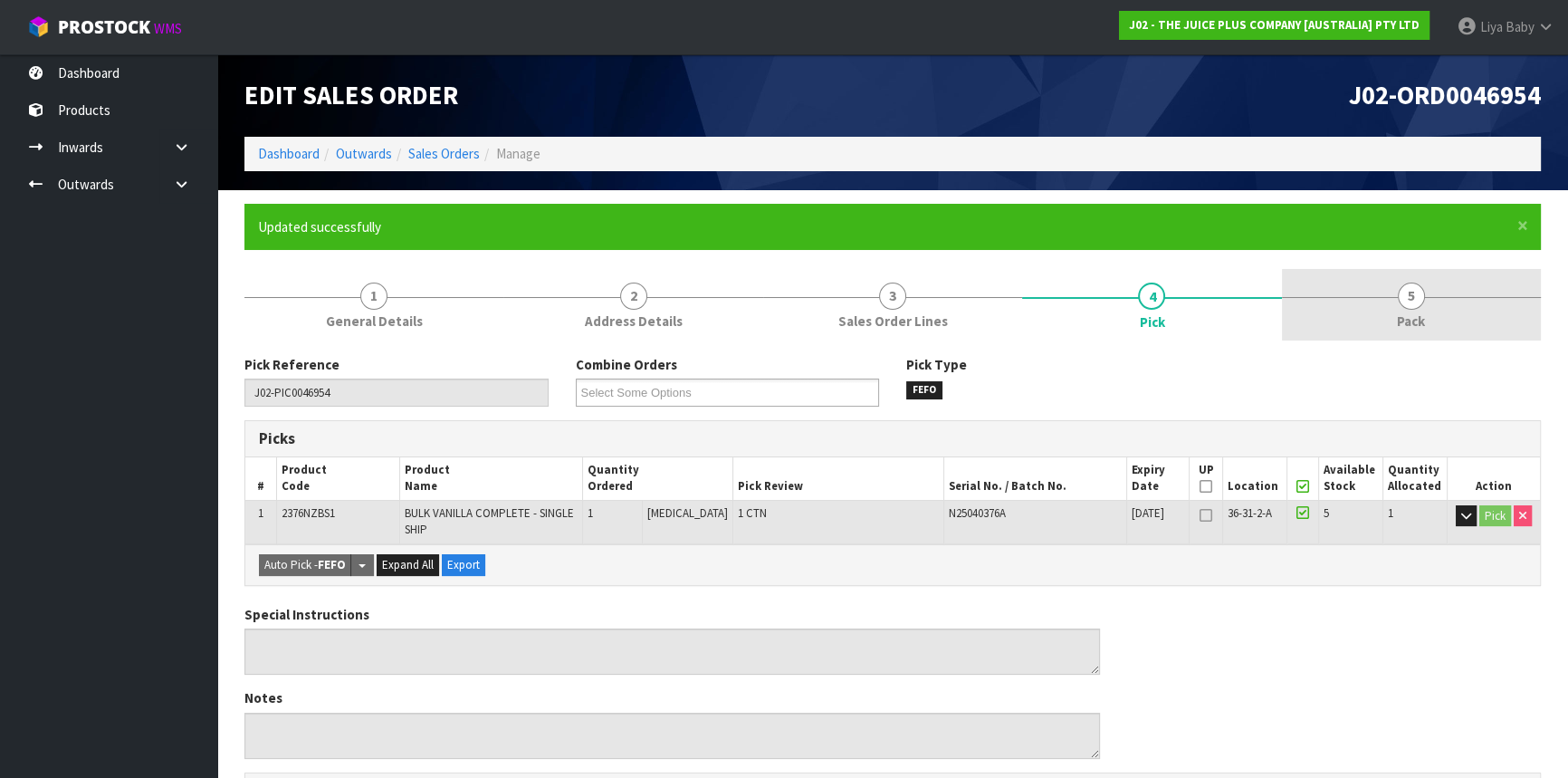
click at [1359, 304] on link "5 Pack" at bounding box center [1411, 305] width 259 height 72
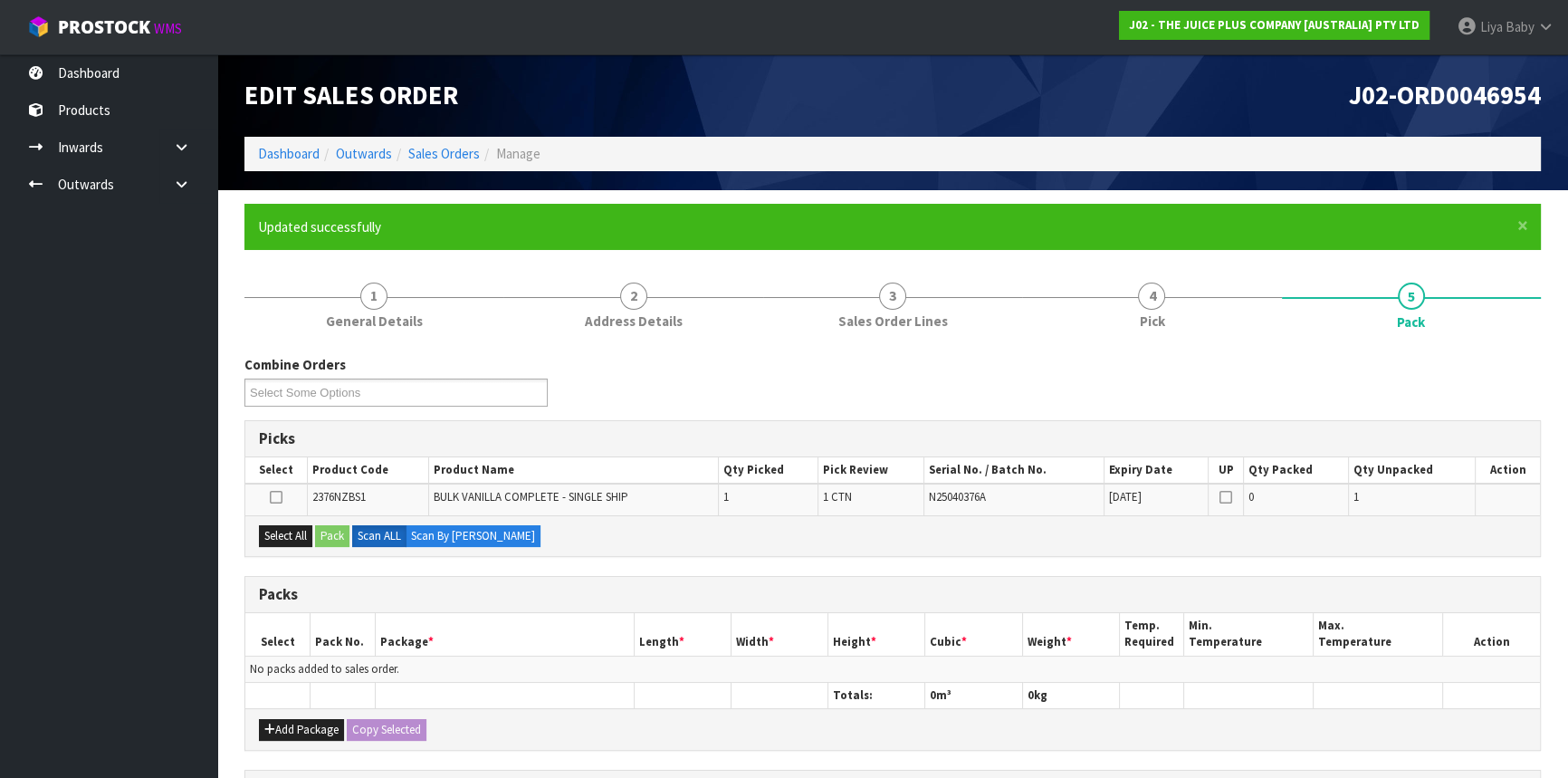
scroll to position [81, 0]
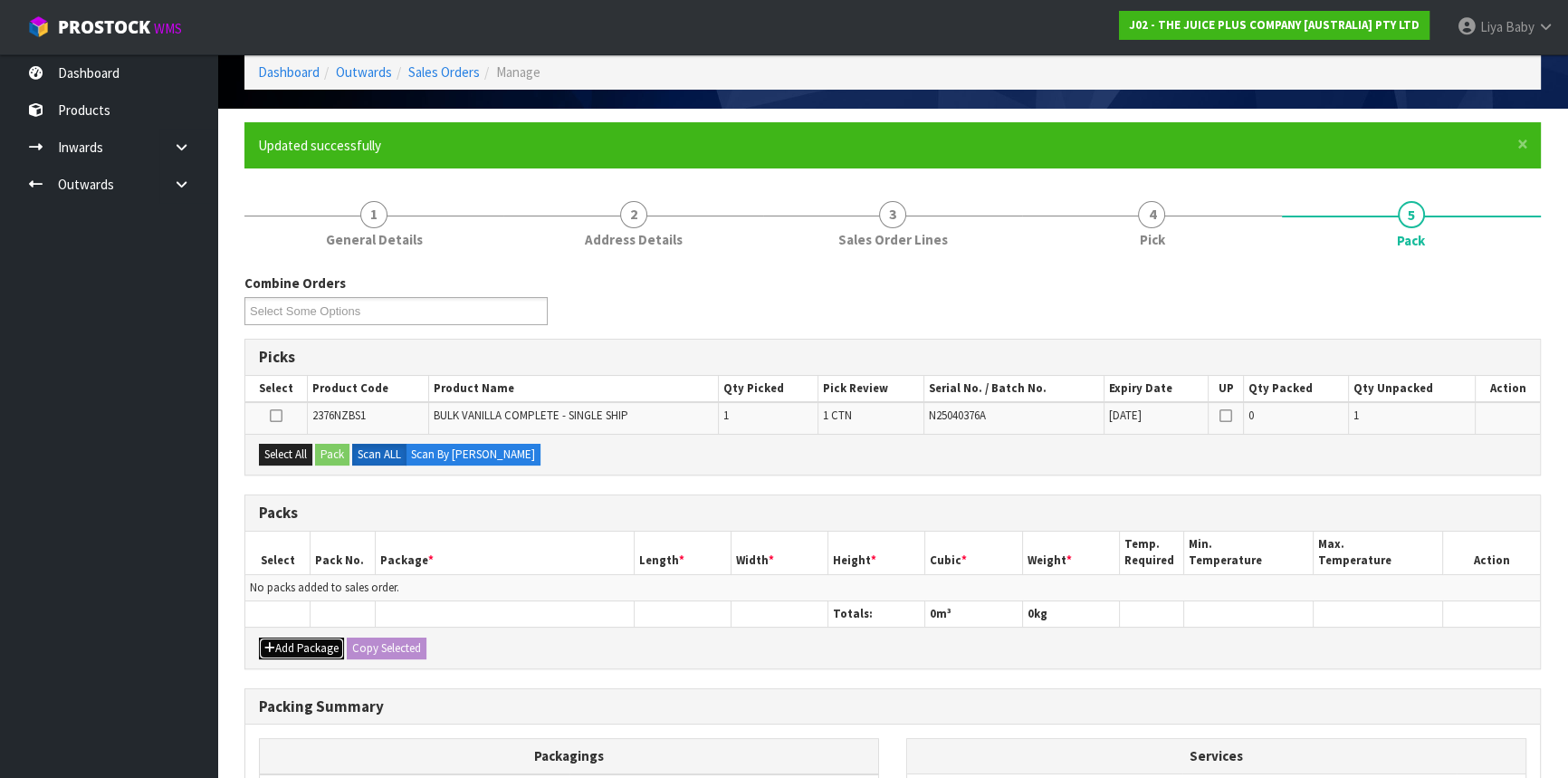
click at [313, 638] on button "Add Package" at bounding box center [301, 648] width 85 height 22
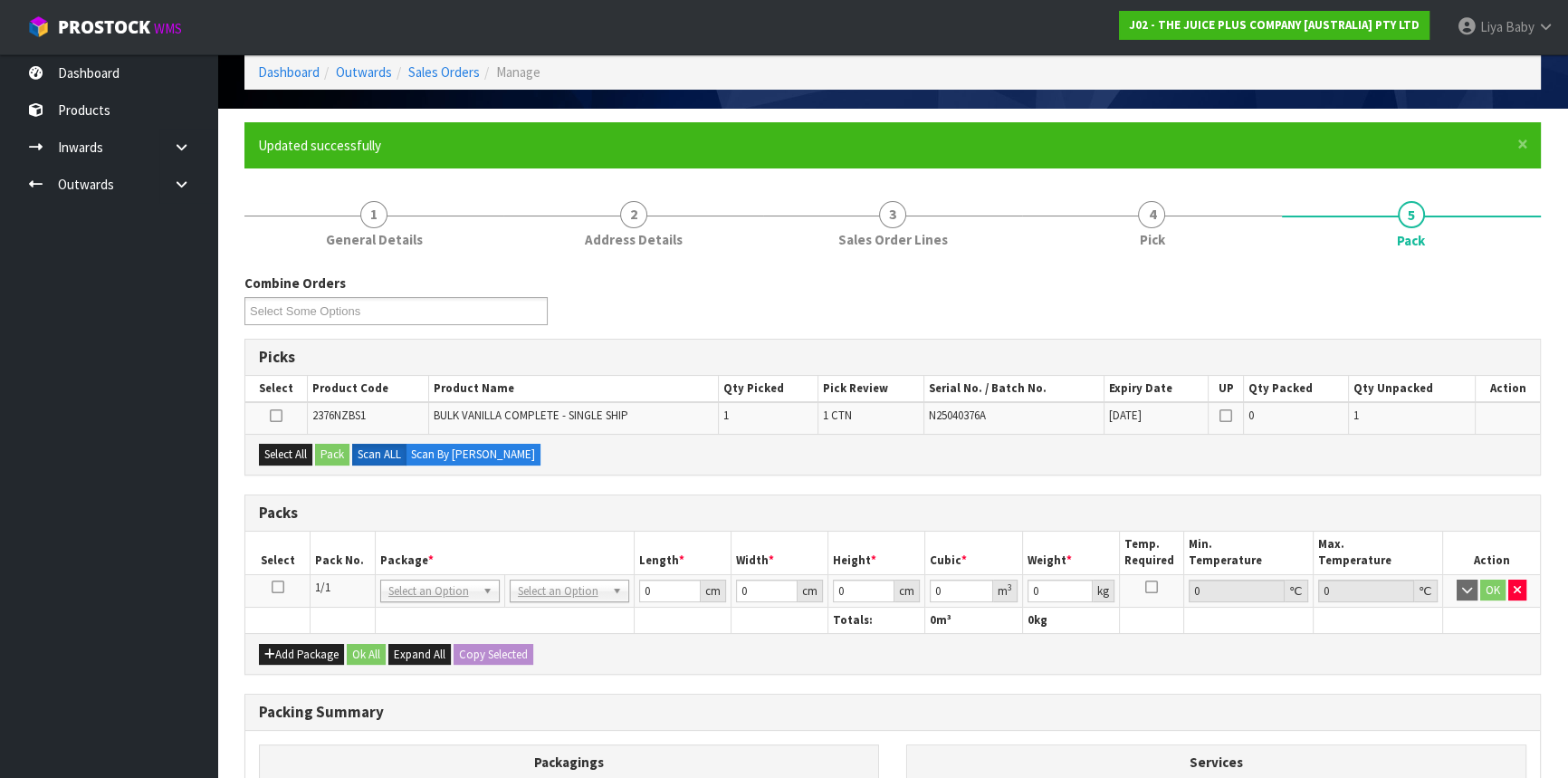
click at [276, 587] on icon at bounding box center [278, 587] width 12 height 1
click at [279, 448] on button "Select All" at bounding box center [285, 454] width 53 height 22
click at [336, 453] on button "Pack" at bounding box center [333, 454] width 34 height 22
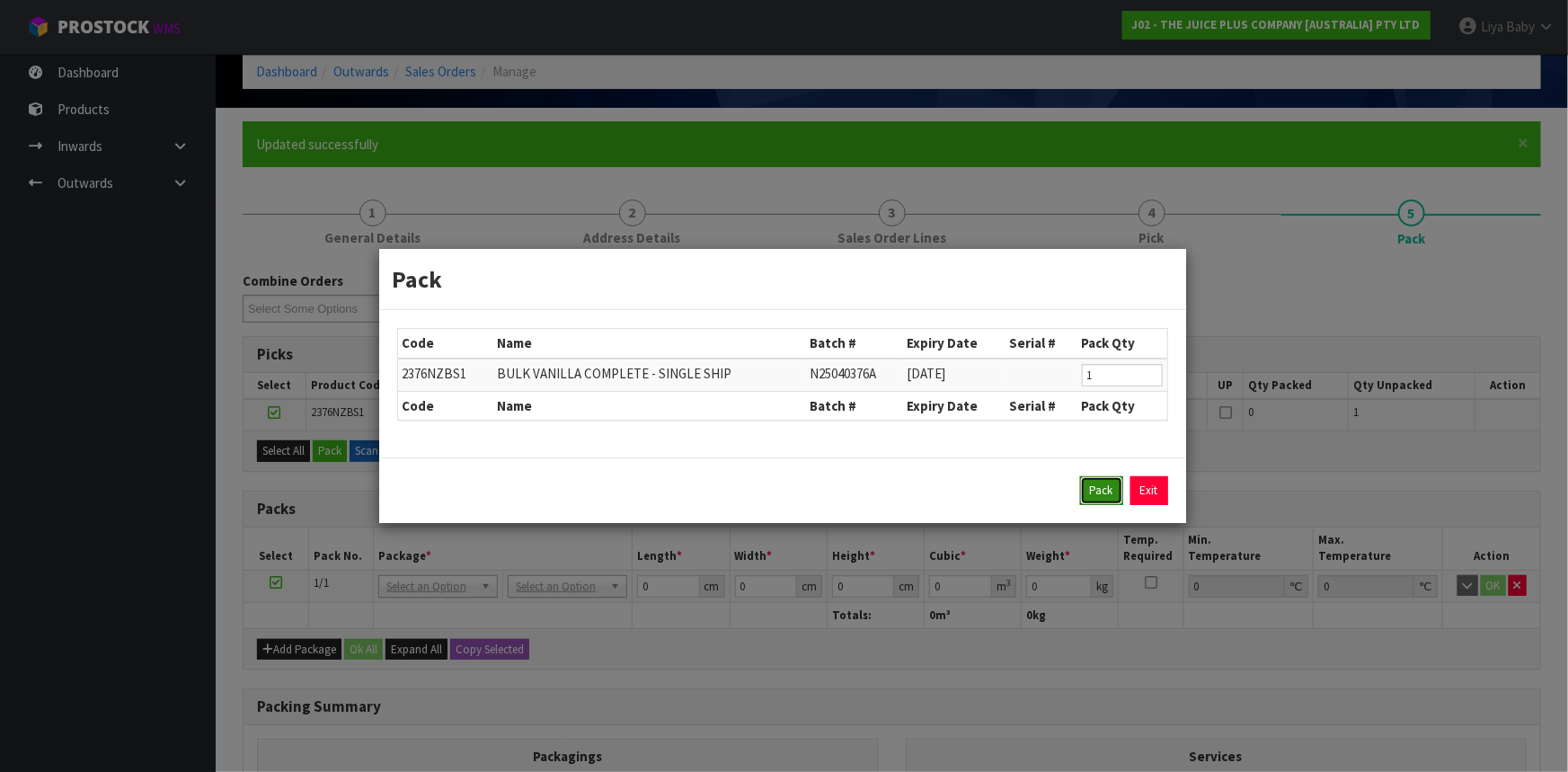
click at [1096, 498] on button "Pack" at bounding box center [1102, 491] width 43 height 29
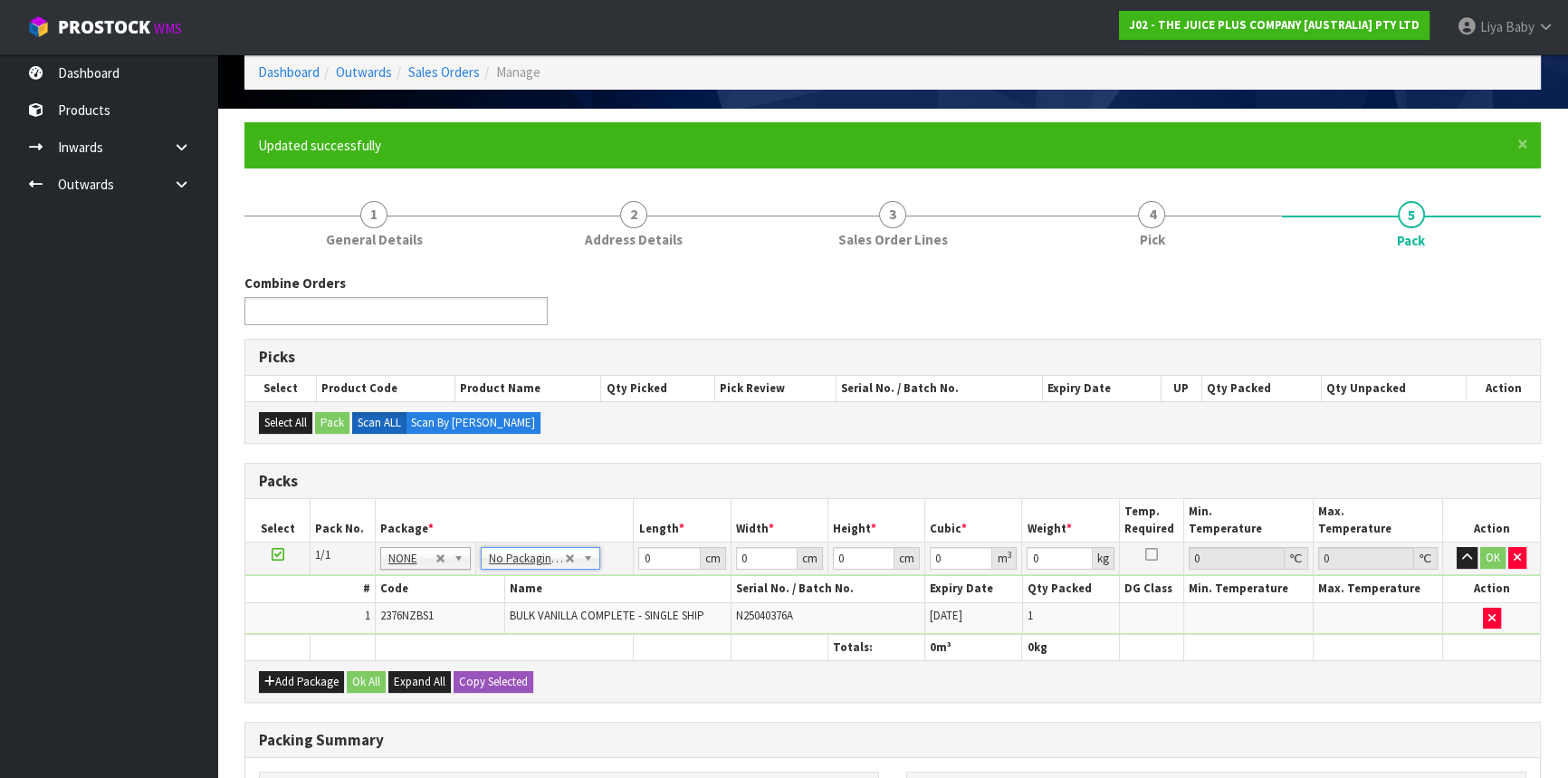
click at [420, 318] on ul at bounding box center [396, 312] width 303 height 28
type input "46955"
click at [453, 327] on li "J02-ORD00 46955" at bounding box center [396, 336] width 301 height 23
click at [697, 319] on div "Combine Orders J02-ORD0046941 J02-ORD0046954 J02-ORD0046955 J02-ORD0046960 J02-…" at bounding box center [892, 306] width 1324 height 65
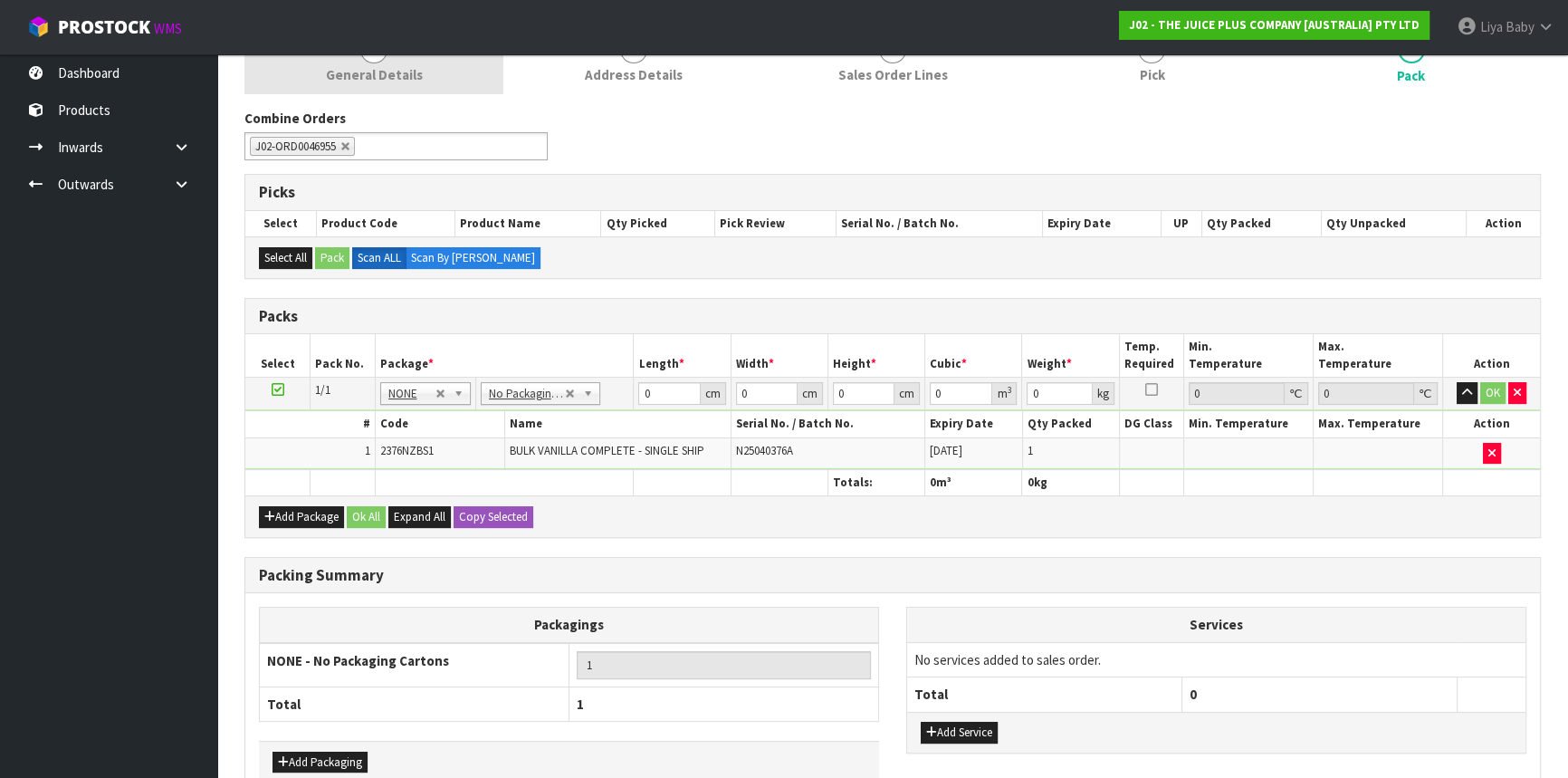
scroll to position [99, 0]
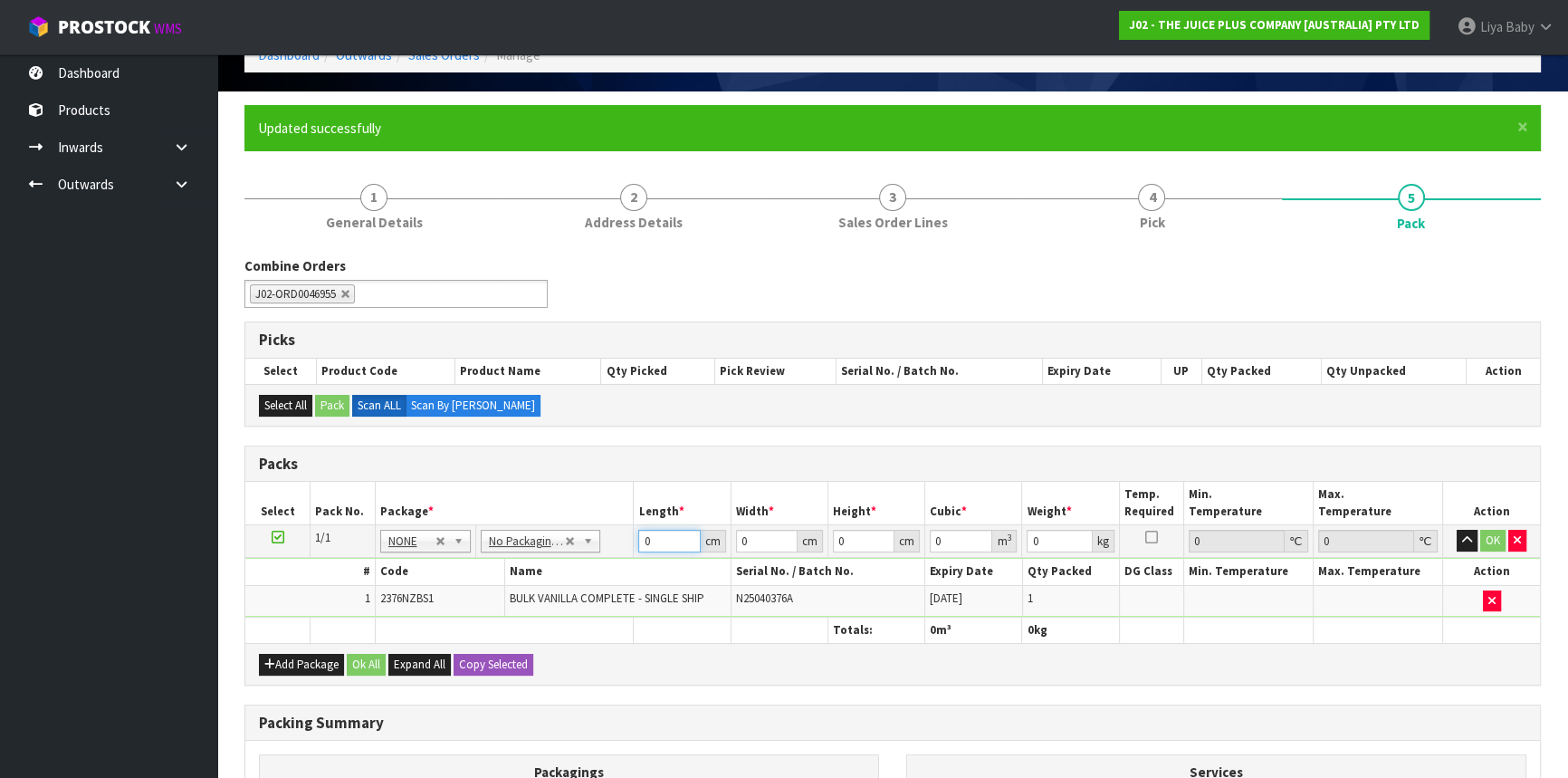
click at [666, 534] on input "0" at bounding box center [669, 541] width 62 height 23
type input "36"
type input "44"
type input "1"
type input "0.001584"
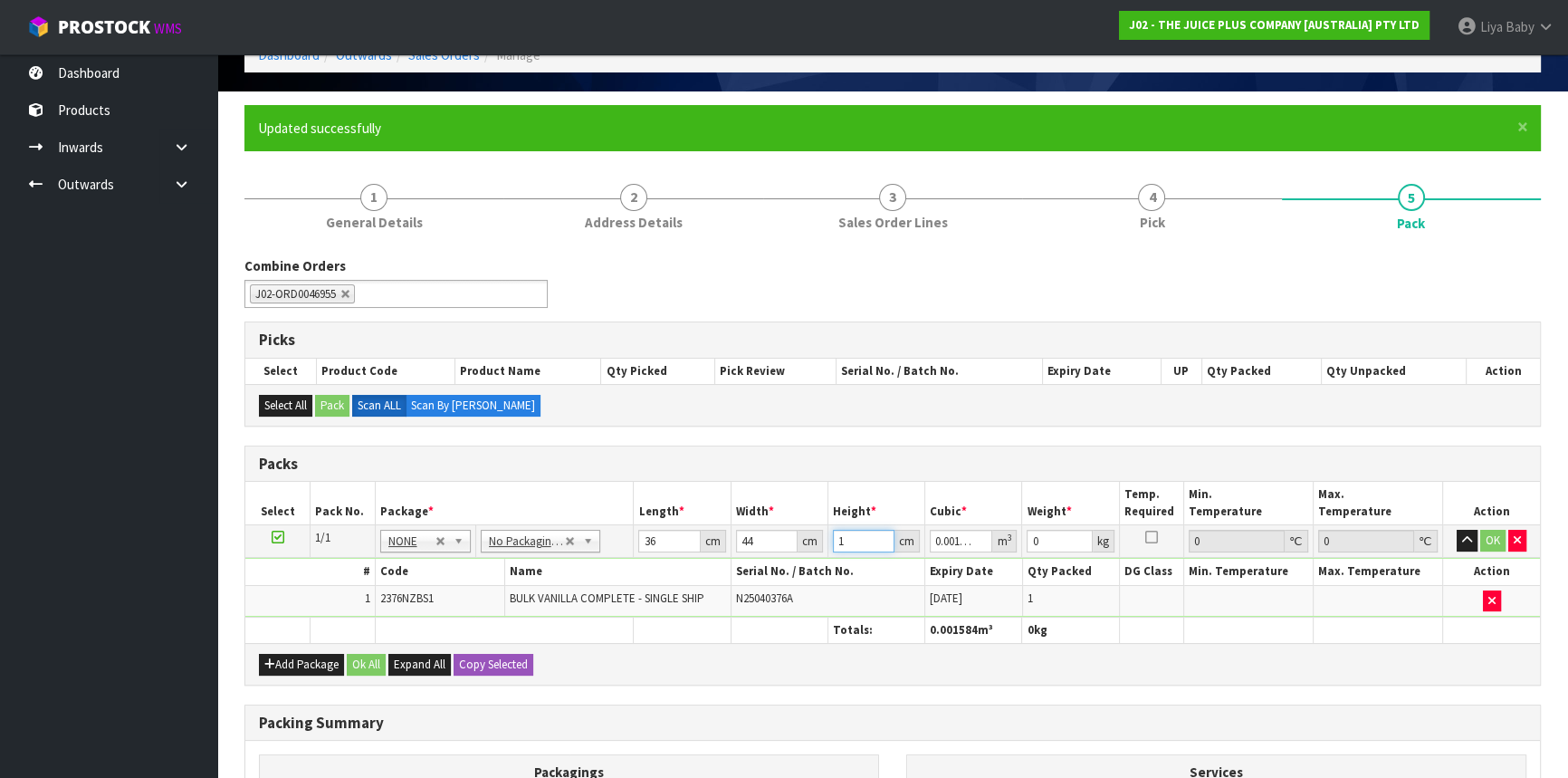
type input "16"
type input "0.025344"
type input "16"
type input "6"
click at [374, 655] on button "Ok All" at bounding box center [366, 664] width 39 height 22
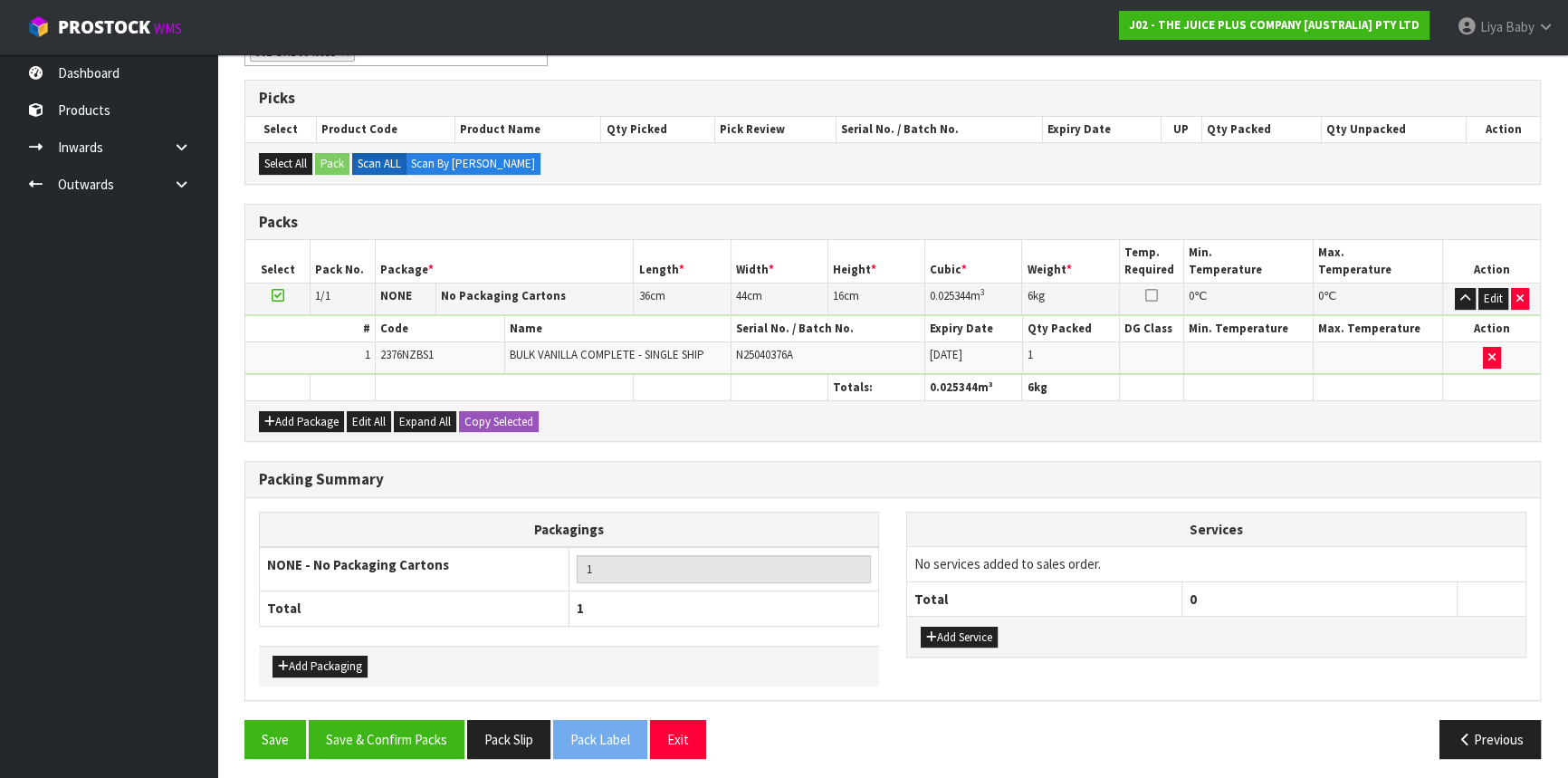
scroll to position [344, 0]
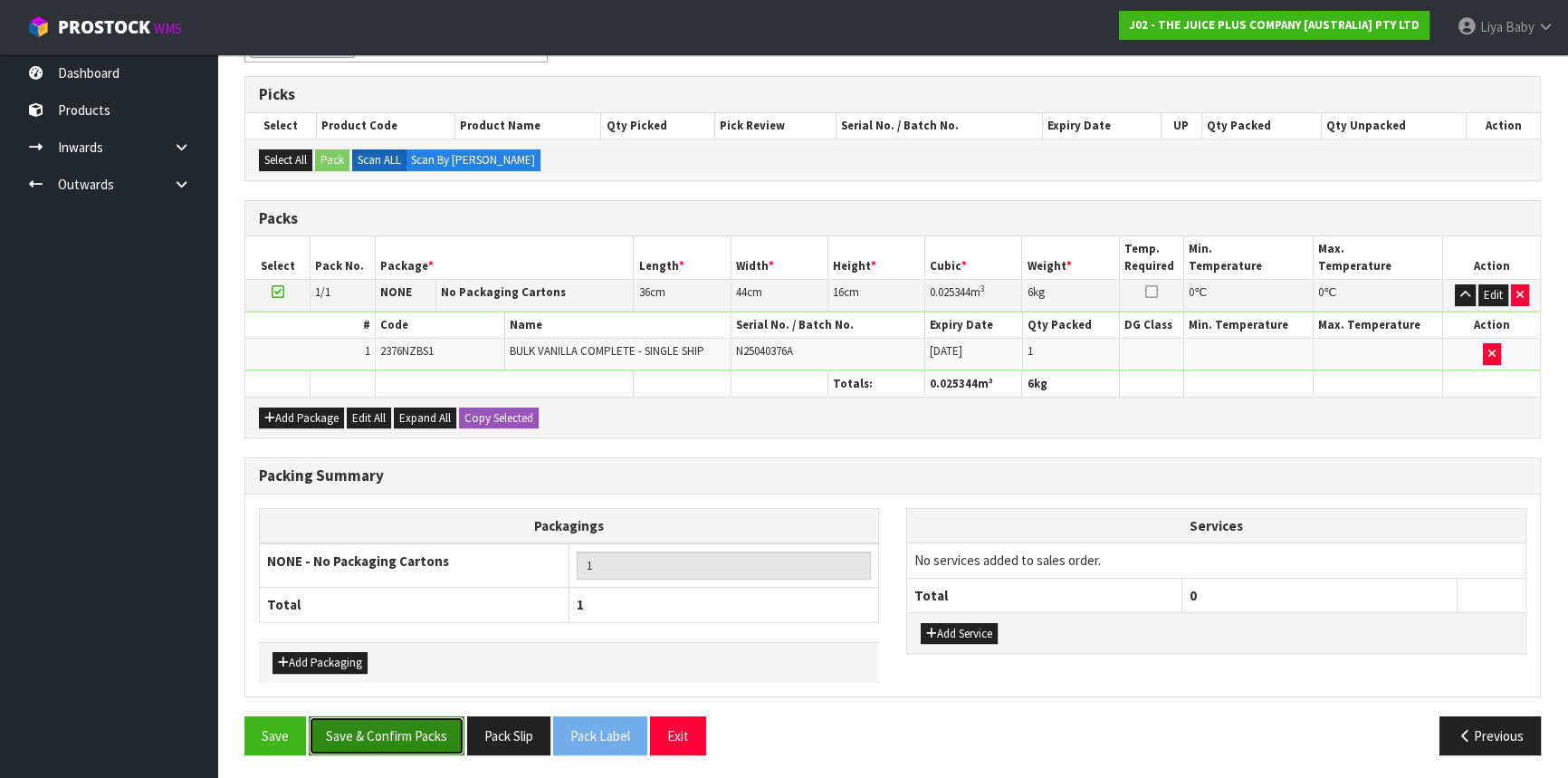
click at [392, 727] on button "Save & Confirm Packs" at bounding box center [387, 735] width 155 height 39
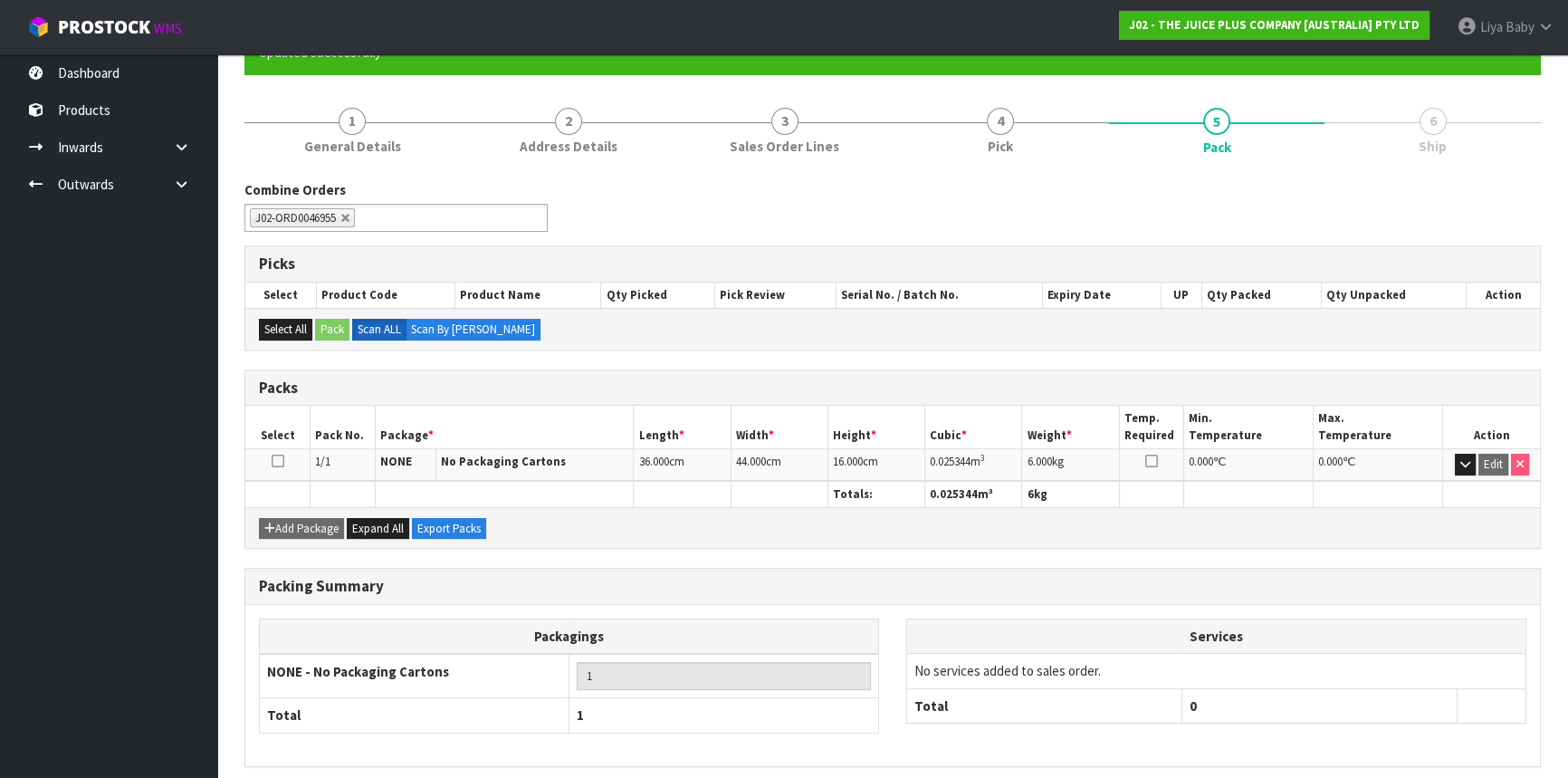
scroll to position [244, 0]
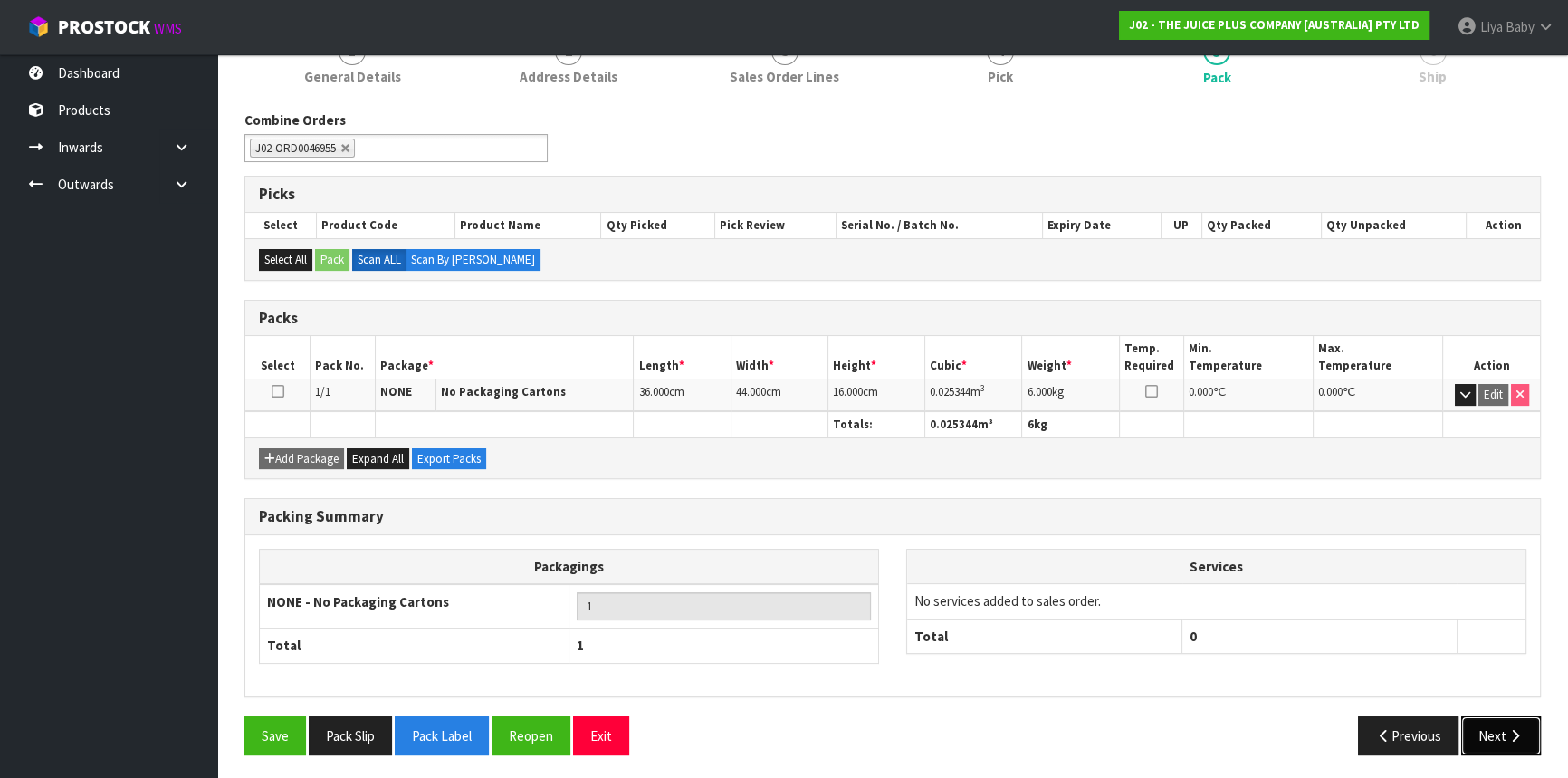
click at [1499, 725] on button "Next" at bounding box center [1502, 735] width 80 height 39
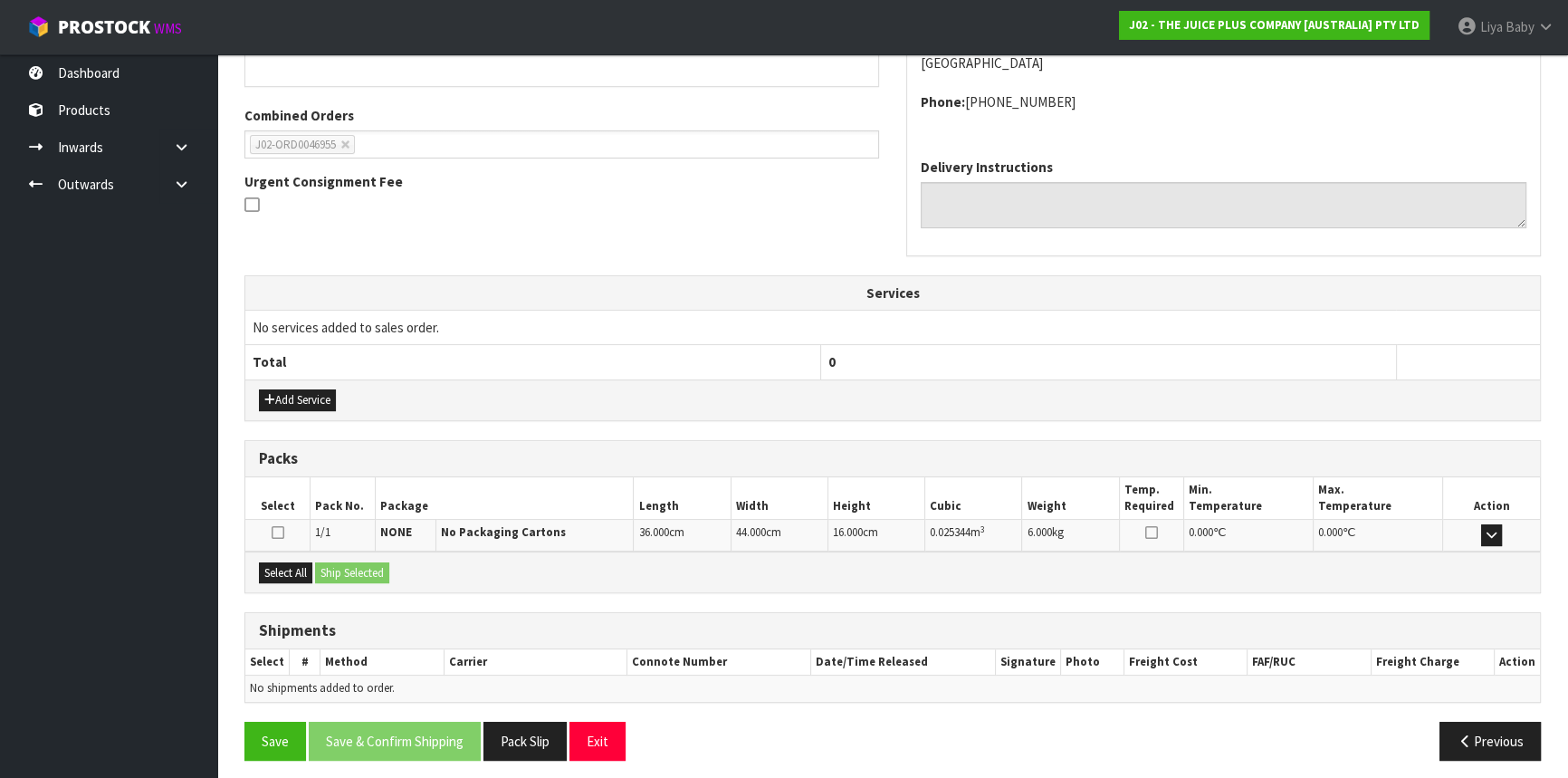
scroll to position [435, 0]
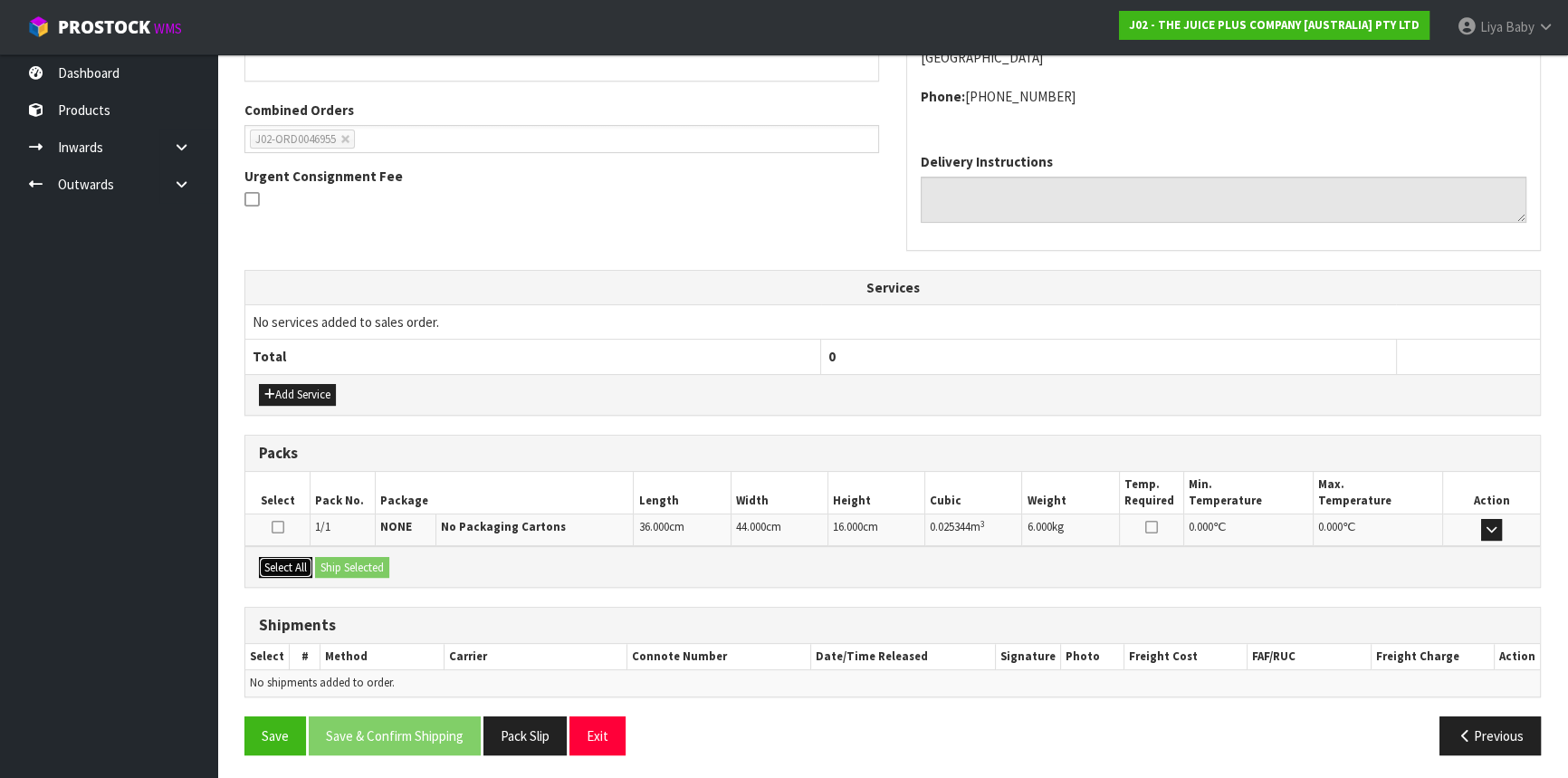
click at [264, 568] on button "Select All" at bounding box center [285, 568] width 53 height 22
click at [342, 565] on button "Ship Selected" at bounding box center [352, 568] width 74 height 22
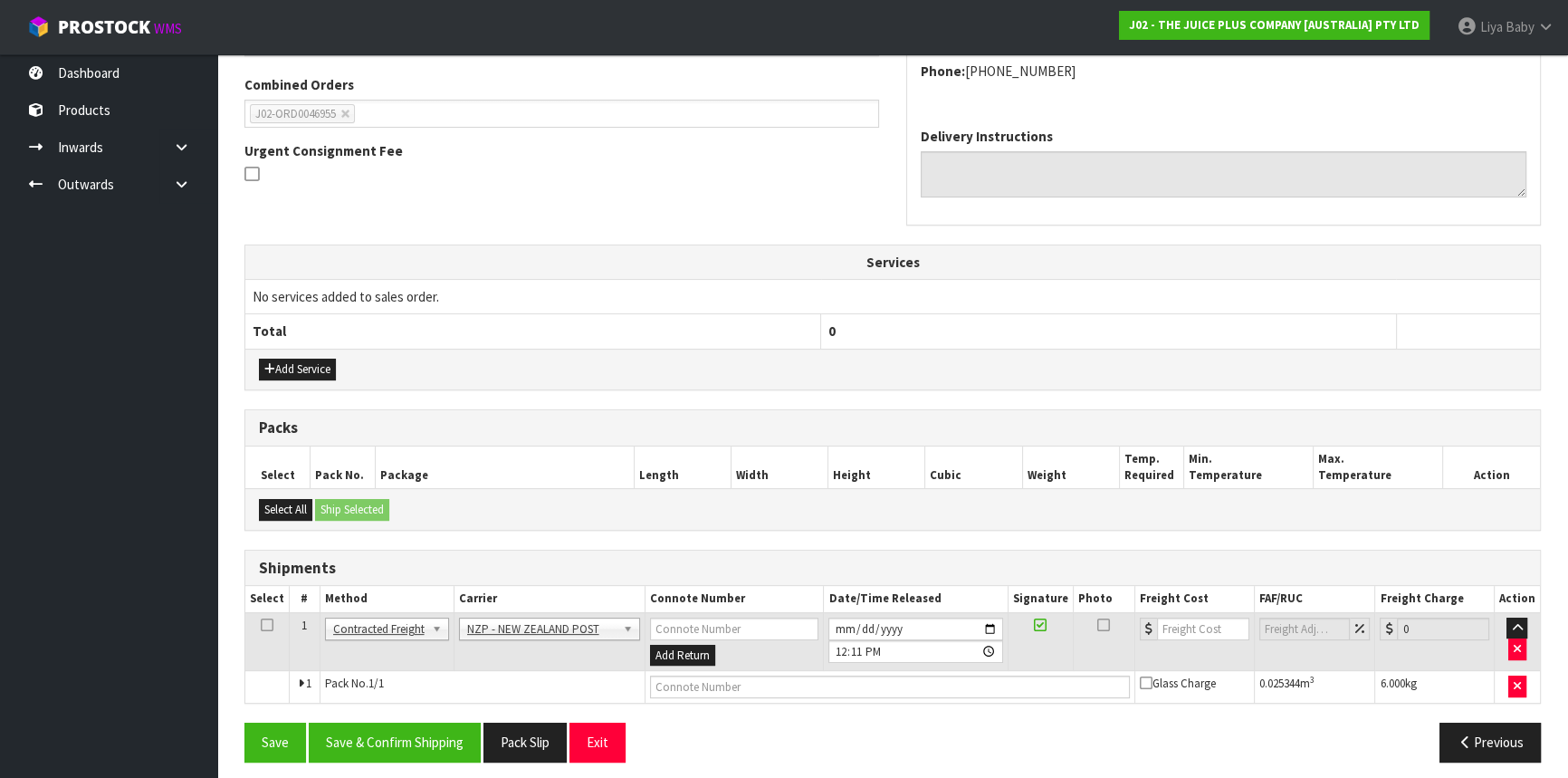
scroll to position [467, 0]
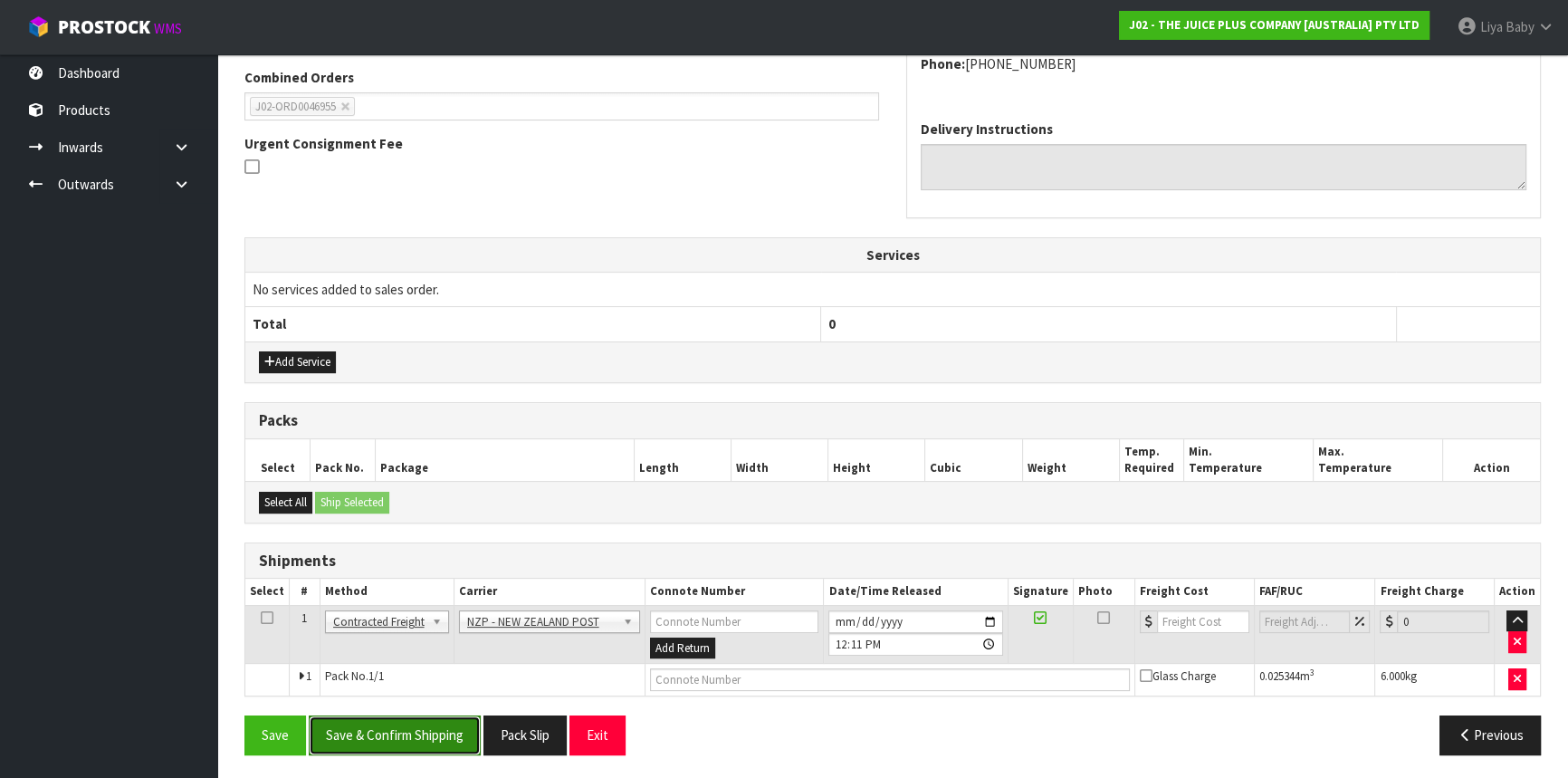
click at [387, 739] on button "Save & Confirm Shipping" at bounding box center [395, 734] width 172 height 39
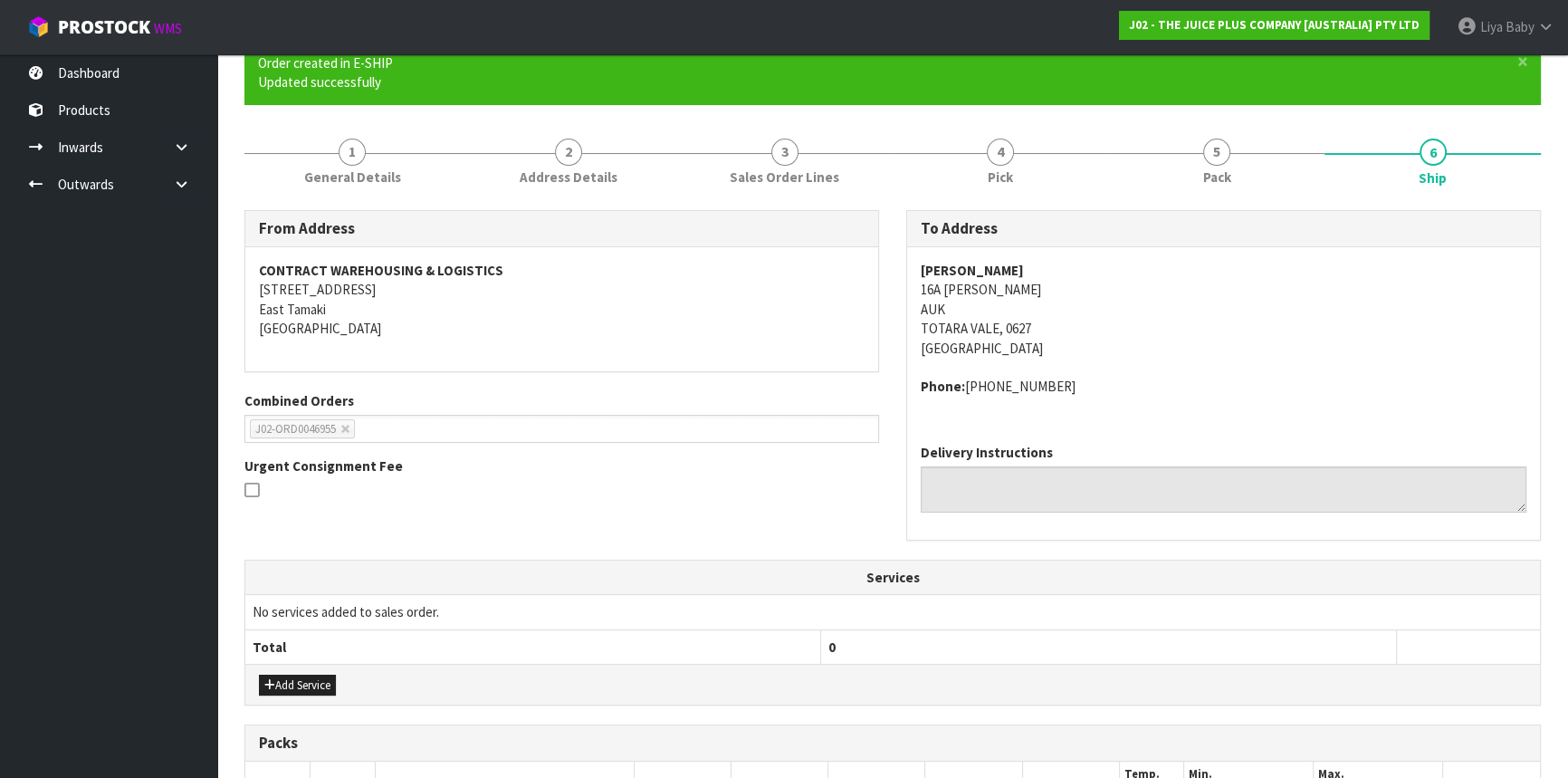
scroll to position [443, 0]
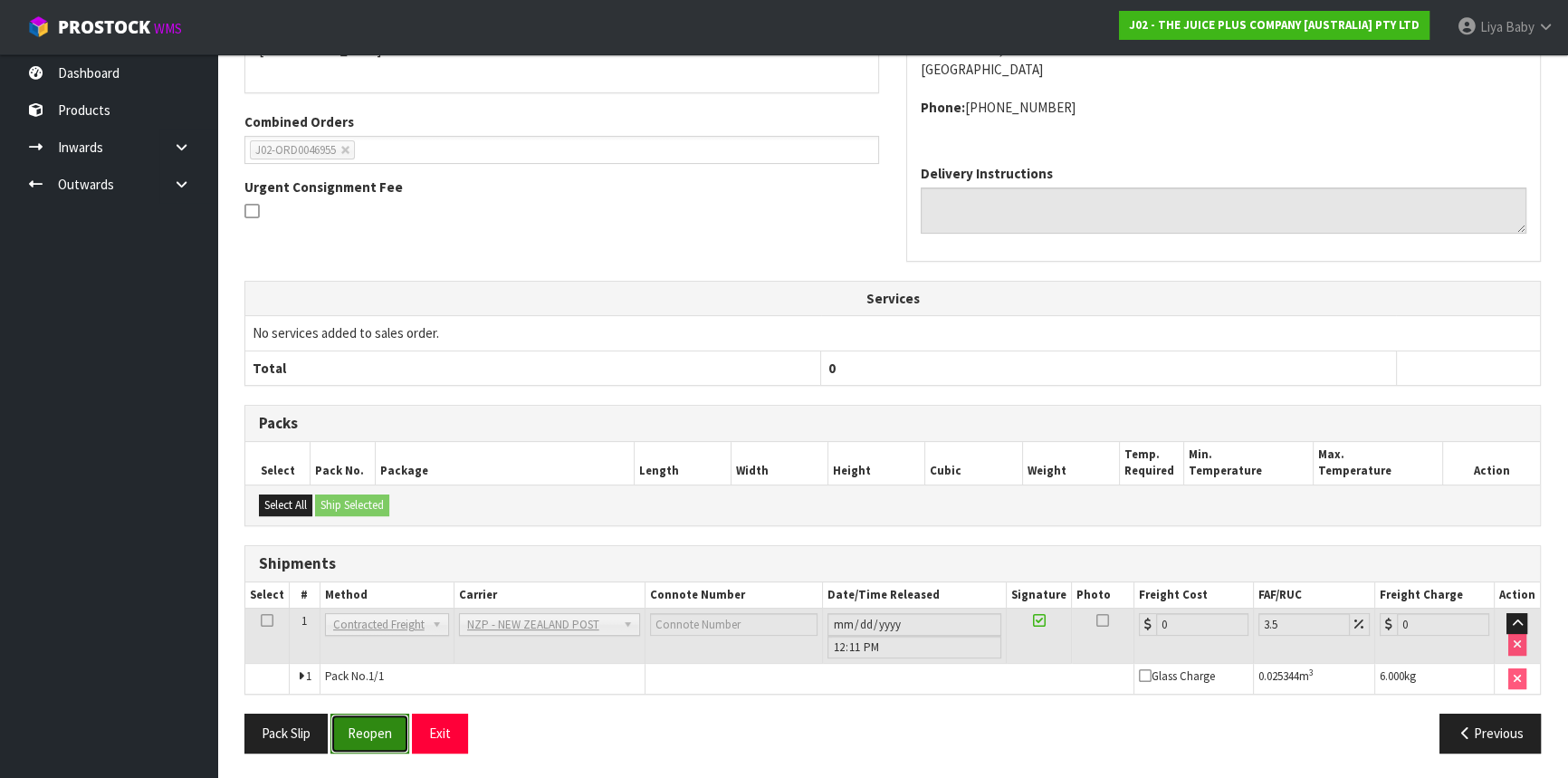
click at [385, 735] on button "Reopen" at bounding box center [369, 733] width 79 height 39
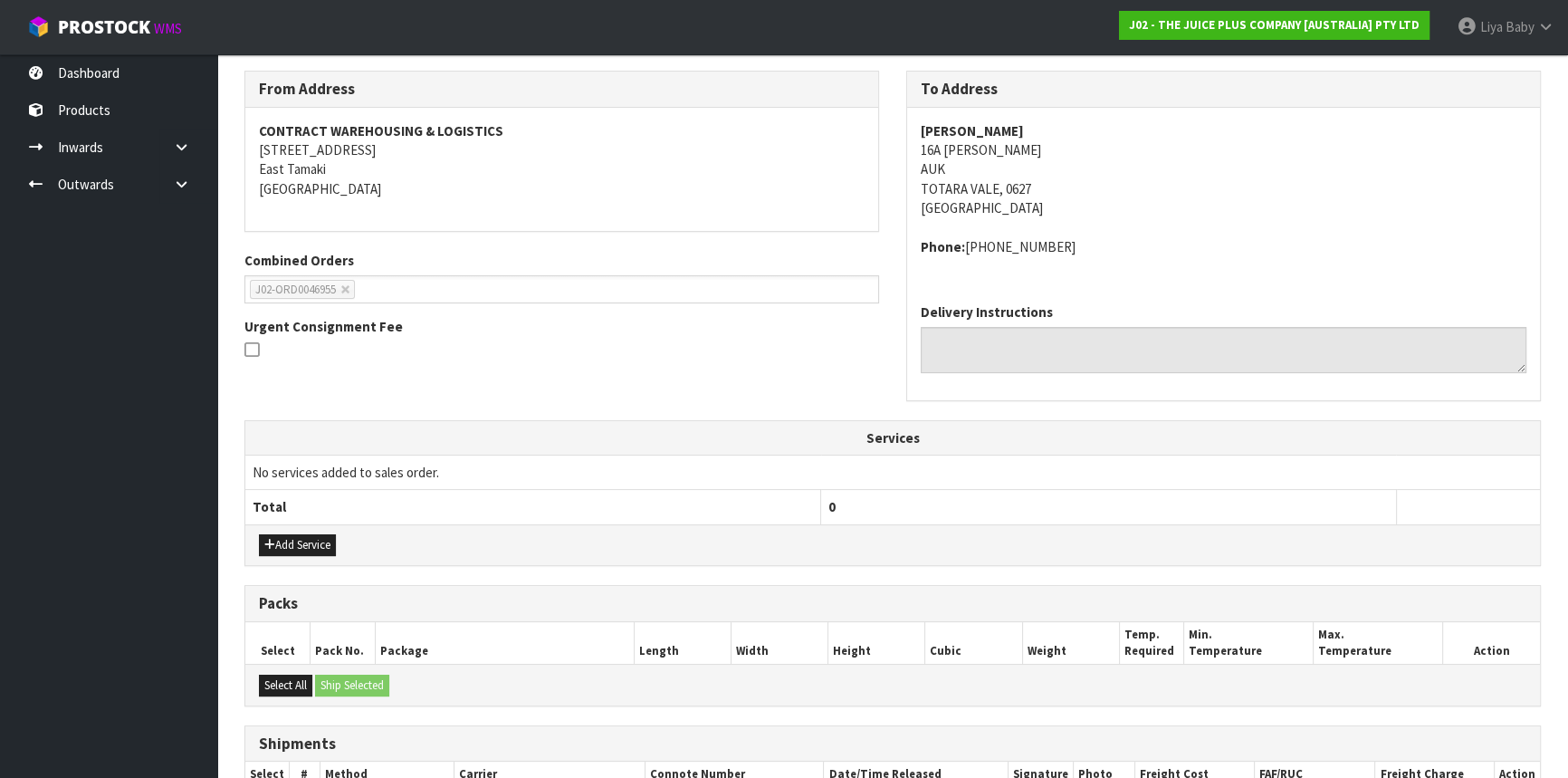
scroll to position [467, 0]
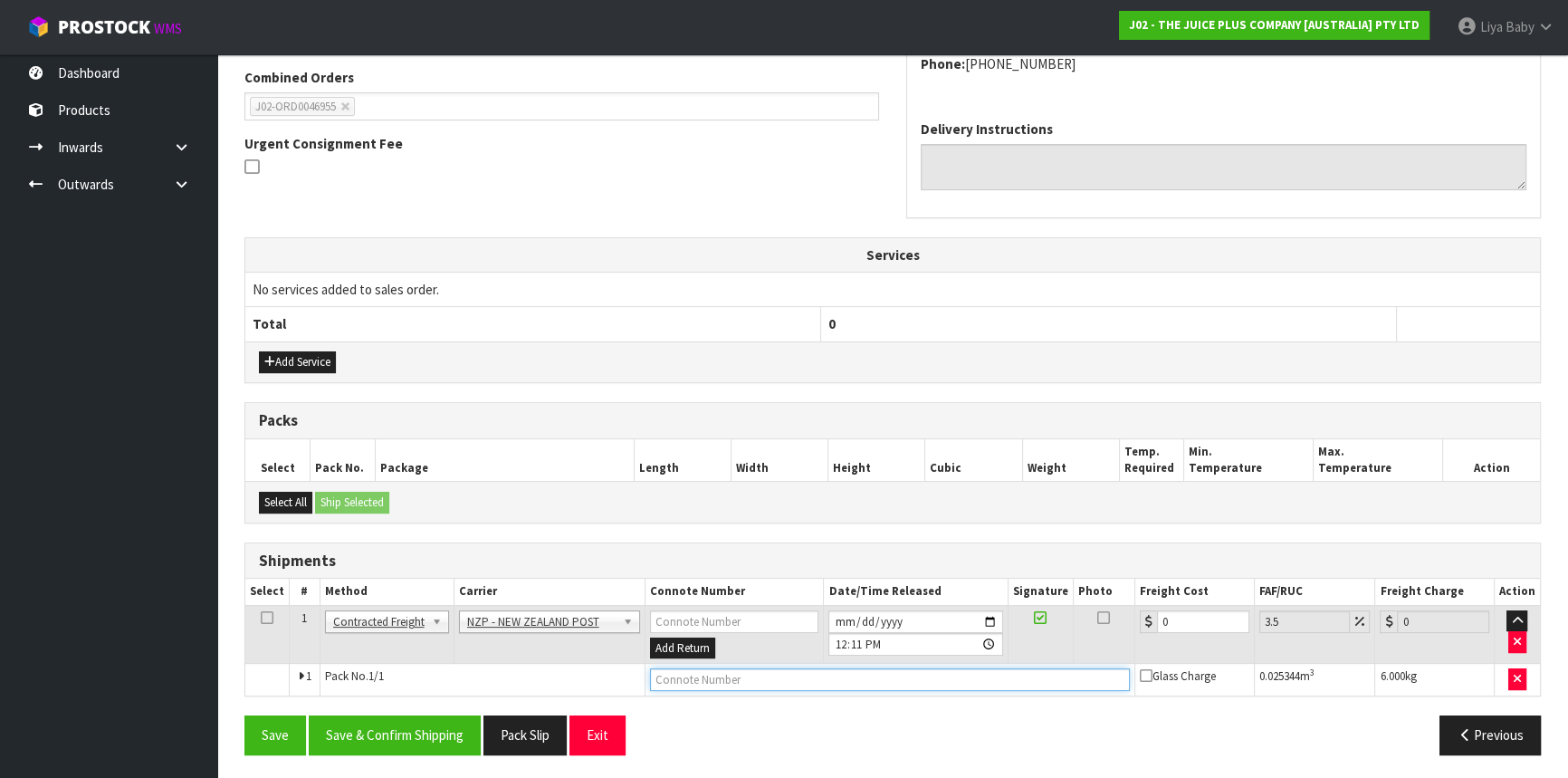
click at [838, 677] on input "text" at bounding box center [890, 679] width 480 height 23
click at [831, 668] on input "text" at bounding box center [890, 679] width 480 height 23
paste input "(00) 89421 03926 10427 019"
type input "(00) 89421 03926 10427 019"
click at [267, 618] on icon at bounding box center [266, 618] width 12 height 1
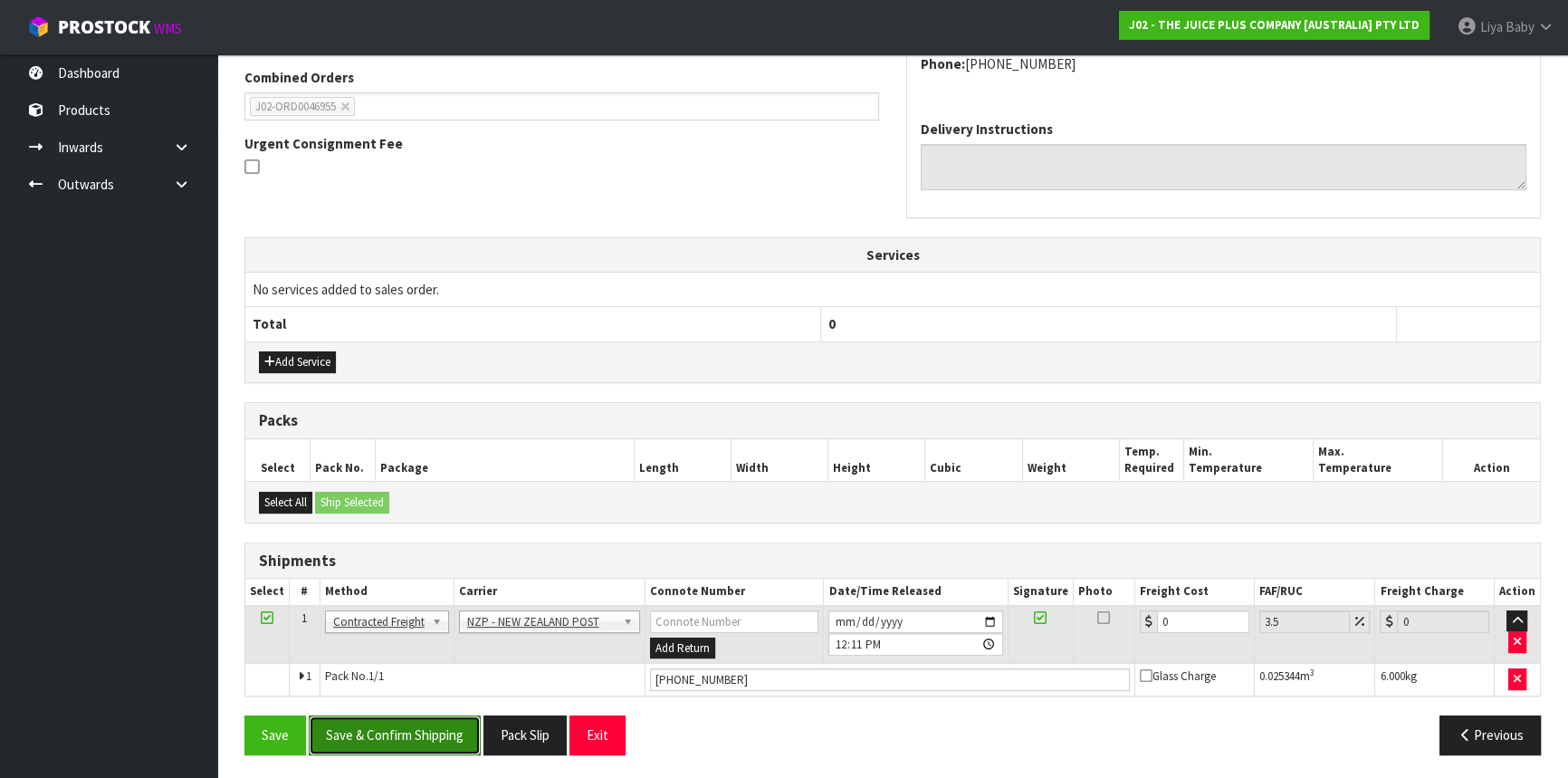
click at [405, 735] on button "Save & Confirm Shipping" at bounding box center [395, 734] width 172 height 39
